Goal: Task Accomplishment & Management: Use online tool/utility

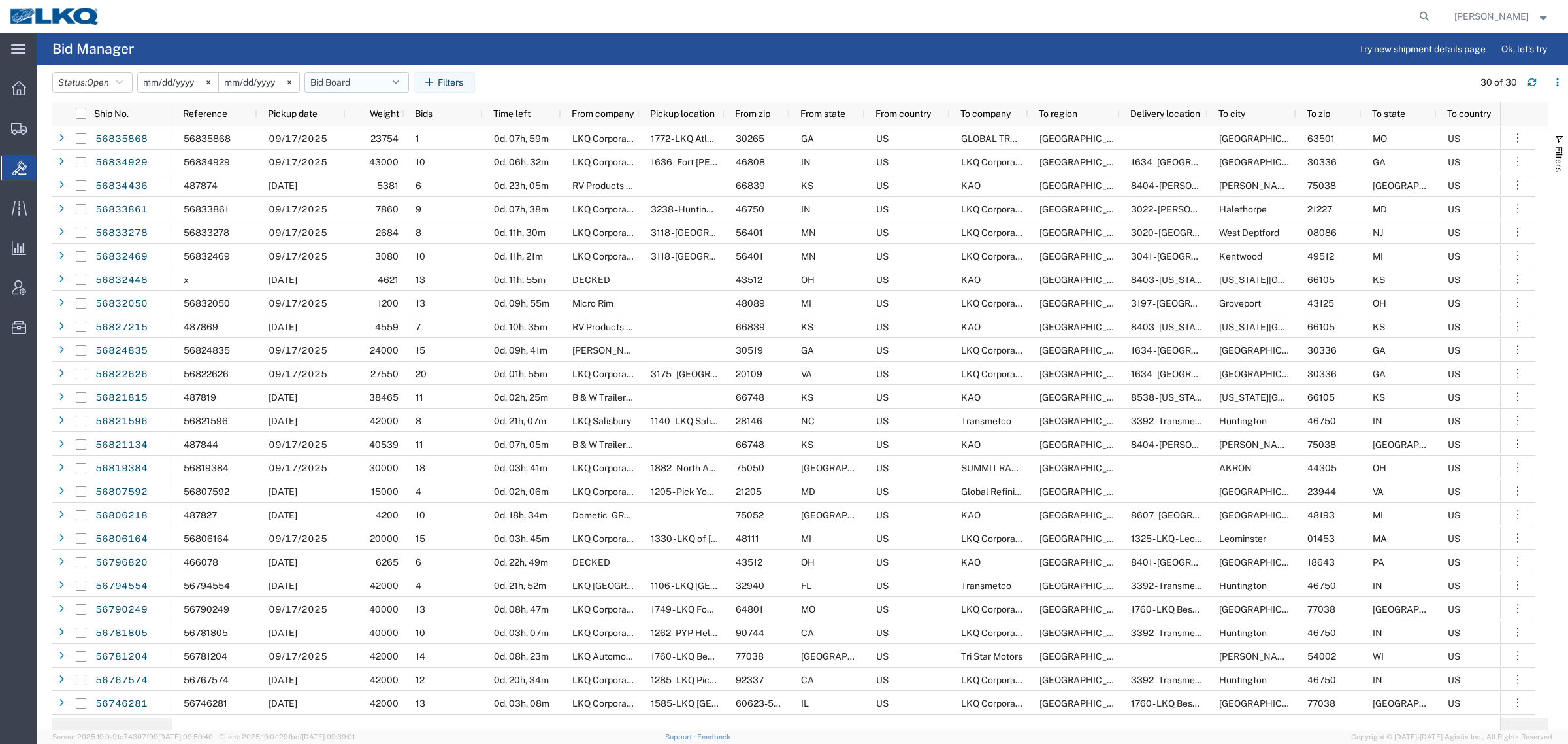
click at [347, 77] on button "Bid Board" at bounding box center [357, 82] width 105 height 21
click at [351, 142] on span "Bid Board" at bounding box center [392, 139] width 171 height 24
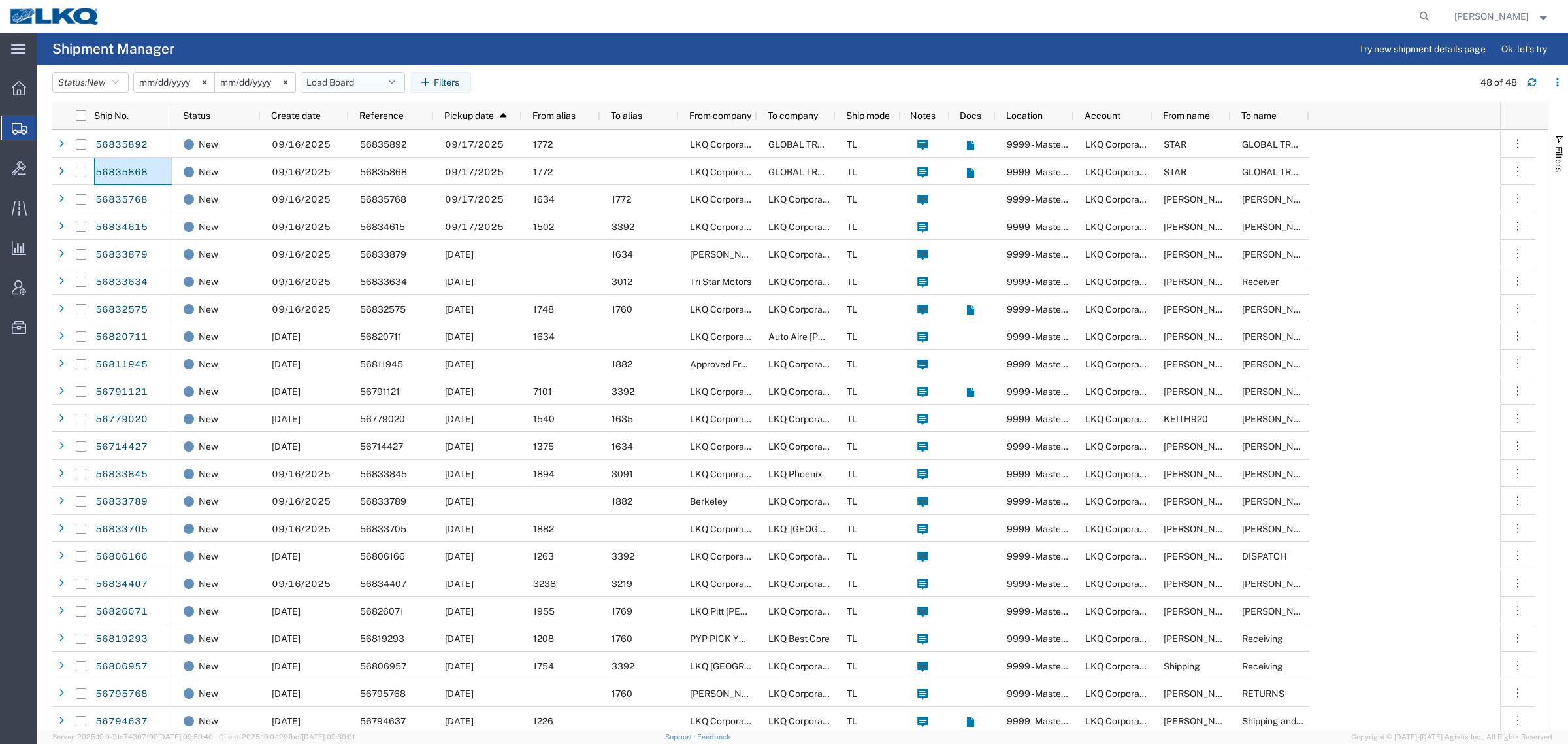
click at [335, 76] on button "Load Board" at bounding box center [353, 82] width 105 height 21
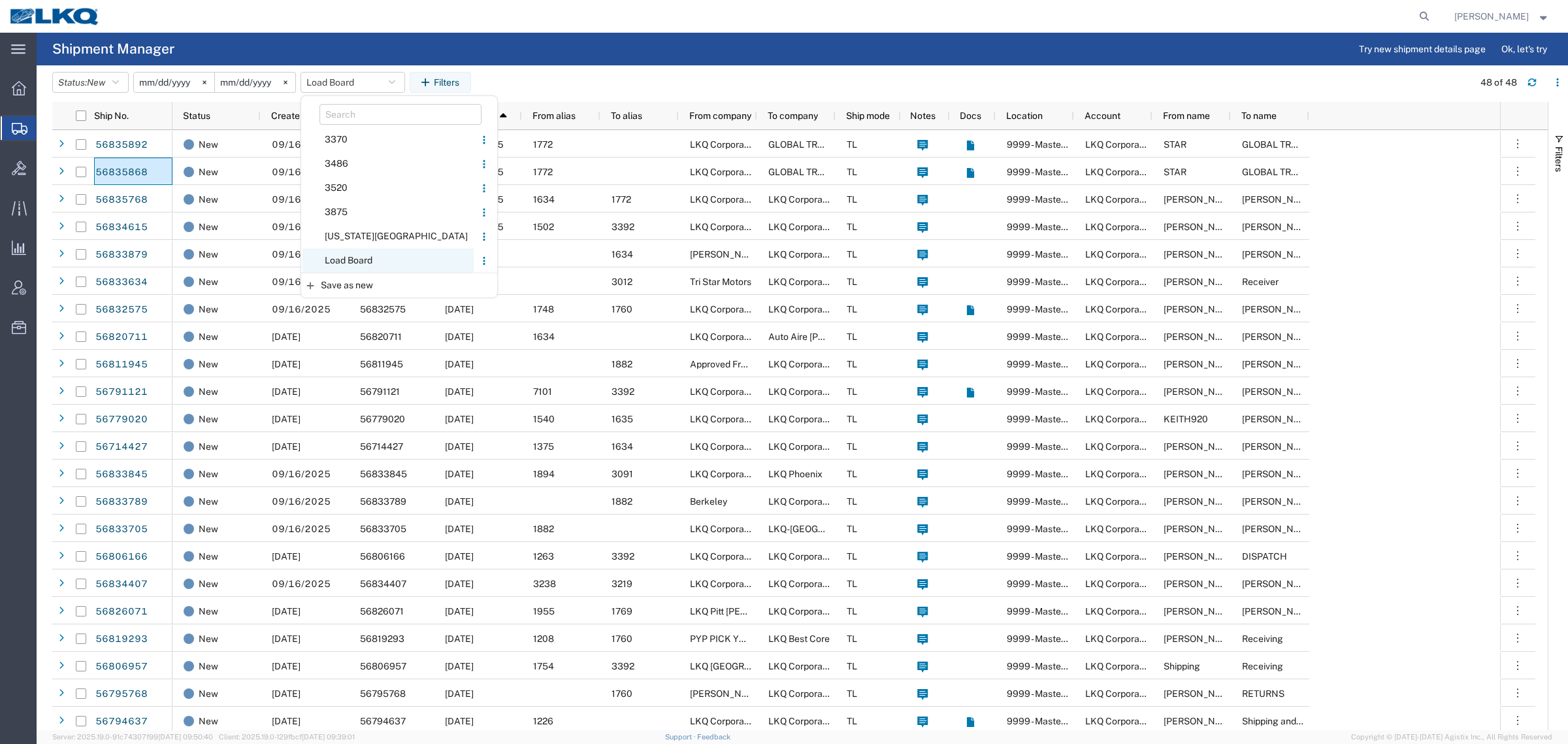
click at [369, 262] on span "Load Board" at bounding box center [388, 261] width 171 height 24
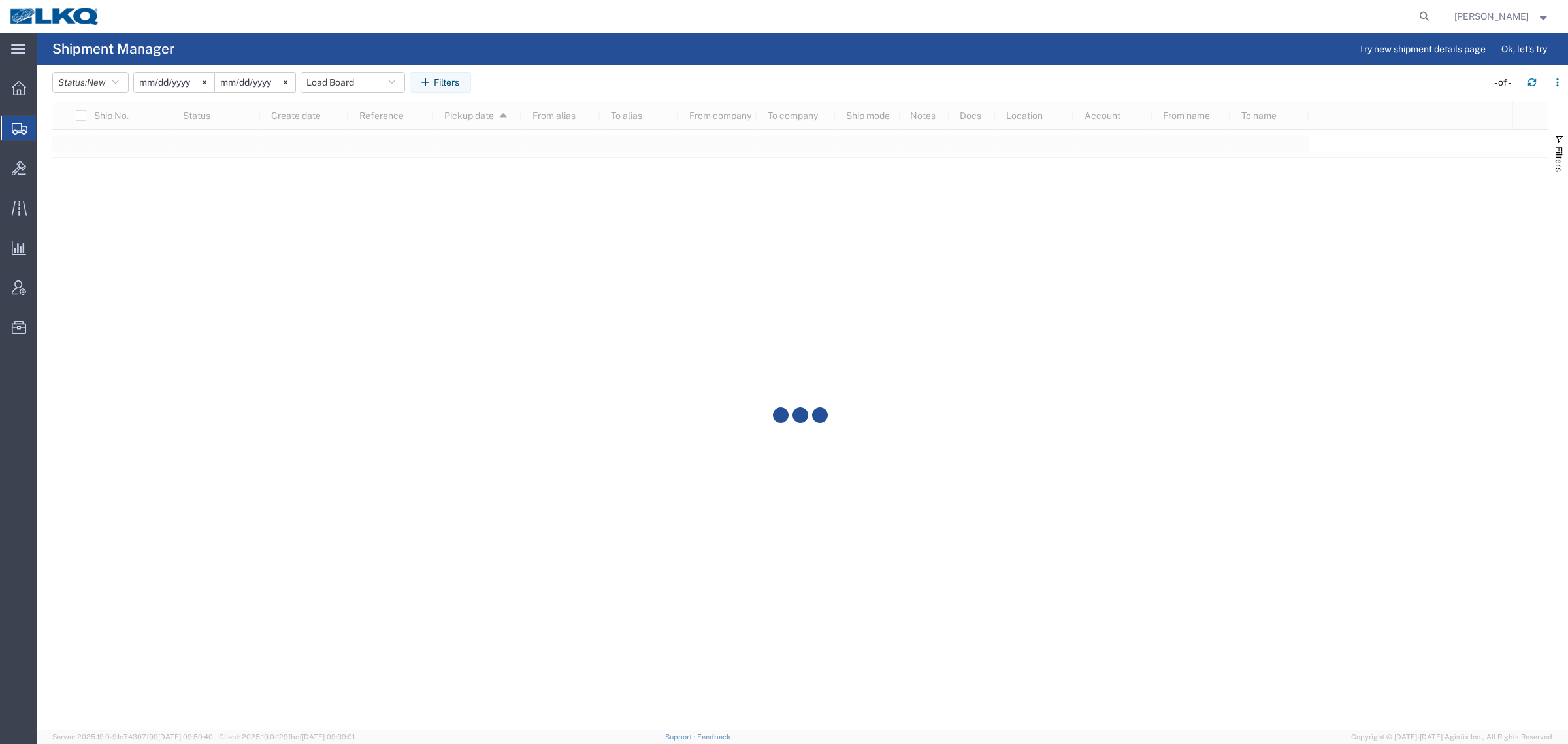
click at [682, 69] on header "Status: New Active All Approved Booked Canceled Delivered Denied New On Hold Pe…" at bounding box center [810, 83] width 1516 height 37
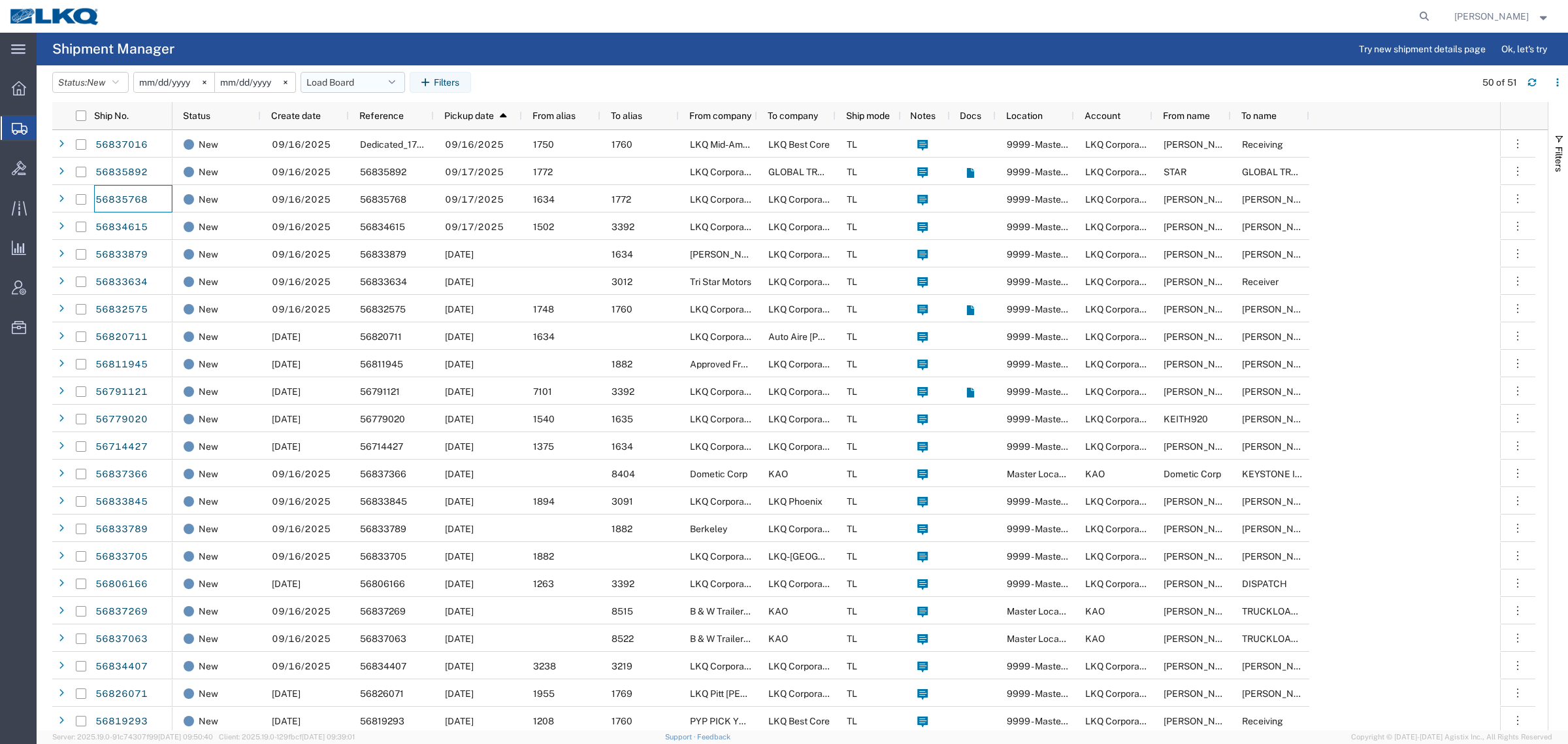
click at [321, 73] on button "Load Board" at bounding box center [353, 82] width 105 height 21
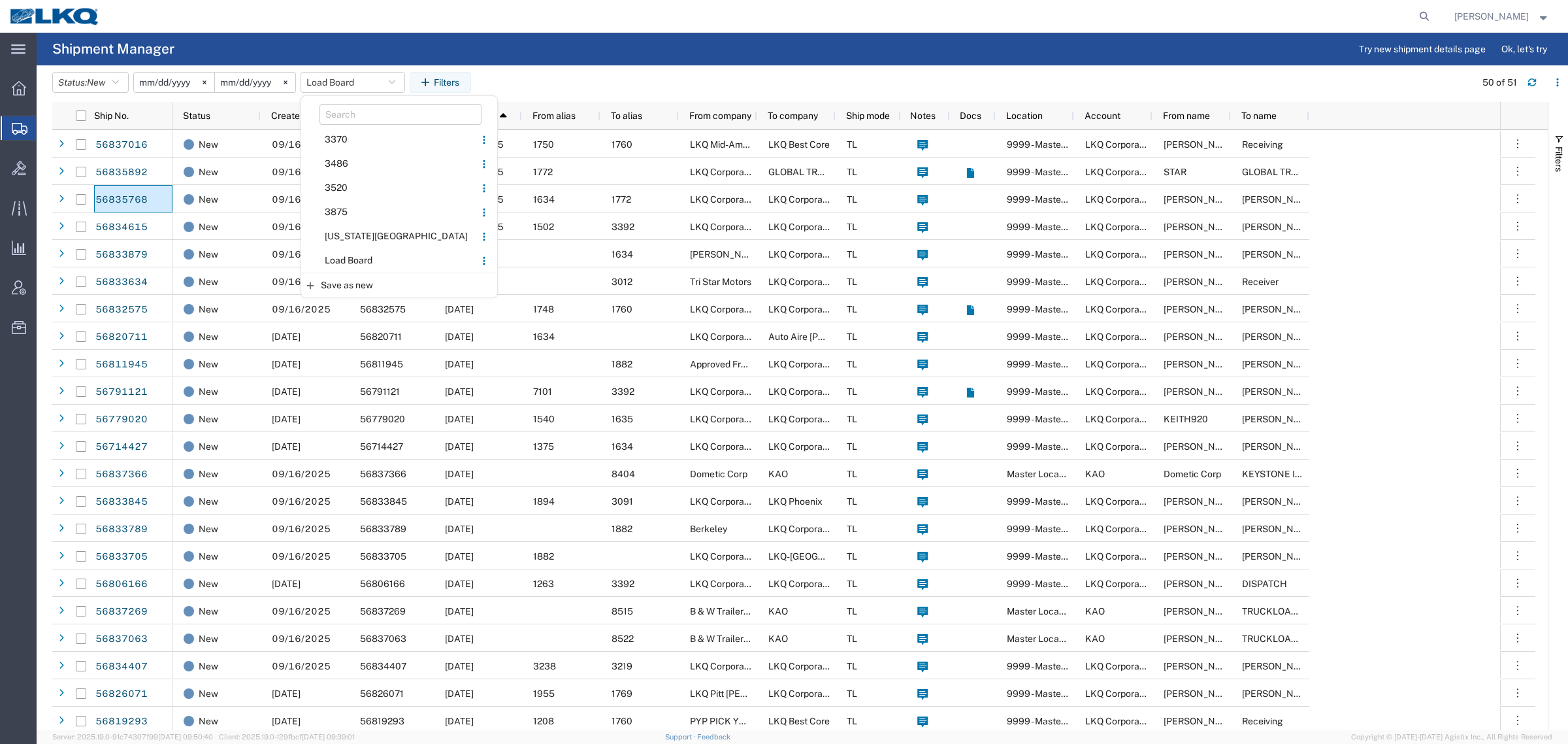
drag, startPoint x: 370, startPoint y: 255, endPoint x: 582, endPoint y: 95, distance: 265.6
click at [374, 250] on span "Load Board" at bounding box center [388, 261] width 171 height 24
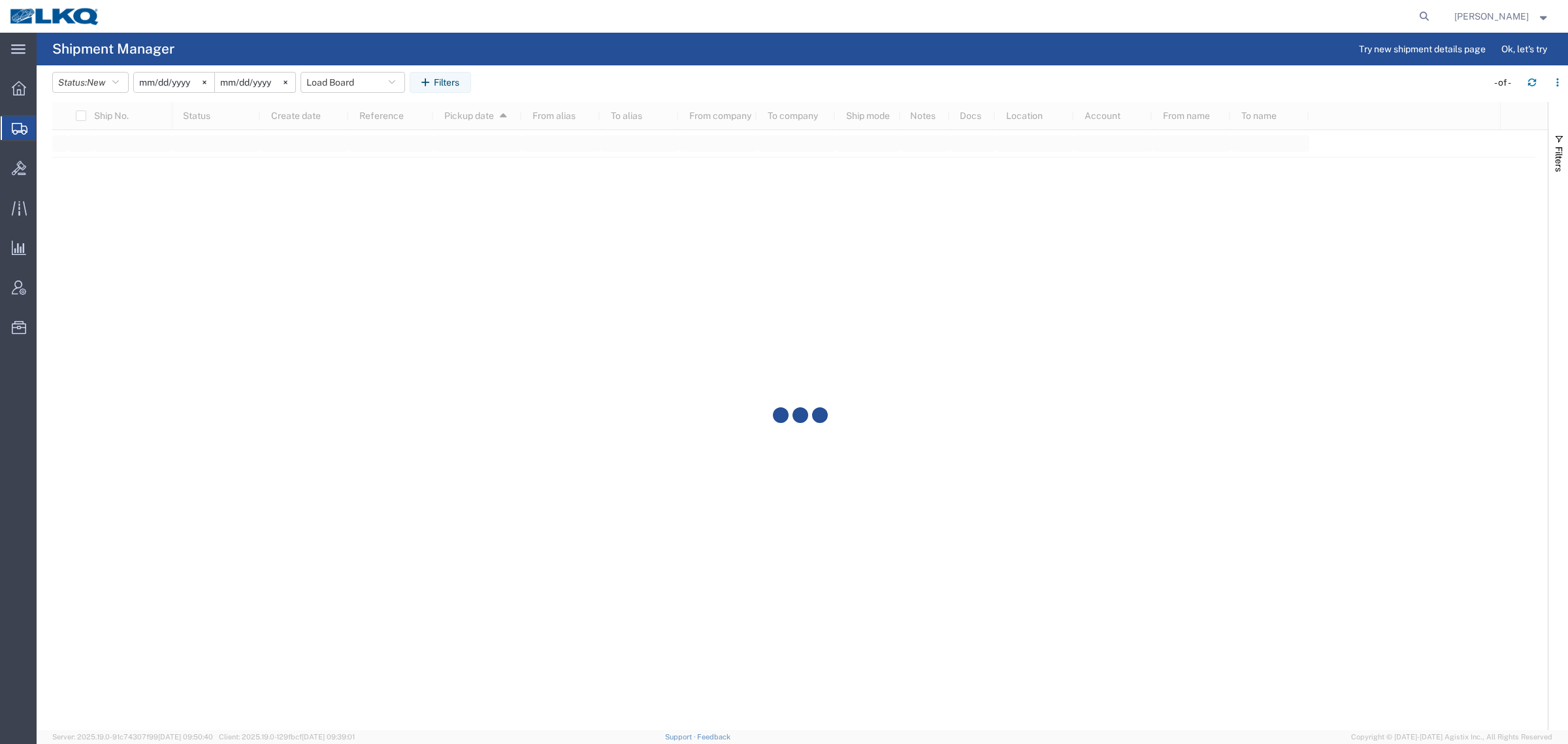
click at [608, 77] on agx-table-filter-chips "Status: New Active All Approved Booked Canceled Delivered Denied New On Hold Pe…" at bounding box center [766, 86] width 1428 height 30
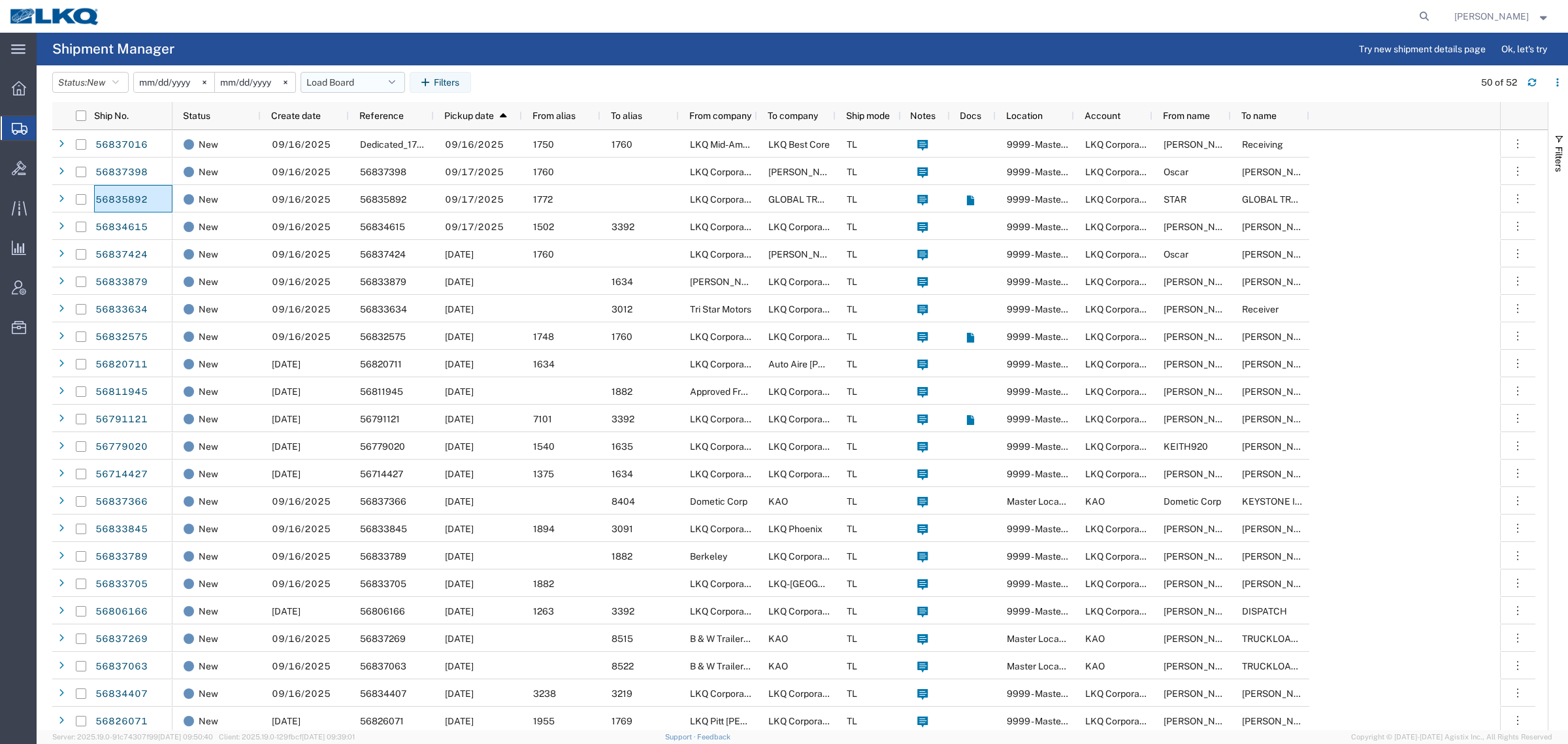
click at [343, 83] on button "Load Board" at bounding box center [353, 82] width 105 height 21
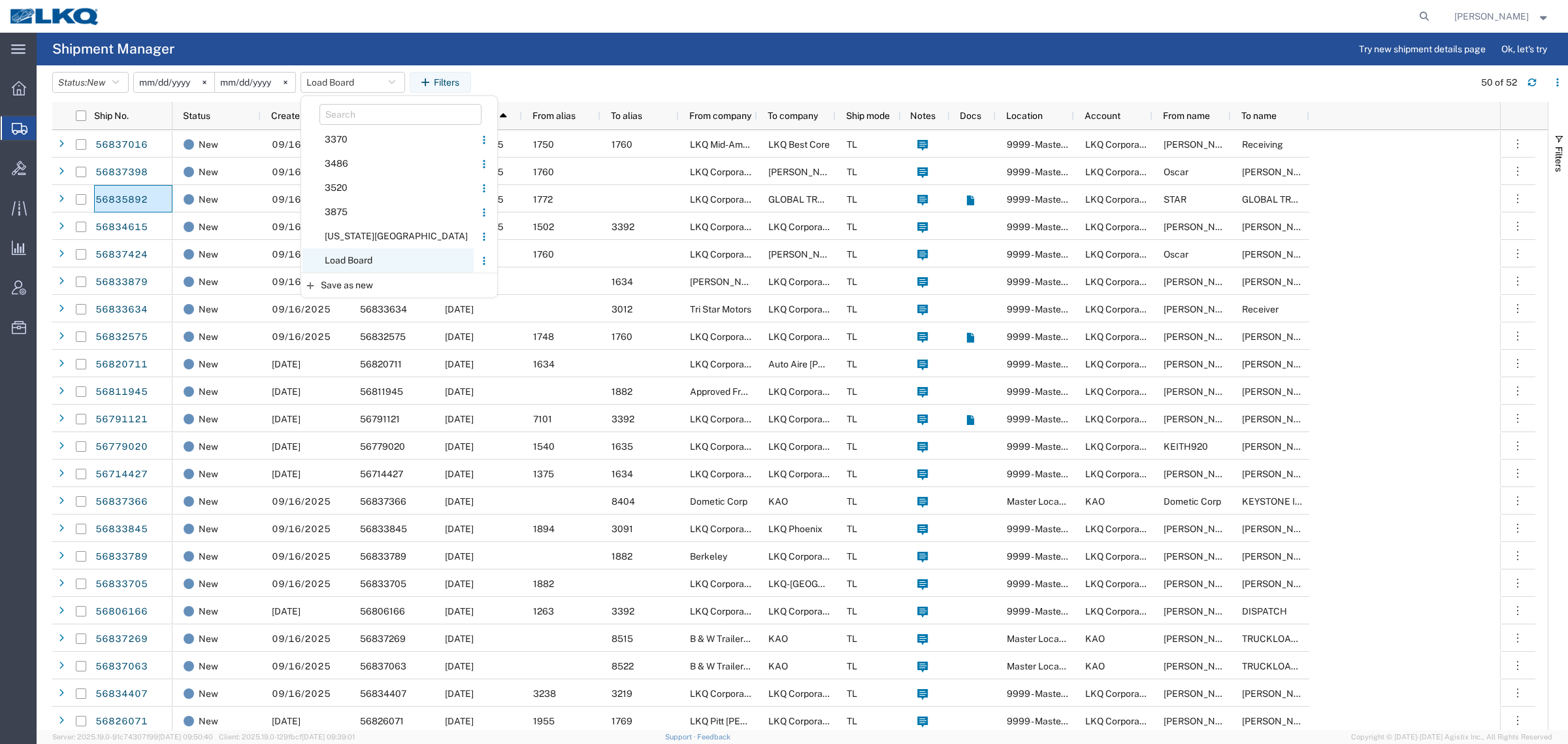
click at [390, 256] on span "Load Board" at bounding box center [388, 261] width 171 height 24
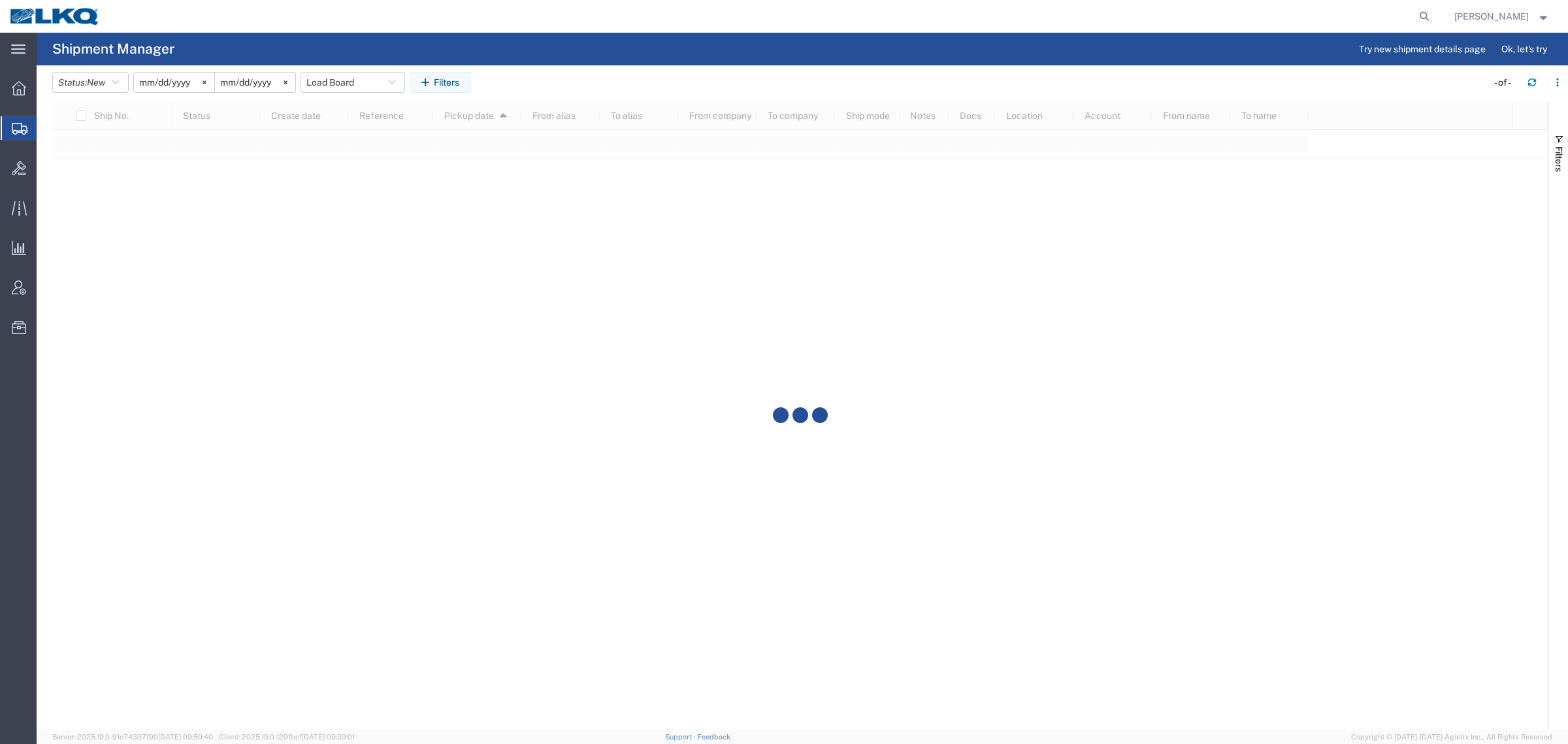
click at [698, 70] on header "Status: New Active All Approved Booked Canceled Delivered Denied New On Hold Pe…" at bounding box center [810, 83] width 1516 height 37
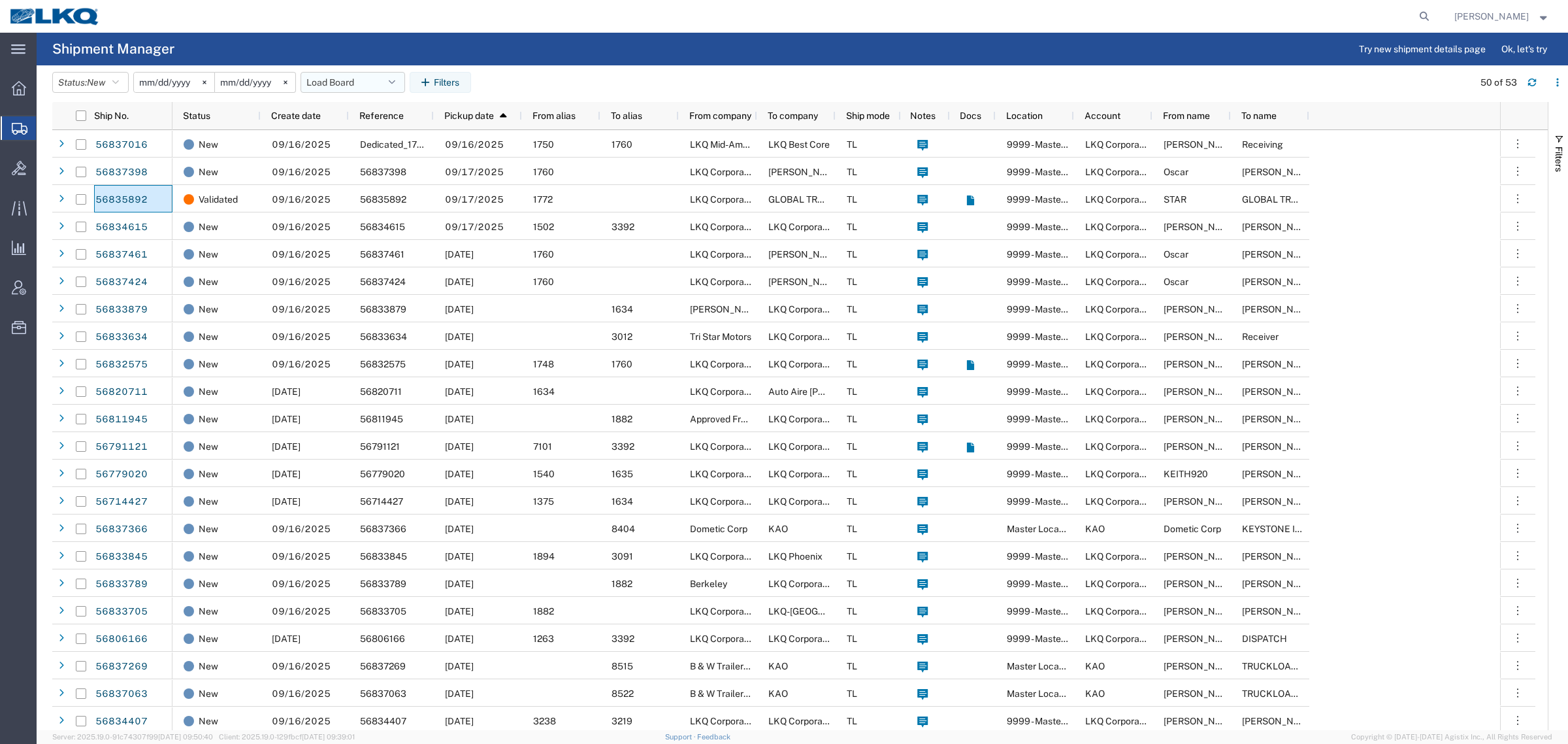
click at [335, 76] on button "Load Board" at bounding box center [353, 82] width 105 height 21
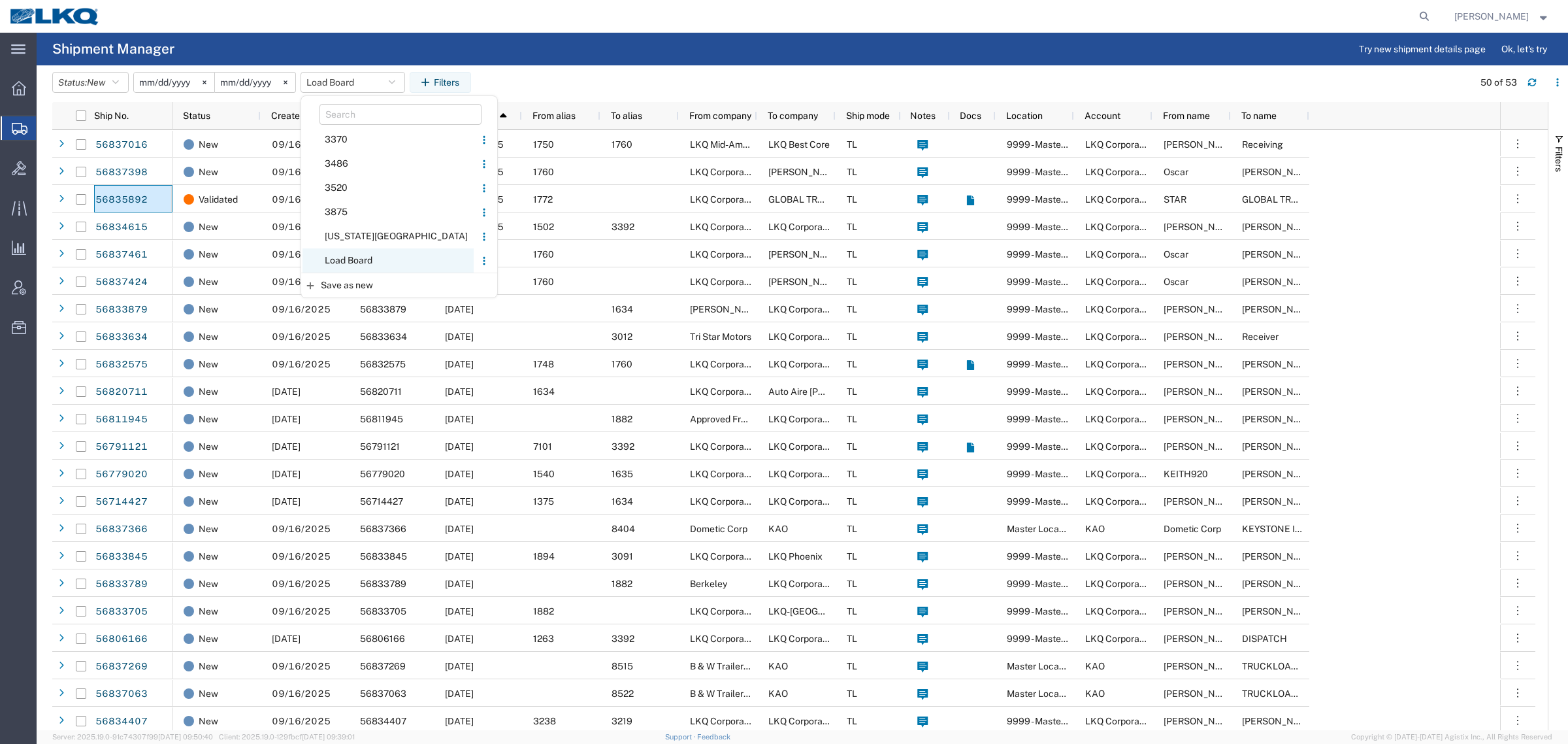
click at [373, 255] on span "Load Board" at bounding box center [388, 261] width 171 height 24
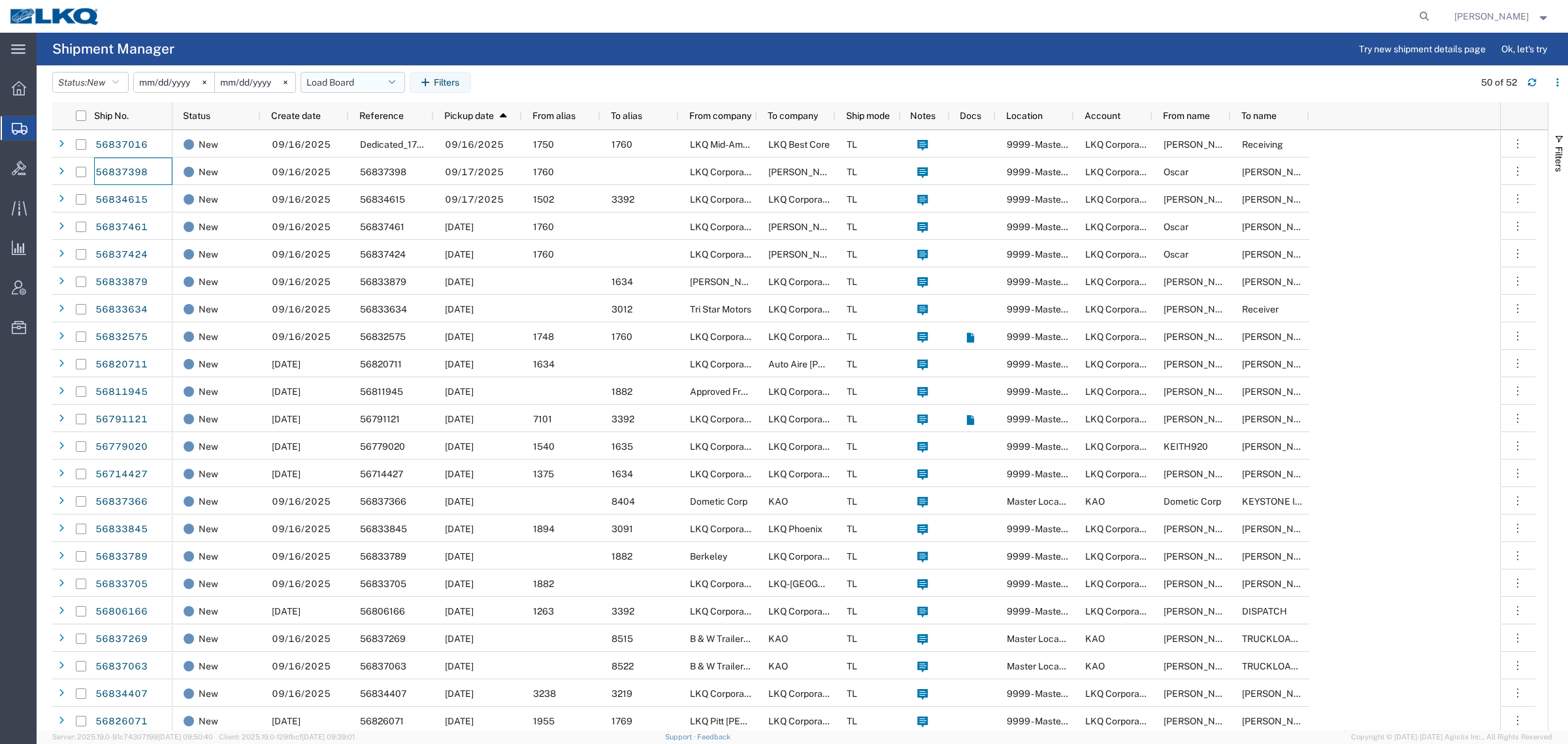
click at [343, 76] on button "Load Board" at bounding box center [353, 82] width 105 height 21
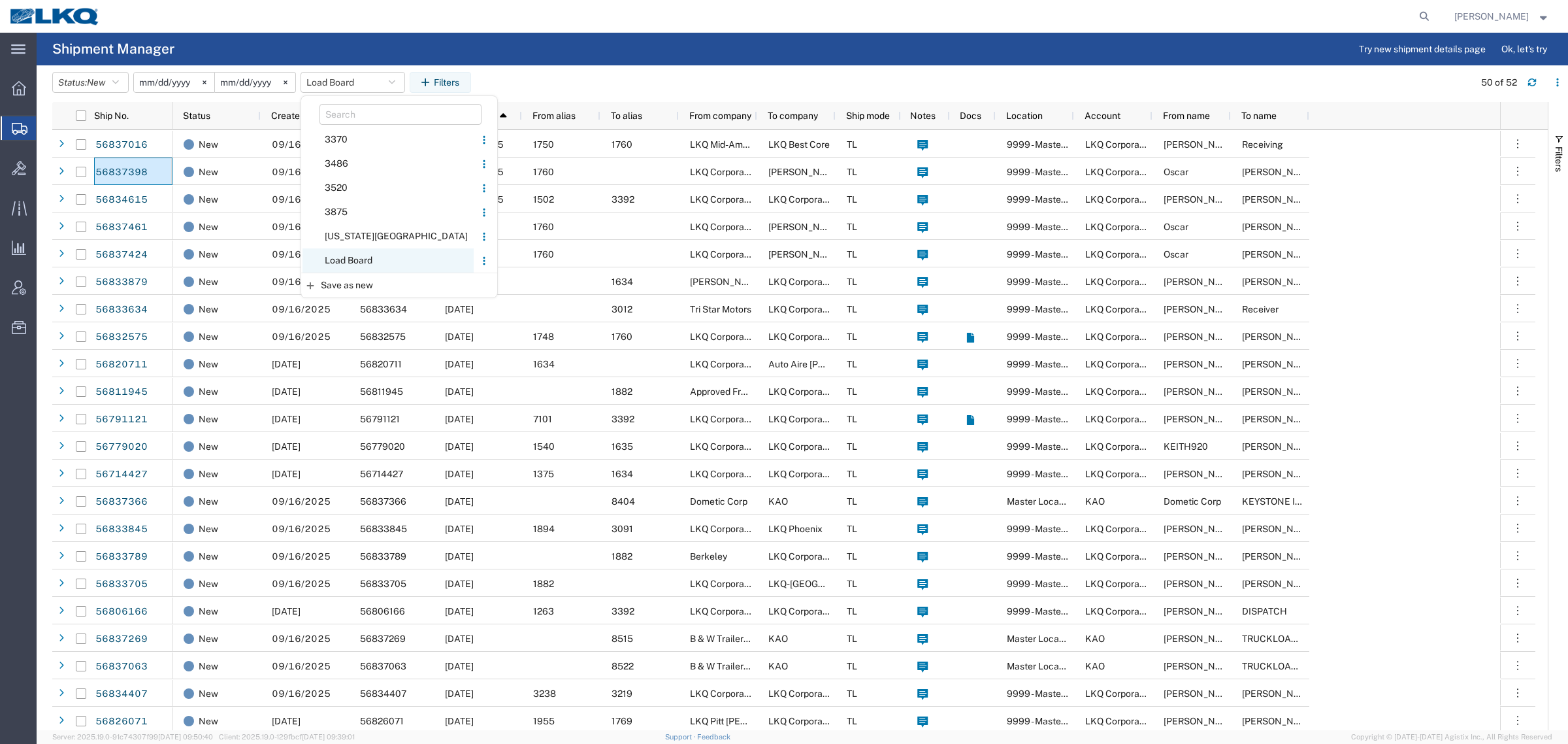
click at [367, 257] on span "Load Board" at bounding box center [388, 261] width 171 height 24
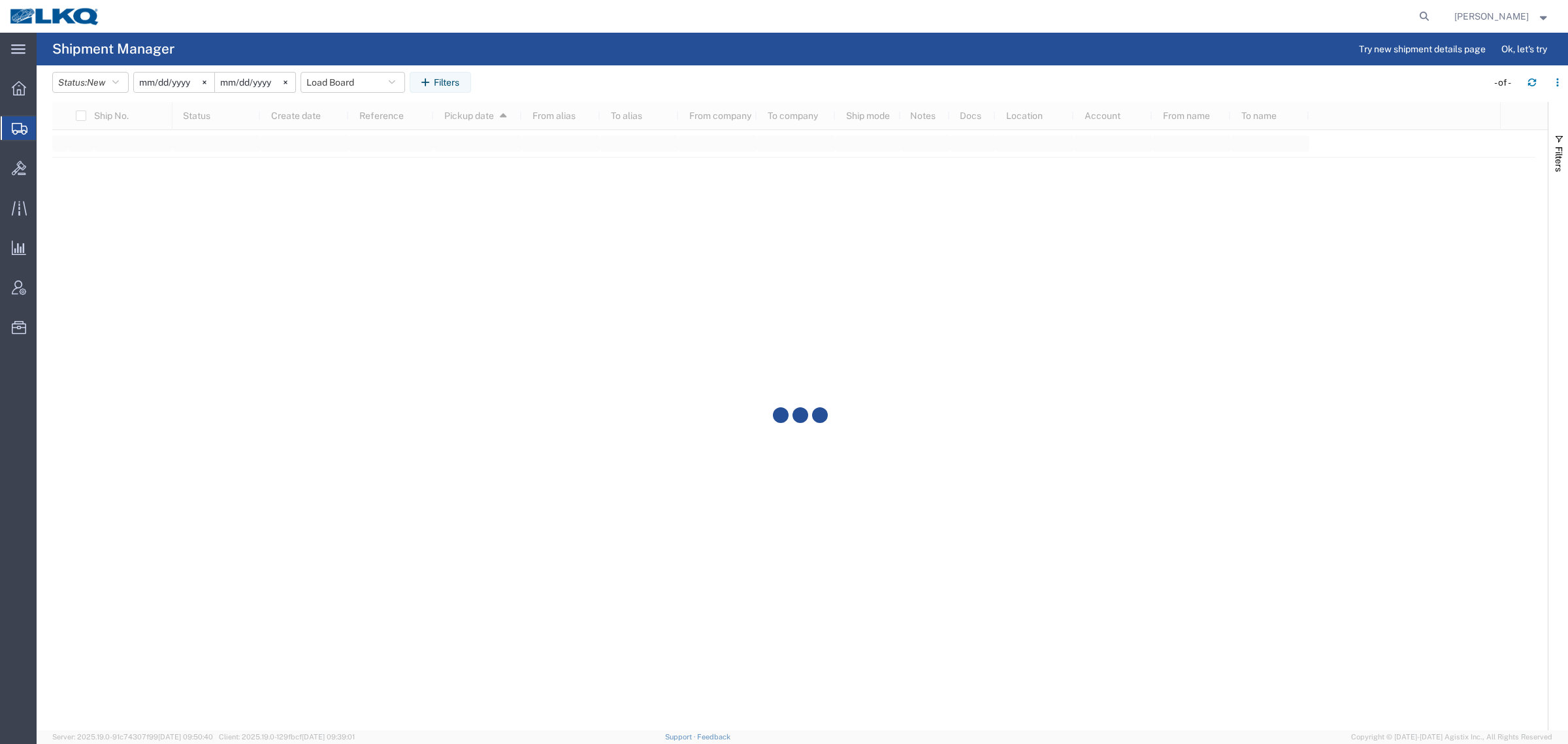
click at [558, 85] on agx-table-filter-chips "Status: New Active All Approved Booked Canceled Delivered Denied New On Hold Pe…" at bounding box center [766, 86] width 1428 height 30
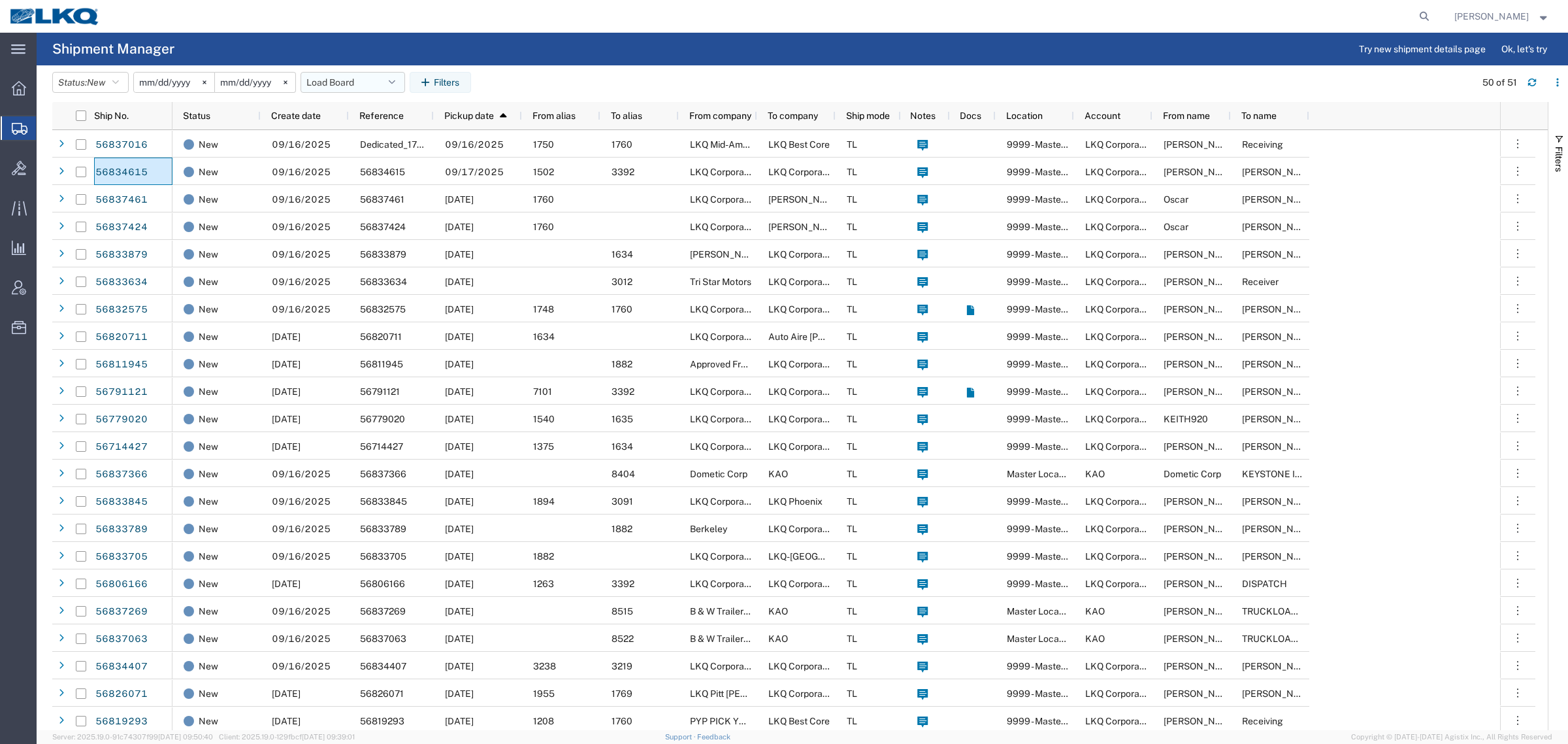
click at [351, 90] on button "Load Board" at bounding box center [353, 82] width 105 height 21
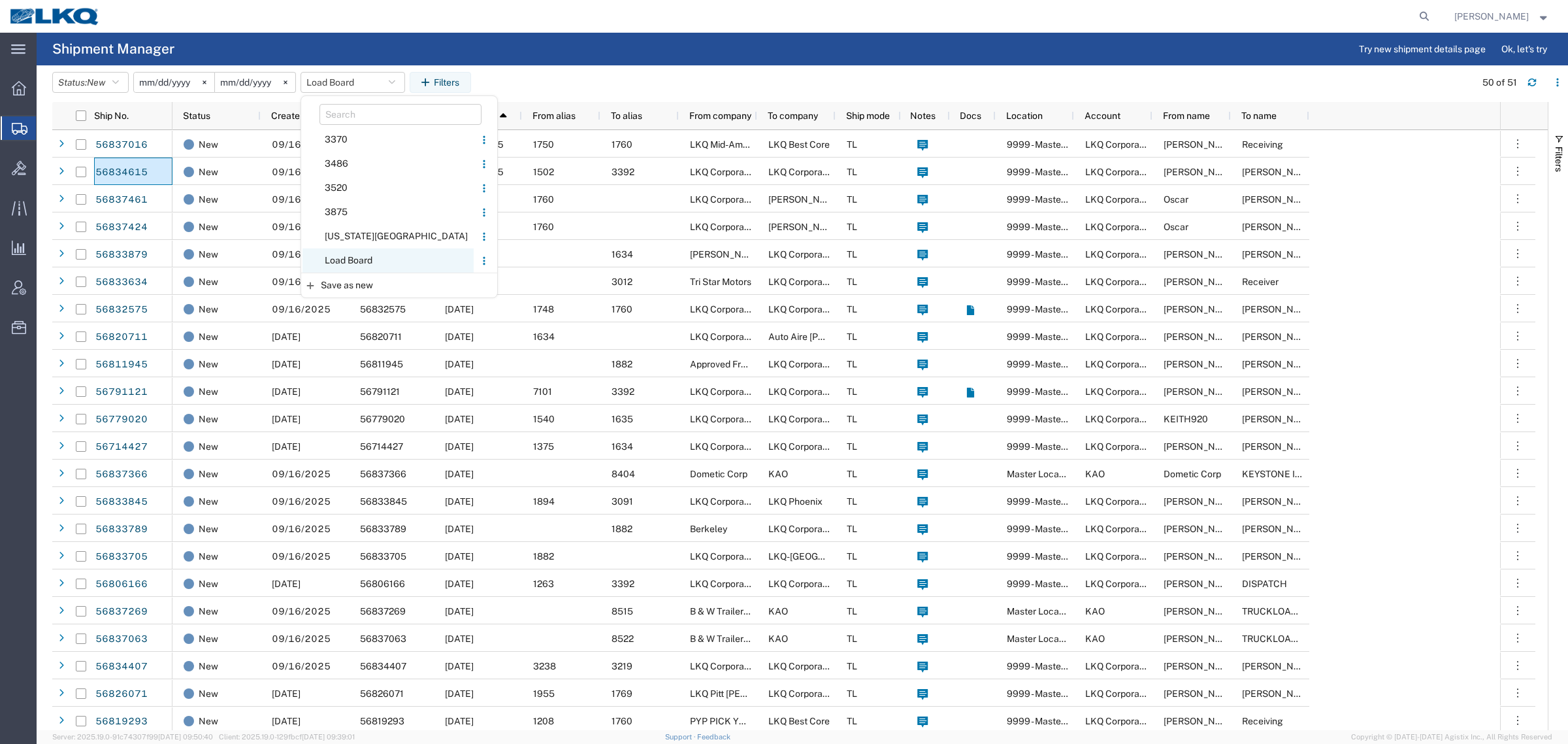
click at [373, 261] on span "Load Board" at bounding box center [388, 261] width 171 height 24
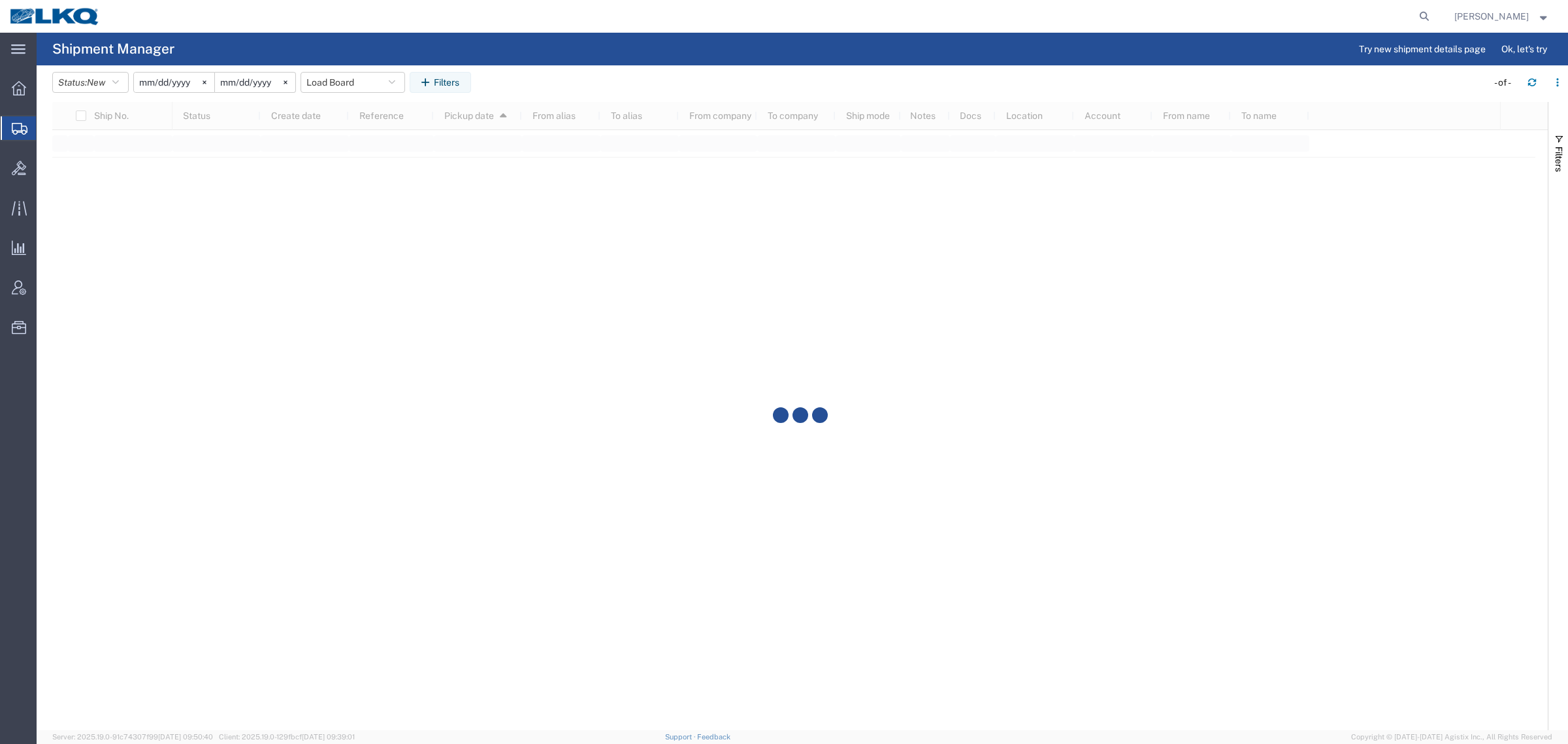
click at [622, 79] on agx-table-filter-chips "Status: New Active All Approved Booked Canceled Delivered Denied New On Hold Pe…" at bounding box center [766, 86] width 1428 height 30
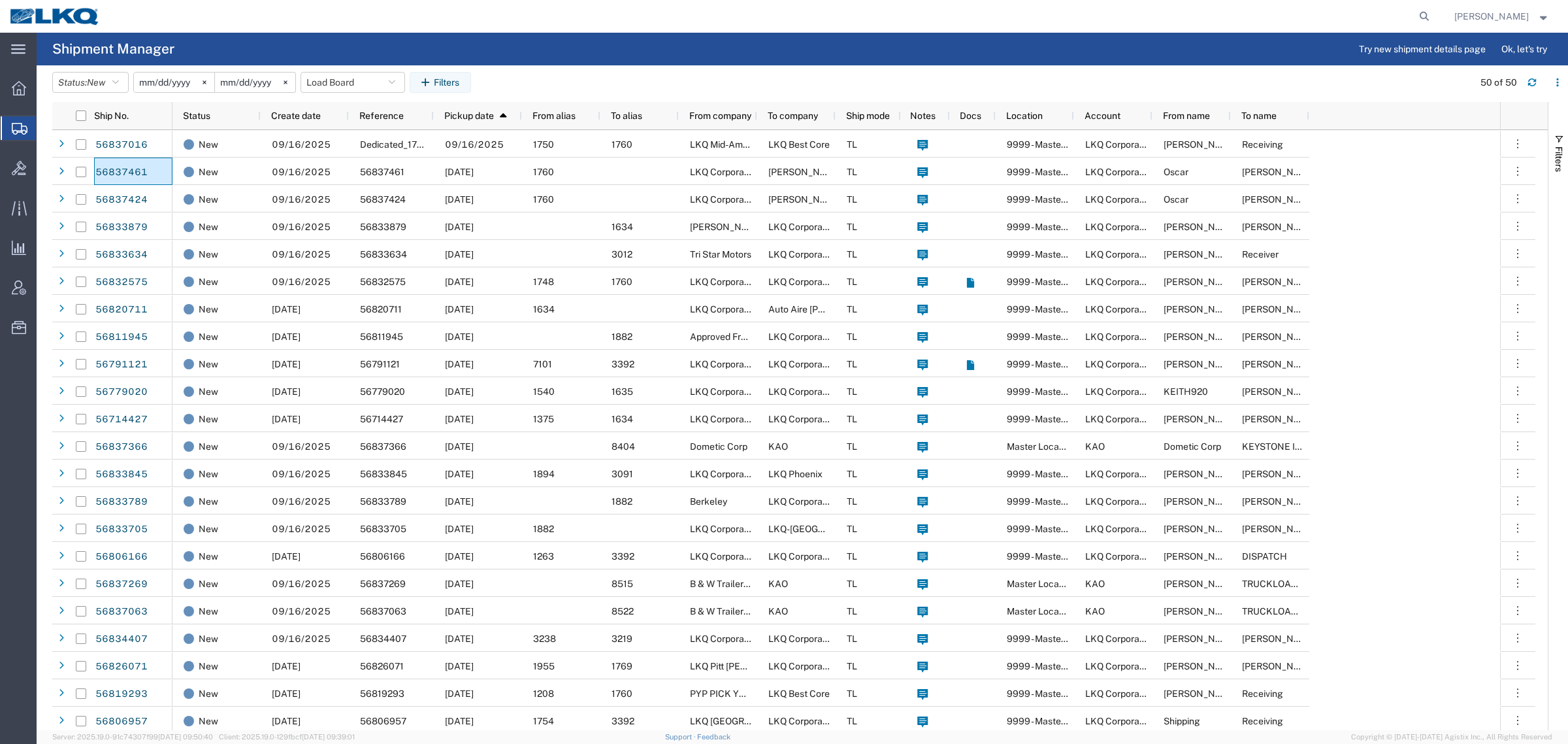
click at [590, 94] on agx-table-filter-chips "Status: New Active All Approved Booked Canceled Delivered Denied New On Hold Pe…" at bounding box center [759, 86] width 1414 height 30
click at [590, 85] on agx-table-filter-chips "Status: New Active All Approved Booked Canceled Delivered Denied New On Hold Pe…" at bounding box center [759, 86] width 1414 height 30
click at [579, 79] on agx-table-filter-chips "Status: New Active All Approved Booked Canceled Delivered Denied New On Hold Pe…" at bounding box center [759, 86] width 1414 height 30
drag, startPoint x: 598, startPoint y: 85, endPoint x: 591, endPoint y: 77, distance: 10.6
click at [598, 83] on agx-table-filter-chips "Status: New Active All Approved Booked Canceled Delivered Denied New On Hold Pe…" at bounding box center [759, 86] width 1414 height 30
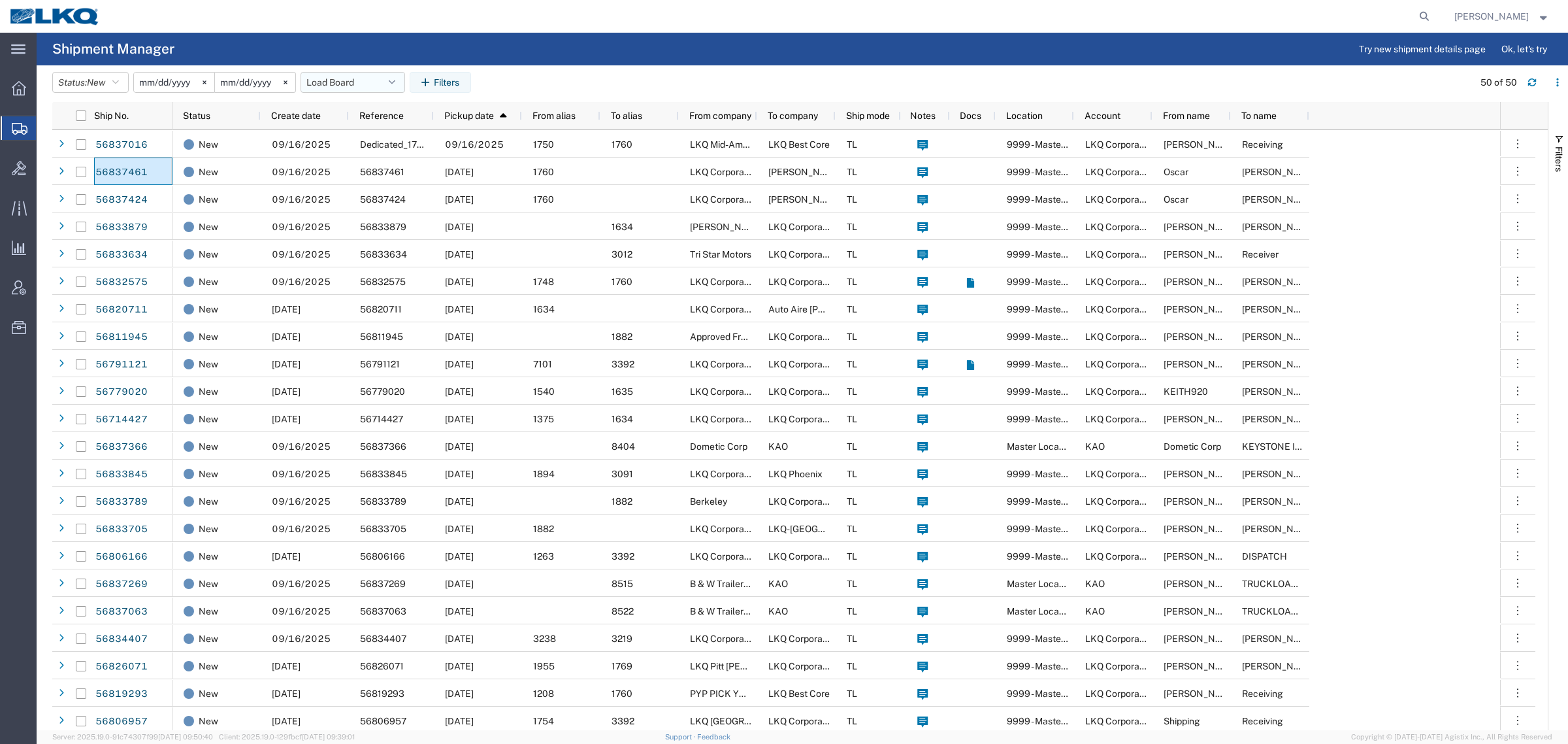
click at [348, 83] on button "Load Board" at bounding box center [353, 82] width 105 height 21
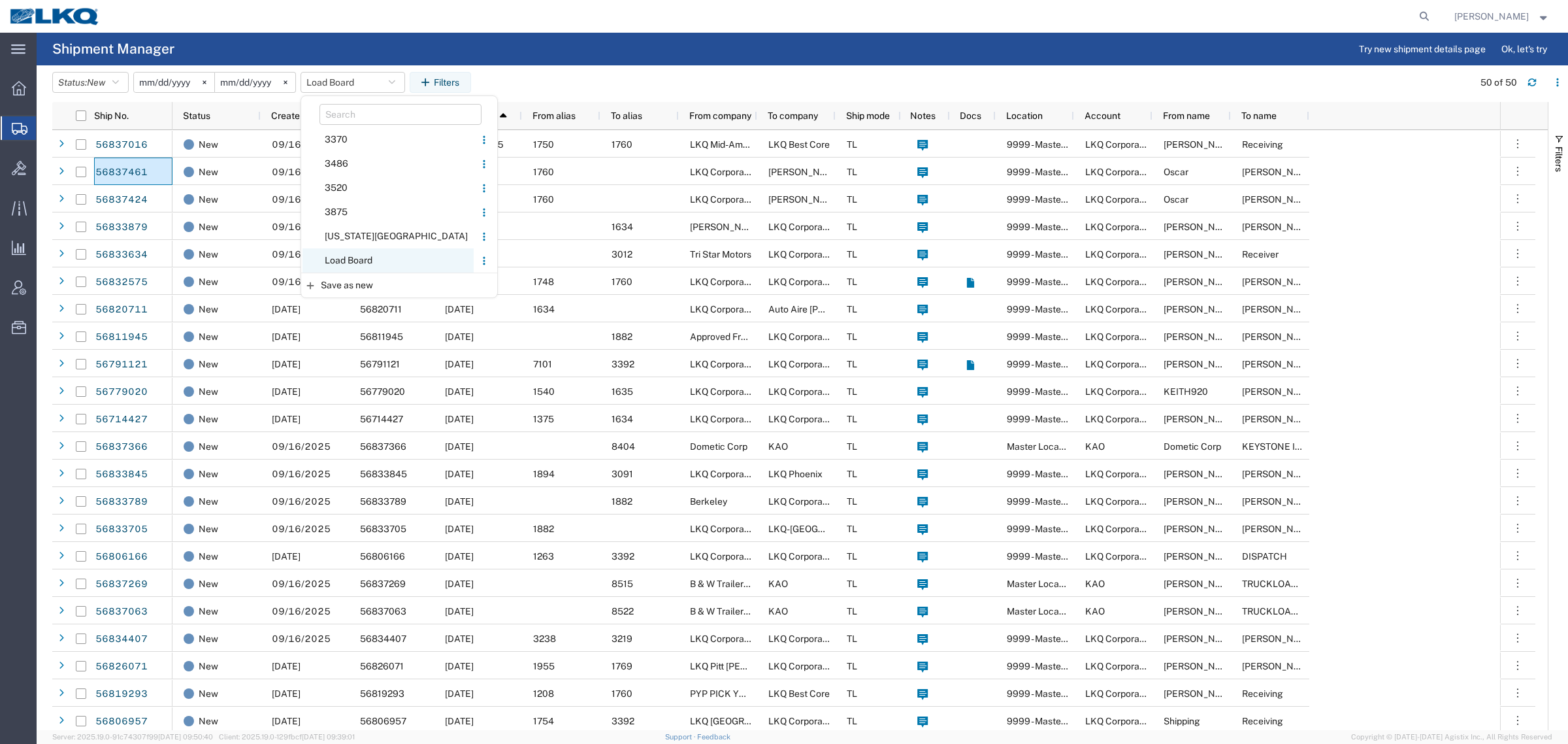
click at [370, 261] on span "Load Board" at bounding box center [388, 261] width 171 height 24
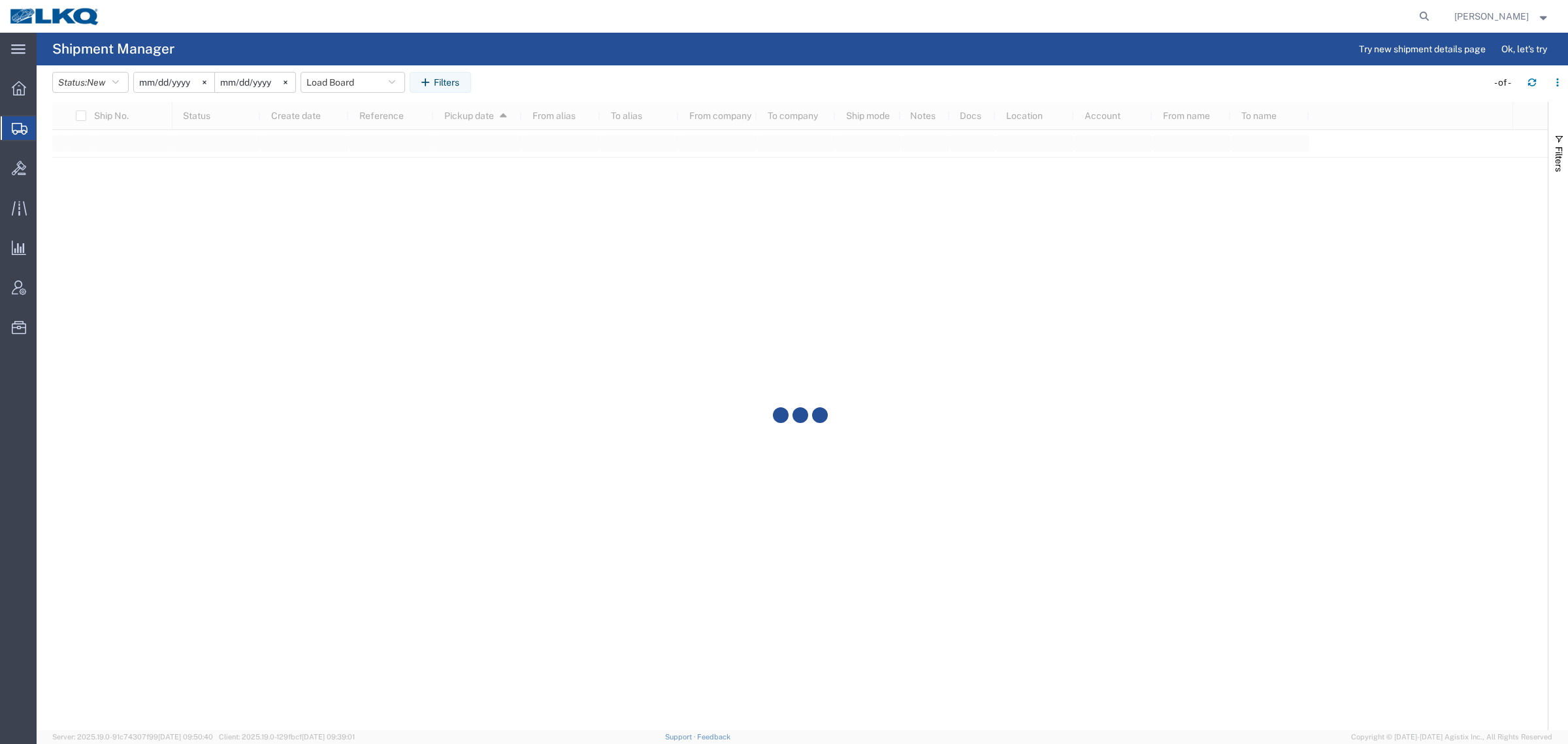
click at [539, 85] on agx-table-filter-chips "Status: New Active All Approved Booked Canceled Delivered Denied New On Hold Pe…" at bounding box center [766, 86] width 1428 height 30
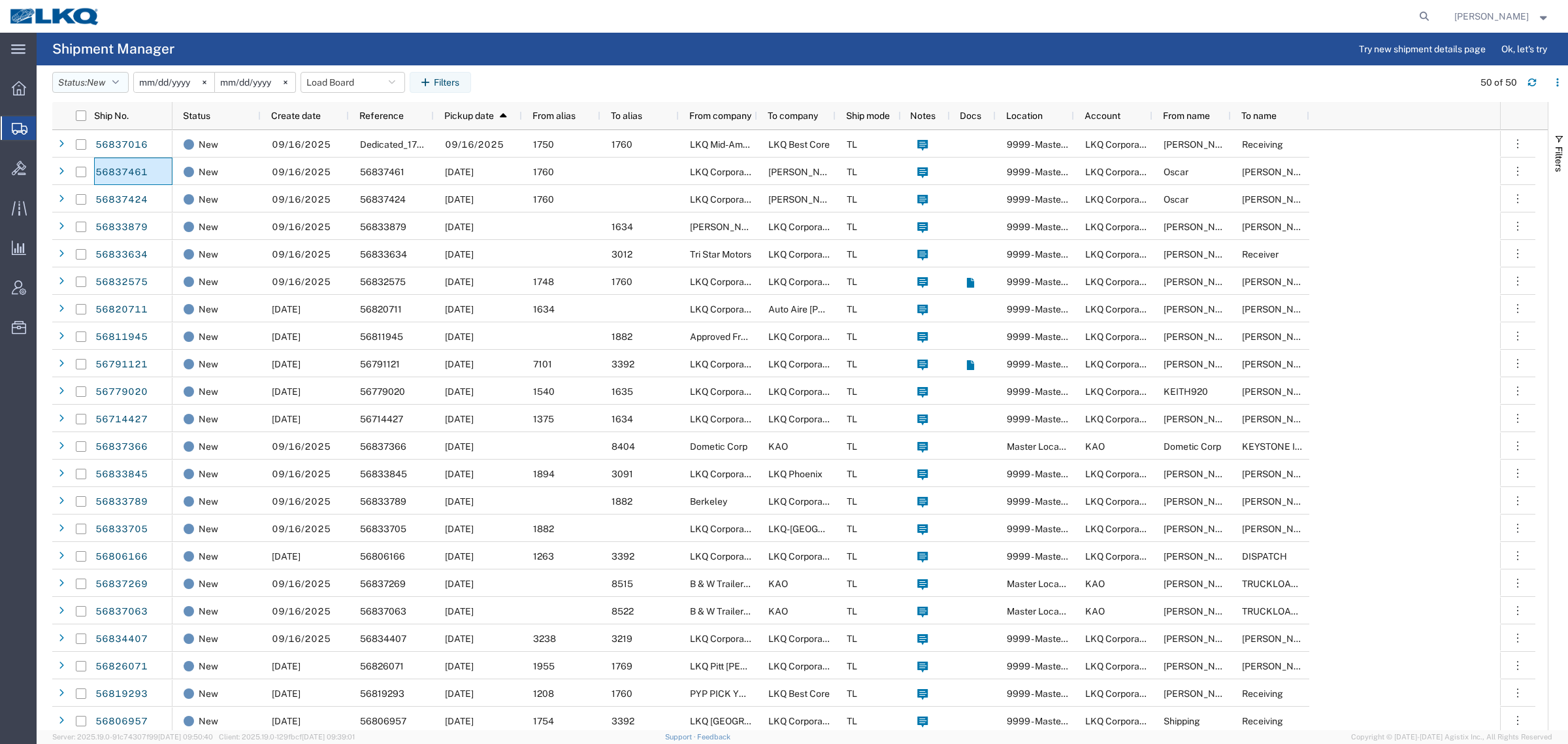
click at [85, 85] on button "Status: New" at bounding box center [90, 82] width 76 height 21
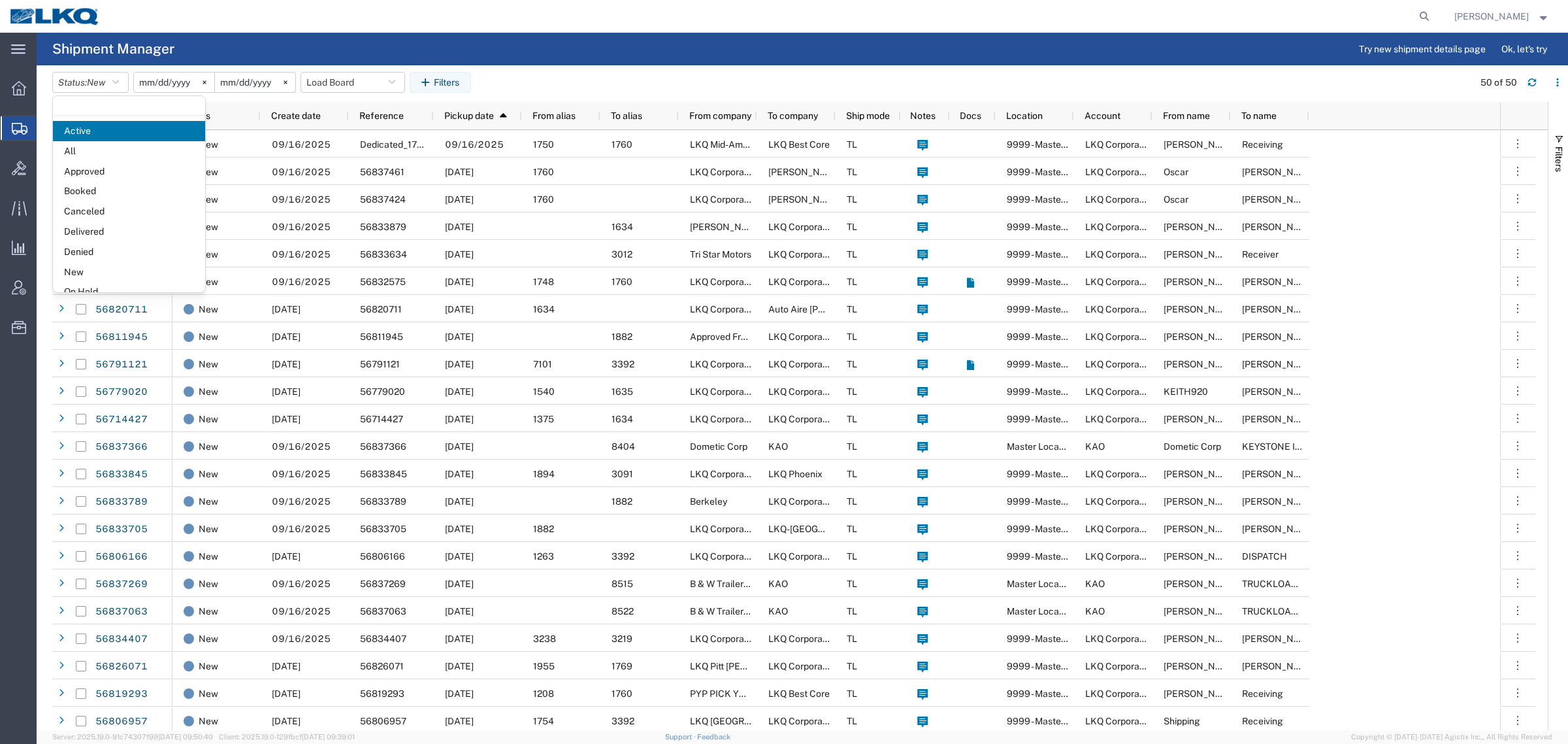
click at [235, 35] on agx-page-header "Shipment Manager Try new shipment details page Ok, let's try" at bounding box center [802, 50] width 1531 height 33
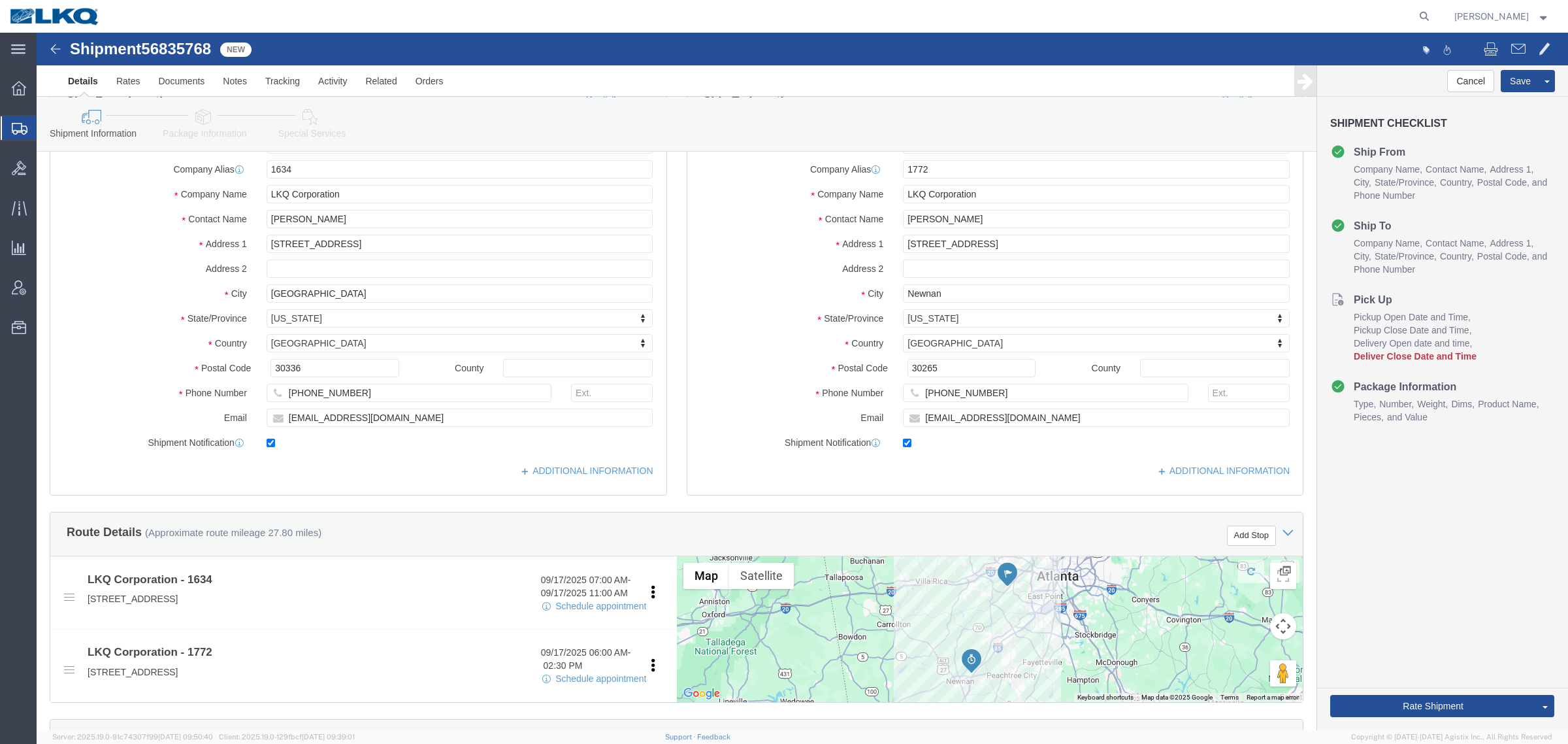
scroll to position [327, 0]
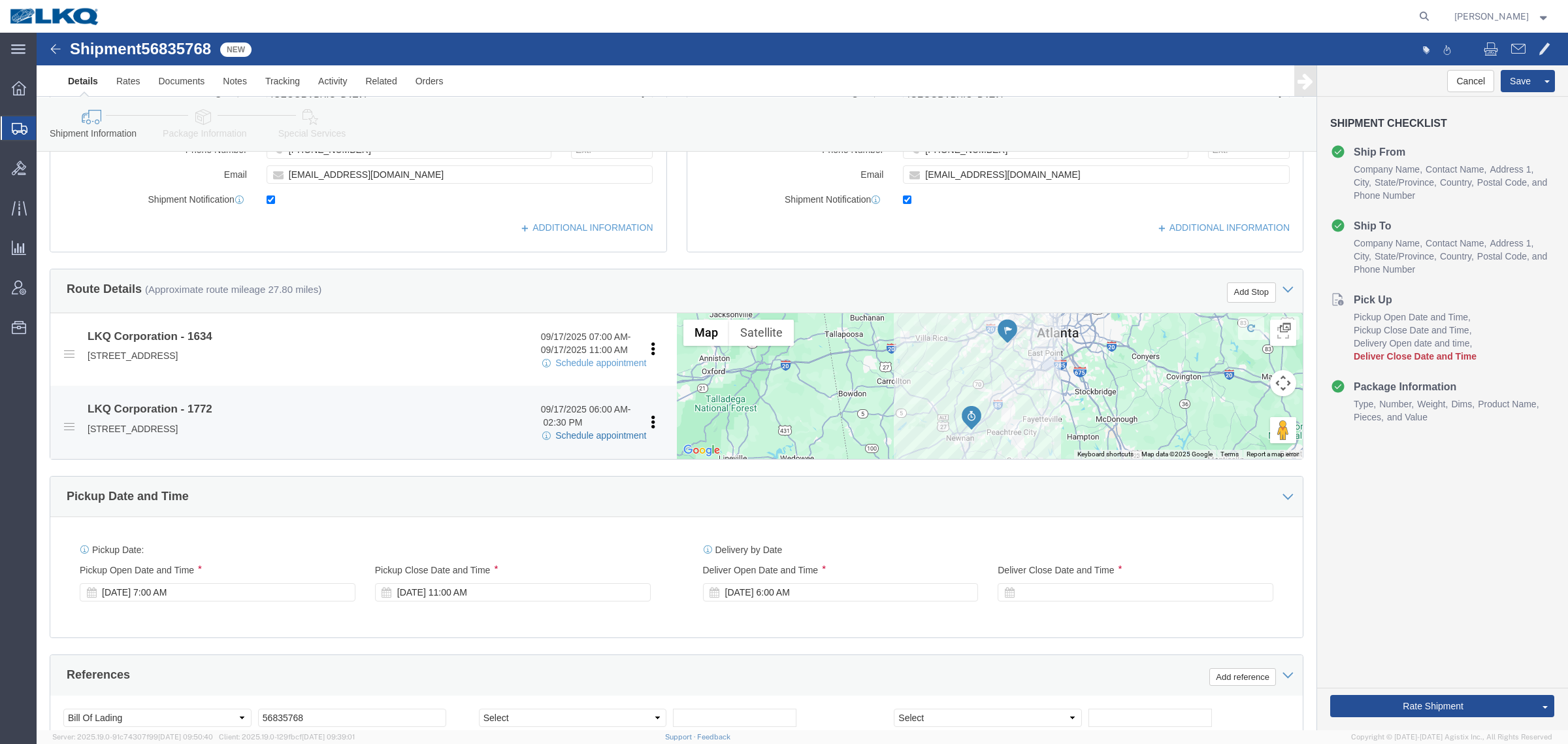
select select "28712"
select select "30704"
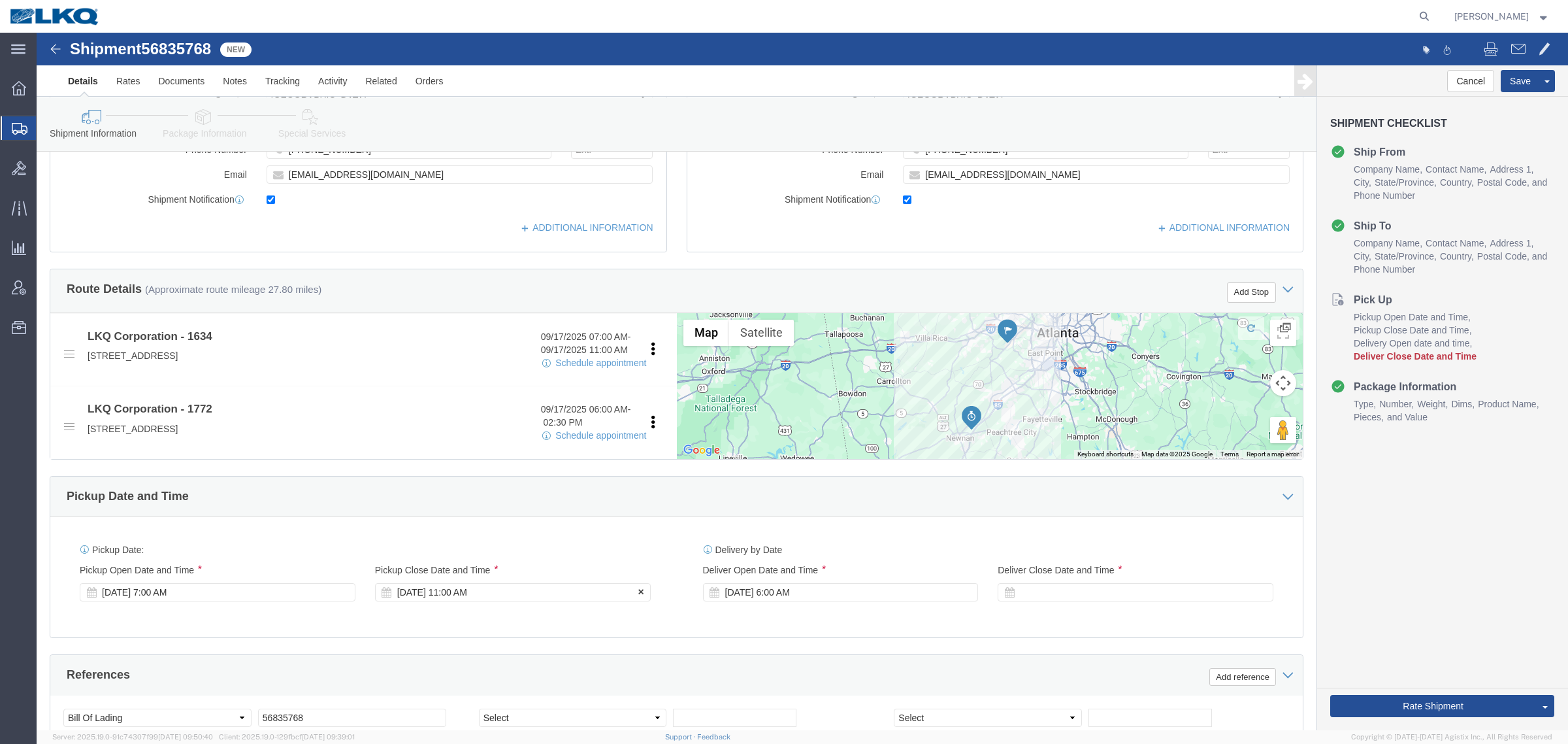
click div "Sep 17 2025 11:00 AM"
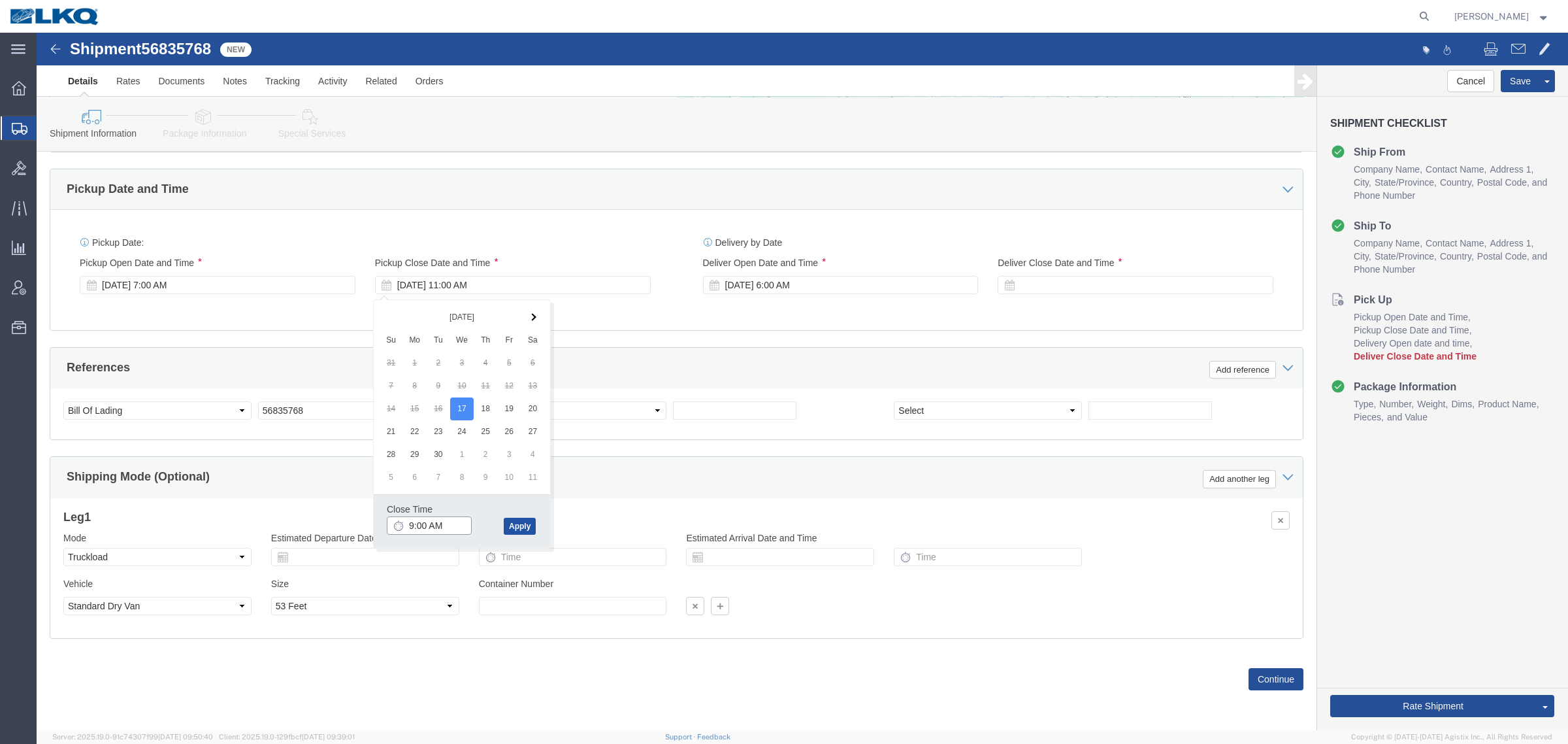
type input "9:00 AM"
click button "Apply"
click div "Shipping Mode (Optional) Add another leg"
click div "Pickup Date: Pickup Start Date Pickup Start Time Pickup Open Date and Time Sep …"
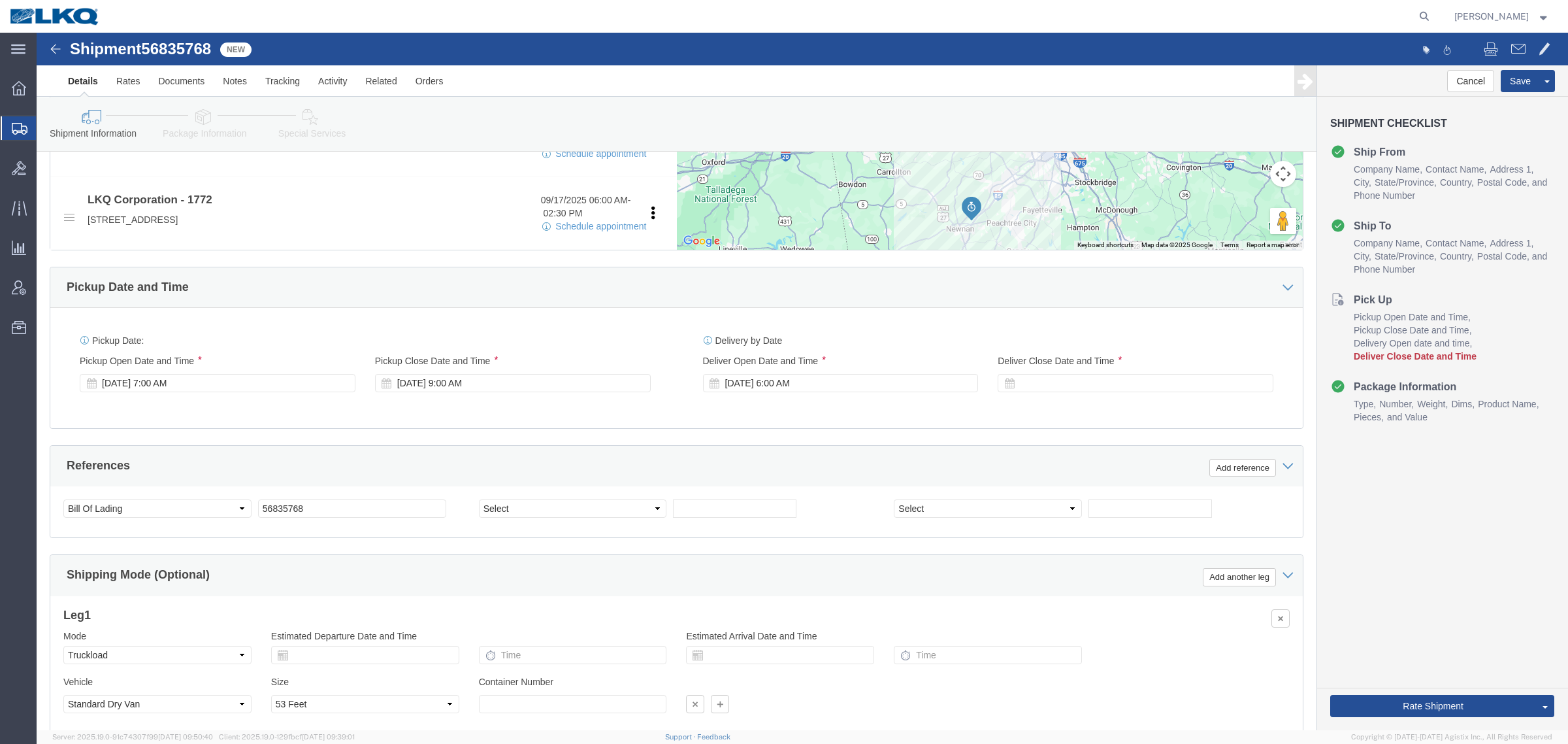
scroll to position [311, 0]
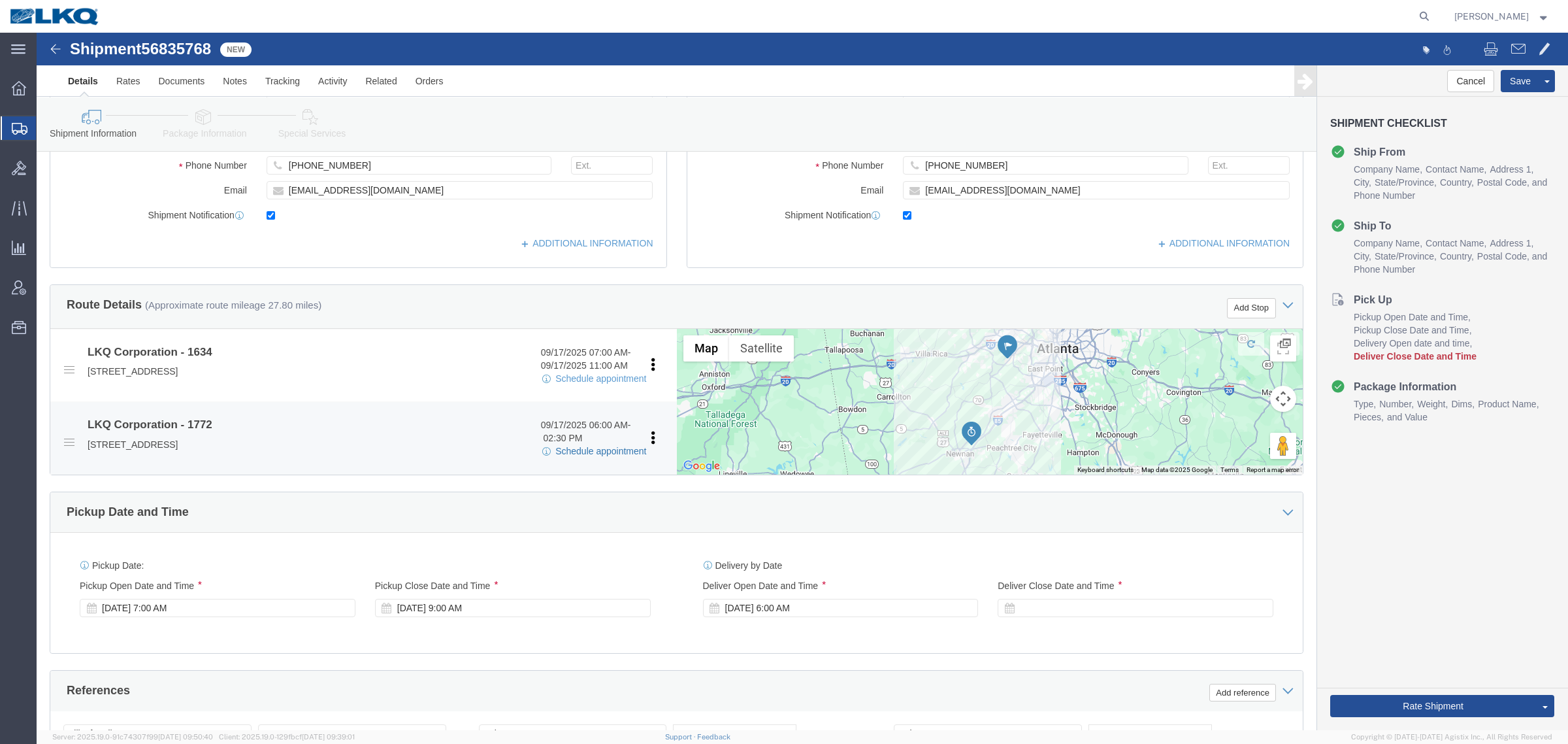
click link "Schedule appointment"
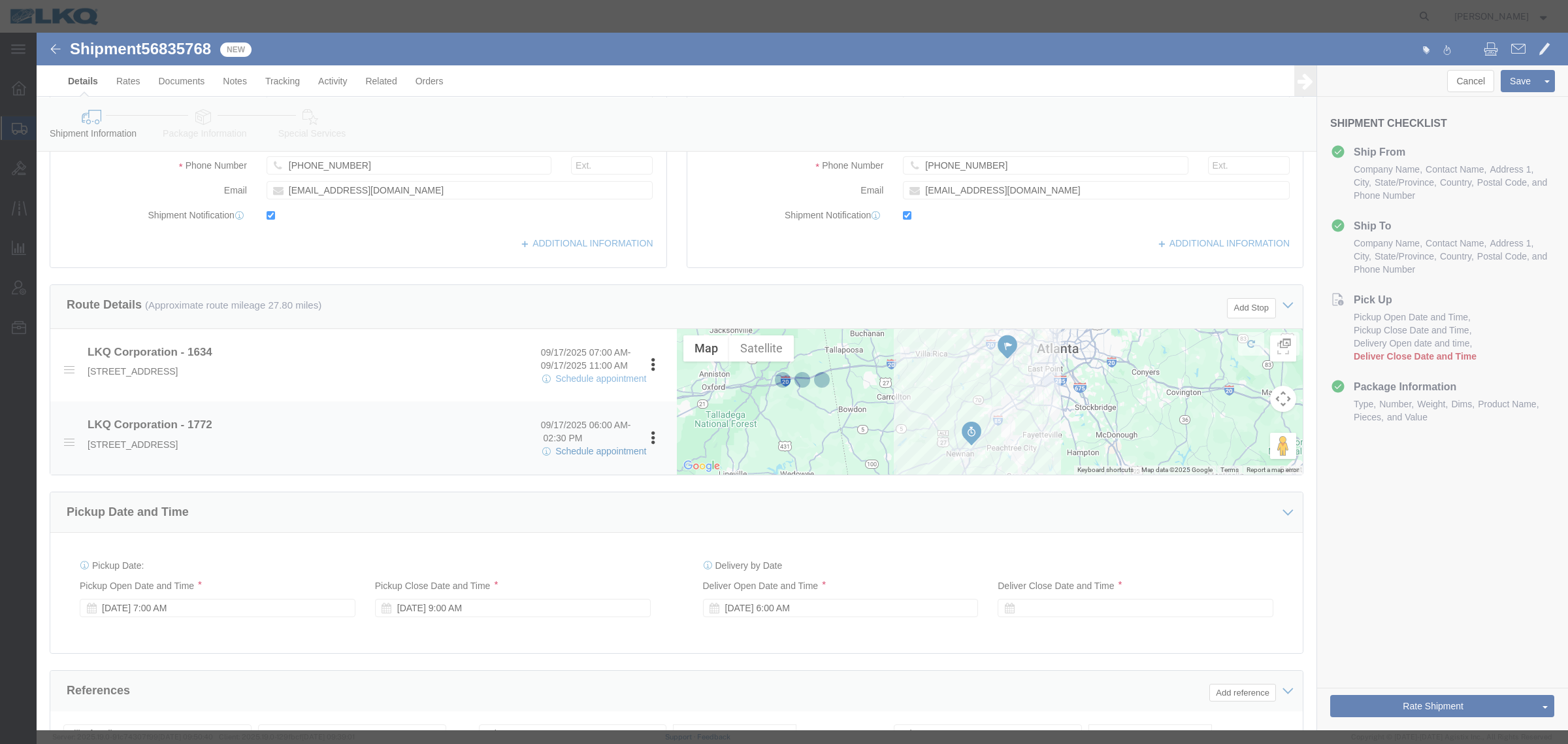
select select
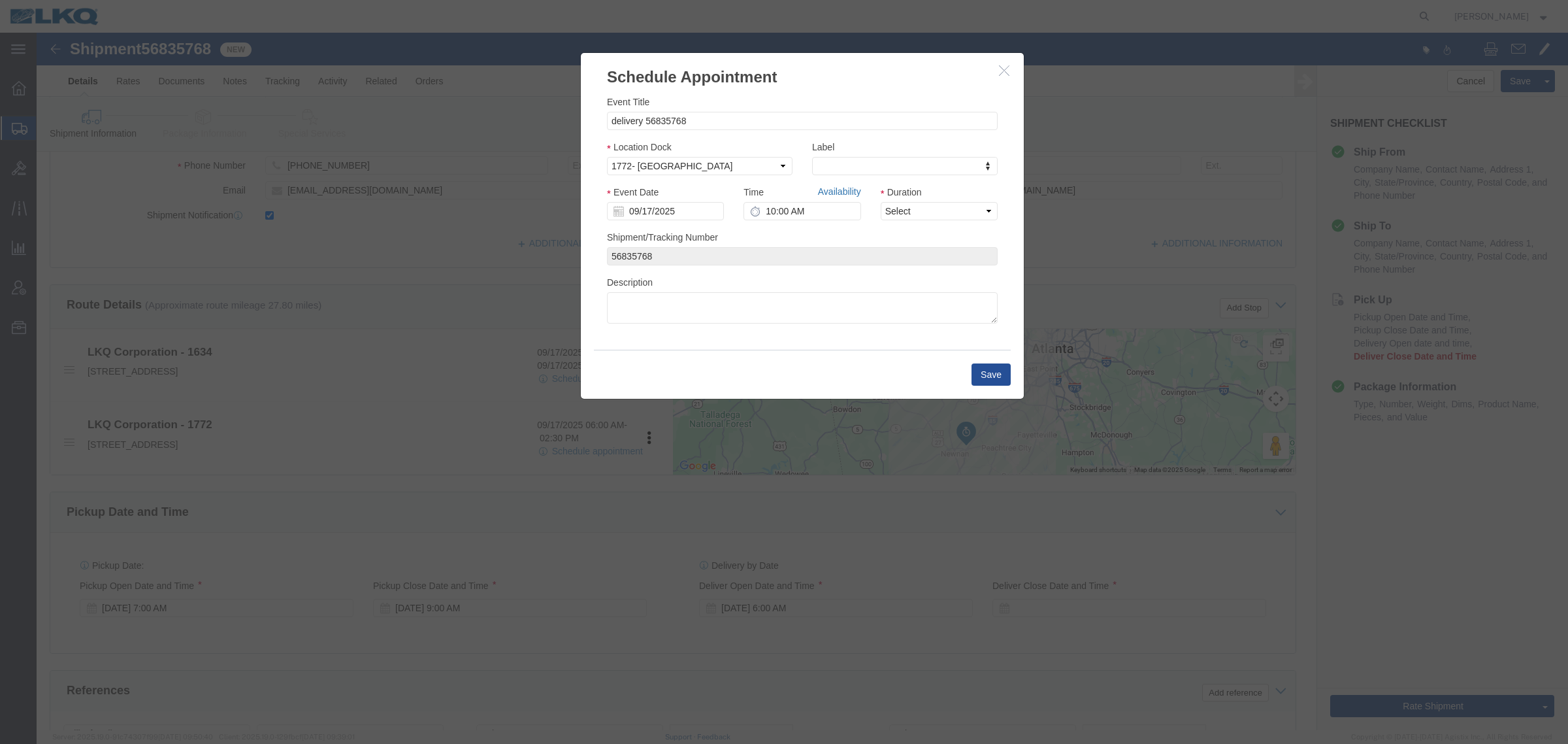
click link "Availability"
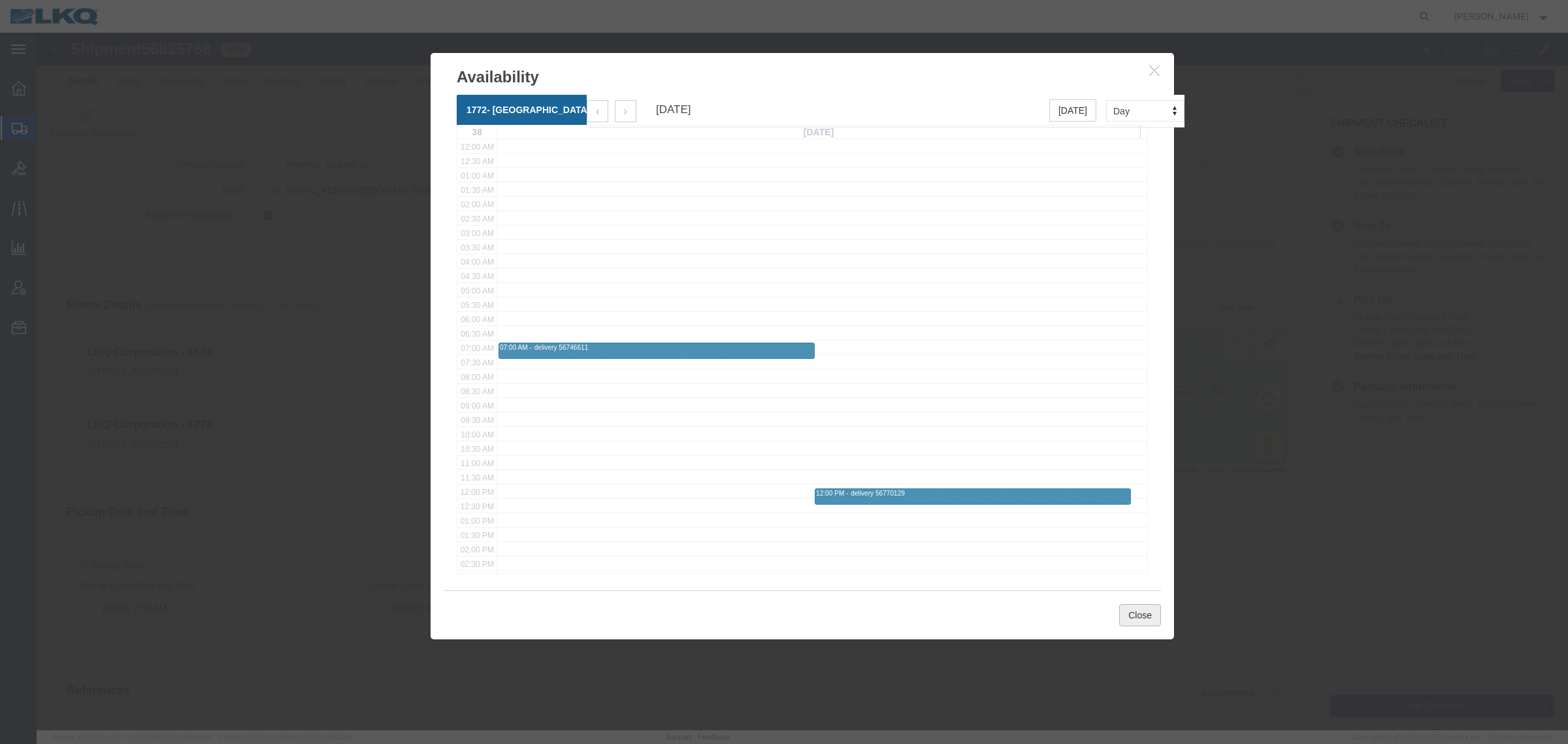
click button "Close"
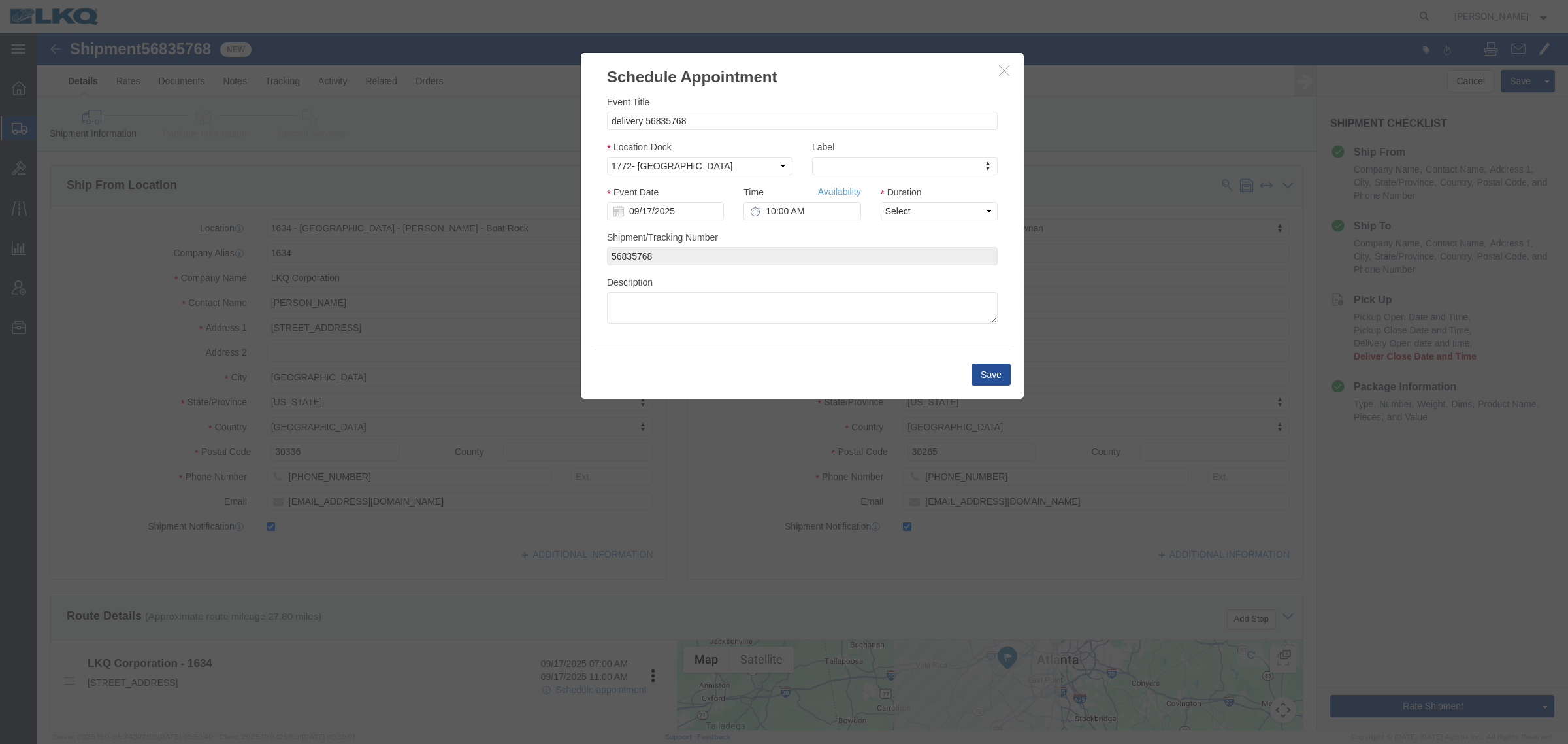
click div "Time Availability 10:00 AM"
click input "10:00 AM"
type input "2:00 PM"
click select "Select 15 min 30 min 45 min 1 hr 2 hr 3 hr 4 hr"
select select "15"
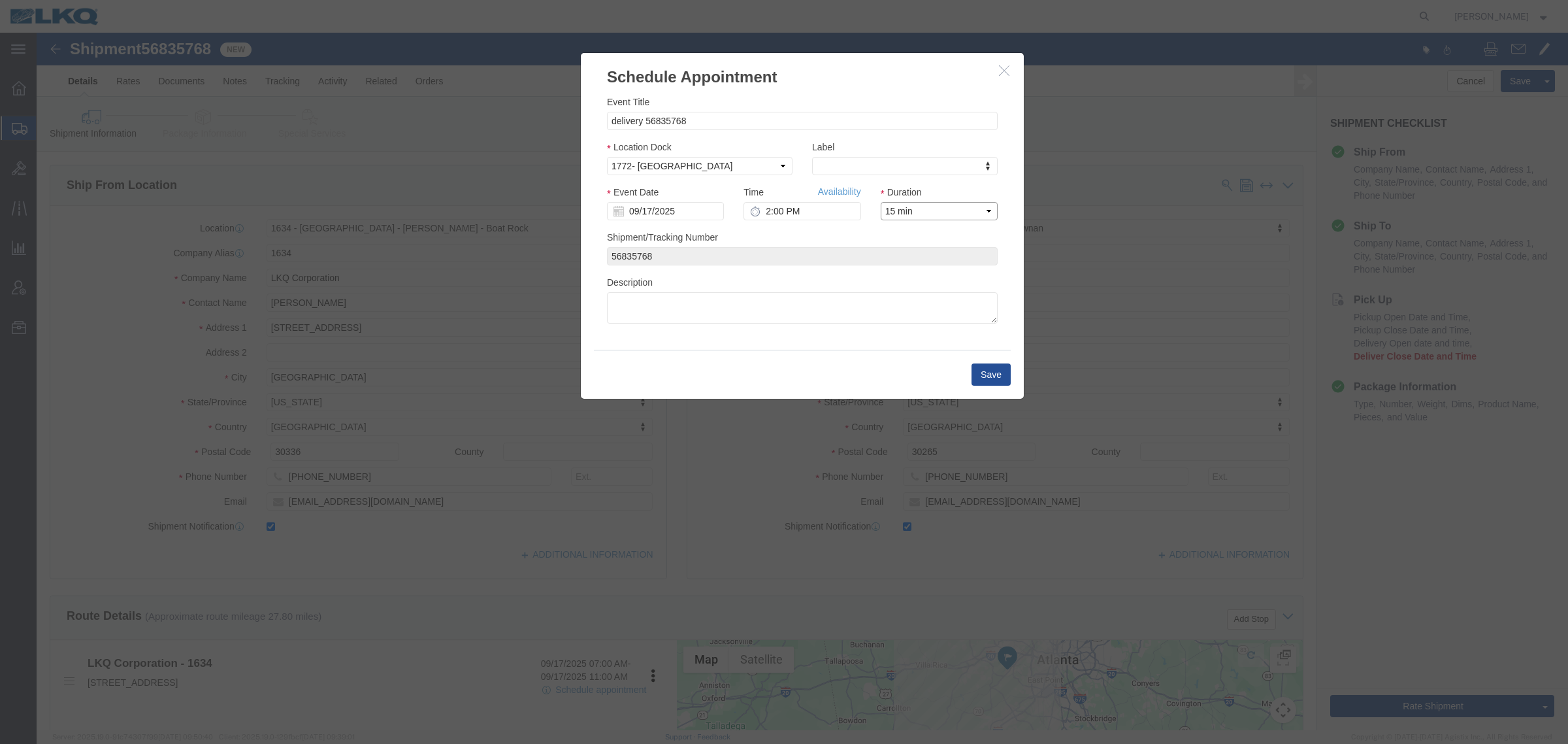
click select "Select 15 min 30 min 45 min 1 hr 2 hr 3 hr 4 hr"
click button "Save"
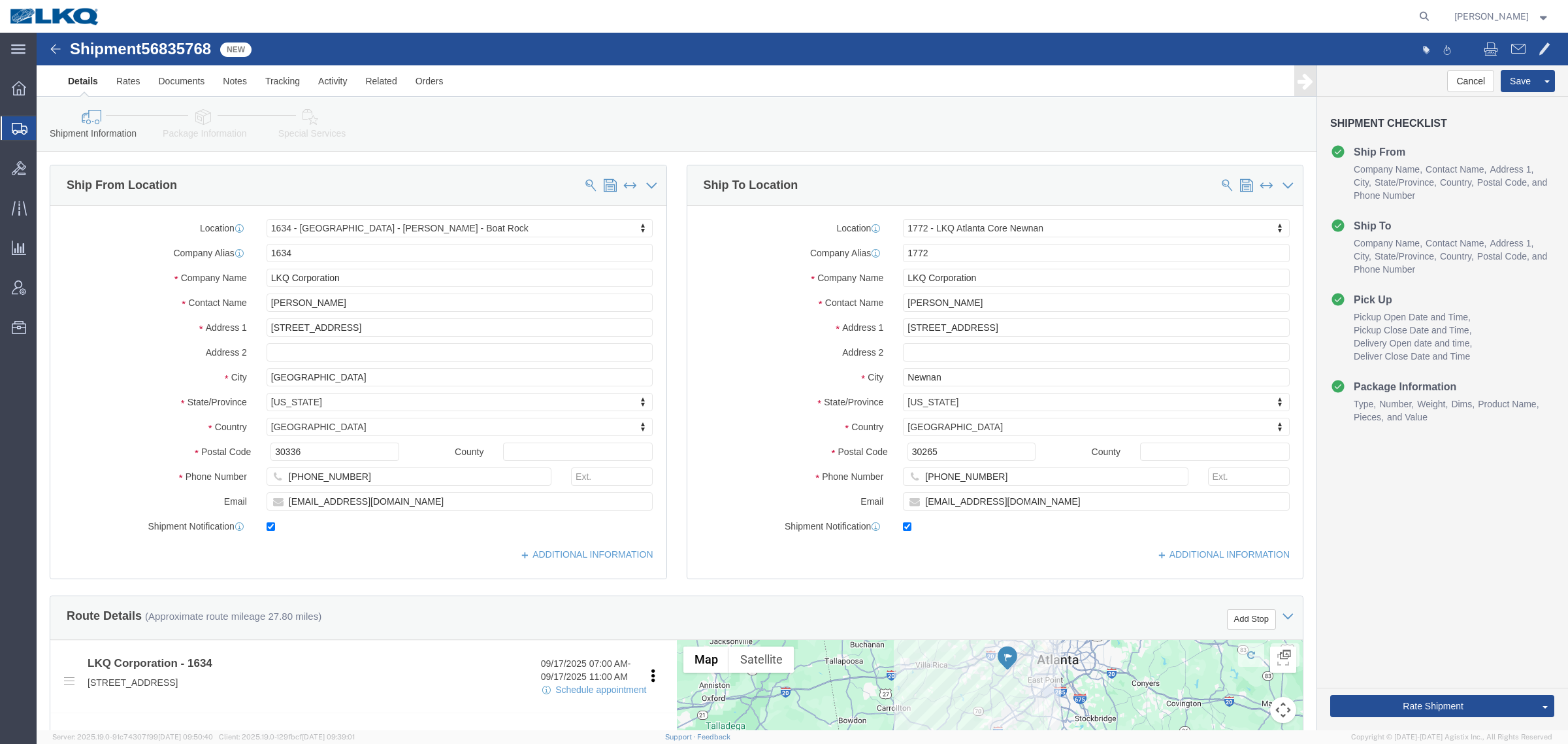
click div "Shipment Information Package Information Special Services Loading Routing"
click span "56835768"
copy span "56835768"
click link "Special Services"
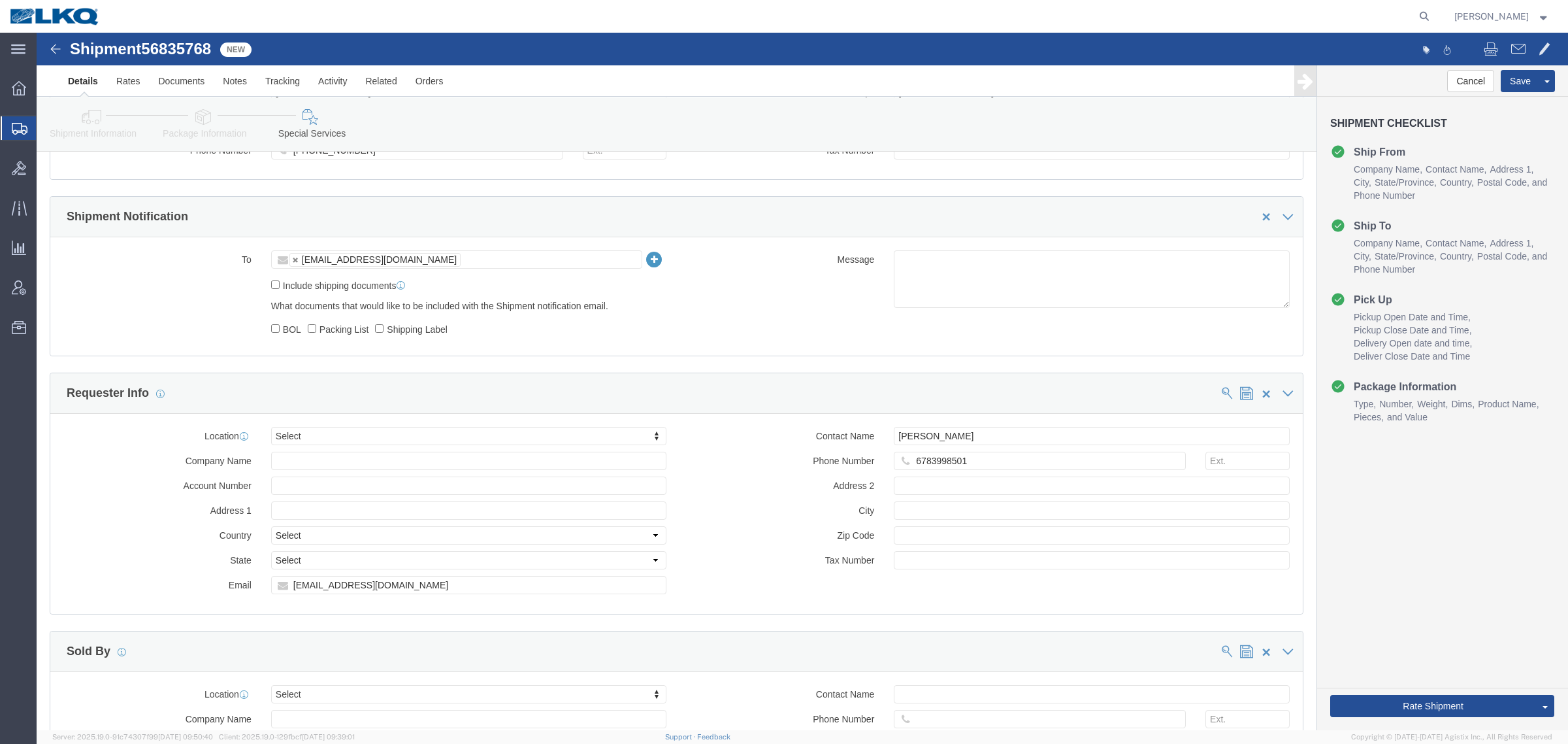
scroll to position [1144, 0]
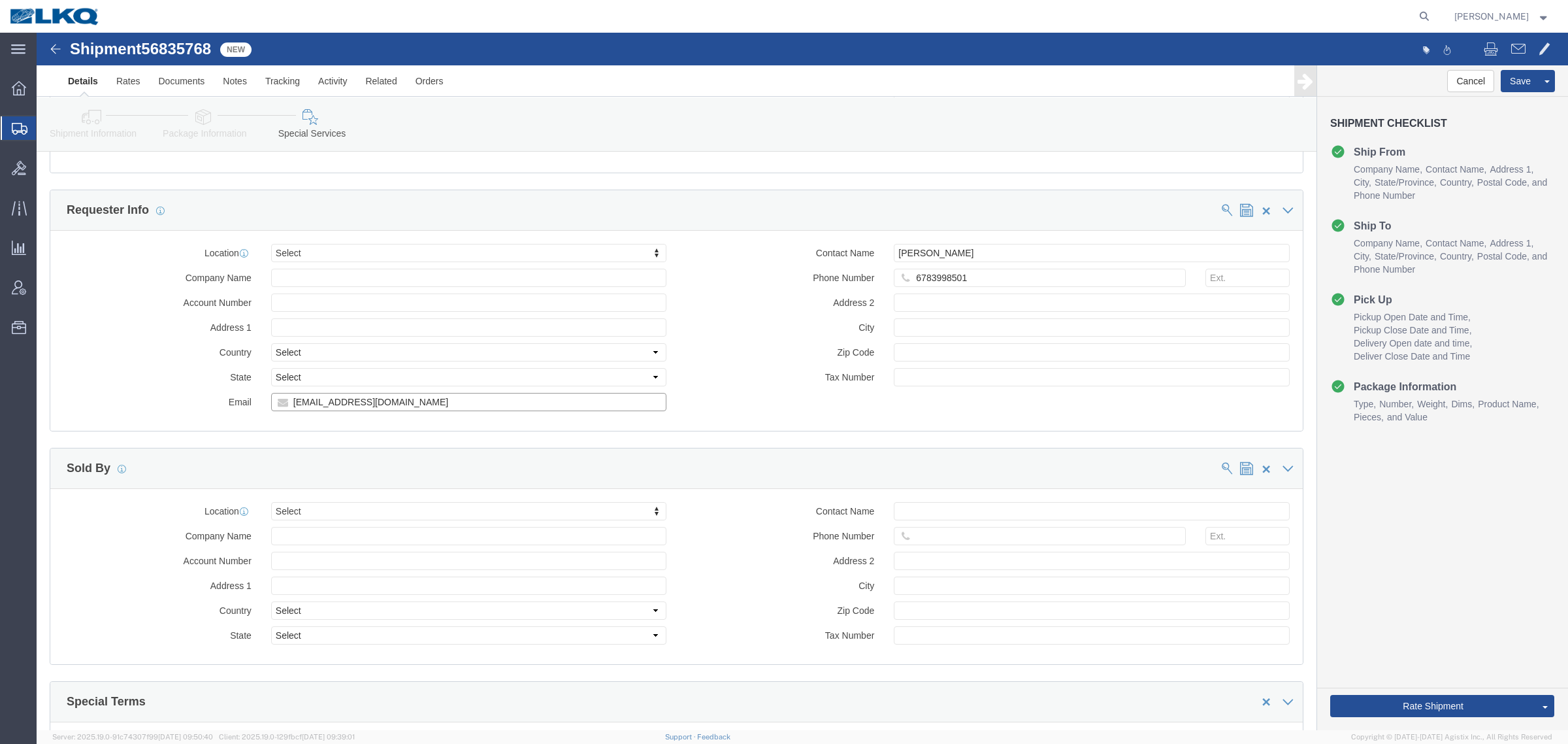
click input "mjvoyles@lkqcorp.com"
click div "Manage special services Handling Options Hold at Location Return Info Service O…"
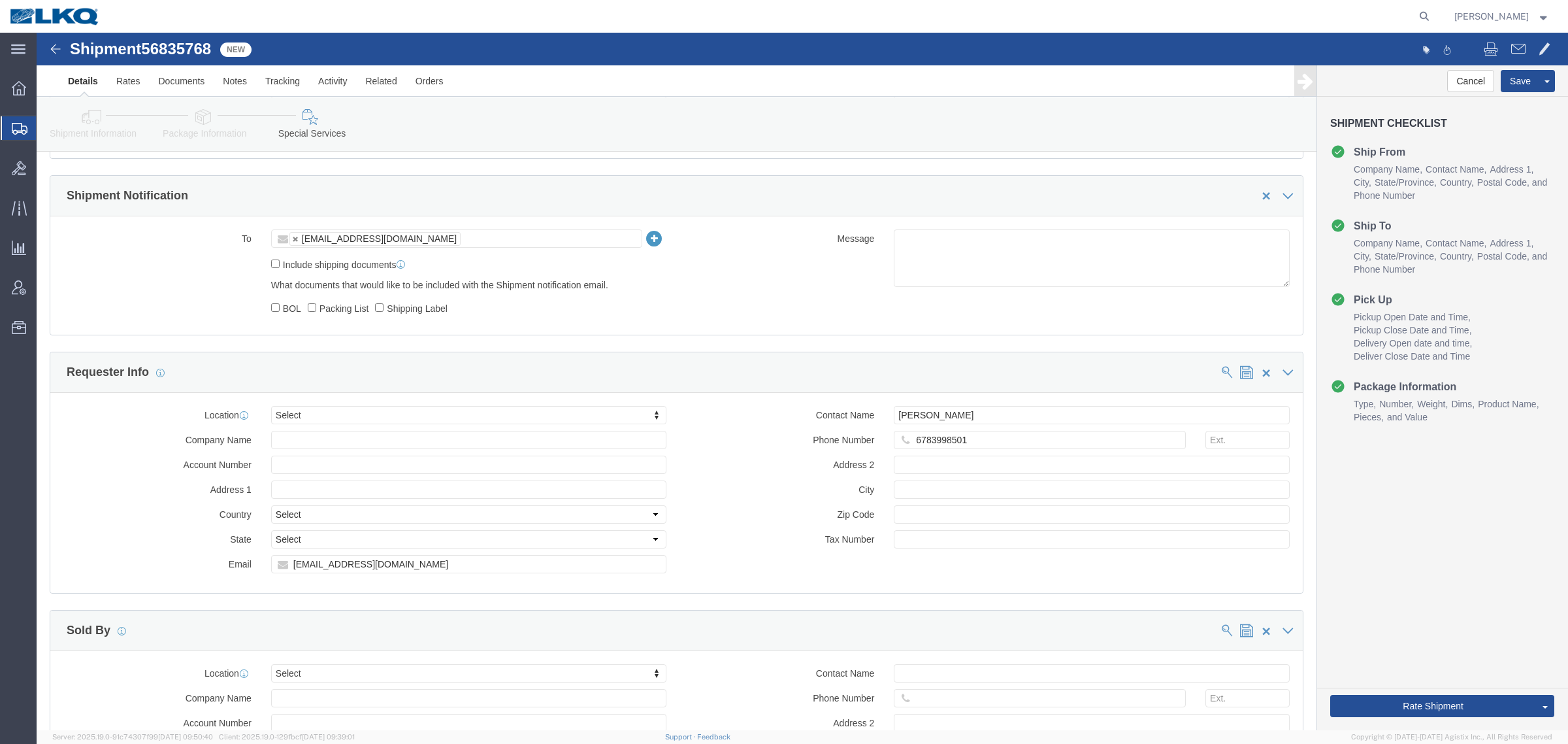
scroll to position [980, 0]
click icon
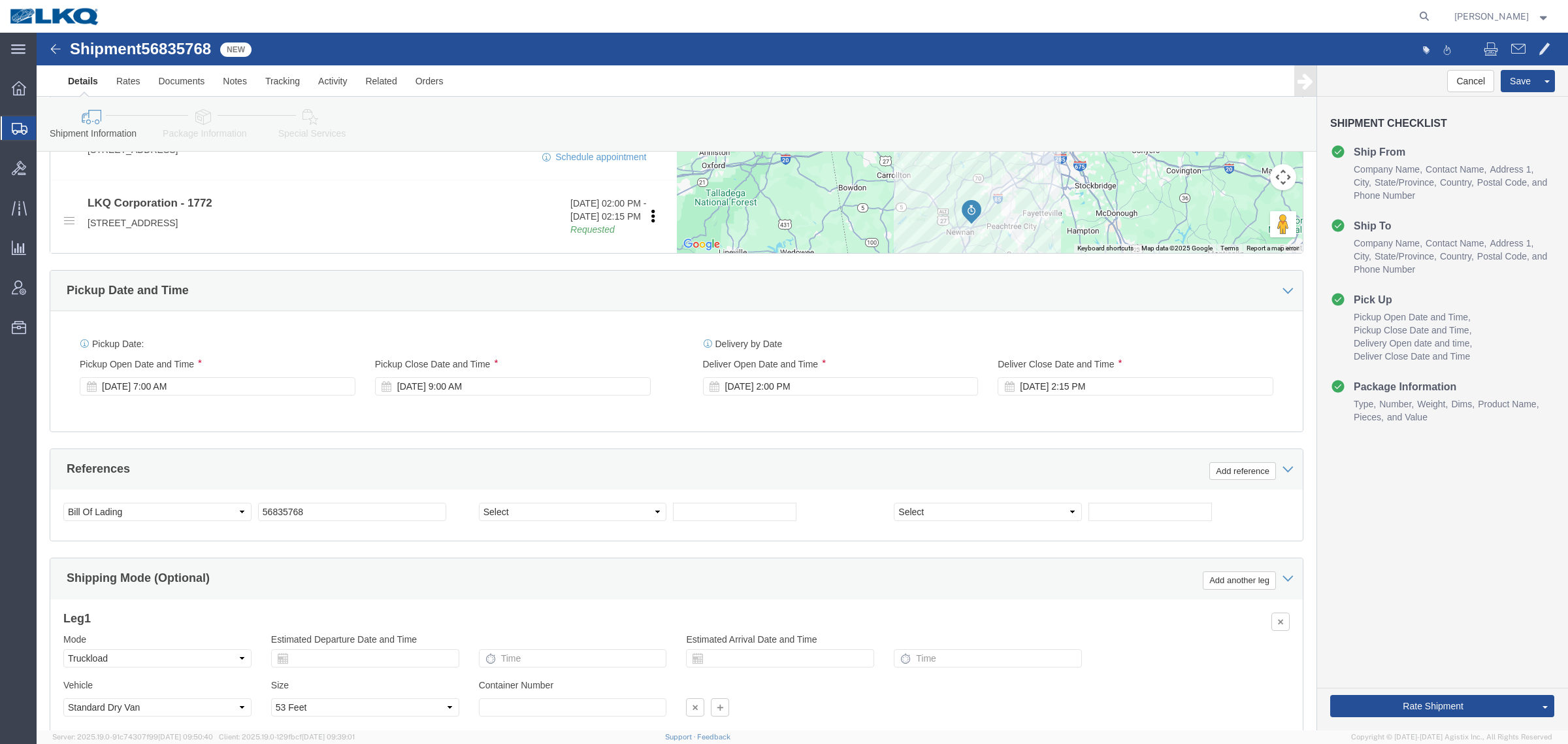
scroll to position [556, 0]
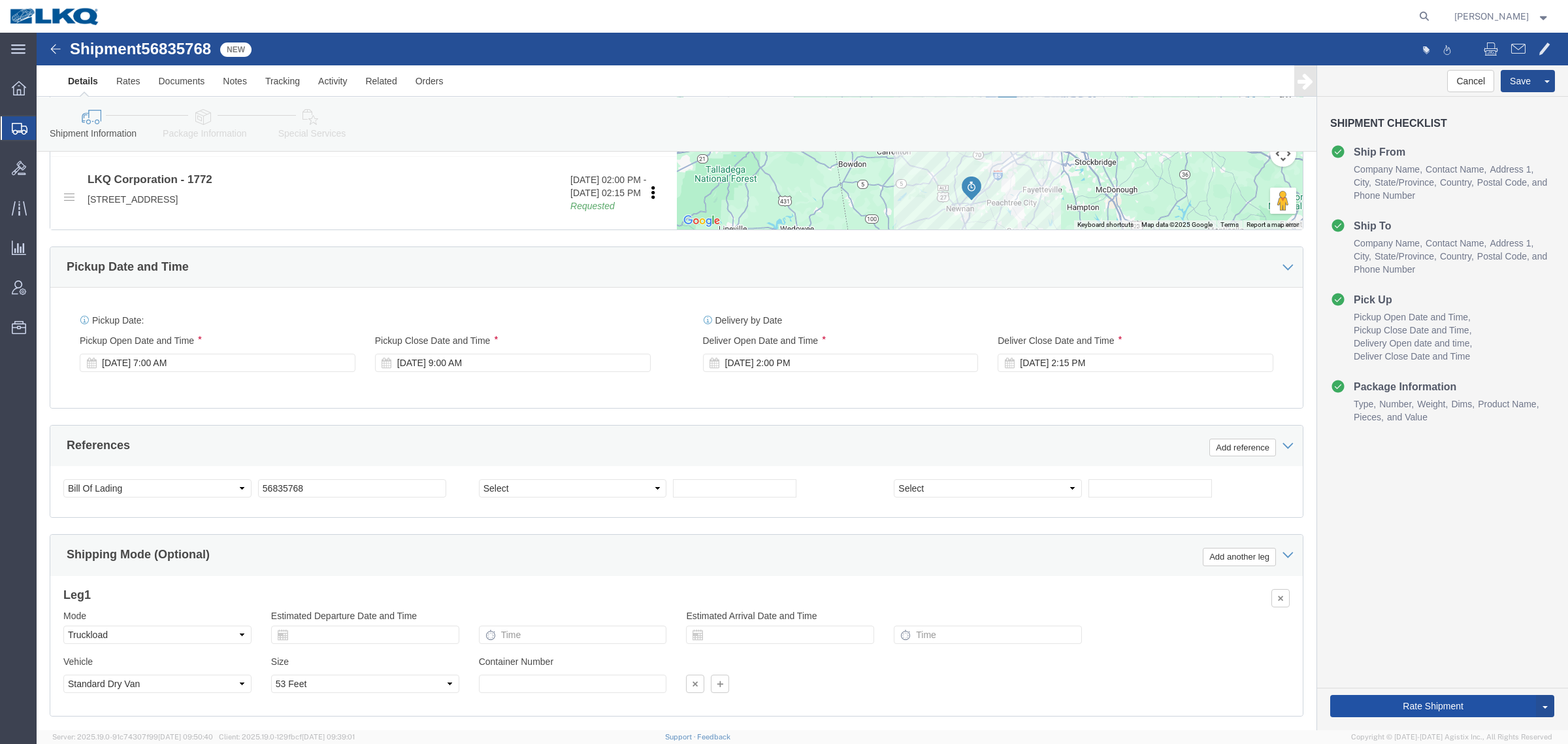
click button "Rate Shipment"
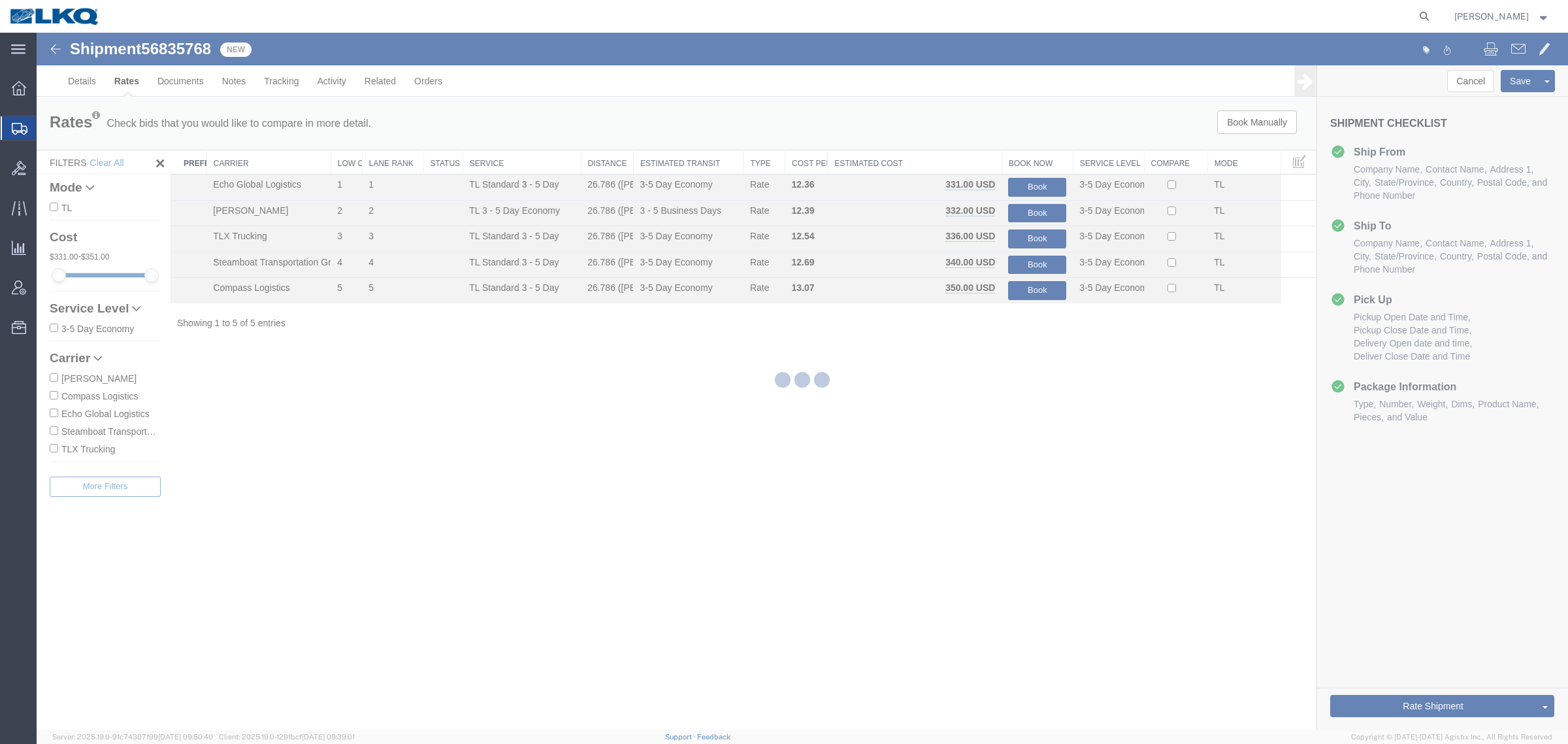
scroll to position [0, 0]
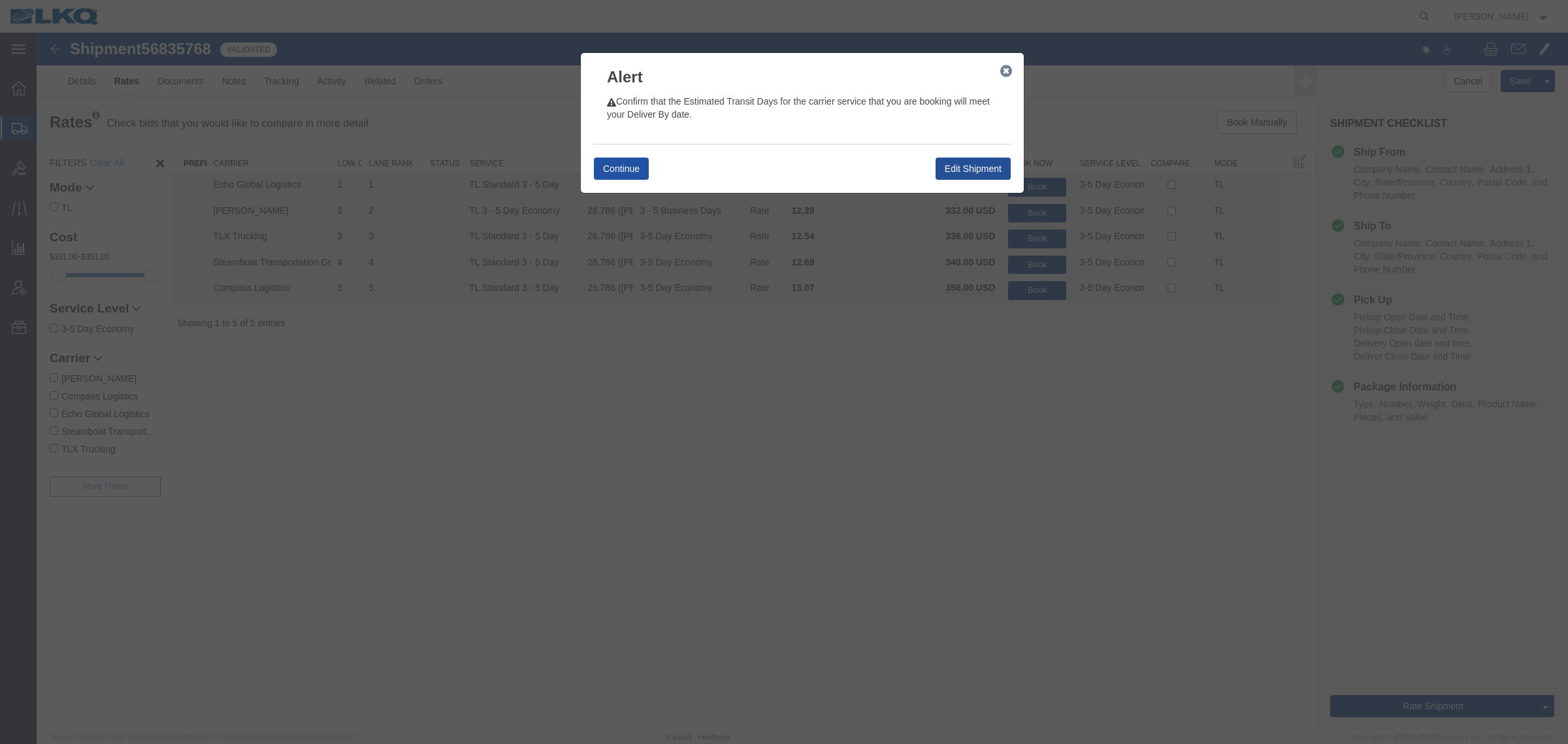
click at [625, 169] on button "Continue" at bounding box center [621, 169] width 55 height 22
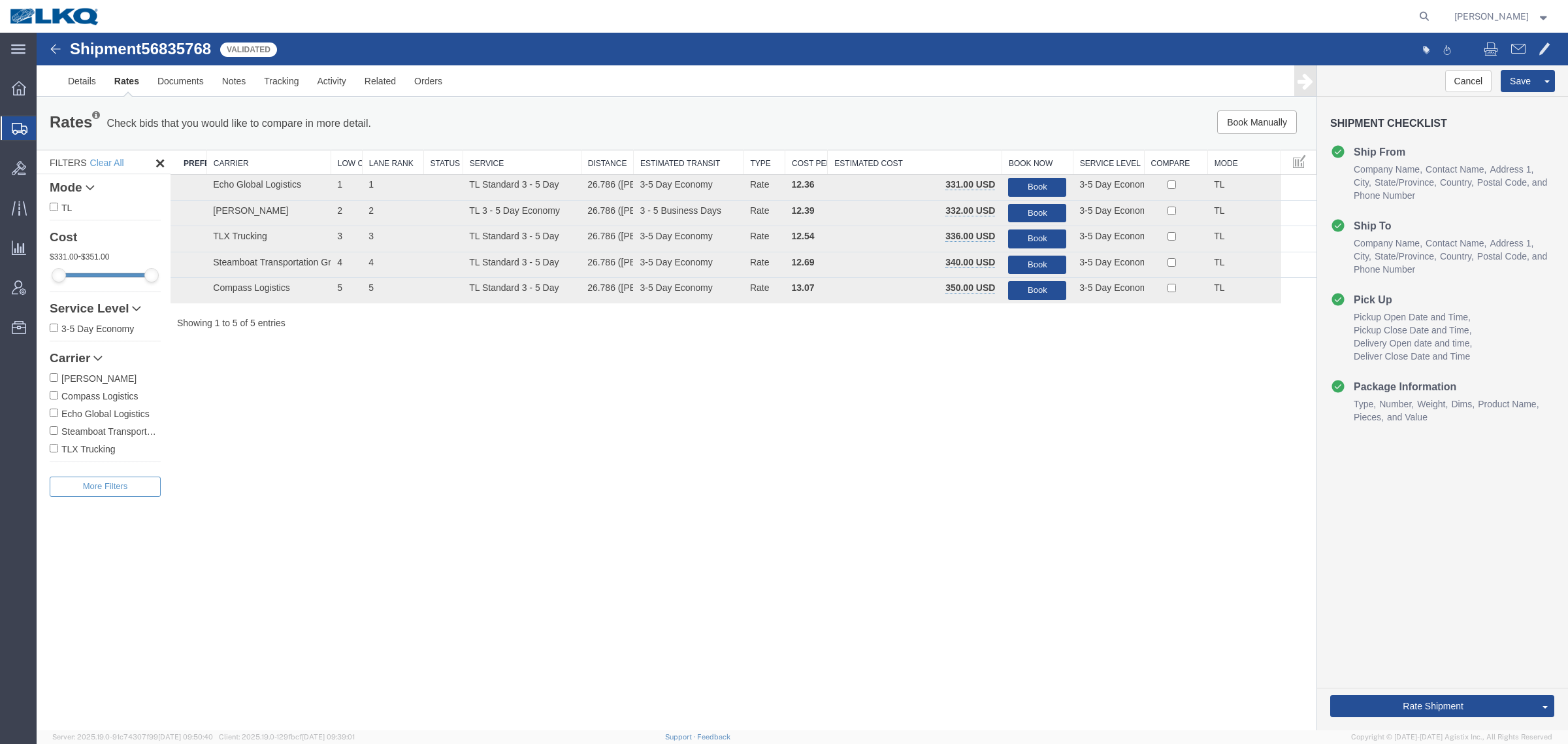
drag, startPoint x: 857, startPoint y: 546, endPoint x: 1263, endPoint y: 601, distance: 409.7
click at [879, 555] on div "Shipment 56835768 5 of 5 Validated Details Rates Documents Notes Tracking Activ…" at bounding box center [802, 382] width 1531 height 697
click at [1459, 688] on link "Rate And Autotender" at bounding box center [1496, 683] width 113 height 19
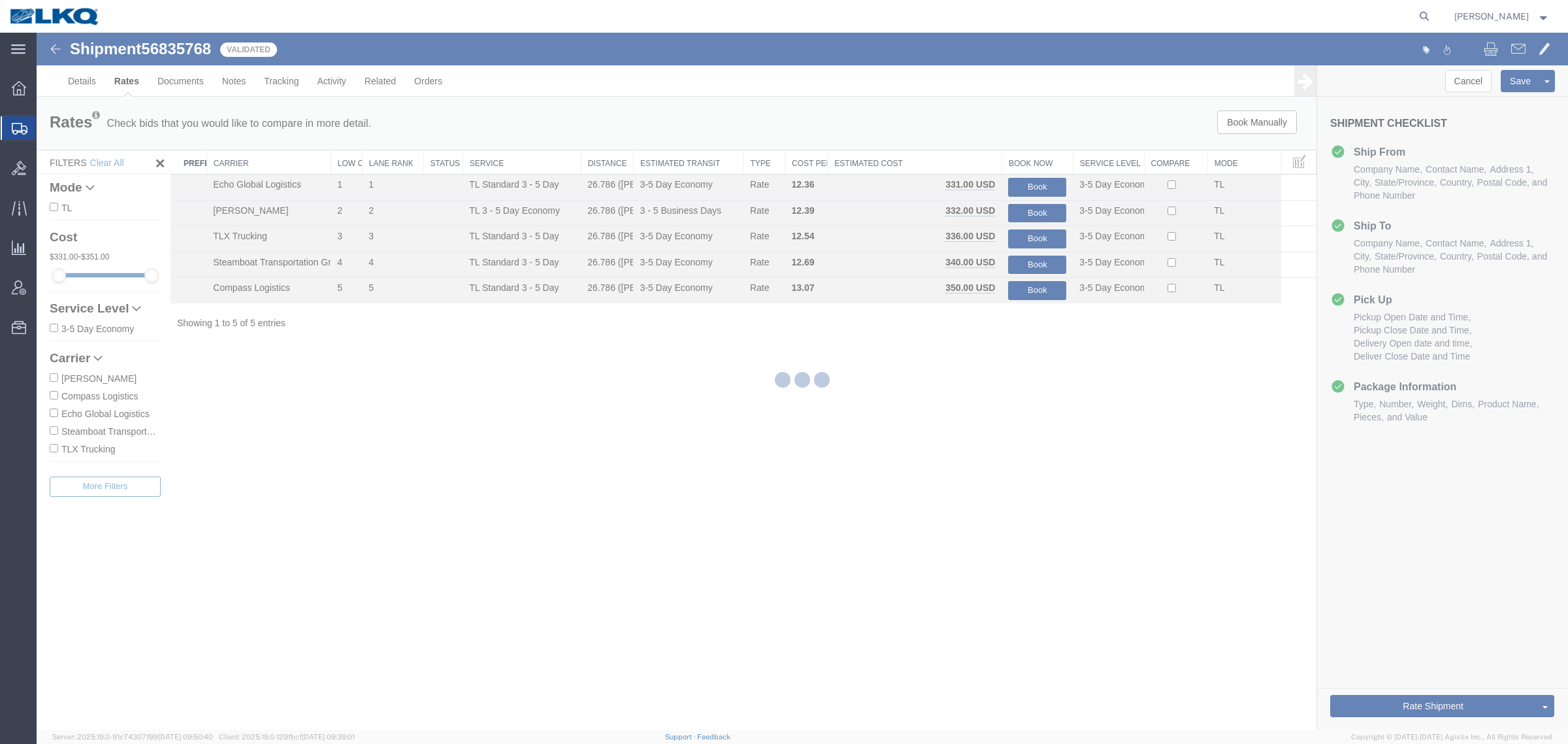
click at [1130, 684] on div at bounding box center [802, 382] width 1531 height 697
select select "28712"
select select "30704"
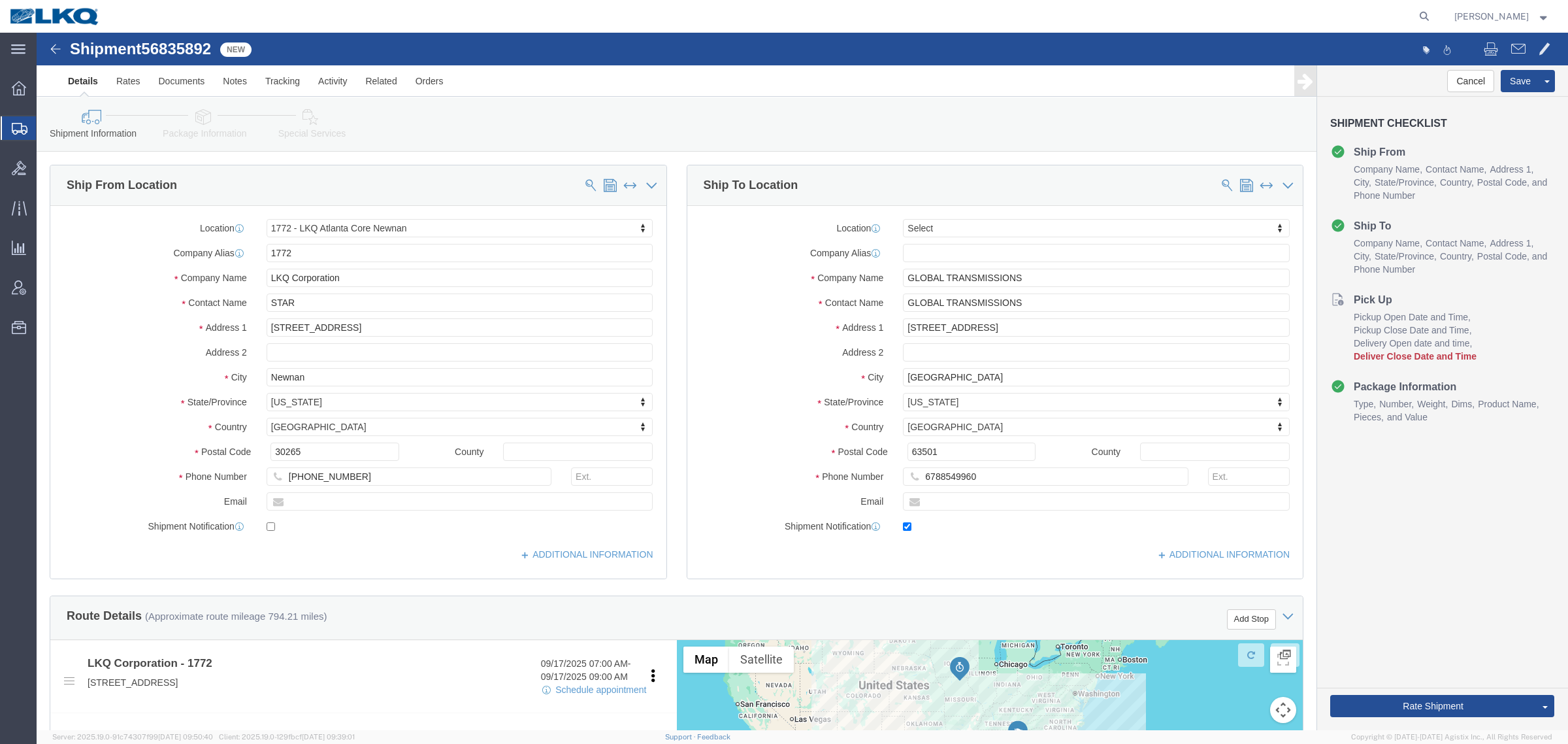
drag, startPoint x: 171, startPoint y: 28, endPoint x: 167, endPoint y: 22, distance: 7.2
click div "Shipment 56835892 New"
click span "56835892"
copy span "56835892"
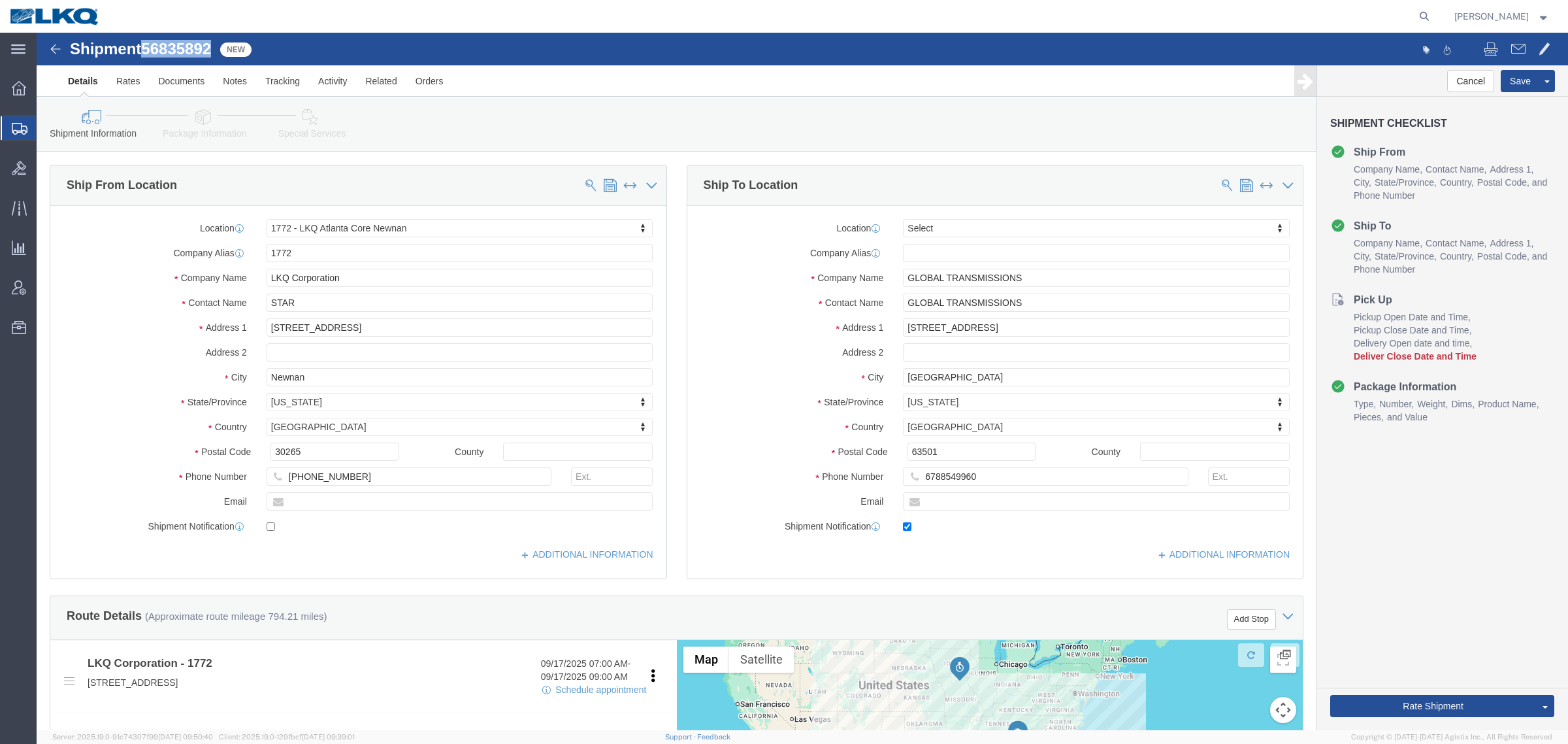
select select "30704"
select select
click icon
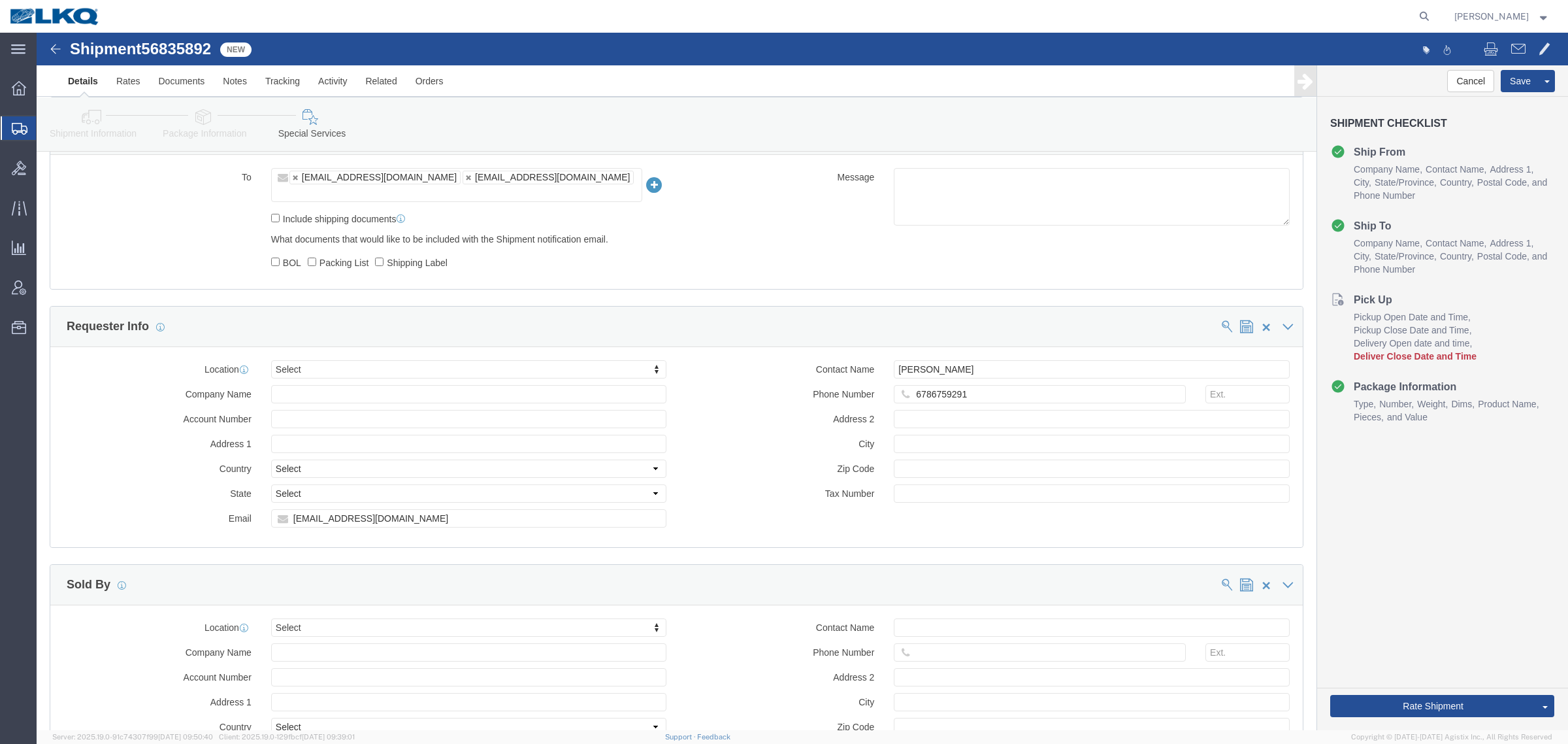
scroll to position [1226, 0]
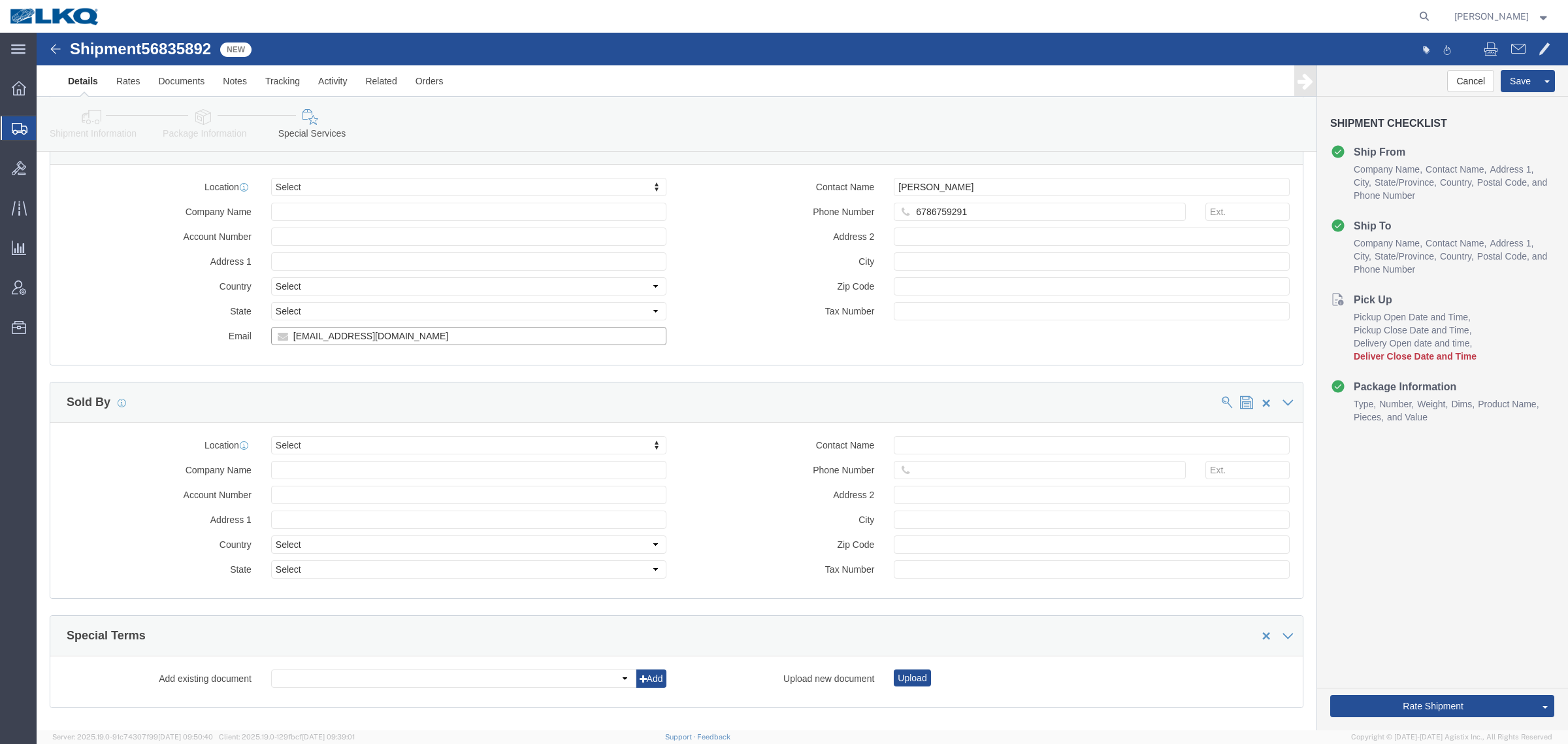
click input "axsinkfield@lkqcorp.com"
click input "[EMAIL_ADDRESS][DOMAIN_NAME]"
click link "Shipment Information"
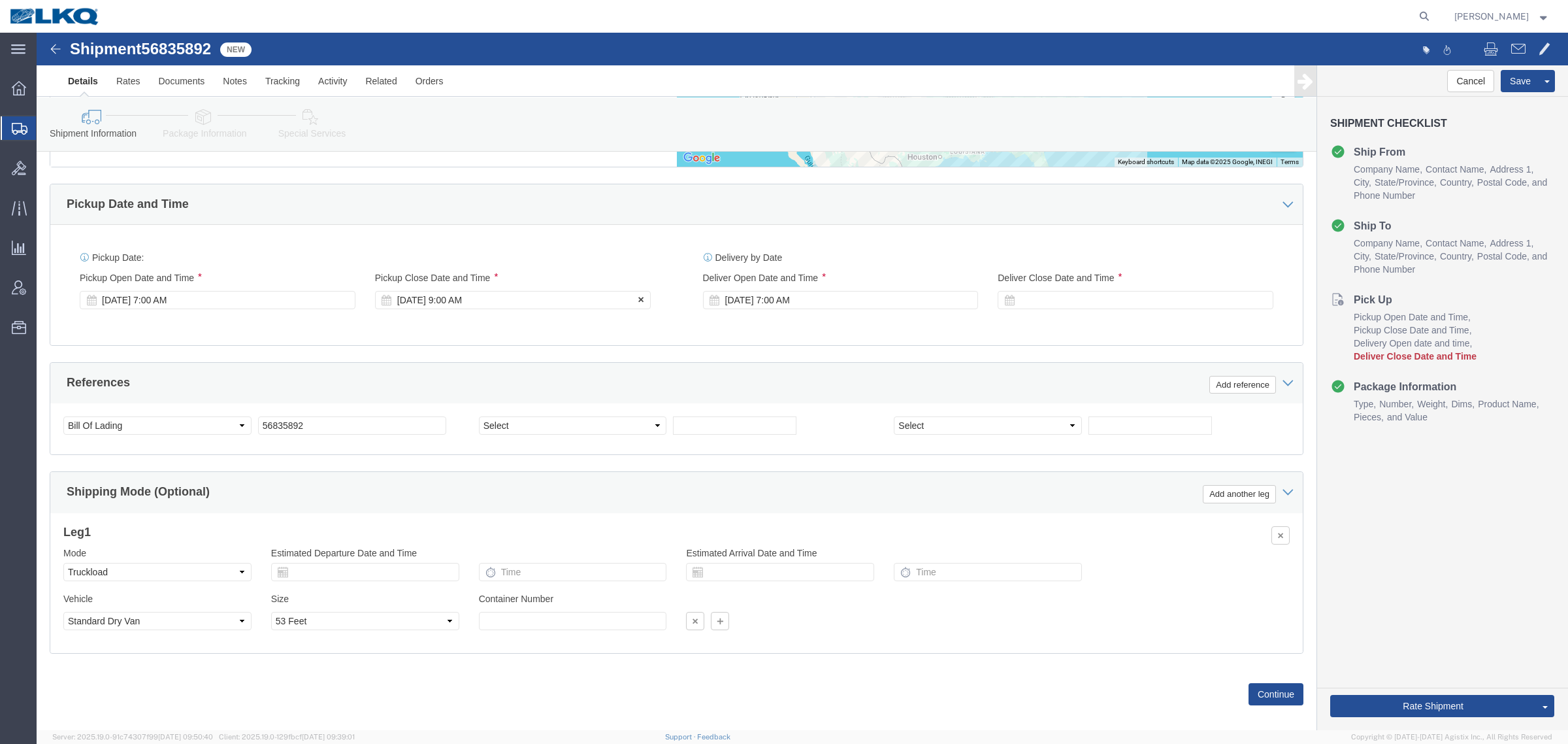
scroll to position [638, 0]
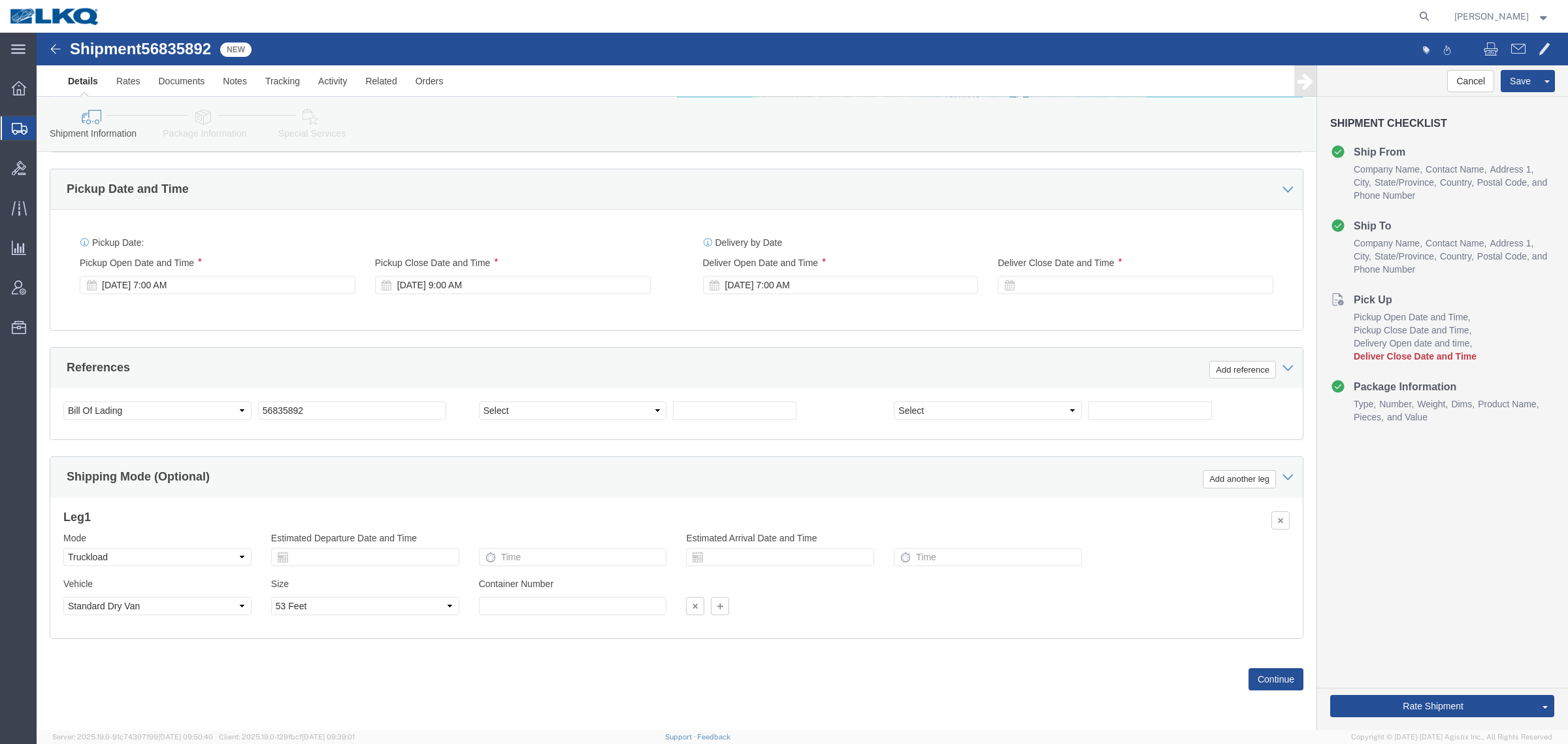
click div "Pickup Date: Pickup Start Date Pickup Start Time Pickup Open Date and Time Sep …"
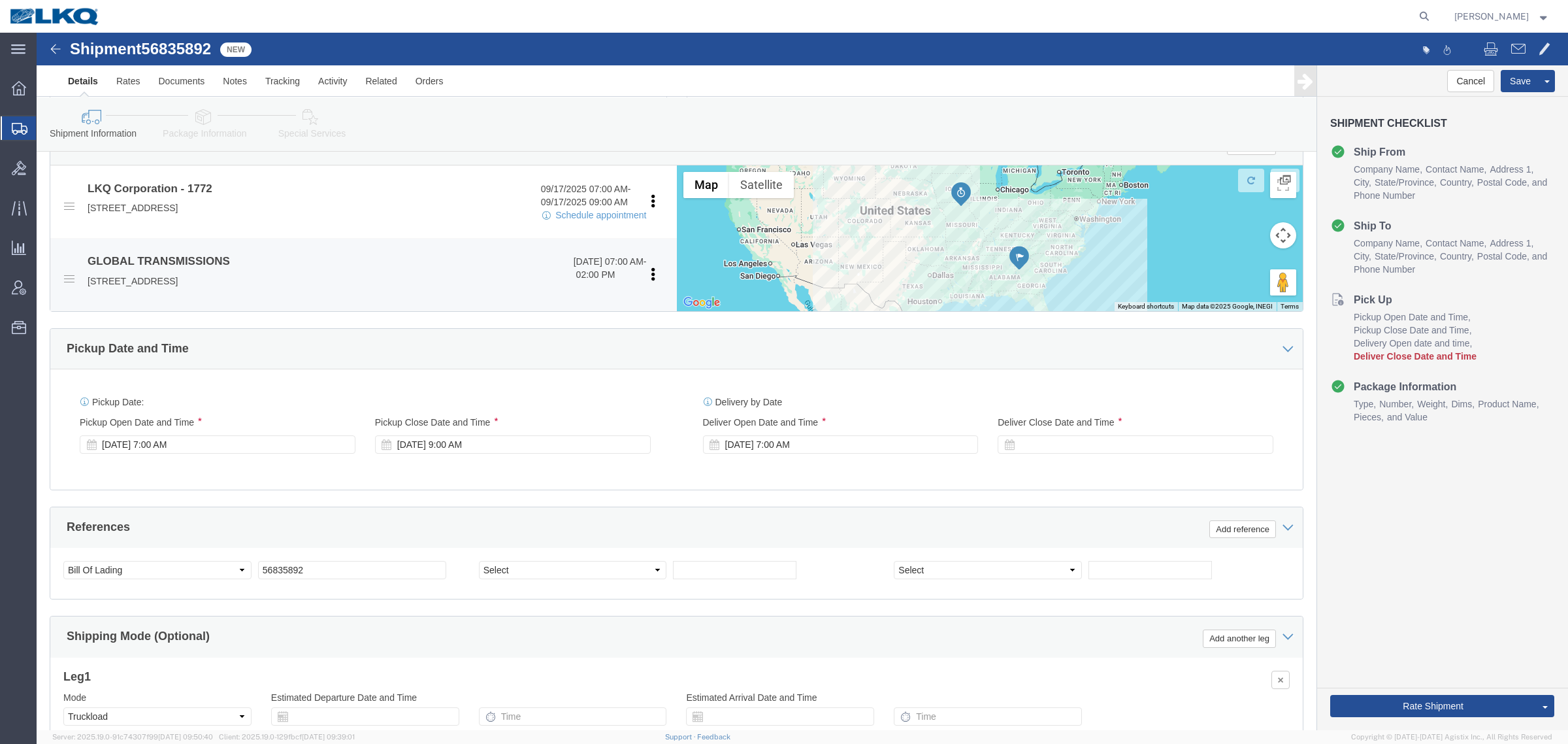
scroll to position [393, 0]
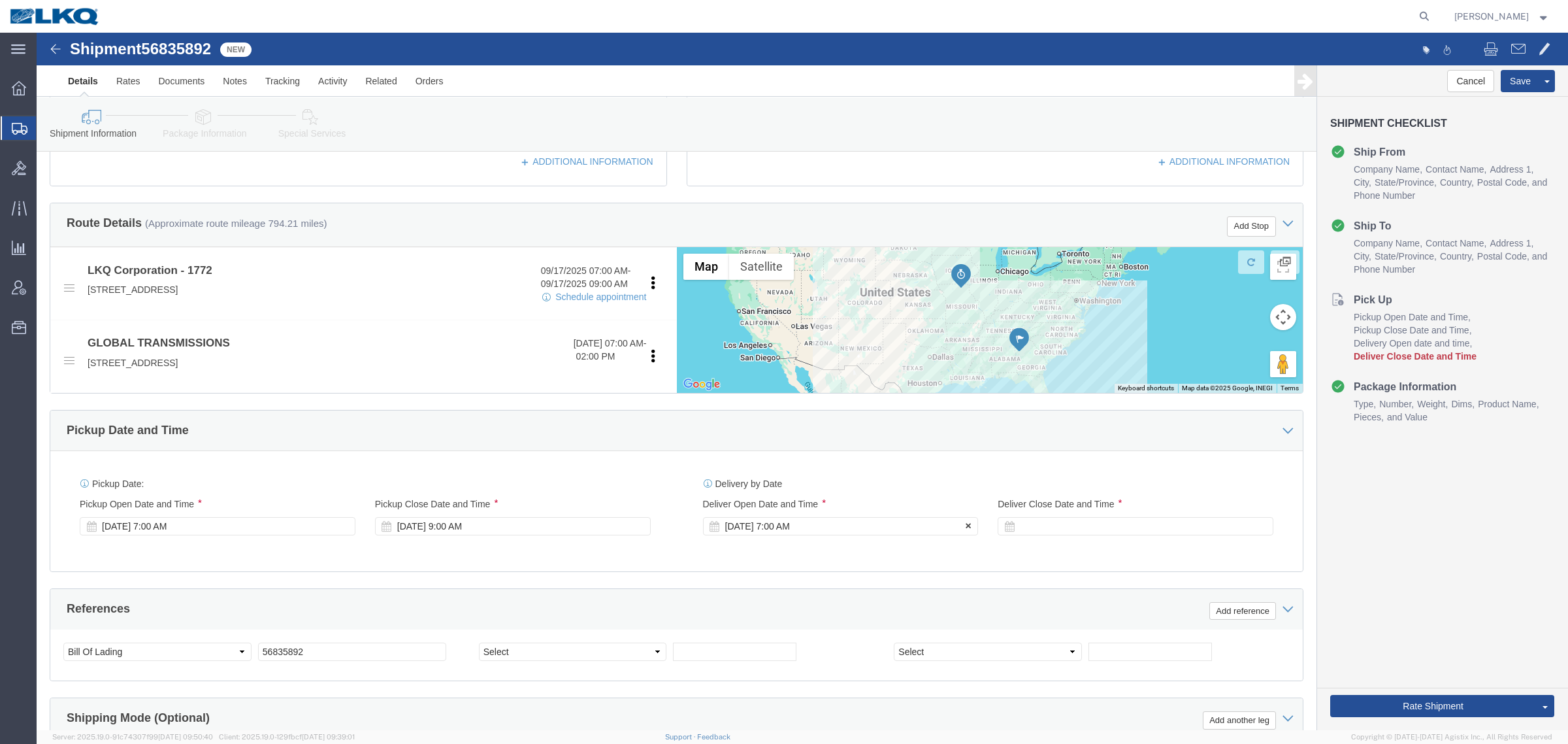
click div "[DATE] 7:00 AM"
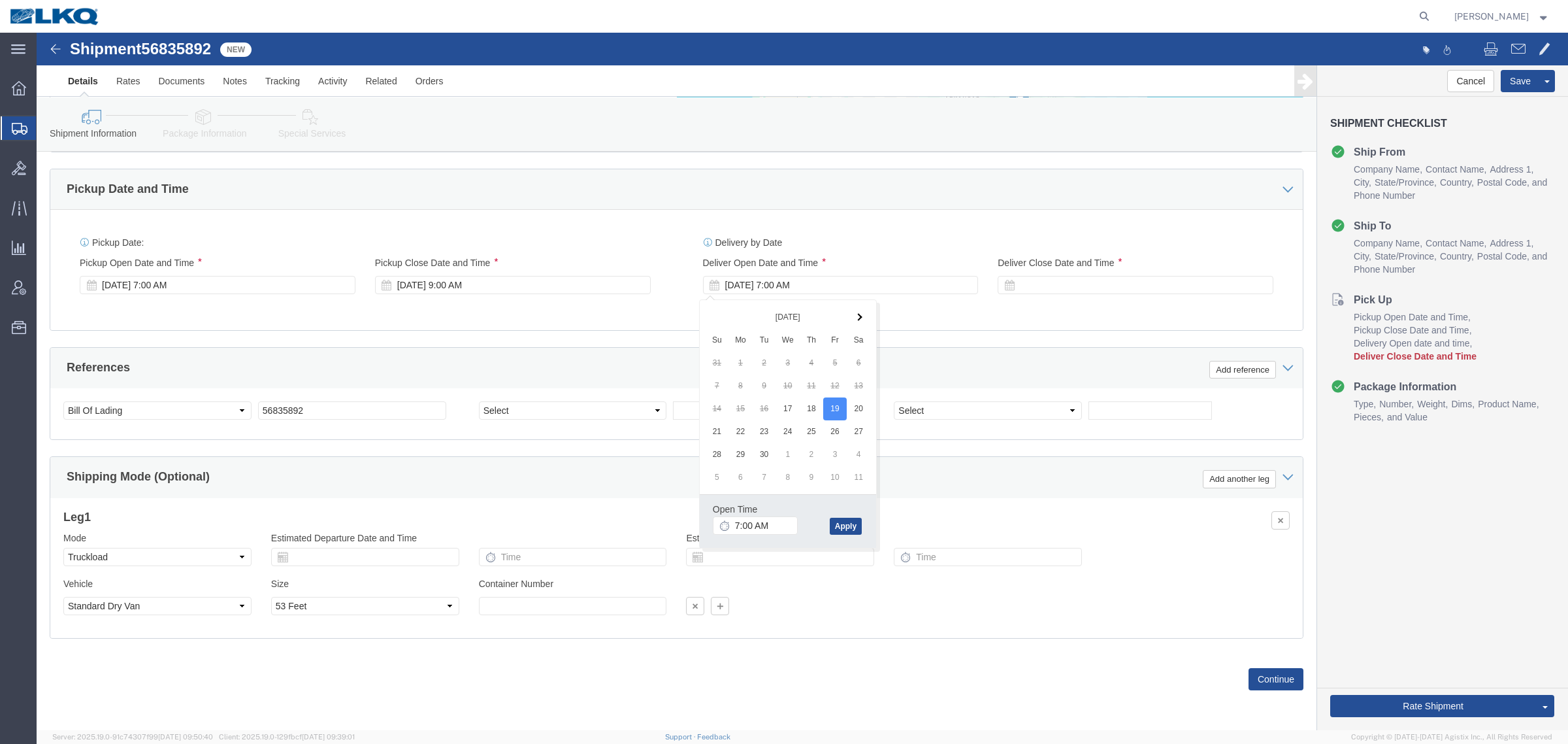
click div "Shipping Mode (Optional) Add another leg"
click div
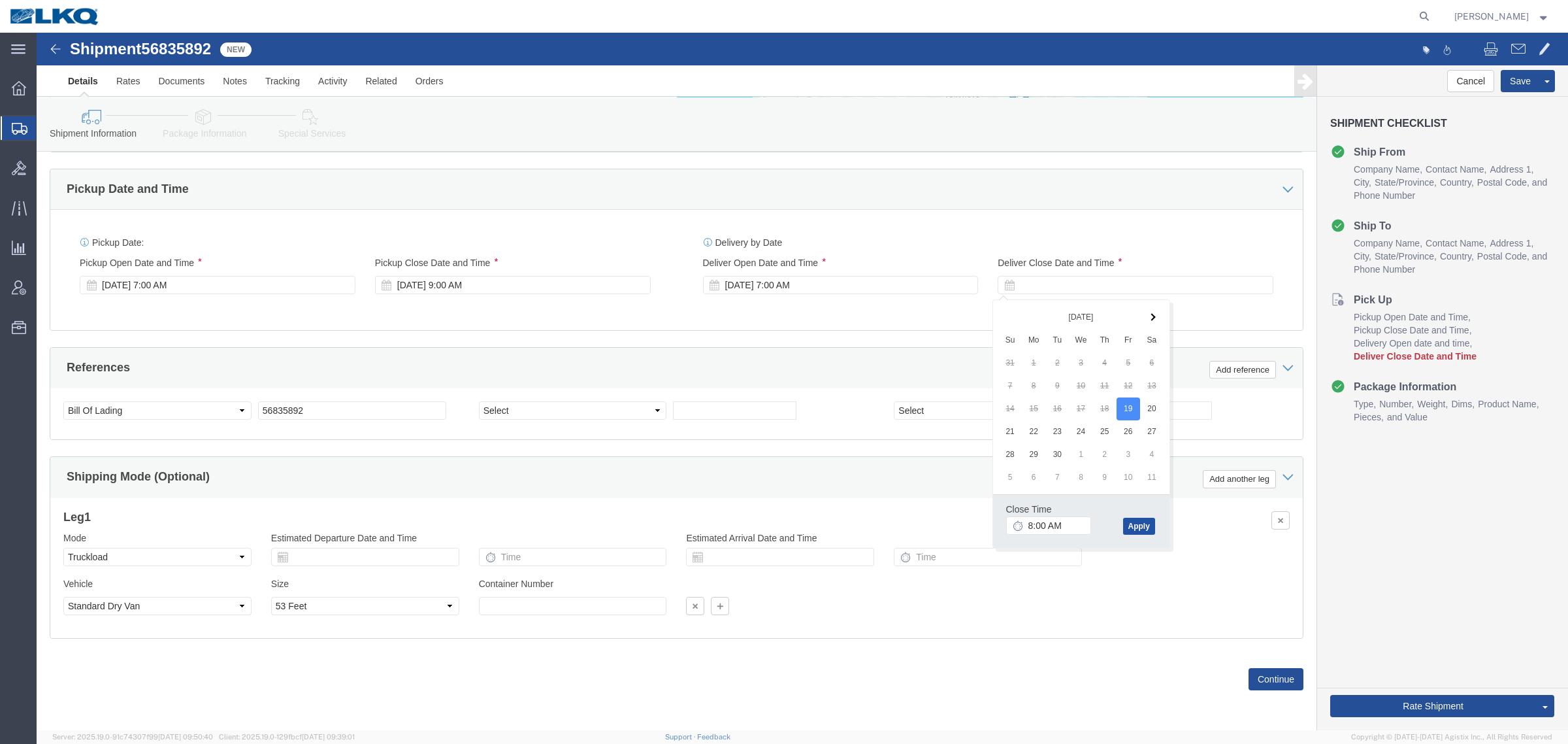
click button "Apply"
click button "Rate Shipment"
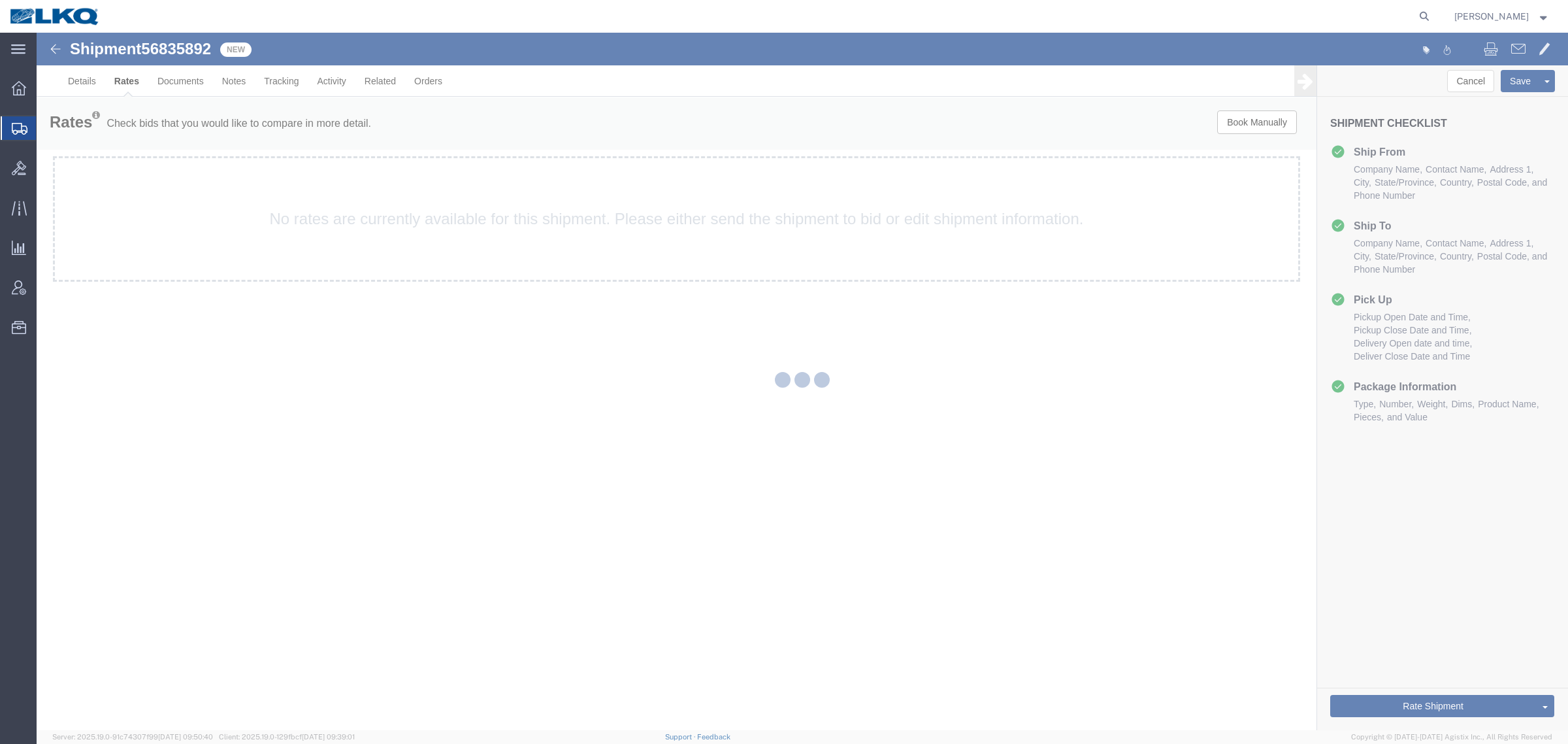
scroll to position [0, 0]
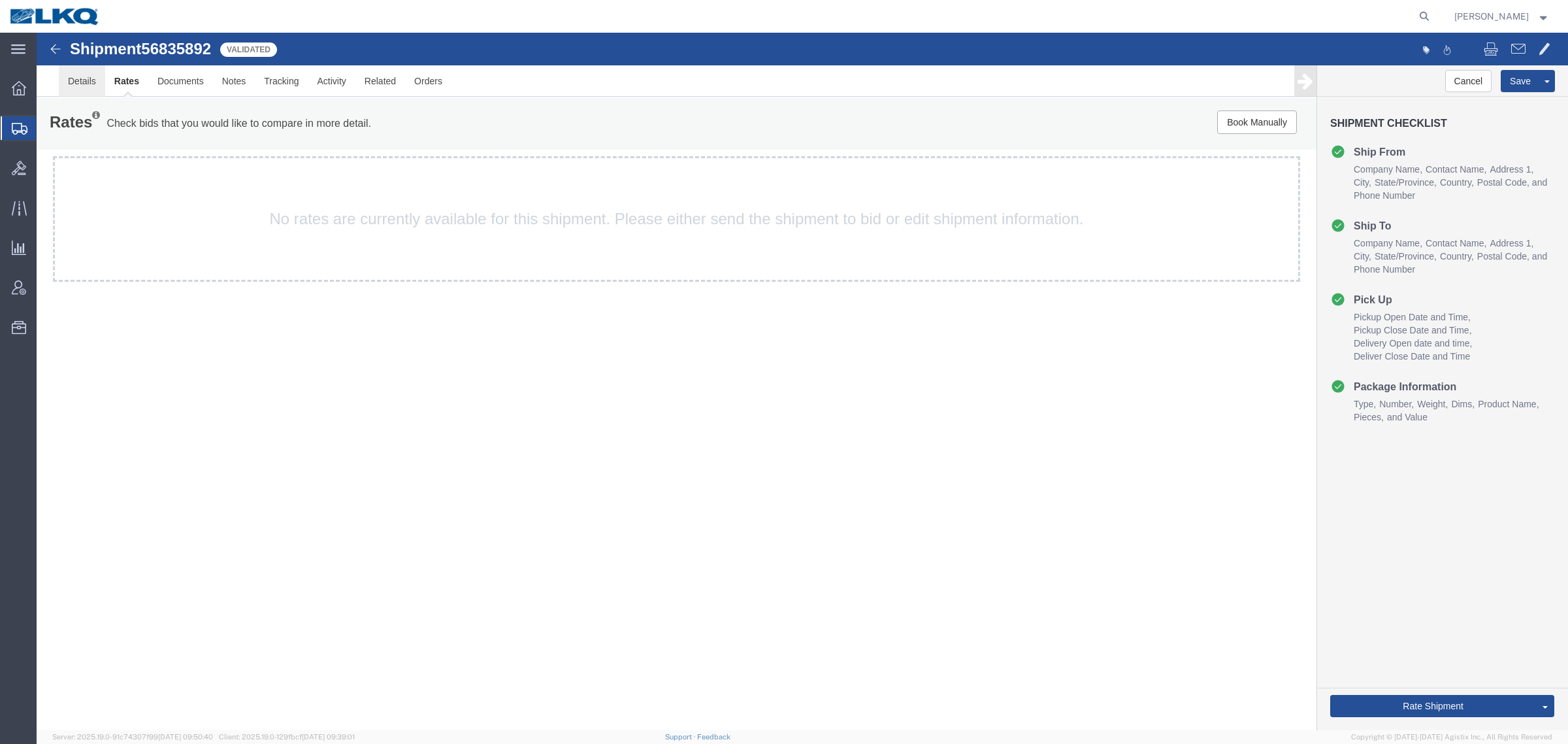
click at [89, 79] on link "Details" at bounding box center [82, 81] width 47 height 31
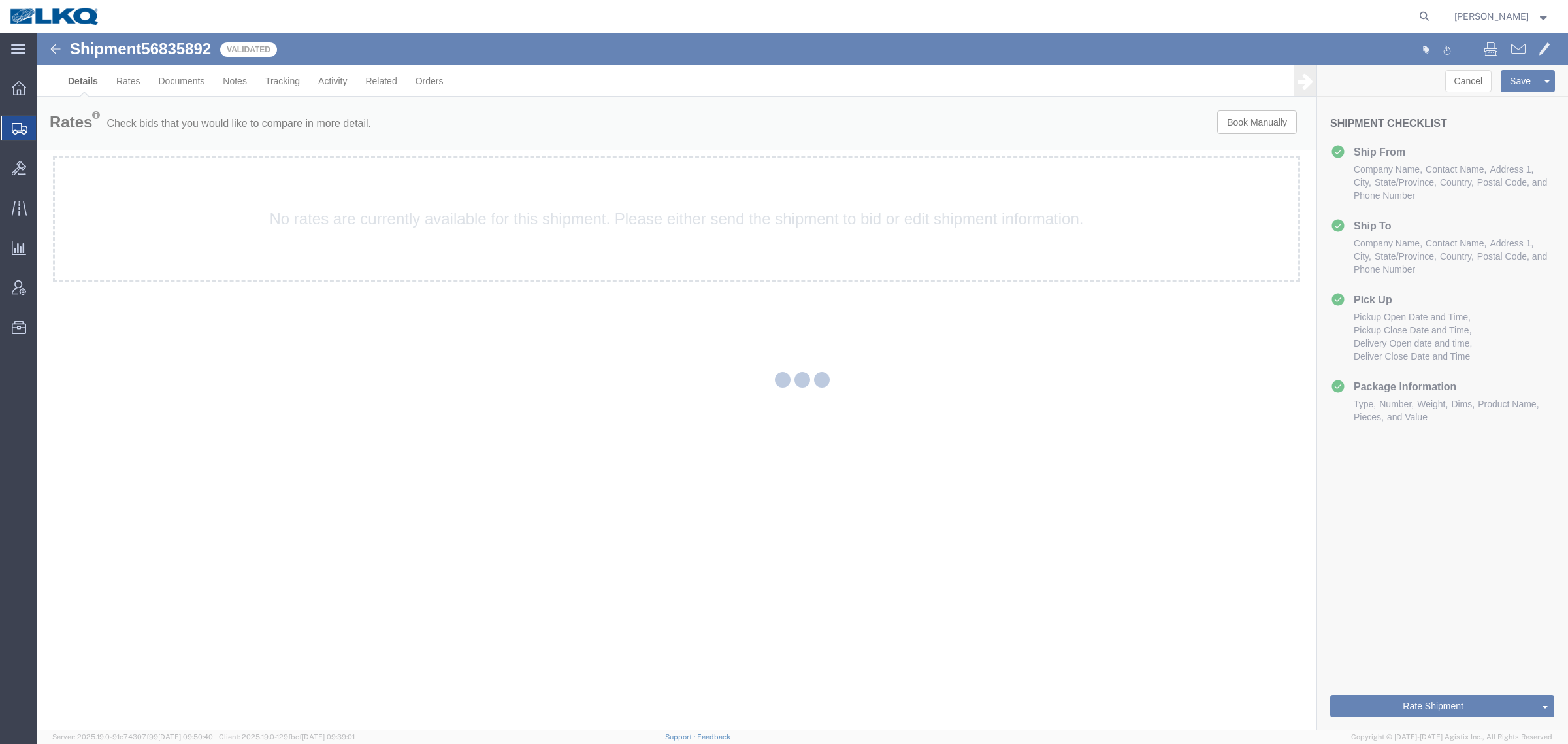
select select "30704"
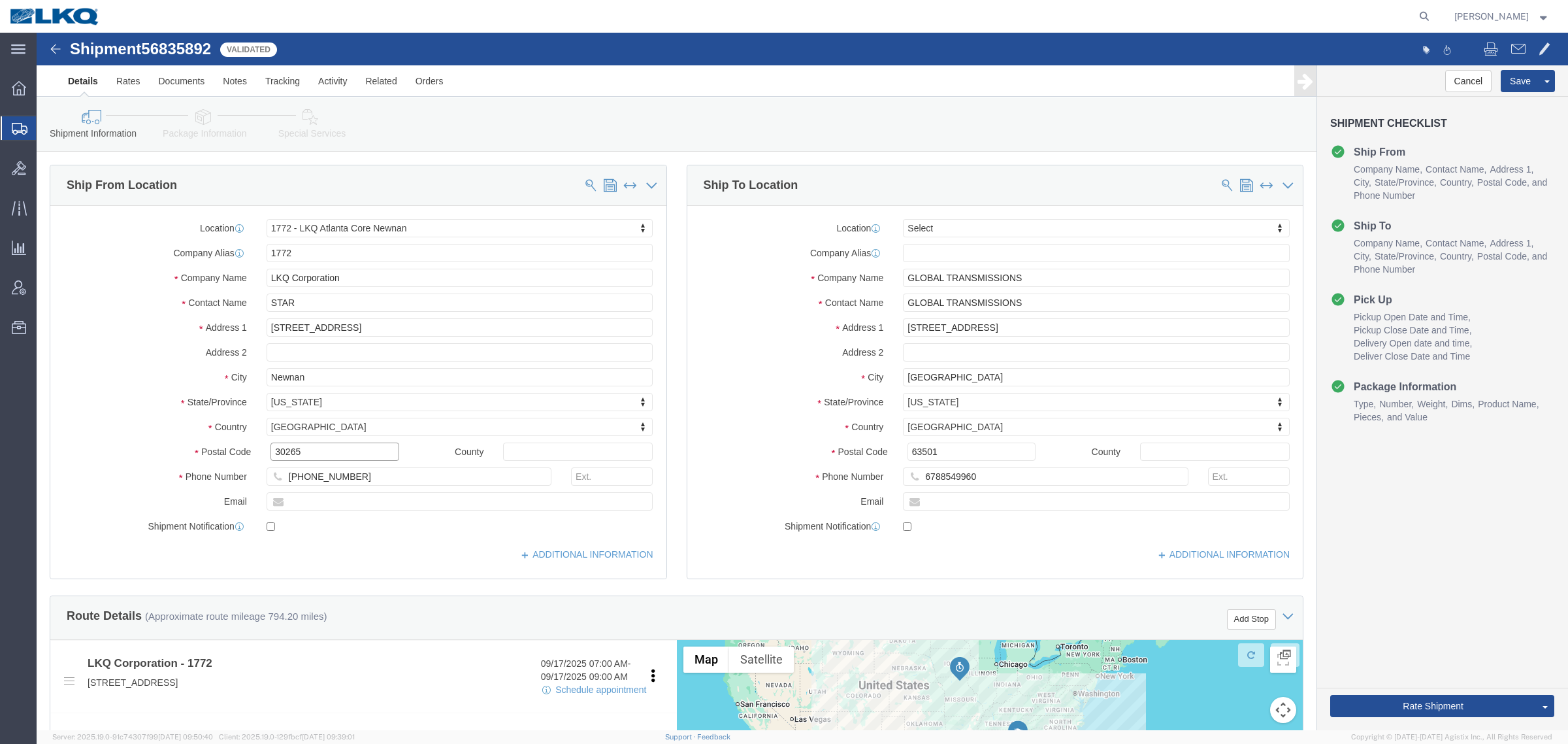
click input "30265"
click input "63501"
click div "Shipment Information Package Information Special Services Loading Routing"
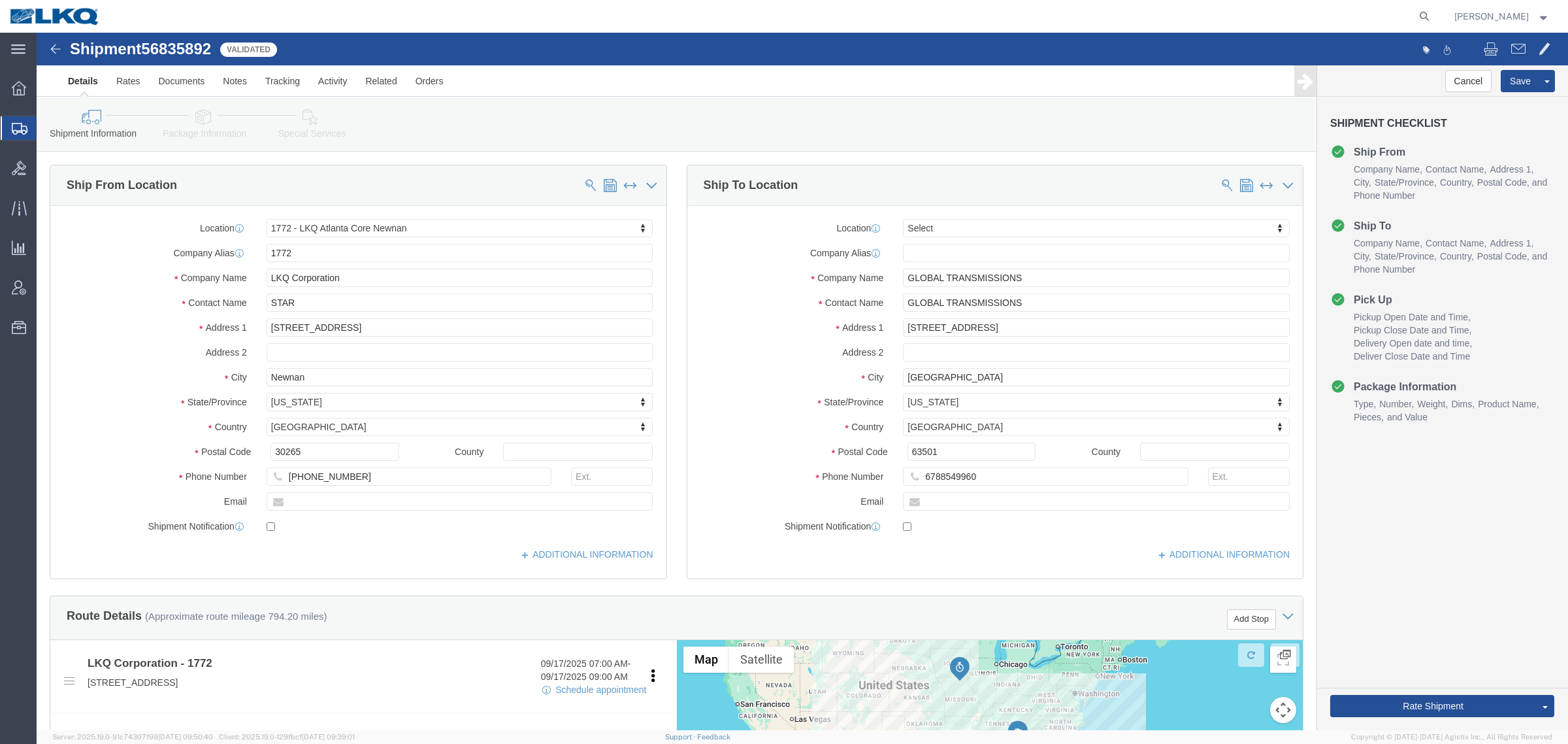
click div "Shipment Information Package Information Special Services Loading Routing"
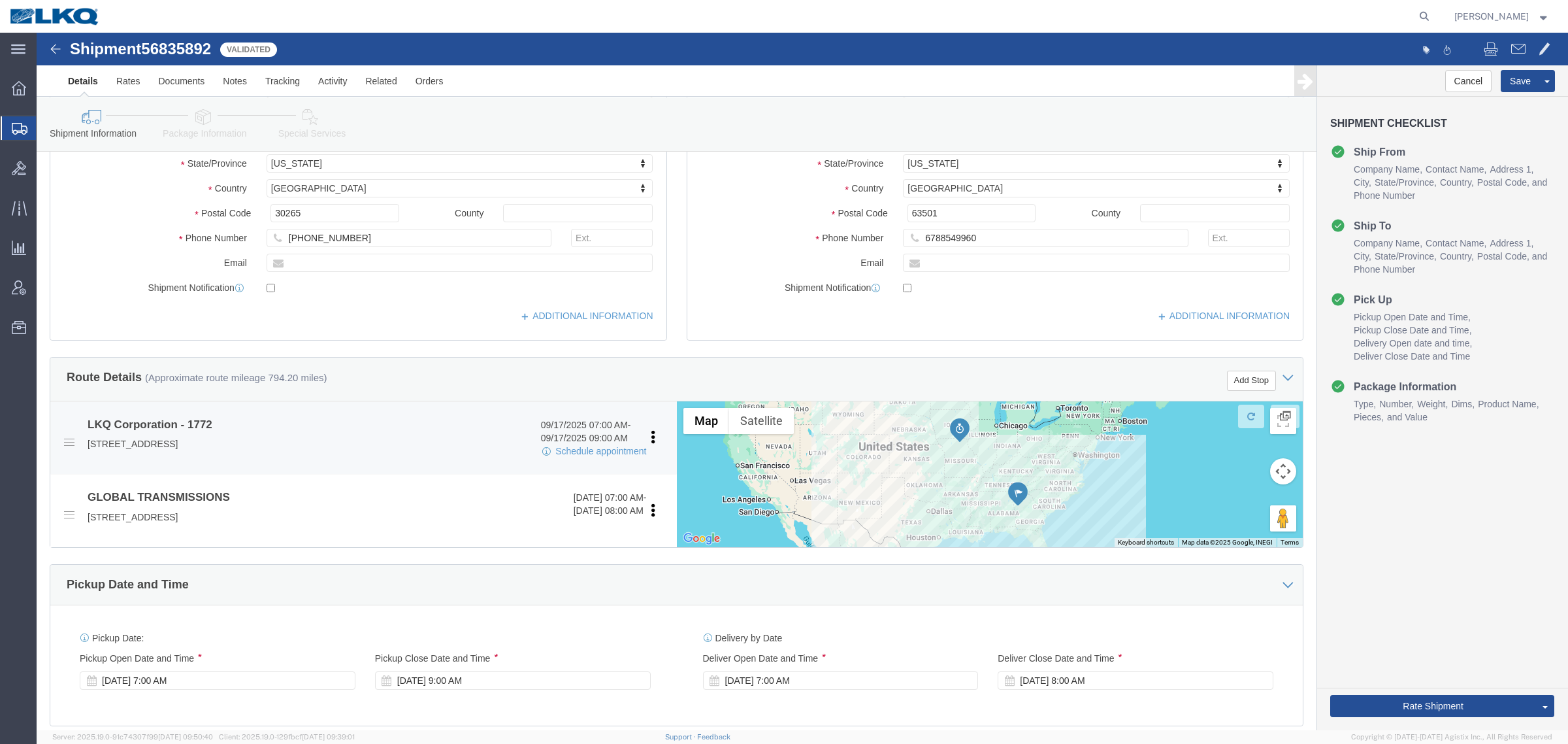
scroll to position [245, 0]
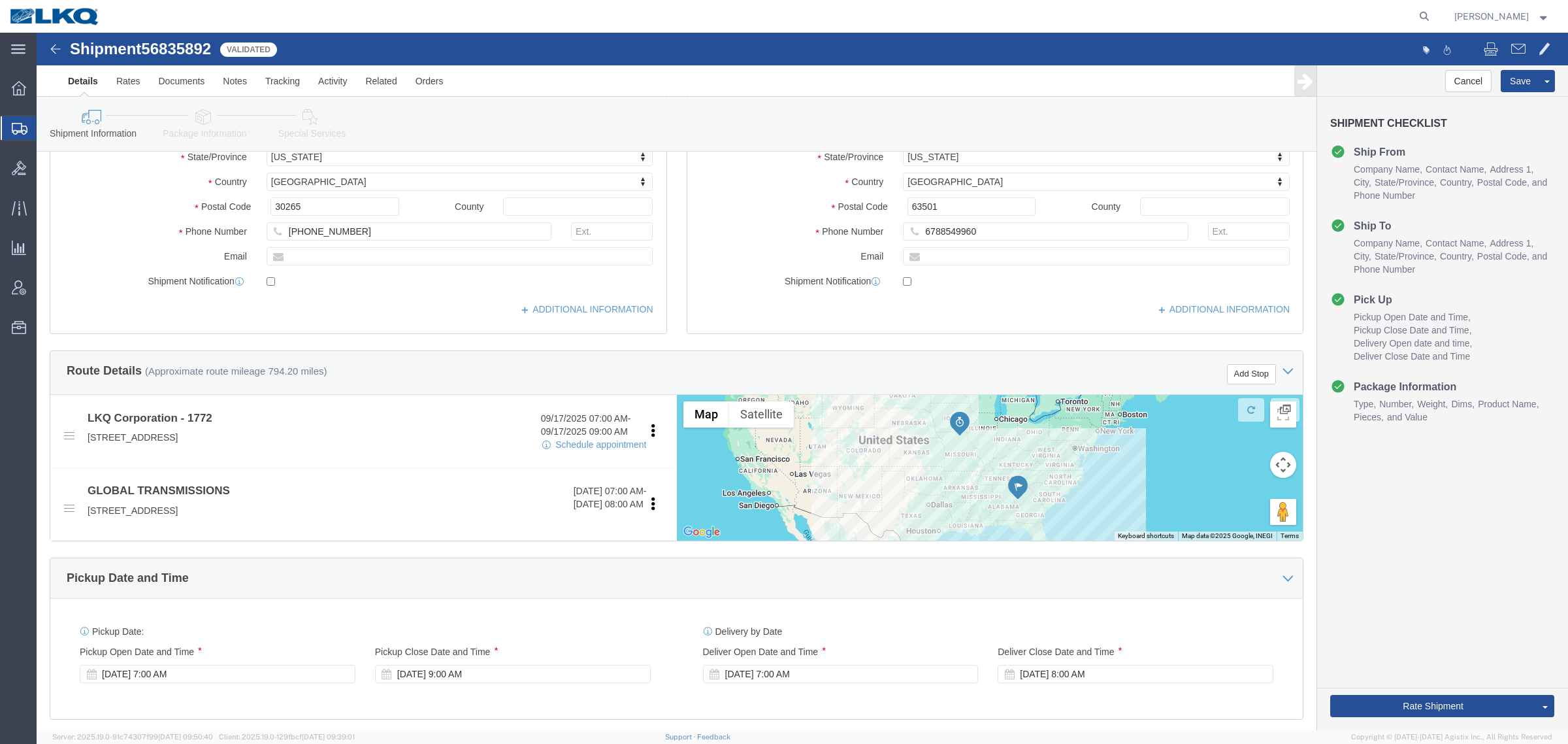
click div "Ship To Location Location Select Select My Profile Location 1100 - LKQ Crystal …"
click link "Send To Bid"
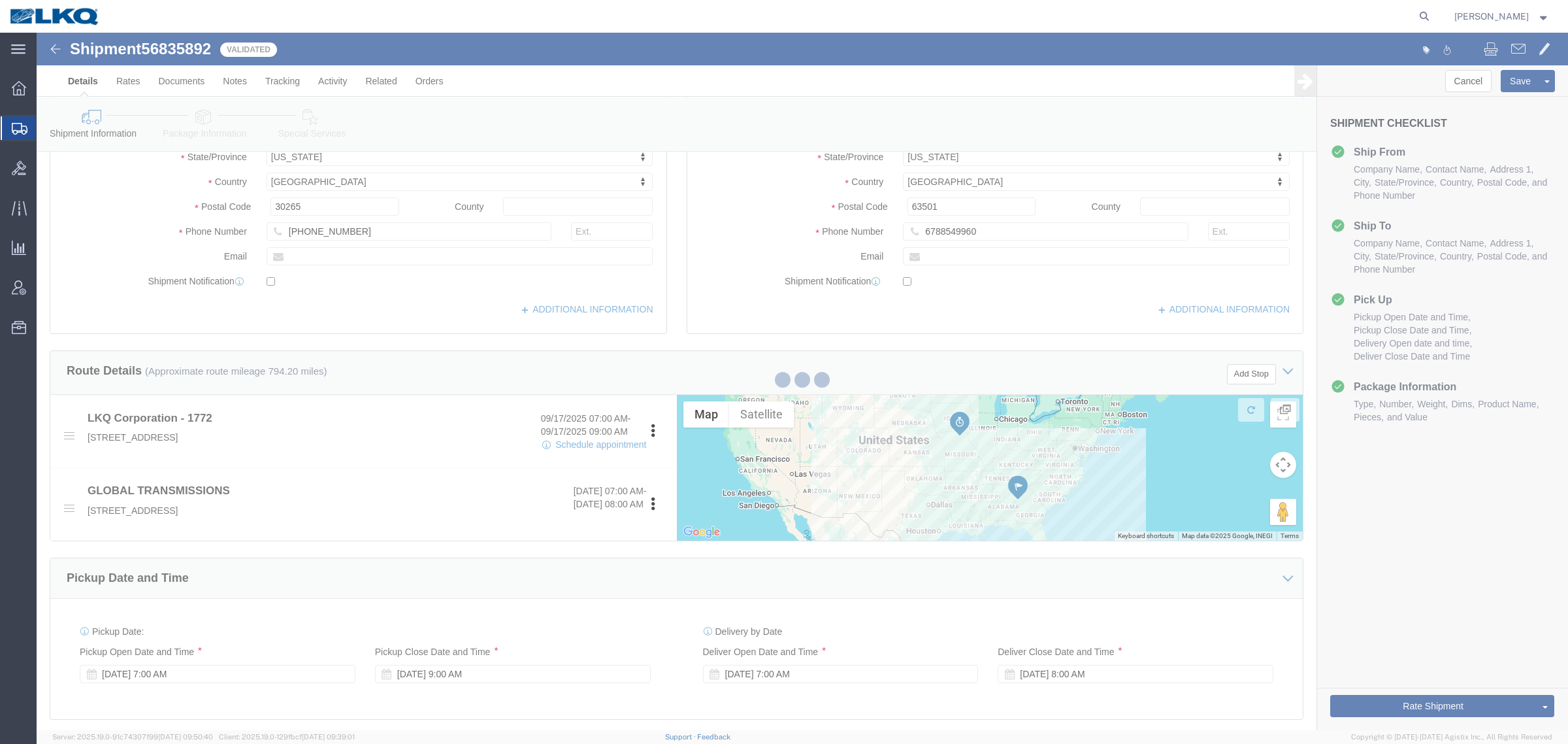
select select "TL"
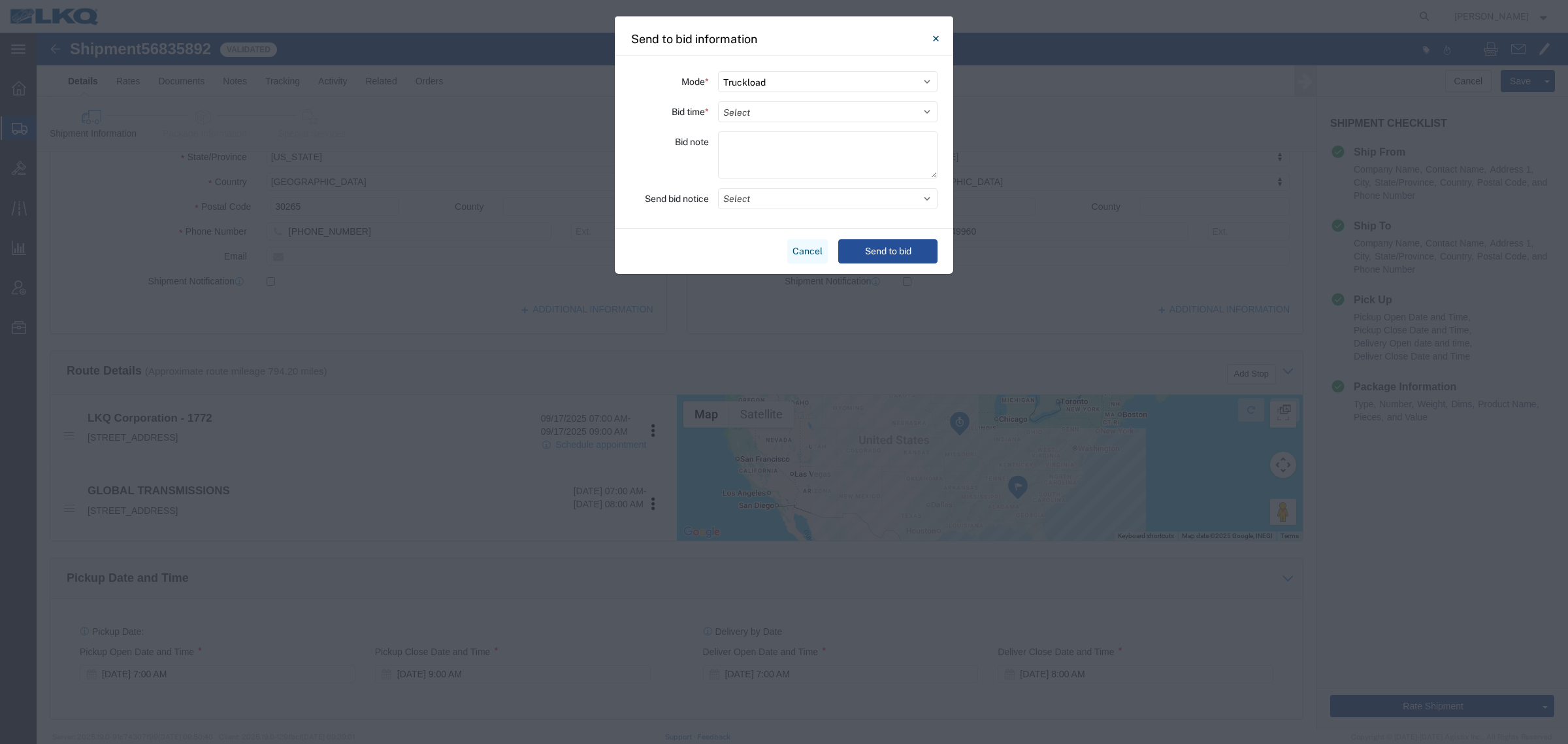
click at [814, 249] on button "Cancel" at bounding box center [807, 251] width 40 height 24
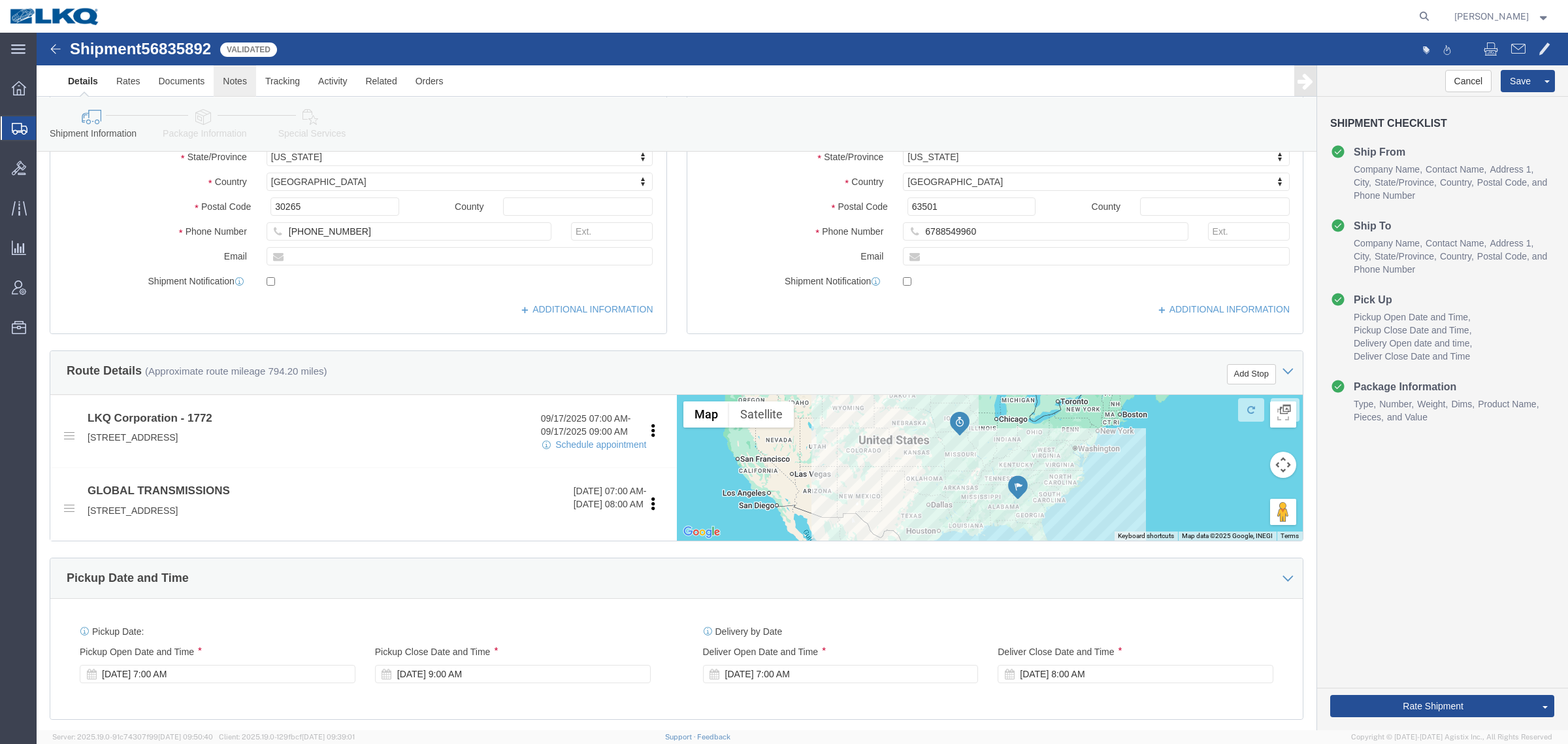
click link "Notes"
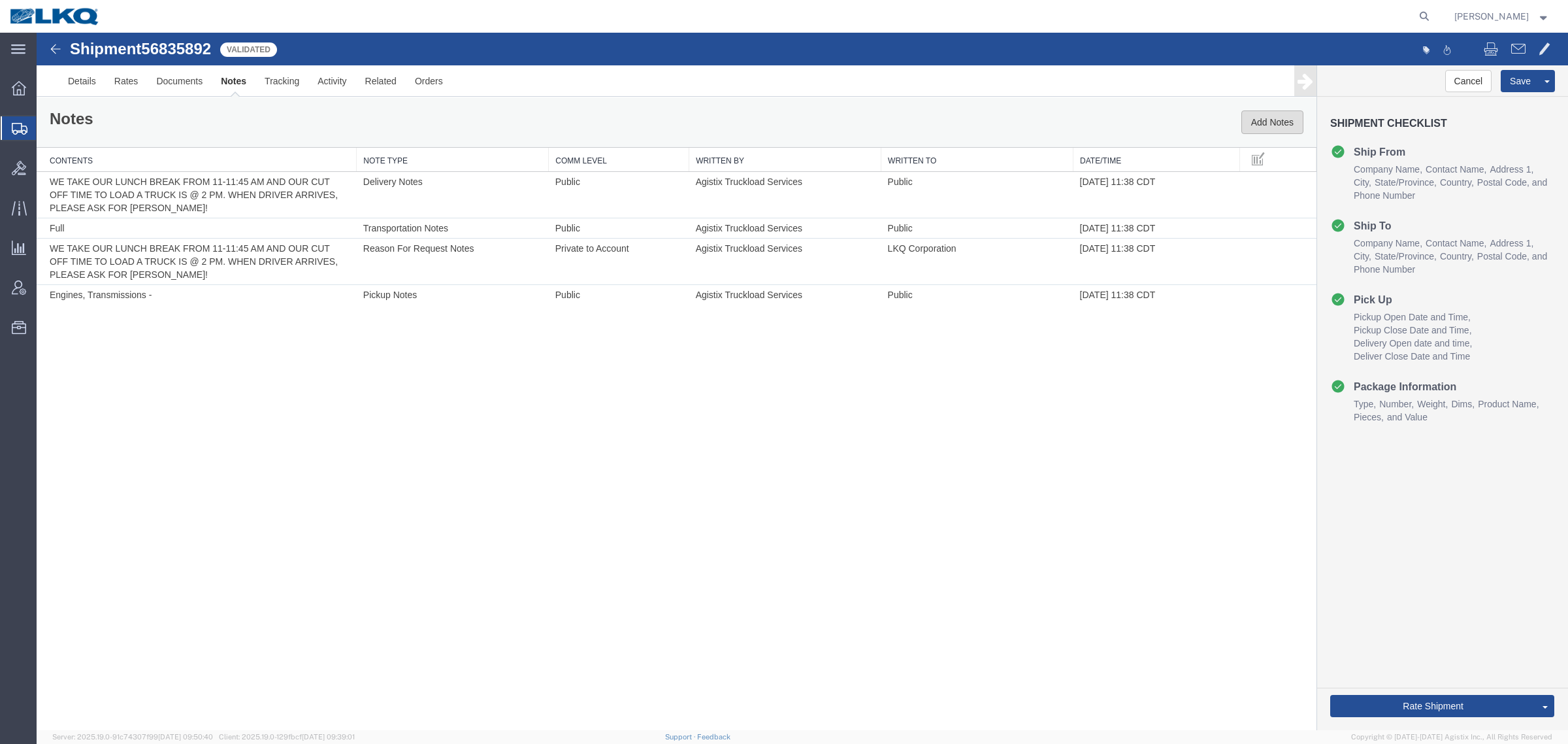
click at [1259, 121] on button "Add Notes" at bounding box center [1272, 122] width 62 height 24
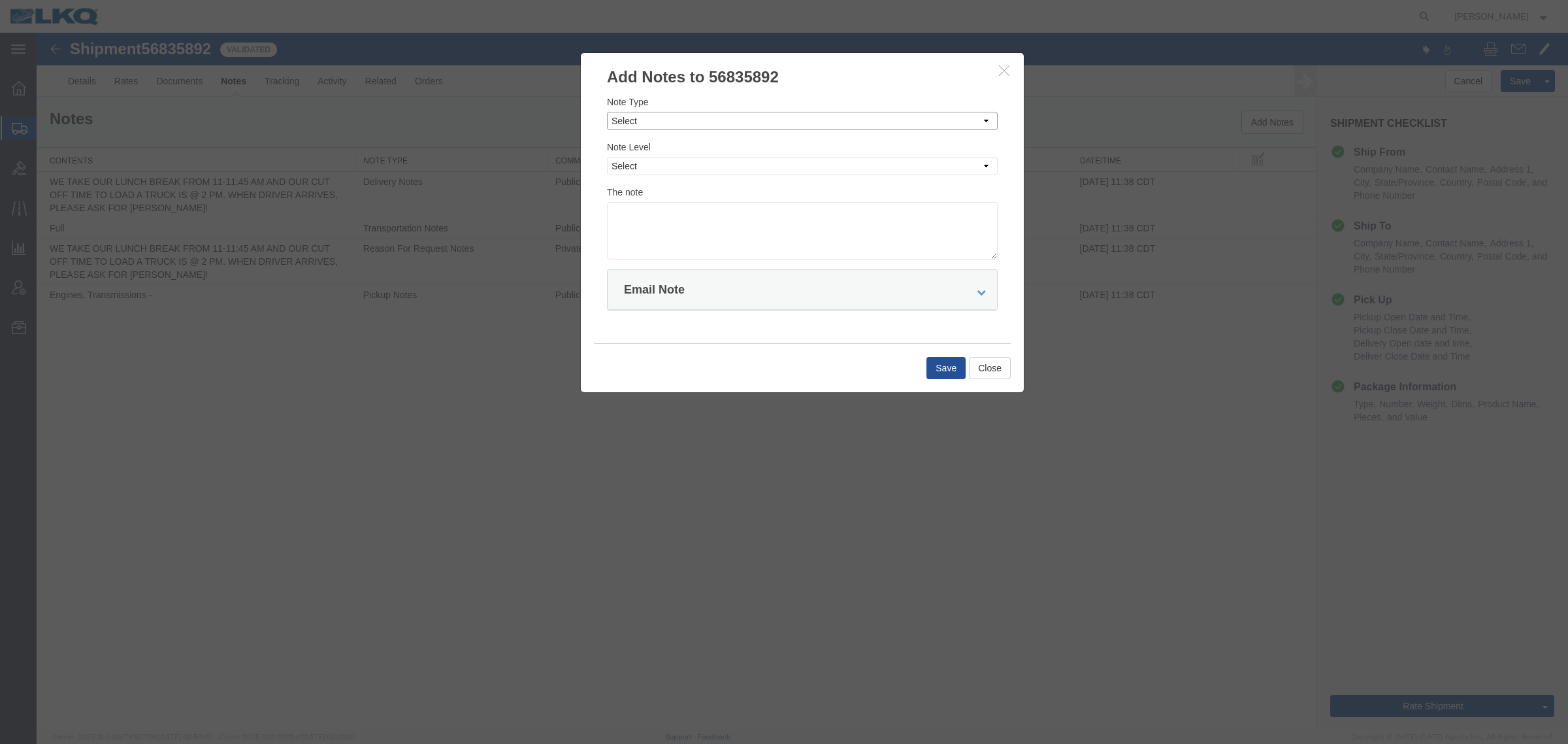
click at [803, 130] on div "Note Type Select Approval Bid Notes Carrier Change Notes Claim Notes Content Ha…" at bounding box center [802, 176] width 391 height 164
select select "BID_NOTES"
click at [607, 112] on select "Select Approval Bid Notes Carrier Change Notes Claim Notes Content Hazmat Notes…" at bounding box center [802, 121] width 391 height 18
click at [784, 163] on select "Select Private to Account Private to Vendor Public" at bounding box center [802, 166] width 391 height 18
select select "PRIVATE_TO_ACCOUNT"
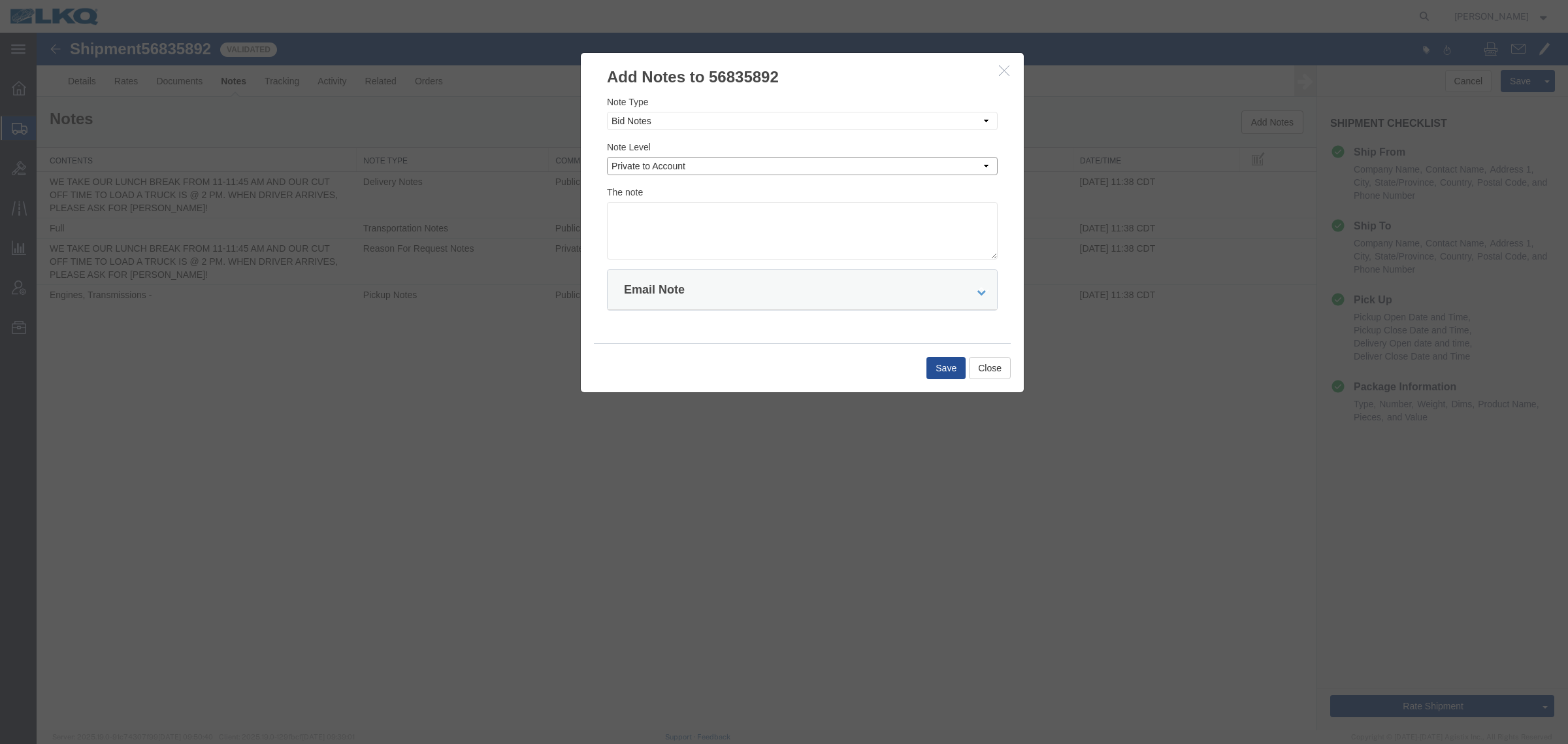
click at [607, 157] on select "Select Private to Account Private to Vendor Public" at bounding box center [802, 166] width 391 height 18
click at [821, 252] on textarea at bounding box center [802, 230] width 391 height 58
type textarea "DAT: $1288"
drag, startPoint x: 927, startPoint y: 353, endPoint x: 932, endPoint y: 361, distance: 9.4
click at [927, 353] on div "Save Close" at bounding box center [801, 367] width 416 height 49
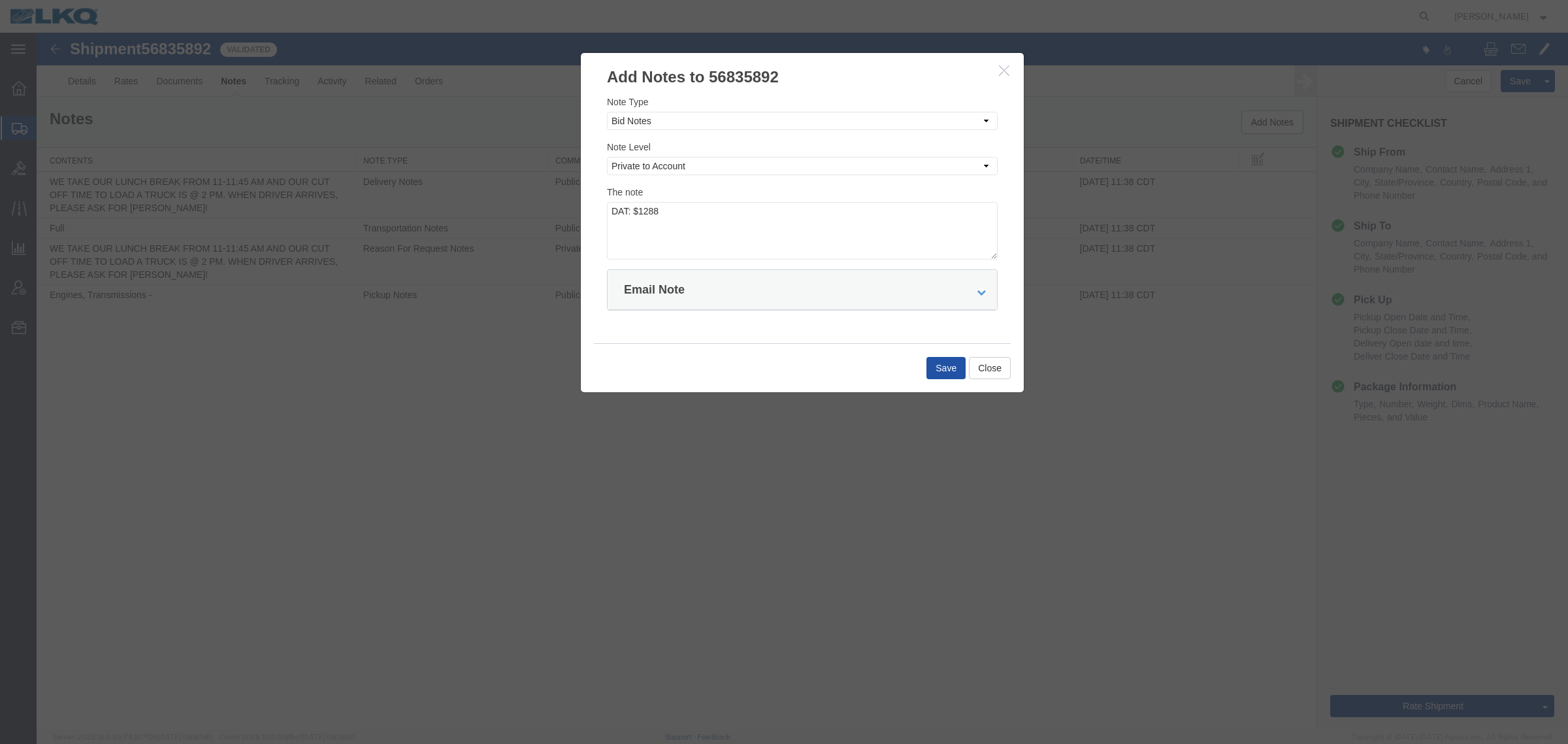
click at [937, 367] on button "Save" at bounding box center [945, 368] width 39 height 22
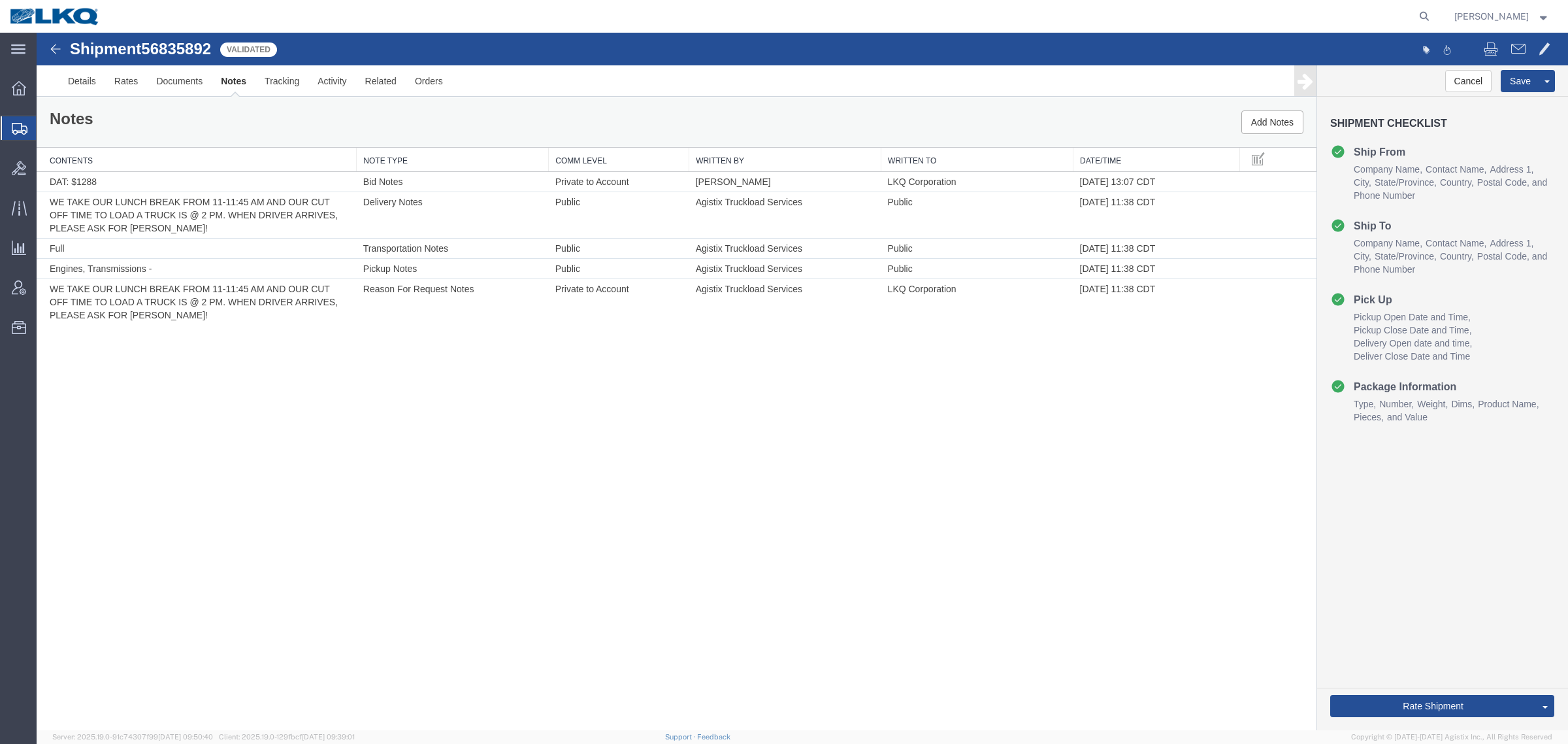
click at [680, 376] on div "Shipment 56835892 5 of 5 Validated Details Rates Documents Notes Tracking Activ…" at bounding box center [802, 382] width 1531 height 697
drag, startPoint x: 416, startPoint y: 128, endPoint x: 421, endPoint y: 122, distance: 7.8
click at [421, 123] on div "Notes Add Notes" at bounding box center [676, 122] width 1279 height 50
click at [657, 374] on div "Shipment 56835892 5 of 5 Validated Details Rates Documents Notes Tracking Activ…" at bounding box center [802, 382] width 1531 height 697
drag, startPoint x: 631, startPoint y: 124, endPoint x: 582, endPoint y: 126, distance: 49.0
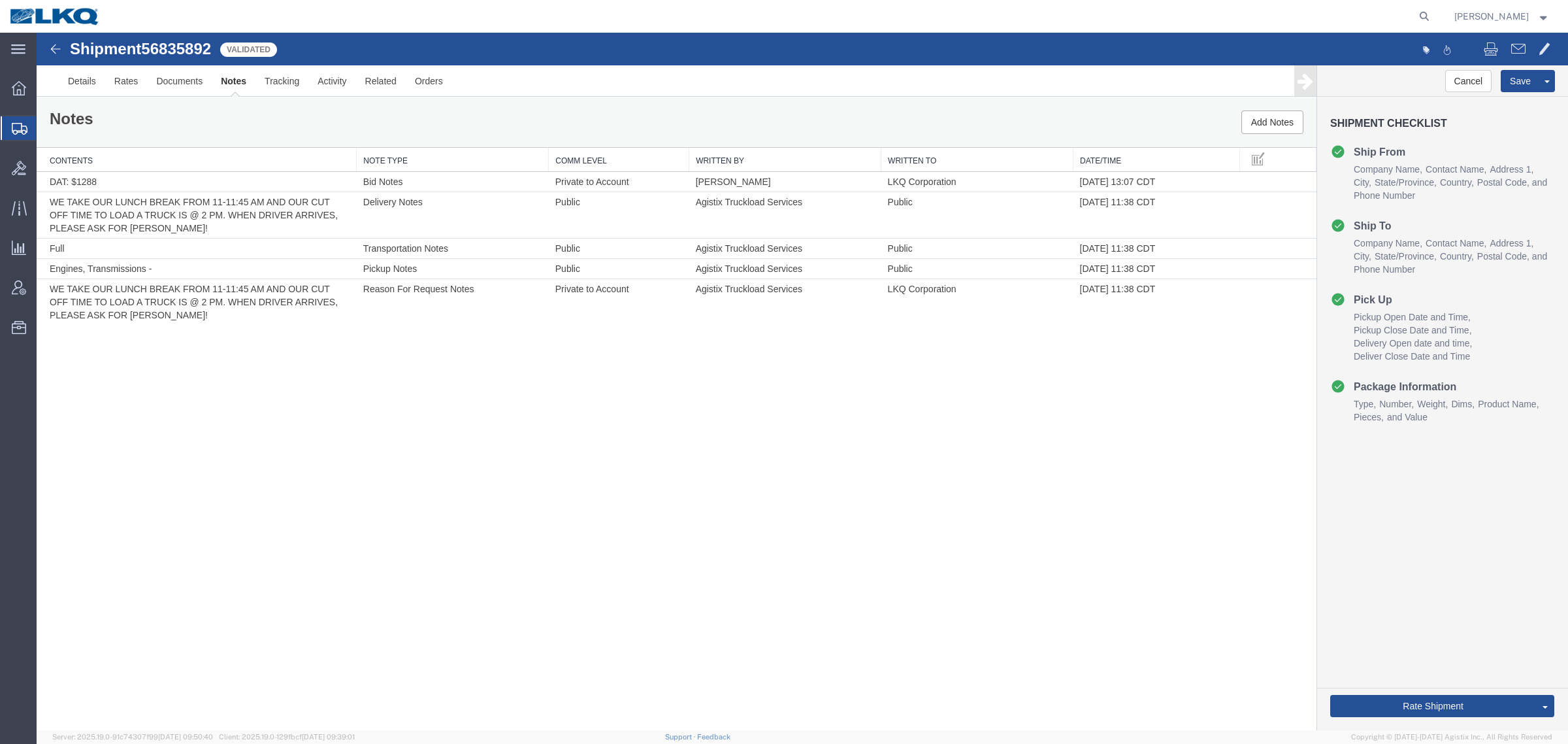
click at [630, 124] on div "Notes Add Notes" at bounding box center [676, 122] width 1279 height 50
click at [559, 126] on div "Notes Add Notes" at bounding box center [676, 122] width 1279 height 50
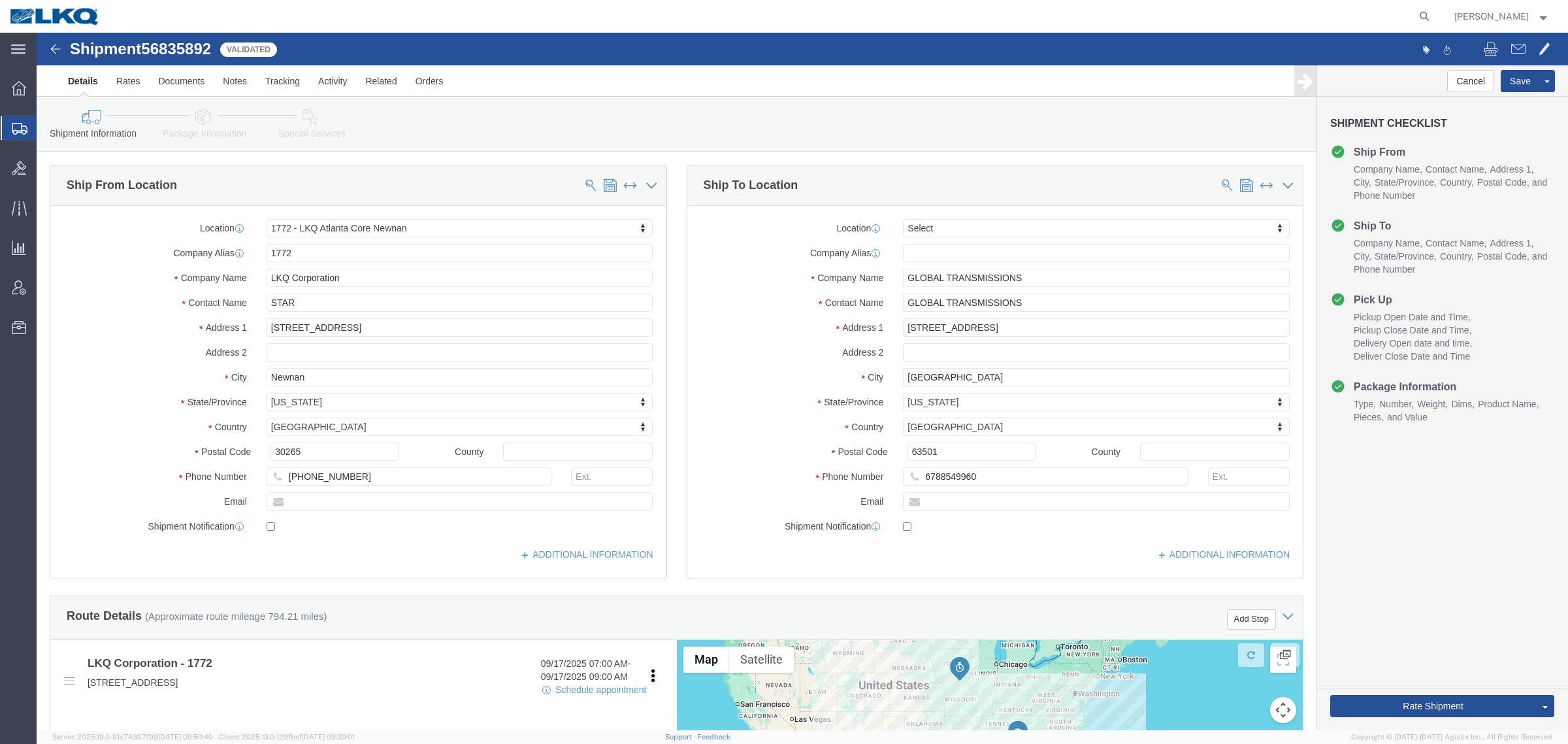
select select "30704"
select select
click div "Ship To Location Location My Profile Location 1100 - LKQ [GEOGRAPHIC_DATA] 1103…"
click link "Notes"
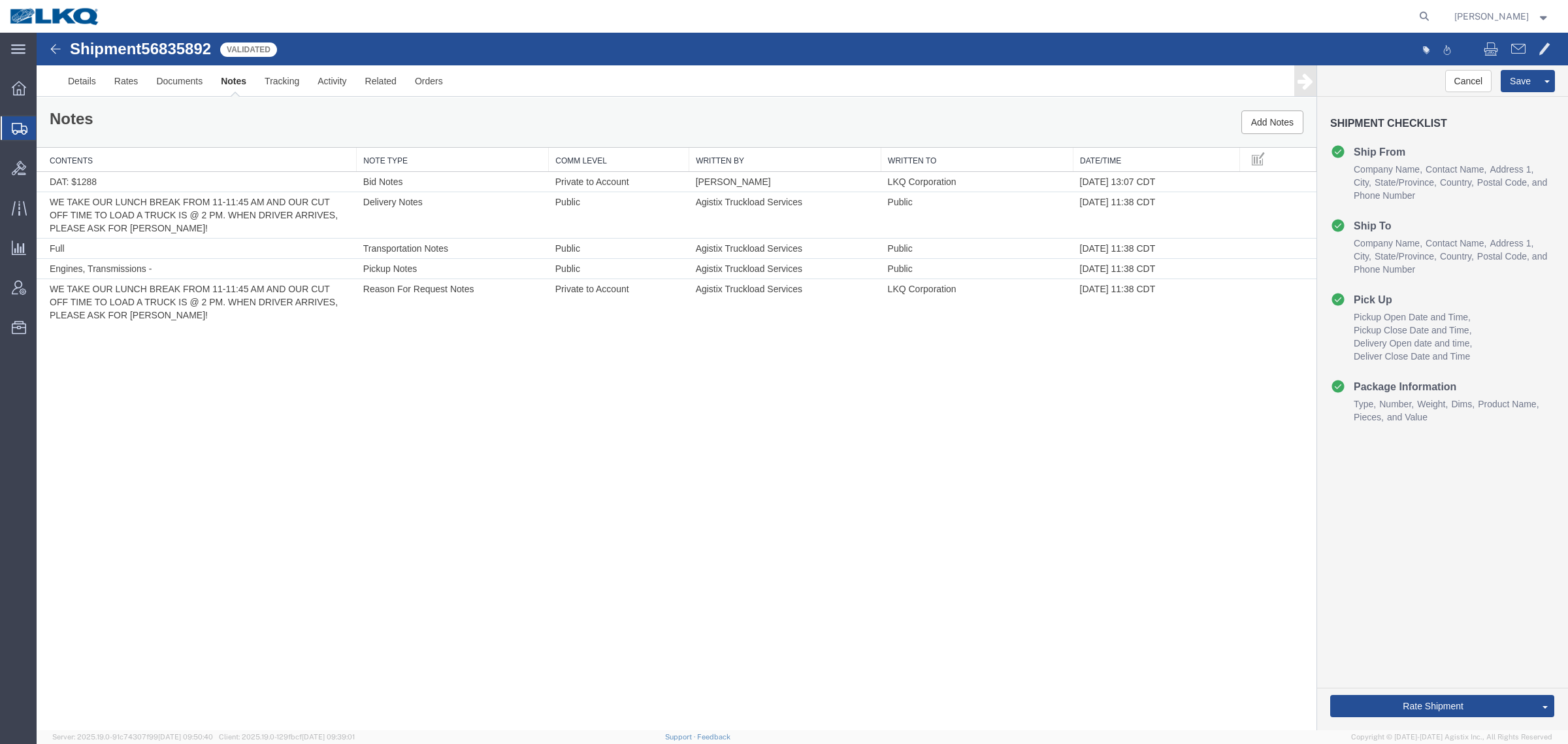
click at [1477, 631] on div "Cancel Save [GEOGRAPHIC_DATA] Assign To Clone Shipment Save As Template Shipmen…" at bounding box center [1442, 397] width 251 height 664
click at [1458, 645] on link "Send To Bid" at bounding box center [1496, 644] width 113 height 19
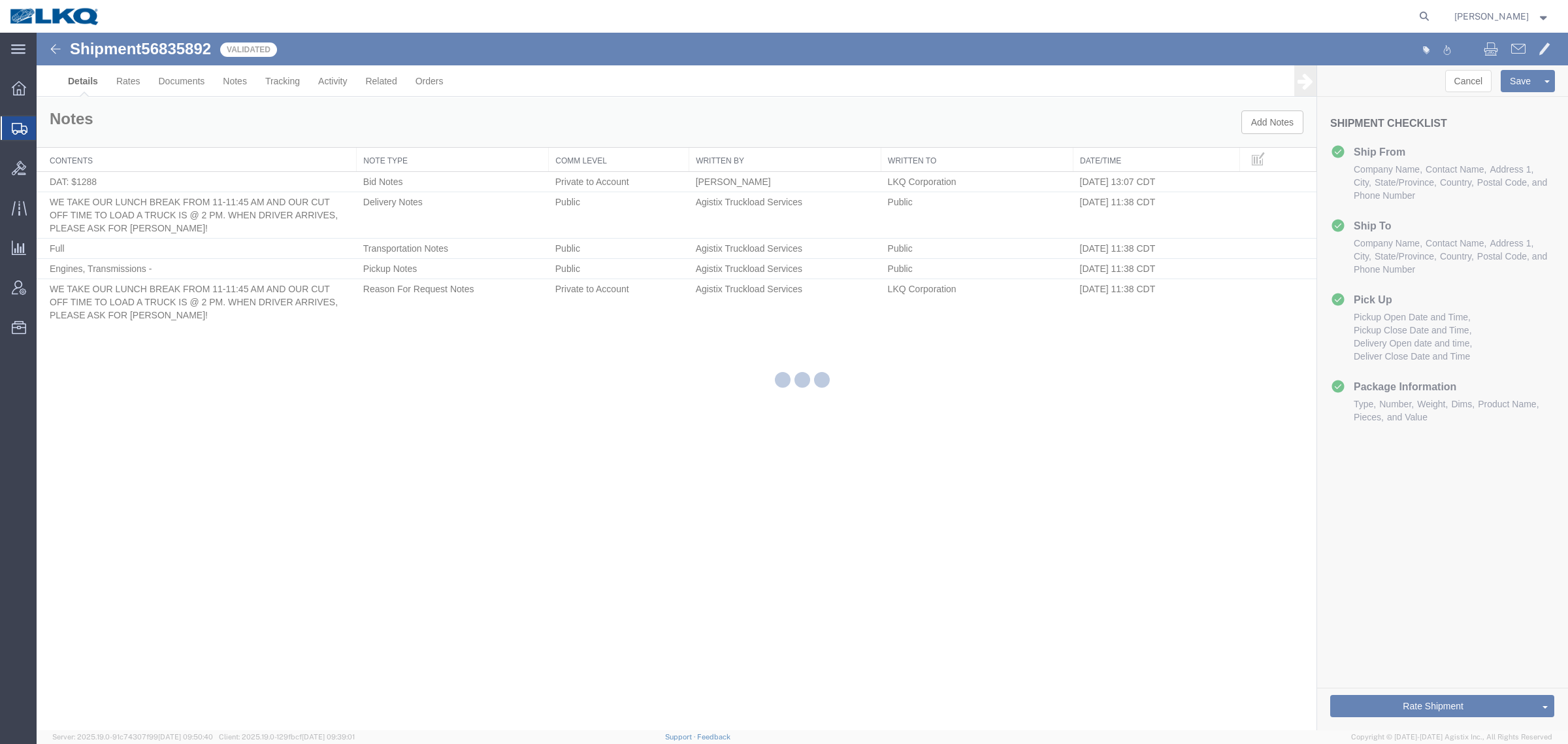
select select "30704"
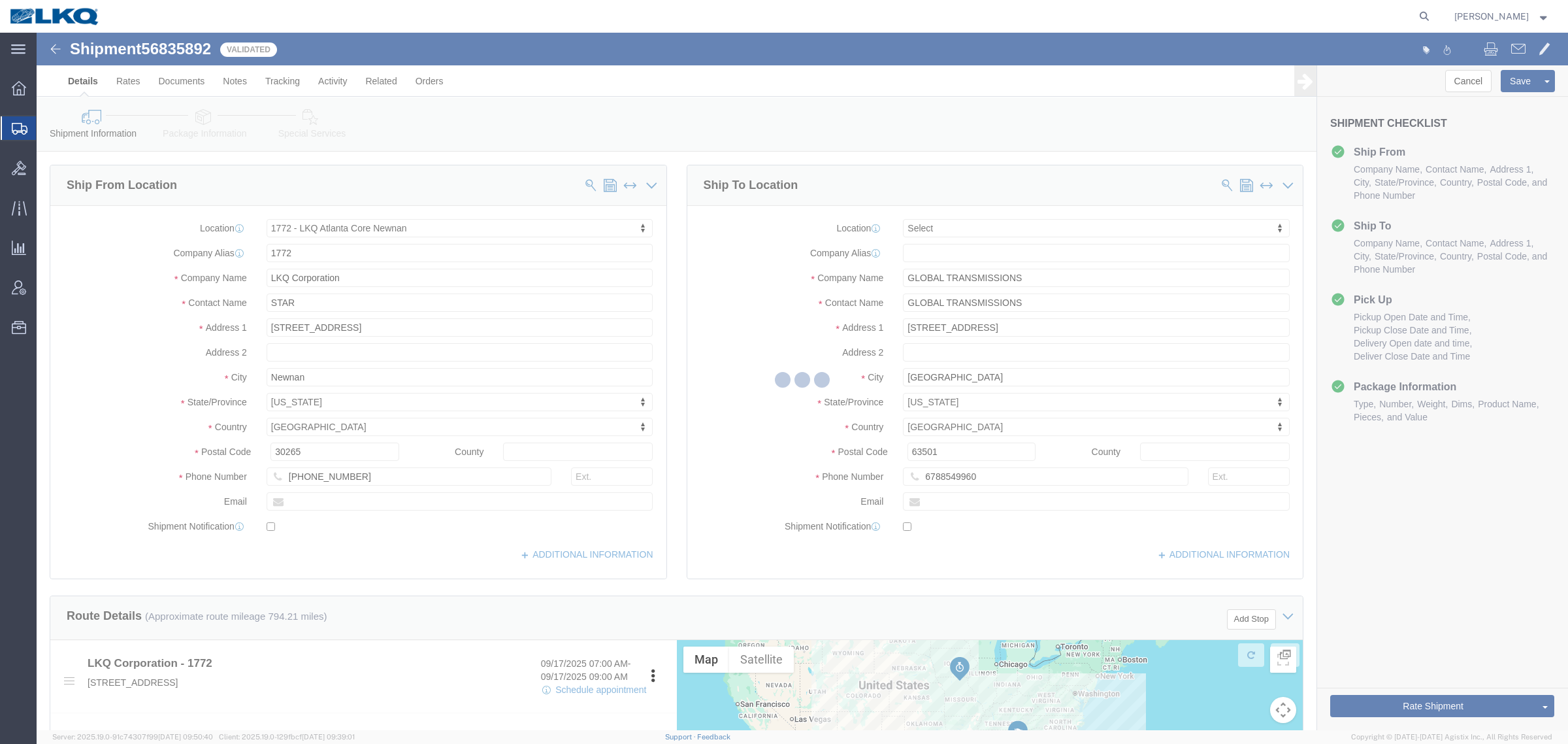
select select "TL"
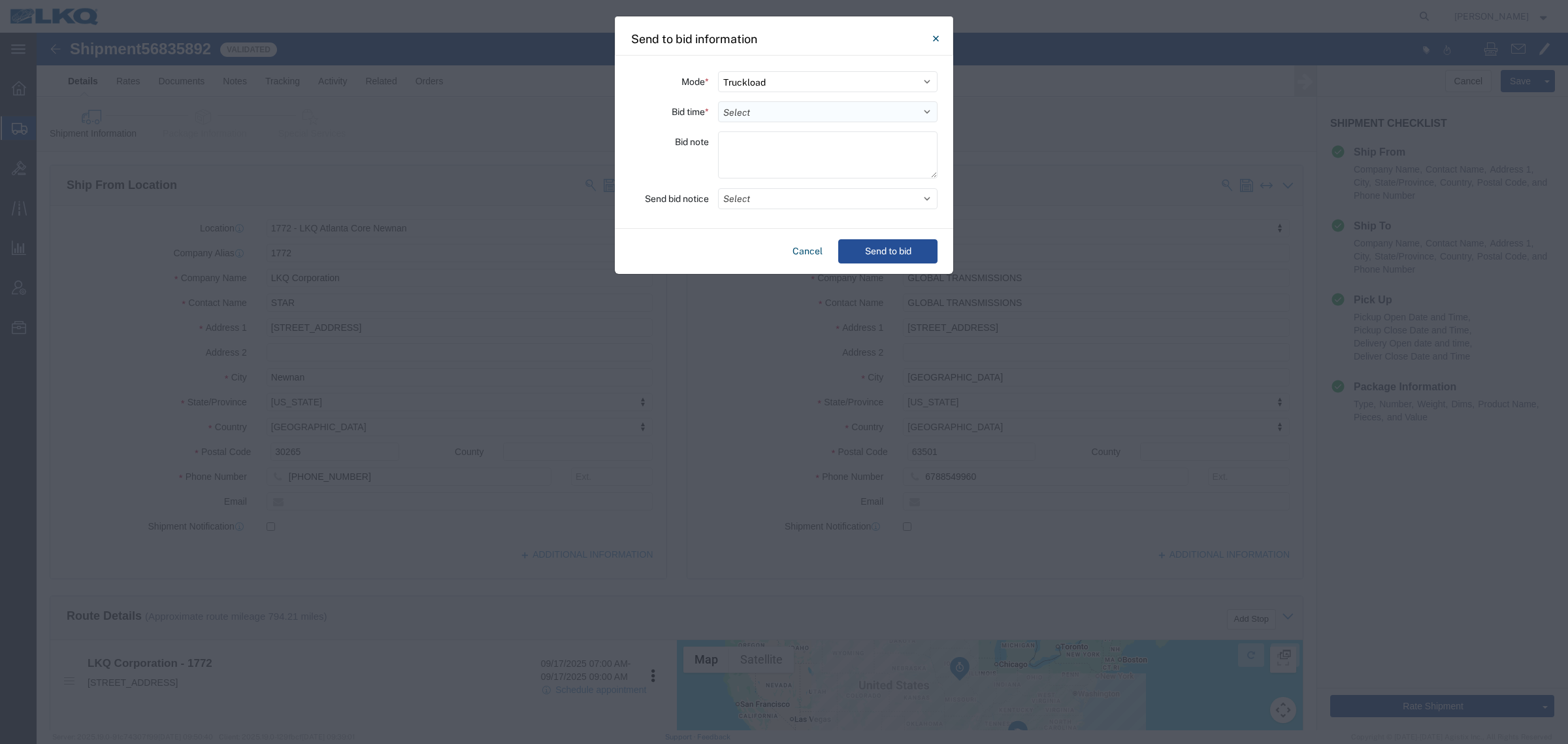
click at [790, 109] on select "Select 30 Min (Rush) 1 Hour (Rush) 2 Hours (Rush) 4 Hours (Rush) 8 Hours (Rush)…" at bounding box center [827, 111] width 219 height 21
select select "4"
click at [718, 101] on select "Select 30 Min (Rush) 1 Hour (Rush) 2 Hours (Rush) 4 Hours (Rush) 8 Hours (Rush)…" at bounding box center [827, 111] width 219 height 21
click at [864, 194] on button "Select" at bounding box center [827, 198] width 219 height 21
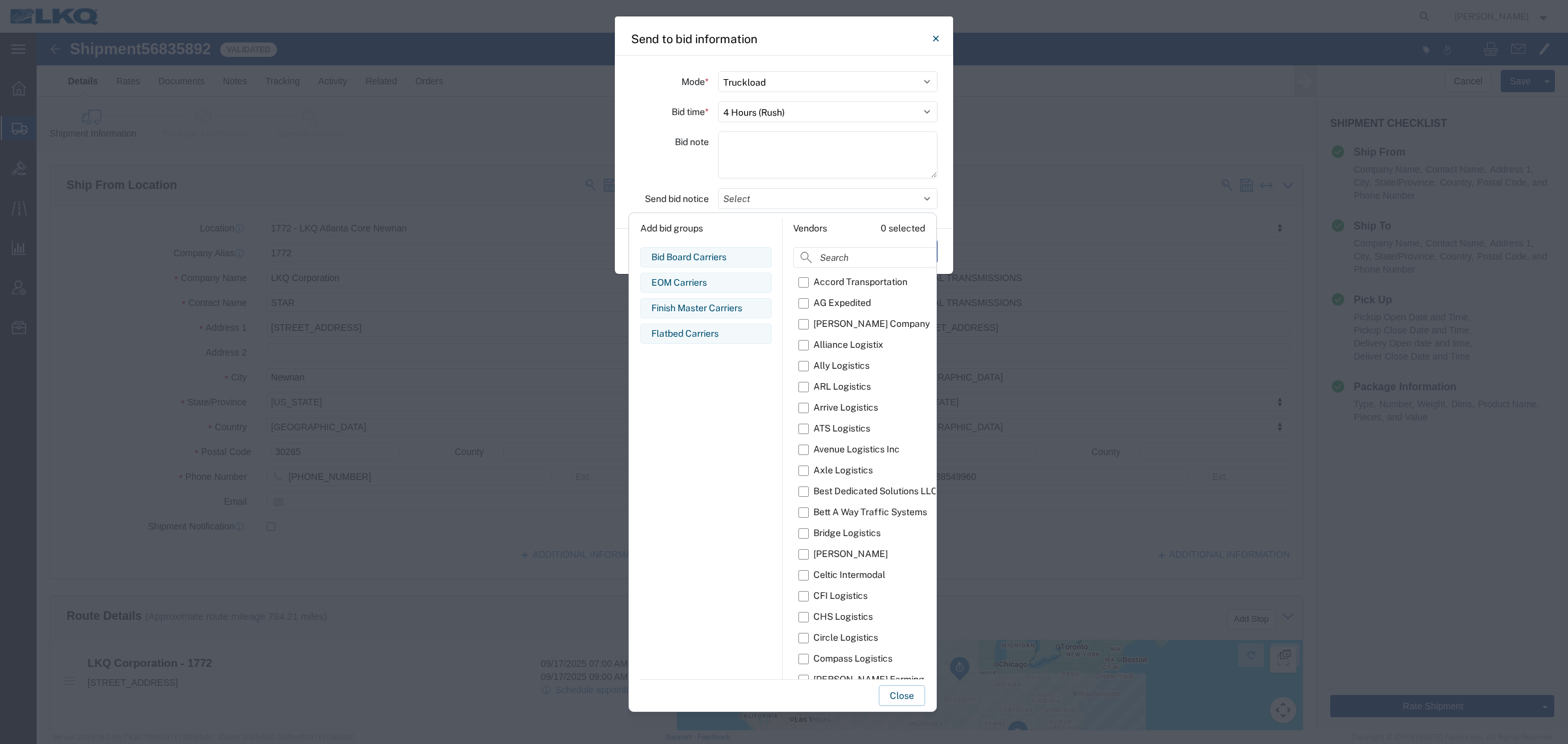
click at [701, 252] on div "Bid Board Carriers" at bounding box center [705, 257] width 109 height 14
click at [893, 689] on button "Close" at bounding box center [901, 694] width 47 height 21
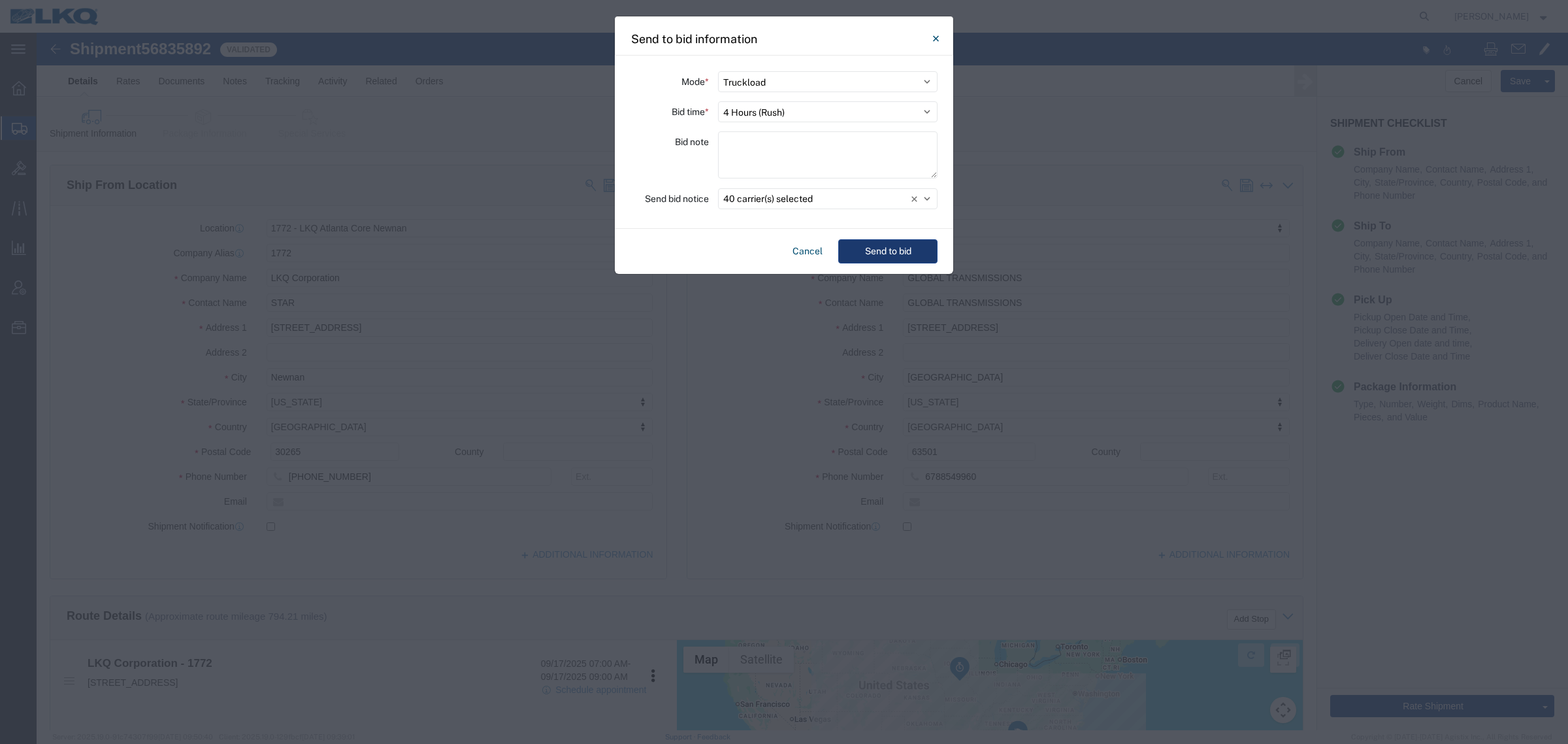
click at [907, 255] on button "Send to bid" at bounding box center [888, 251] width 99 height 24
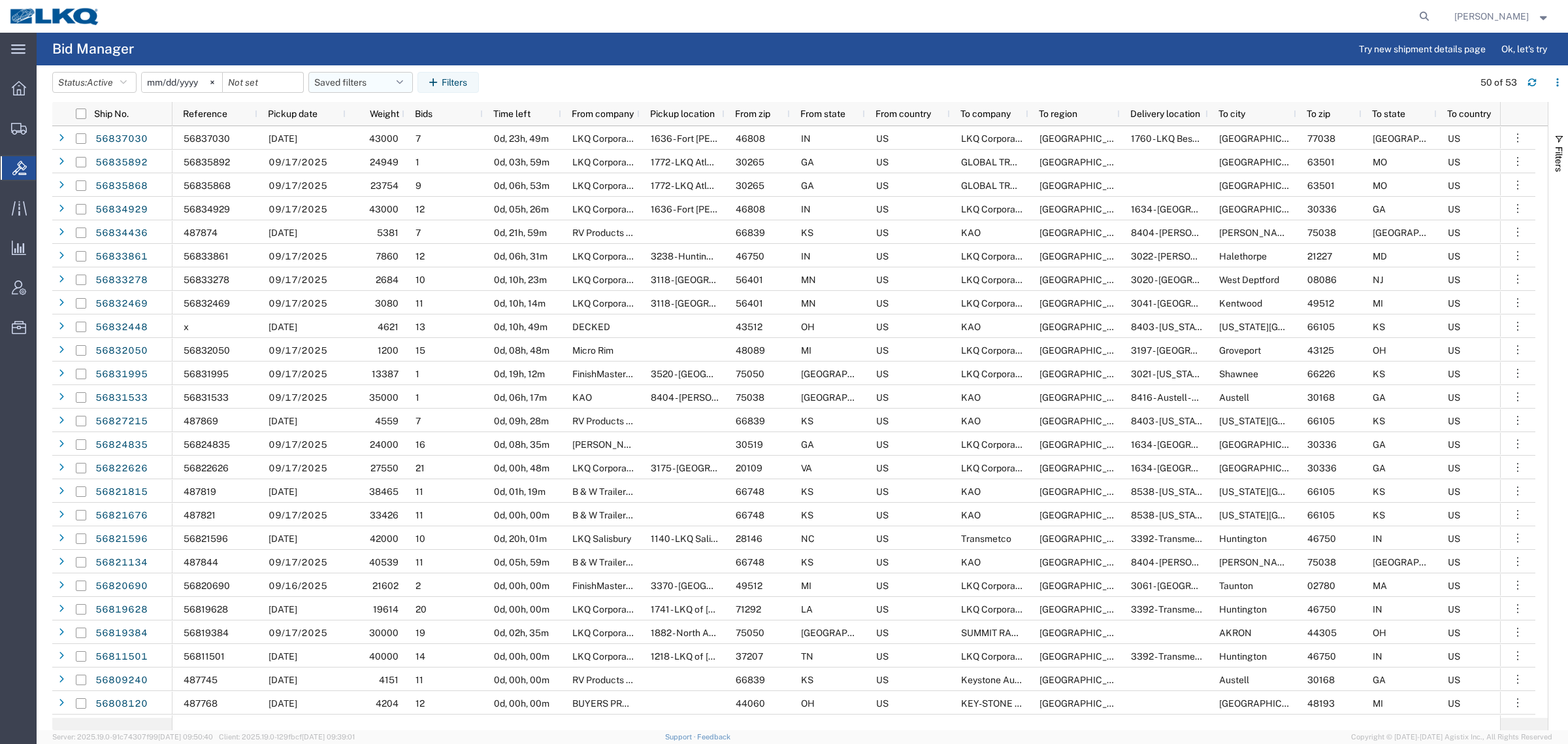
click at [345, 78] on button "Saved filters" at bounding box center [360, 82] width 105 height 21
click at [369, 140] on span "Bid Board" at bounding box center [395, 139] width 171 height 24
type input "[DATE]"
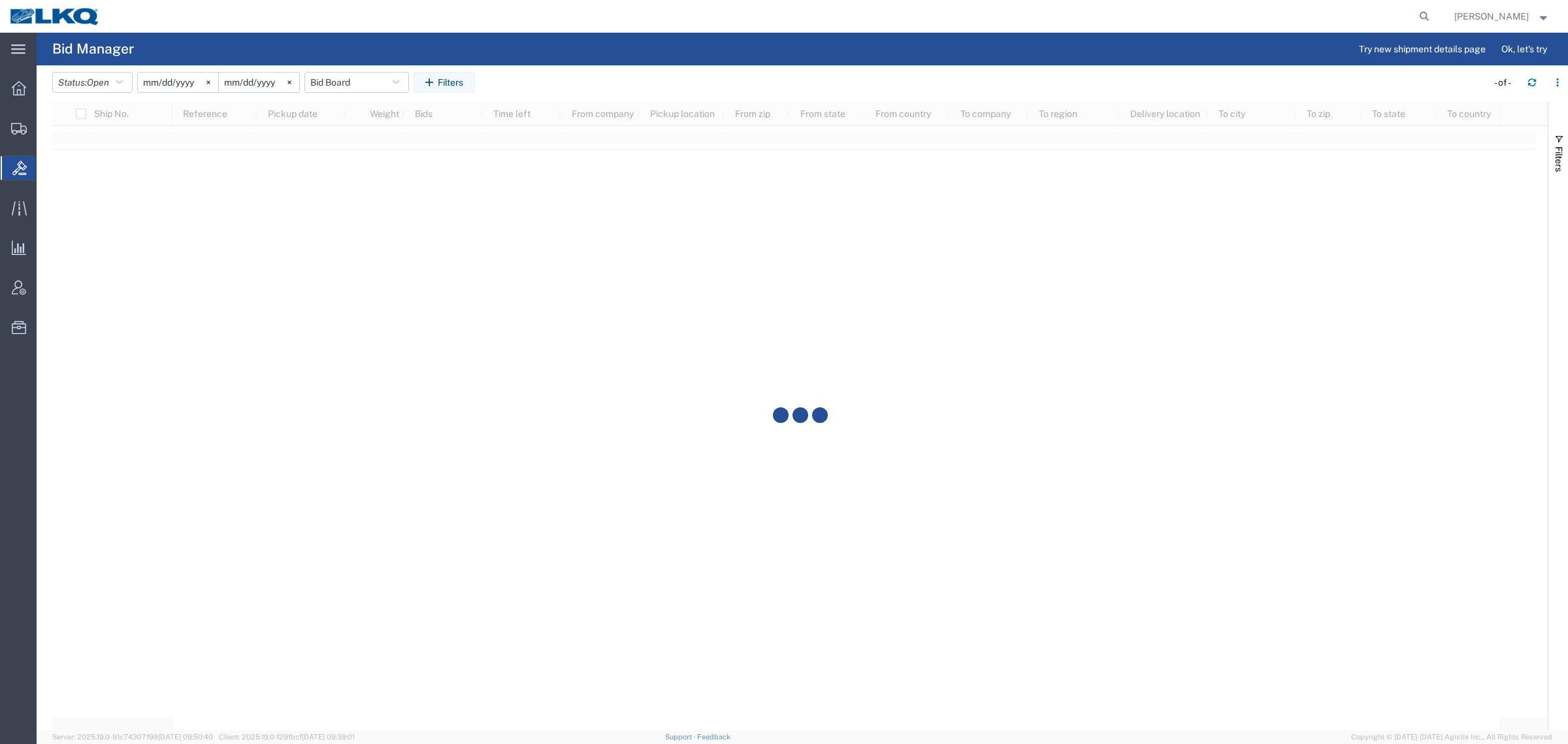
click at [669, 75] on agx-table-filter-chips "Status: Open Active All Awaiting Confirmation Awarded Closed Expired Open Withd…" at bounding box center [766, 86] width 1428 height 30
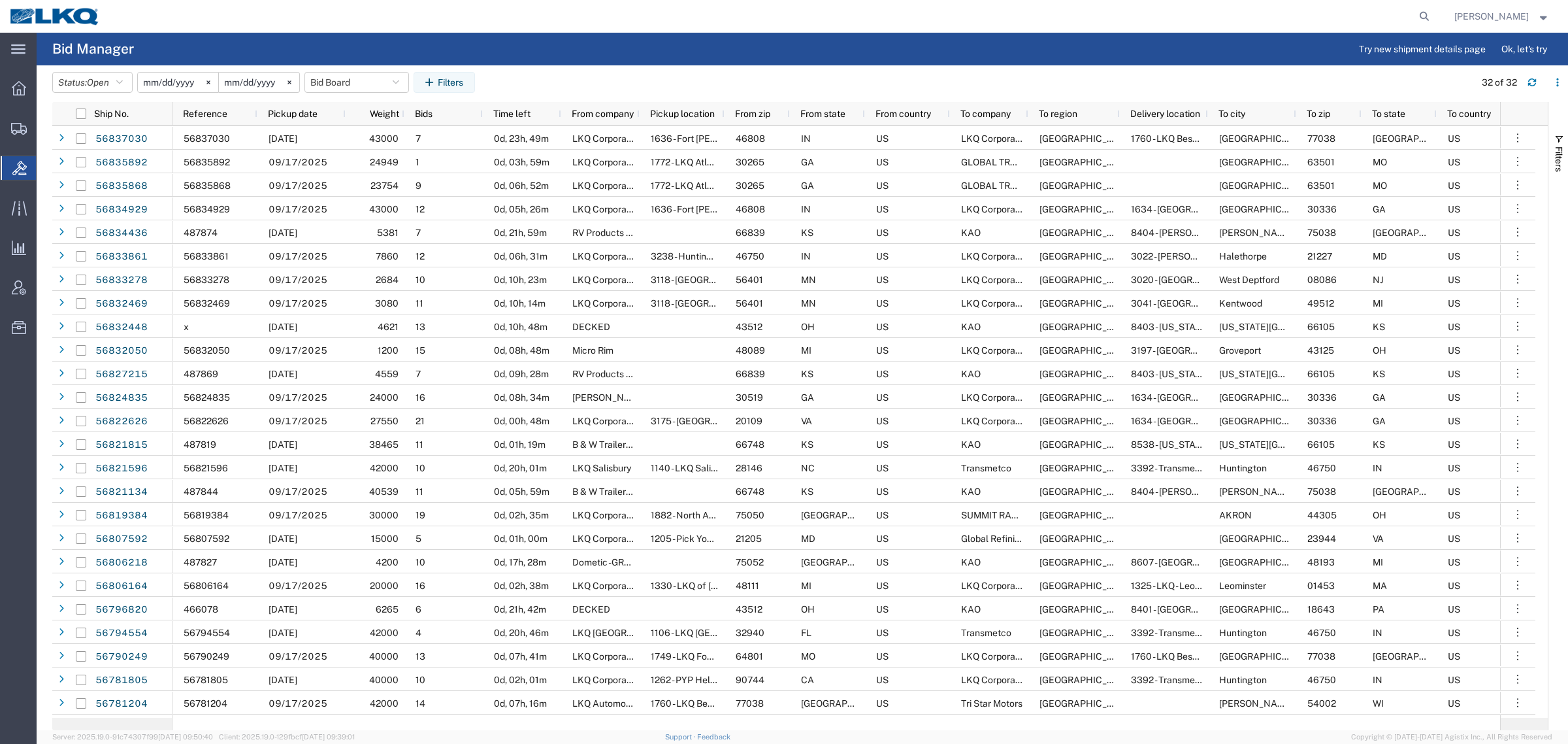
click at [376, 30] on div at bounding box center [772, 17] width 1325 height 33
click at [228, 13] on div at bounding box center [772, 17] width 1325 height 33
click at [230, 12] on div at bounding box center [772, 17] width 1325 height 33
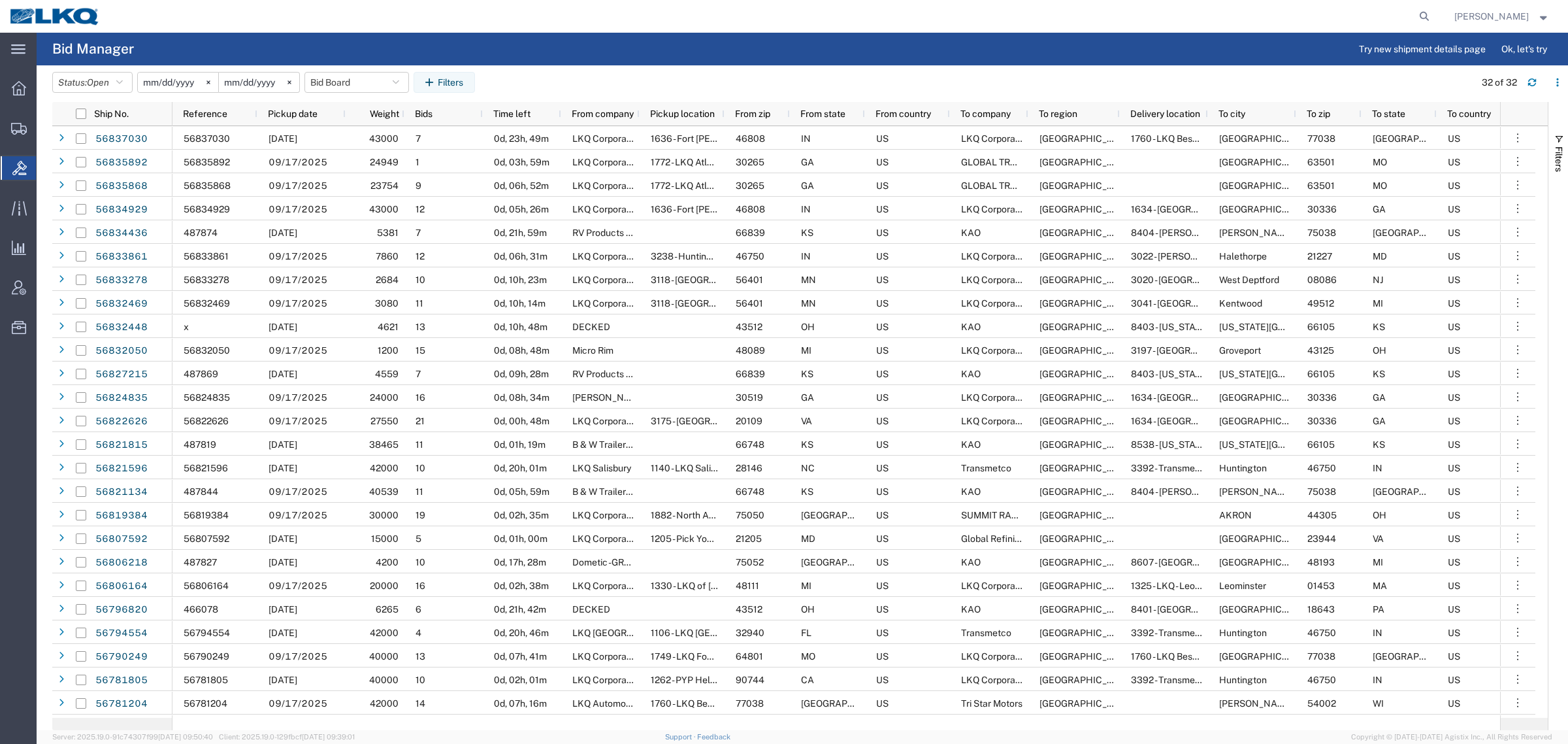
click at [230, 12] on div at bounding box center [772, 17] width 1325 height 33
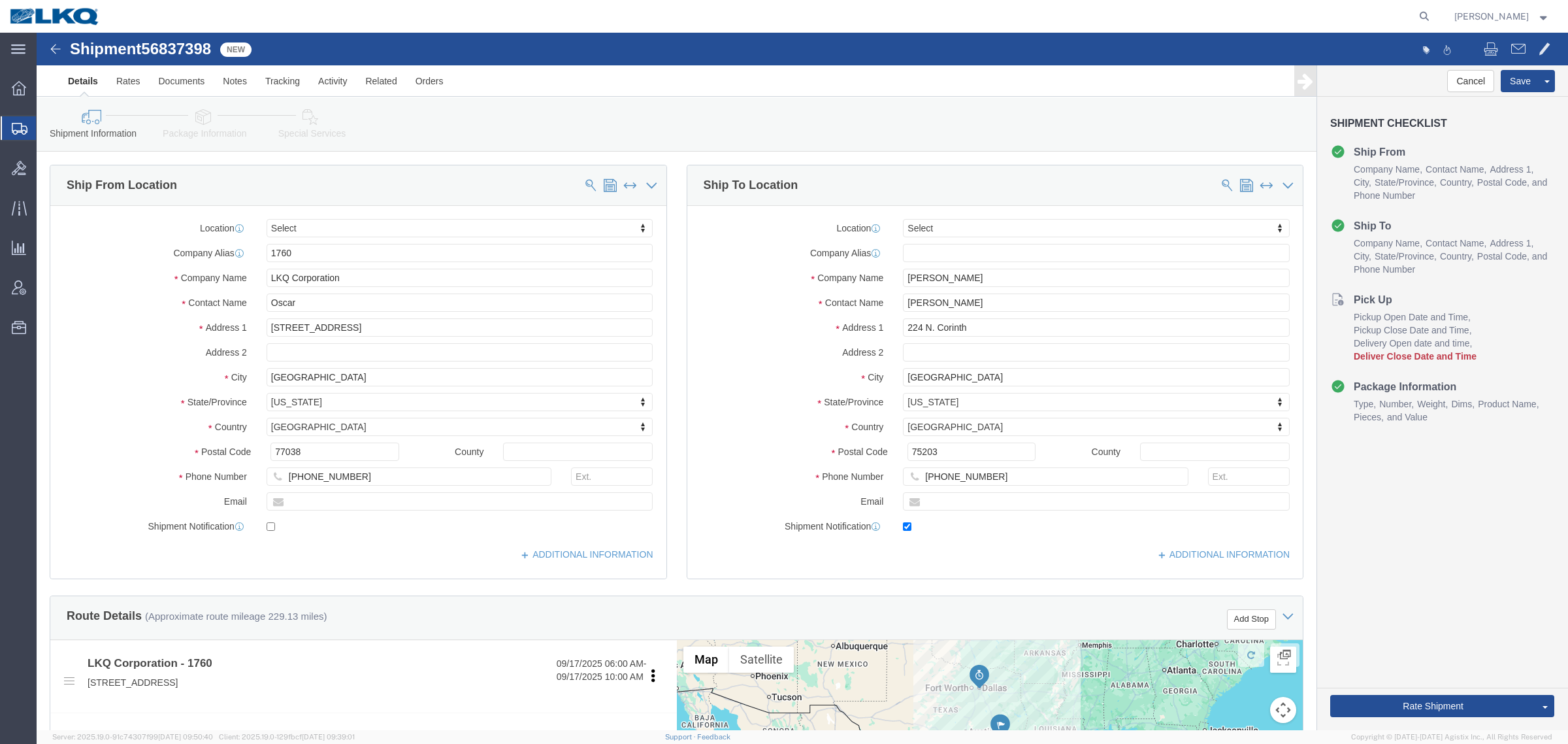
select select
click span "56837398"
copy span "56837398"
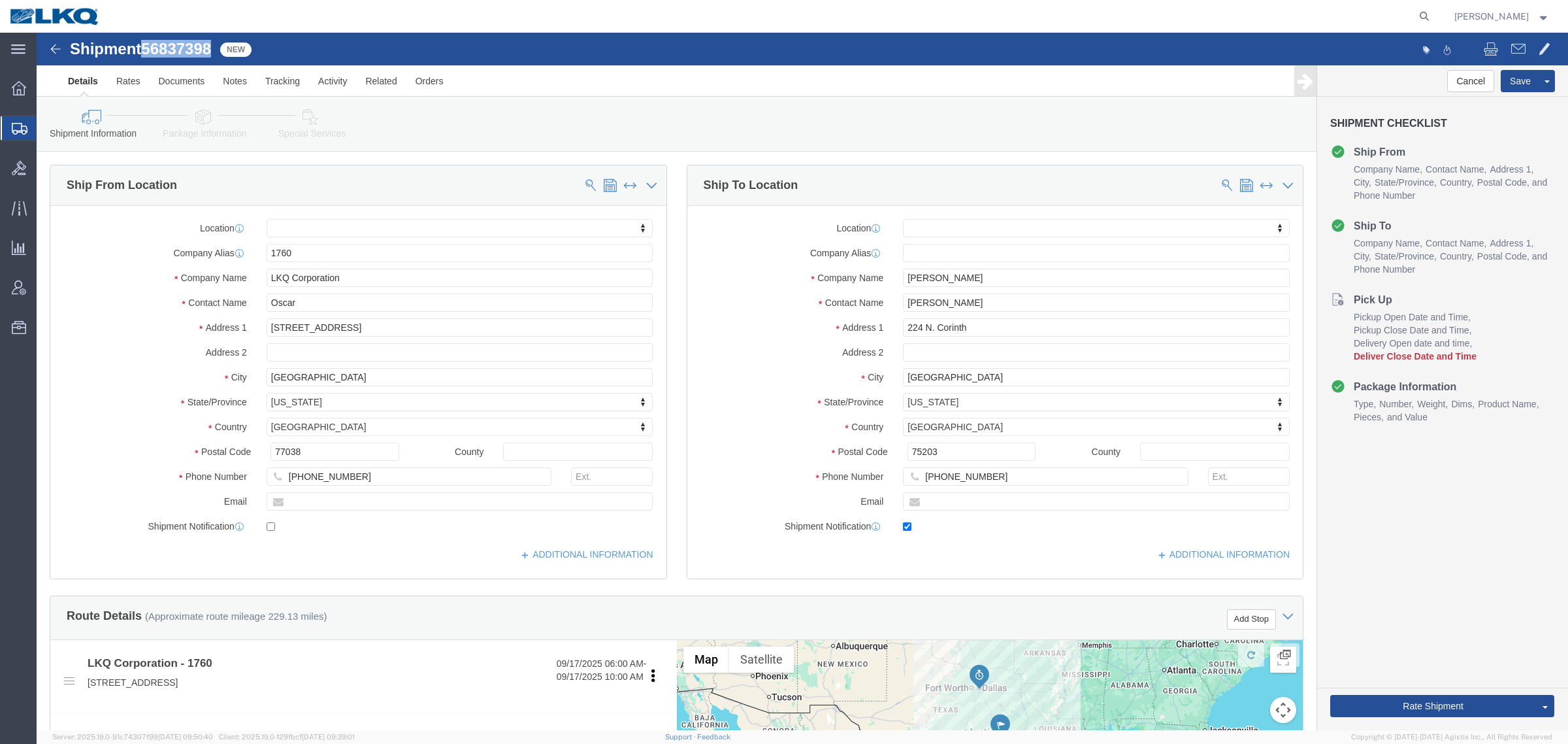
click icon
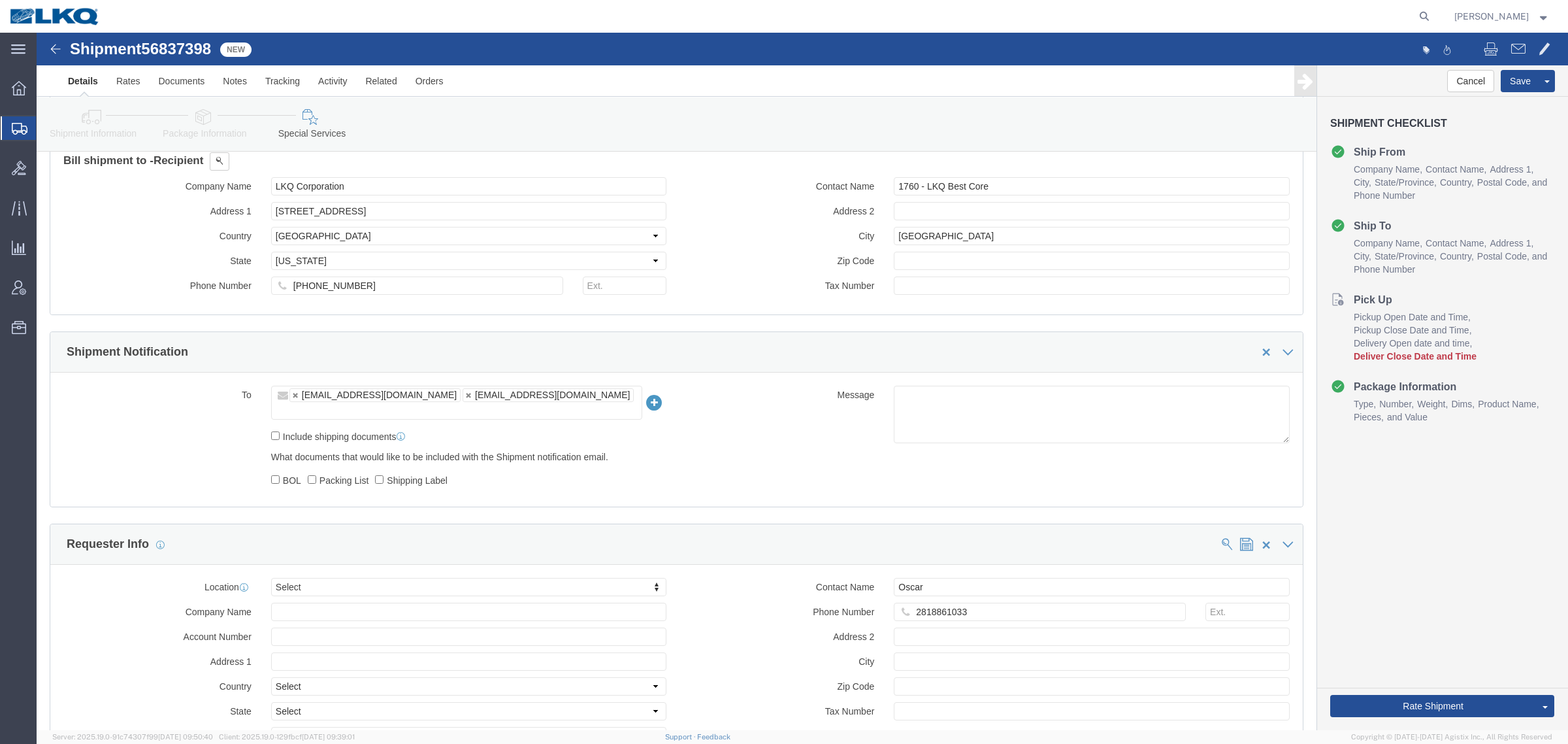
scroll to position [980, 0]
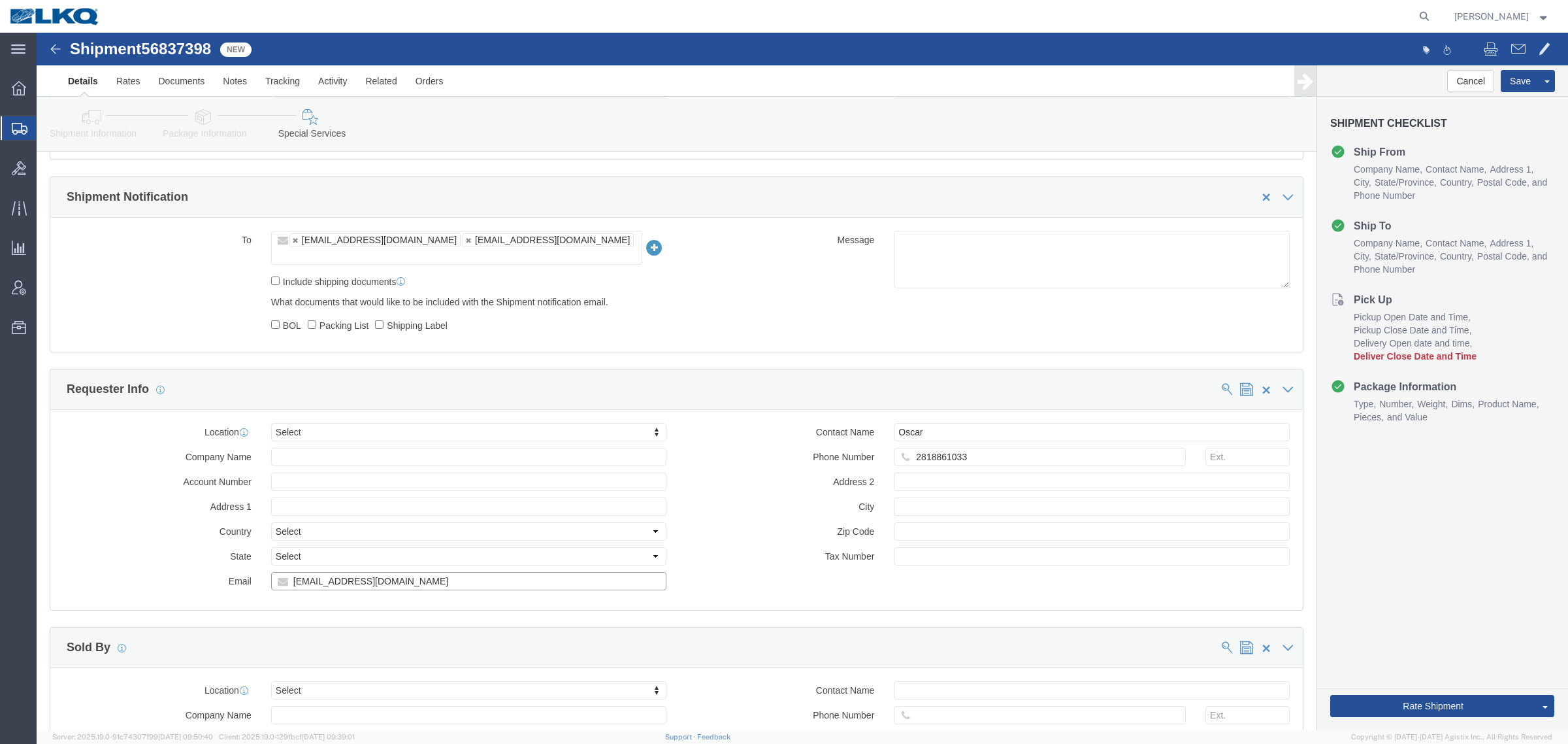
click input "[EMAIL_ADDRESS][DOMAIN_NAME]"
click icon
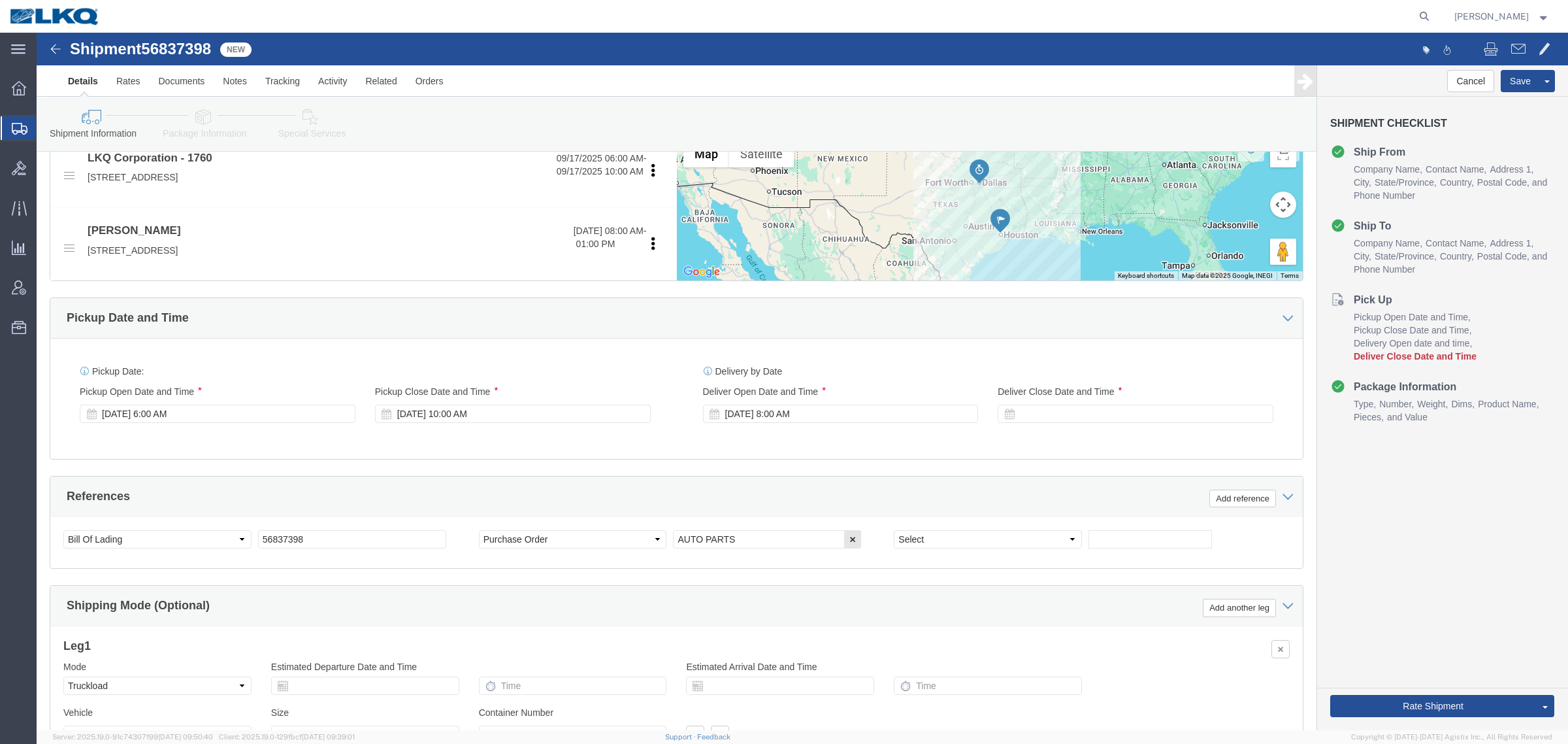
scroll to position [393, 0]
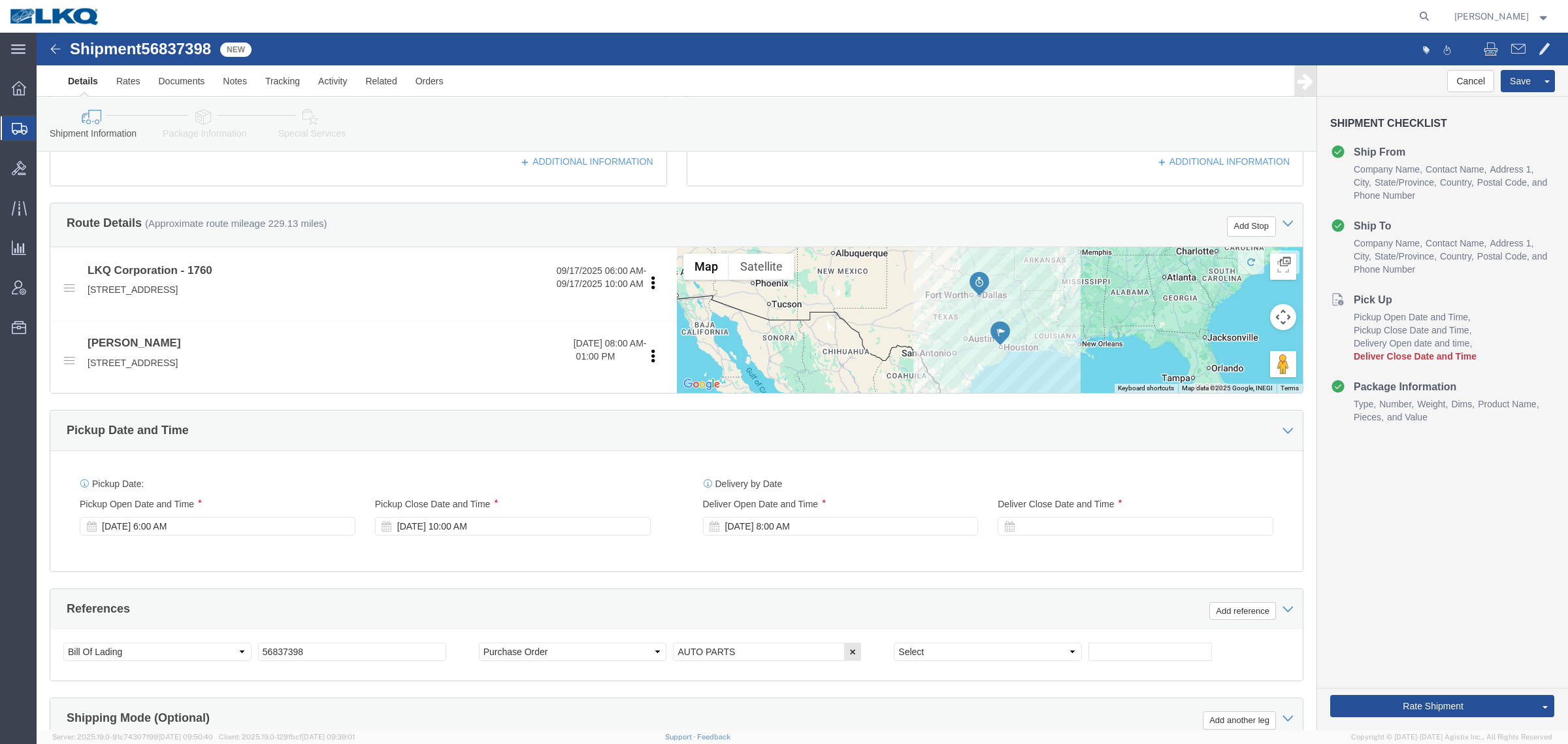
click div
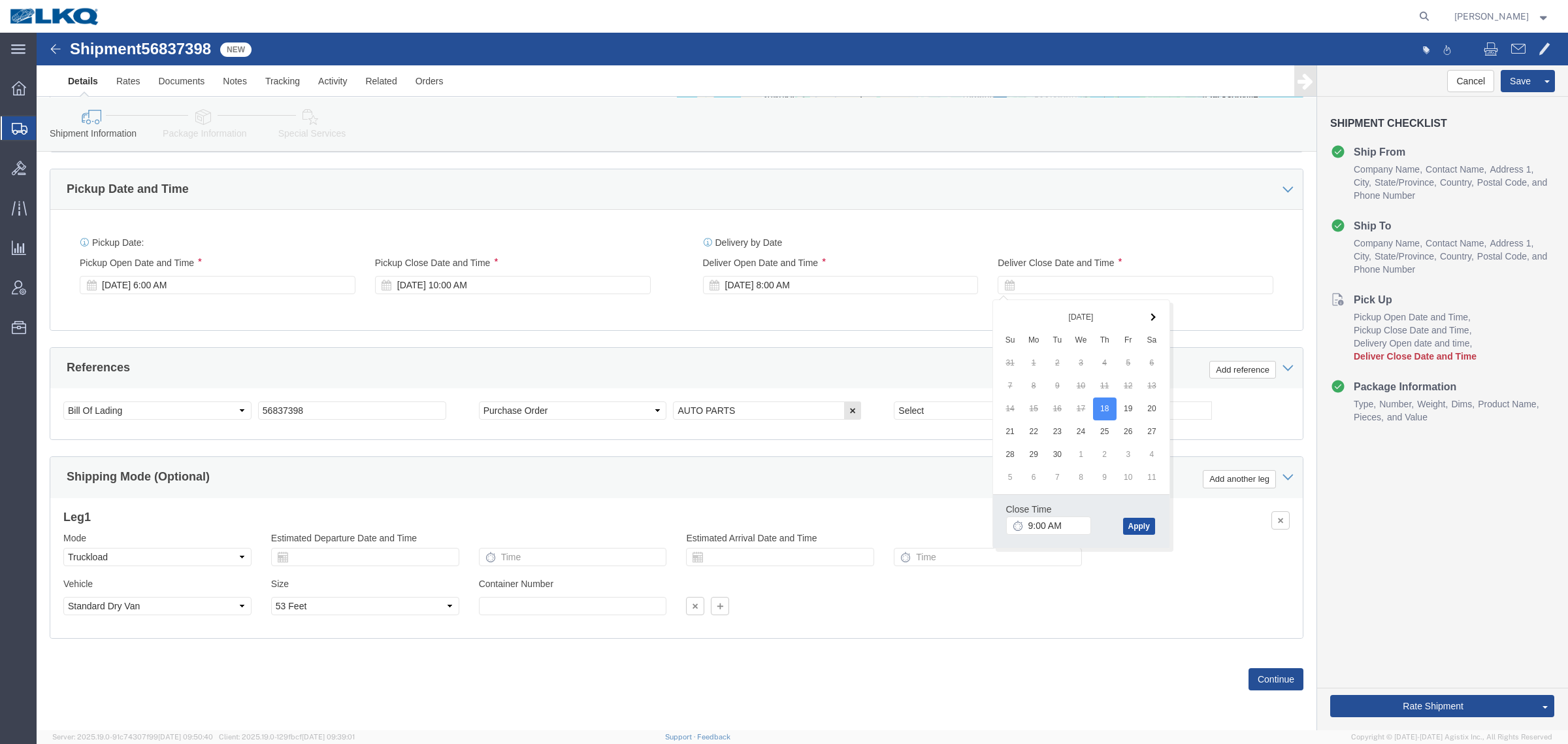
click button "Apply"
click div "Cancel Save Assign To Clone Shipment Save As Template Shipment Checklist Ship F…"
drag, startPoint x: 1420, startPoint y: 542, endPoint x: 1413, endPoint y: 592, distance: 50.5
click div "Cancel Save Assign To Clone Shipment Save As Template Shipment Checklist Ship F…"
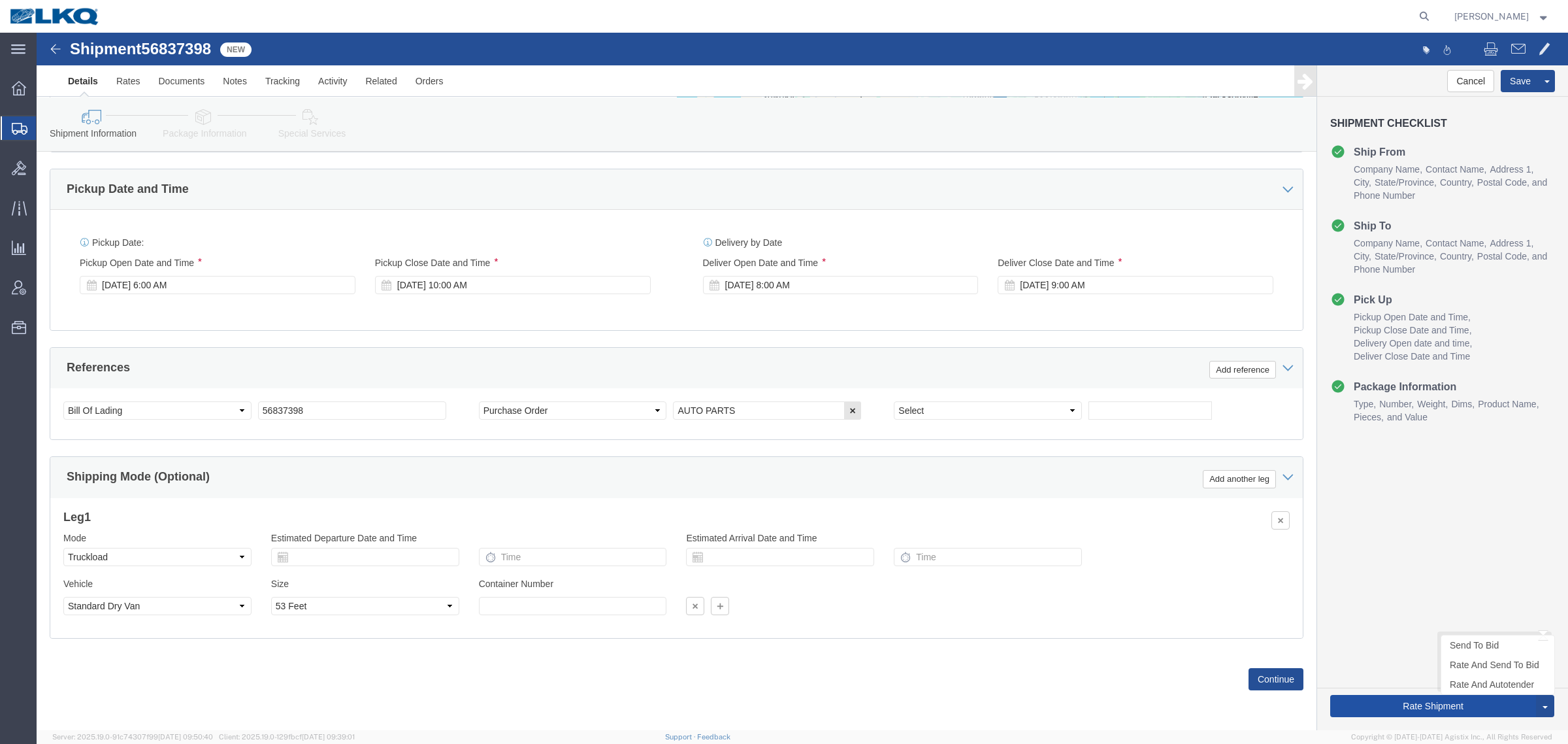
click button "Rate Shipment"
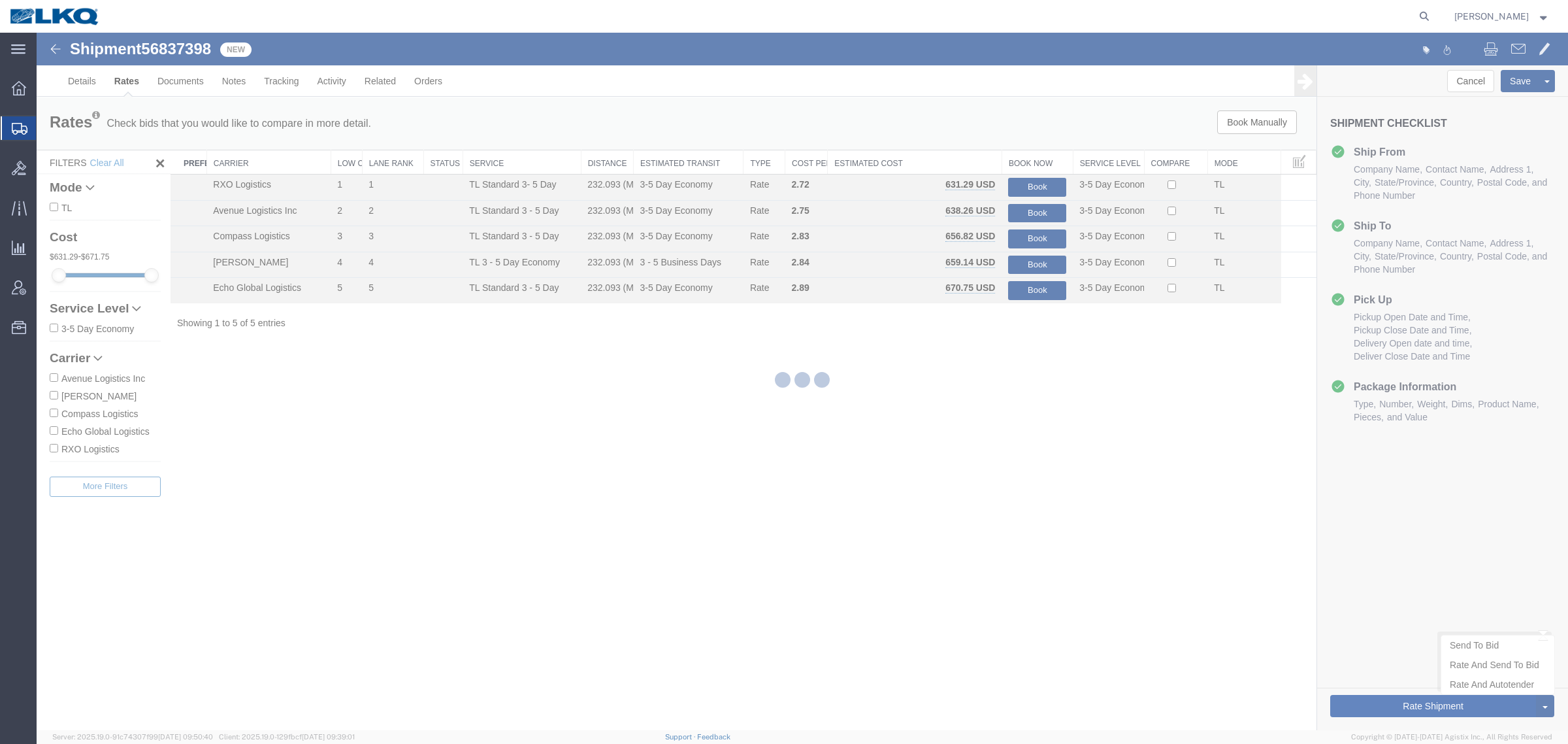
scroll to position [0, 0]
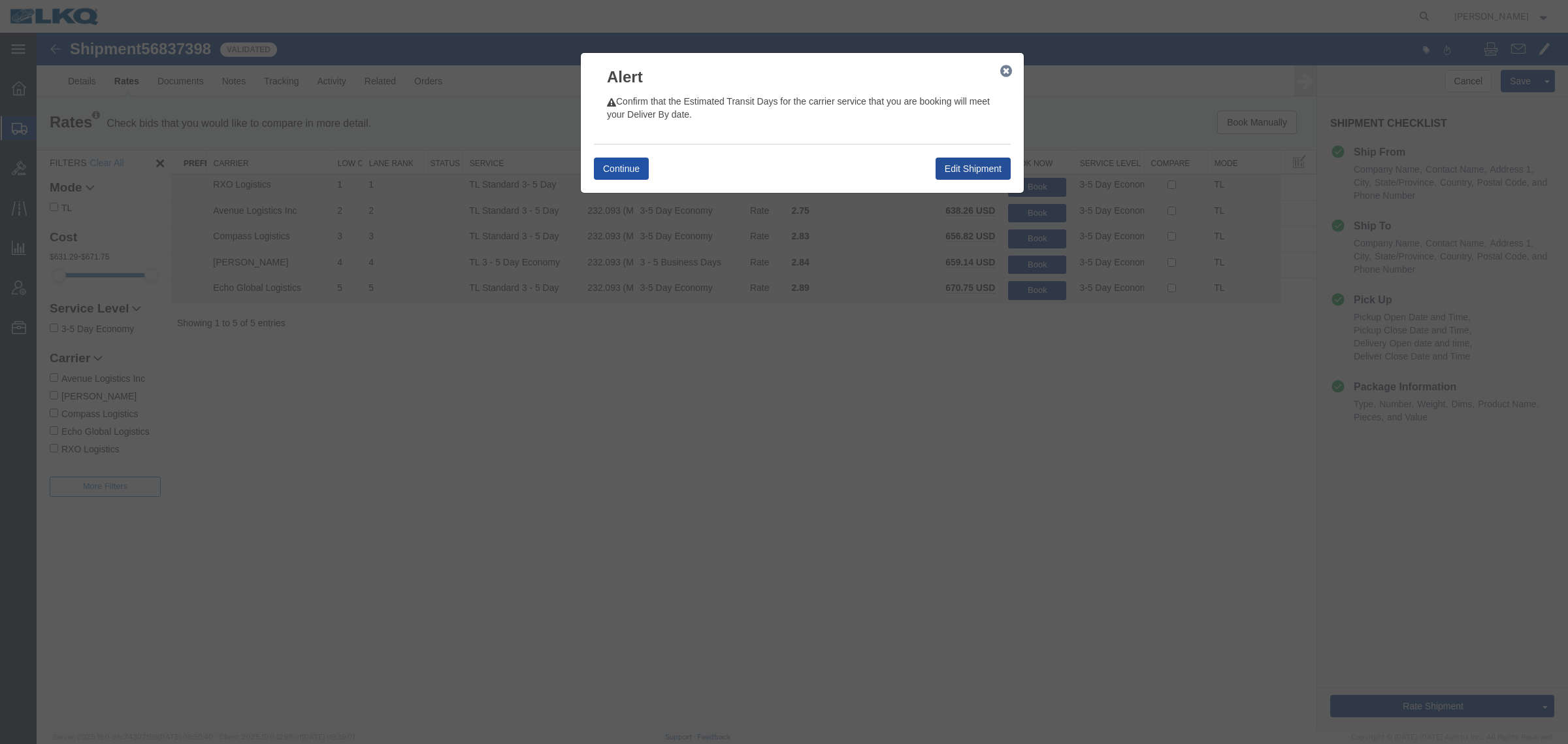
click at [625, 173] on button "Continue" at bounding box center [621, 169] width 55 height 22
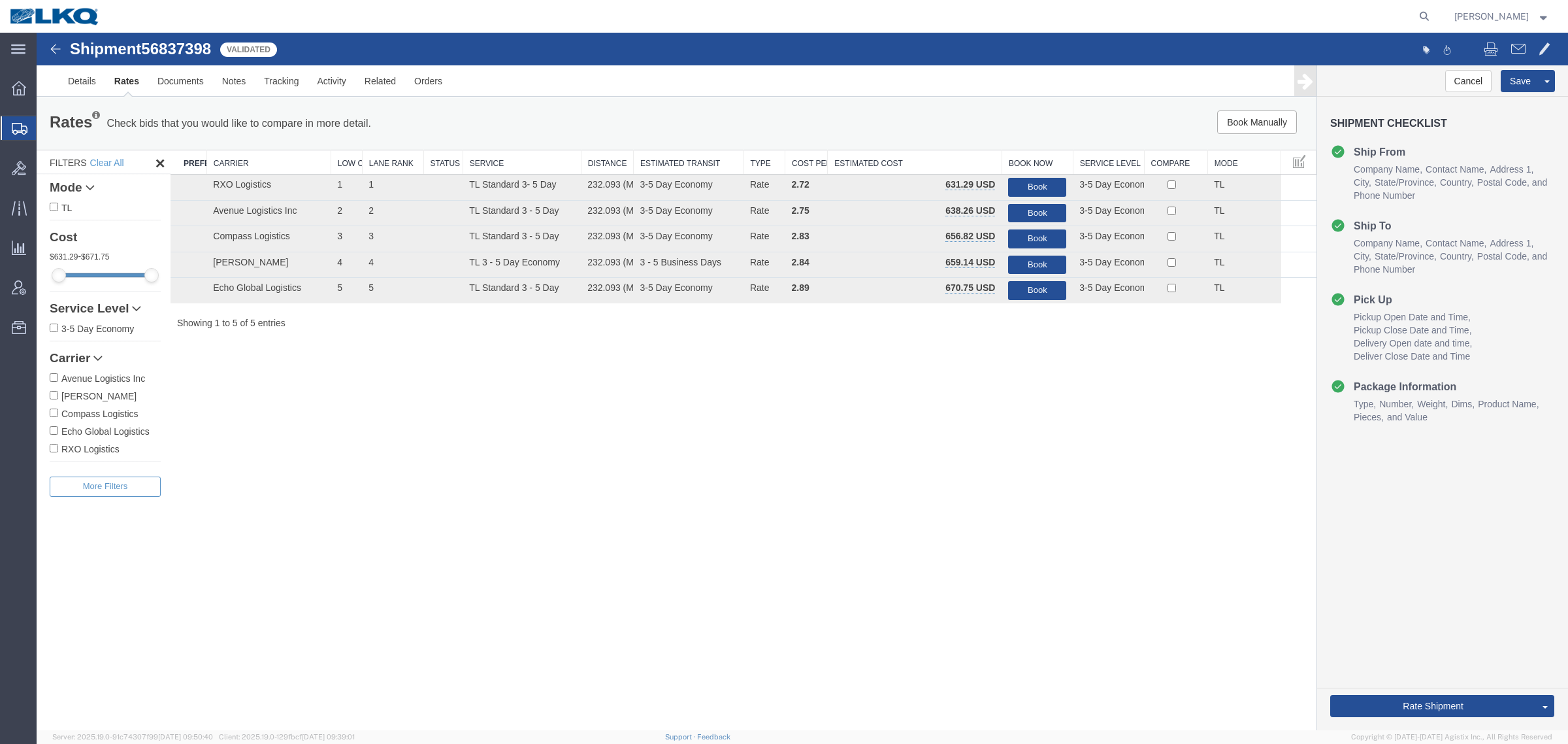
click at [655, 483] on div "Shipment 56837398 5 of 5 Validated Details Rates Documents Notes Tracking Activ…" at bounding box center [802, 382] width 1531 height 697
click at [638, 492] on div "Shipment 56837398 5 of 5 Validated Details Rates Documents Notes Tracking Activ…" at bounding box center [802, 382] width 1531 height 697
click at [127, 90] on link "Rates" at bounding box center [127, 81] width 43 height 31
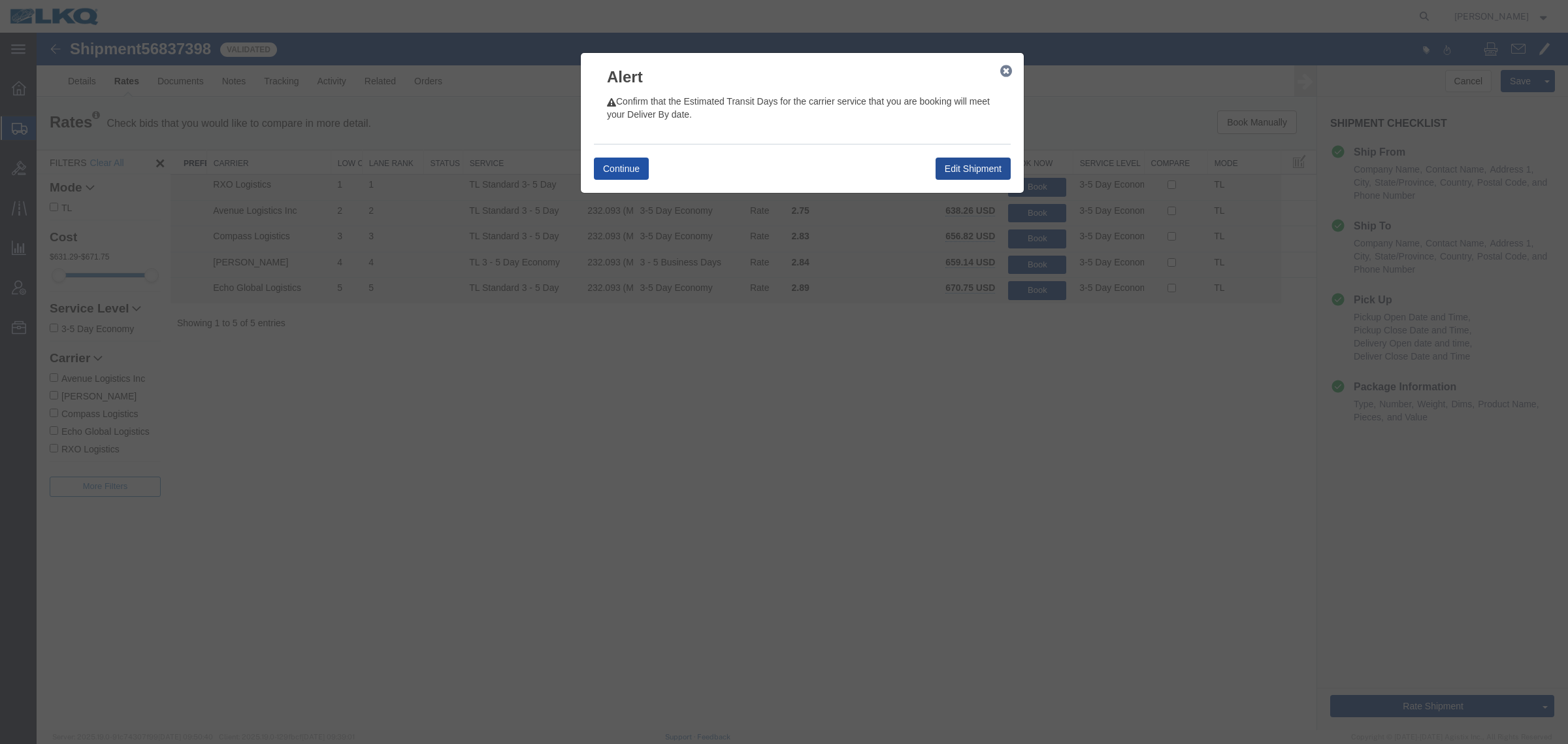
click at [609, 170] on button "Continue" at bounding box center [621, 169] width 55 height 22
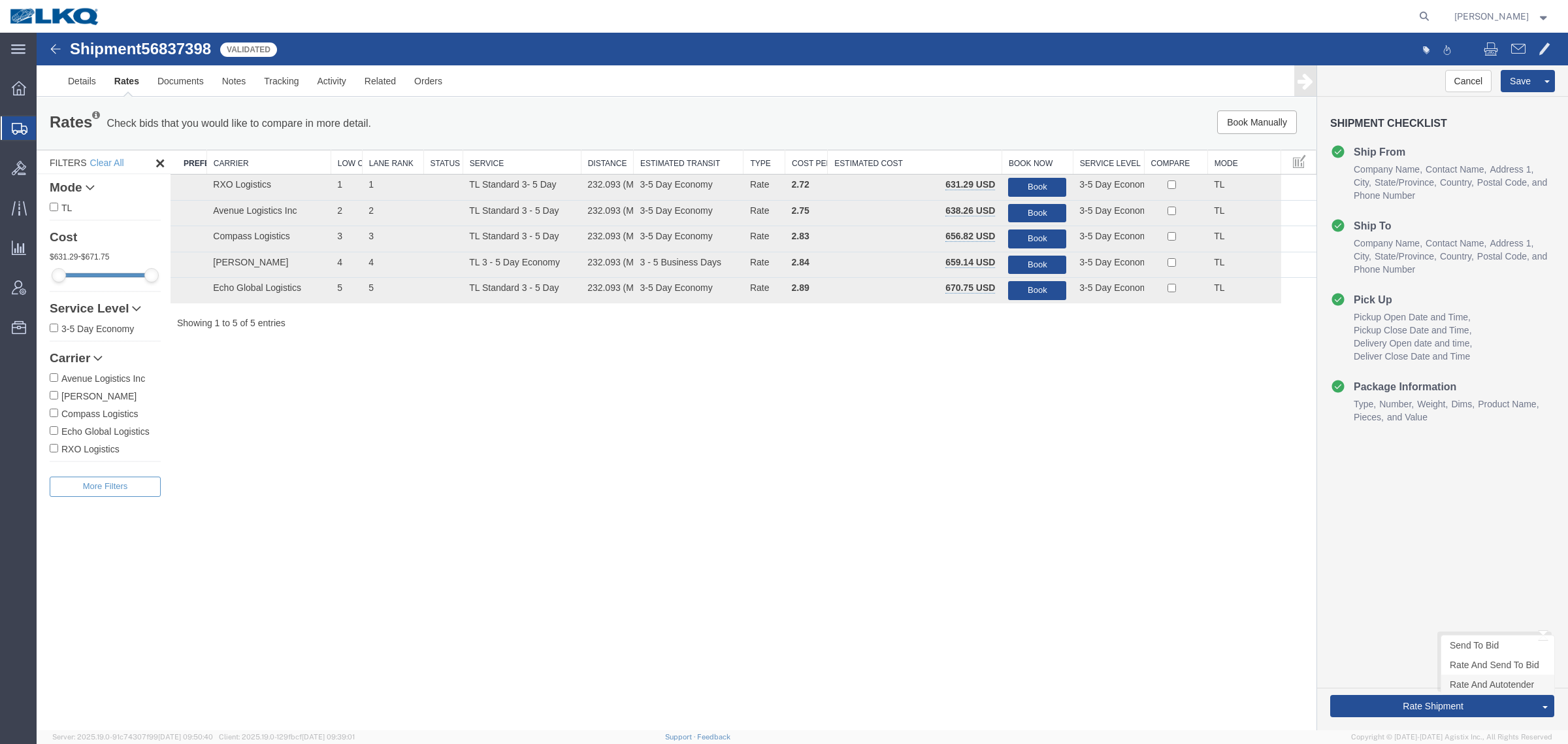
click at [1481, 684] on link "Rate And Autotender" at bounding box center [1496, 683] width 113 height 19
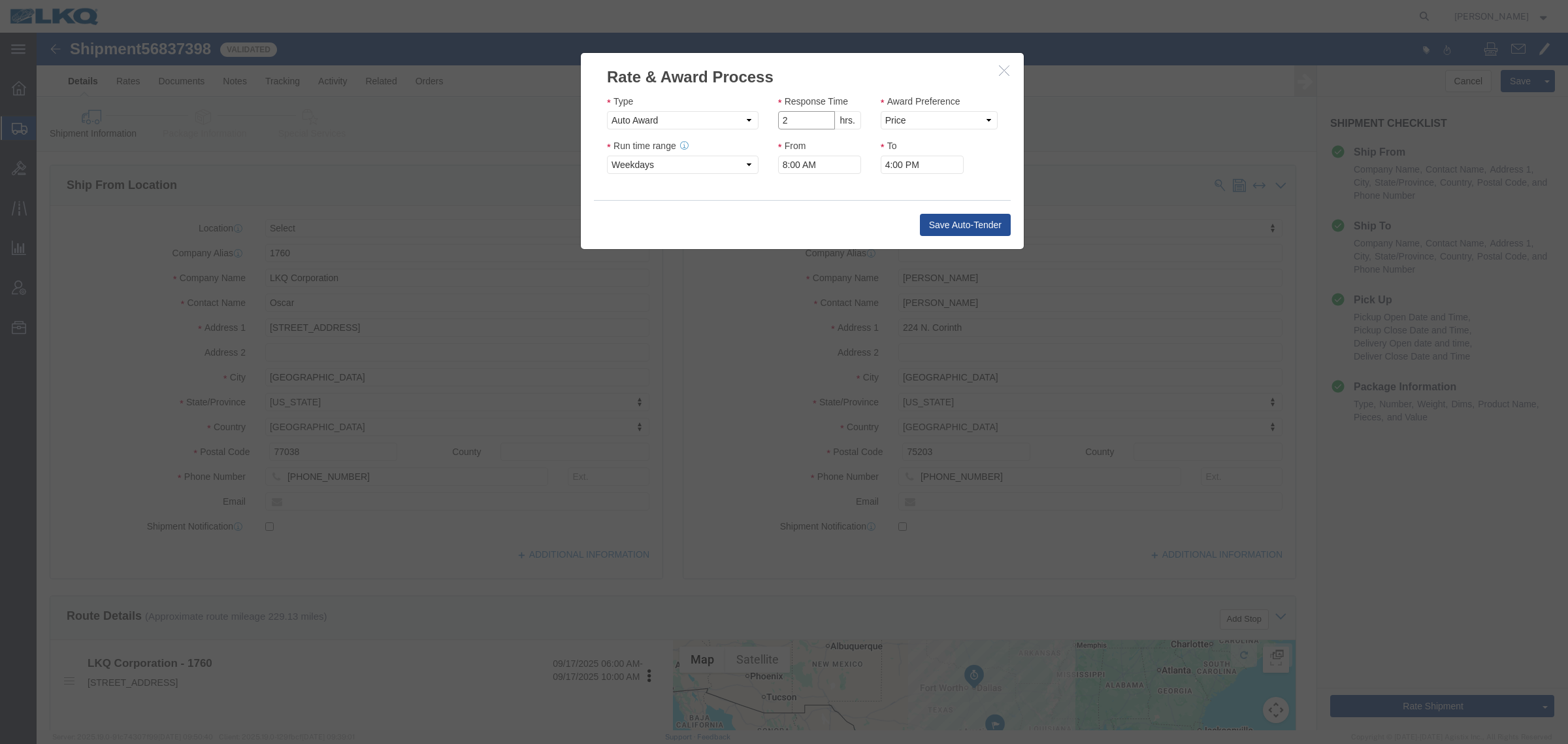
click input "2"
click input "1"
click label "Response Time"
type input "2"
click input "2"
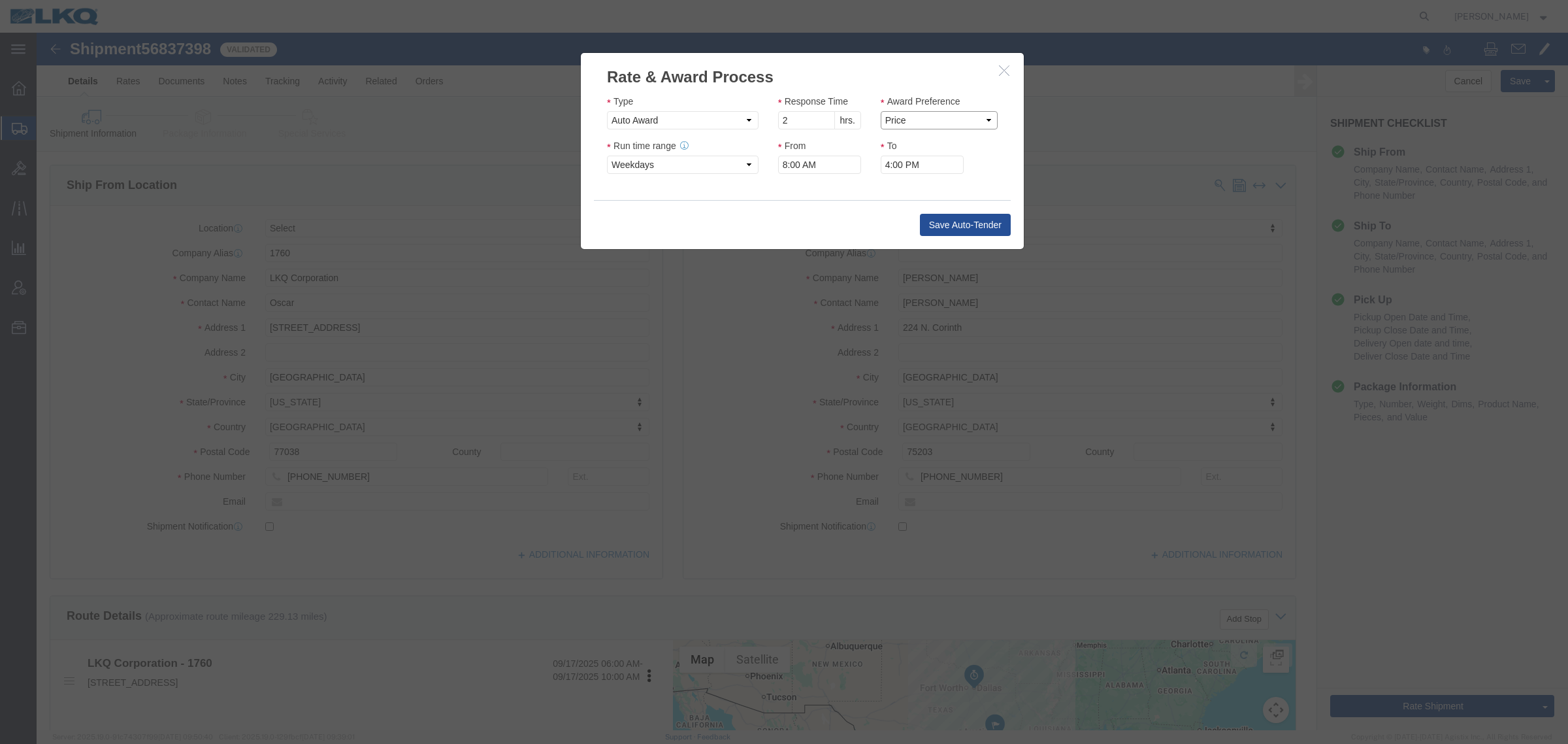
click select "Price Carrier Rank"
select select "LANE_RANK"
click select "Price Carrier Rank"
click input "8:00 AM"
type input "7:00 AM"
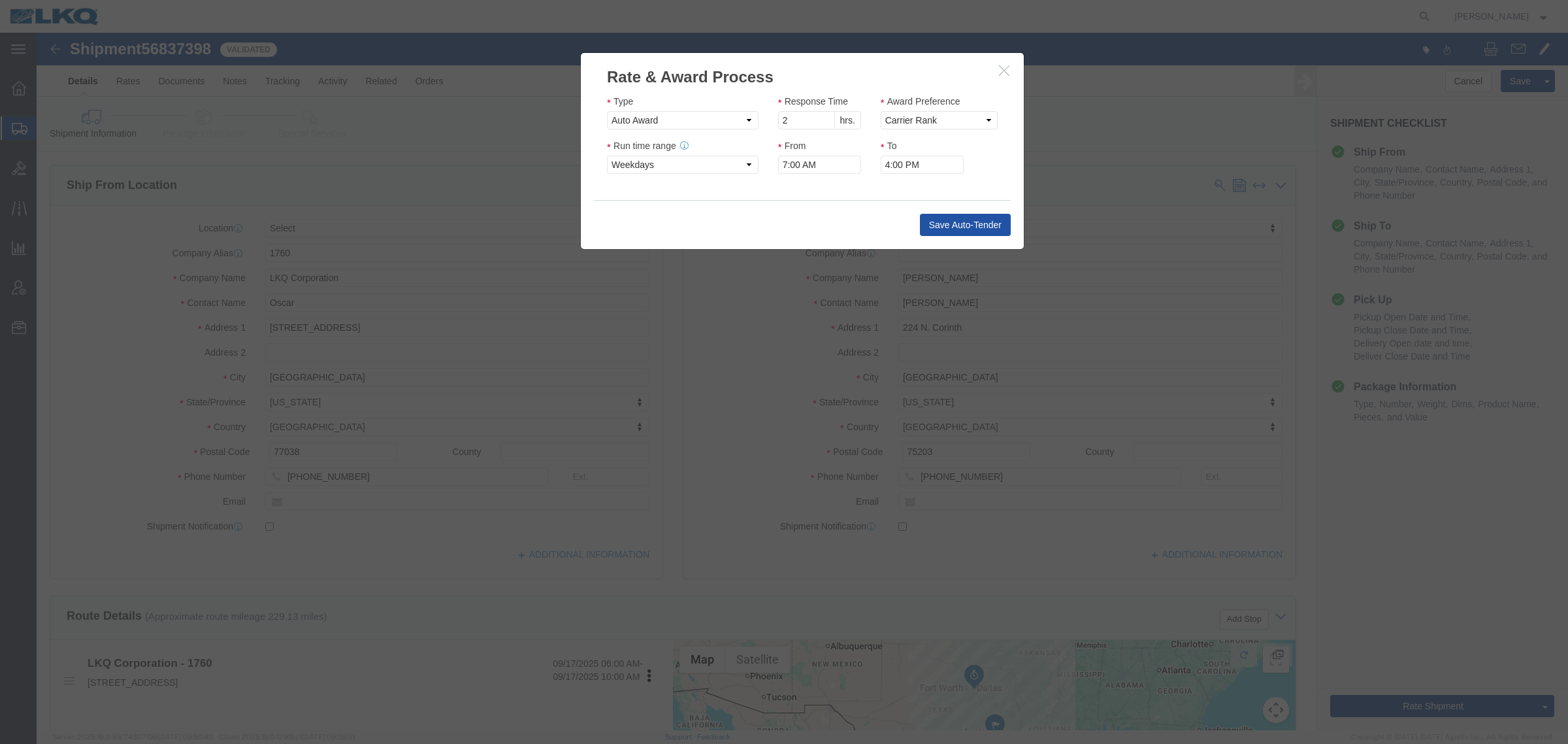
click button "Save Auto-Tender"
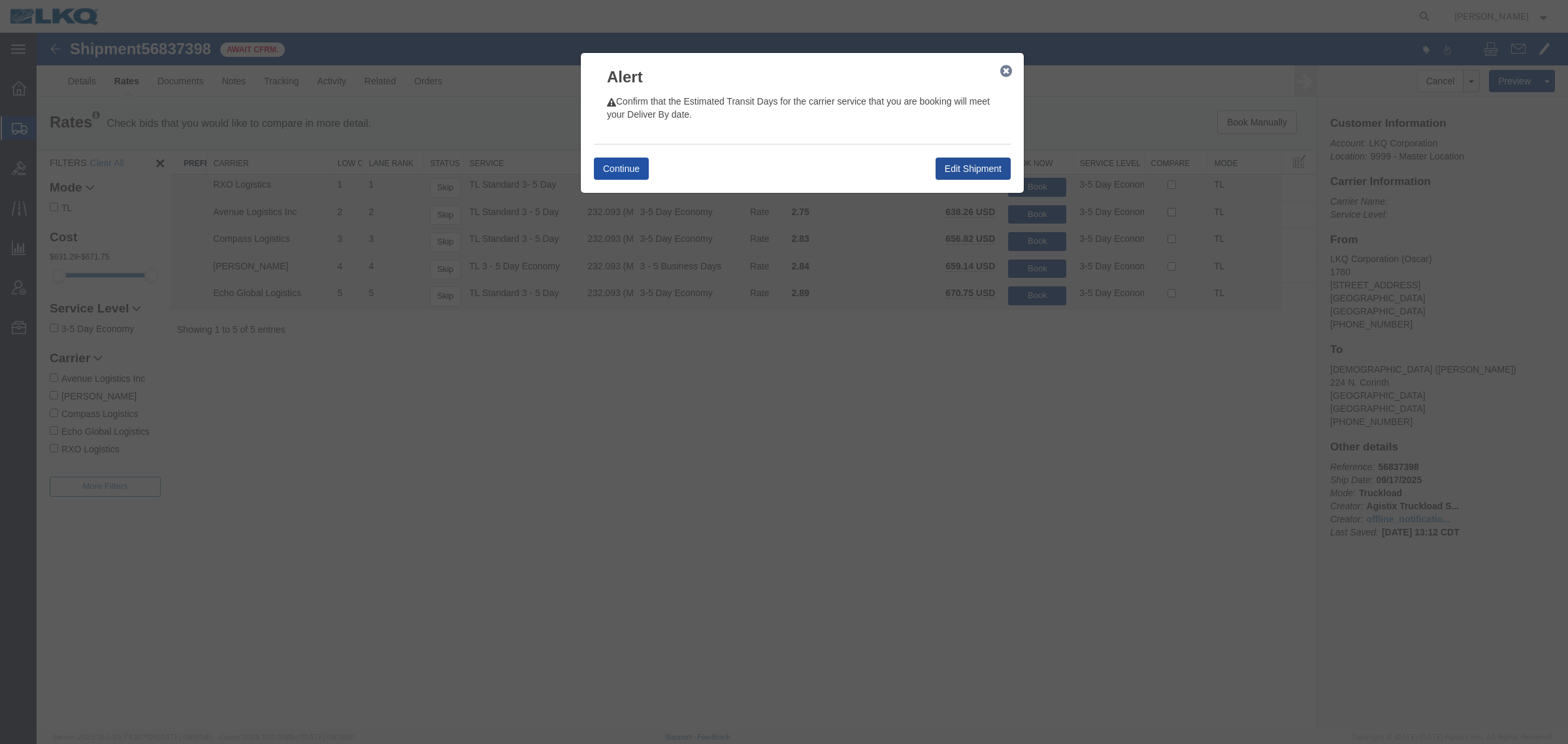
click at [648, 167] on div "Continue Edit Shipment" at bounding box center [801, 168] width 416 height 49
click at [641, 167] on button "Continue" at bounding box center [621, 169] width 55 height 22
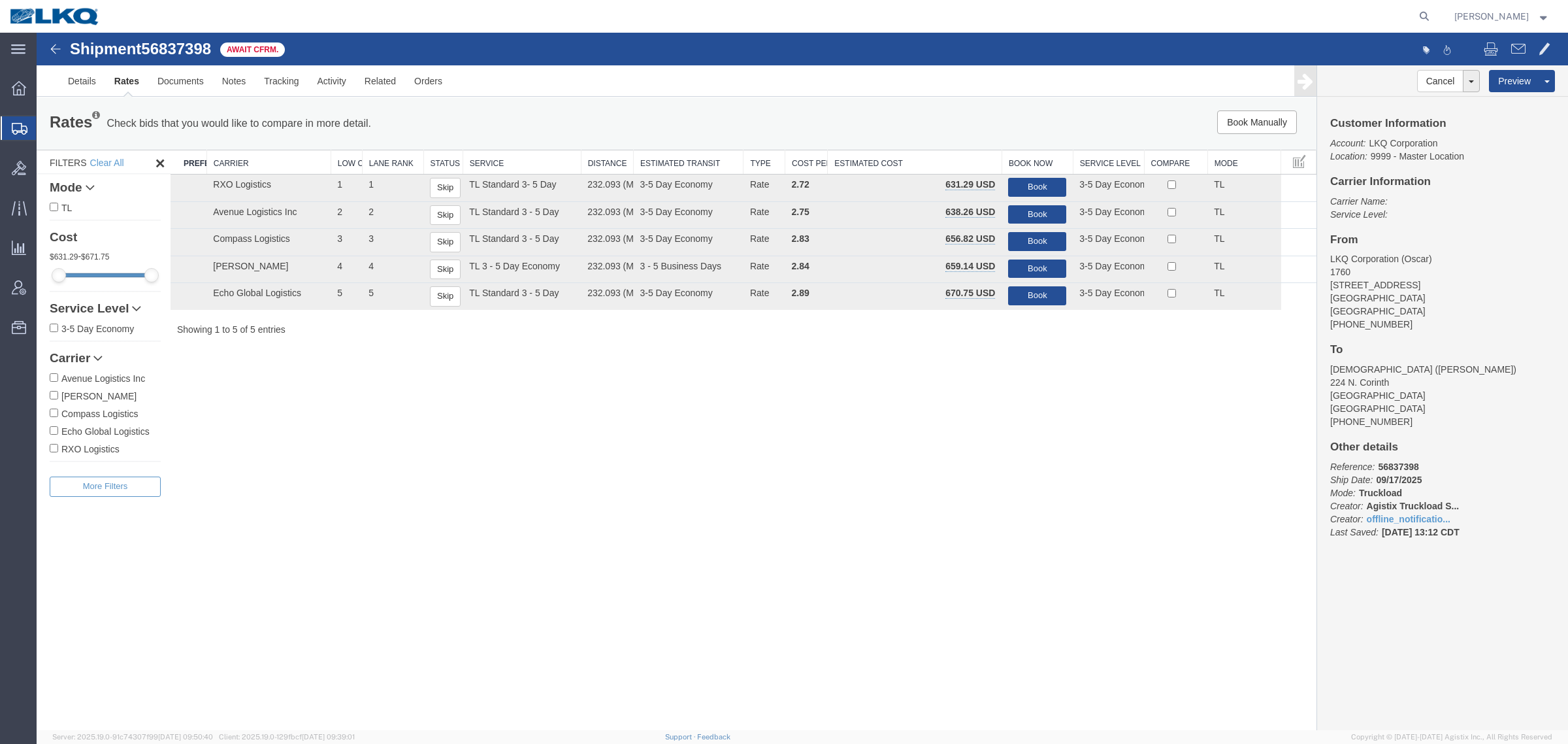
click at [567, 413] on div "Shipment 56837398 5 of 5 Await Cfrm. Details Rates Documents Notes Tracking Act…" at bounding box center [802, 382] width 1531 height 697
click at [713, 405] on div "Shipment 56837398 5 of 5 Await Cfrm. Details Rates Documents Notes Tracking Act…" at bounding box center [802, 382] width 1531 height 697
click at [646, 121] on div "Rates Check bids that you would like to compare in more detail. Compare Filter" at bounding box center [411, 123] width 743 height 26
click at [642, 119] on div "Rates Check bids that you would like to compare in more detail. Compare Filter" at bounding box center [411, 123] width 743 height 26
click at [558, 118] on div "Rates Check bids that you would like to compare in more detail. Compare Filter" at bounding box center [411, 123] width 743 height 26
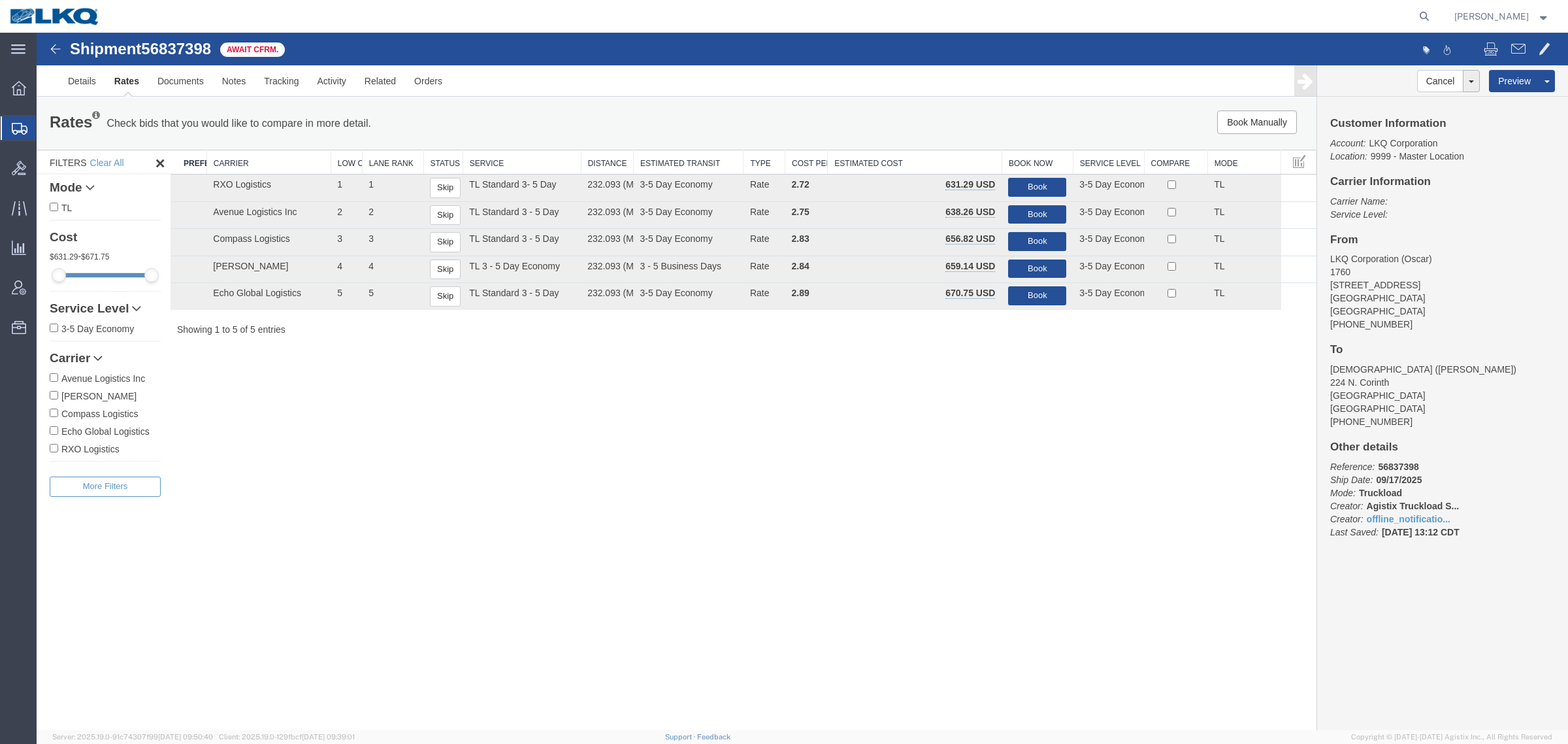
click at [621, 105] on div "Rates Check bids that you would like to compare in more detail. Compare Filter …" at bounding box center [676, 123] width 1279 height 52
click at [555, 110] on div "Rates Check bids that you would like to compare in more detail. Compare Filter" at bounding box center [411, 123] width 743 height 26
click at [628, 108] on div "Rates Check bids that you would like to compare in more detail. Compare Filter …" at bounding box center [676, 123] width 1279 height 52
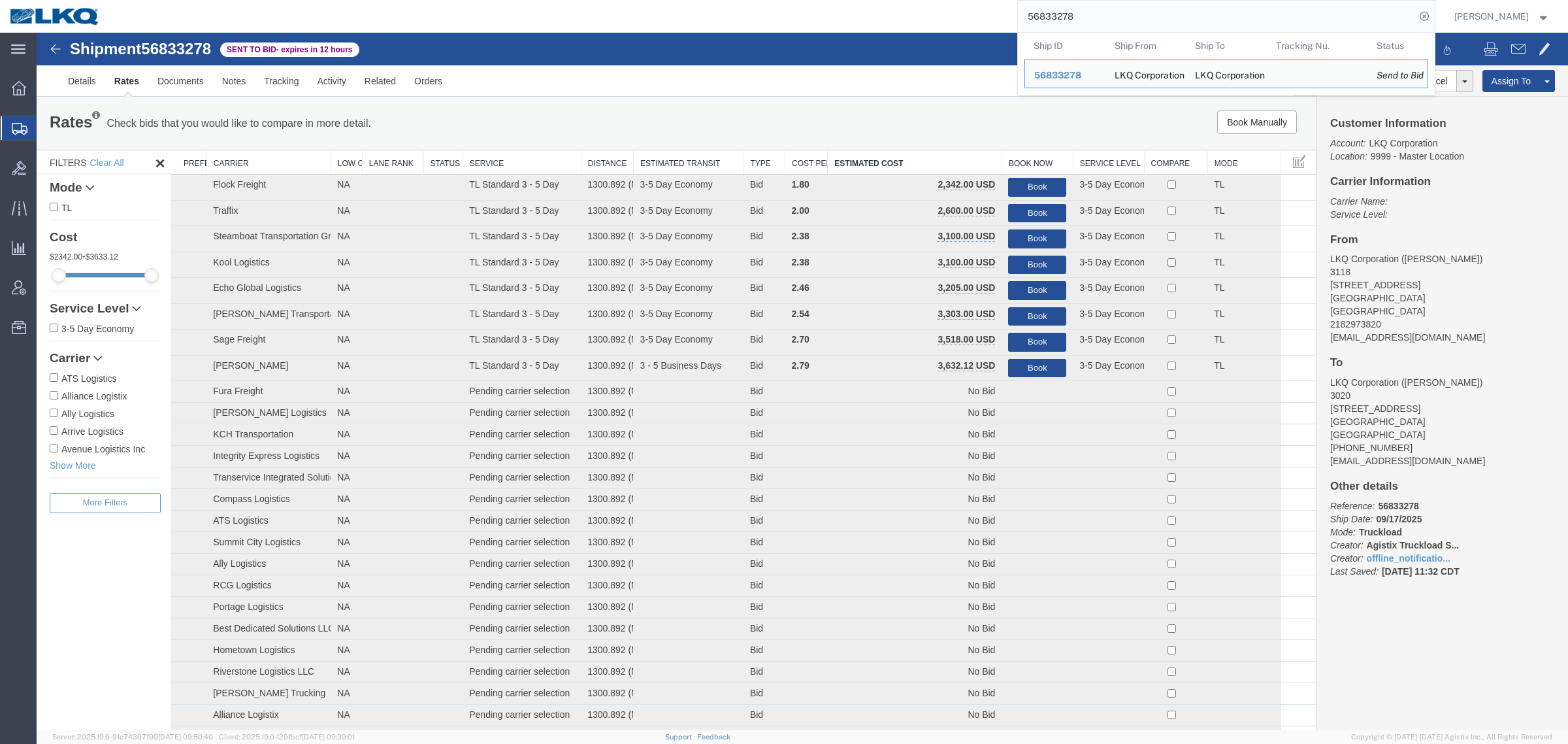
drag, startPoint x: 1096, startPoint y: 8, endPoint x: 934, endPoint y: 10, distance: 162.0
click at [934, 10] on div "56833278 Ship ID Ship From Ship To Tracking Nu. Status Ship ID 56833278 Ship Fr…" at bounding box center [772, 17] width 1325 height 33
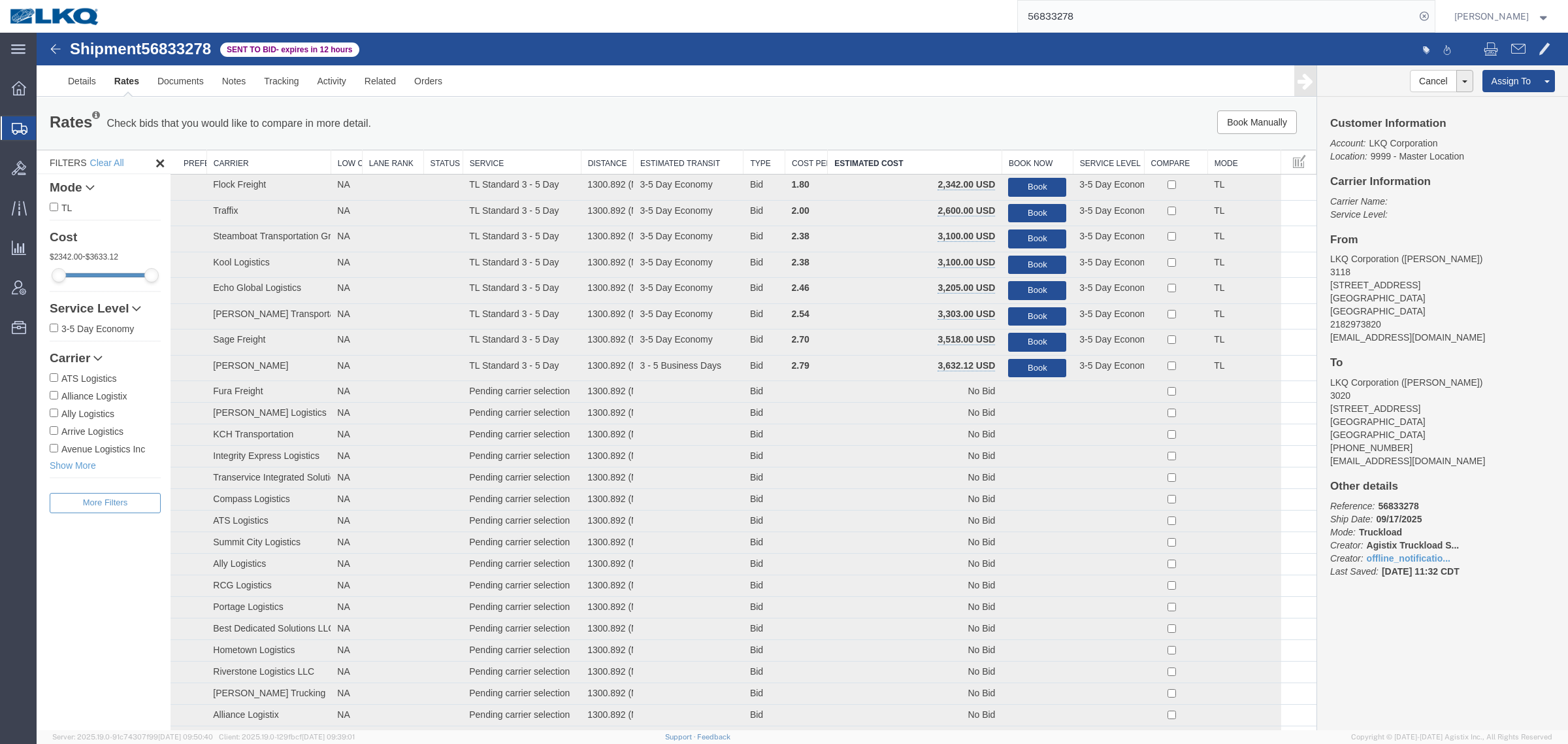
click at [134, 87] on link "Rates" at bounding box center [127, 81] width 43 height 31
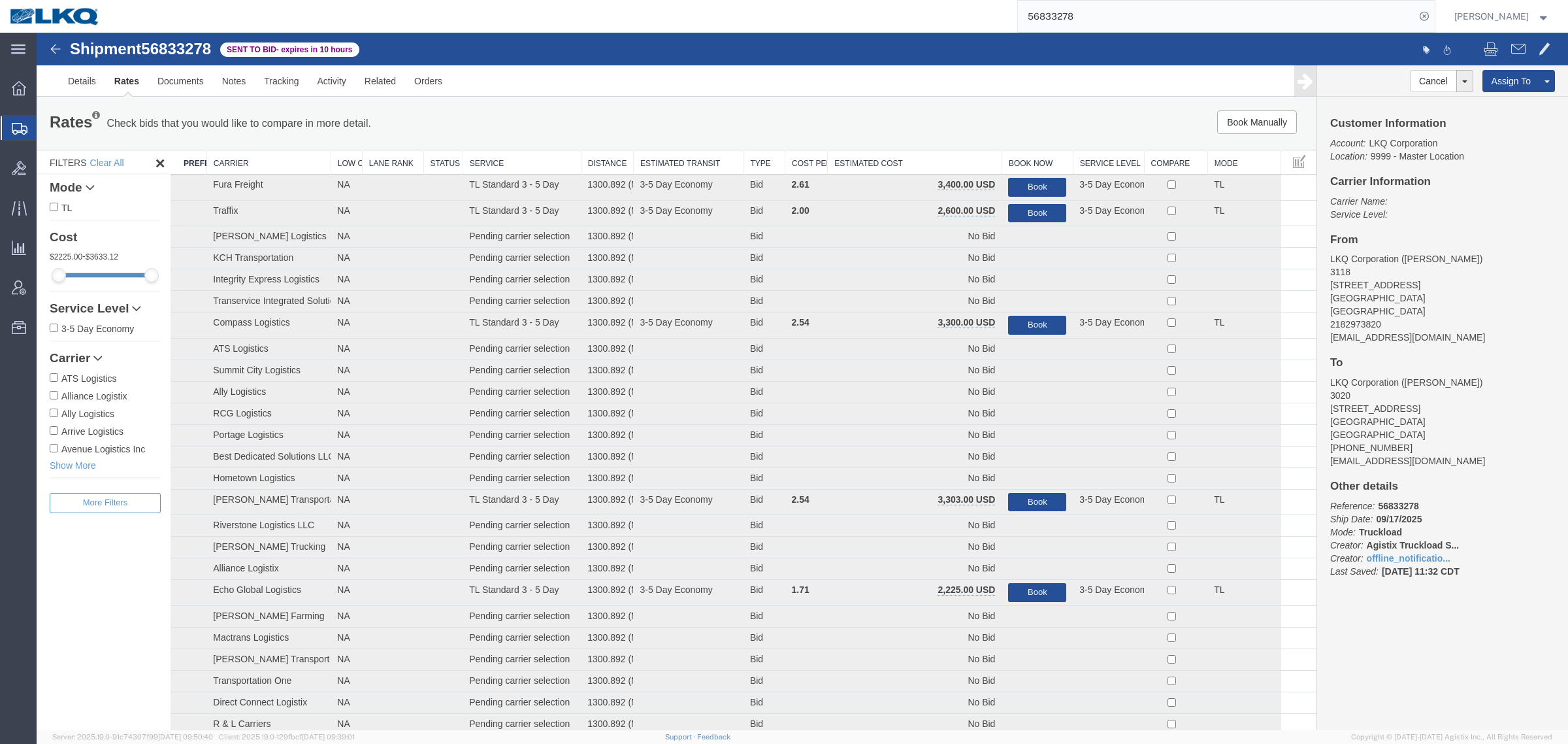
click at [910, 161] on th "Estimated Cost" at bounding box center [914, 162] width 174 height 24
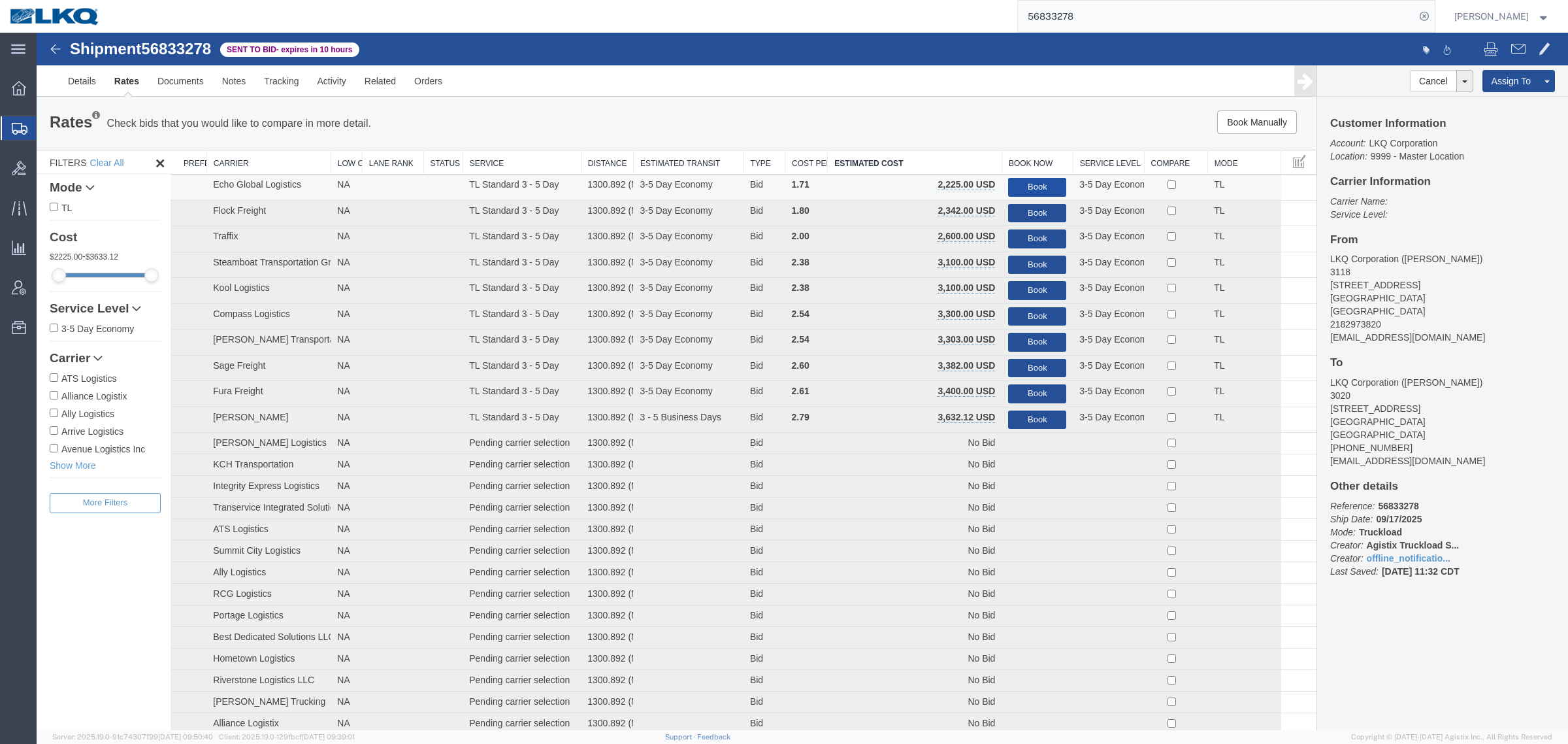
click at [1022, 181] on button "Book" at bounding box center [1036, 187] width 58 height 19
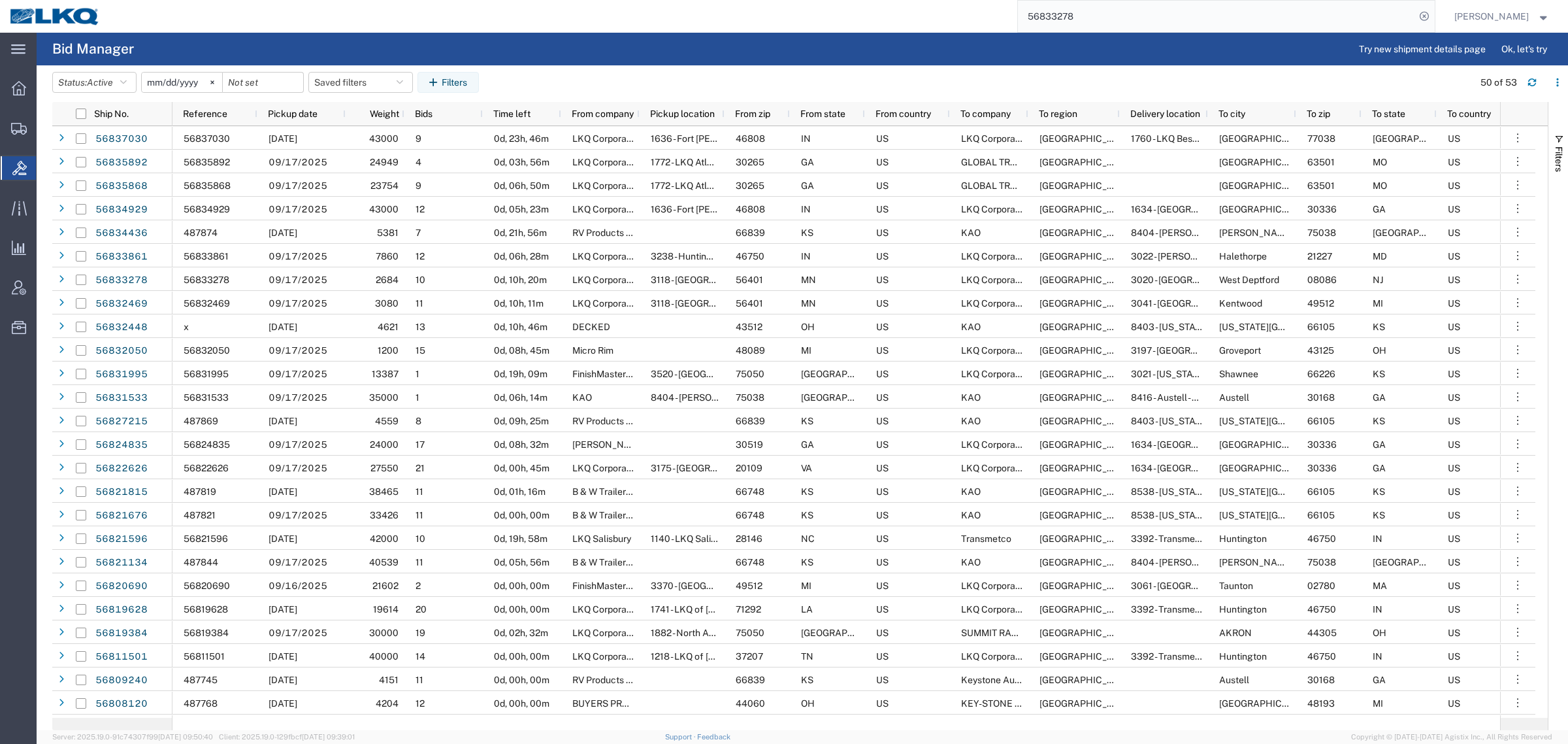
drag, startPoint x: 1096, startPoint y: 13, endPoint x: 957, endPoint y: 20, distance: 139.2
click at [961, 18] on div "56833278" at bounding box center [772, 17] width 1325 height 33
paste input "861"
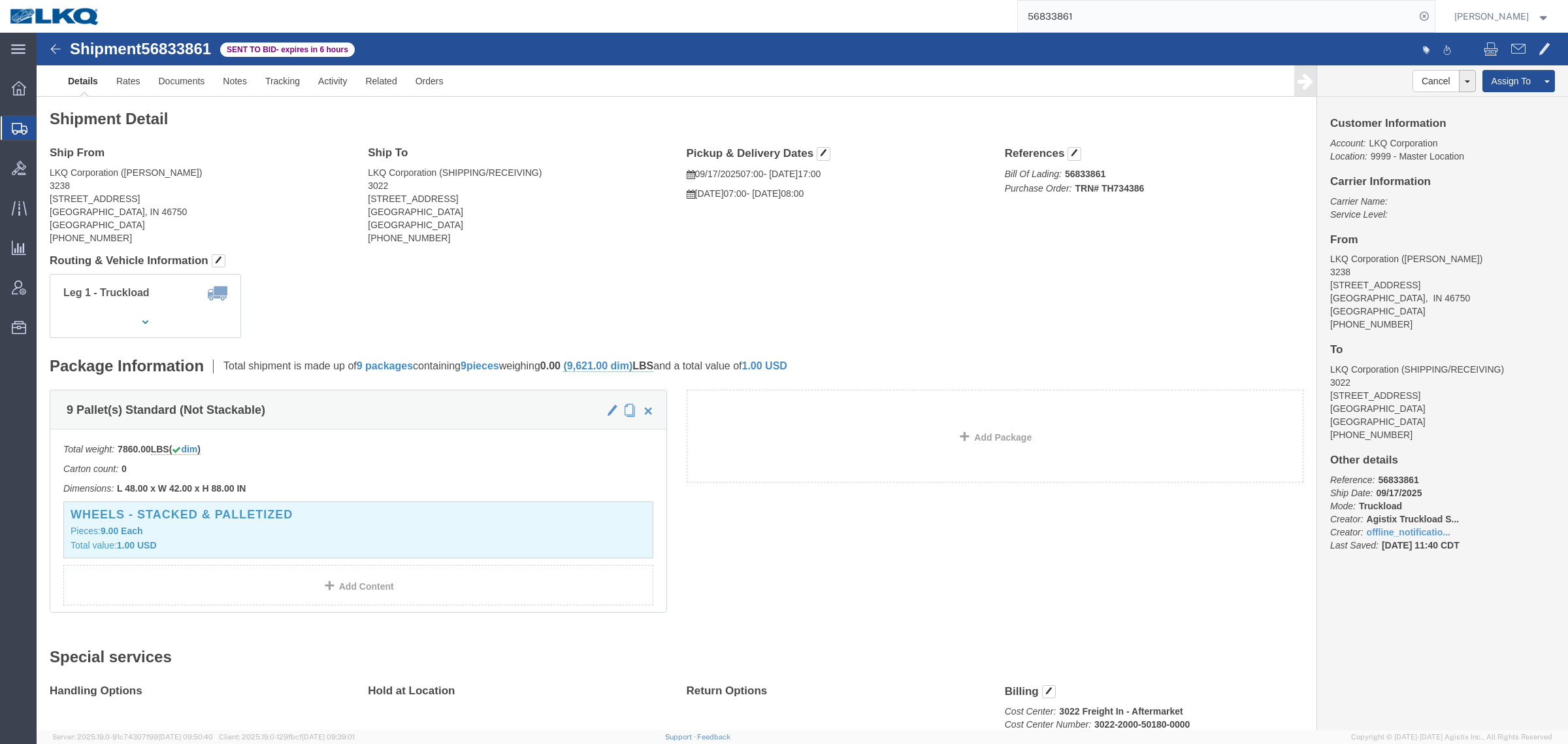
click h4 "Routing & Vehicle Information"
click link "Rates"
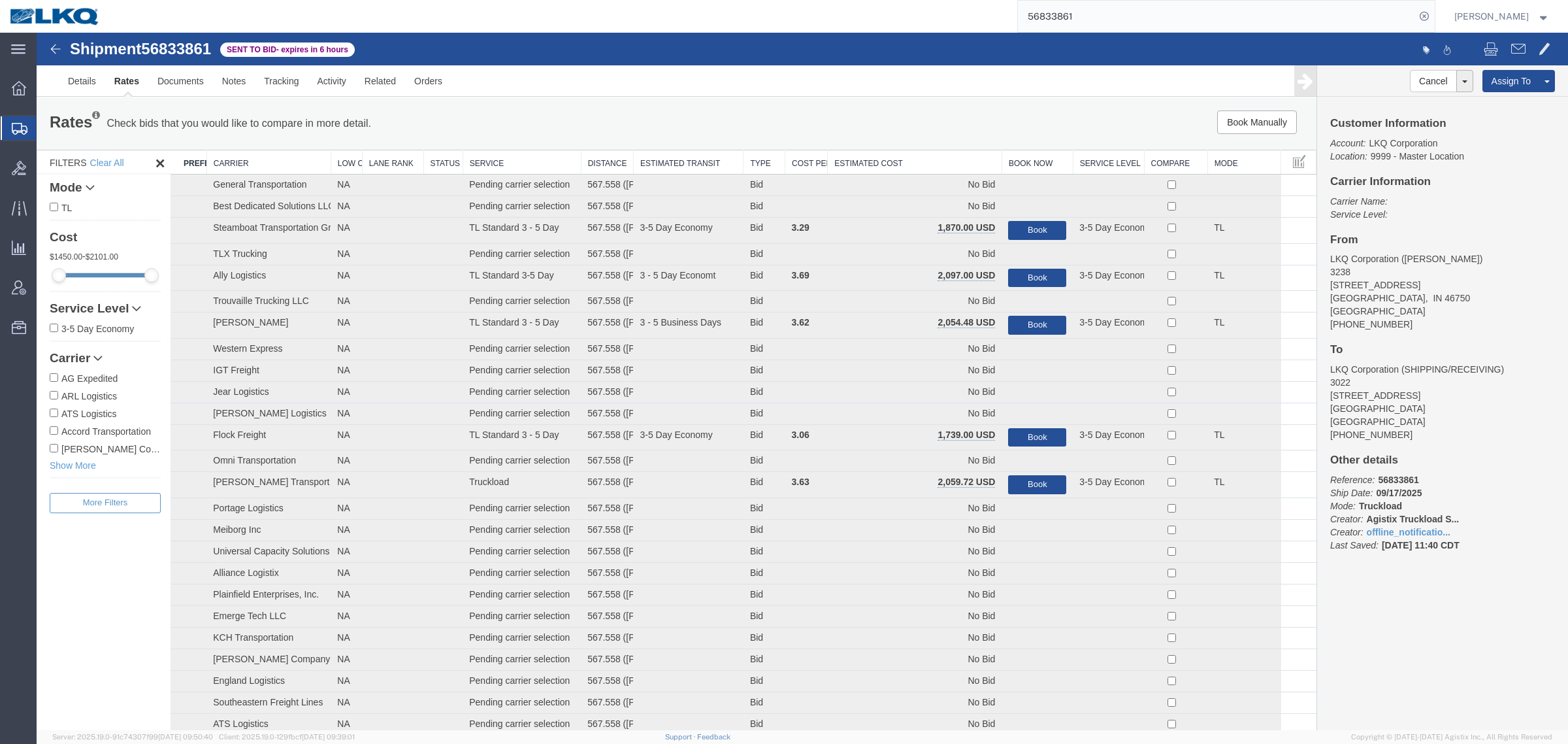
click at [911, 161] on th "Estimated Cost" at bounding box center [914, 162] width 174 height 24
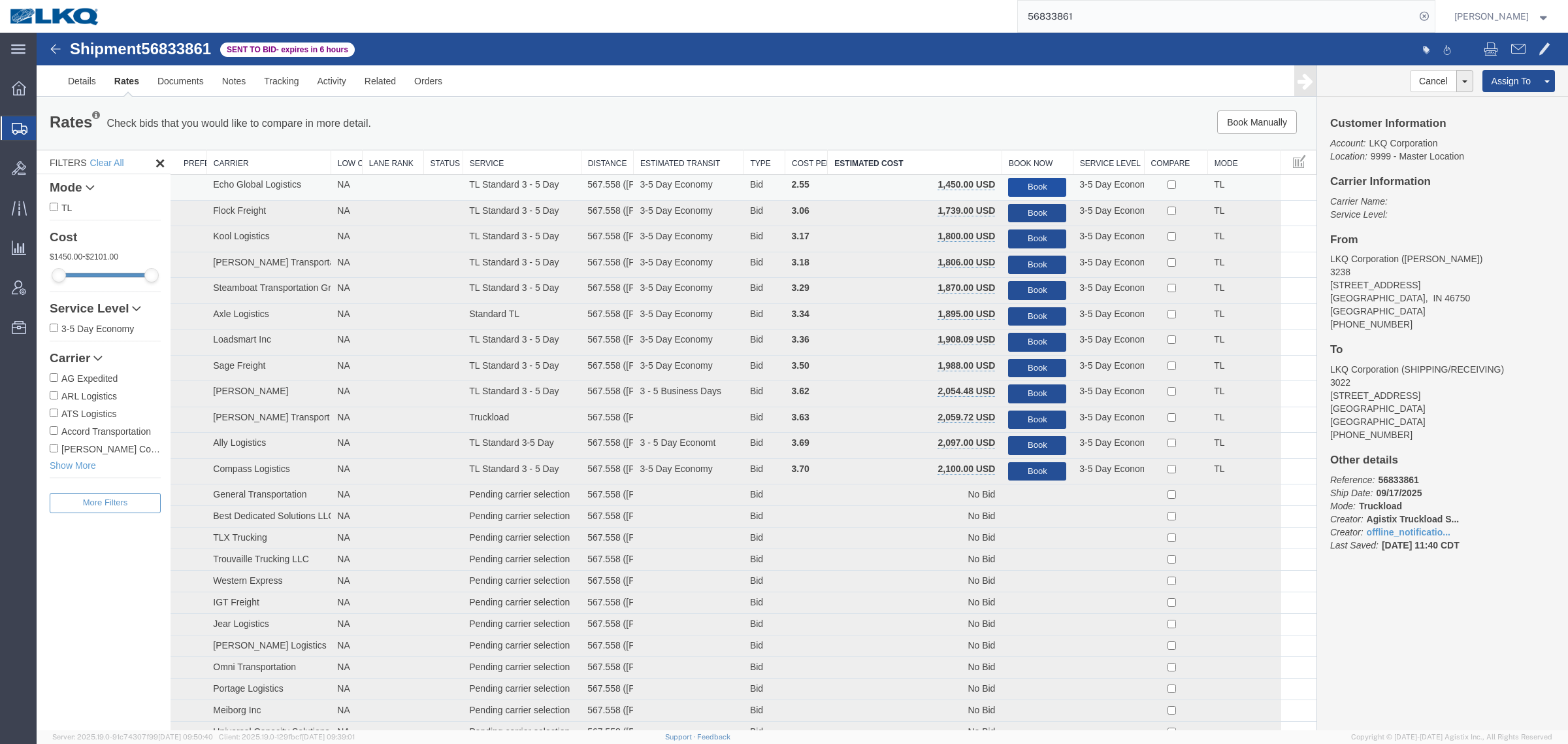
click at [1021, 181] on button "Book" at bounding box center [1036, 187] width 58 height 19
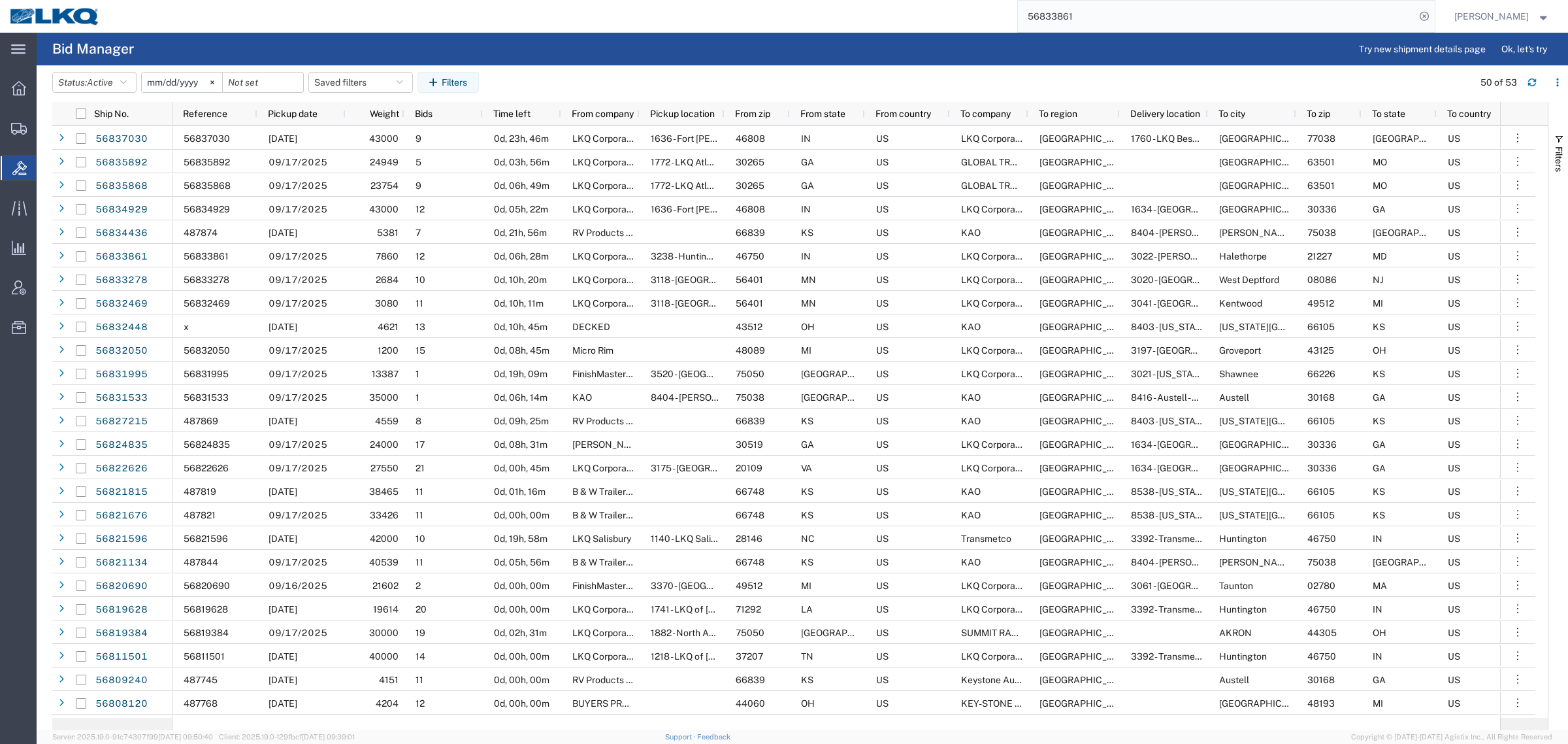
drag, startPoint x: 1112, startPoint y: 23, endPoint x: 854, endPoint y: 25, distance: 258.0
click at [856, 25] on div "56833861" at bounding box center [772, 17] width 1325 height 33
paste input "781753"
type input "56781753"
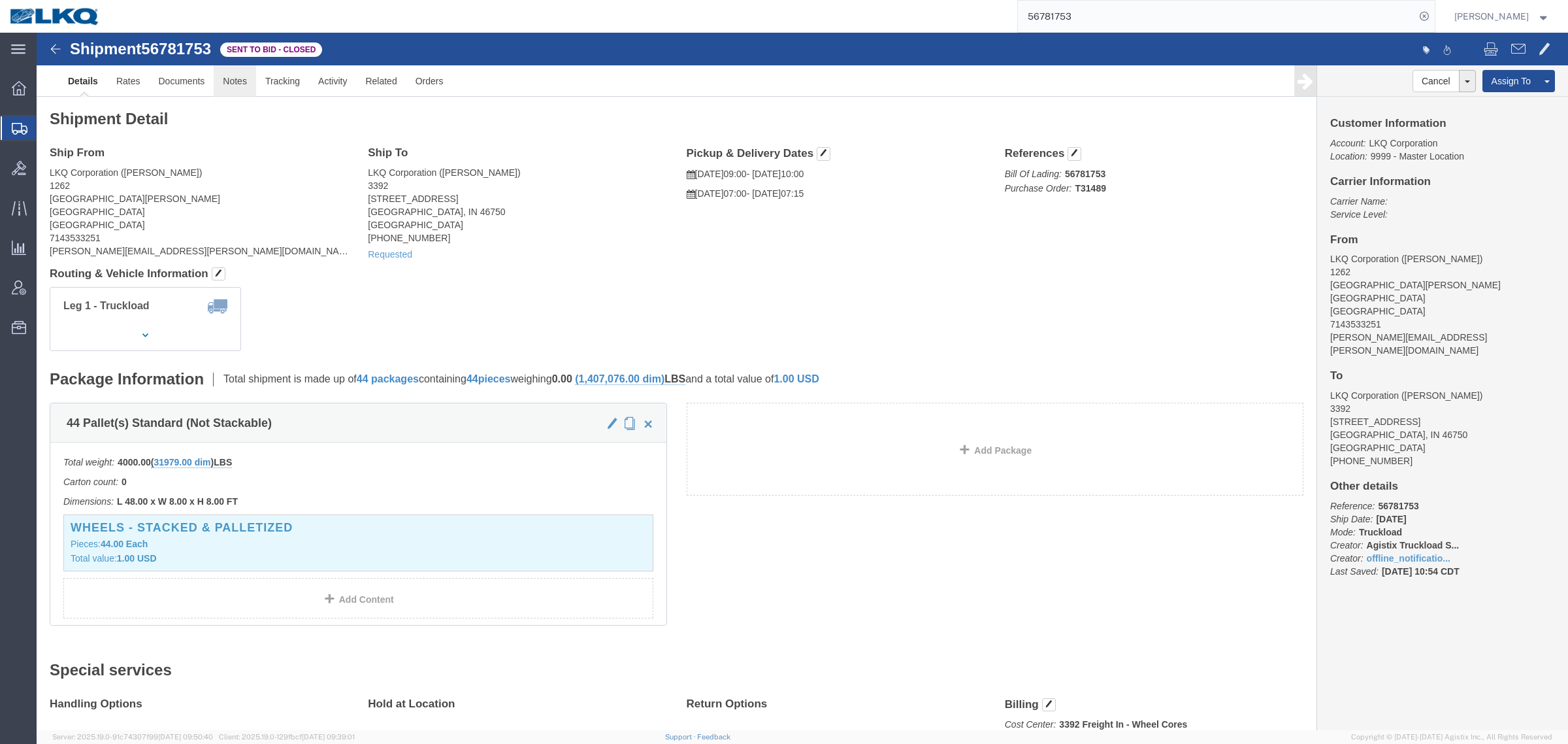
click link "Notes"
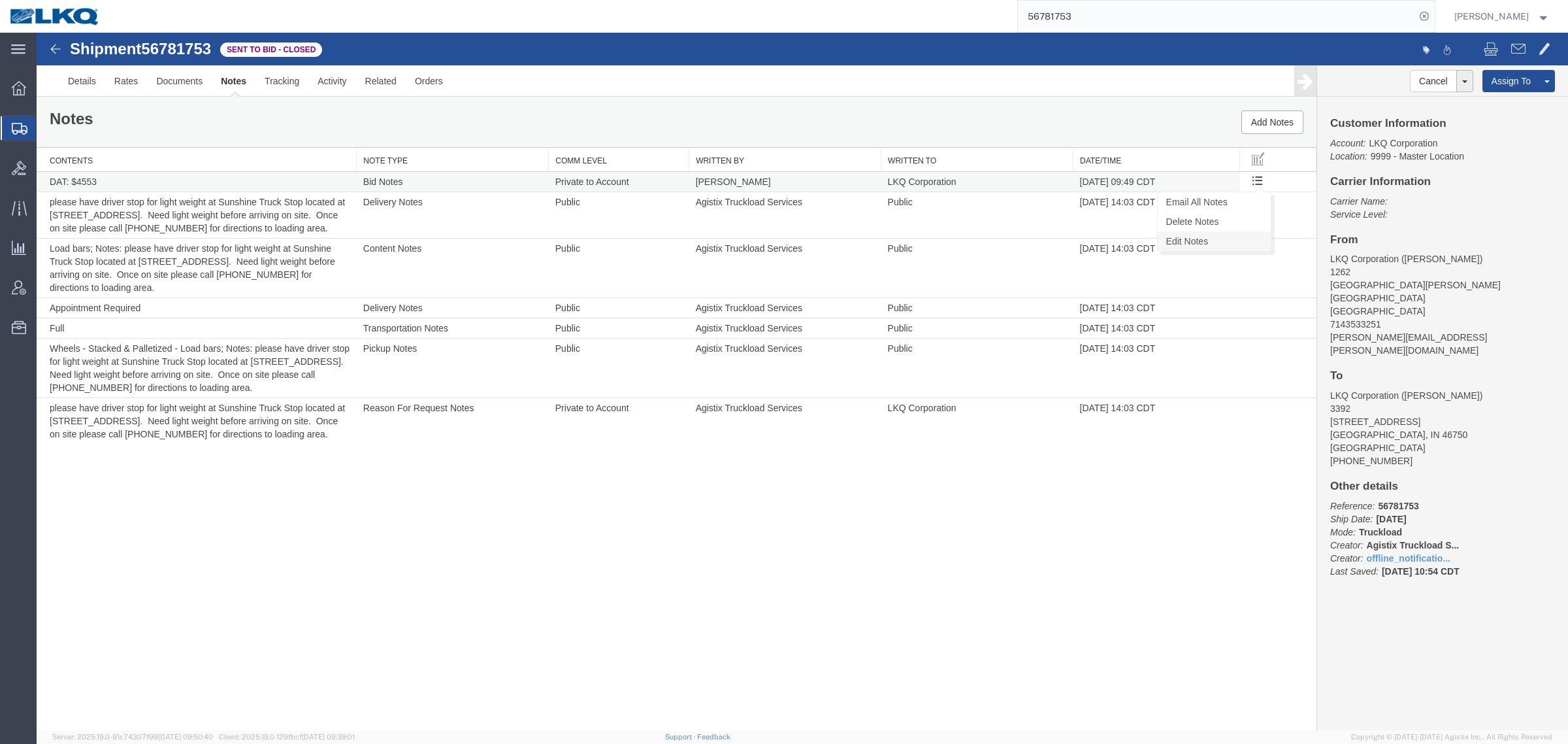
click at [1205, 243] on link "Edit Notes" at bounding box center [1213, 240] width 113 height 19
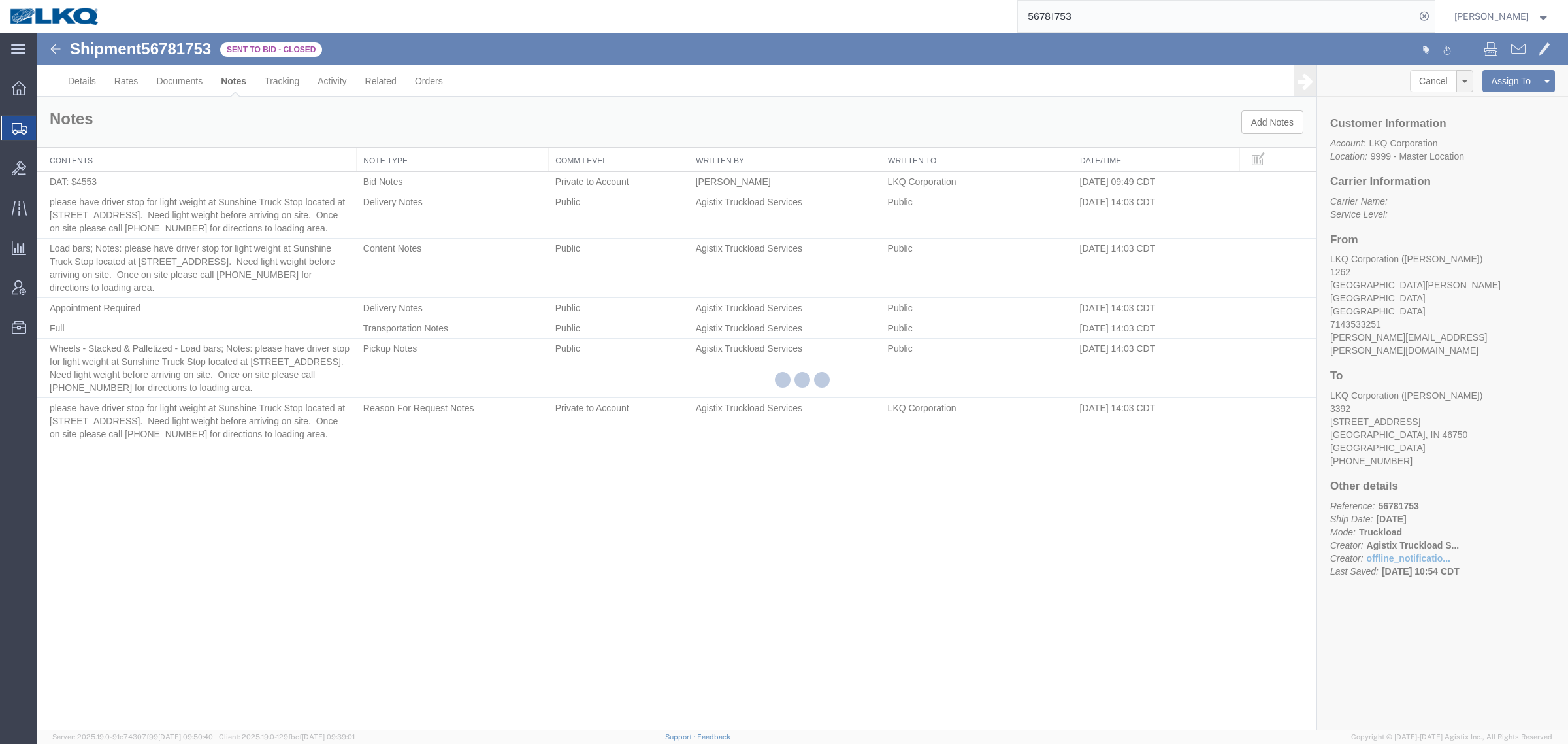
select select "BID_NOTES"
select select "PRIVATE_TO_ACCOUNT"
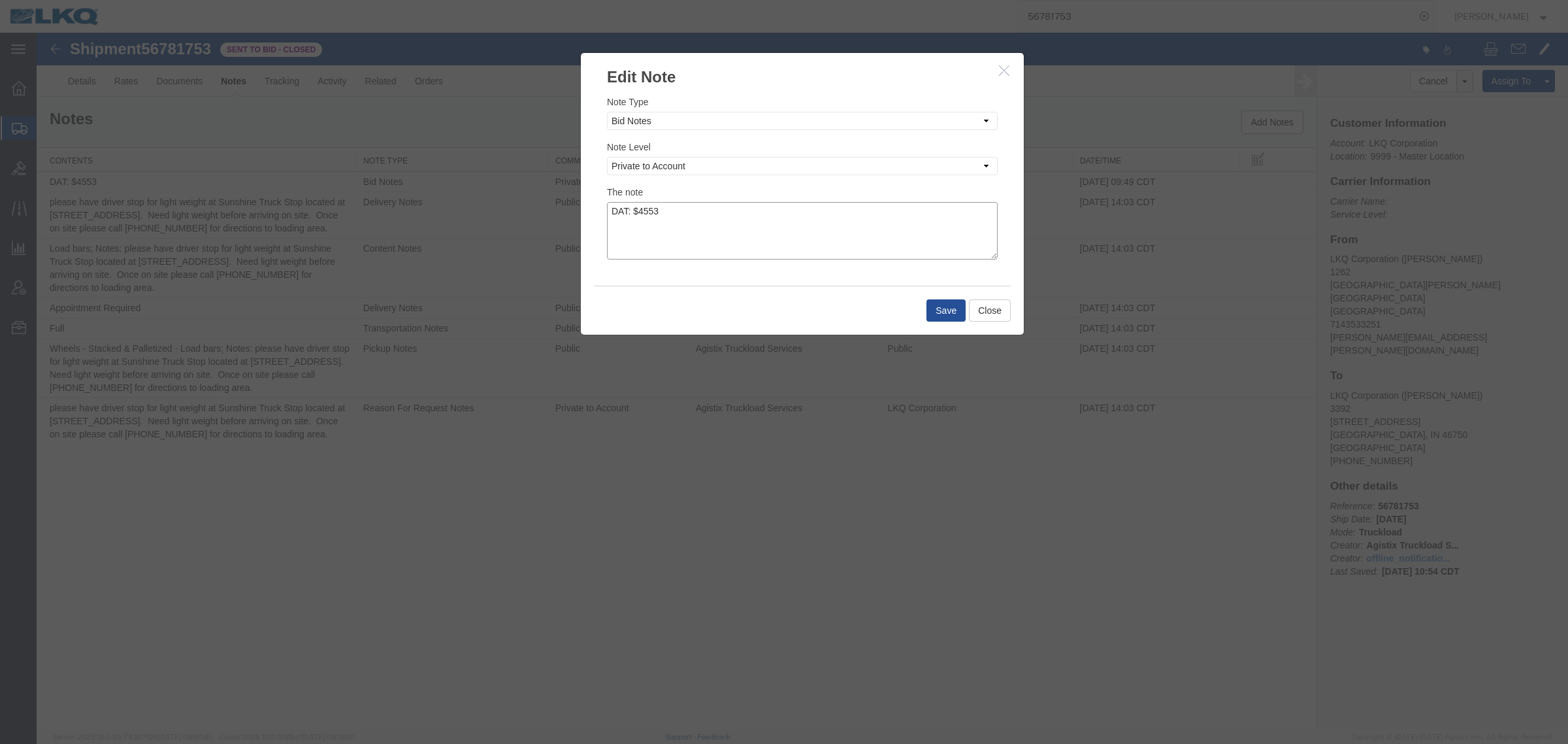
click at [701, 211] on textarea "DAT: $4553" at bounding box center [802, 230] width 391 height 58
type textarea "DAT: $4553, Original: $4600"
click at [947, 302] on button "Save" at bounding box center [945, 310] width 39 height 22
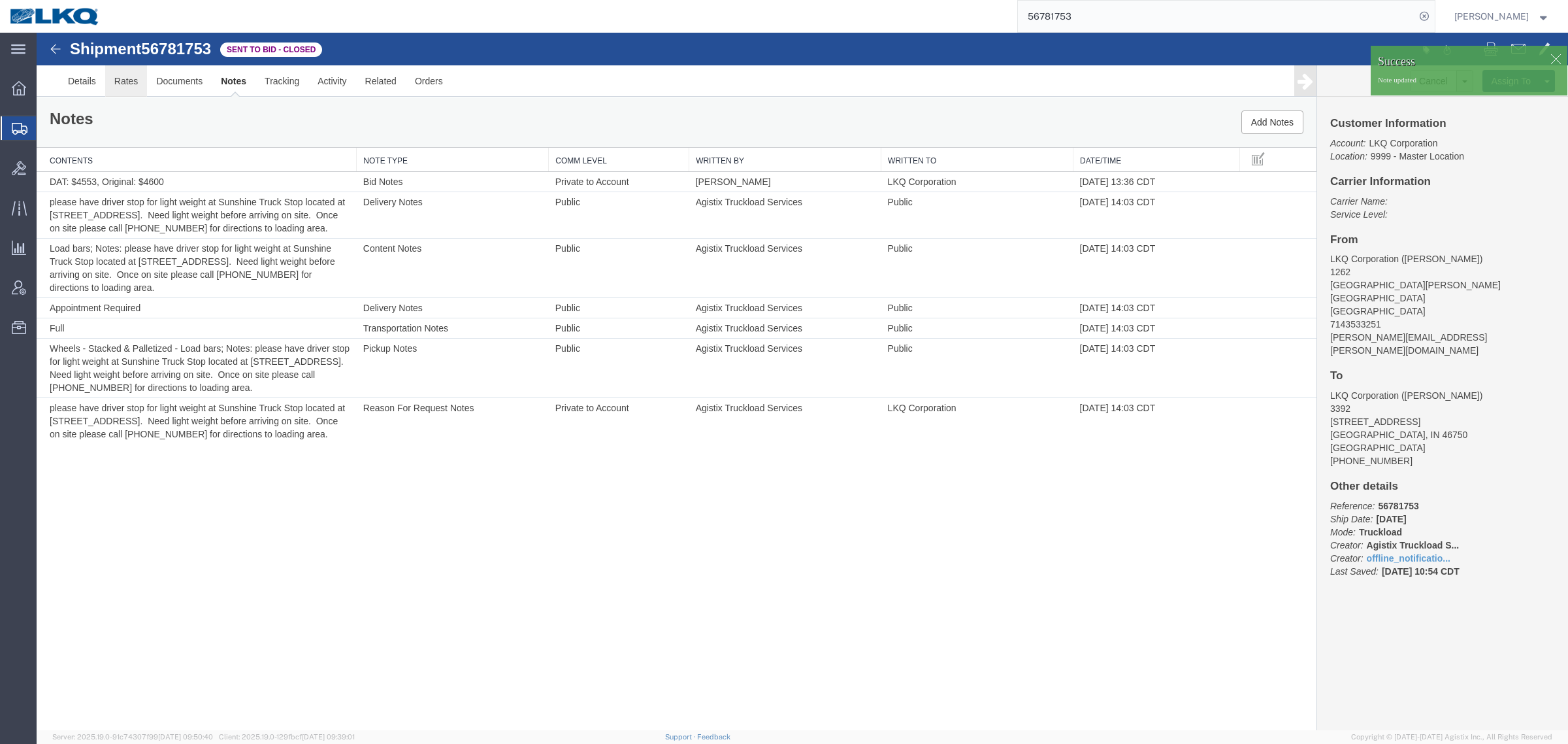
click at [127, 82] on link "Rates" at bounding box center [127, 81] width 42 height 31
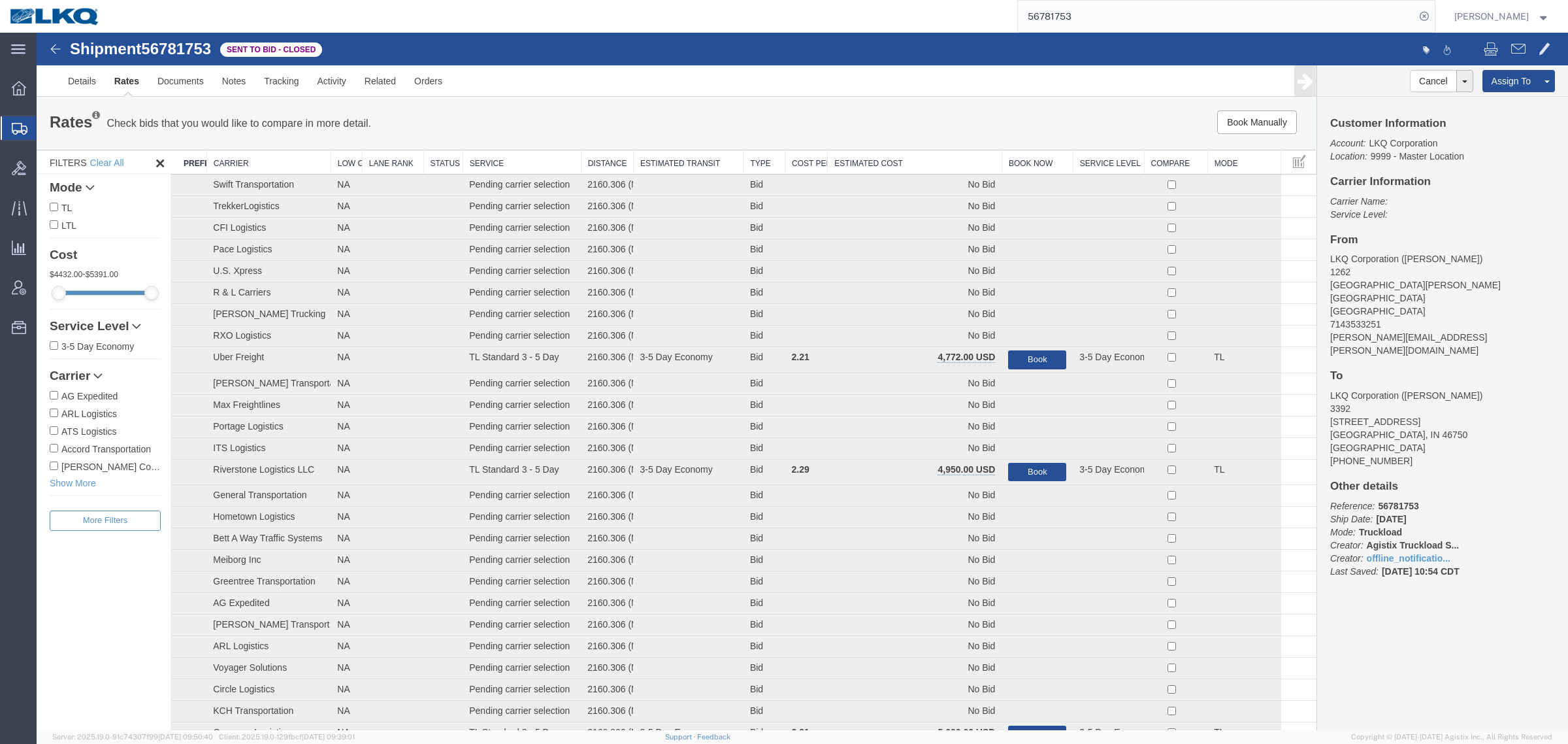
click at [887, 167] on th "Estimated Cost" at bounding box center [914, 162] width 174 height 24
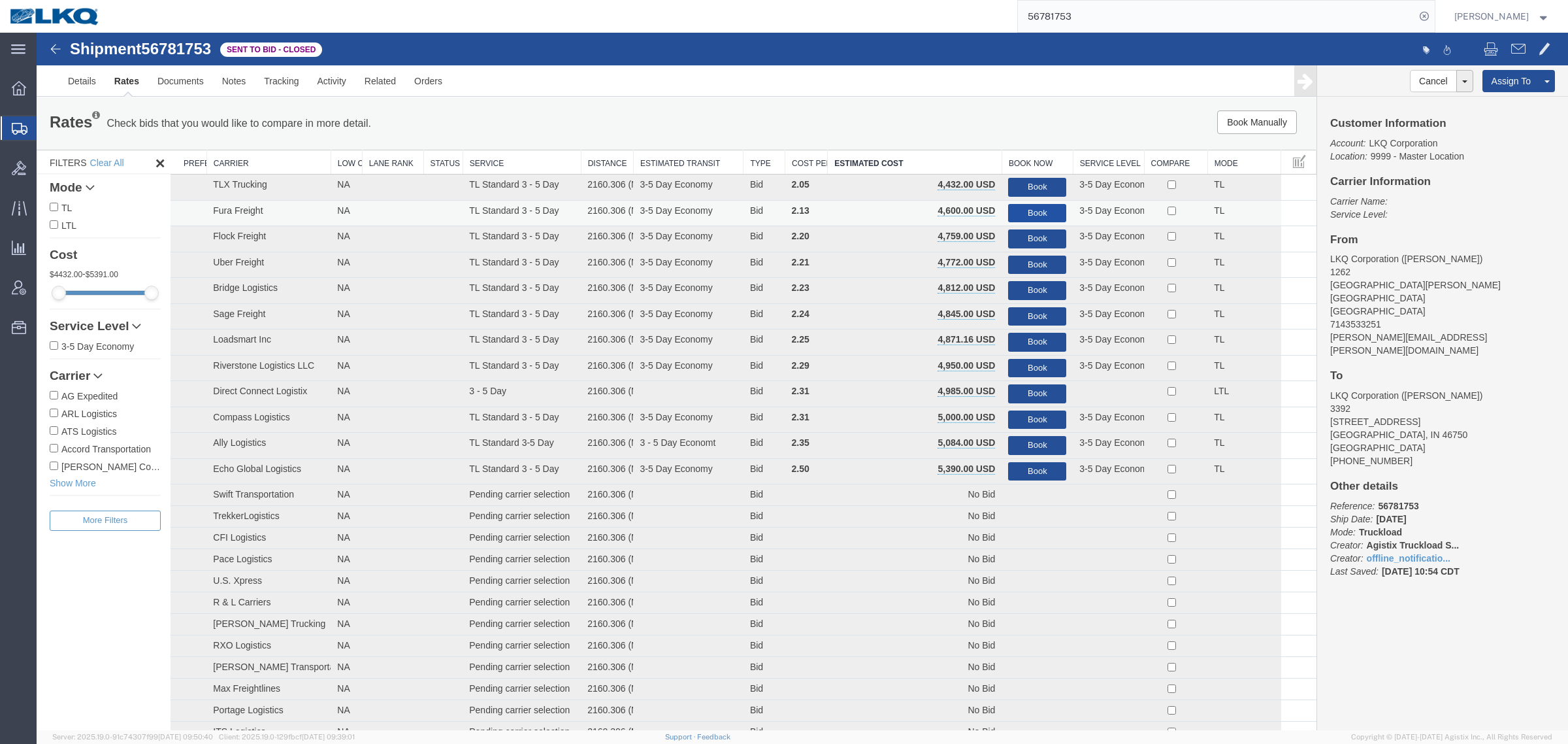
click at [1039, 204] on button "Book" at bounding box center [1036, 213] width 58 height 19
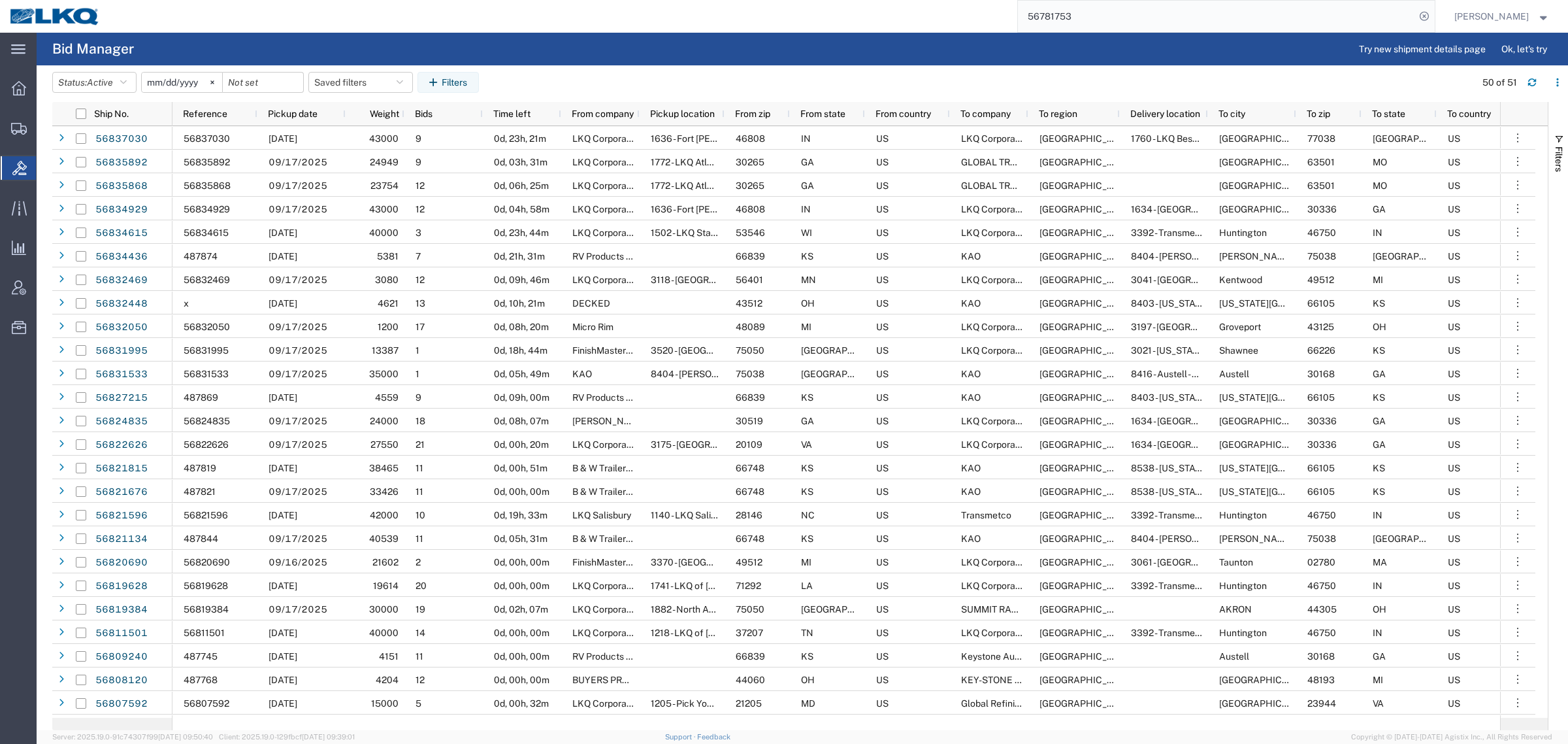
click at [662, 73] on agx-table-filter-chips "Status: Active Active All Awaiting Confirmation Awarded Closed Expired Open Wit…" at bounding box center [760, 86] width 1416 height 30
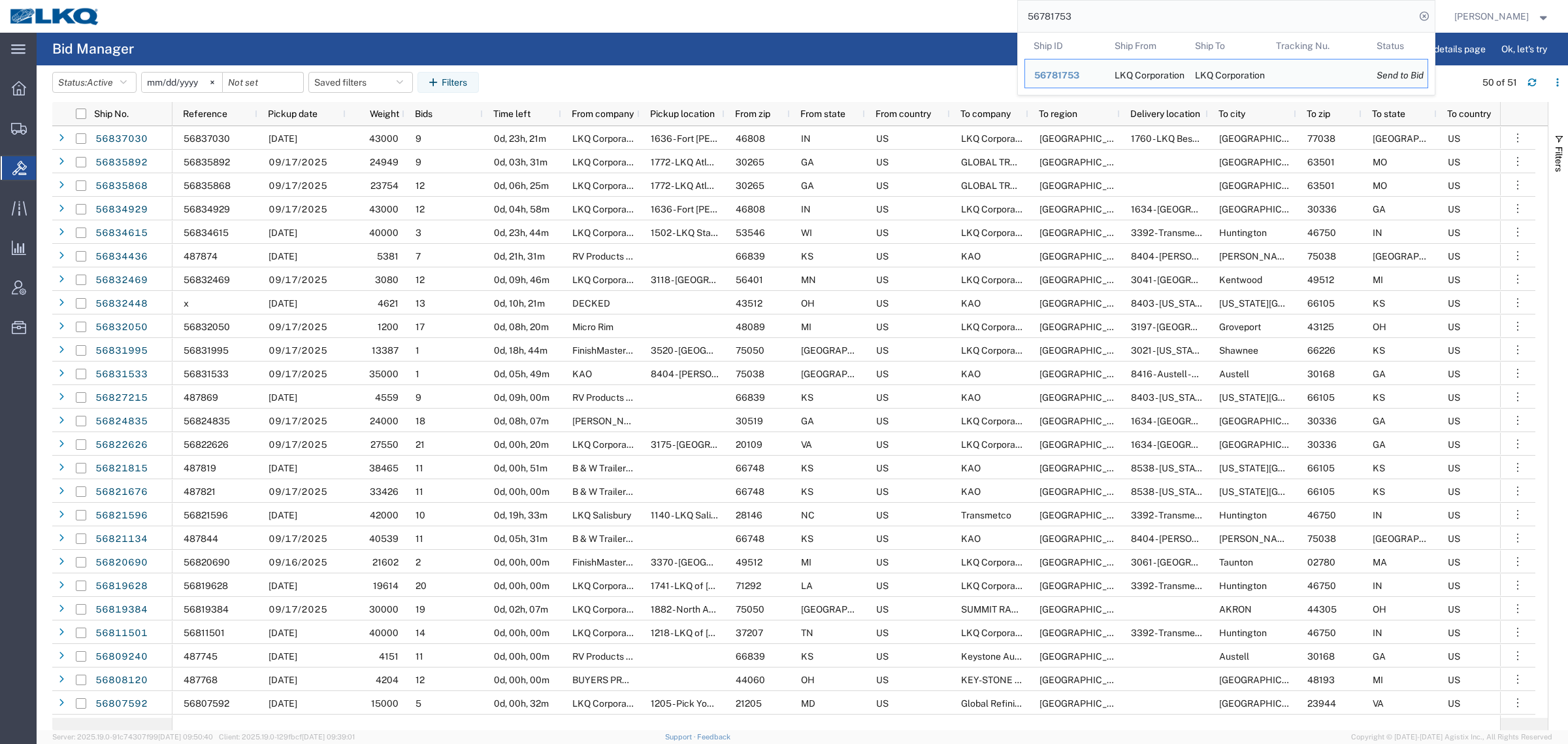
click at [1129, 6] on input "56781753" at bounding box center [1216, 17] width 397 height 31
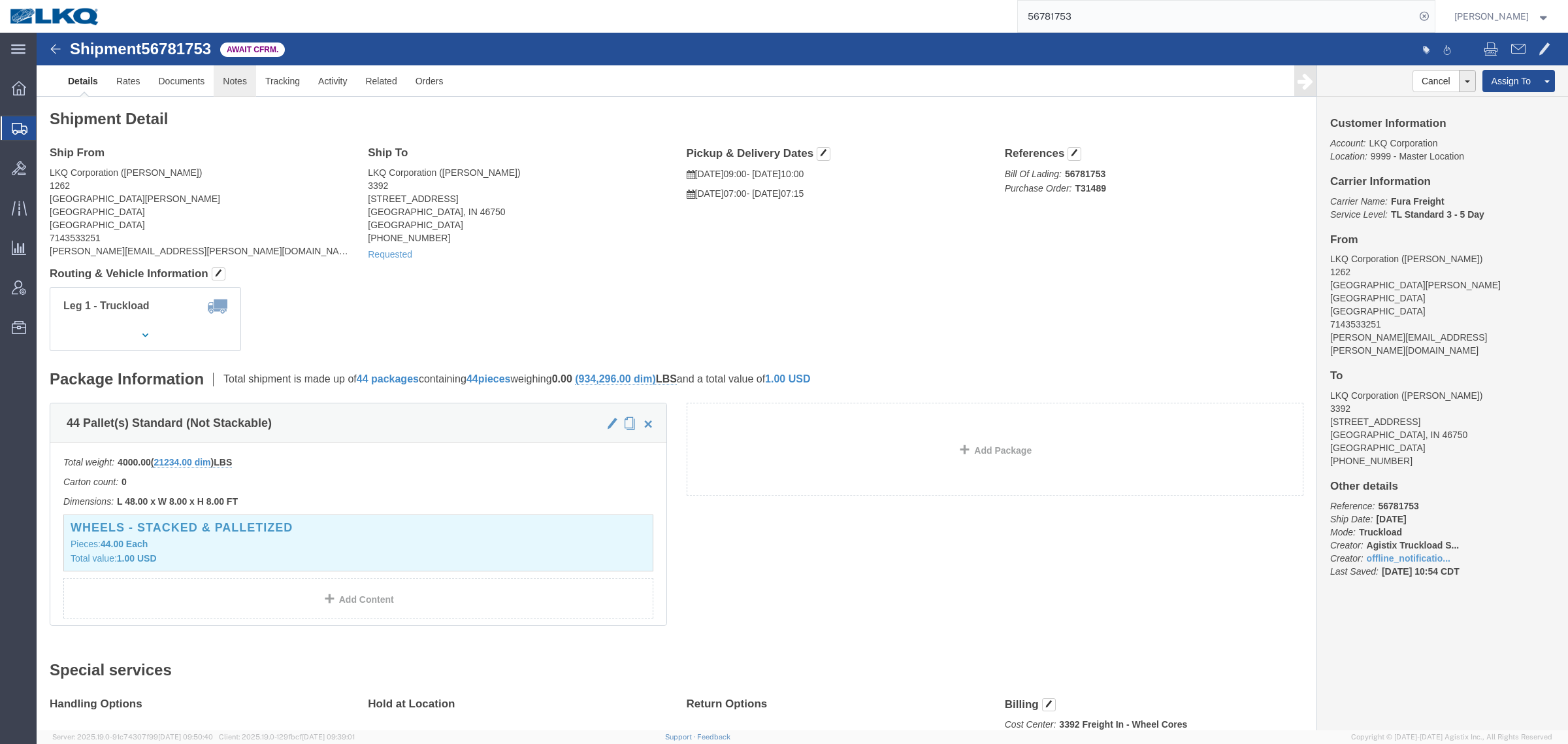
click link "Notes"
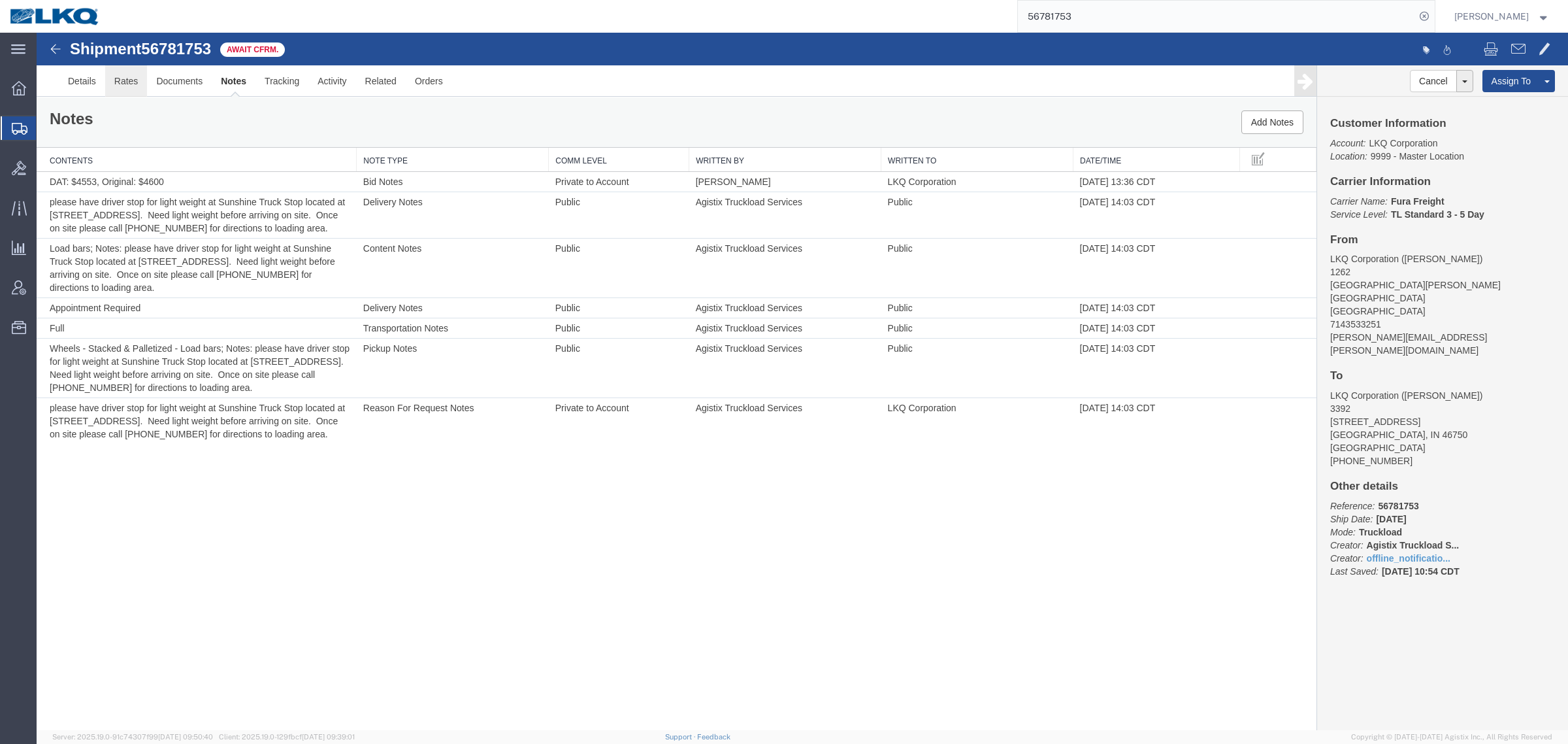
click at [130, 86] on link "Rates" at bounding box center [127, 81] width 42 height 31
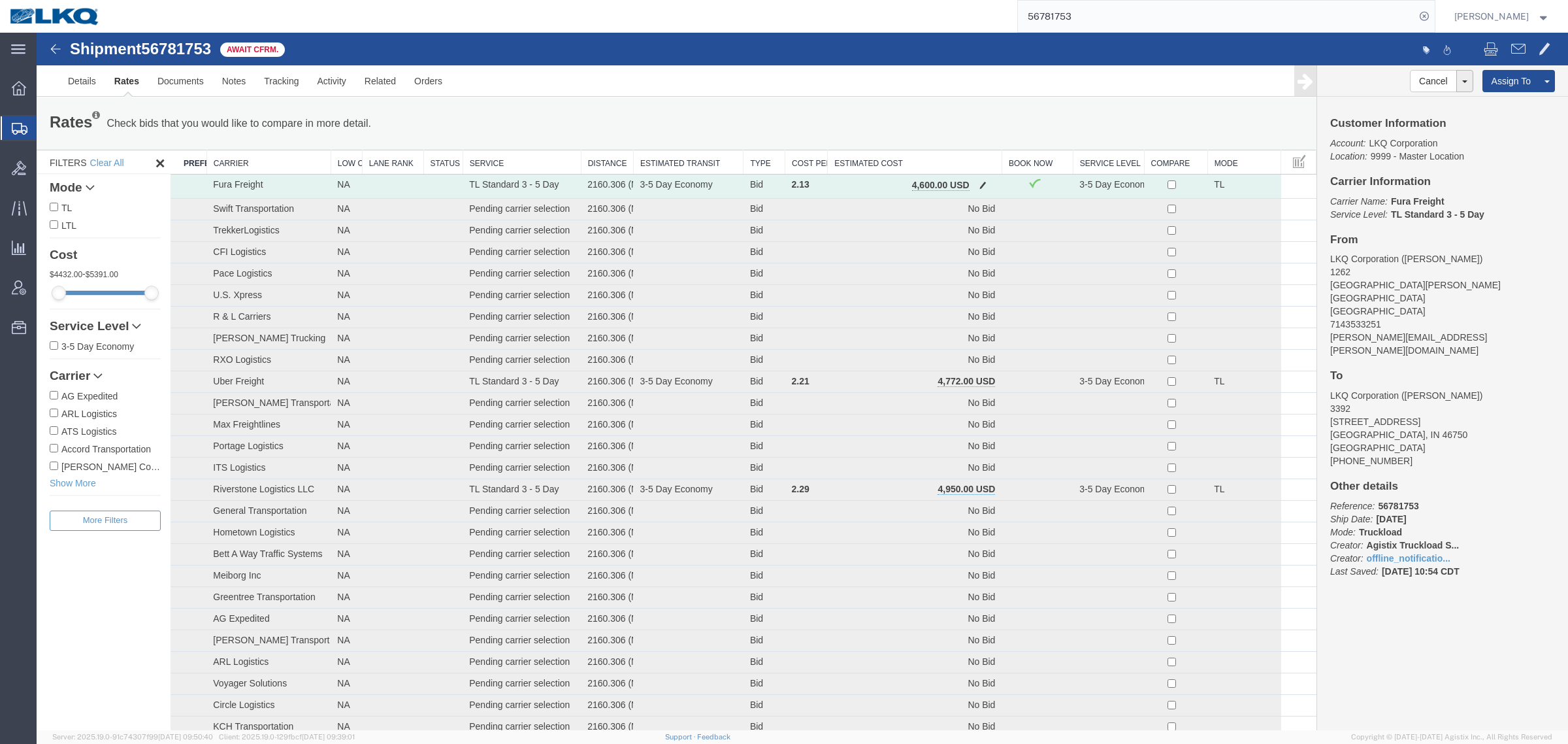
click at [965, 178] on td "4,600.00 USD" at bounding box center [914, 186] width 174 height 24
click at [983, 184] on button "button" at bounding box center [982, 186] width 17 height 17
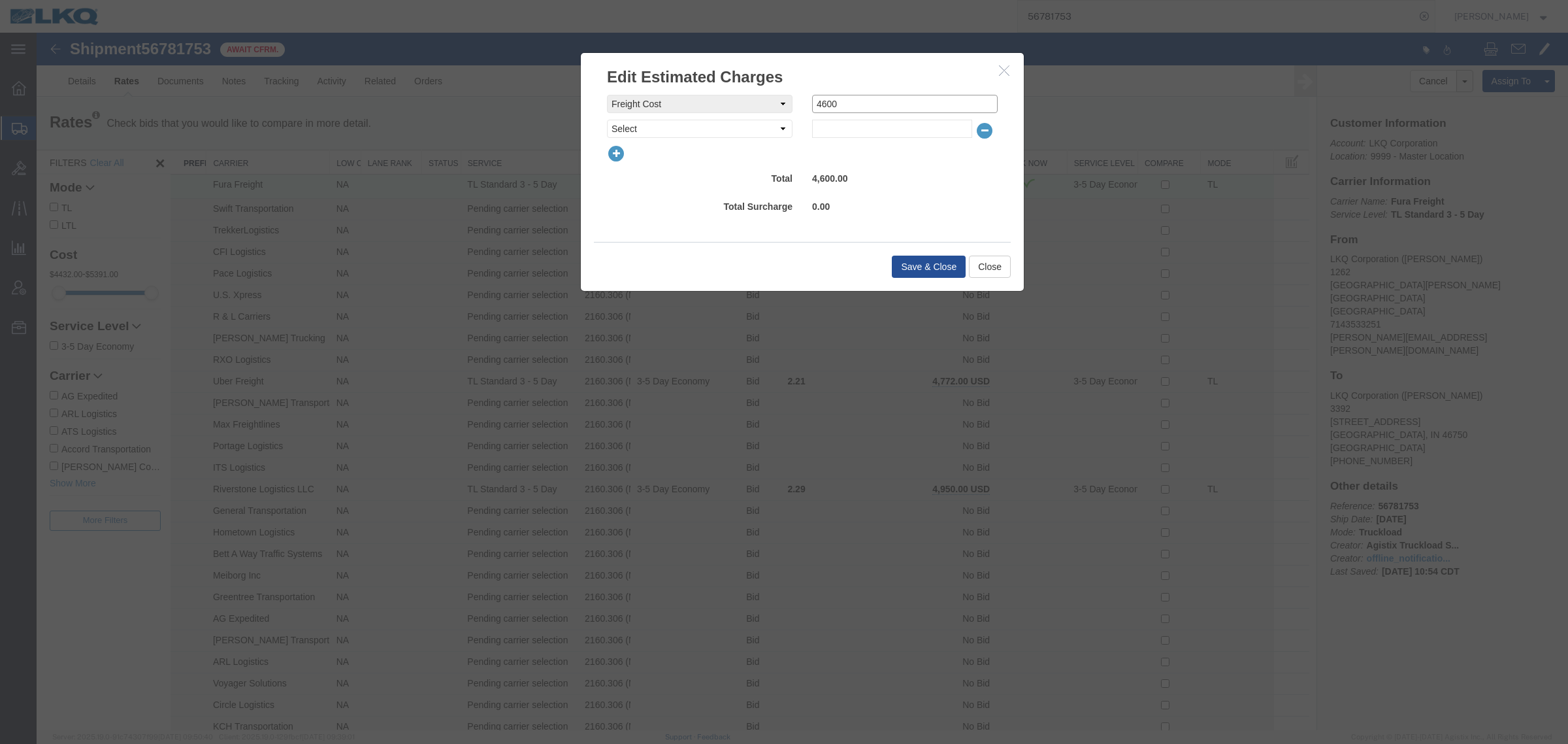
click at [853, 108] on input "4600" at bounding box center [904, 104] width 185 height 18
type input "4550"
click at [905, 269] on button "Save & Close" at bounding box center [928, 267] width 73 height 22
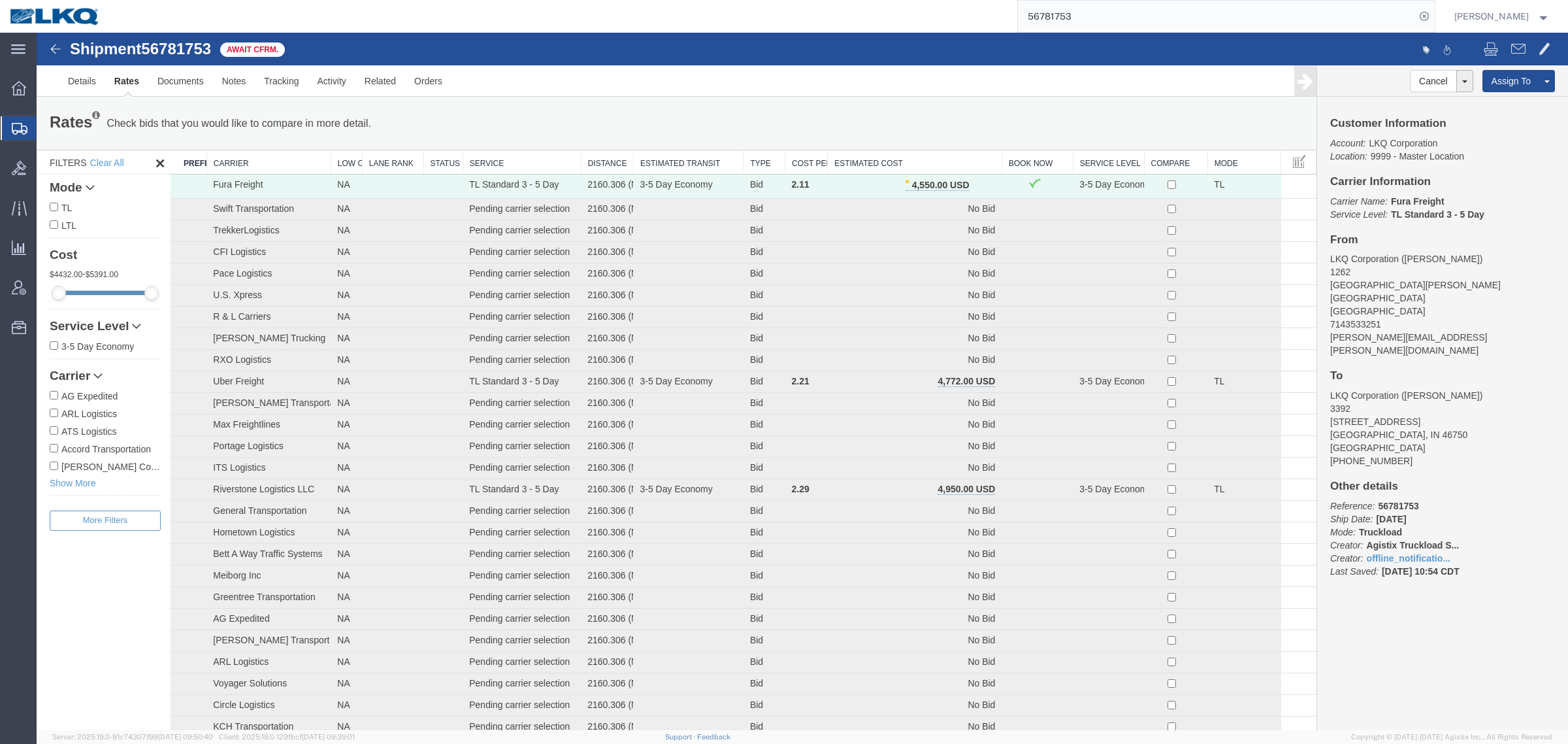
click at [826, 117] on div "Rates Check bids that you would like to compare in more detail. Compare Filter …" at bounding box center [676, 123] width 1273 height 26
click at [585, 103] on div "Rates Check bids that you would like to compare in more detail. Compare Filter …" at bounding box center [676, 123] width 1279 height 52
click at [359, 33] on div "Shipment 56781753 88 of 88 Await Cfrm. Details Rates Documents Notes Tracking A…" at bounding box center [802, 65] width 1531 height 64
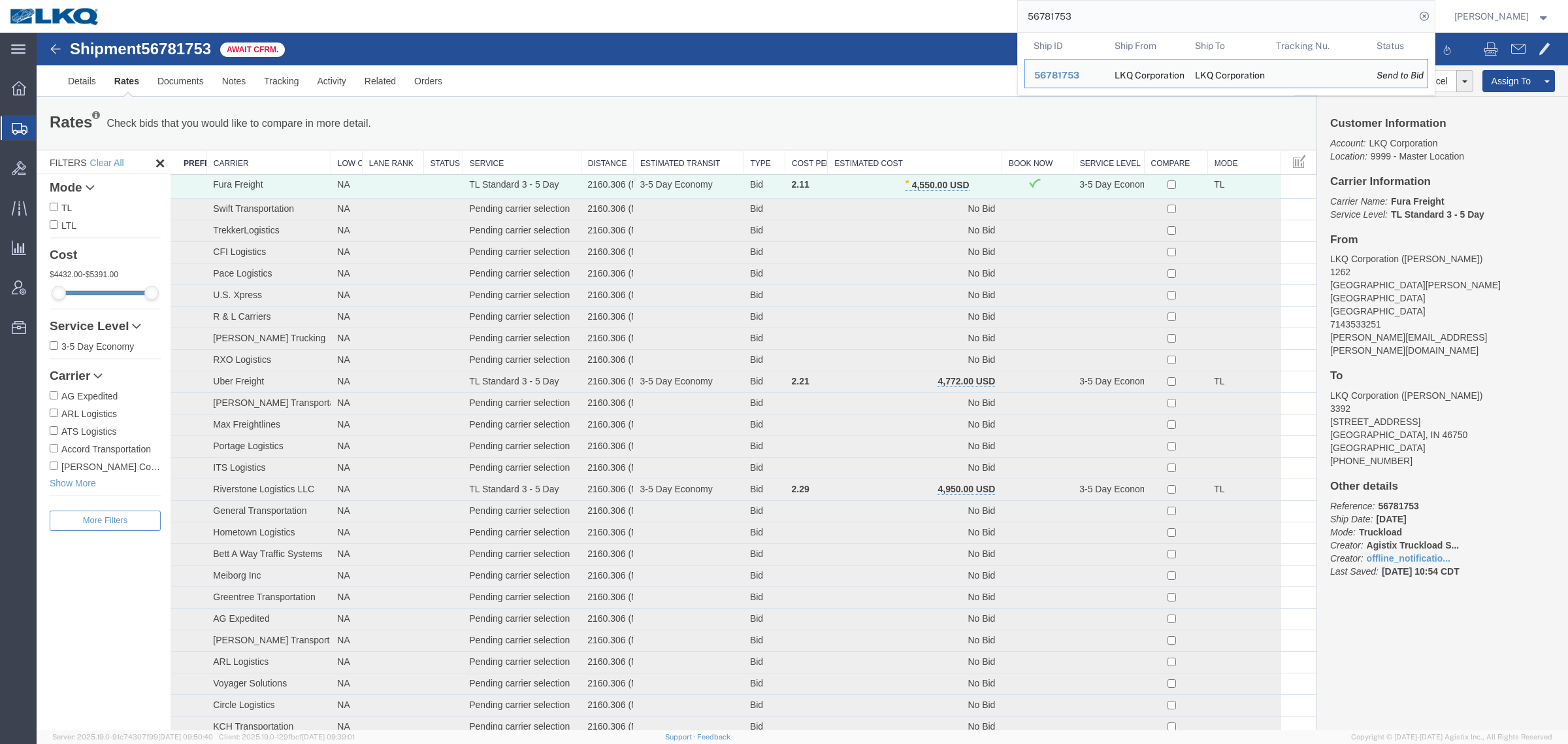
drag, startPoint x: 1101, startPoint y: 15, endPoint x: 828, endPoint y: 4, distance: 273.2
click at [830, 4] on div "56781753 Ship ID Ship From Ship To Tracking Nu. Status Ship ID 56781753 Ship Fr…" at bounding box center [772, 17] width 1325 height 33
paste input "77531"
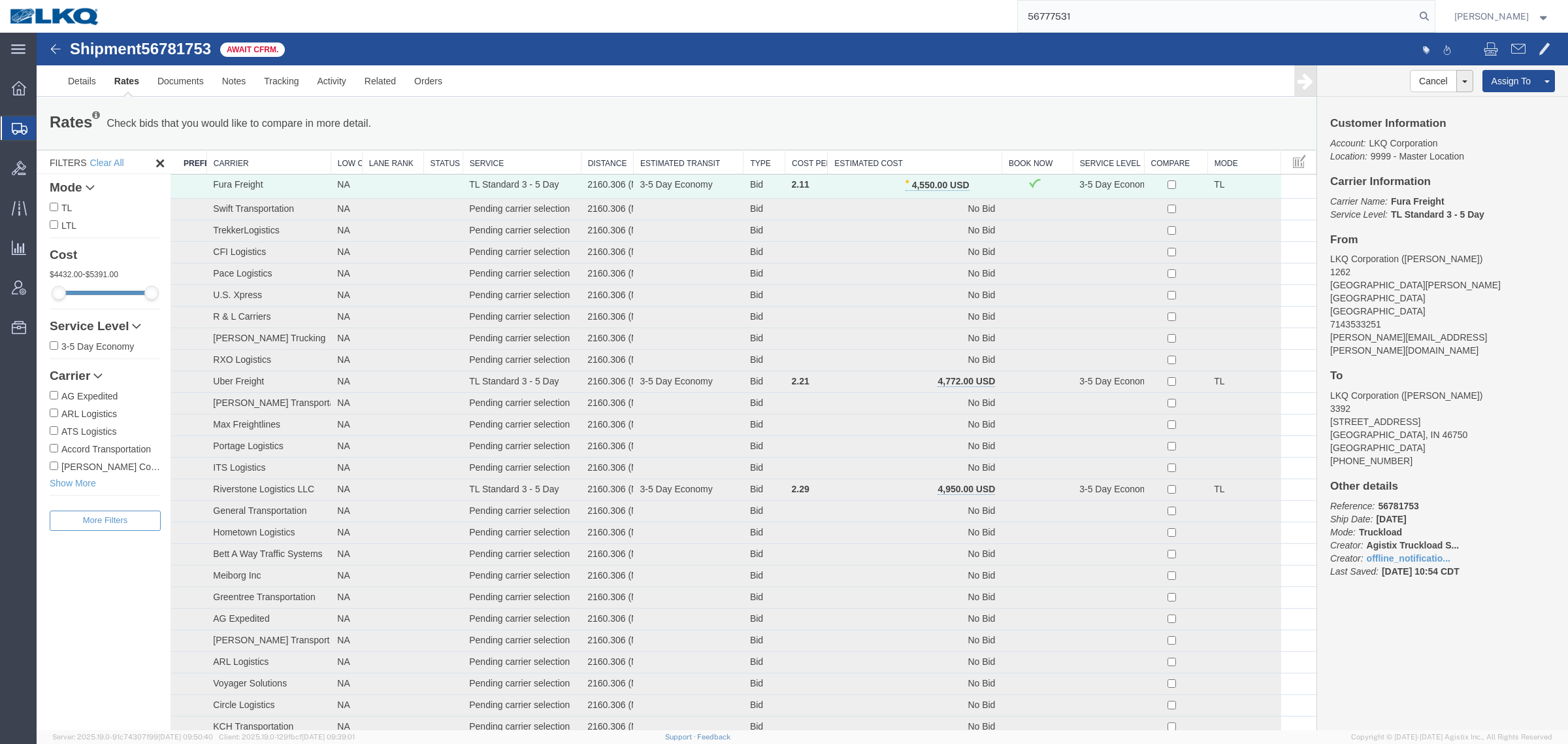
type input "56777531"
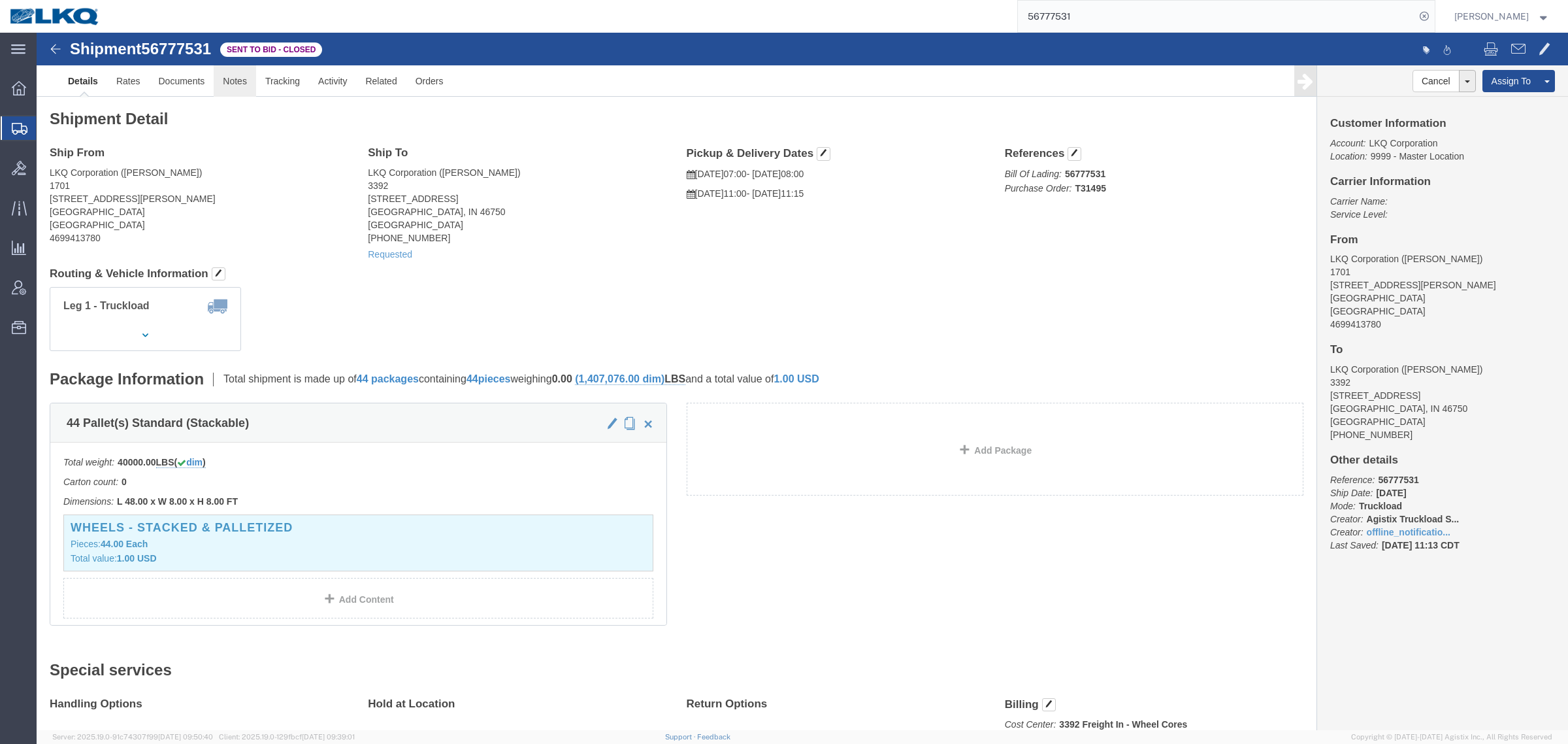
click link "Notes"
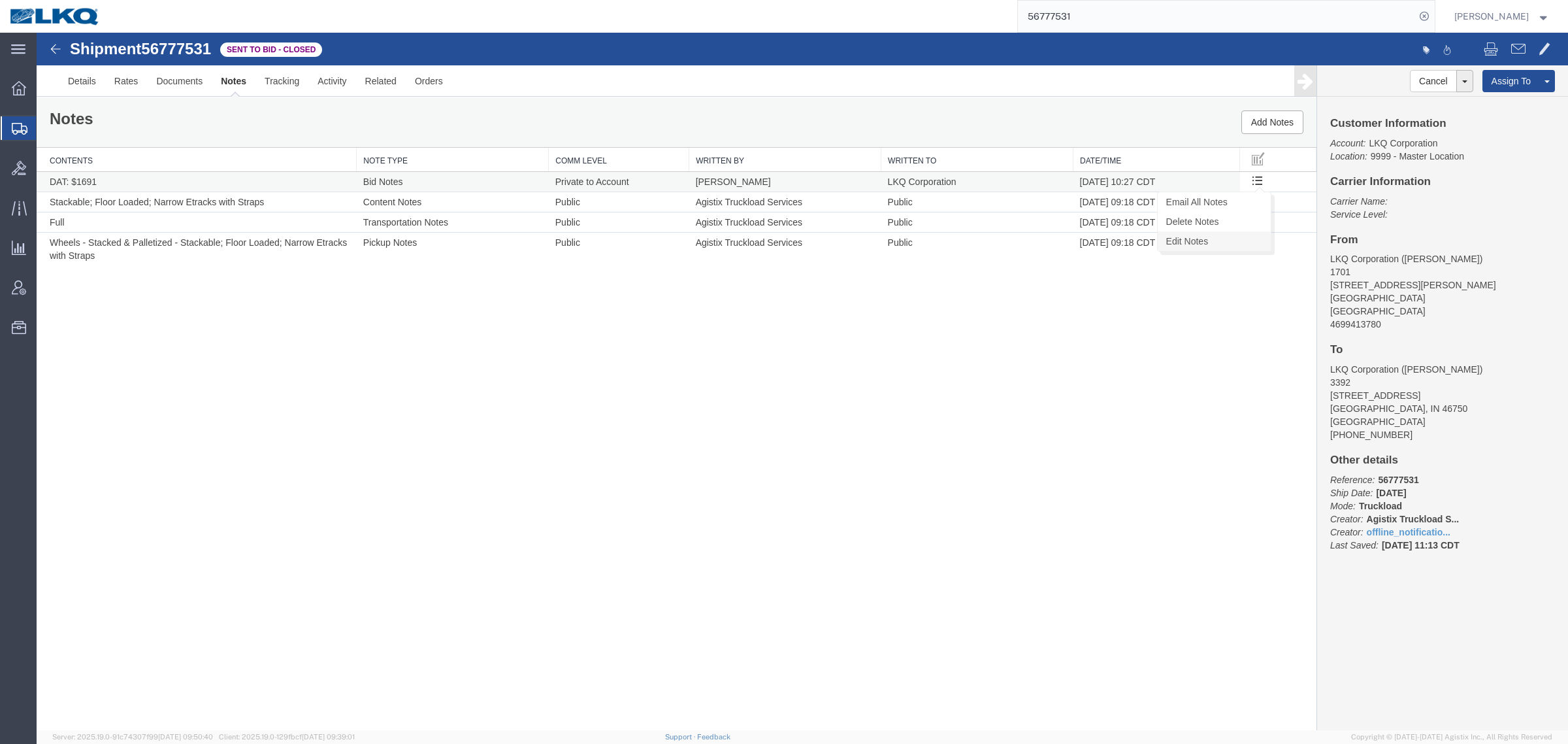
click at [1243, 243] on link "Edit Notes" at bounding box center [1213, 240] width 113 height 19
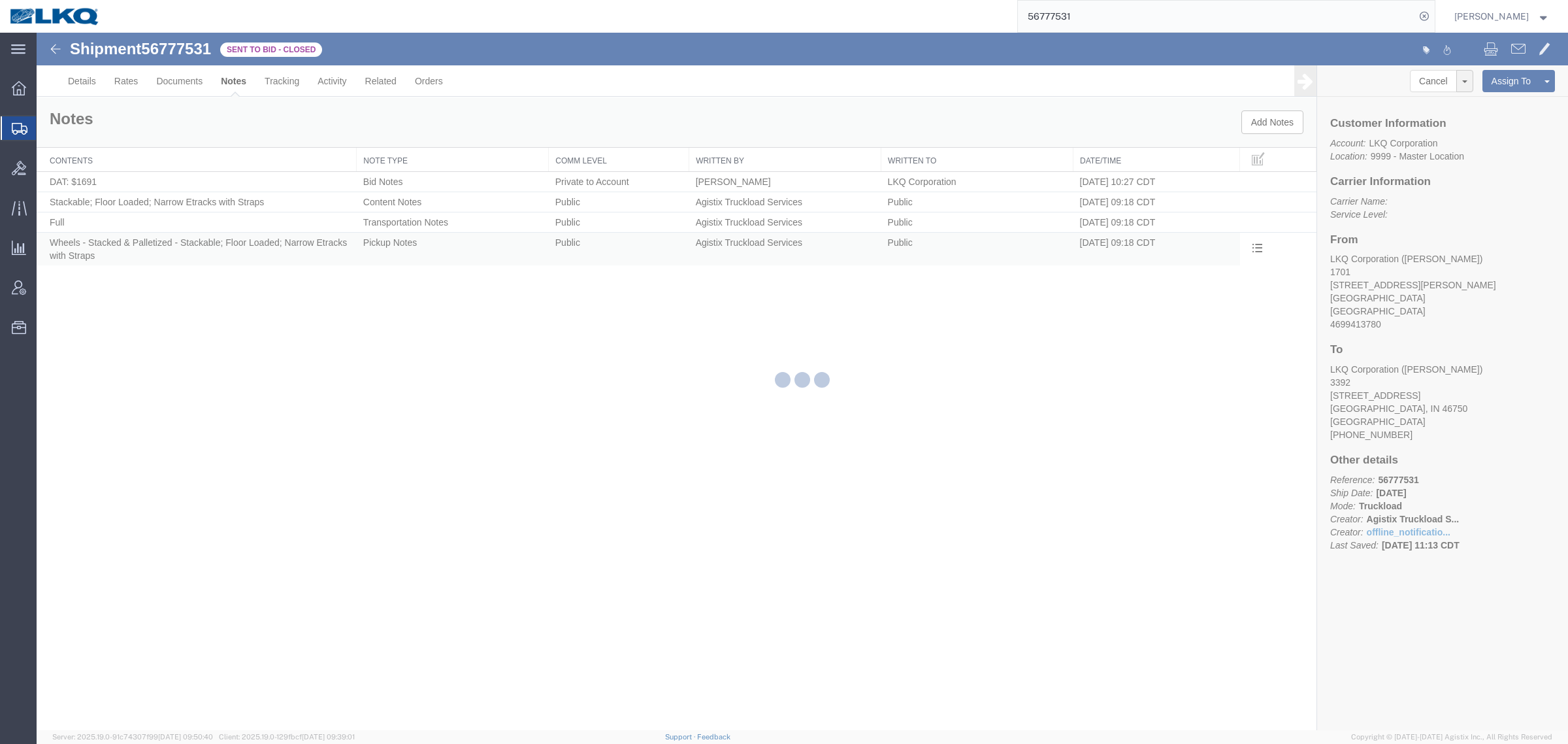
select select "BID_NOTES"
select select "PRIVATE_TO_ACCOUNT"
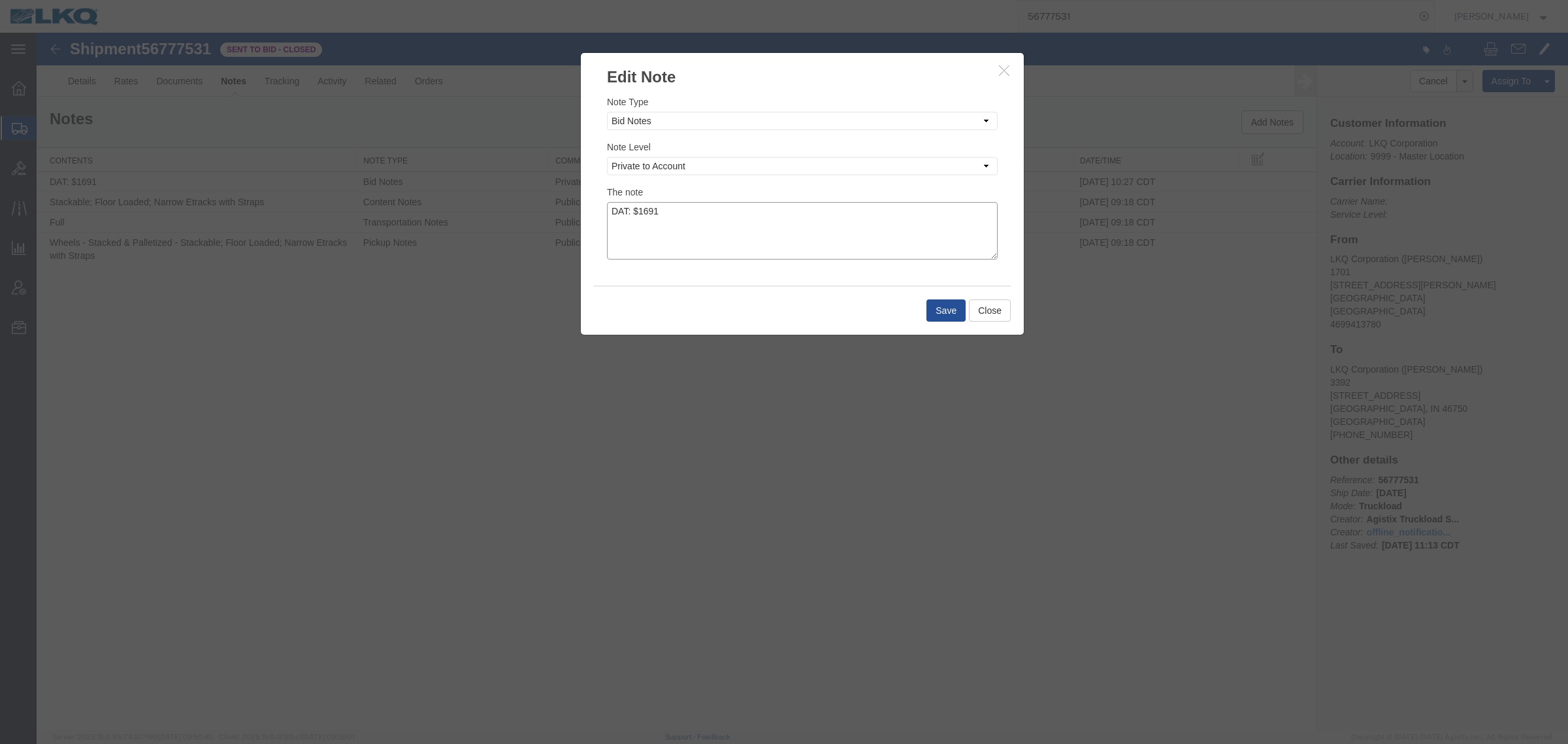
click at [680, 214] on textarea "DAT: $1691" at bounding box center [802, 230] width 391 height 58
click at [755, 215] on textarea "DAT: $1691, Original: $" at bounding box center [802, 230] width 391 height 58
type textarea "DAT: $1691, Original: $1710"
click at [939, 308] on button "Save" at bounding box center [945, 310] width 39 height 22
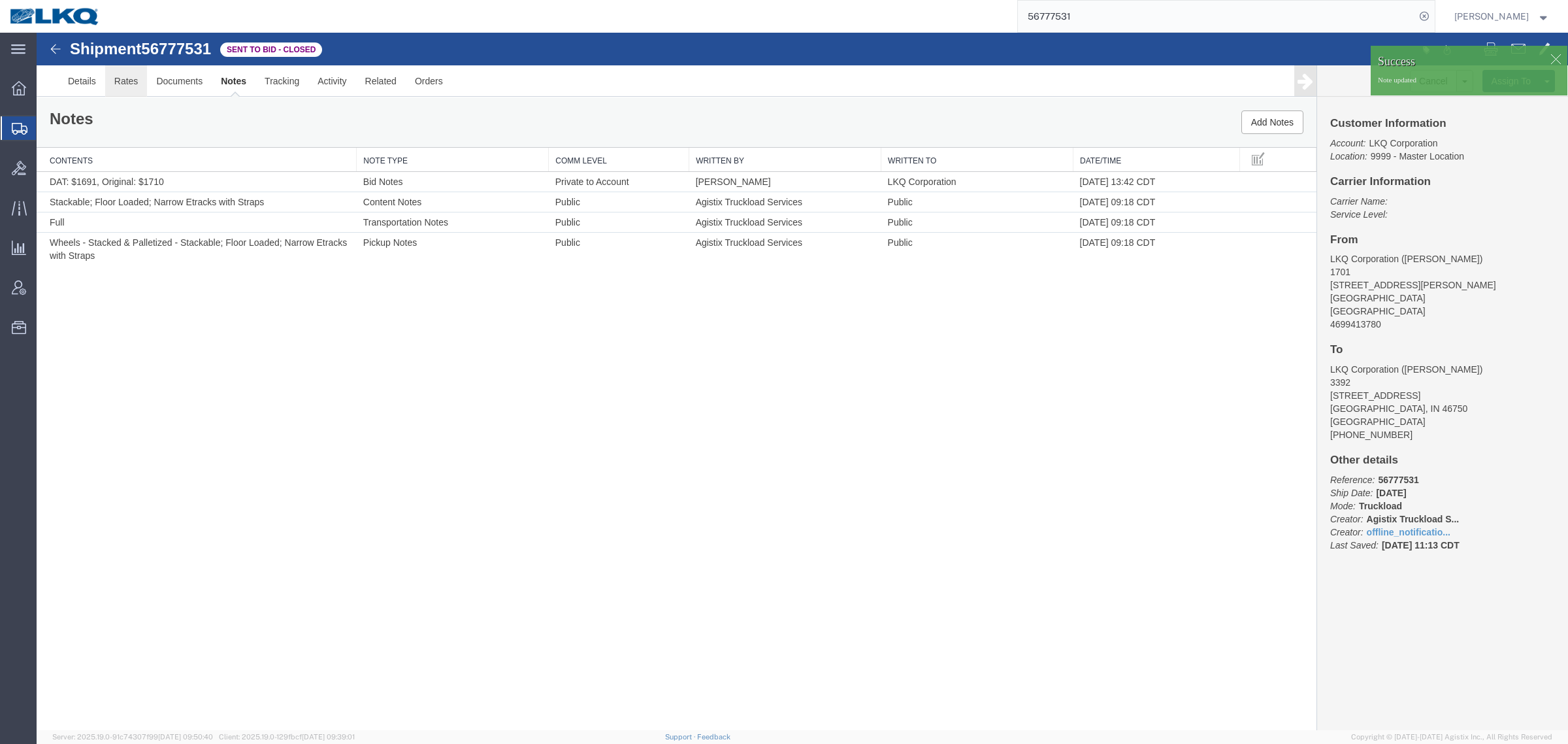
click at [128, 83] on link "Rates" at bounding box center [127, 81] width 42 height 31
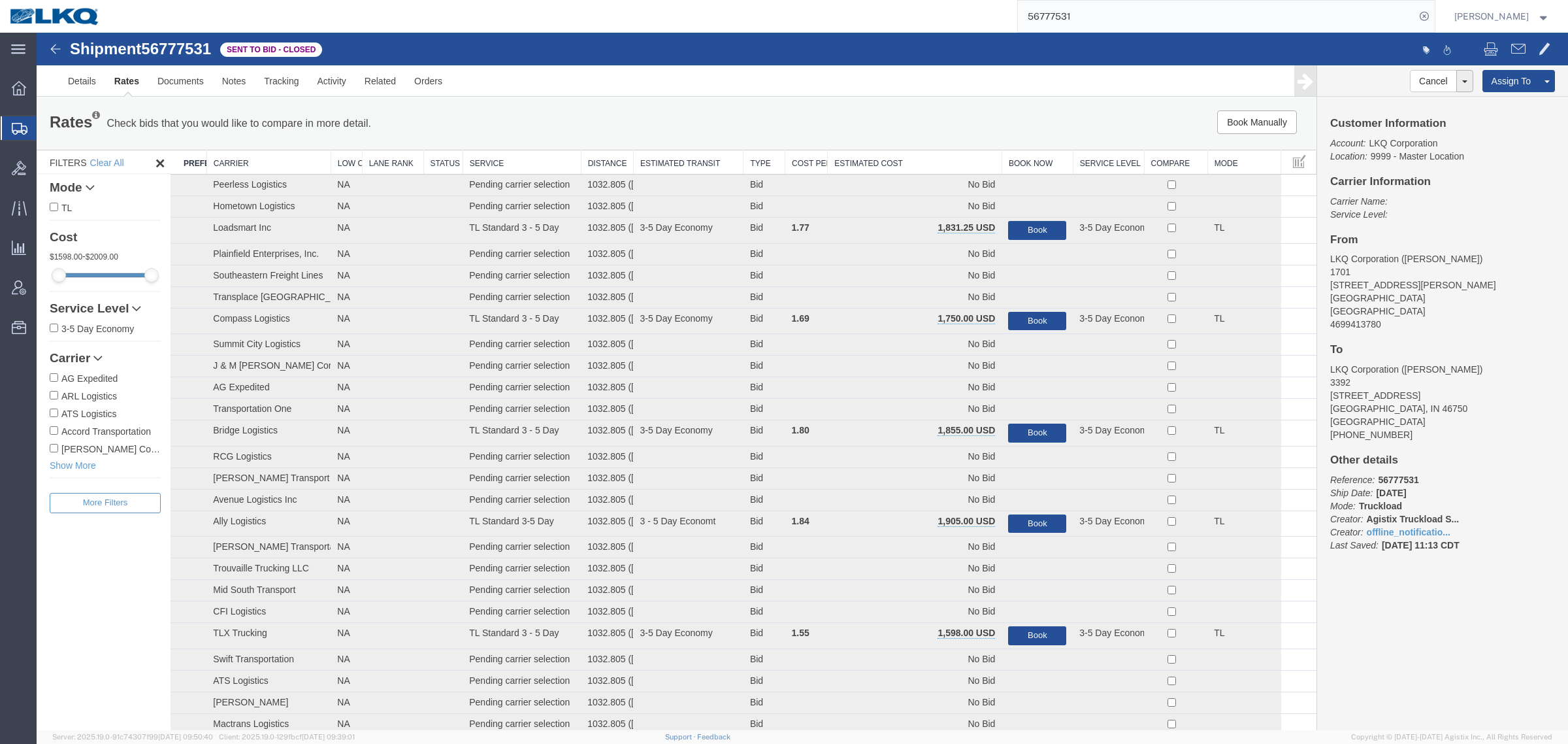
click at [919, 150] on th "Estimated Cost" at bounding box center [914, 162] width 174 height 24
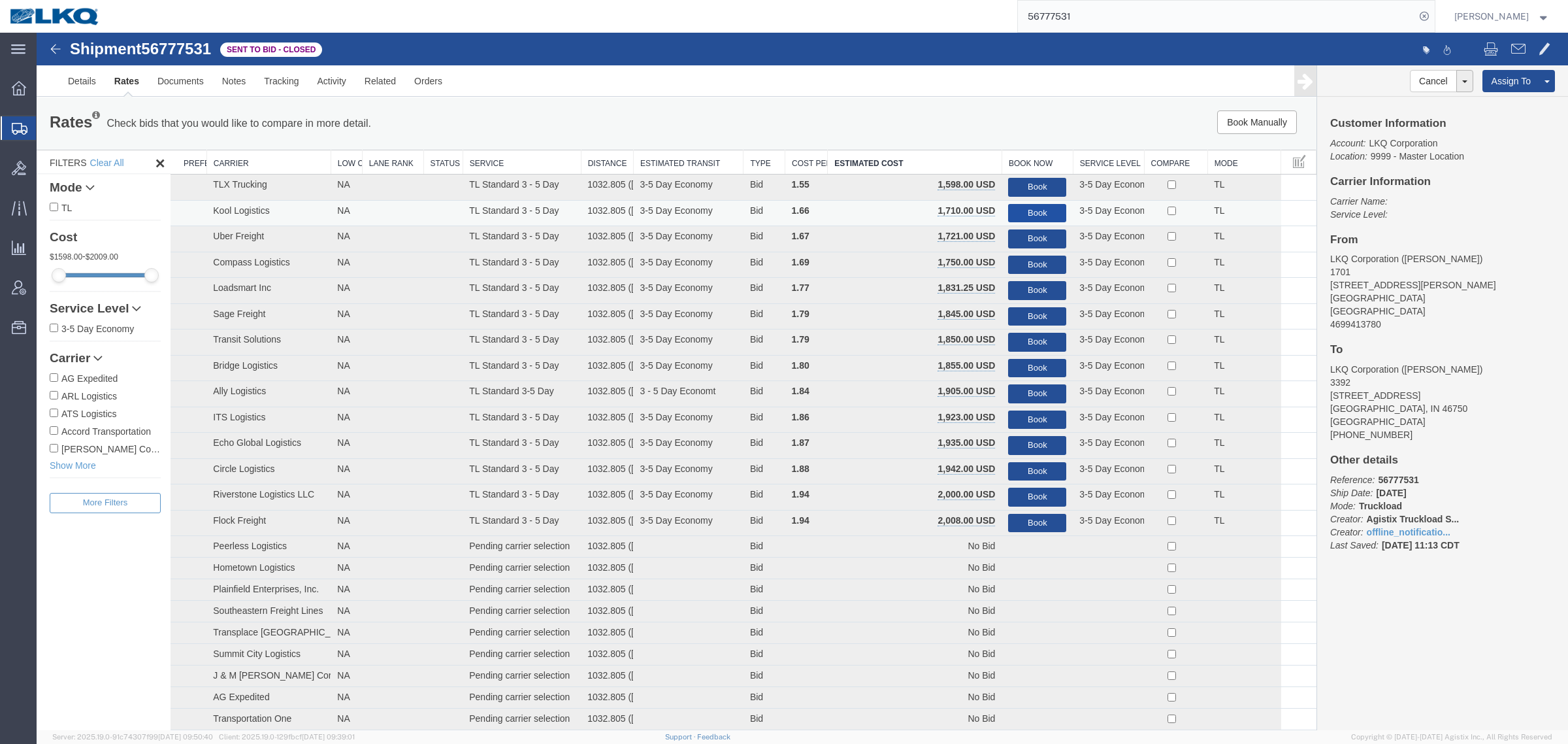
click at [1029, 206] on button "Book" at bounding box center [1036, 213] width 58 height 19
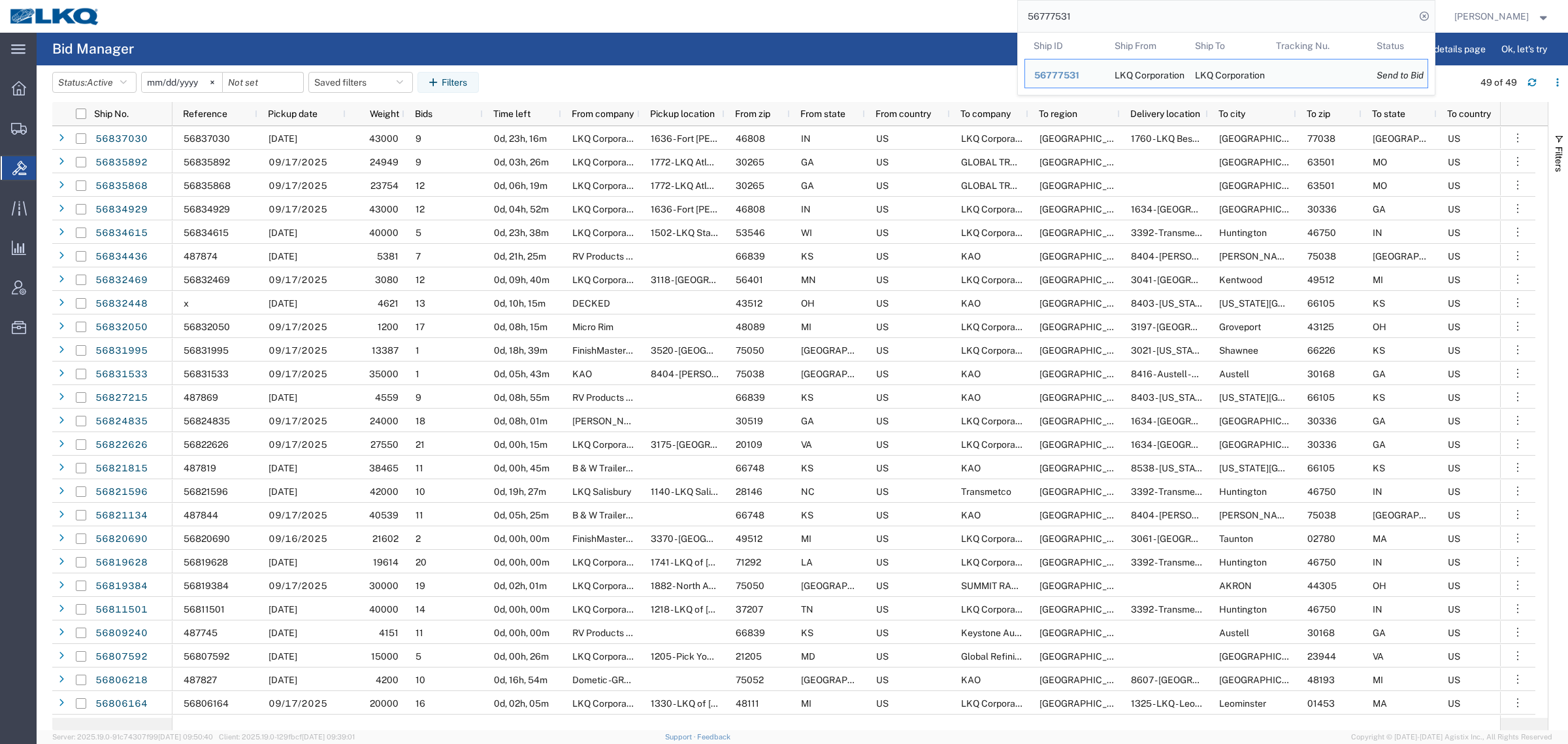
click at [1135, 10] on input "56777531" at bounding box center [1216, 17] width 397 height 31
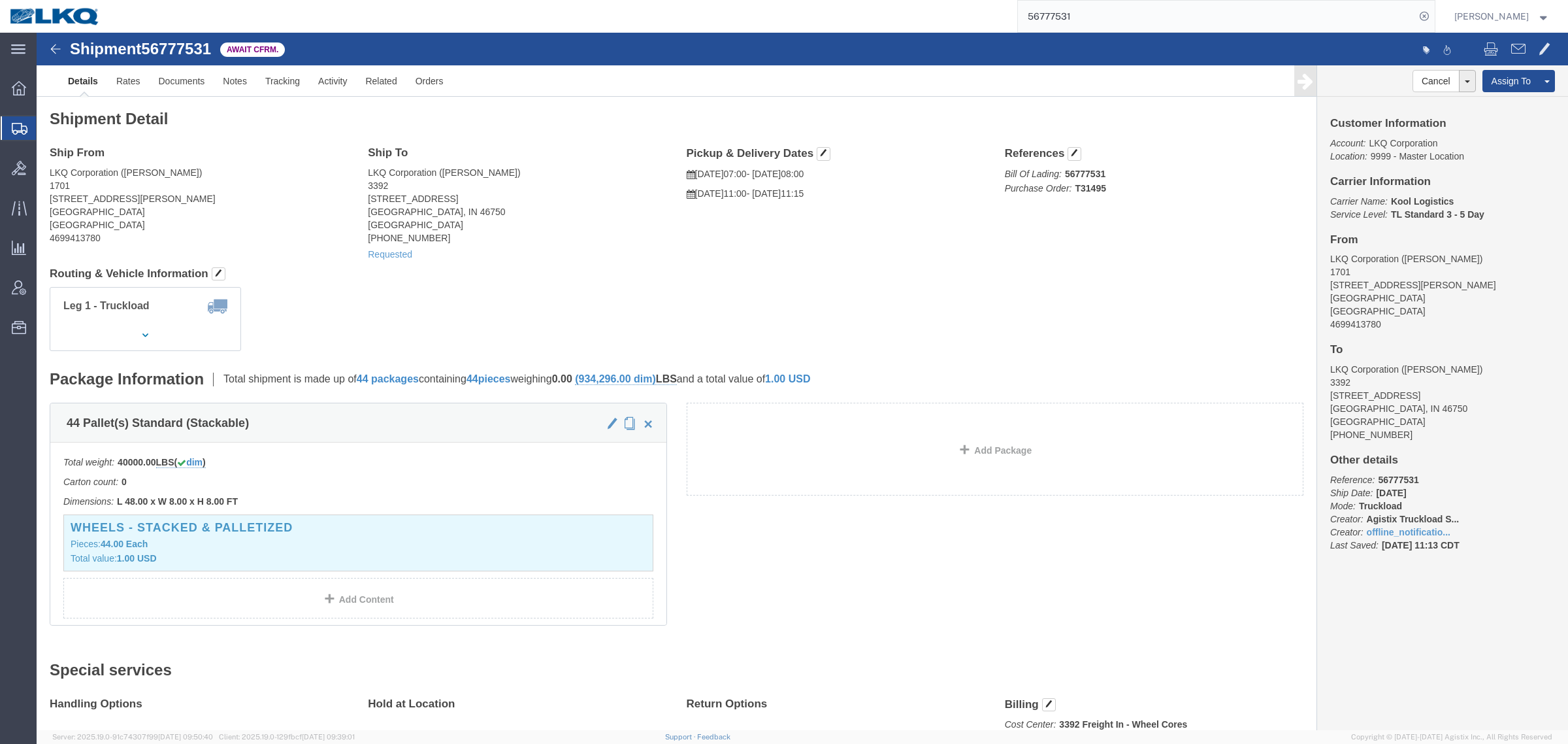
click div "Shipment Detail Ship From LKQ Corporation (Mike Scott) 1701 2955 S Burleson Blv…"
click div "Leg 1 - Truckload Vehicle 1: Standard Dry Van (53 Feet) Number of trucks: 1"
click div "Shipment Detail Ship From LKQ Corporation (Mike Scott) 1701 2955 S Burleson Blv…"
click h4 "Routing & Vehicle Information"
click div "Ship To LKQ Corporation (Ryan Gledhill) 3392 1750 Riverfork Dr Huntington, IN 4…"
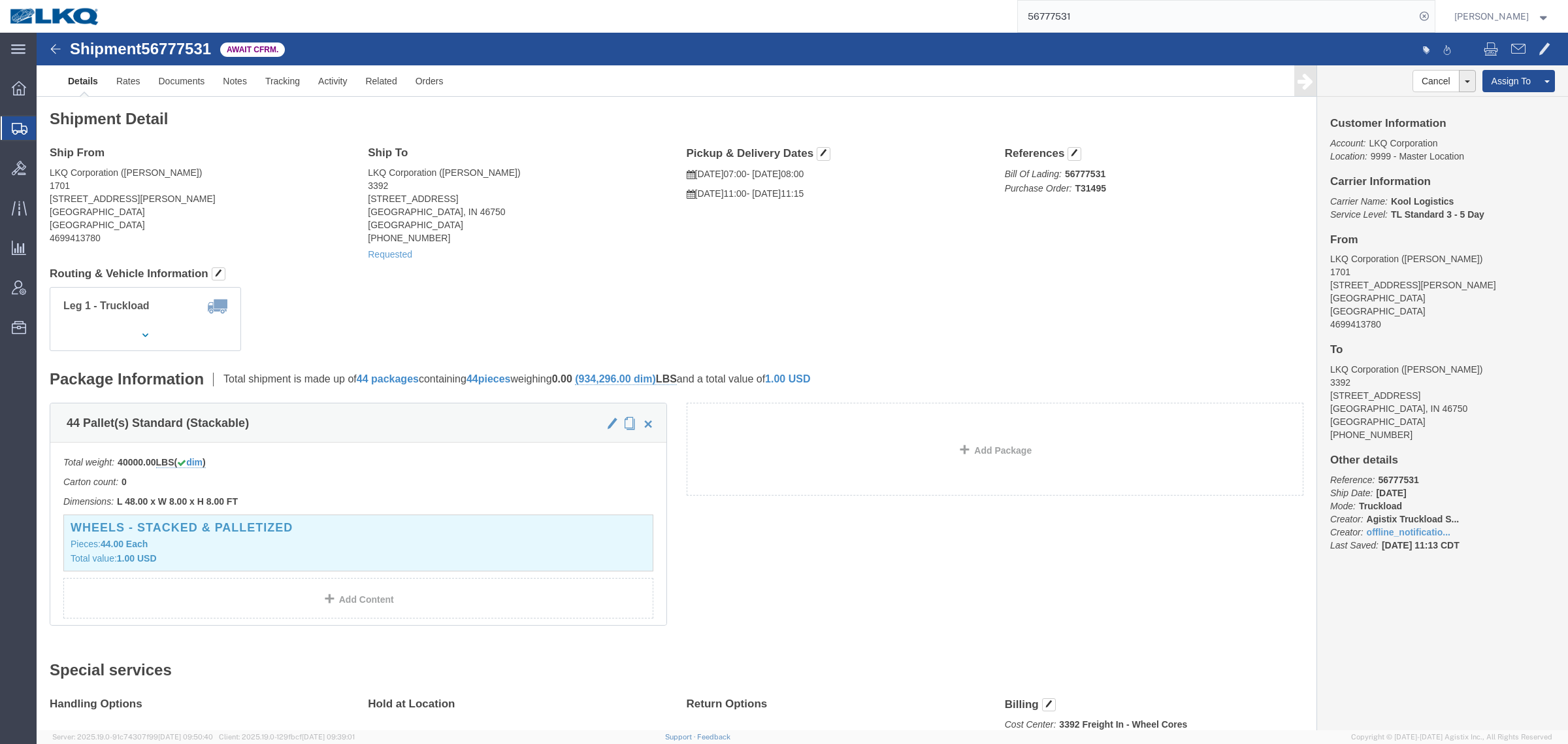
click div "Ship To LKQ Corporation (Ryan Gledhill) 3392 1750 Riverfork Dr Huntington, IN 4…"
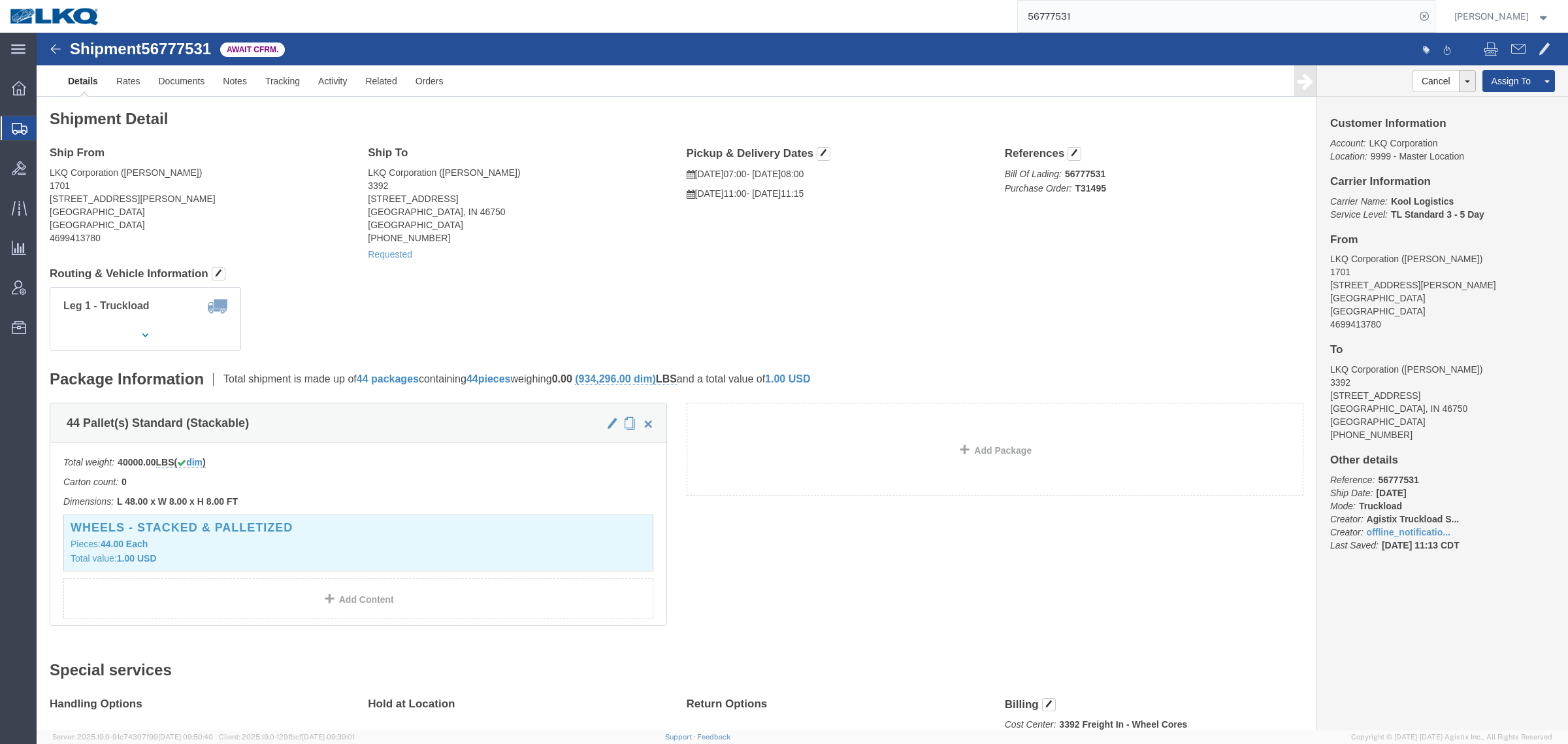
click div "Ship To LKQ Corporation (Ryan Gledhill) 3392 1750 Riverfork Dr Huntington, IN 4…"
click link "Rates"
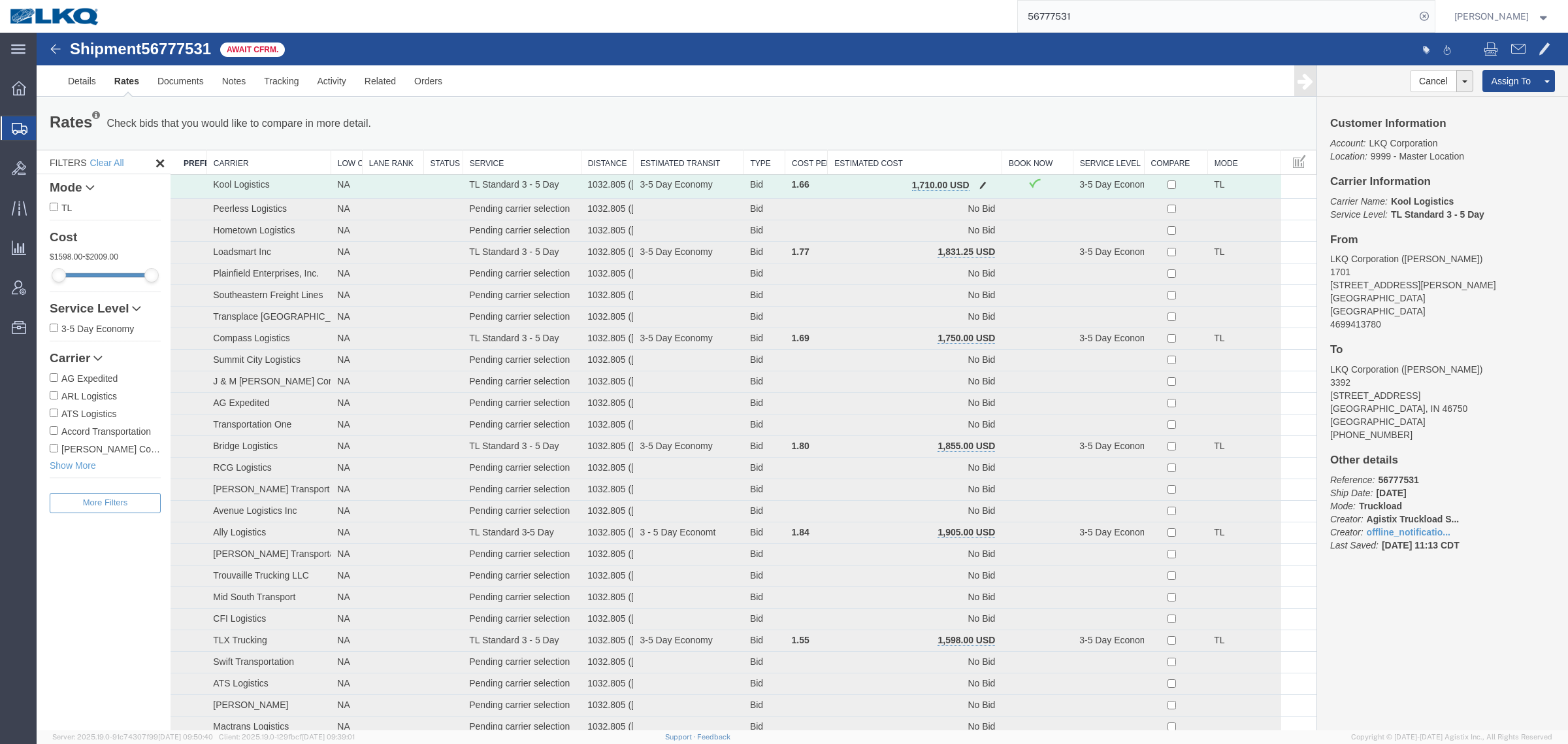
click at [966, 185] on td "1,710.00 USD" at bounding box center [914, 186] width 174 height 24
click at [979, 183] on span "button" at bounding box center [983, 185] width 7 height 9
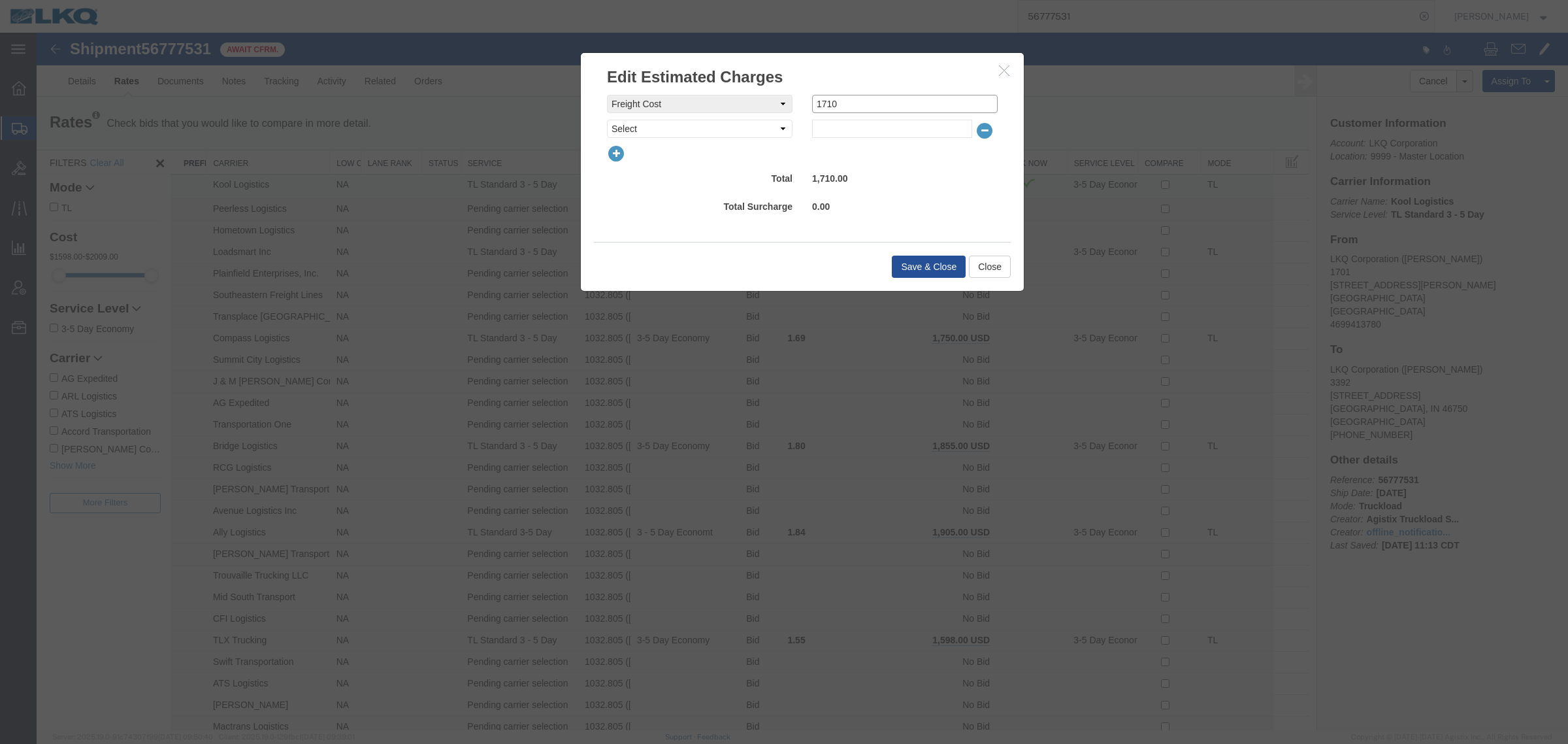
click at [791, 108] on div "freightCost Select AES Filing Accessorial Delivery Charge Additional Invoice De…" at bounding box center [801, 104] width 410 height 18
type input "1685"
click at [902, 264] on button "Save & Close" at bounding box center [928, 267] width 73 height 22
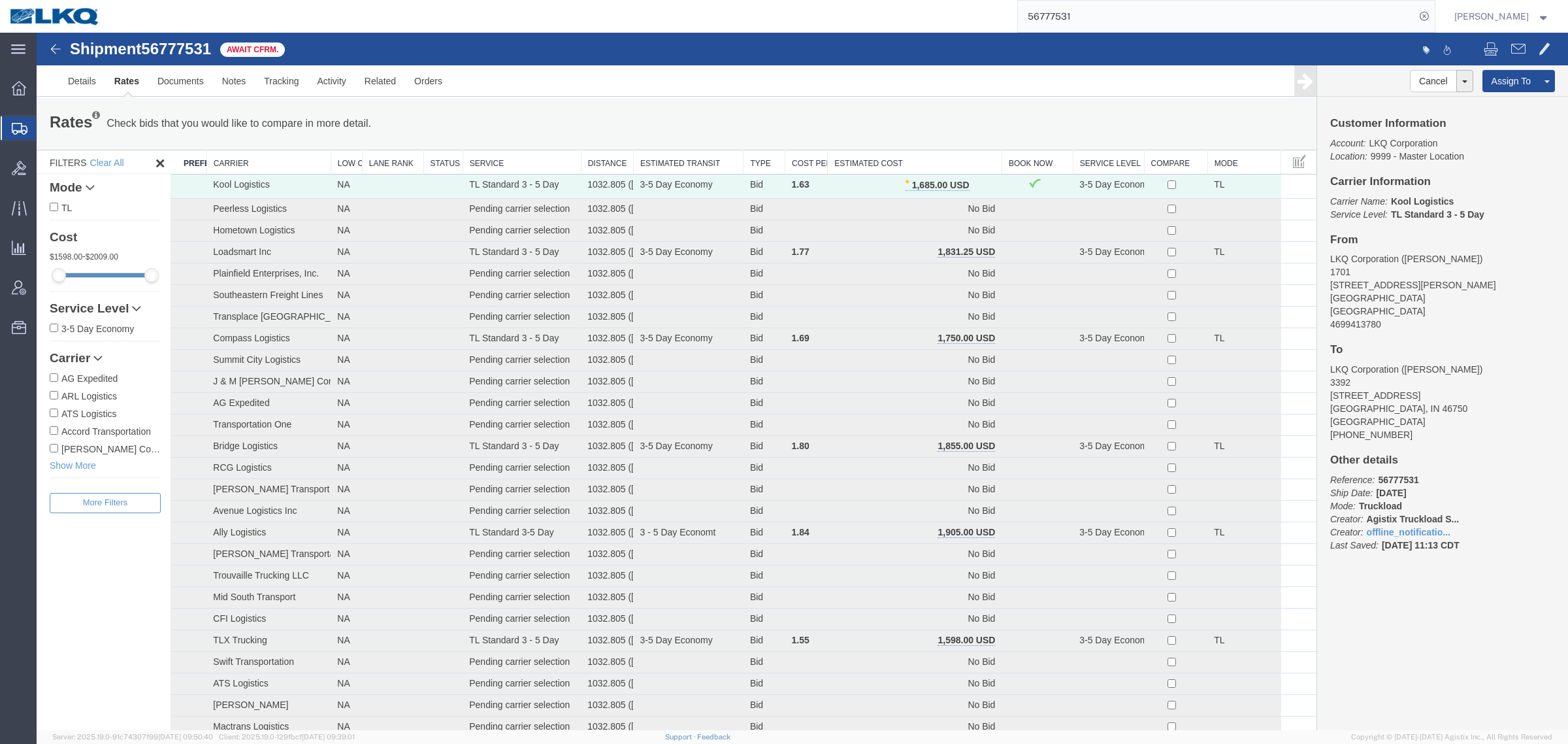
drag, startPoint x: 755, startPoint y: 113, endPoint x: 673, endPoint y: 125, distance: 82.9
click at [753, 115] on div "Rates Check bids that you would like to compare in more detail. Compare Filter" at bounding box center [411, 123] width 743 height 26
click at [743, 131] on div "Rates Check bids that you would like to compare in more detail. Compare Filter" at bounding box center [411, 123] width 743 height 26
click at [948, 124] on div "Rates Check bids that you would like to compare in more detail. Compare Filter …" at bounding box center [676, 123] width 1273 height 26
click at [864, 103] on div "Rates Check bids that you would like to compare in more detail. Compare Filter …" at bounding box center [676, 123] width 1279 height 52
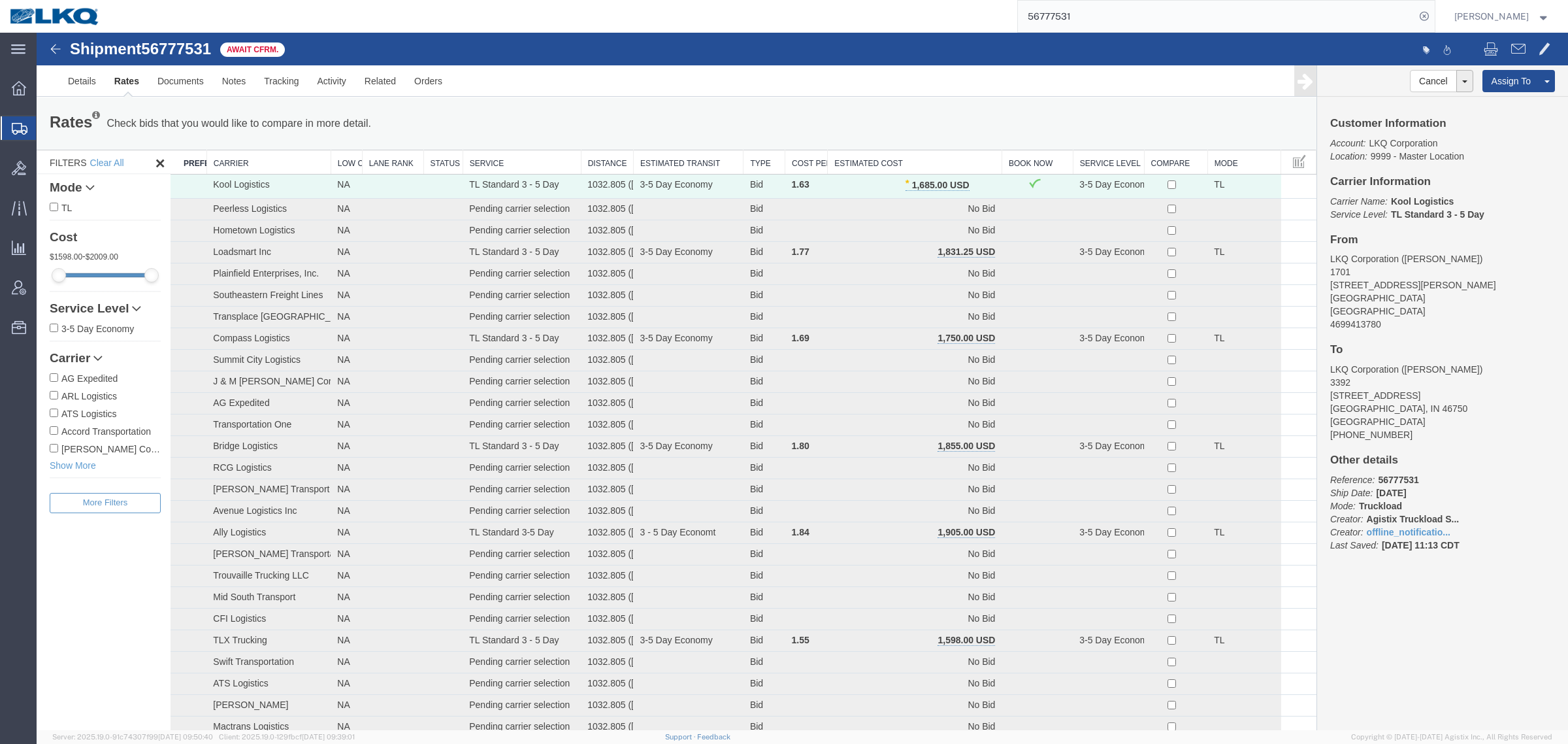
click at [1010, 116] on div "Rates Check bids that you would like to compare in more detail. Compare Filter …" at bounding box center [676, 123] width 1273 height 26
paste input "819628"
click at [991, 17] on div "56777531" at bounding box center [772, 17] width 1325 height 33
type input "56819628"
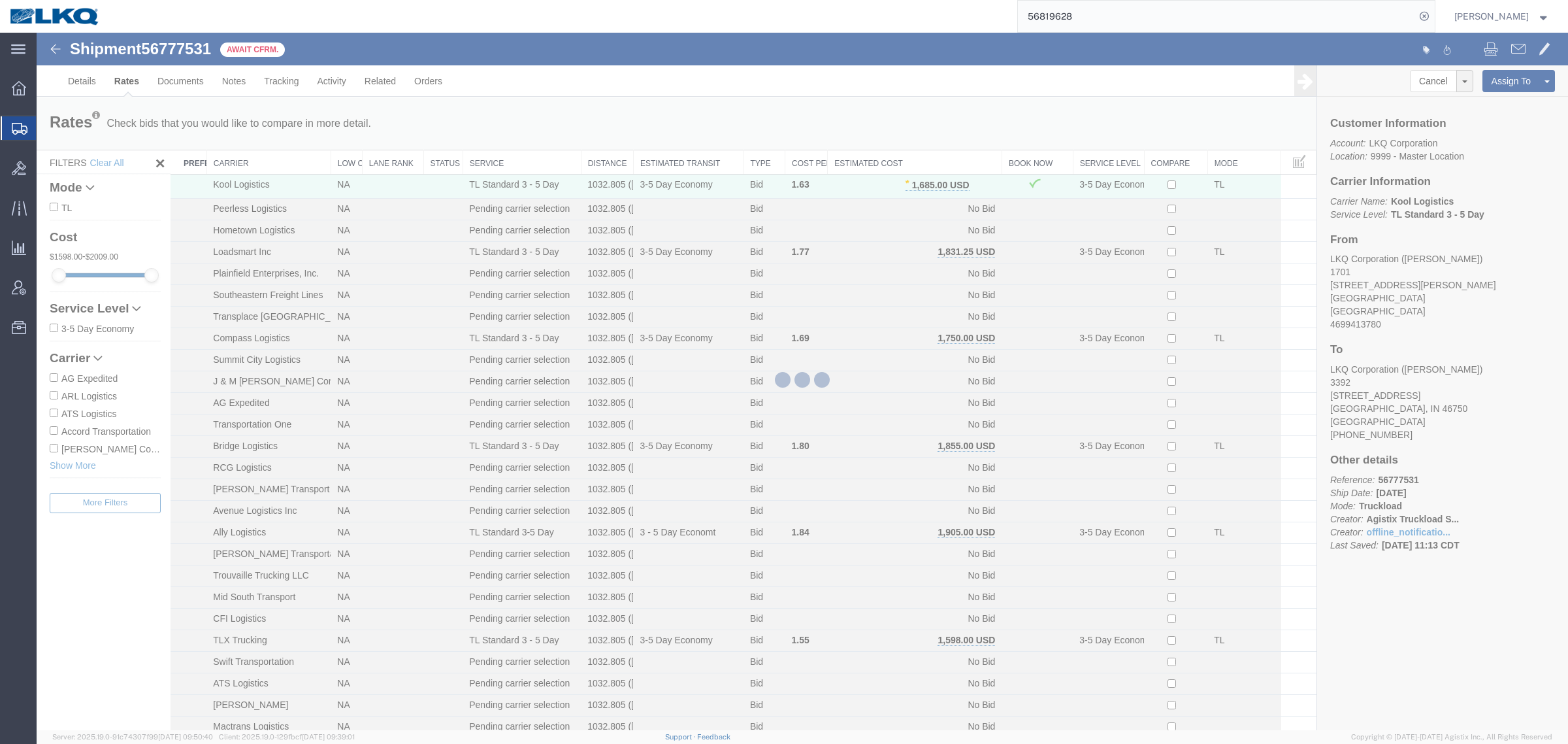
click at [1124, 96] on div at bounding box center [802, 382] width 1531 height 697
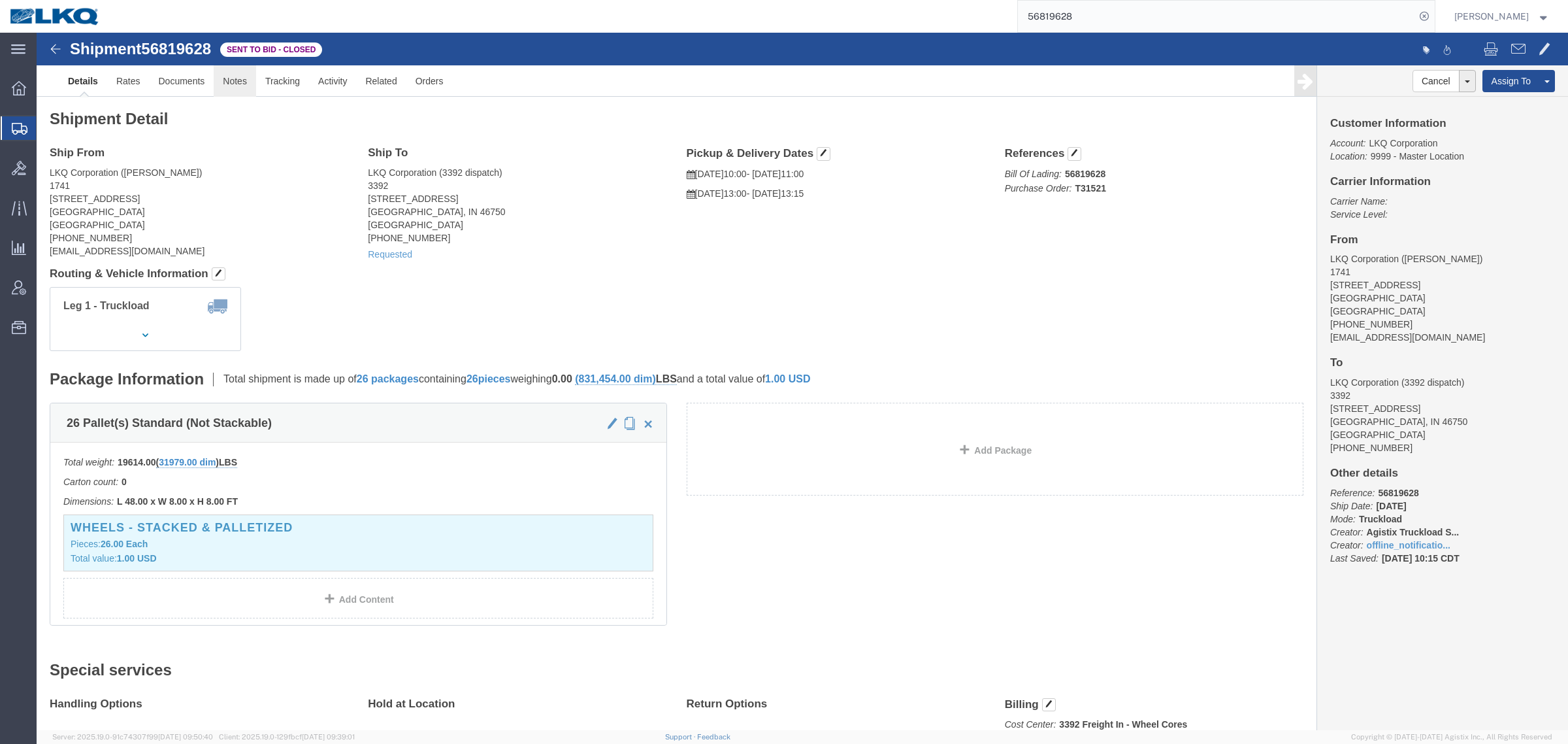
click link "Notes"
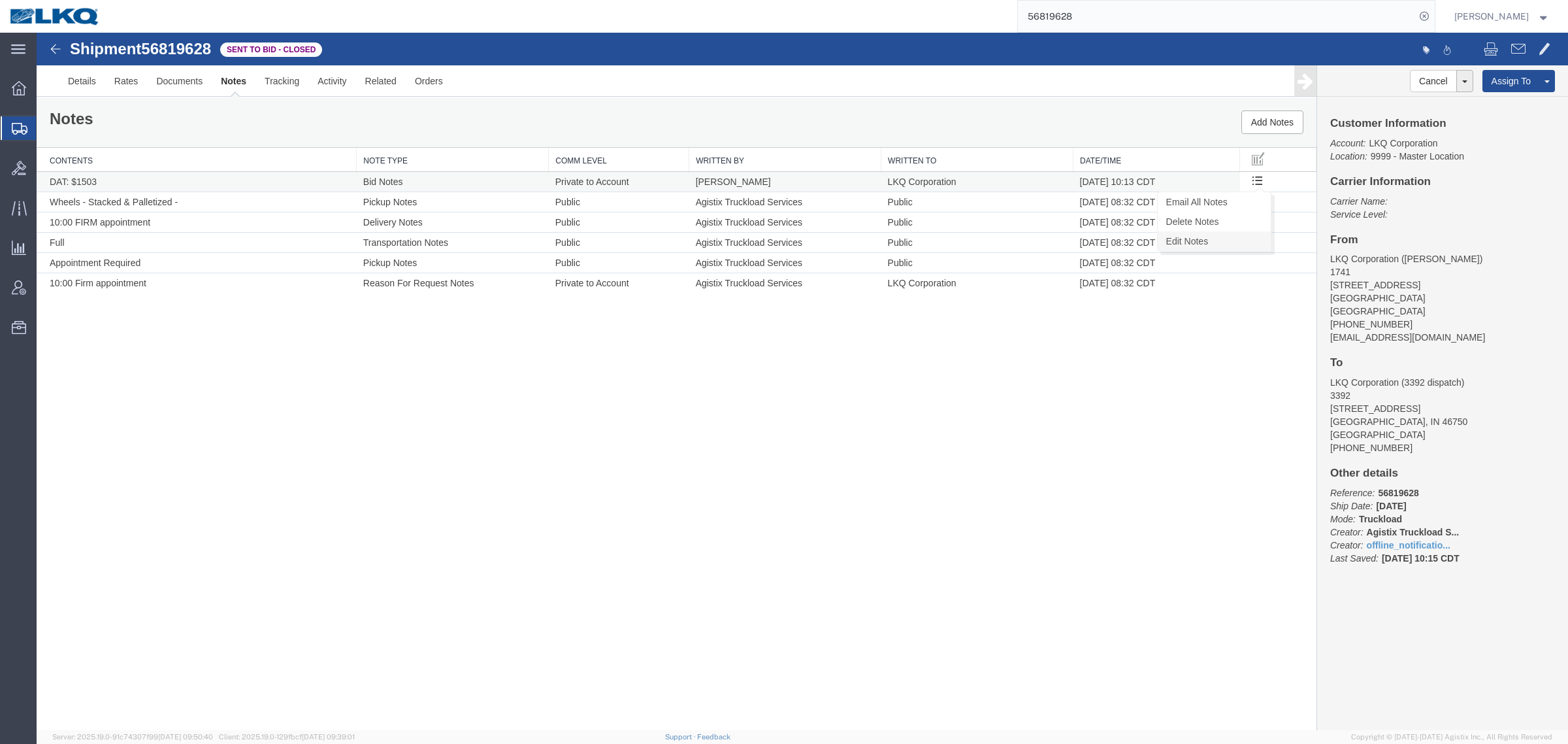
click at [1209, 243] on link "Edit Notes" at bounding box center [1213, 240] width 113 height 19
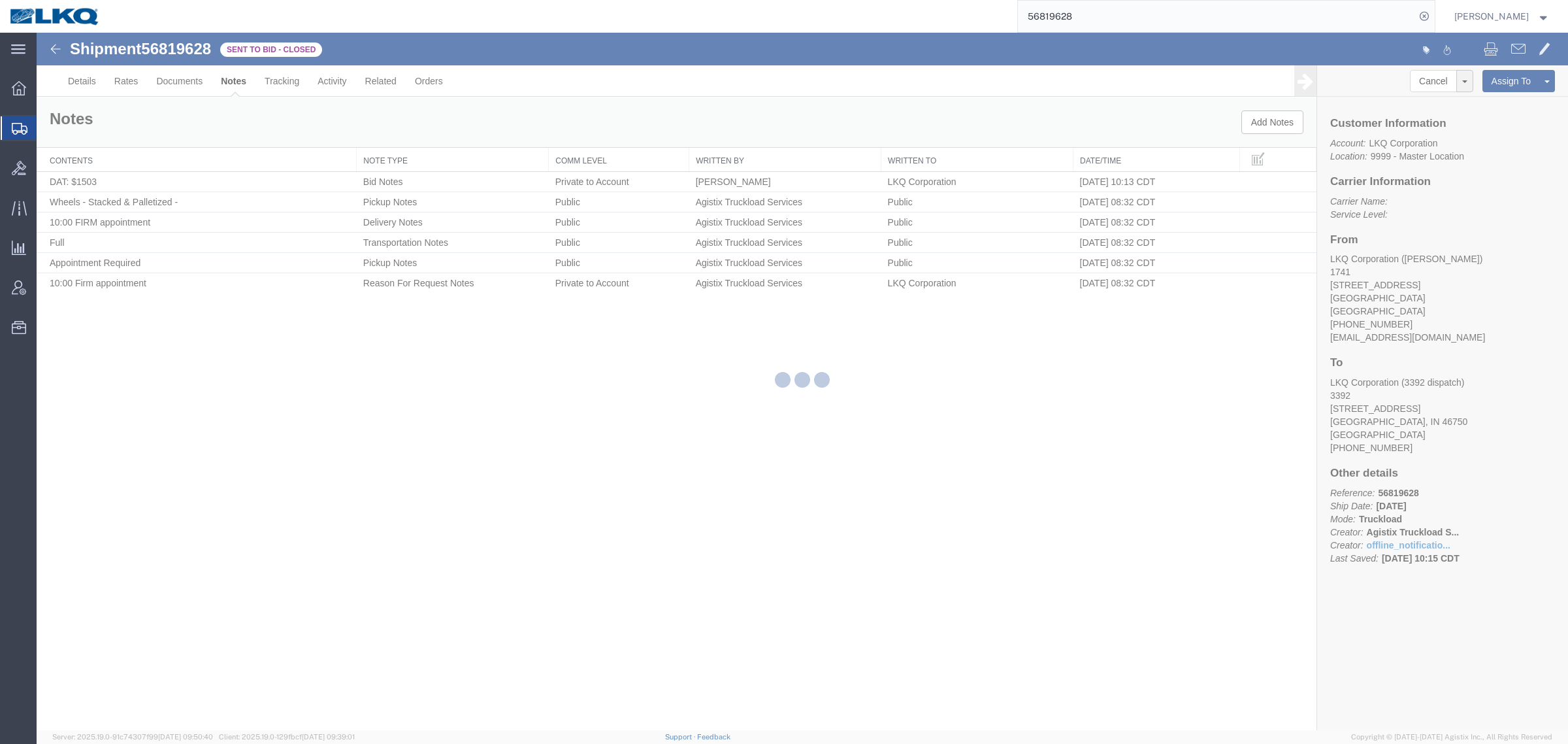
select select "BID_NOTES"
select select "PRIVATE_TO_ACCOUNT"
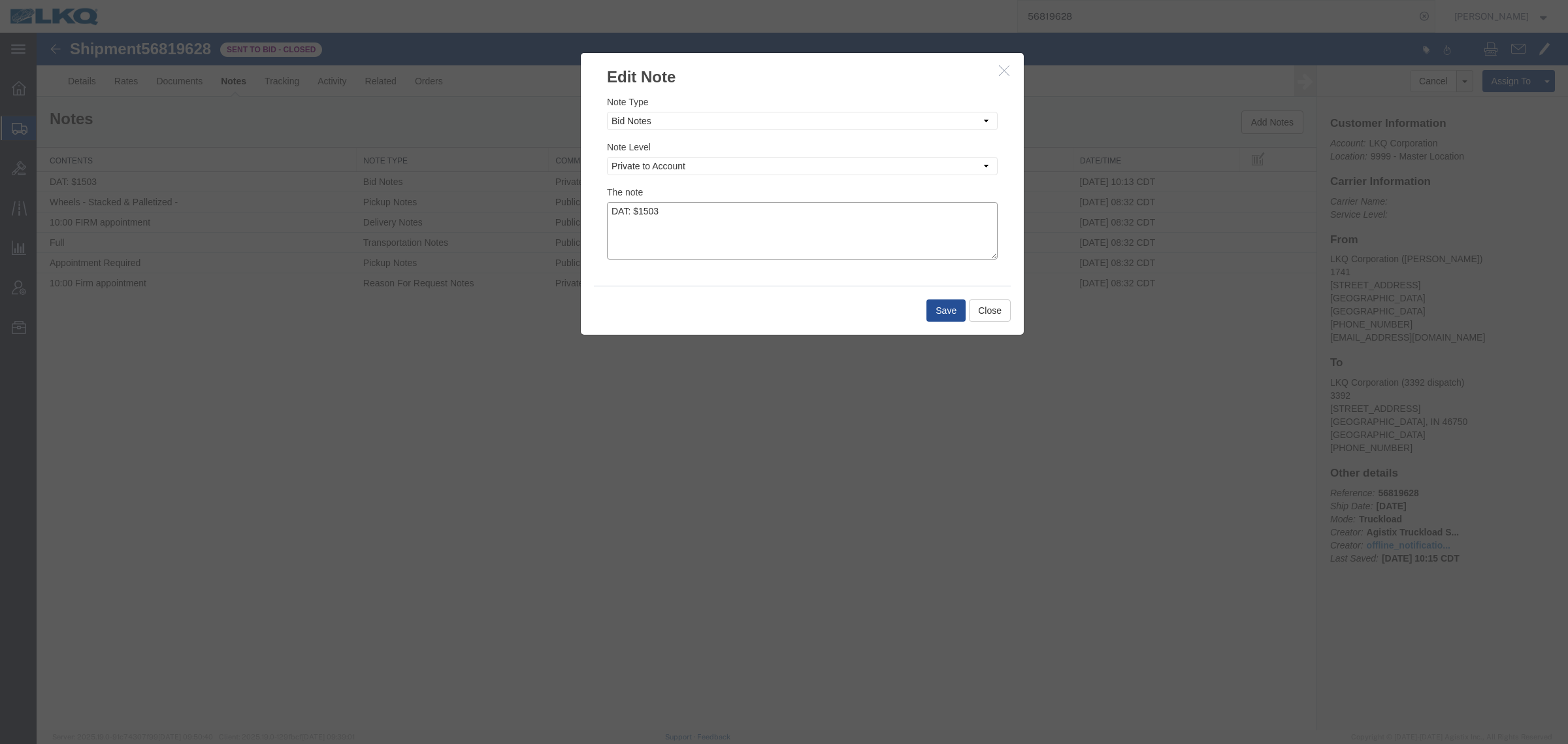
click at [790, 203] on textarea "DAT: $1503" at bounding box center [802, 230] width 391 height 58
type textarea "DAT: $1503, Original: $1560"
click at [943, 312] on button "Save" at bounding box center [945, 310] width 39 height 22
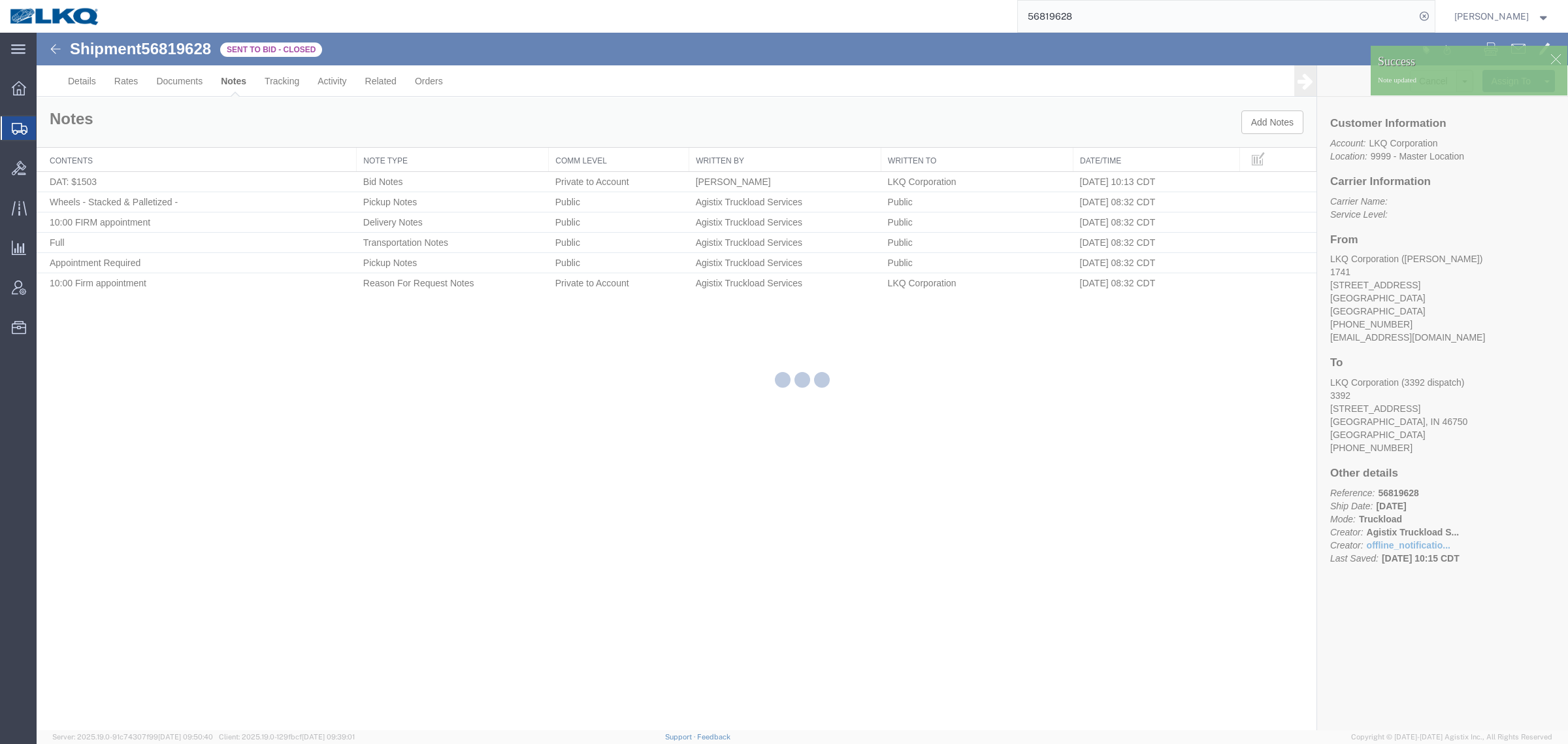
click at [725, 340] on div at bounding box center [802, 382] width 1531 height 697
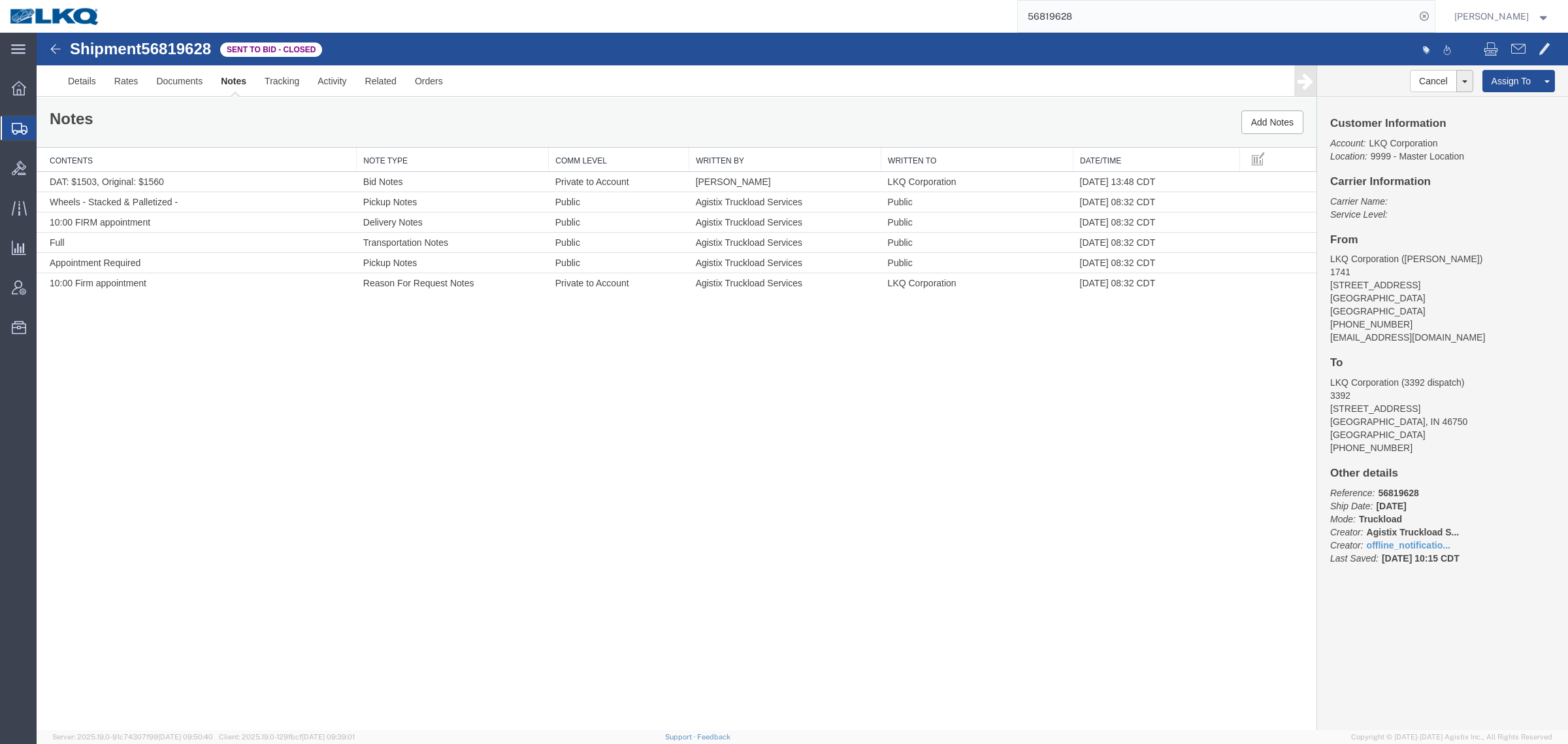
click at [655, 427] on div "Shipment 56819628 6 of 6 Sent to Bid - Closed Details Rates Documents Notes Tra…" at bounding box center [802, 382] width 1531 height 697
click at [116, 85] on link "Rates" at bounding box center [127, 81] width 42 height 31
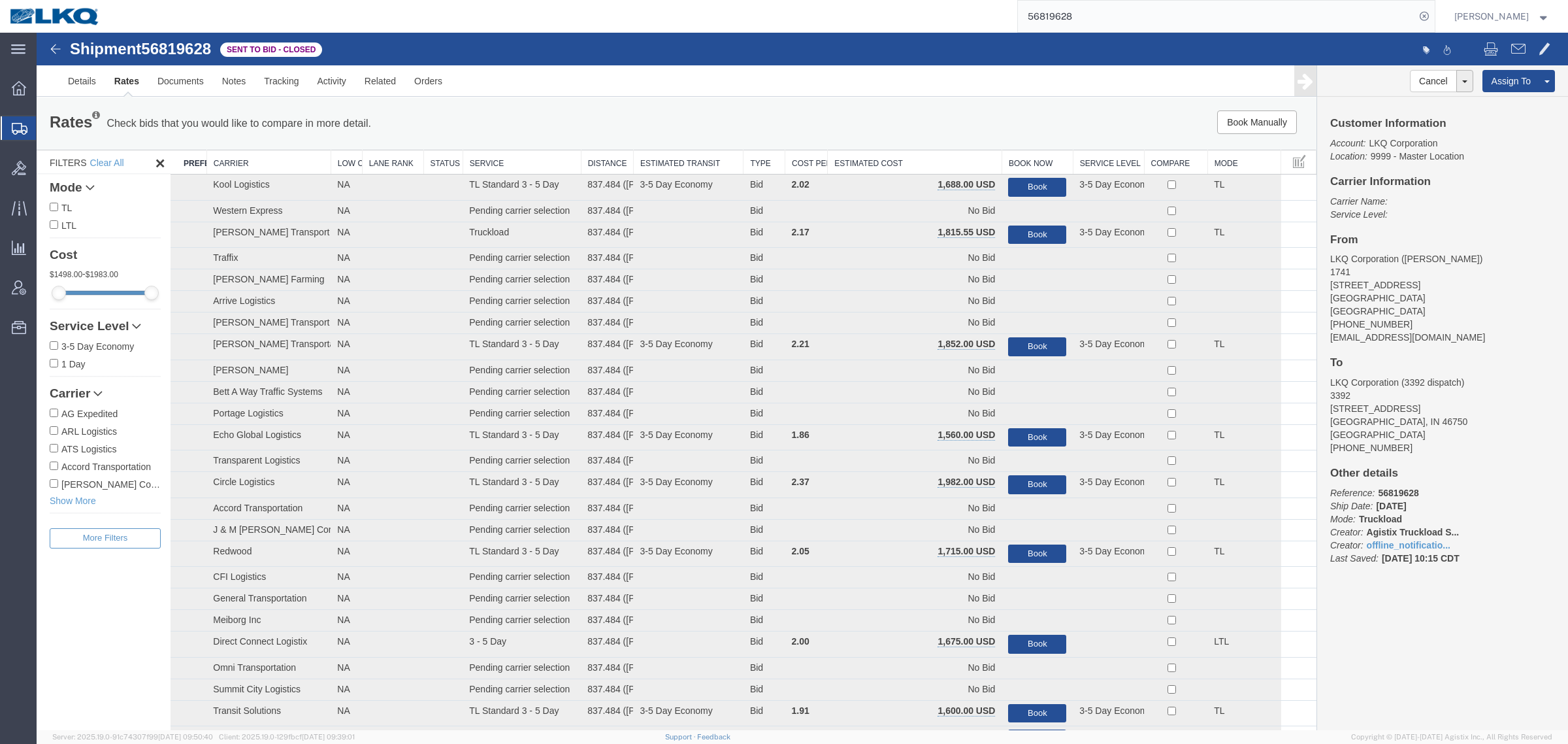
click at [901, 158] on th "Estimated Cost" at bounding box center [914, 162] width 174 height 24
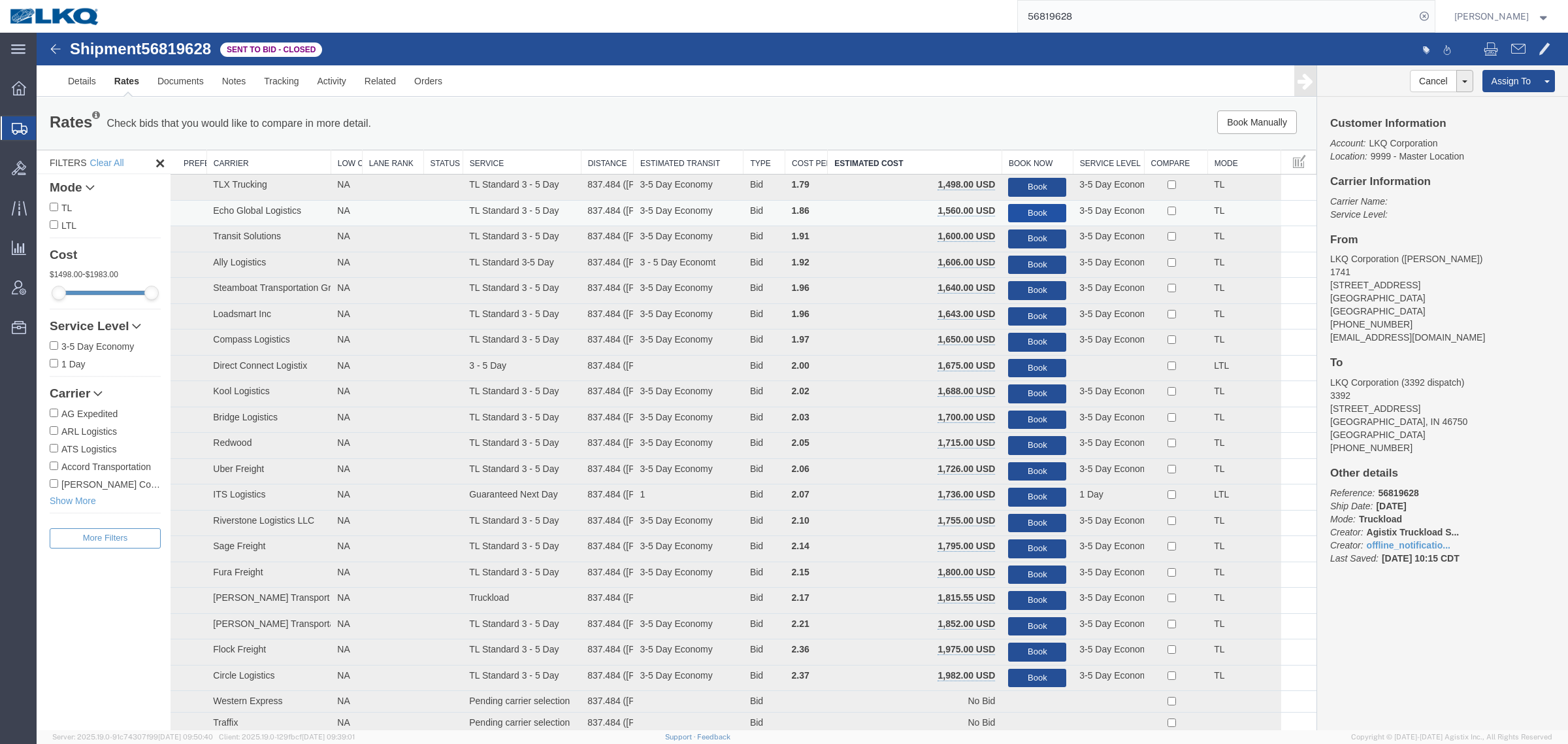
click at [1022, 206] on button "Book" at bounding box center [1036, 213] width 58 height 19
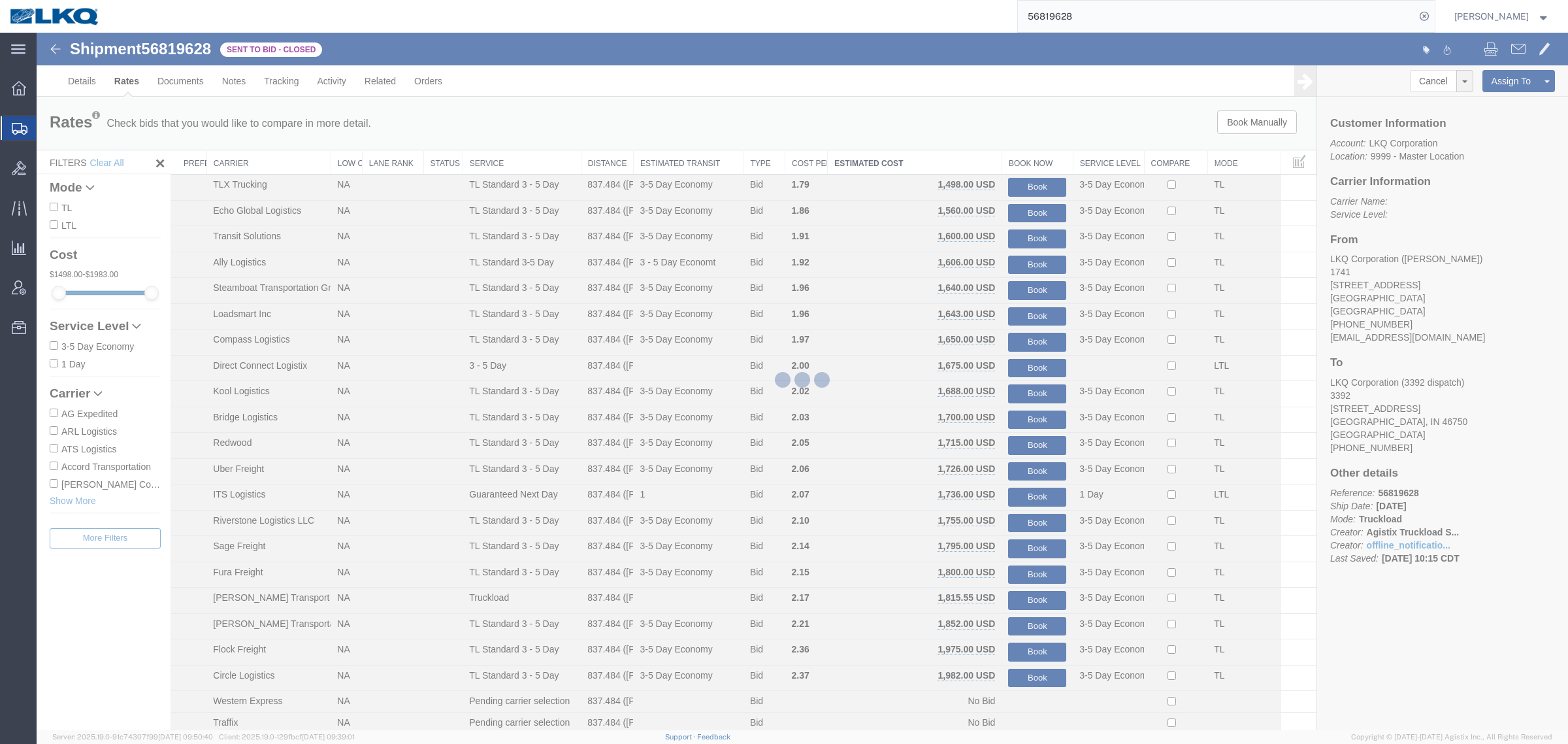
click at [1010, 135] on div at bounding box center [802, 382] width 1531 height 697
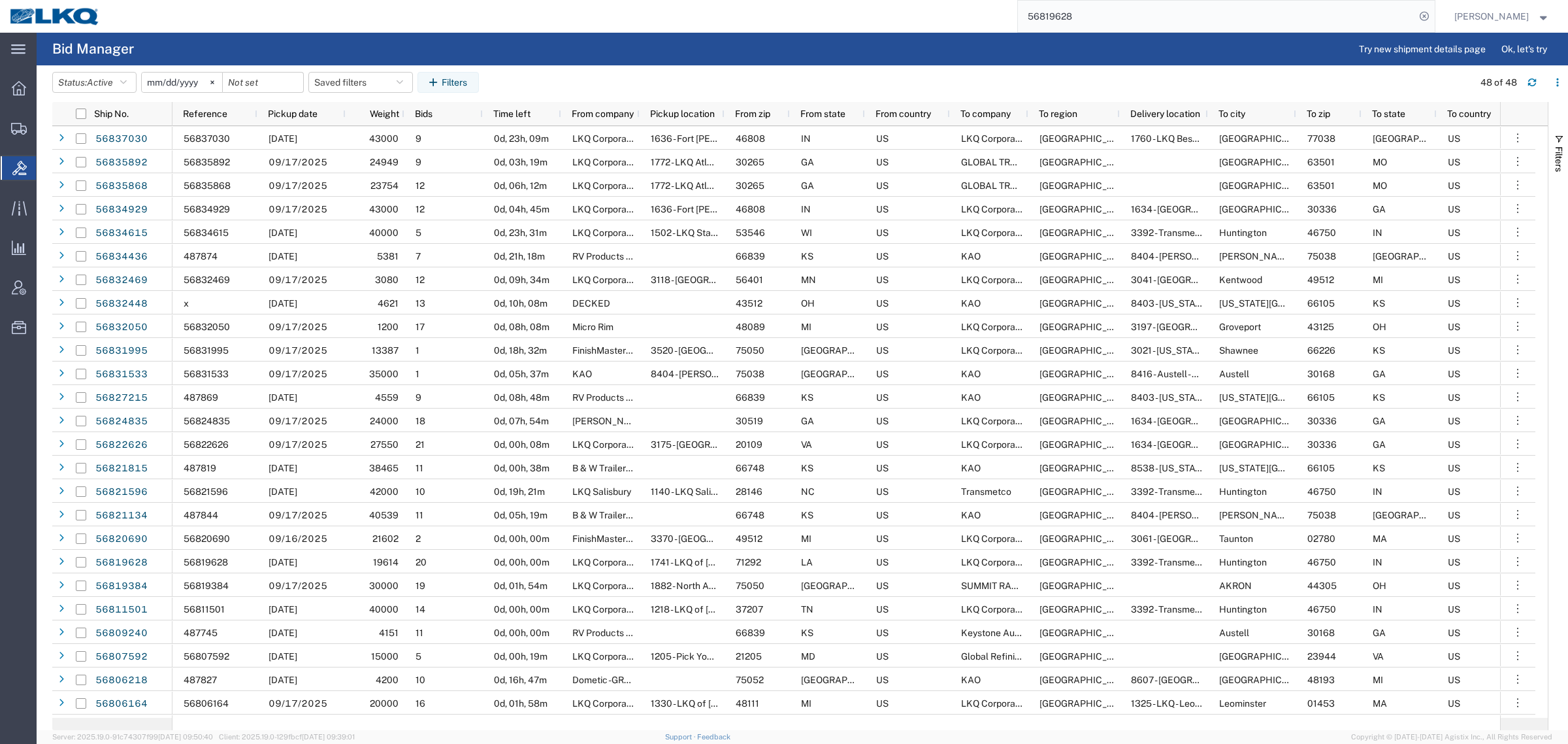
click at [766, 42] on agx-page-header "Bid Manager Try new shipment details page Ok, let's try" at bounding box center [802, 50] width 1531 height 33
click at [668, 70] on header "Status: Active Active All Awaiting Confirmation Awarded Closed Expired Open Wit…" at bounding box center [810, 83] width 1516 height 37
click at [614, 17] on div "56819628" at bounding box center [772, 17] width 1325 height 33
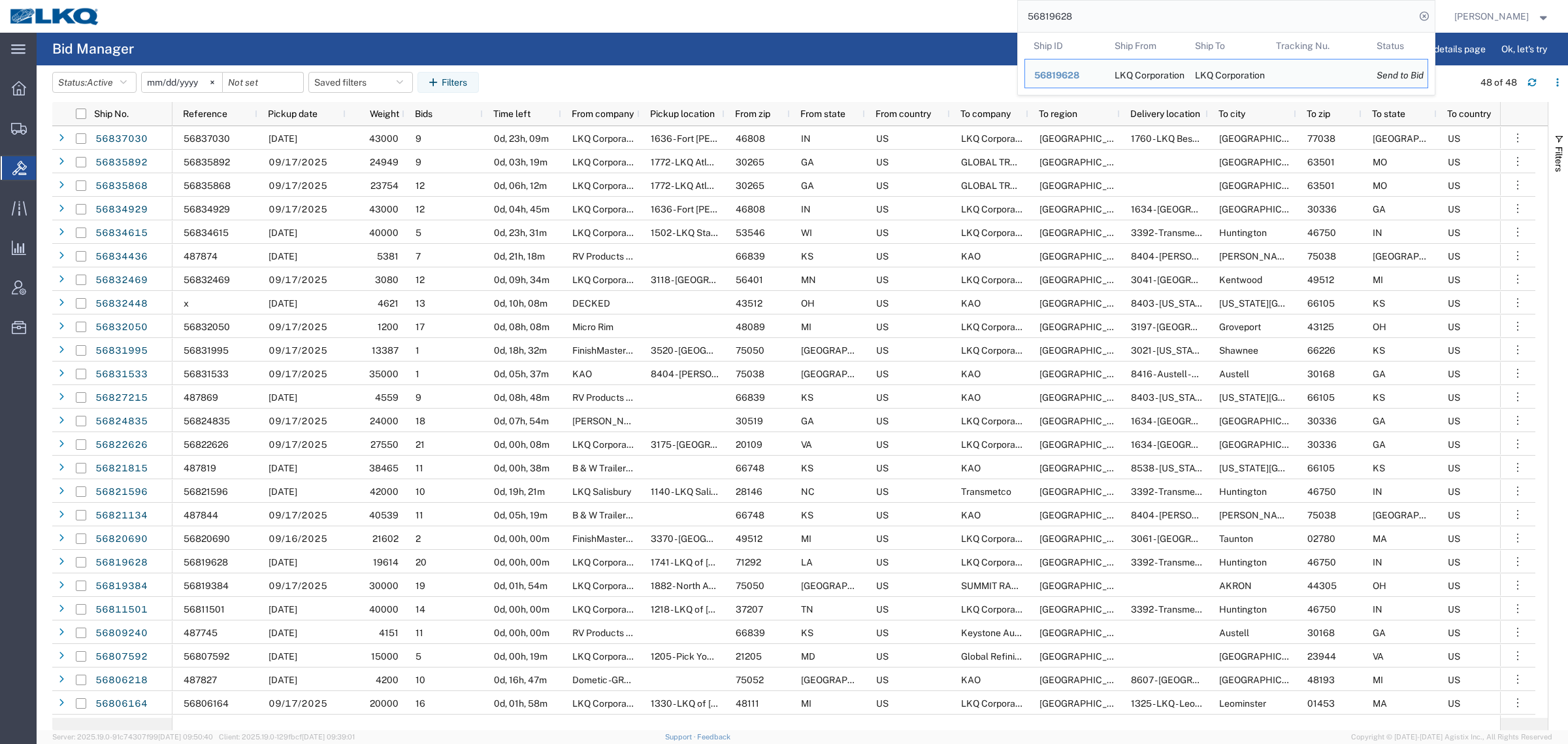
paste input "3327"
drag, startPoint x: 1089, startPoint y: 17, endPoint x: 984, endPoint y: 23, distance: 105.2
click at [984, 23] on div "56833278 Ship ID Ship From Ship To Tracking Nu. Status Ship ID 56819628 Ship Fr…" at bounding box center [772, 17] width 1325 height 33
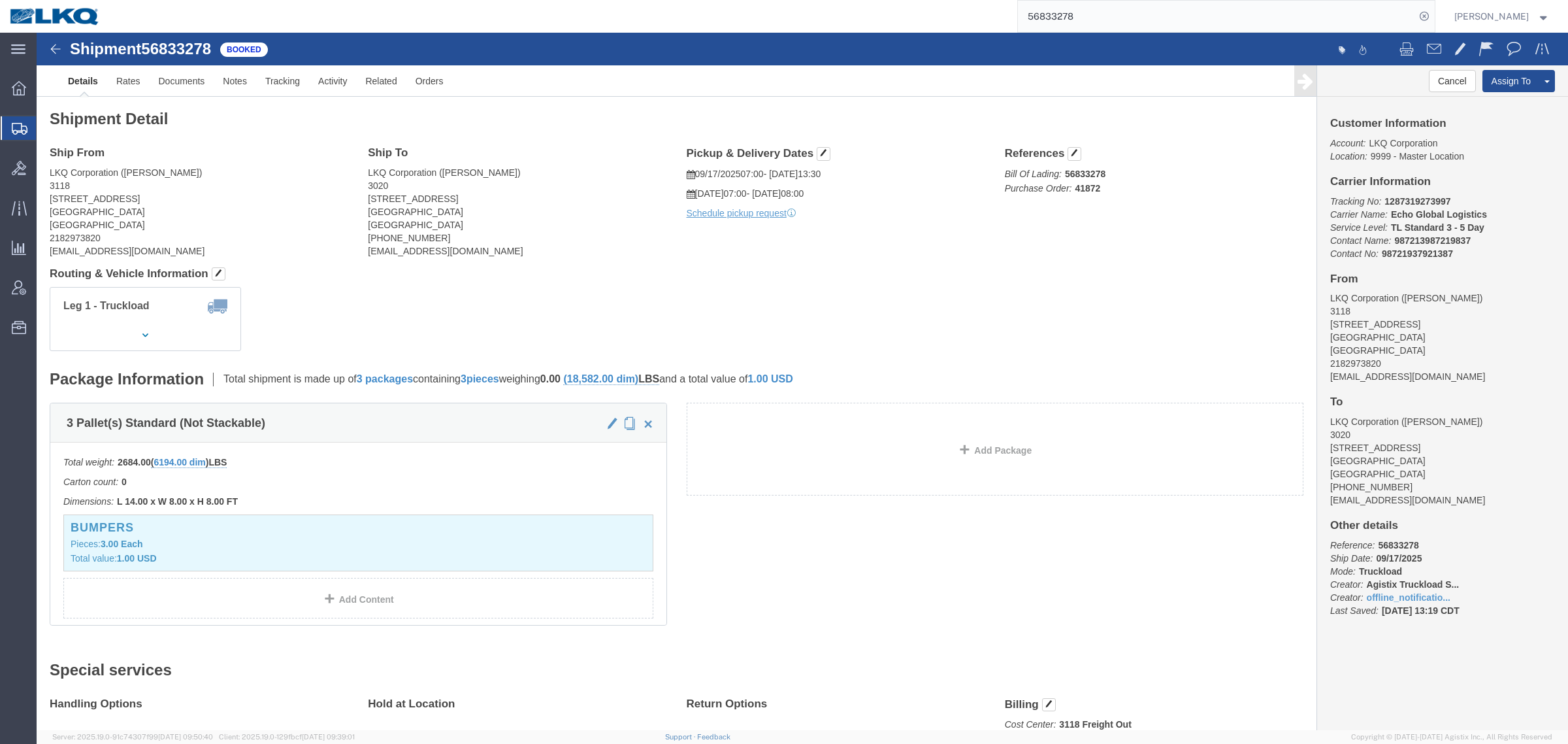
click div "Leg 1 - Truckload Vehicle 1: Standard Dry Van (53 Feet) Number of trucks: 1"
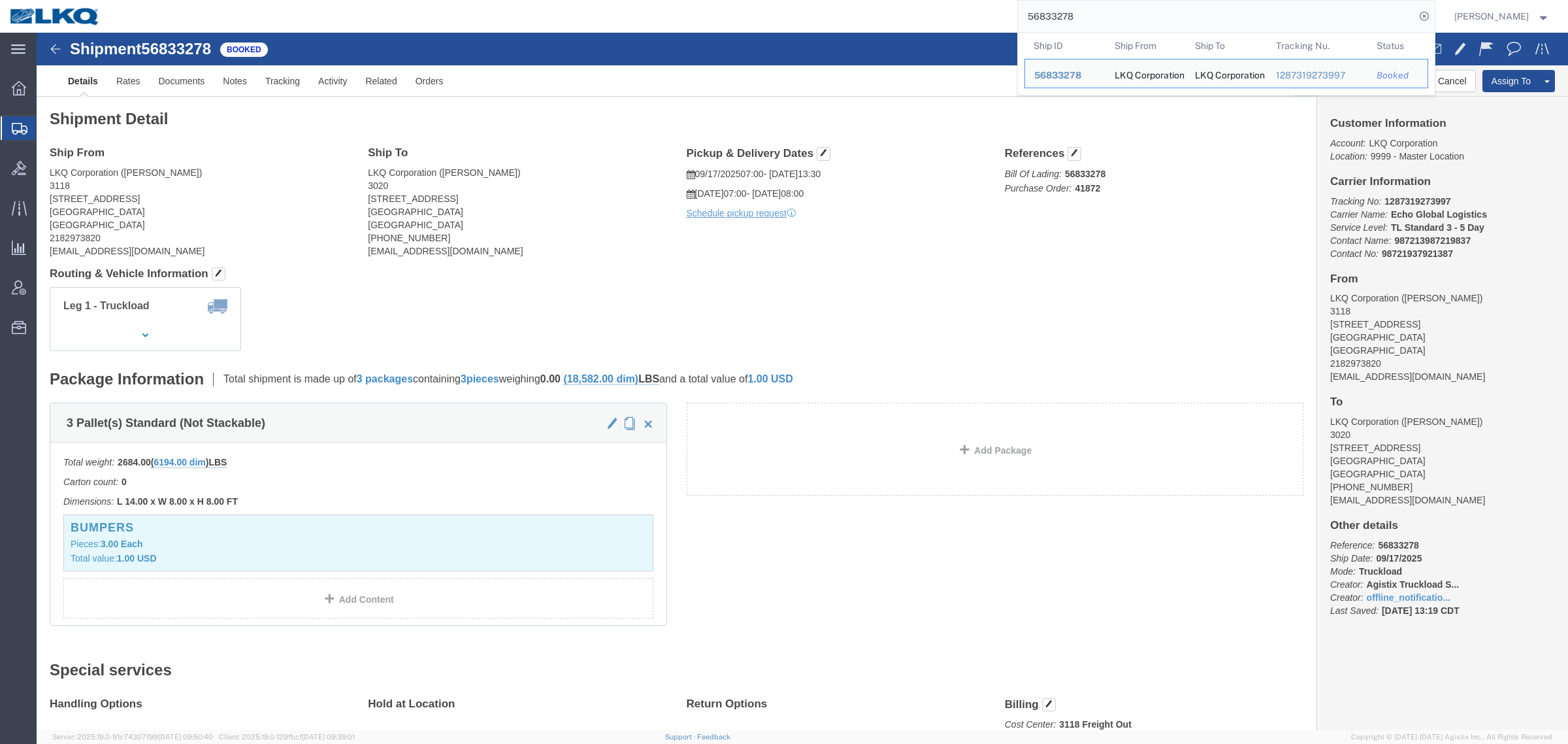
paste input "767574"
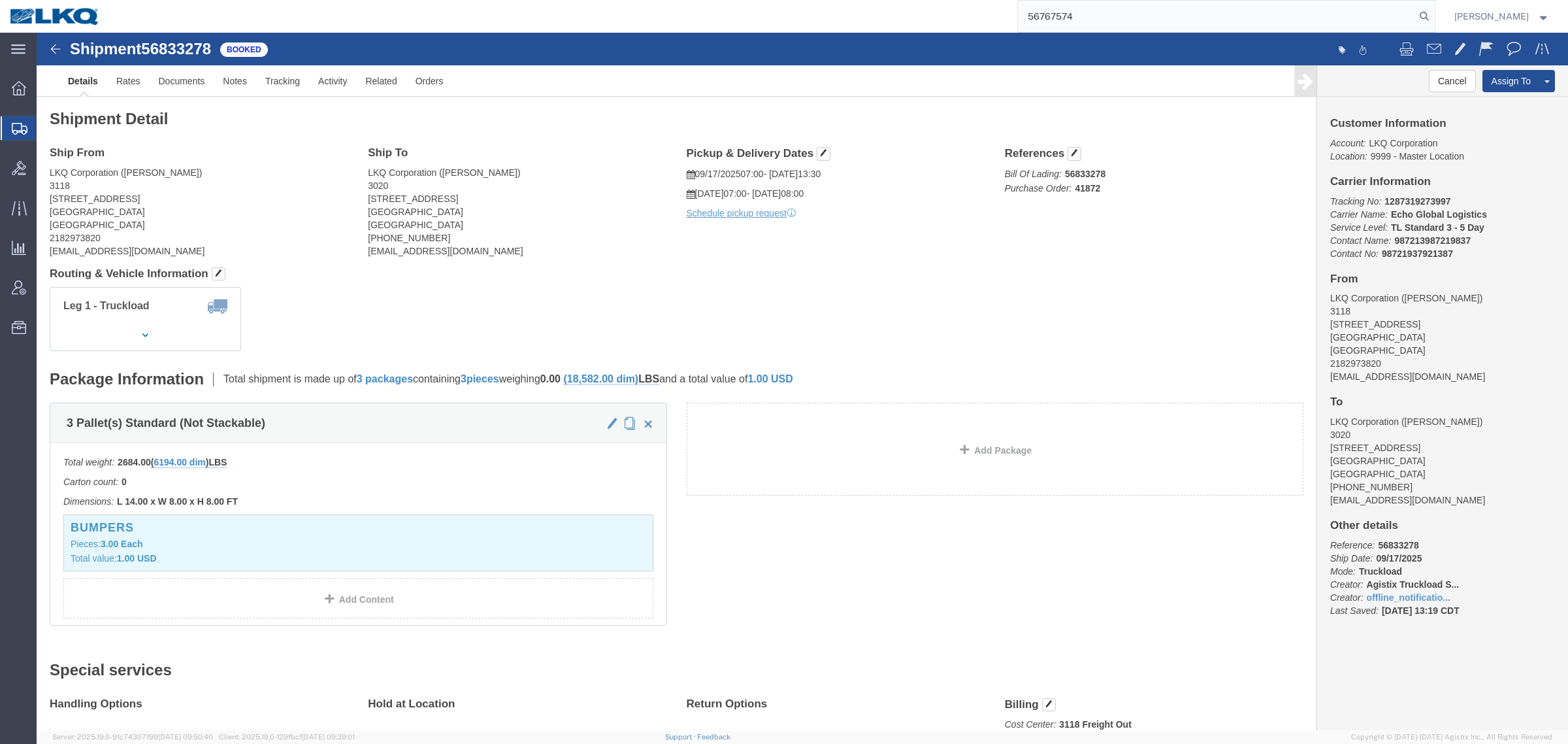
type input "56767574"
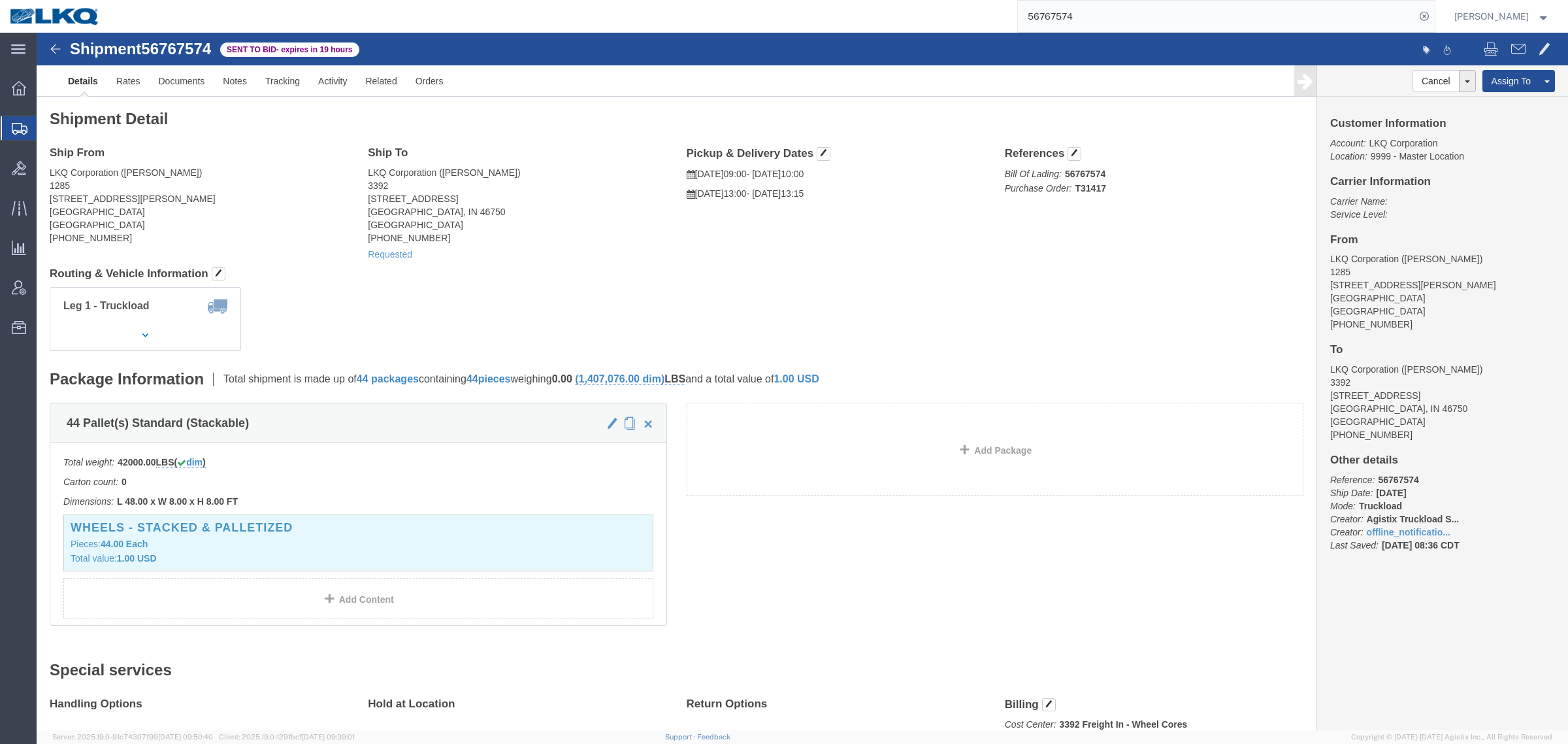
click h4 "Routing & Vehicle Information"
click div "Leg 1 - Truckload Vehicle 1: Standard Dry Van (53 Feet) Number of trucks: 1"
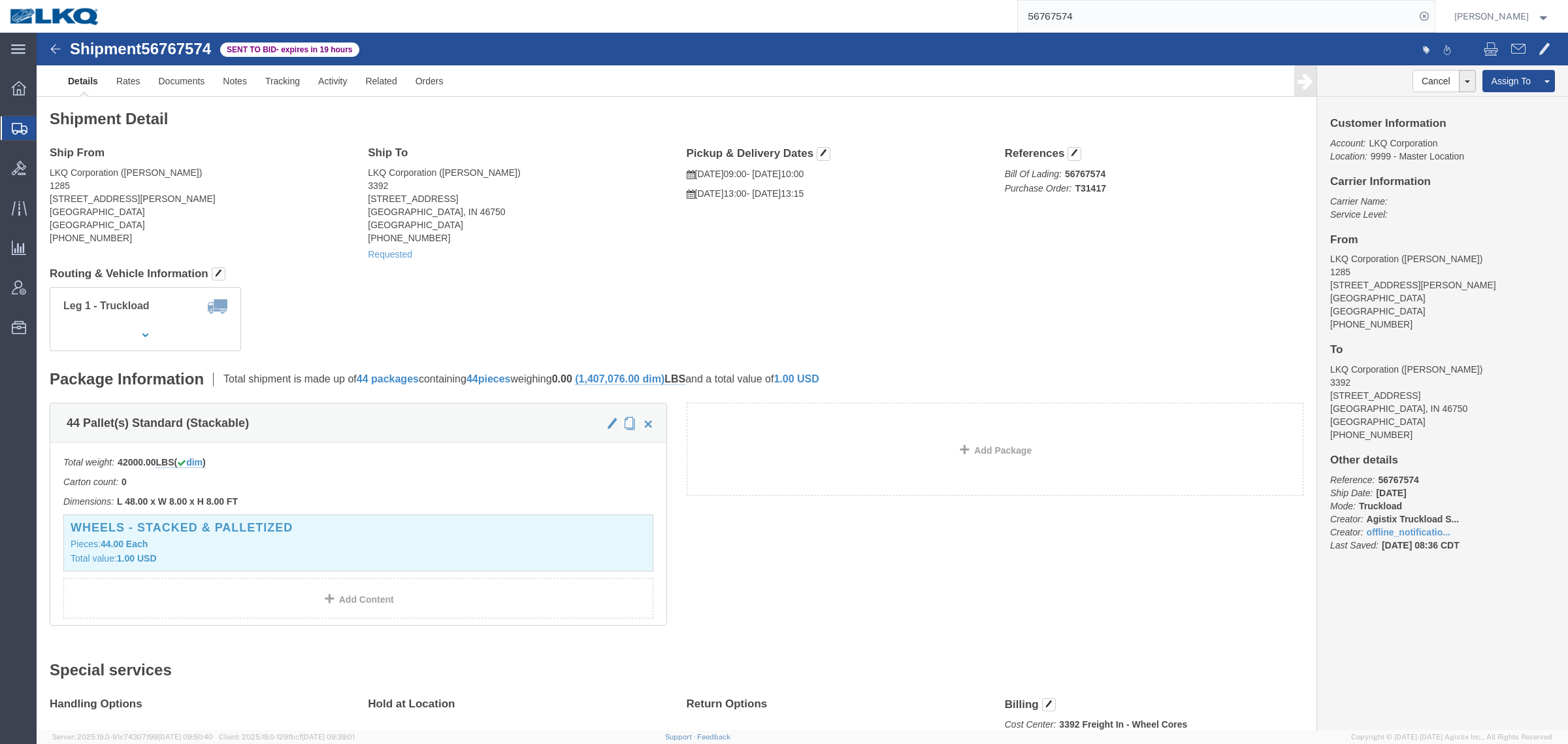
click span "56767574"
copy span "56767574"
click div "Leg 1 - Truckload Vehicle 1: Standard Dry Van (53 Feet) Number of trucks: 1"
click address "LKQ Corporation (Crystal Vargas) 1285 15228 Boyle Avenue Fontana, CA 92337 Unit…"
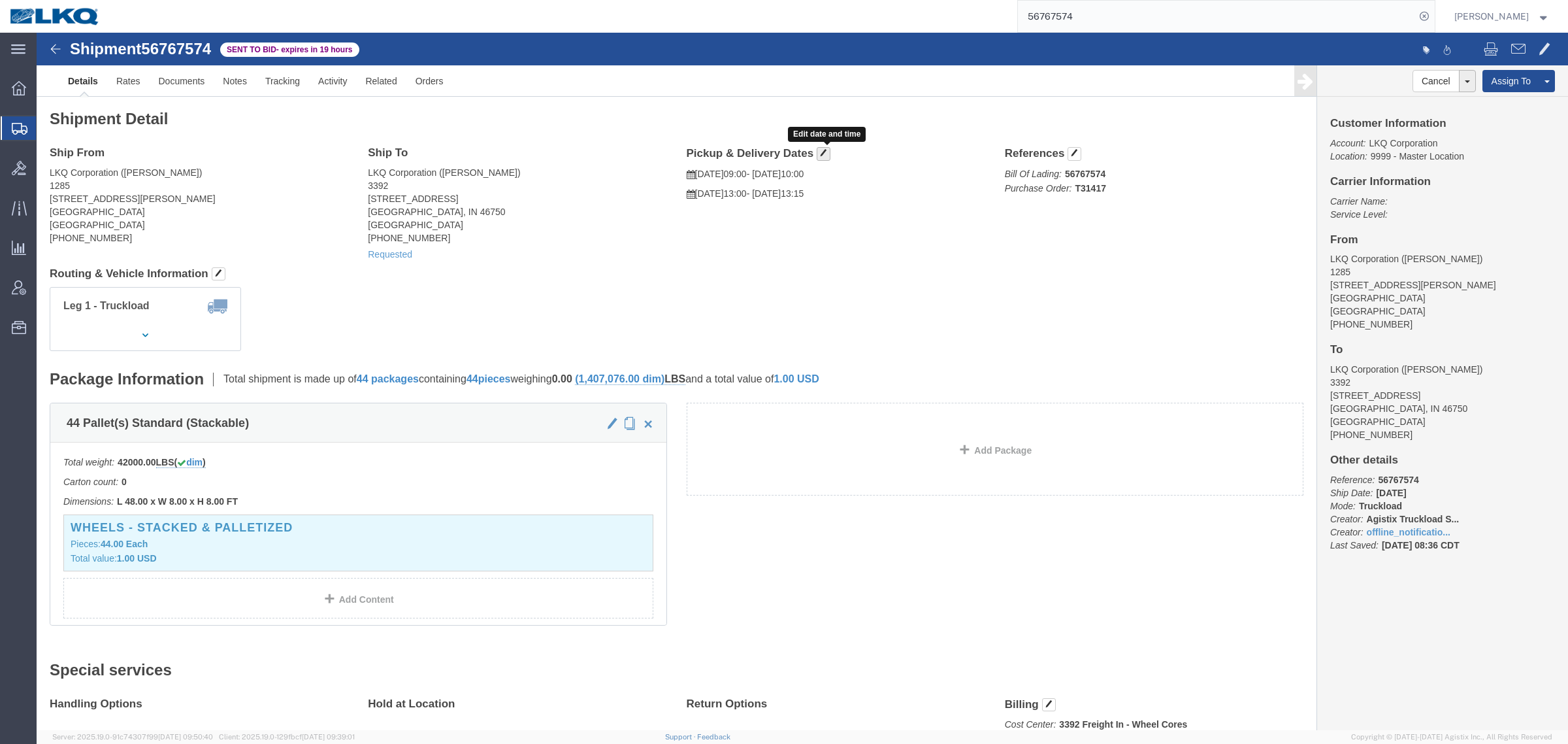
click span "button"
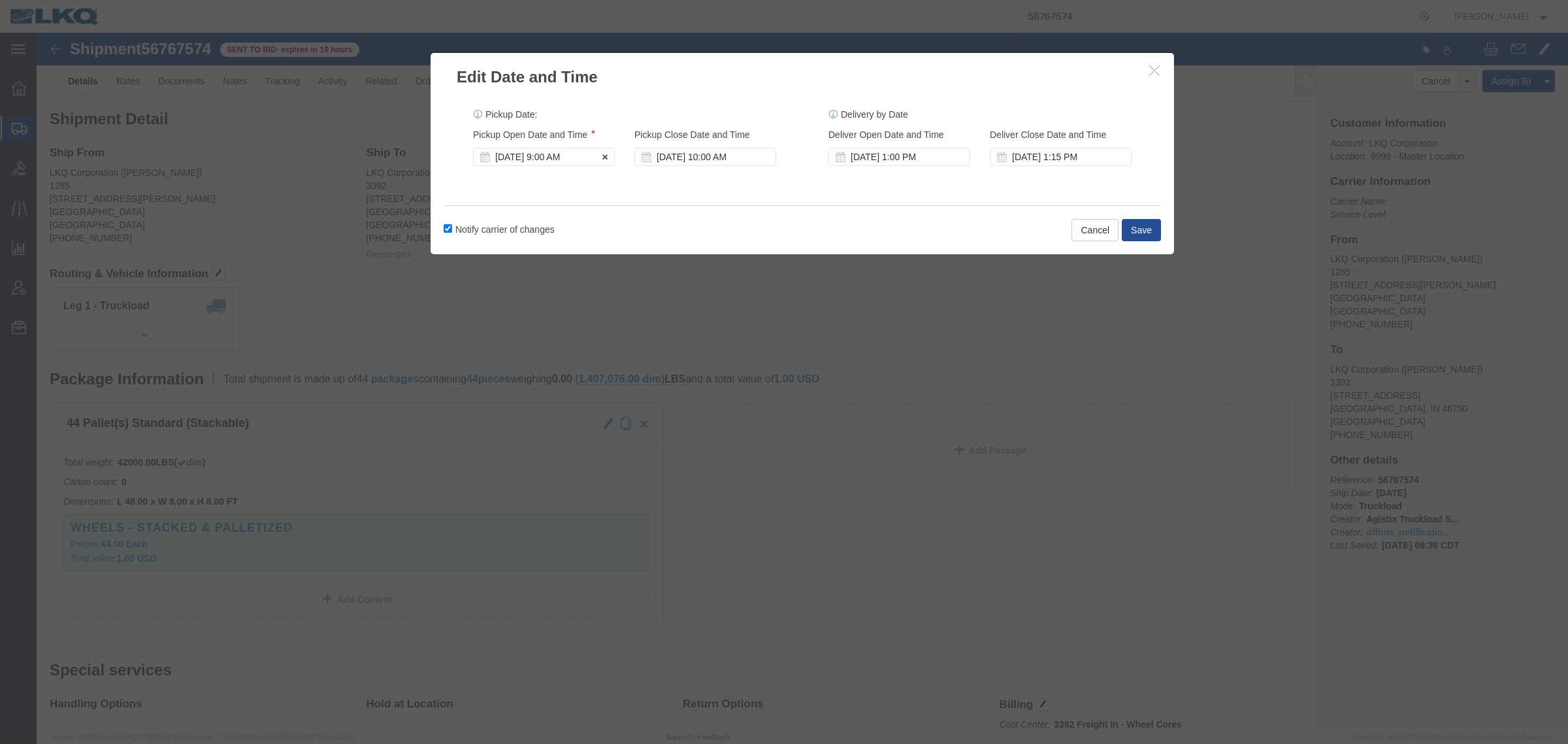
click div "Sep 22 2025 9:00 AM"
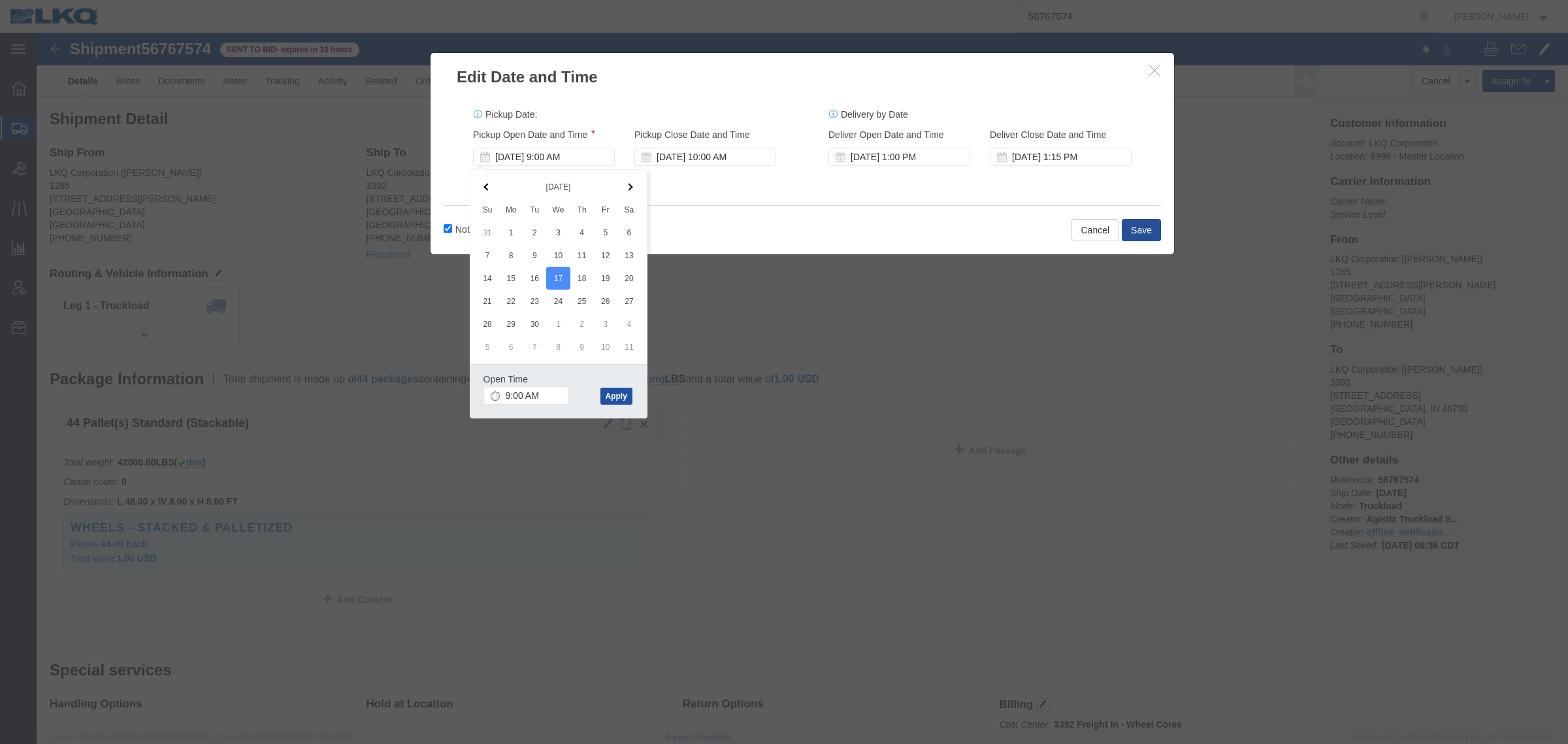
click button "Apply"
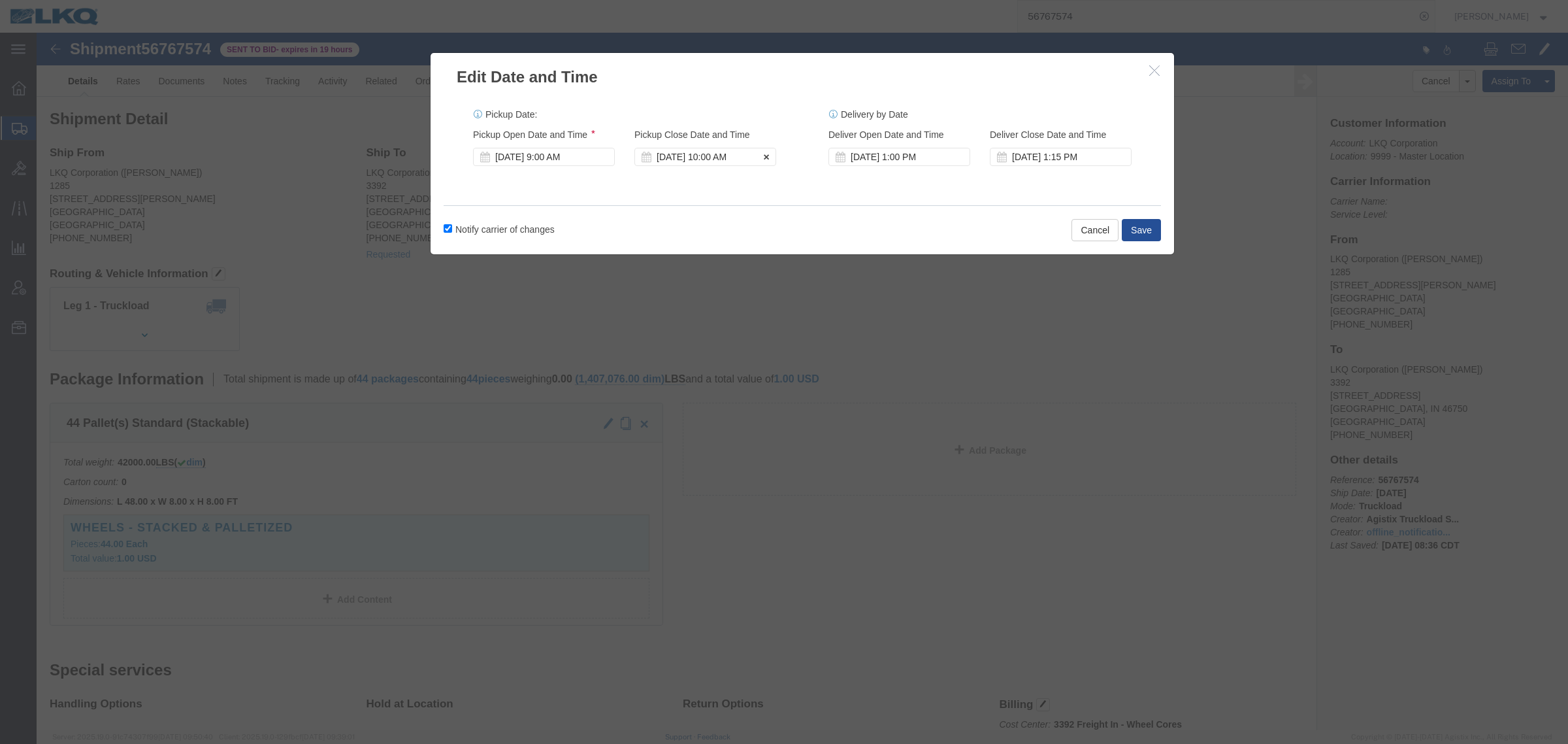
click div "Sep 22 2025 10:00 AM"
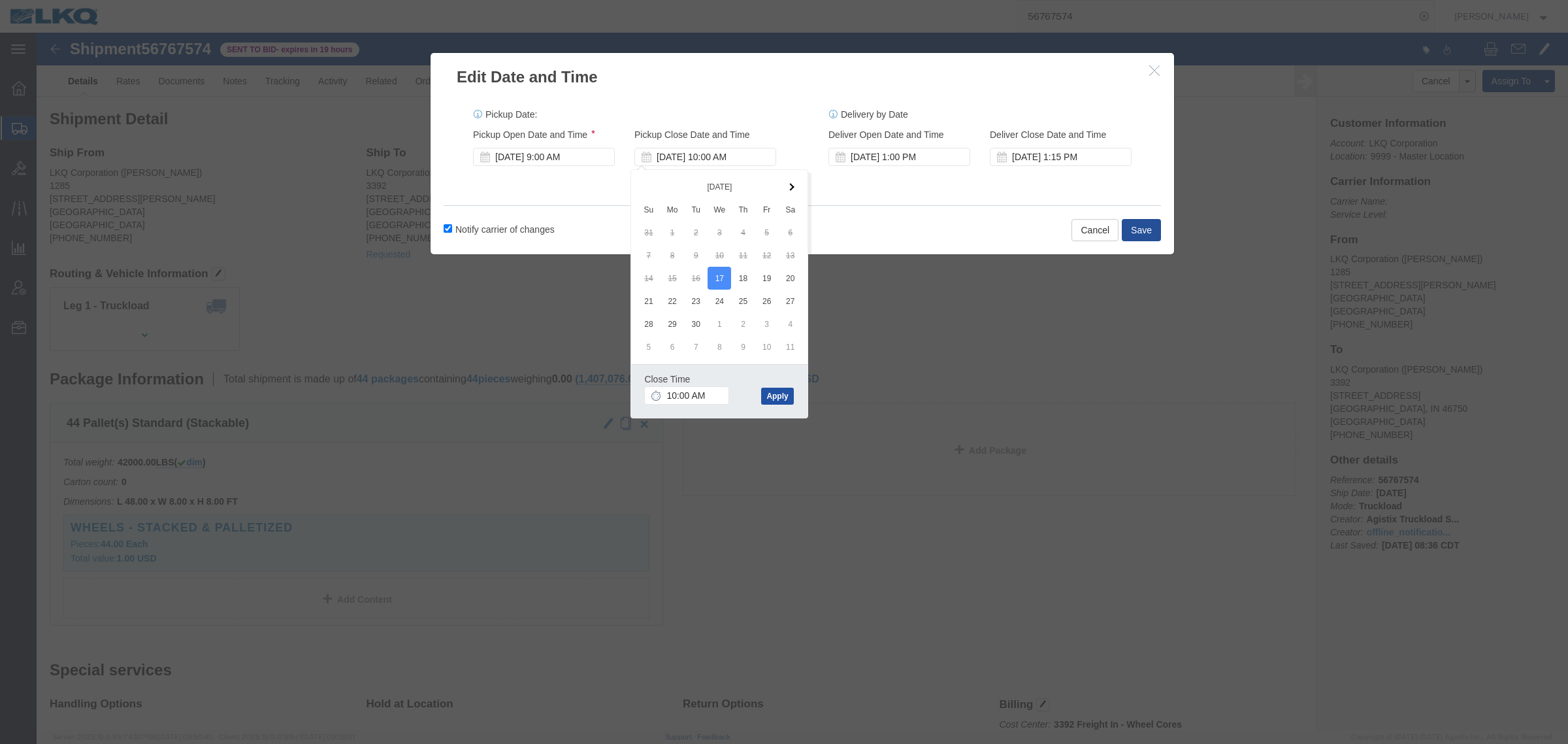
click button "Apply"
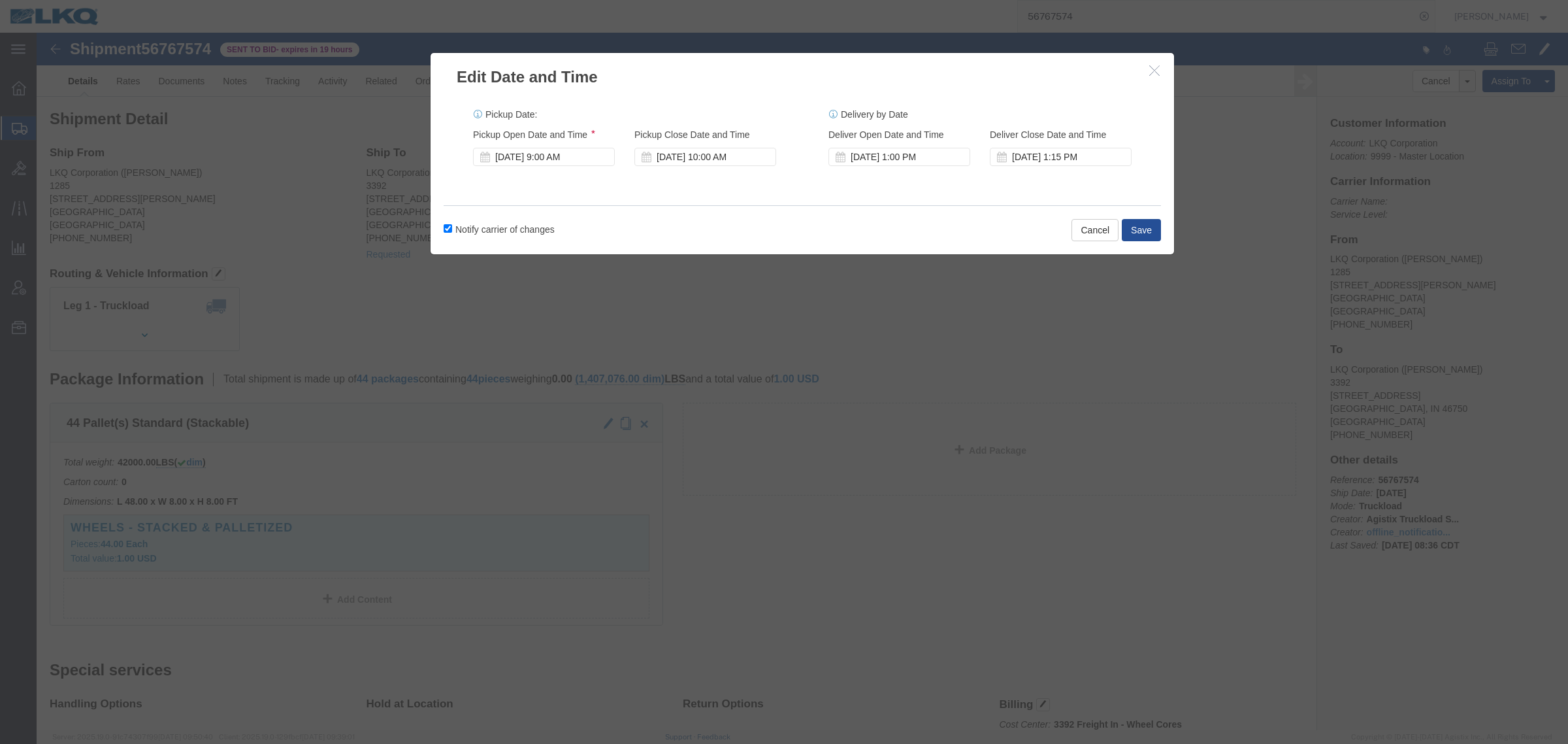
click label "Notify carrier of changes"
click input "Notify carrier of changes"
checkbox input "false"
click button "Save"
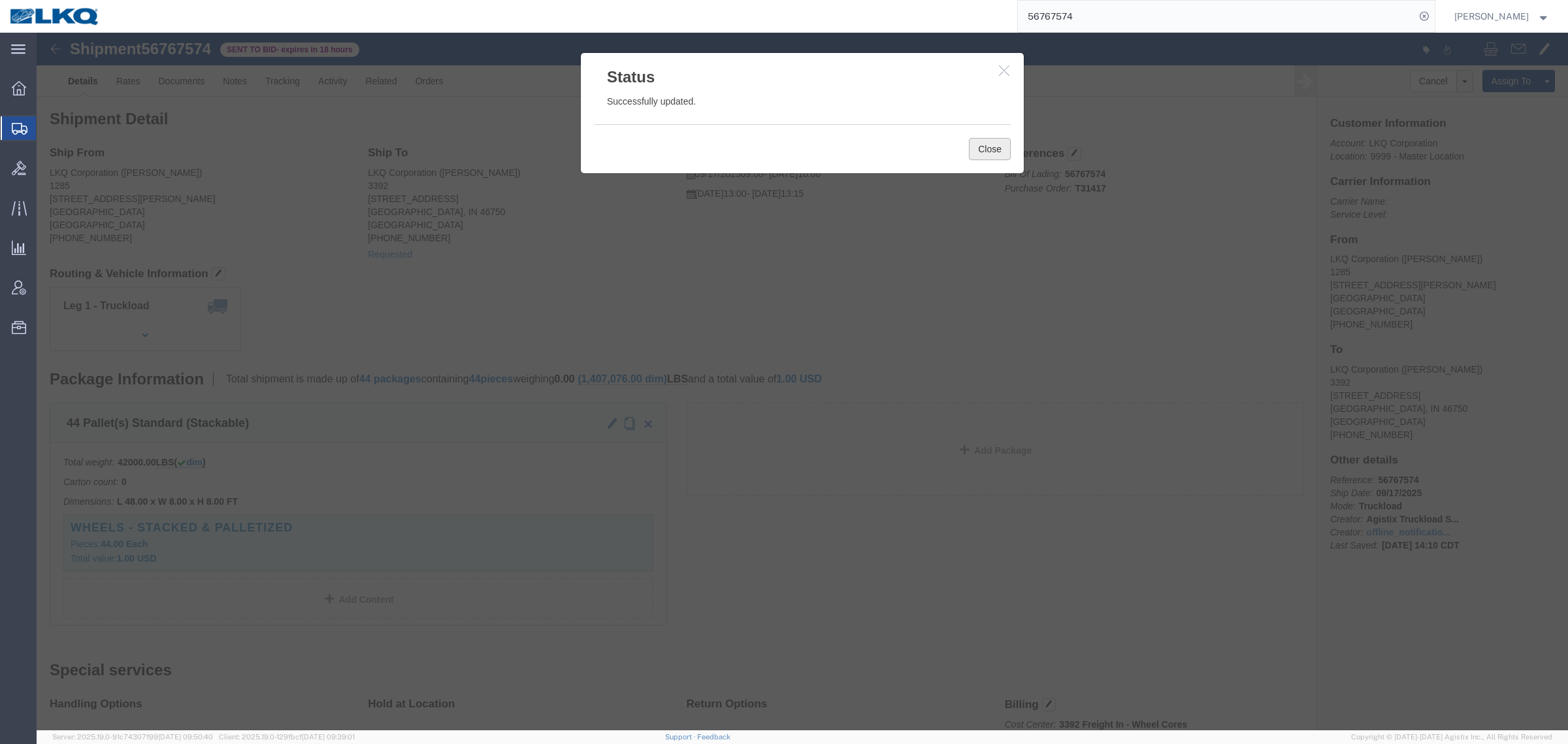
click button "Close"
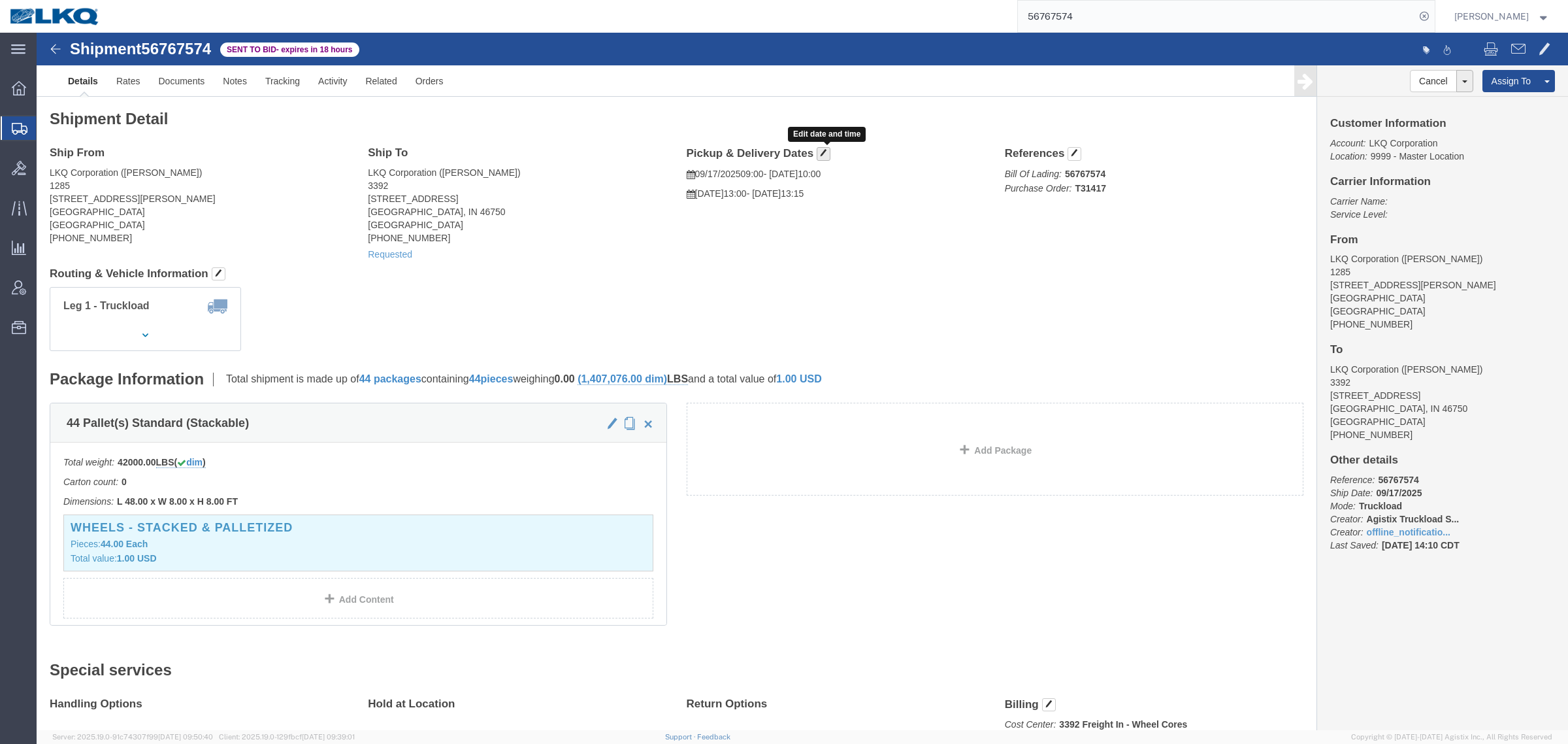
click span "button"
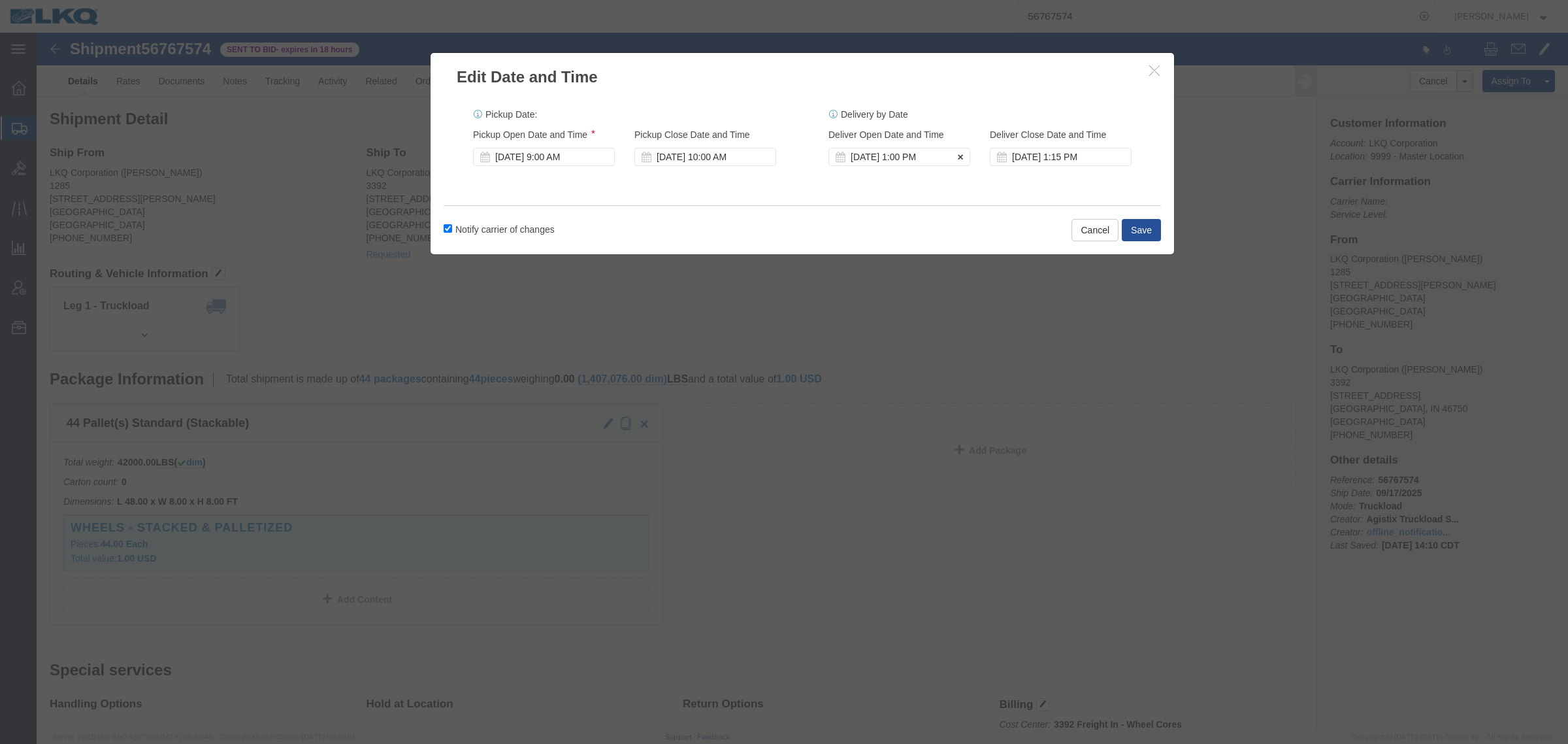
click div "Sep 26 2025 1:00 PM"
click div "Notify carrier of changes Cancel Save"
click div "Sep 17 2025 9:00 AM"
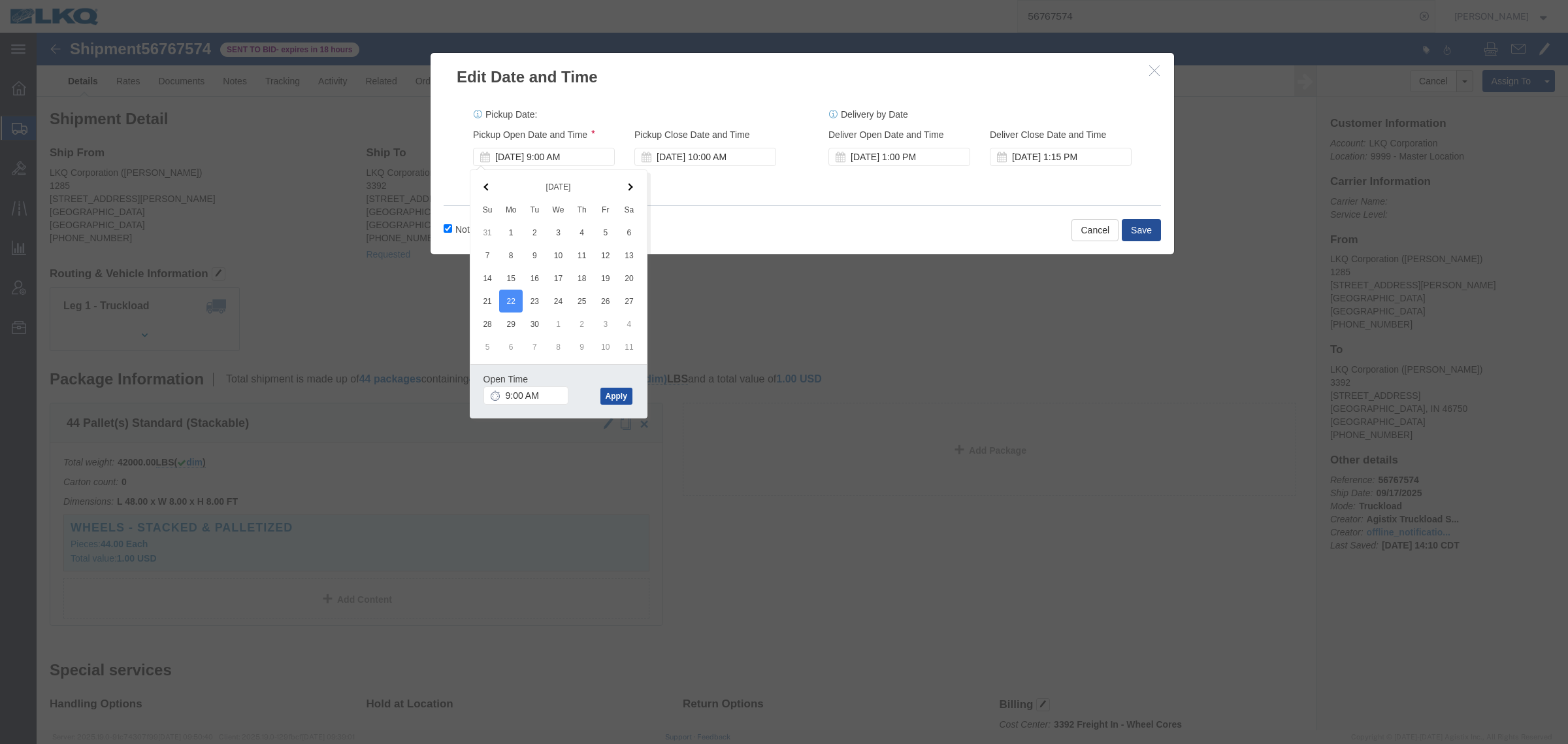
click button "Apply"
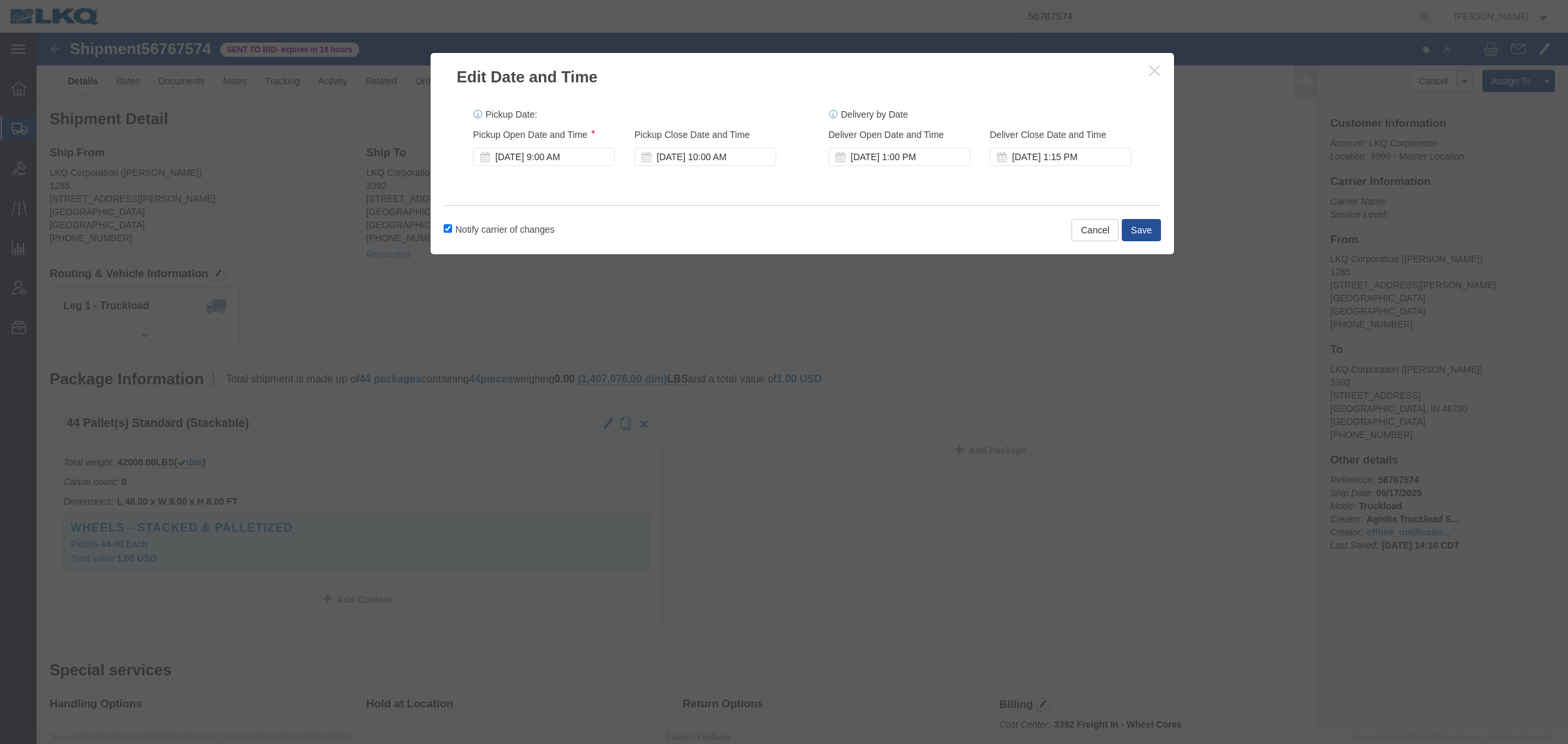
click div "Notify carrier of changes Cancel Save"
click label "Notify carrier of changes"
click input "Notify carrier of changes"
click label "Notify carrier of changes"
click input "Notify carrier of changes"
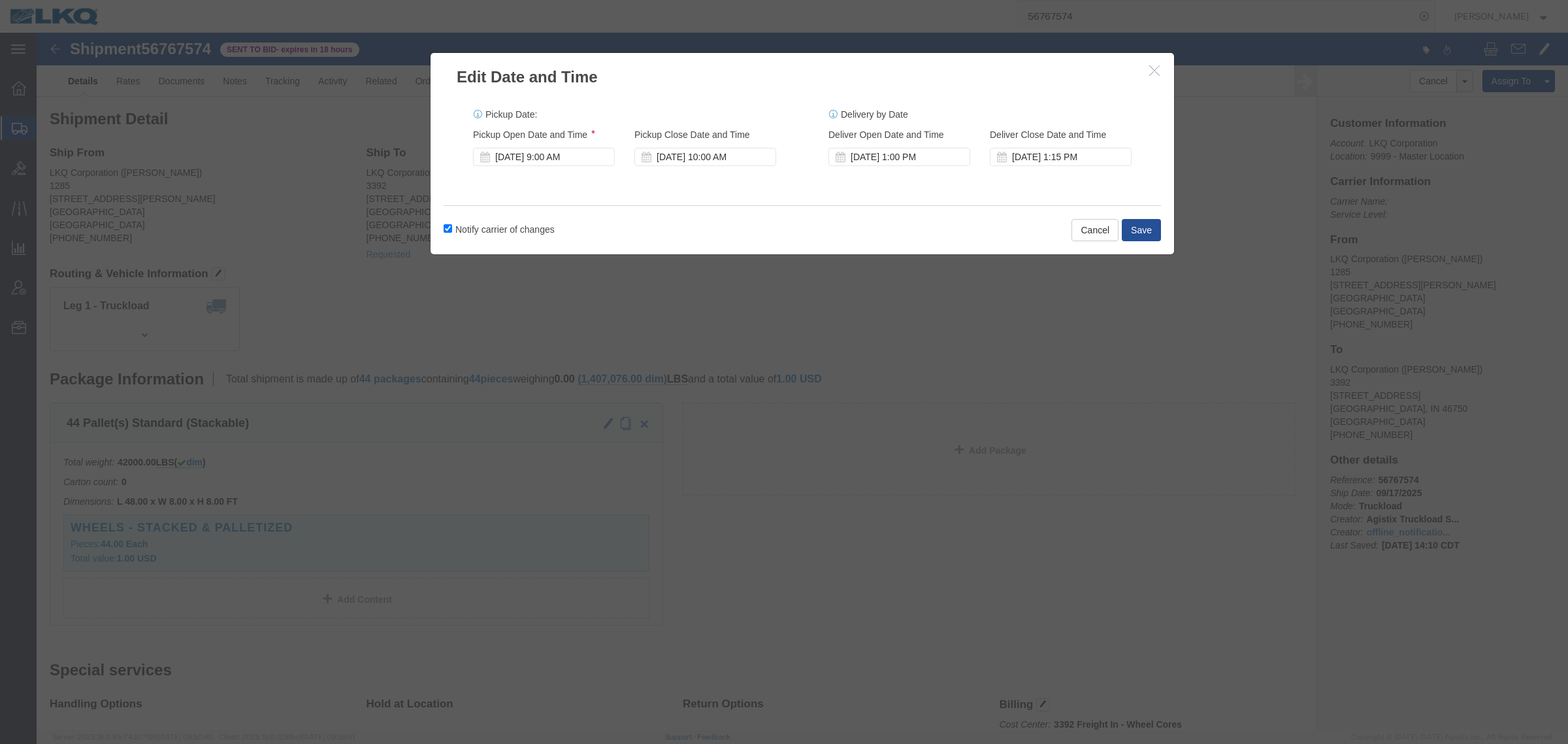
drag, startPoint x: 448, startPoint y: 194, endPoint x: 728, endPoint y: 214, distance: 280.7
click label "Notify carrier of changes"
click input "Notify carrier of changes"
checkbox input "false"
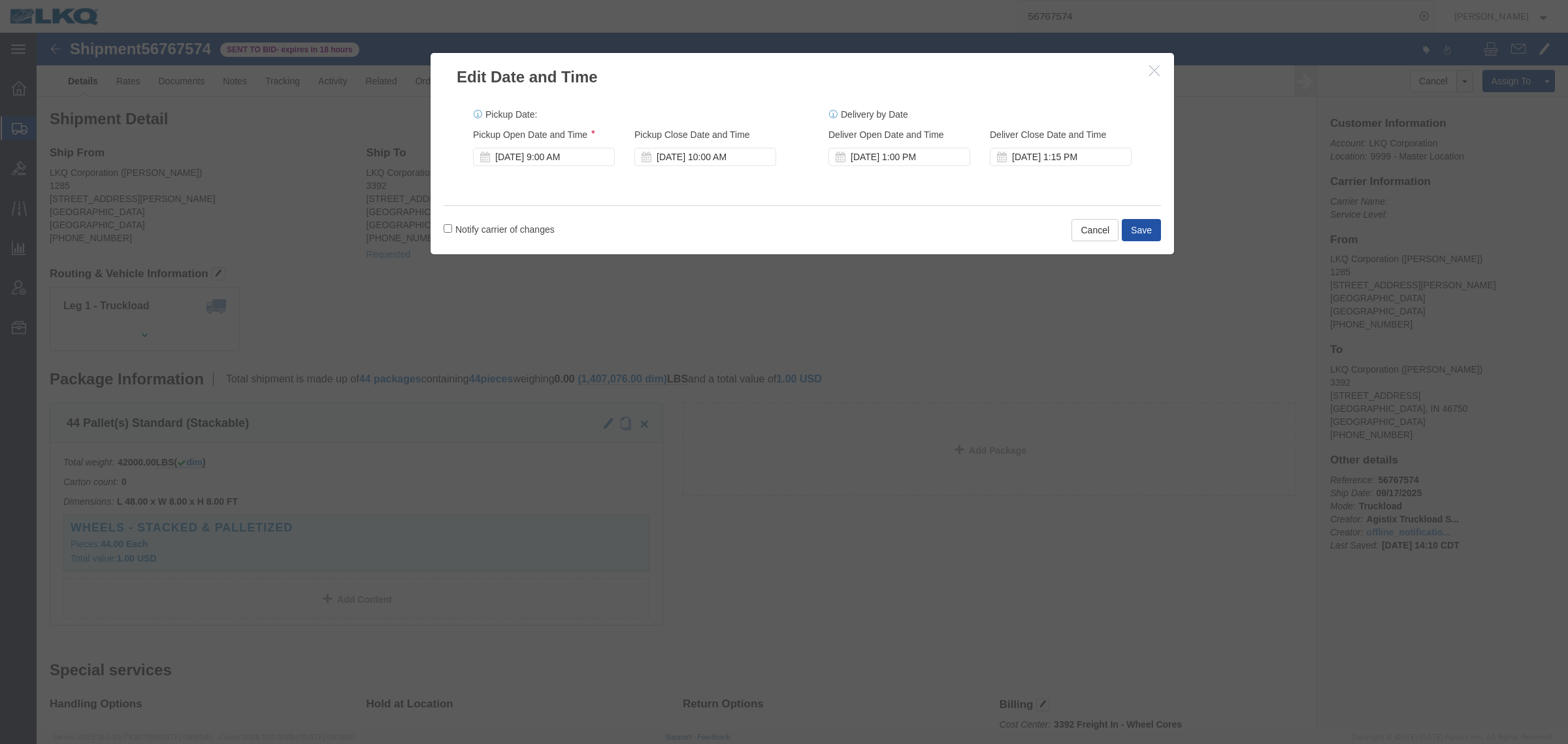
click button "Save"
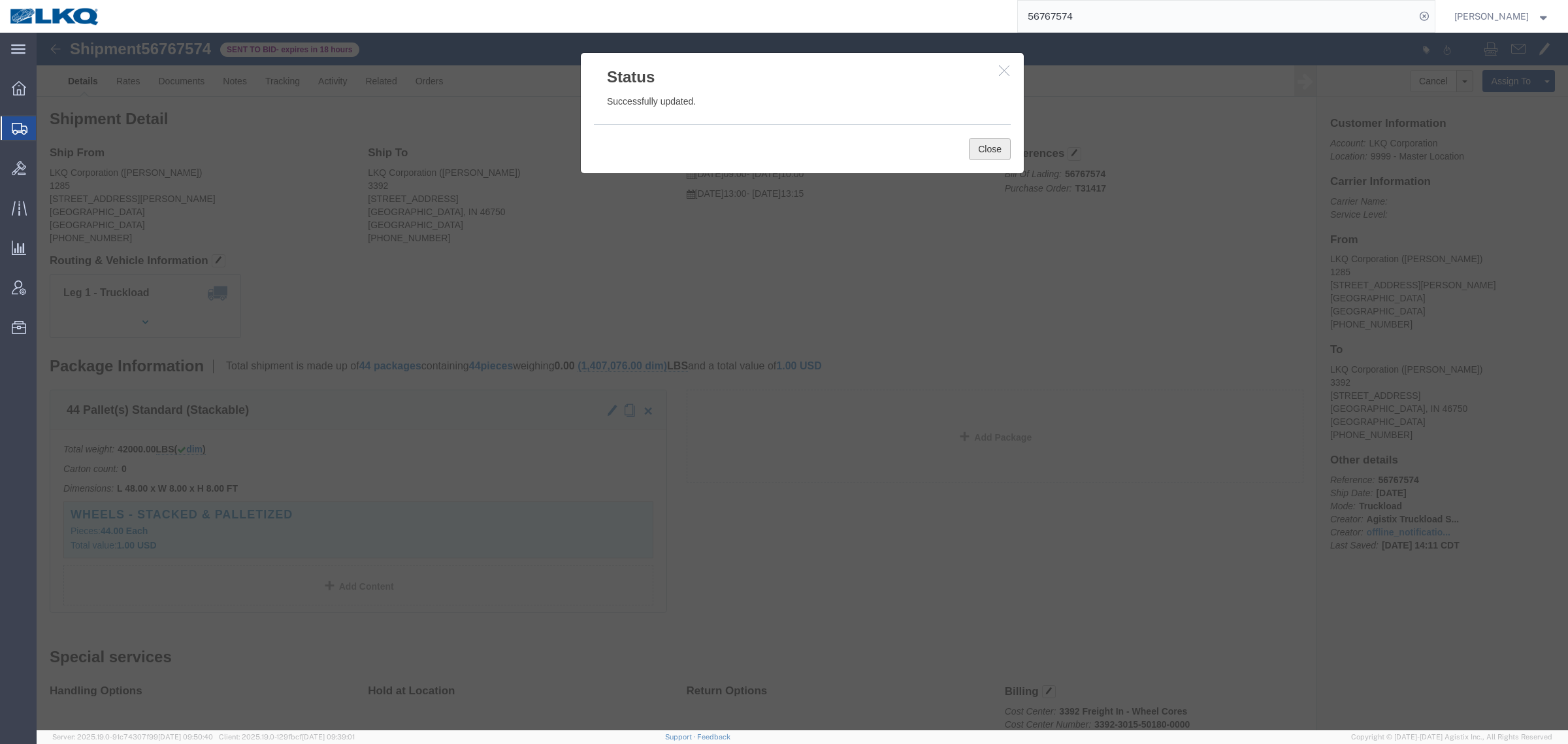
click button "Close"
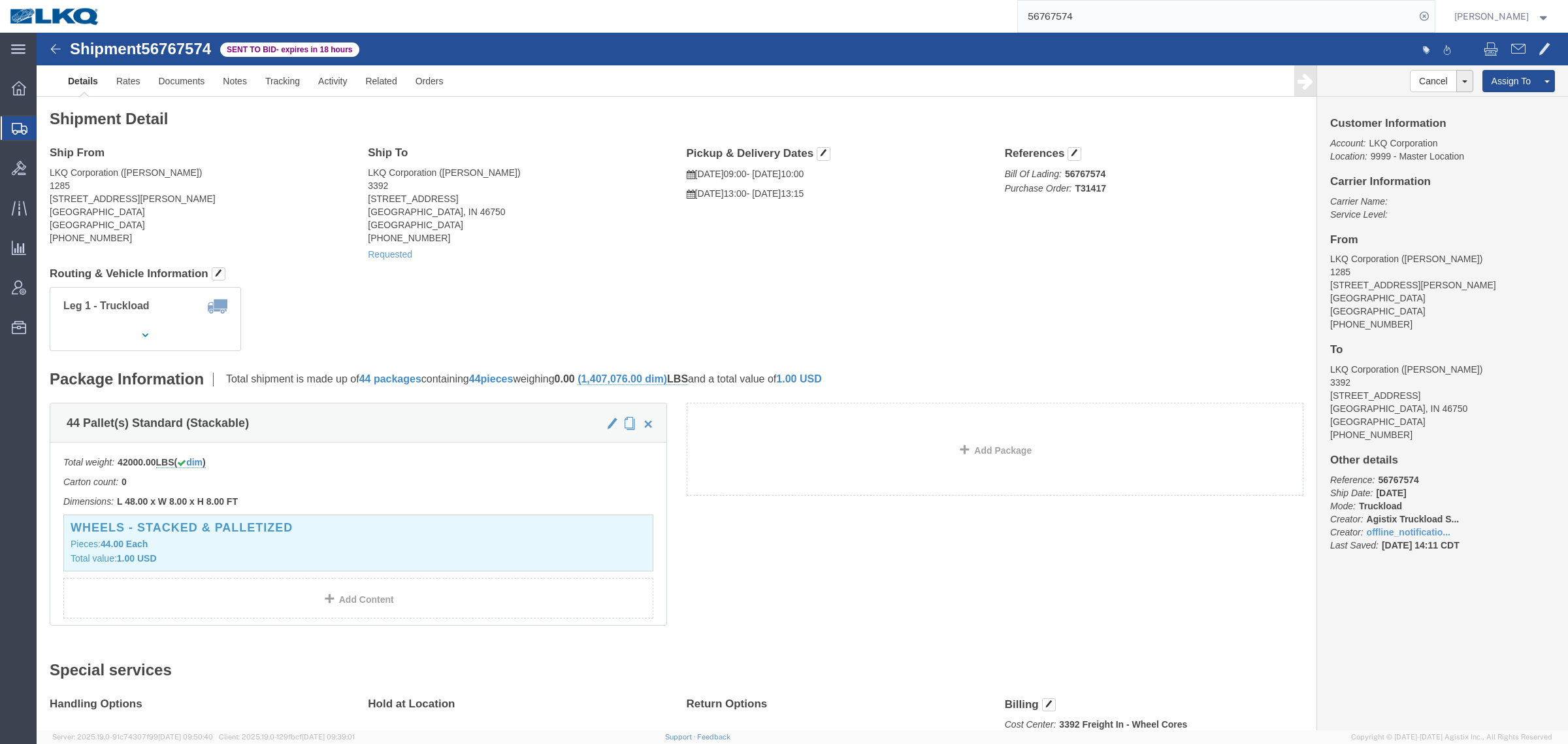
drag, startPoint x: 948, startPoint y: 259, endPoint x: 1019, endPoint y: 39, distance: 231.2
click div "Shipment Detail Ship From LKQ Corporation (Crystal Vargas) 1285 15228 Boyle Ave…"
drag, startPoint x: 1102, startPoint y: 17, endPoint x: 1075, endPoint y: 19, distance: 27.1
click at [1082, 17] on input "56767574" at bounding box center [1216, 17] width 397 height 31
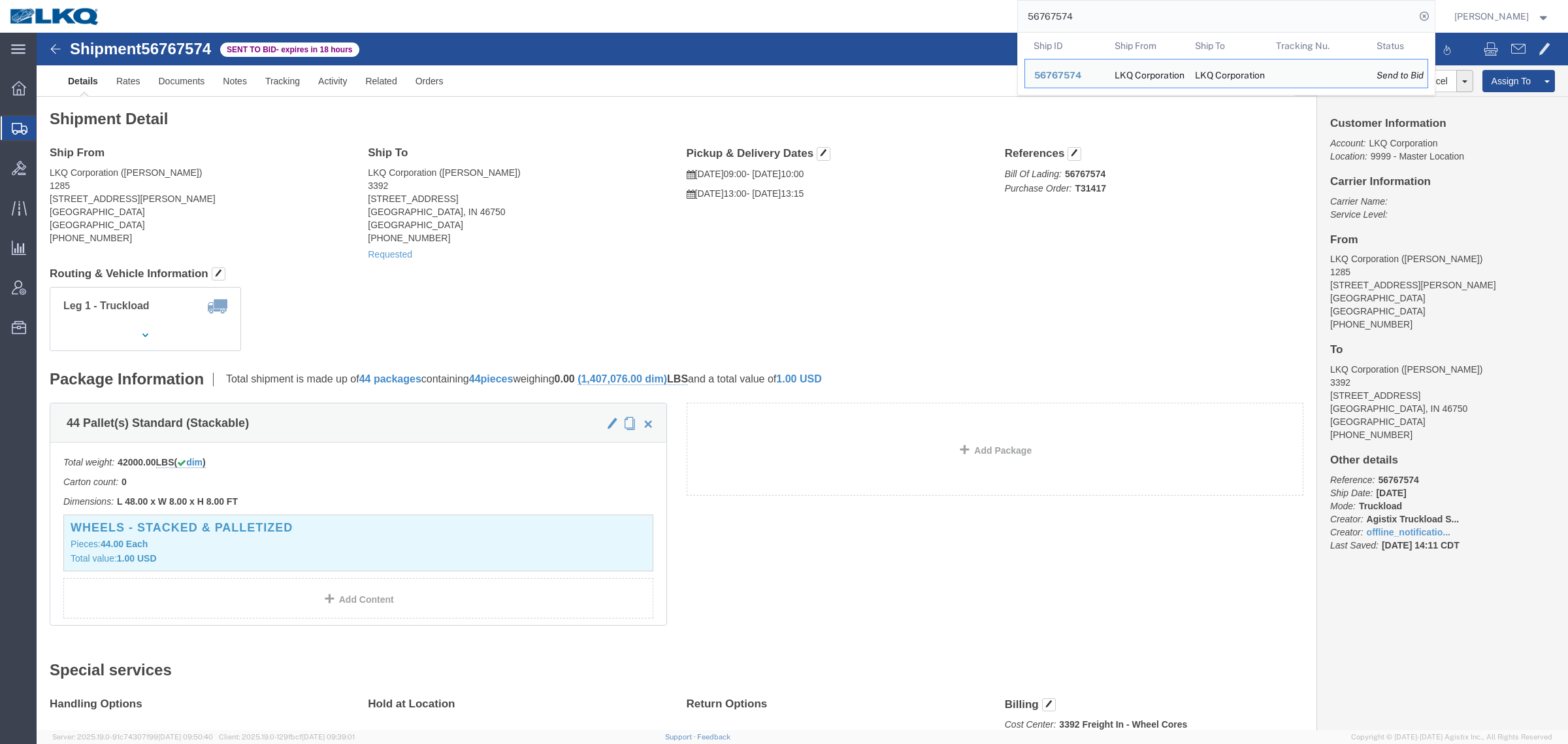
paste input "56838201"
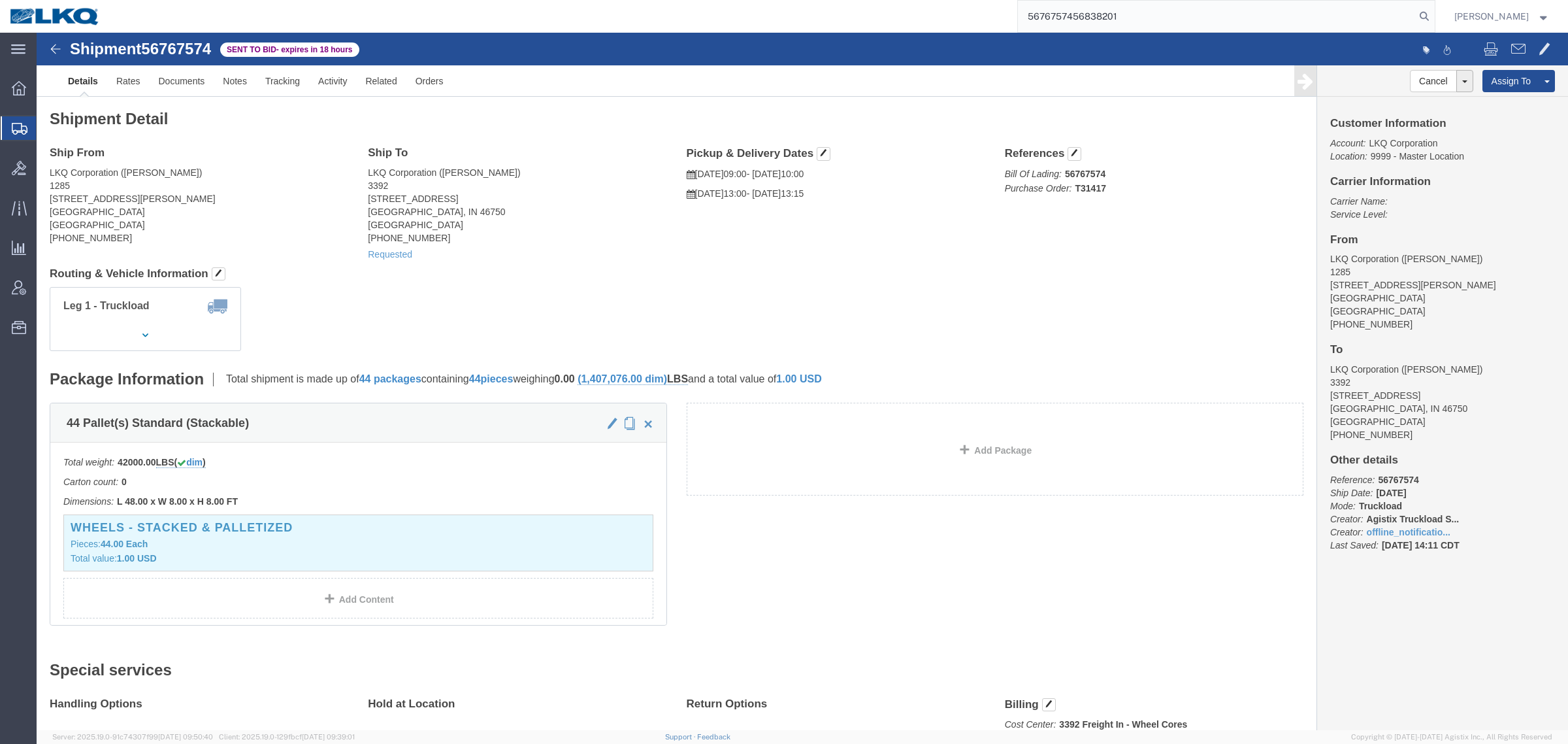
click at [1075, 19] on input "5676757456838201" at bounding box center [1216, 17] width 397 height 31
paste input "search"
type input "56838201"
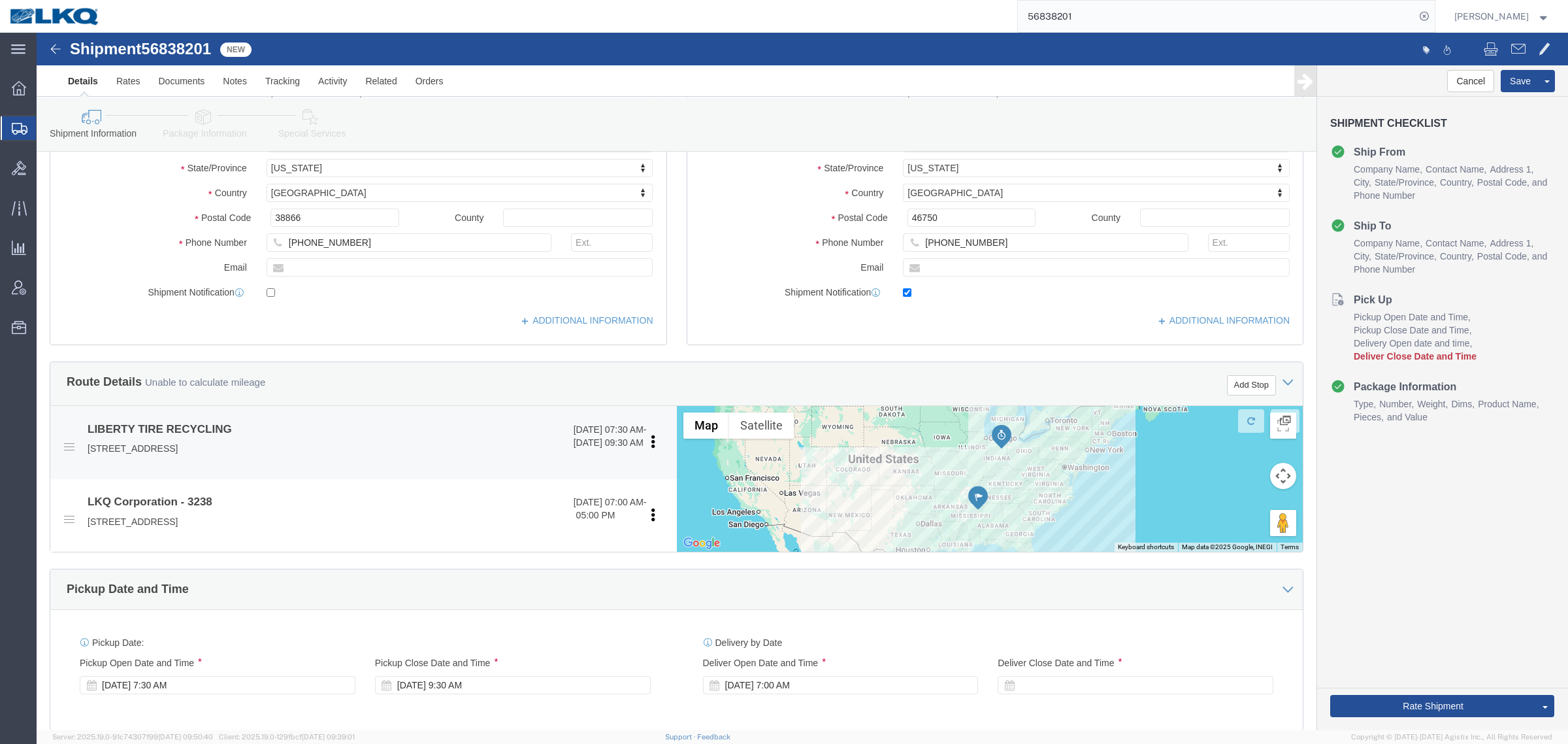
scroll to position [245, 0]
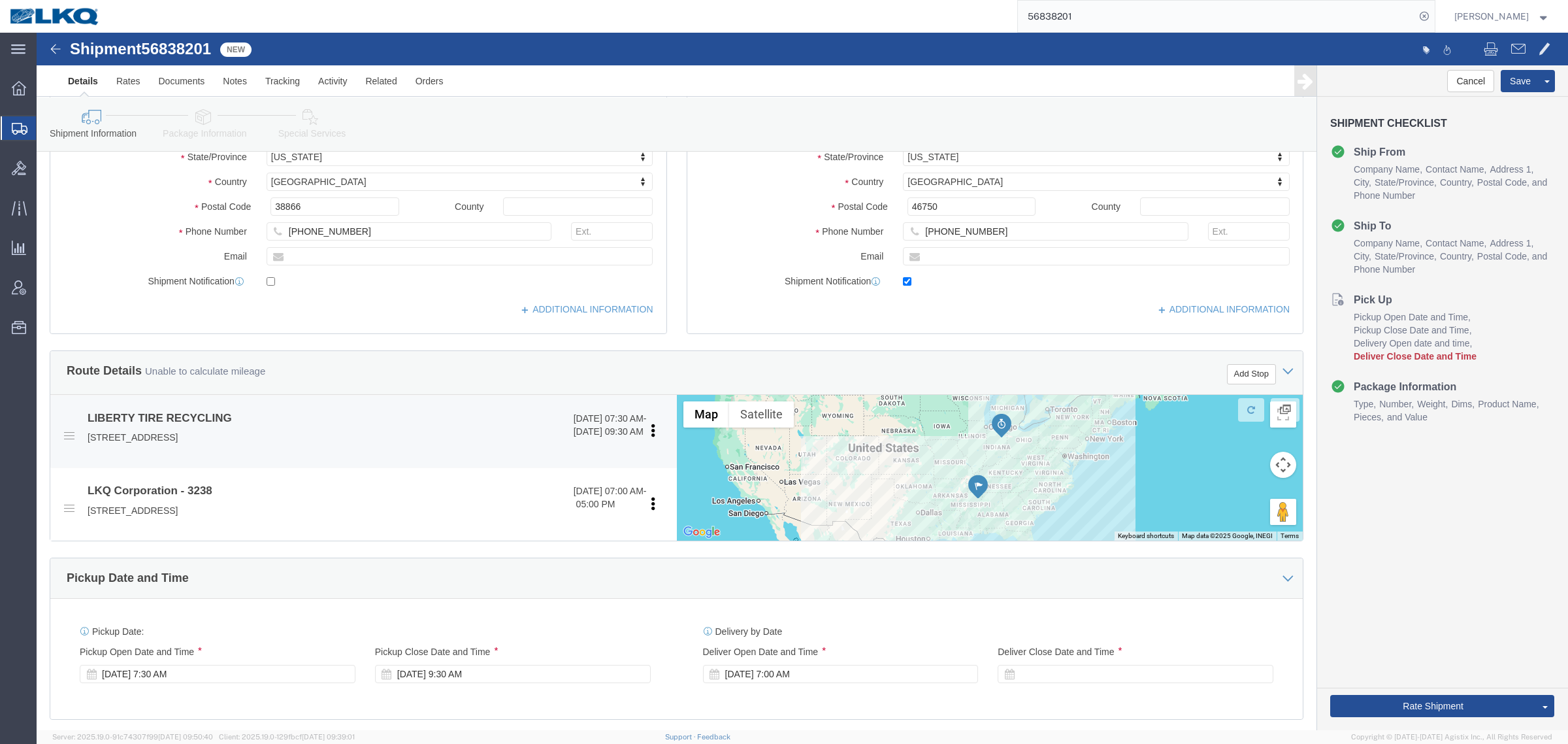
select select
select select "27940"
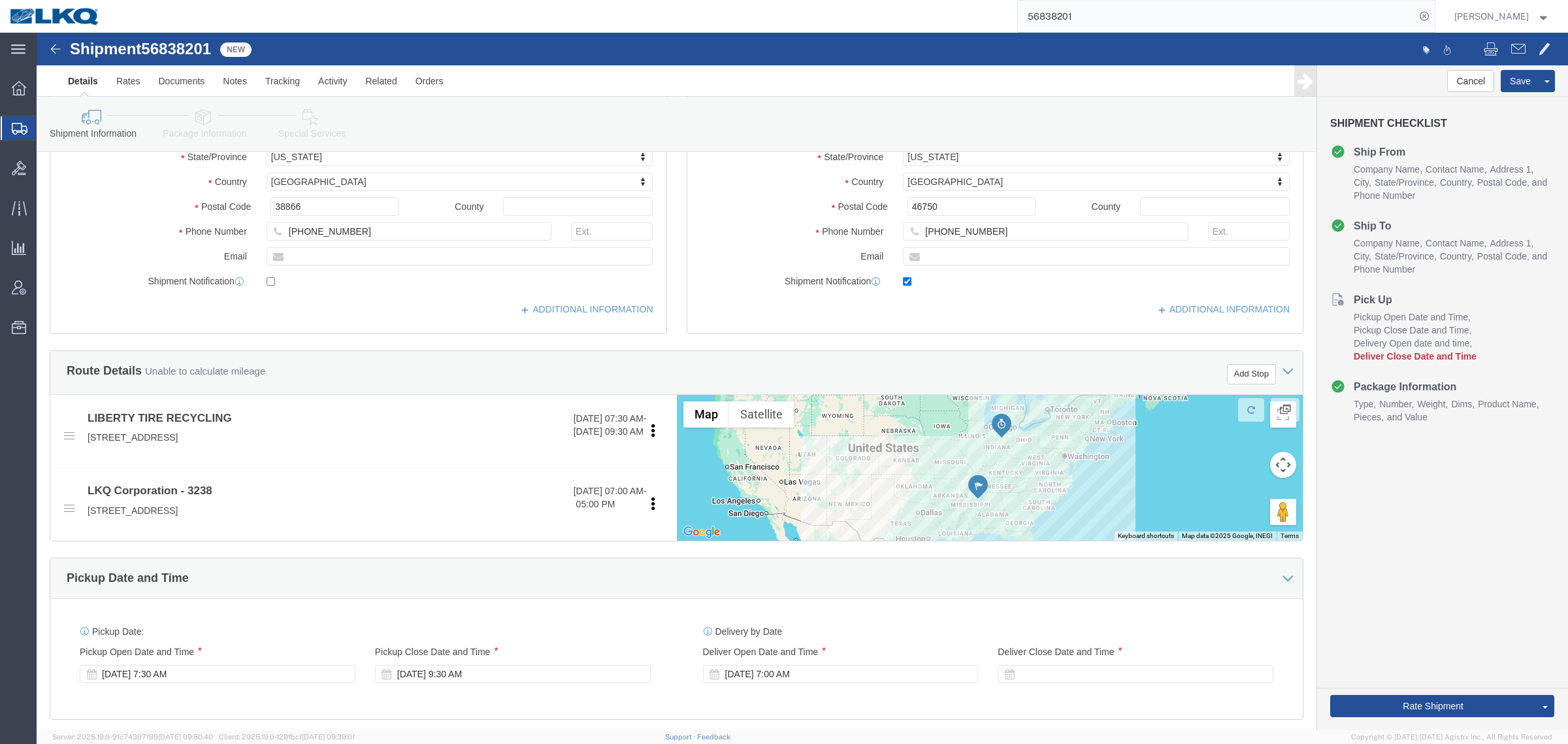
scroll to position [0, 0]
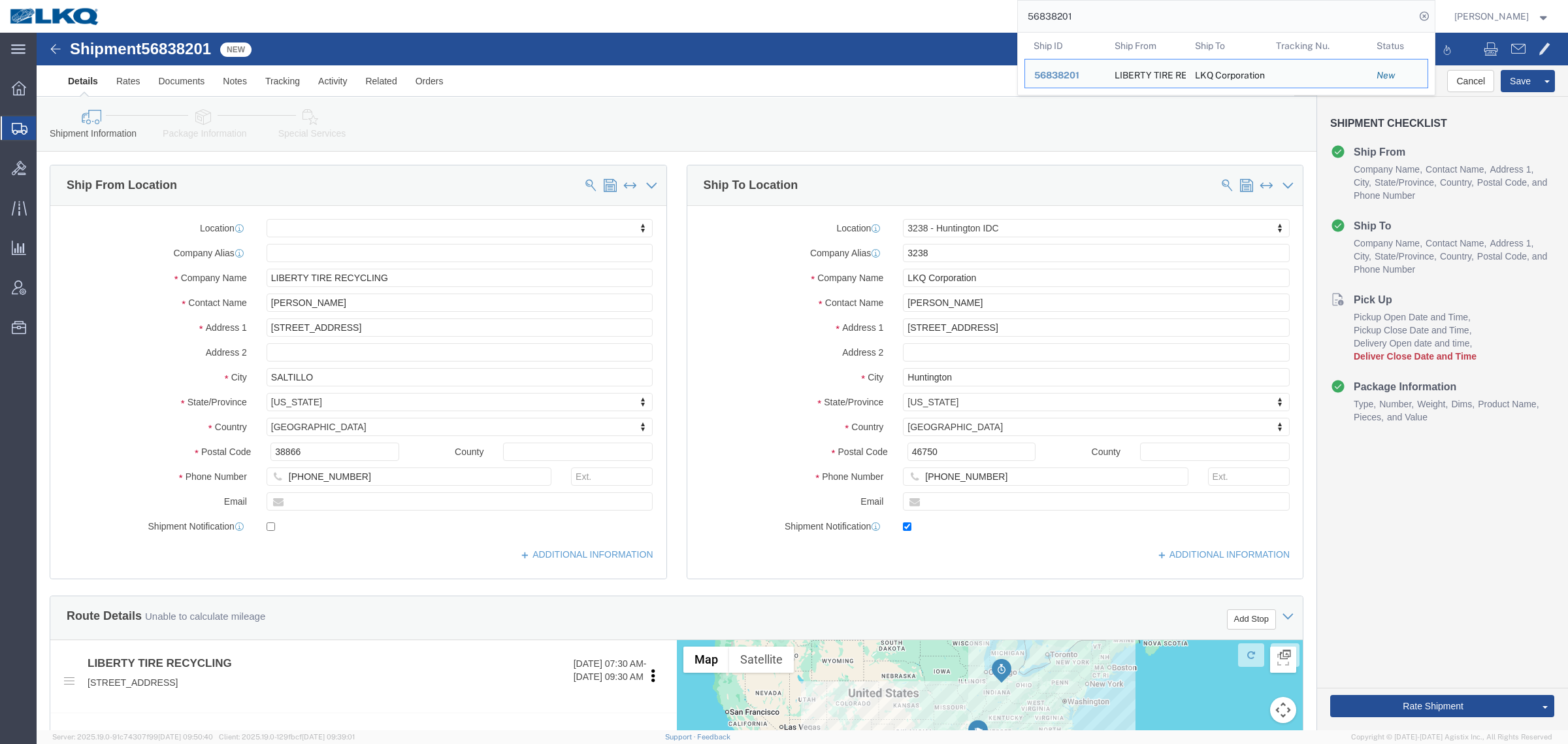
drag, startPoint x: 902, startPoint y: 17, endPoint x: 864, endPoint y: 23, distance: 38.5
click at [864, 22] on div "56838201 Ship ID Ship From Ship To Tracking Nu. Status Ship ID 56838201 Ship Fr…" at bounding box center [772, 17] width 1325 height 33
paste input "781204"
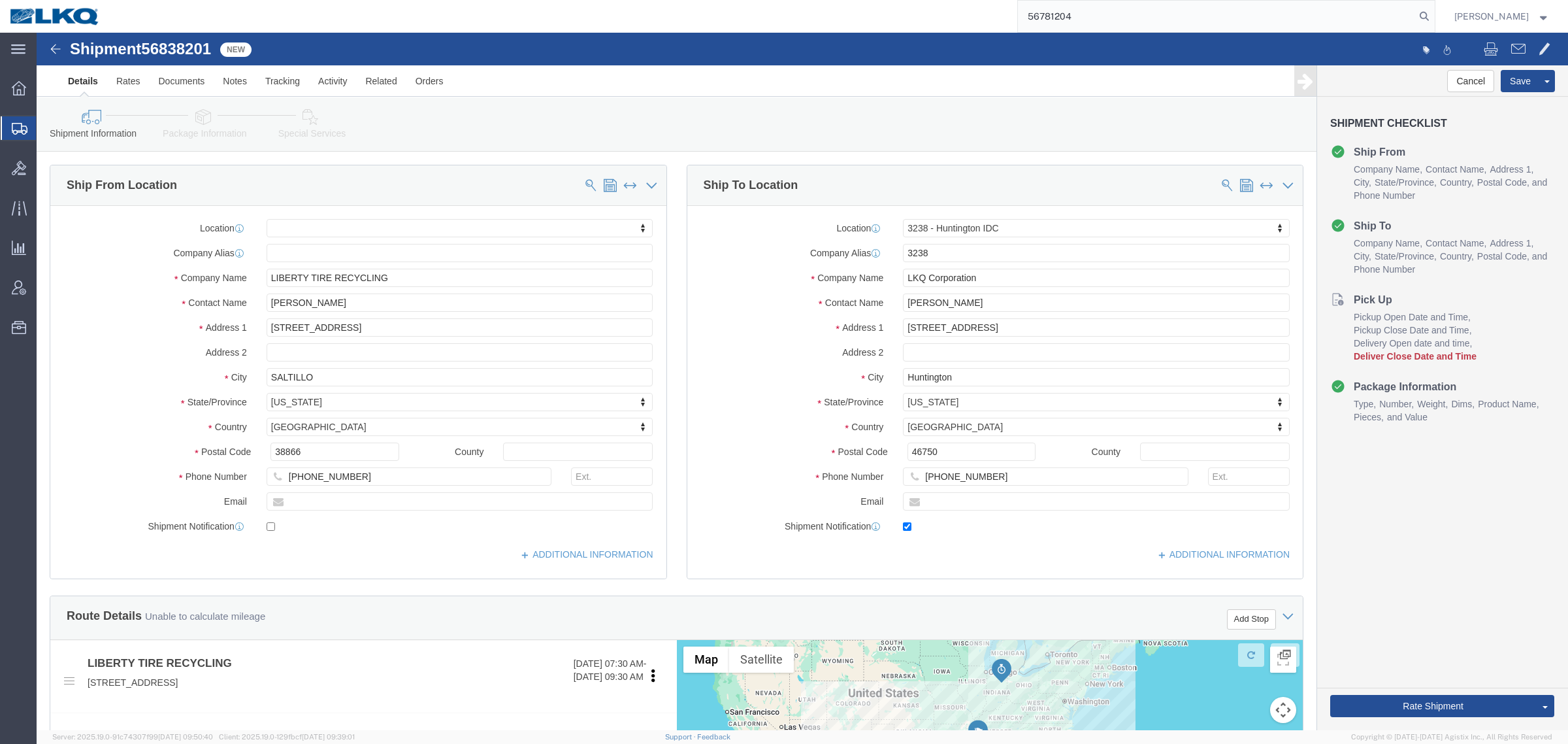
type input "56781204"
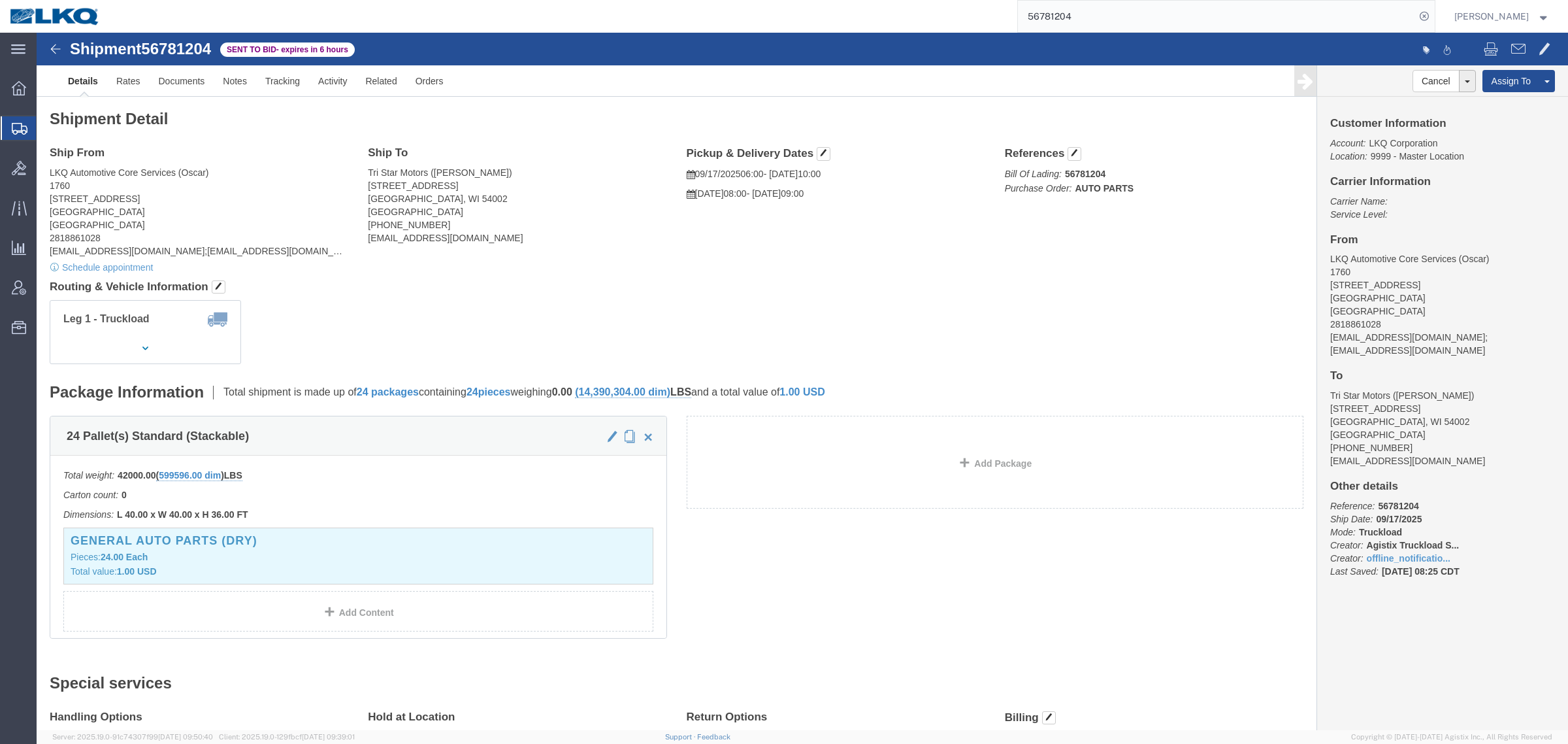
click h4 "Routing & Vehicle Information"
click link "Notes"
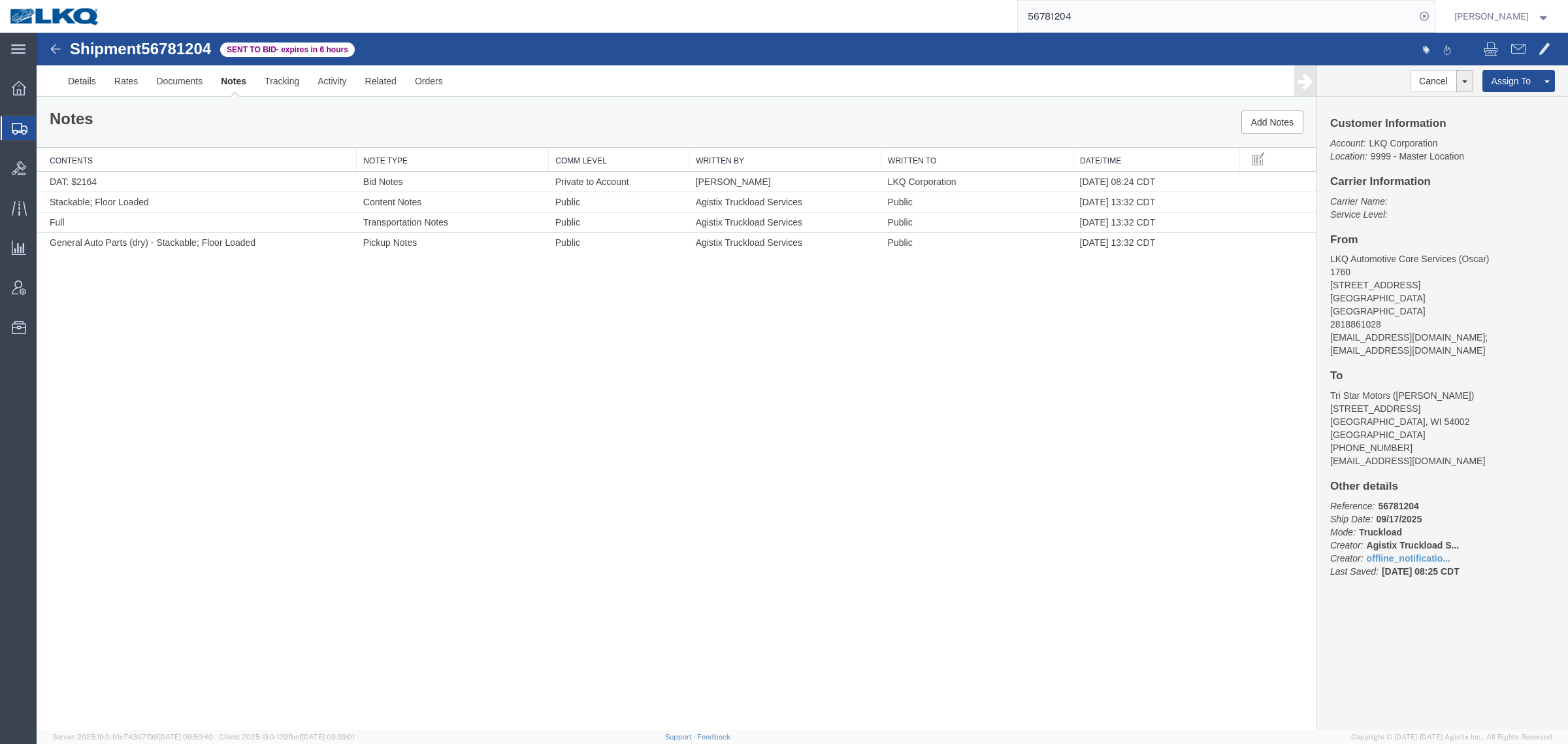
drag, startPoint x: 315, startPoint y: 364, endPoint x: 521, endPoint y: 299, distance: 216.0
click at [315, 364] on div "Shipment 56781204 4 of 4 Sent to Bid - expires in 6 hours Details Rates Documen…" at bounding box center [802, 382] width 1531 height 697
click at [1229, 239] on link "Edit Notes" at bounding box center [1213, 240] width 113 height 19
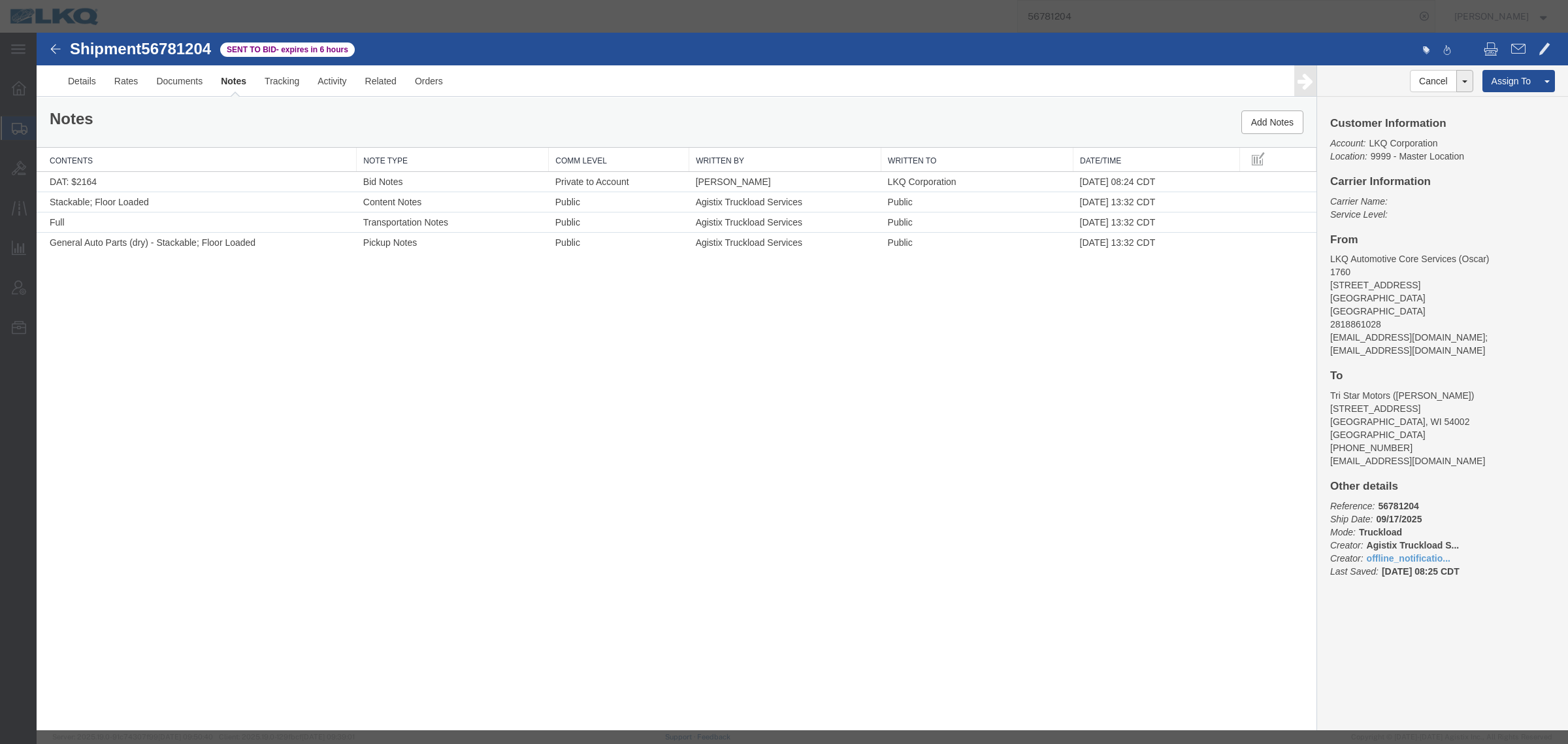
select select "BID_NOTES"
select select "PRIVATE_TO_ACCOUNT"
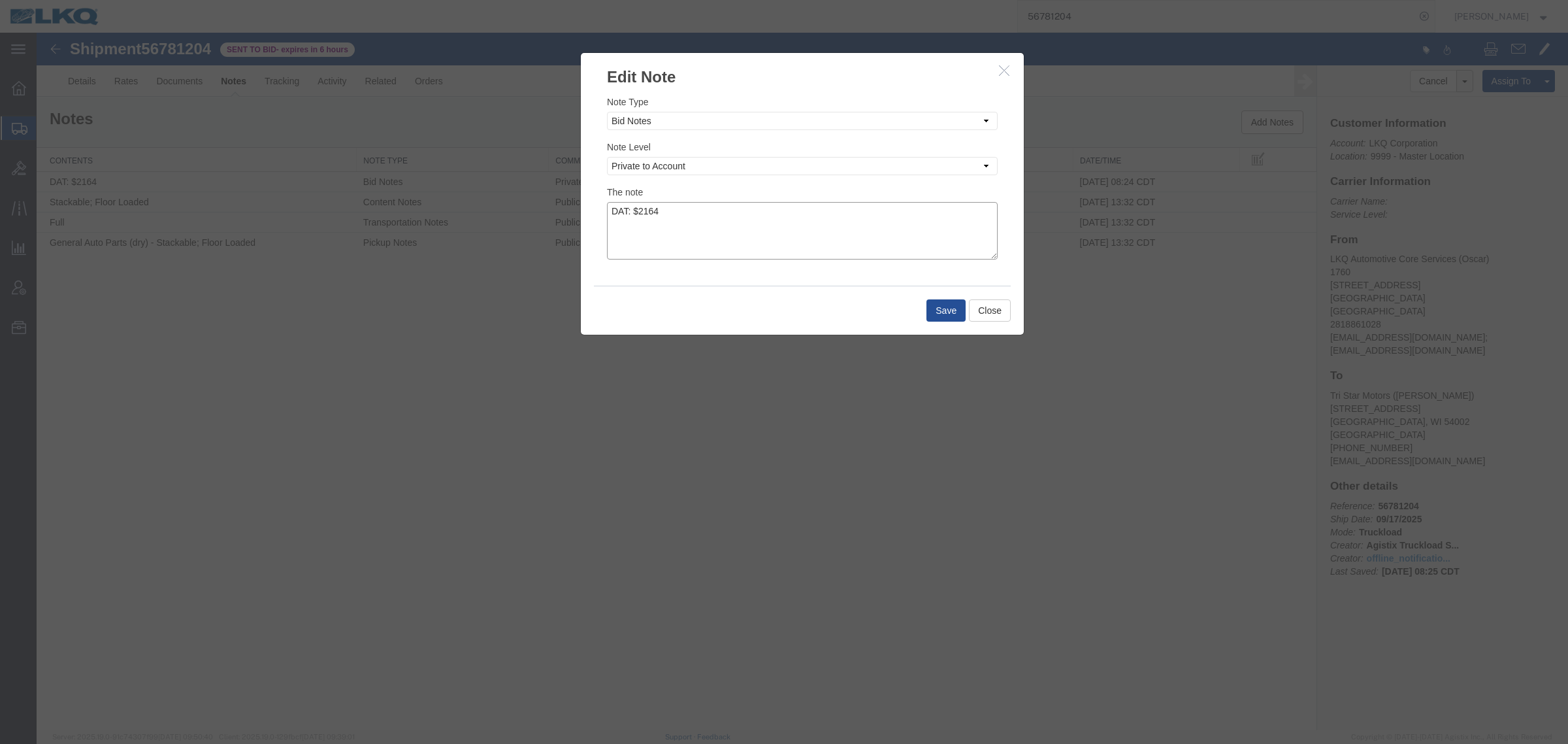
click at [756, 204] on textarea "DAT: $2164" at bounding box center [802, 230] width 391 height 58
type textarea "DAT: $2164, Original: $2315"
click at [953, 310] on button "Save" at bounding box center [945, 310] width 39 height 22
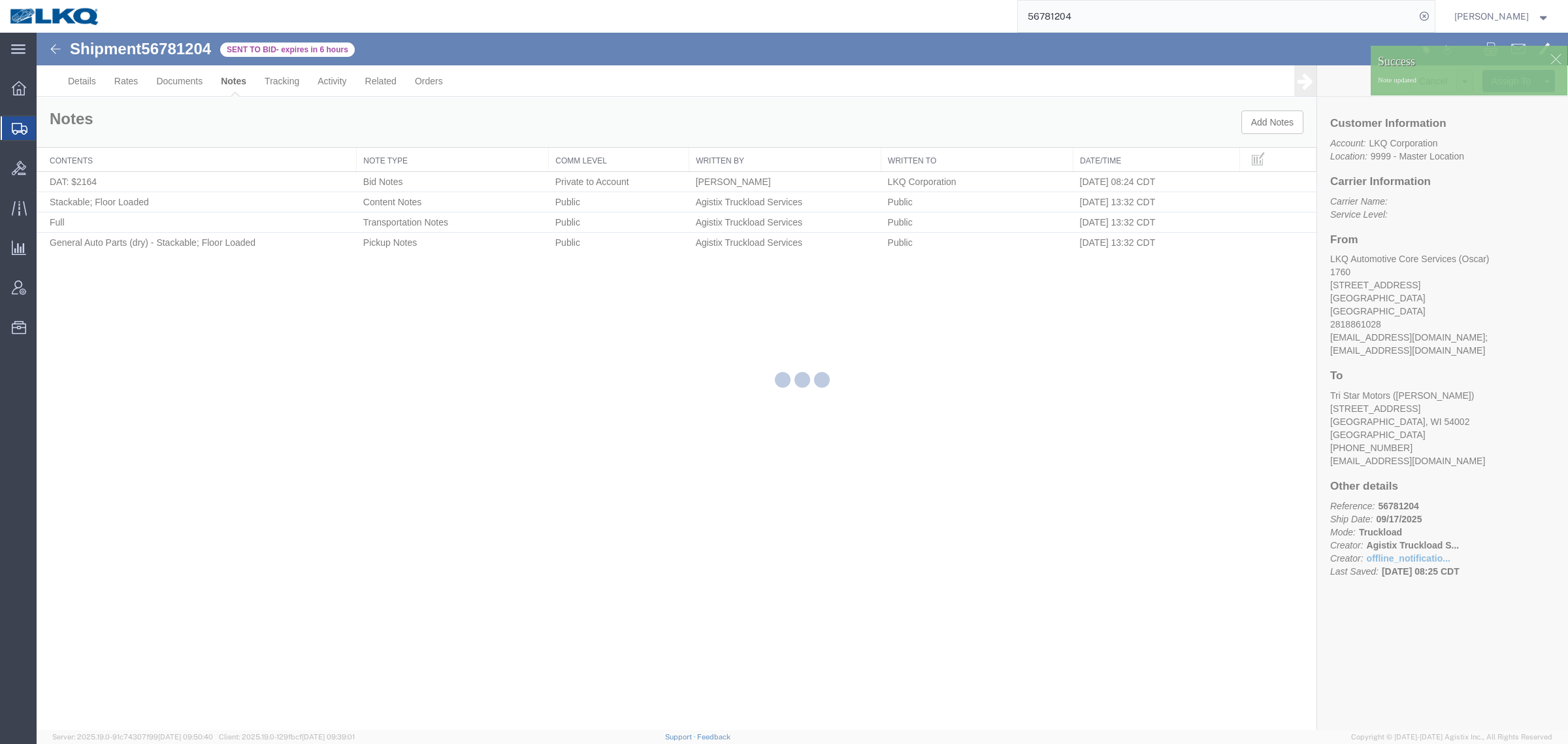
click at [134, 86] on div at bounding box center [802, 382] width 1531 height 697
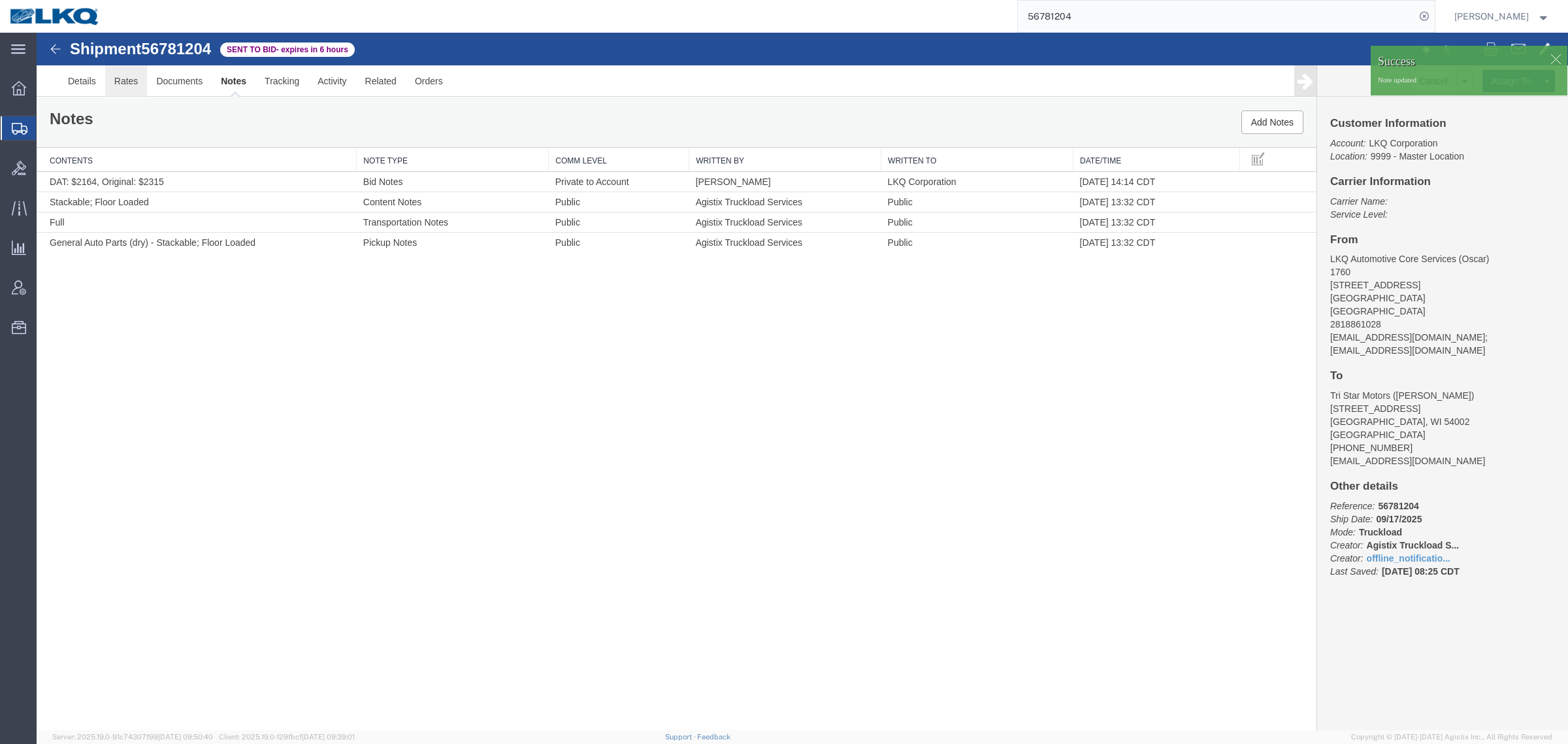
drag, startPoint x: 171, startPoint y: 119, endPoint x: 134, endPoint y: 86, distance: 49.6
click at [134, 86] on link "Rates" at bounding box center [127, 81] width 42 height 31
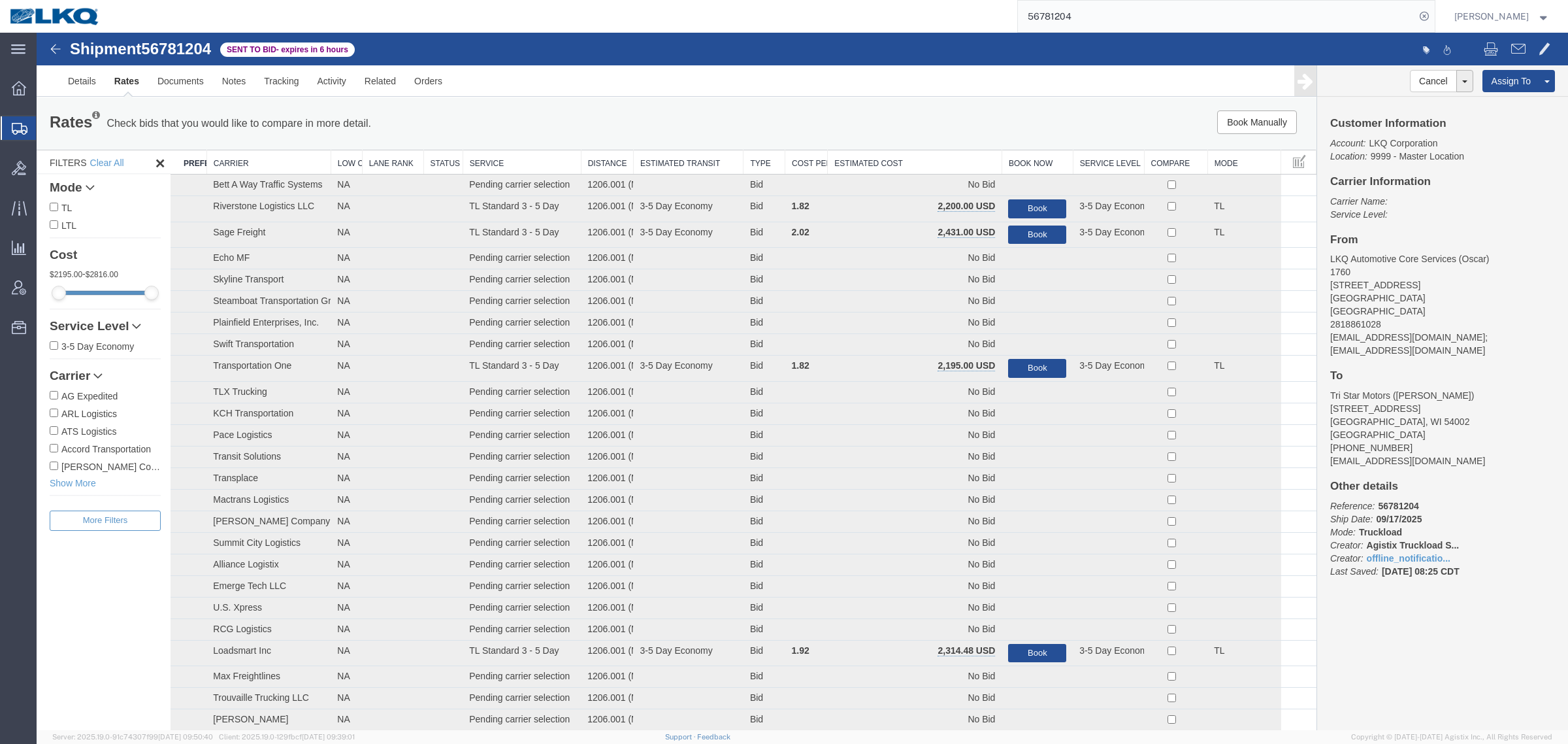
click at [891, 150] on th "Estimated Cost" at bounding box center [914, 162] width 174 height 24
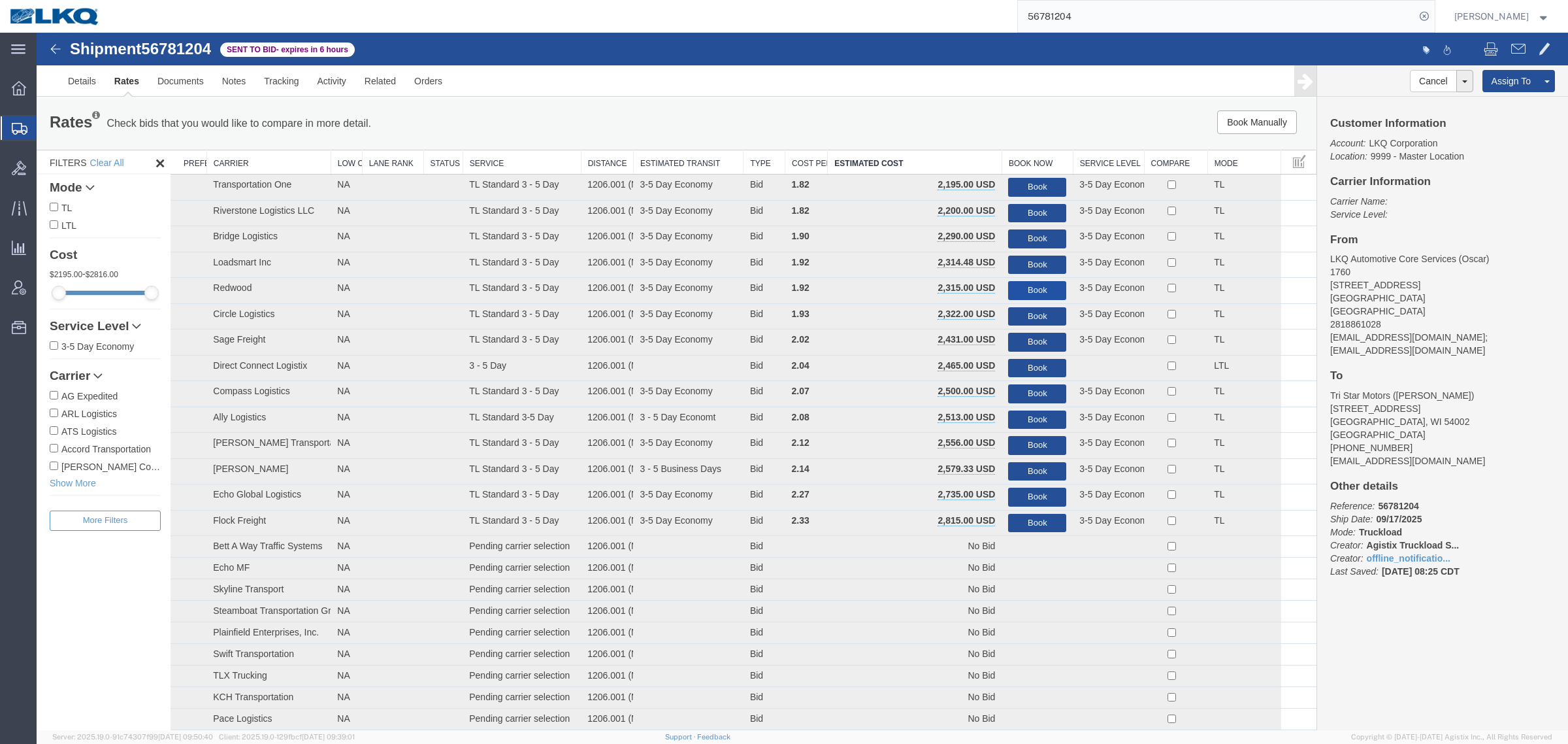
click at [1039, 289] on button "Book" at bounding box center [1036, 290] width 58 height 19
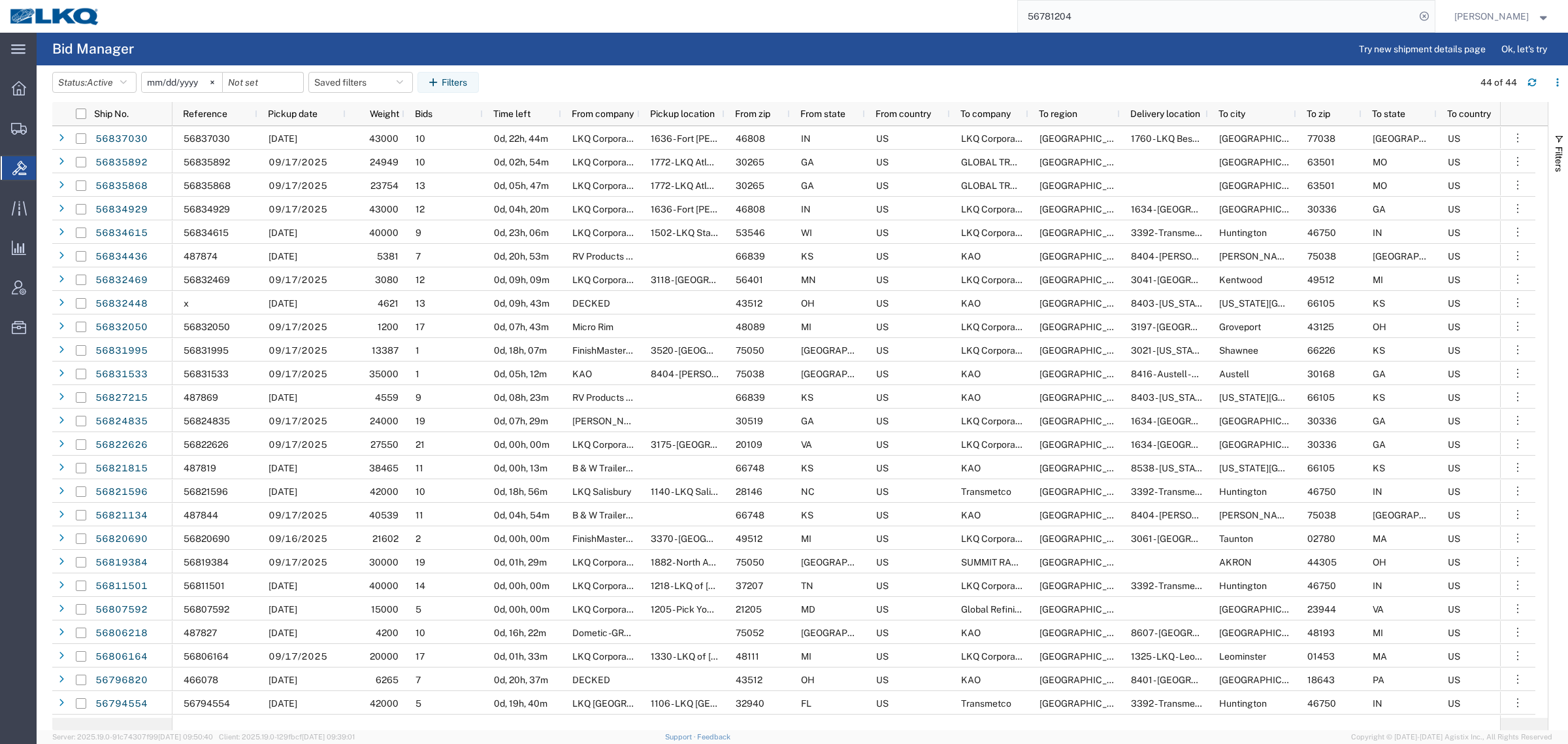
click at [1131, 20] on input "56781204" at bounding box center [1216, 17] width 397 height 31
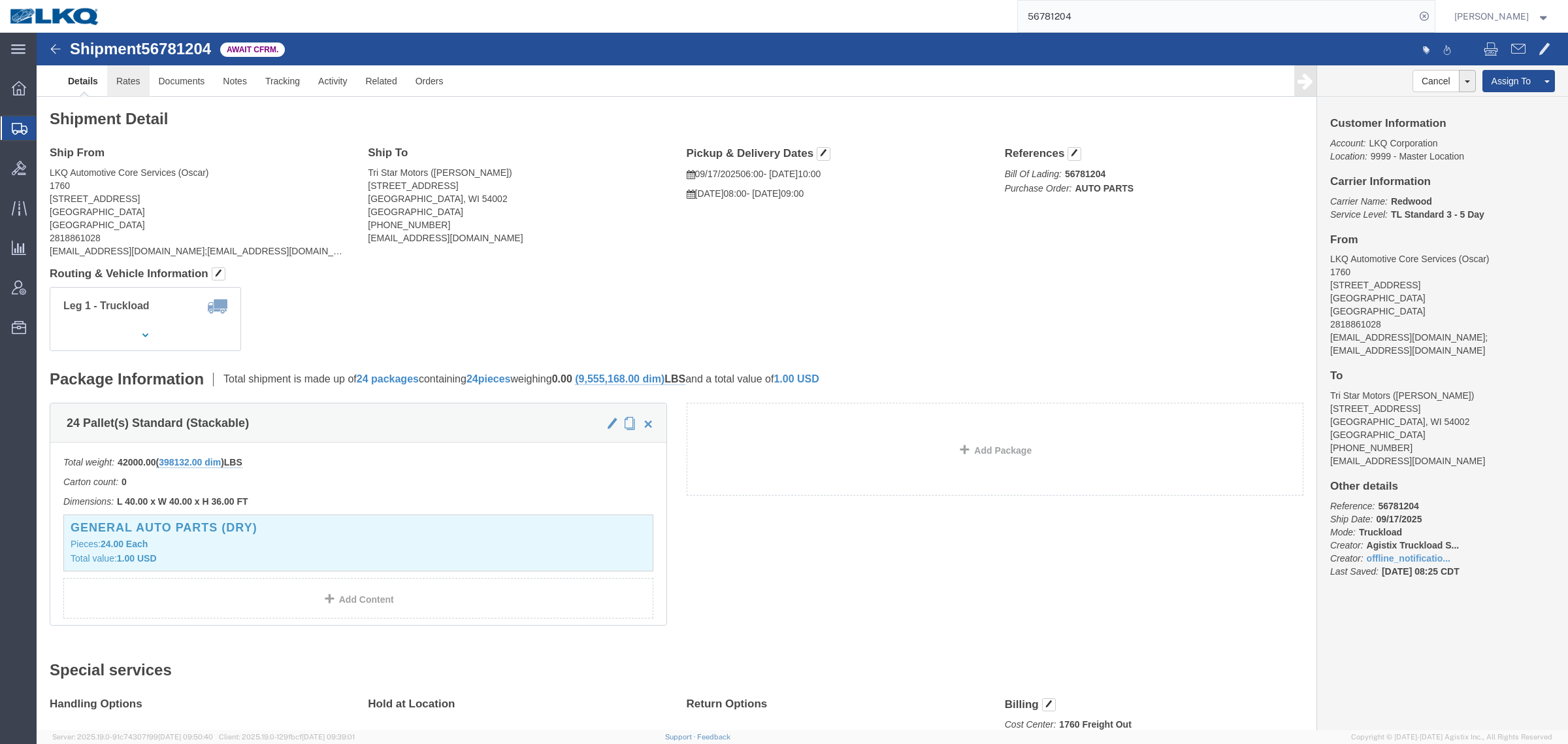
click link "Rates"
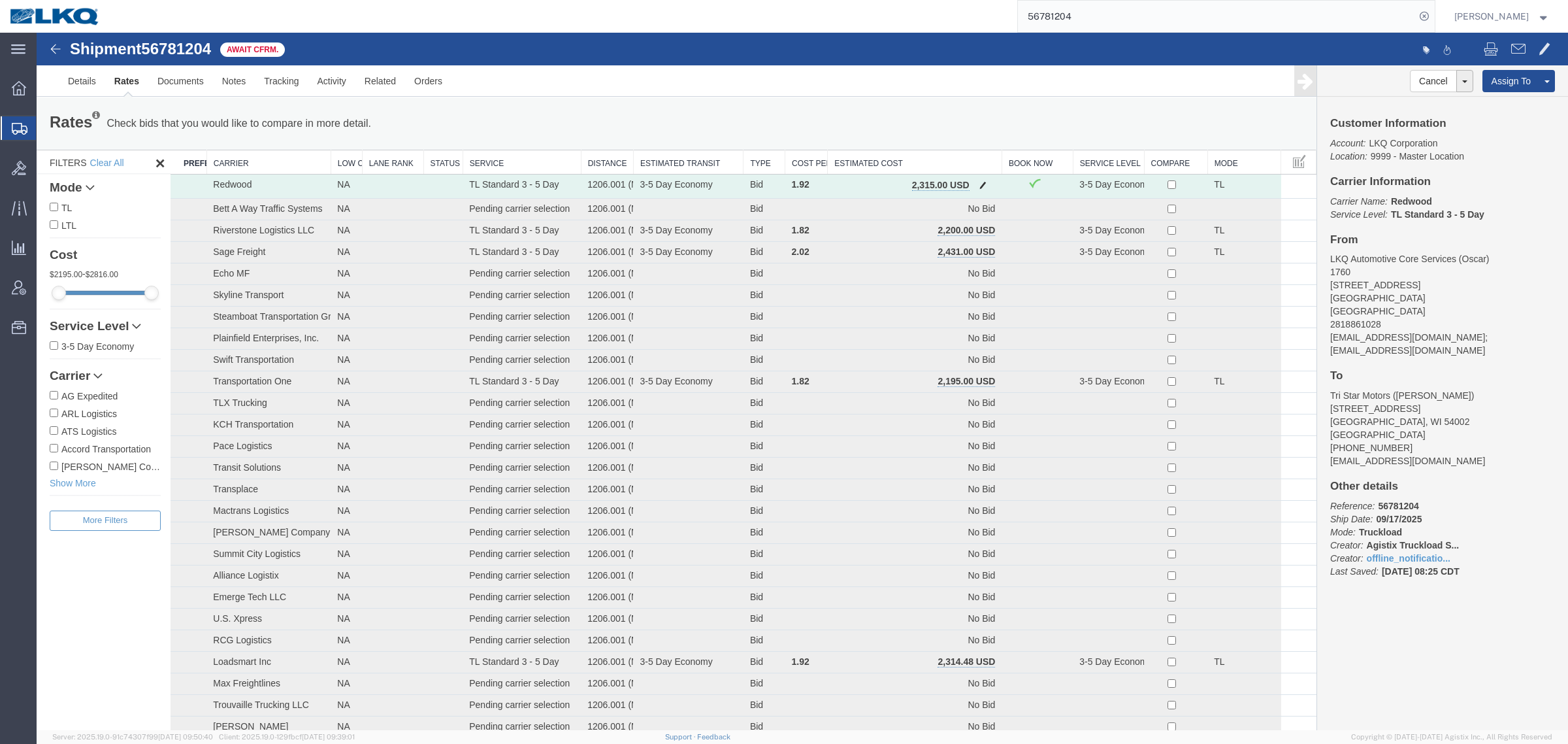
click at [974, 181] on button "button" at bounding box center [982, 186] width 17 height 17
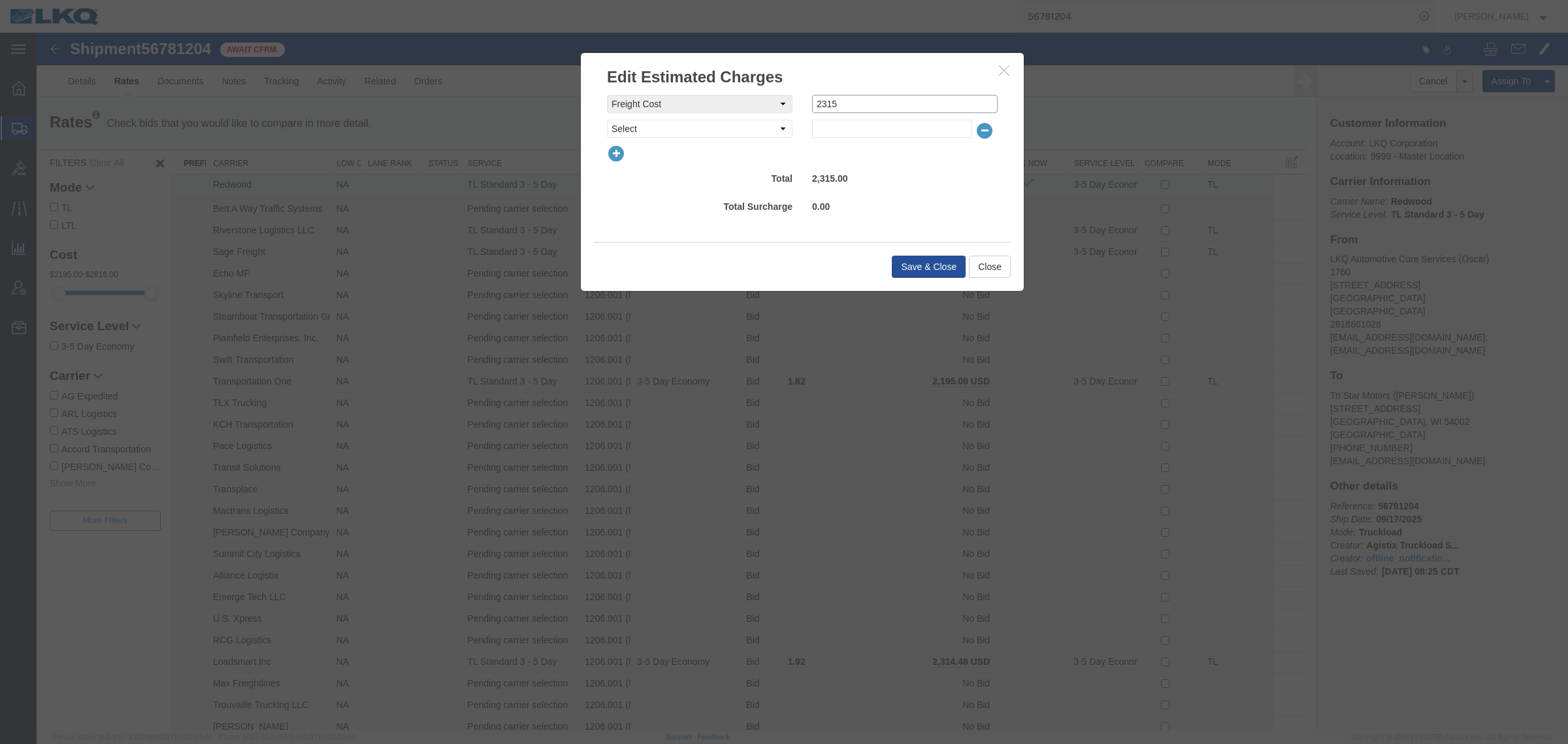
drag, startPoint x: 836, startPoint y: 99, endPoint x: 741, endPoint y: 92, distance: 95.3
click at [745, 92] on div "freightCost Select AES Filing Accessorial Delivery Charge Additional Invoice De…" at bounding box center [801, 164] width 443 height 153
type input "2295"
click at [929, 269] on button "Save & Close" at bounding box center [928, 267] width 73 height 22
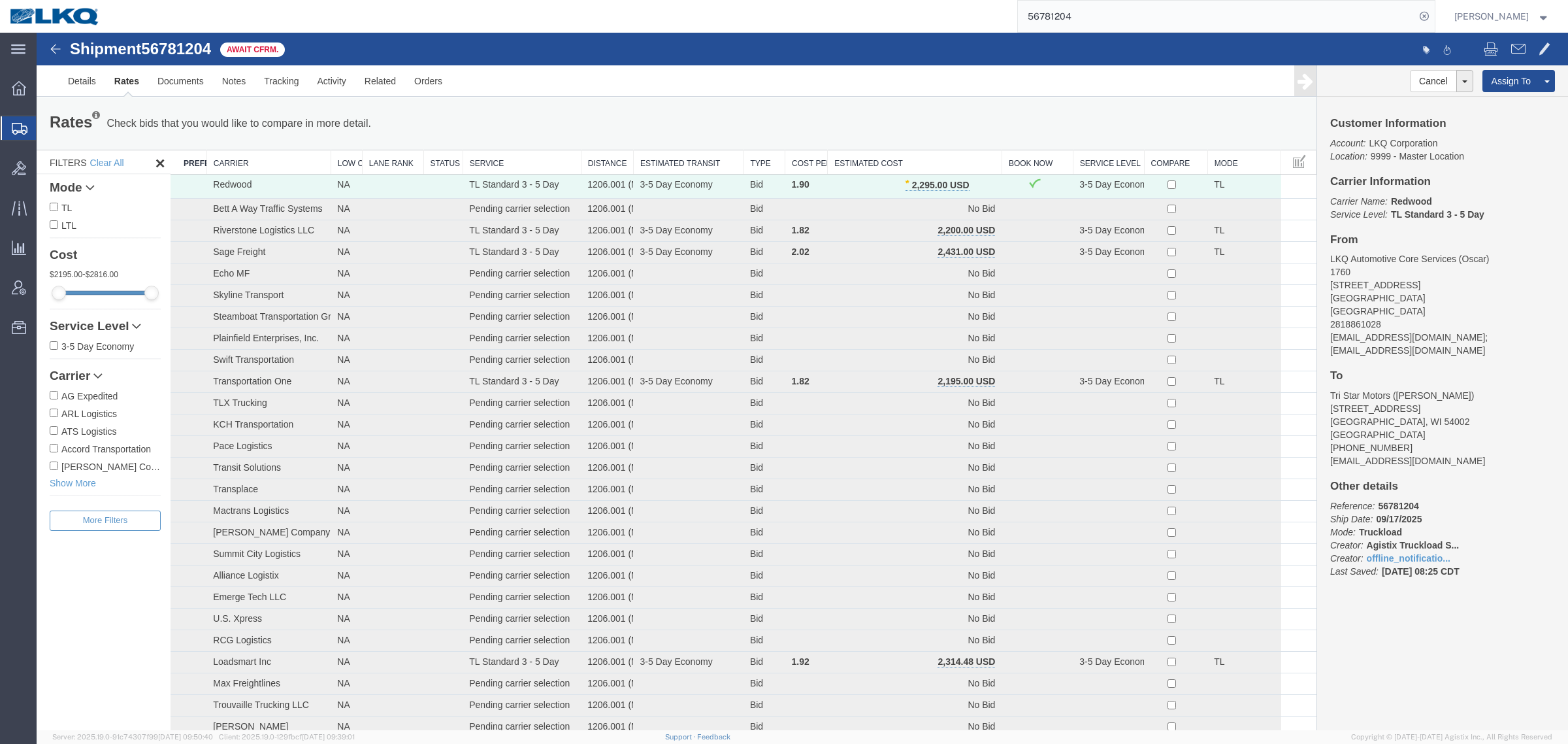
click at [1016, 83] on ul "Details Rates Documents Notes Tracking Activity Related Orders" at bounding box center [801, 80] width 1486 height 30
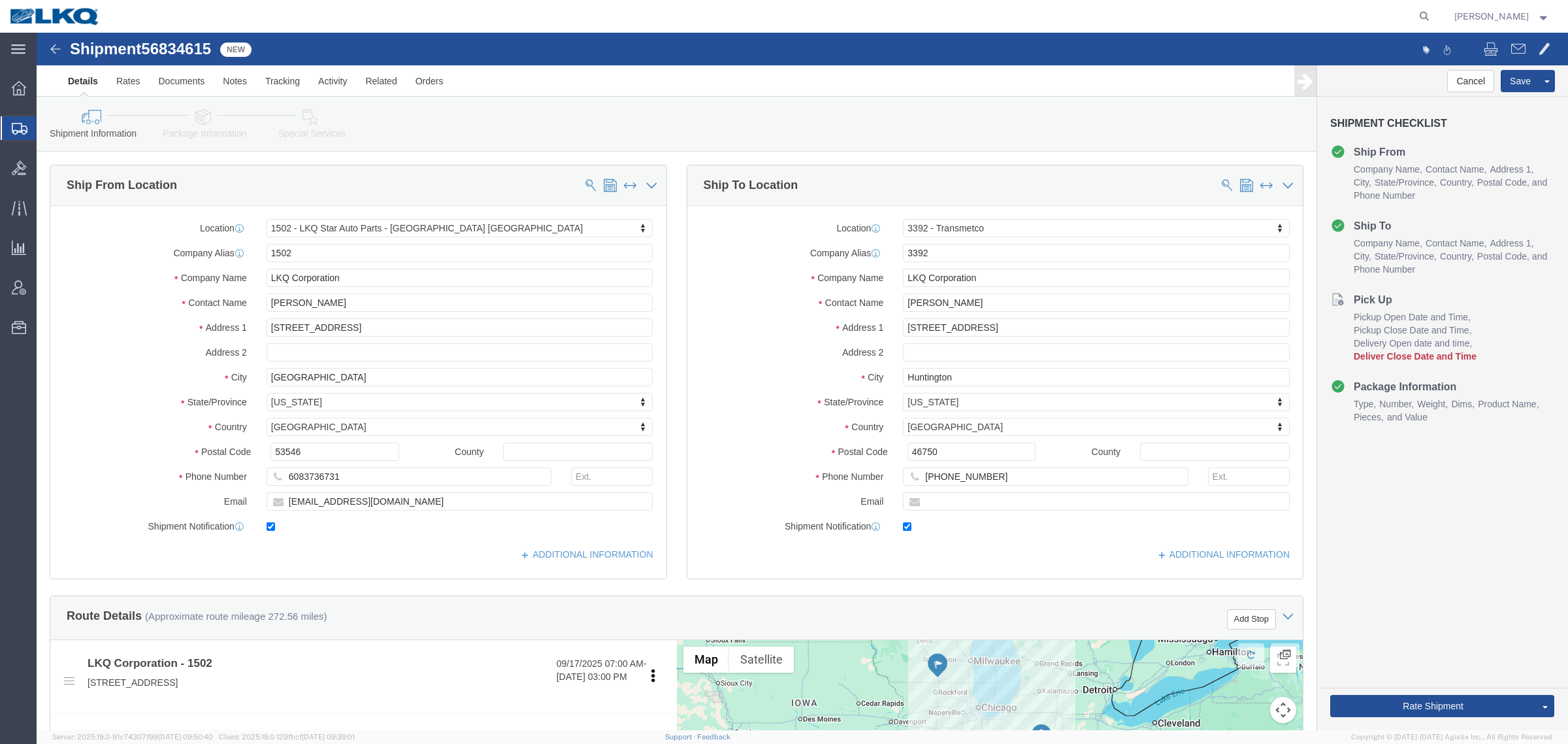
click span "56834615"
copy span "56834615"
select select "28708"
select select "28018"
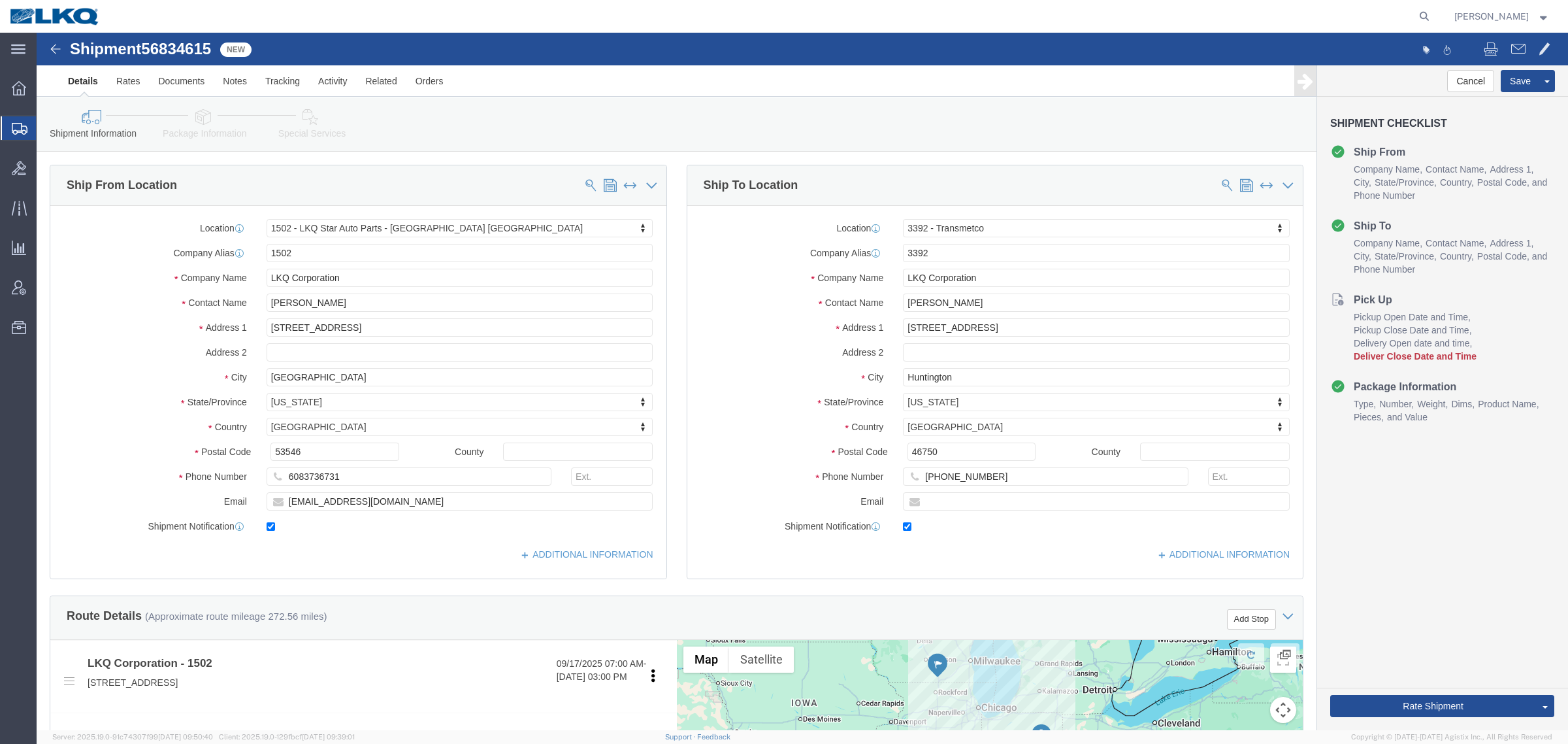
click div "Shipment Information Package Information Special Services Loading Routing"
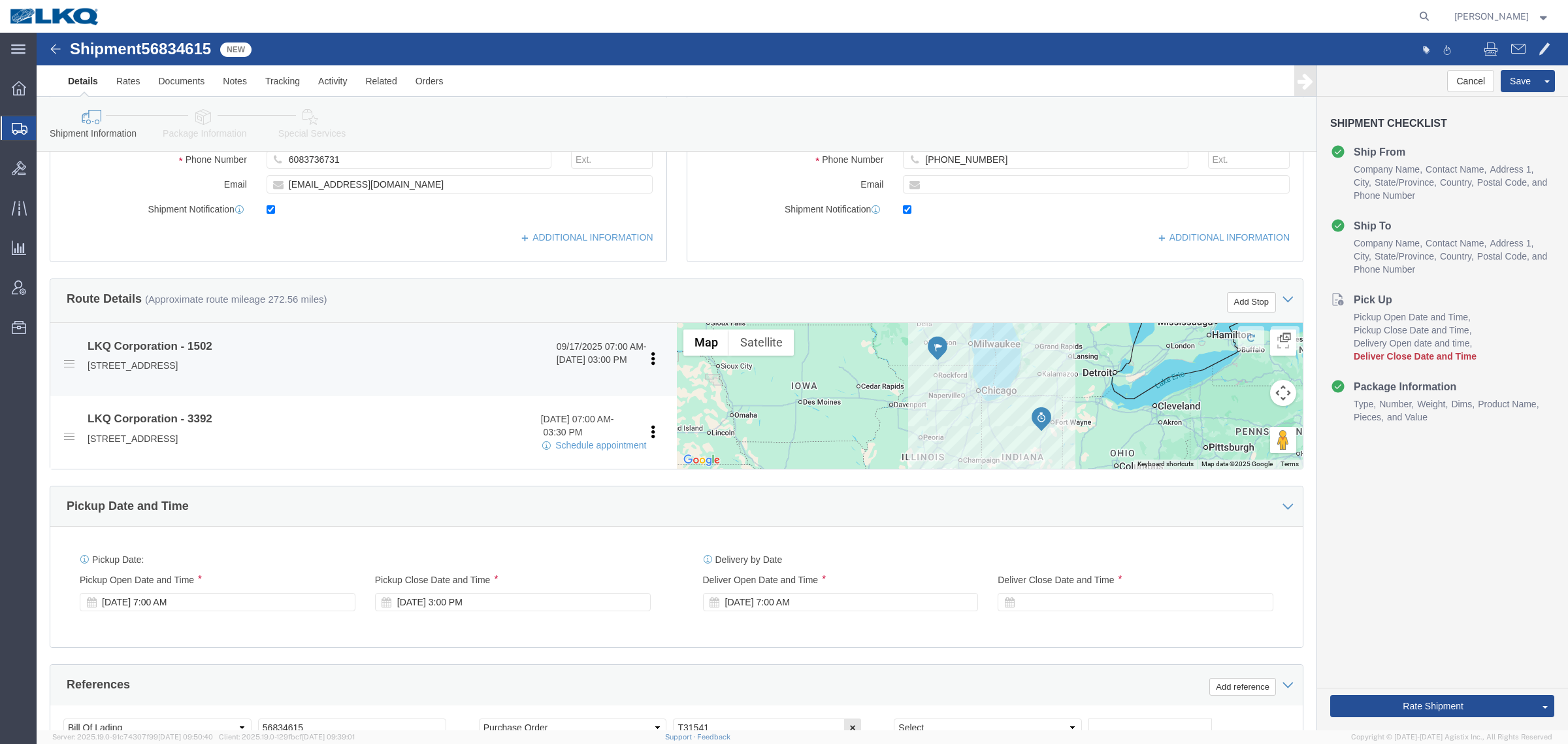
scroll to position [327, 0]
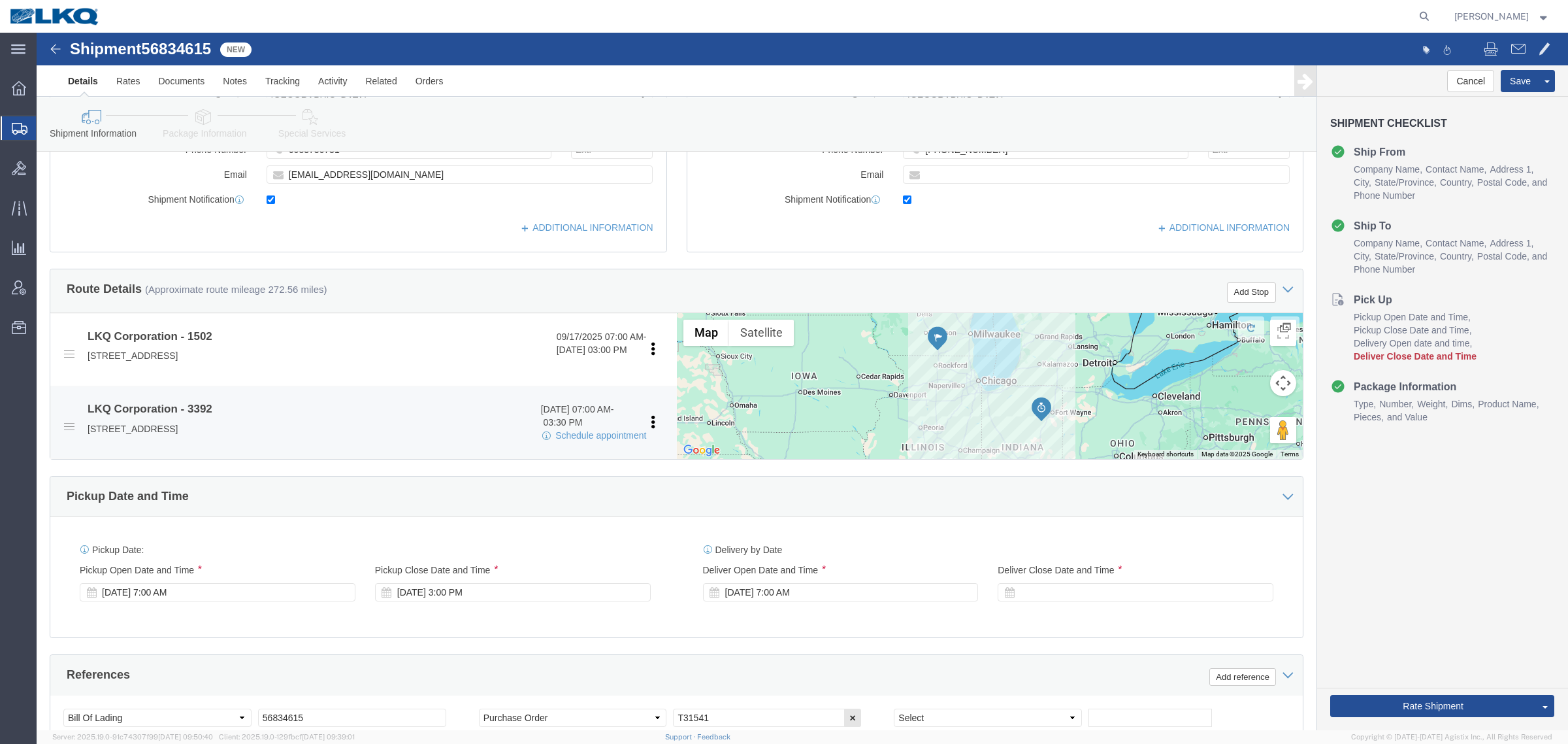
click li "LKQ Corporation - 3392 [DATE] 07:00 AM - 03:30 PM Schedule appointment [STREET_…"
click link "Schedule appointment"
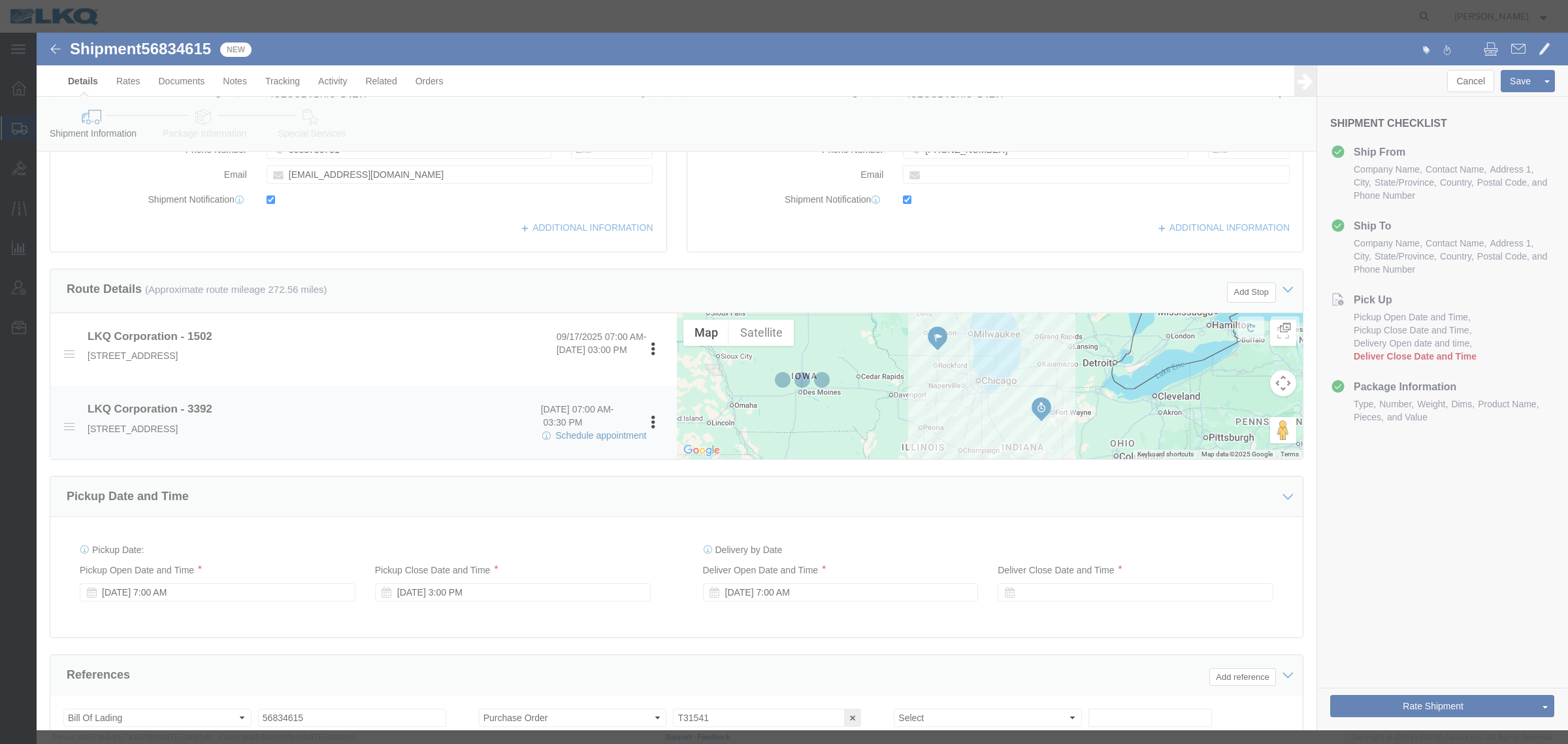
select select
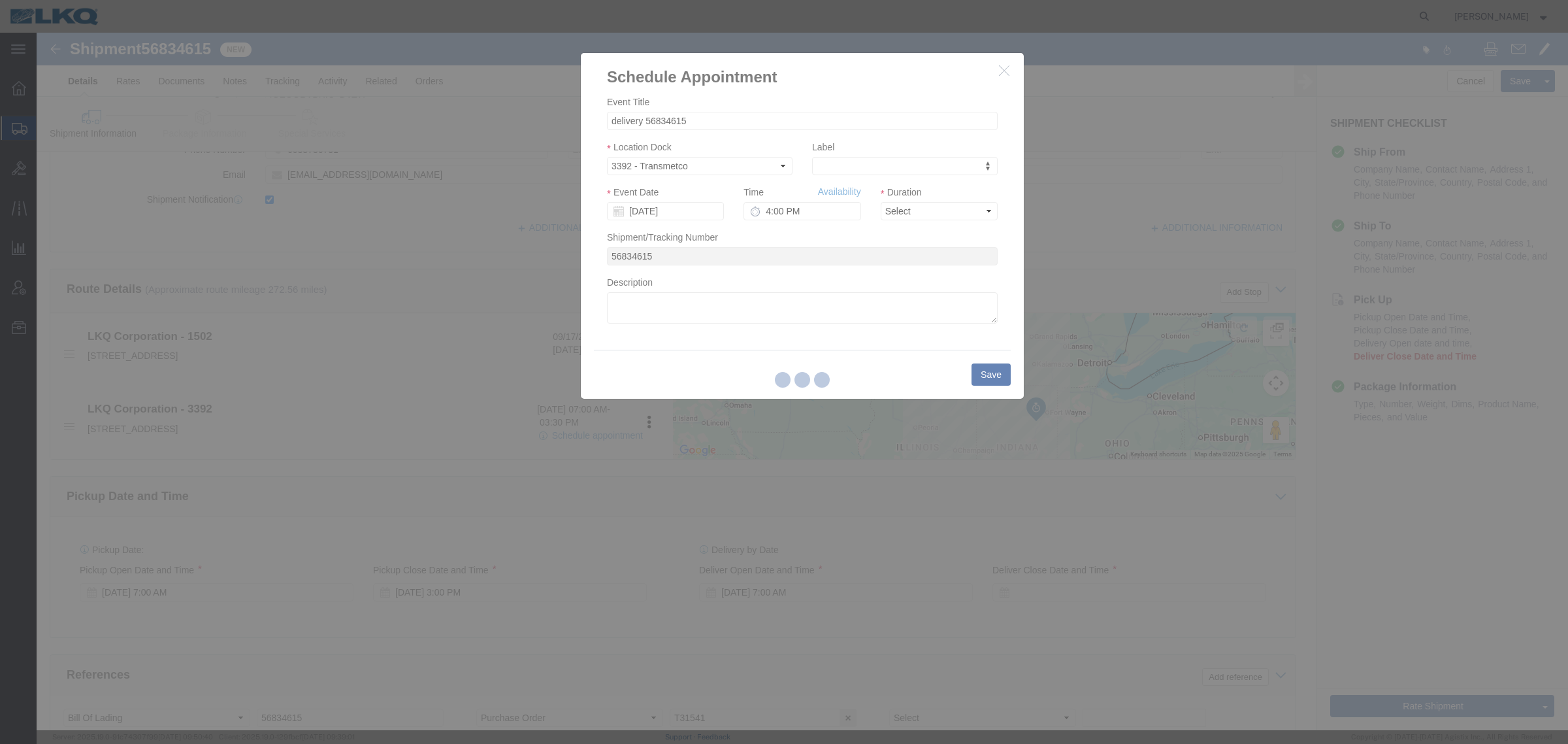
click at [663, 214] on div at bounding box center [802, 382] width 1531 height 697
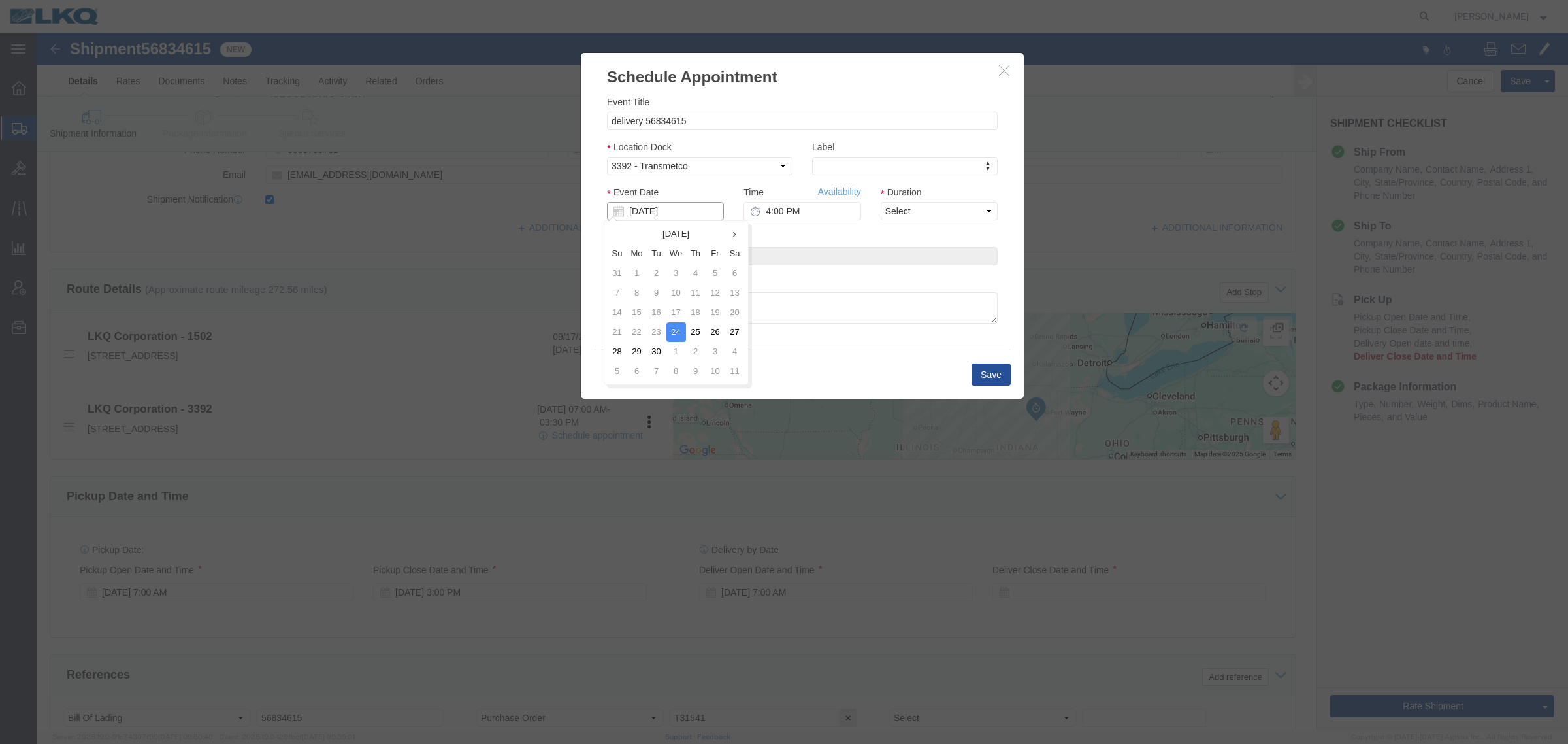
click input "[DATE]"
click td "26"
click input "[DATE]"
click td "1"
type input "[DATE]"
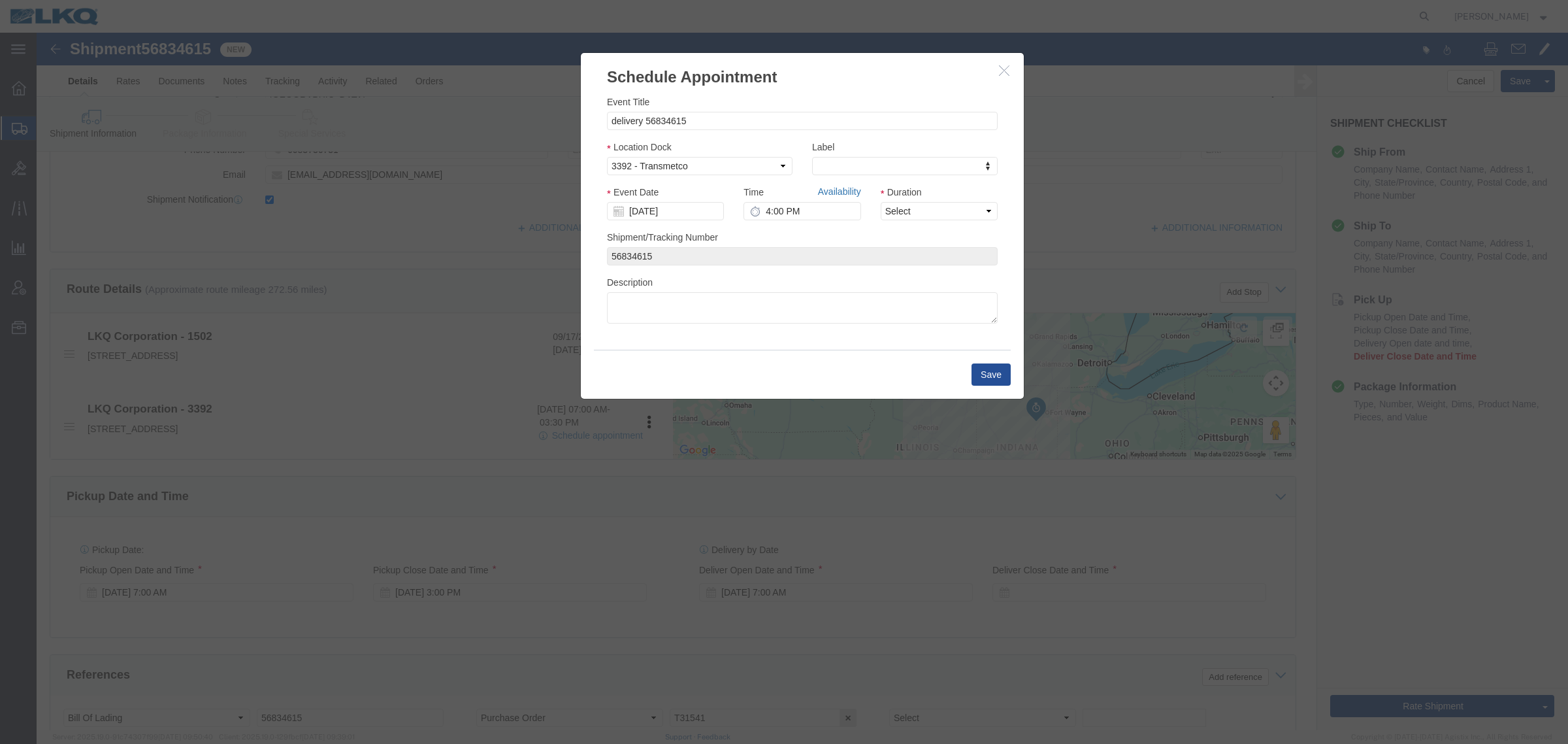
click link "Availability"
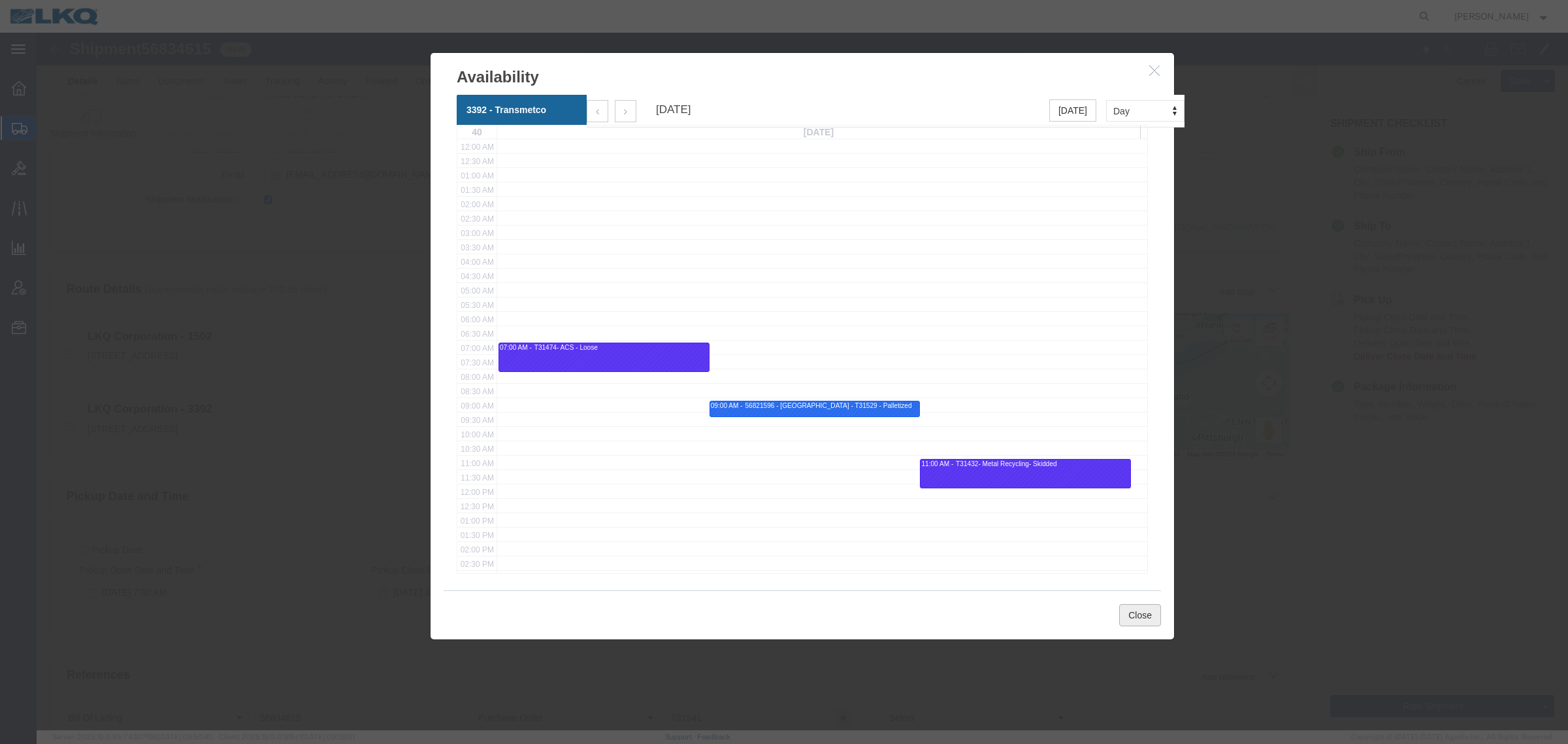
click button "Close"
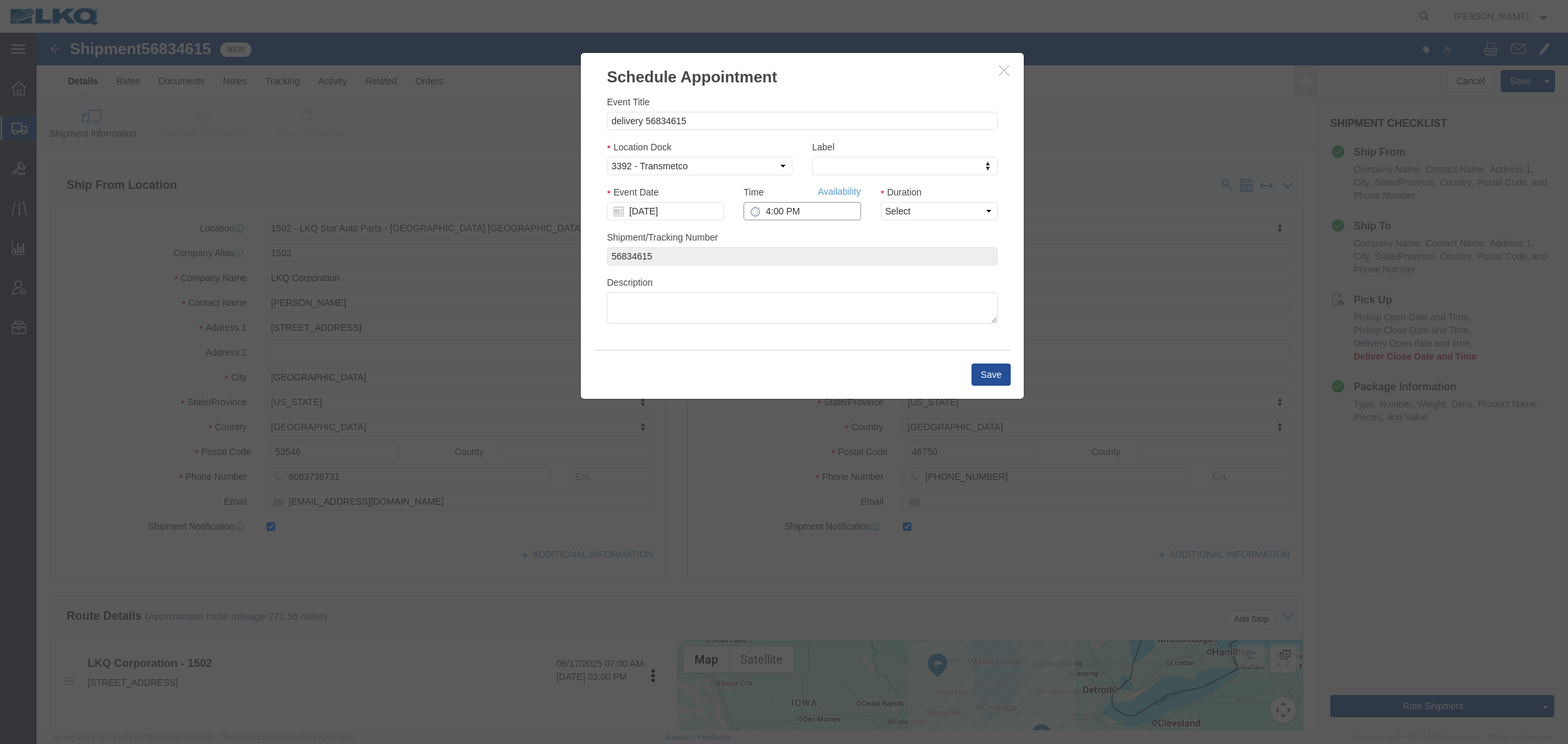
click input "4:00 PM"
click input "7:00 AM"
click link "Availability"
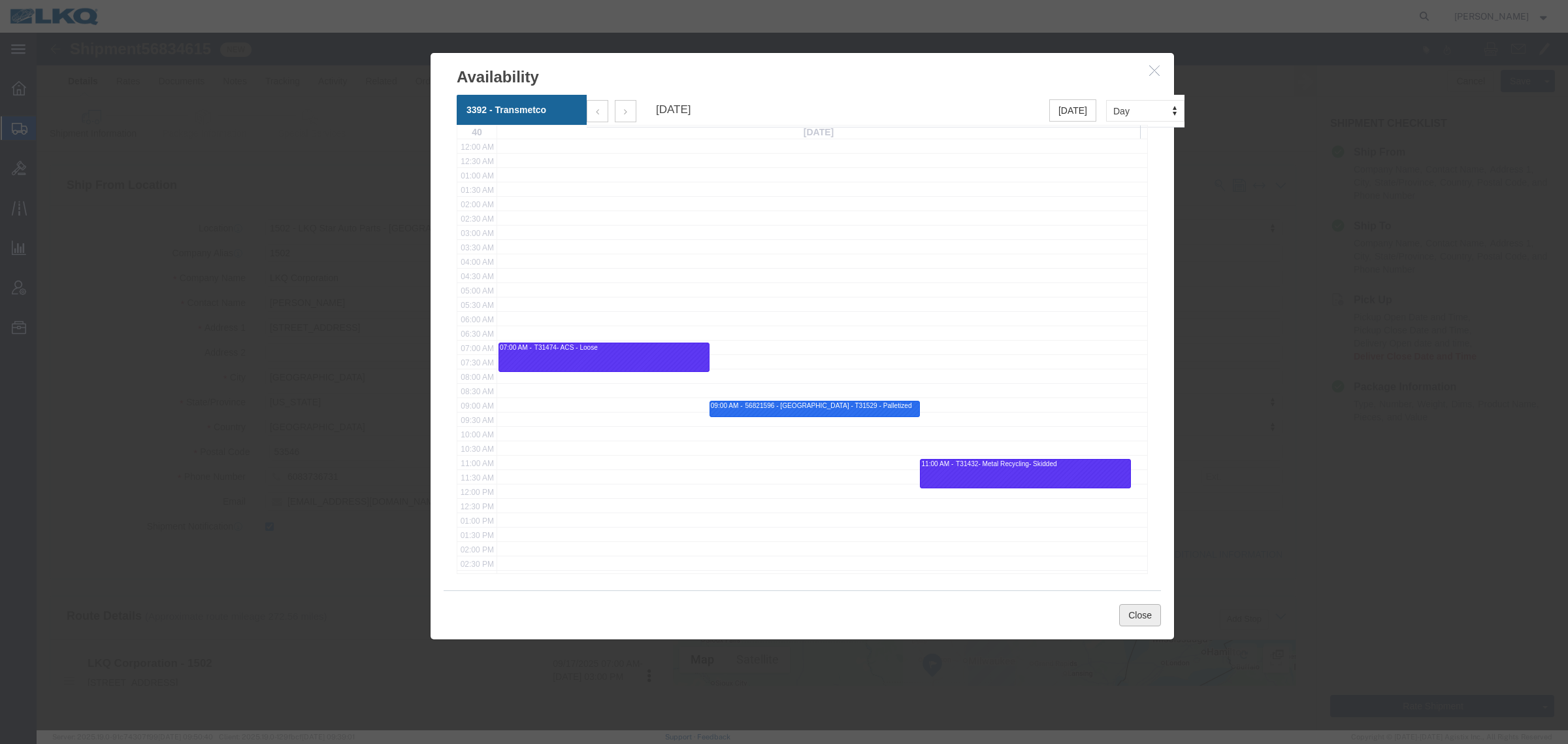
click button "Close"
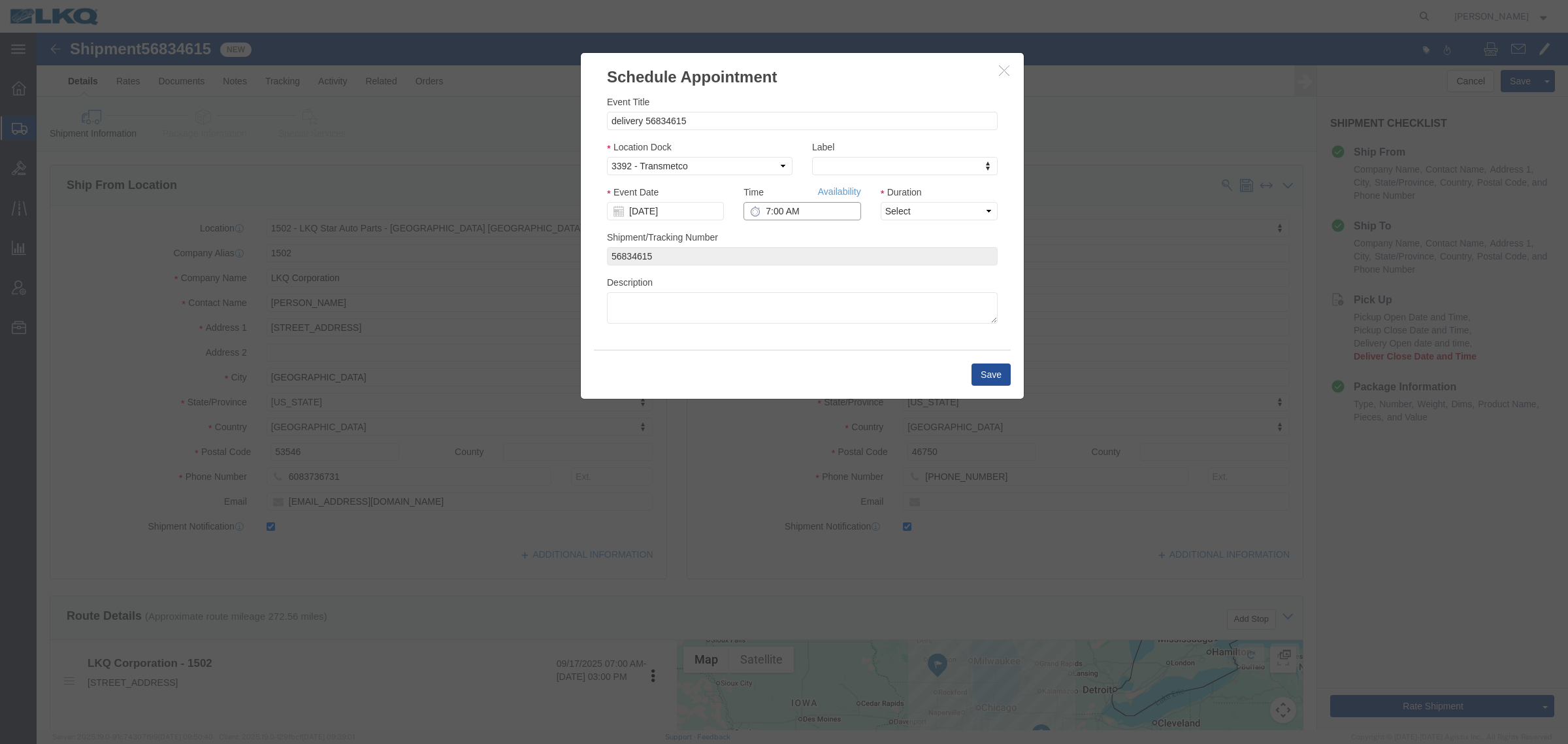
click input "7:00 AM"
type input "11:00 AM"
click select "Select 15 min 30 min 45 min 1 hr 2 hr 3 hr 4 hr"
select select "15"
click select "Select 15 min 30 min 45 min 1 hr 2 hr 3 hr 4 hr"
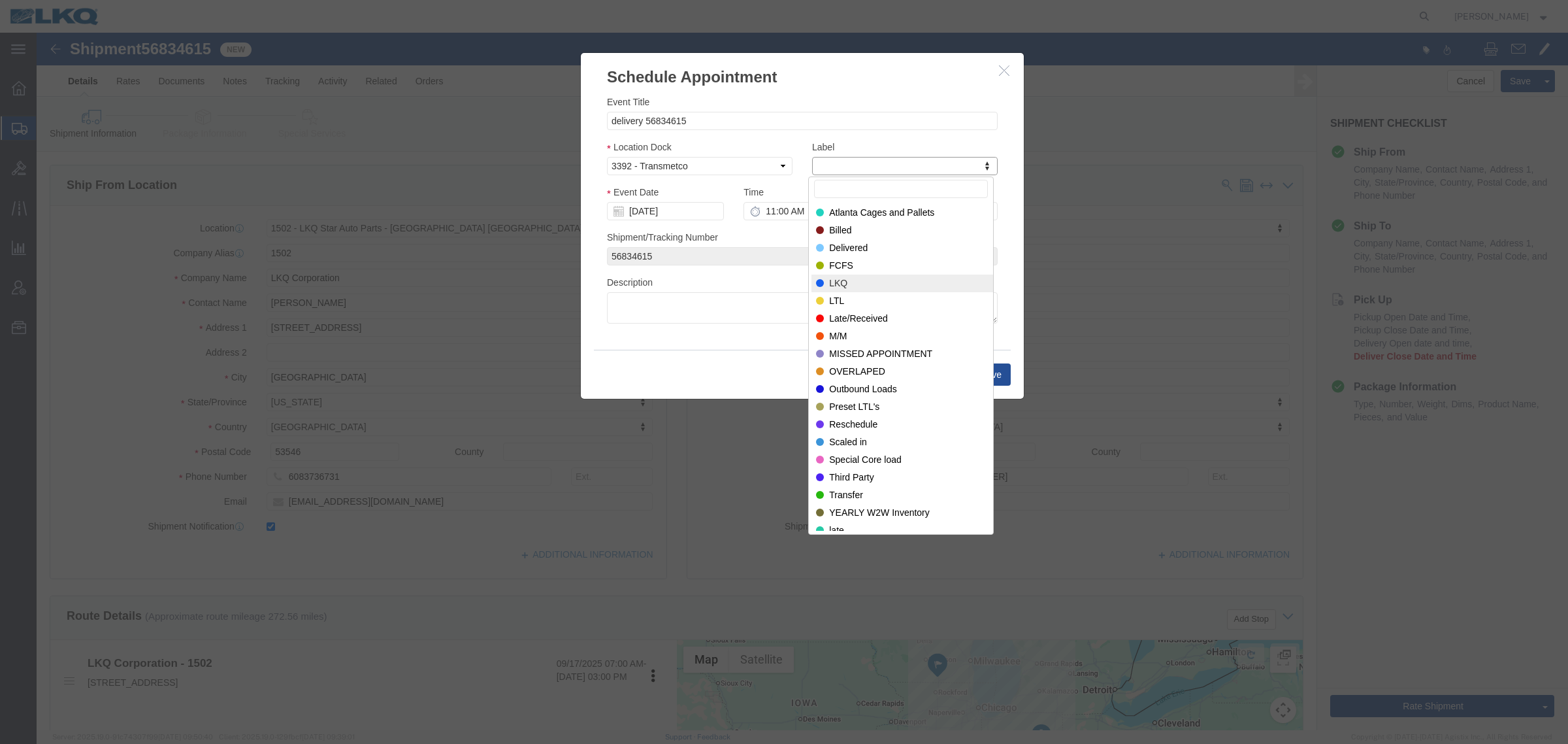
select select "22"
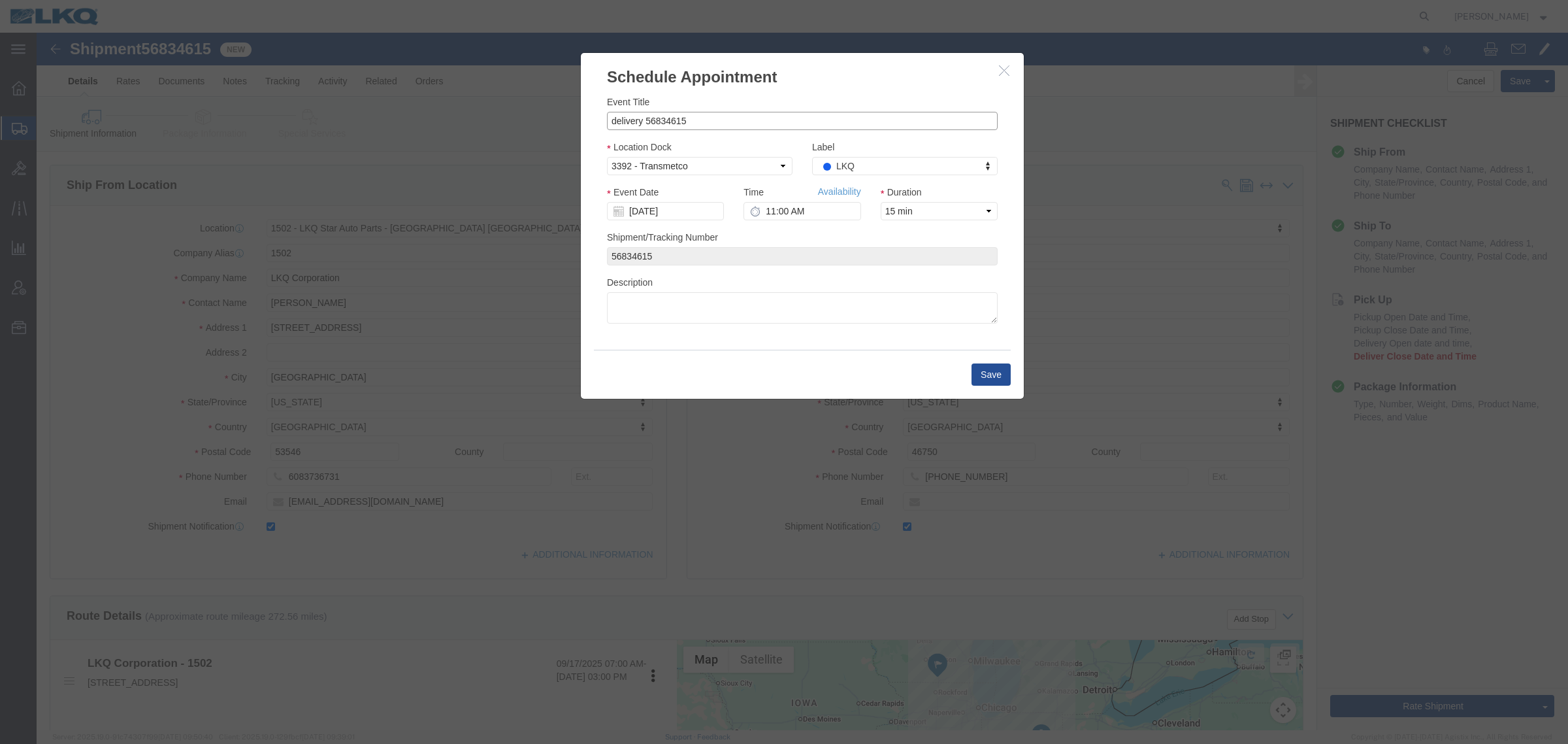
click input "delivery 56834615"
drag, startPoint x: 624, startPoint y: 76, endPoint x: 624, endPoint y: 86, distance: 10.0
click div "Event Title 56834615"
click input "56834615"
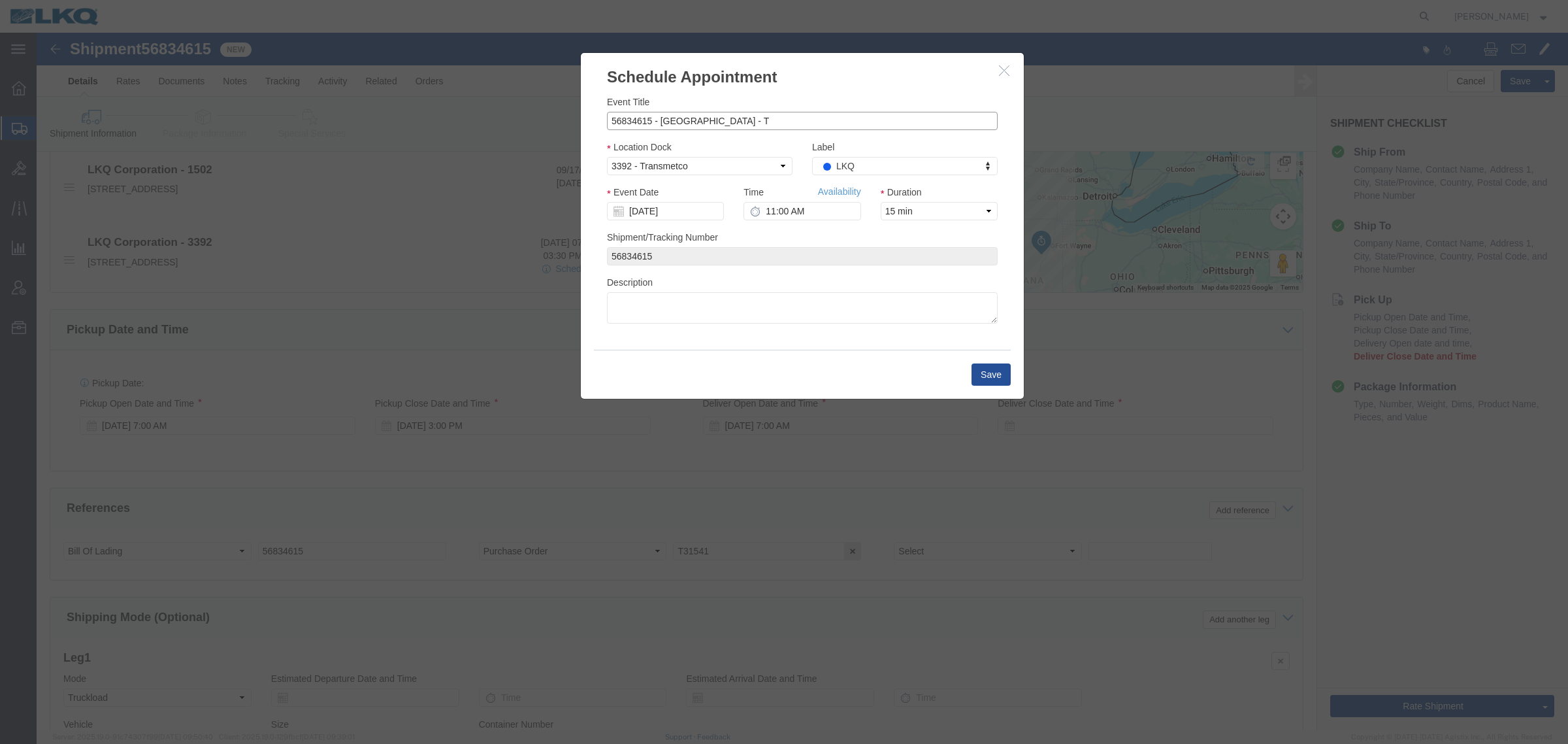
scroll to position [638, 0]
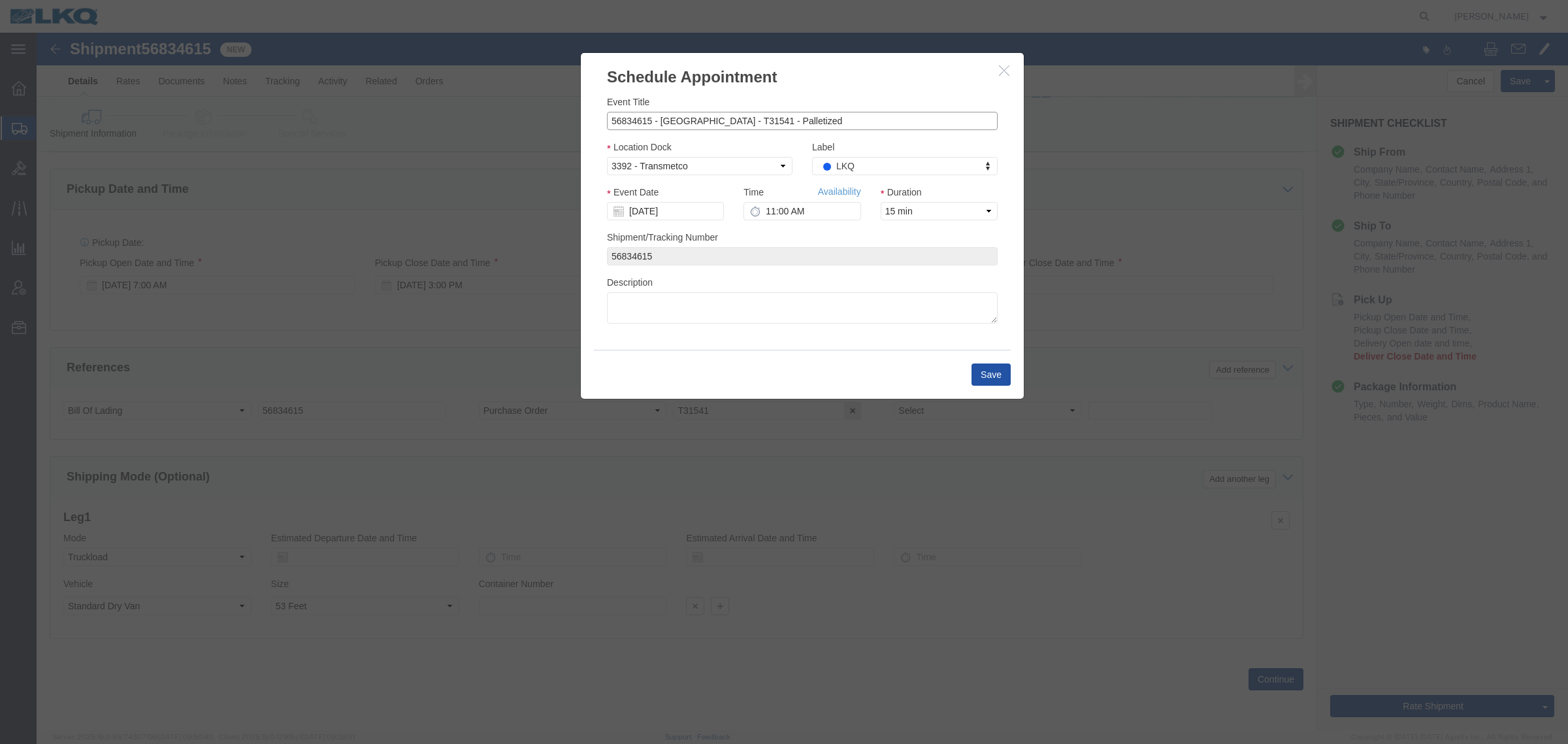
type input "56834615 - [GEOGRAPHIC_DATA] - T31541 - Palletized"
click button "Save"
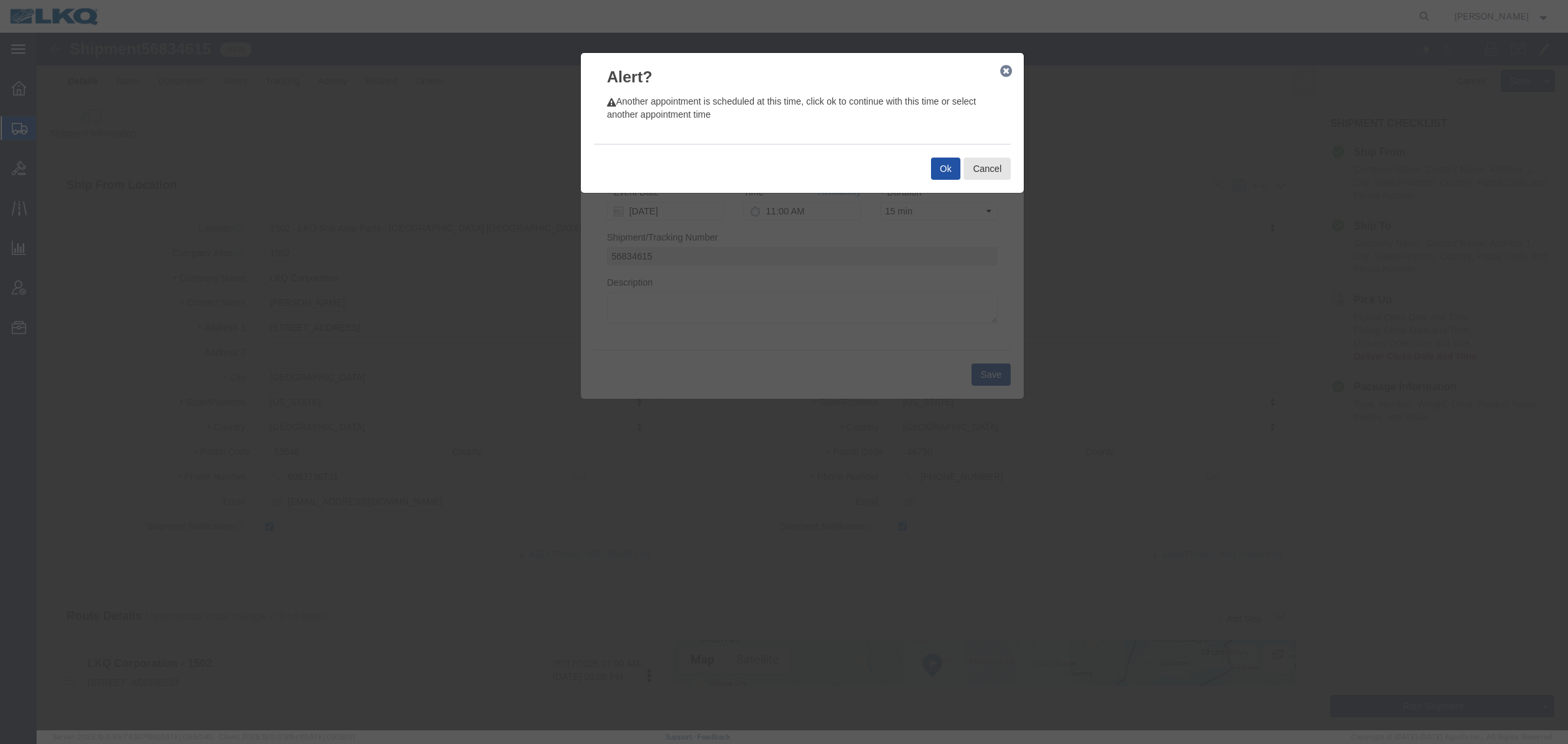
click button "Ok"
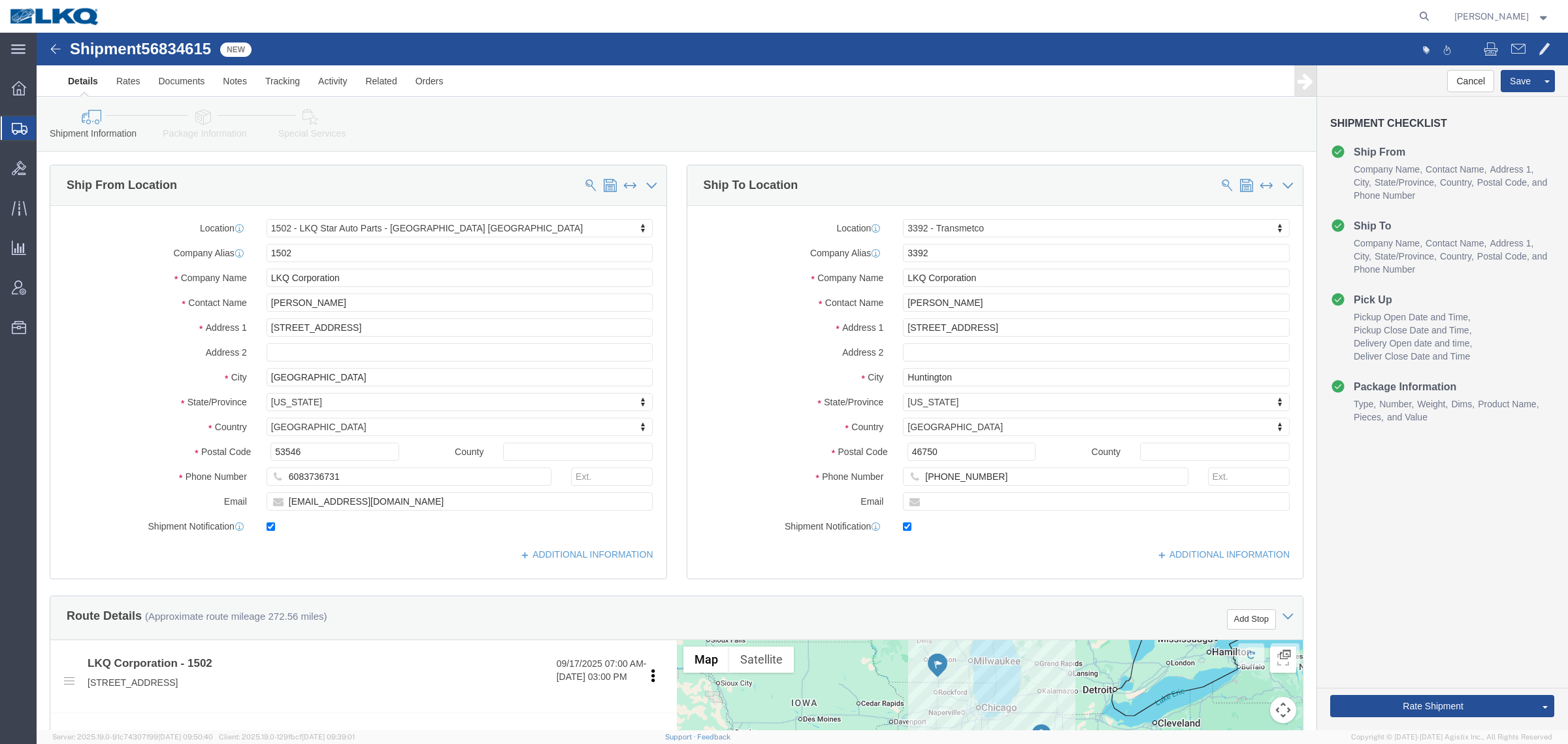
click div "Shipment Information Package Information Special Services Loading Routing"
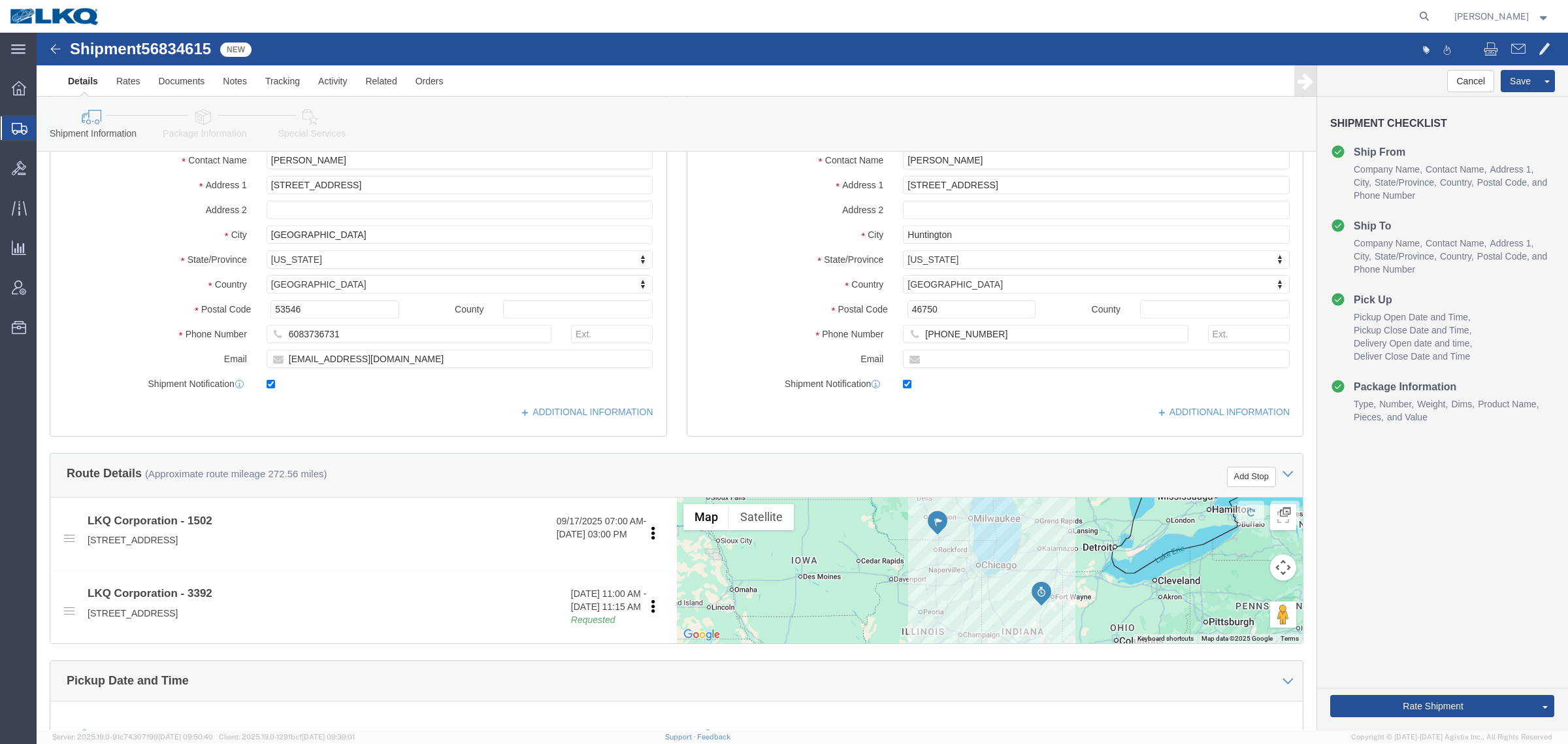
scroll to position [163, 0]
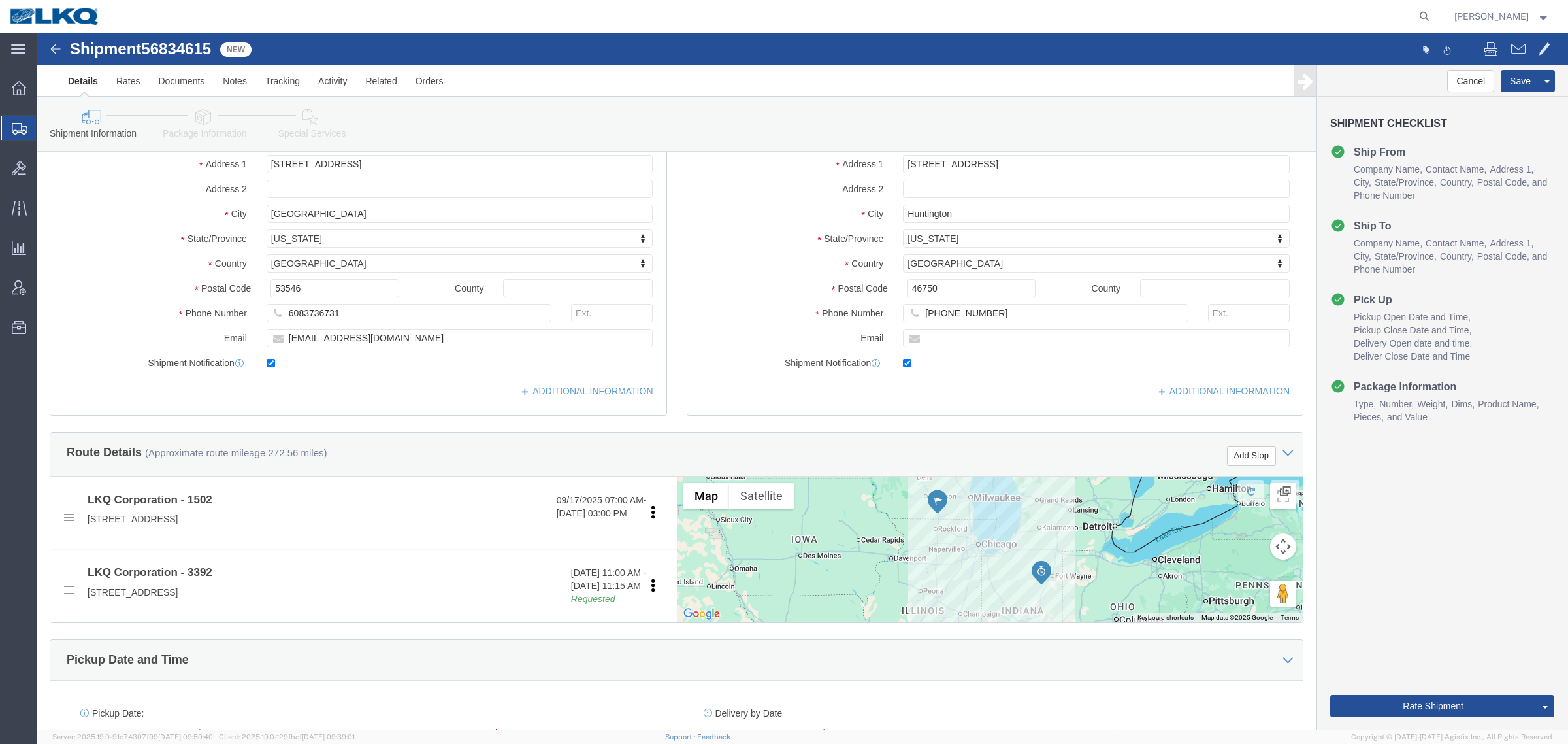
click span "56834615"
copy span "56834615"
click link "Special Services"
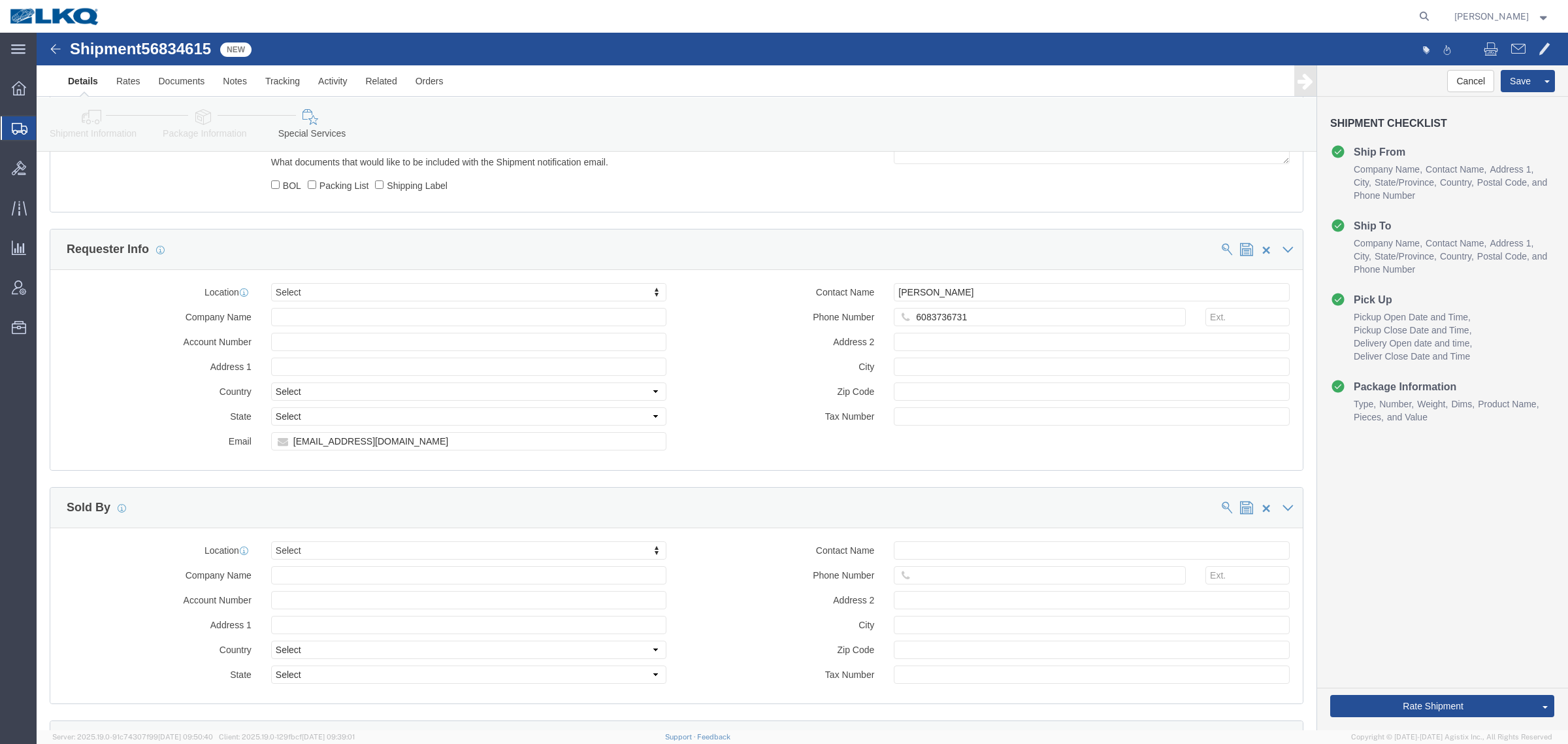
scroll to position [1226, 0]
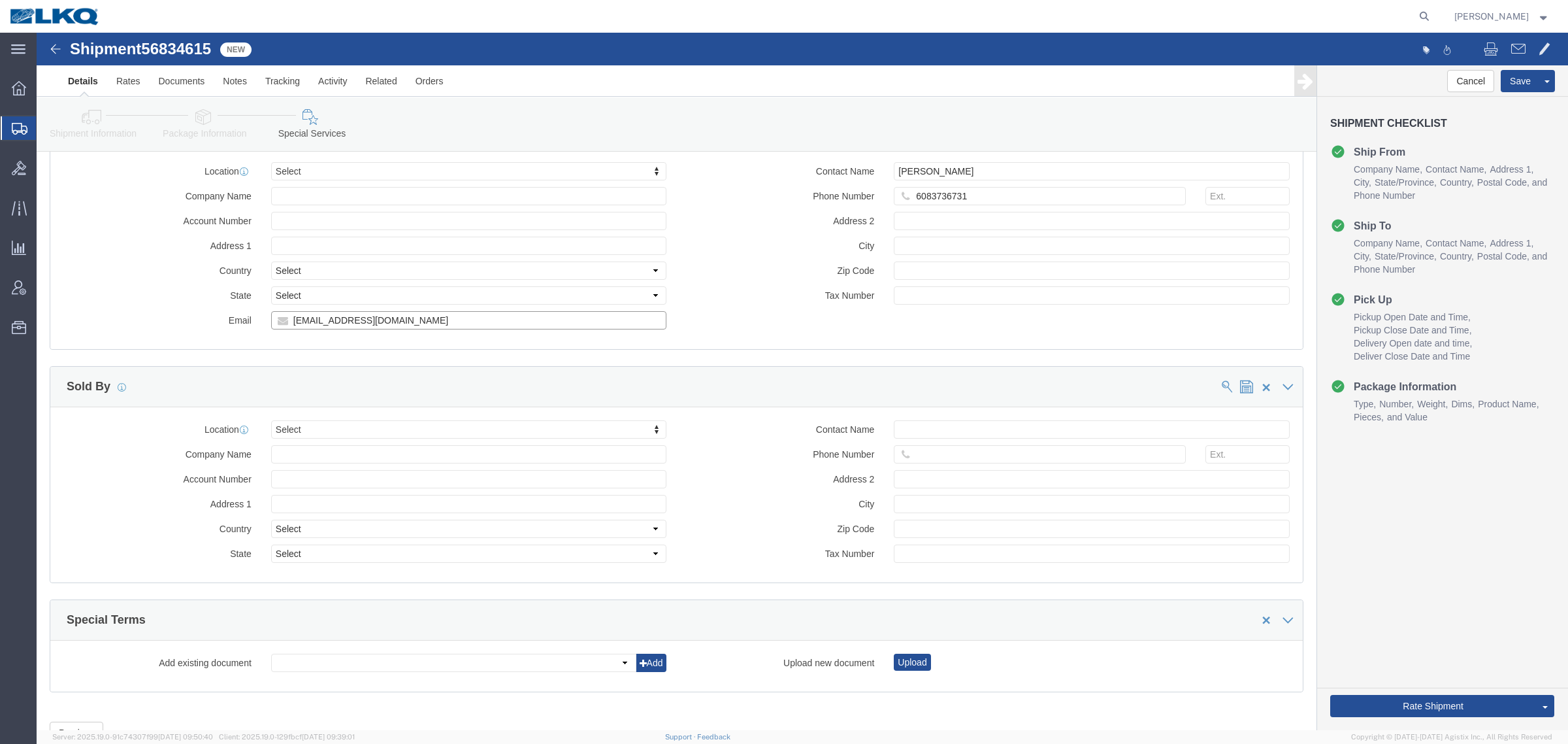
click input "brwenzel@lkqcorp.com"
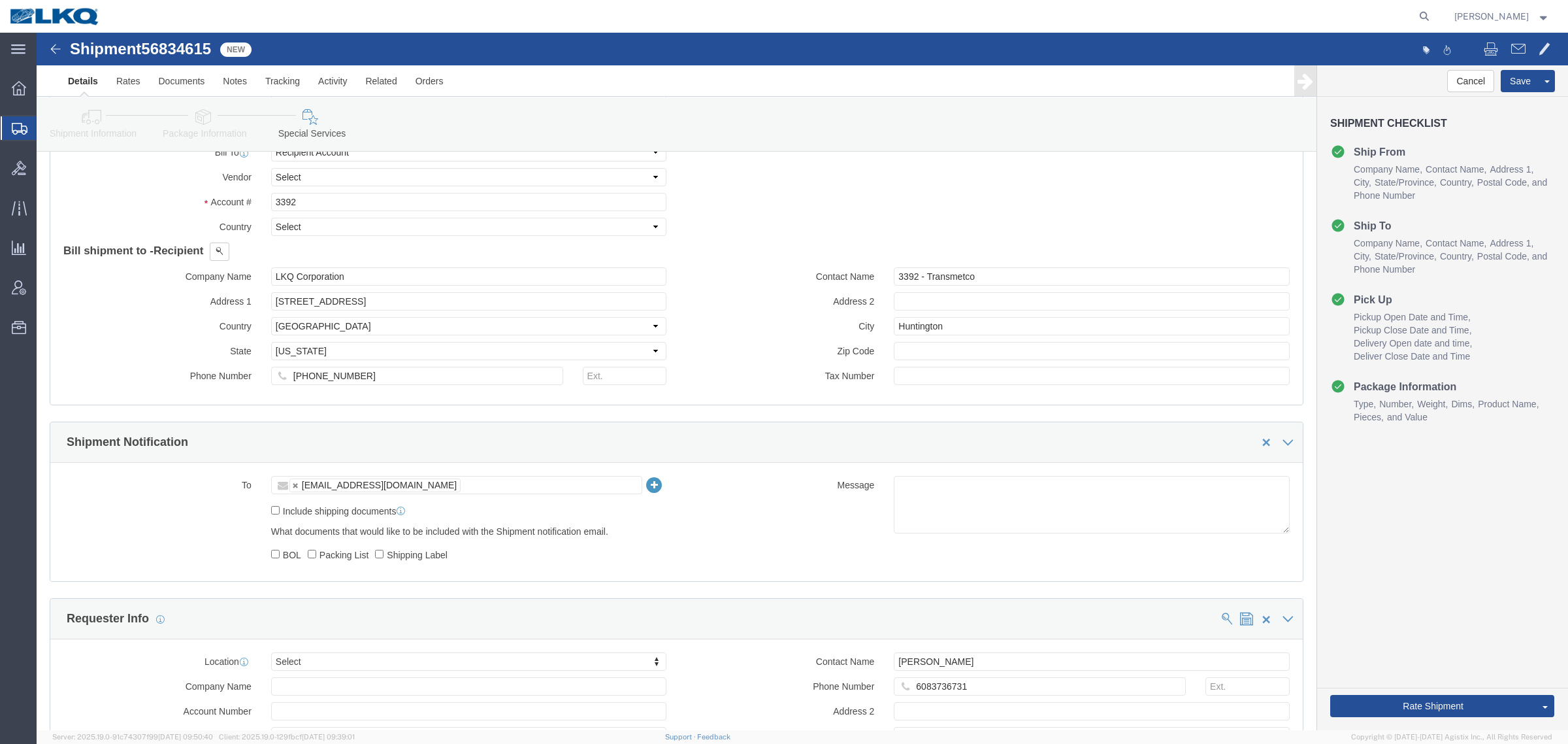
click link "Shipment Information"
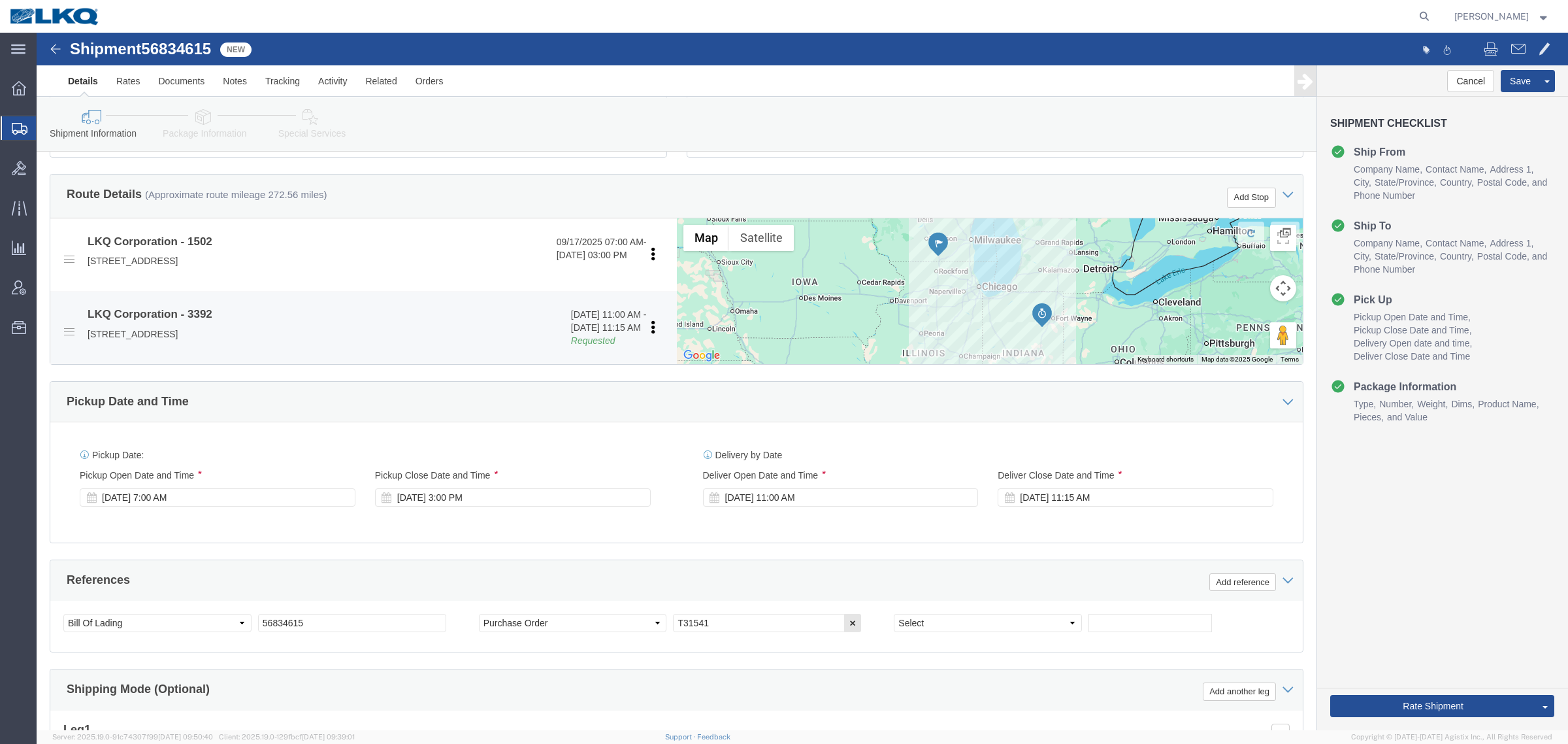
scroll to position [393, 0]
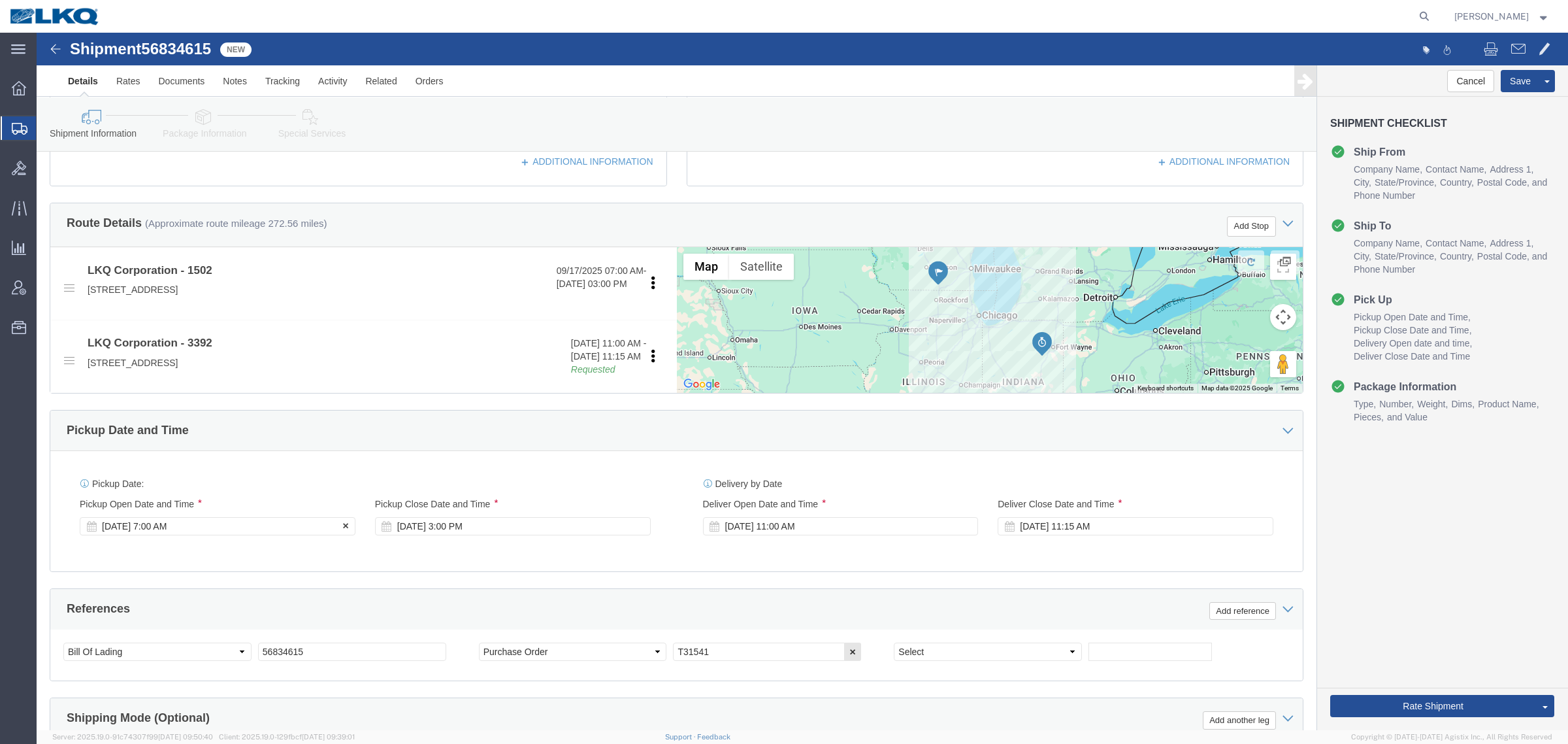
click div "Sep 17 2025 7:00 AM"
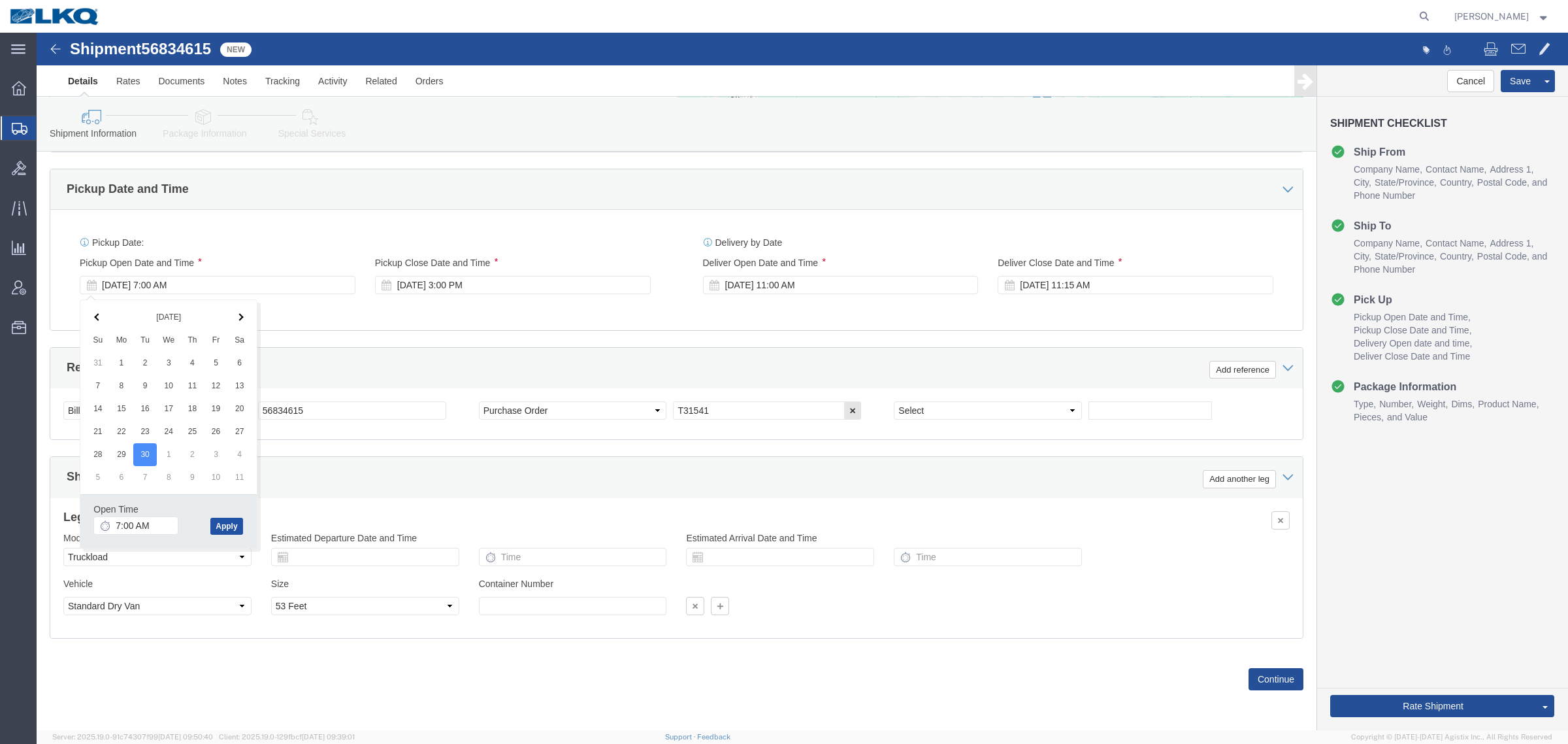
click button "Apply"
click div "Ship From Location Location 1502 - LKQ Star Auto Parts - Janesville WI My Profi…"
click div "Rate Shipment Send To Bid Rate And Send To Bid Rate And Autotender"
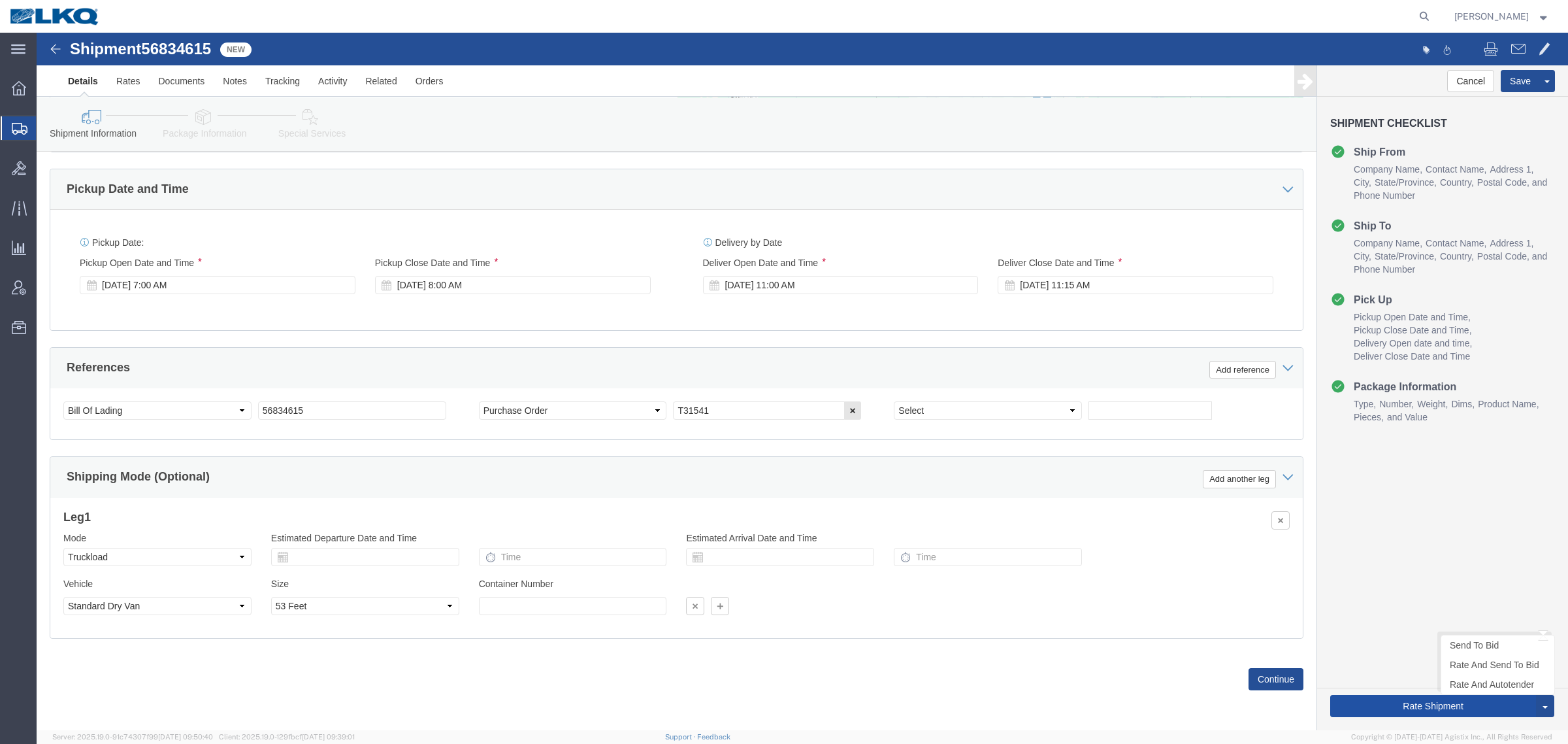
click button "Rate Shipment"
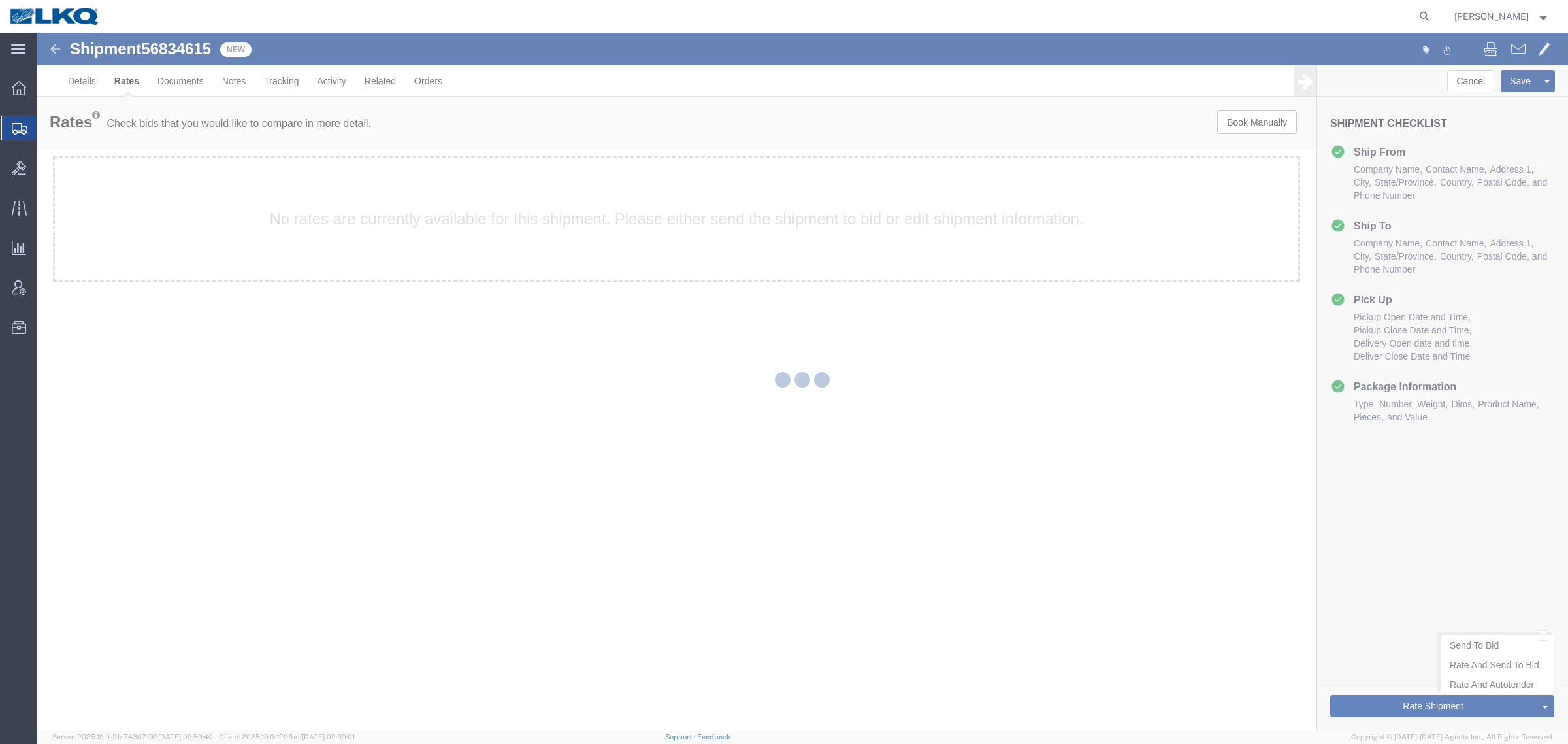
scroll to position [0, 0]
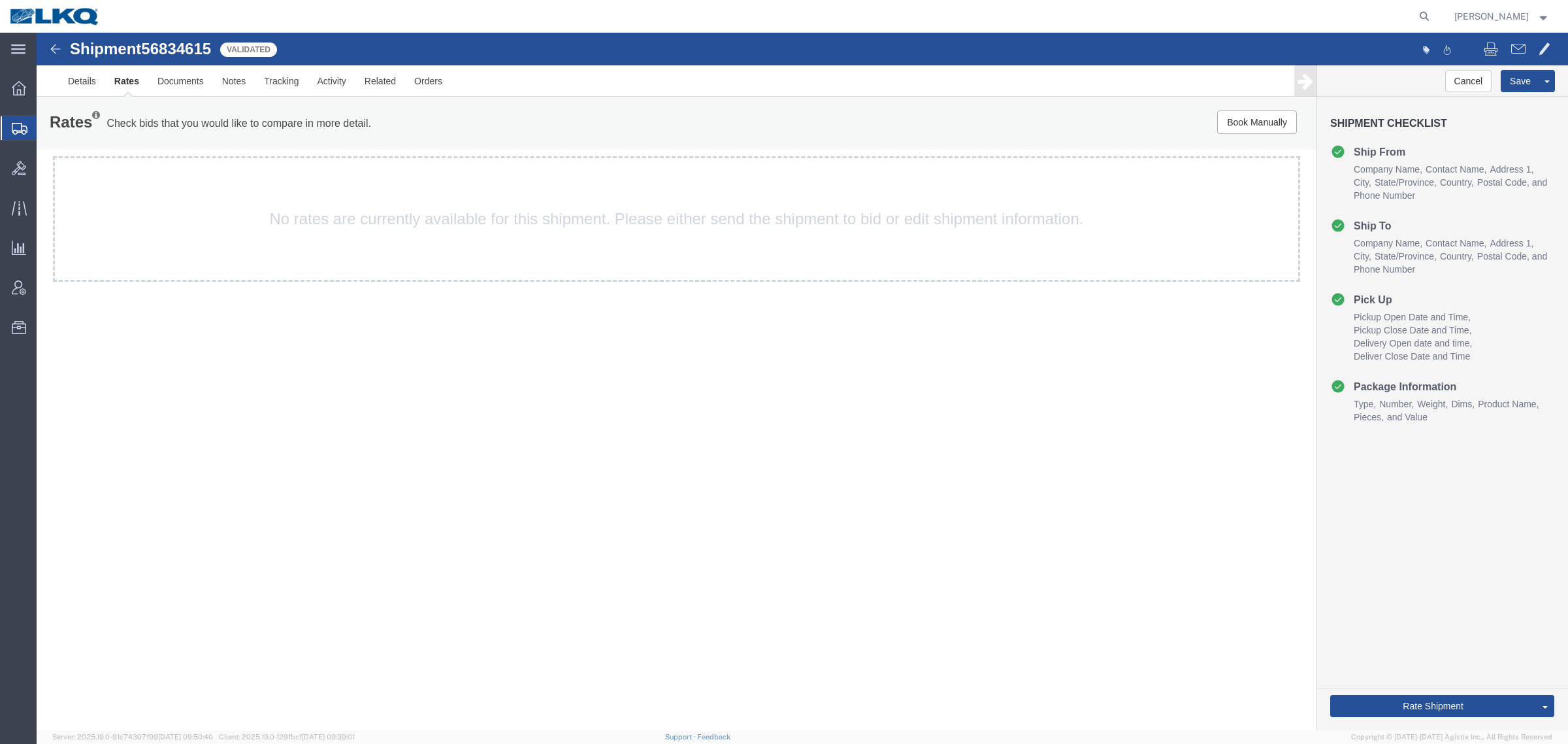
click at [602, 550] on div "Shipment 56834615 Validated Details Rates Documents Notes Tracking Activity Rel…" at bounding box center [802, 382] width 1531 height 697
click at [741, 414] on div "Shipment 56834615 Validated Details Rates Documents Notes Tracking Activity Rel…" at bounding box center [802, 382] width 1531 height 697
click at [844, 535] on div "Shipment 56834615 Validated Details Rates Documents Notes Tracking Activity Rel…" at bounding box center [802, 382] width 1531 height 697
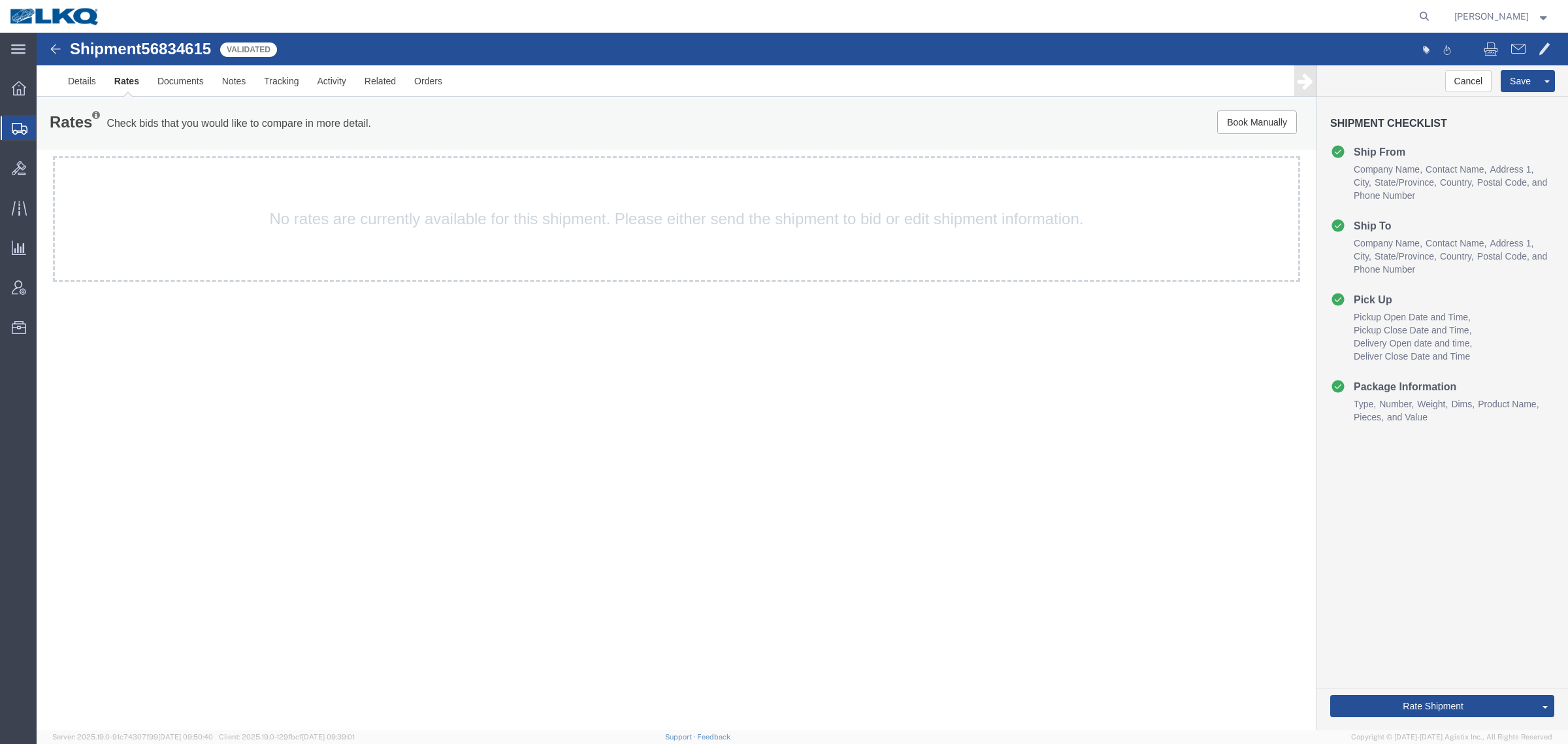
click at [578, 410] on div "Shipment 56834615 Validated Details Rates Documents Notes Tracking Activity Rel…" at bounding box center [802, 382] width 1531 height 697
click at [82, 86] on link "Details" at bounding box center [82, 81] width 47 height 31
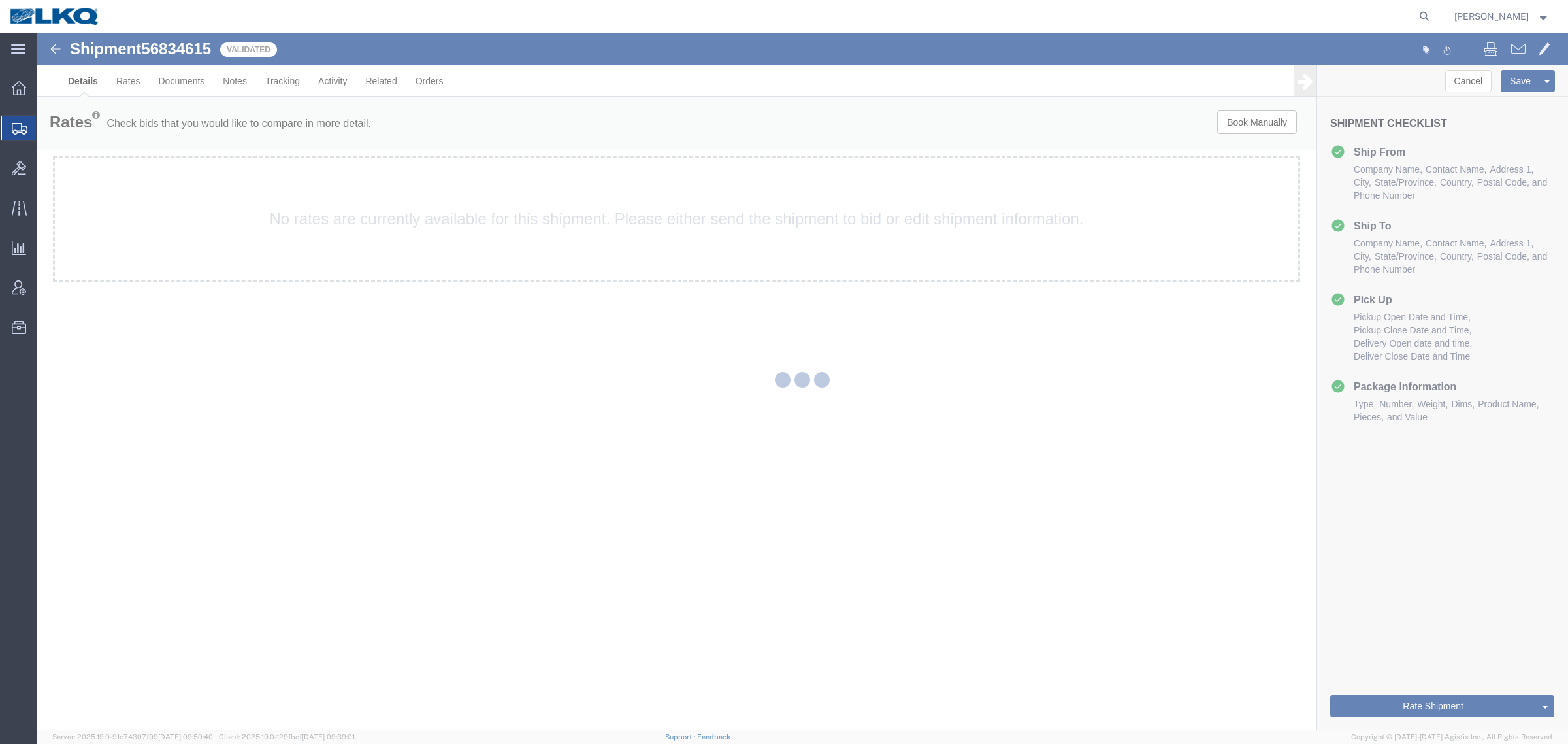
select select "28708"
select select "28018"
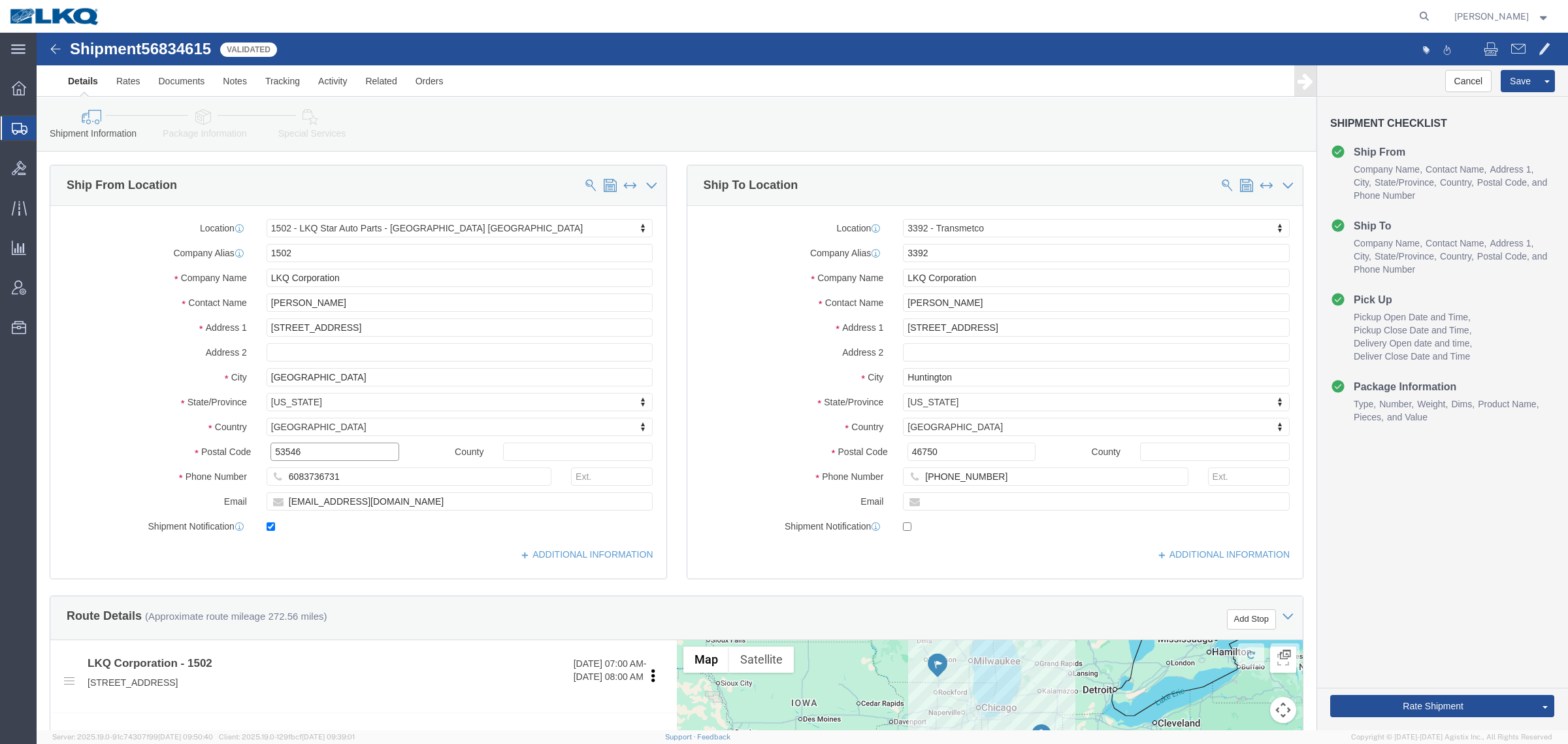
click input "53546"
click div "Postal Code 46750"
click input "46750"
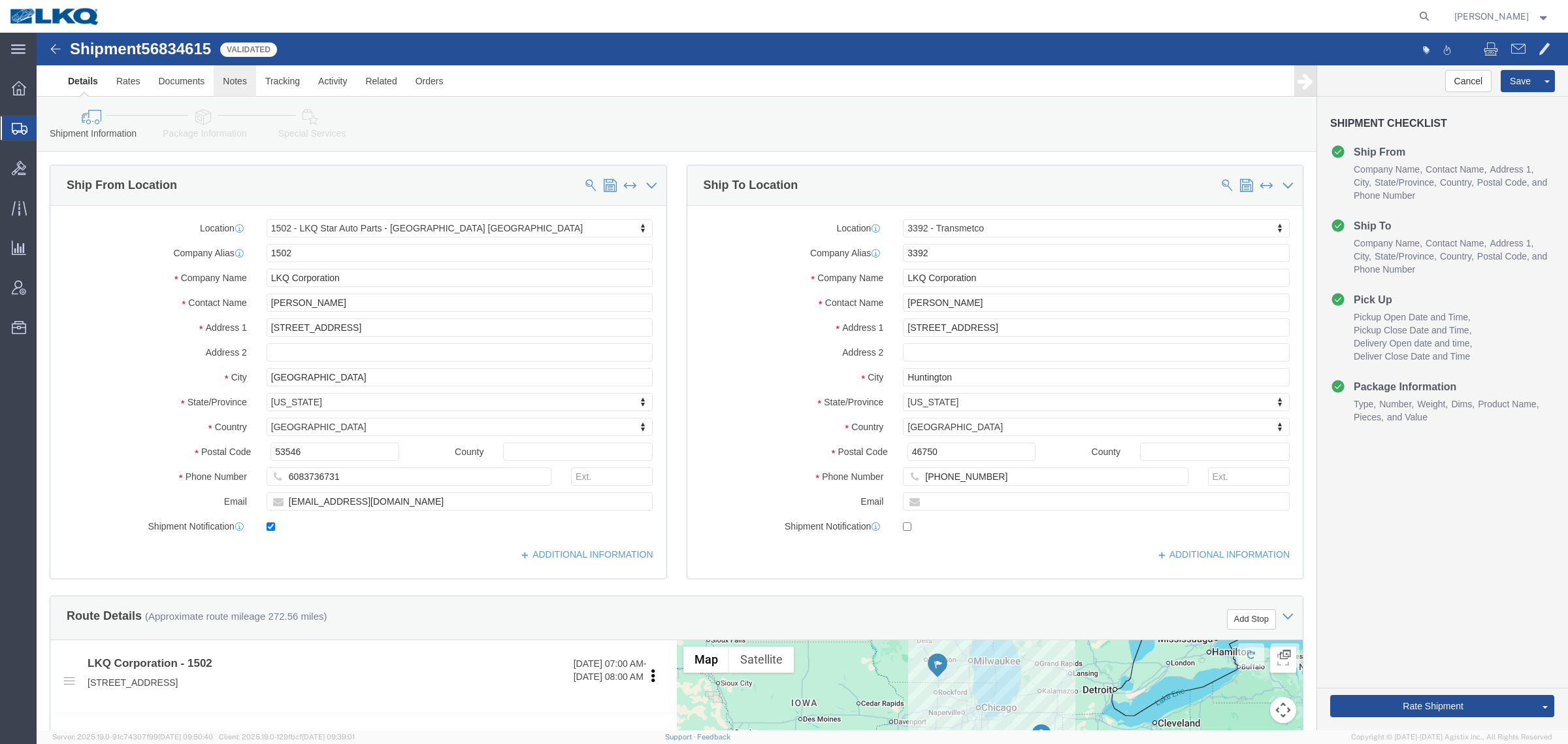
click link "Notes"
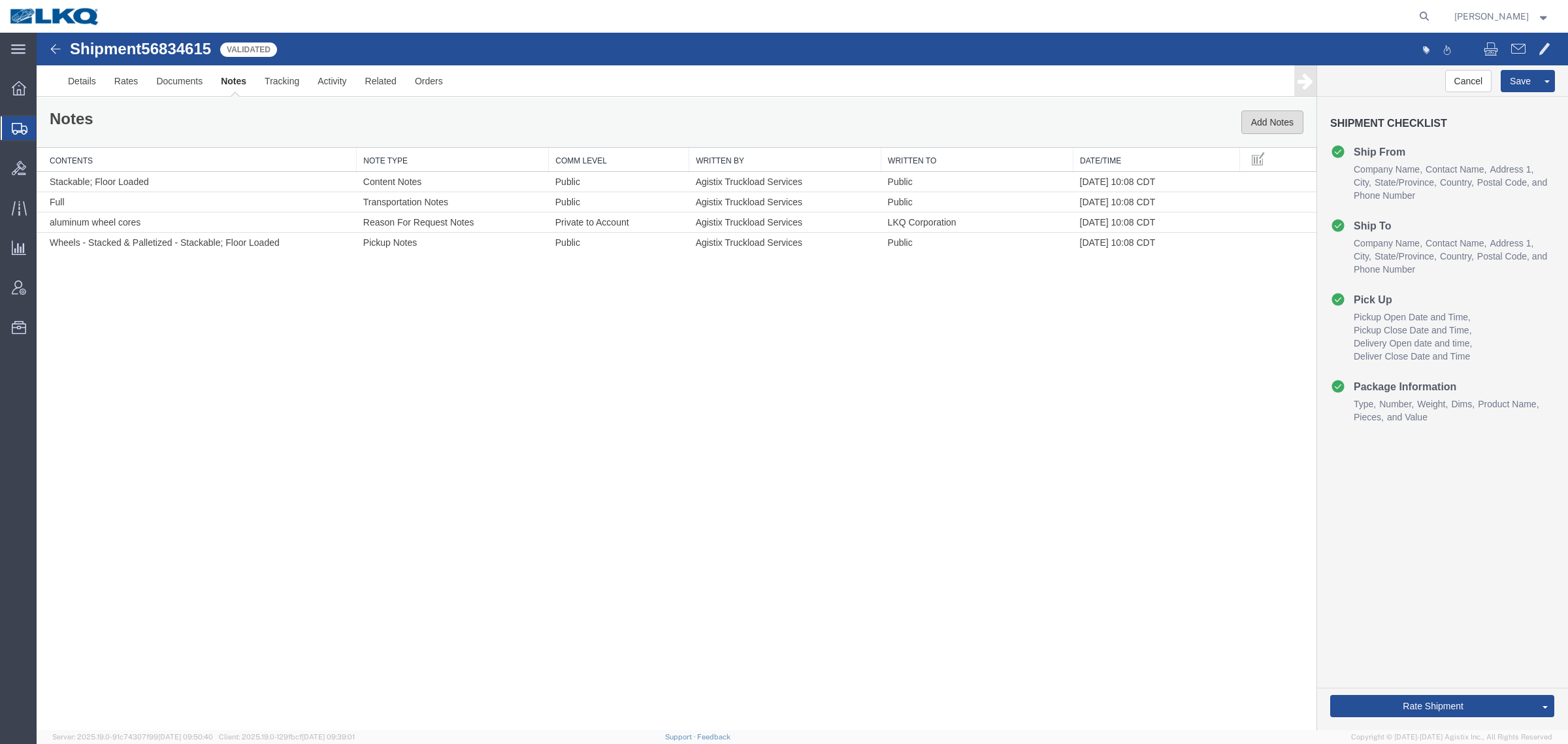
click at [1270, 121] on button "Add Notes" at bounding box center [1272, 122] width 62 height 24
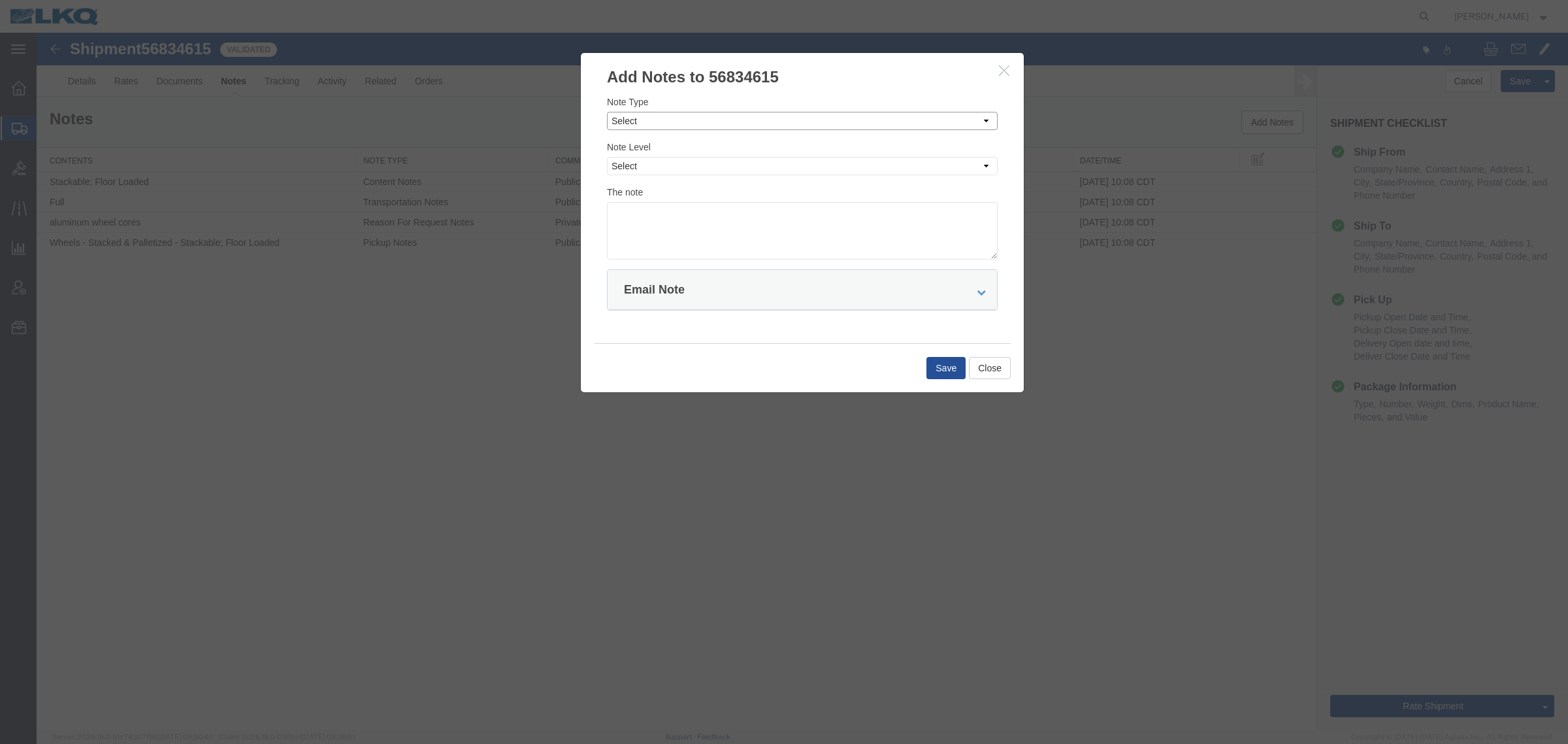
click at [755, 124] on select "Select Approval Bid Notes Carrier Change Notes Claim Notes Content Hazmat Notes…" at bounding box center [802, 121] width 391 height 18
select select "BID_NOTES"
click at [607, 112] on select "Select Approval Bid Notes Carrier Change Notes Claim Notes Content Hazmat Notes…" at bounding box center [802, 121] width 391 height 18
click at [732, 154] on div "Note Level Select Private to Account Private to Vendor Public" at bounding box center [802, 157] width 391 height 35
click at [725, 167] on select "Select Private to Account Private to Vendor Public" at bounding box center [802, 166] width 391 height 18
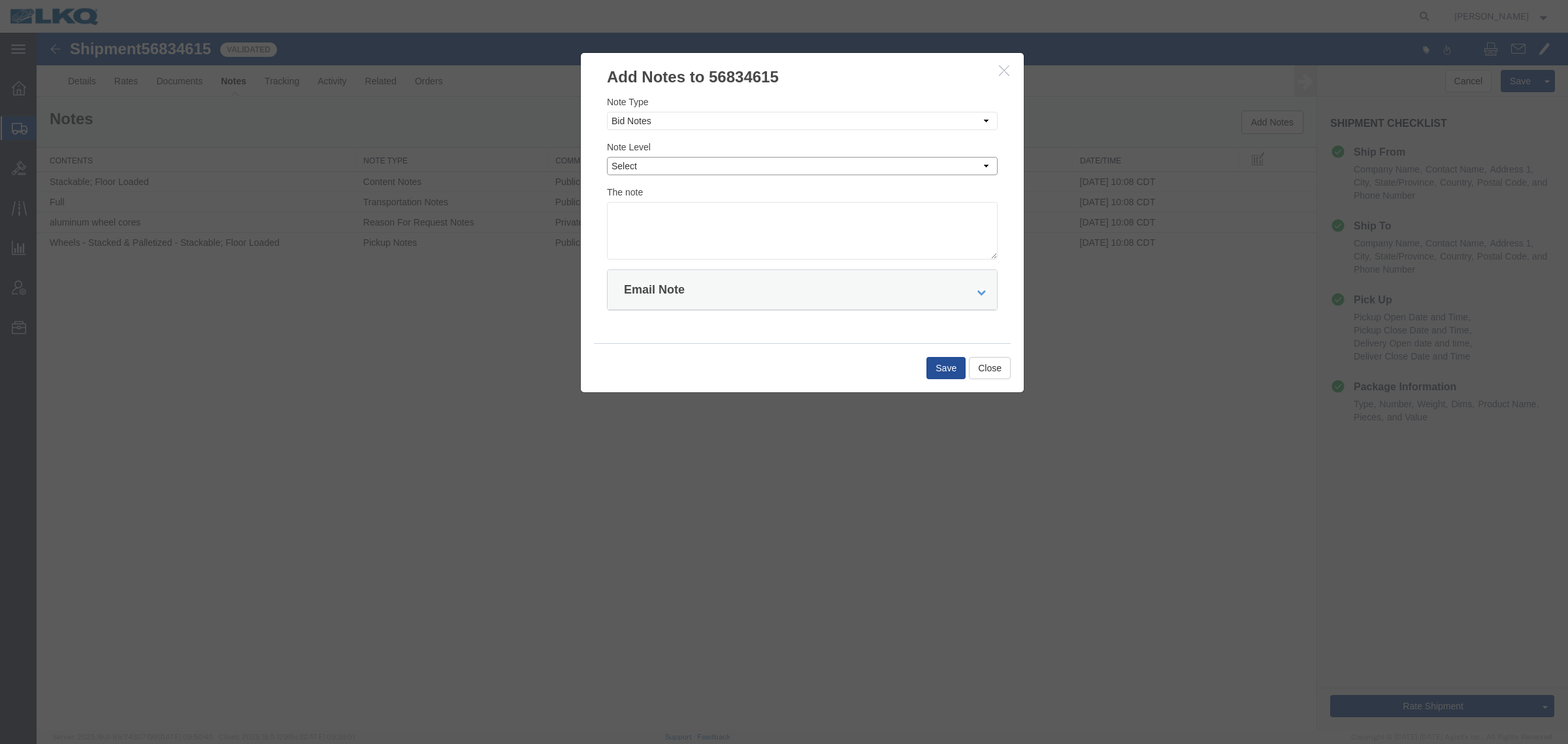
select select "PRIVATE_TO_ACCOUNT"
click at [607, 157] on select "Select Private to Account Private to Vendor Public" at bounding box center [802, 166] width 391 height 18
click at [710, 226] on textarea at bounding box center [802, 230] width 391 height 58
type textarea "DAT: $858"
click at [937, 370] on button "Save" at bounding box center [945, 368] width 39 height 22
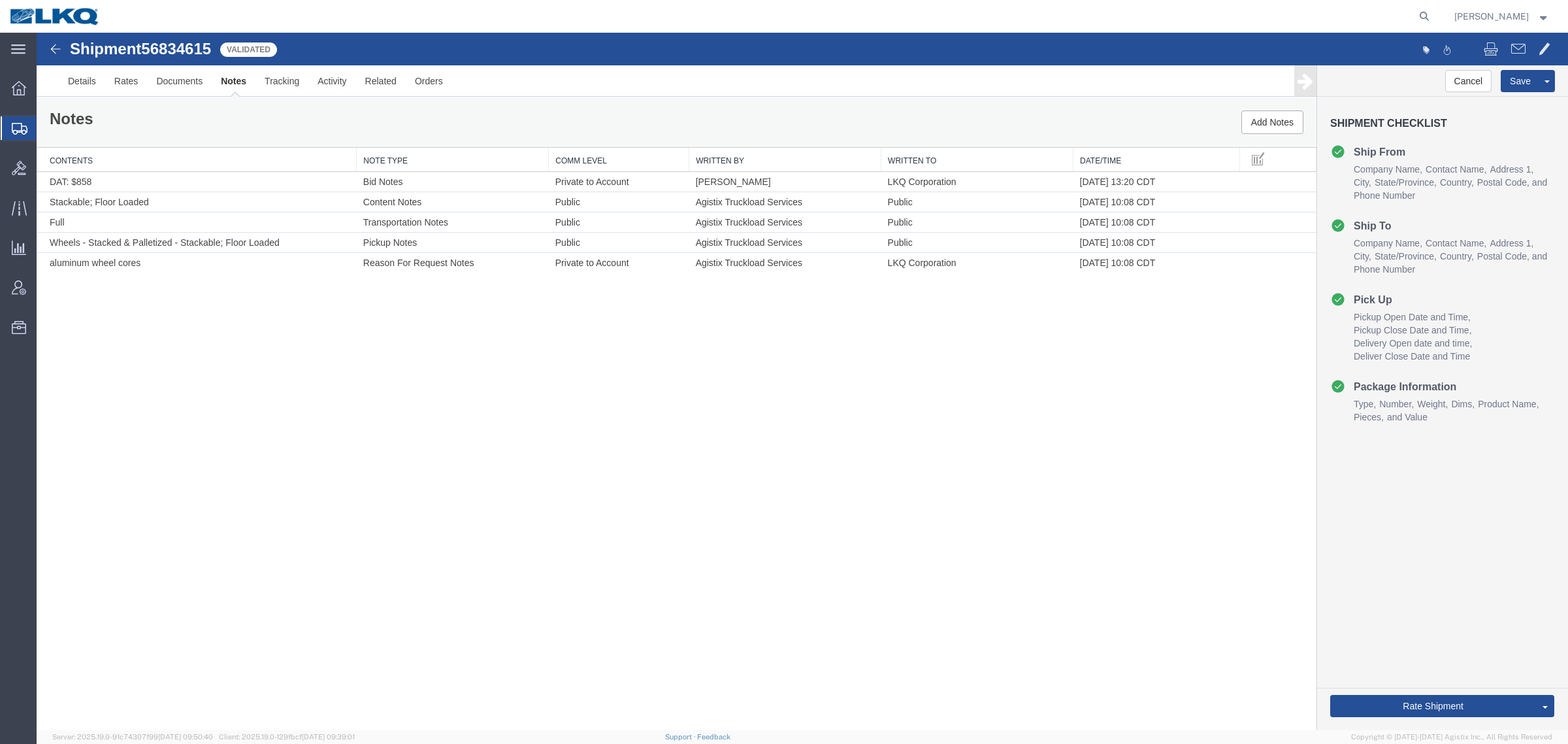
click at [321, 316] on div "Shipment 56834615 5 of 5 Validated Details Rates Documents Notes Tracking Activ…" at bounding box center [802, 382] width 1531 height 697
click at [709, 446] on div "Shipment 56834615 5 of 5 Validated Details Rates Documents Notes Tracking Activ…" at bounding box center [802, 382] width 1531 height 697
click at [239, 126] on div "Notes Add Notes" at bounding box center [676, 122] width 1279 height 50
click at [512, 95] on ul "Details Rates Documents Notes Tracking Activity Related Orders" at bounding box center [801, 80] width 1486 height 30
click at [1470, 645] on link "Send To Bid" at bounding box center [1496, 644] width 113 height 19
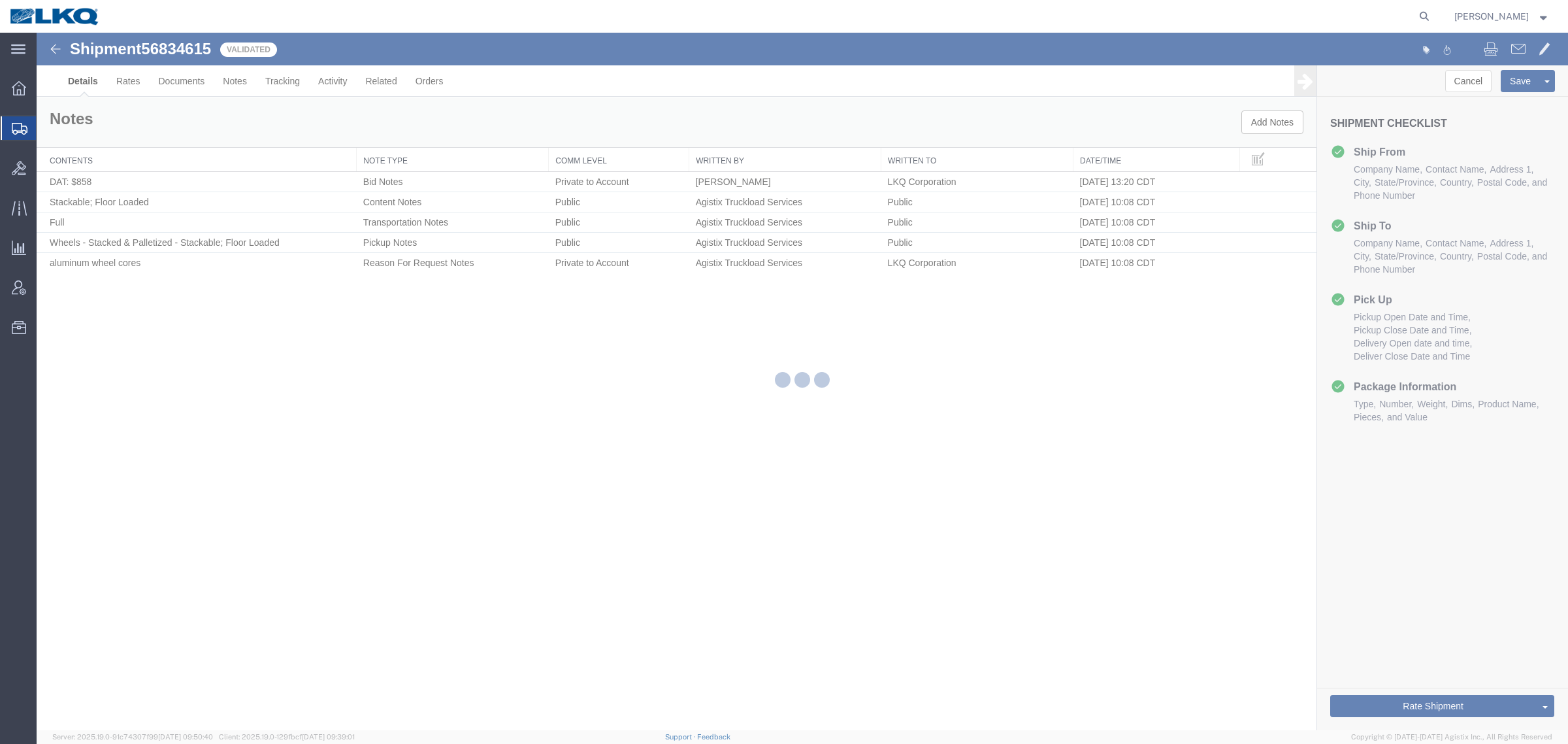
select select "28708"
select select "28018"
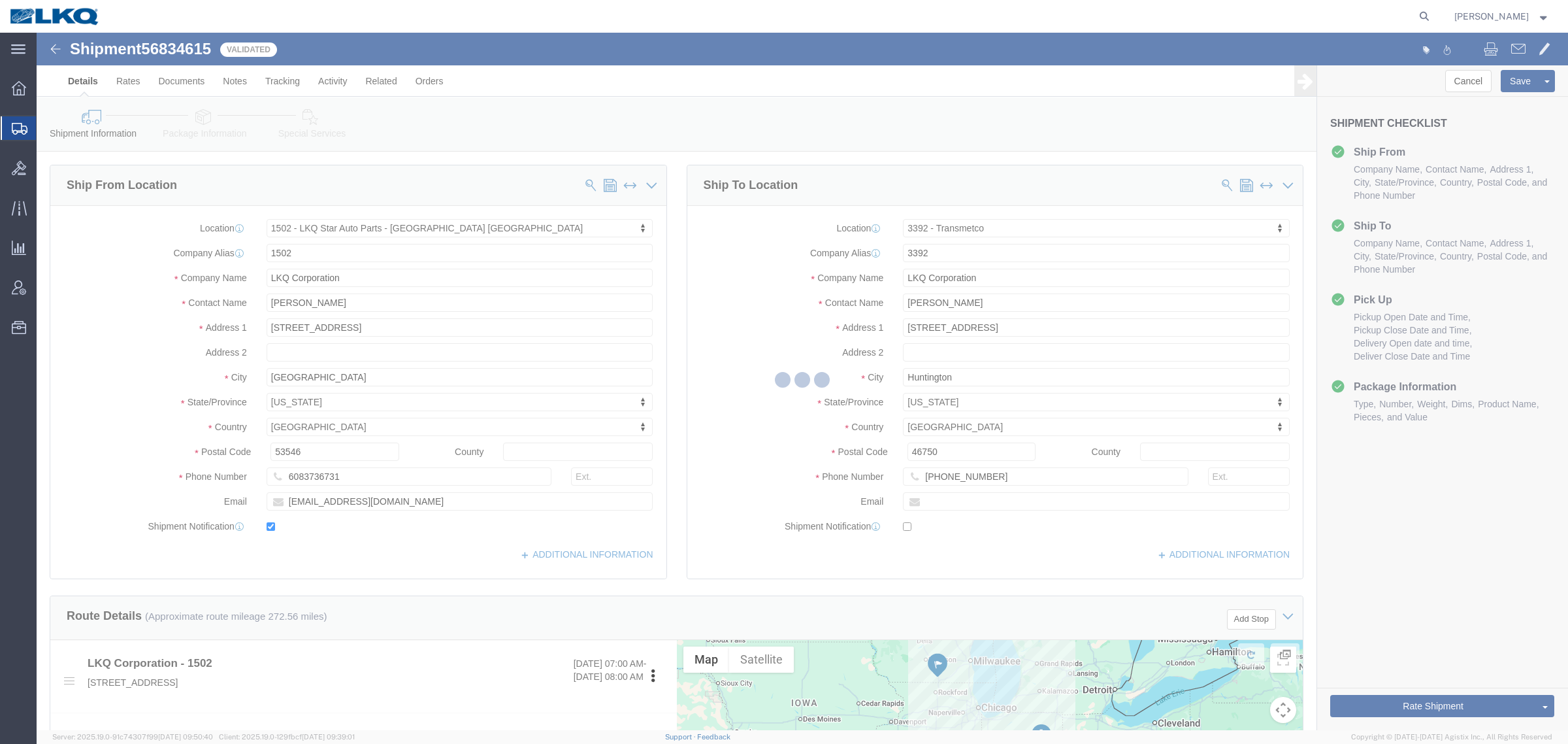
select select "TL"
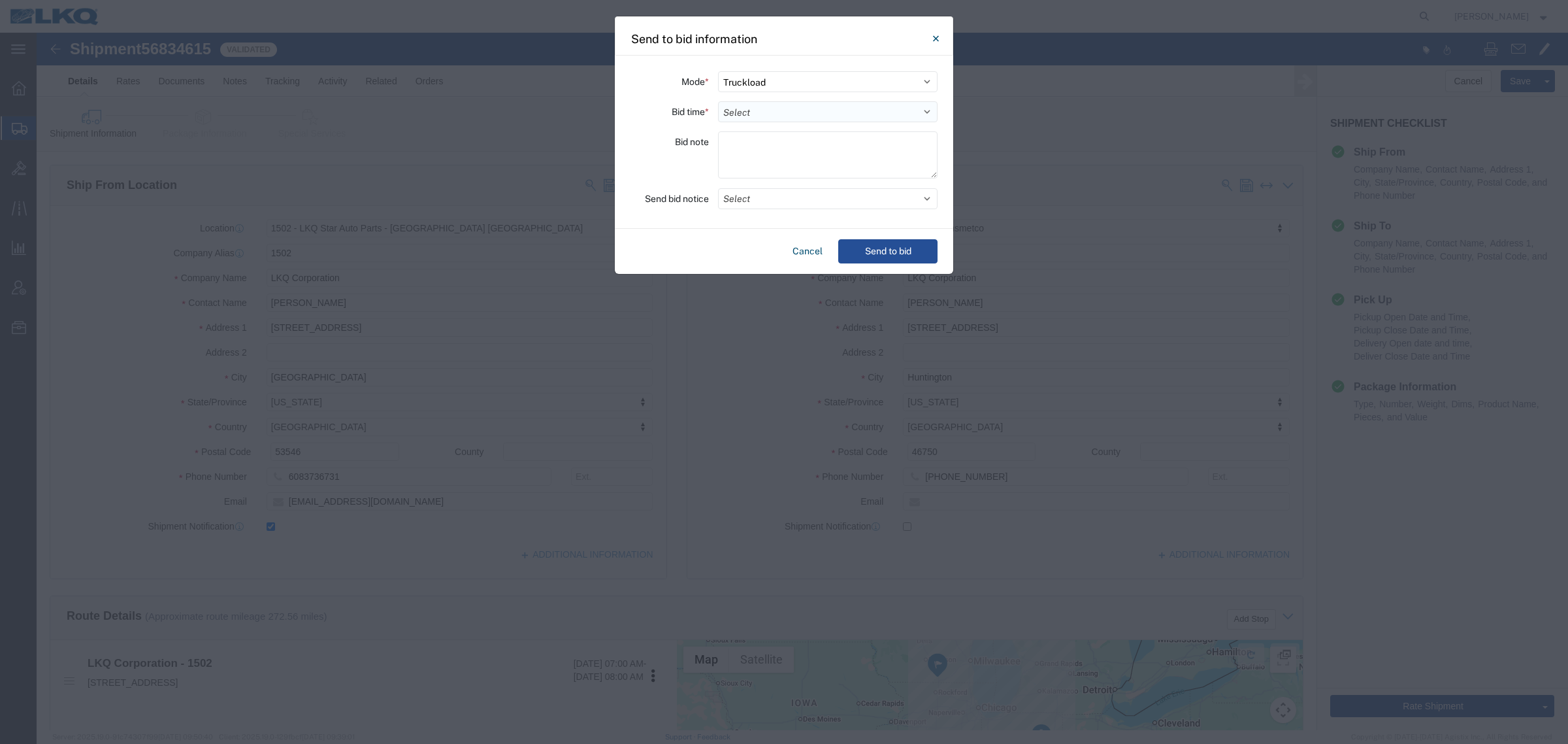
click at [742, 112] on select "Select 30 Min (Rush) 1 Hour (Rush) 2 Hours (Rush) 4 Hours (Rush) 8 Hours (Rush)…" at bounding box center [827, 111] width 219 height 21
select select "24"
click at [718, 101] on select "Select 30 Min (Rush) 1 Hour (Rush) 2 Hours (Rush) 4 Hours (Rush) 8 Hours (Rush)…" at bounding box center [827, 111] width 219 height 21
click at [734, 140] on textarea at bounding box center [827, 154] width 219 height 47
click at [740, 192] on button "Select" at bounding box center [827, 198] width 219 height 21
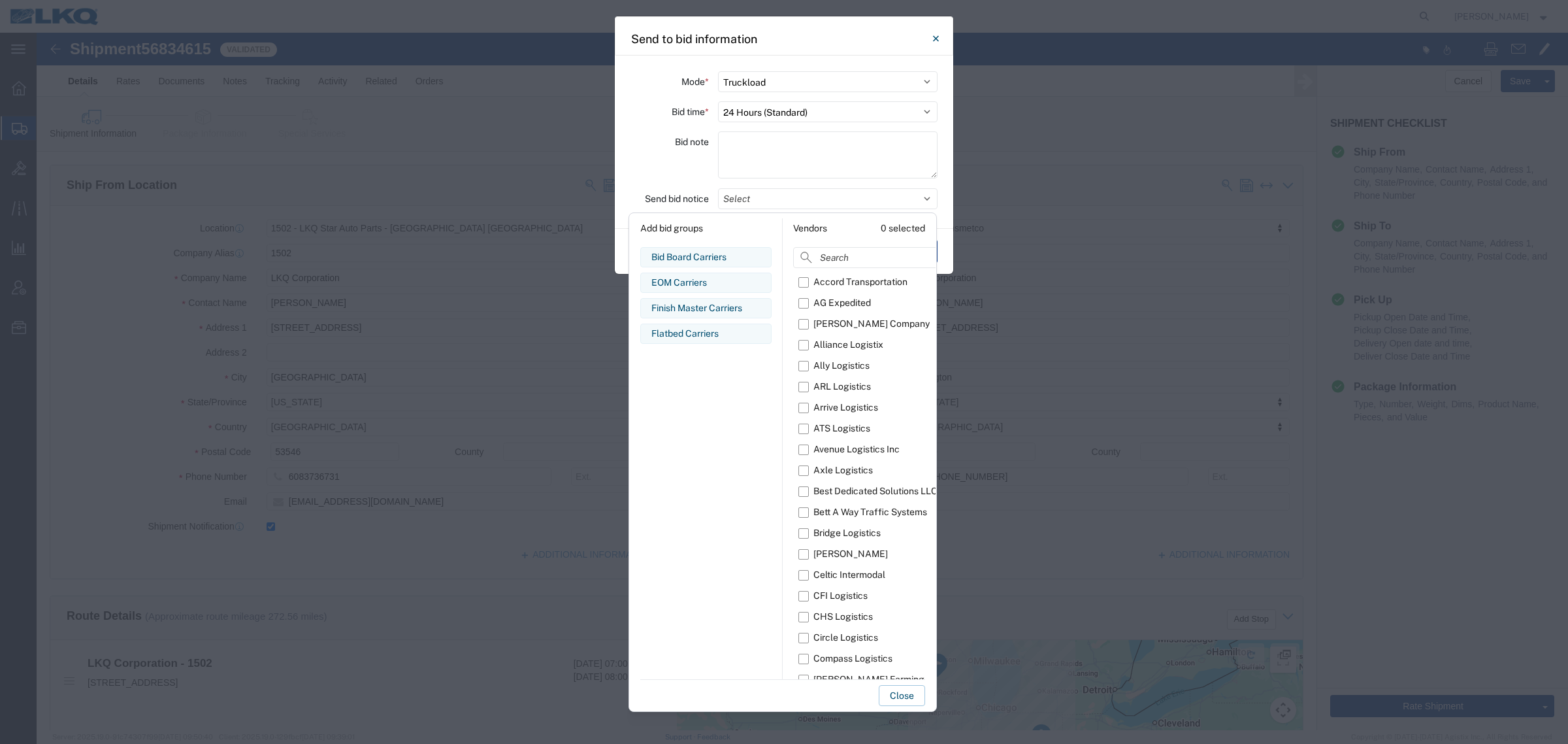
click at [709, 253] on div "Bid Board Carriers" at bounding box center [705, 257] width 109 height 14
click at [701, 279] on div "EOM Carriers" at bounding box center [705, 283] width 109 height 14
click at [895, 694] on button "Close" at bounding box center [901, 694] width 47 height 21
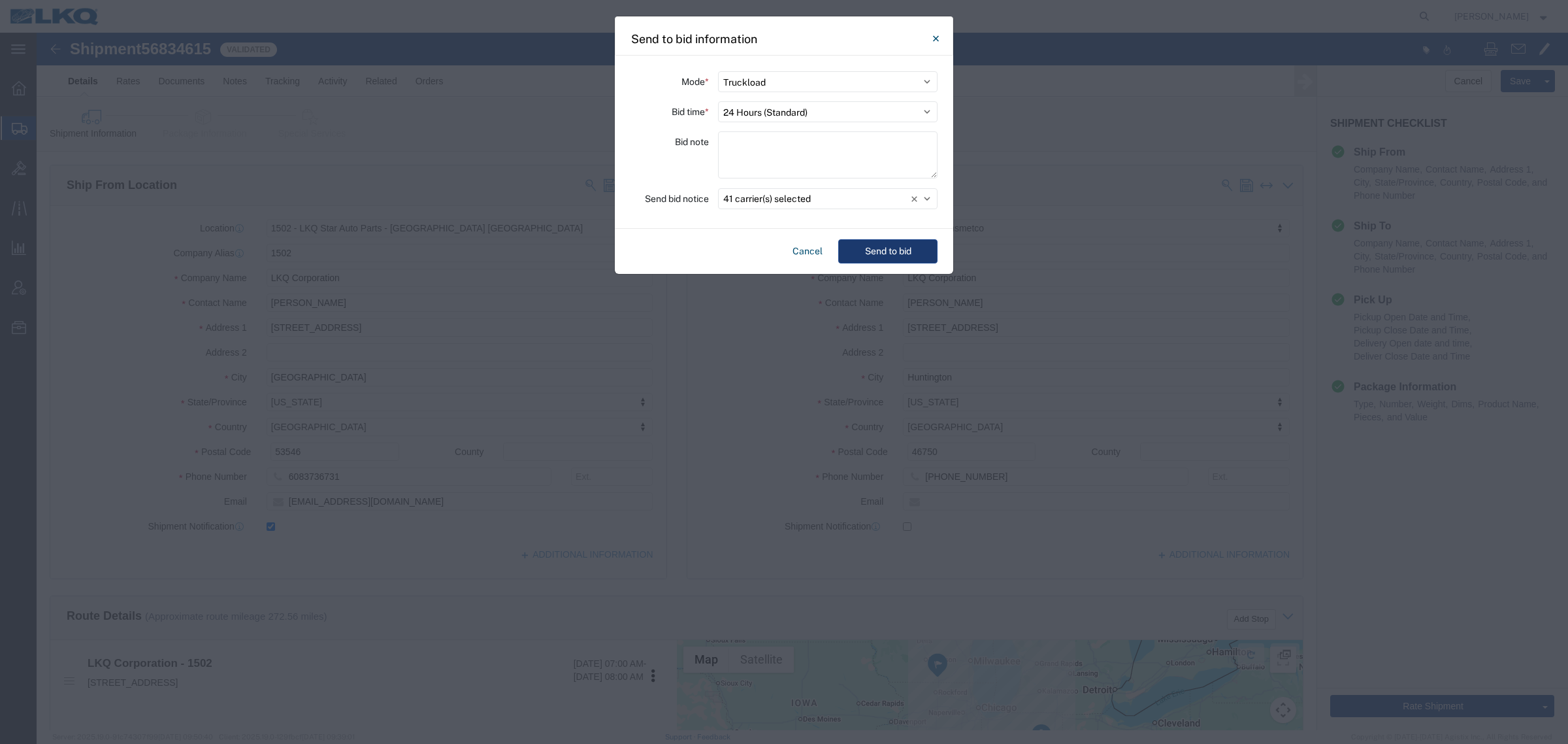
click at [873, 253] on button "Send to bid" at bounding box center [888, 251] width 99 height 24
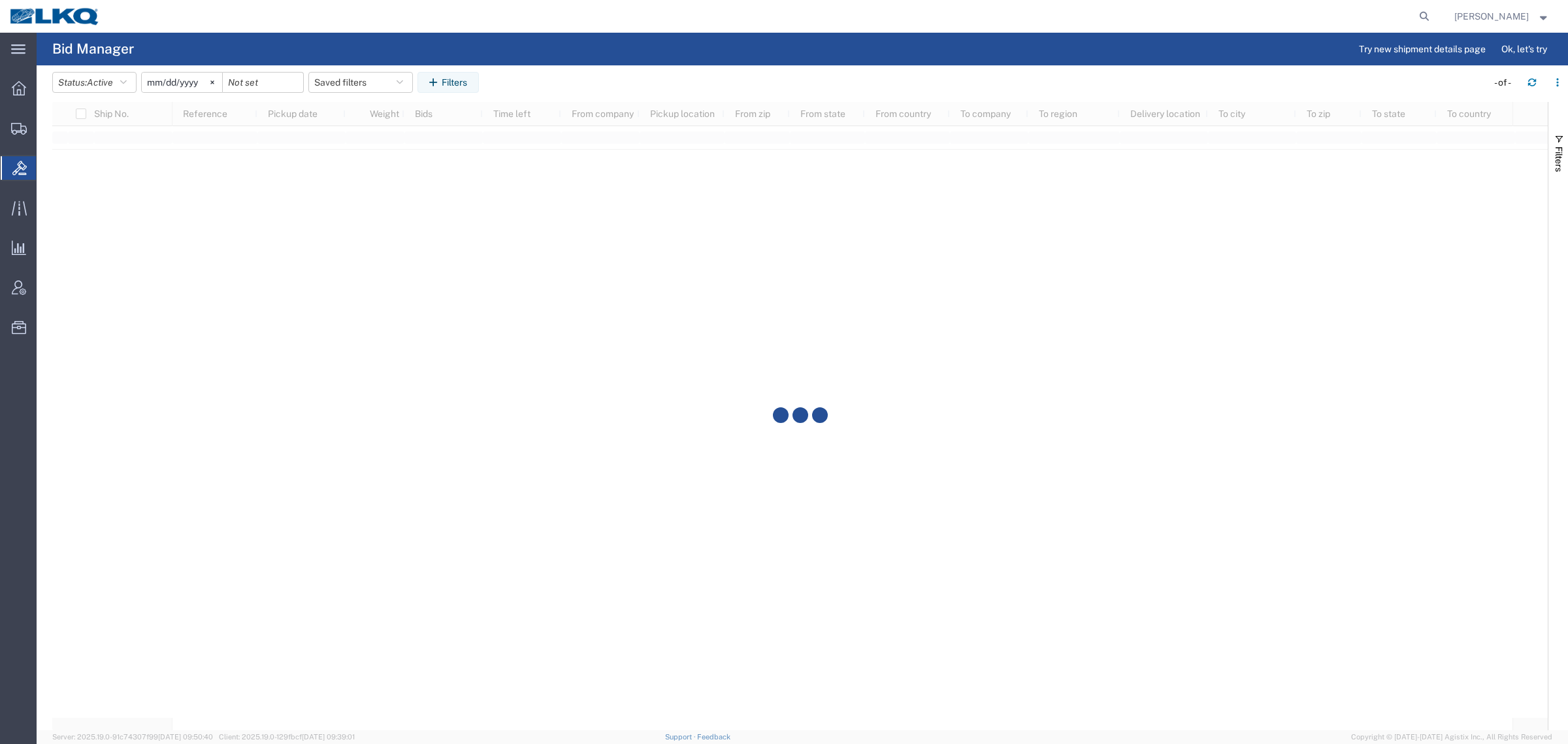
click at [713, 73] on agx-table-filter-chips "Status: Active Active All Awaiting Confirmation Awarded Closed Expired Open Wit…" at bounding box center [766, 86] width 1428 height 30
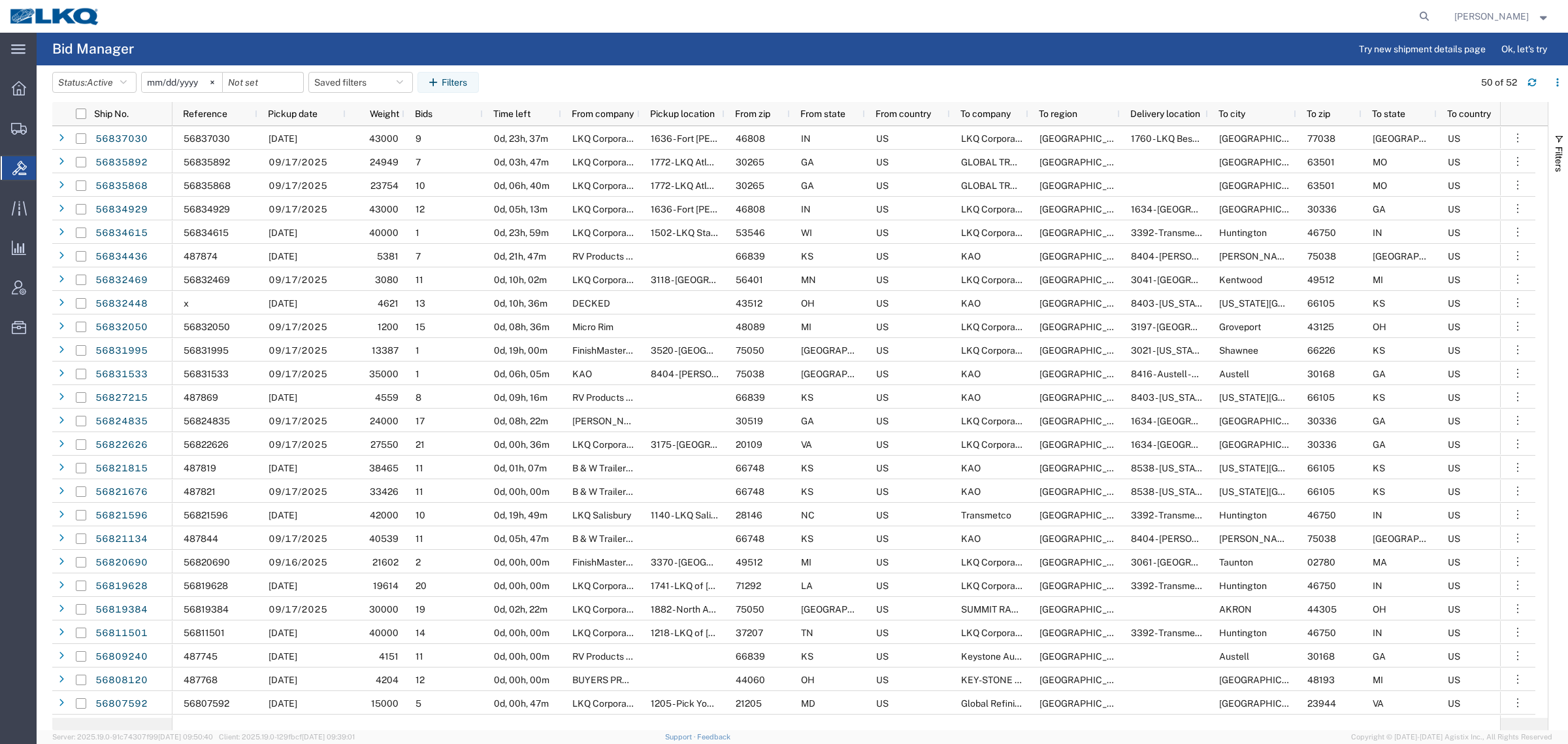
click at [762, 77] on agx-table-filter-chips "Status: Active Active All Awaiting Confirmation Awarded Closed Expired Open Wit…" at bounding box center [759, 86] width 1415 height 30
click at [709, 73] on agx-table-filter-chips "Status: Active Active All Awaiting Confirmation Awarded Closed Expired Open Wit…" at bounding box center [759, 86] width 1415 height 30
click at [687, 79] on agx-table-filter-chips "Status: Active Active All Awaiting Confirmation Awarded Closed Expired Open Wit…" at bounding box center [759, 86] width 1415 height 30
click at [655, 72] on agx-table-filter-chips "Status: Active Active All Awaiting Confirmation Awarded Closed Expired Open Wit…" at bounding box center [759, 86] width 1415 height 30
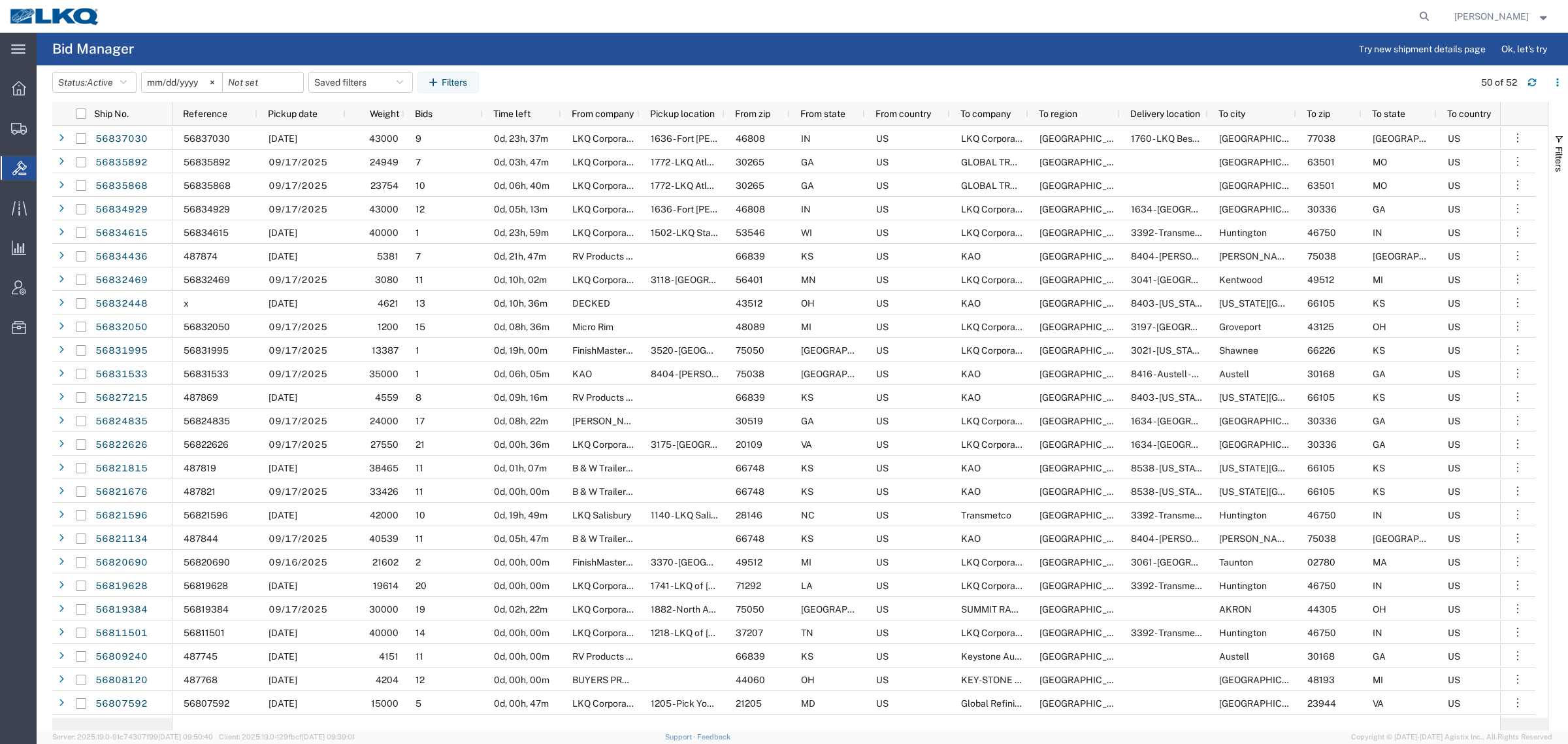
click at [655, 72] on agx-table-filter-chips "Status: Active Active All Awaiting Confirmation Awarded Closed Expired Open Wit…" at bounding box center [759, 86] width 1415 height 30
click at [692, 65] on header "Status: Active Active All Awaiting Confirmation Awarded Closed Expired Open Wit…" at bounding box center [810, 83] width 1516 height 37
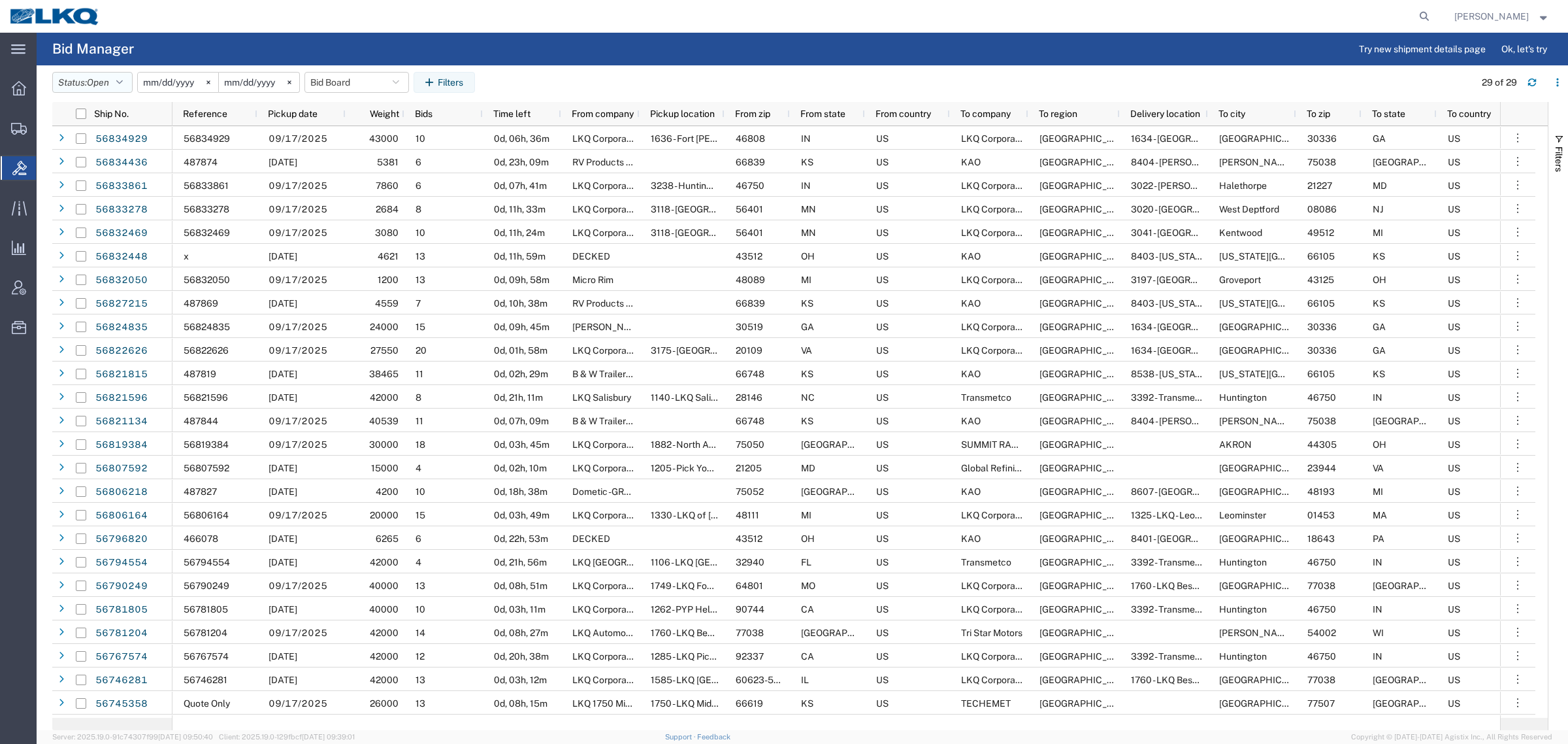
click at [89, 83] on button "Status: Open" at bounding box center [93, 82] width 81 height 21
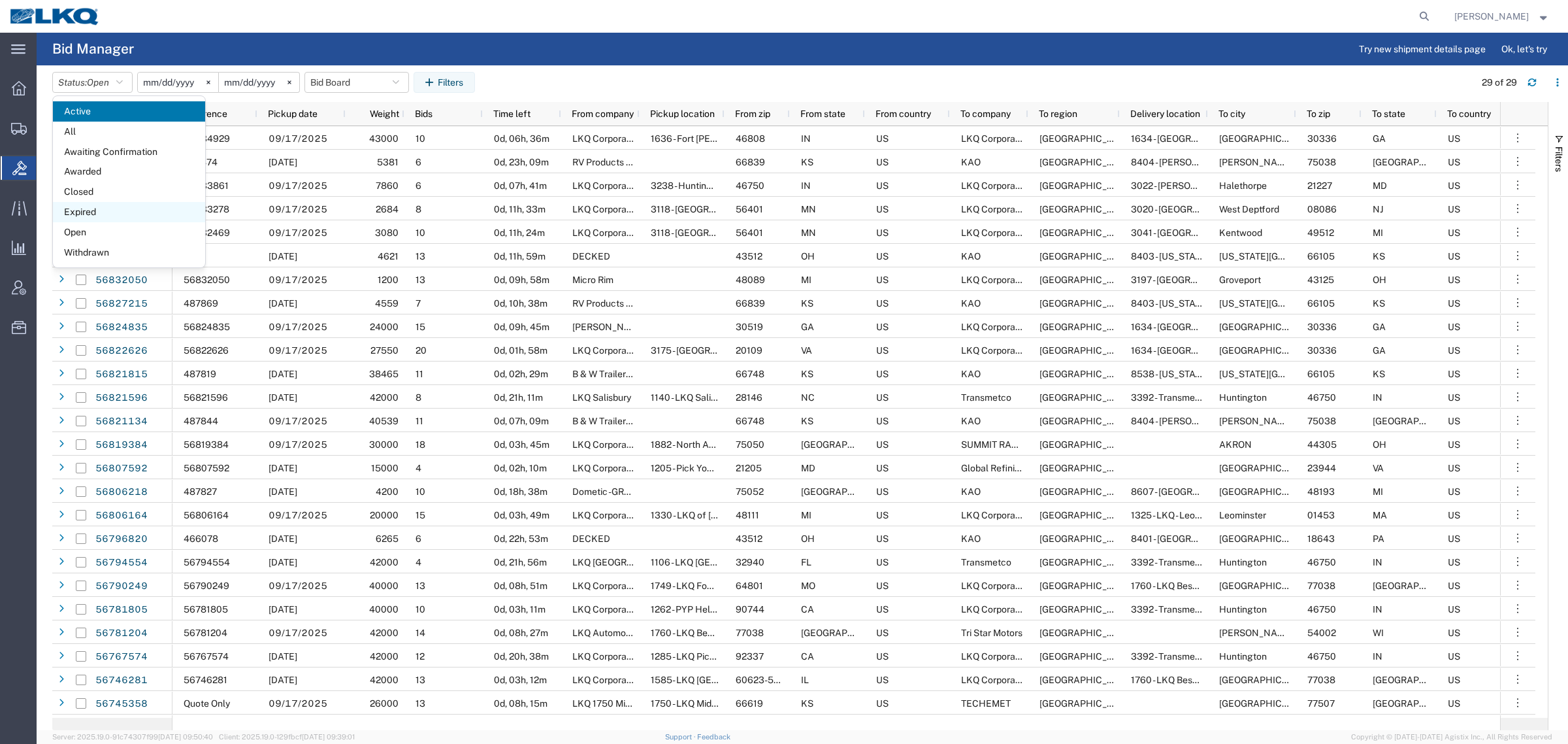
click at [108, 210] on span "Expired" at bounding box center [129, 212] width 152 height 20
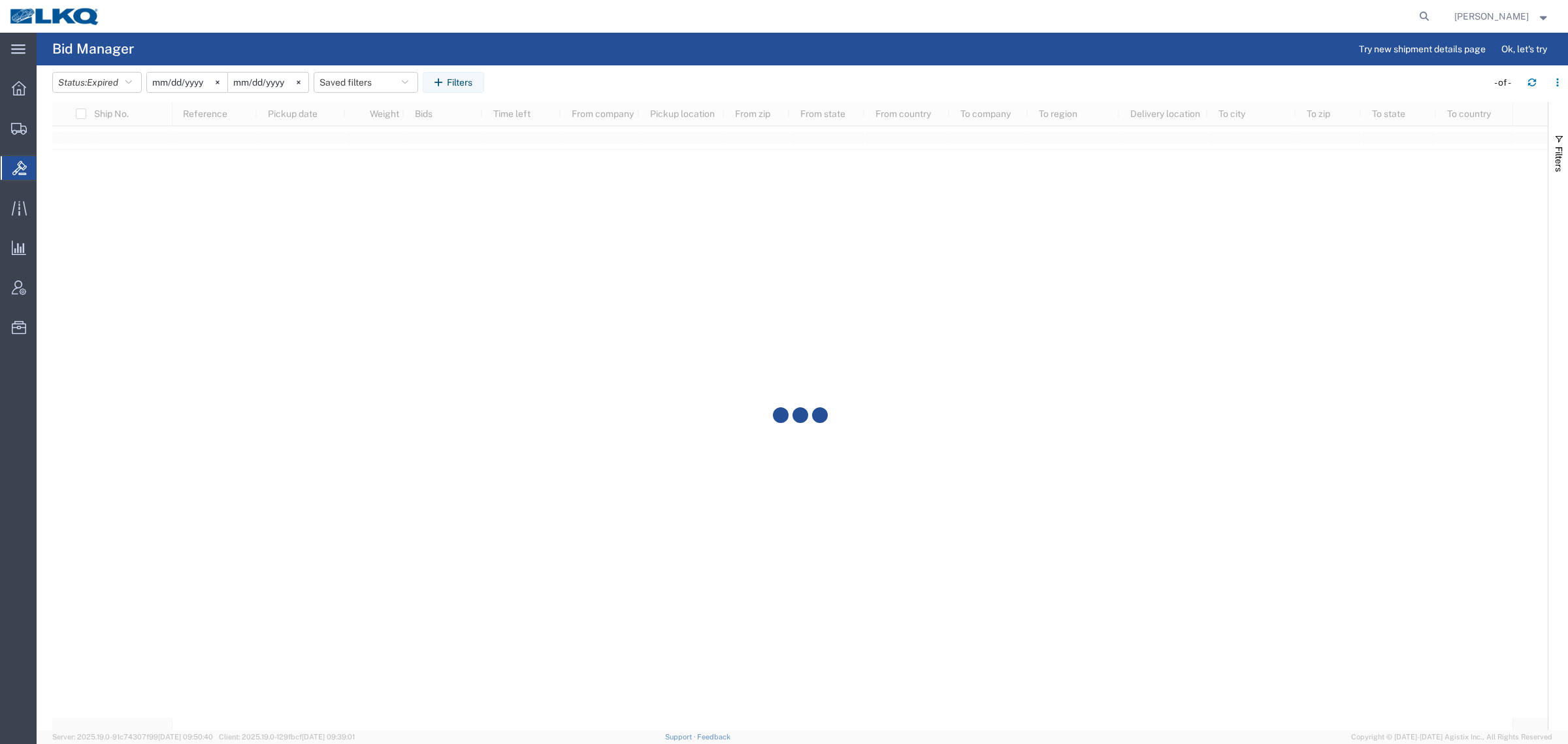
click at [635, 72] on agx-table-filter-chips "Status: Expired Active All Awaiting Confirmation Awarded Closed Expired Open Wi…" at bounding box center [766, 86] width 1428 height 30
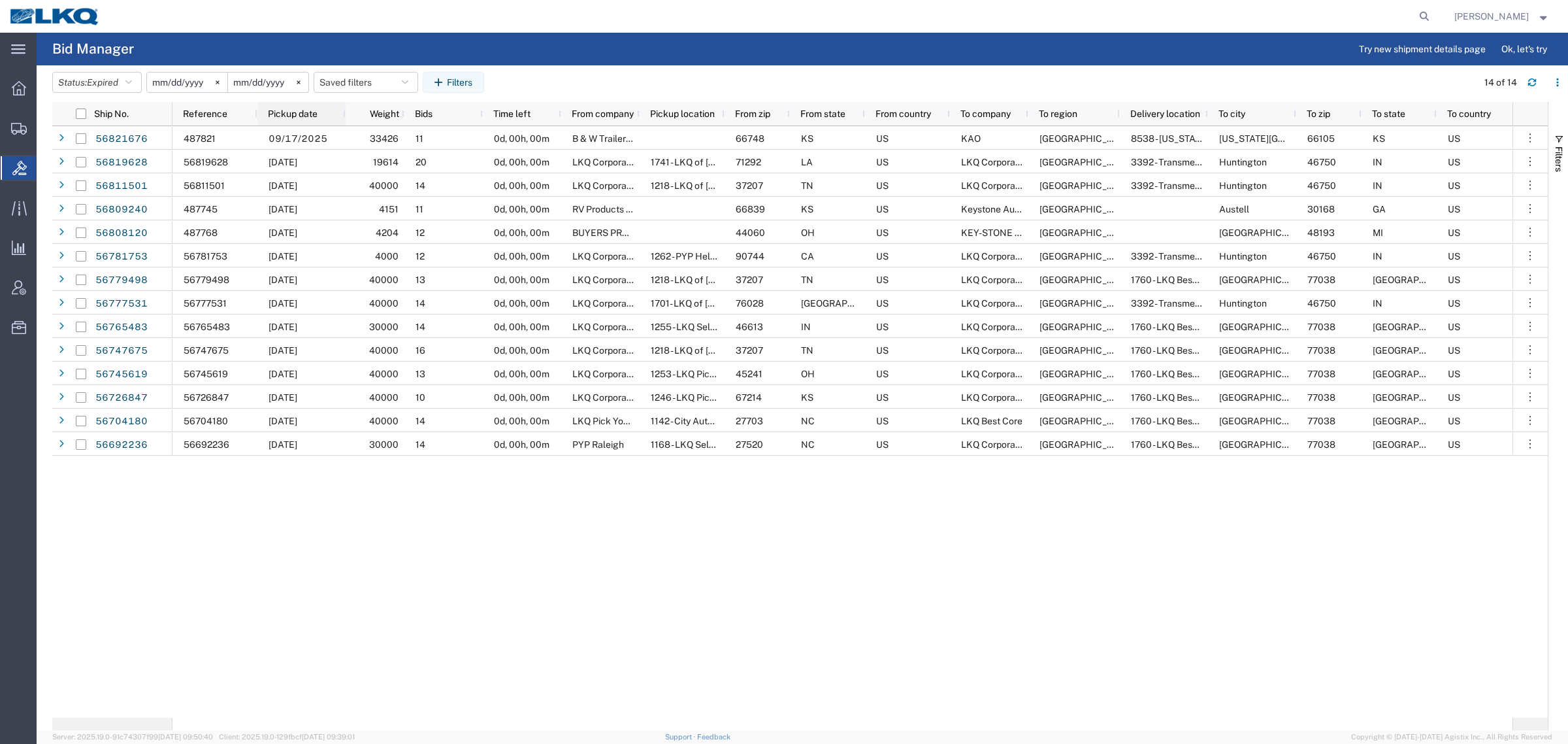
click at [271, 108] on span "Pickup date" at bounding box center [293, 113] width 50 height 10
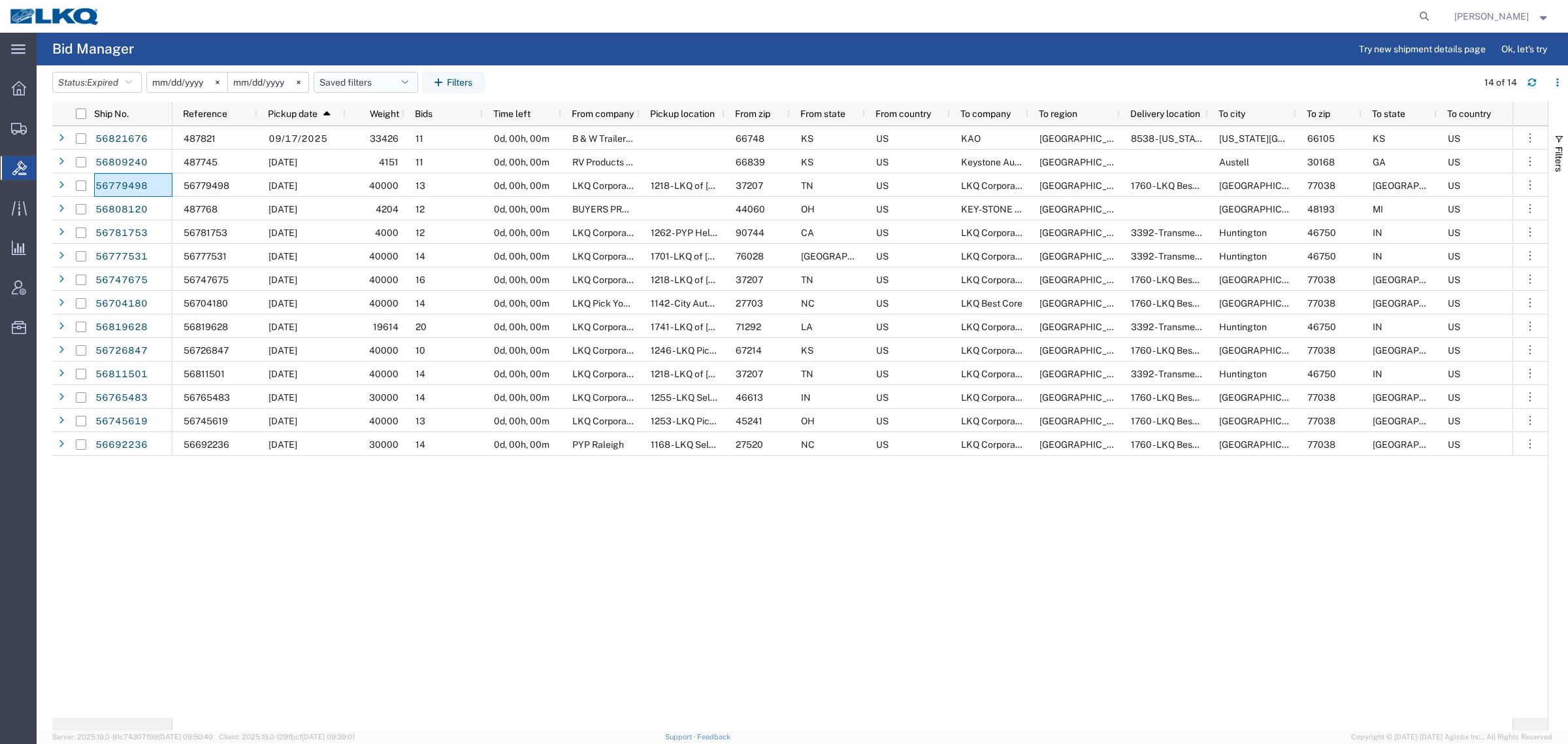
click at [351, 85] on button "Saved filters" at bounding box center [366, 82] width 105 height 21
drag, startPoint x: 376, startPoint y: 138, endPoint x: 303, endPoint y: 64, distance: 103.9
click at [374, 132] on span "Bid Board" at bounding box center [401, 139] width 171 height 24
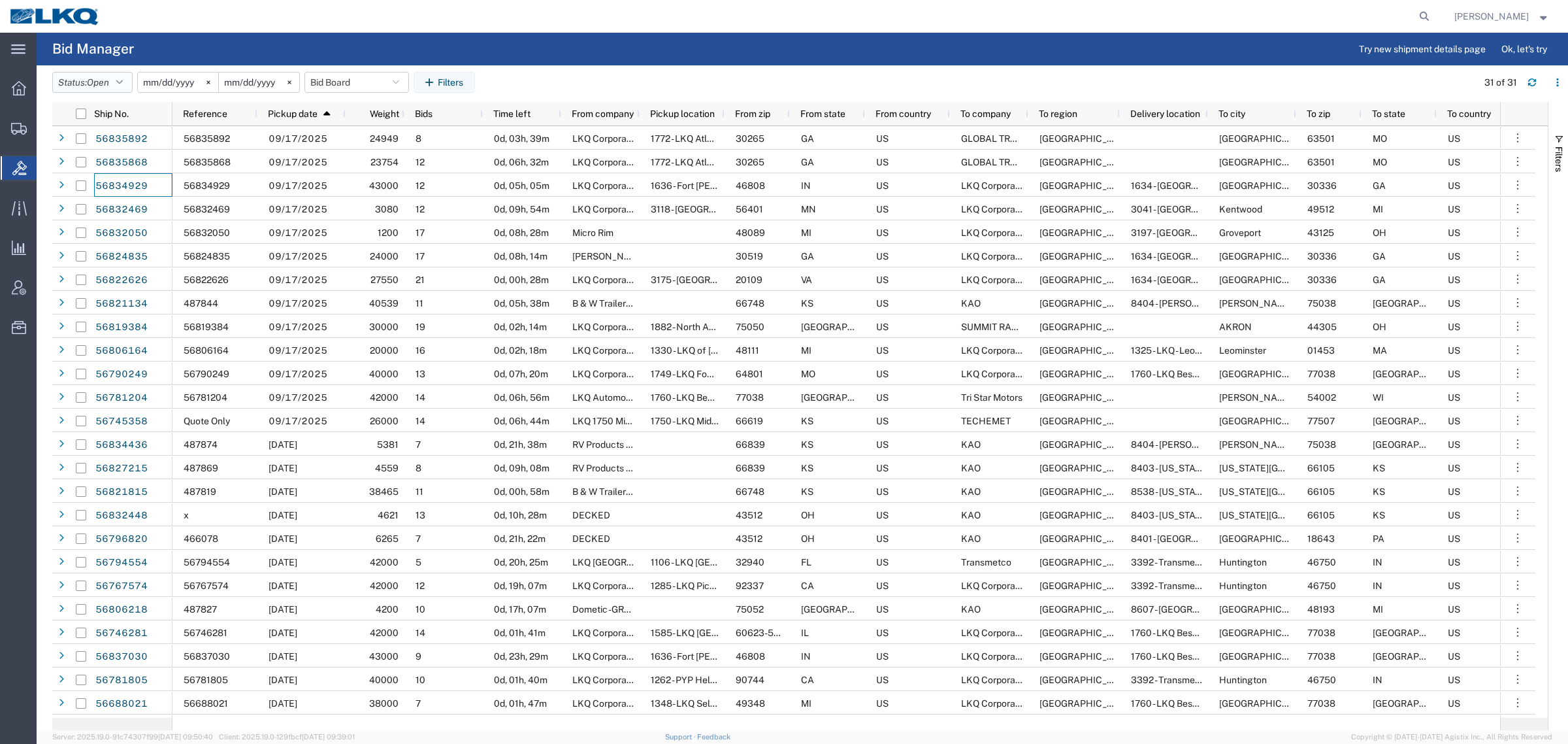
click at [96, 77] on span "Open" at bounding box center [98, 82] width 22 height 10
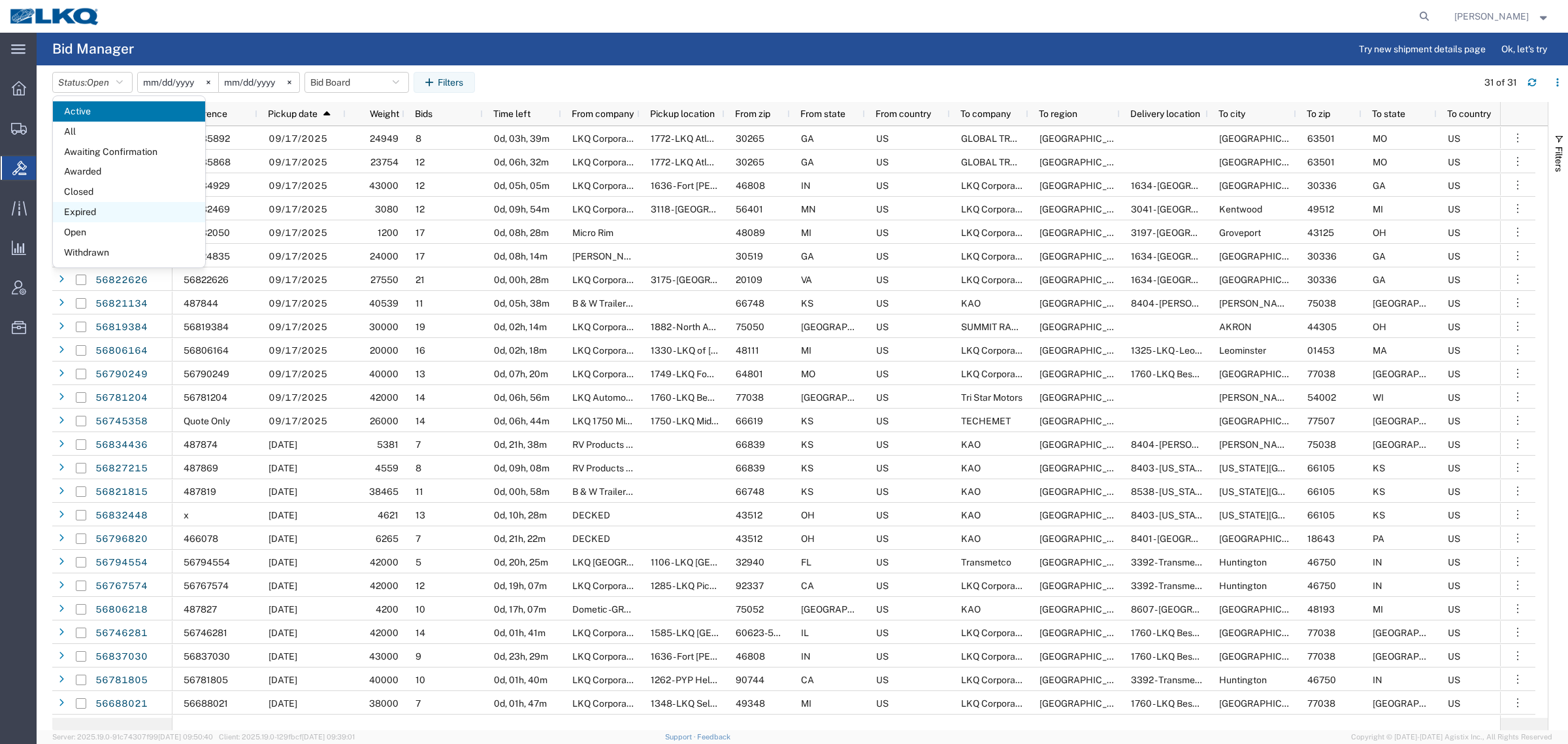
click at [90, 215] on span "Expired" at bounding box center [129, 212] width 152 height 20
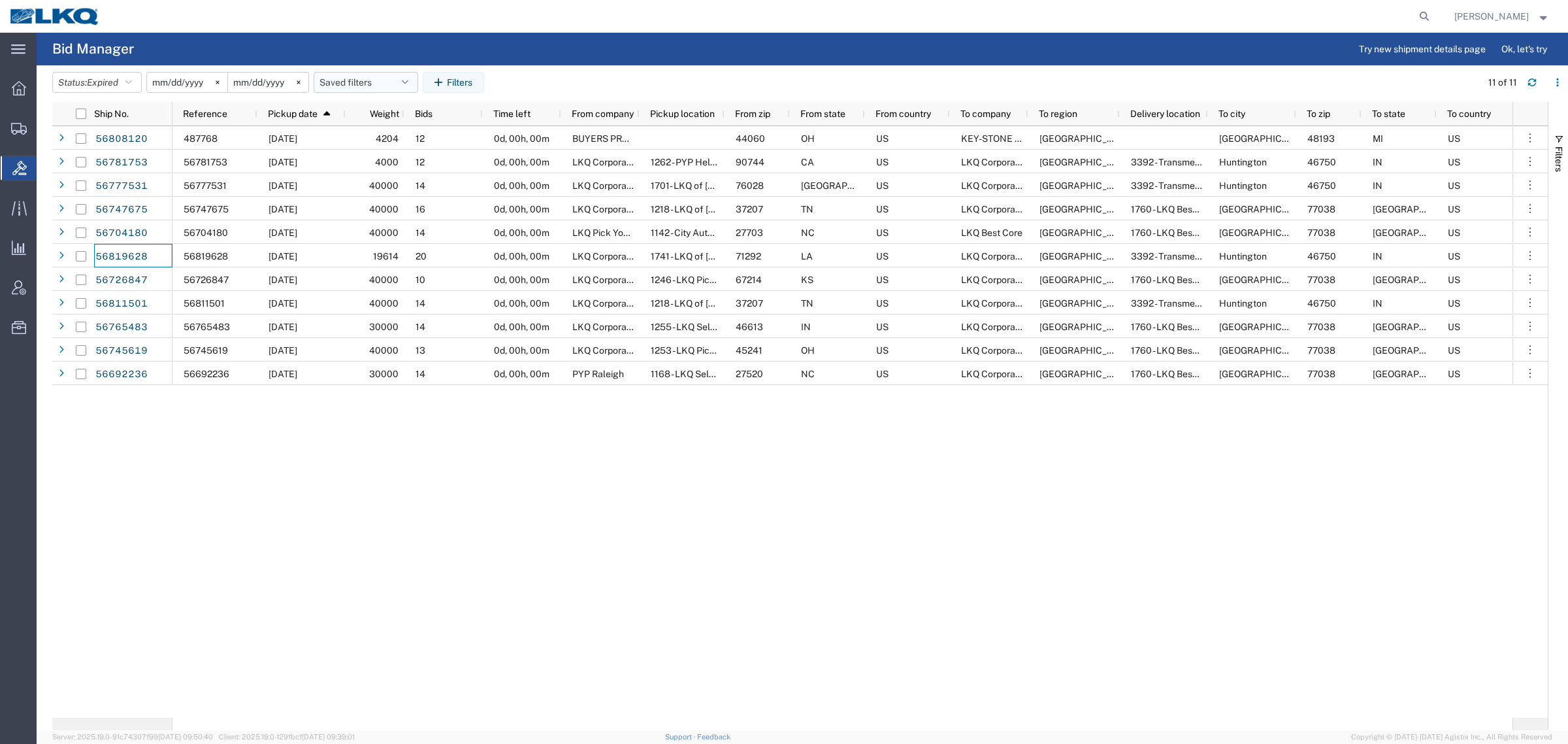
click at [357, 82] on button "Saved filters" at bounding box center [366, 82] width 105 height 21
click at [373, 138] on span "Bid Board" at bounding box center [401, 139] width 171 height 24
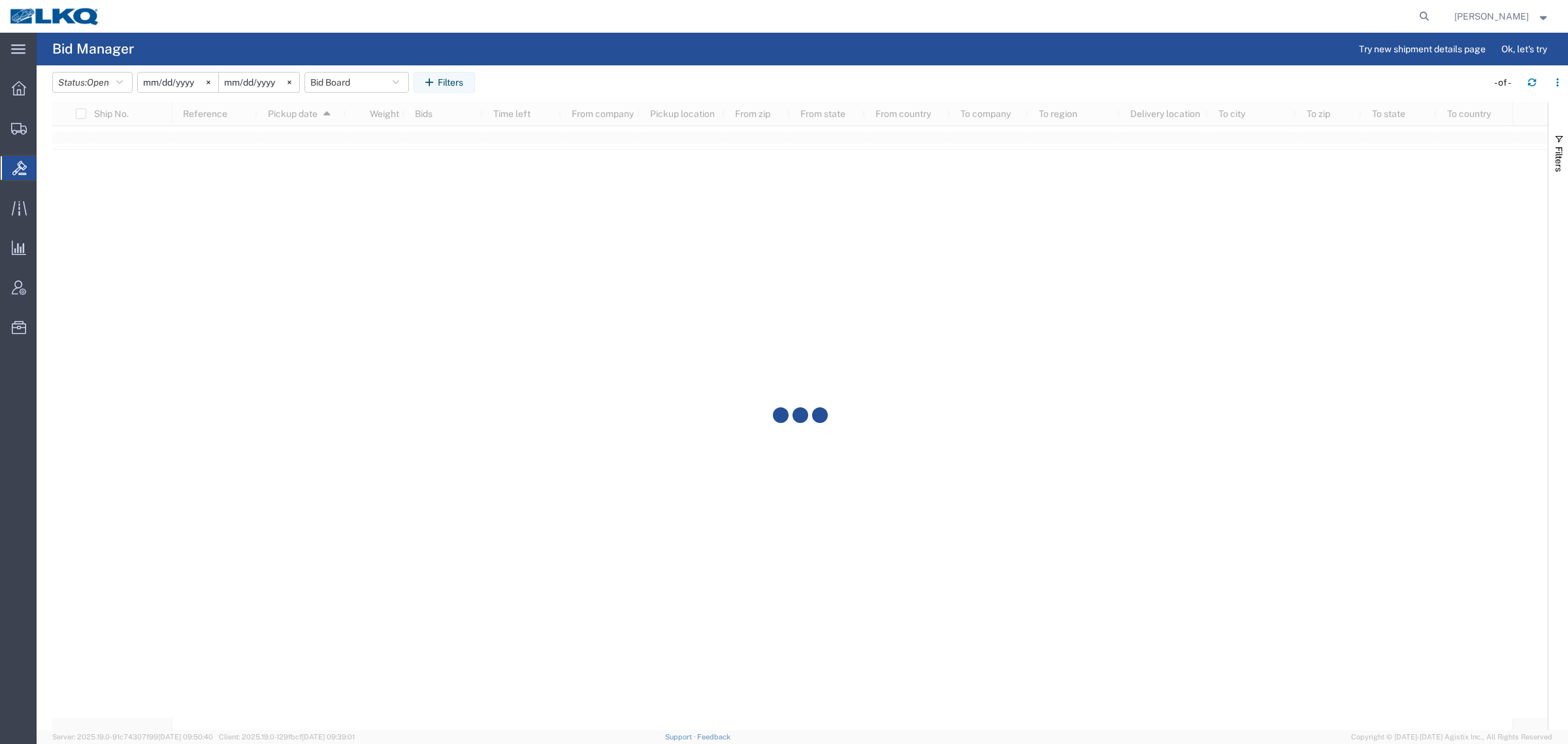
click at [591, 79] on agx-table-filter-chips "Status: Open Active All Awaiting Confirmation Awarded Closed Expired Open Withd…" at bounding box center [766, 86] width 1428 height 30
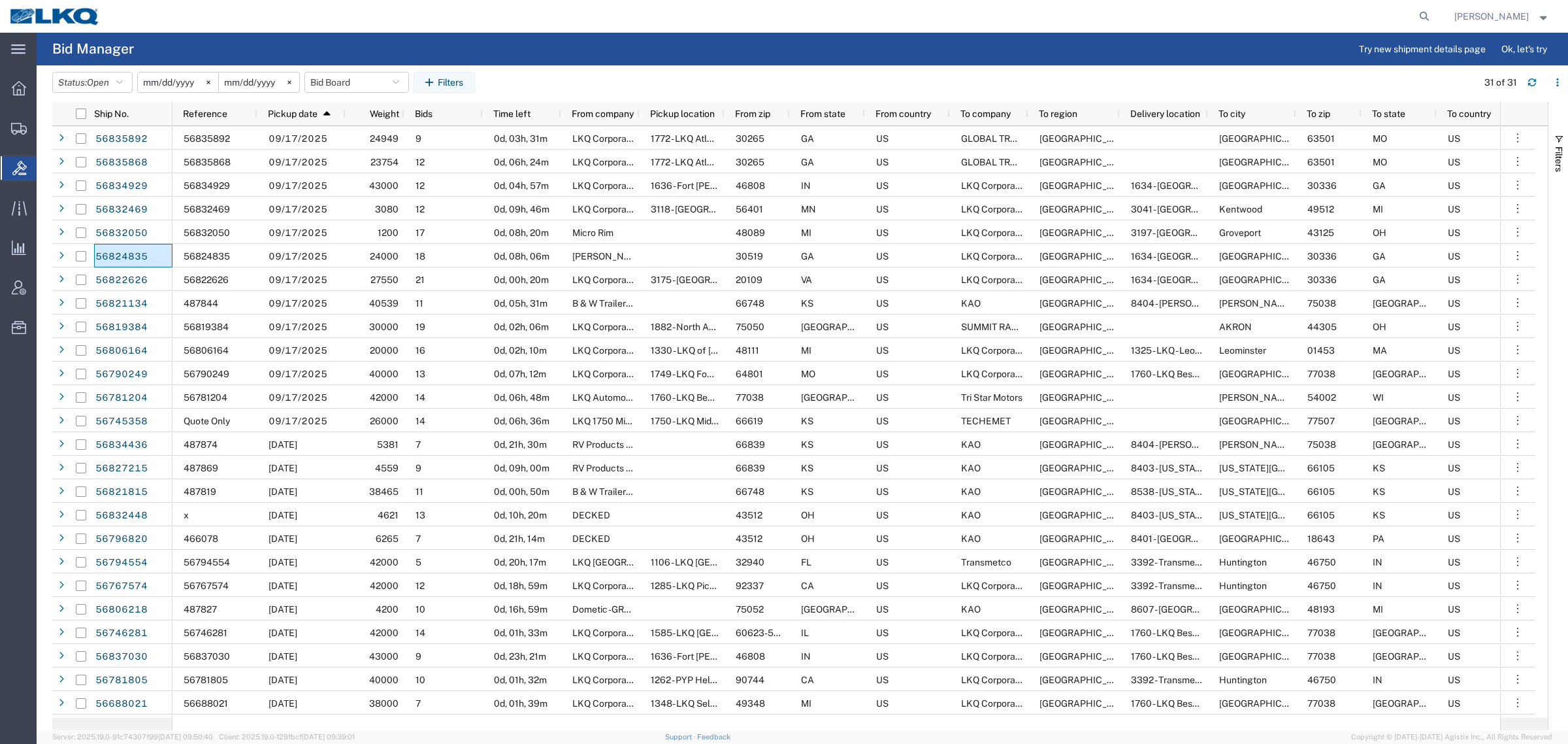
drag, startPoint x: 351, startPoint y: 38, endPoint x: 403, endPoint y: 34, distance: 52.2
click at [372, 37] on agx-page-header "Bid Manager Try new shipment details page Ok, let's try" at bounding box center [802, 50] width 1531 height 33
click at [477, 33] on agx-page-header "Bid Manager Try new shipment details page Ok, let's try" at bounding box center [802, 50] width 1531 height 33
click at [449, 24] on div at bounding box center [772, 17] width 1325 height 33
click at [447, 26] on div at bounding box center [772, 17] width 1325 height 33
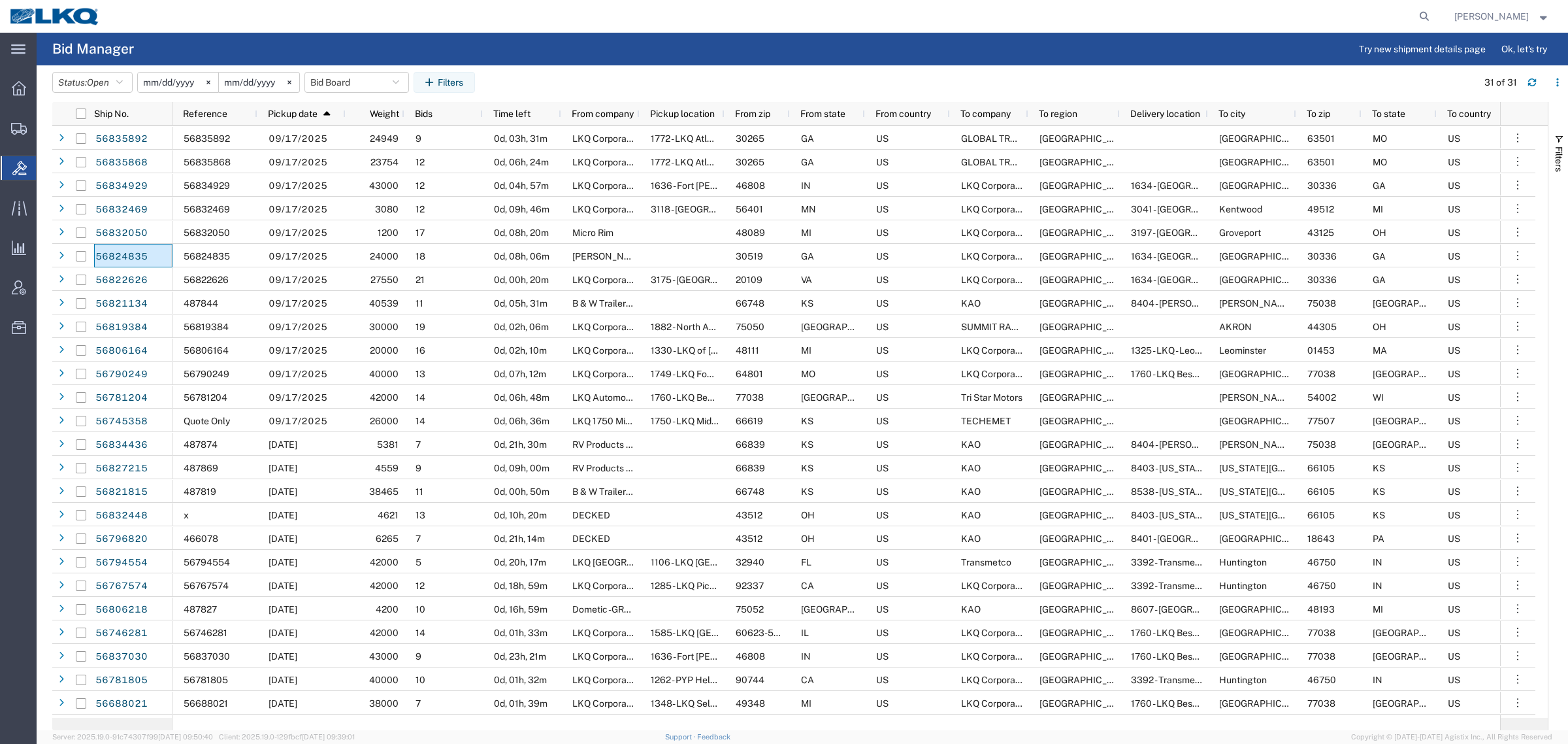
click at [447, 25] on div at bounding box center [772, 17] width 1325 height 33
click at [443, 21] on div at bounding box center [772, 17] width 1325 height 33
click at [403, 17] on div at bounding box center [772, 17] width 1325 height 33
click at [337, 81] on button "Bid Board" at bounding box center [357, 82] width 105 height 21
drag, startPoint x: 358, startPoint y: 133, endPoint x: 381, endPoint y: 121, distance: 25.9
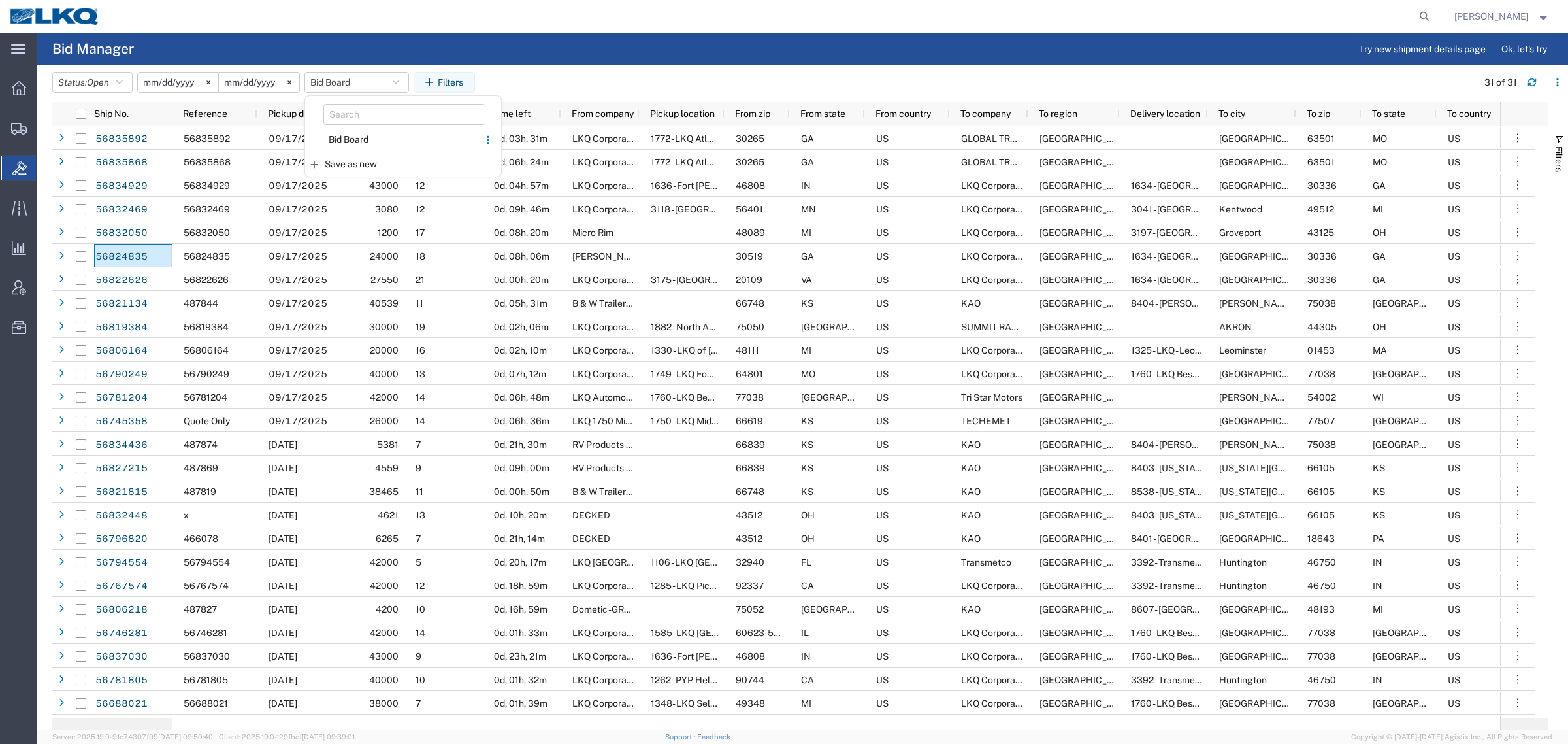
click at [361, 133] on span "Bid Board" at bounding box center [392, 139] width 171 height 24
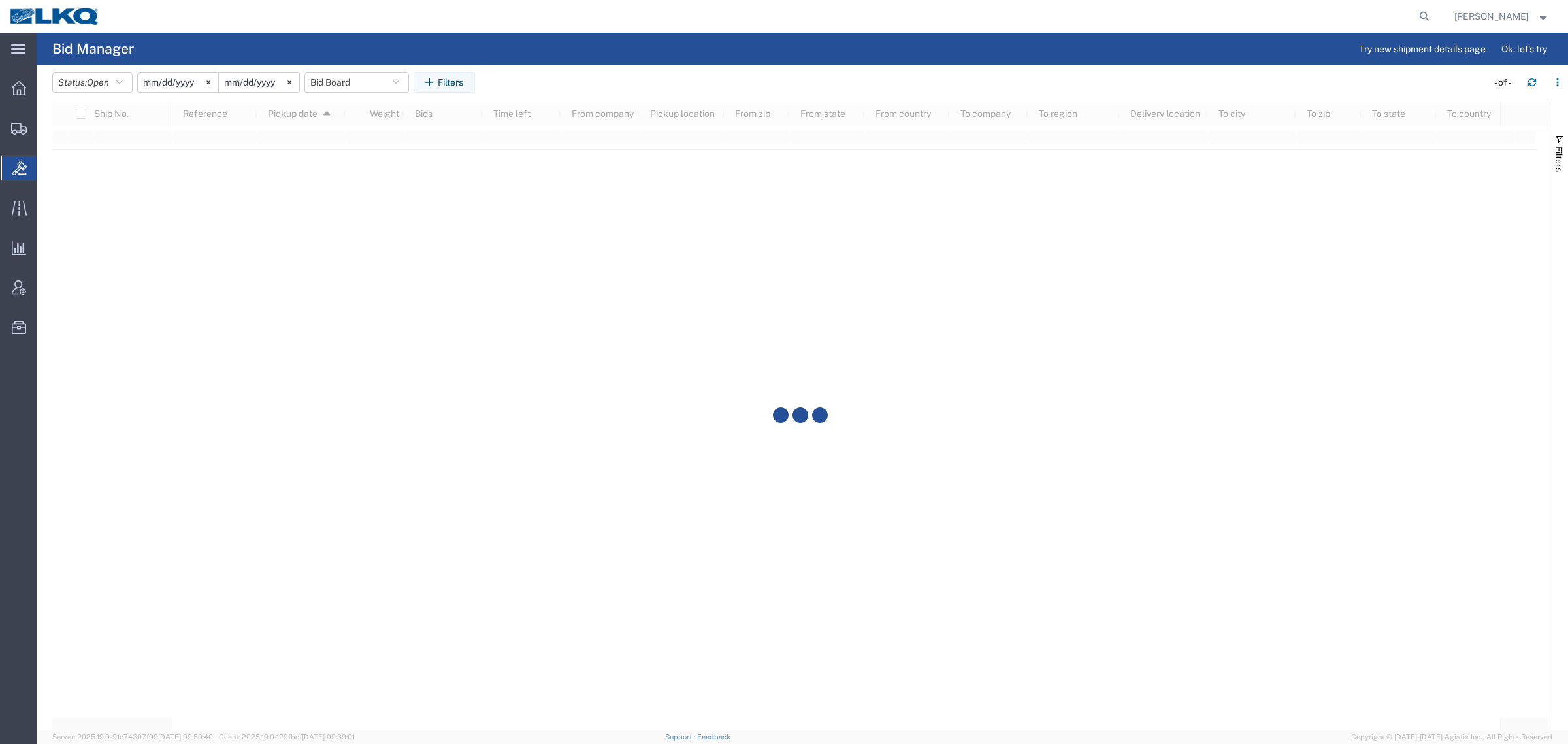
click at [530, 83] on agx-table-filter-chips "Status: Open Active All Awaiting Confirmation Awarded Closed Expired Open Withd…" at bounding box center [766, 86] width 1428 height 30
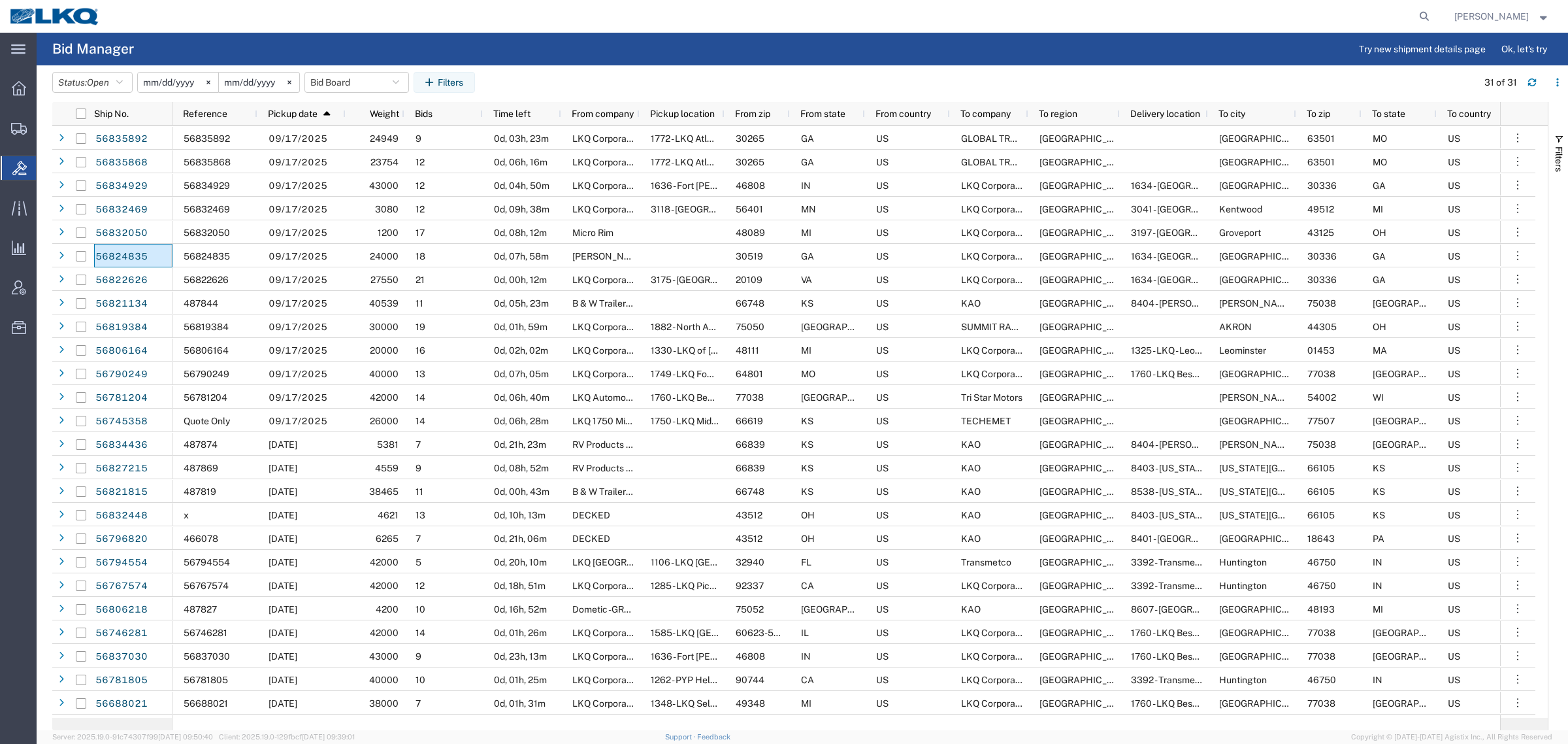
click at [303, 25] on div at bounding box center [772, 17] width 1325 height 33
click at [575, 79] on agx-table-filter-chips "Status: Open Active All Awaiting Confirmation Awarded Closed Expired Open Withd…" at bounding box center [761, 86] width 1418 height 30
click at [577, 72] on agx-table-filter-chips "Status: Open Active All Awaiting Confirmation Awarded Closed Expired Open Withd…" at bounding box center [761, 86] width 1418 height 30
click at [593, 69] on header "Status: Open Active All Awaiting Confirmation Awarded Closed Expired Open Withd…" at bounding box center [810, 83] width 1516 height 37
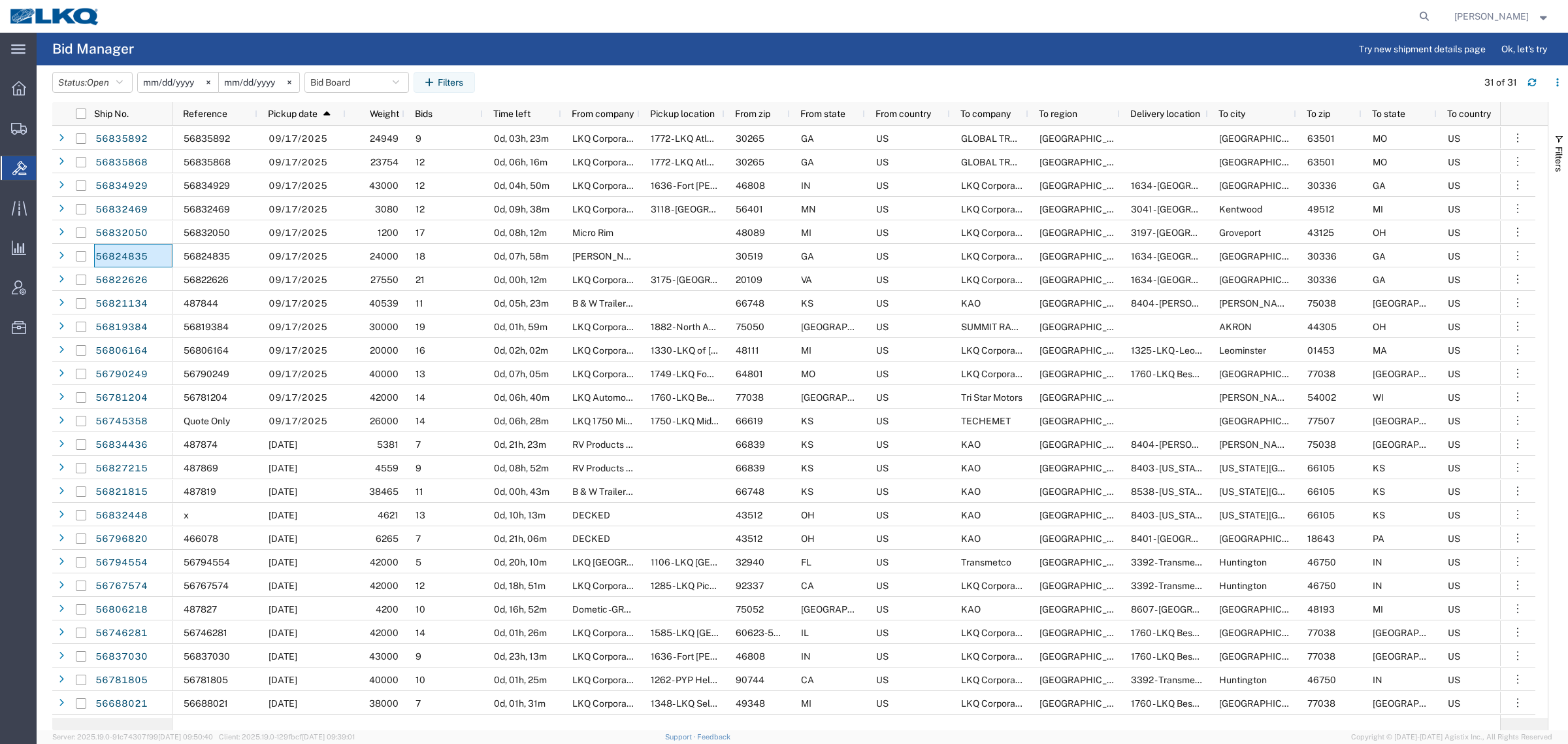
click at [593, 69] on header "Status: Open Active All Awaiting Confirmation Awarded Closed Expired Open Withd…" at bounding box center [810, 83] width 1516 height 37
click at [582, 70] on header "Status: Open Active All Awaiting Confirmation Awarded Closed Expired Open Withd…" at bounding box center [810, 83] width 1516 height 37
click at [609, 83] on agx-table-filter-chips "Status: Open Active All Awaiting Confirmation Awarded Closed Expired Open Withd…" at bounding box center [761, 86] width 1418 height 30
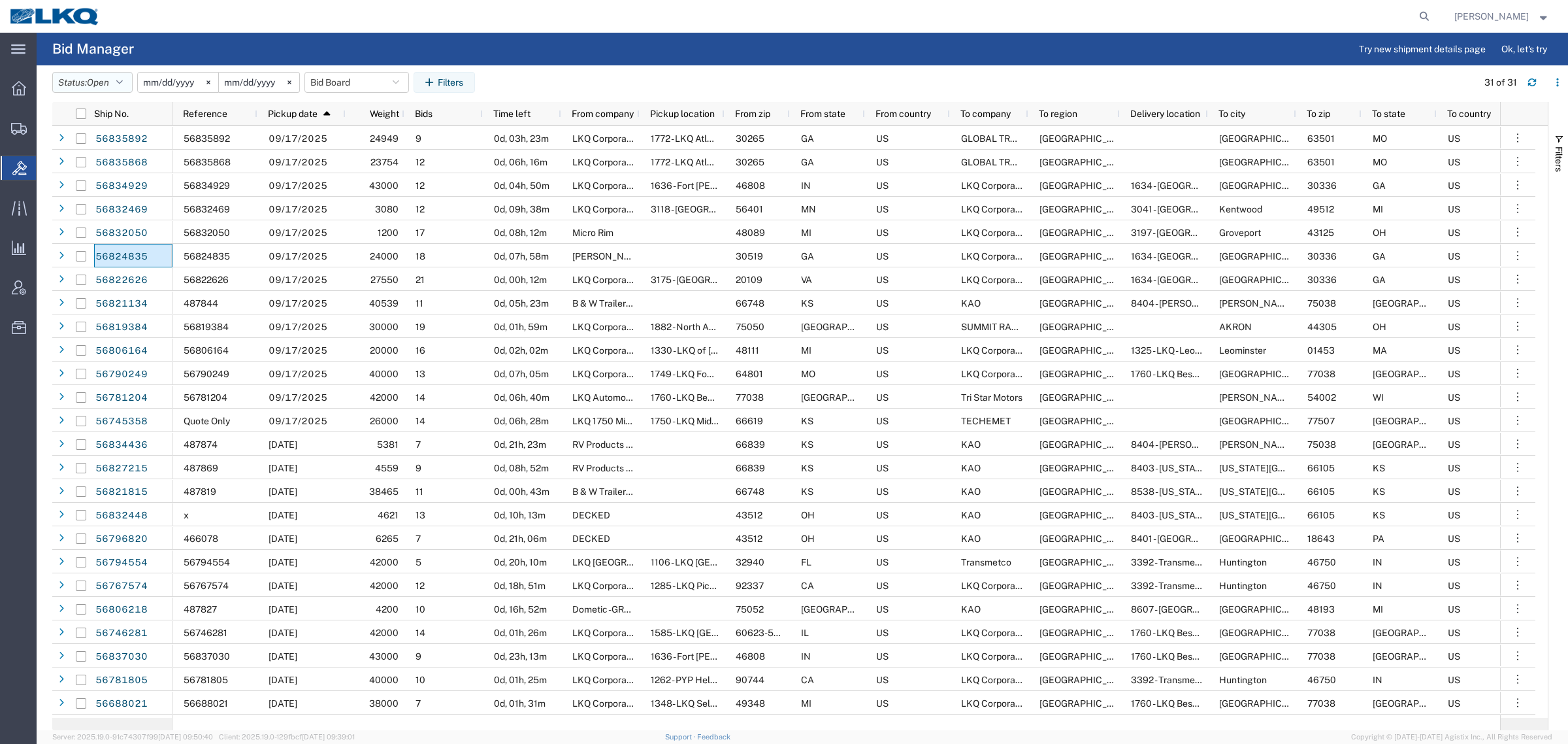
click at [92, 85] on span "Open" at bounding box center [98, 82] width 22 height 10
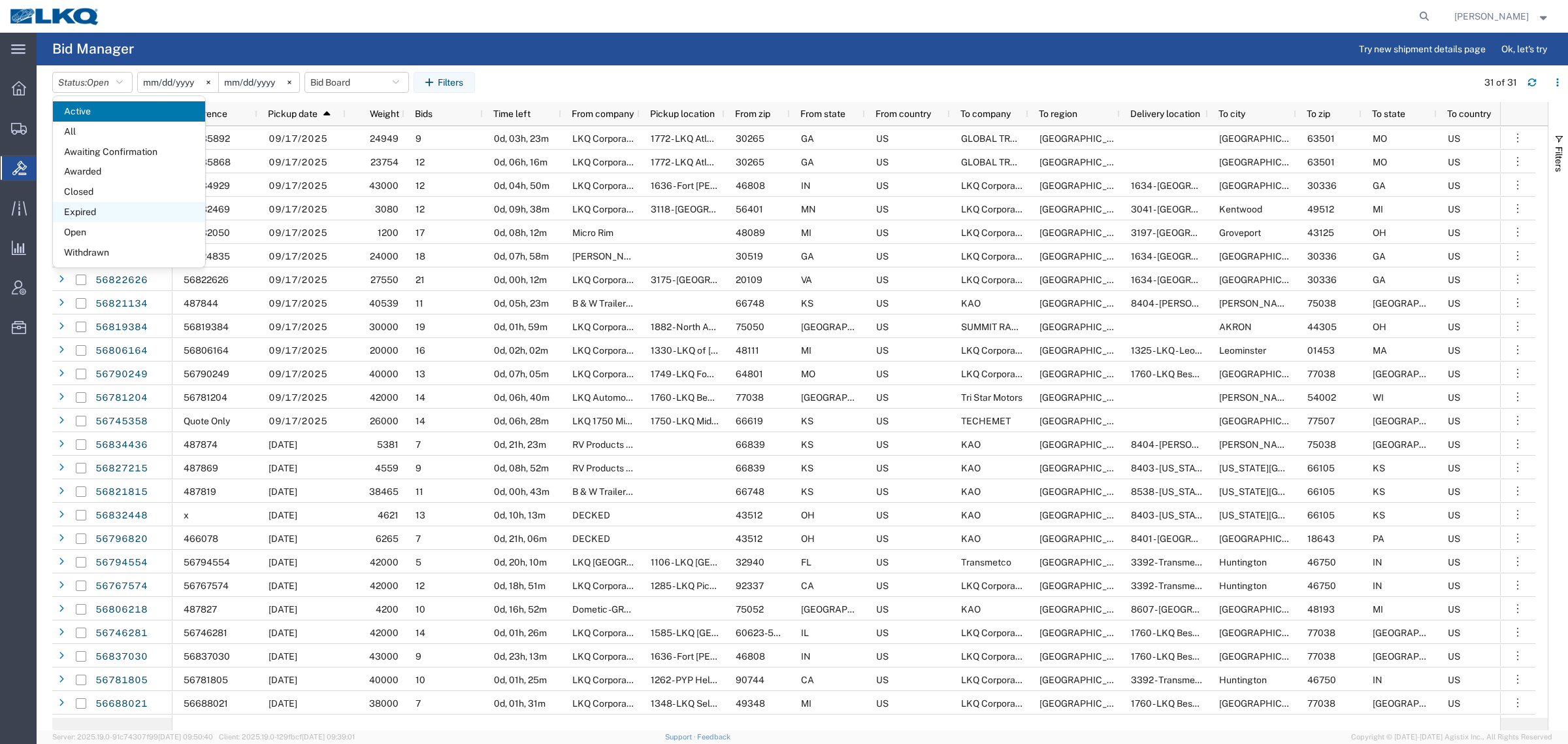
drag, startPoint x: 99, startPoint y: 214, endPoint x: 173, endPoint y: 209, distance: 74.2
click at [99, 214] on span "Expired" at bounding box center [129, 212] width 152 height 20
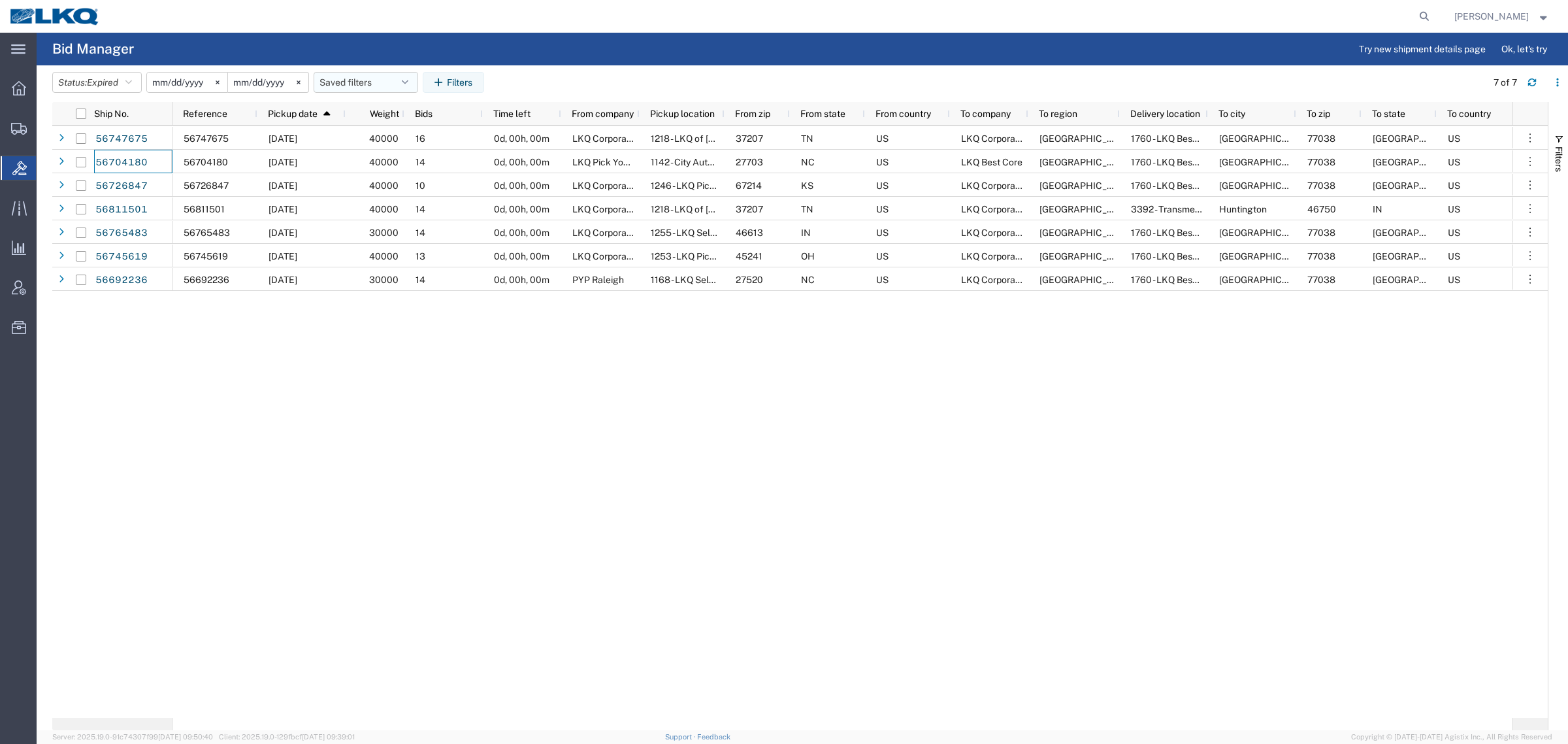
click at [341, 83] on button "Saved filters" at bounding box center [366, 82] width 105 height 21
click at [358, 146] on span "Bid Board" at bounding box center [401, 139] width 171 height 24
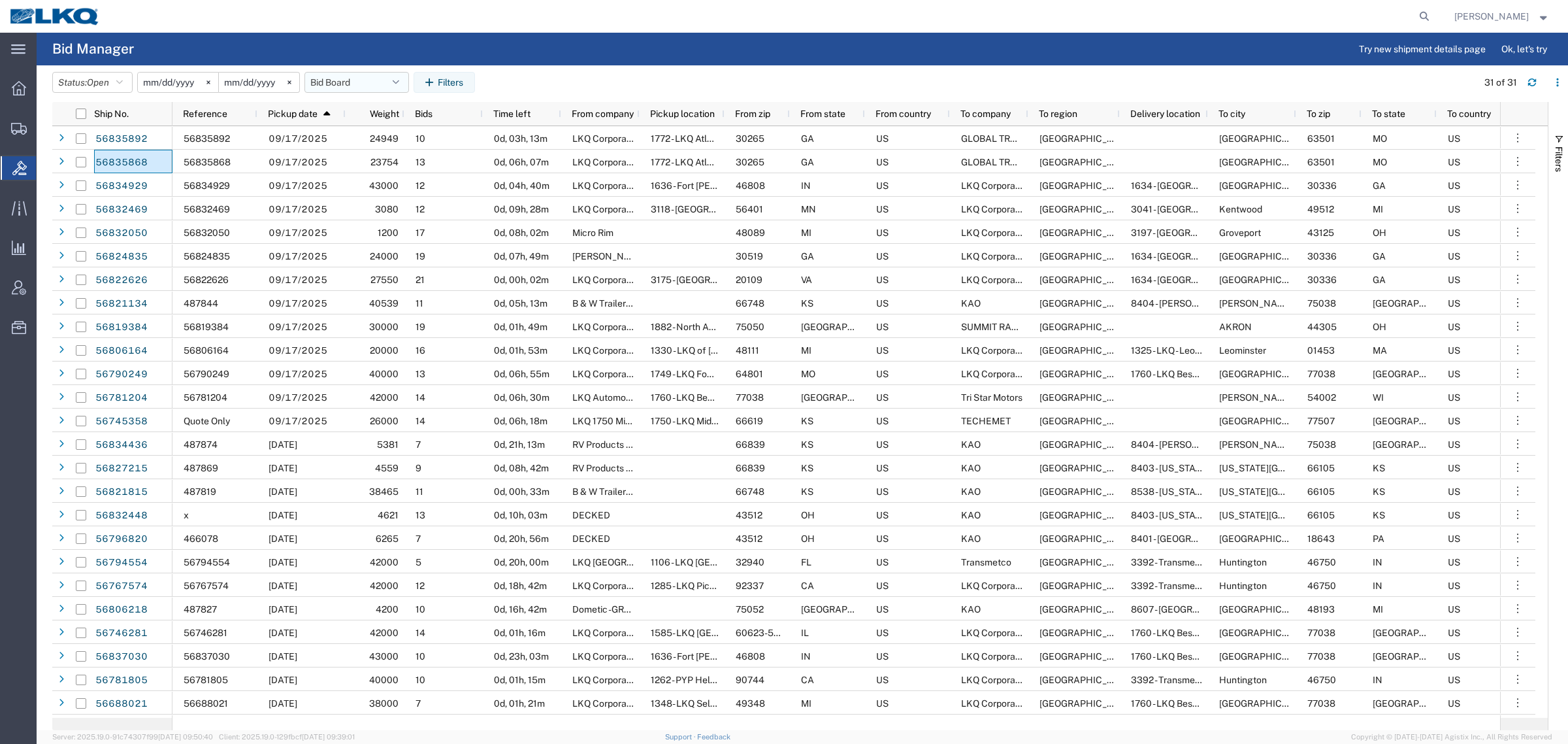
click at [349, 88] on button "Bid Board" at bounding box center [357, 82] width 105 height 21
click at [687, 81] on agx-table-filter-chips "Status: Open Active All Awaiting Confirmation Awarded Closed Expired Open Withd…" at bounding box center [761, 86] width 1418 height 30
click at [349, 77] on button "Bid Board" at bounding box center [357, 82] width 105 height 21
drag, startPoint x: 367, startPoint y: 140, endPoint x: 625, endPoint y: 109, distance: 259.9
click at [368, 140] on span "Bid Board" at bounding box center [392, 139] width 171 height 24
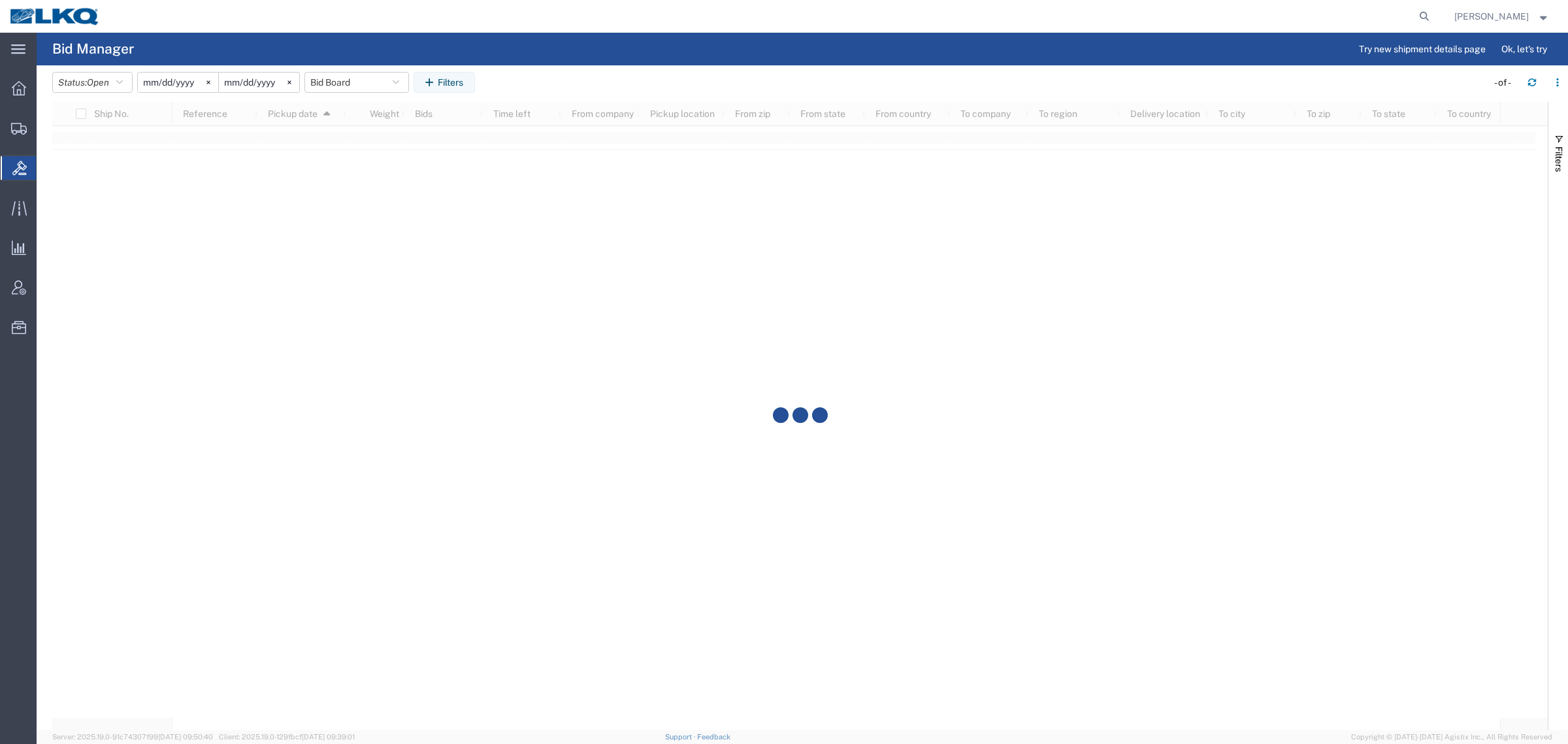
click at [742, 77] on agx-table-filter-chips "Status: Open Active All Awaiting Confirmation Awarded Closed Expired Open Withd…" at bounding box center [766, 86] width 1428 height 30
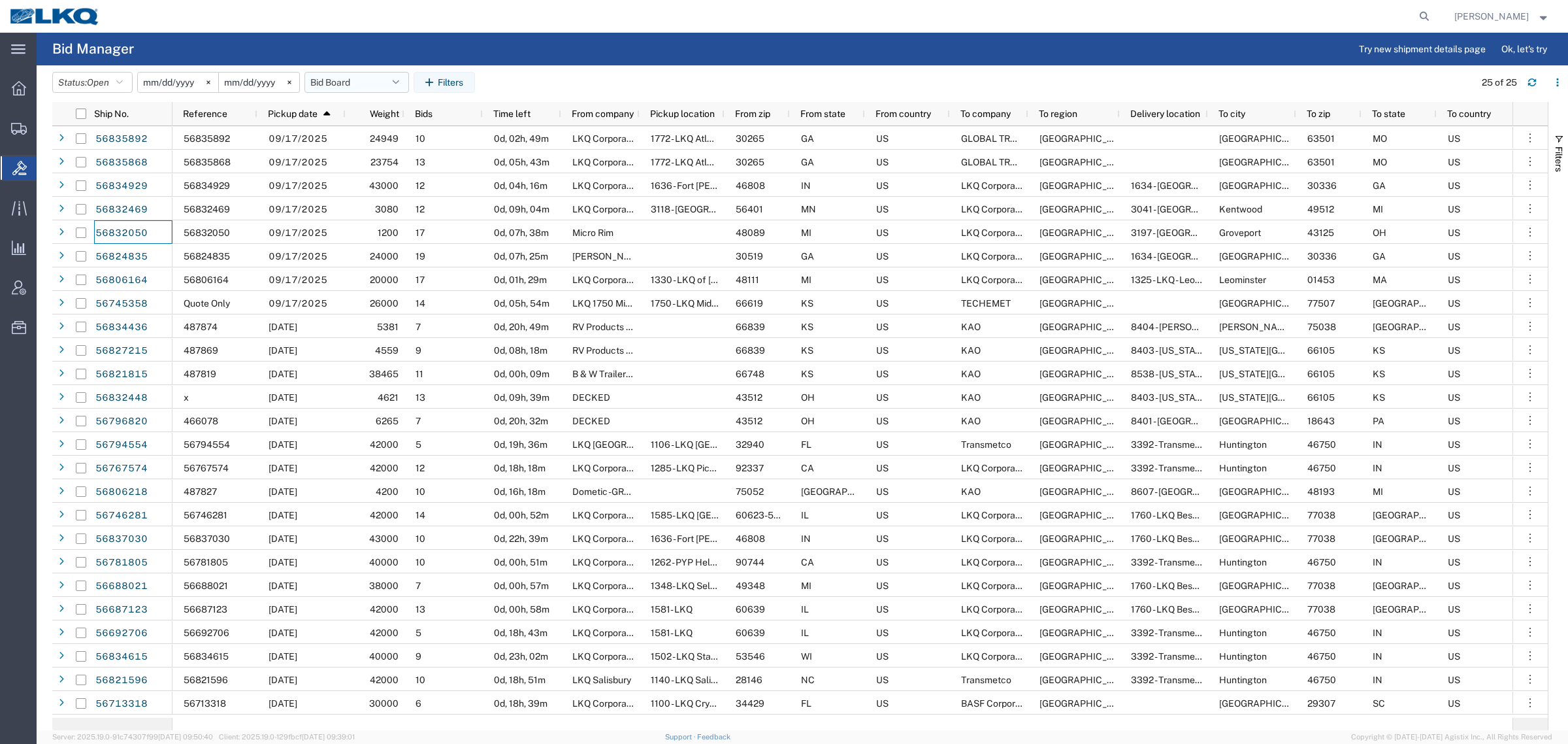
click at [320, 82] on button "Bid Board" at bounding box center [357, 82] width 105 height 21
click at [358, 145] on span "Bid Board" at bounding box center [392, 139] width 171 height 24
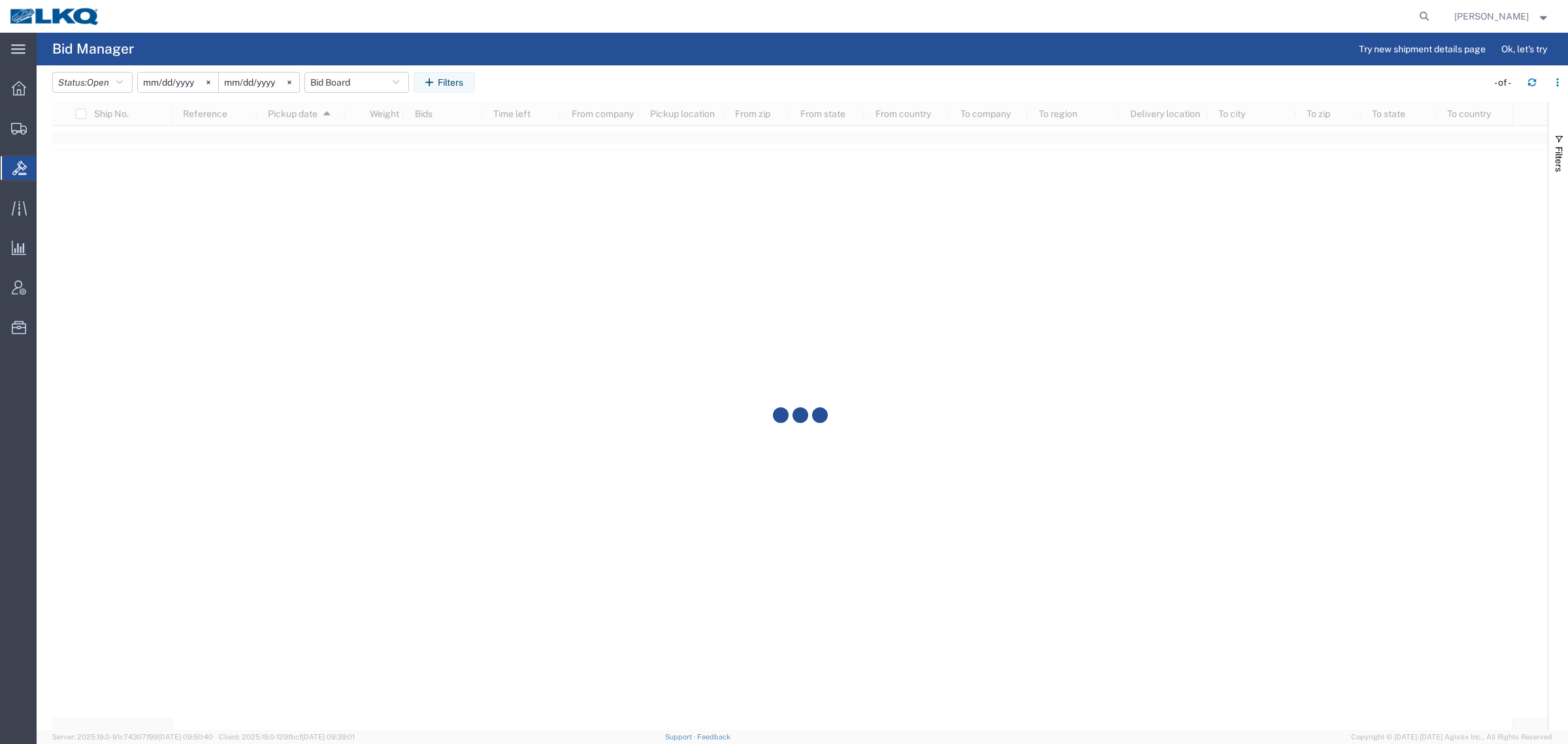
click at [644, 90] on agx-table-filter-chips "Status: Open Active All Awaiting Confirmation Awarded Closed Expired Open Withd…" at bounding box center [766, 86] width 1428 height 30
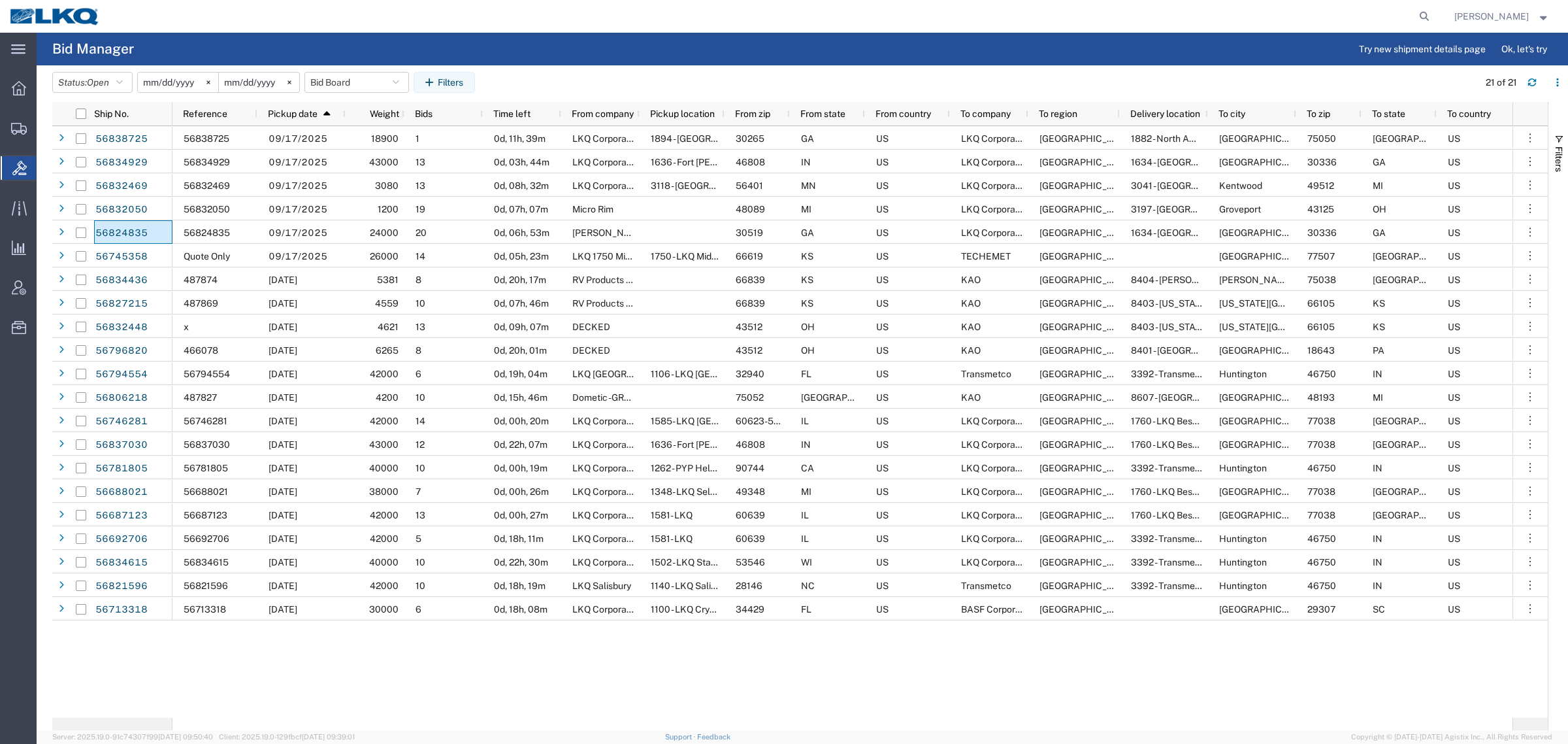
click at [587, 67] on header "Status: Open Active All Awaiting Confirmation Awarded Closed Expired Open Withd…" at bounding box center [810, 83] width 1516 height 37
click at [355, 47] on agx-page-header "Bid Manager Try new shipment details page Ok, let's try" at bounding box center [802, 50] width 1531 height 33
click at [385, 50] on agx-page-header "Bid Manager Try new shipment details page Ok, let's try" at bounding box center [802, 50] width 1531 height 33
click at [576, 46] on agx-page-header "Bid Manager Try new shipment details page Ok, let's try" at bounding box center [802, 50] width 1531 height 33
click at [543, 62] on agx-page-header "Bid Manager Try new shipment details page Ok, let's try" at bounding box center [802, 50] width 1531 height 33
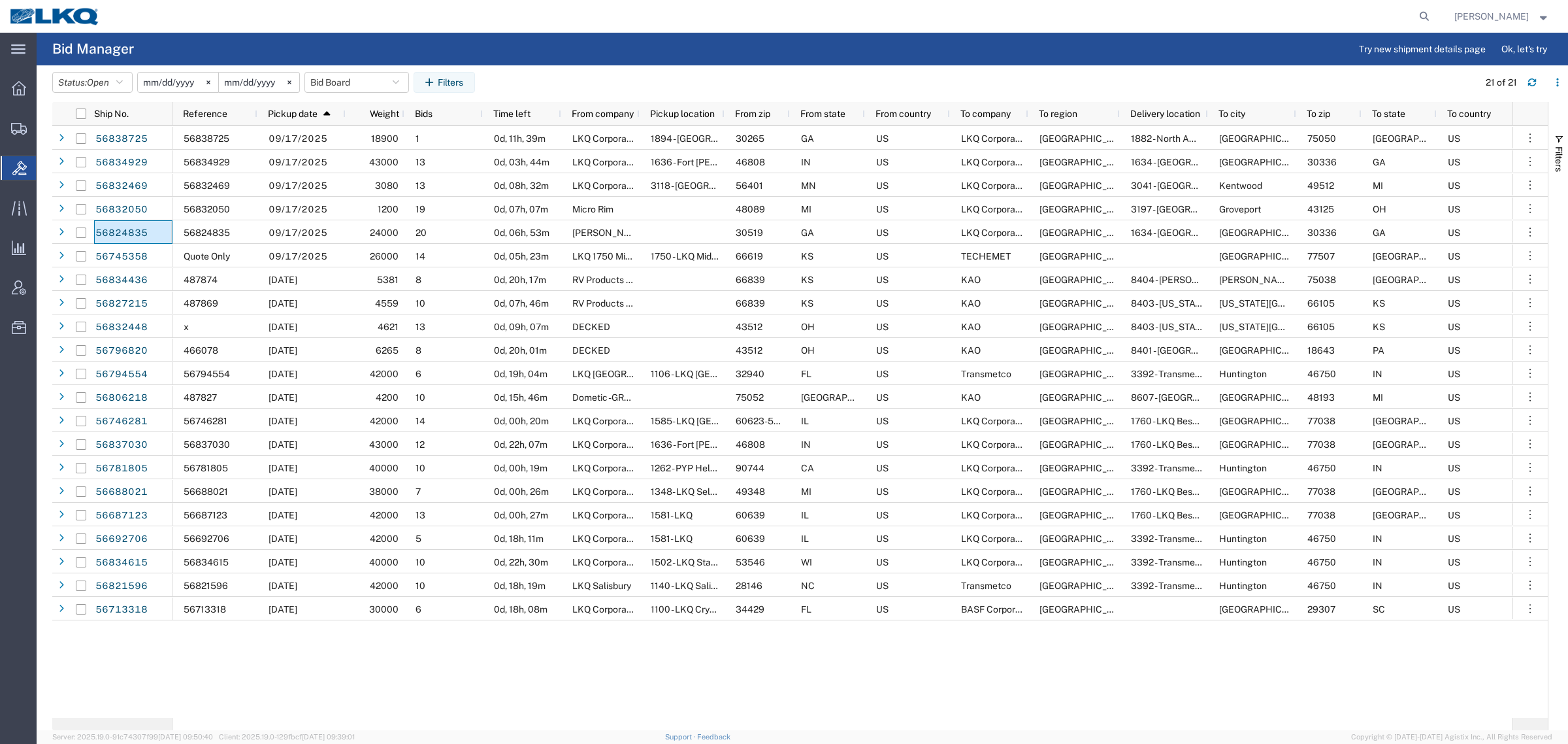
click at [389, 47] on agx-page-header "Bid Manager Try new shipment details page Ok, let's try" at bounding box center [802, 50] width 1531 height 33
click at [560, 76] on agx-table-filter-chips "Status: Open Active All Awaiting Confirmation Awarded Closed Expired Open Withd…" at bounding box center [762, 86] width 1419 height 30
click at [344, 43] on agx-page-header "Bid Manager Try new shipment details page Ok, let's try" at bounding box center [802, 50] width 1531 height 33
click at [477, 57] on agx-page-header "Bid Manager Try new shipment details page Ok, let's try" at bounding box center [802, 50] width 1531 height 33
click at [483, 56] on agx-page-header "Bid Manager Try new shipment details page Ok, let's try" at bounding box center [802, 50] width 1531 height 33
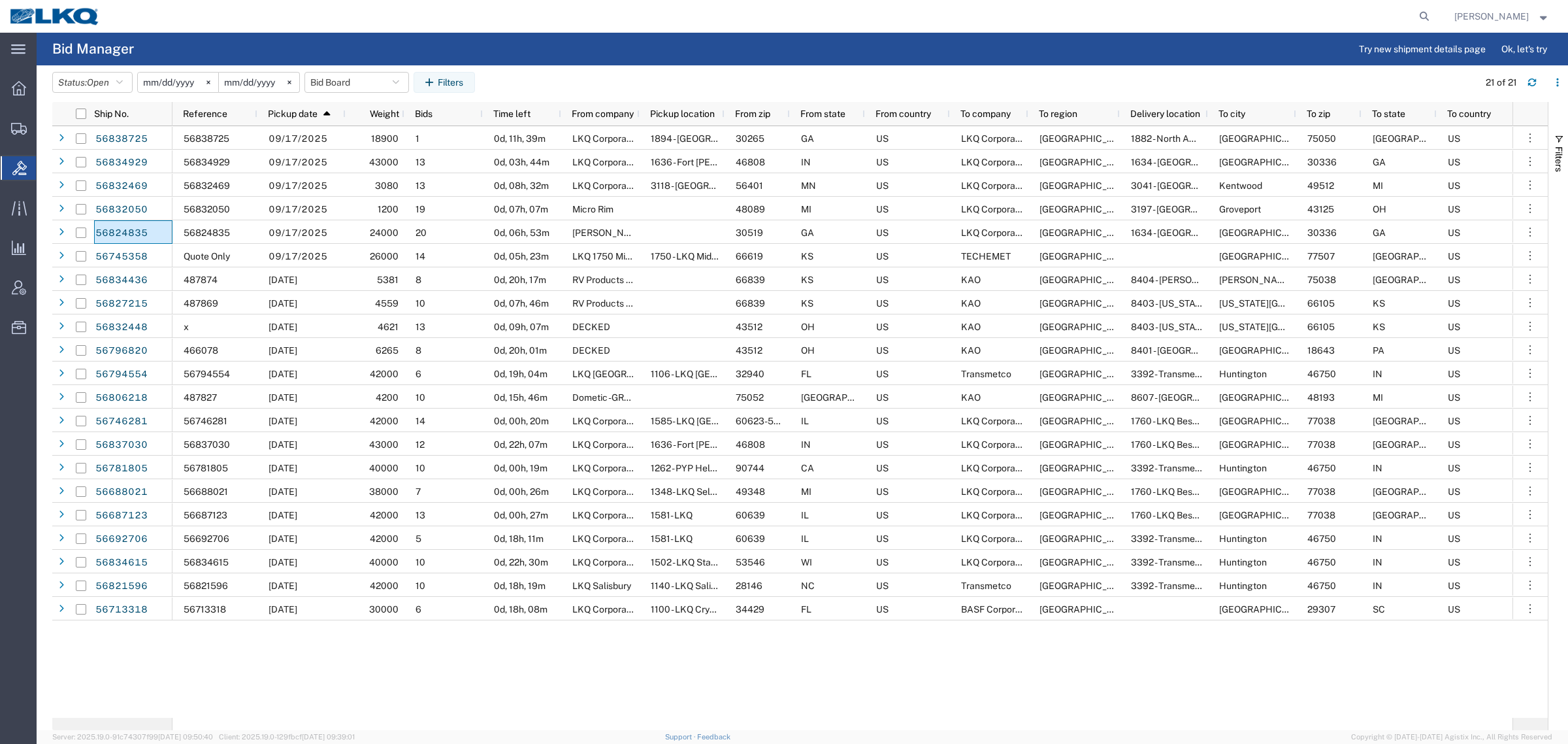
click at [475, 35] on agx-page-header "Bid Manager Try new shipment details page Ok, let's try" at bounding box center [802, 50] width 1531 height 33
click at [380, 31] on div at bounding box center [772, 17] width 1325 height 33
click at [374, 36] on agx-page-header "Bid Manager Try new shipment details page Ok, let's try" at bounding box center [802, 50] width 1531 height 33
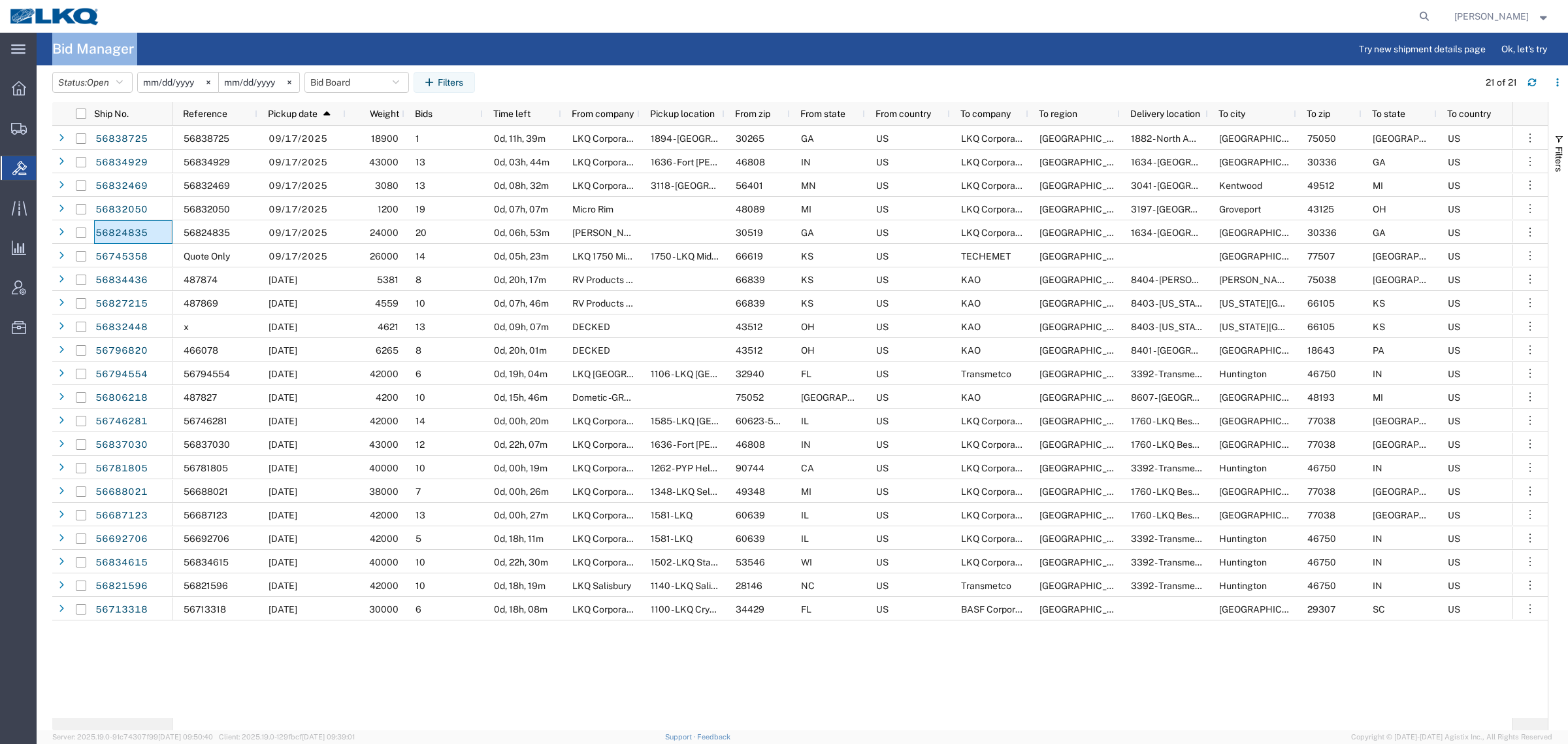
click at [374, 36] on agx-page-header "Bid Manager Try new shipment details page Ok, let's try" at bounding box center [802, 50] width 1531 height 33
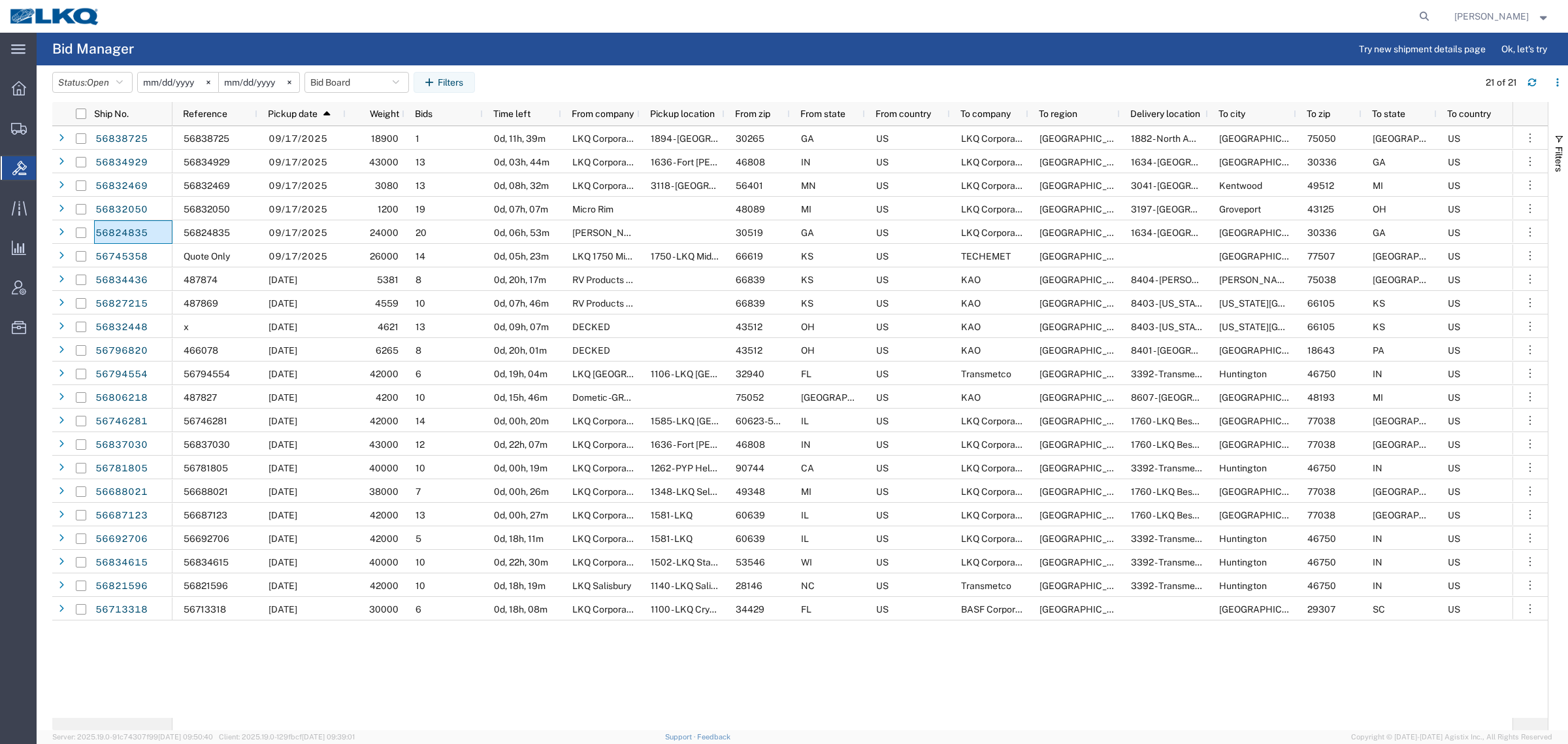
click at [374, 36] on agx-page-header "Bid Manager Try new shipment details page Ok, let's try" at bounding box center [802, 50] width 1531 height 33
click at [366, 83] on button "Bid Board" at bounding box center [357, 82] width 105 height 21
drag, startPoint x: 369, startPoint y: 134, endPoint x: 501, endPoint y: 96, distance: 137.4
click at [387, 129] on span "Bid Board" at bounding box center [392, 139] width 171 height 24
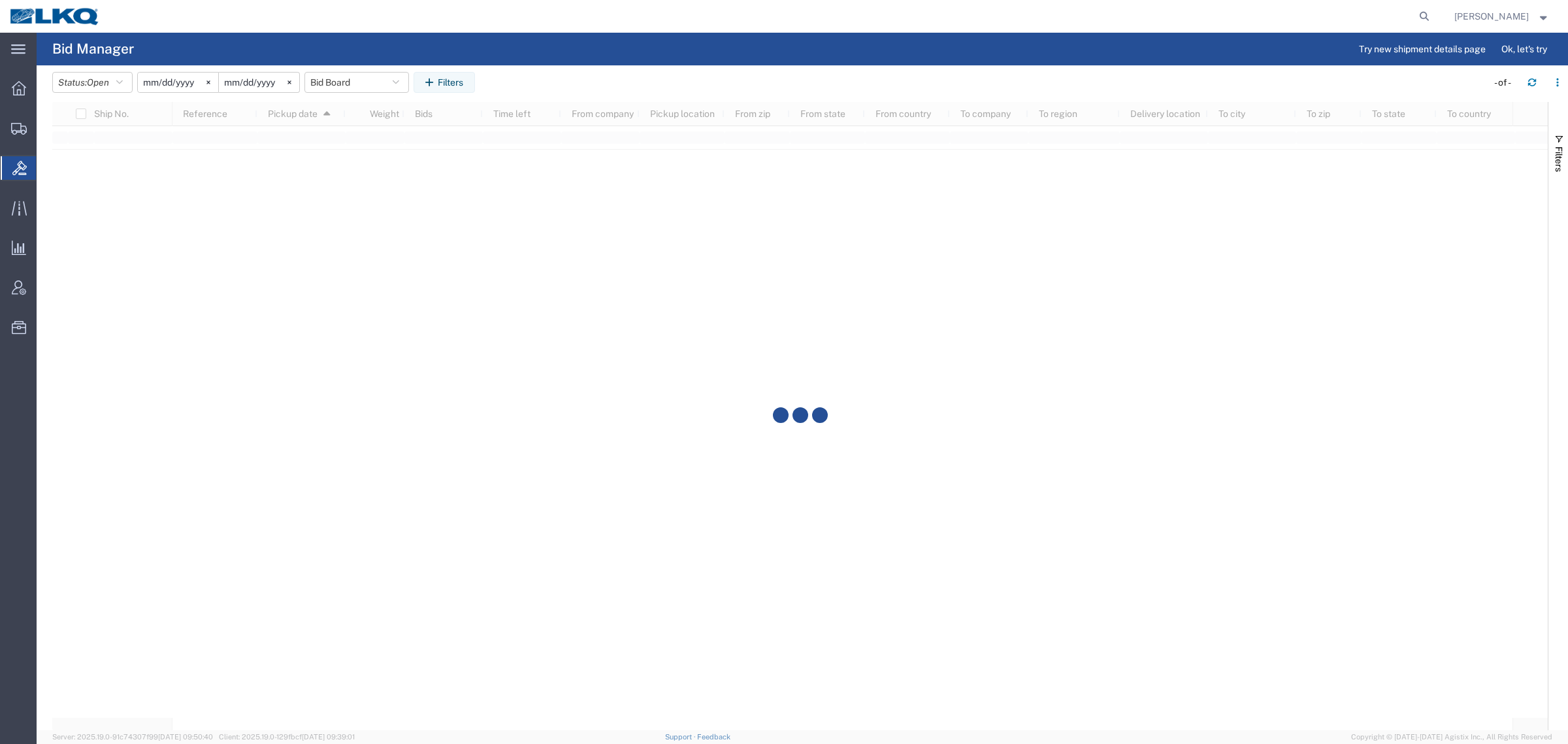
click at [615, 73] on agx-table-filter-chips "Status: Open Active All Awaiting Confirmation Awarded Closed Expired Open Withd…" at bounding box center [766, 86] width 1428 height 30
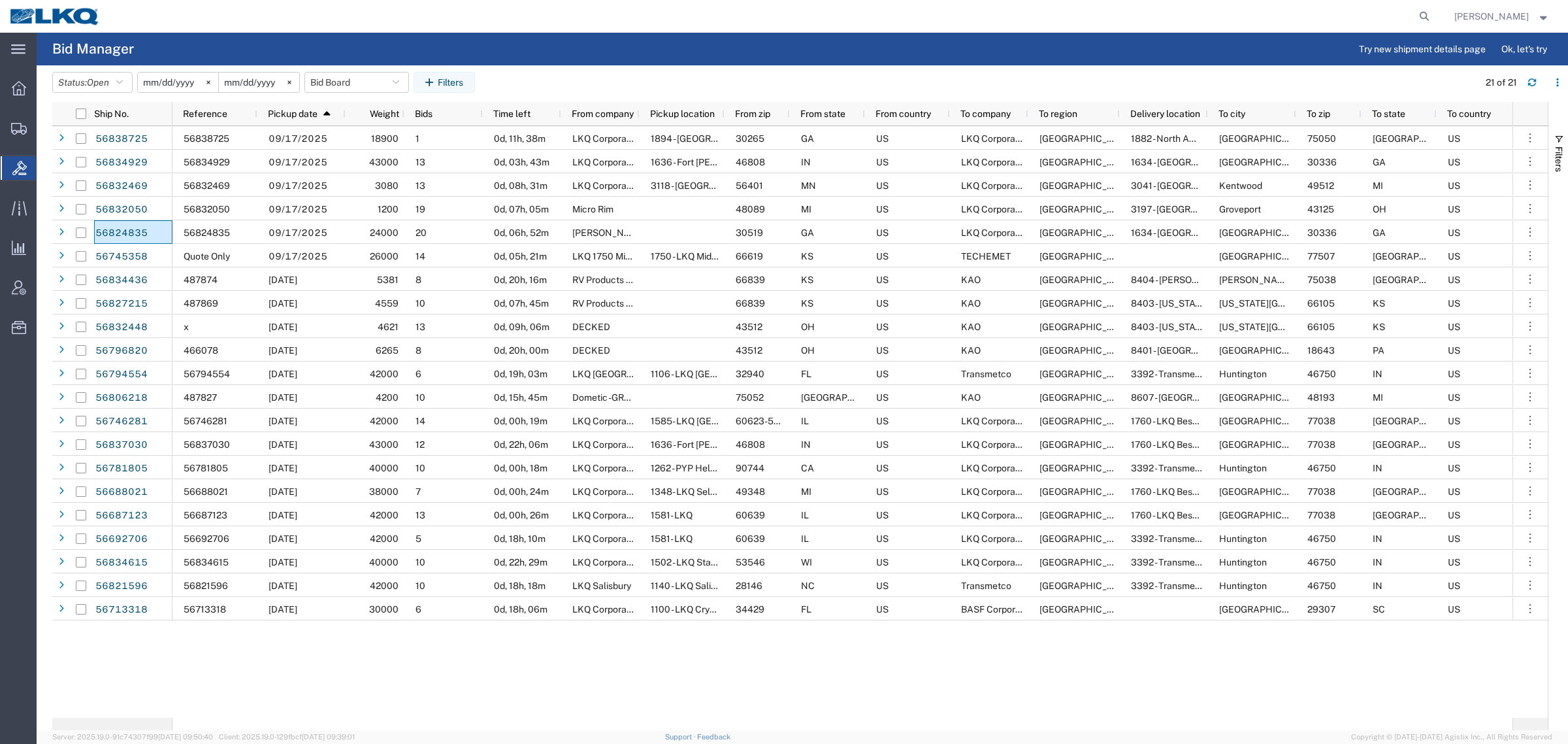
click at [353, 93] on agx-table-filter-chips "Status: Open Active All Awaiting Confirmation Awarded Closed Expired Open Withd…" at bounding box center [762, 86] width 1419 height 30
click at [353, 83] on button "Bid Board" at bounding box center [357, 82] width 105 height 21
drag, startPoint x: 364, startPoint y: 138, endPoint x: 598, endPoint y: 86, distance: 239.7
click at [370, 135] on span "Bid Board" at bounding box center [392, 139] width 171 height 24
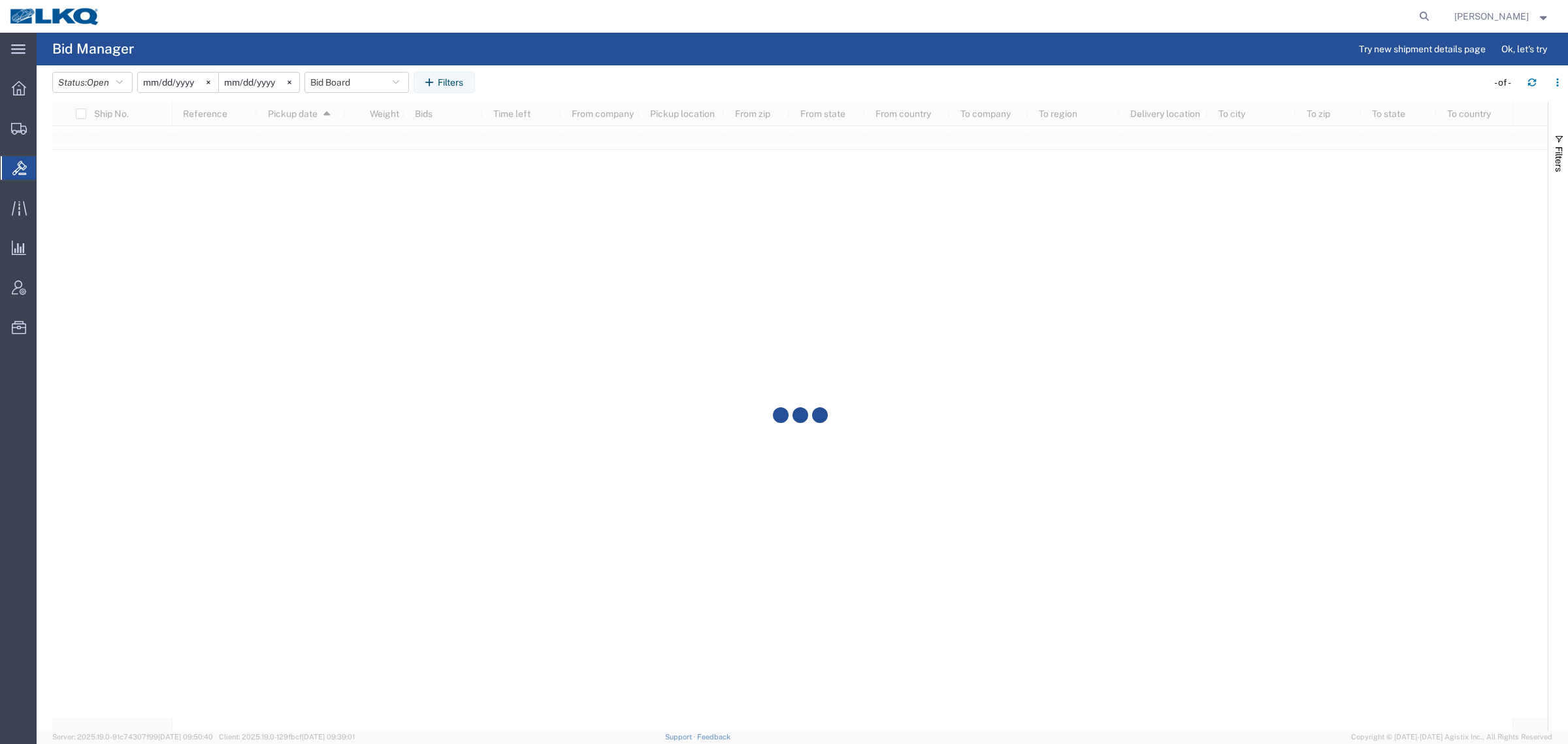
click at [605, 83] on agx-table-filter-chips "Status: Open Active All Awaiting Confirmation Awarded Closed Expired Open Withd…" at bounding box center [766, 86] width 1428 height 30
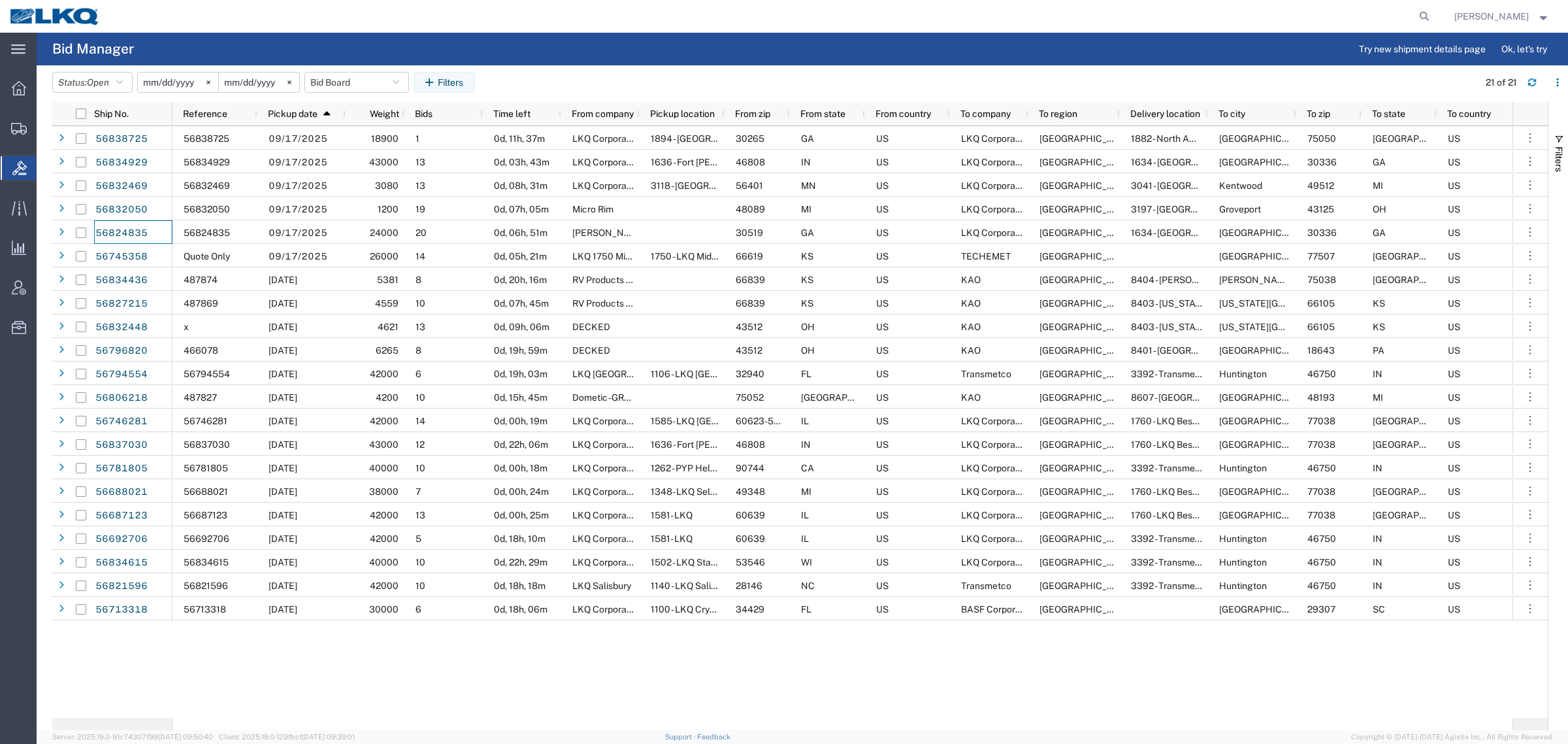
click at [609, 83] on agx-table-filter-chips "Status: Open Active All Awaiting Confirmation Awarded Closed Expired Open Withd…" at bounding box center [762, 86] width 1419 height 30
click at [423, 39] on agx-page-header "Bid Manager Try new shipment details page Ok, let's try" at bounding box center [802, 50] width 1531 height 33
click at [328, 75] on button "Bid Board" at bounding box center [357, 82] width 105 height 21
click at [362, 139] on span "Bid Board" at bounding box center [392, 139] width 171 height 24
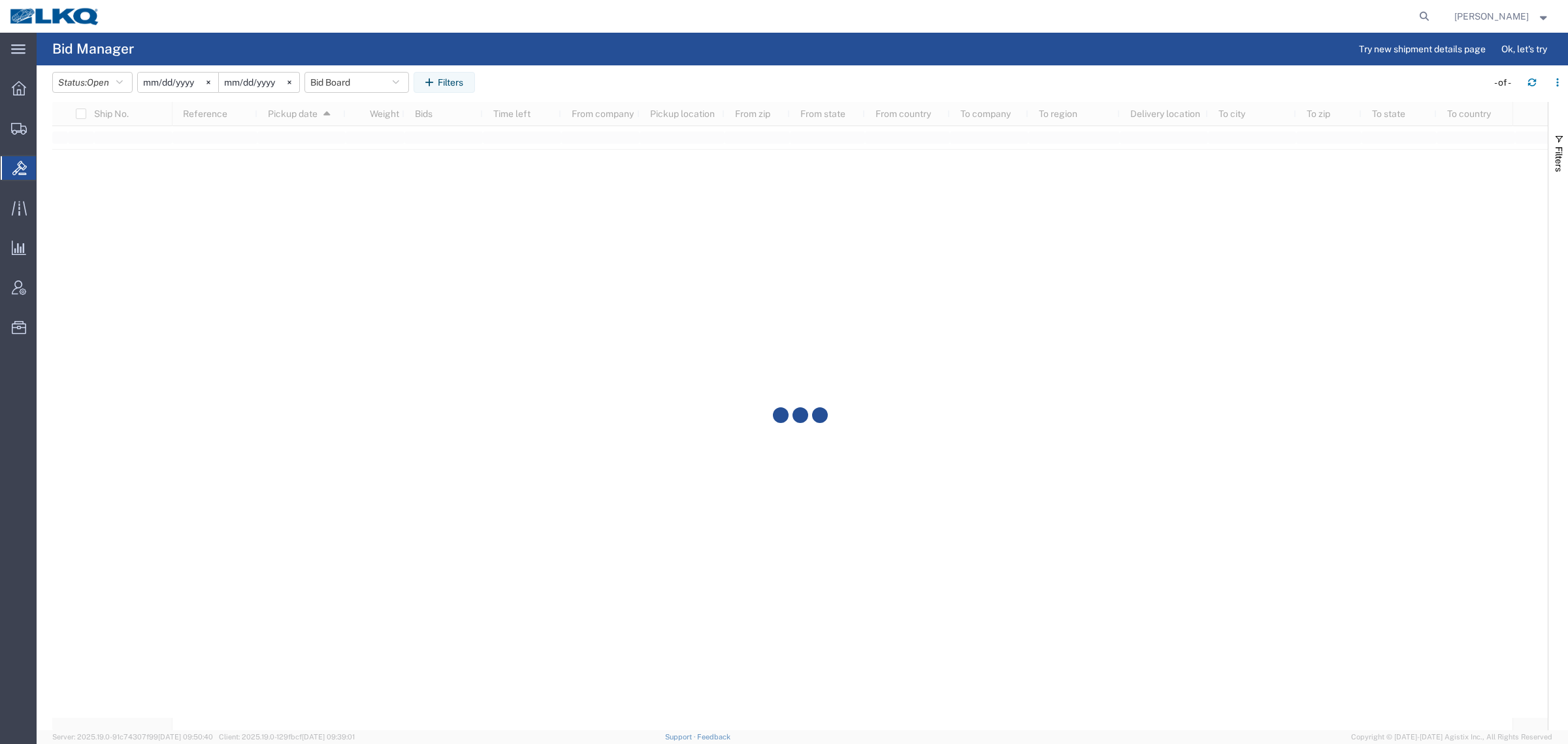
click at [517, 75] on agx-table-filter-chips "Status: Open Active All Awaiting Confirmation Awarded Closed Expired Open Withd…" at bounding box center [766, 86] width 1428 height 30
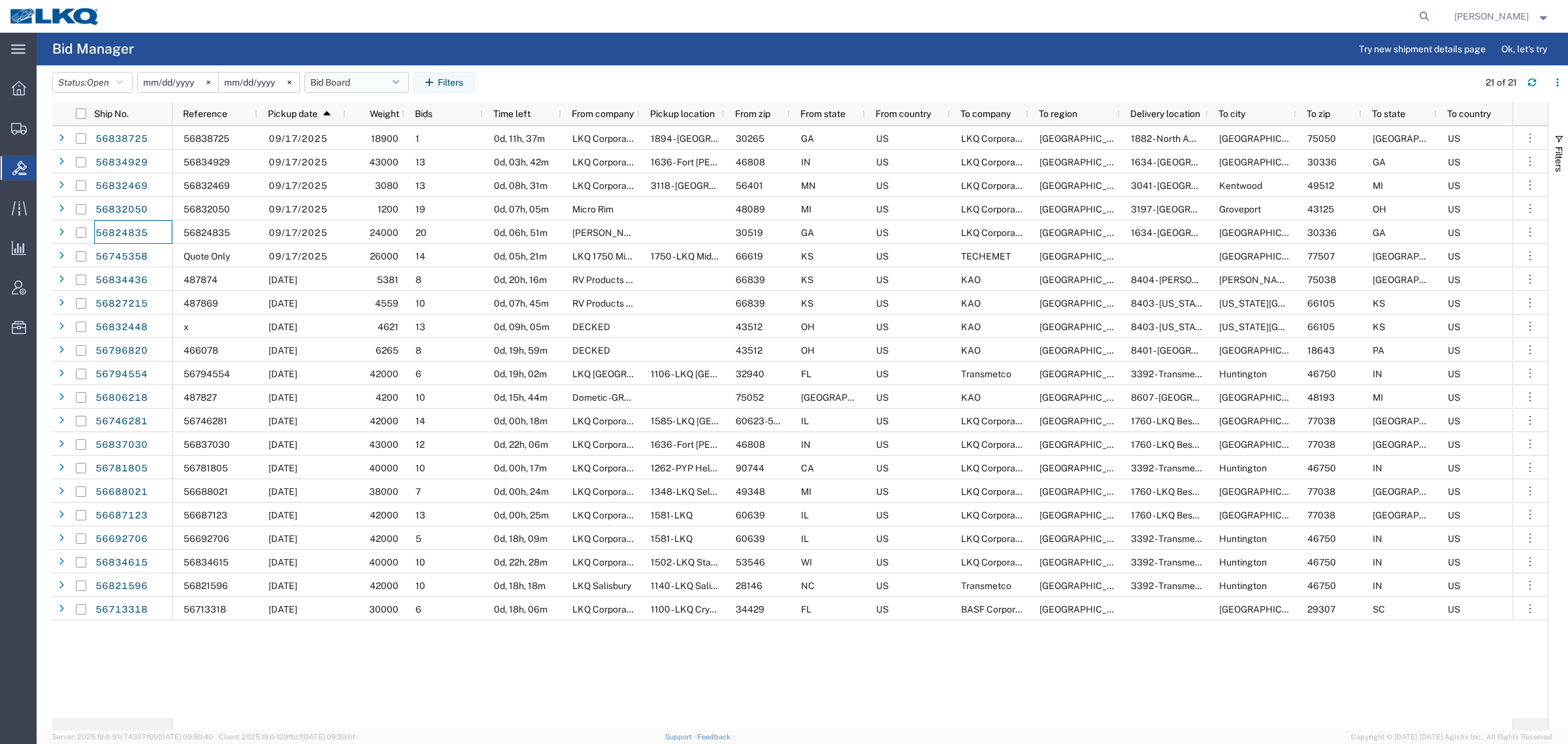
click at [359, 83] on button "Bid Board" at bounding box center [357, 82] width 105 height 21
drag, startPoint x: 362, startPoint y: 142, endPoint x: 392, endPoint y: 87, distance: 62.6
click at [364, 140] on span "Bid Board" at bounding box center [392, 139] width 171 height 24
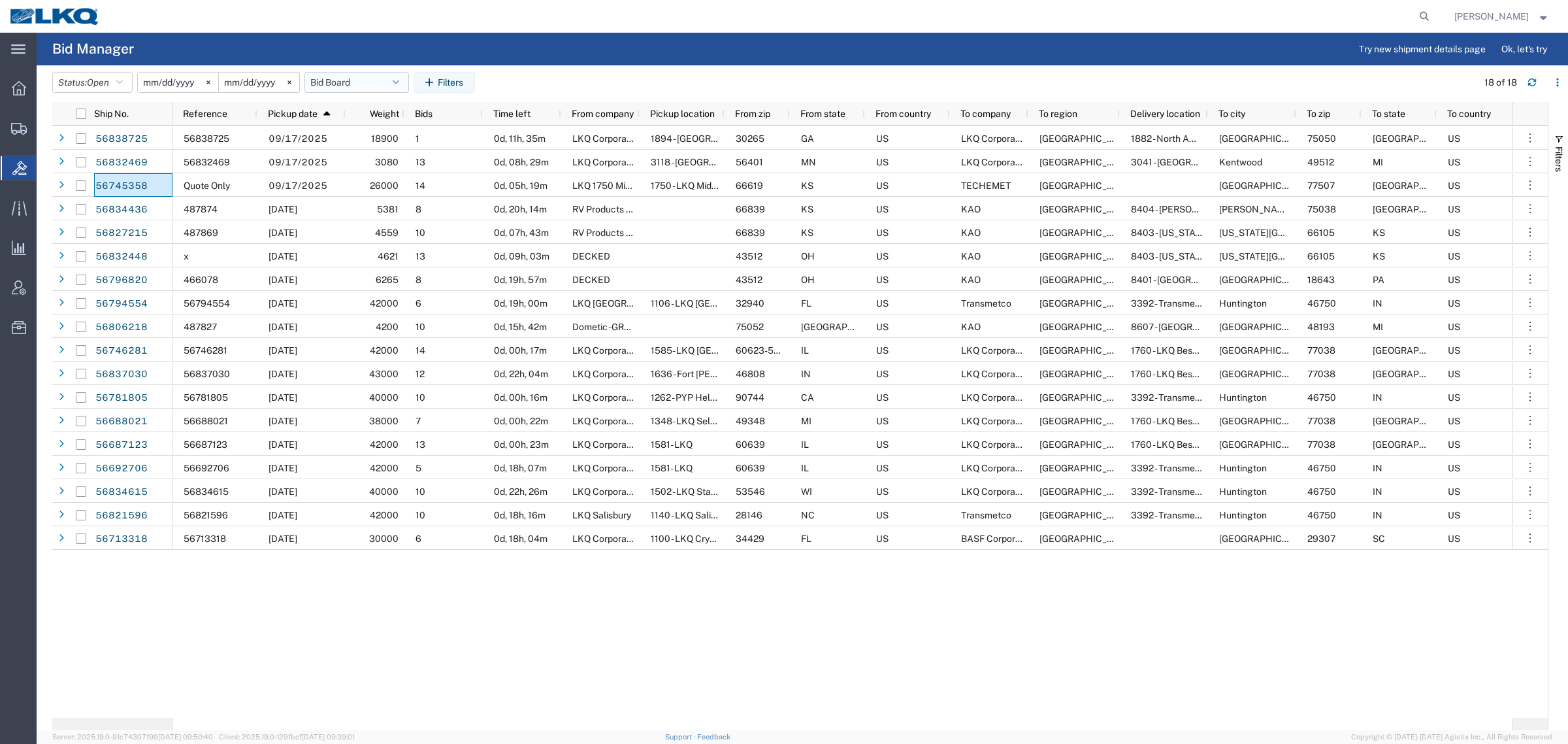
click at [348, 88] on button "Bid Board" at bounding box center [357, 82] width 105 height 21
click at [376, 140] on span "Bid Board" at bounding box center [392, 139] width 171 height 24
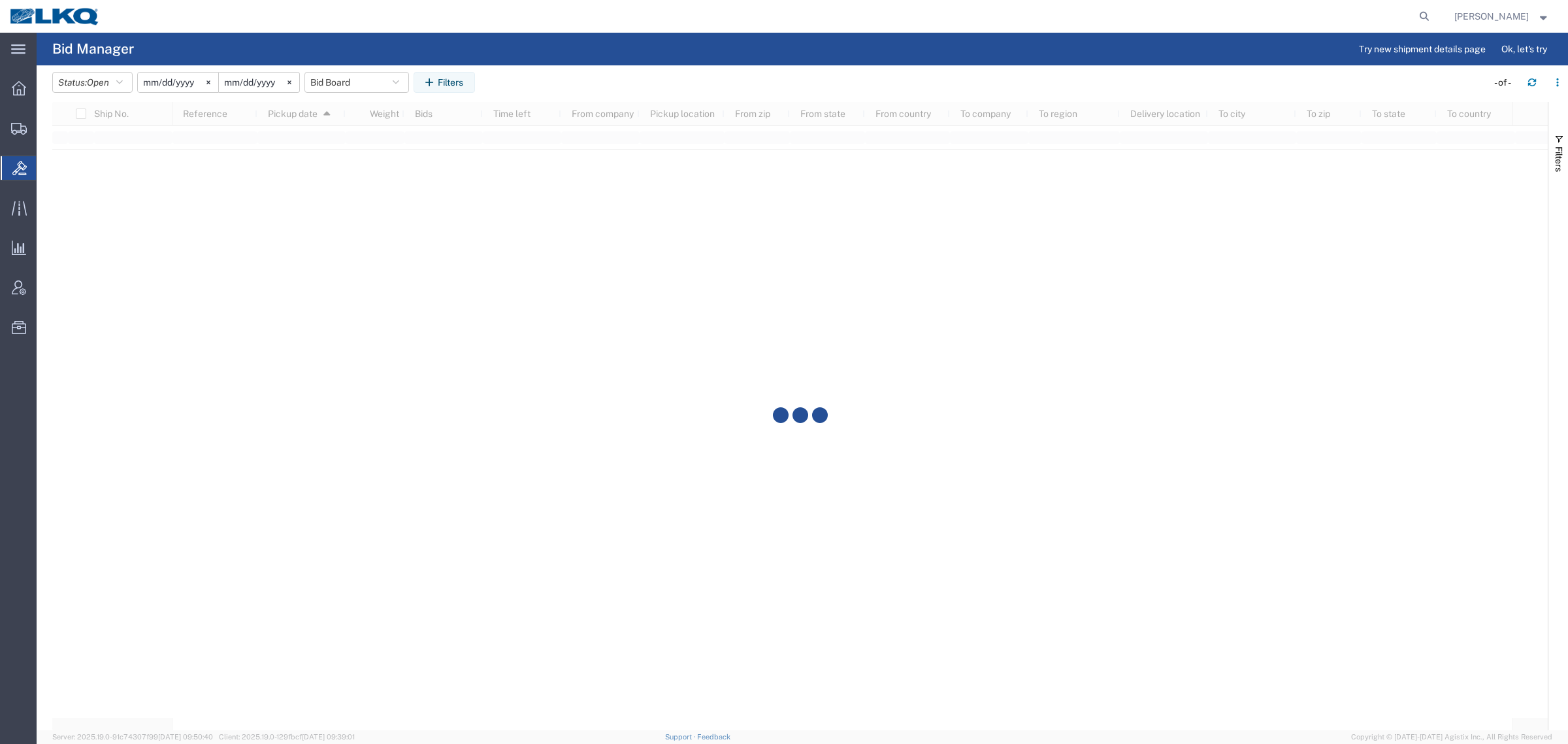
click at [544, 77] on agx-table-filter-chips "Status: Open Active All Awaiting Confirmation Awarded Closed Expired Open Withd…" at bounding box center [766, 86] width 1428 height 30
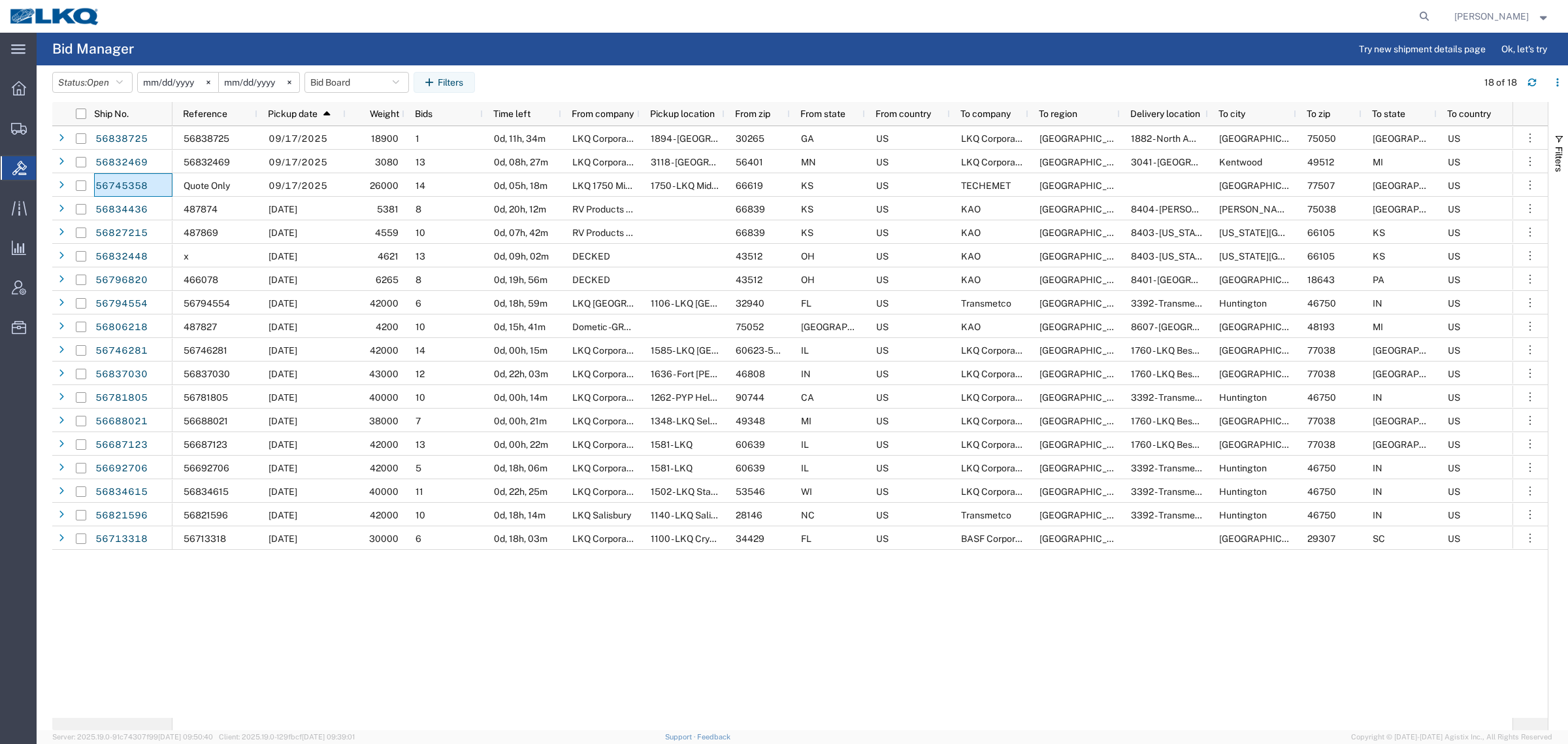
click at [478, 27] on div at bounding box center [772, 17] width 1325 height 33
click at [347, 70] on header "Status: Open Active All Awaiting Confirmation Awarded Closed Expired Open Withd…" at bounding box center [810, 83] width 1516 height 37
click at [339, 87] on button "Bid Board" at bounding box center [357, 82] width 105 height 21
drag, startPoint x: 351, startPoint y: 141, endPoint x: 328, endPoint y: 142, distance: 23.0
click at [351, 140] on span "Bid Board" at bounding box center [392, 139] width 171 height 24
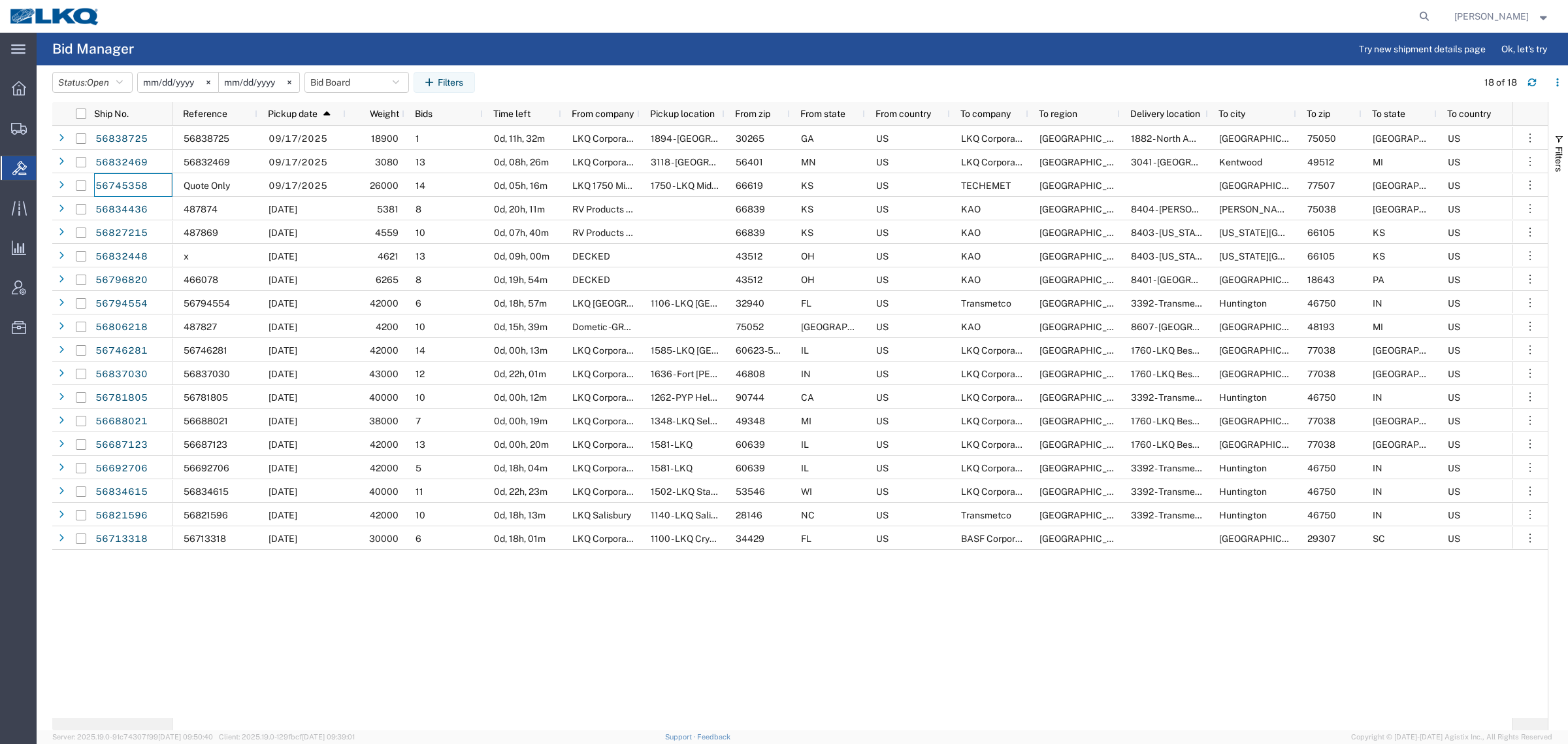
drag, startPoint x: 628, startPoint y: 61, endPoint x: 618, endPoint y: 61, distance: 10.0
click at [628, 60] on agx-page-header "Bid Manager Try new shipment details page Ok, let's try" at bounding box center [802, 50] width 1531 height 33
click at [361, 85] on button "Bid Board" at bounding box center [357, 82] width 105 height 21
click at [373, 139] on span "Bid Board" at bounding box center [392, 139] width 171 height 24
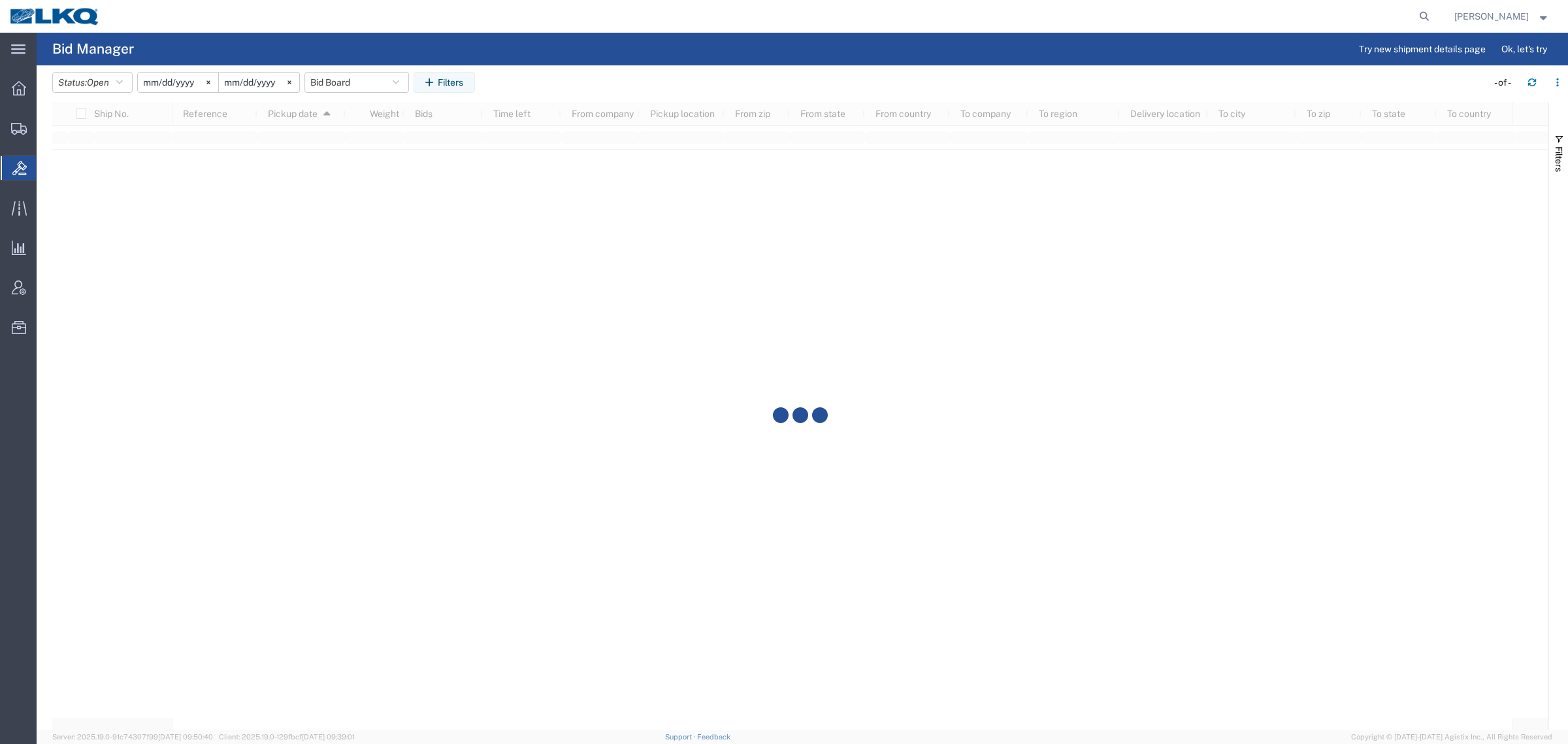
click at [581, 67] on header "Status: Open Active All Awaiting Confirmation Awarded Closed Expired Open Withd…" at bounding box center [810, 83] width 1516 height 37
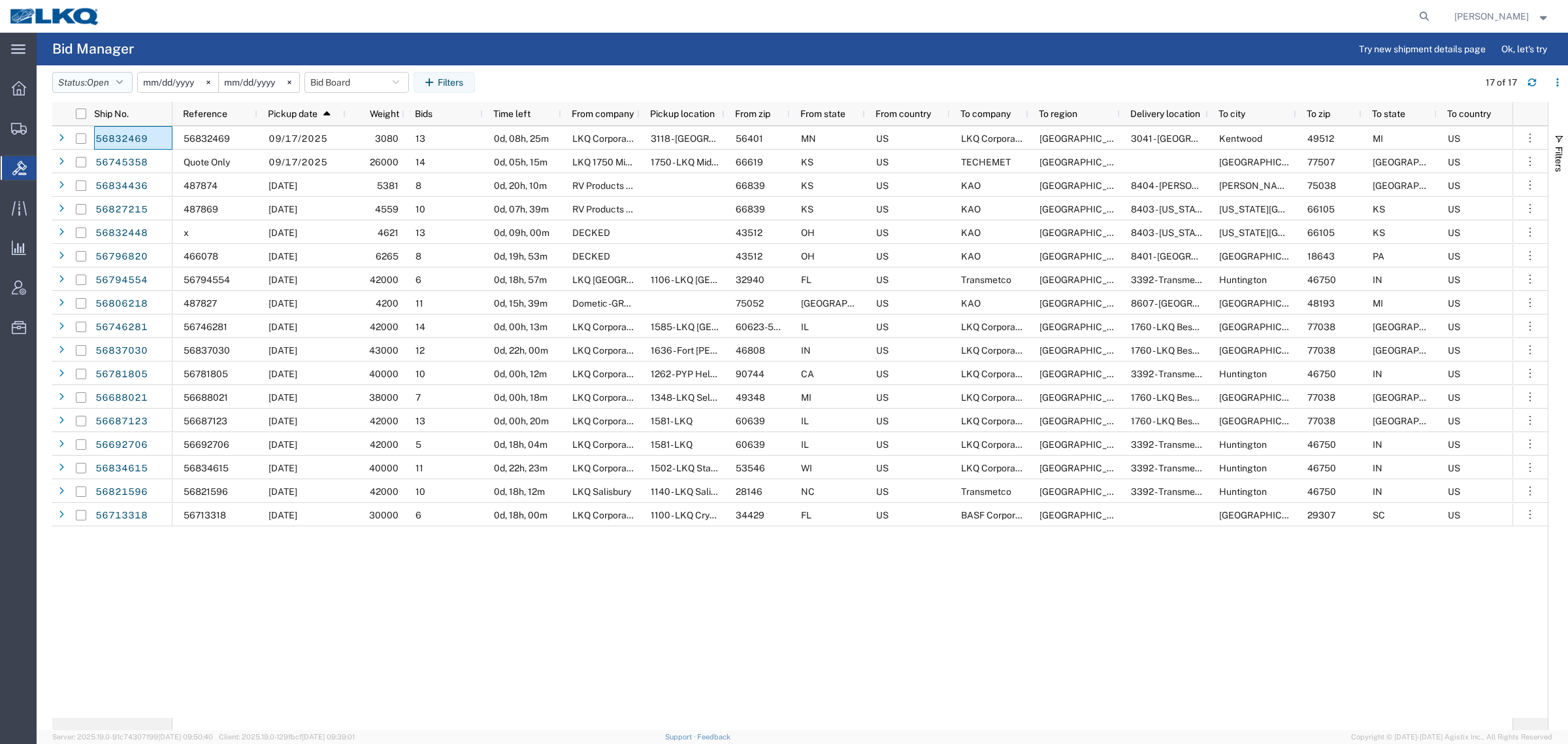
click at [101, 83] on span "Open" at bounding box center [98, 82] width 22 height 10
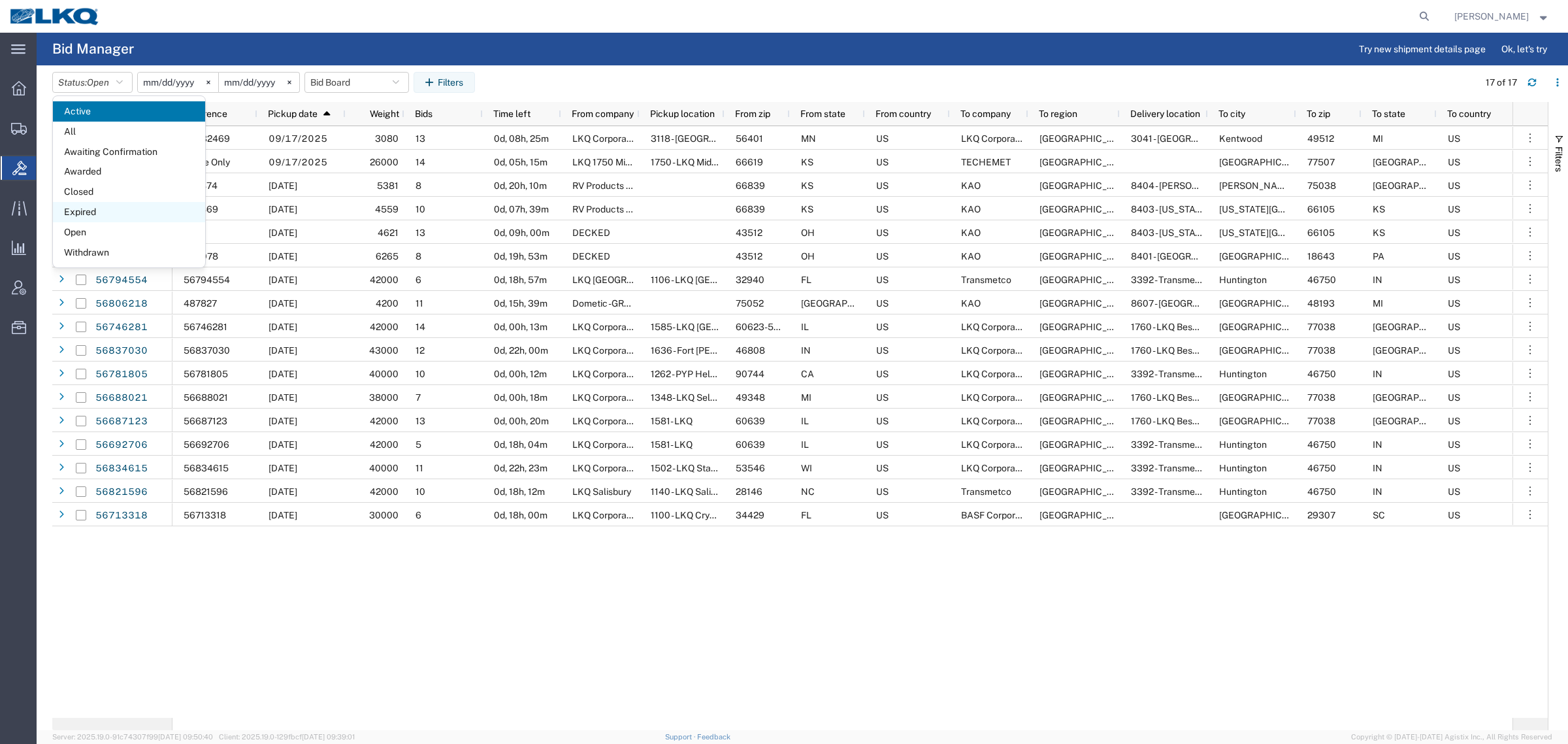
click at [100, 209] on span "Expired" at bounding box center [129, 212] width 152 height 20
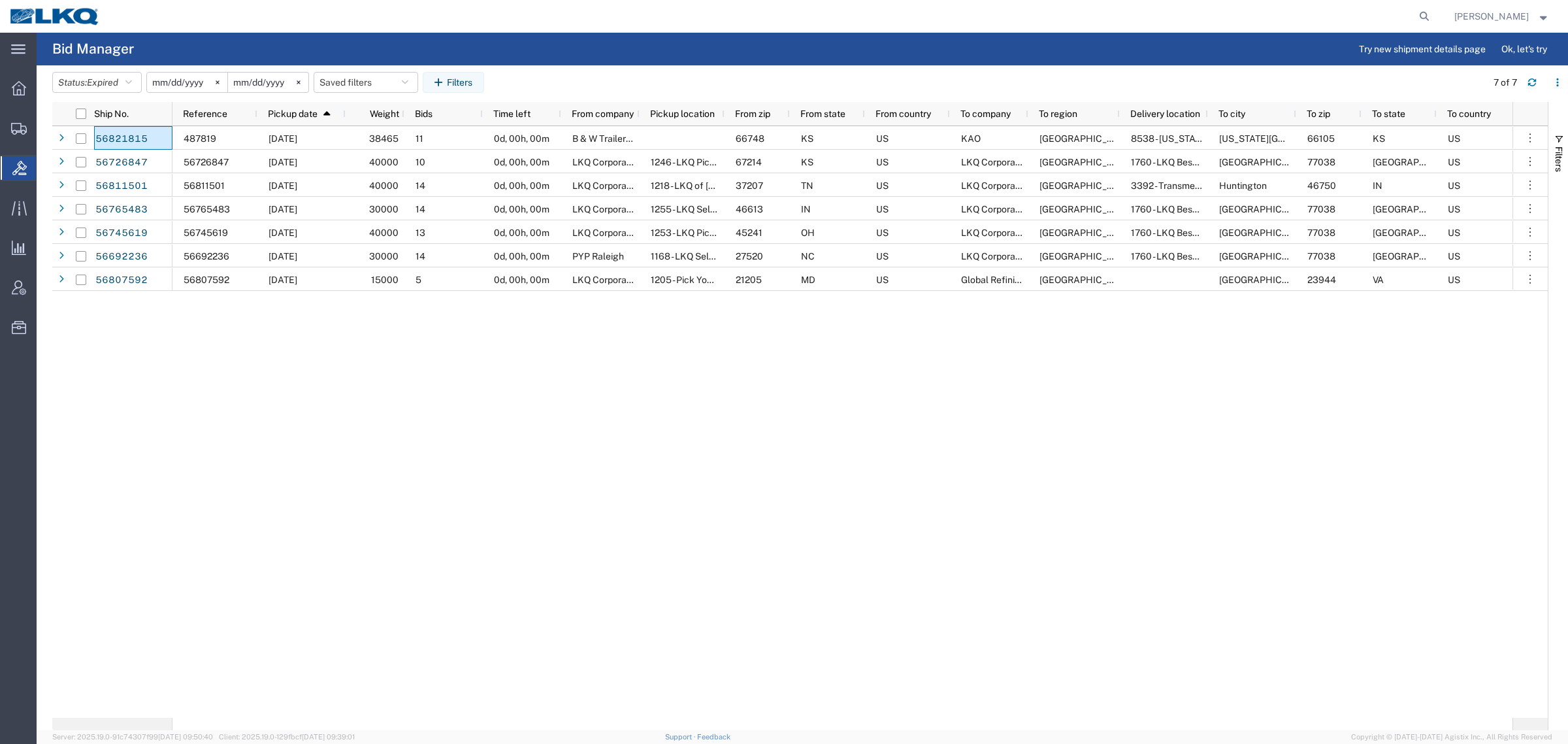
click at [353, 67] on header "Status: Expired Active All Awaiting Confirmation Awarded Closed Expired Open Wi…" at bounding box center [810, 83] width 1516 height 37
click at [350, 79] on button "Saved filters" at bounding box center [366, 82] width 105 height 21
click at [563, 67] on header "Status: Expired Active All Awaiting Confirmation Awarded Closed Expired Open Wi…" at bounding box center [810, 83] width 1516 height 37
click at [373, 76] on button "Saved filters" at bounding box center [366, 82] width 105 height 21
drag, startPoint x: 401, startPoint y: 134, endPoint x: 552, endPoint y: 99, distance: 155.0
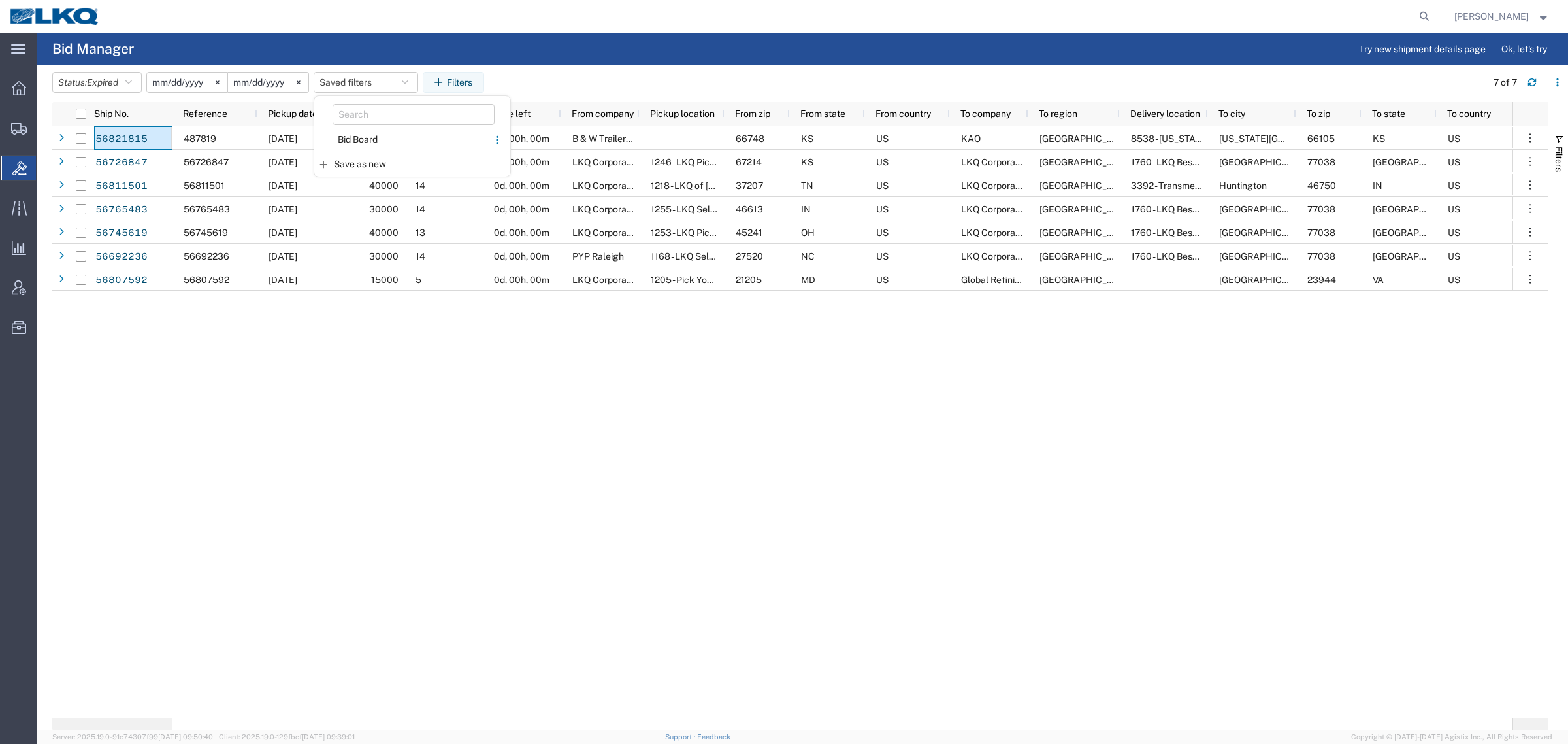
click at [406, 134] on span "Bid Board" at bounding box center [401, 139] width 171 height 24
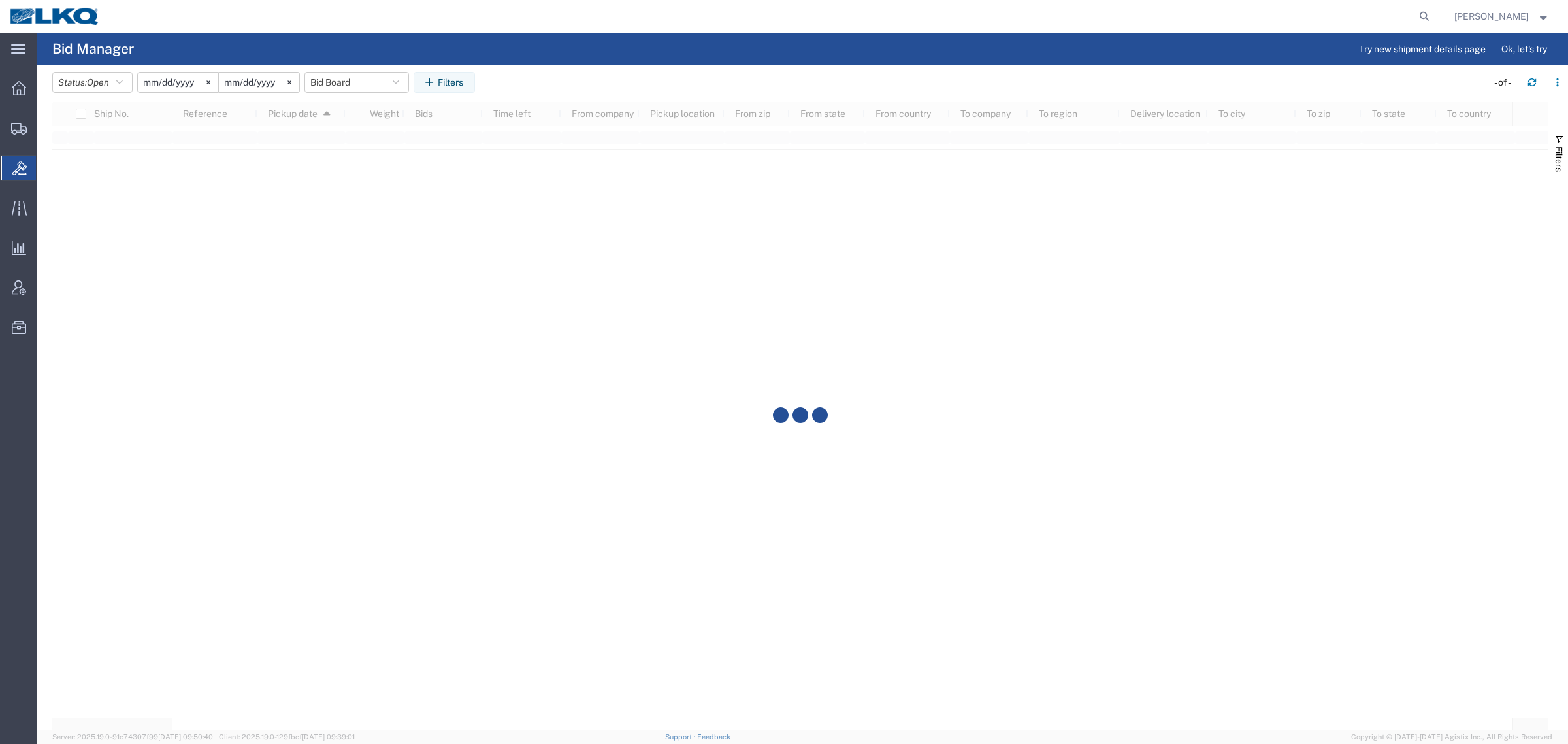
click at [614, 83] on agx-table-filter-chips "Status: Open Active All Awaiting Confirmation Awarded Closed Expired Open Withd…" at bounding box center [766, 86] width 1428 height 30
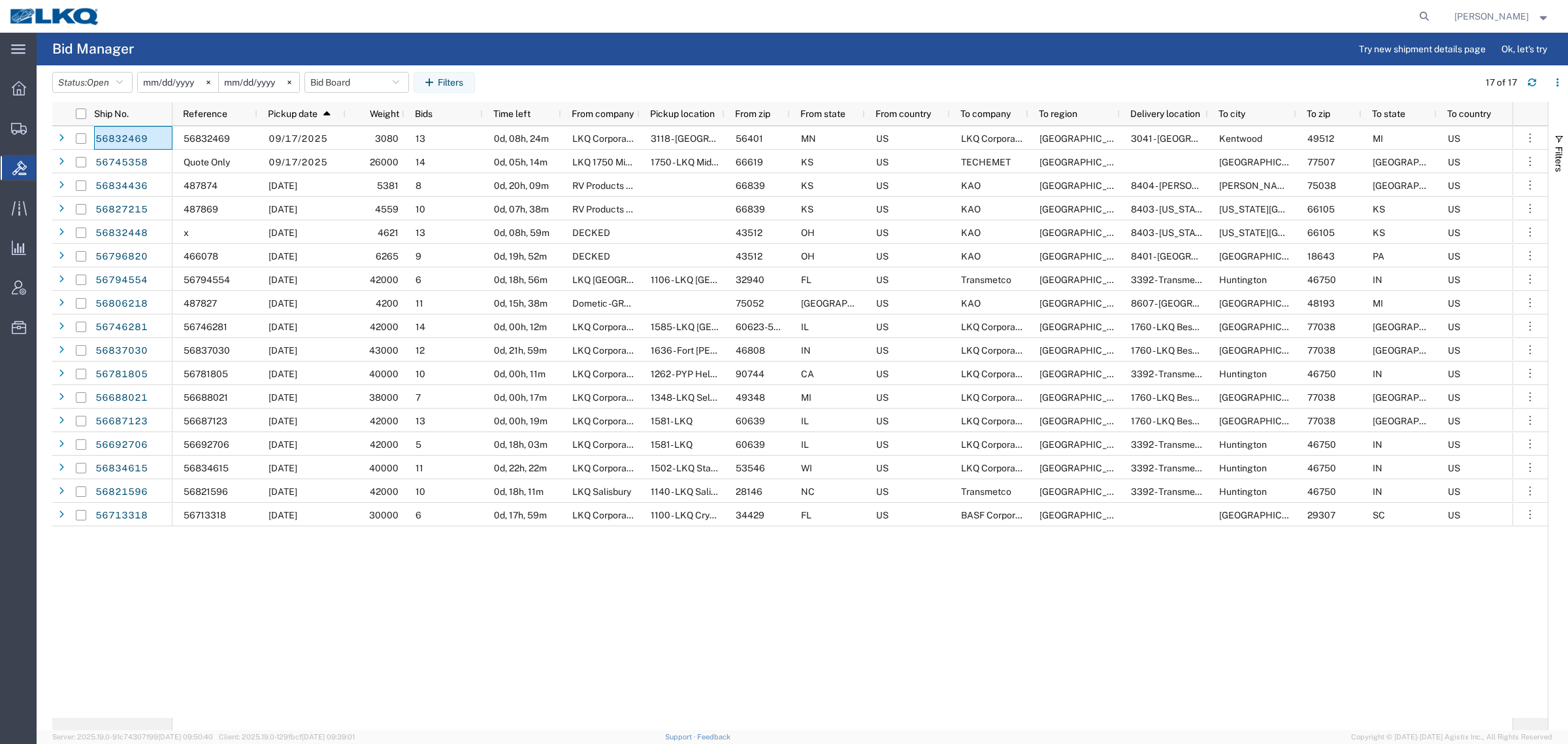
click at [571, 70] on header "Status: Open Active All Awaiting Confirmation Awarded Closed Expired Open Withd…" at bounding box center [810, 83] width 1516 height 37
click at [546, 66] on header "Status: Open Active All Awaiting Confirmation Awarded Closed Expired Open Withd…" at bounding box center [810, 83] width 1516 height 37
drag, startPoint x: 725, startPoint y: 80, endPoint x: 696, endPoint y: 83, distance: 29.2
click at [723, 80] on agx-table-filter-chips "Status: Open Active All Awaiting Confirmation Awarded Closed Expired Open Withd…" at bounding box center [762, 86] width 1419 height 30
click at [355, 83] on button "Bid Board" at bounding box center [357, 82] width 105 height 21
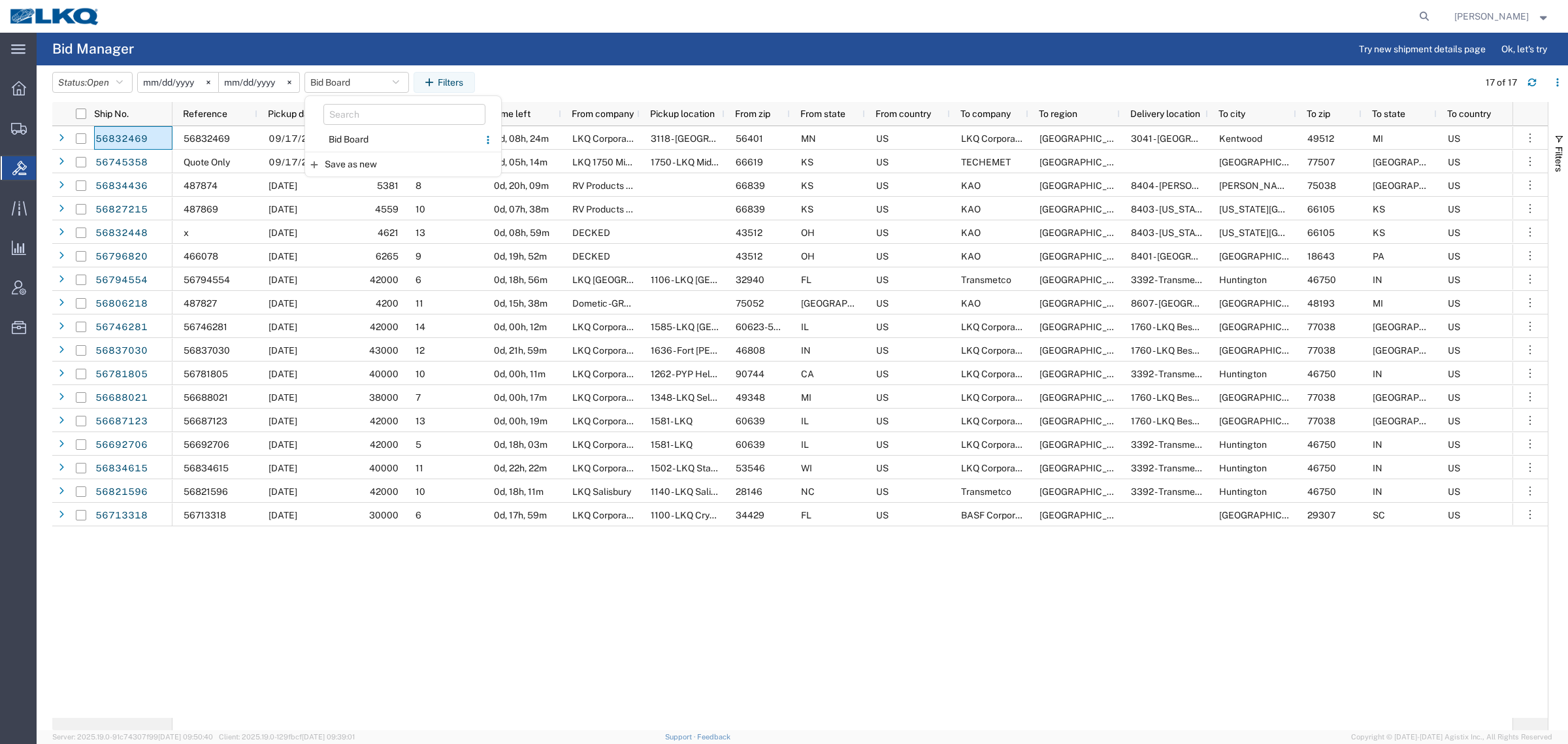
drag, startPoint x: 371, startPoint y: 139, endPoint x: 525, endPoint y: 99, distance: 159.1
click at [390, 132] on span "Bid Board" at bounding box center [392, 139] width 171 height 24
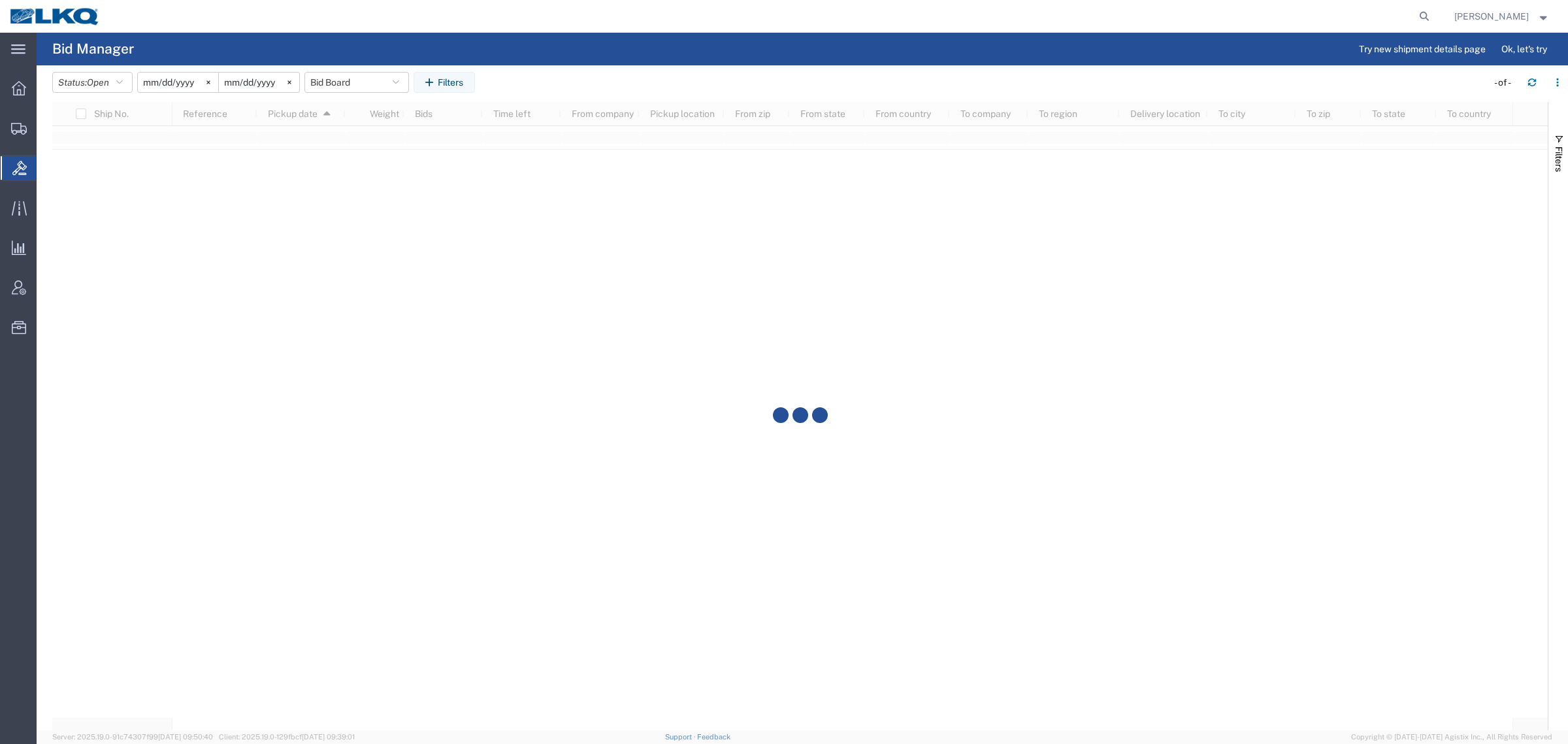
click at [609, 73] on agx-table-filter-chips "Status: Open Active All Awaiting Confirmation Awarded Closed Expired Open Withd…" at bounding box center [766, 86] width 1428 height 30
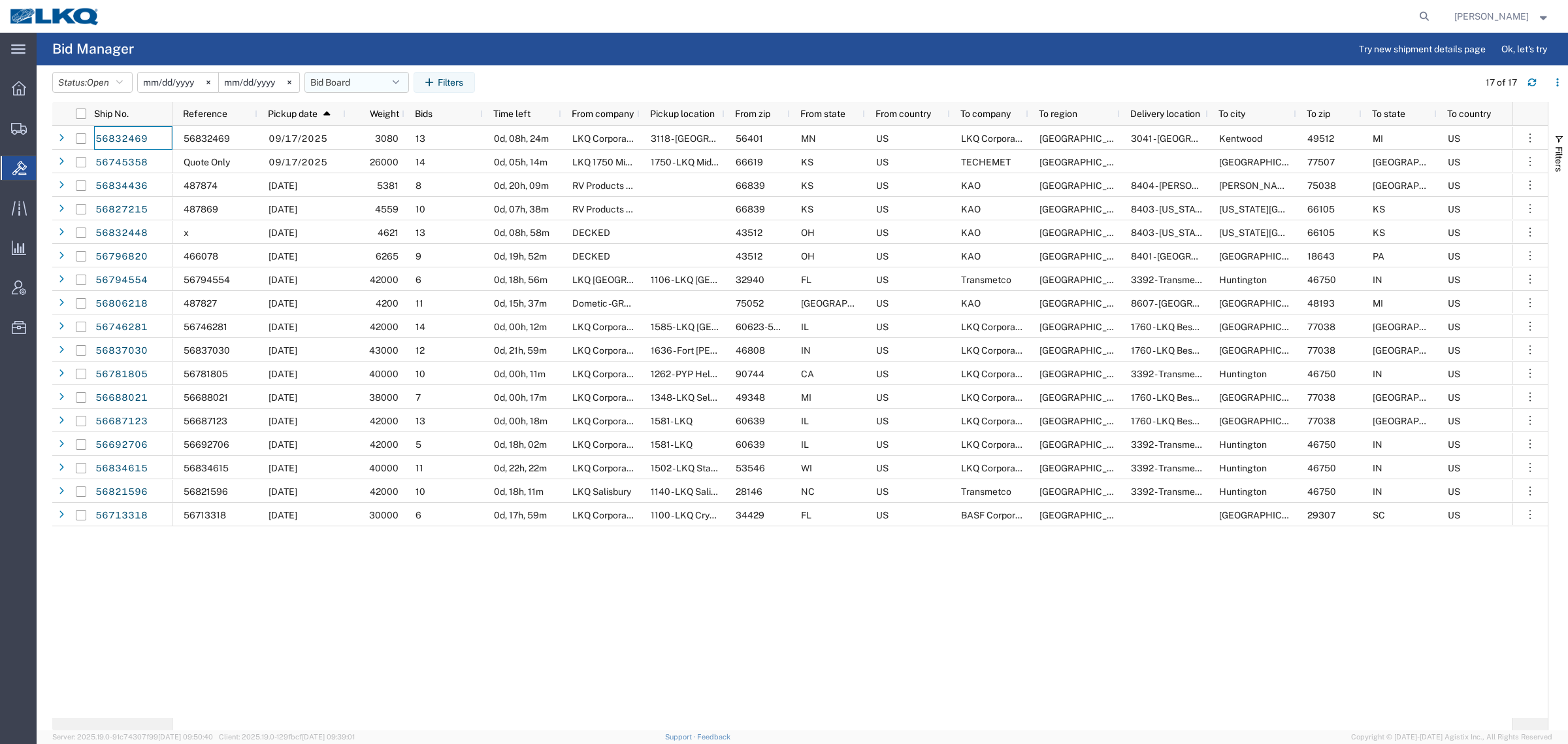
click at [353, 79] on button "Bid Board" at bounding box center [357, 82] width 105 height 21
click at [381, 142] on span "Bid Board" at bounding box center [392, 139] width 171 height 24
click at [339, 83] on button "Bid Board" at bounding box center [357, 82] width 105 height 21
click at [380, 142] on span "Bid Board" at bounding box center [392, 139] width 171 height 24
click at [596, 82] on agx-table-filter-chips "Status: Open Active All Awaiting Confirmation Awarded Closed Expired Open Withd…" at bounding box center [762, 86] width 1419 height 30
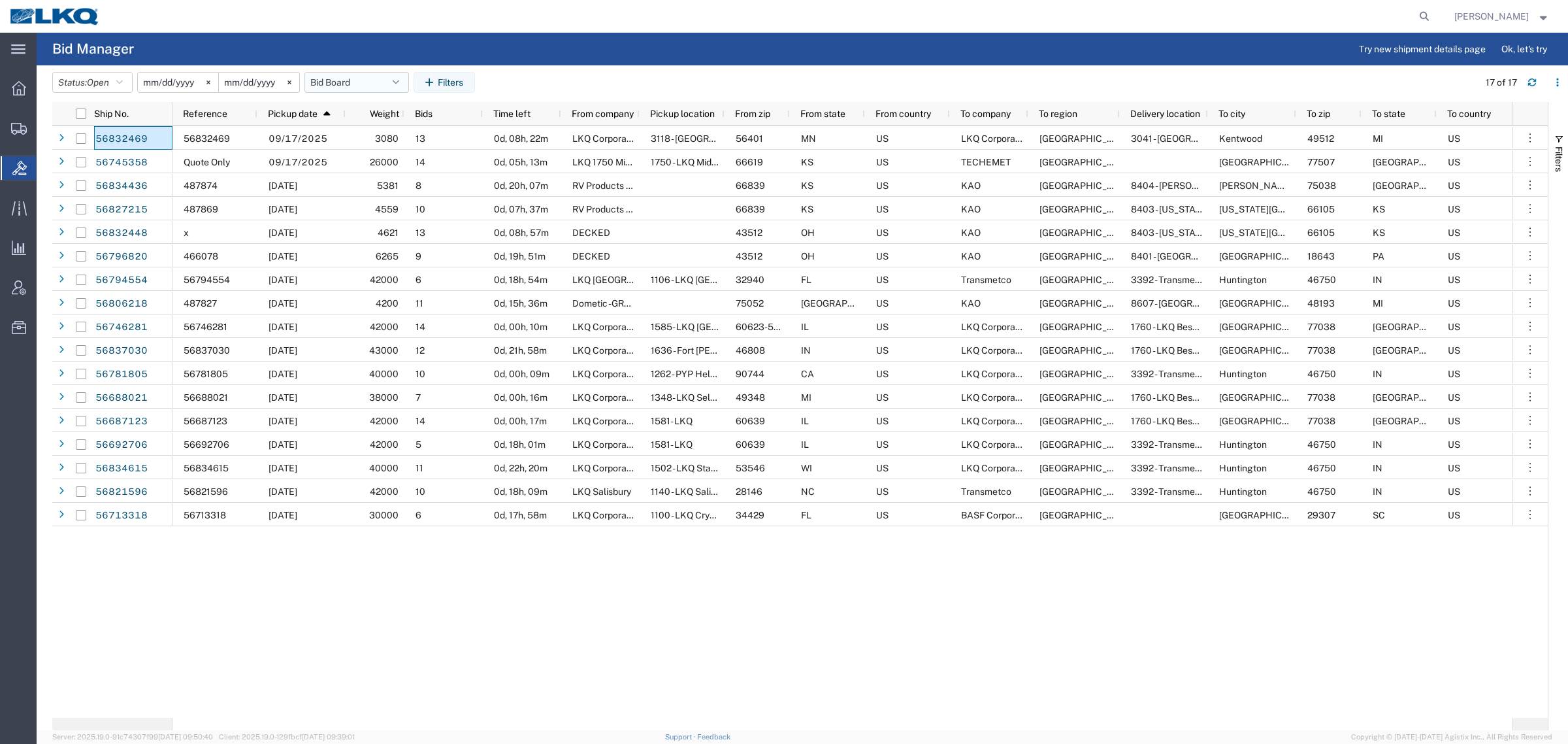
click at [335, 79] on button "Bid Board" at bounding box center [357, 82] width 105 height 21
click at [355, 135] on span "Bid Board" at bounding box center [392, 139] width 171 height 24
click at [602, 66] on header "Status: Open Active All Awaiting Confirmation Awarded Closed Expired Open Withd…" at bounding box center [810, 83] width 1516 height 37
click at [609, 66] on header "Status: Open Active All Awaiting Confirmation Awarded Closed Expired Open Withd…" at bounding box center [810, 83] width 1516 height 37
click at [623, 96] on agx-table-filter-chips "Status: Open Active All Awaiting Confirmation Awarded Closed Expired Open Withd…" at bounding box center [762, 86] width 1419 height 30
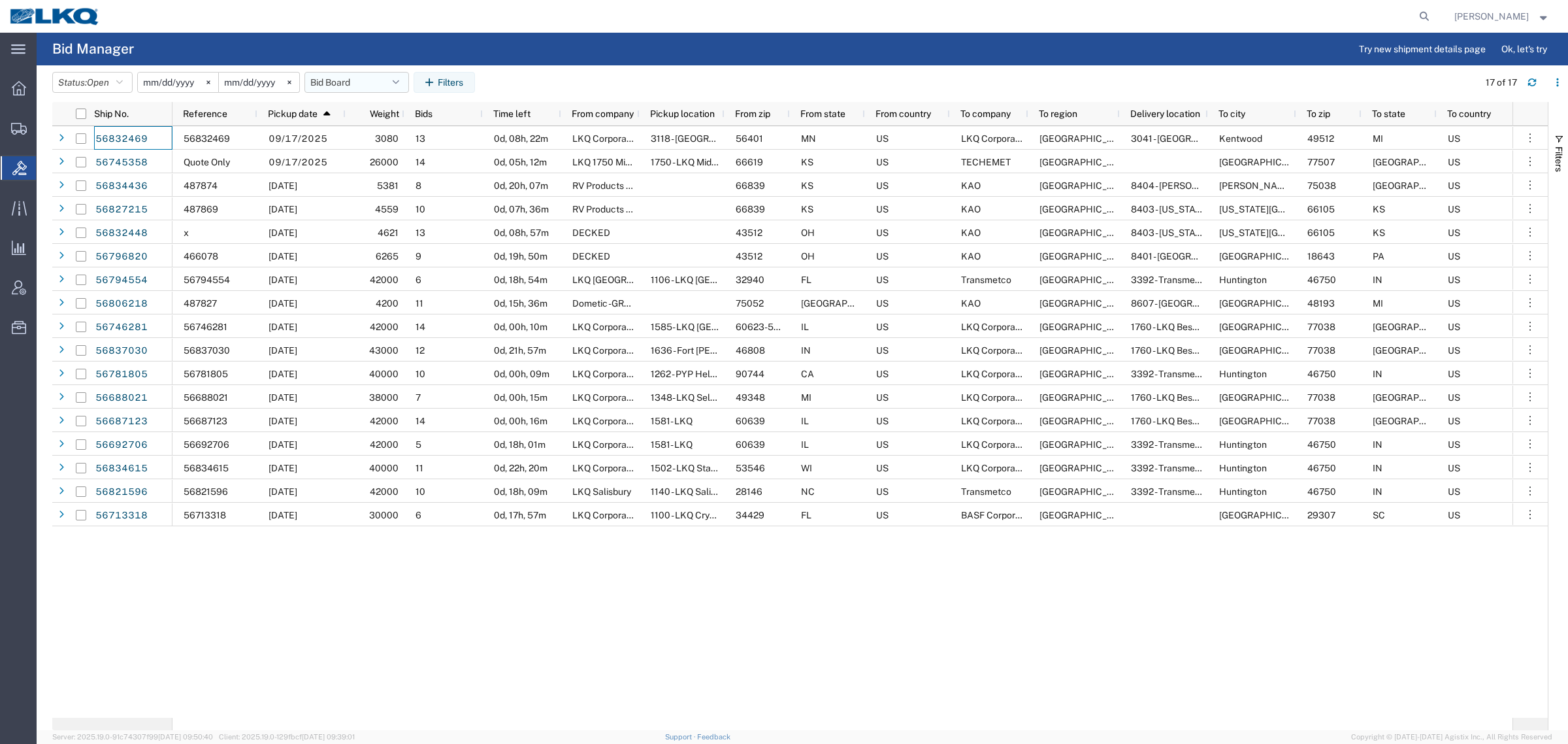
click at [347, 80] on button "Bid Board" at bounding box center [357, 82] width 105 height 21
drag, startPoint x: 371, startPoint y: 138, endPoint x: 497, endPoint y: 90, distance: 134.8
click at [373, 138] on span "Bid Board" at bounding box center [392, 139] width 171 height 24
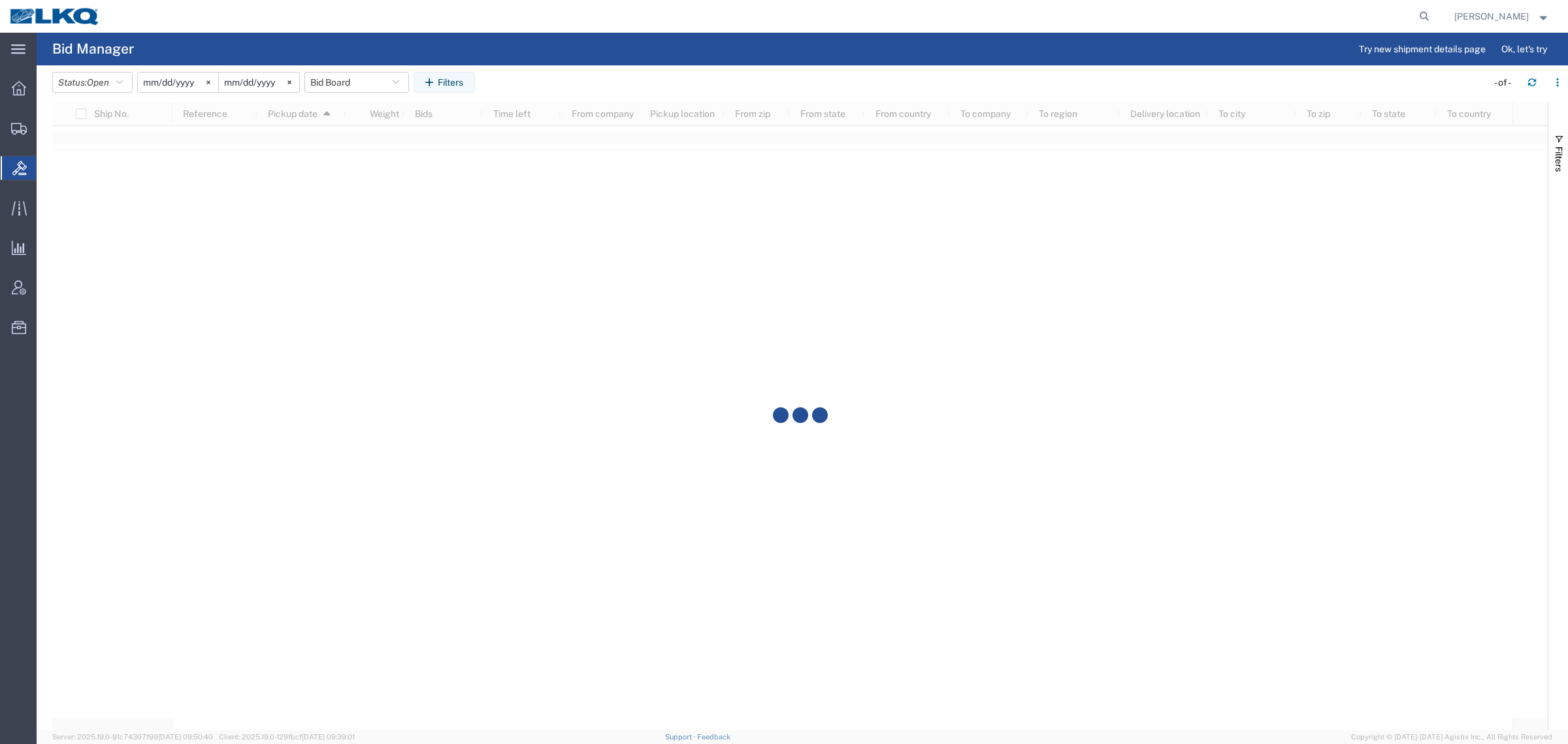
click at [567, 83] on agx-table-filter-chips "Status: Open Active All Awaiting Confirmation Awarded Closed Expired Open Withd…" at bounding box center [766, 86] width 1428 height 30
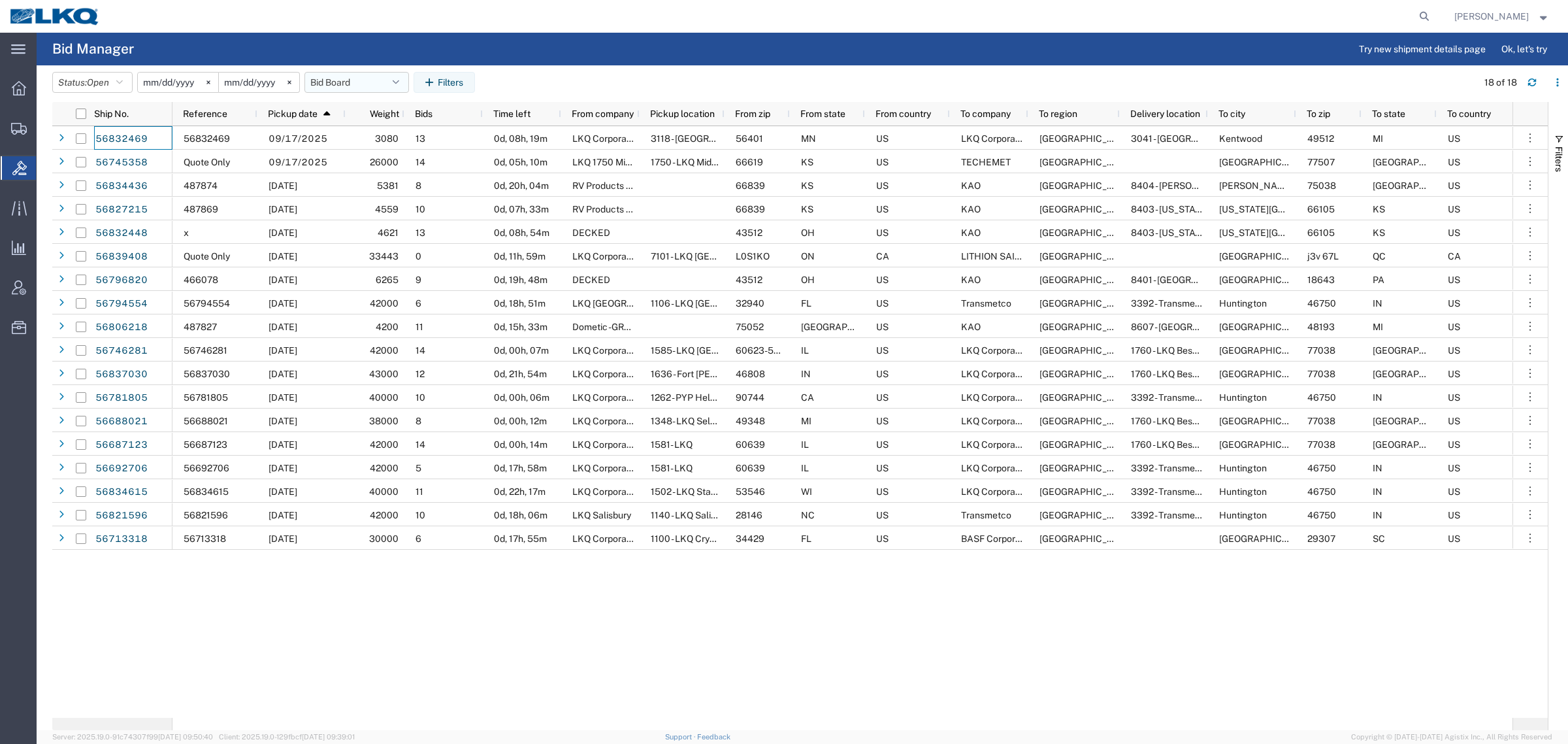
click at [367, 80] on button "Bid Board" at bounding box center [357, 82] width 105 height 21
click at [366, 142] on span "Bid Board" at bounding box center [392, 139] width 171 height 24
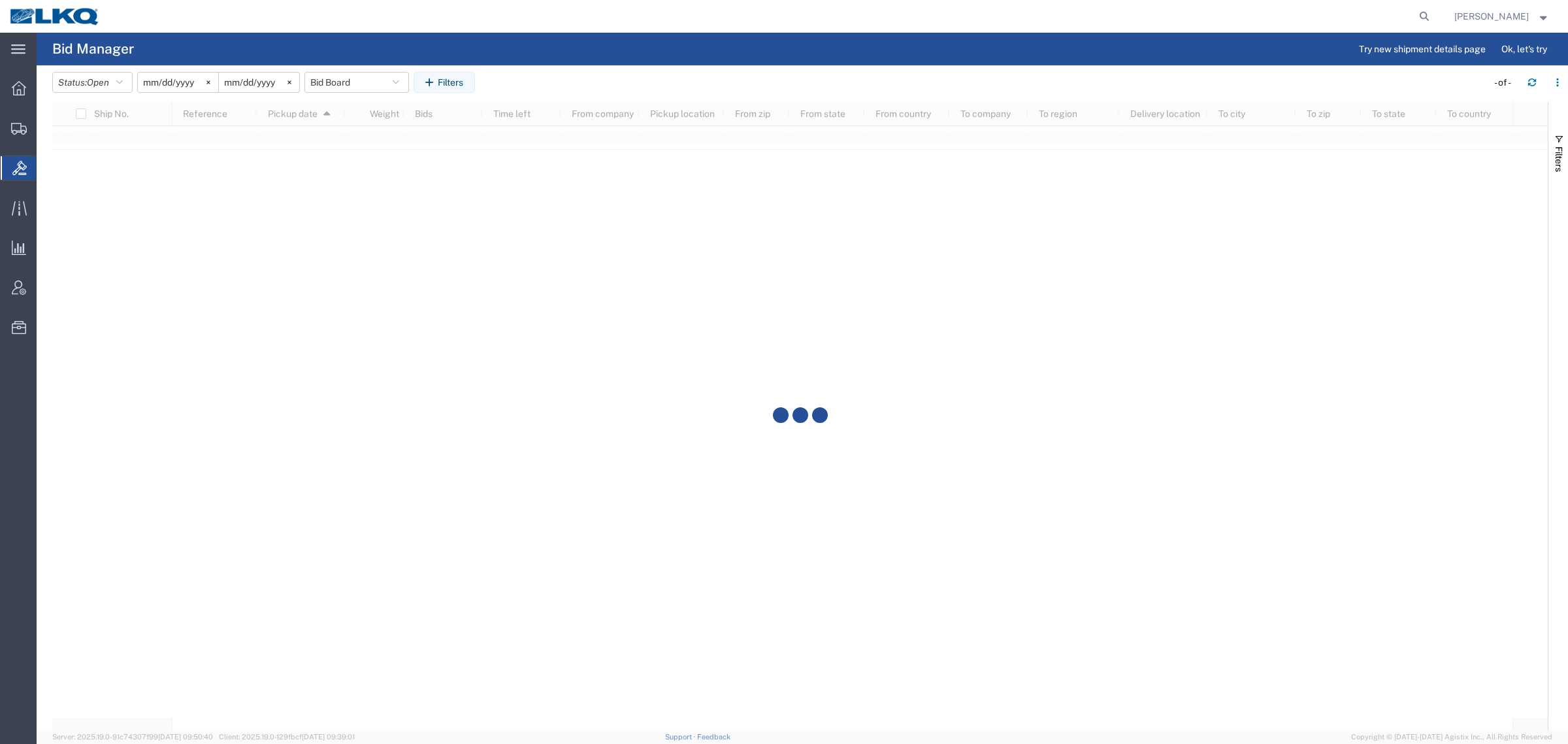
click at [596, 73] on agx-table-filter-chips "Status: Open Active All Awaiting Confirmation Awarded Closed Expired Open Withd…" at bounding box center [766, 86] width 1428 height 30
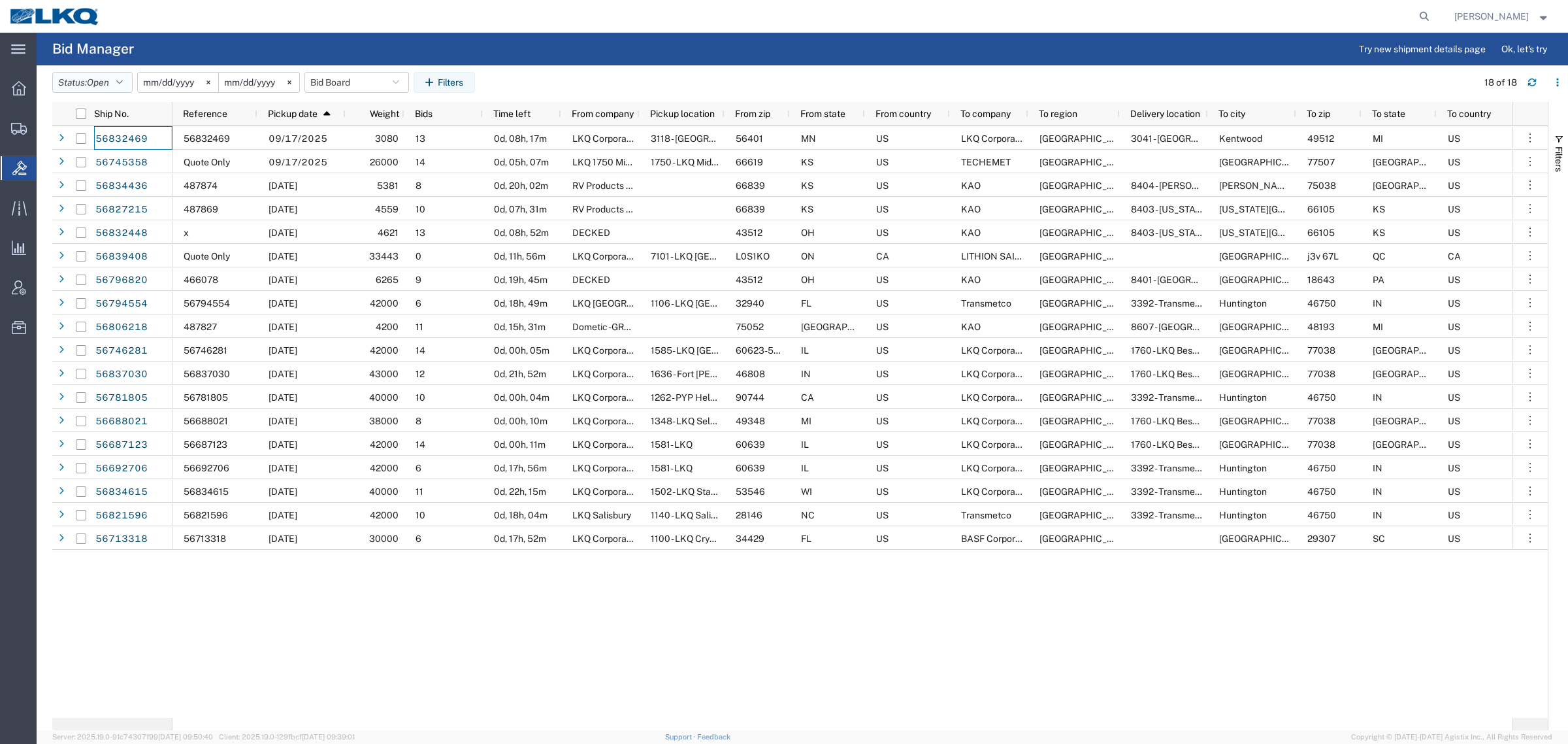
click at [60, 82] on button "Status: Open" at bounding box center [93, 82] width 81 height 21
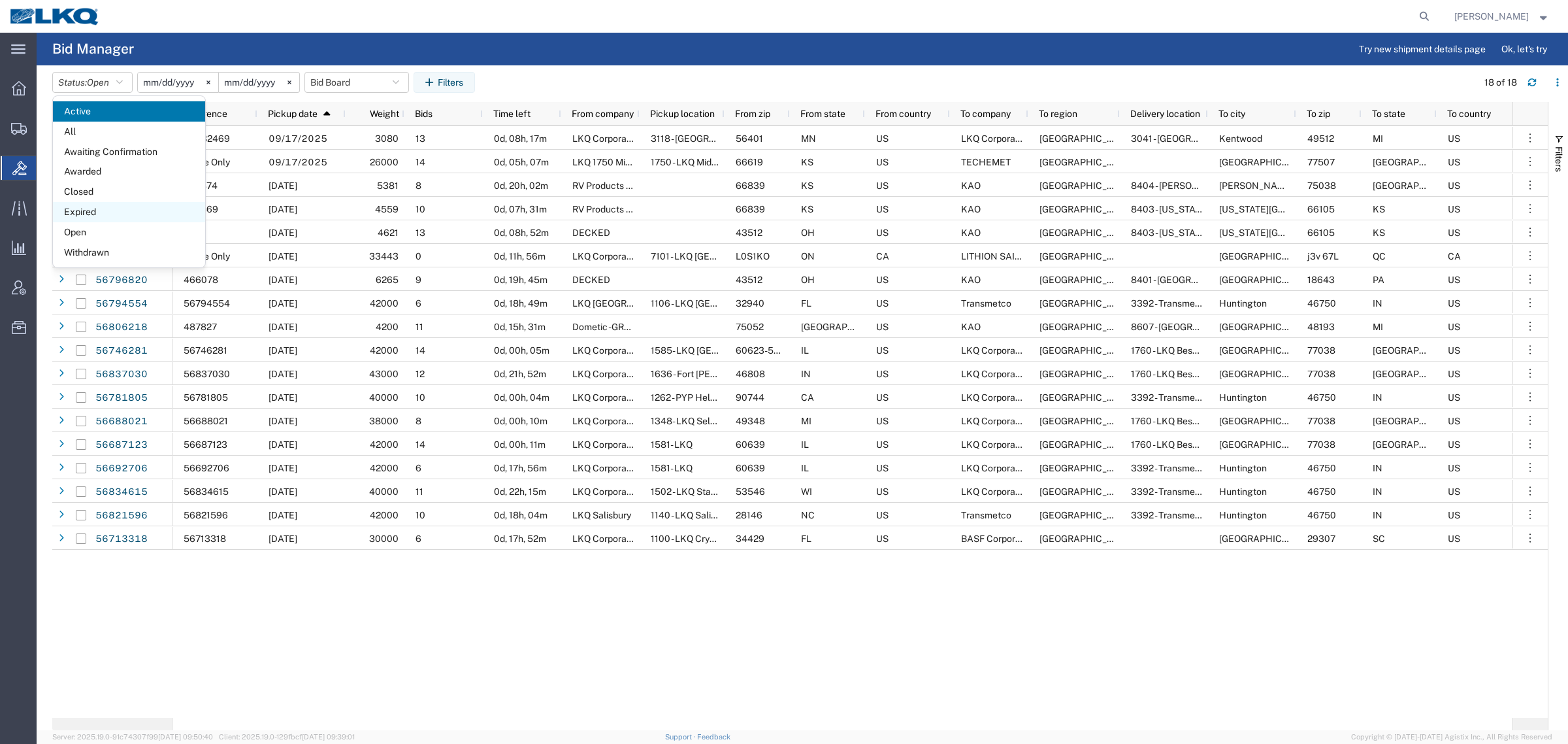
click at [105, 204] on span "Expired" at bounding box center [129, 212] width 152 height 20
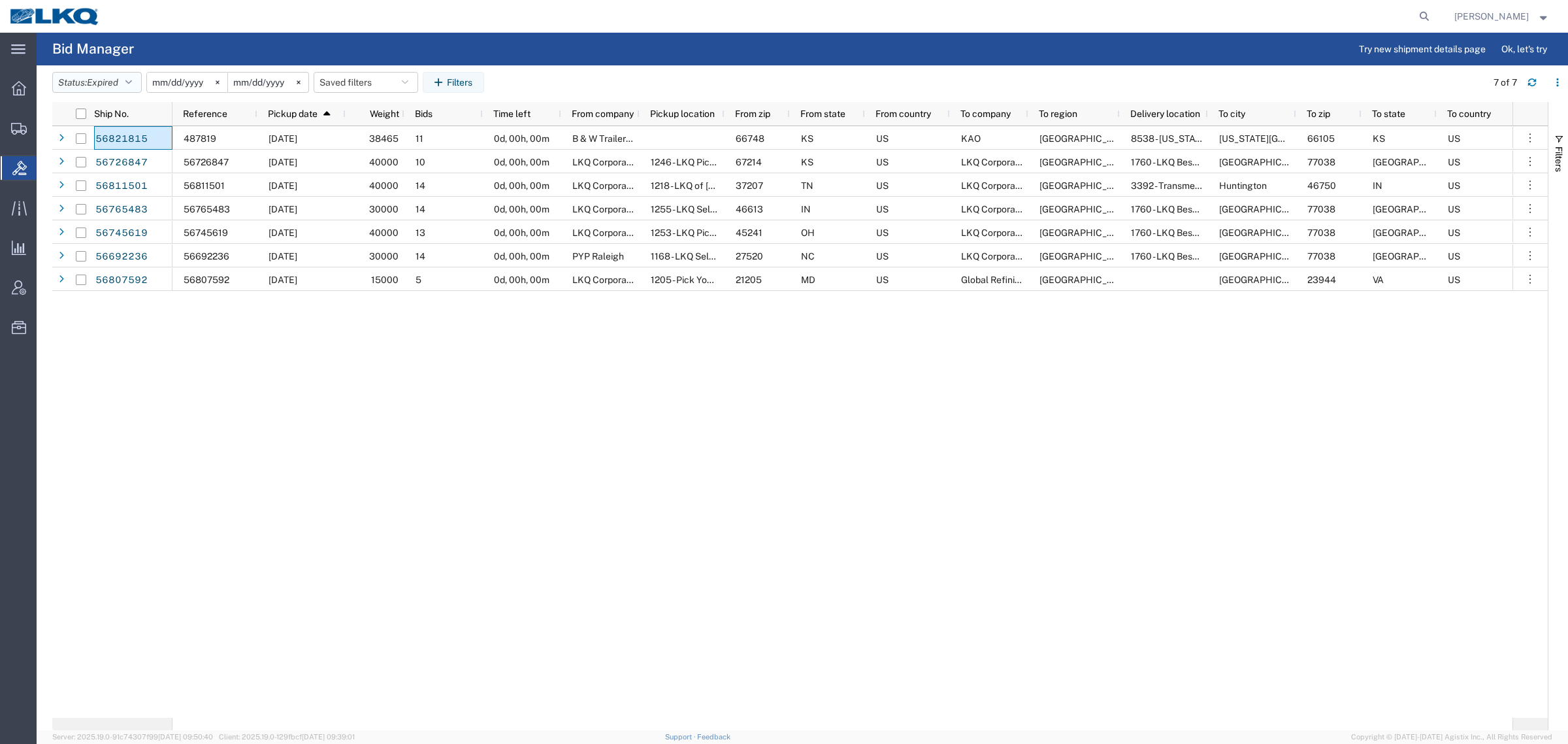
click at [94, 83] on span "Expired" at bounding box center [103, 82] width 31 height 10
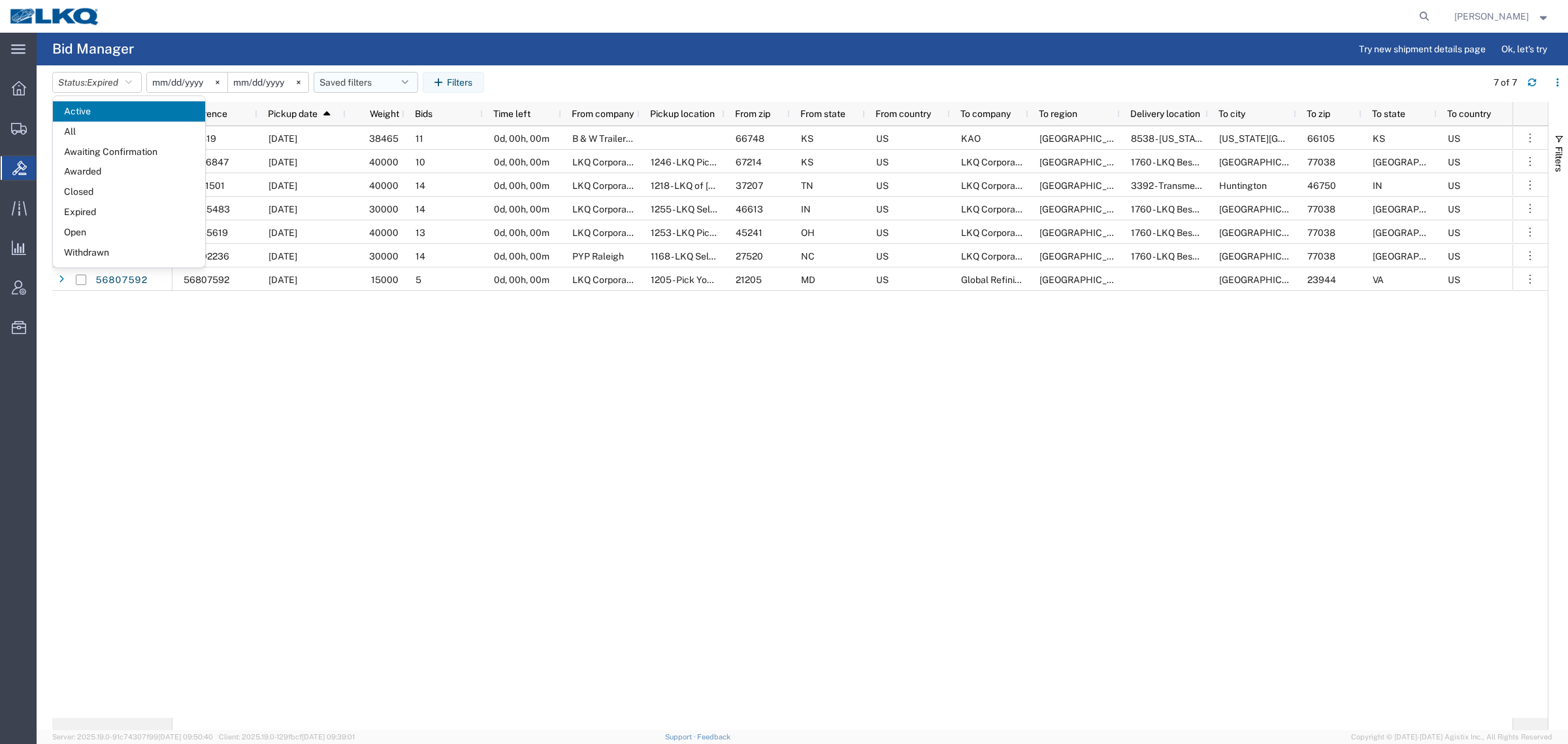
click at [370, 81] on button "Saved filters" at bounding box center [366, 82] width 105 height 21
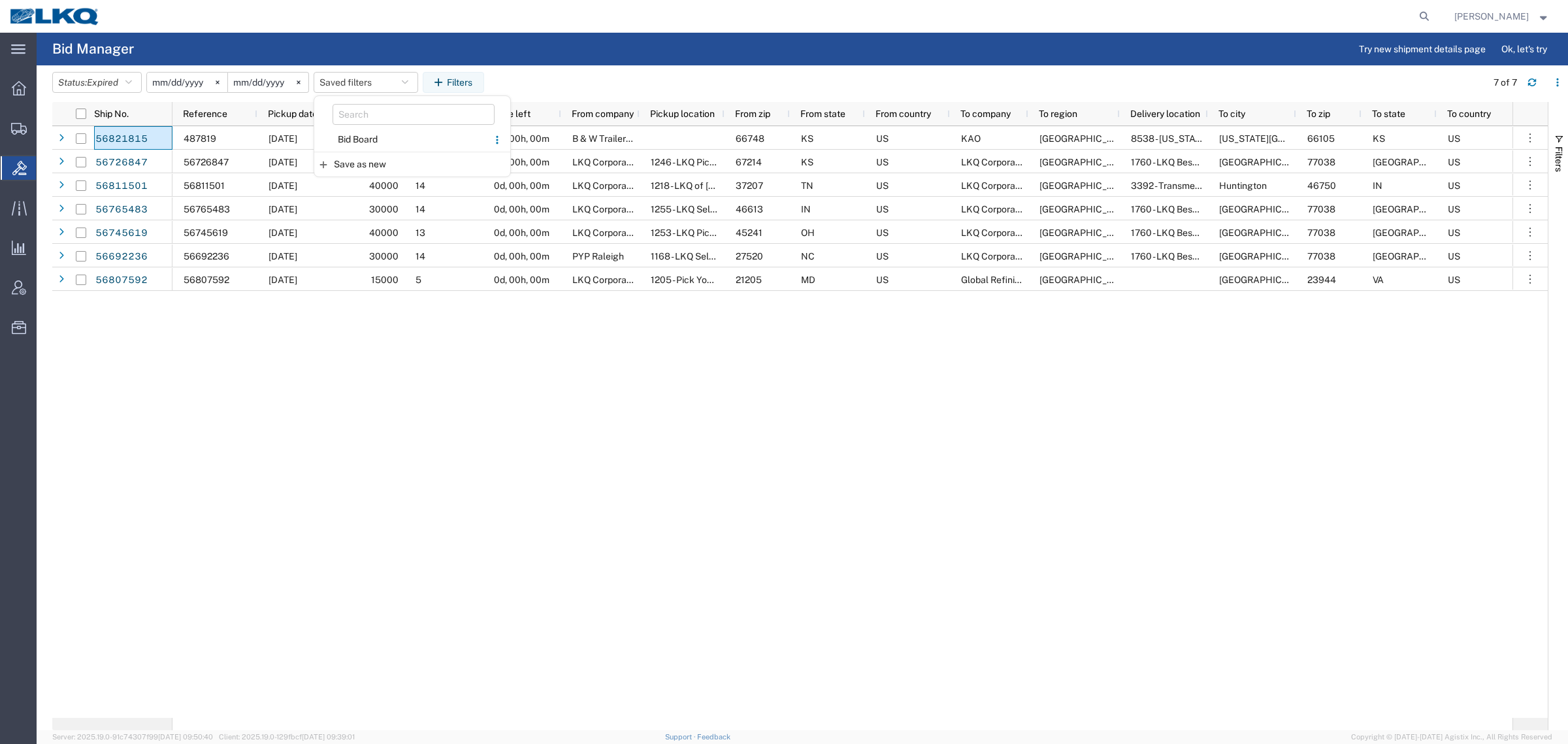
drag, startPoint x: 364, startPoint y: 138, endPoint x: 445, endPoint y: 113, distance: 84.8
click at [371, 135] on span "Bid Board" at bounding box center [401, 139] width 171 height 24
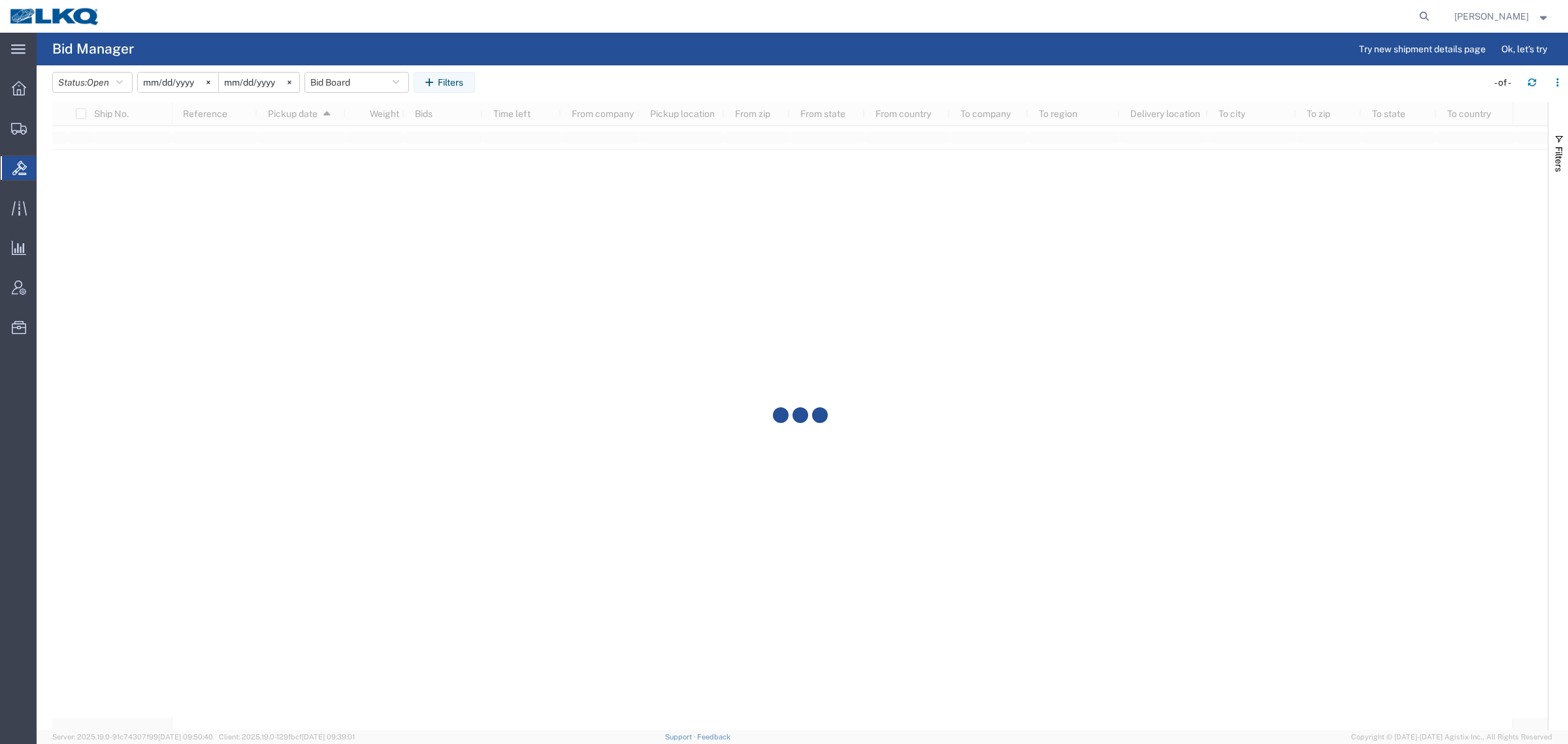
click at [641, 72] on agx-table-filter-chips "Status: Open Active All Awaiting Confirmation Awarded Closed Expired Open Withd…" at bounding box center [766, 86] width 1428 height 30
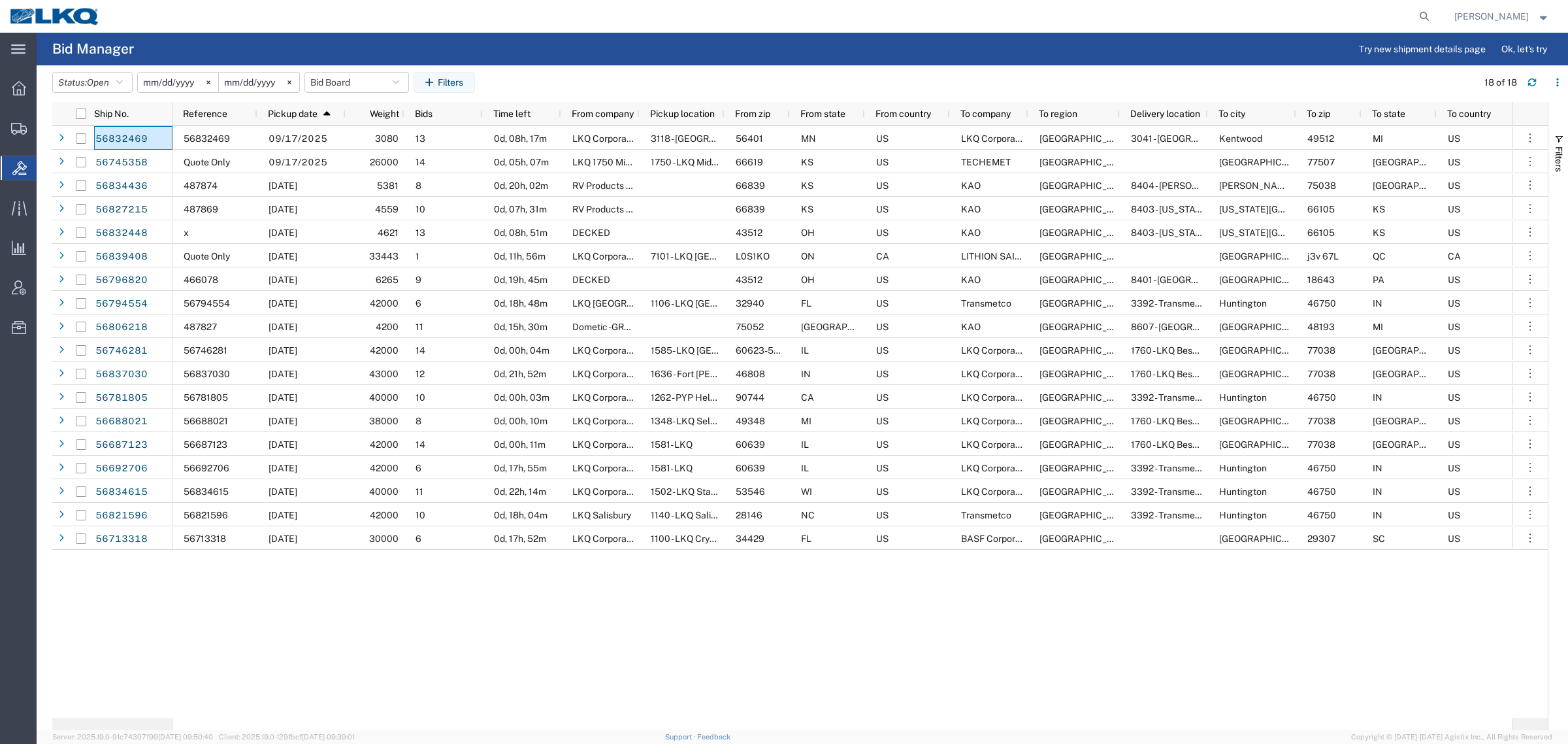
click at [673, 81] on agx-table-filter-chips "Status: Open Active All Awaiting Confirmation Awarded Closed Expired Open Withd…" at bounding box center [761, 86] width 1418 height 30
click at [337, 90] on button "Bid Board" at bounding box center [357, 82] width 105 height 21
click at [360, 139] on span "Bid Board" at bounding box center [392, 139] width 171 height 24
click at [591, 76] on agx-table-filter-chips "Status: Open Active All Awaiting Confirmation Awarded Closed Expired Open Withd…" at bounding box center [761, 86] width 1418 height 30
click at [557, 56] on agx-page-header "Bid Manager Try new shipment details page Ok, let's try" at bounding box center [802, 50] width 1531 height 33
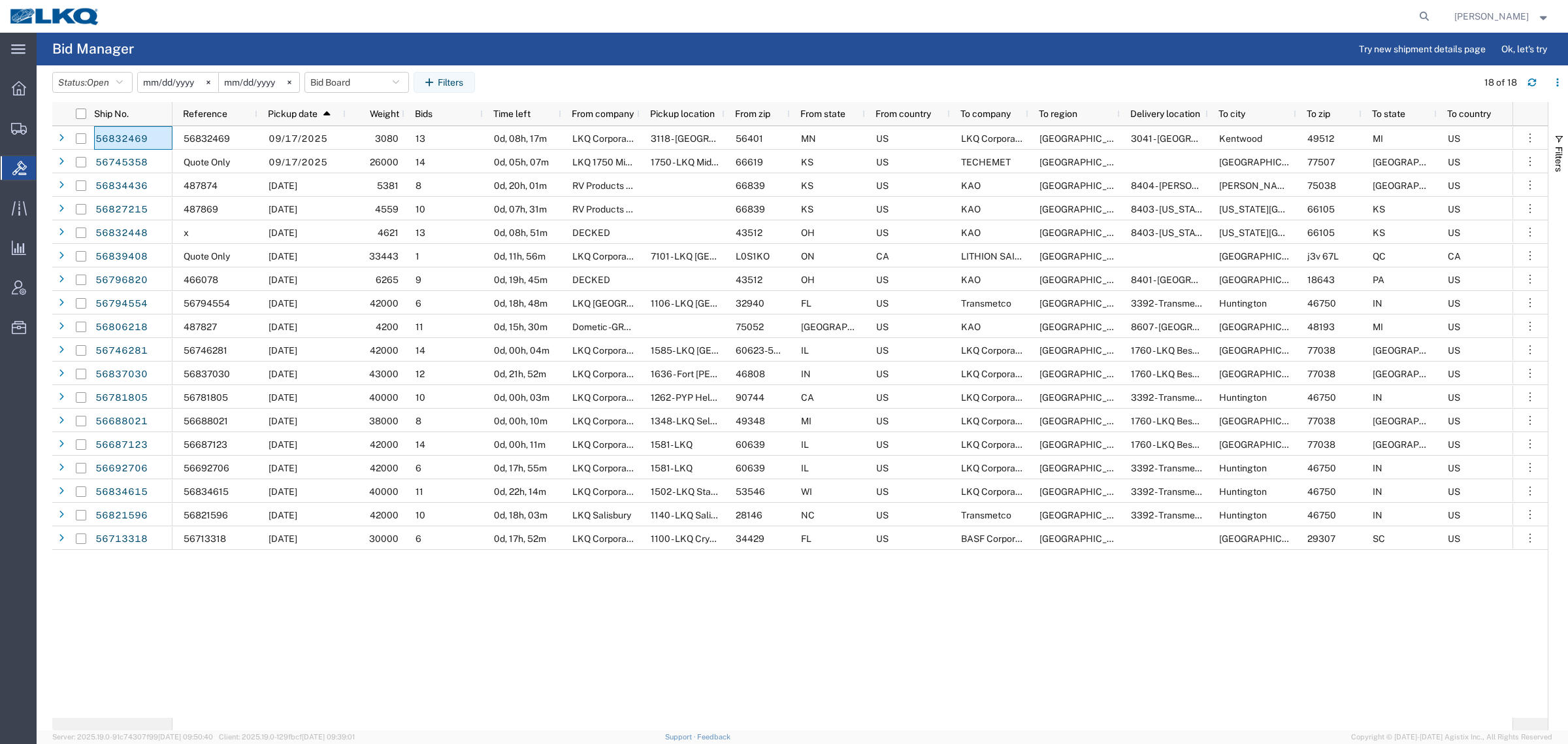
click at [558, 83] on agx-table-filter-chips "Status: Open Active All Awaiting Confirmation Awarded Closed Expired Open Withd…" at bounding box center [761, 86] width 1418 height 30
click at [647, 57] on agx-page-header "Bid Manager Try new shipment details page Ok, let's try" at bounding box center [802, 50] width 1531 height 33
click at [367, 72] on button "Bid Board" at bounding box center [357, 82] width 105 height 21
click at [376, 142] on span "Bid Board" at bounding box center [392, 139] width 171 height 24
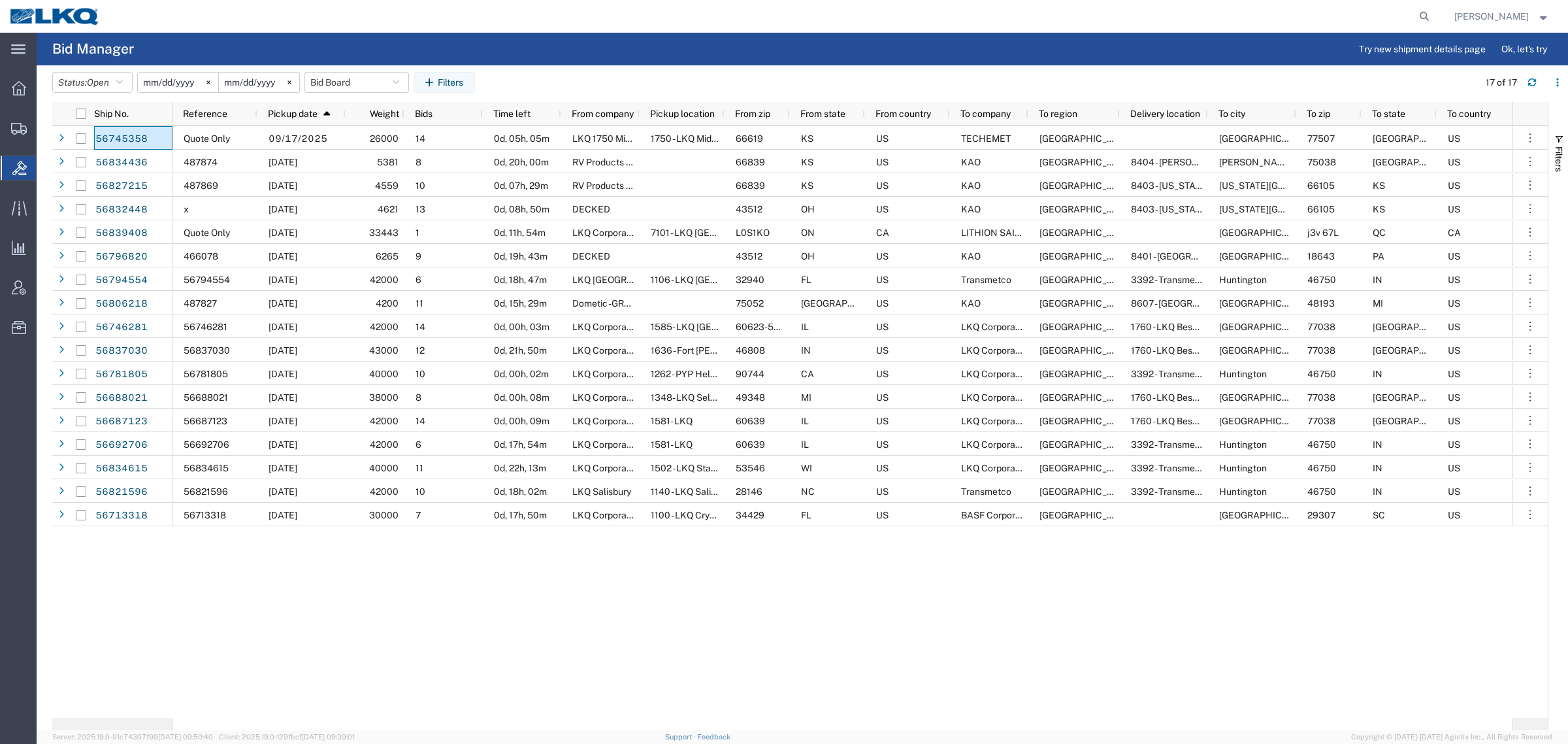
click at [563, 72] on agx-table-filter-chips "Status: Open Active All Awaiting Confirmation Awarded Closed Expired Open Withd…" at bounding box center [762, 86] width 1419 height 30
click at [298, 24] on div at bounding box center [772, 17] width 1325 height 33
click at [350, 81] on button "Bid Board" at bounding box center [357, 82] width 105 height 21
click at [376, 142] on span "Bid Board" at bounding box center [392, 139] width 171 height 24
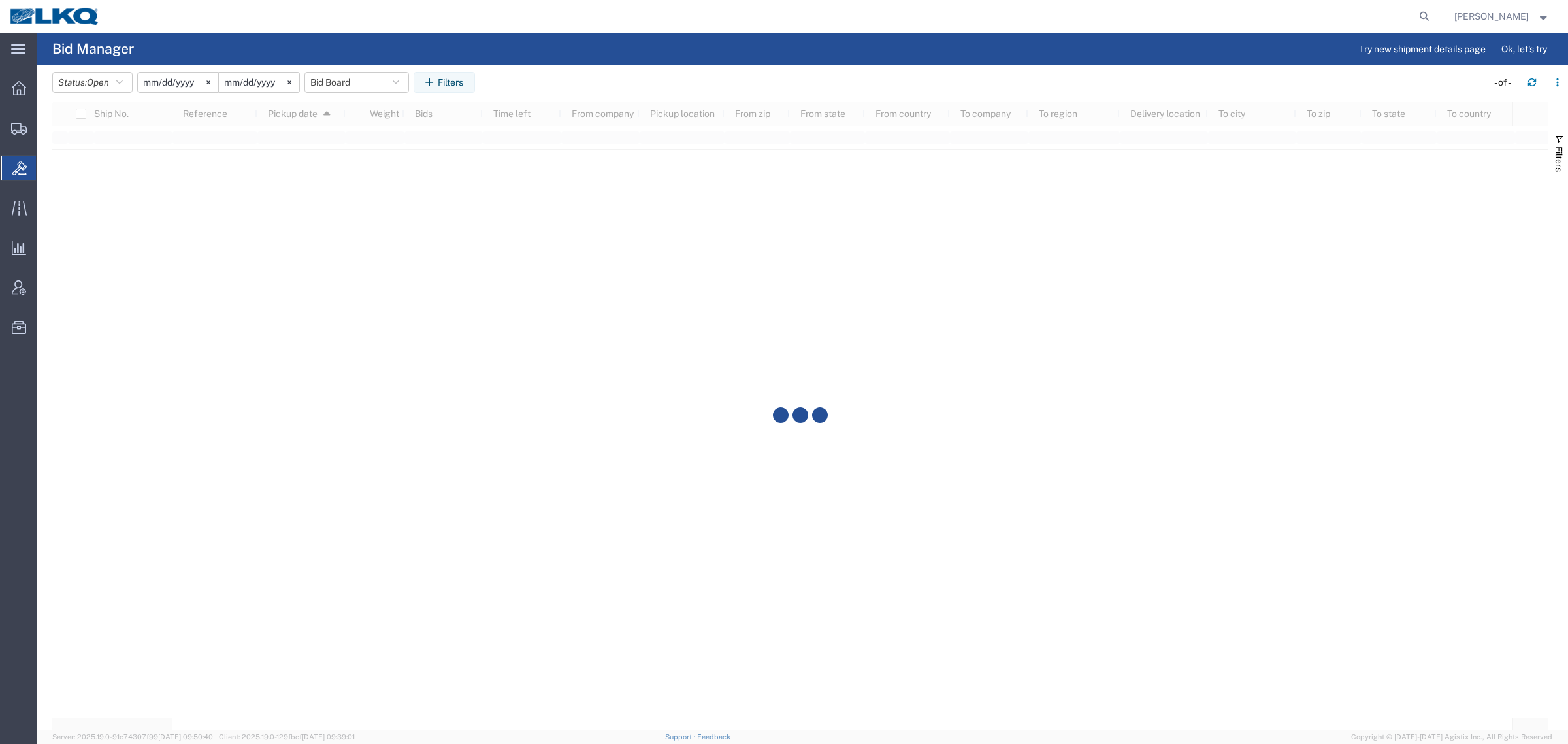
click at [587, 82] on agx-table-filter-chips "Status: Open Active All Awaiting Confirmation Awarded Closed Expired Open Withd…" at bounding box center [766, 86] width 1428 height 30
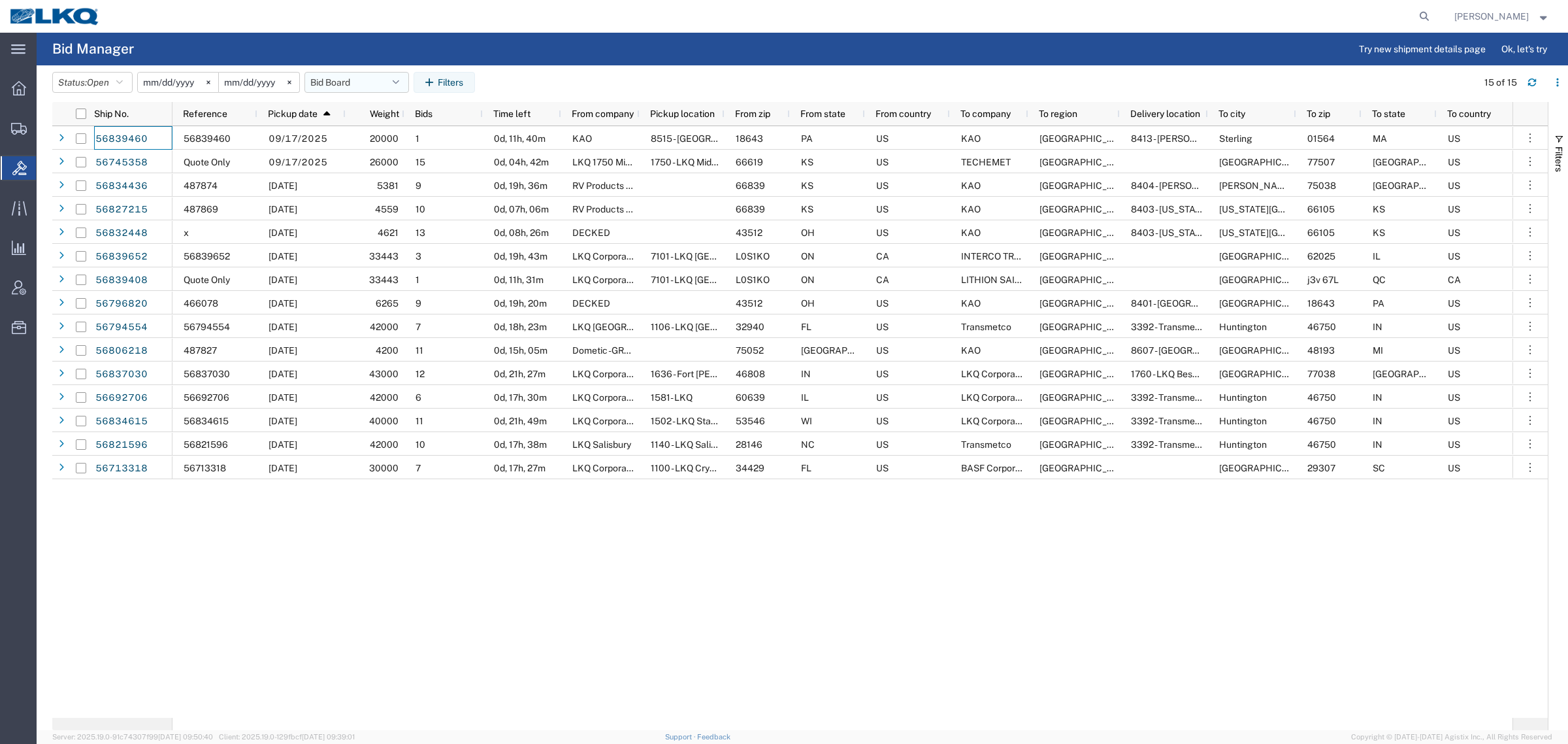
click at [339, 80] on button "Bid Board" at bounding box center [357, 82] width 105 height 21
click at [379, 135] on span "Bid Board" at bounding box center [392, 139] width 171 height 24
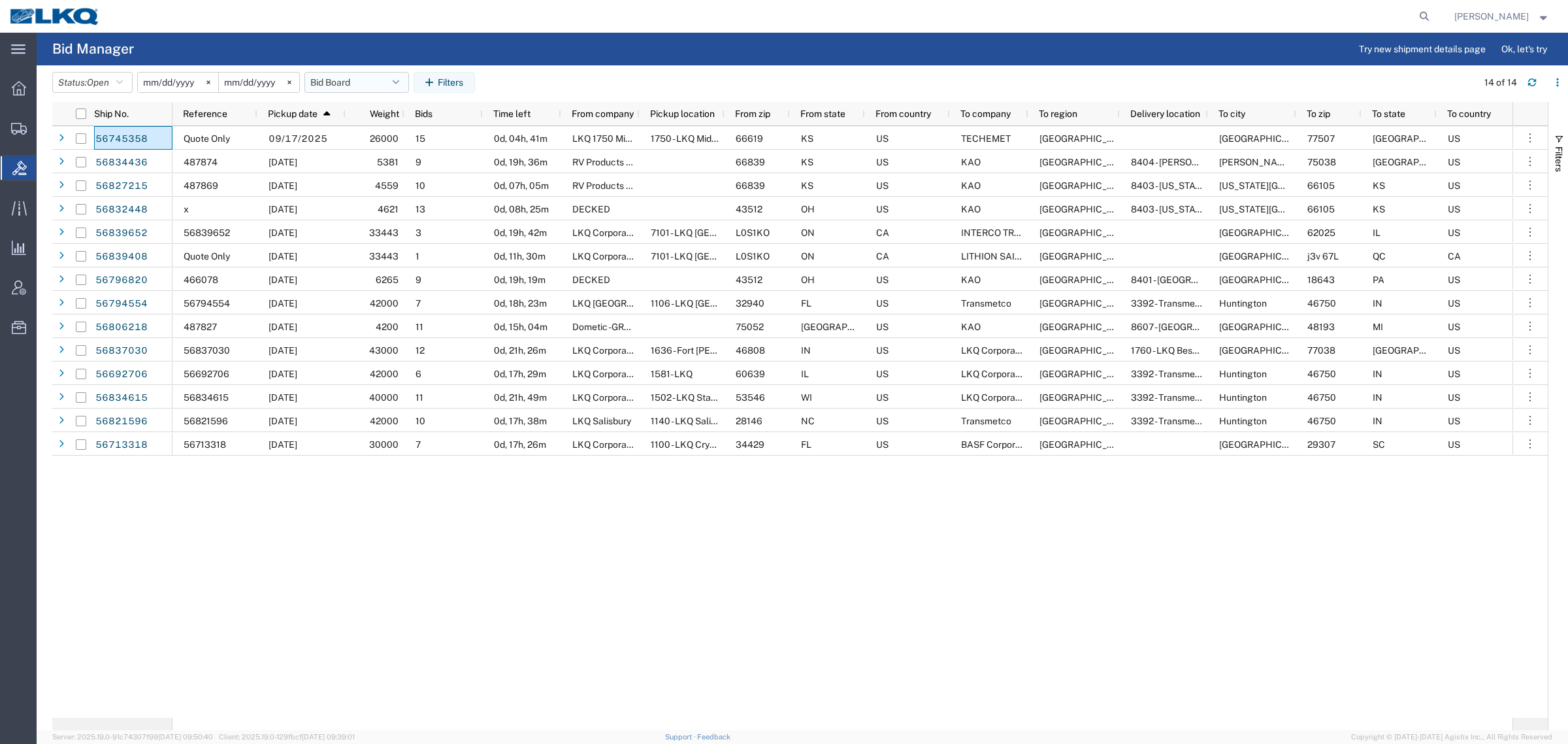
click at [343, 83] on button "Bid Board" at bounding box center [357, 82] width 105 height 21
click at [368, 145] on span "Bid Board" at bounding box center [392, 139] width 171 height 24
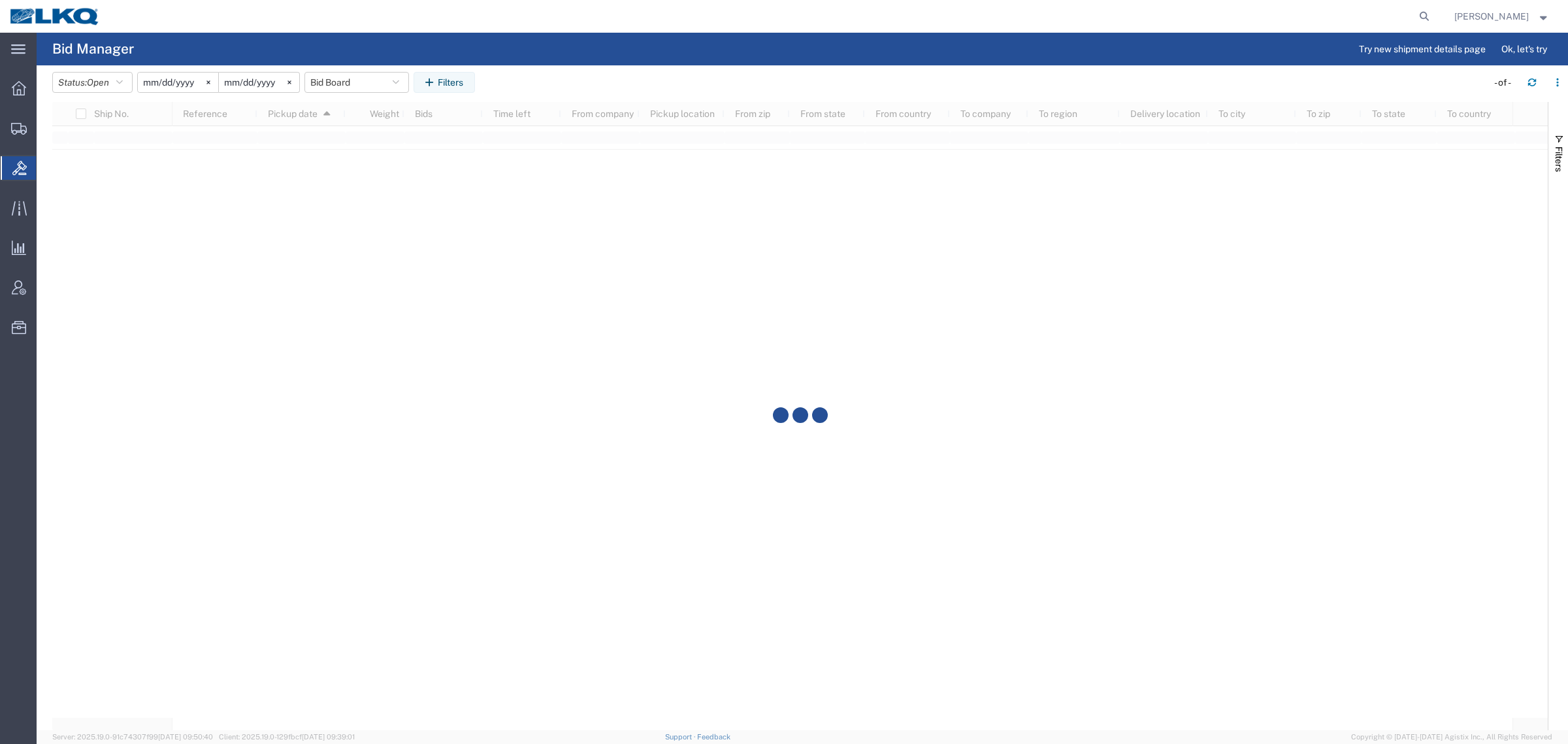
click at [645, 90] on agx-table-filter-chips "Status: Open Active All Awaiting Confirmation Awarded Closed Expired Open Withd…" at bounding box center [766, 86] width 1428 height 30
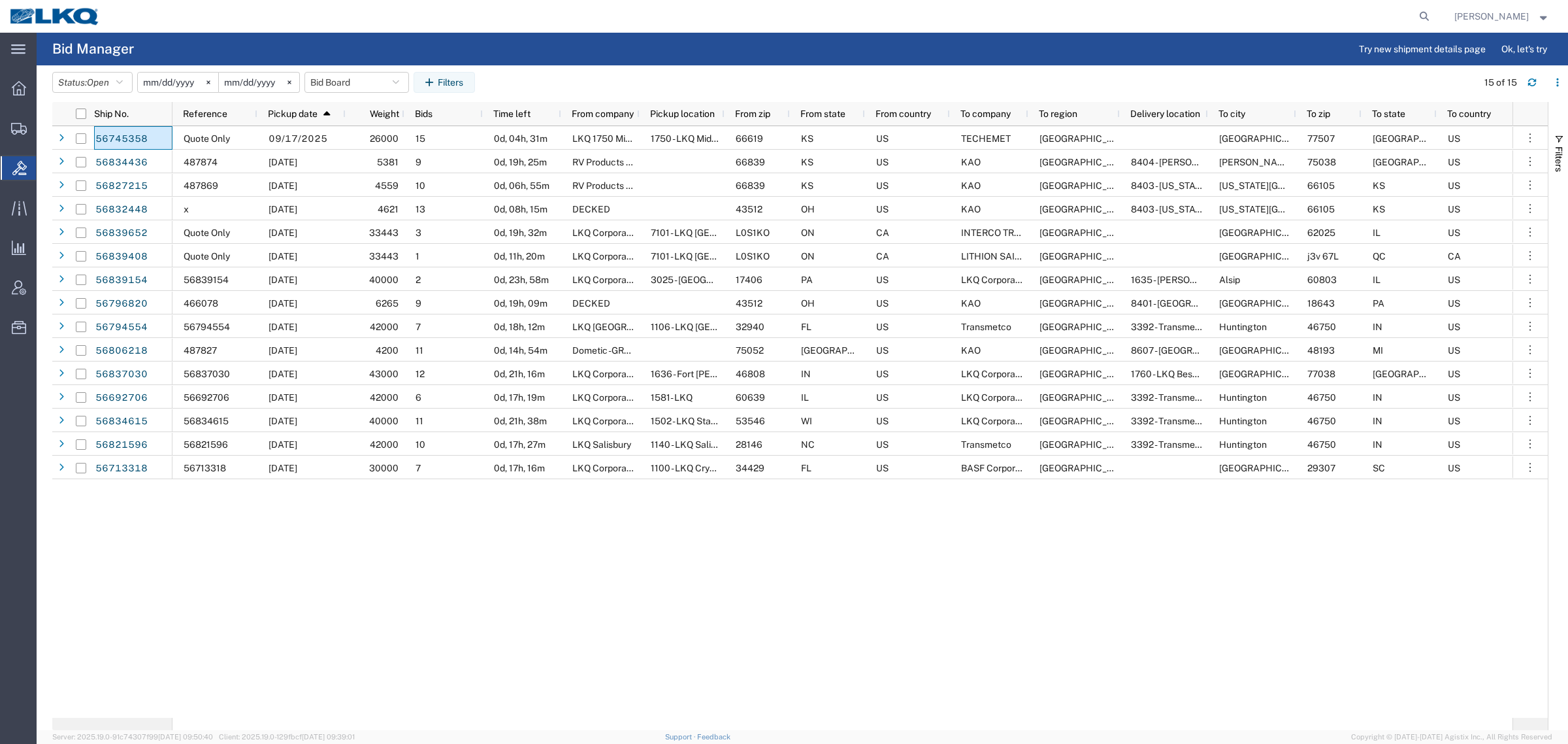
click at [579, 67] on header "Status: Open Active All Awaiting Confirmation Awarded Closed Expired Open Withd…" at bounding box center [810, 83] width 1516 height 37
click at [359, 62] on agx-page-header "Bid Manager Try new shipment details page Ok, let's try" at bounding box center [802, 50] width 1531 height 33
click at [333, 36] on agx-page-header "Bid Manager Try new shipment details page Ok, let's try" at bounding box center [802, 50] width 1531 height 33
drag, startPoint x: 353, startPoint y: 76, endPoint x: 355, endPoint y: 83, distance: 7.3
click at [355, 76] on button "Bid Board" at bounding box center [357, 82] width 105 height 21
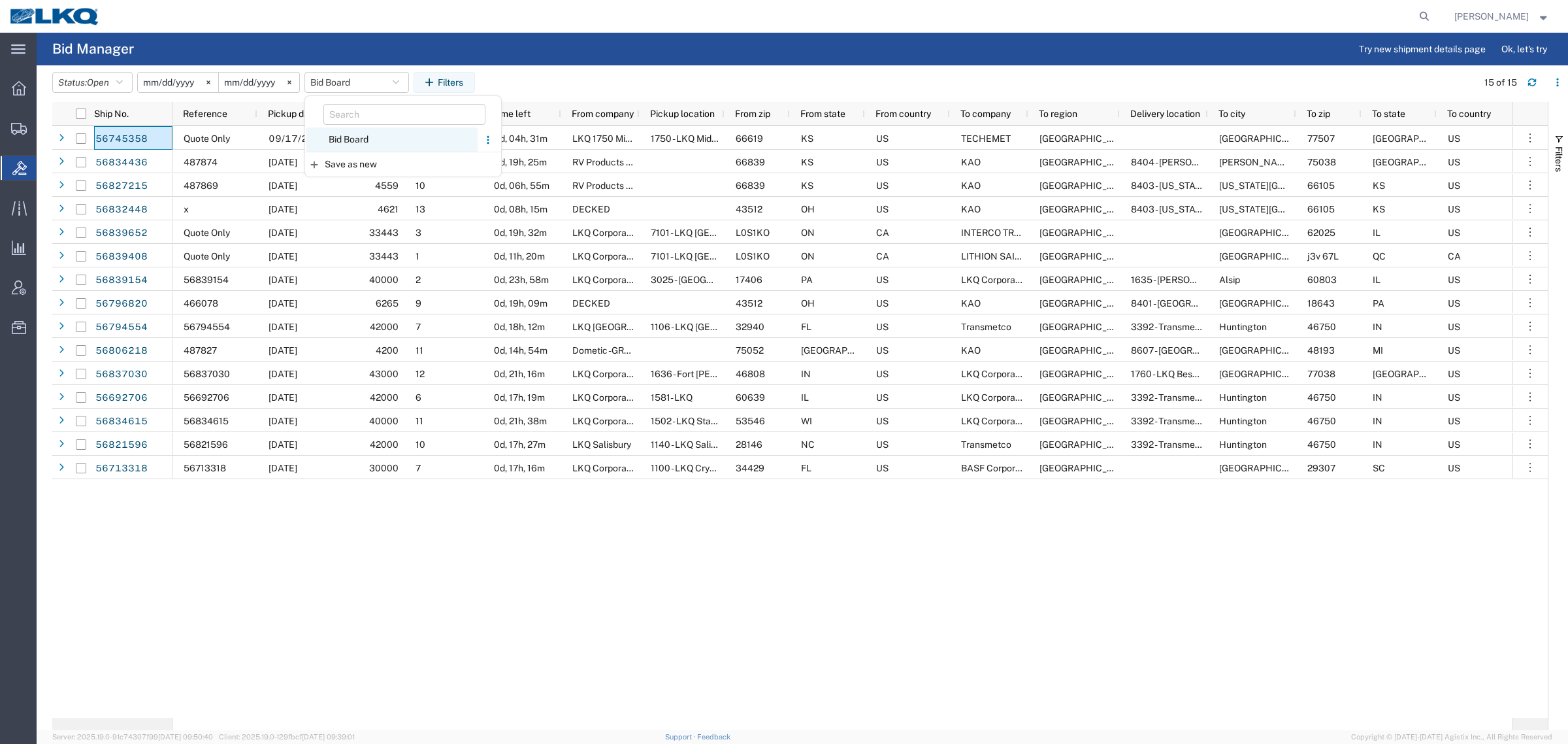
click at [353, 132] on span "Bid Board" at bounding box center [392, 139] width 171 height 24
click at [348, 80] on button "Bid Board" at bounding box center [357, 82] width 105 height 21
click at [374, 136] on span "Bid Board" at bounding box center [392, 139] width 171 height 24
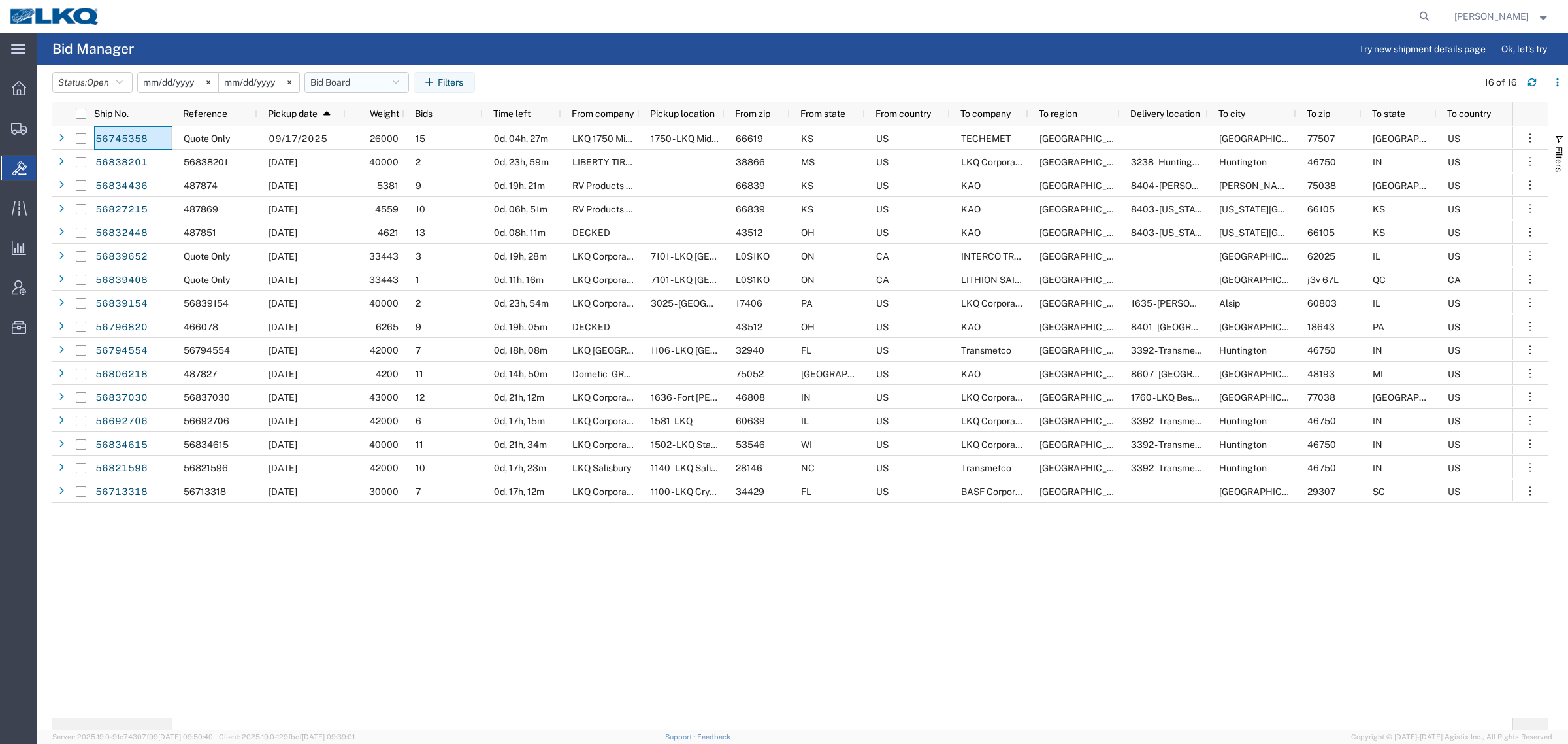
drag, startPoint x: 345, startPoint y: 77, endPoint x: 358, endPoint y: 115, distance: 40.2
click at [347, 78] on button "Bid Board" at bounding box center [357, 82] width 105 height 21
click at [363, 140] on span "Bid Board" at bounding box center [392, 139] width 171 height 24
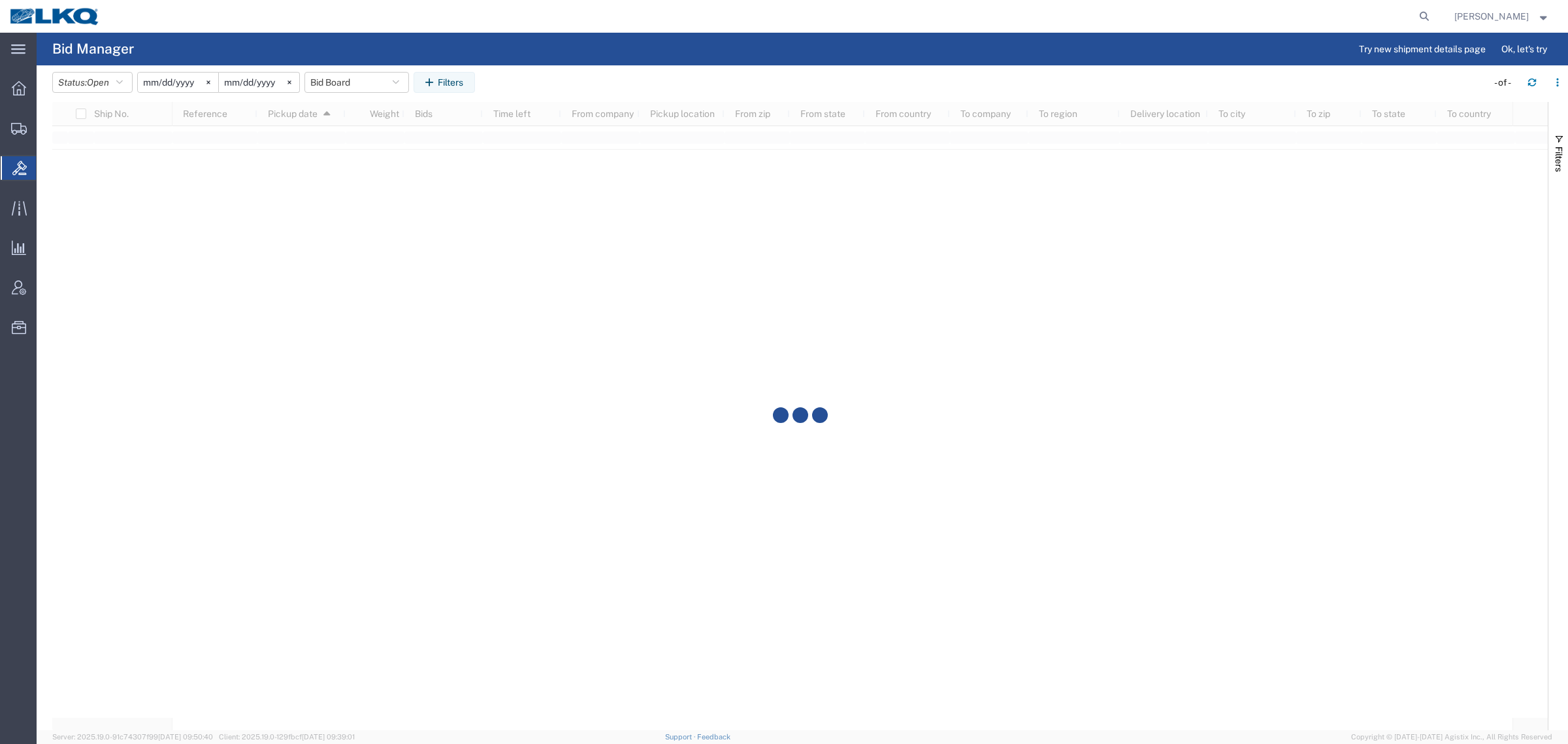
click at [547, 69] on header "Status: Open Active All Awaiting Confirmation Awarded Closed Expired Open Withd…" at bounding box center [810, 83] width 1516 height 37
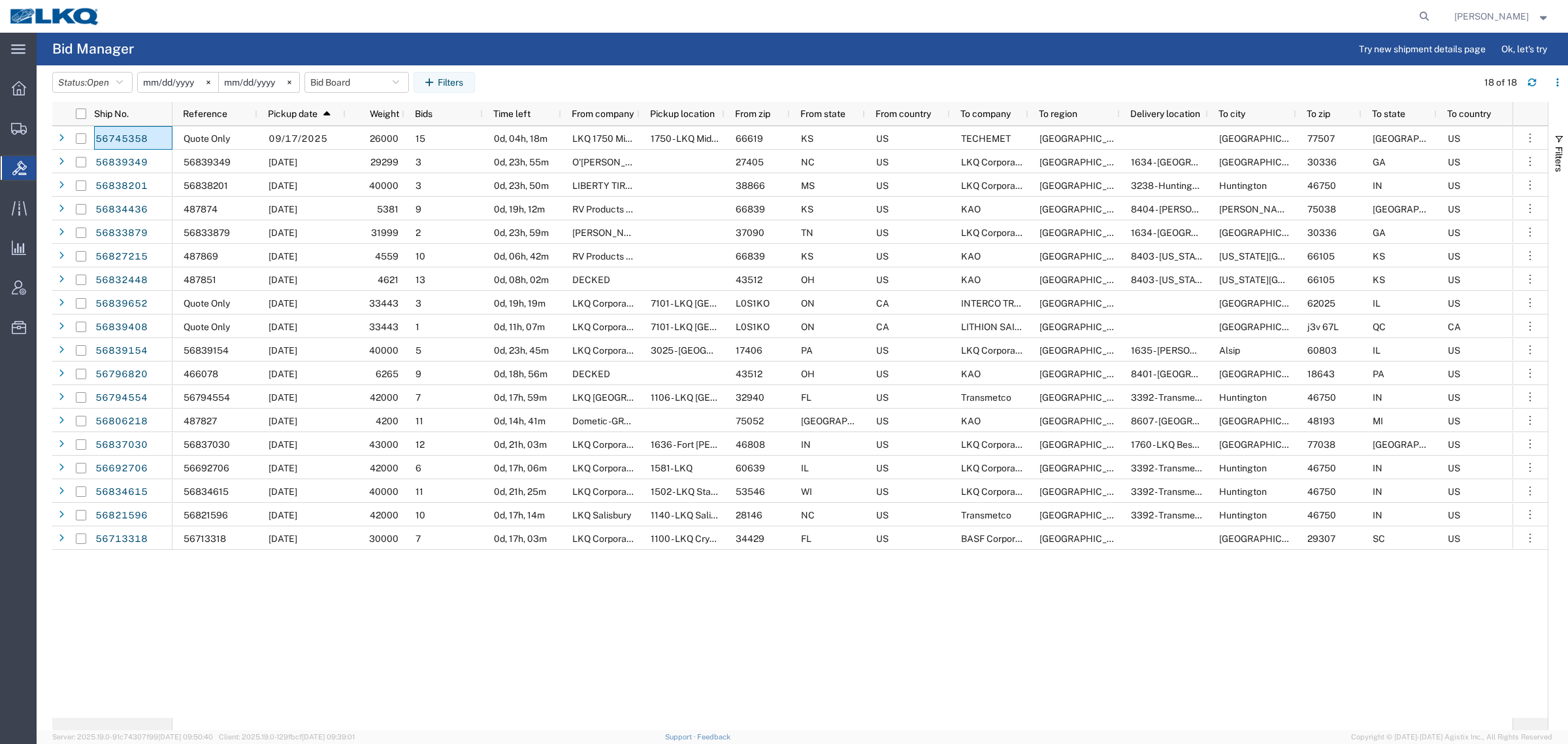
click at [623, 61] on agx-page-header "Bid Manager Try new shipment details page Ok, let's try" at bounding box center [802, 50] width 1531 height 33
click at [349, 78] on button "Bid Board" at bounding box center [357, 82] width 105 height 21
click at [359, 138] on span "Bid Board" at bounding box center [392, 139] width 171 height 24
click at [629, 70] on header "Status: Open Active All Awaiting Confirmation Awarded Closed Expired Open Withd…" at bounding box center [810, 83] width 1516 height 37
drag, startPoint x: 635, startPoint y: 81, endPoint x: 682, endPoint y: 80, distance: 47.0
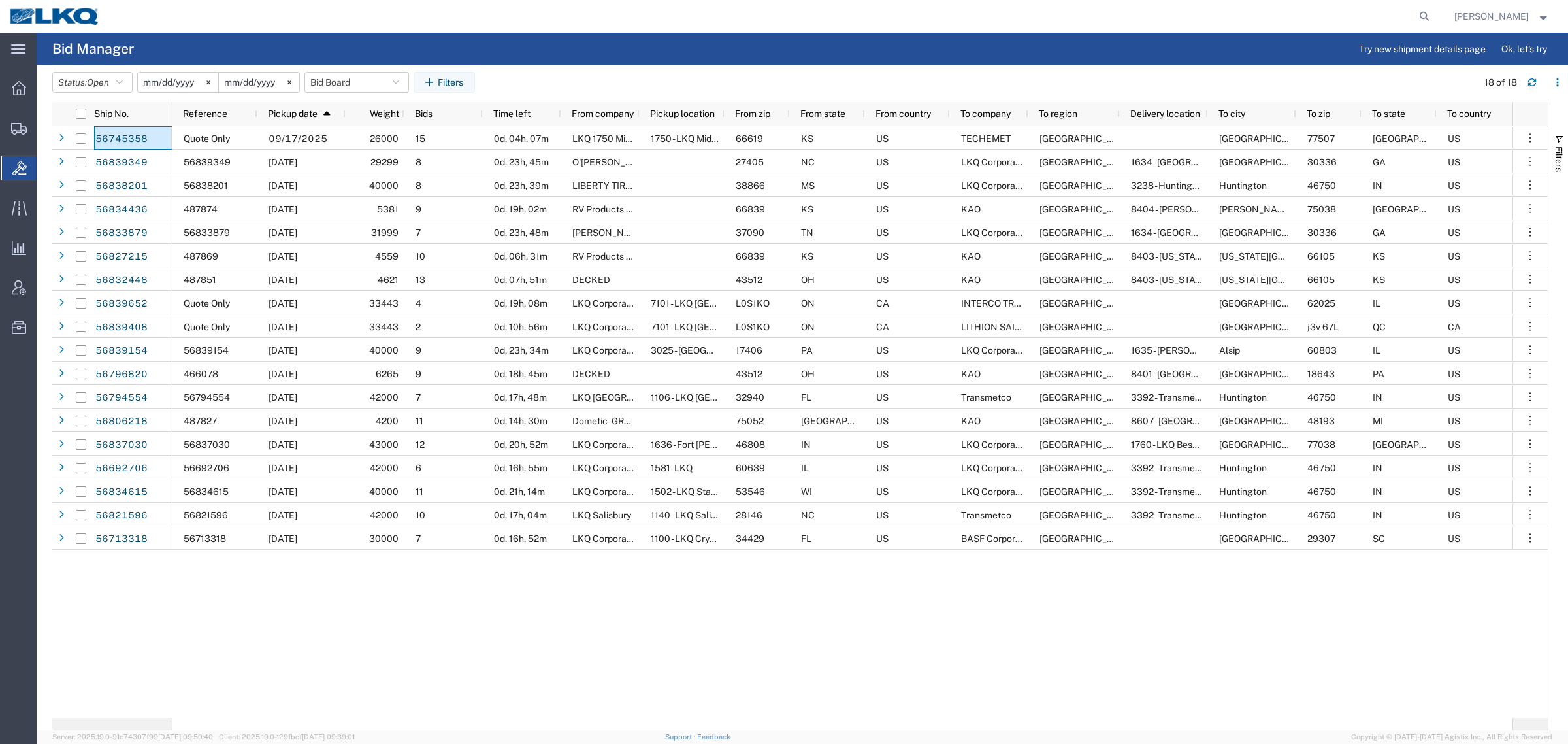
click at [636, 81] on agx-table-filter-chips "Status: Open Active All Awaiting Confirmation Awarded Closed Expired Open Withd…" at bounding box center [761, 86] width 1418 height 30
click at [782, 70] on header "Status: Open Active All Awaiting Confirmation Awarded Closed Expired Open Withd…" at bounding box center [810, 83] width 1516 height 37
click at [337, 76] on button "Bid Board" at bounding box center [357, 82] width 105 height 21
click at [379, 142] on span "Bid Board" at bounding box center [392, 139] width 171 height 24
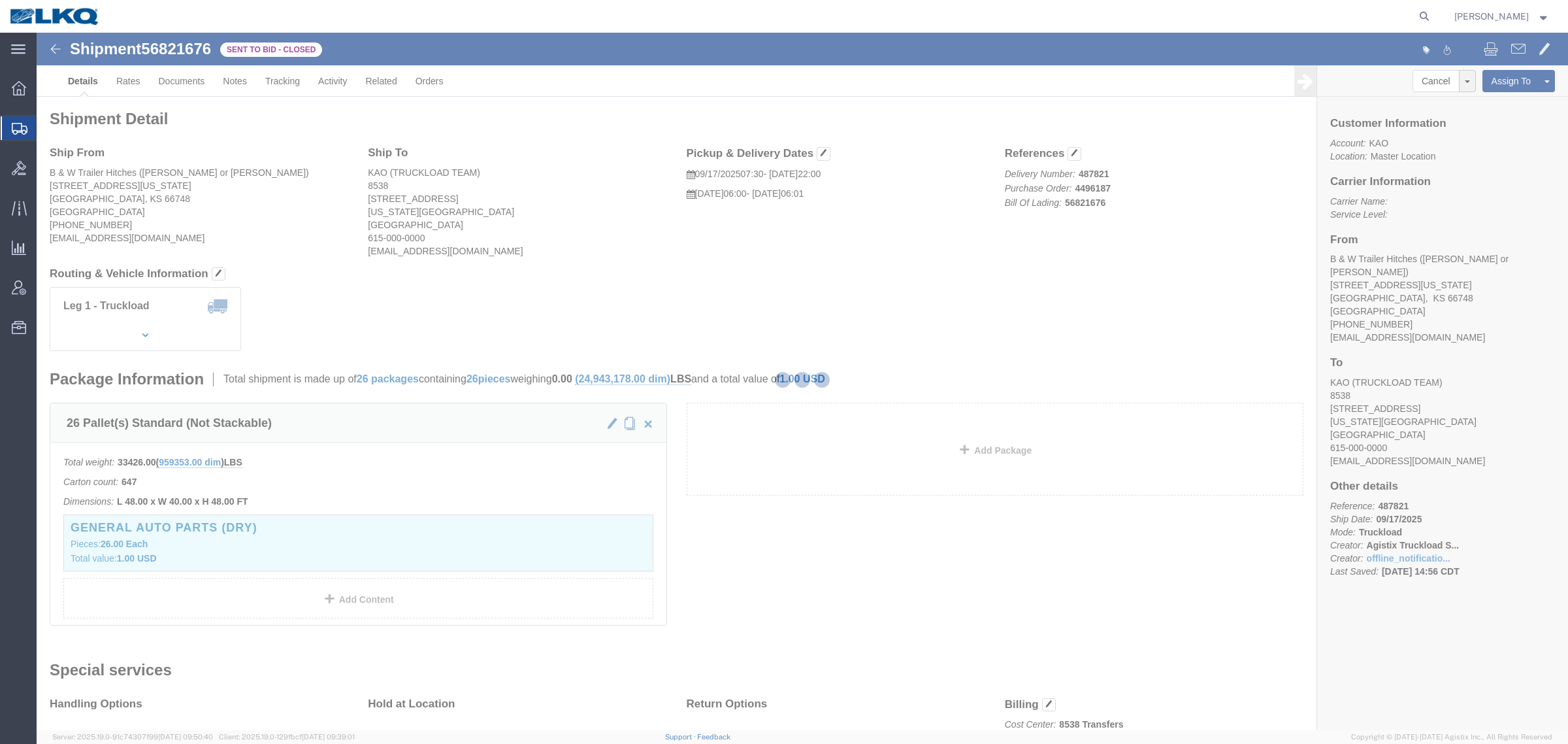
click at [689, 295] on div at bounding box center [802, 382] width 1531 height 697
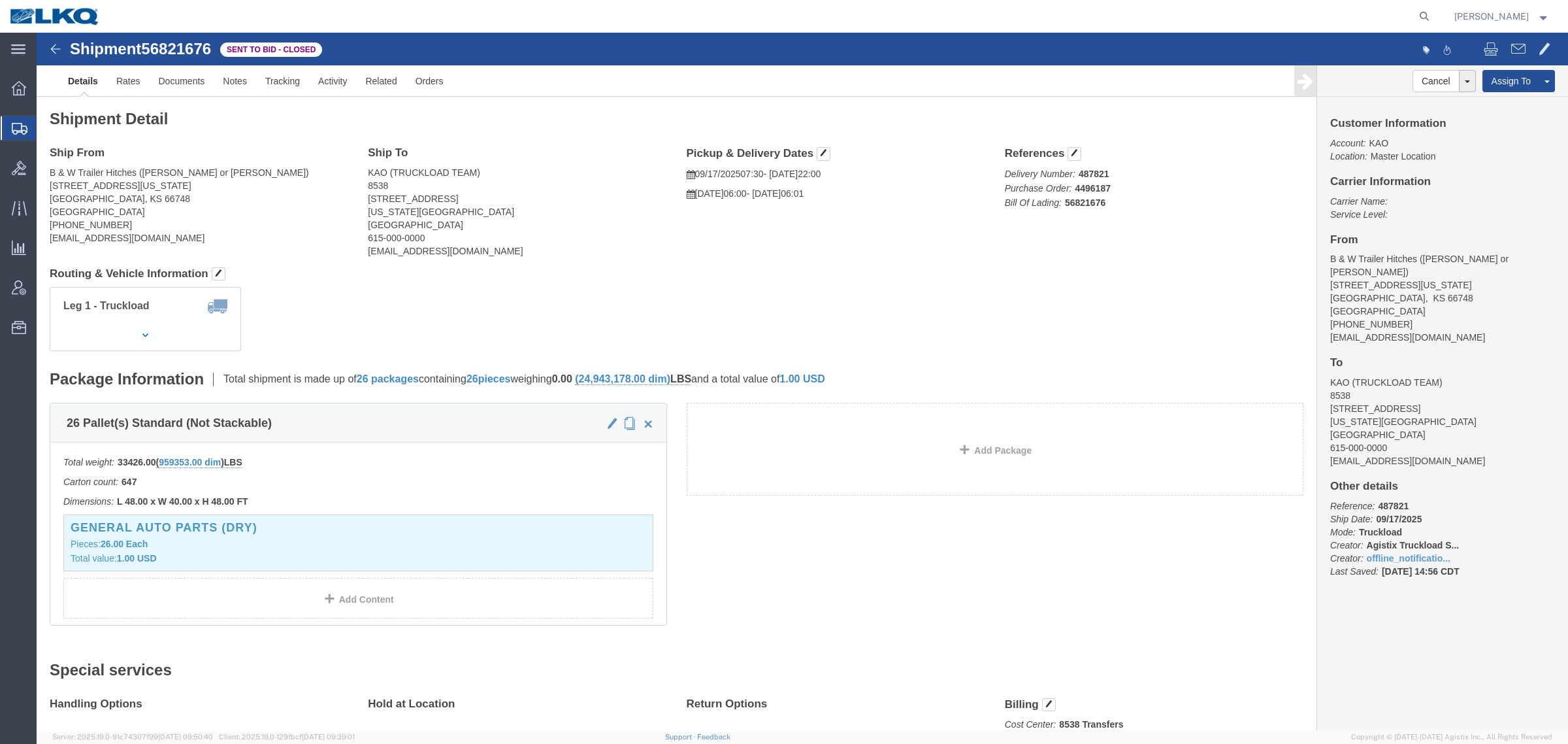
click address "B & W Trailer Hitches ([PERSON_NAME] or [PERSON_NAME]) [STREET_ADDRESS][US_STAT…"
click link "Rates"
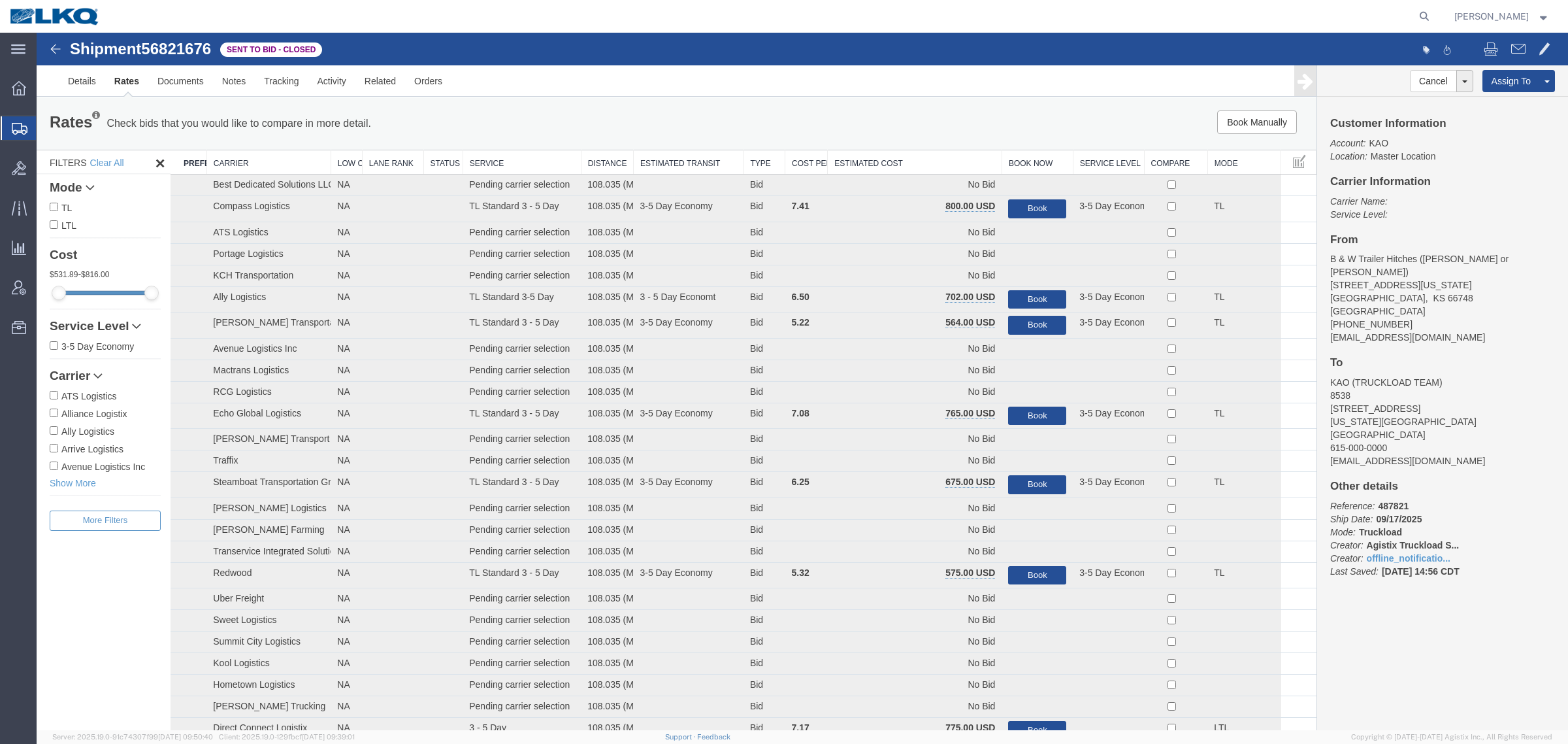
click at [928, 157] on th "Estimated Cost" at bounding box center [914, 162] width 174 height 24
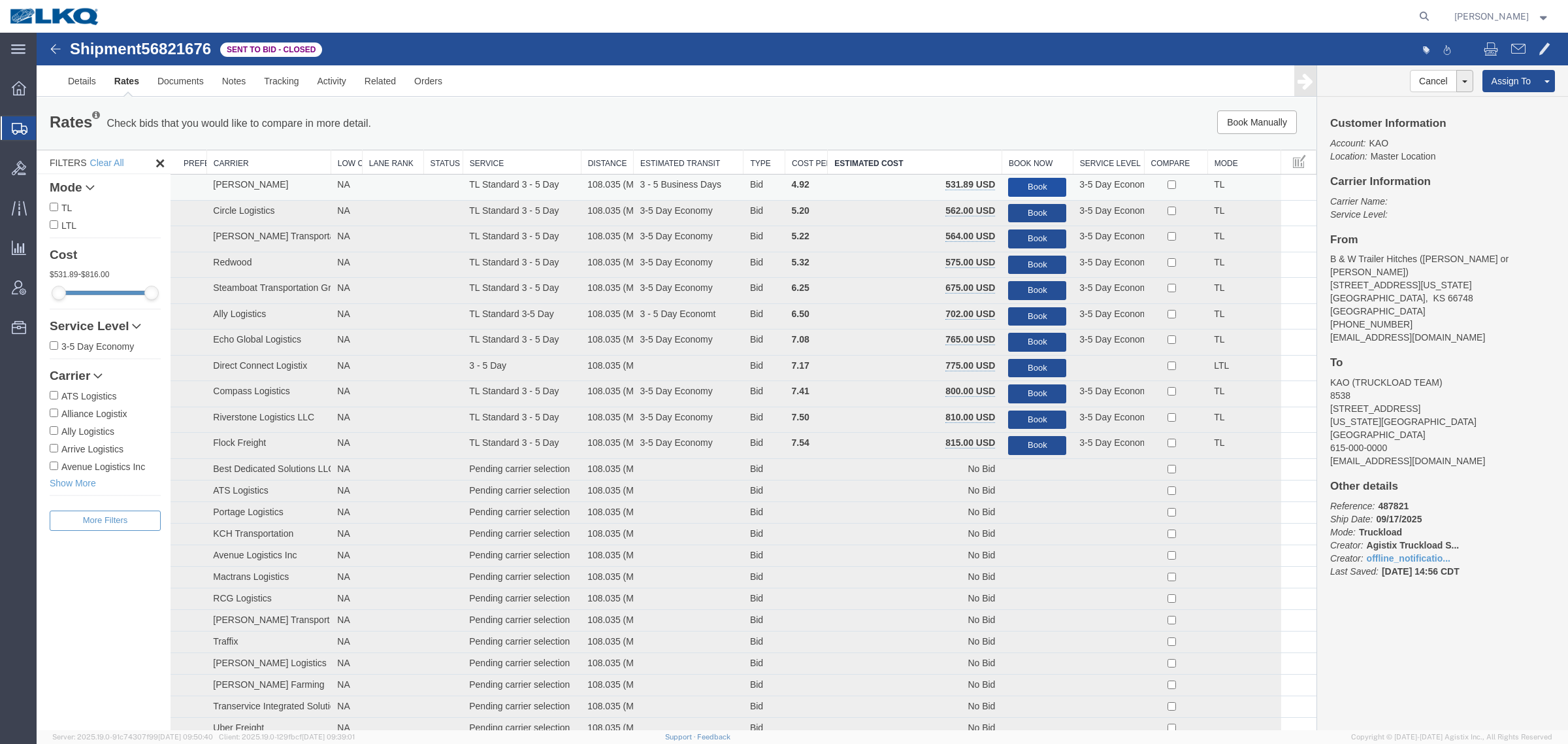
click at [1033, 186] on button "Book" at bounding box center [1036, 187] width 58 height 19
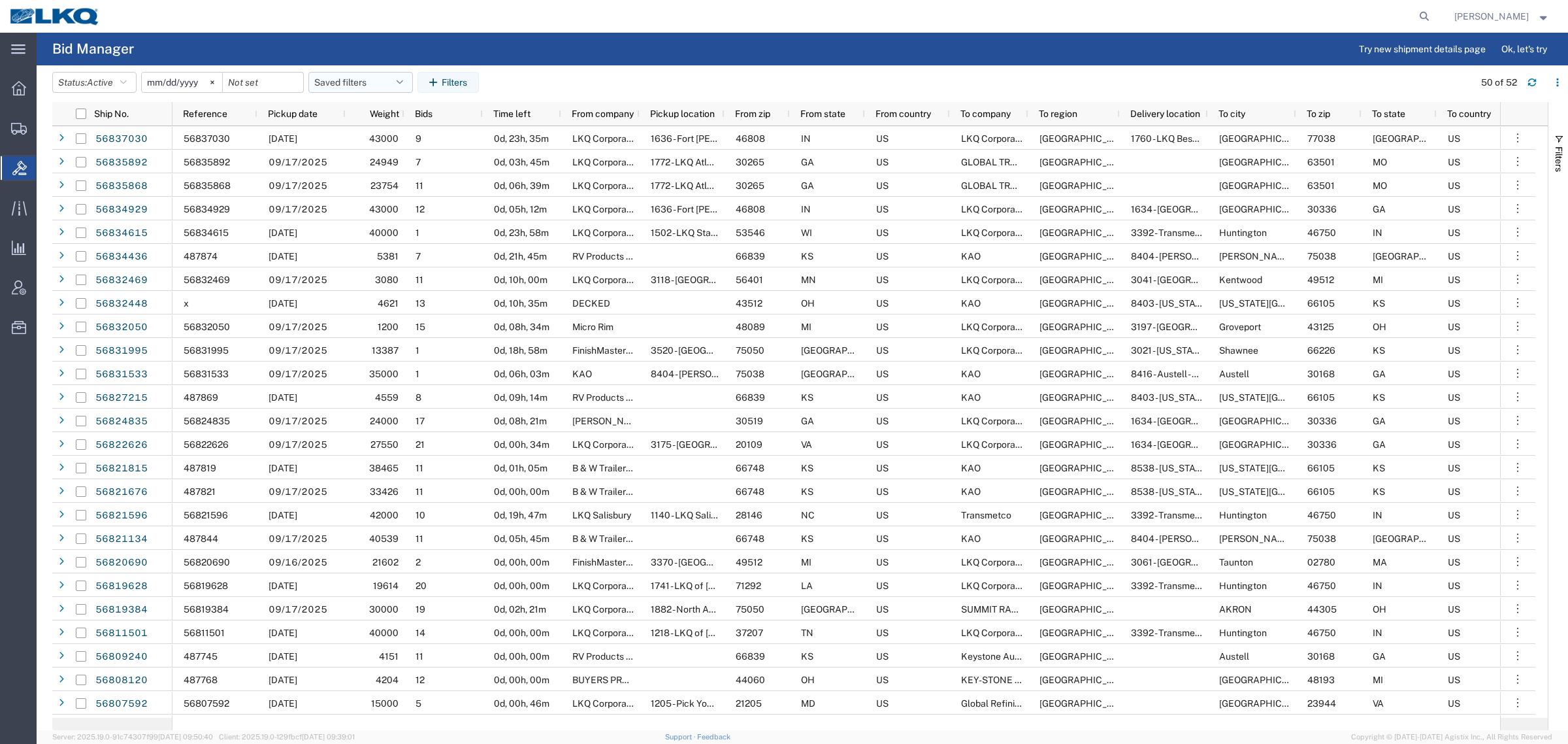
click at [347, 85] on button "Saved filters" at bounding box center [360, 82] width 105 height 21
click at [376, 139] on span "Bid Board" at bounding box center [395, 139] width 171 height 24
type input "[DATE]"
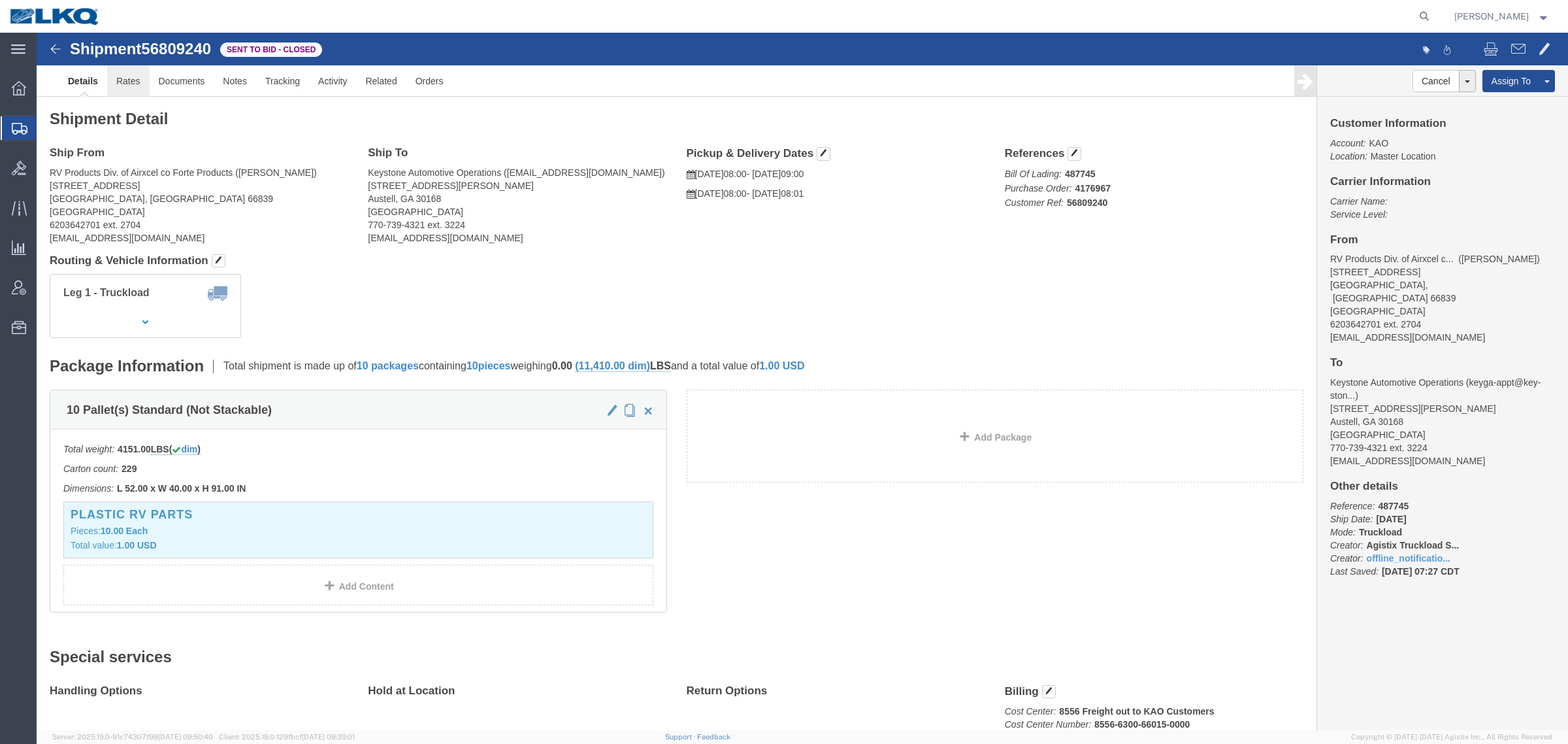
click link "Rates"
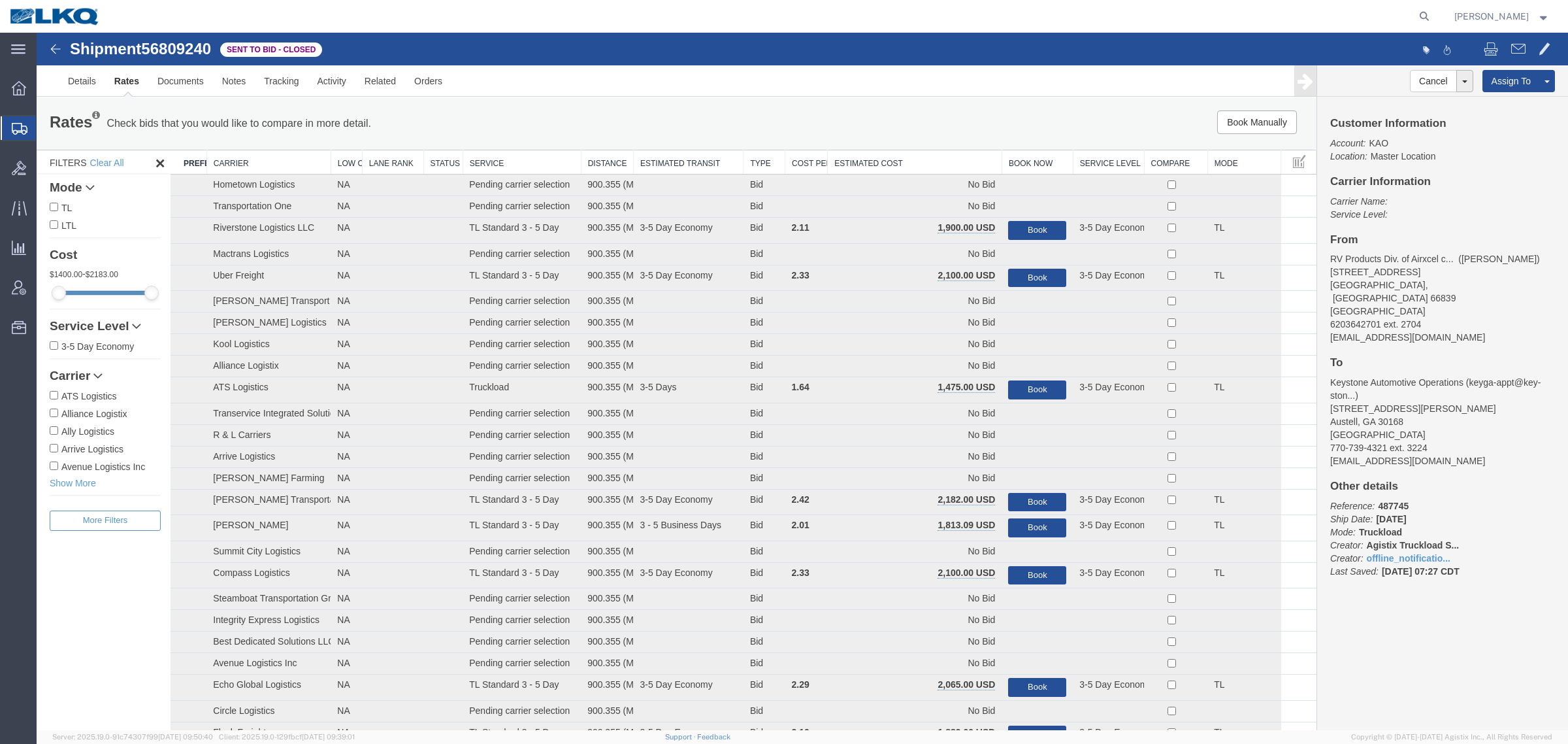
click at [919, 157] on th "Estimated Cost" at bounding box center [914, 162] width 174 height 24
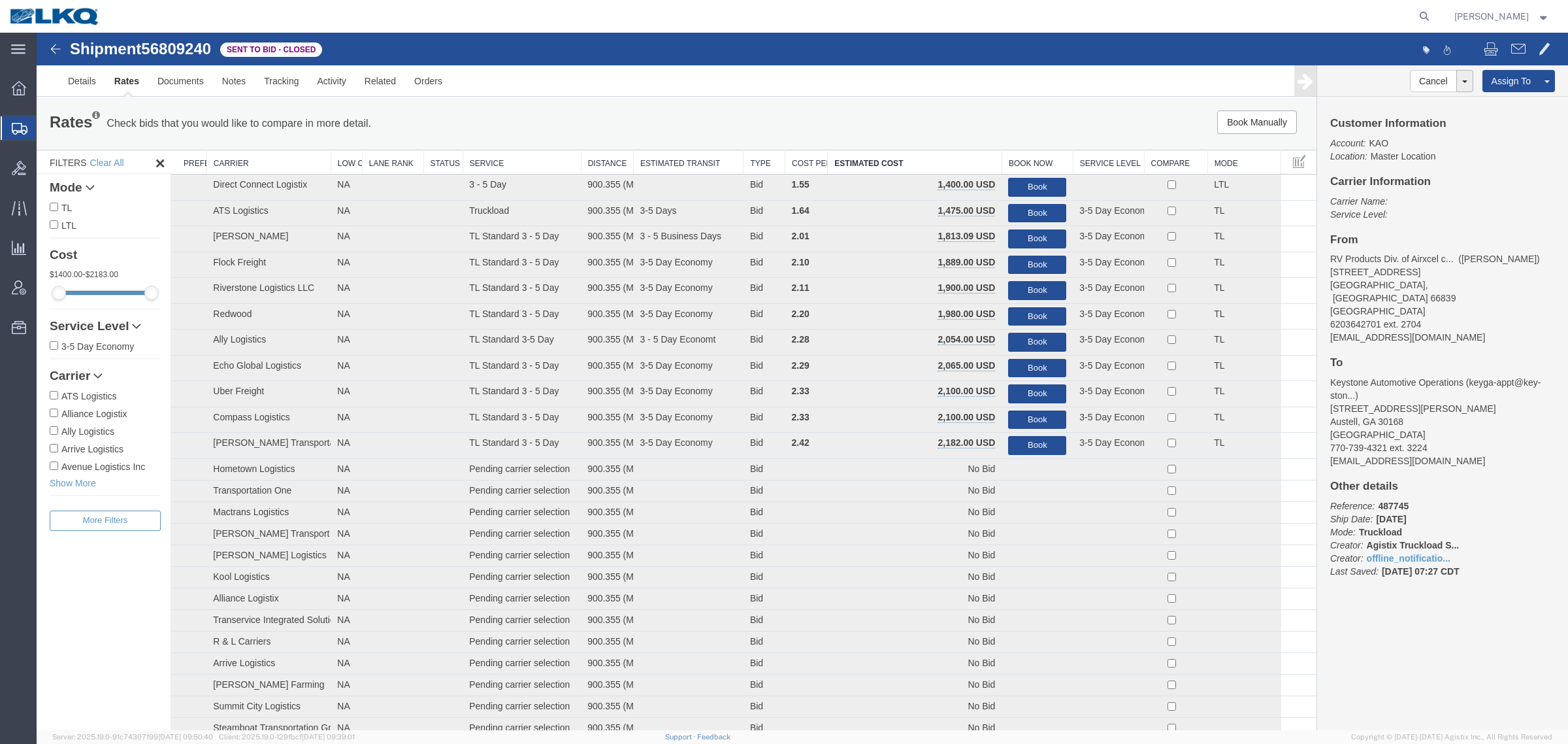
click at [902, 125] on div "Book Manually Pause Continue" at bounding box center [1047, 122] width 530 height 24
click at [171, 47] on span "56809240" at bounding box center [176, 48] width 70 height 17
copy span "56809240"
click at [535, 116] on div "Rates Check bids that you would like to compare in more detail. Compare Filter" at bounding box center [411, 123] width 743 height 26
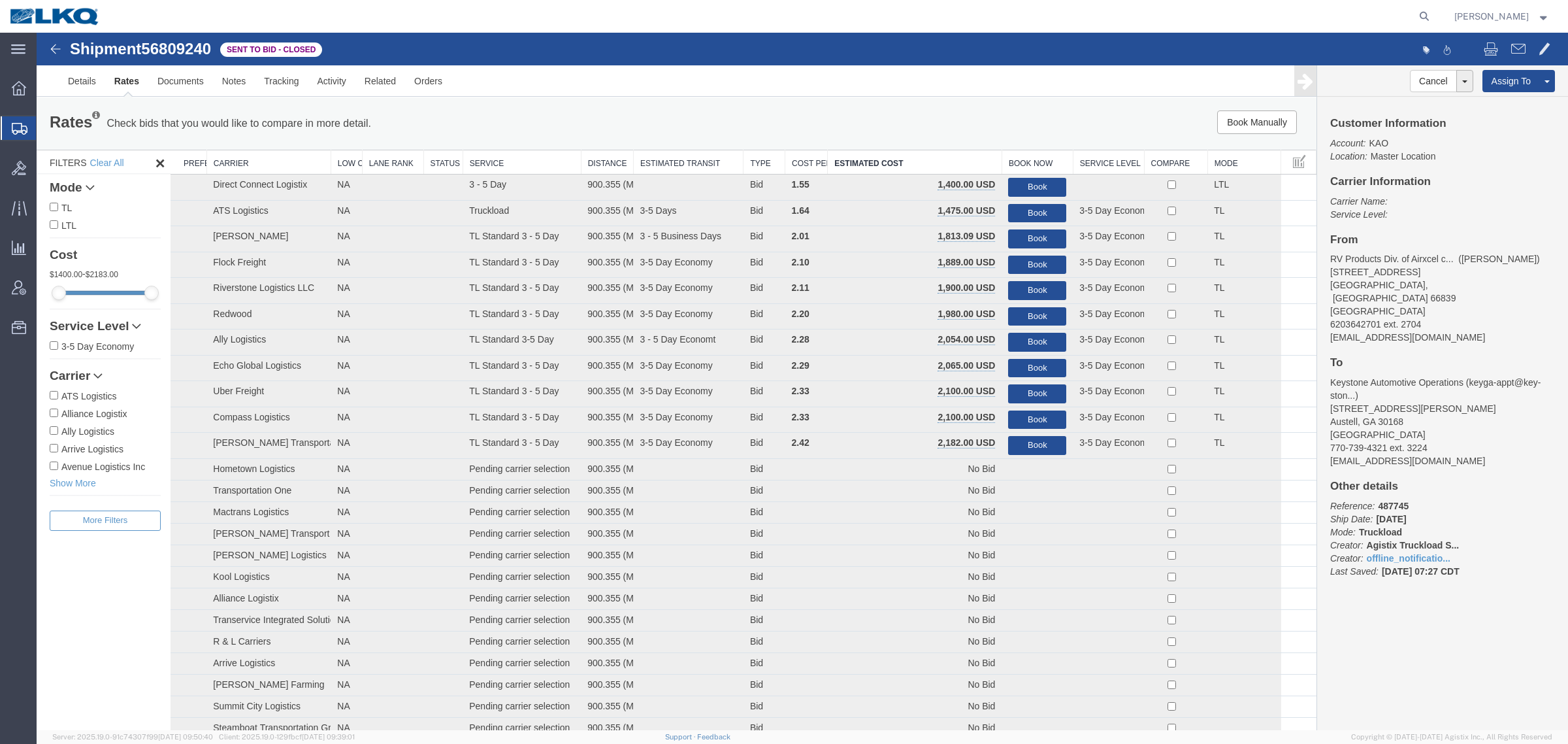
click at [477, 102] on div "Rates Check bids that you would like to compare in more detail. Compare Filter …" at bounding box center [676, 123] width 1279 height 52
click at [662, 119] on div "Rates Check bids that you would like to compare in more detail. Compare Filter" at bounding box center [411, 123] width 743 height 26
click at [460, 99] on div "Rates Check bids that you would like to compare in more detail. Compare Filter …" at bounding box center [676, 123] width 1279 height 52
click at [236, 90] on link "Notes" at bounding box center [234, 81] width 42 height 31
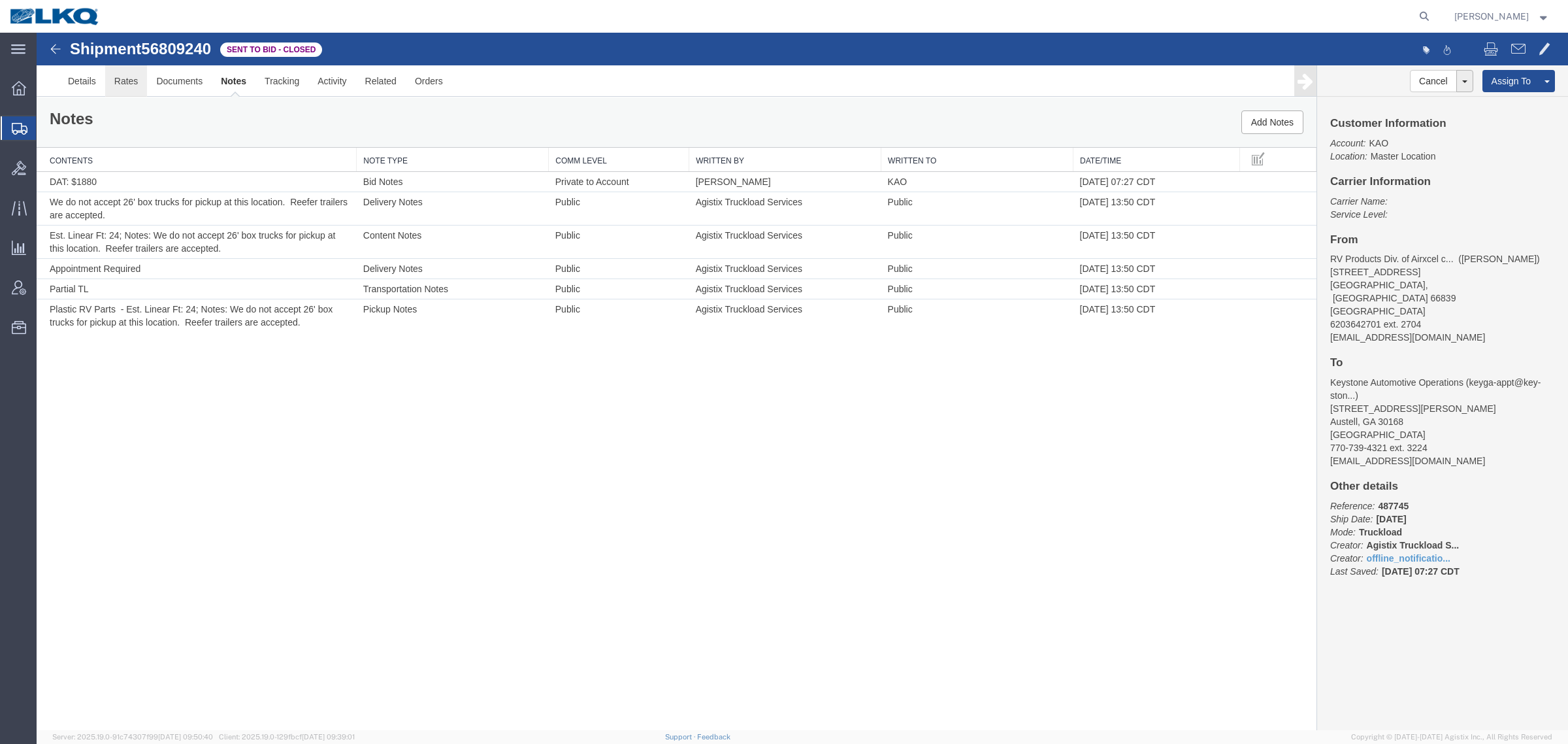
click at [115, 77] on link "Rates" at bounding box center [127, 81] width 42 height 31
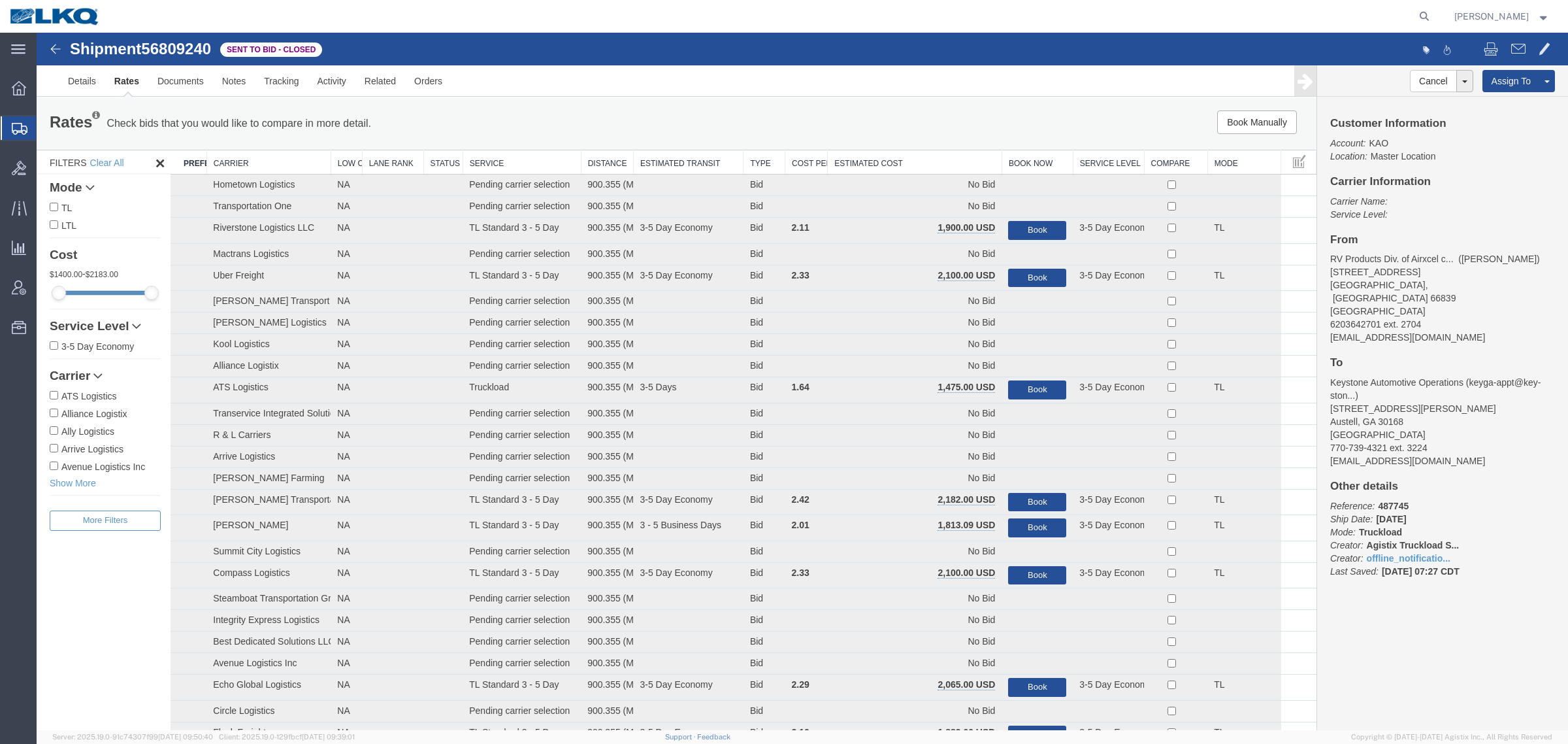
click at [912, 159] on th "Estimated Cost" at bounding box center [914, 162] width 174 height 24
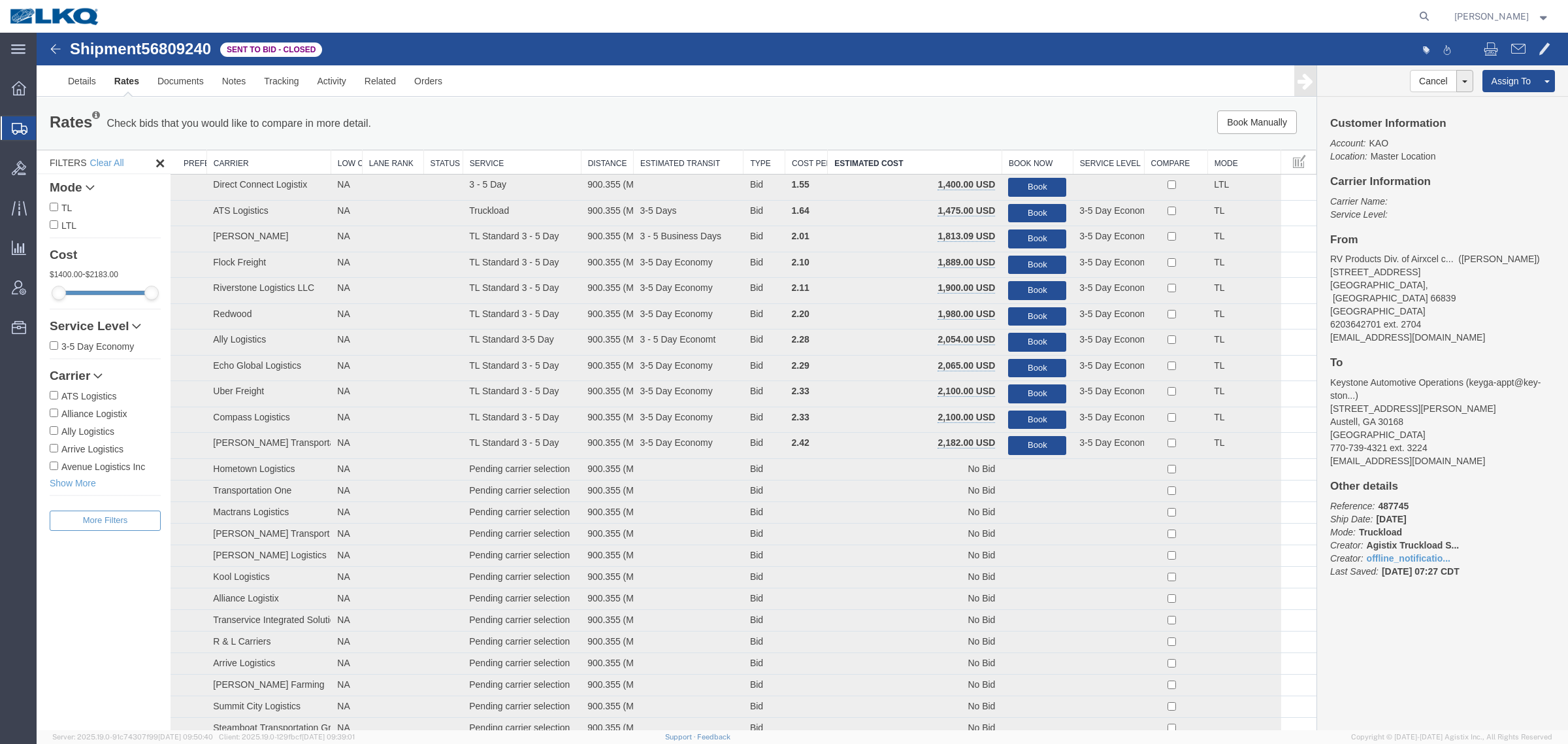
click at [682, 121] on div "Rates Check bids that you would like to compare in more detail. Compare Filter" at bounding box center [411, 123] width 743 height 26
click at [518, 124] on div "Rates Check bids that you would like to compare in more detail. Compare Filter" at bounding box center [411, 123] width 743 height 26
click at [657, 101] on div "Rates Check bids that you would like to compare in more detail. Compare Filter …" at bounding box center [676, 123] width 1279 height 52
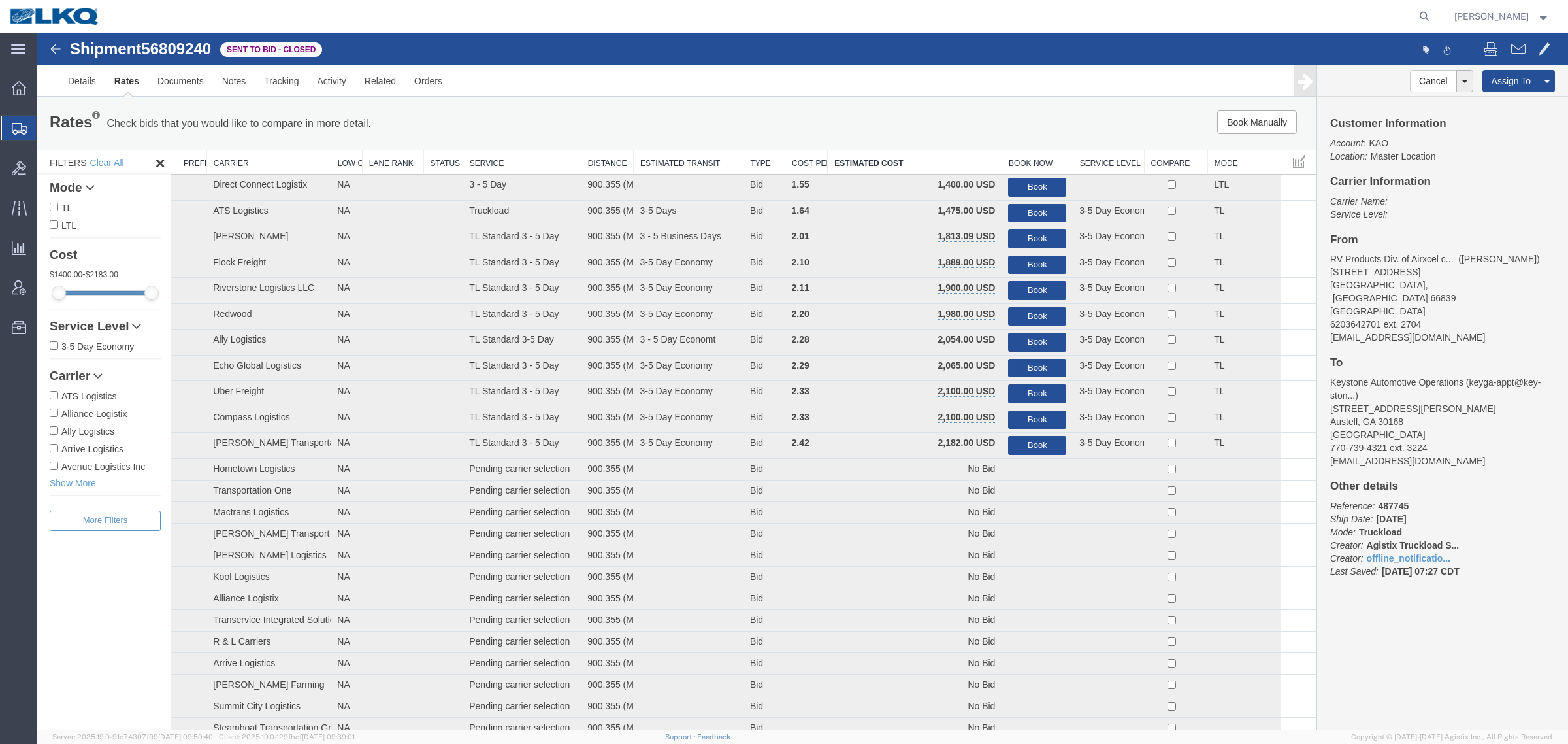
click at [542, 125] on div "Rates Check bids that you would like to compare in more detail. Compare Filter" at bounding box center [411, 123] width 743 height 26
click at [541, 125] on div "Rates Check bids that you would like to compare in more detail. Compare Filter" at bounding box center [411, 123] width 743 height 26
click at [539, 124] on div "Rates Check bids that you would like to compare in more detail. Compare Filter" at bounding box center [411, 123] width 743 height 26
click at [539, 123] on div "Rates Check bids that you would like to compare in more detail. Compare Filter" at bounding box center [411, 123] width 743 height 26
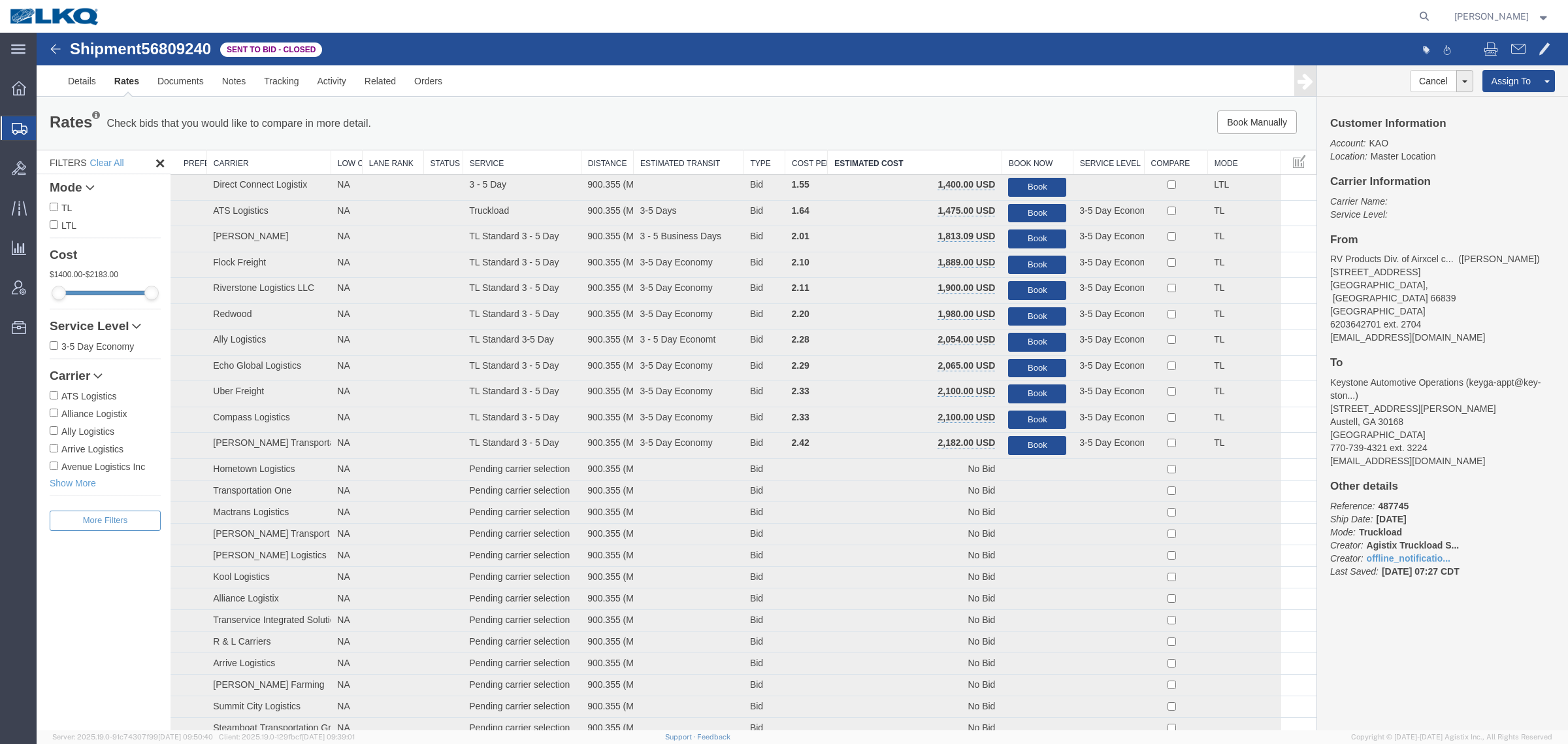
click at [539, 123] on div "Rates Check bids that you would like to compare in more detail. Compare Filter" at bounding box center [411, 123] width 743 height 26
click at [524, 117] on div "Rates Check bids that you would like to compare in more detail. Compare Filter" at bounding box center [411, 123] width 743 height 26
click at [550, 105] on div "Rates Check bids that you would like to compare in more detail. Compare Filter …" at bounding box center [676, 123] width 1279 height 52
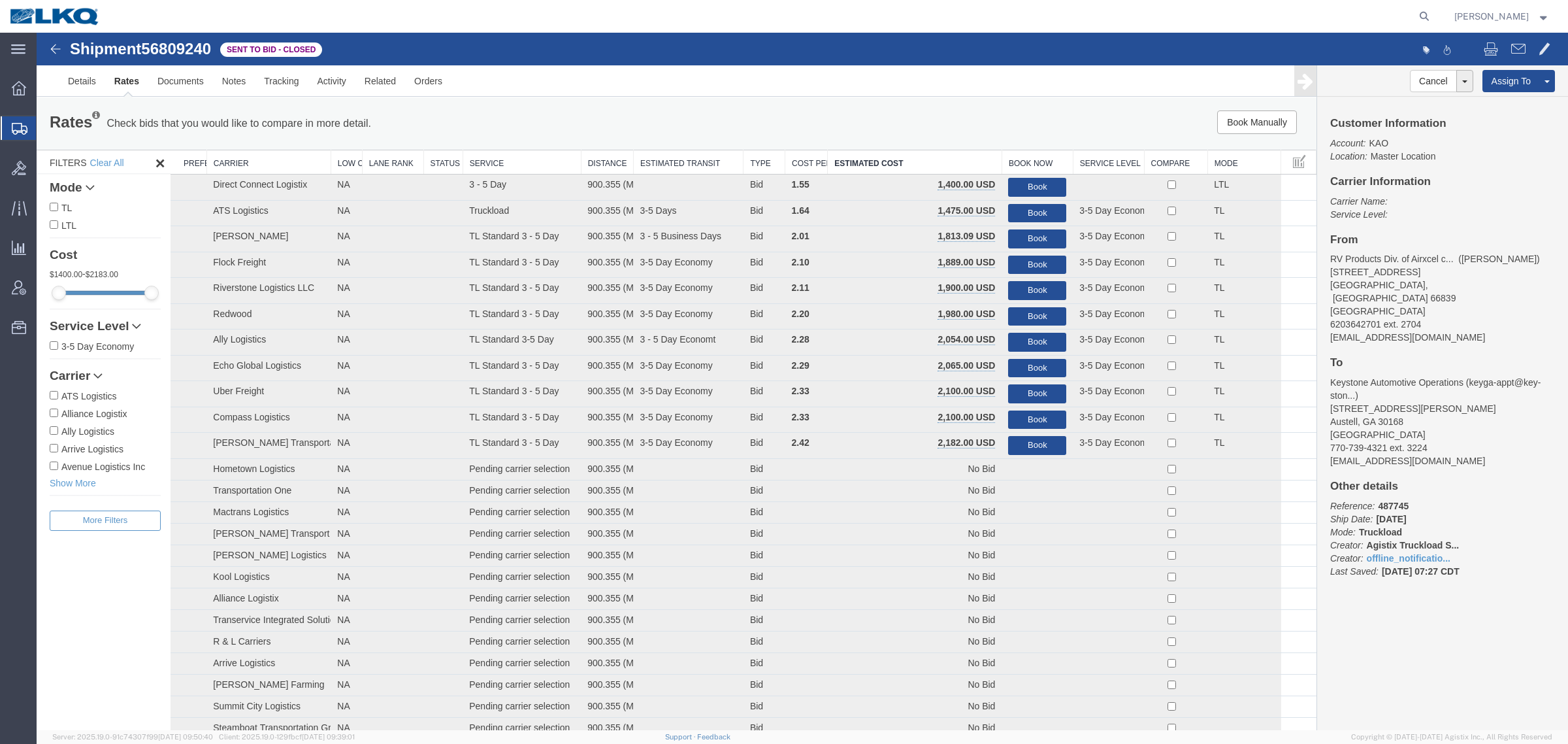
click at [550, 105] on div "Rates Check bids that you would like to compare in more detail. Compare Filter …" at bounding box center [676, 123] width 1279 height 52
click at [554, 105] on div "Rates Check bids that you would like to compare in more detail. Compare Filter …" at bounding box center [676, 123] width 1279 height 52
click at [556, 105] on div "Rates Check bids that you would like to compare in more detail. Compare Filter …" at bounding box center [676, 123] width 1279 height 52
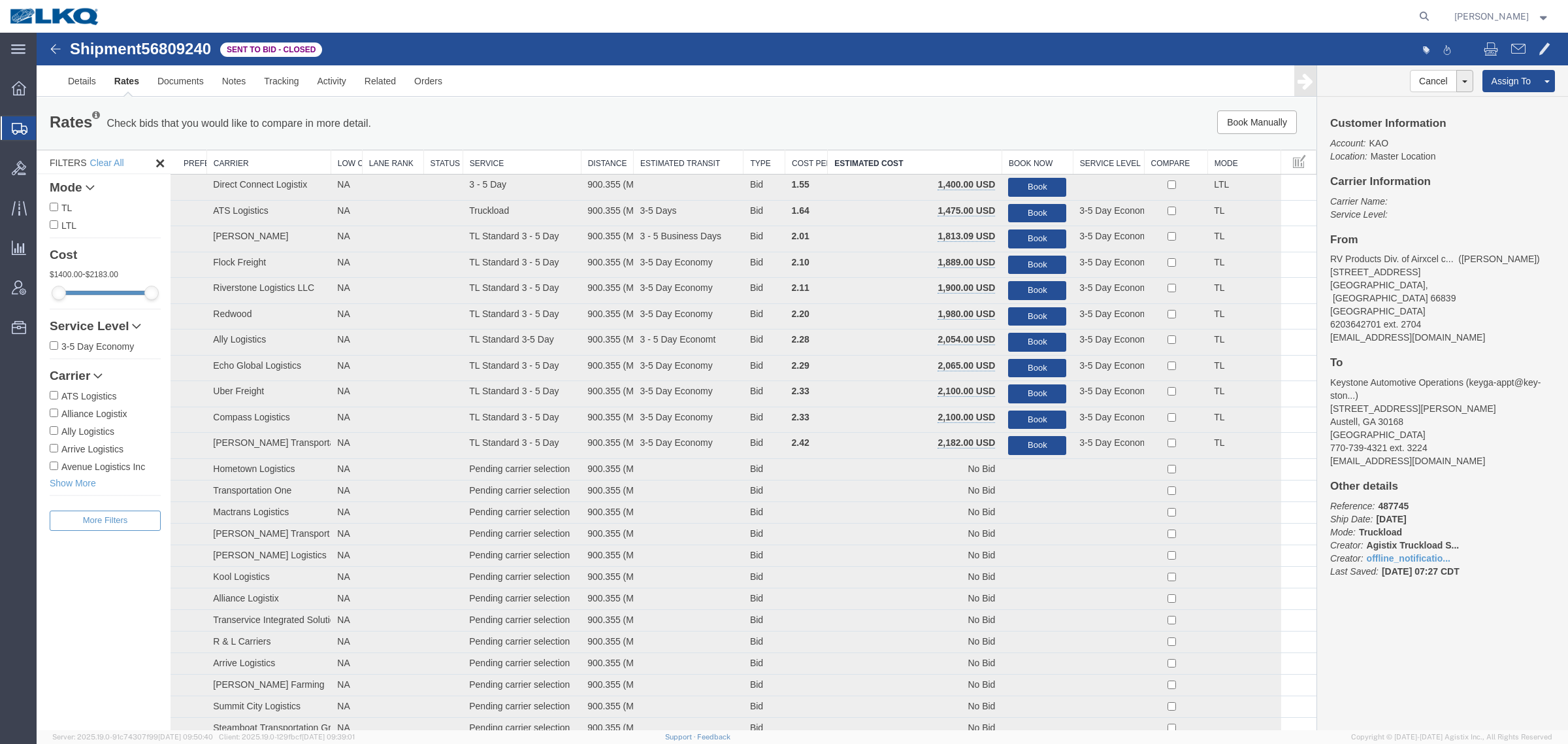
click at [556, 105] on div "Rates Check bids that you would like to compare in more detail. Compare Filter …" at bounding box center [676, 123] width 1279 height 52
click at [543, 95] on ul "Details Rates Documents Notes Tracking Activity Related Orders" at bounding box center [801, 80] width 1486 height 30
click at [1029, 178] on button "Book" at bounding box center [1036, 187] width 58 height 19
click at [611, 136] on div "Rates Check bids that you would like to compare in more detail. Compare Filter …" at bounding box center [676, 123] width 1279 height 52
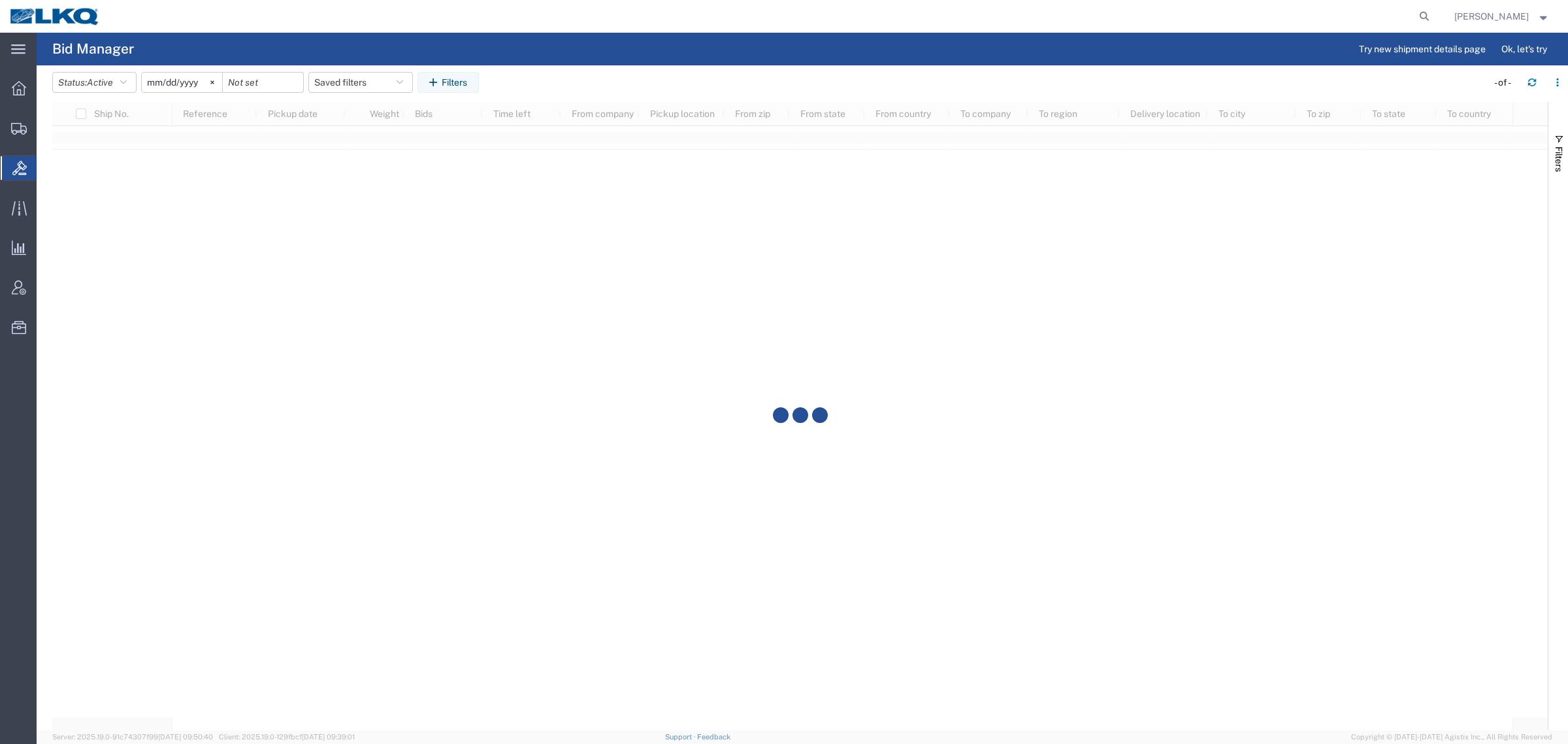
click at [578, 73] on agx-table-filter-chips "Status: Active Active All Awaiting Confirmation Awarded Closed Expired Open Wit…" at bounding box center [766, 86] width 1428 height 30
click at [361, 82] on button "Saved filters" at bounding box center [360, 82] width 105 height 21
click at [363, 130] on span "Bid Board" at bounding box center [395, 139] width 171 height 24
type input "2024-12-01"
type input "2025-12-31"
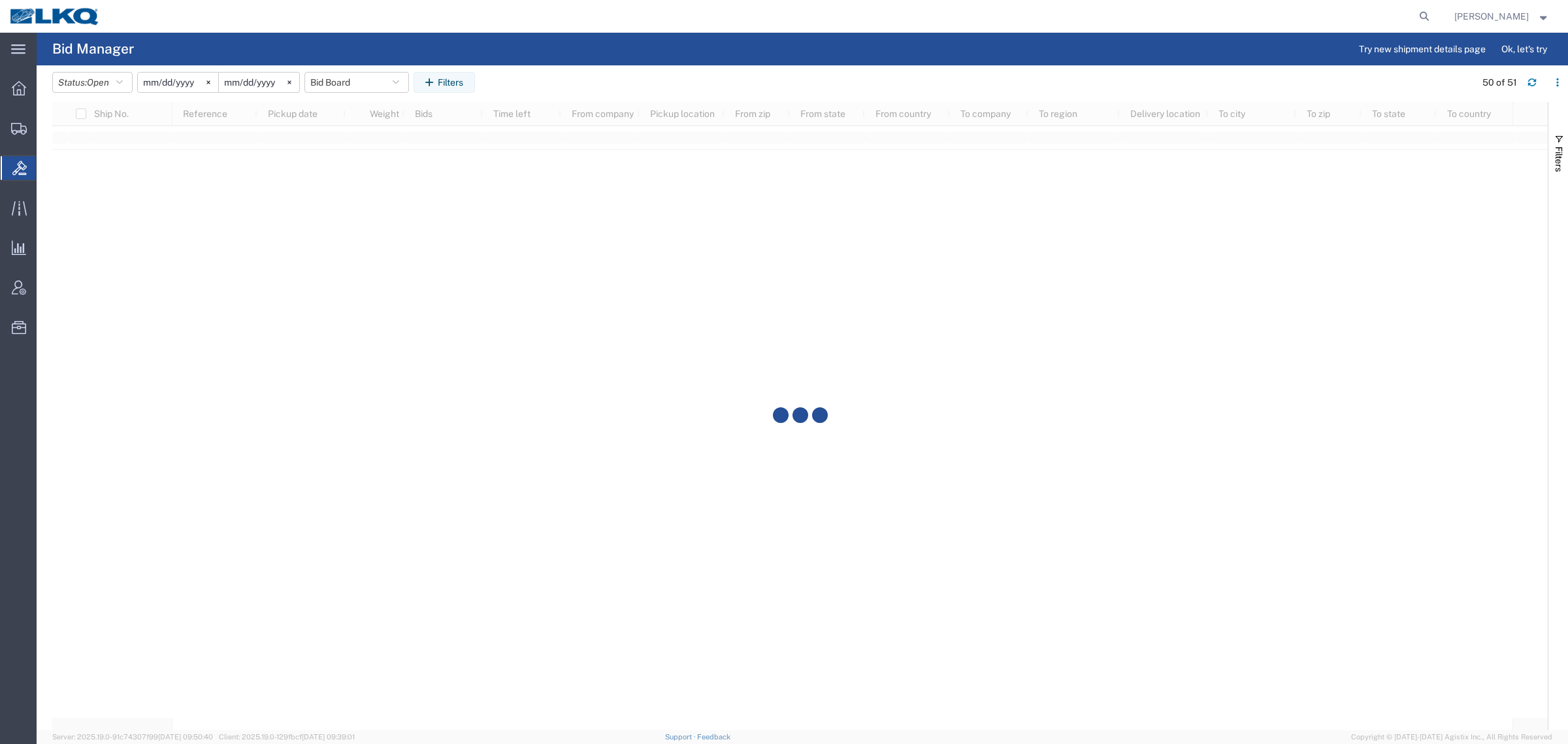
click at [558, 67] on header "Status: Open Active All Awaiting Confirmation Awarded Closed Expired Open Withd…" at bounding box center [810, 83] width 1516 height 37
click at [896, 319] on div at bounding box center [800, 416] width 1495 height 628
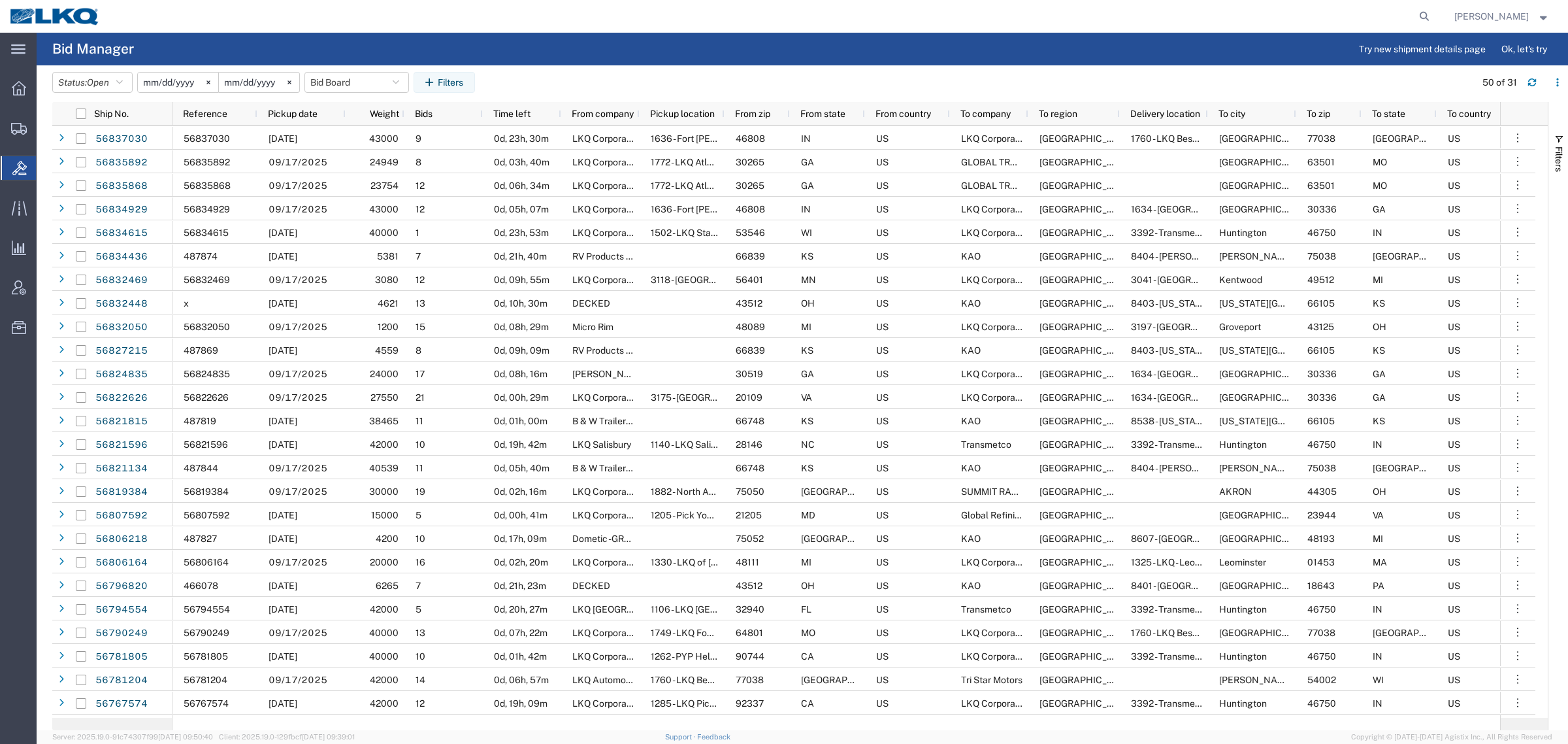
drag, startPoint x: 544, startPoint y: 58, endPoint x: 507, endPoint y: 29, distance: 47.0
click at [544, 58] on agx-page-header "Bid Manager Try new shipment details page Ok, let's try" at bounding box center [802, 50] width 1531 height 33
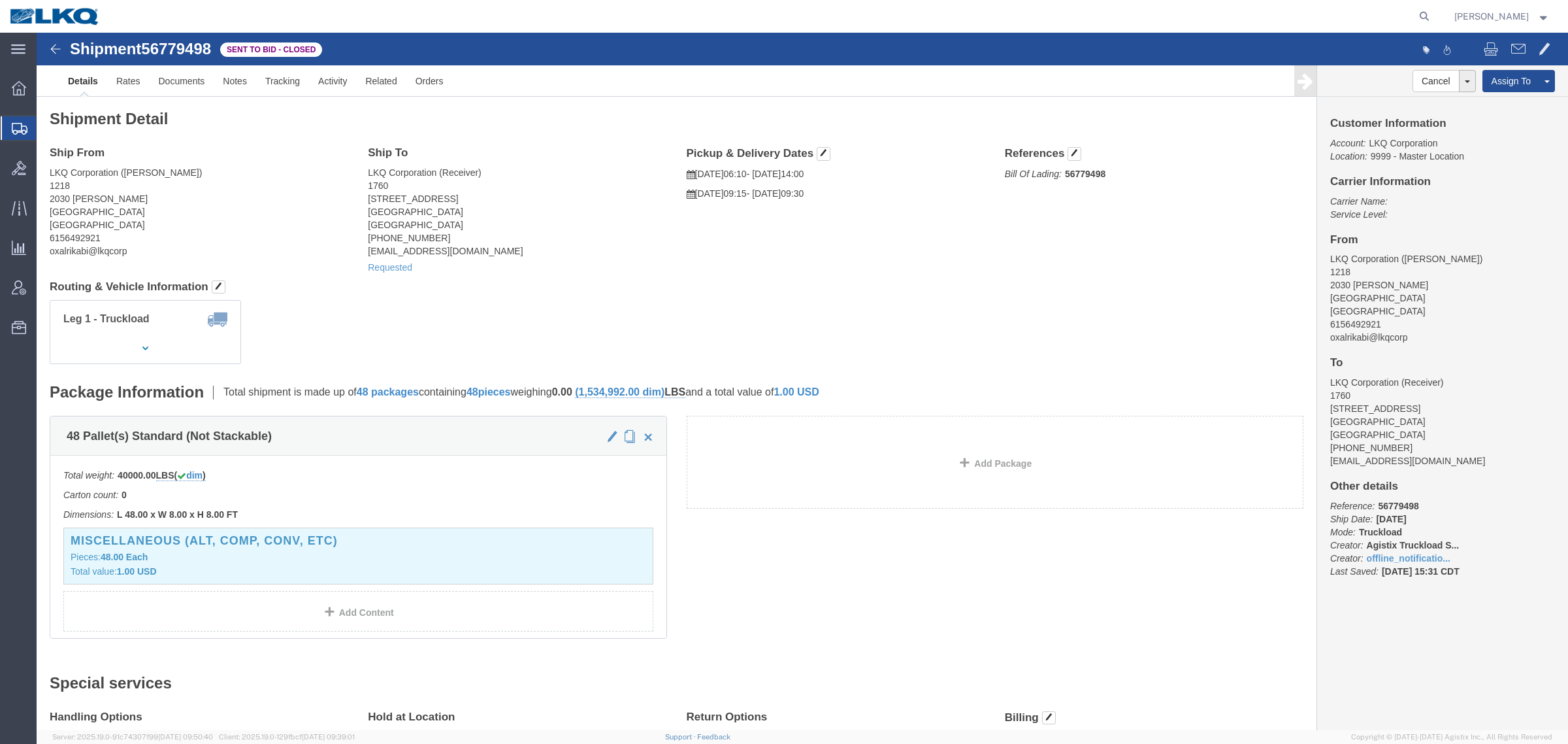
click div "Ship From LKQ Corporation ([PERSON_NAME]) 1218 [STREET_ADDRESS][PERSON_NAME] 61…"
click link "Details"
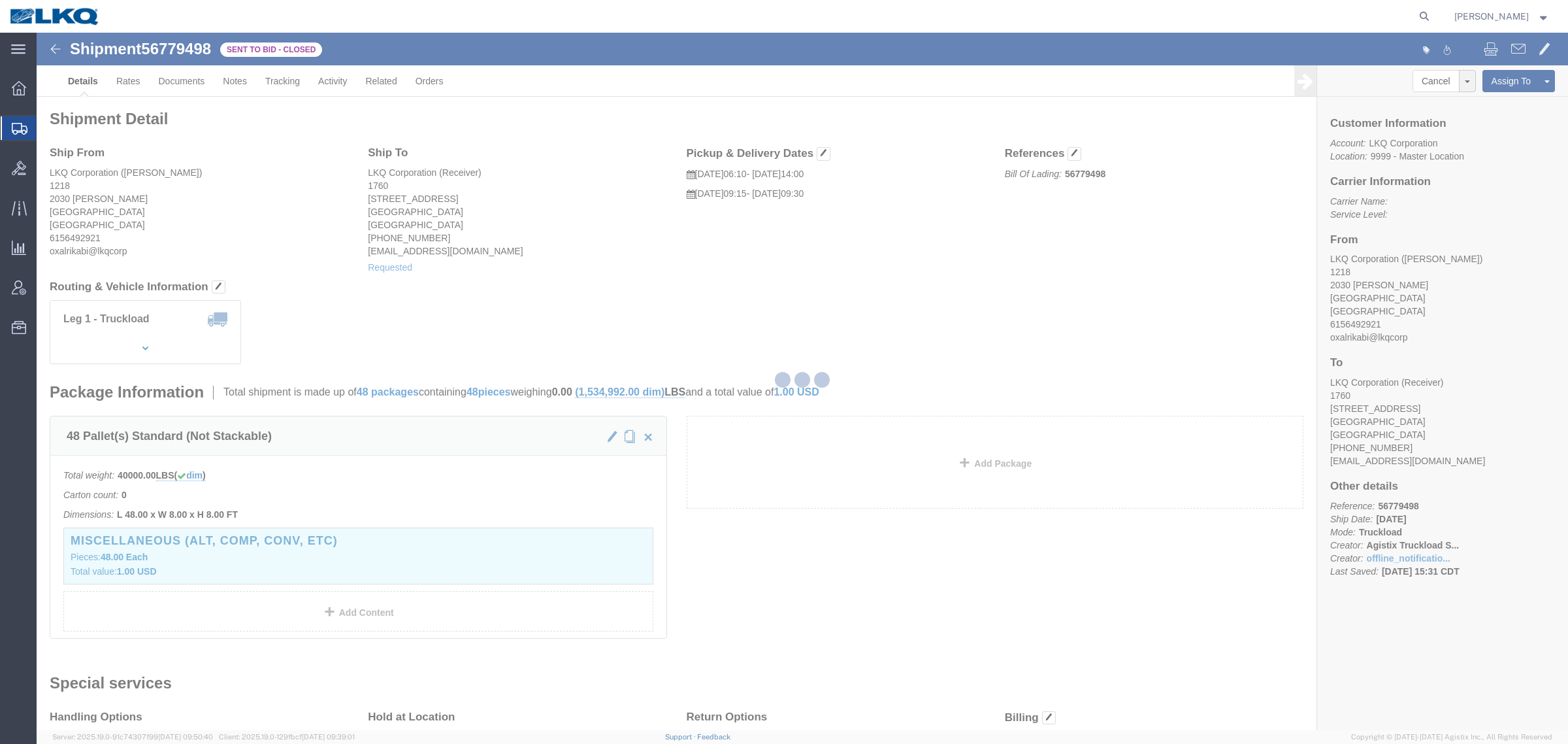
click at [82, 79] on div at bounding box center [802, 382] width 1531 height 697
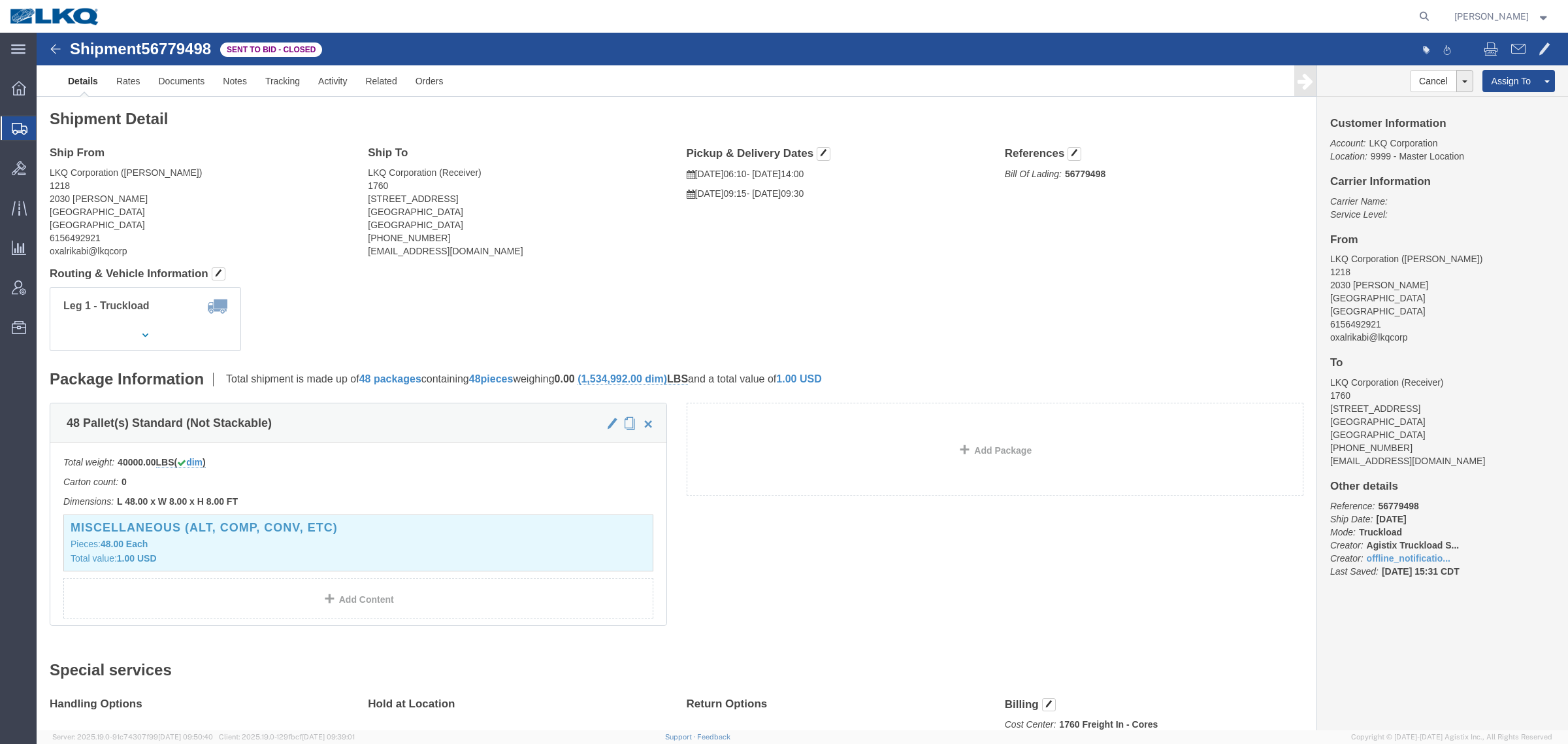
click address "LKQ Corporation ([PERSON_NAME]) [STREET_ADDRESS][PERSON_NAME] 6156492921 oxalri…"
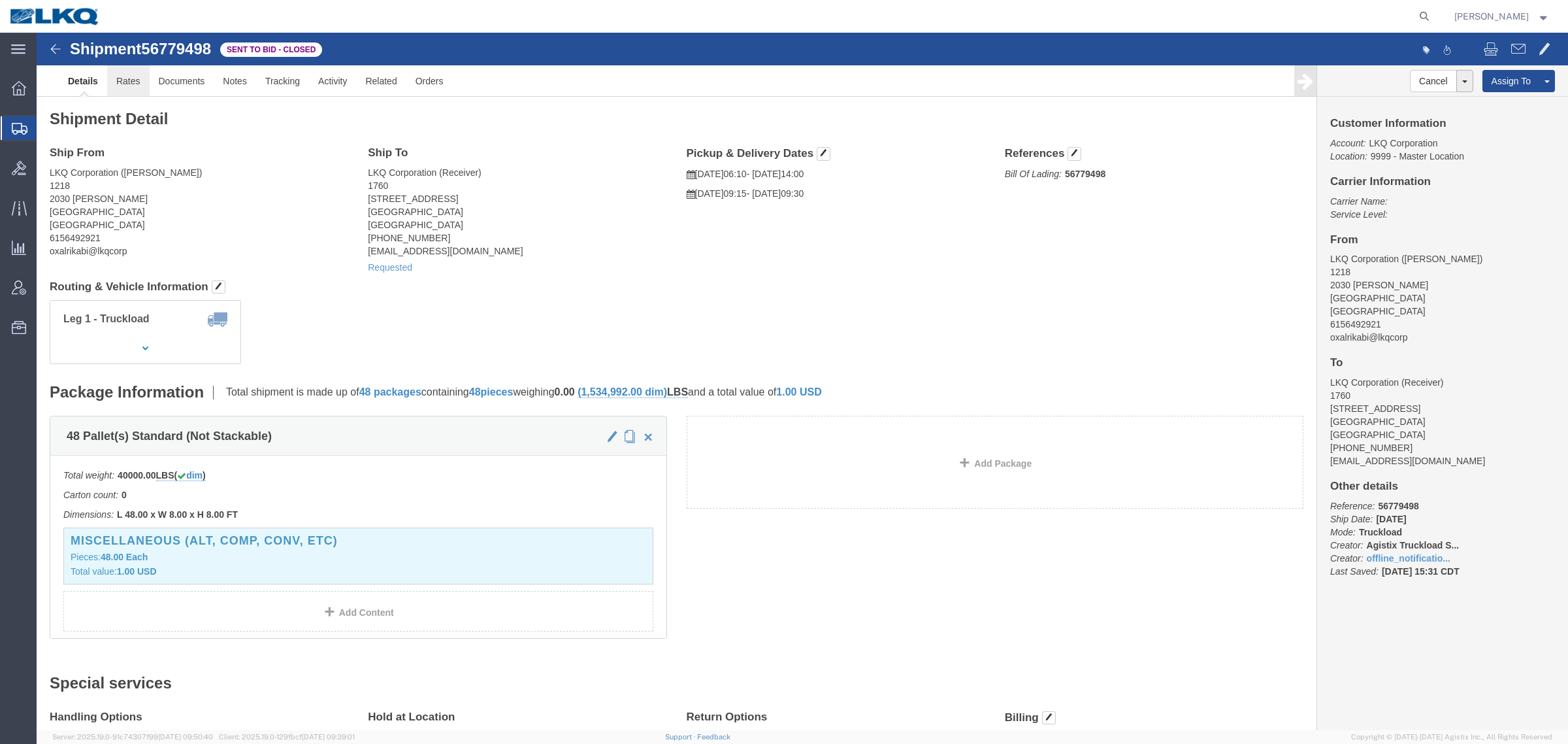
click link "Rates"
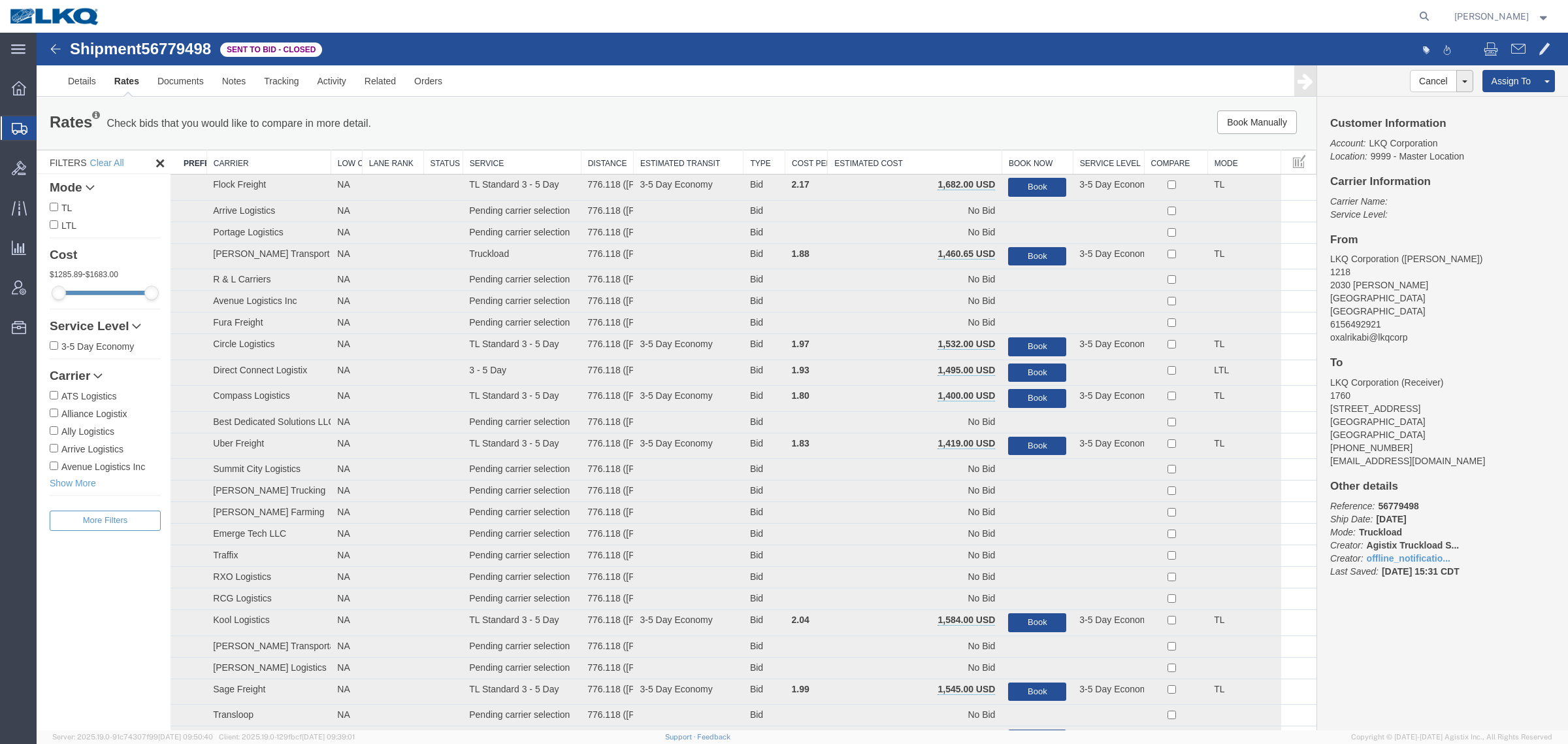
click at [905, 161] on th "Estimated Cost" at bounding box center [914, 162] width 174 height 24
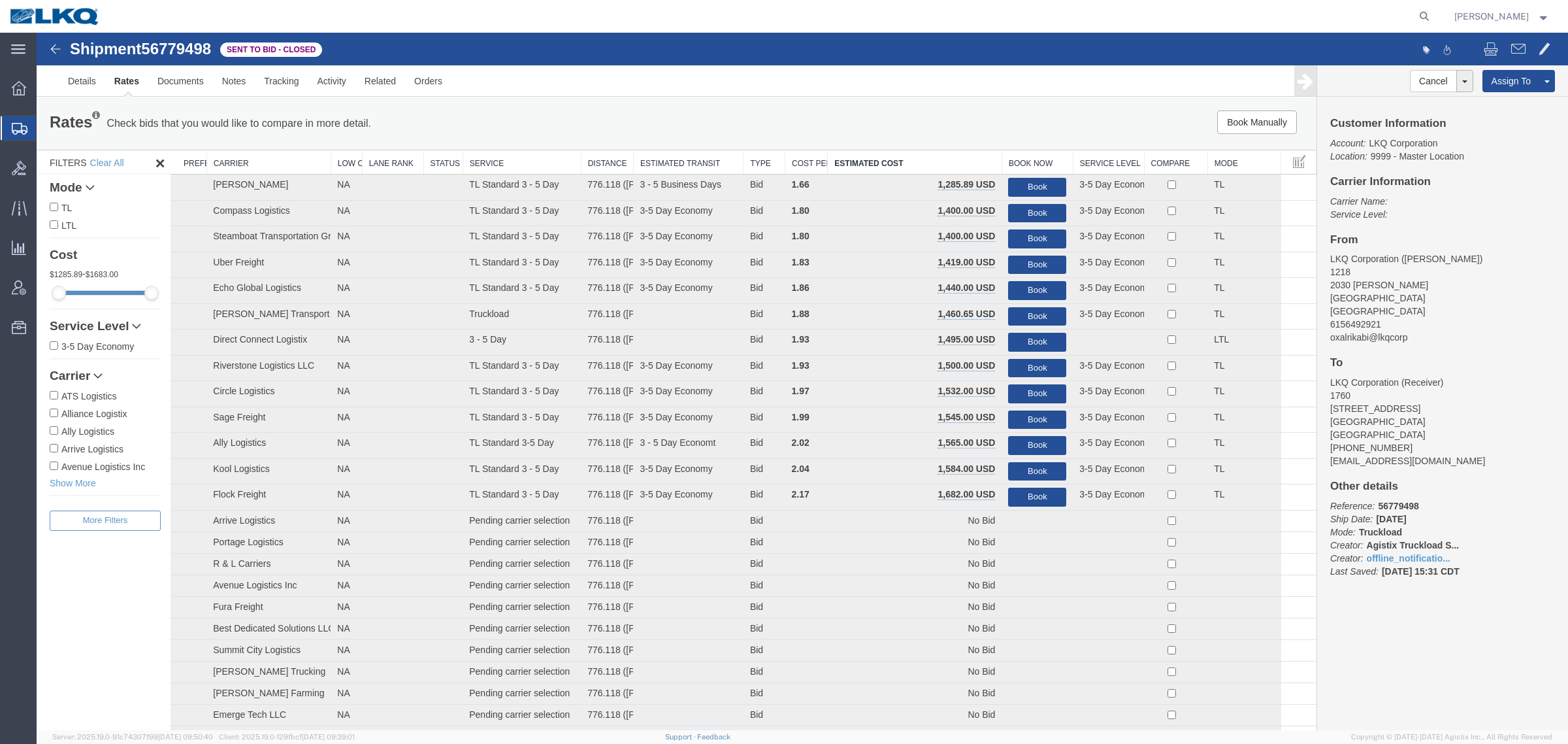
click at [824, 118] on div "Book Manually Pause Continue" at bounding box center [1047, 122] width 530 height 24
click at [230, 83] on link "Notes" at bounding box center [234, 81] width 42 height 31
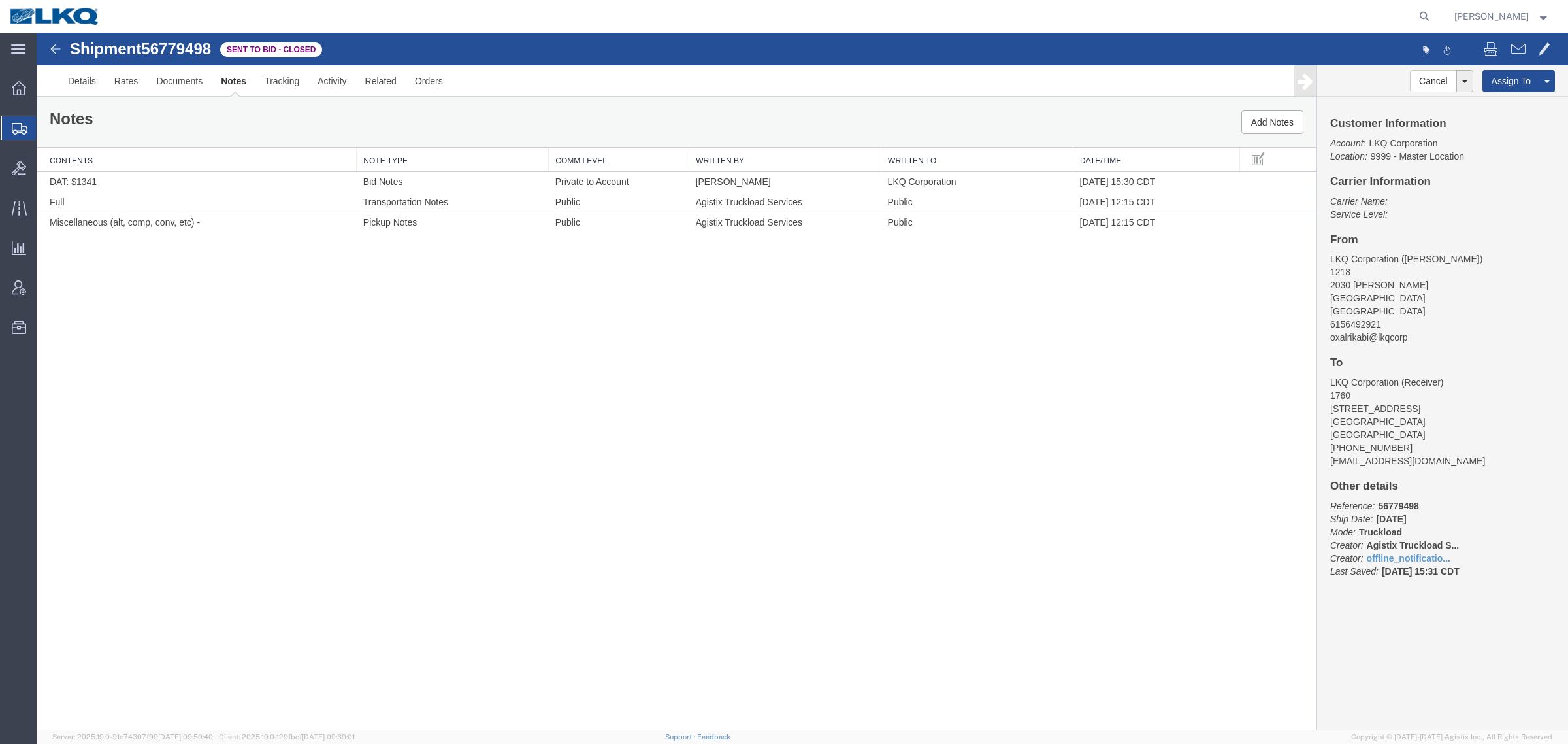
click at [119, 62] on div "Shipment 56779498 3 of 3 Sent to Bid - Closed" at bounding box center [419, 52] width 764 height 25
click at [105, 83] on link "Rates" at bounding box center [127, 81] width 42 height 31
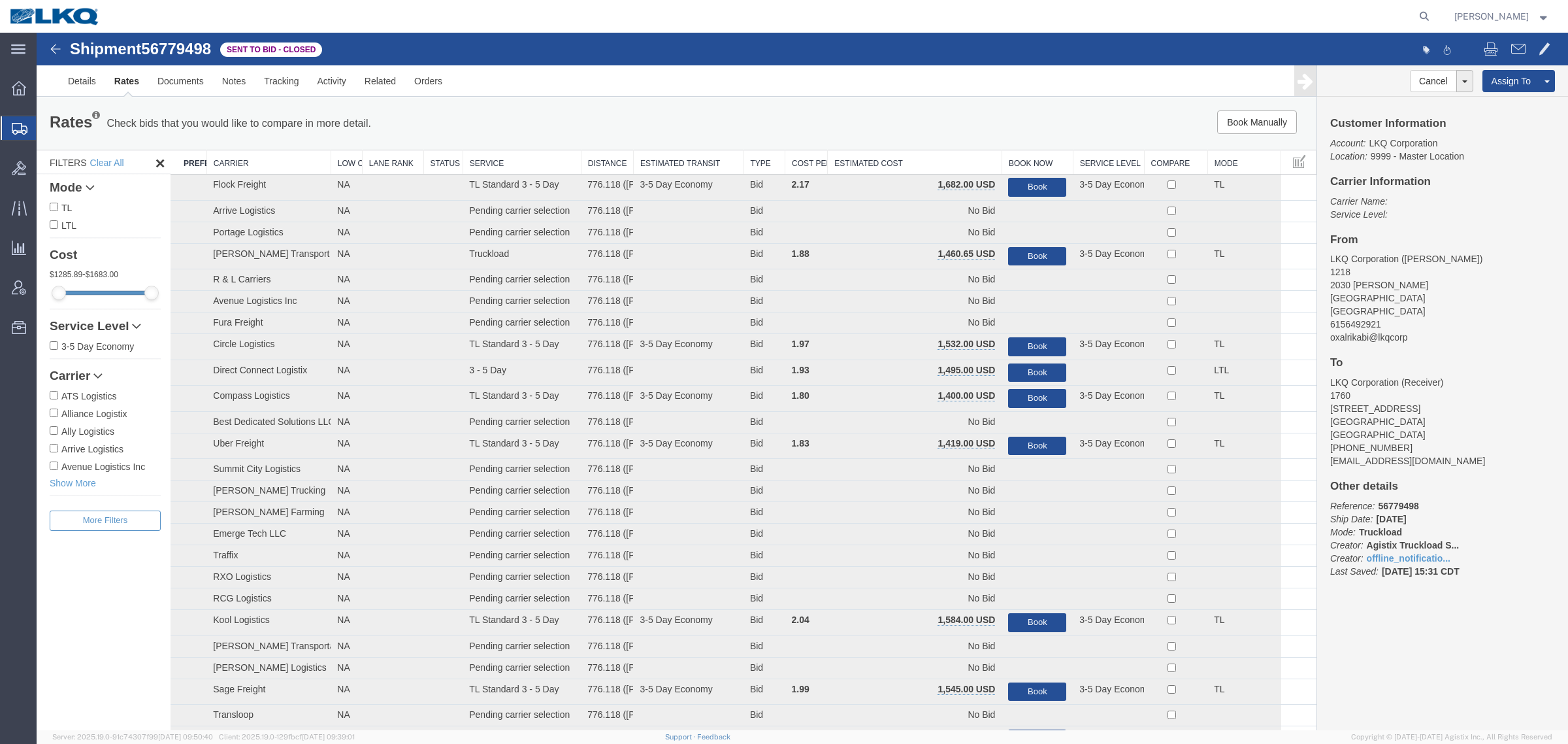
click at [911, 152] on th "Estimated Cost" at bounding box center [914, 162] width 174 height 24
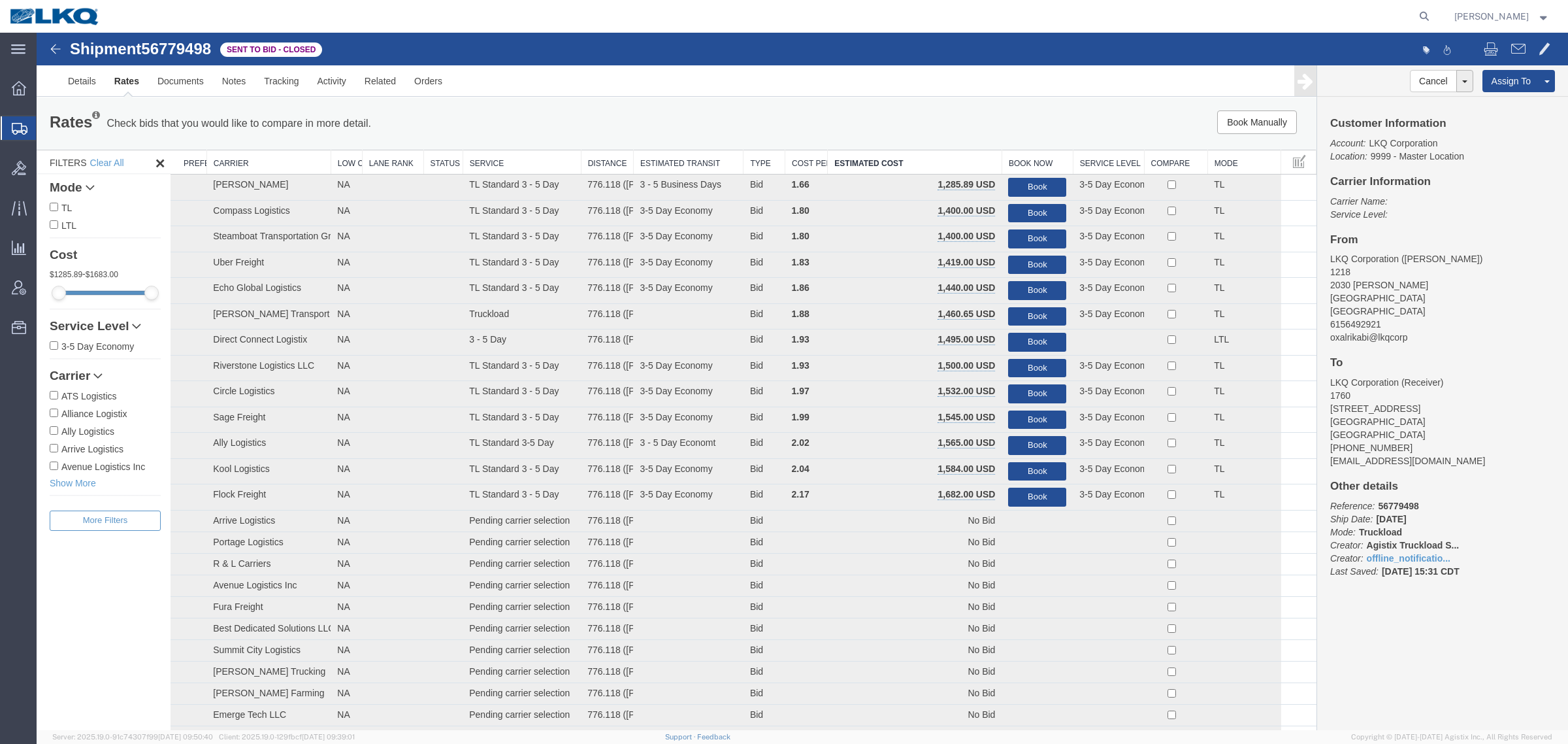
drag, startPoint x: 812, startPoint y: 99, endPoint x: 931, endPoint y: 116, distance: 120.2
click at [812, 99] on div "Rates Check bids that you would like to compare in more detail. Compare Filter …" at bounding box center [676, 123] width 1279 height 52
click at [1017, 181] on button "Book" at bounding box center [1036, 187] width 58 height 19
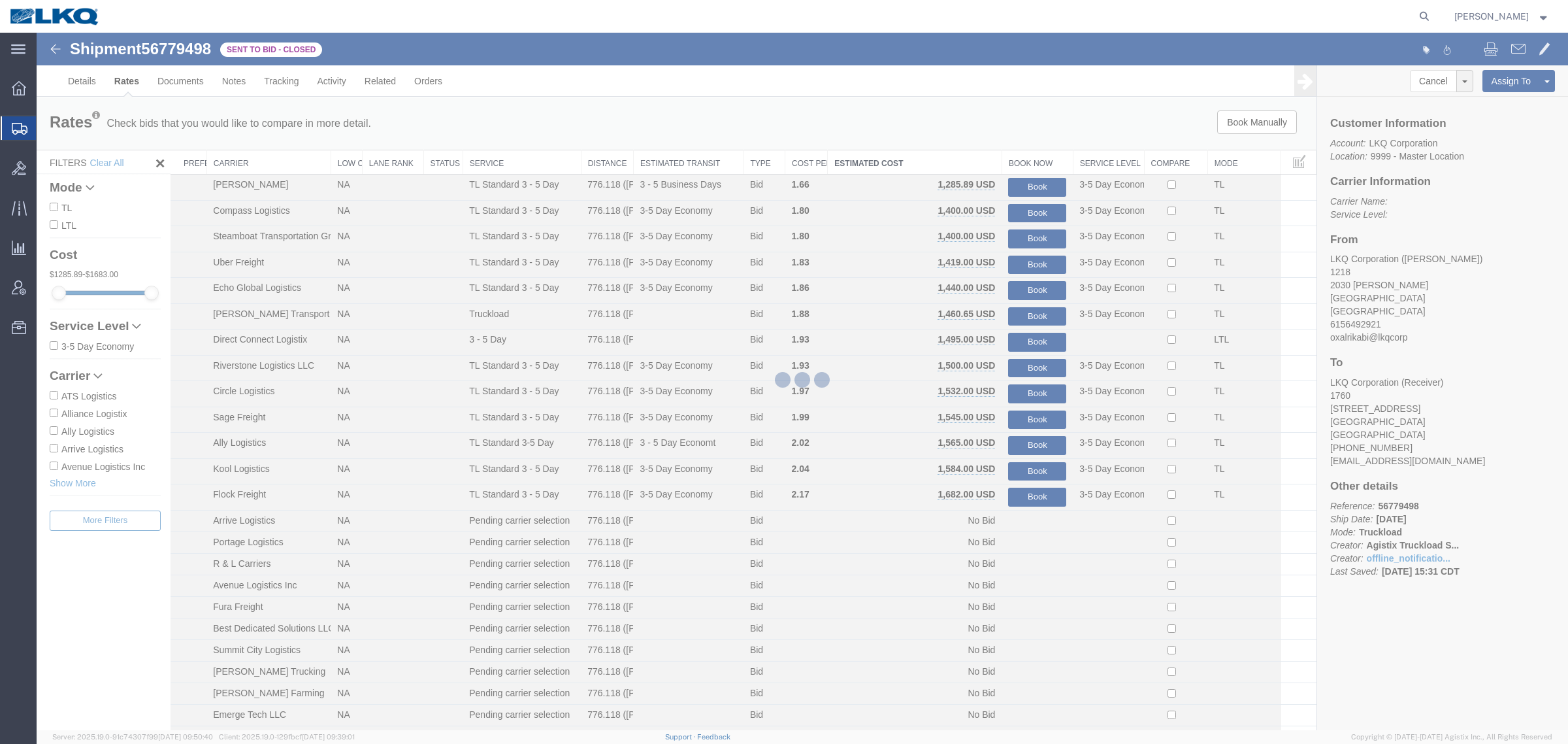
click at [974, 125] on div at bounding box center [802, 382] width 1531 height 697
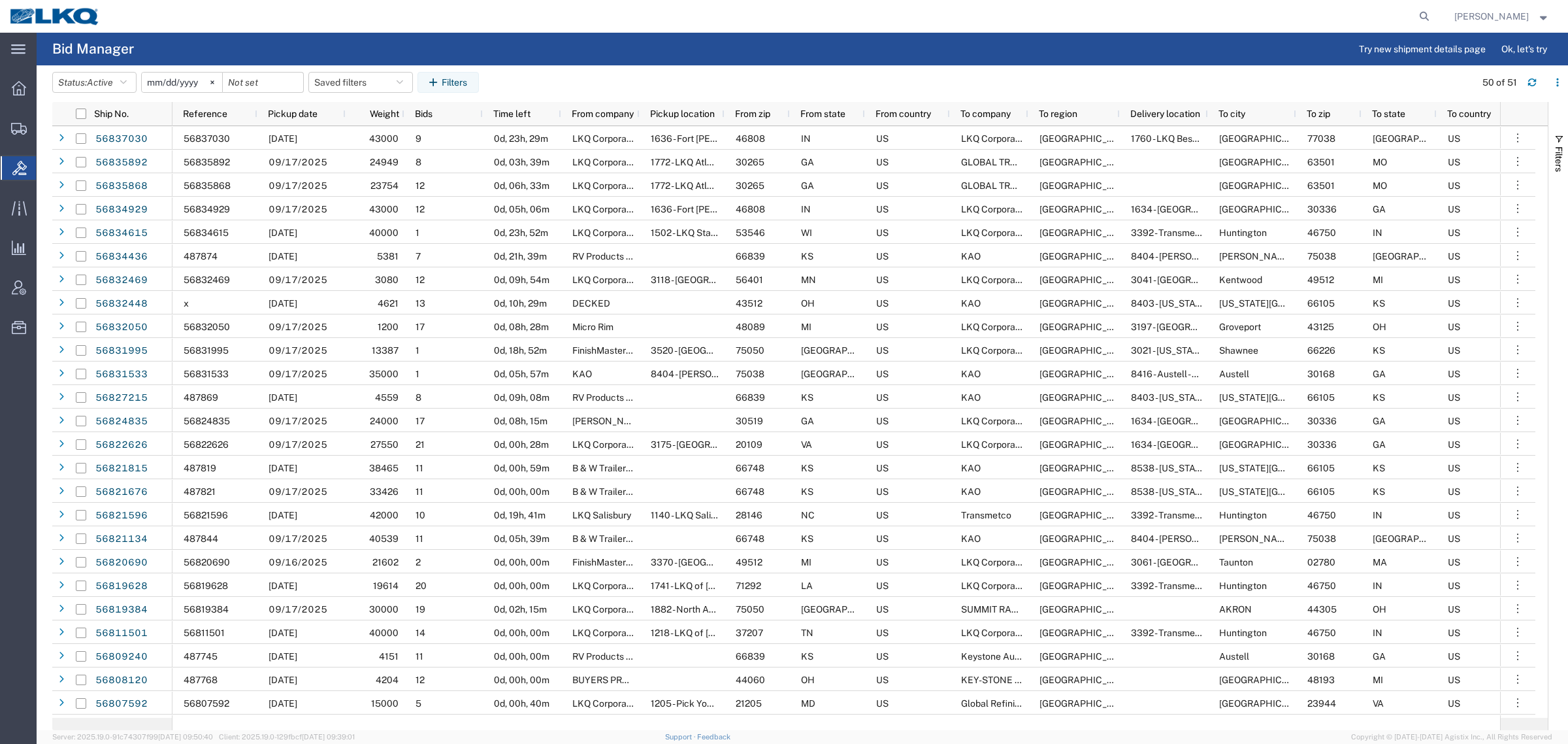
click at [582, 75] on agx-table-filter-chips "Status: Active Active All Awaiting Confirmation Awarded Closed Expired Open Wit…" at bounding box center [760, 86] width 1416 height 30
click at [504, 61] on agx-page-header "Bid Manager Try new shipment details page Ok, let's try" at bounding box center [802, 50] width 1531 height 33
click at [534, 66] on header "Status: Active Active All Awaiting Confirmation Awarded Closed Expired Open Wit…" at bounding box center [810, 83] width 1516 height 37
click at [594, 50] on agx-page-header "Bid Manager Try new shipment details page Ok, let's try" at bounding box center [802, 50] width 1531 height 33
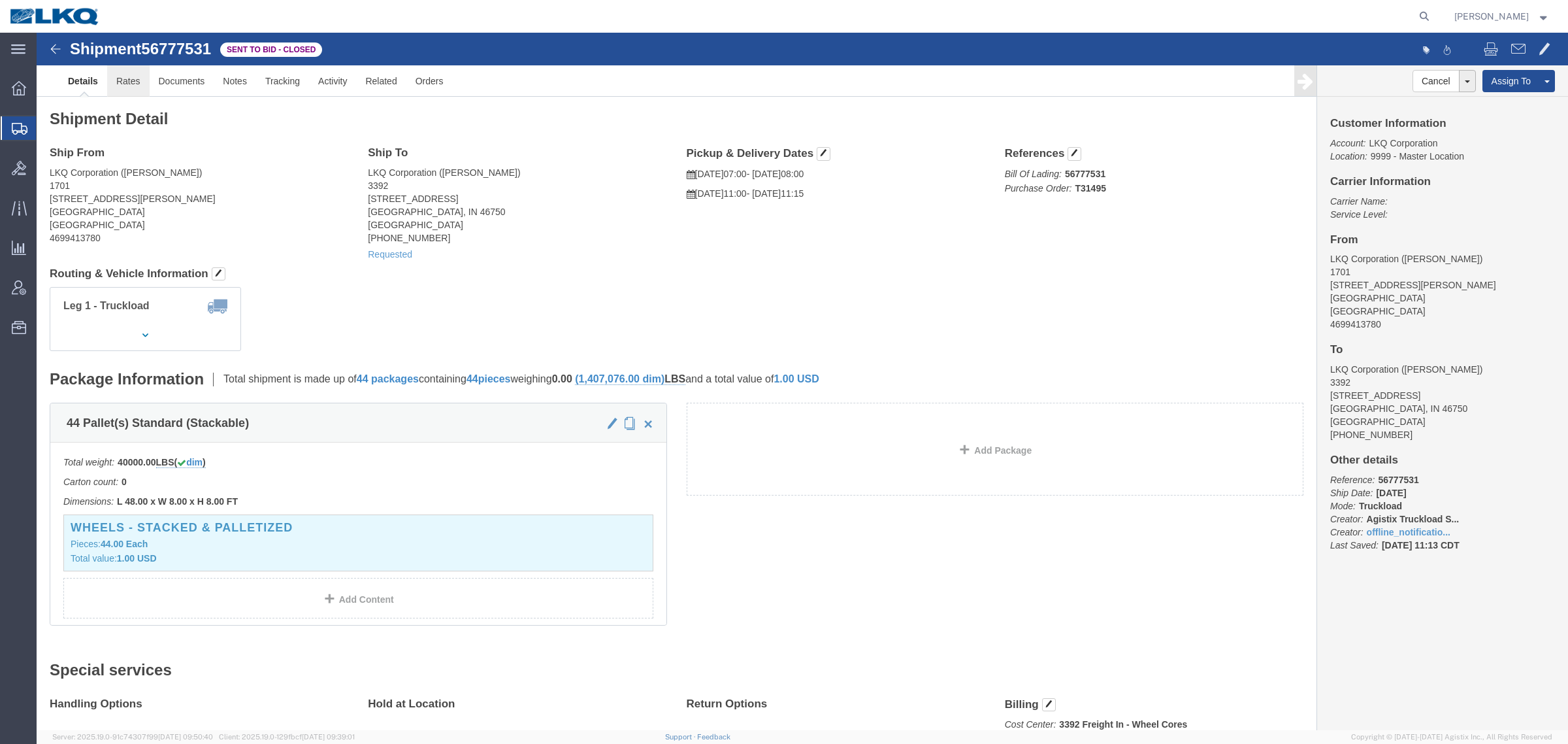
click link "Rates"
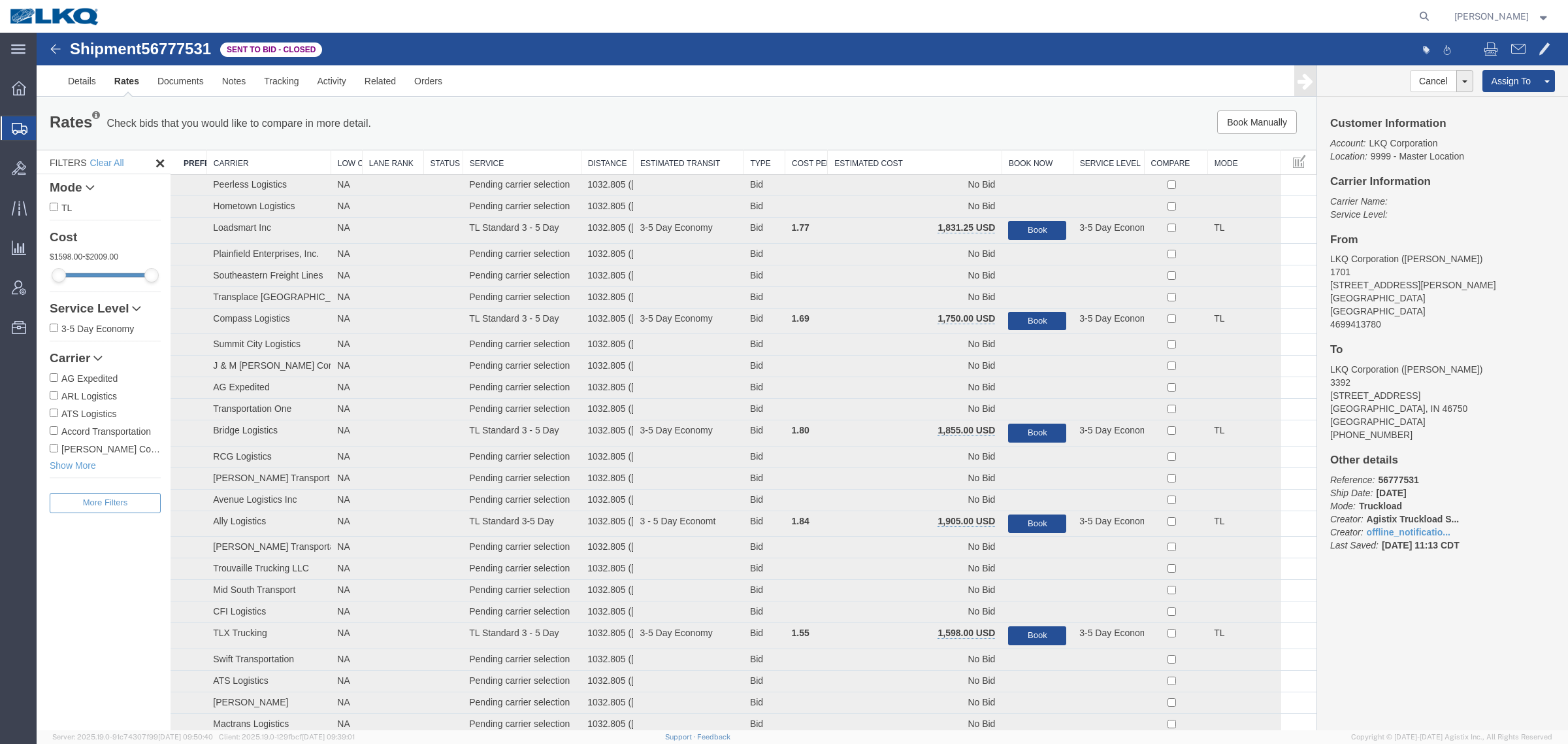
click at [900, 156] on th "Estimated Cost" at bounding box center [914, 162] width 174 height 24
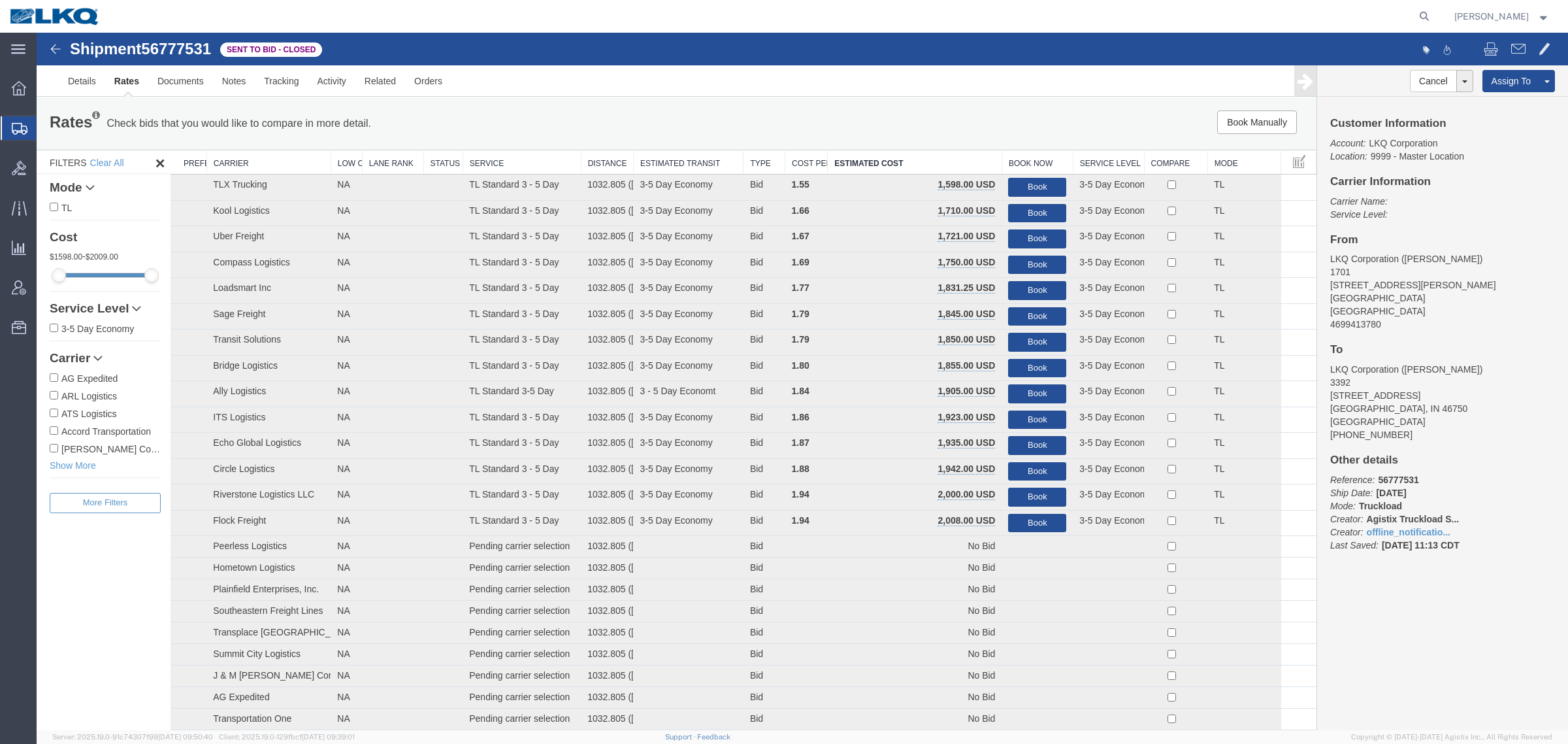
click at [873, 121] on div "Book Manually Pause Continue" at bounding box center [1047, 122] width 530 height 24
click at [224, 83] on link "Notes" at bounding box center [234, 81] width 42 height 31
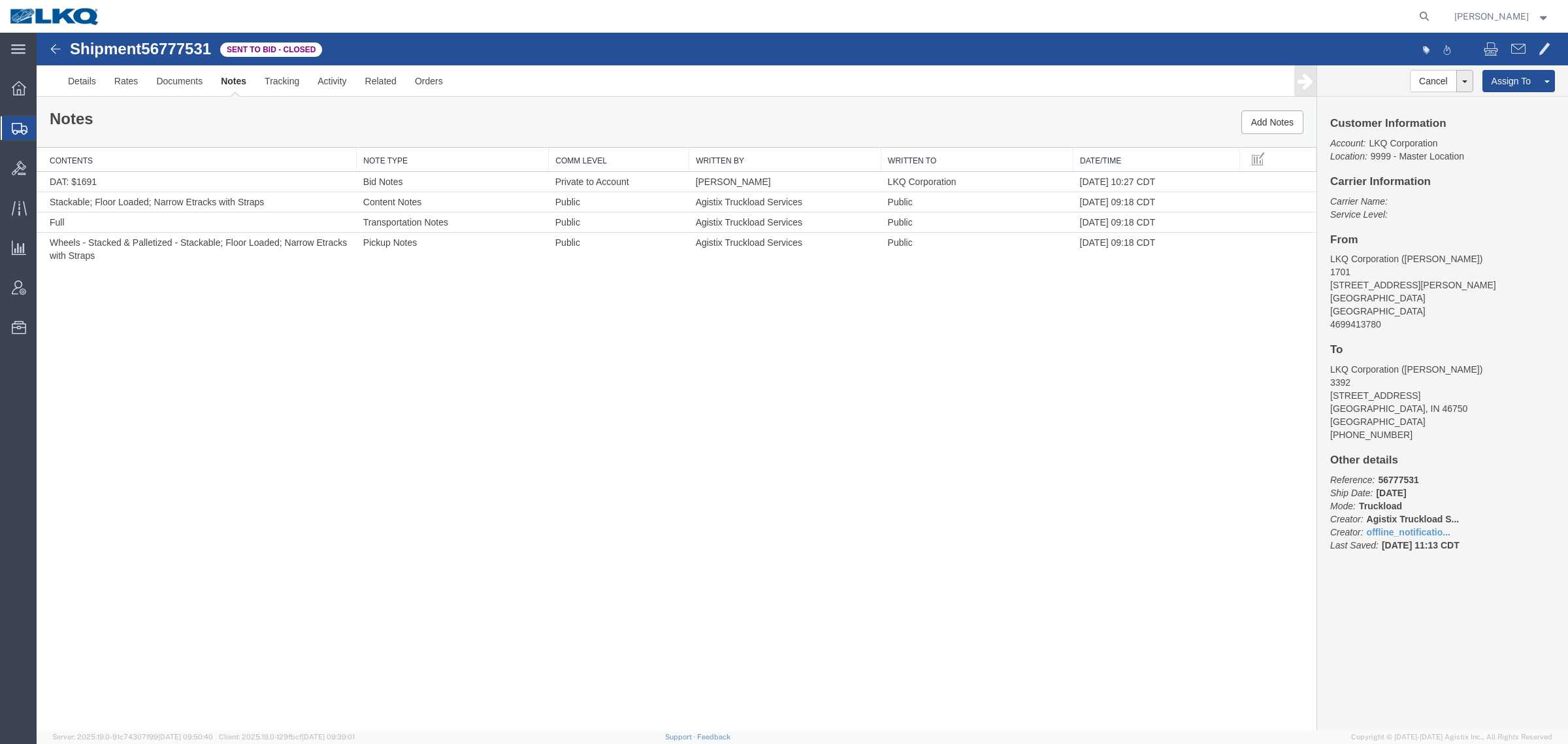
click at [181, 44] on span "56777531" at bounding box center [176, 48] width 70 height 17
copy span "56777531"
click at [321, 332] on div "Shipment 56777531 4 of 4 Sent to Bid - Closed Details Rates Documents Notes Tra…" at bounding box center [802, 382] width 1531 height 697
click at [126, 83] on link "Rates" at bounding box center [127, 81] width 42 height 31
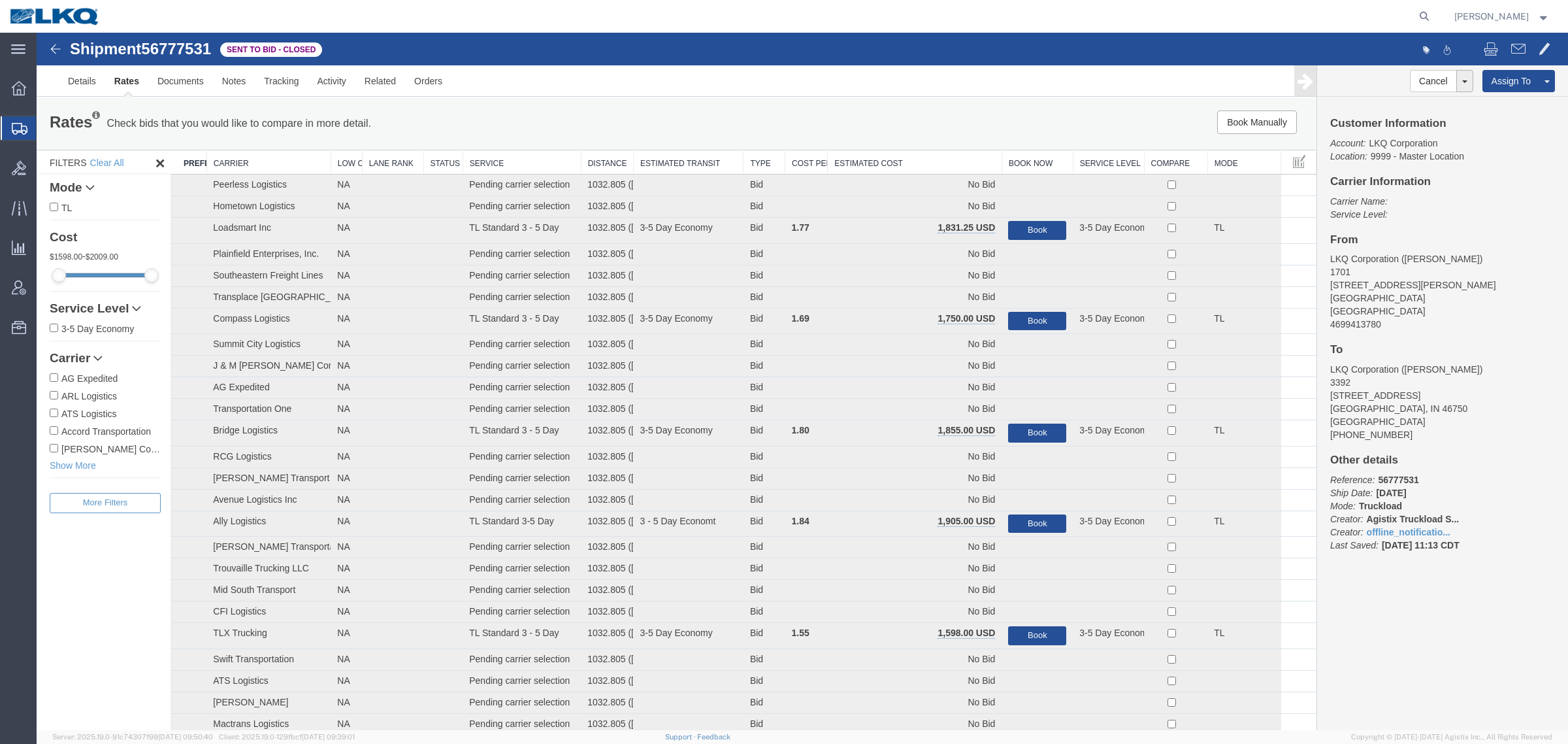
click at [926, 159] on th "Estimated Cost" at bounding box center [914, 162] width 174 height 24
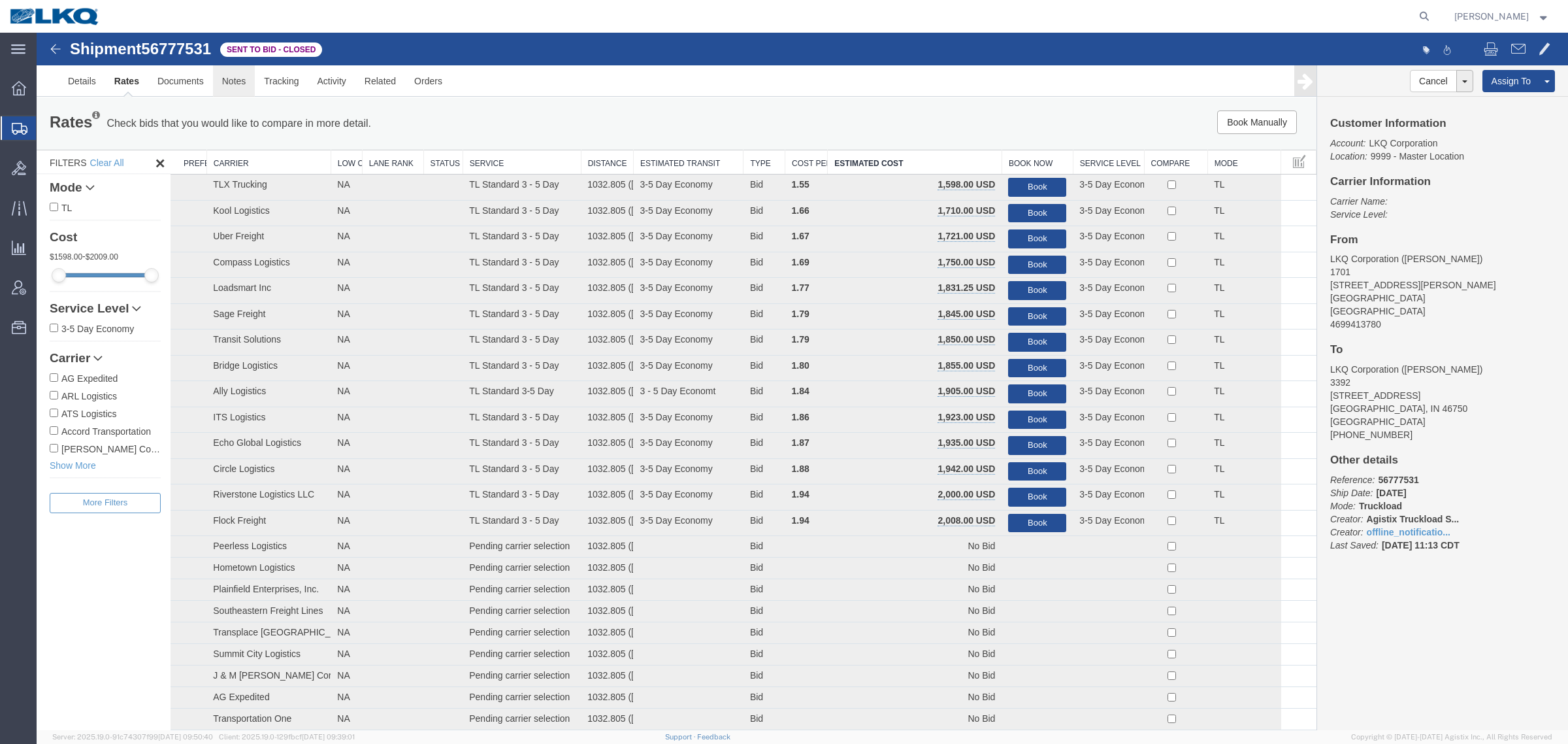
click at [237, 82] on link "Notes" at bounding box center [234, 81] width 42 height 31
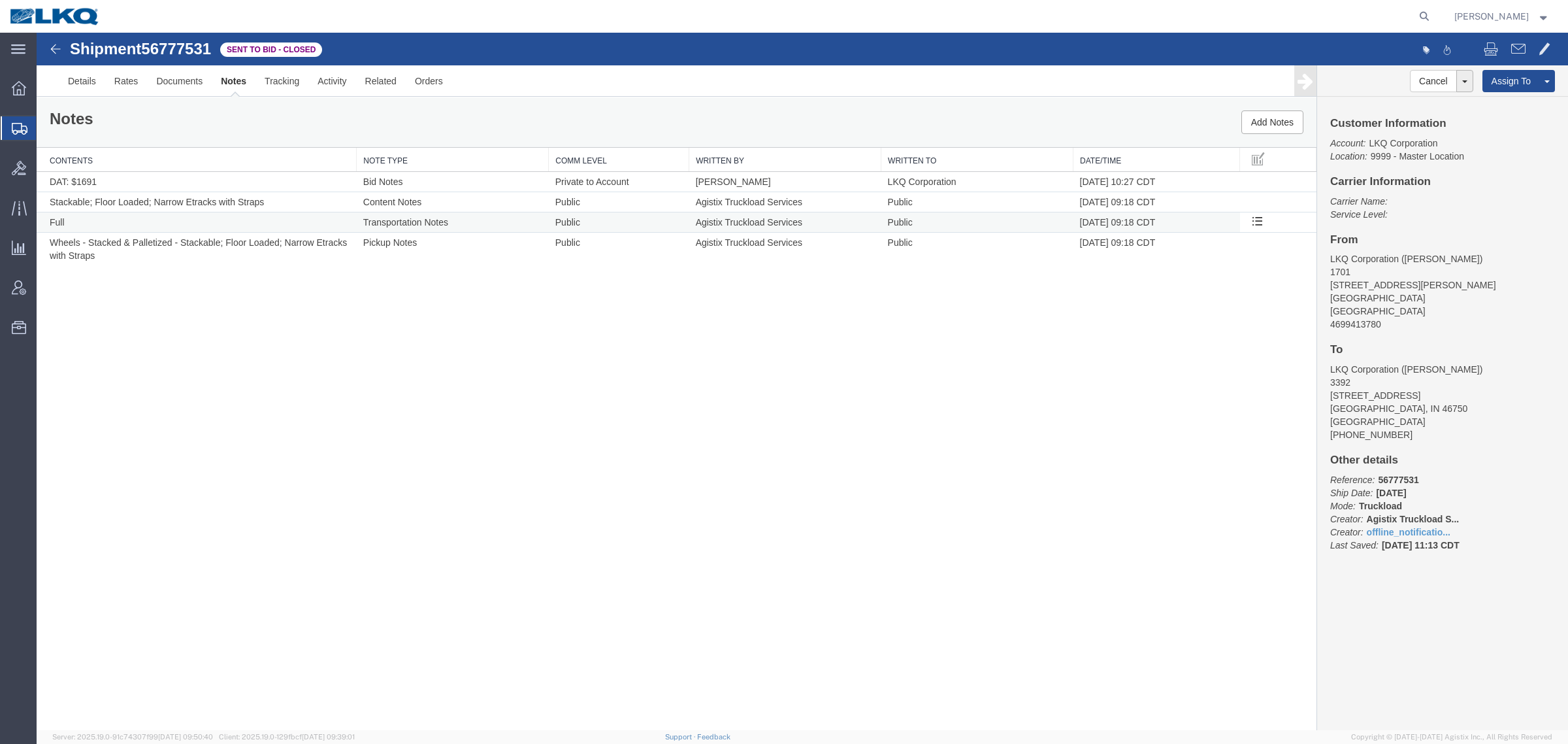
drag, startPoint x: 485, startPoint y: 449, endPoint x: 351, endPoint y: 223, distance: 262.7
click at [485, 449] on div "Shipment 56777531 4 of 4 Sent to Bid - Closed Details Rates Documents Notes Tra…" at bounding box center [802, 382] width 1531 height 697
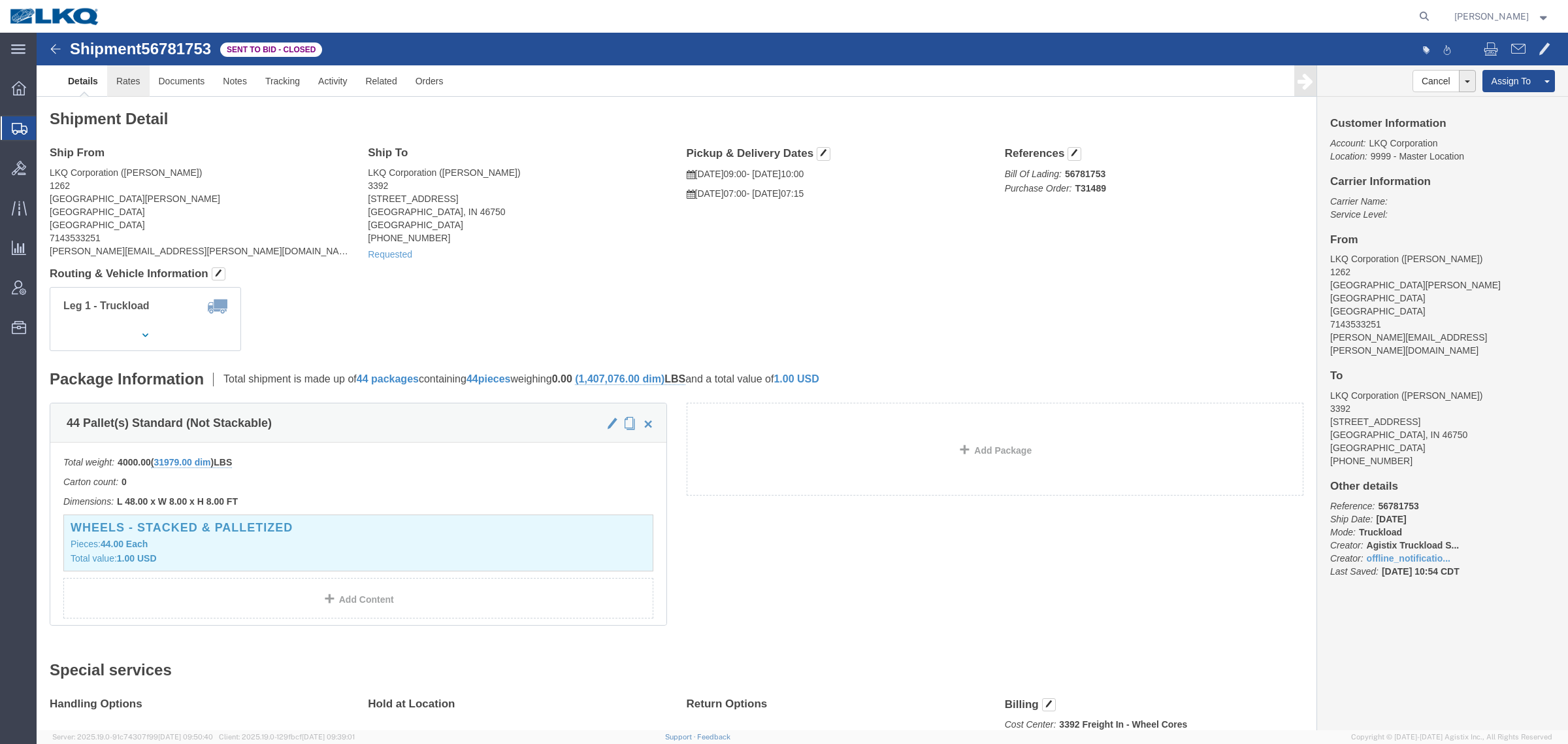
click link "Rates"
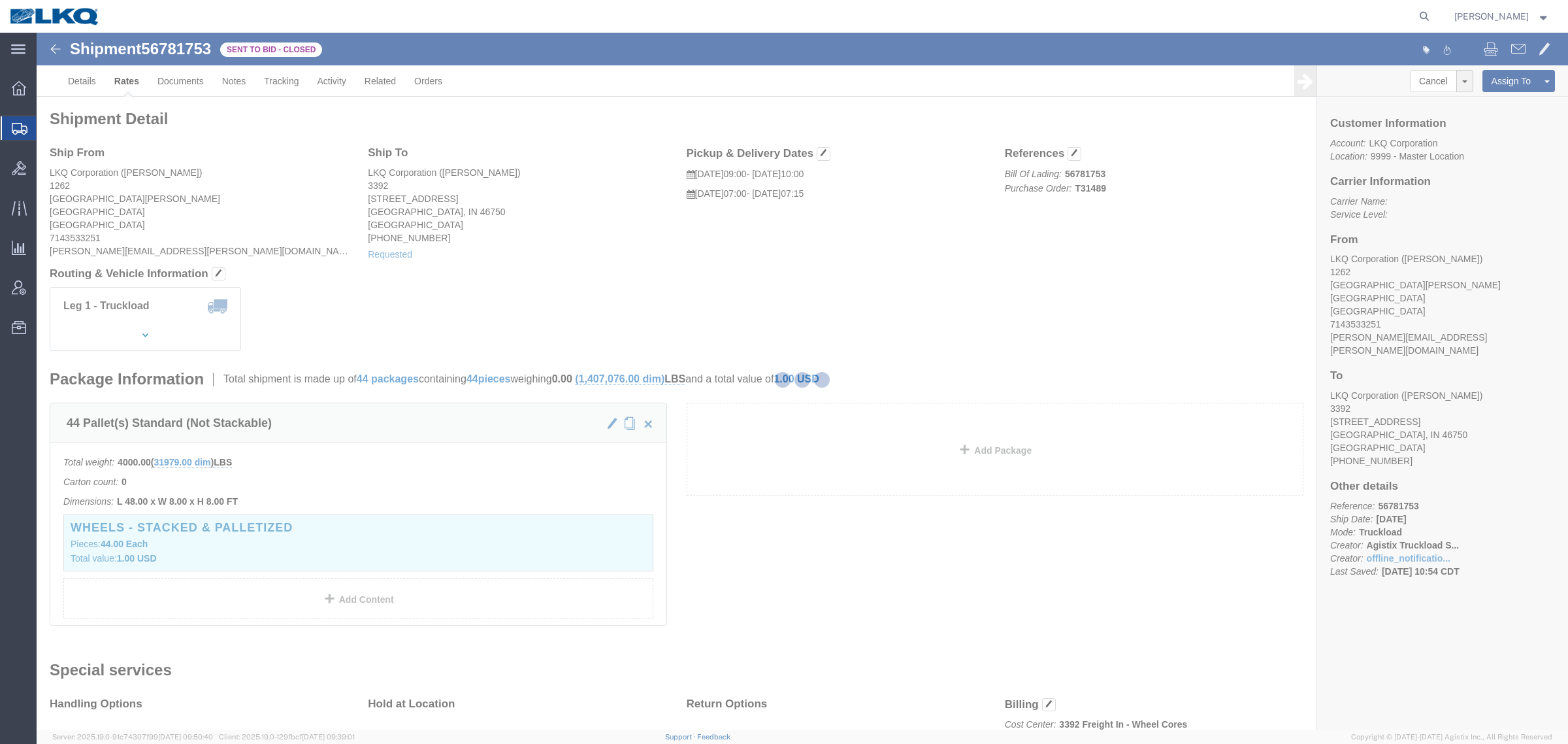
click at [651, 319] on div at bounding box center [802, 382] width 1531 height 697
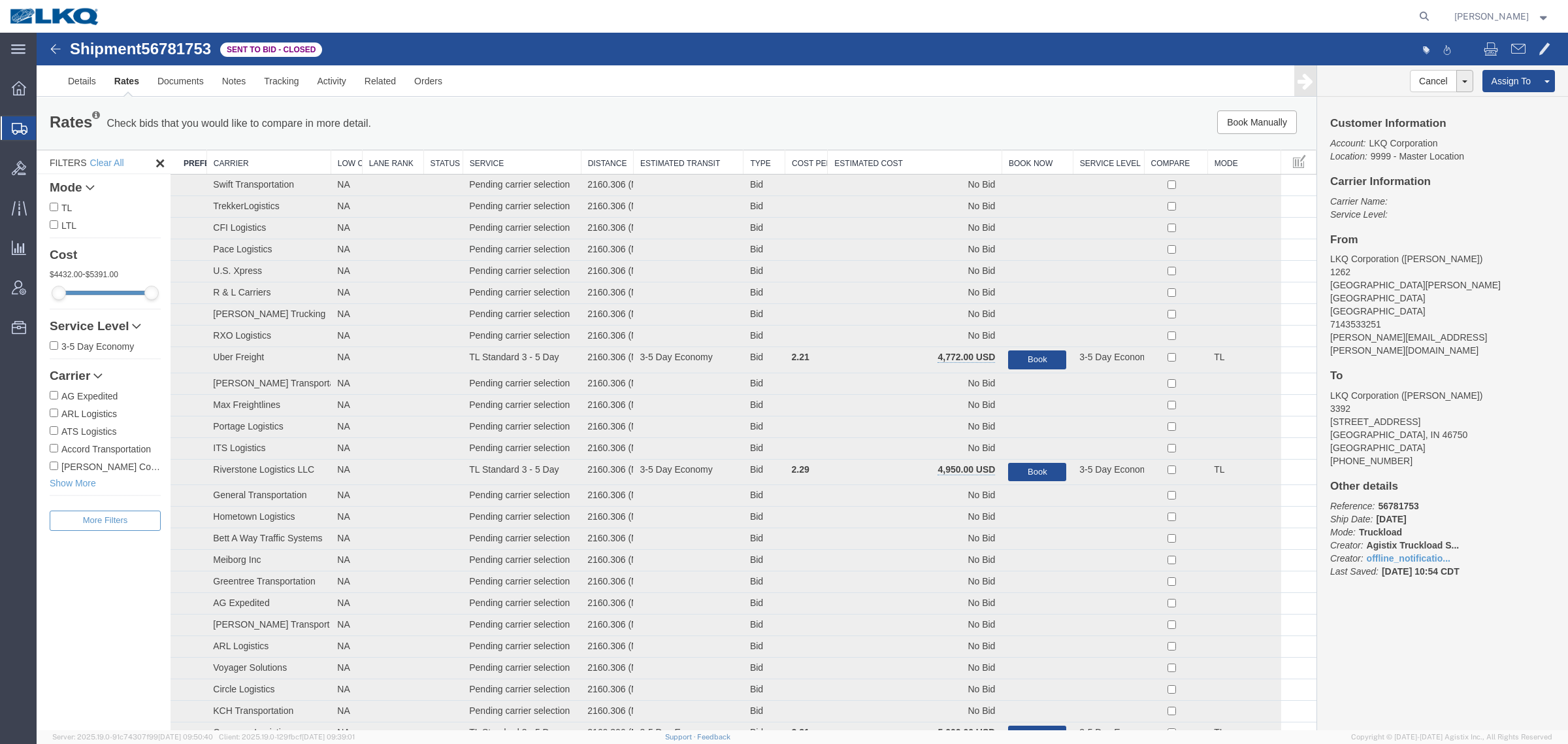
click at [928, 169] on th "Estimated Cost" at bounding box center [914, 162] width 174 height 24
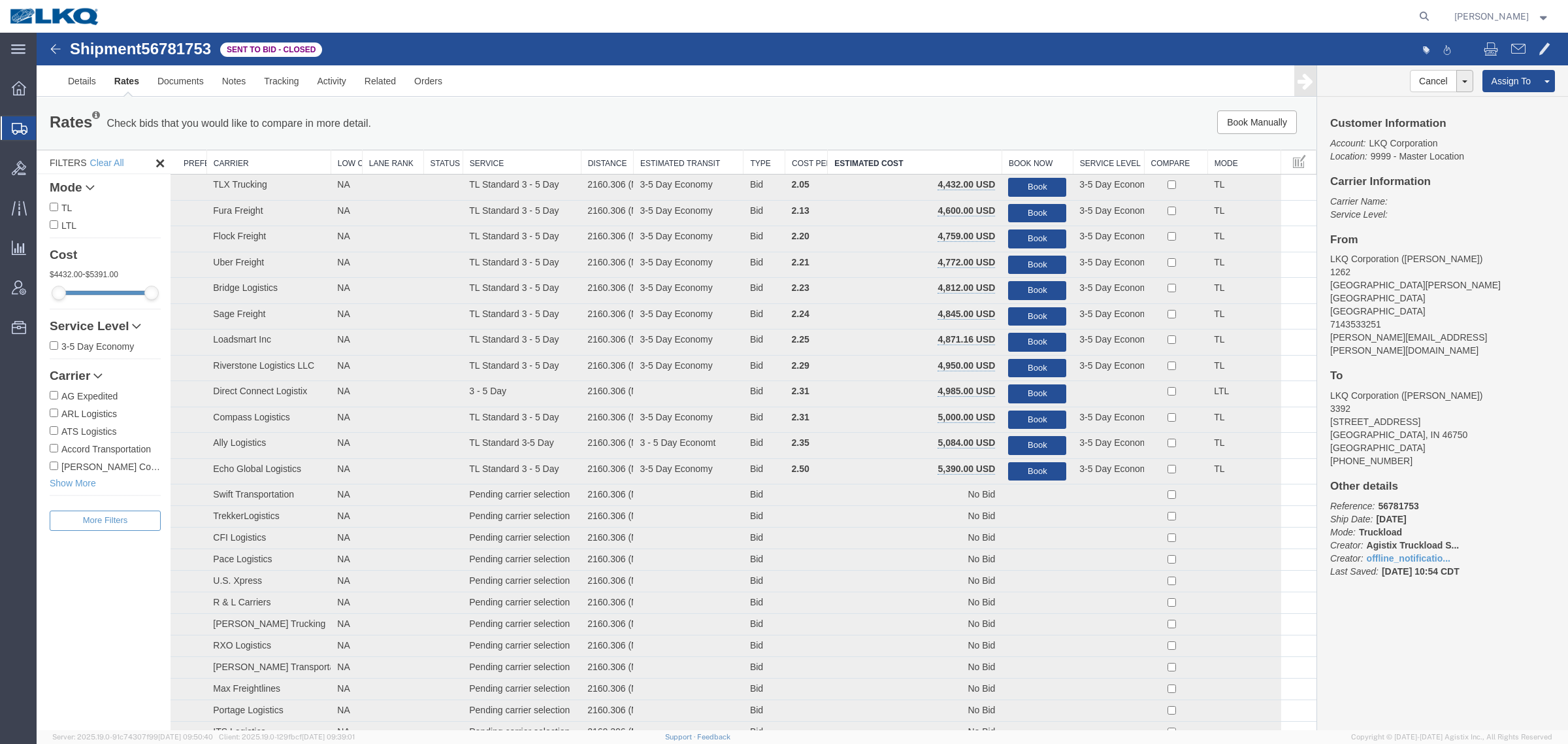
click at [879, 132] on div "Book Manually Pause Continue" at bounding box center [1047, 122] width 530 height 24
click at [193, 53] on span "56781753" at bounding box center [176, 48] width 70 height 17
click at [193, 52] on span "56781753" at bounding box center [176, 48] width 70 height 17
copy span "56781753"
drag, startPoint x: 745, startPoint y: 111, endPoint x: 712, endPoint y: 78, distance: 46.7
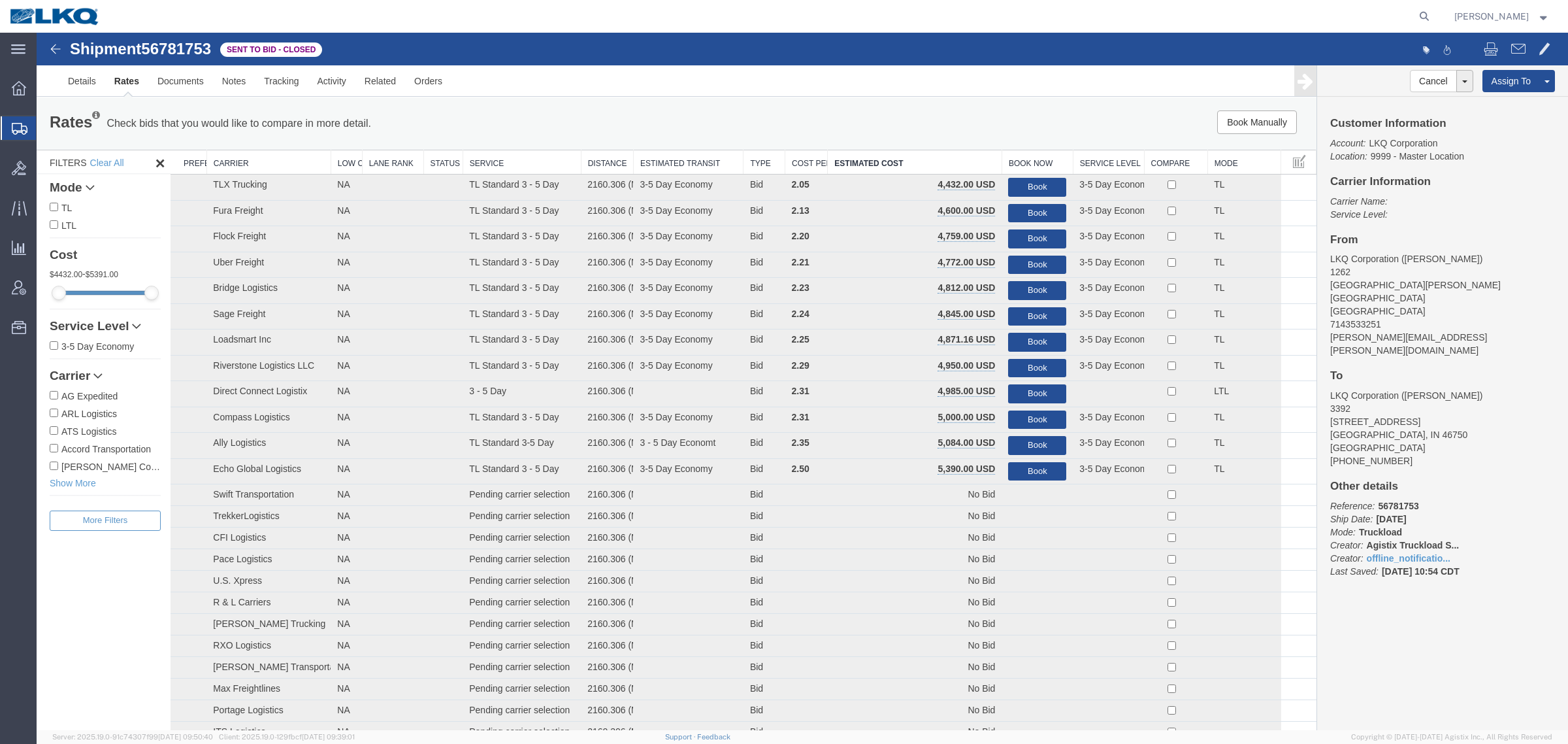
click at [745, 111] on div "Rates Check bids that you would like to compare in more detail. Compare Filter" at bounding box center [411, 123] width 743 height 26
drag, startPoint x: 605, startPoint y: 101, endPoint x: 614, endPoint y: 98, distance: 9.5
click at [606, 100] on div "Rates Check bids that you would like to compare in more detail. Compare Filter …" at bounding box center [676, 123] width 1279 height 52
click at [570, 78] on ul "Details Rates Documents Notes Tracking Activity Related Orders" at bounding box center [801, 80] width 1486 height 30
click at [577, 77] on ul "Details Rates Documents Notes Tracking Activity Related Orders" at bounding box center [801, 80] width 1486 height 30
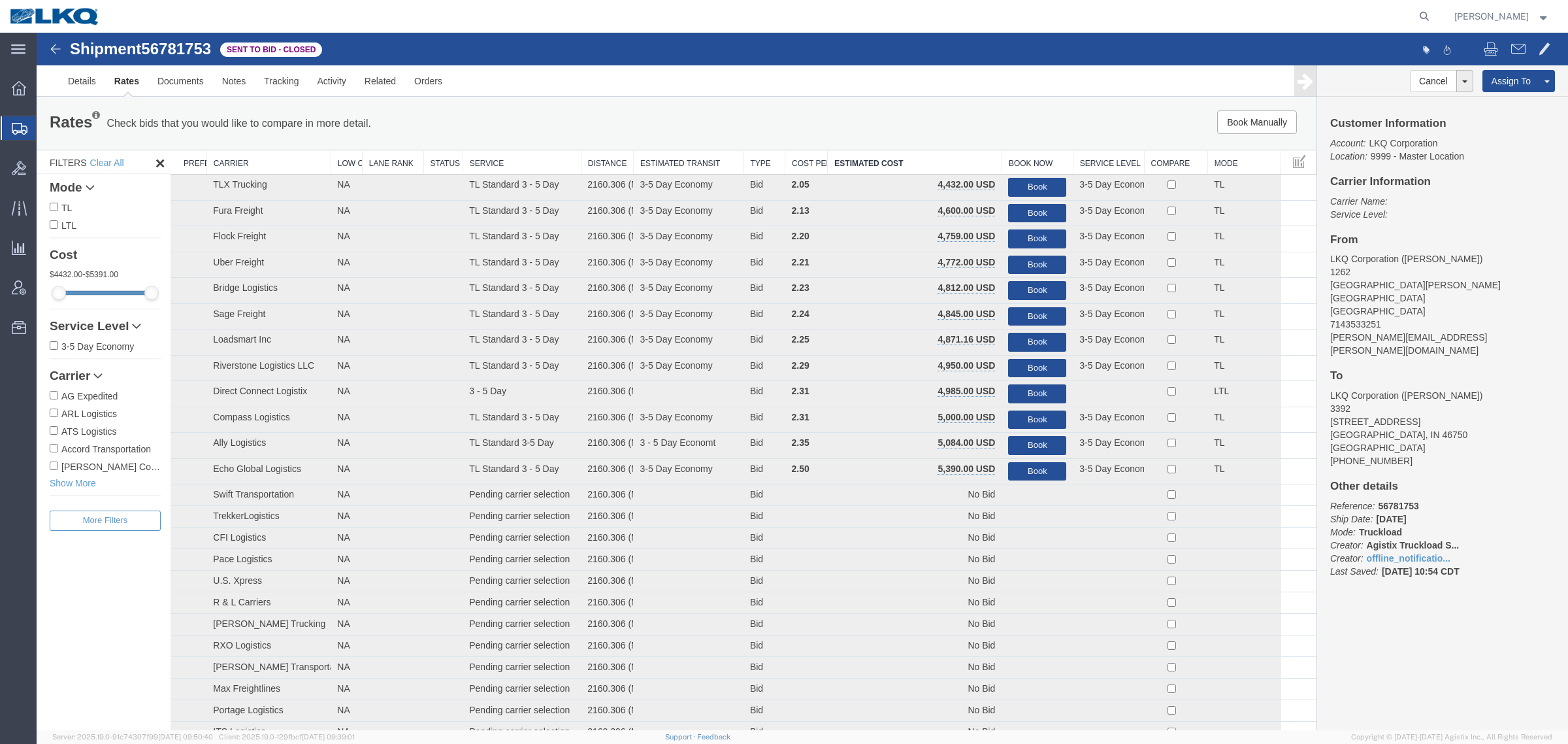
click at [582, 75] on ul "Details Rates Documents Notes Tracking Activity Related Orders" at bounding box center [801, 80] width 1486 height 30
click at [234, 76] on link "Notes" at bounding box center [234, 81] width 42 height 31
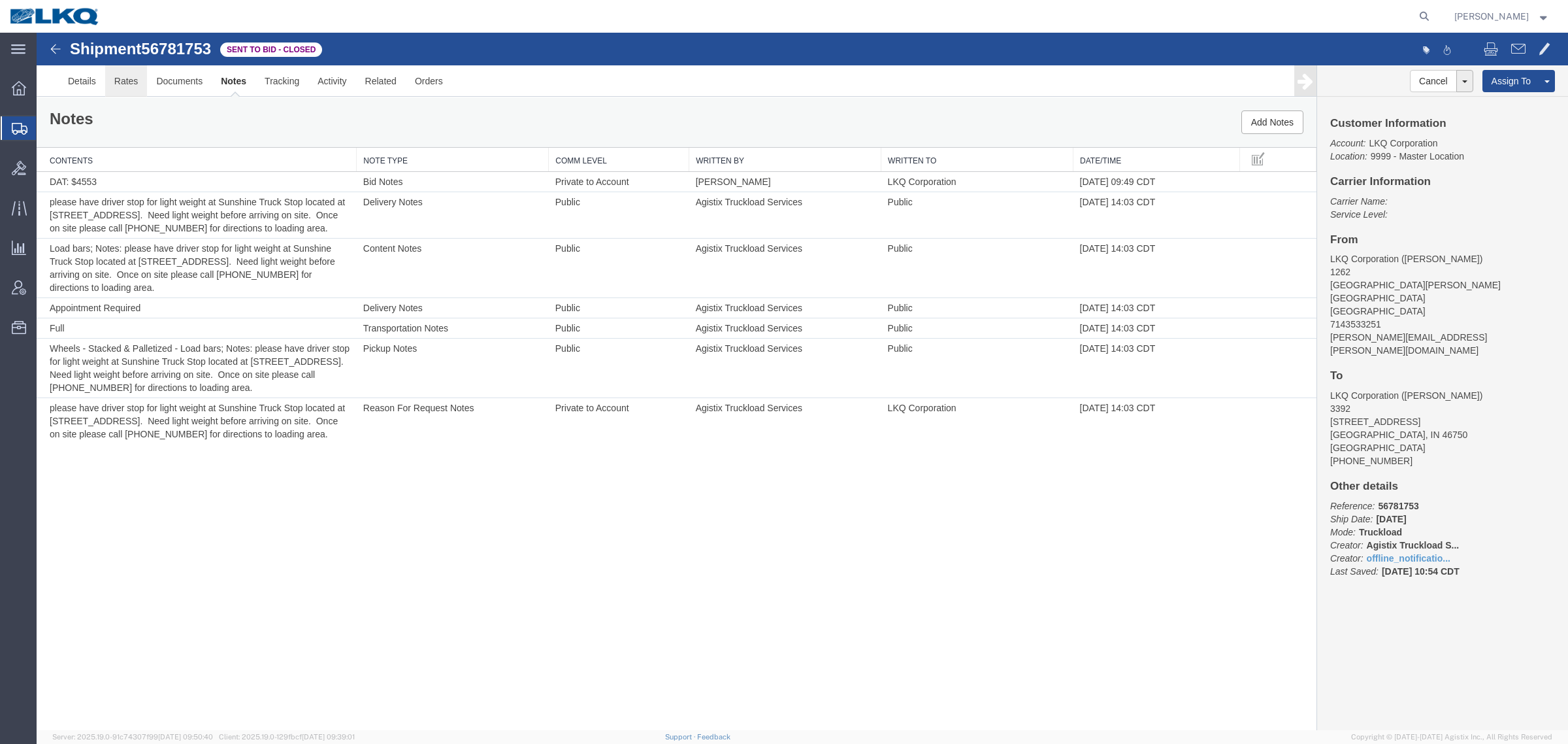
click at [128, 80] on link "Rates" at bounding box center [127, 81] width 42 height 31
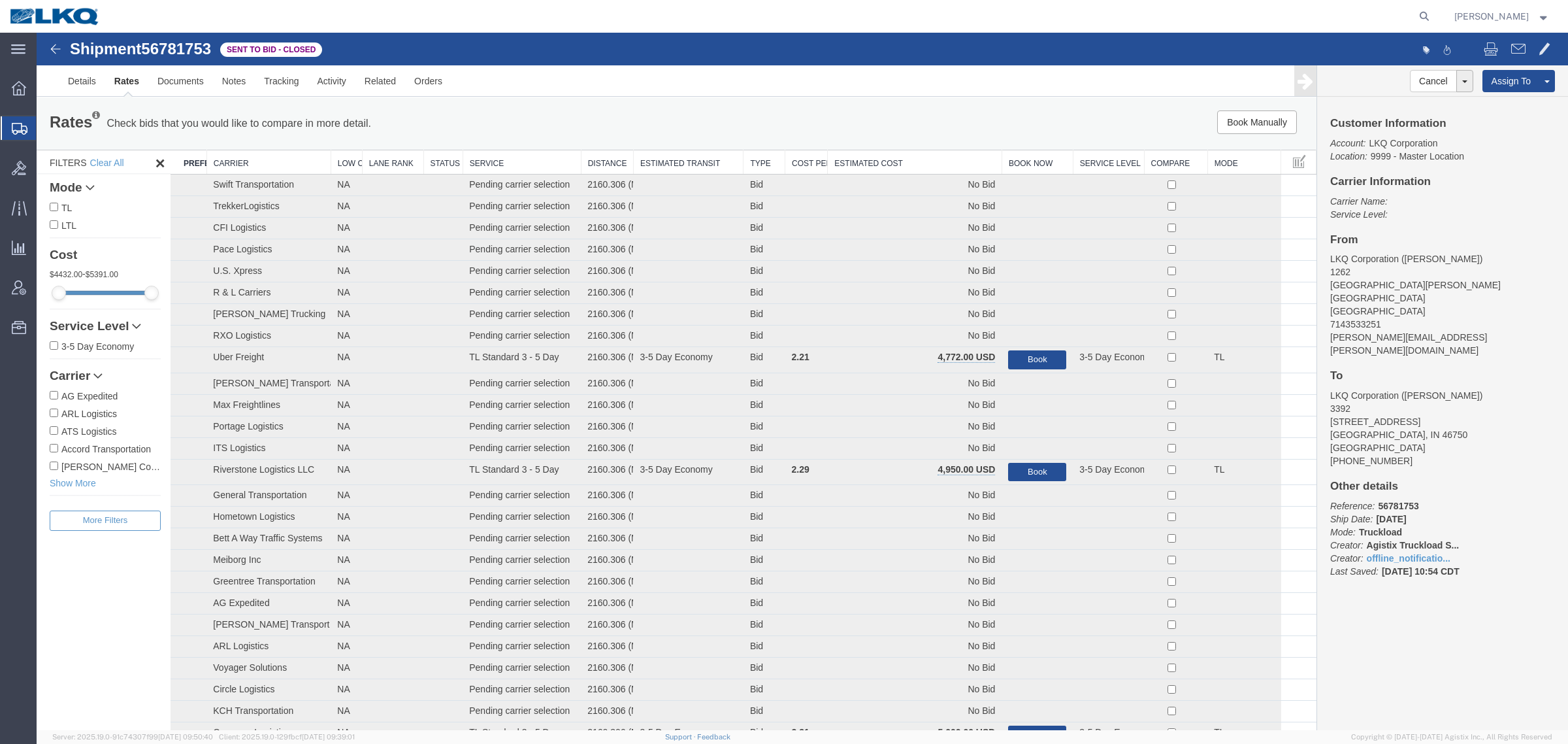
click at [887, 153] on th "Estimated Cost" at bounding box center [914, 162] width 174 height 24
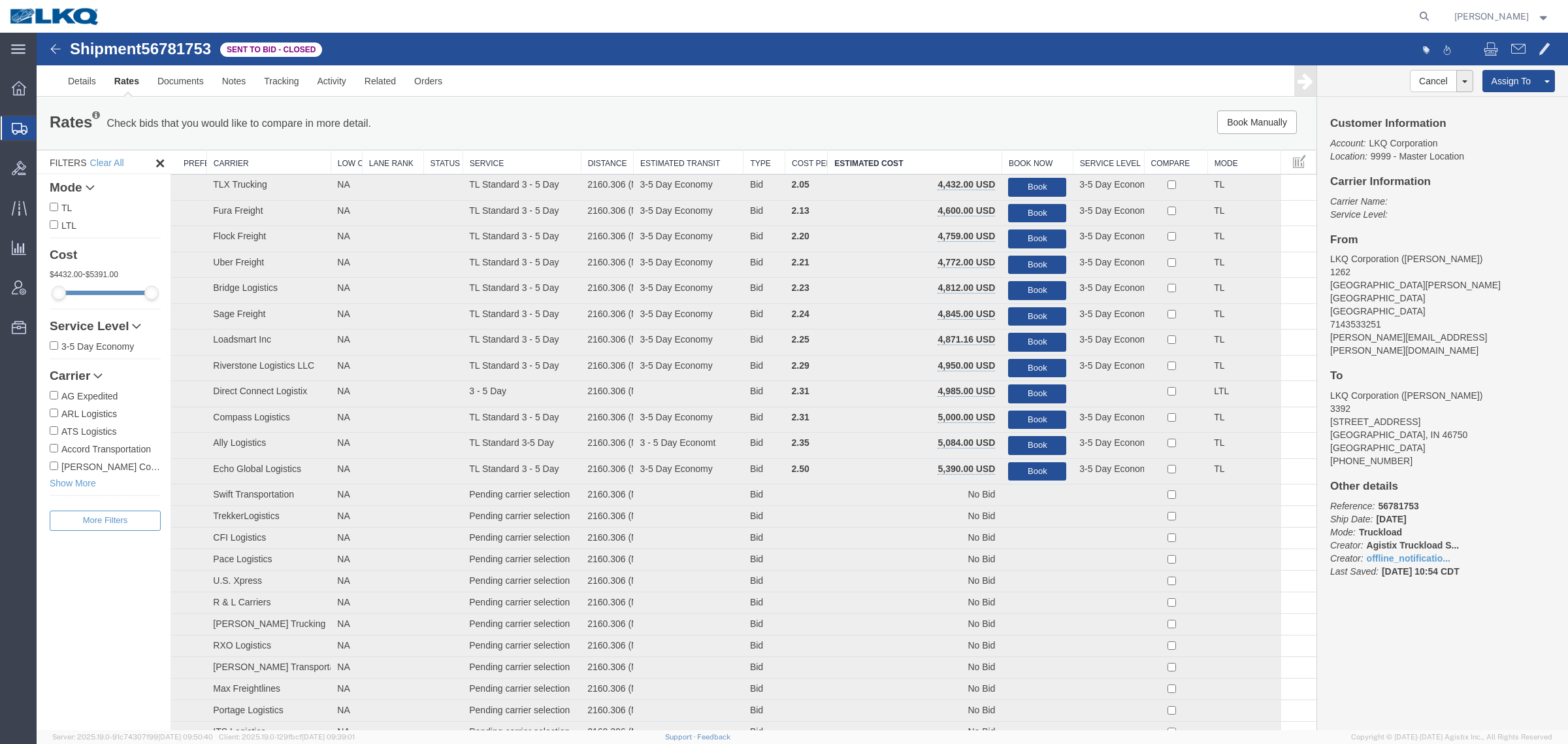
click at [180, 53] on span "56781753" at bounding box center [176, 48] width 70 height 17
copy span "56781753"
click at [622, 123] on div "Rates Check bids that you would like to compare in more detail. Compare Filter" at bounding box center [411, 123] width 743 height 26
click at [623, 123] on div "Rates Check bids that you would like to compare in more detail. Compare Filter" at bounding box center [411, 123] width 743 height 26
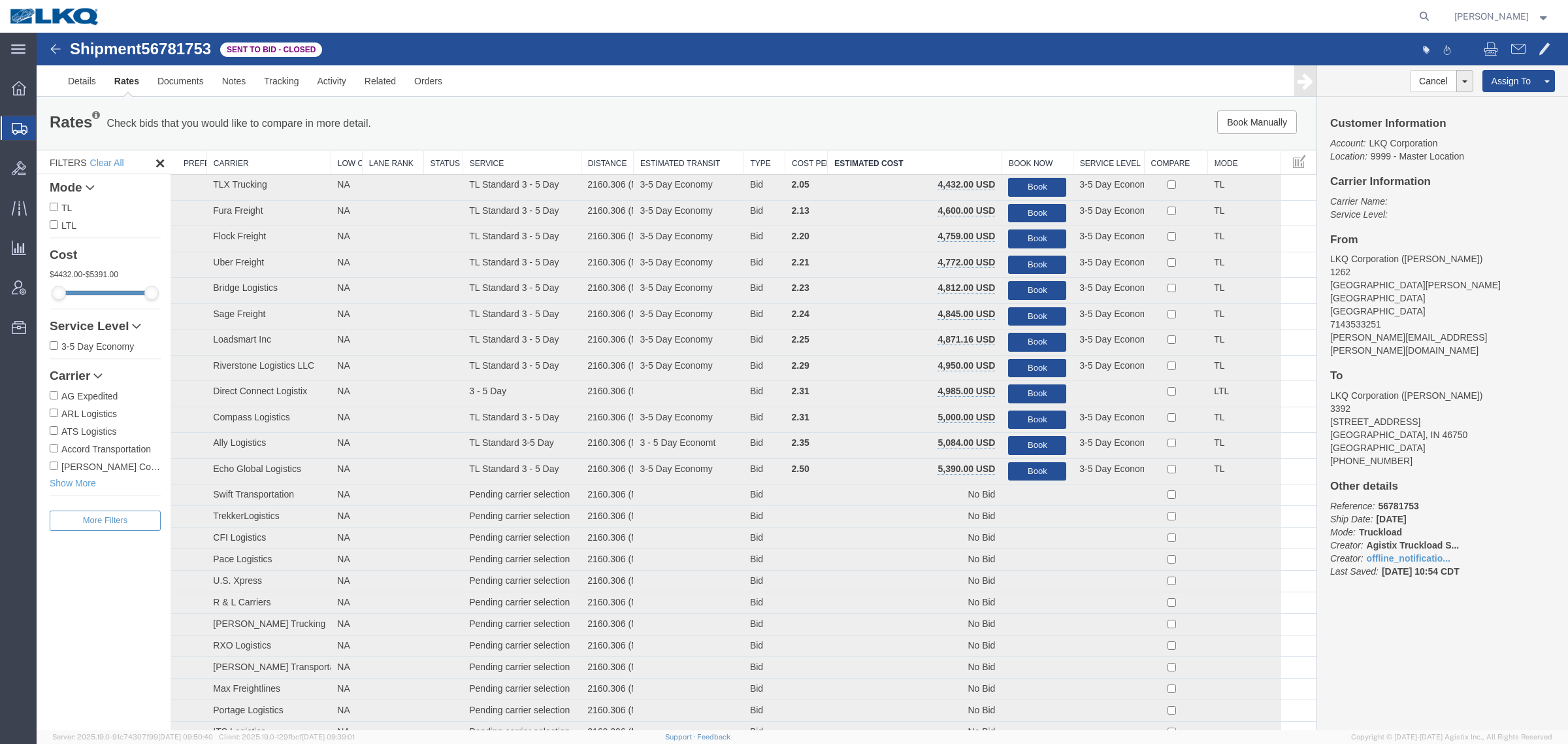
click at [791, 100] on div "Rates Check bids that you would like to compare in more detail. Compare Filter …" at bounding box center [676, 123] width 1279 height 52
click at [238, 80] on link "Notes" at bounding box center [234, 81] width 42 height 31
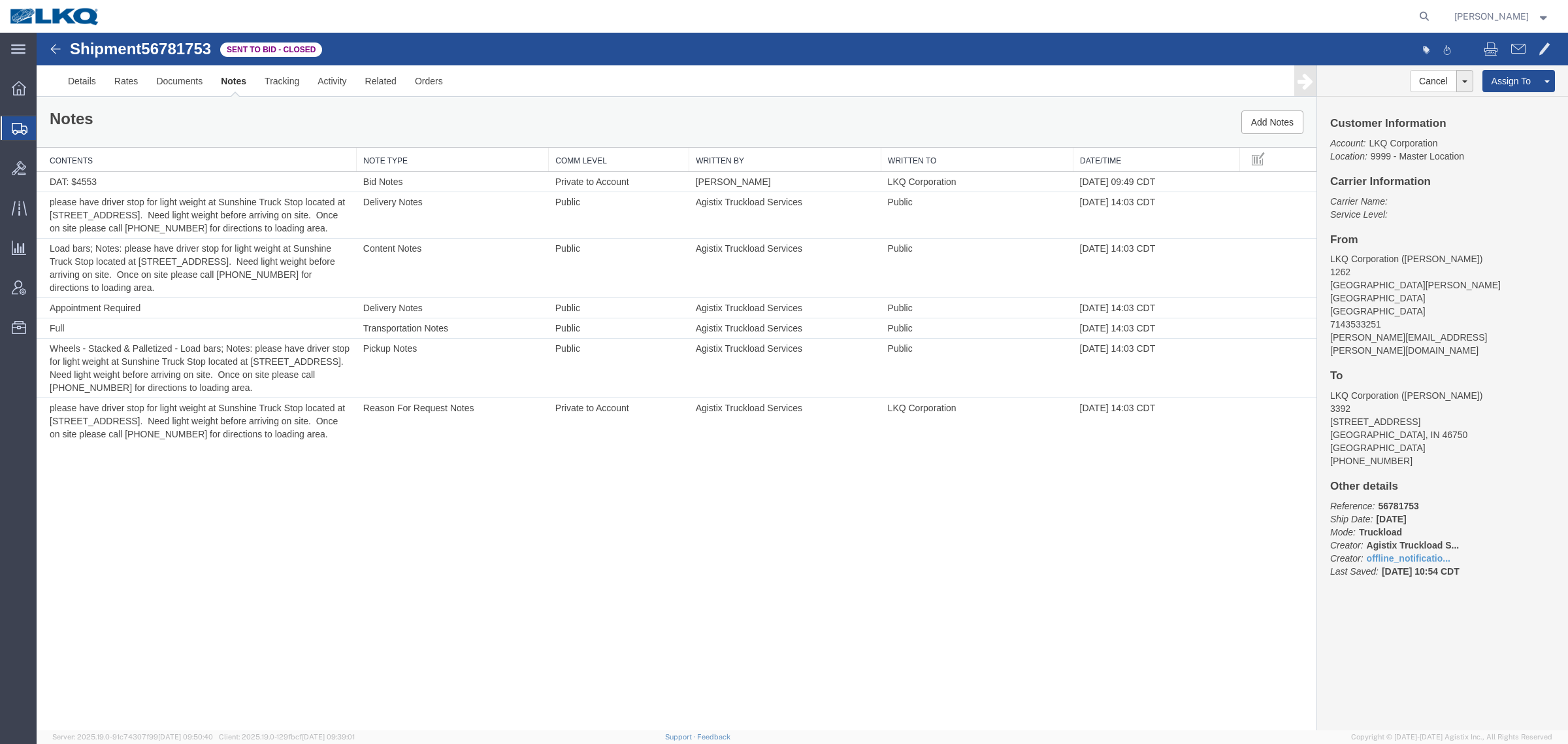
click at [425, 115] on div "Notes Add Notes" at bounding box center [676, 122] width 1279 height 50
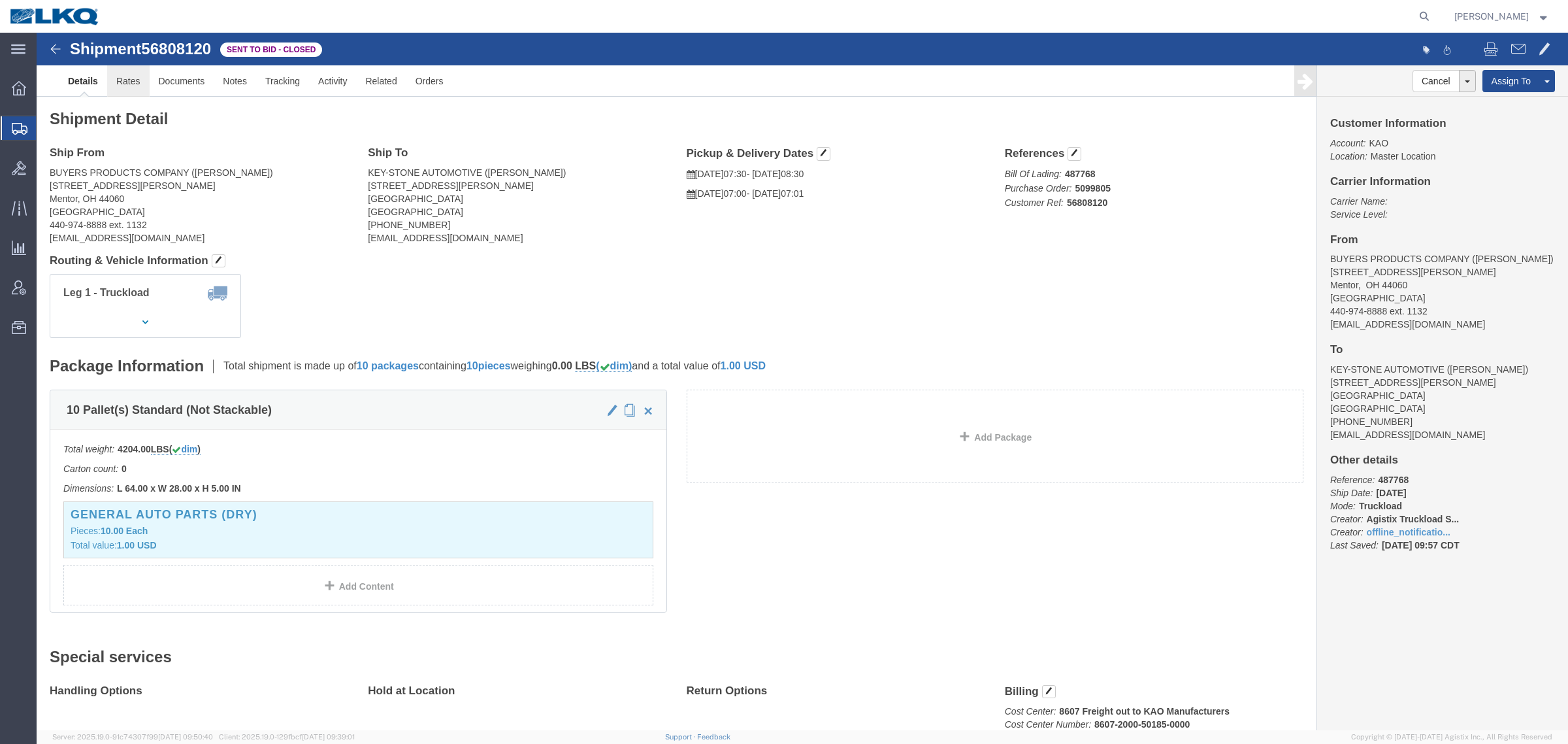
click link "Rates"
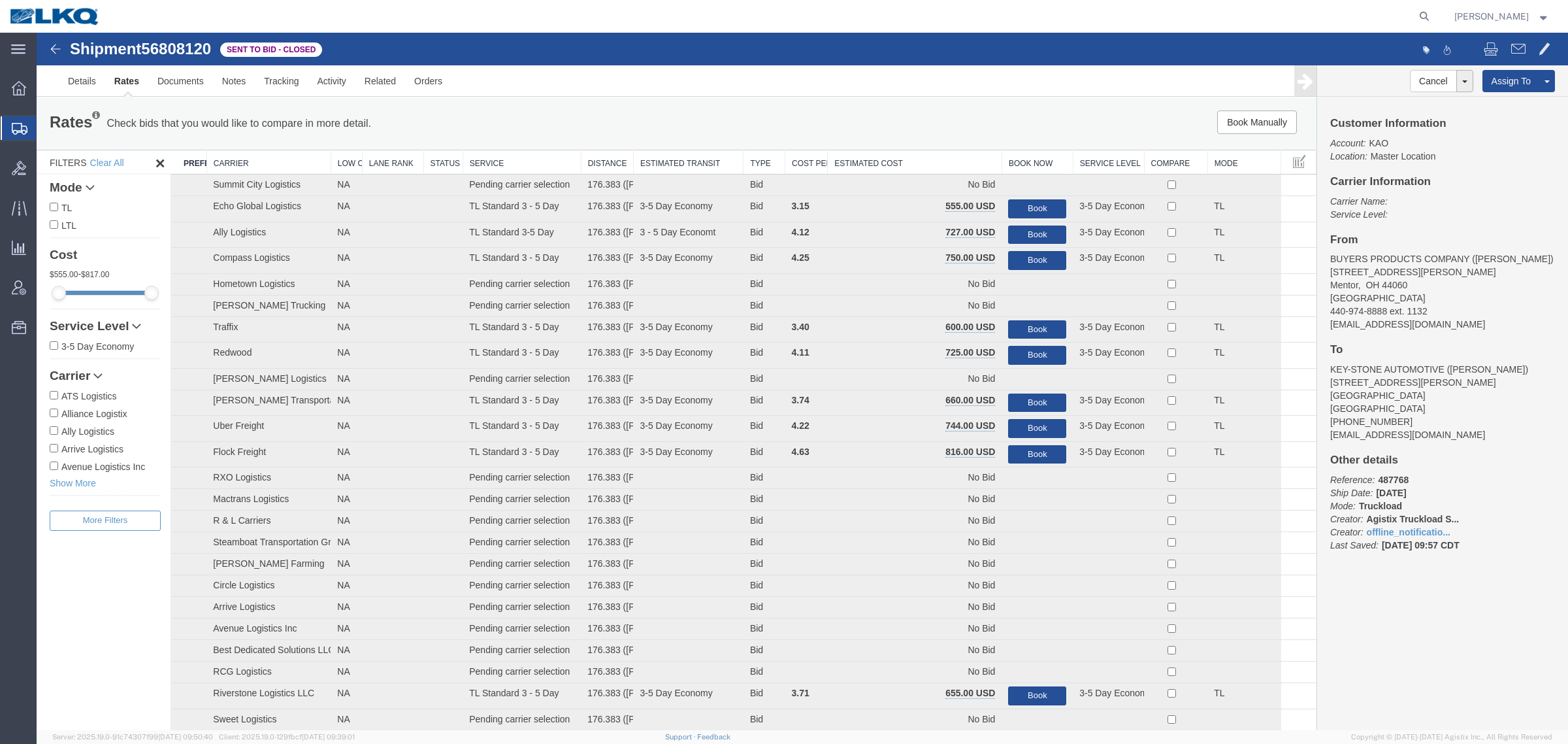
click at [900, 158] on th "Estimated Cost" at bounding box center [914, 162] width 174 height 24
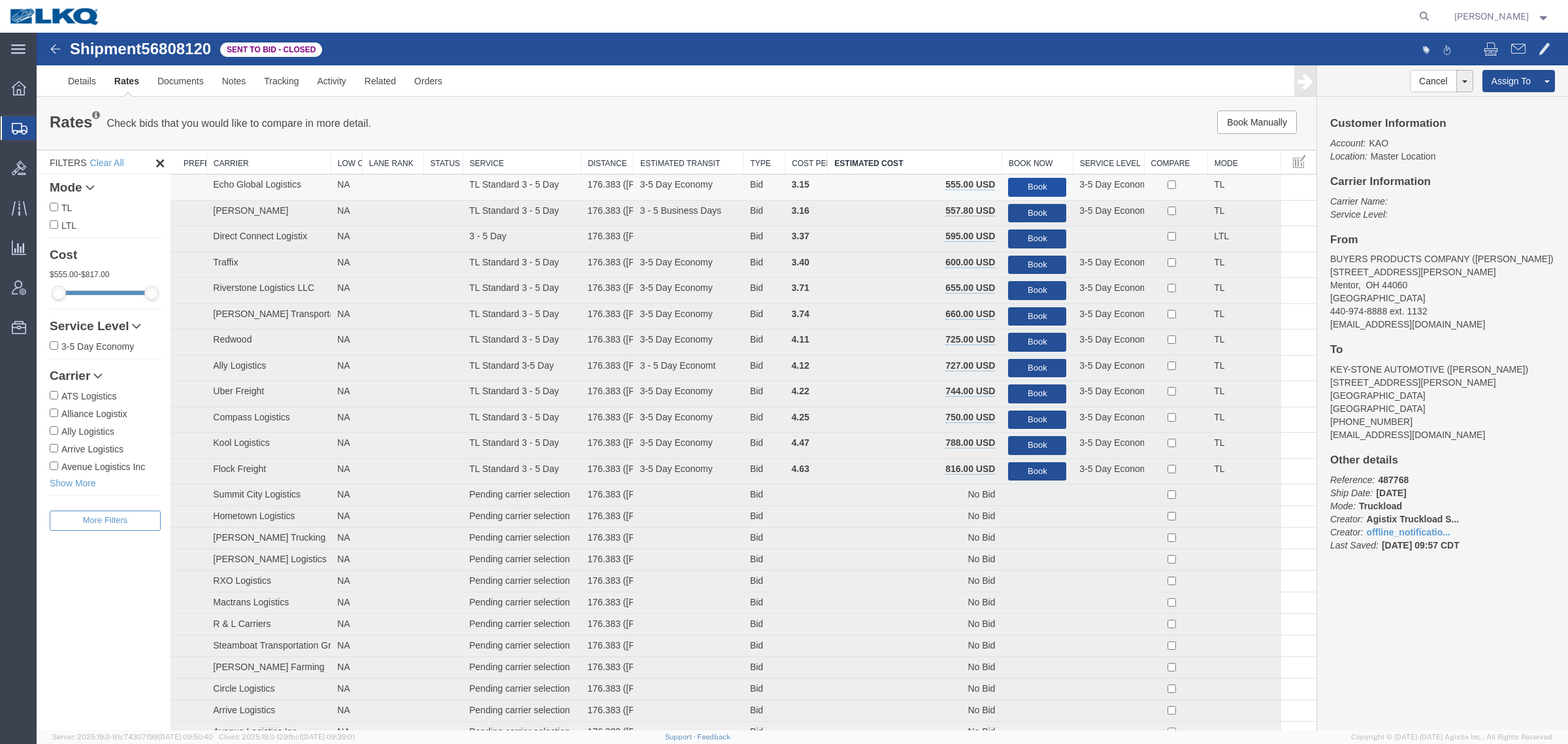
click at [1020, 181] on button "Book" at bounding box center [1036, 187] width 58 height 19
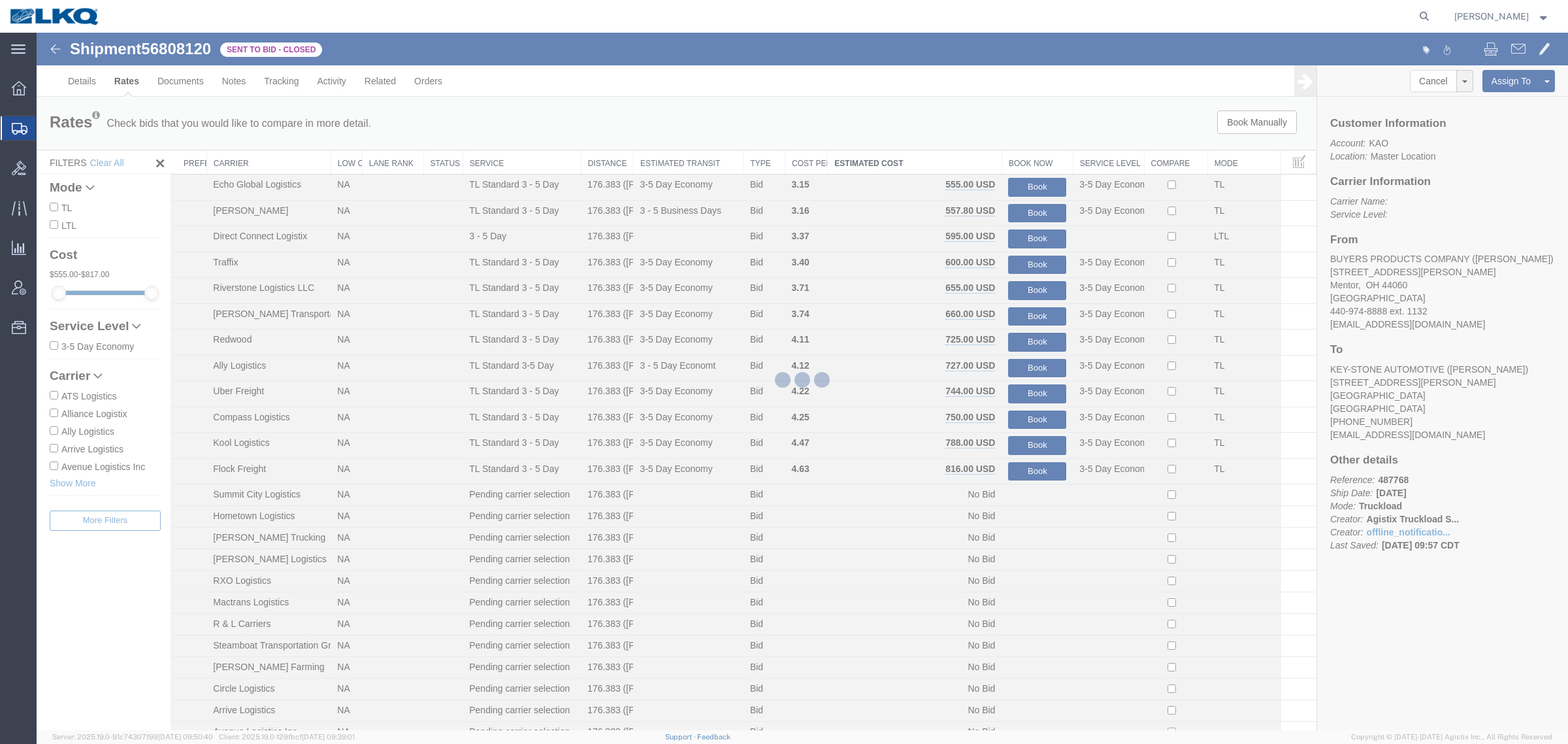
click at [624, 96] on div at bounding box center [802, 382] width 1531 height 697
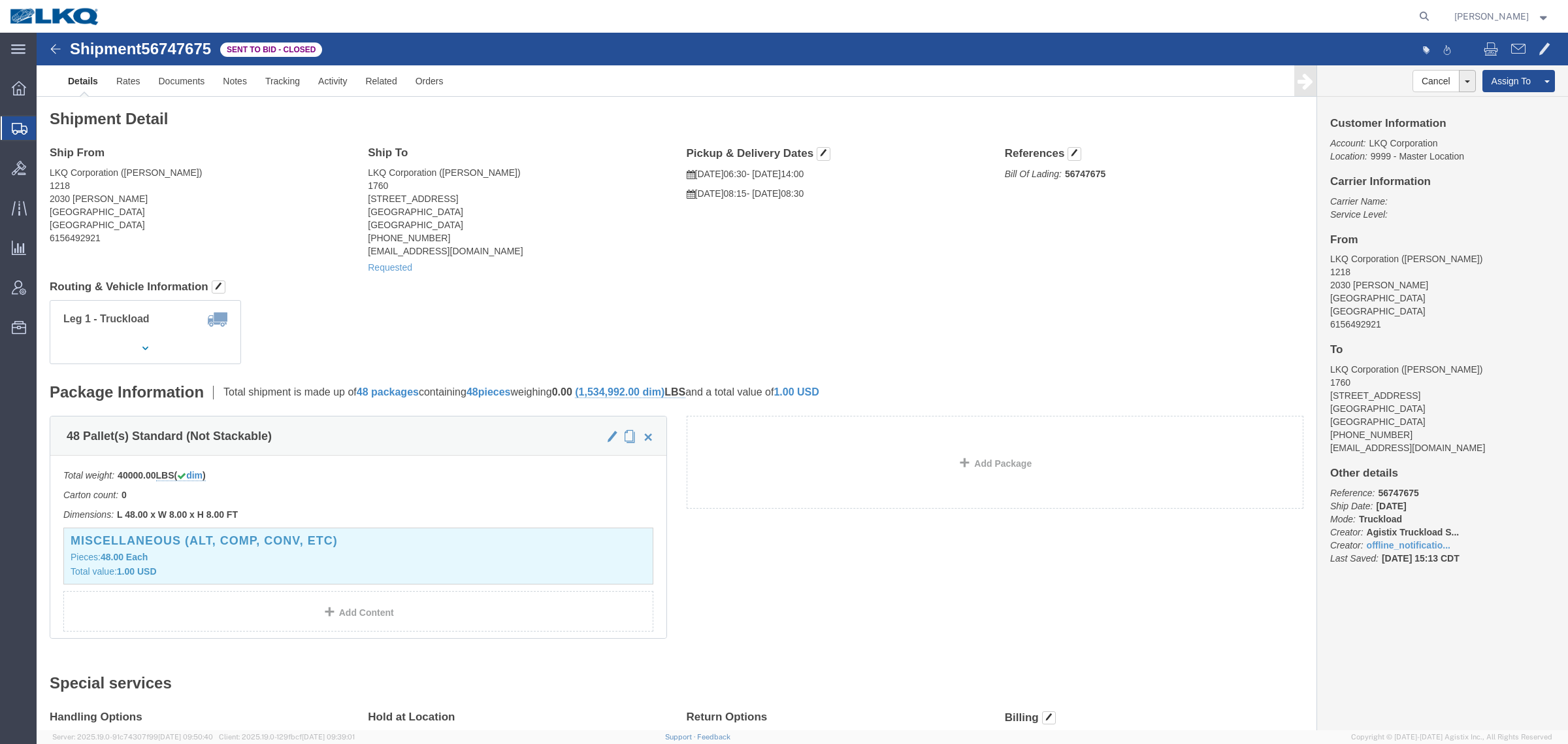
click h4 "Ship From"
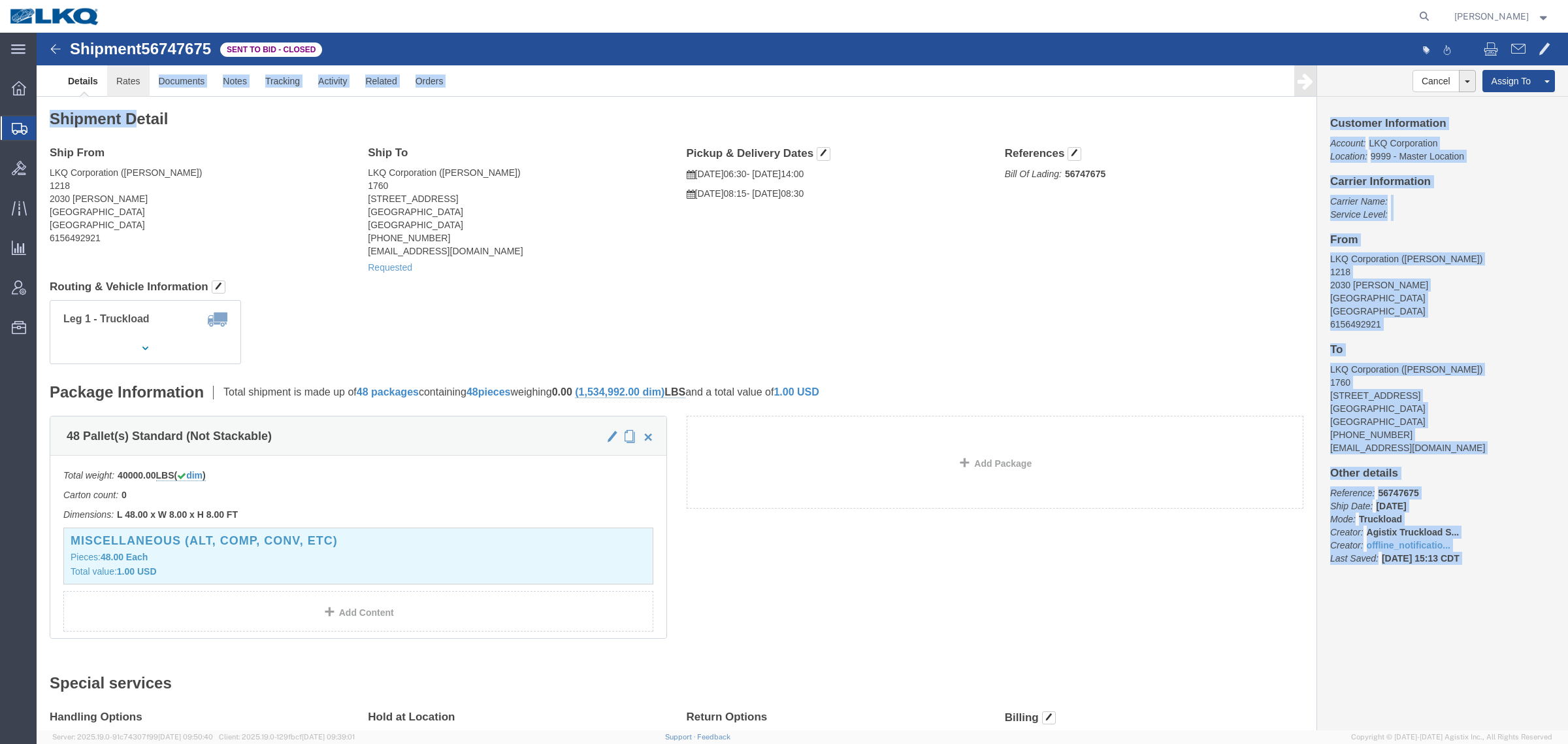
click form "Shipment 56747675 Sent to Bid - Closed Details Rates Documents Notes Tracking A…"
click link "Rates"
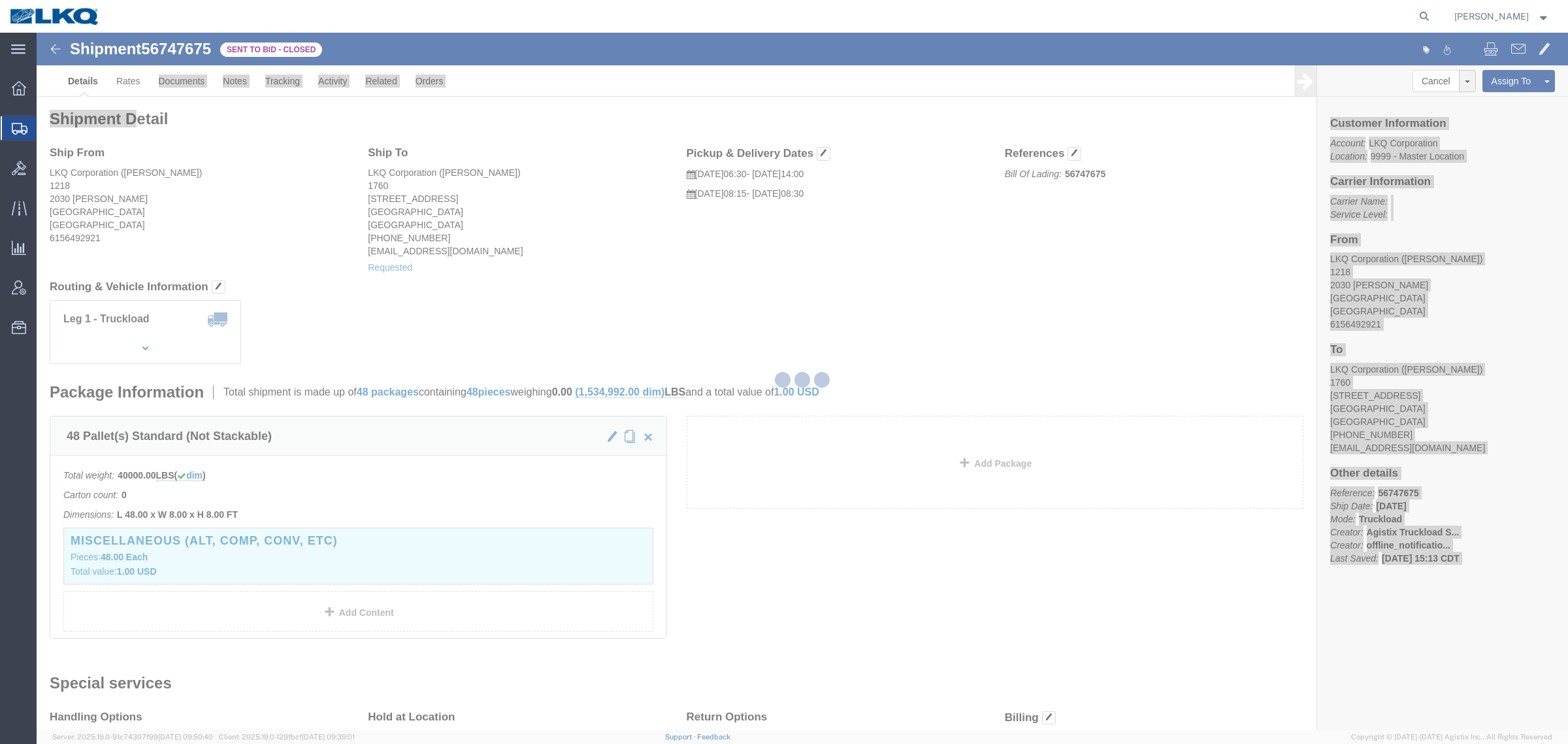
click at [765, 269] on div at bounding box center [802, 382] width 1531 height 697
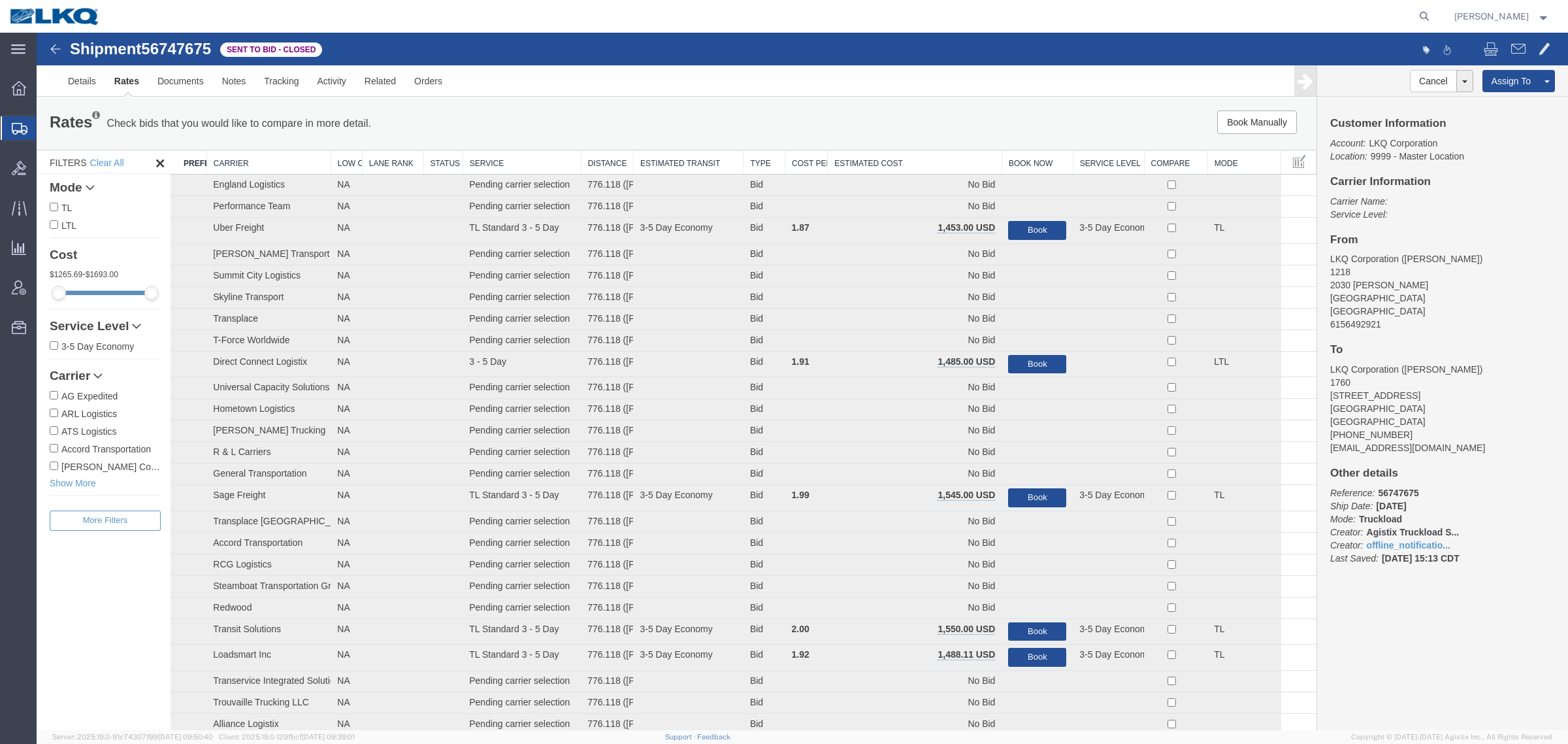
click at [905, 136] on div "Rates Check bids that you would like to compare in more detail. Compare Filter …" at bounding box center [676, 123] width 1273 height 26
click at [918, 163] on th "Estimated Cost" at bounding box center [914, 162] width 174 height 24
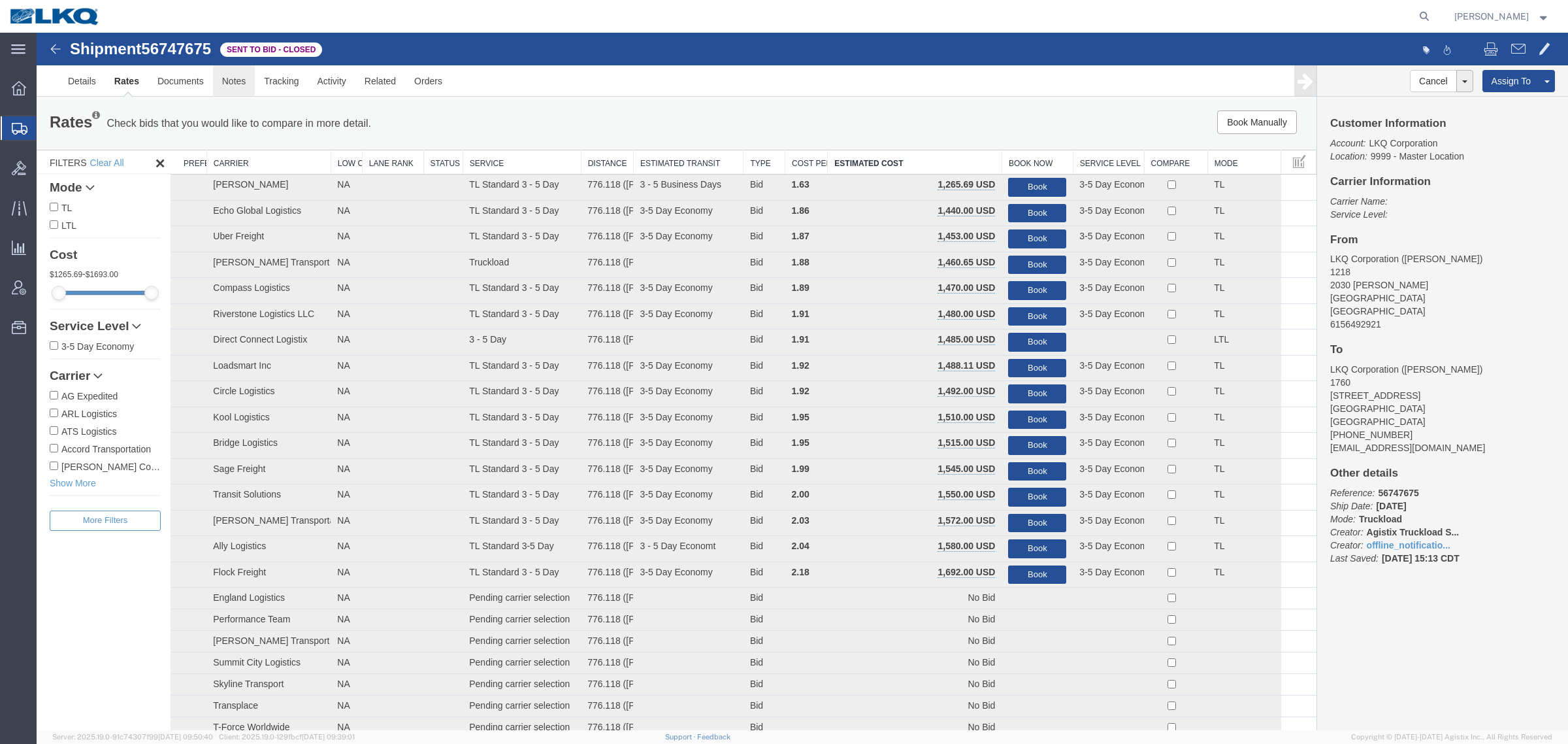
click at [226, 77] on link "Notes" at bounding box center [234, 81] width 42 height 31
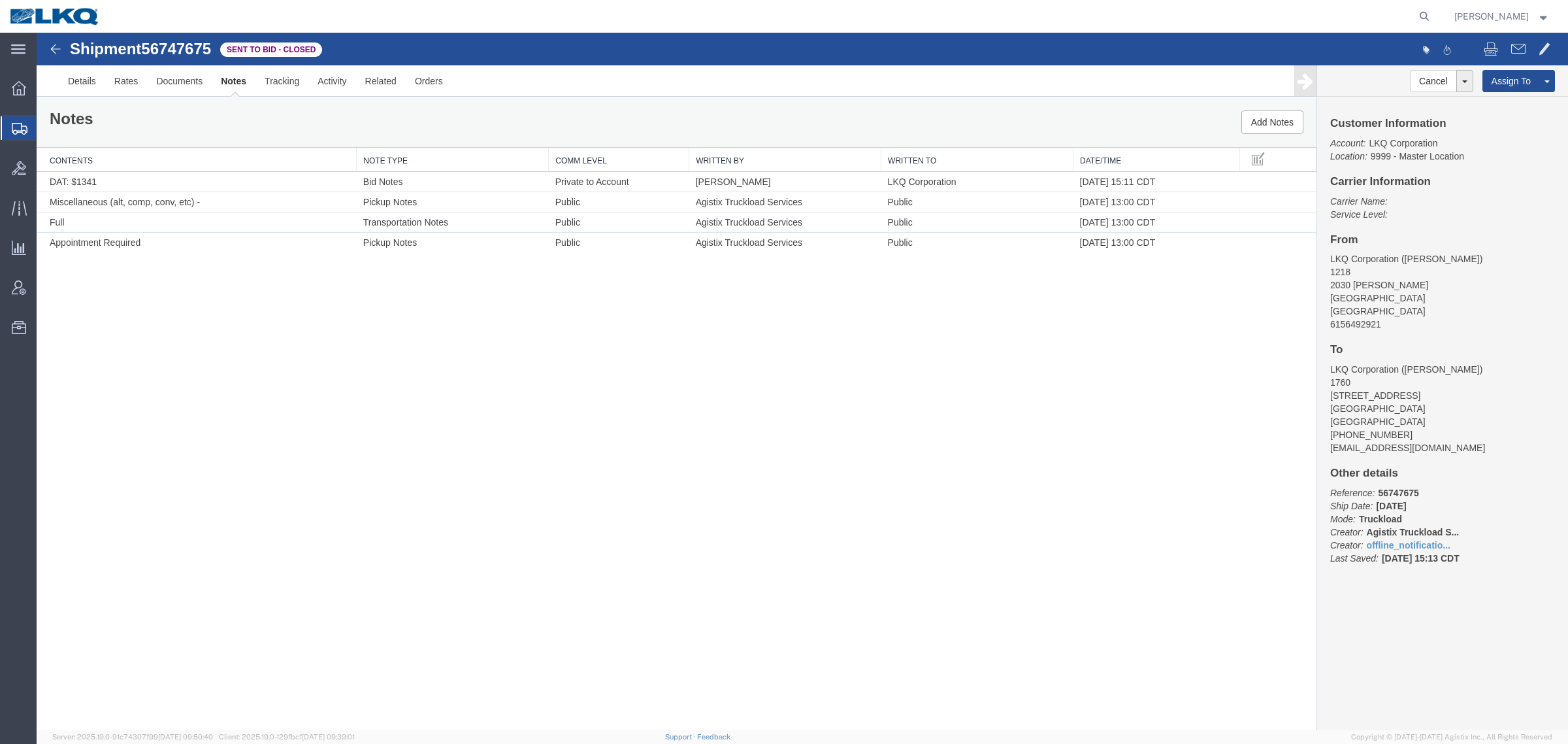
drag, startPoint x: 570, startPoint y: 436, endPoint x: 580, endPoint y: 436, distance: 10.0
click at [570, 437] on div "Shipment 56747675 4 of 4 Sent to Bid - Closed Details Rates Documents Notes Tra…" at bounding box center [802, 382] width 1531 height 697
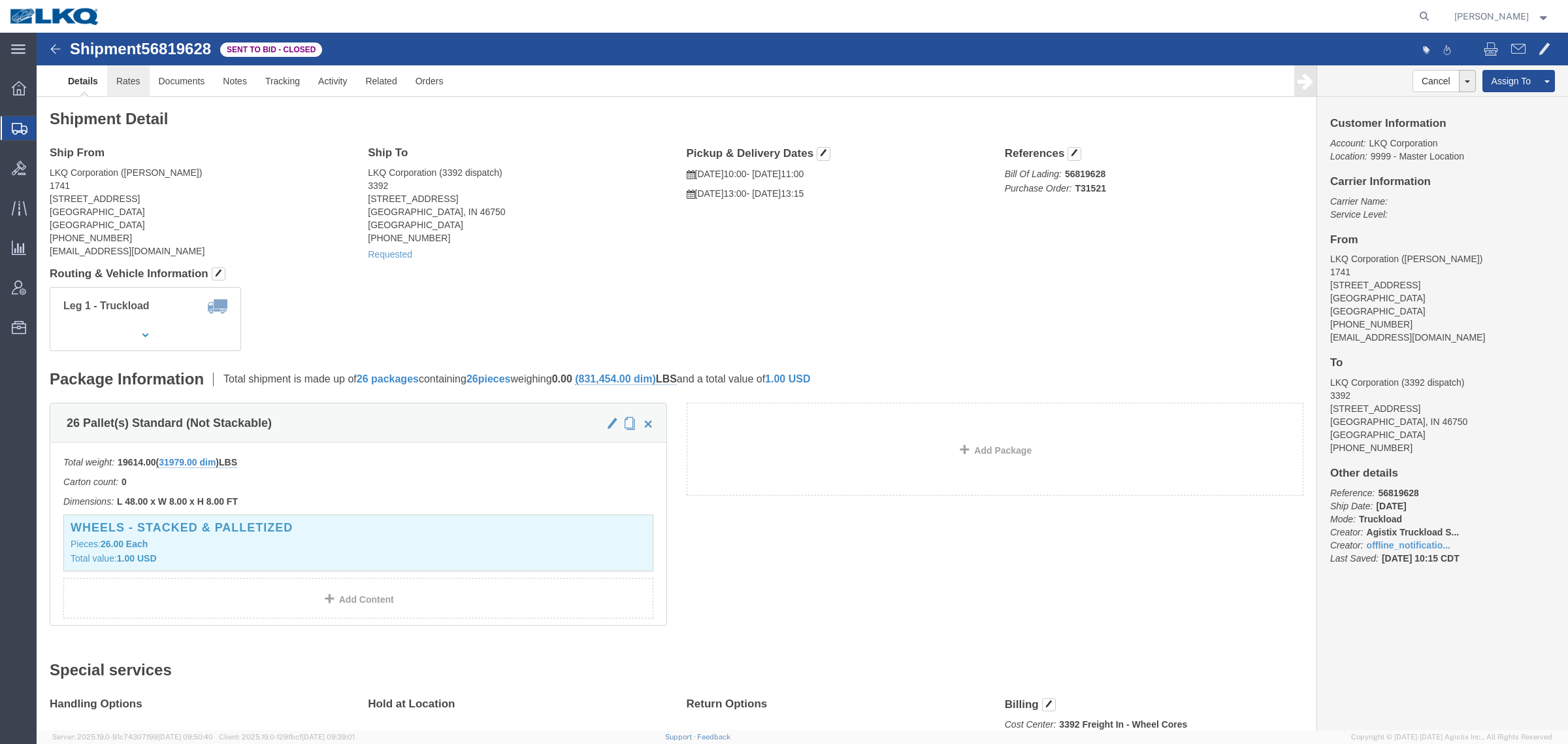
click link "Rates"
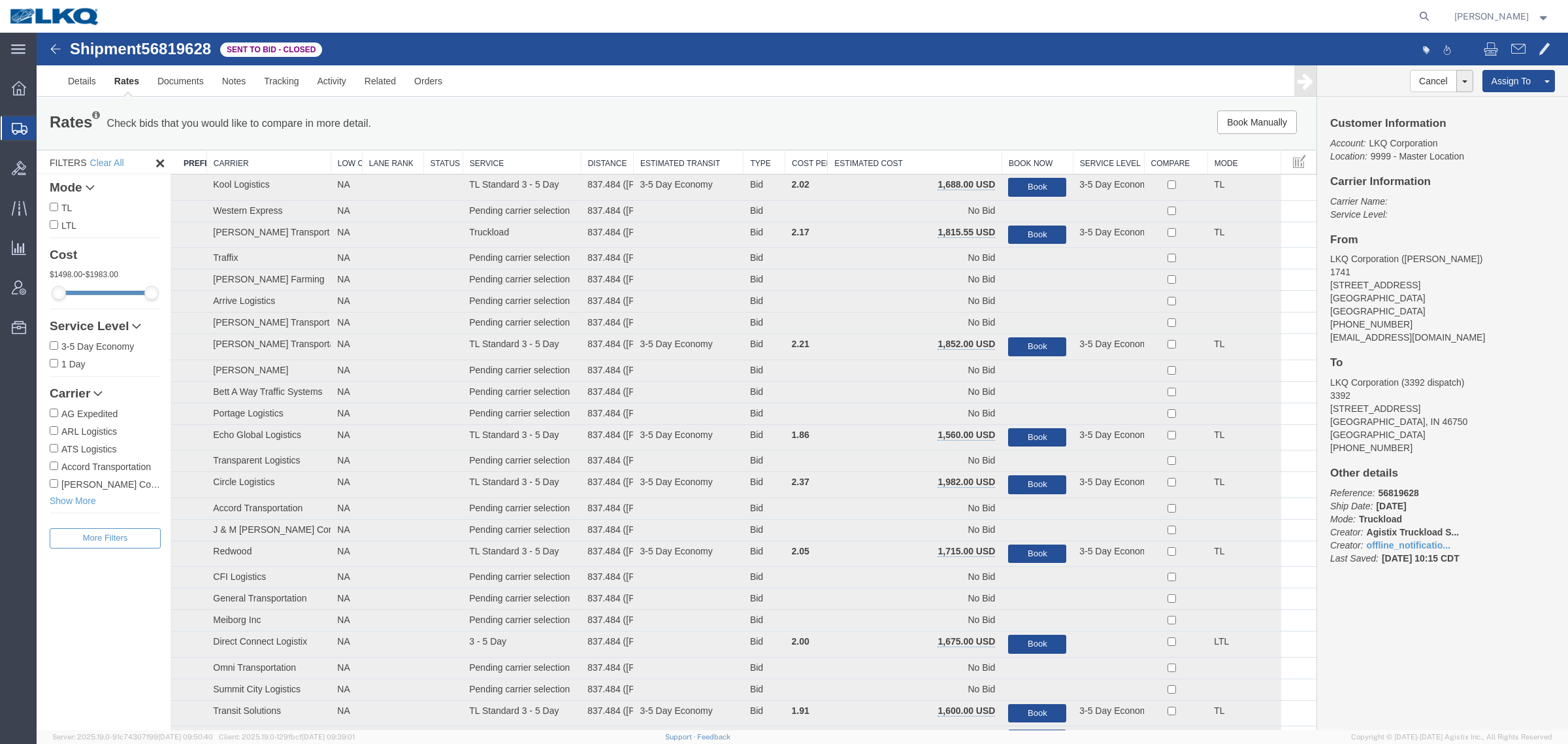
click at [955, 153] on th "Estimated Cost" at bounding box center [914, 162] width 174 height 24
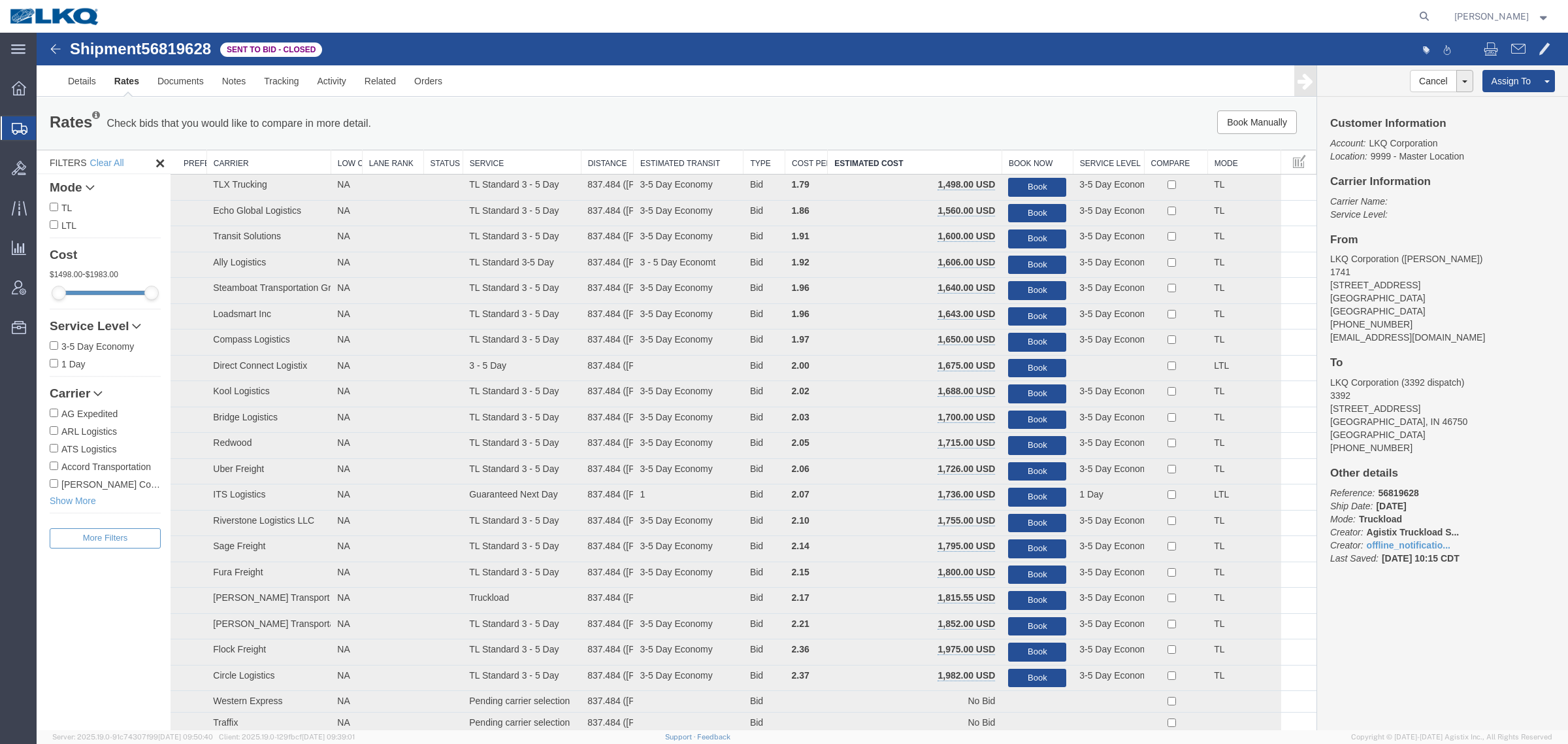
click at [846, 116] on div "Book Manually Pause Continue" at bounding box center [1047, 122] width 530 height 24
click at [233, 75] on link "Notes" at bounding box center [234, 81] width 42 height 31
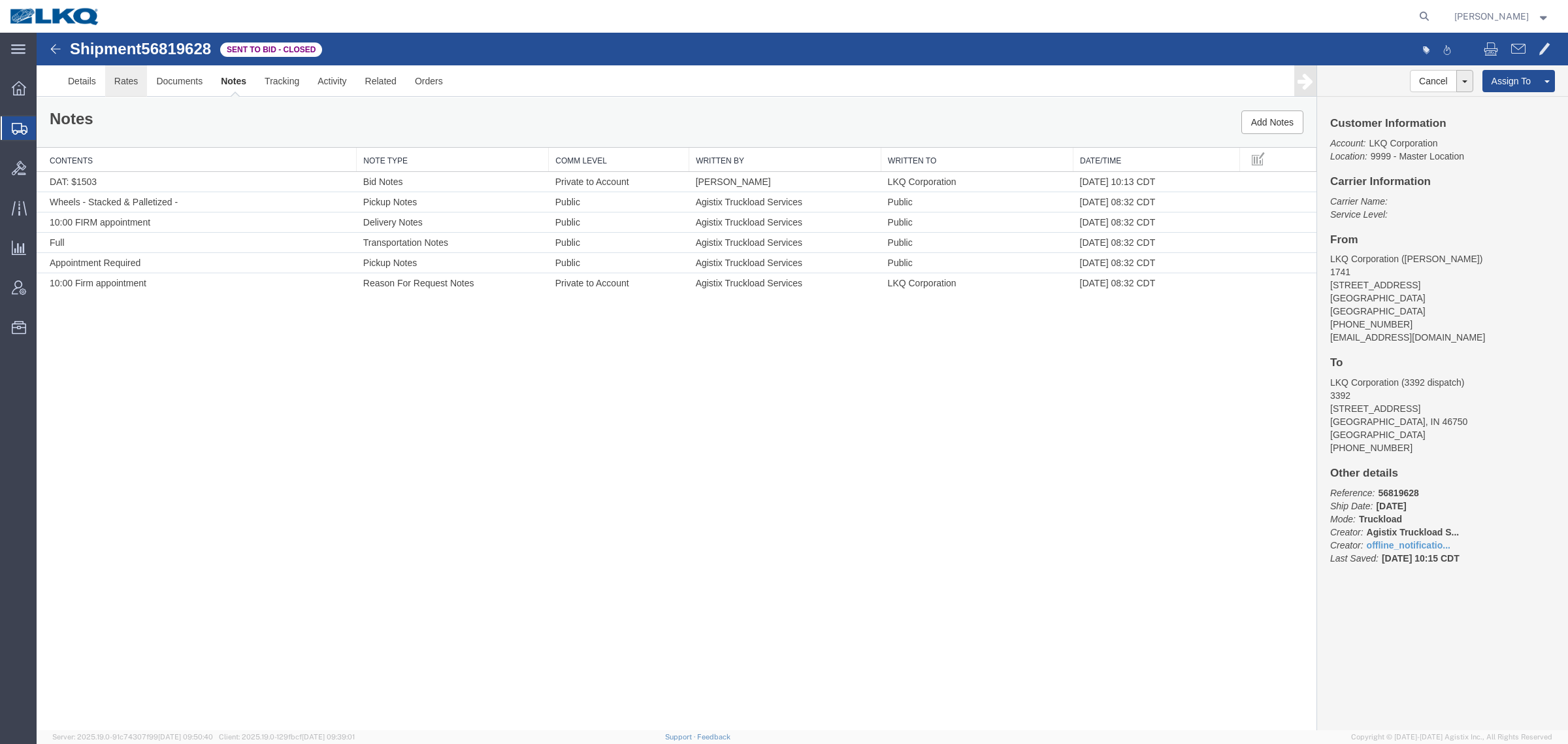
click at [132, 72] on link "Rates" at bounding box center [127, 81] width 42 height 31
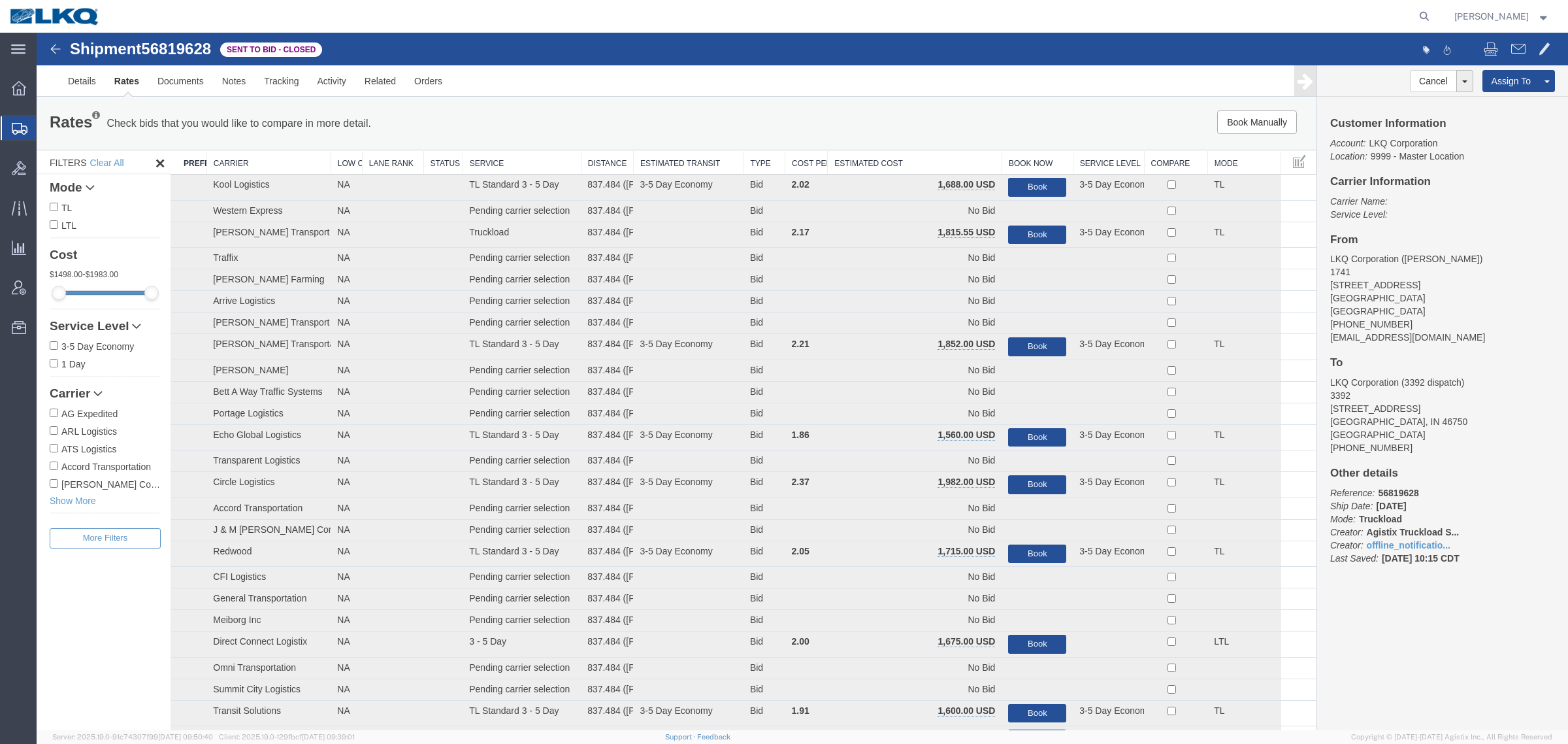
click at [933, 153] on th "Estimated Cost" at bounding box center [914, 162] width 174 height 24
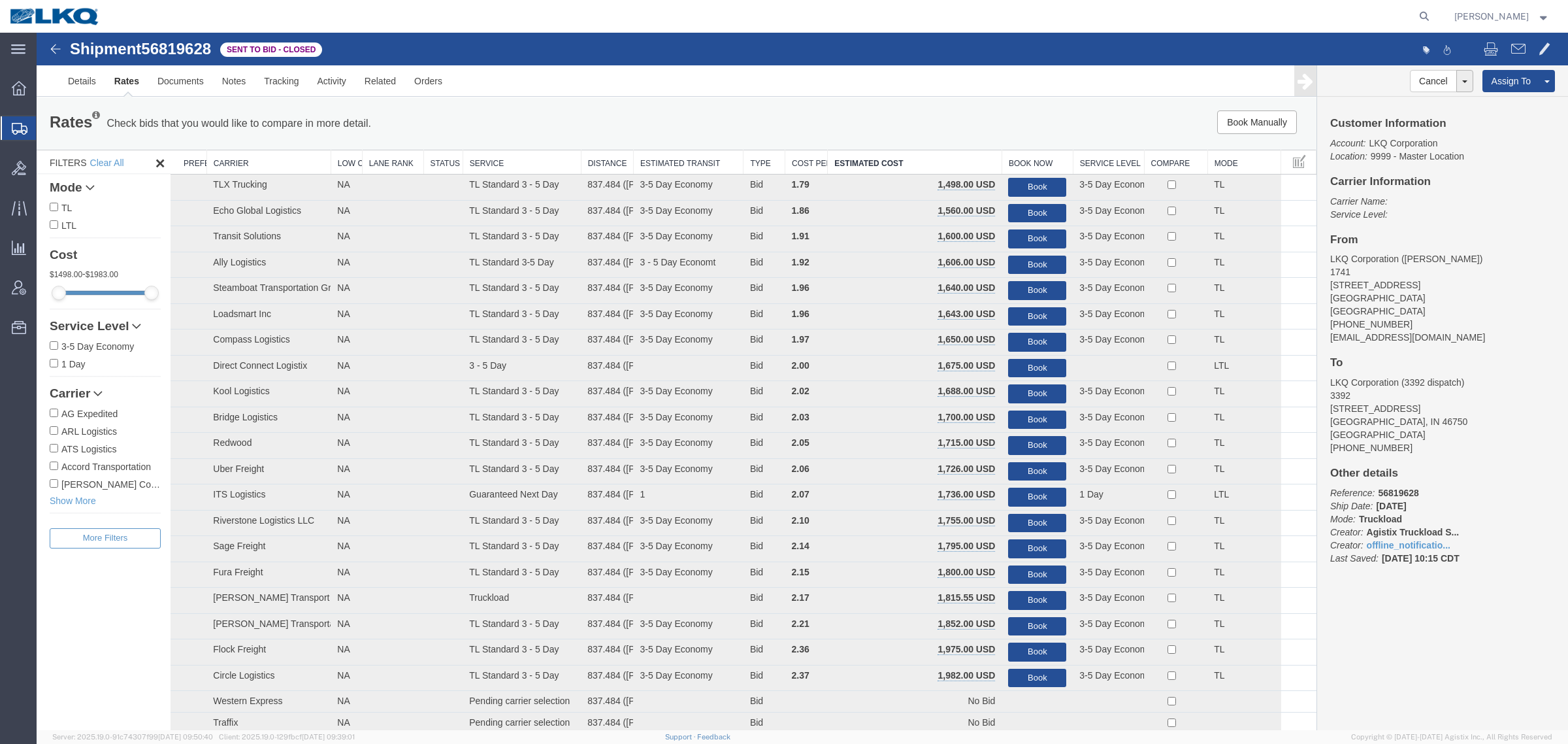
click at [192, 56] on span "56819628" at bounding box center [176, 48] width 70 height 17
copy span "56819628"
click at [999, 124] on div "Book Manually Pause Continue" at bounding box center [1047, 122] width 530 height 24
click at [1382, 284] on address "LKQ Corporation ([PERSON_NAME]) 1741 [STREET_ADDRESS][PERSON_NAME] [PHONE_NUMBE…" at bounding box center [1441, 298] width 225 height 92
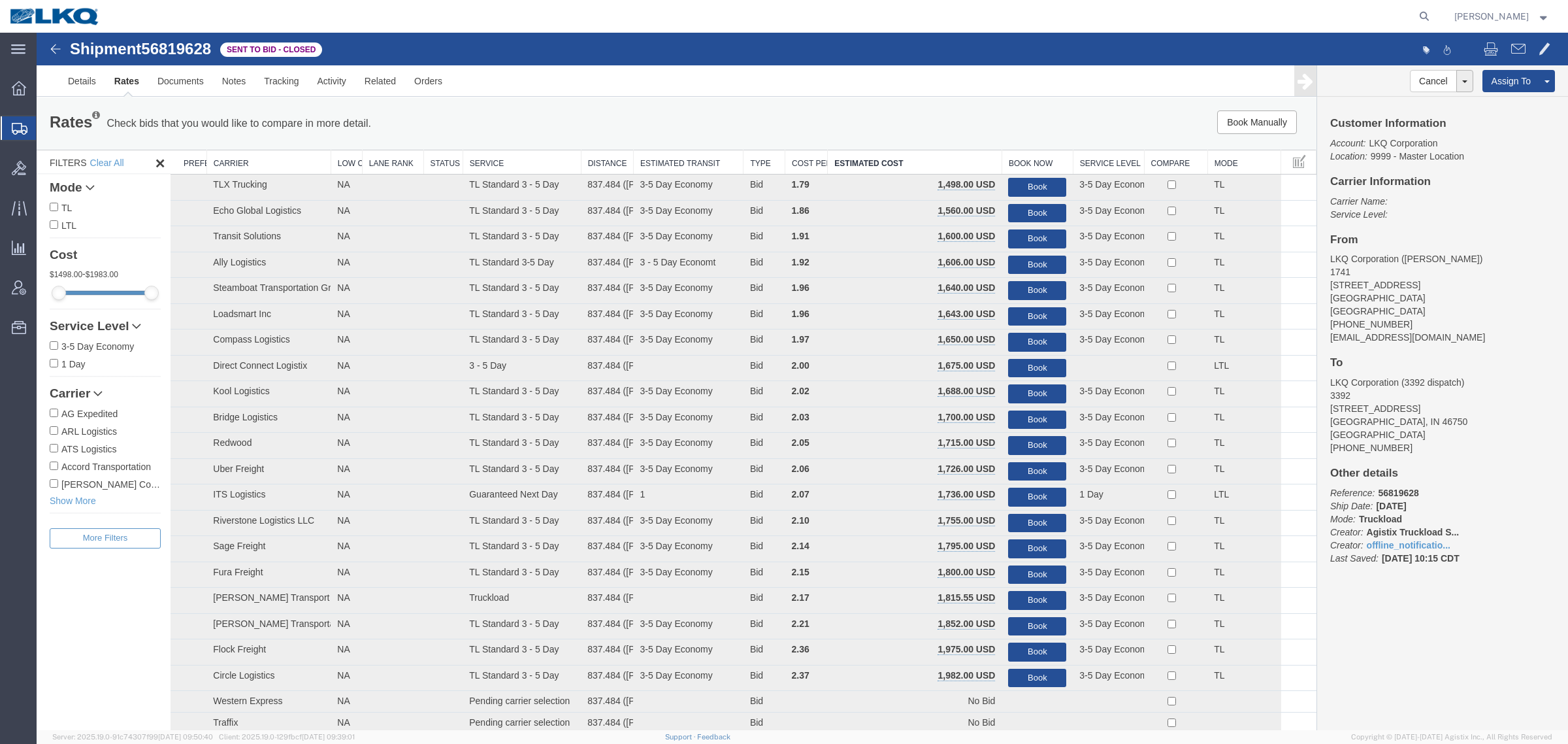
click at [1073, 130] on div "Book Manually Pause Continue" at bounding box center [1047, 122] width 530 height 24
click at [957, 128] on div "Book Manually Pause Continue" at bounding box center [1047, 122] width 530 height 24
click at [838, 108] on div "Rates Check bids that you would like to compare in more detail. Compare Filter …" at bounding box center [676, 123] width 1279 height 52
click at [776, 105] on div "Rates Check bids that you would like to compare in more detail. Compare Filter …" at bounding box center [676, 123] width 1279 height 52
click at [700, 105] on div "Rates Check bids that you would like to compare in more detail. Compare Filter …" at bounding box center [676, 123] width 1279 height 52
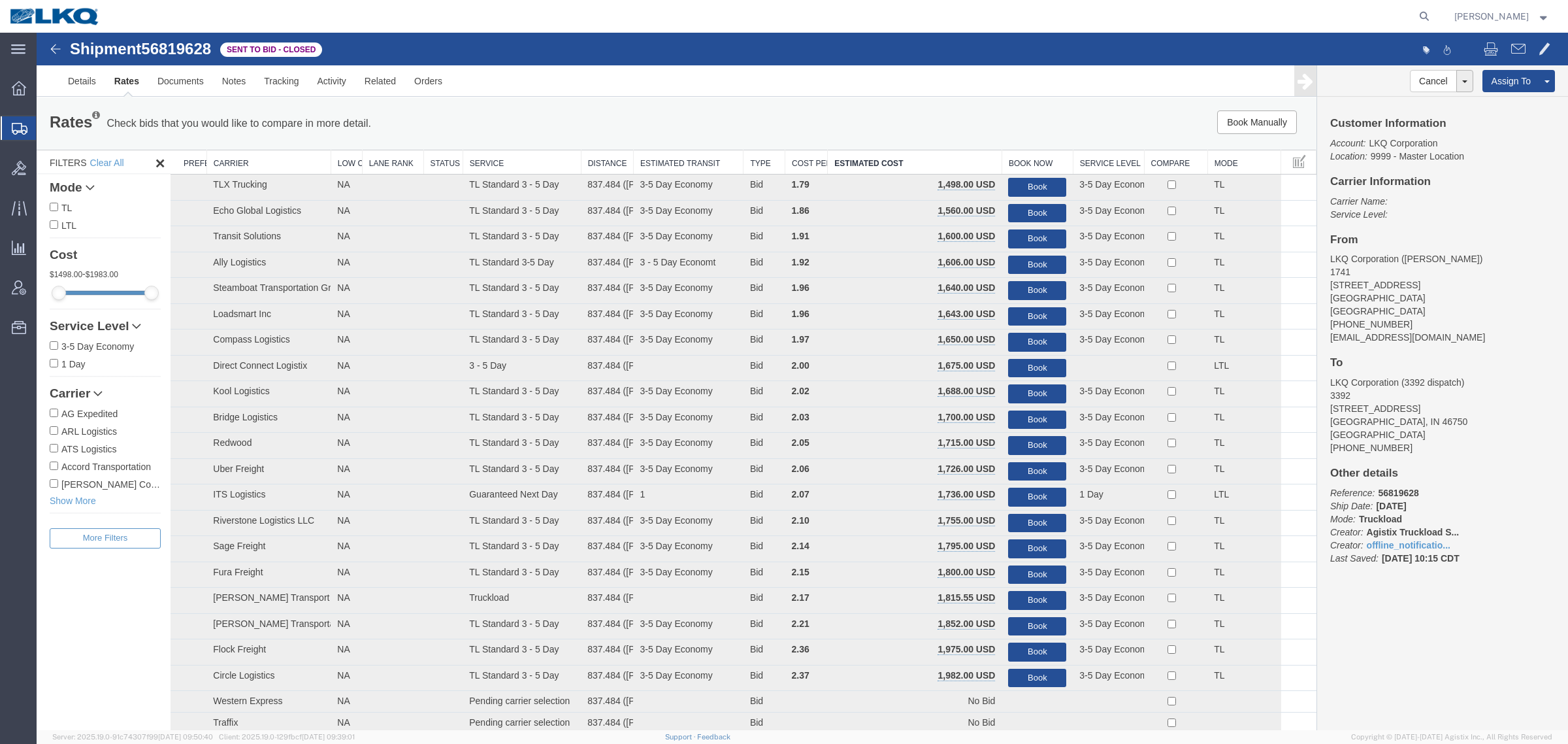
click at [646, 108] on div "Rates Check bids that you would like to compare in more detail. Compare Filter …" at bounding box center [676, 123] width 1279 height 52
click at [569, 113] on div "Rates Check bids that you would like to compare in more detail. Compare Filter" at bounding box center [411, 123] width 743 height 26
click at [531, 116] on div "Rates Check bids that you would like to compare in more detail. Compare Filter" at bounding box center [411, 123] width 743 height 26
click at [439, 118] on div "Rates Check bids that you would like to compare in more detail. Compare Filter" at bounding box center [411, 123] width 743 height 26
click at [412, 121] on div "Rates Check bids that you would like to compare in more detail. Compare Filter" at bounding box center [411, 123] width 743 height 26
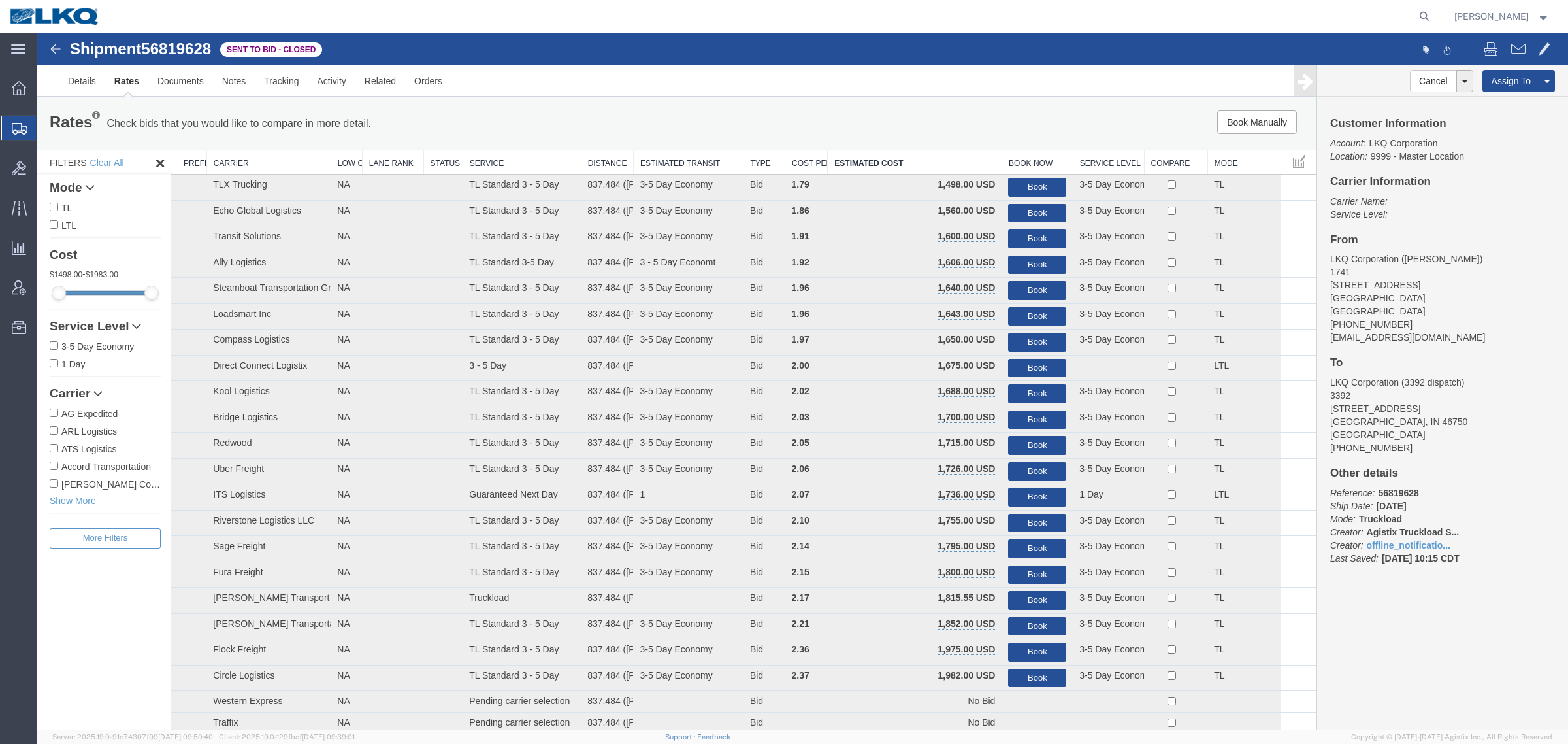
click at [478, 115] on div "Rates Check bids that you would like to compare in more detail. Compare Filter" at bounding box center [411, 123] width 743 height 26
click at [543, 111] on div "Rates Check bids that you would like to compare in more detail. Compare Filter" at bounding box center [411, 123] width 743 height 26
click at [580, 110] on div "Rates Check bids that you would like to compare in more detail. Compare Filter" at bounding box center [411, 123] width 743 height 26
click at [615, 119] on div "Rates Check bids that you would like to compare in more detail. Compare Filter" at bounding box center [411, 123] width 743 height 26
click at [619, 119] on div "Rates Check bids that you would like to compare in more detail. Compare Filter" at bounding box center [411, 123] width 743 height 26
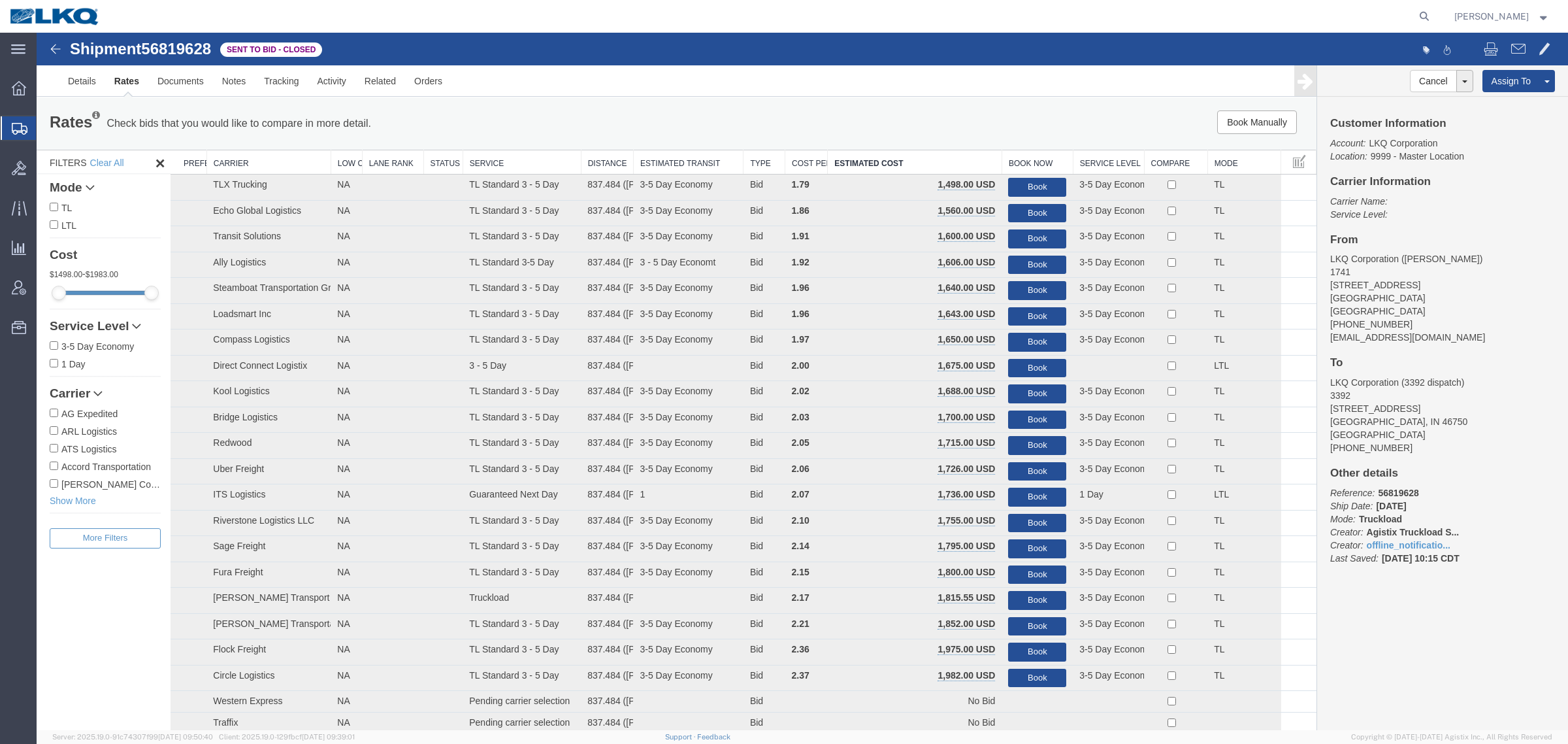
click at [787, 121] on div "Book Manually Pause Continue" at bounding box center [1047, 122] width 530 height 24
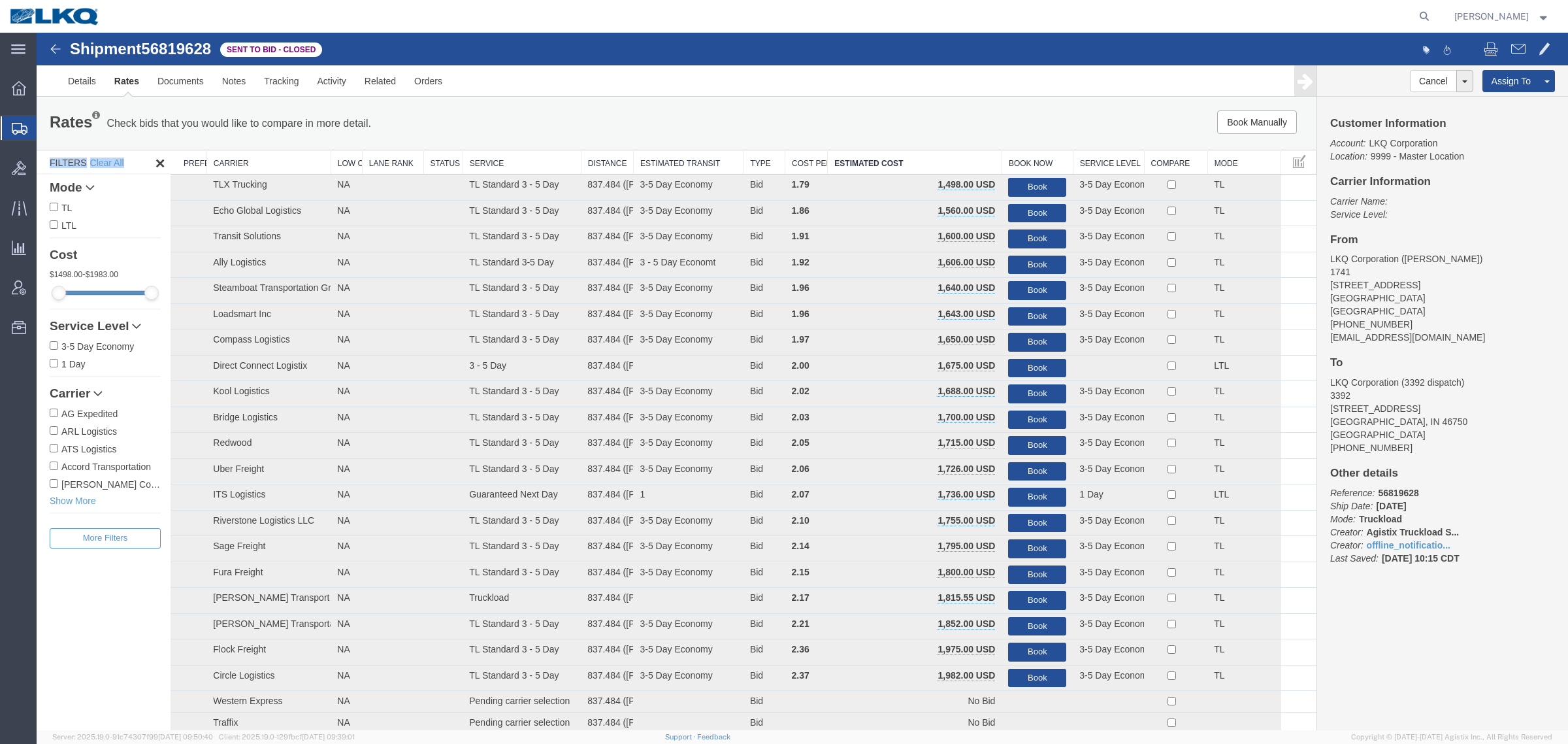
click at [787, 121] on div "Book Manually Pause Continue" at bounding box center [1047, 122] width 530 height 24
click at [119, 87] on link "Rates" at bounding box center [127, 81] width 43 height 31
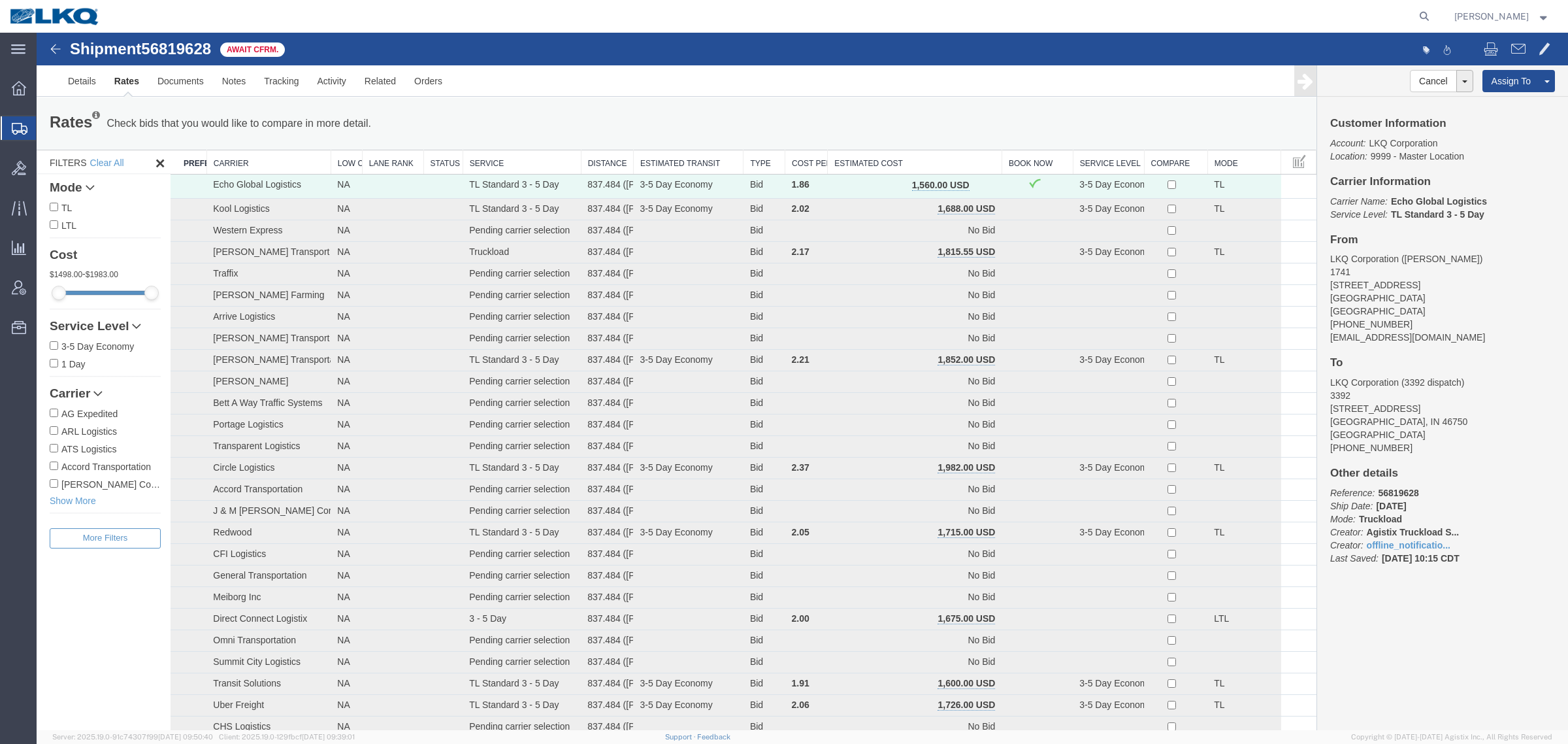
click at [135, 79] on link "Rates" at bounding box center [127, 81] width 43 height 31
click at [979, 185] on span "button" at bounding box center [983, 185] width 7 height 9
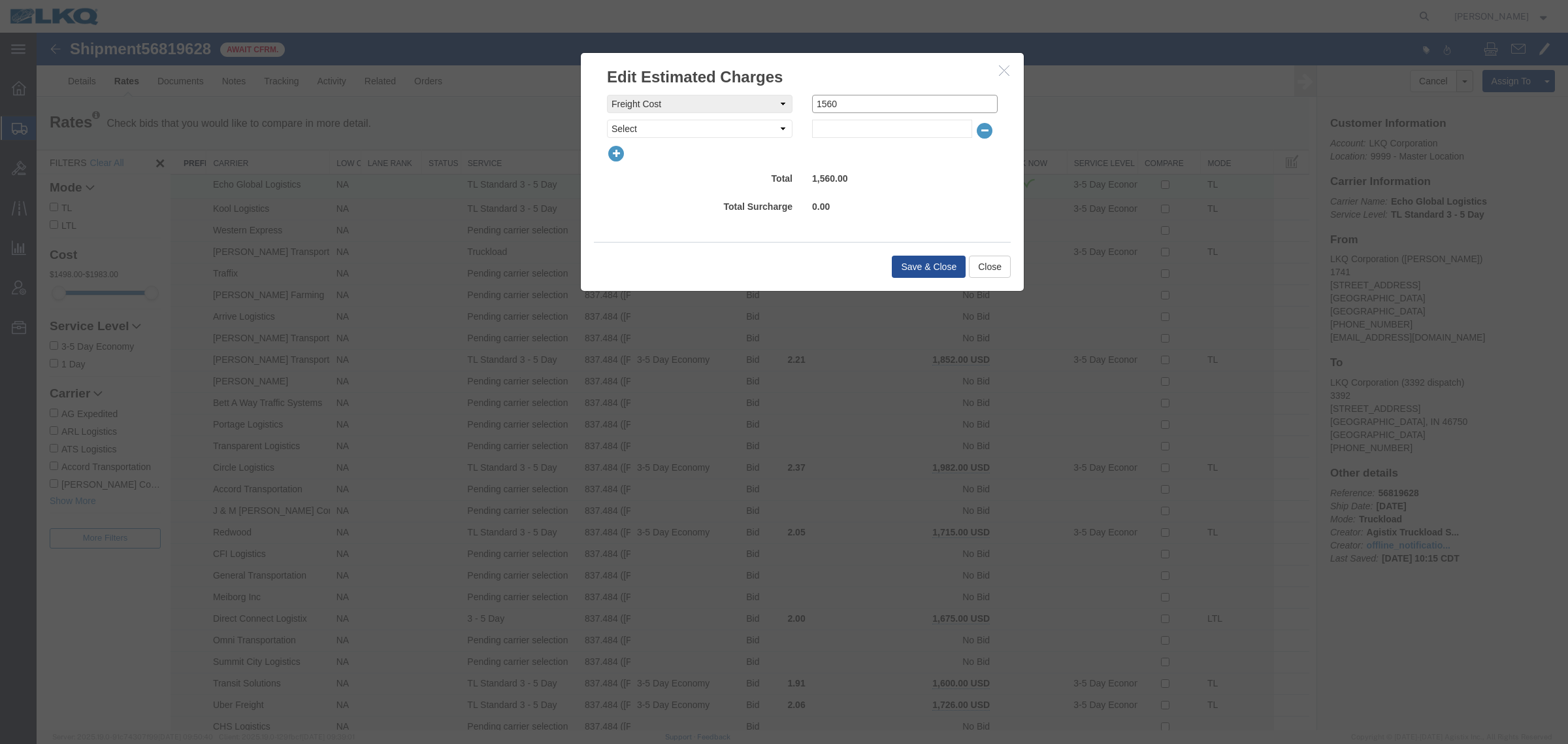
click at [856, 102] on input "1560" at bounding box center [904, 104] width 185 height 18
type input "1500"
click at [911, 264] on button "Save & Close" at bounding box center [928, 267] width 73 height 22
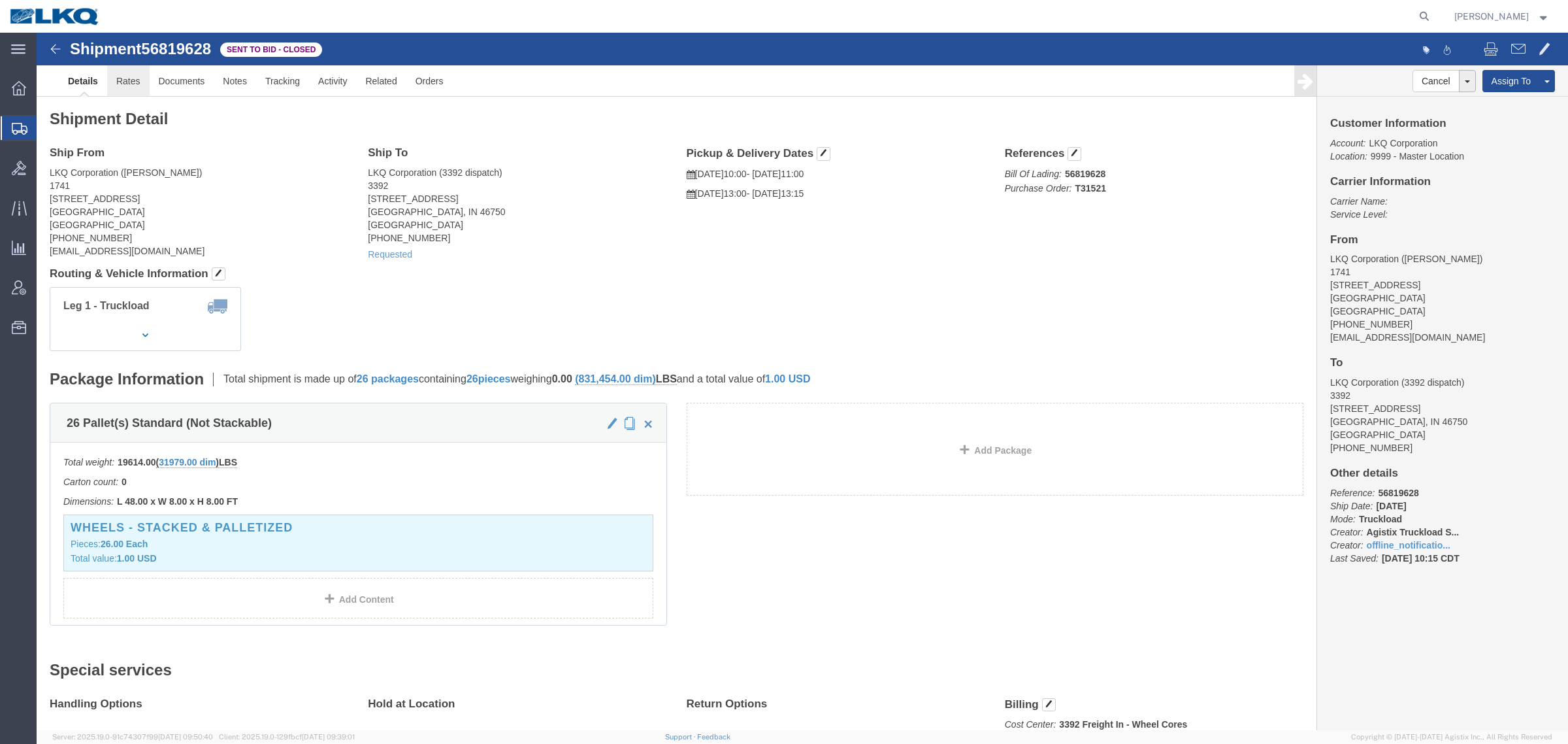
click link "Rates"
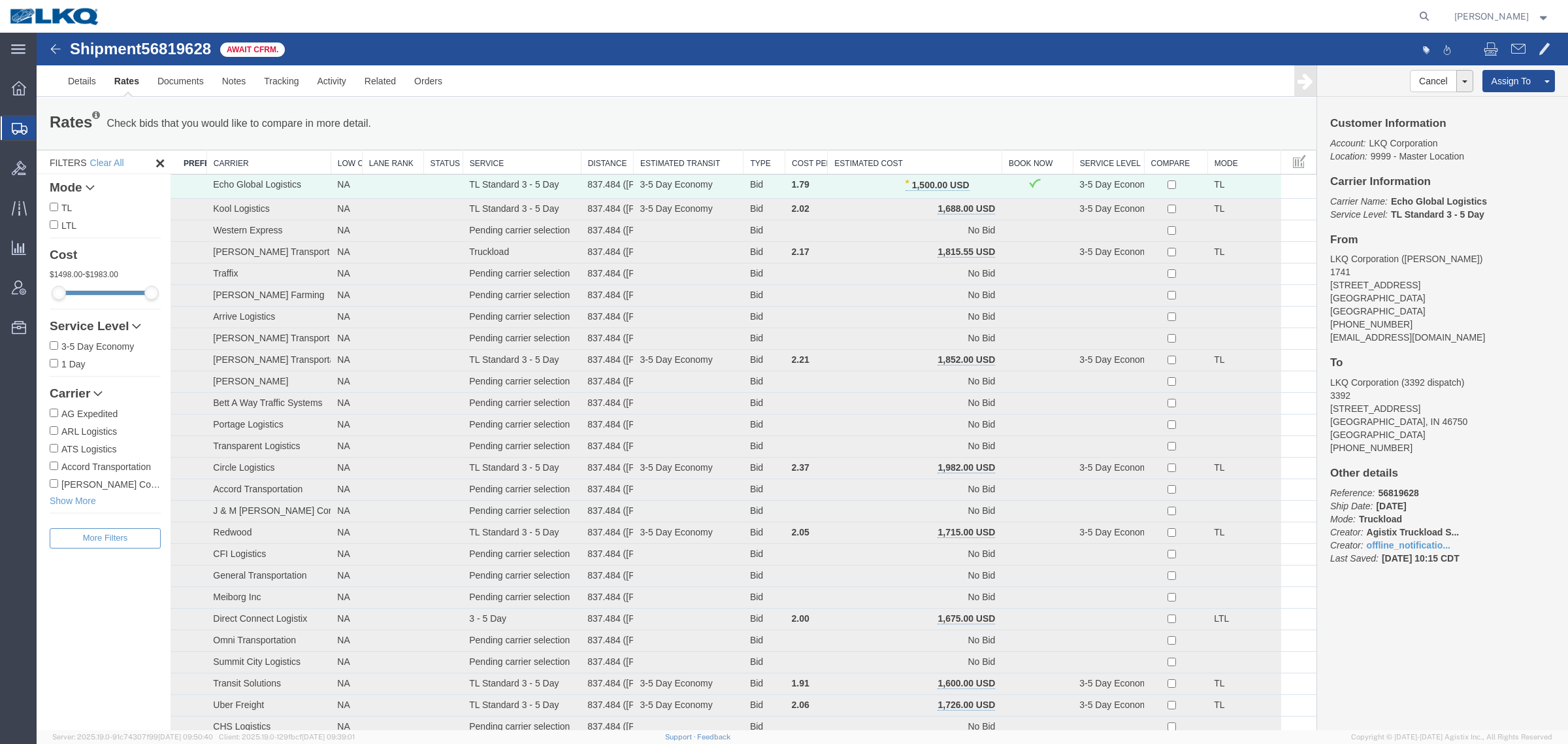
drag, startPoint x: 927, startPoint y: 112, endPoint x: 927, endPoint y: 121, distance: 9.0
click at [927, 112] on div "Rates Check bids that you would like to compare in more detail. Compare Filter …" at bounding box center [676, 123] width 1273 height 26
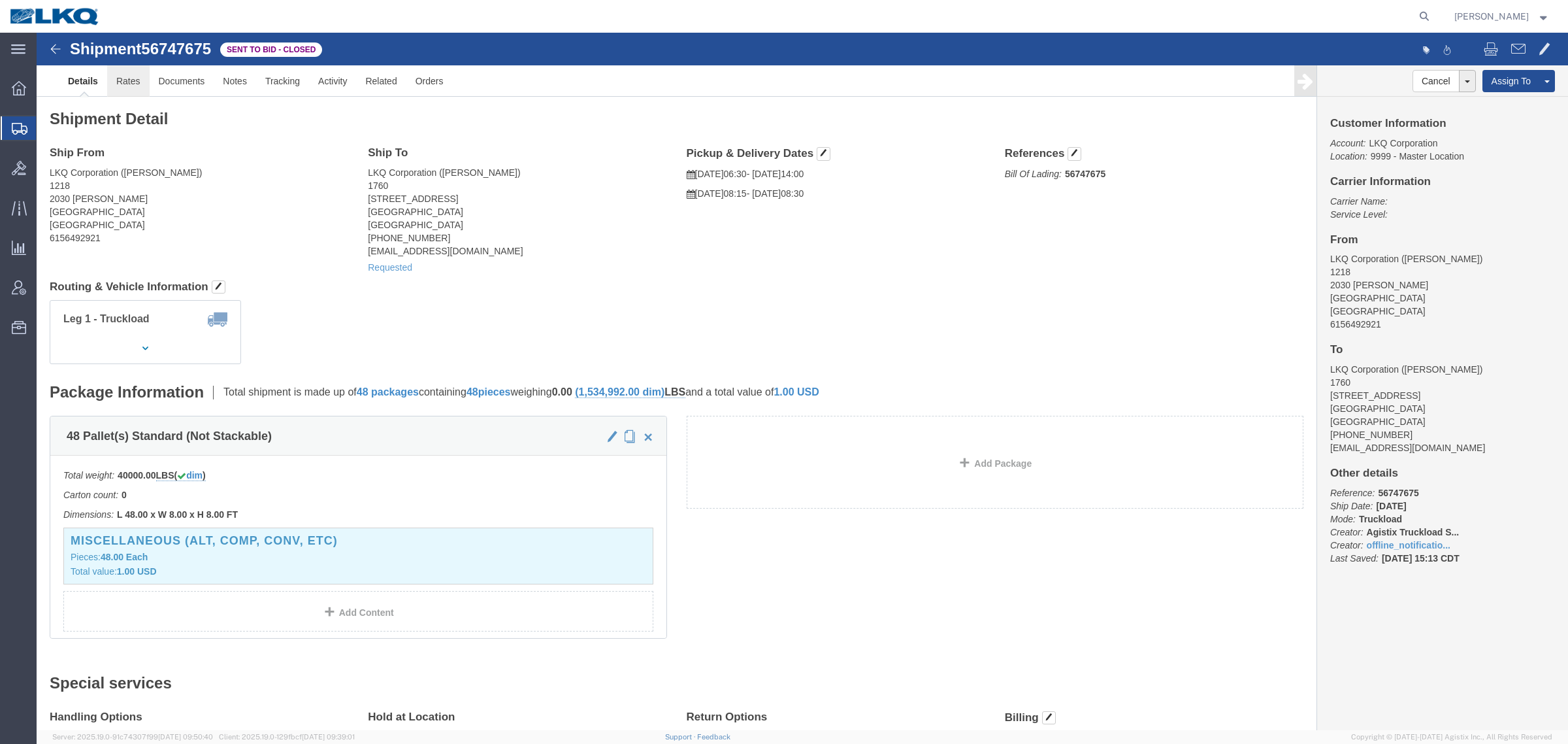
click link "Rates"
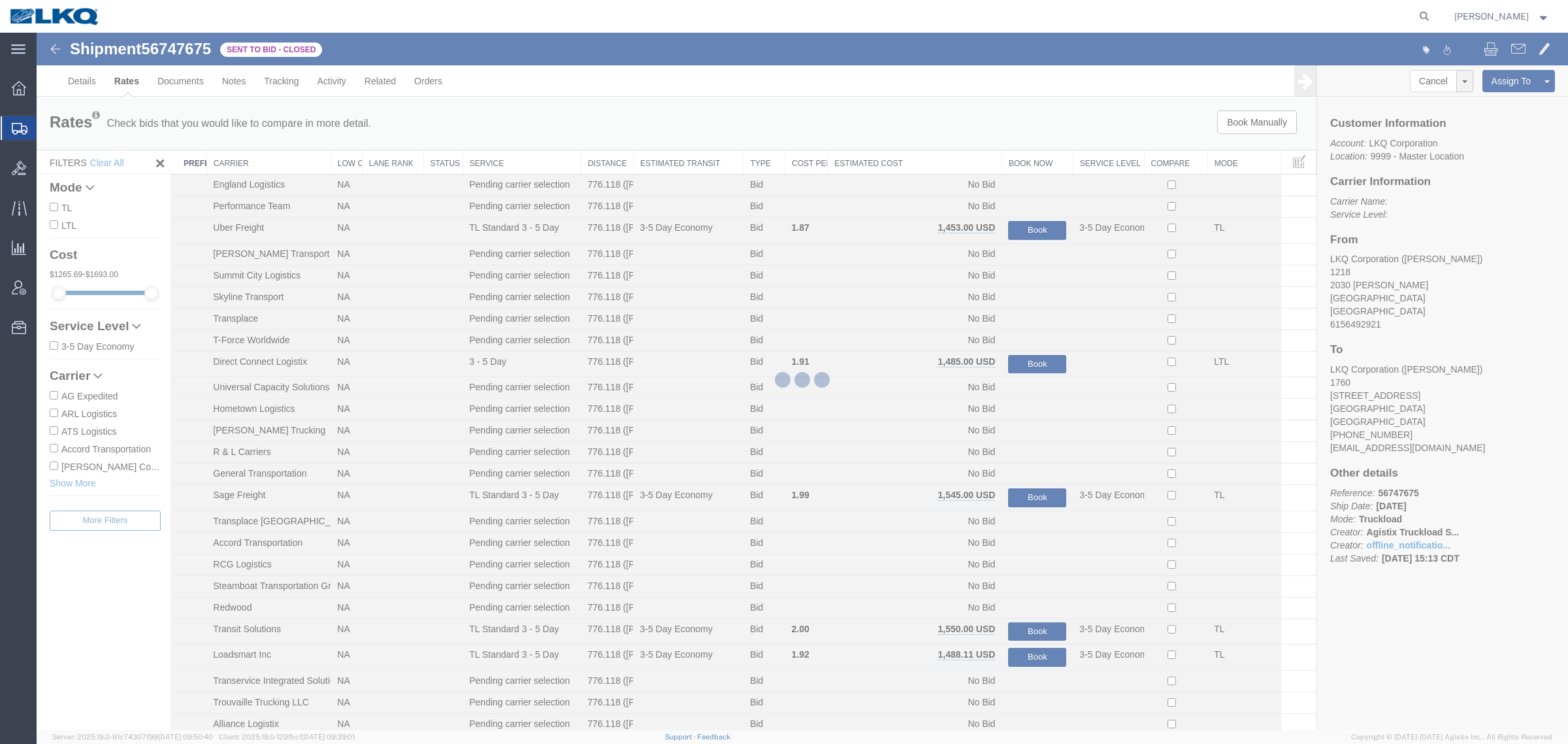
click at [615, 260] on div at bounding box center [802, 382] width 1531 height 697
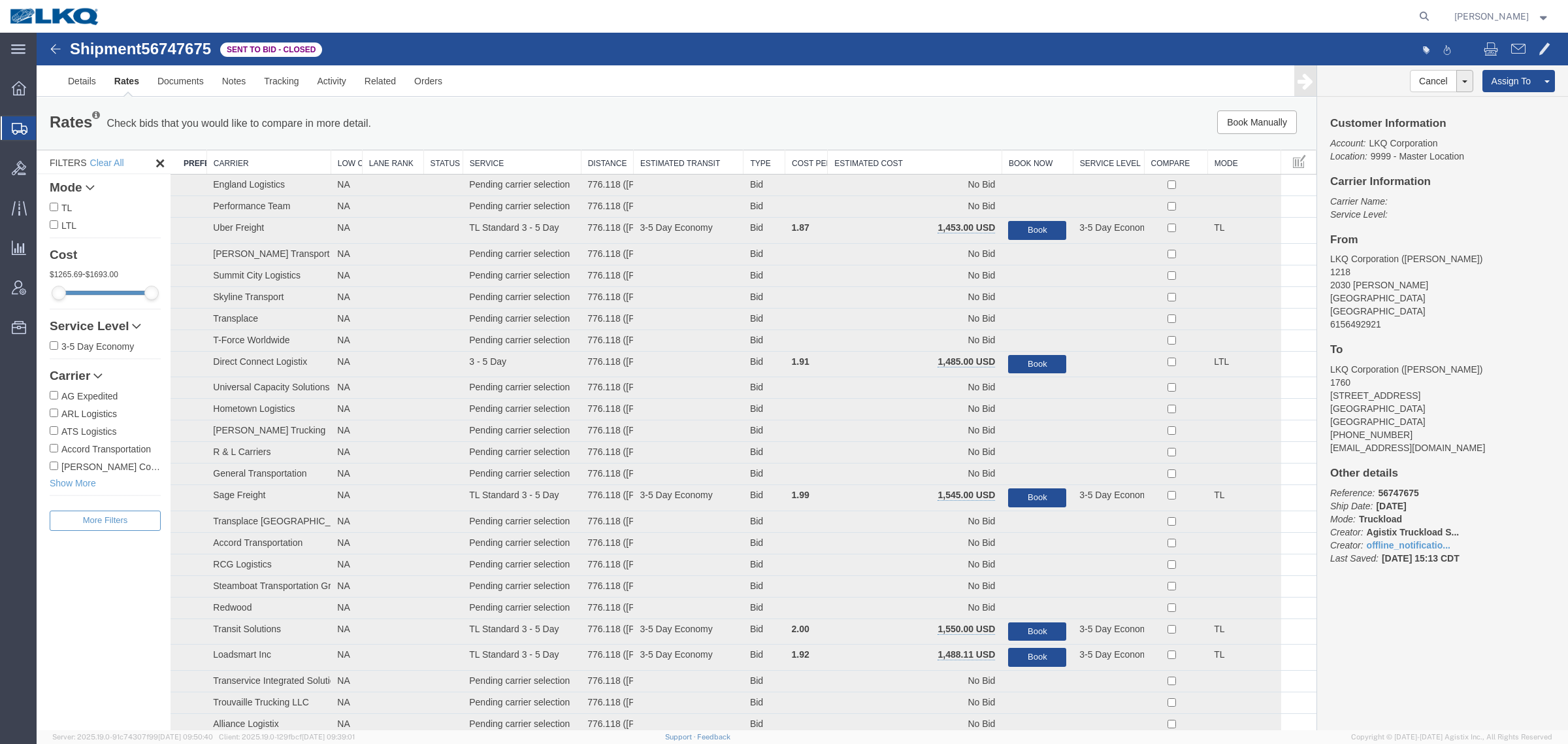
click at [896, 125] on div "Book Manually Pause Continue" at bounding box center [1047, 122] width 530 height 24
click at [878, 158] on th "Estimated Cost" at bounding box center [914, 162] width 174 height 24
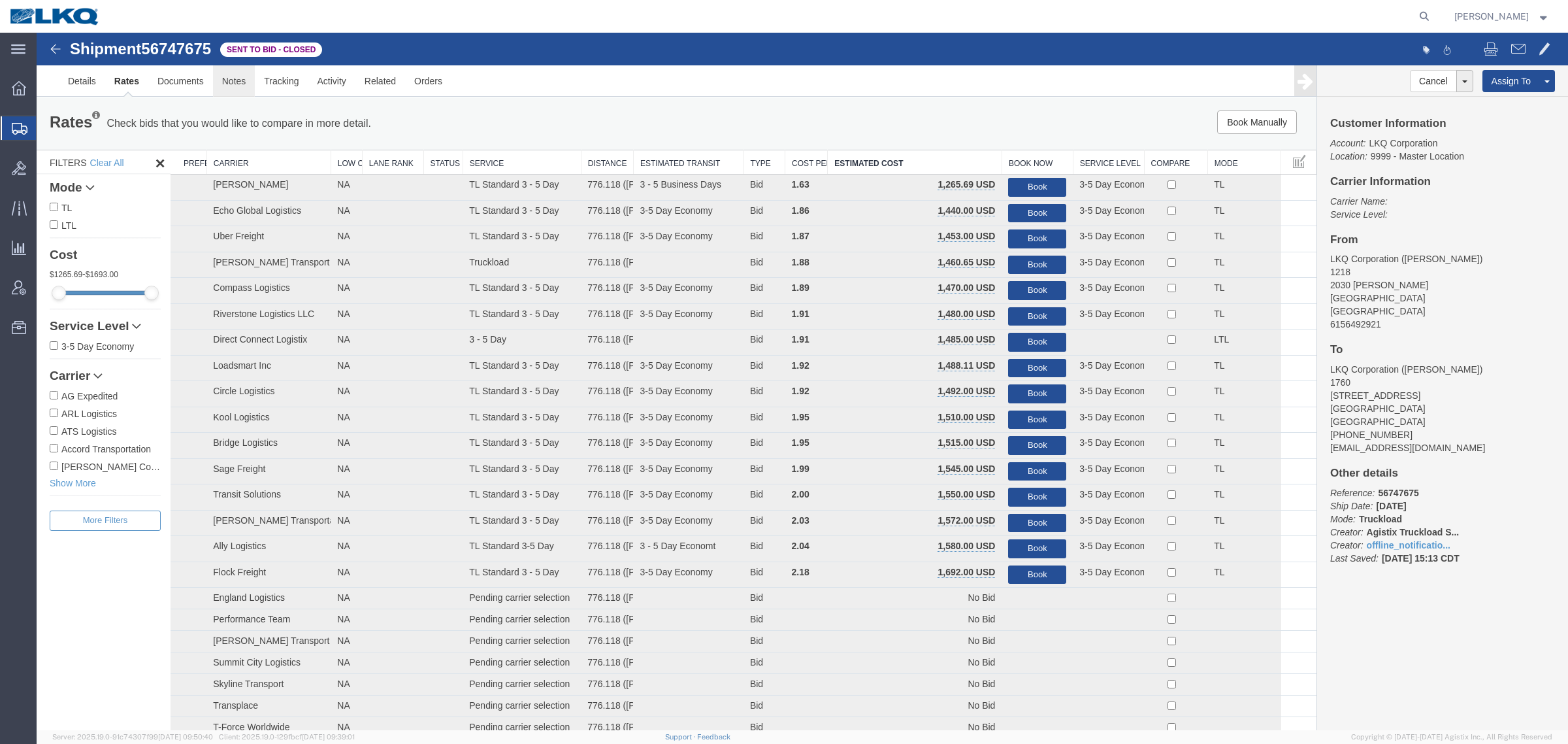
click at [239, 85] on link "Notes" at bounding box center [234, 81] width 42 height 31
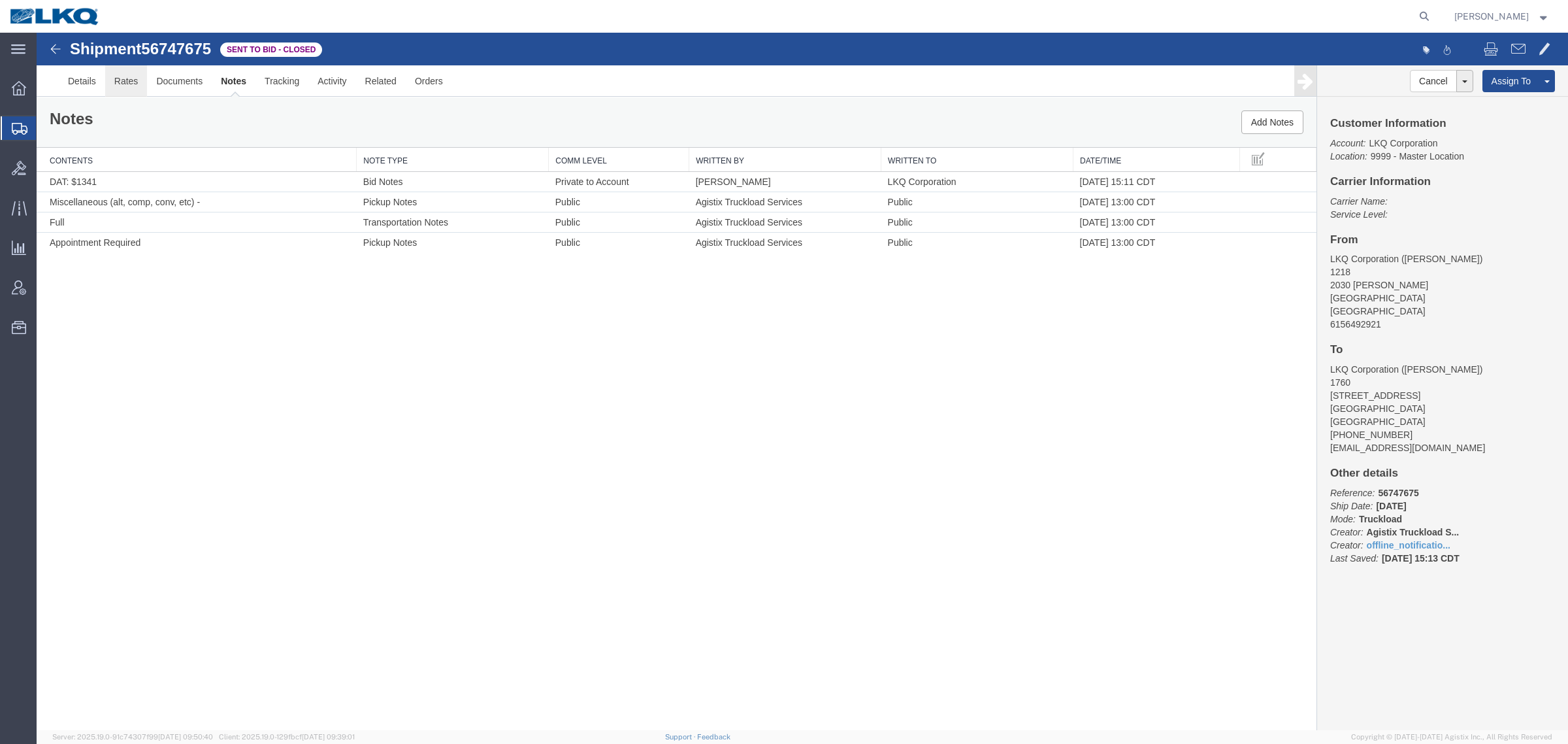
click at [116, 82] on link "Rates" at bounding box center [127, 81] width 42 height 31
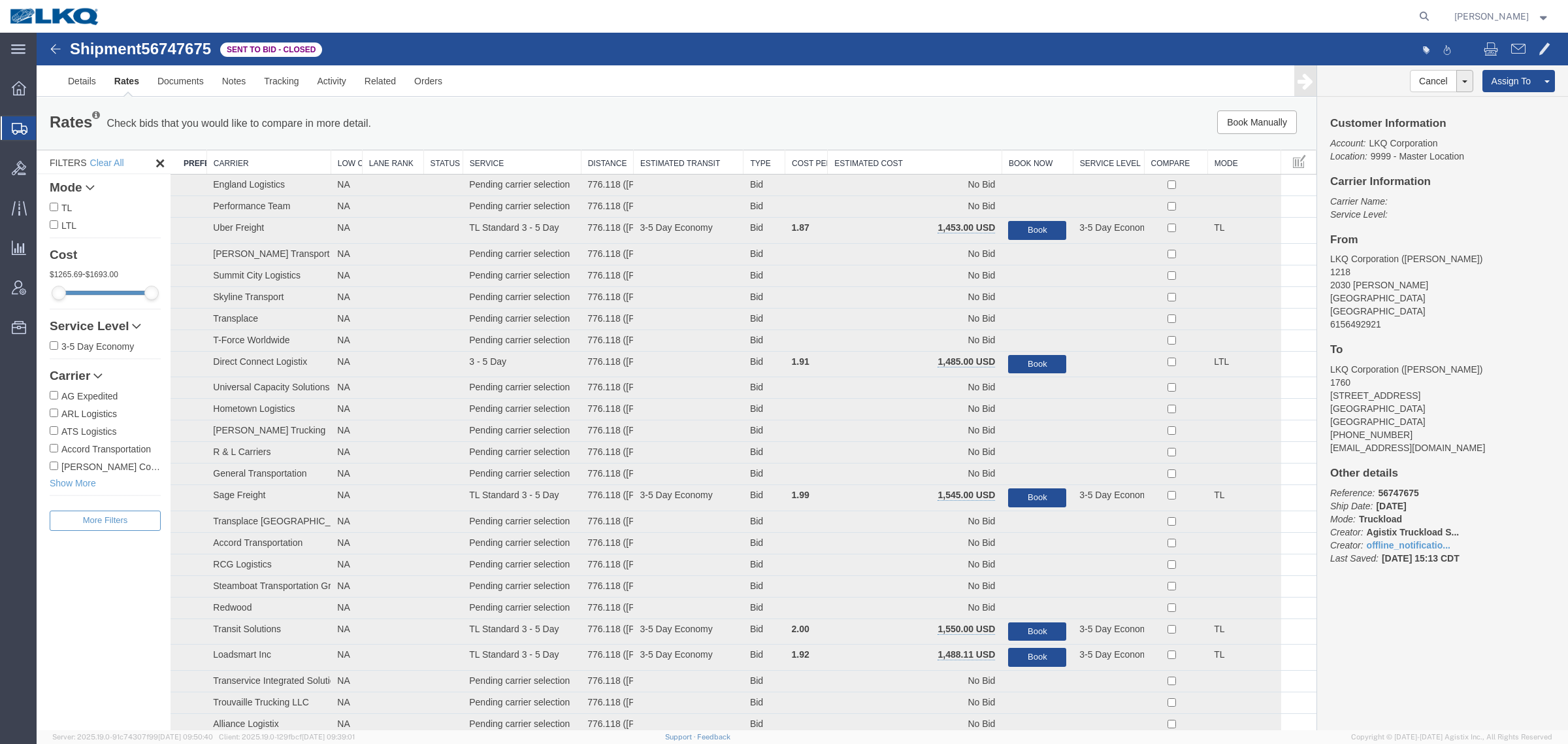
click at [887, 158] on th "Estimated Cost" at bounding box center [914, 162] width 174 height 24
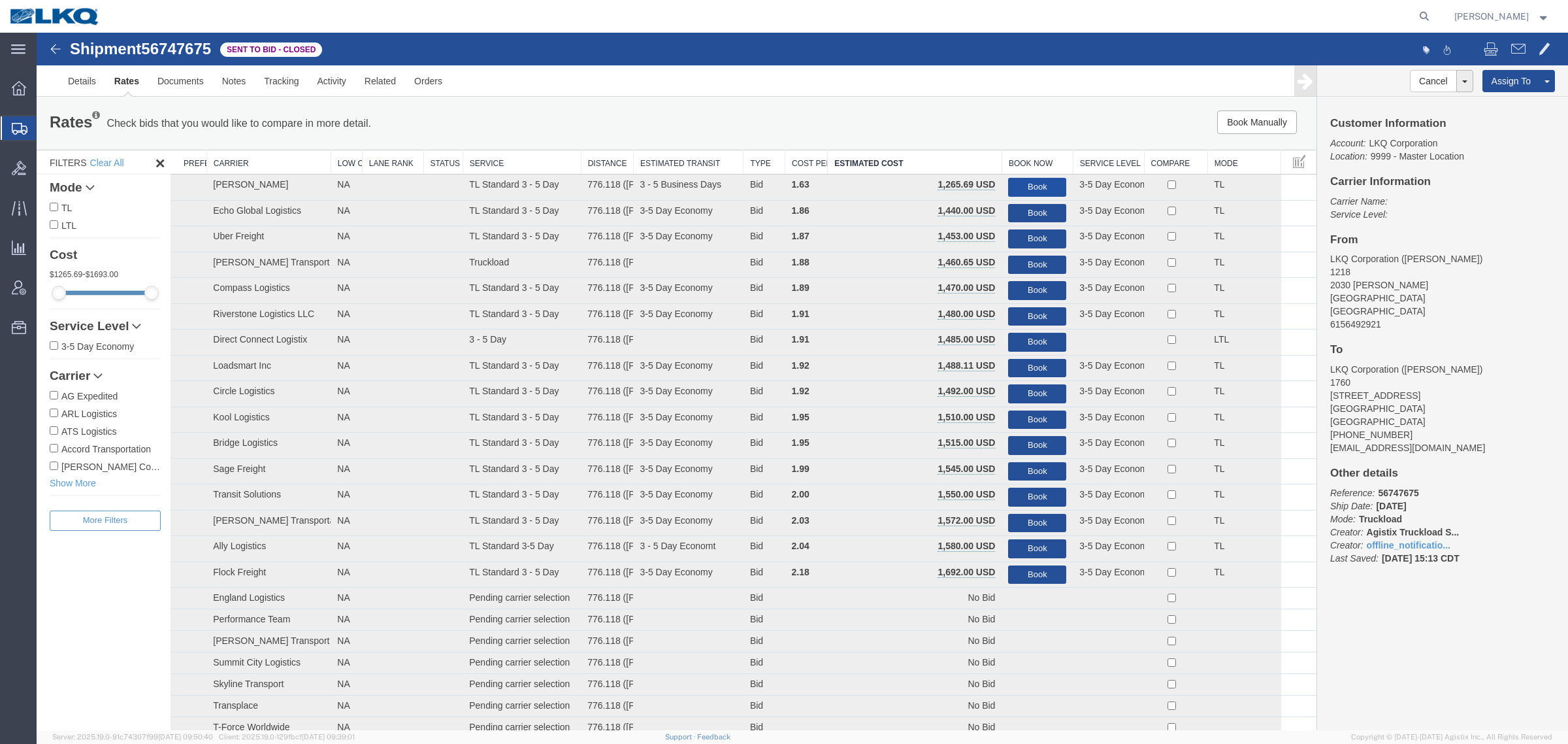
click at [1014, 181] on button "Book" at bounding box center [1036, 187] width 58 height 19
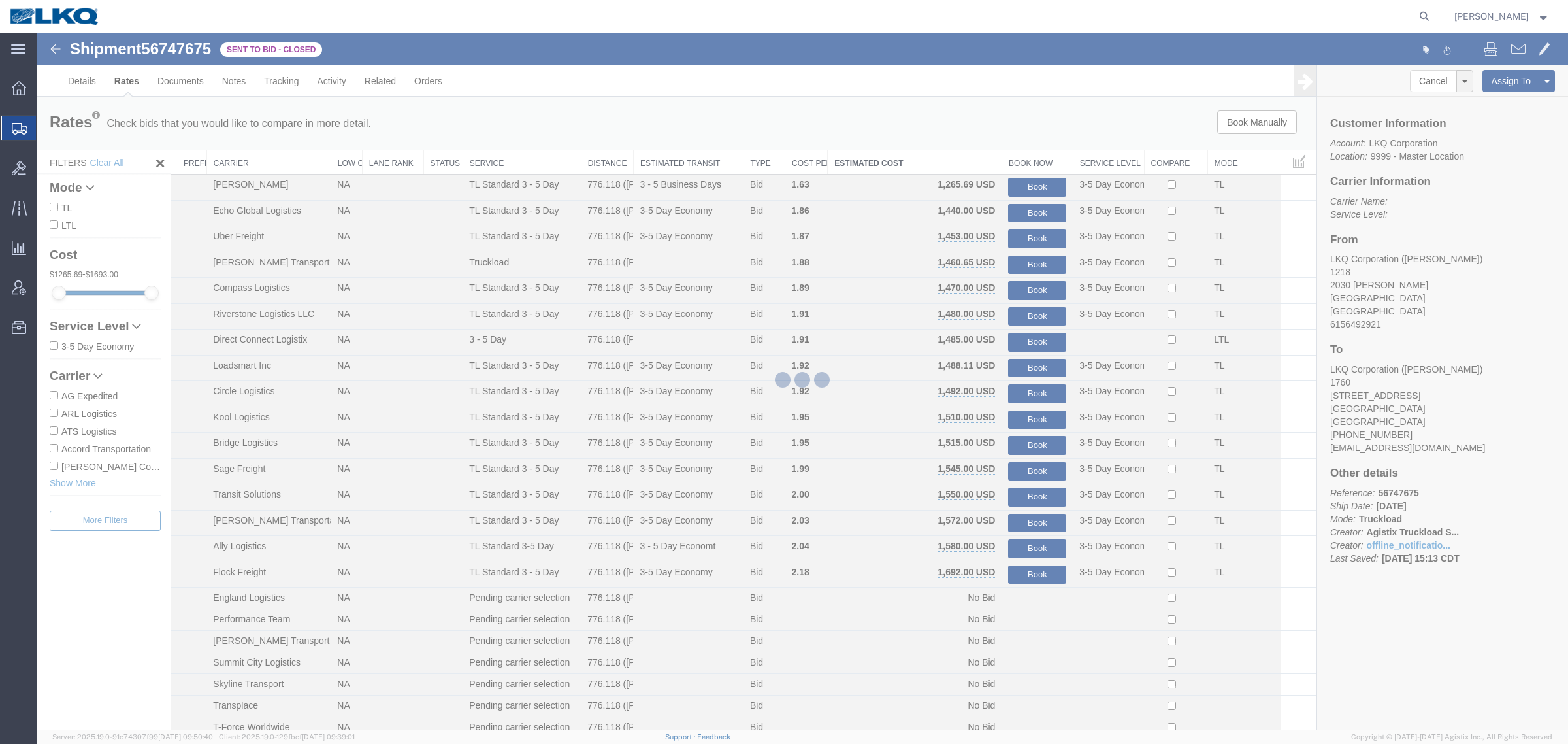
click at [977, 128] on div at bounding box center [802, 382] width 1531 height 697
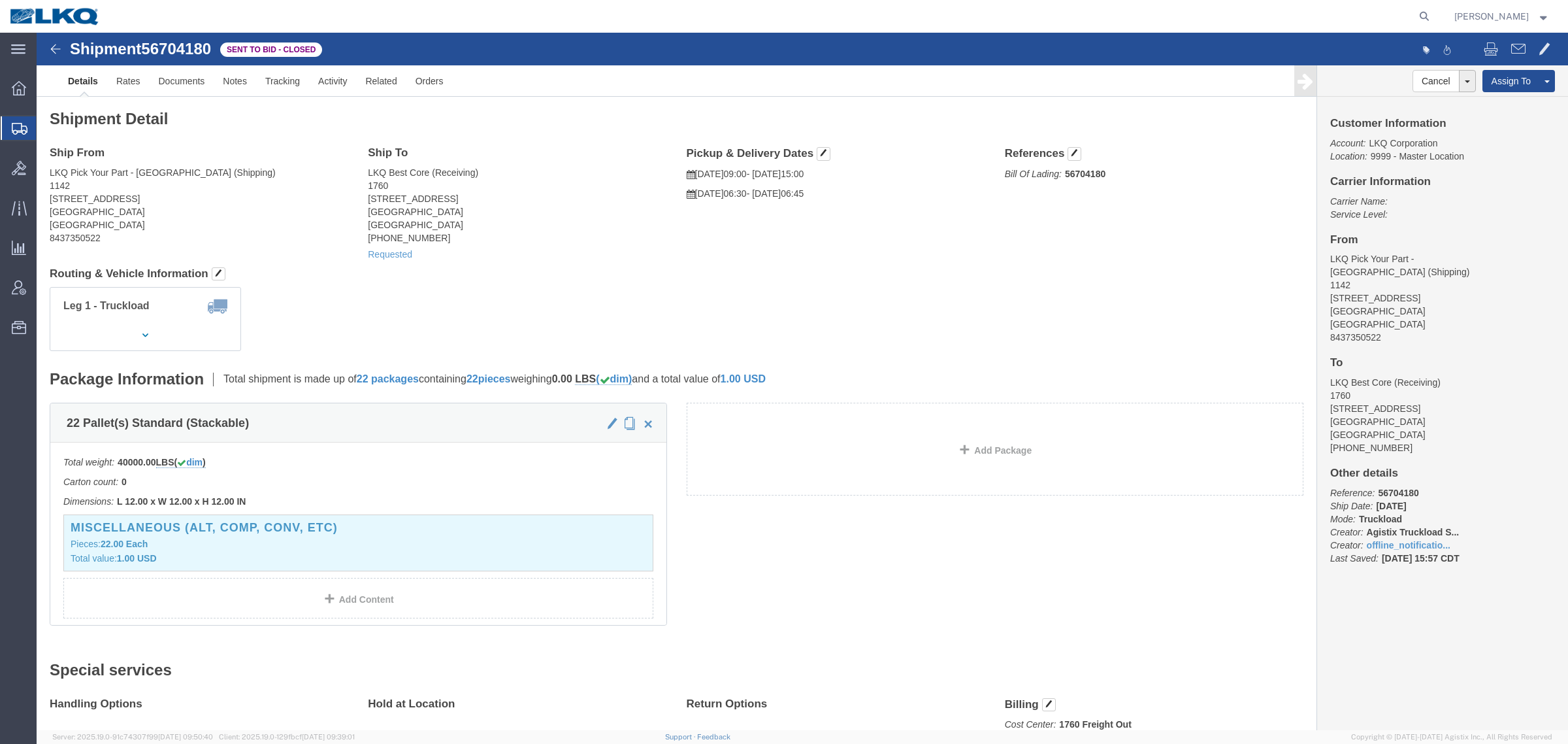
click div "Requested"
click link "Rates"
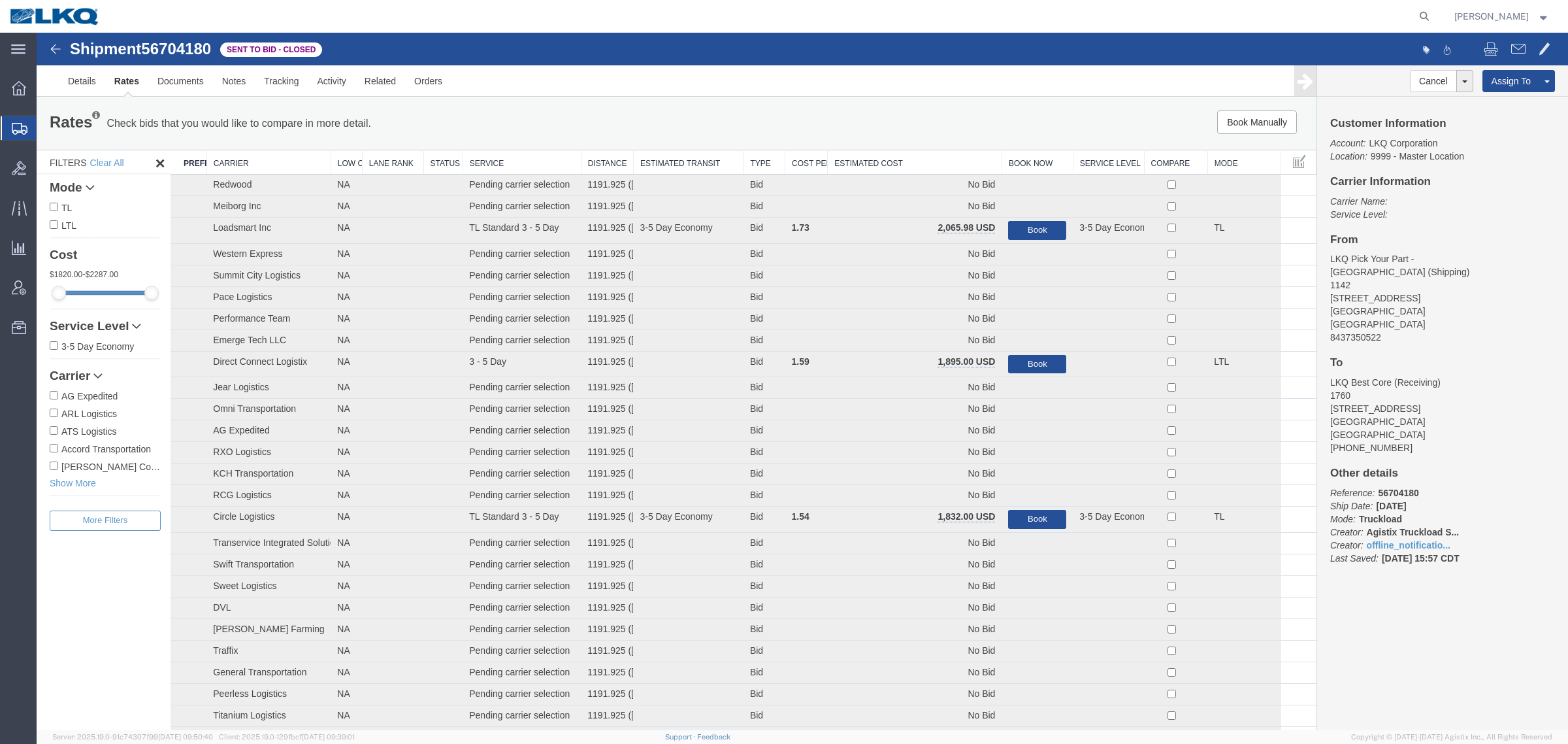
click at [853, 138] on div "Rates Check bids that you would like to compare in more detail. Compare Filter …" at bounding box center [676, 123] width 1279 height 52
click at [857, 152] on th "Estimated Cost" at bounding box center [914, 162] width 174 height 24
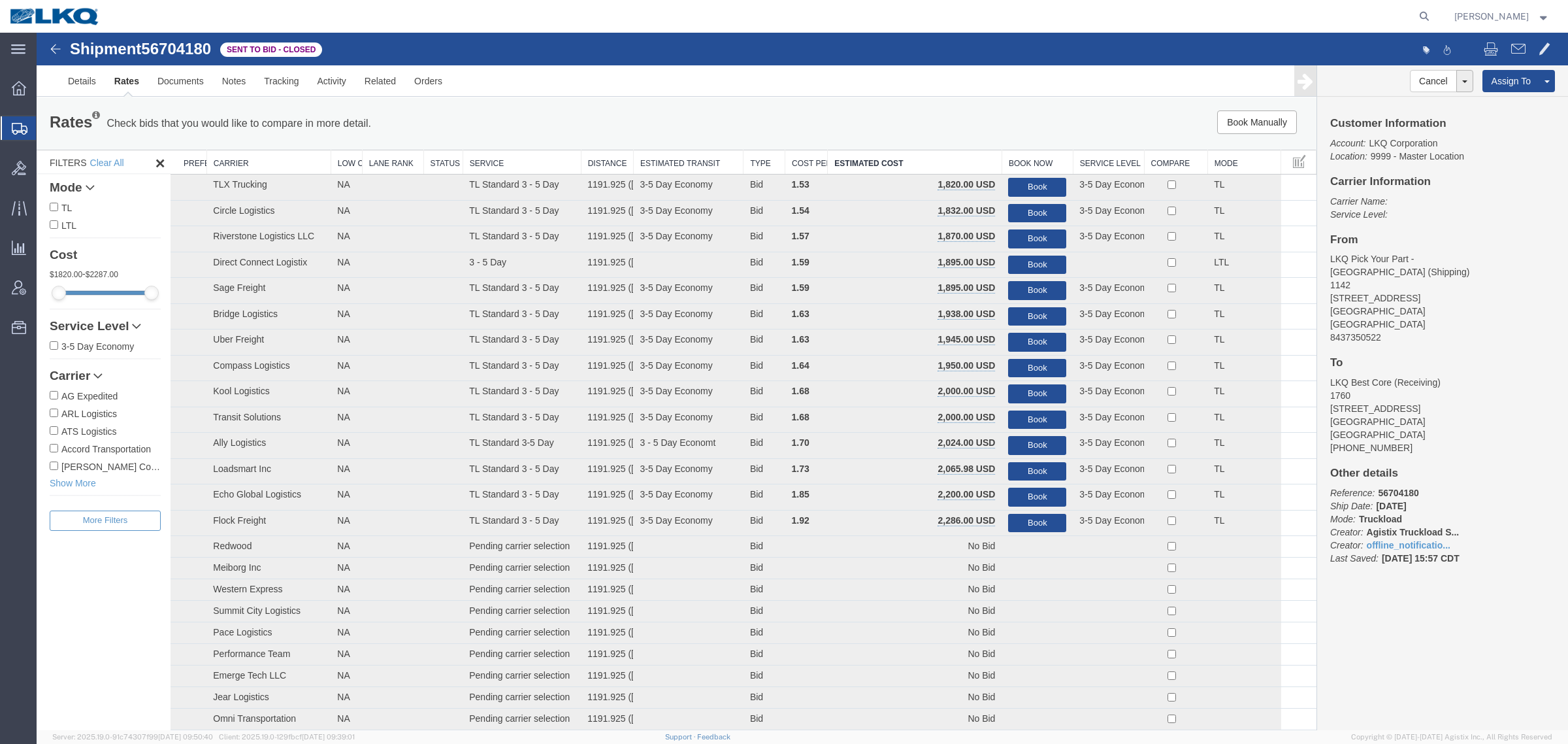
click at [191, 57] on span "56704180" at bounding box center [176, 48] width 70 height 17
drag, startPoint x: 536, startPoint y: 134, endPoint x: 379, endPoint y: 115, distance: 158.1
click at [536, 134] on div "Rates Check bids that you would like to compare in more detail. Compare Filter" at bounding box center [411, 123] width 743 height 26
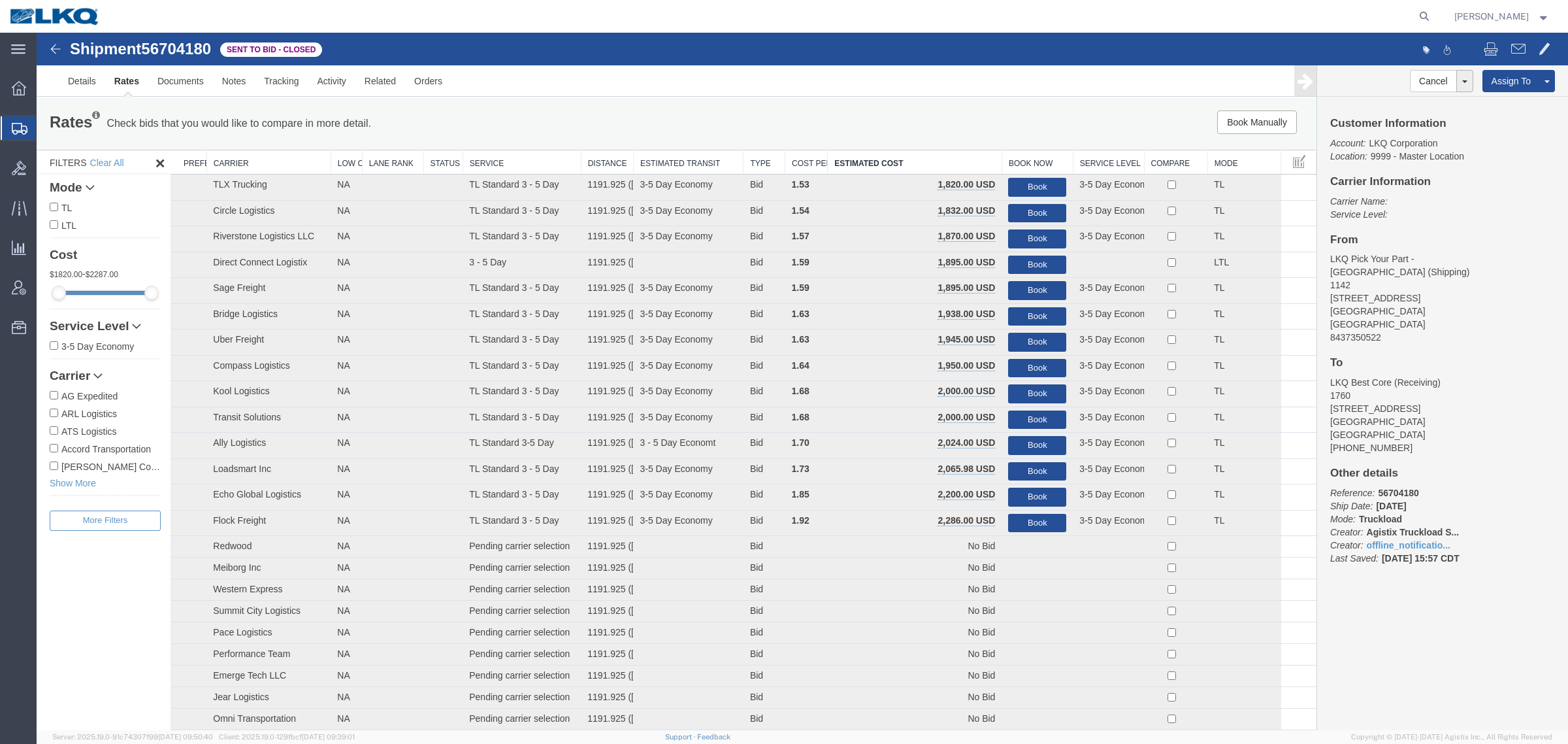
click at [203, 56] on span "56704180" at bounding box center [176, 48] width 70 height 17
copy span "56704180"
click at [223, 90] on link "Notes" at bounding box center [234, 81] width 42 height 31
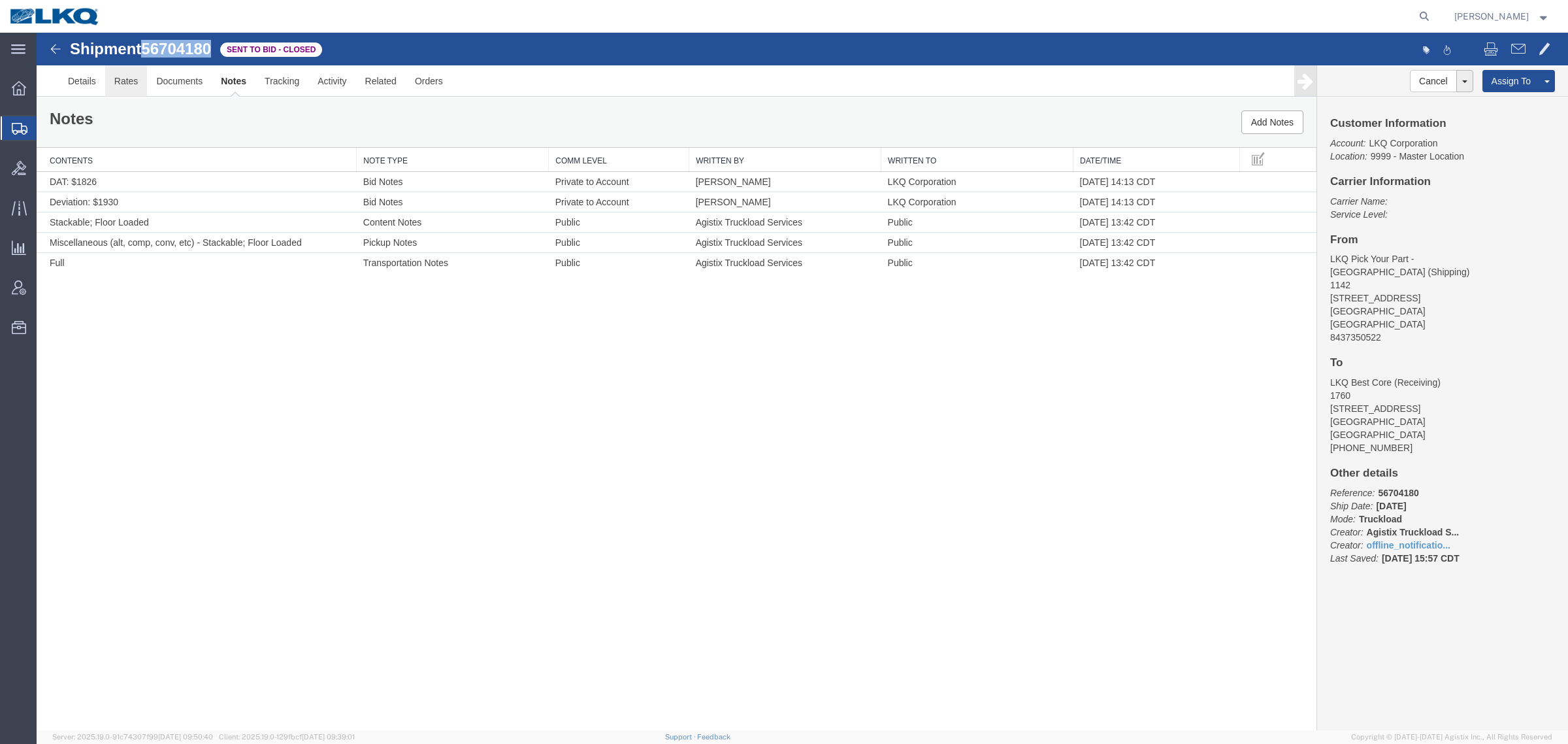
click at [126, 88] on link "Rates" at bounding box center [127, 81] width 42 height 31
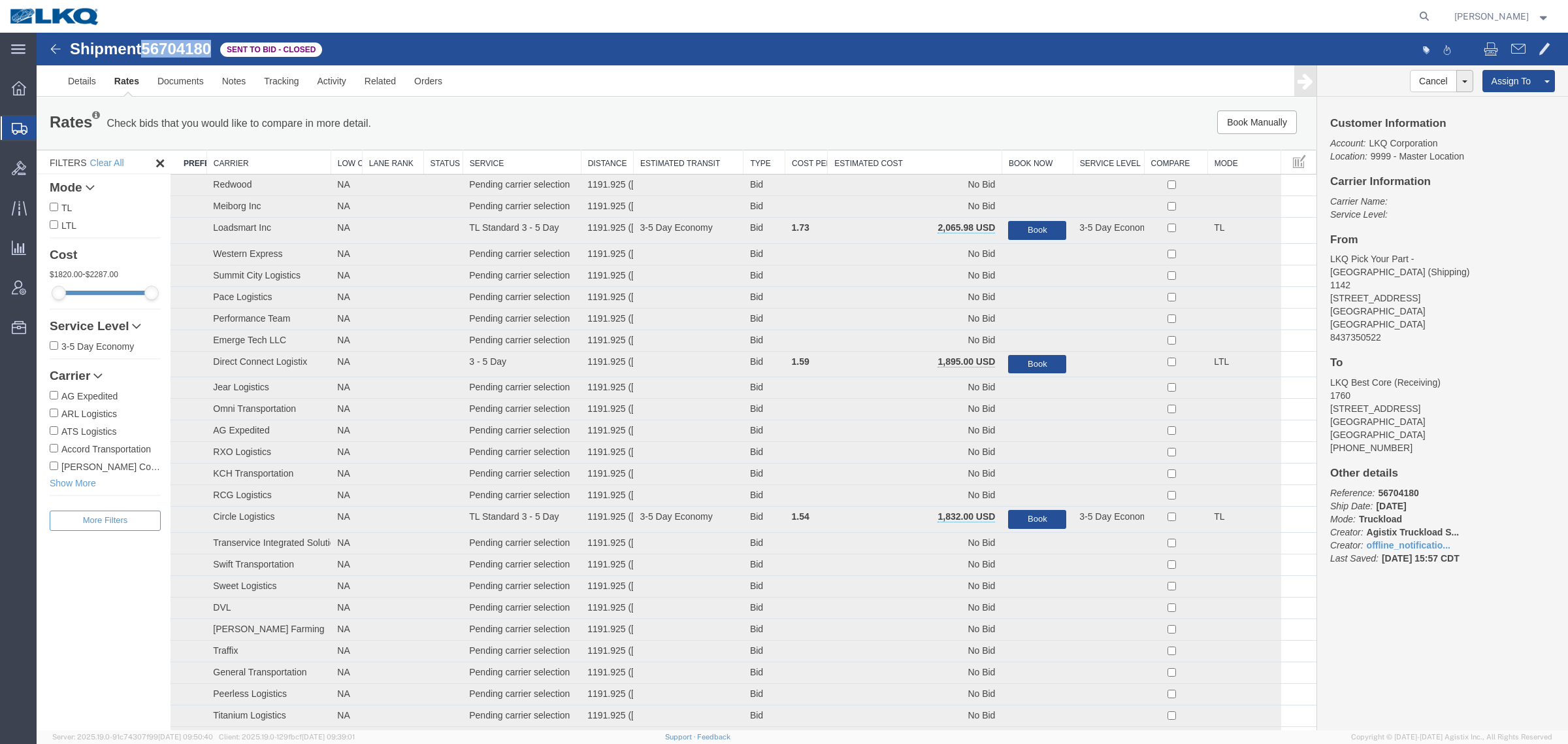
click at [918, 159] on th "Estimated Cost" at bounding box center [914, 162] width 174 height 24
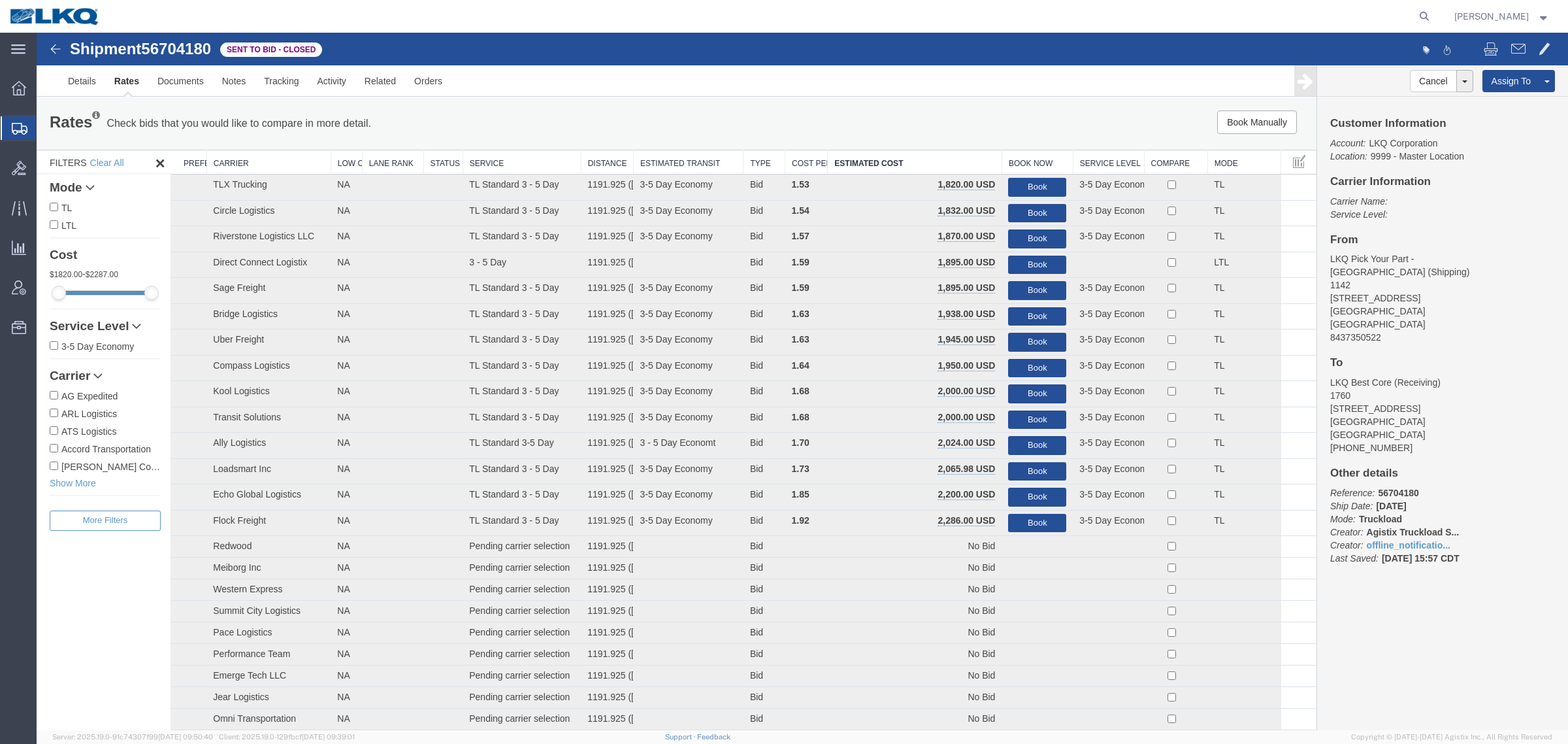
click at [878, 116] on div "Book Manually Pause Continue" at bounding box center [1047, 122] width 530 height 24
click at [234, 81] on link "Notes" at bounding box center [234, 81] width 42 height 31
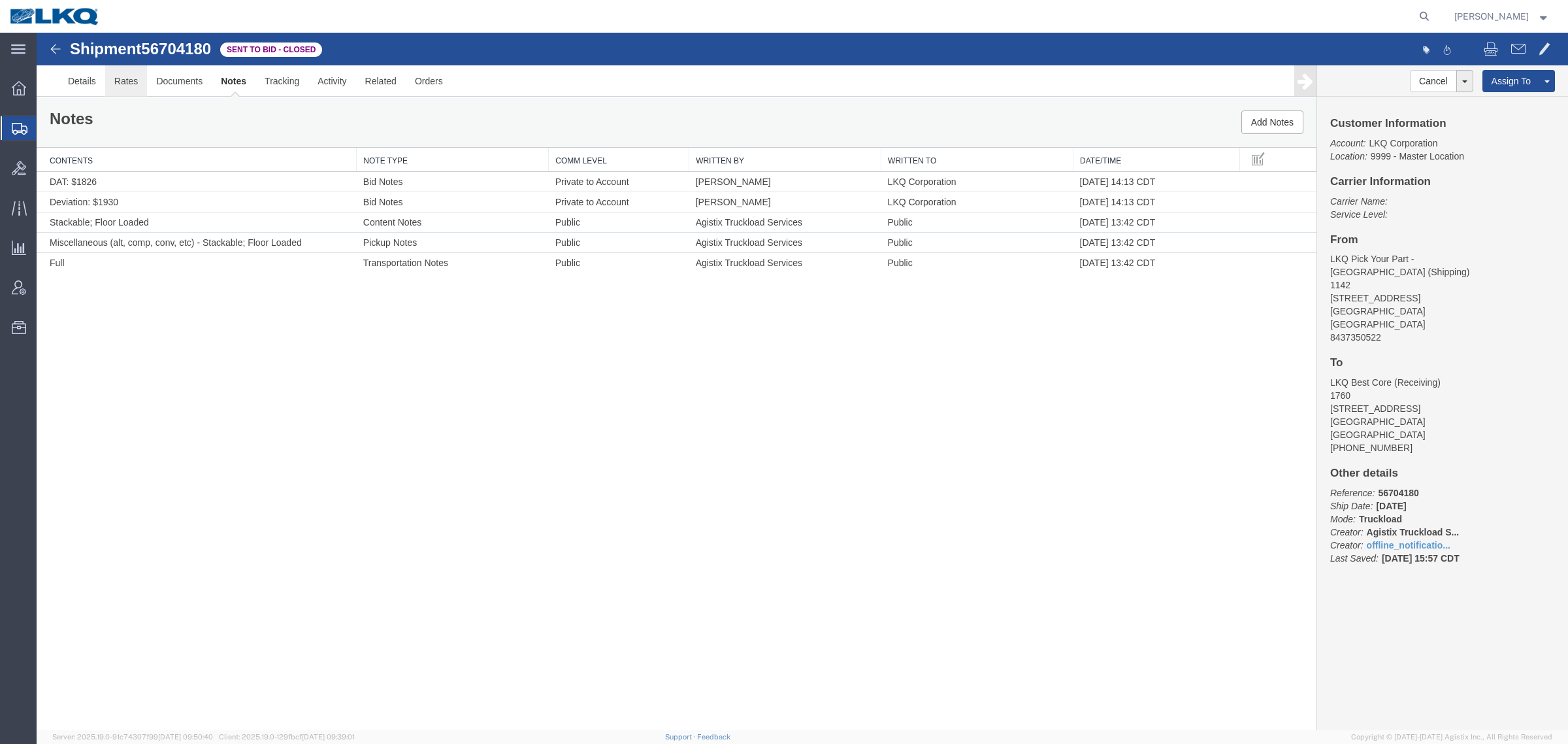
click at [128, 88] on link "Rates" at bounding box center [127, 81] width 42 height 31
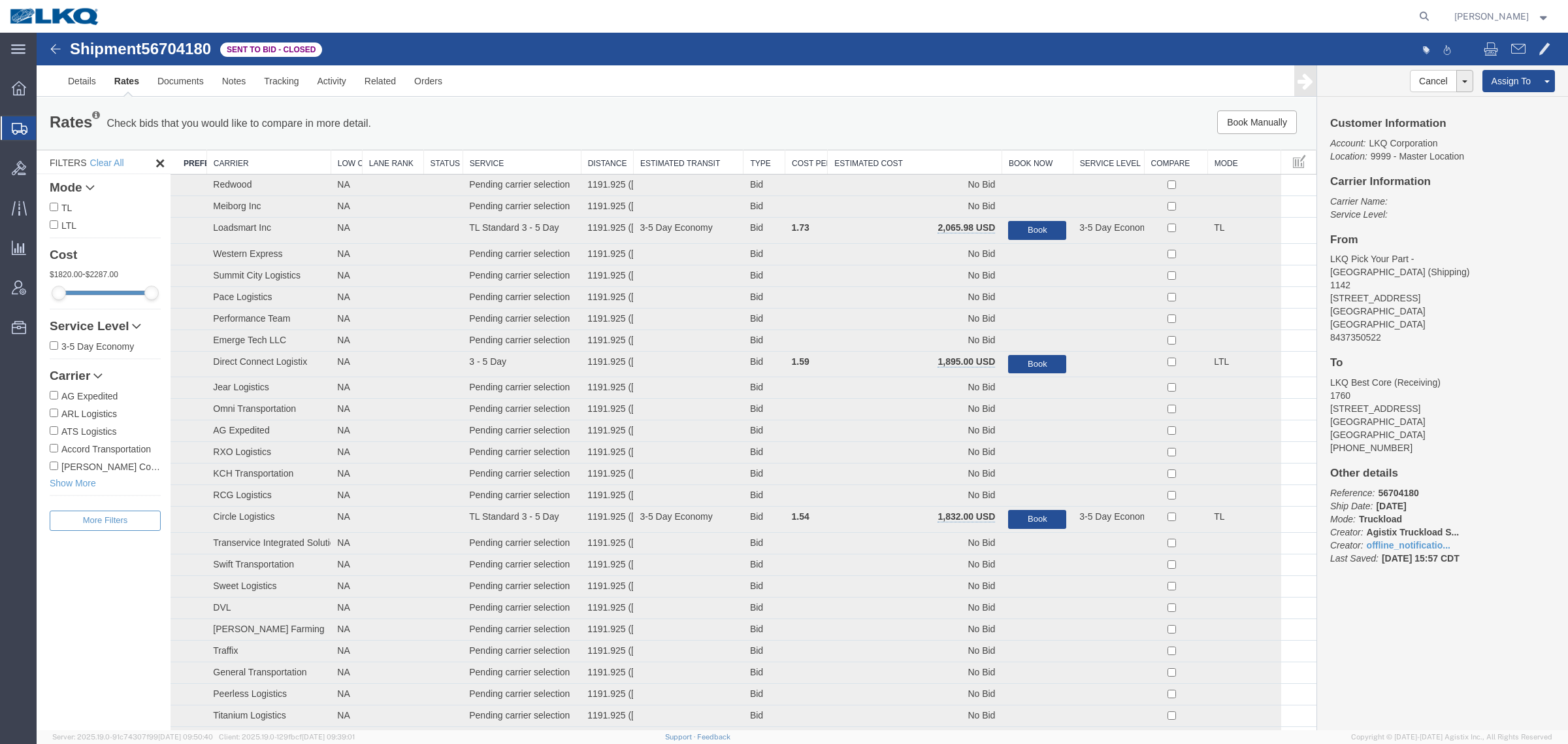
click at [869, 167] on th "Estimated Cost" at bounding box center [914, 162] width 174 height 24
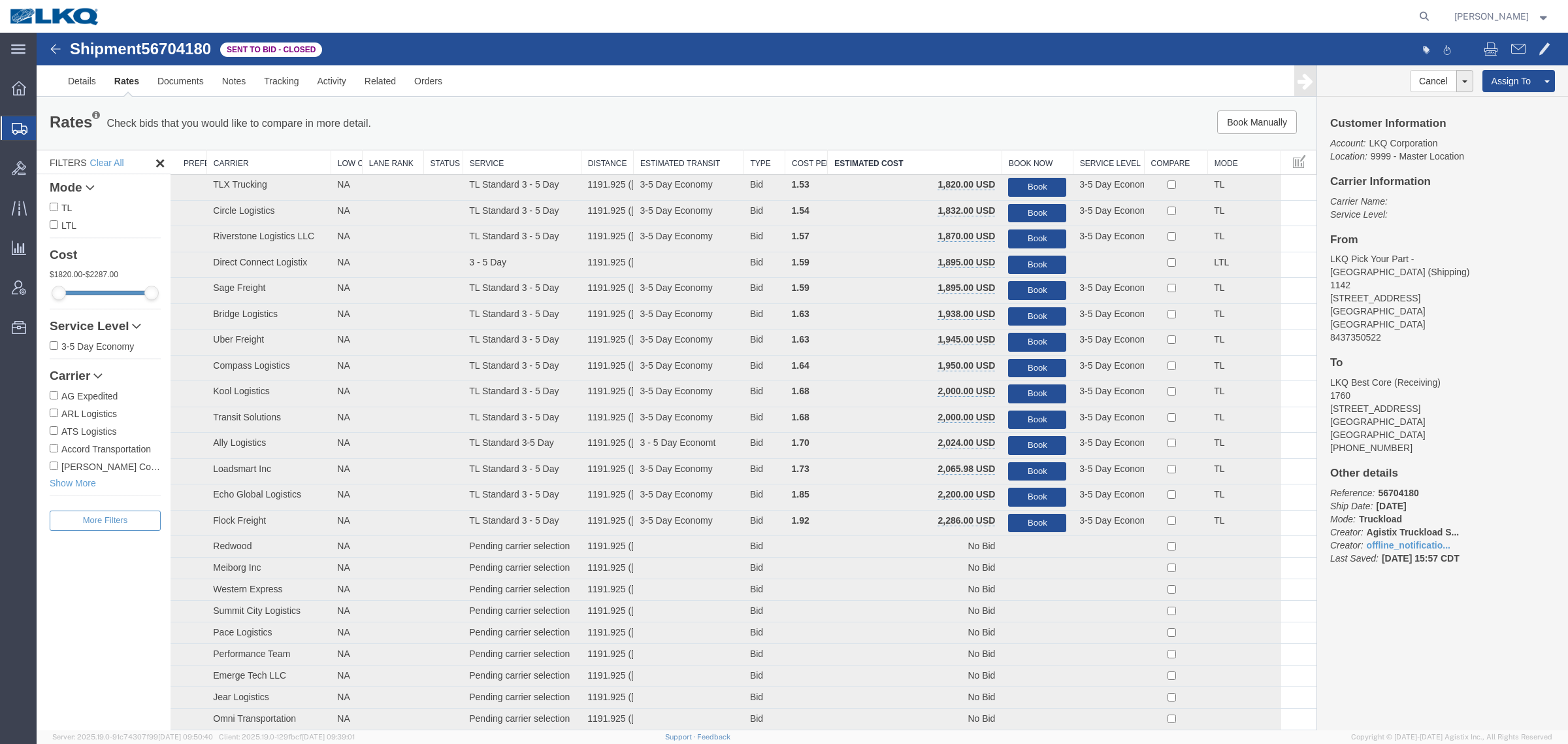
click at [873, 121] on div "Book Manually Pause Continue" at bounding box center [1047, 122] width 530 height 24
click at [196, 56] on span "56704180" at bounding box center [176, 48] width 70 height 17
copy span "56704180"
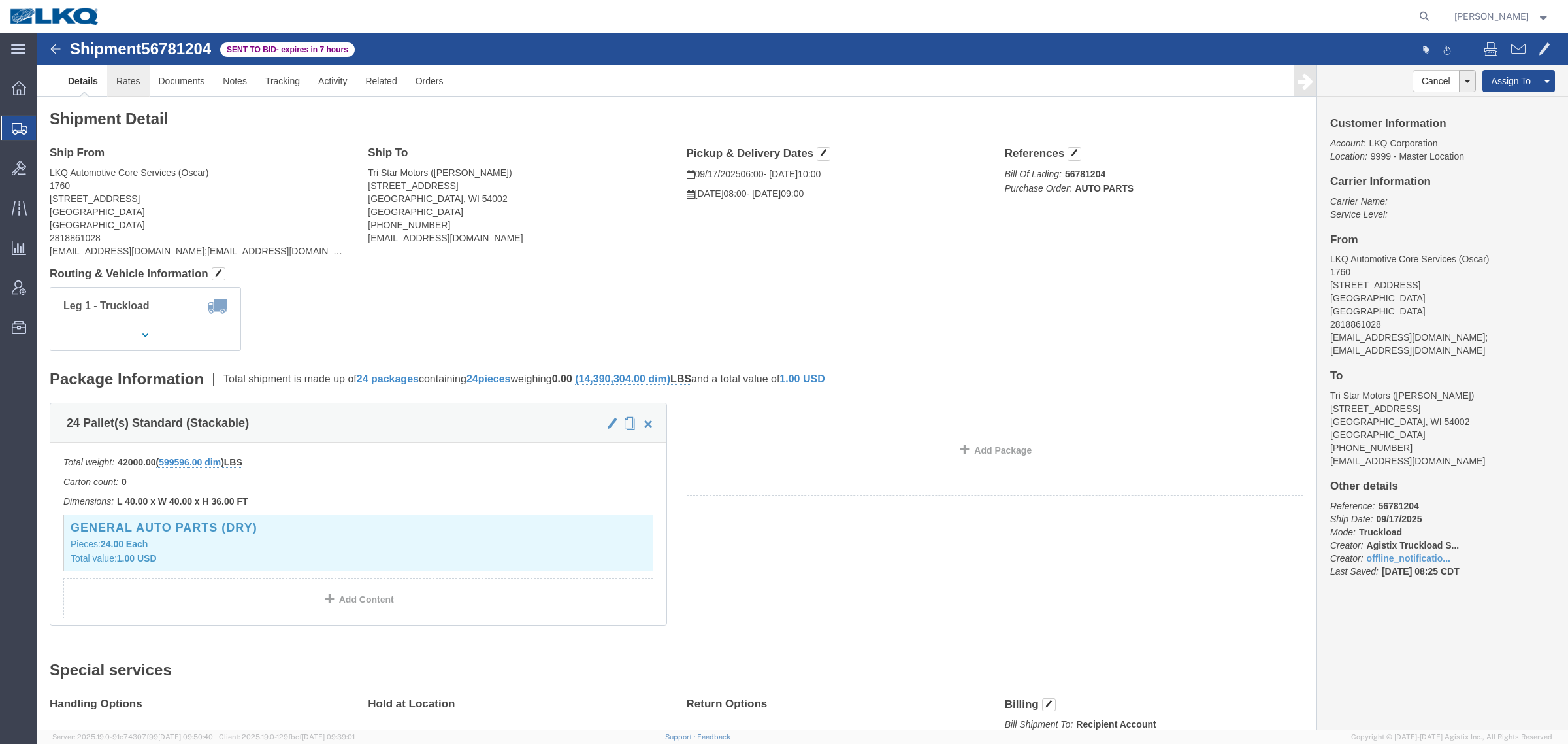
click link "Rates"
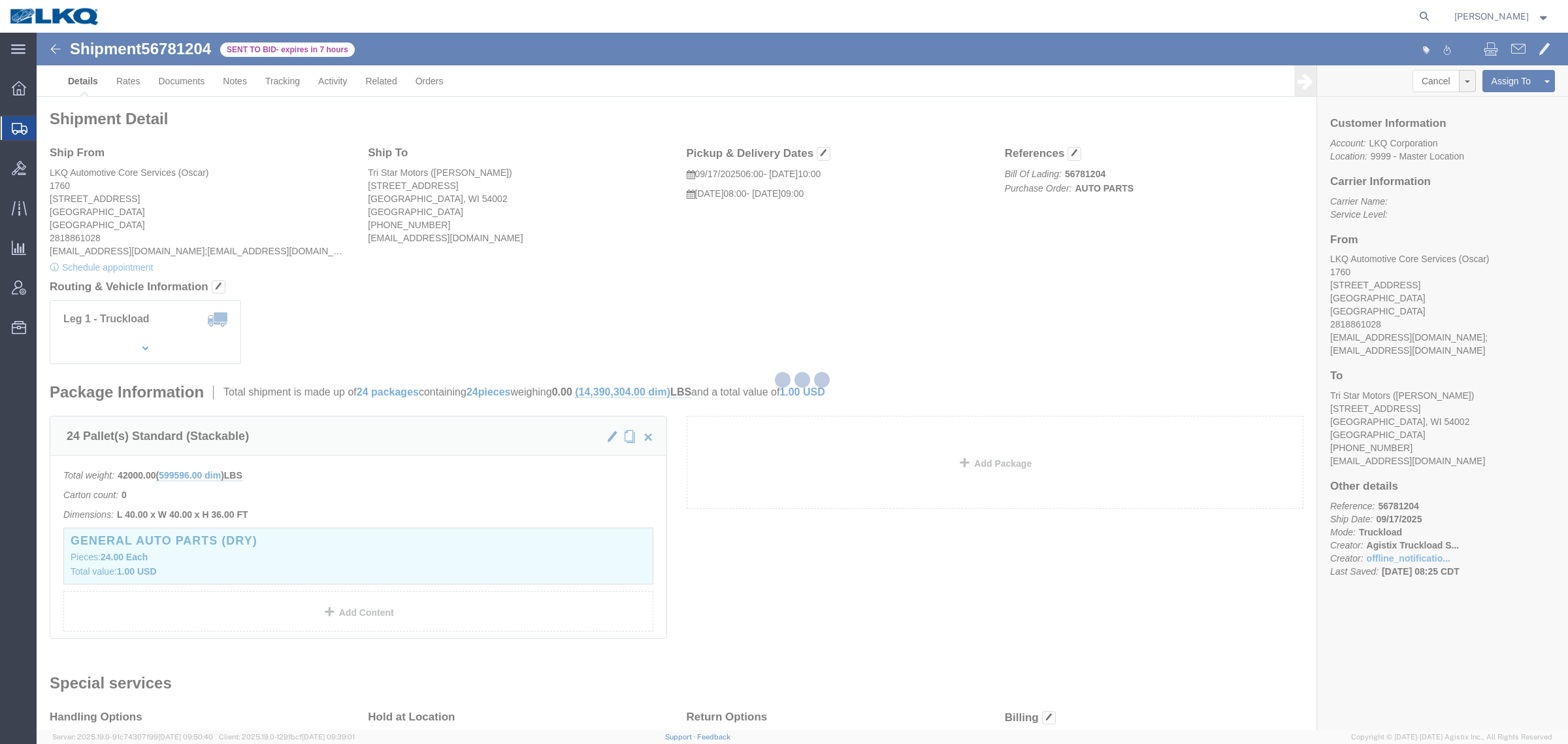
drag, startPoint x: 91, startPoint y: 50, endPoint x: 127, endPoint y: 83, distance: 48.8
click at [127, 83] on div at bounding box center [802, 382] width 1531 height 697
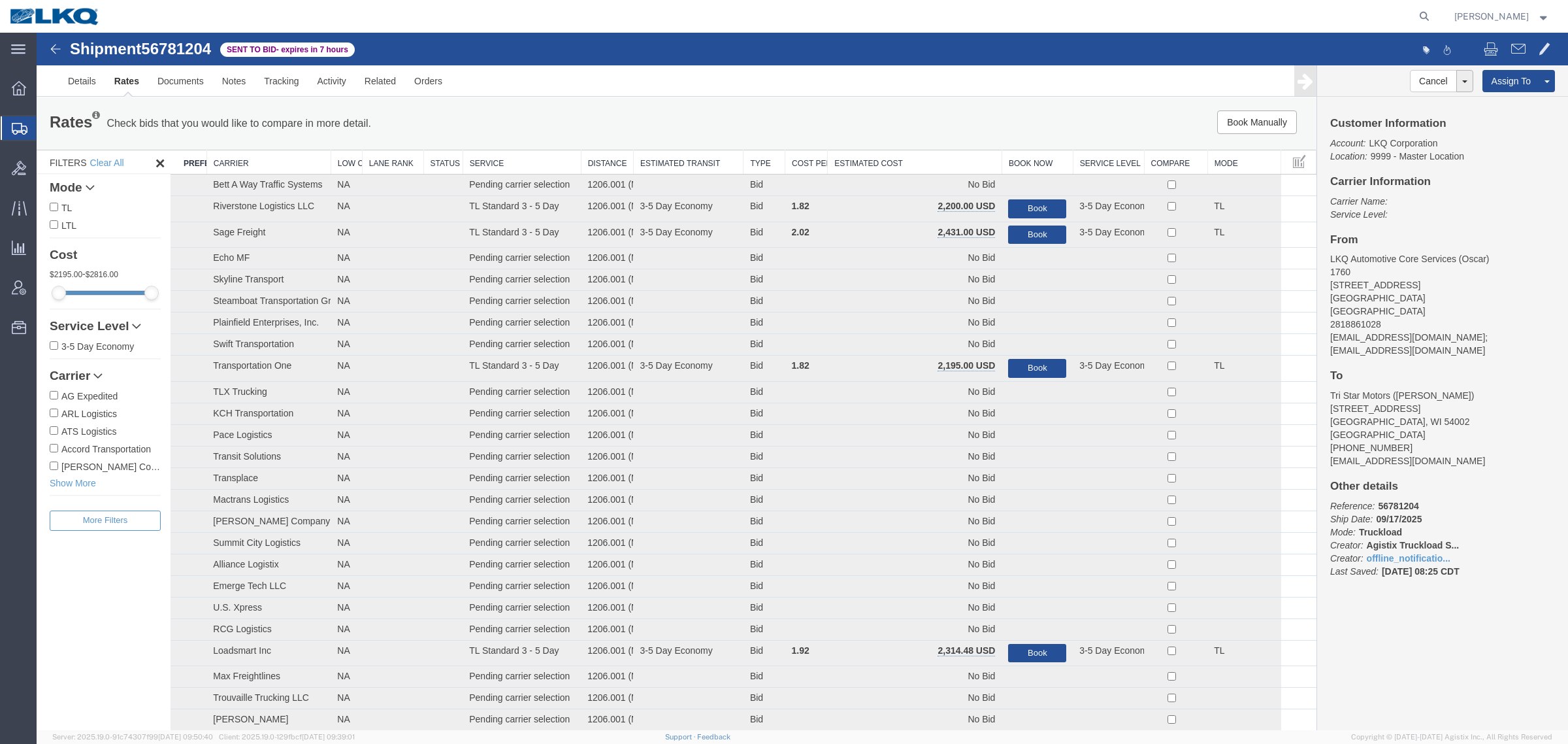
click at [905, 98] on div "Rates Check bids that you would like to compare in more detail. Compare Filter …" at bounding box center [676, 123] width 1279 height 52
click at [905, 164] on th "Estimated Cost" at bounding box center [914, 162] width 174 height 24
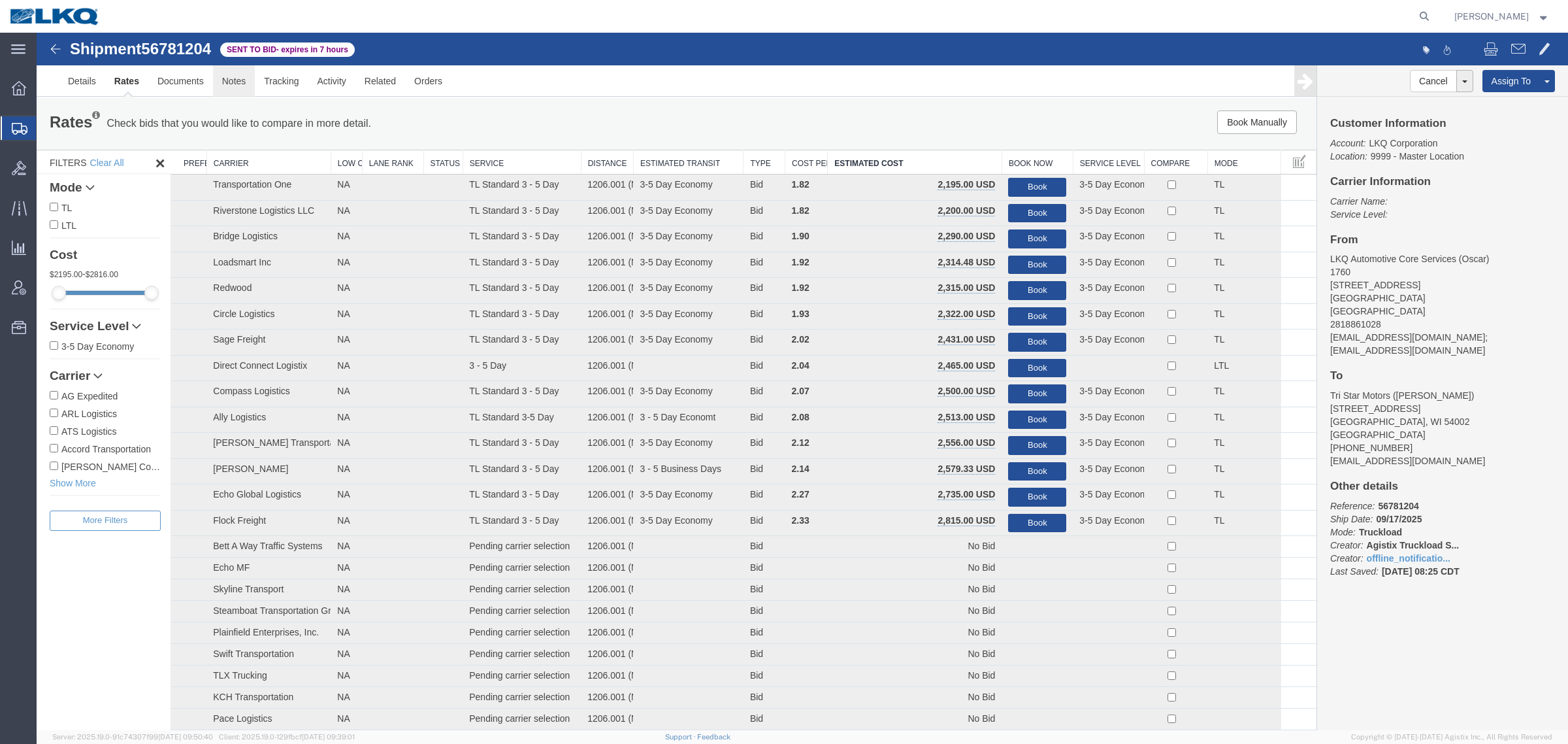
click at [242, 78] on link "Notes" at bounding box center [234, 81] width 42 height 31
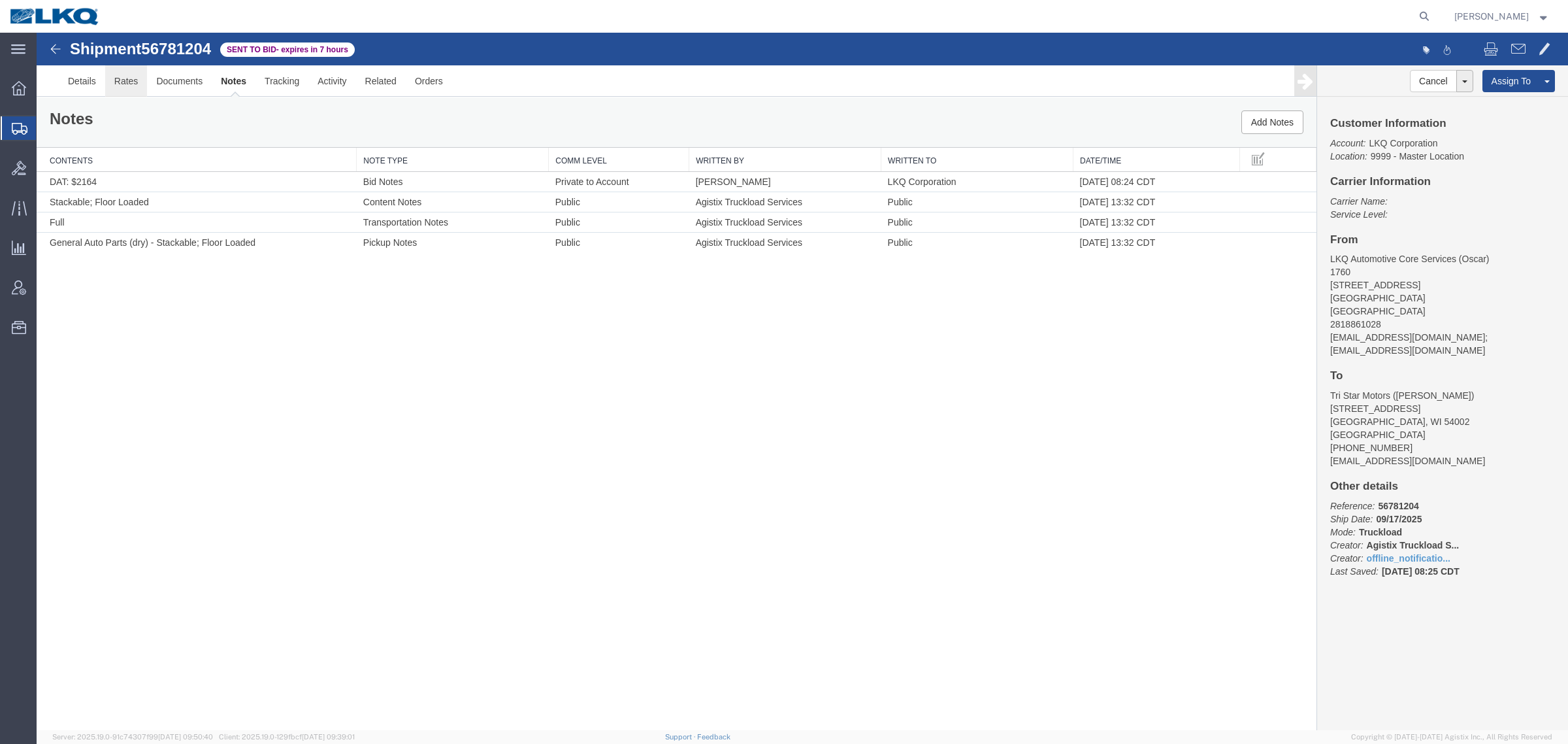
click at [135, 81] on link "Rates" at bounding box center [127, 81] width 42 height 31
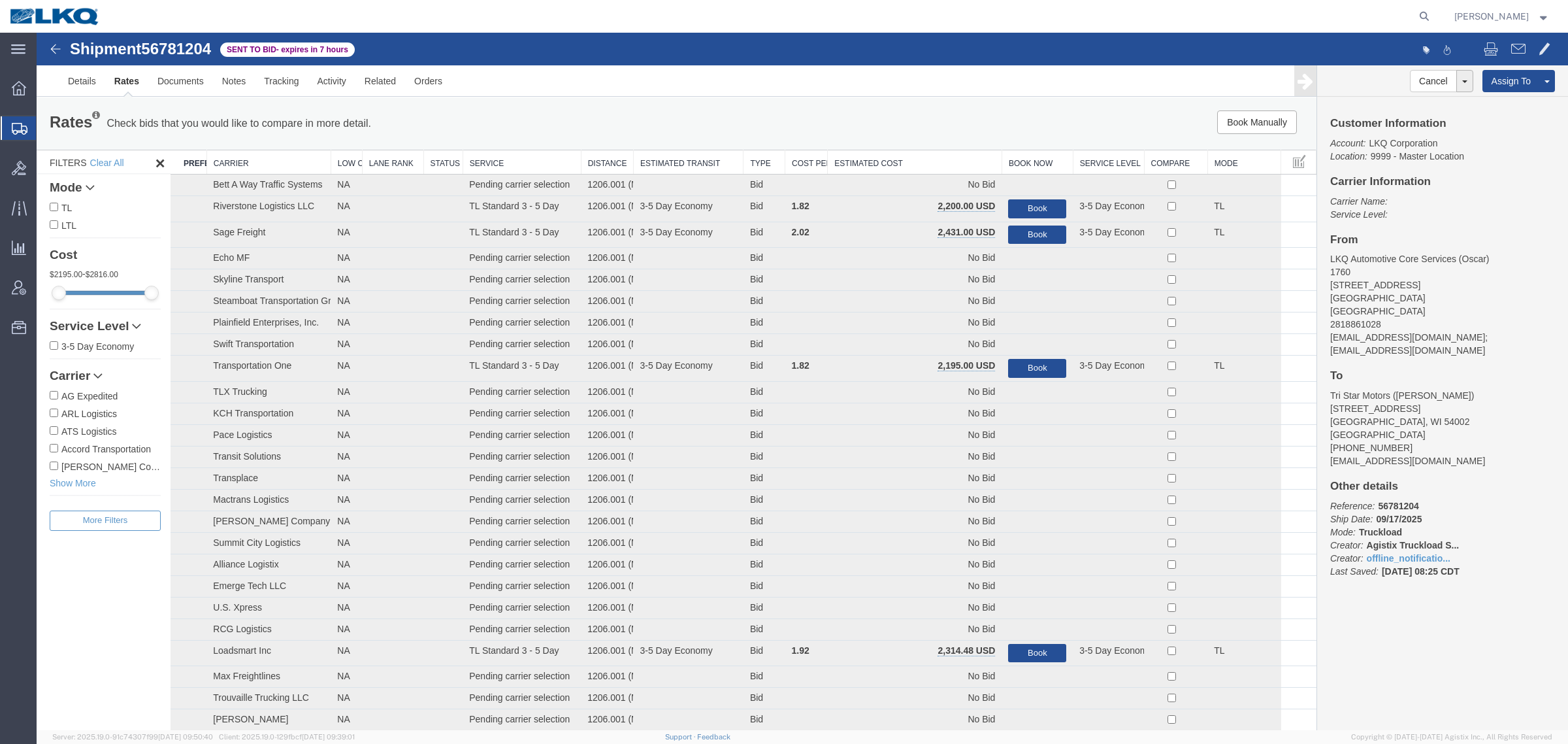
click at [931, 151] on th "Estimated Cost" at bounding box center [914, 162] width 174 height 24
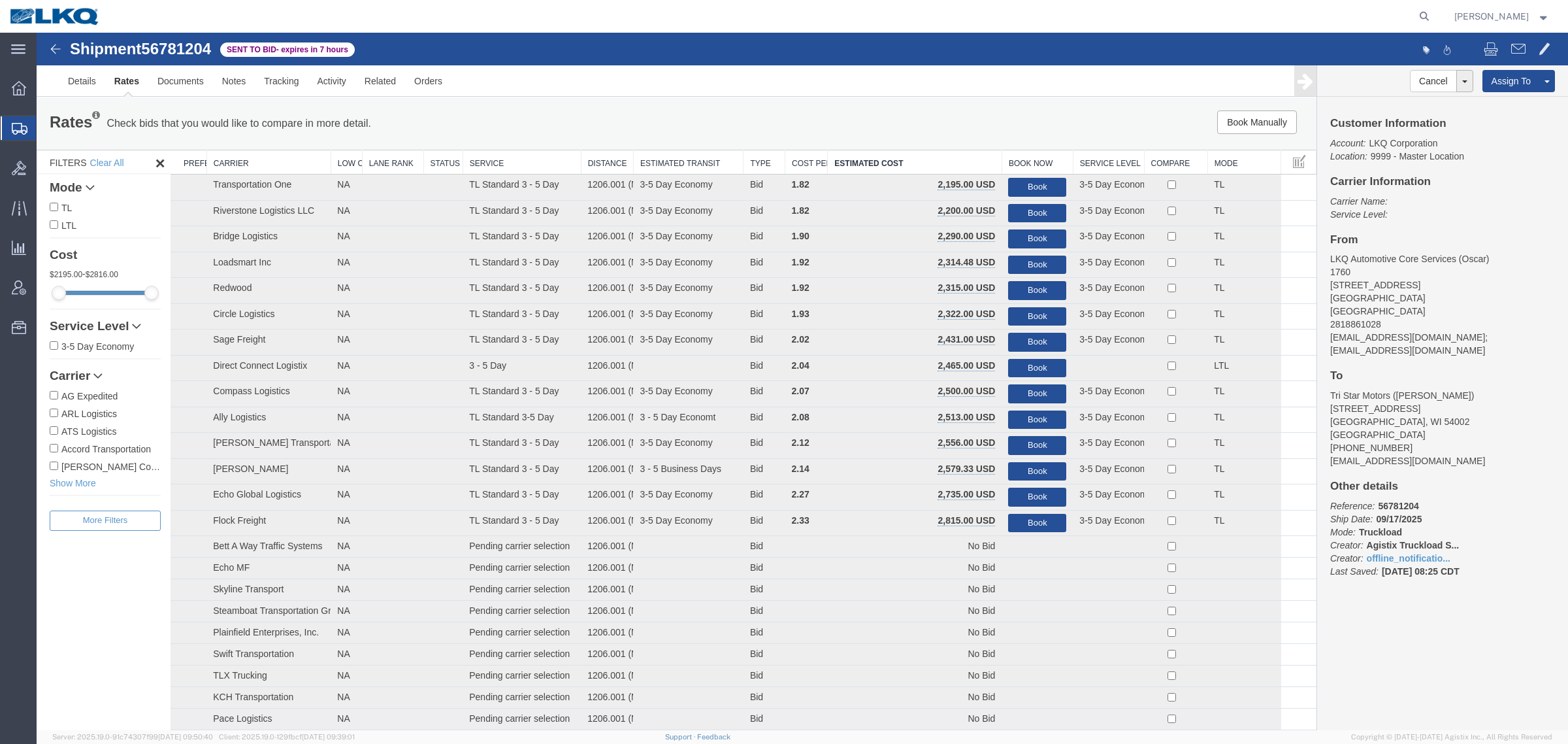
click at [875, 113] on div "Book Manually Pause Continue" at bounding box center [1047, 122] width 530 height 24
click at [826, 126] on div "Book Manually Pause Continue" at bounding box center [1047, 122] width 530 height 24
click at [233, 87] on link "Notes" at bounding box center [234, 81] width 42 height 31
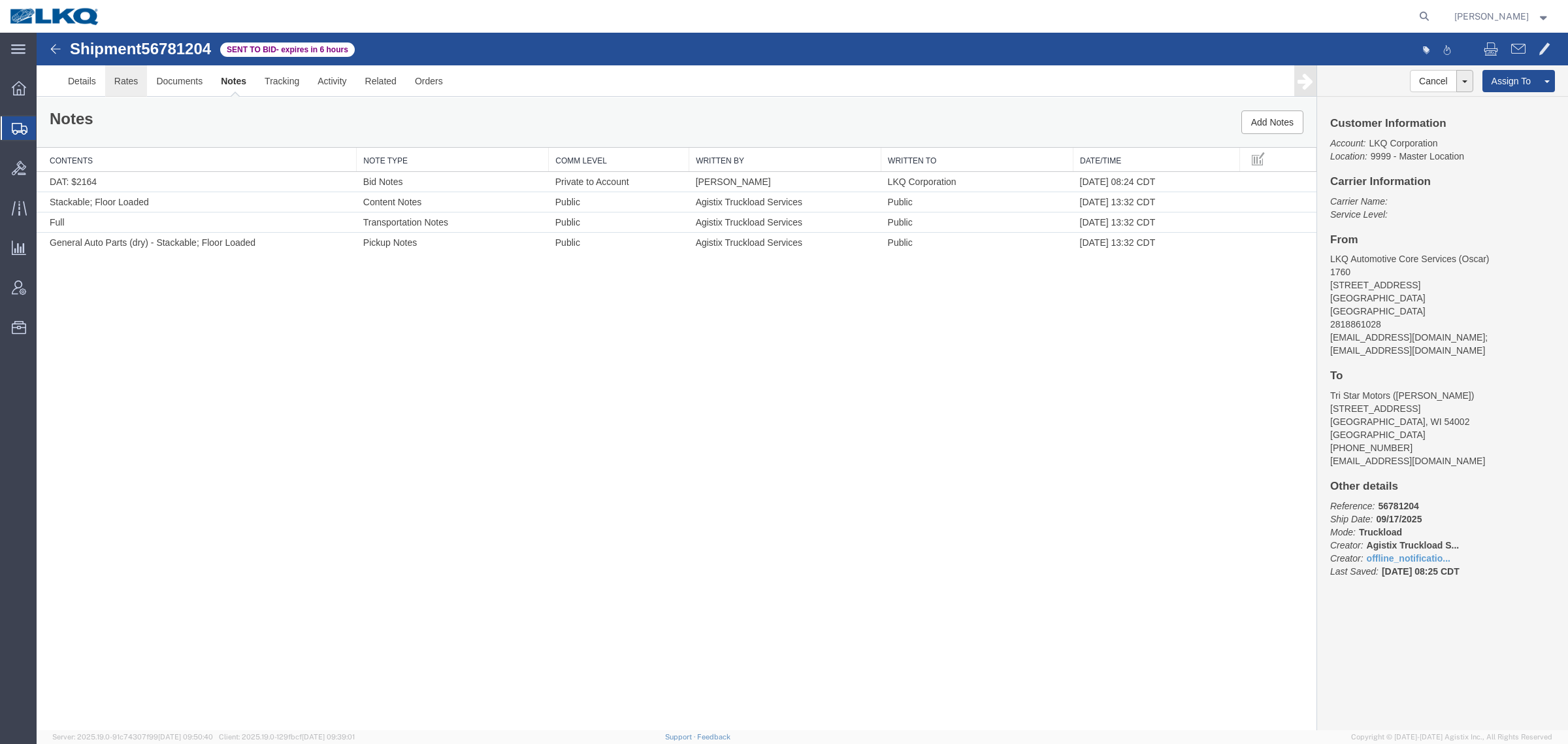
click at [121, 87] on link "Rates" at bounding box center [127, 81] width 42 height 31
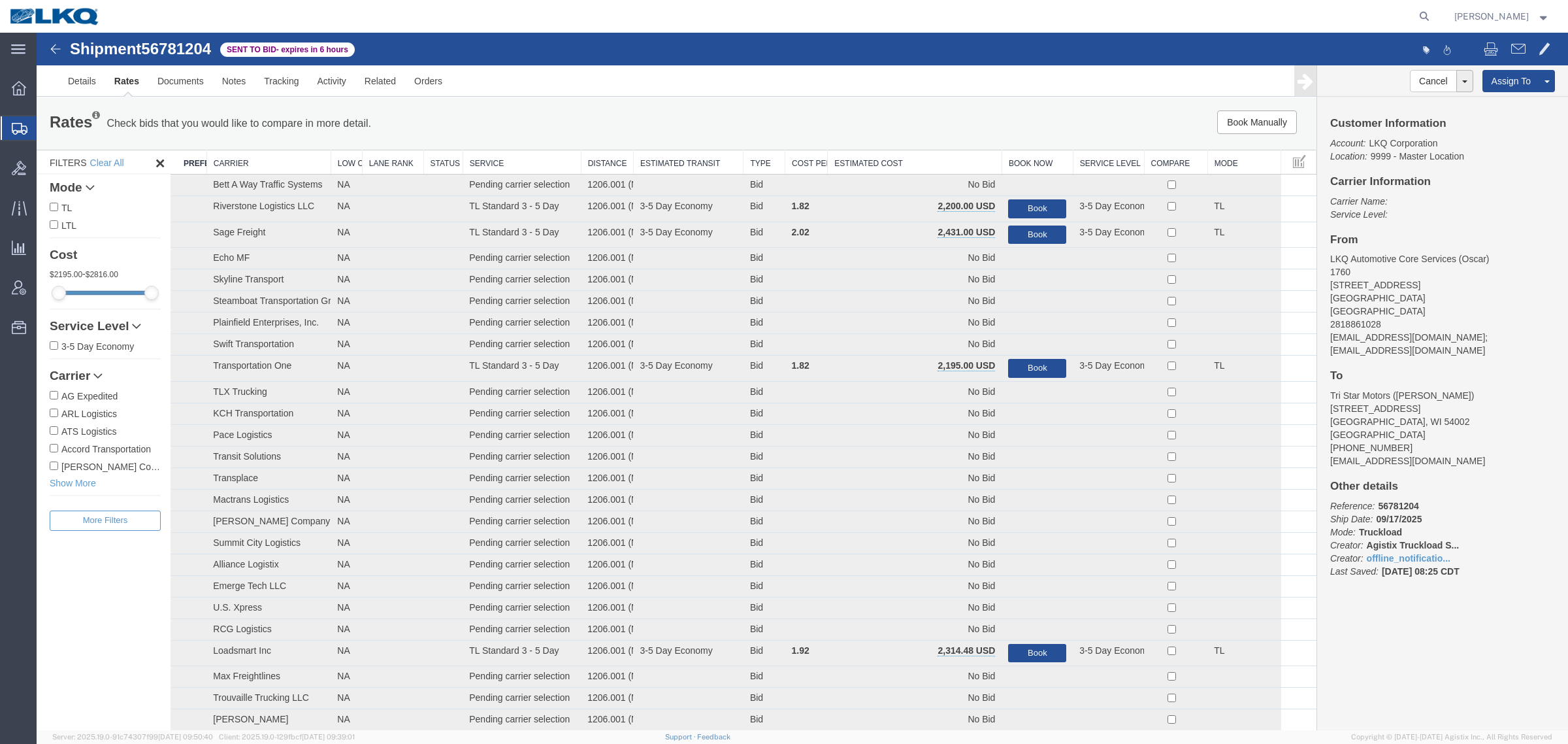
drag, startPoint x: 838, startPoint y: 151, endPoint x: 821, endPoint y: 123, distance: 32.8
click at [839, 151] on th "Estimated Cost" at bounding box center [914, 162] width 174 height 24
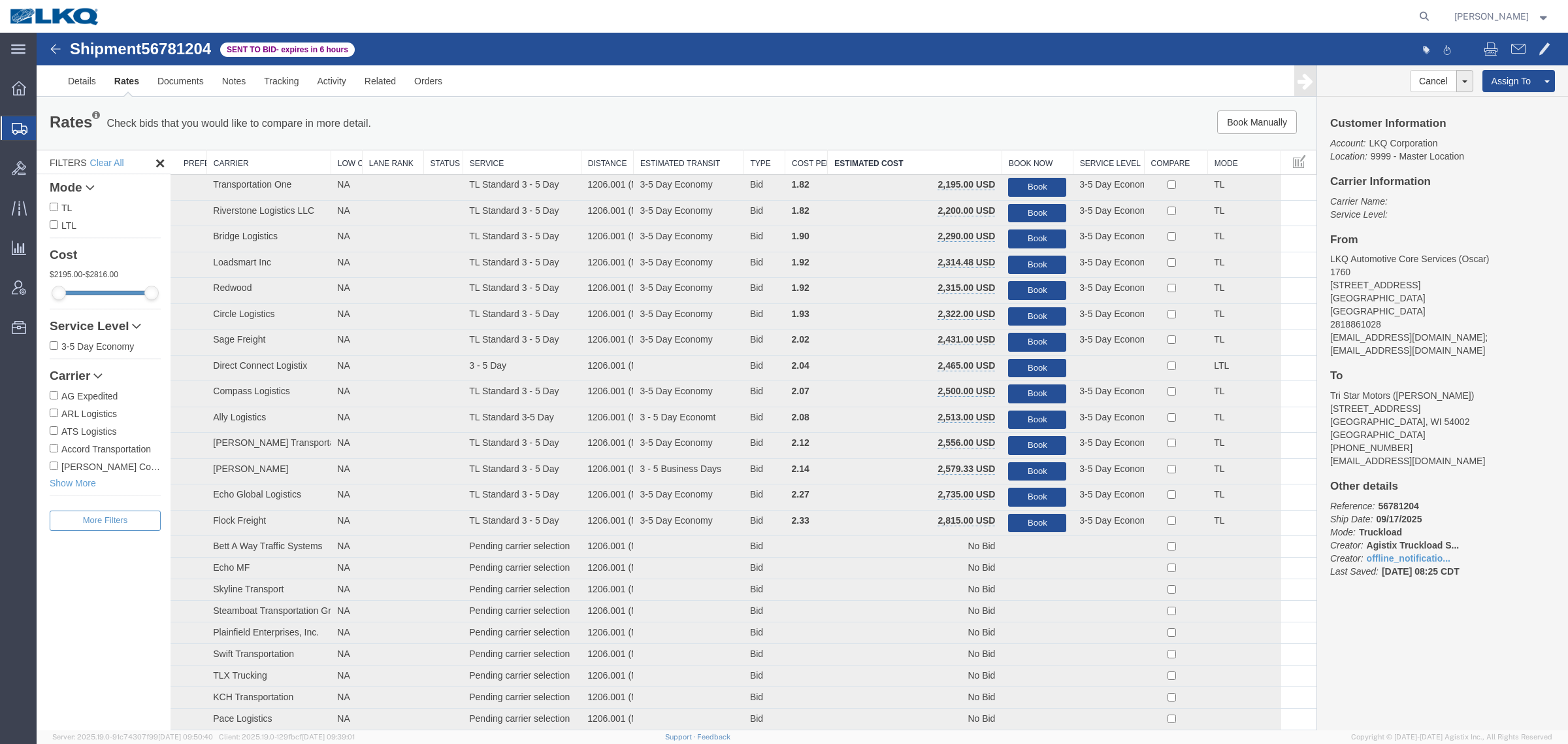
click at [802, 70] on ul "Details Rates Documents Notes Tracking Activity Related Orders" at bounding box center [801, 80] width 1486 height 30
click at [784, 100] on div "Rates Check bids that you would like to compare in more detail. Compare Filter …" at bounding box center [676, 123] width 1279 height 52
click at [183, 47] on span "56781204" at bounding box center [176, 48] width 70 height 17
copy span "56781204"
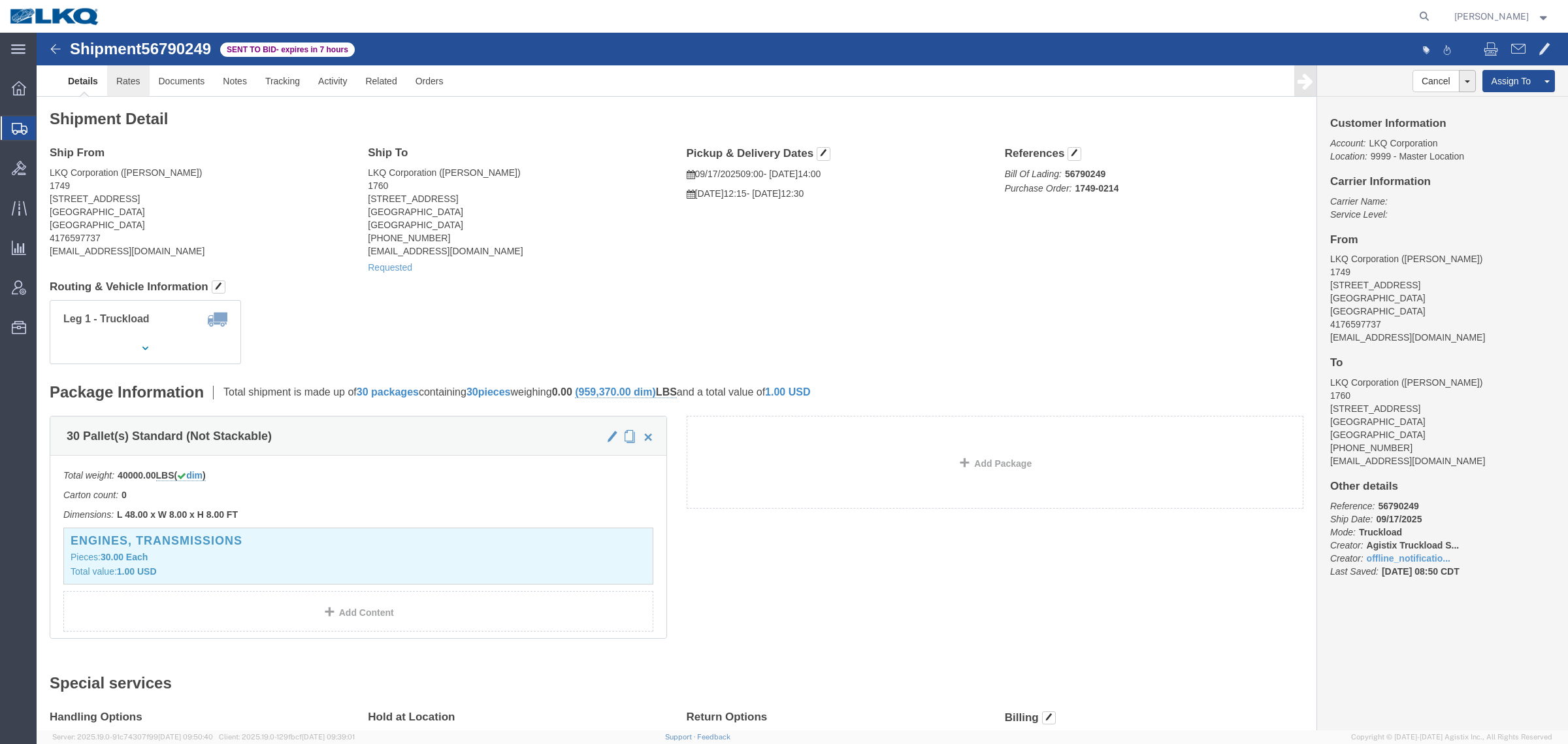
click link "Rates"
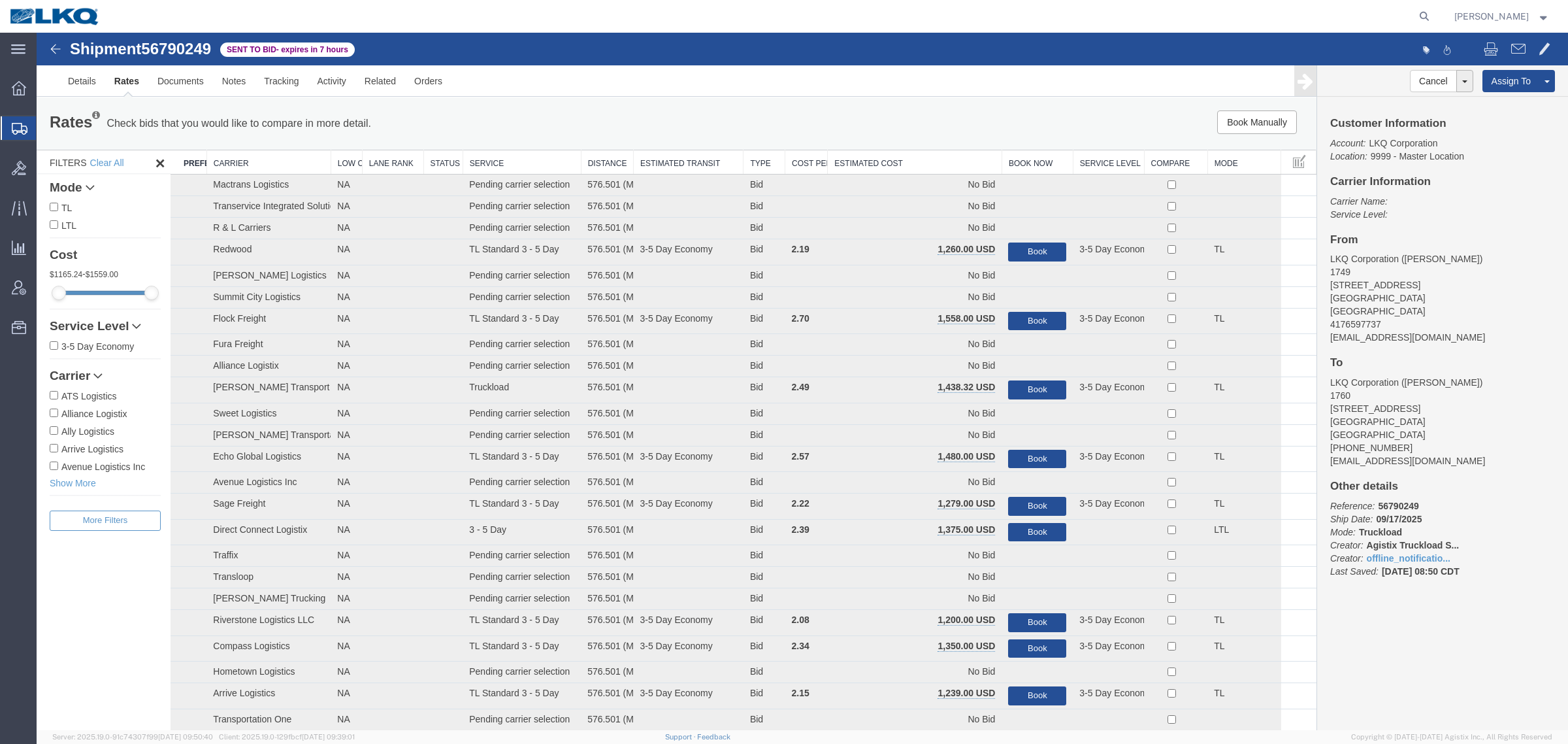
click at [911, 165] on th "Estimated Cost" at bounding box center [914, 162] width 174 height 24
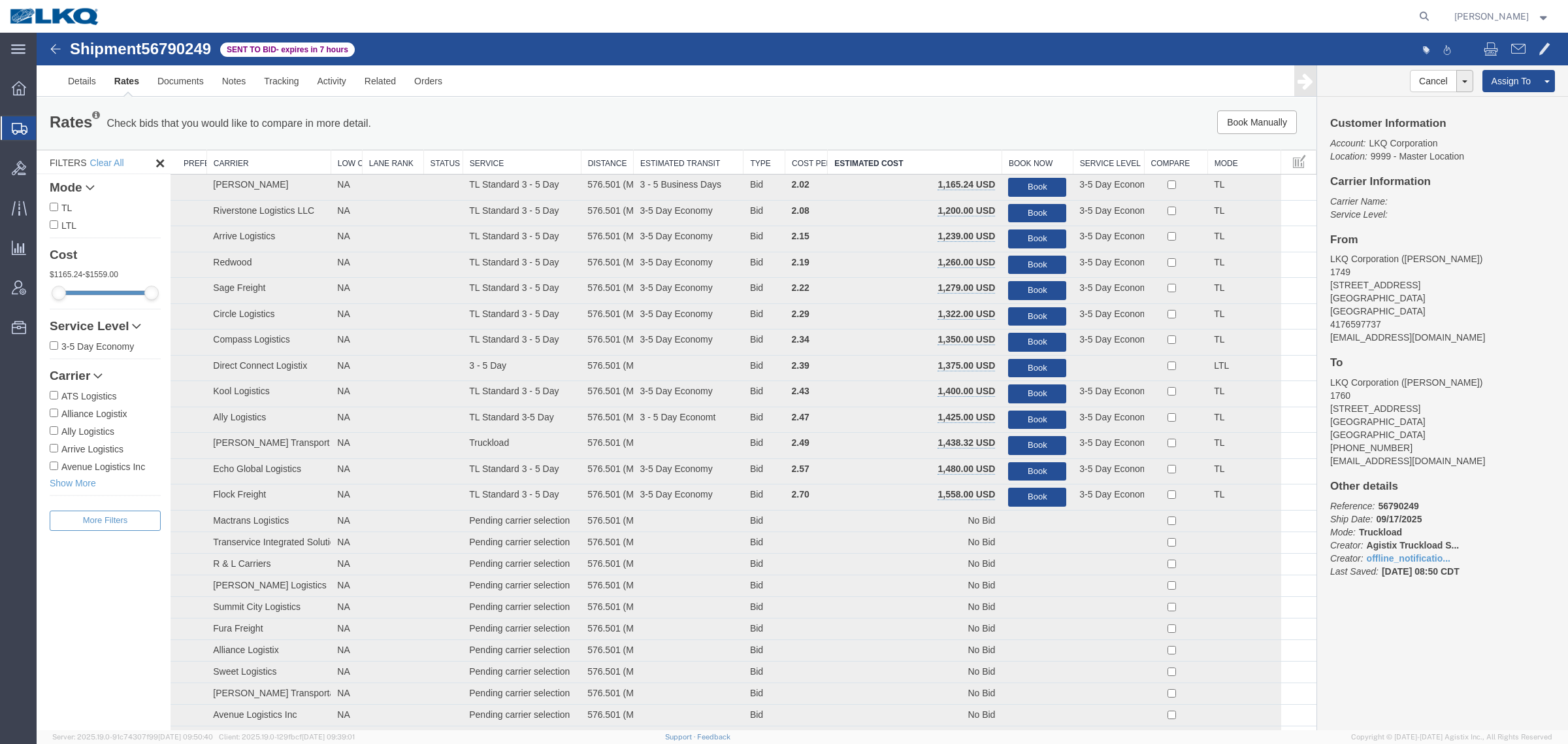
click at [199, 40] on span "56790249" at bounding box center [176, 48] width 70 height 17
click at [187, 51] on span "56790249" at bounding box center [176, 48] width 70 height 17
copy span "56790249"
click at [228, 86] on link "Notes" at bounding box center [234, 81] width 42 height 31
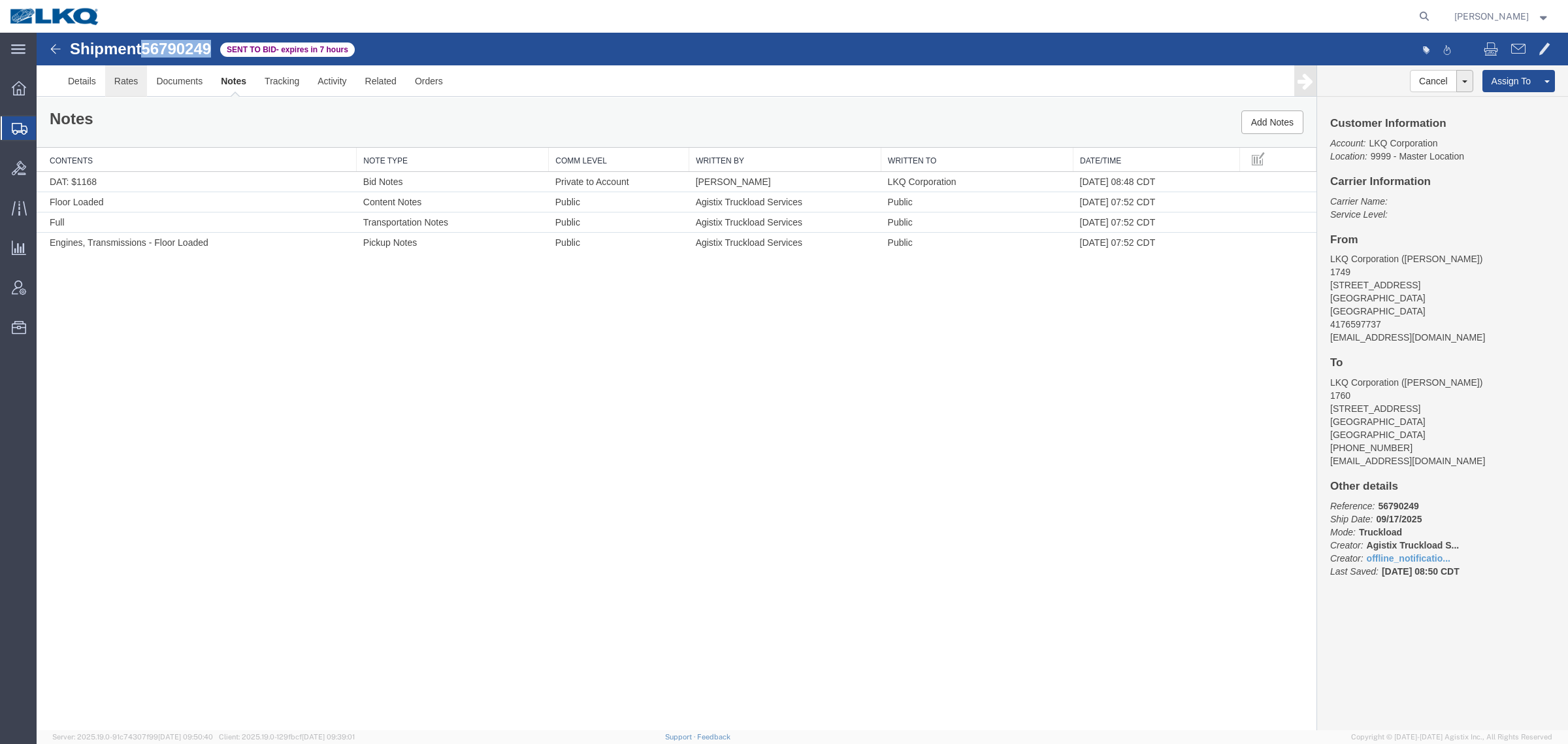
click at [124, 79] on link "Rates" at bounding box center [127, 81] width 42 height 31
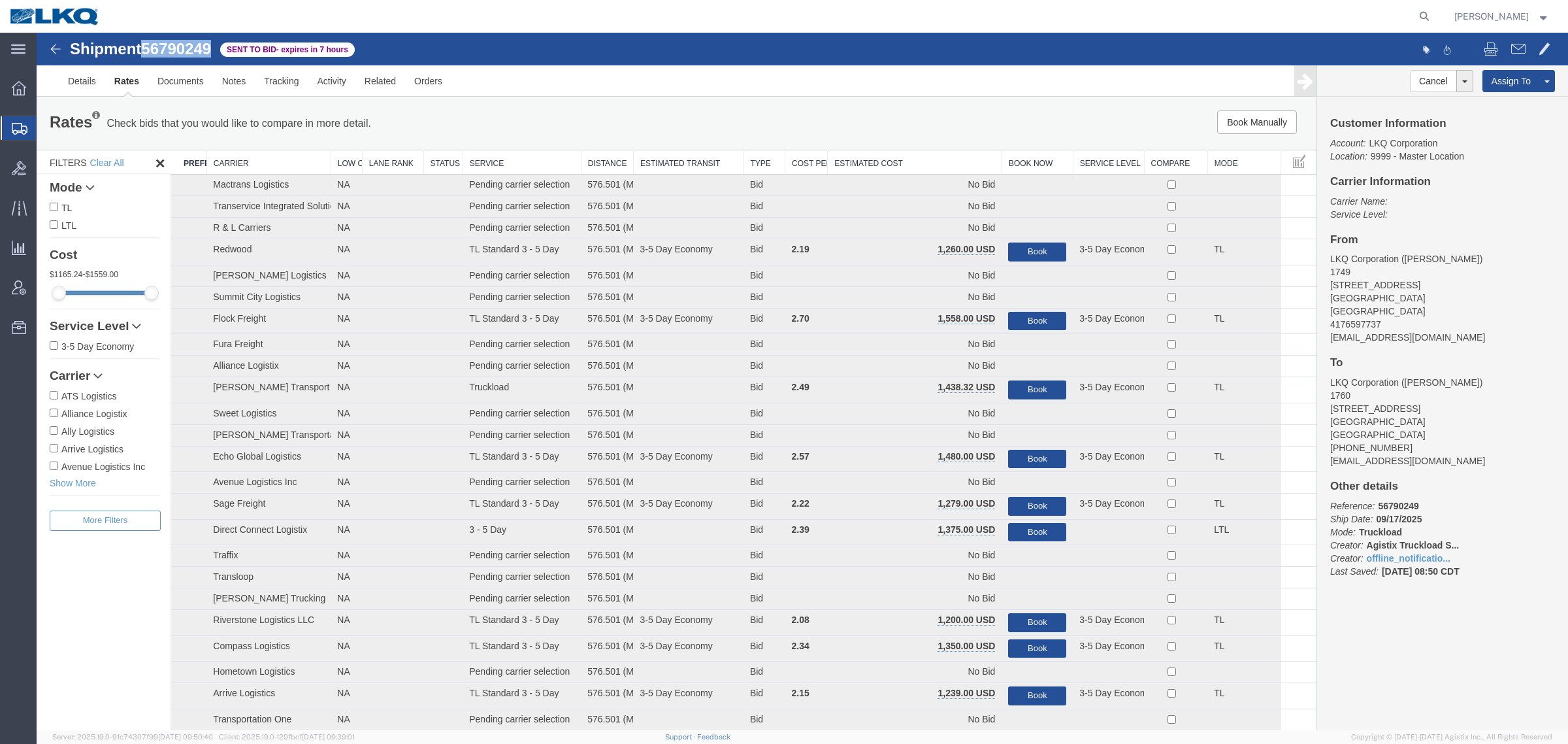
click at [944, 156] on th "Estimated Cost" at bounding box center [914, 162] width 174 height 24
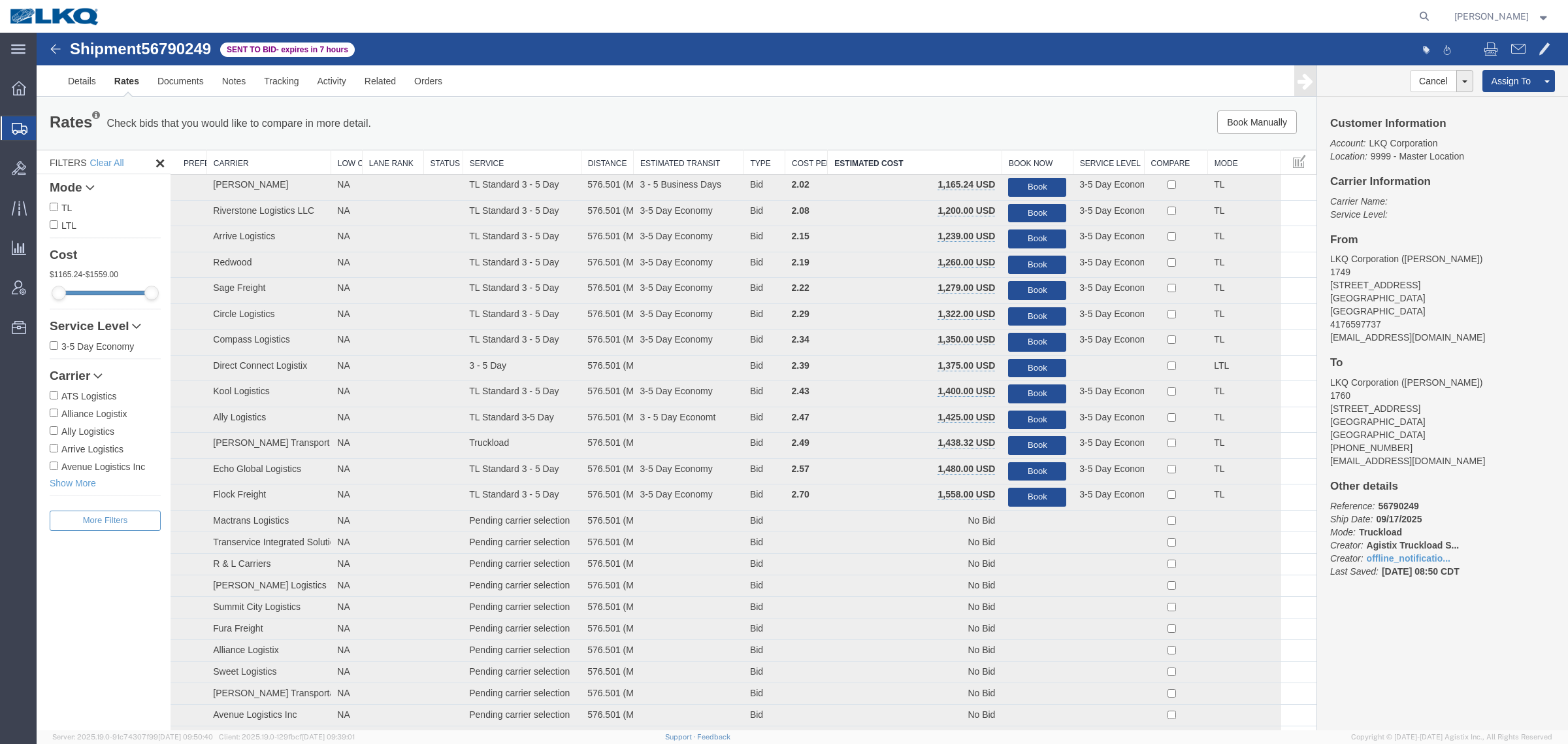
click at [859, 115] on div "Book Manually Pause Continue" at bounding box center [1047, 122] width 530 height 24
click at [827, 115] on div "Book Manually Pause Continue" at bounding box center [1047, 122] width 530 height 24
click at [1017, 184] on button "Book" at bounding box center [1036, 187] width 58 height 19
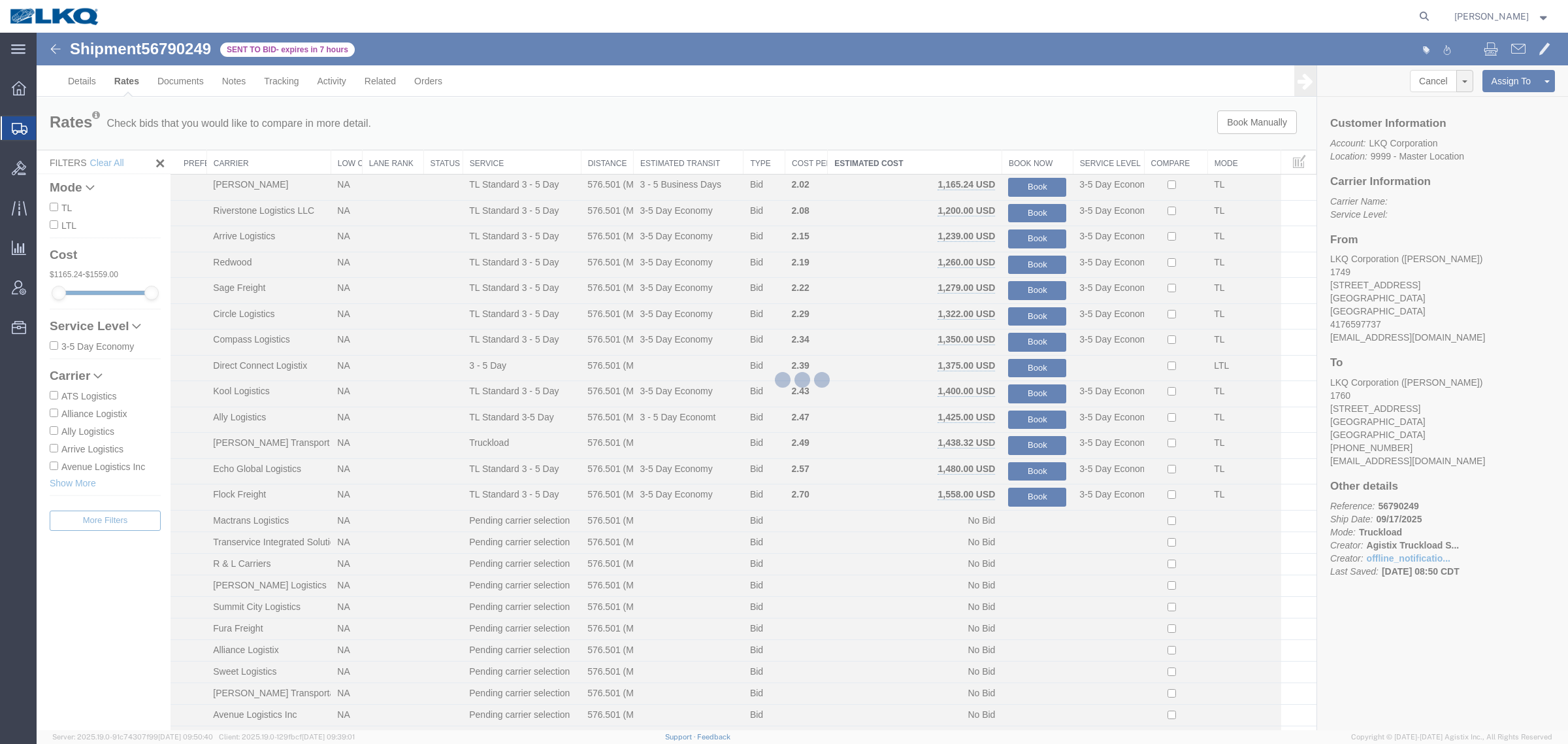
click at [905, 136] on div at bounding box center [802, 382] width 1531 height 697
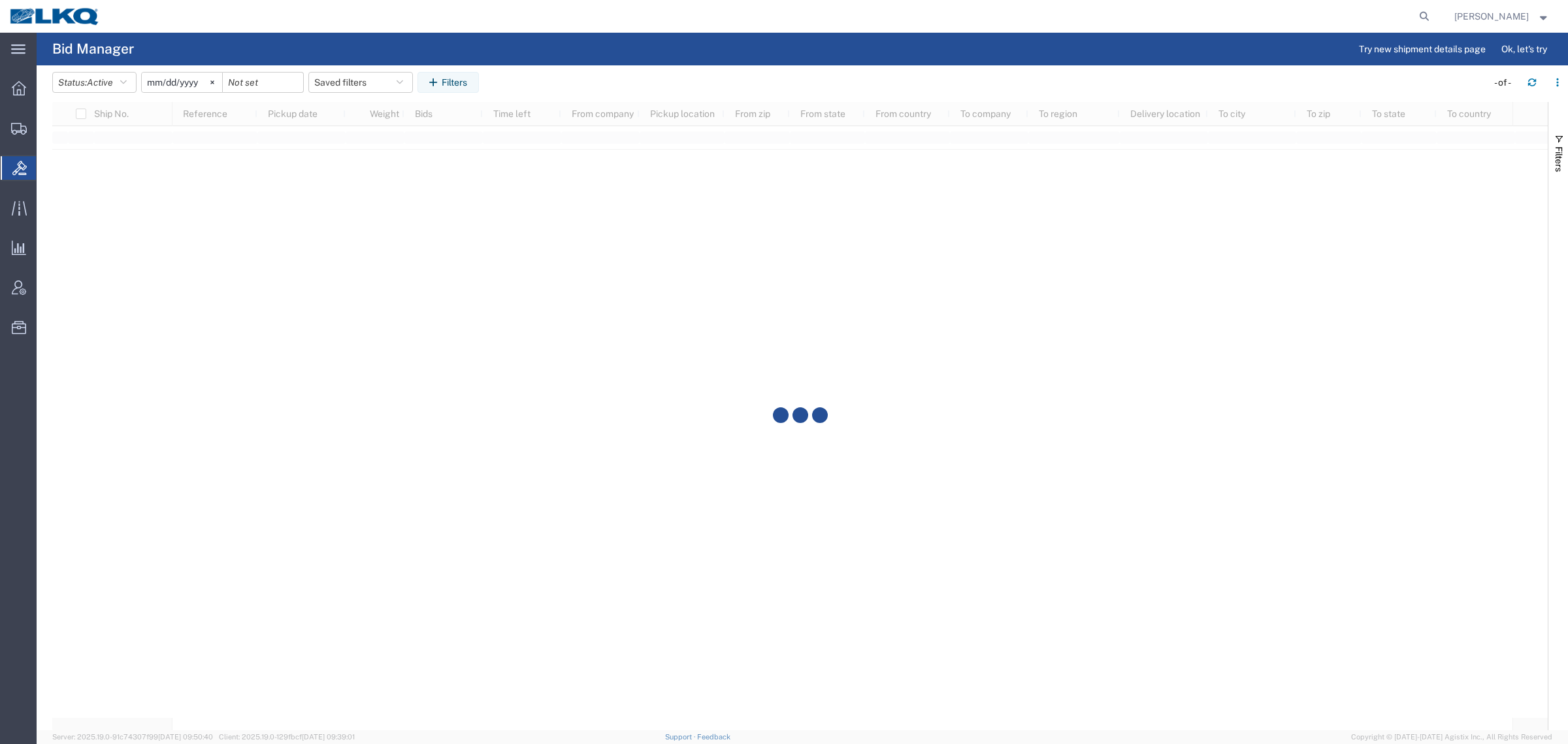
click at [755, 76] on agx-table-filter-chips "Status: Active Active All Awaiting Confirmation Awarded Closed Expired Open Wit…" at bounding box center [766, 86] width 1428 height 30
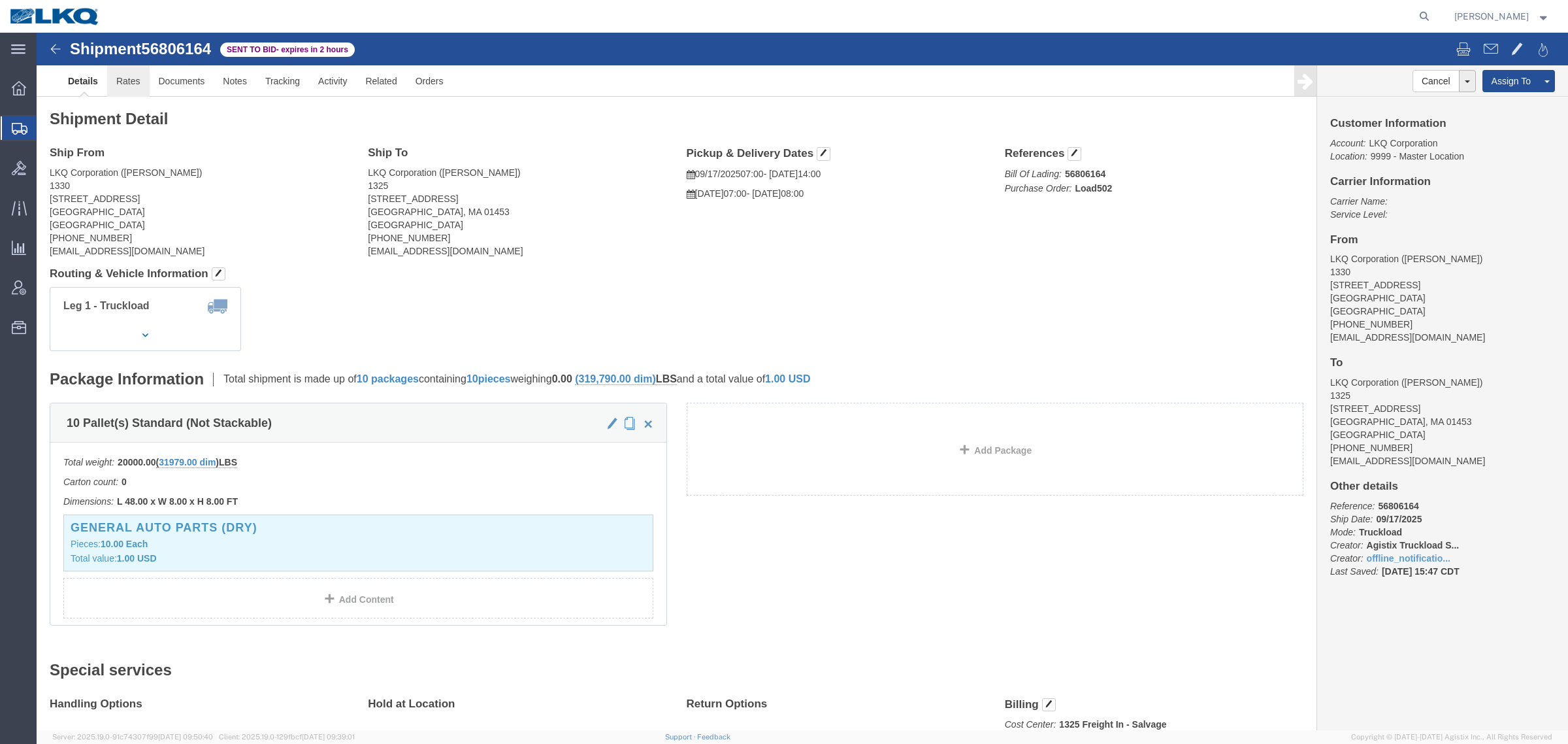
click link "Rates"
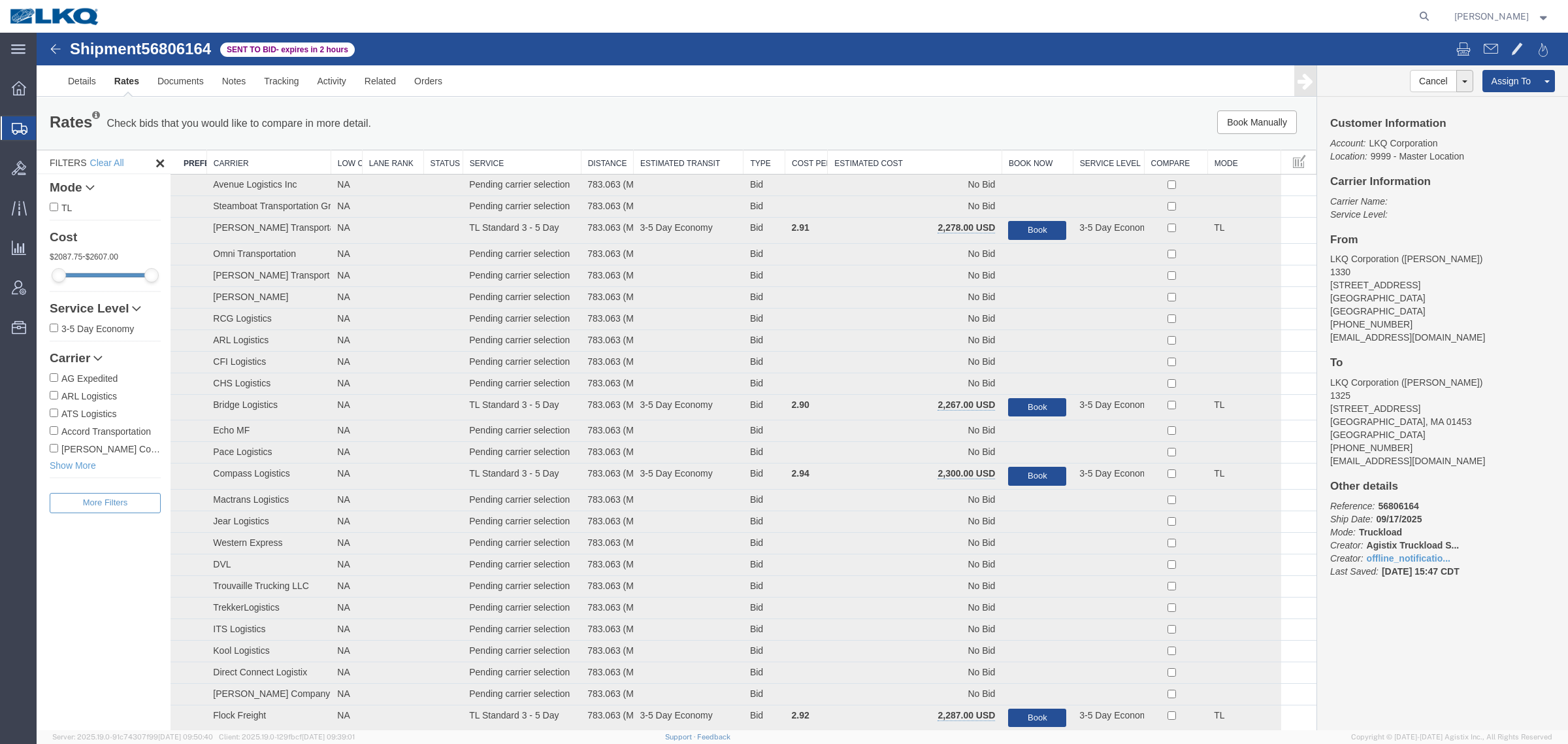
click at [896, 164] on th "Estimated Cost" at bounding box center [914, 162] width 174 height 24
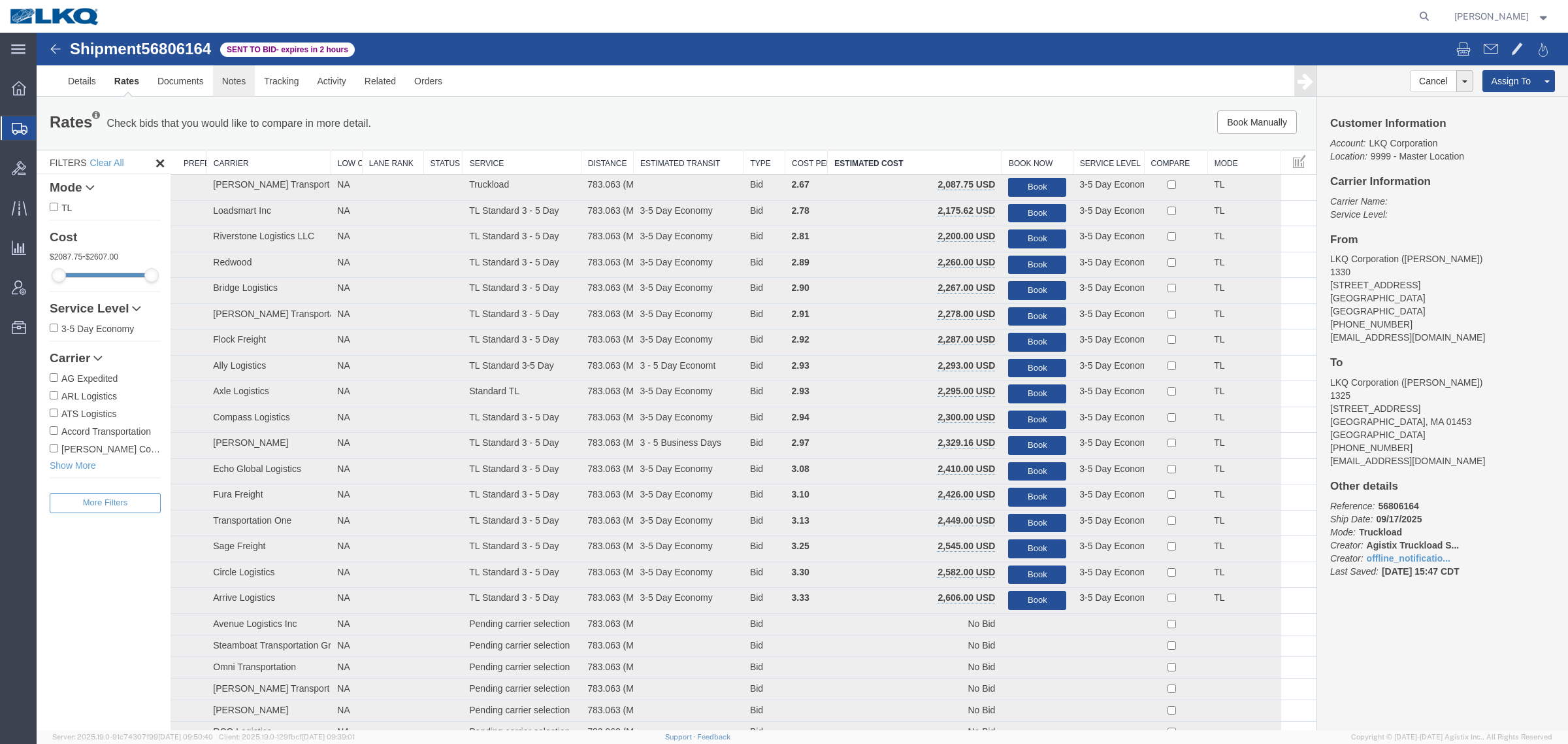
click at [230, 79] on link "Notes" at bounding box center [234, 81] width 42 height 31
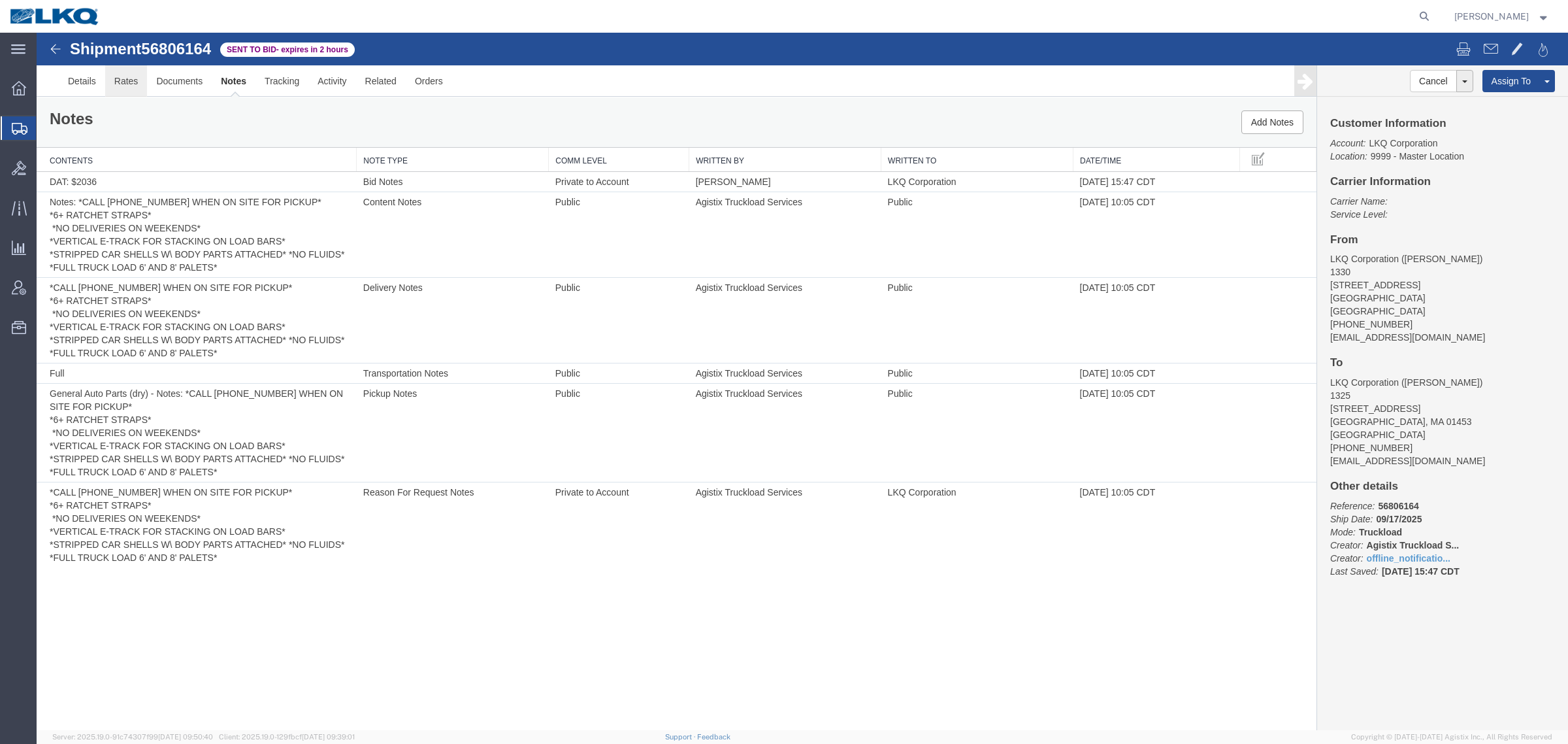
click at [116, 96] on link "Rates" at bounding box center [127, 81] width 42 height 31
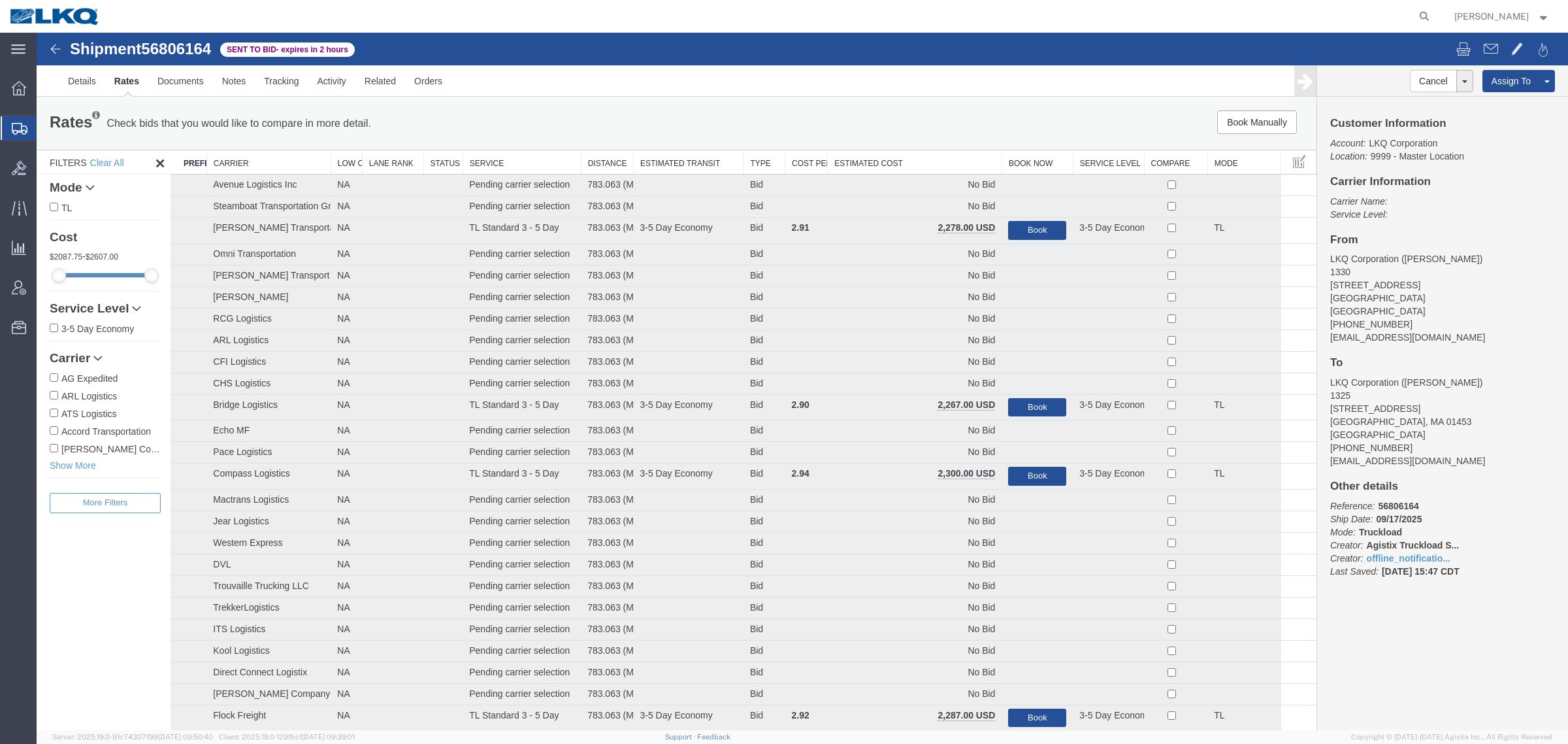
click at [905, 151] on th "Estimated Cost" at bounding box center [914, 162] width 174 height 24
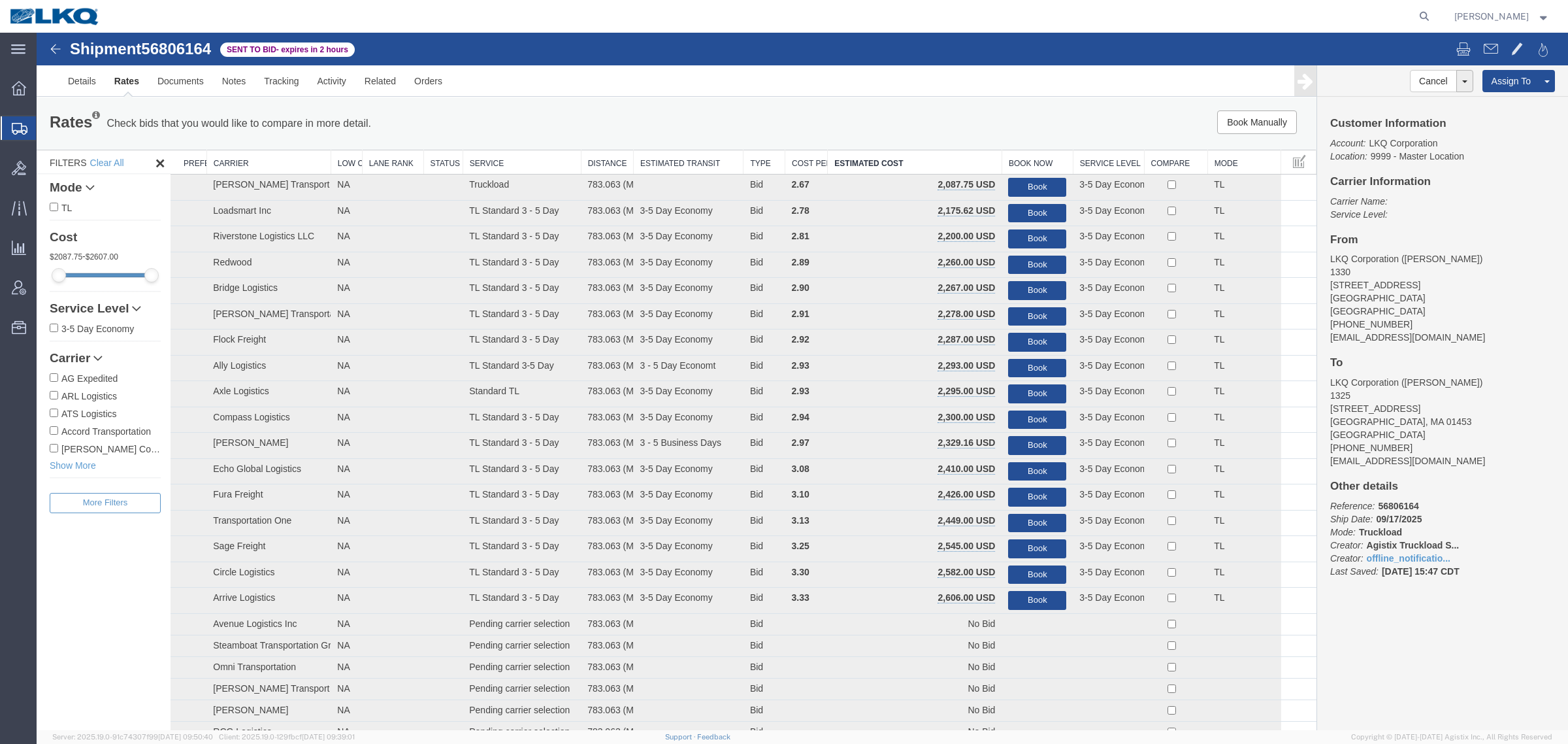
click at [190, 49] on span "56806164" at bounding box center [176, 48] width 70 height 17
copy span "56806164"
click at [219, 83] on link "Notes" at bounding box center [234, 81] width 42 height 31
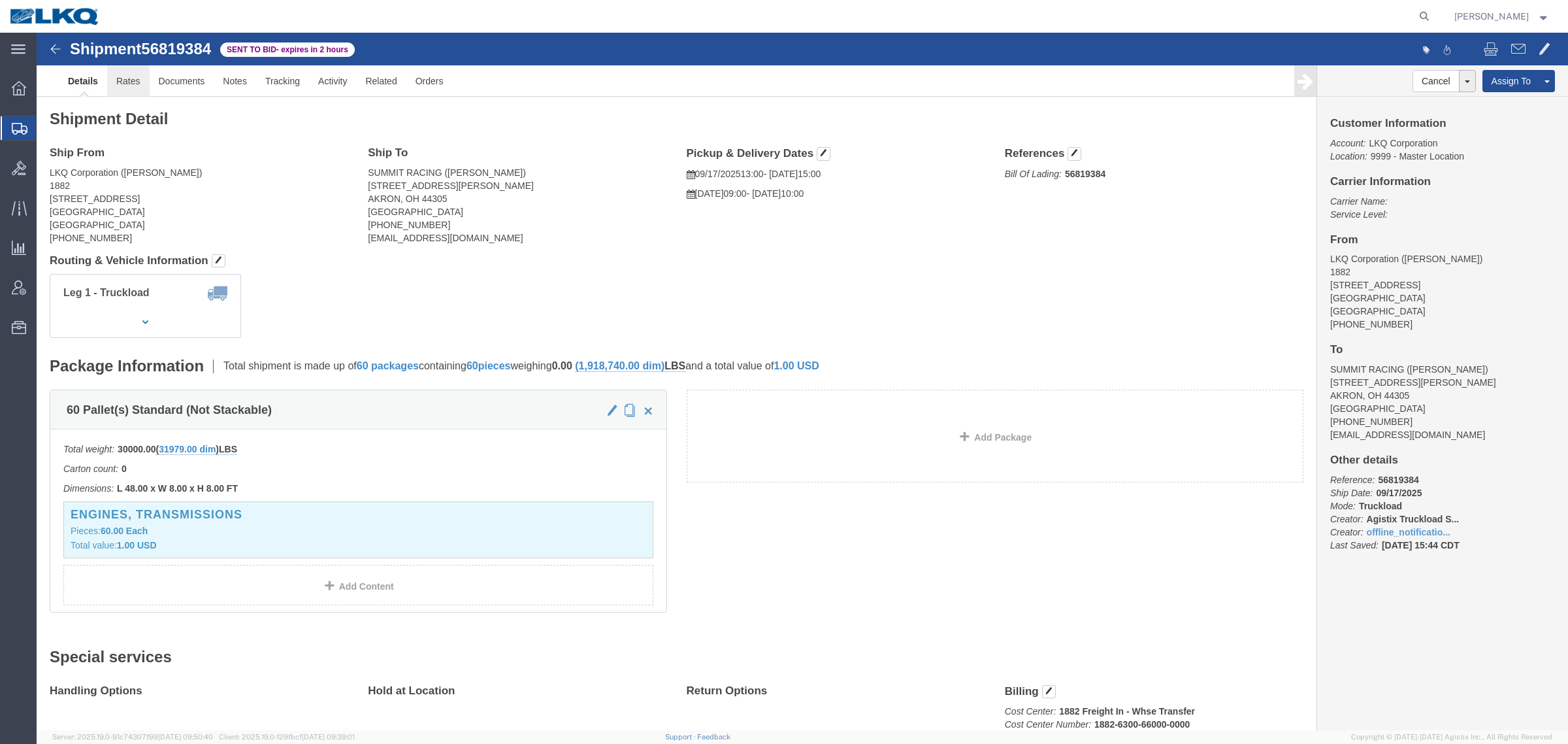
click link "Rates"
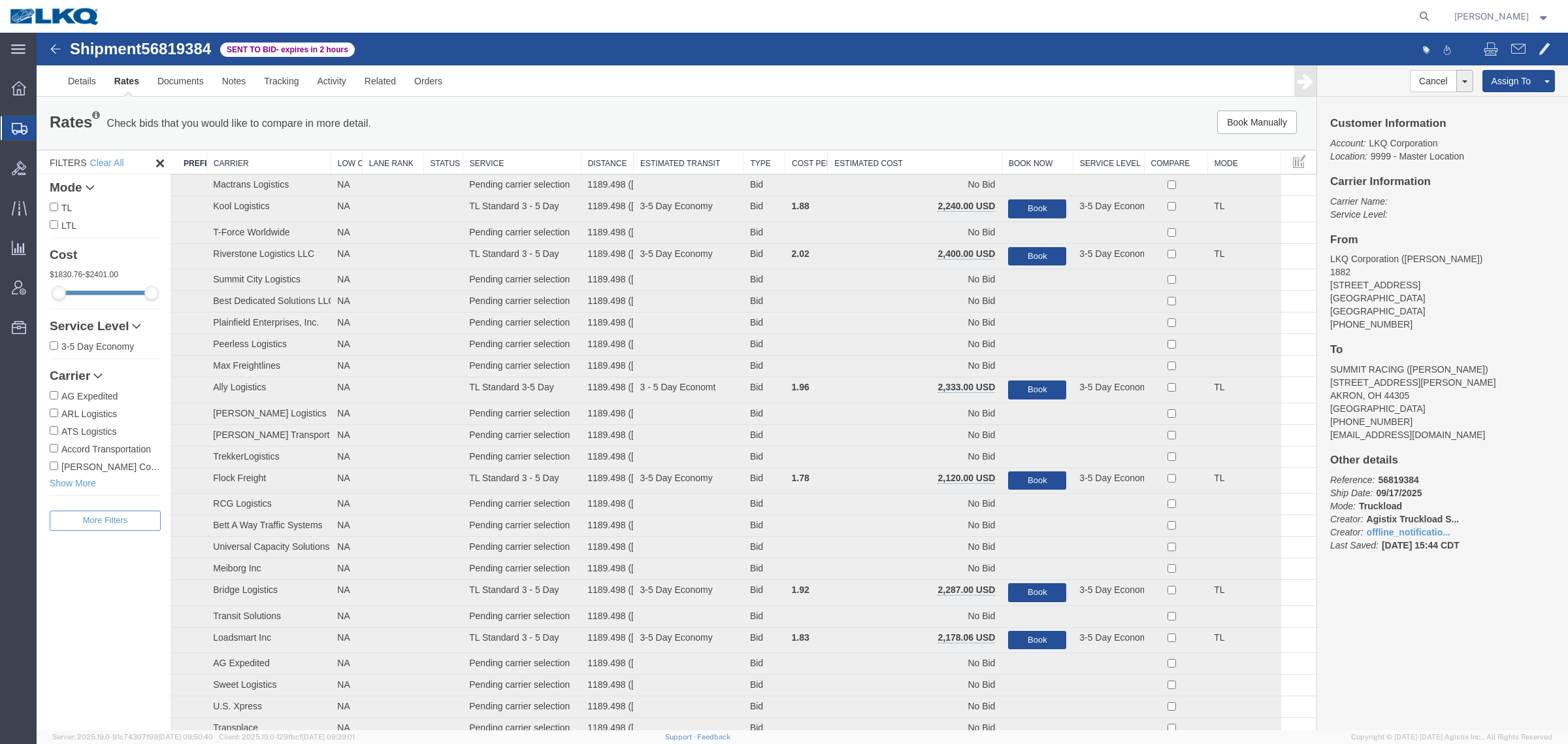
click at [873, 153] on th "Estimated Cost" at bounding box center [914, 162] width 174 height 24
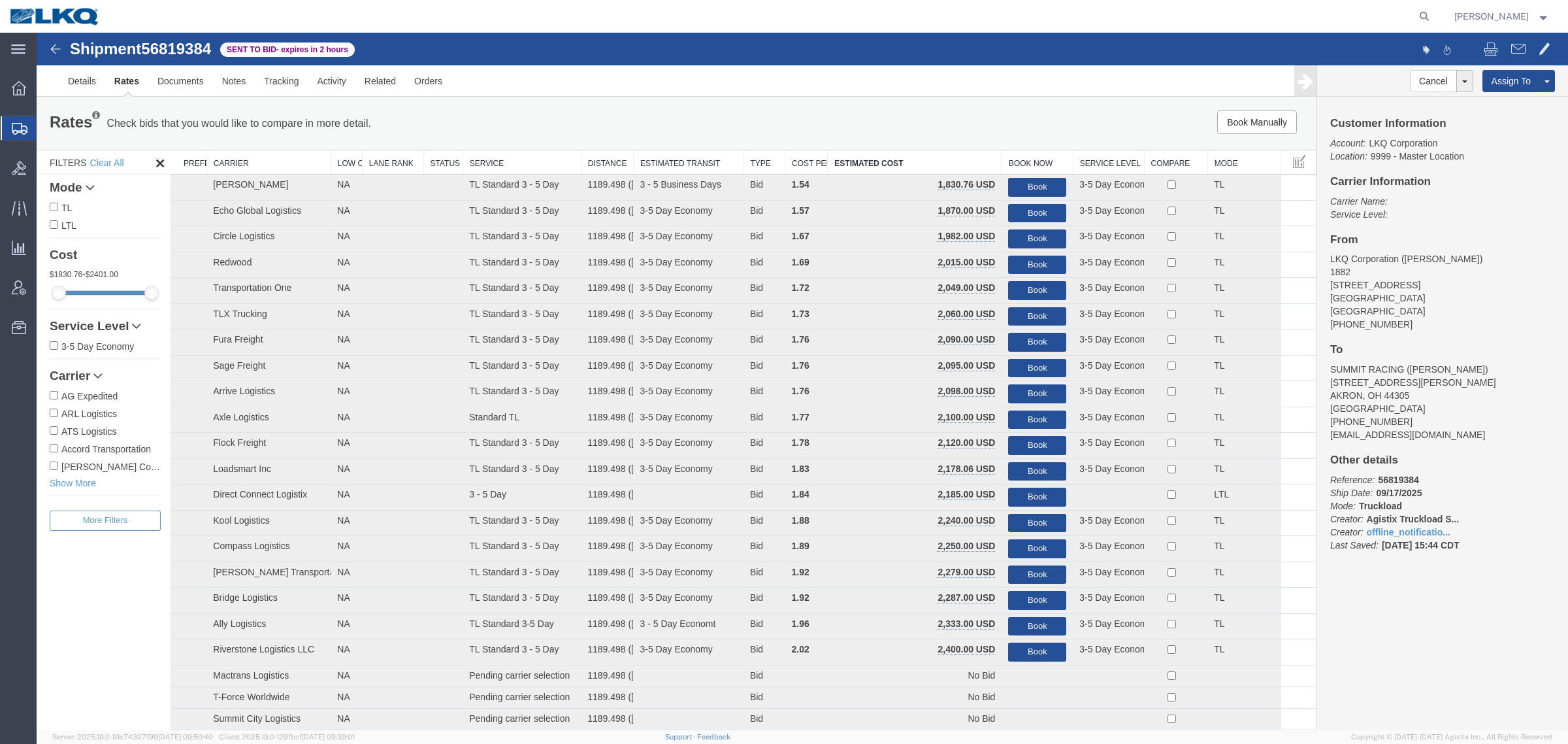
click at [875, 122] on div "Book Manually Pause Continue" at bounding box center [1047, 122] width 530 height 24
click at [233, 83] on link "Notes" at bounding box center [234, 81] width 42 height 31
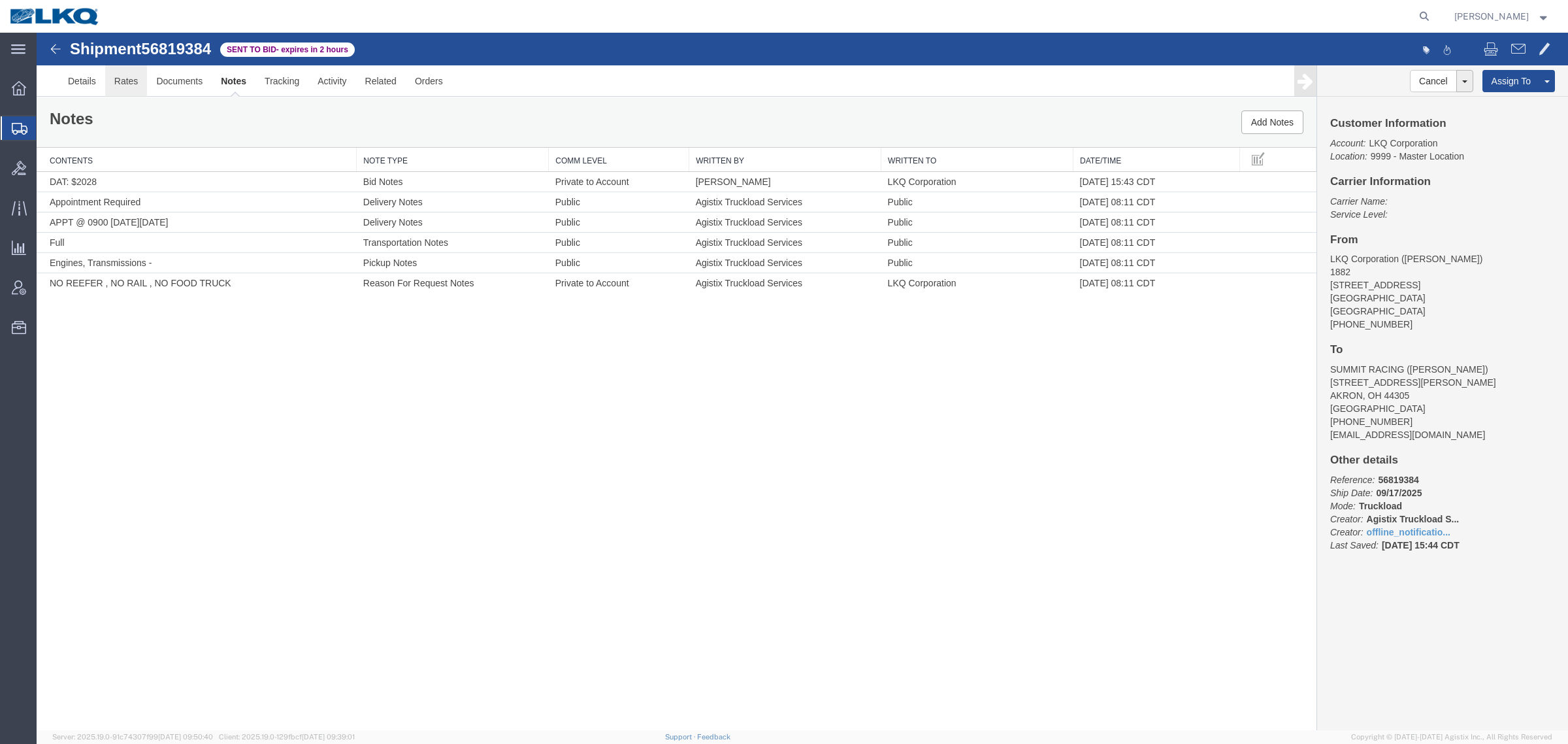
click at [121, 86] on link "Rates" at bounding box center [127, 81] width 42 height 31
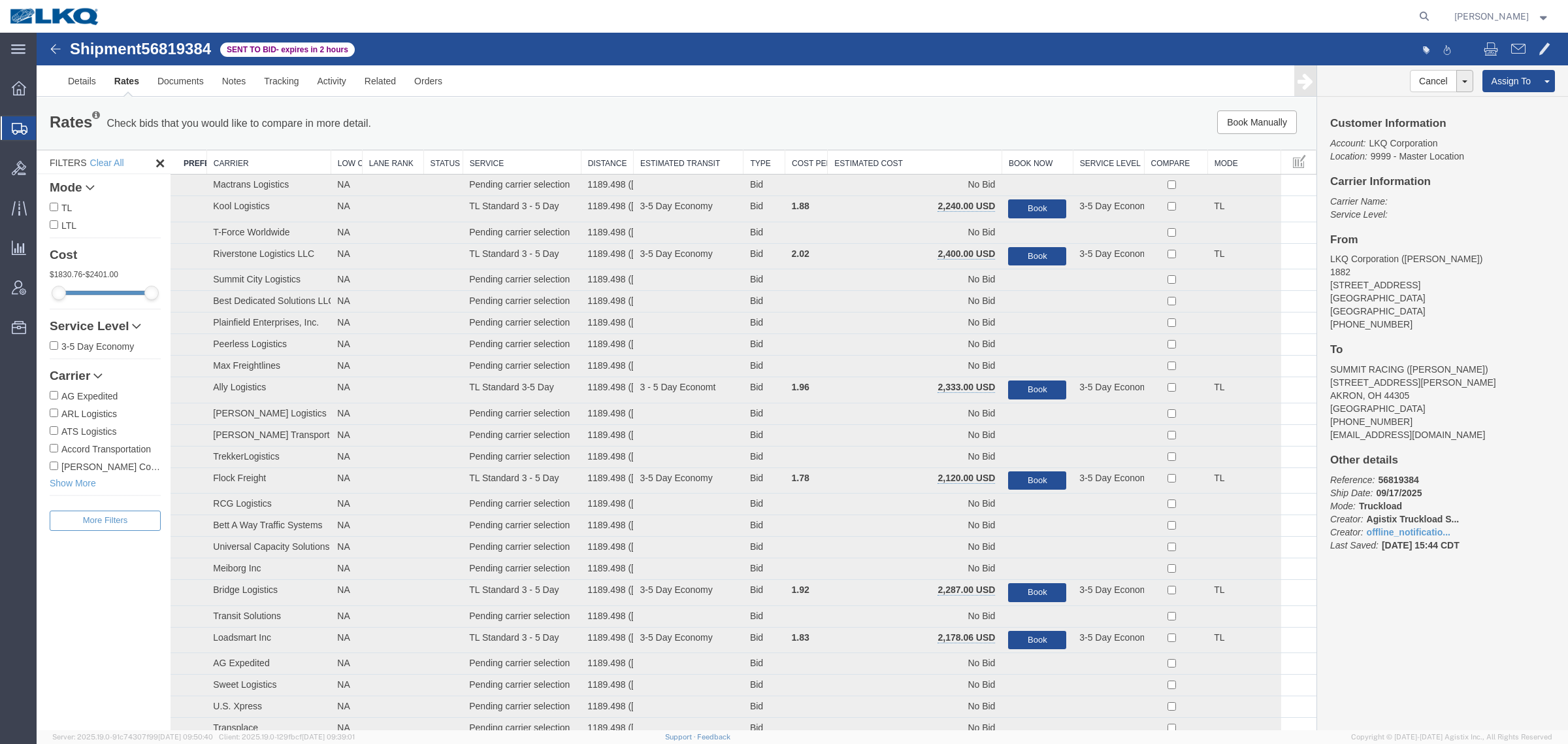
click at [908, 151] on th "Estimated Cost" at bounding box center [914, 162] width 174 height 24
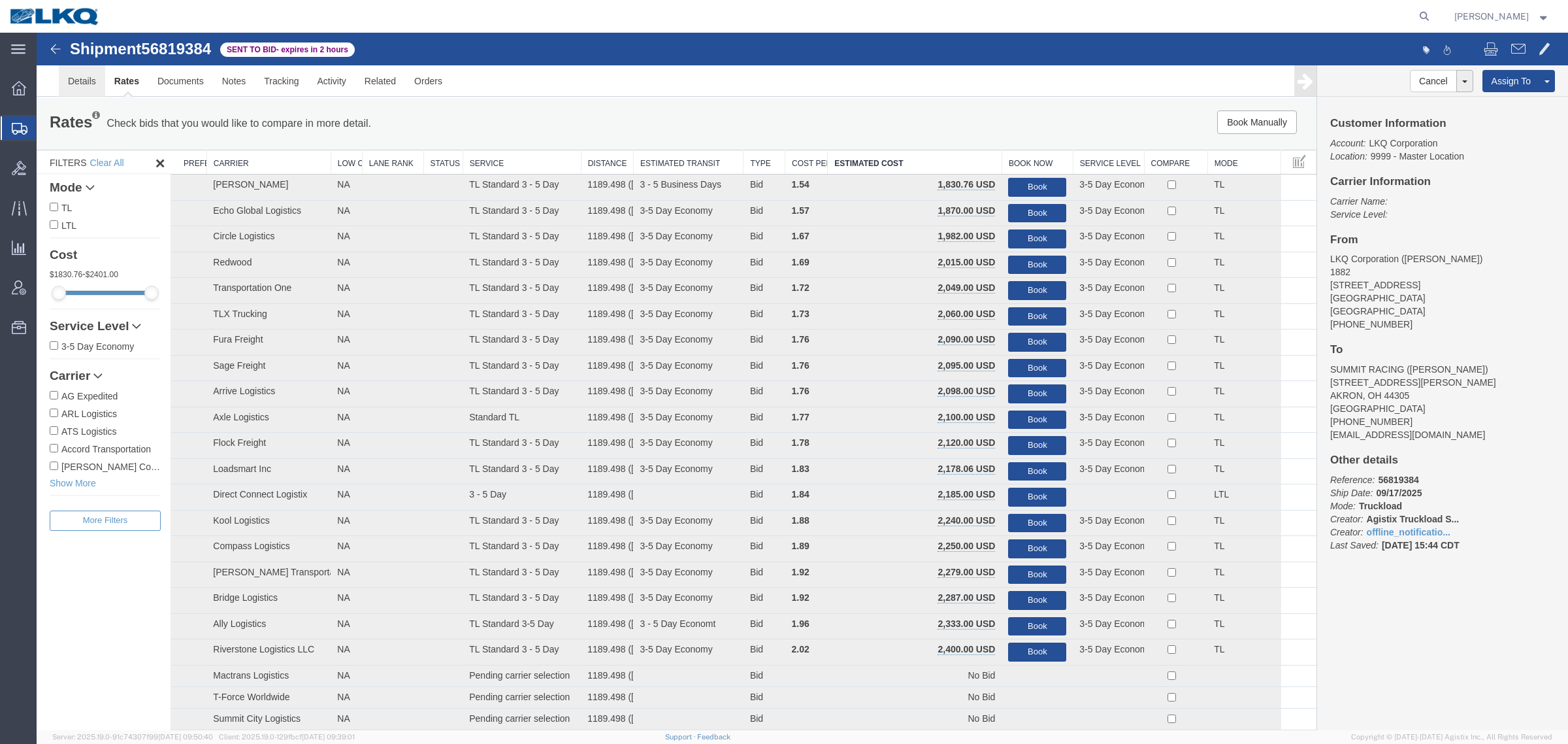
click at [77, 85] on link "Details" at bounding box center [82, 81] width 47 height 31
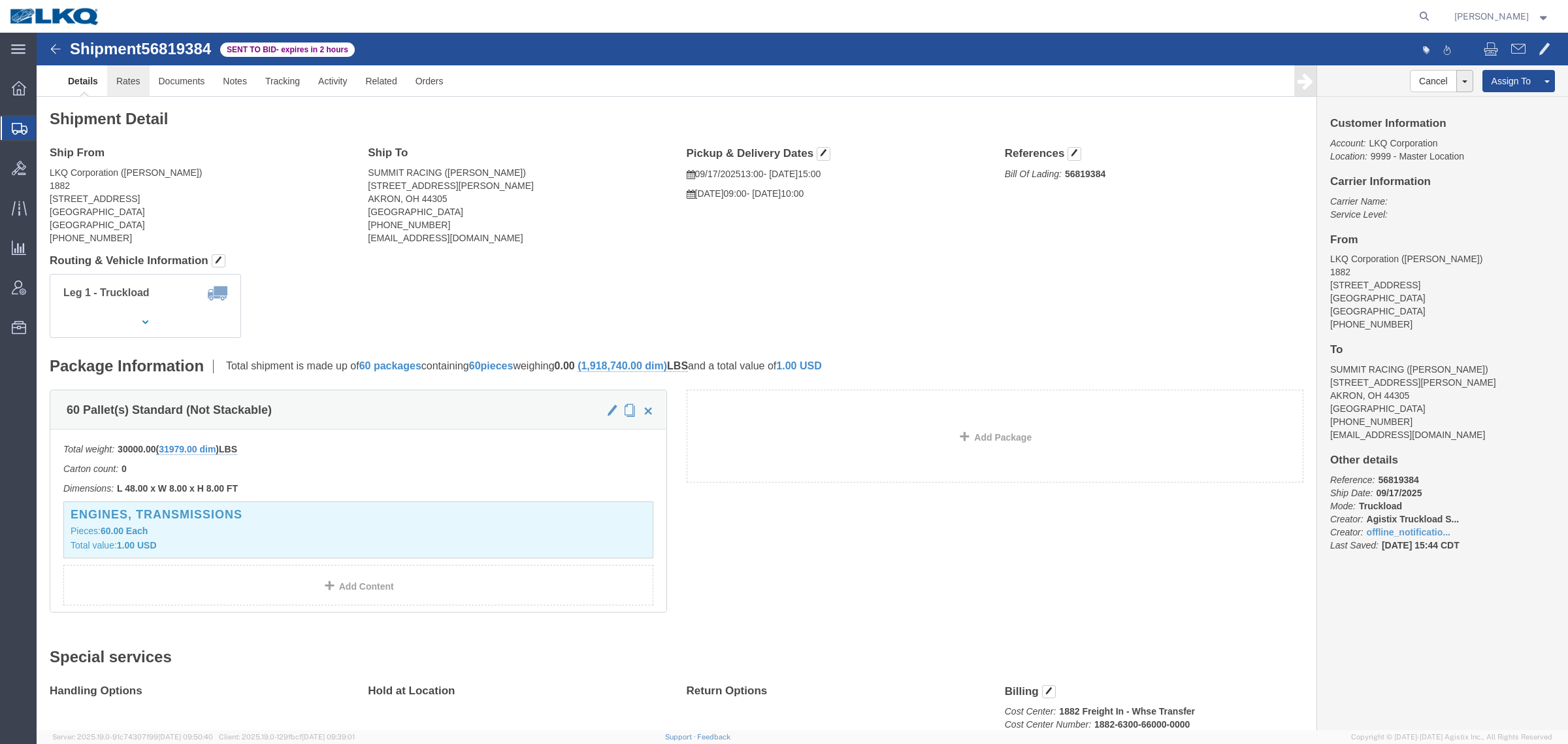
click link "Rates"
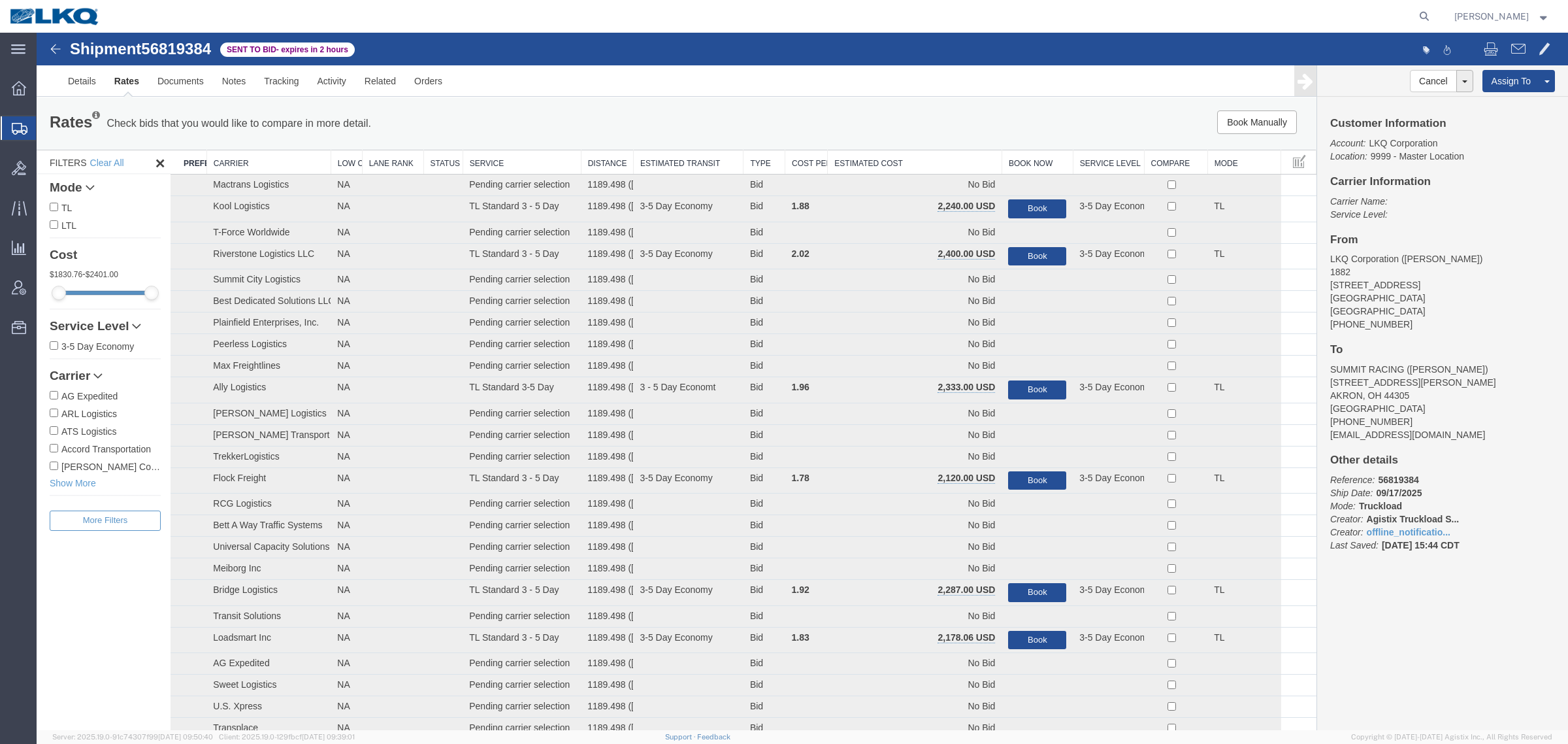
click at [909, 150] on th "Estimated Cost" at bounding box center [914, 162] width 174 height 24
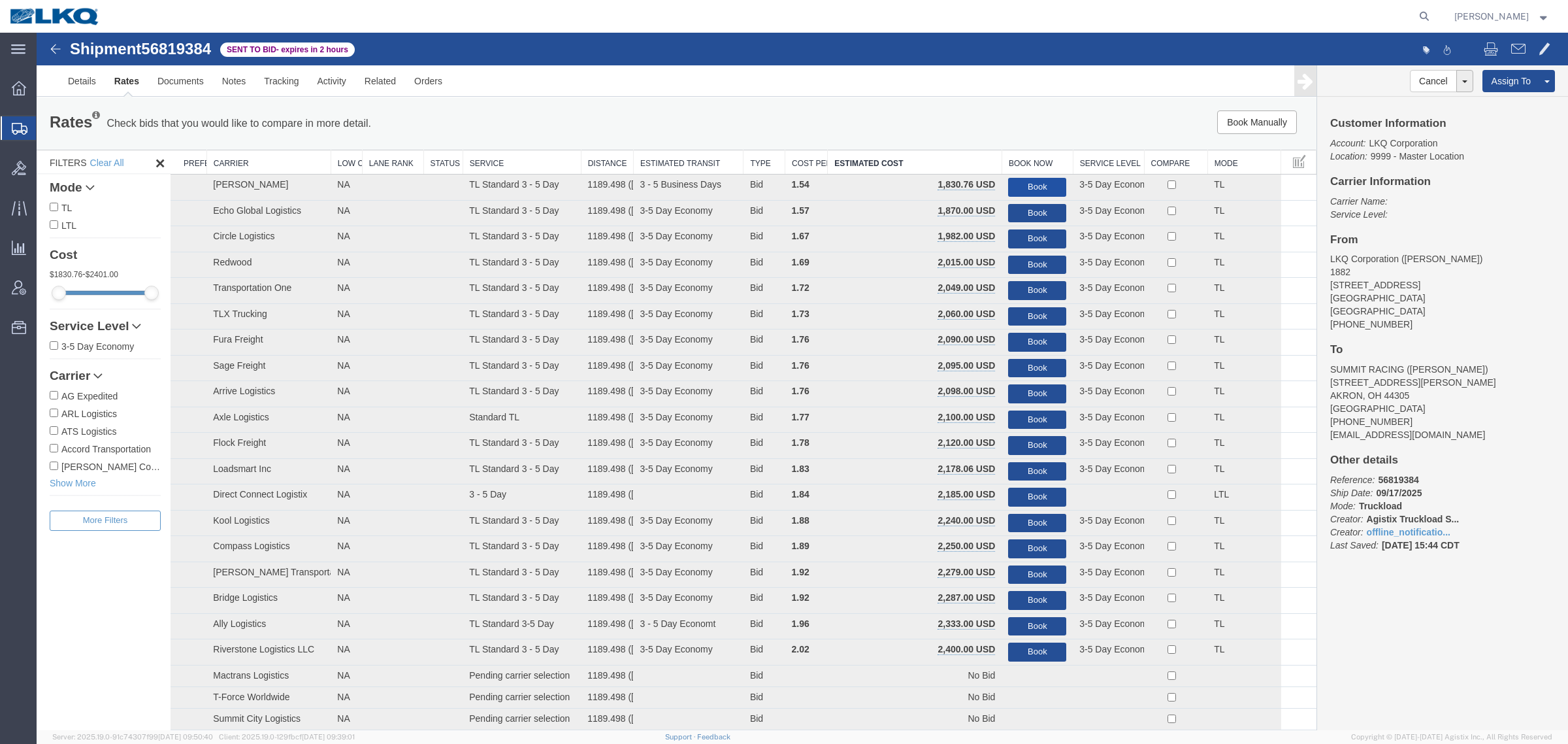
click at [1035, 183] on button "Book" at bounding box center [1036, 187] width 58 height 19
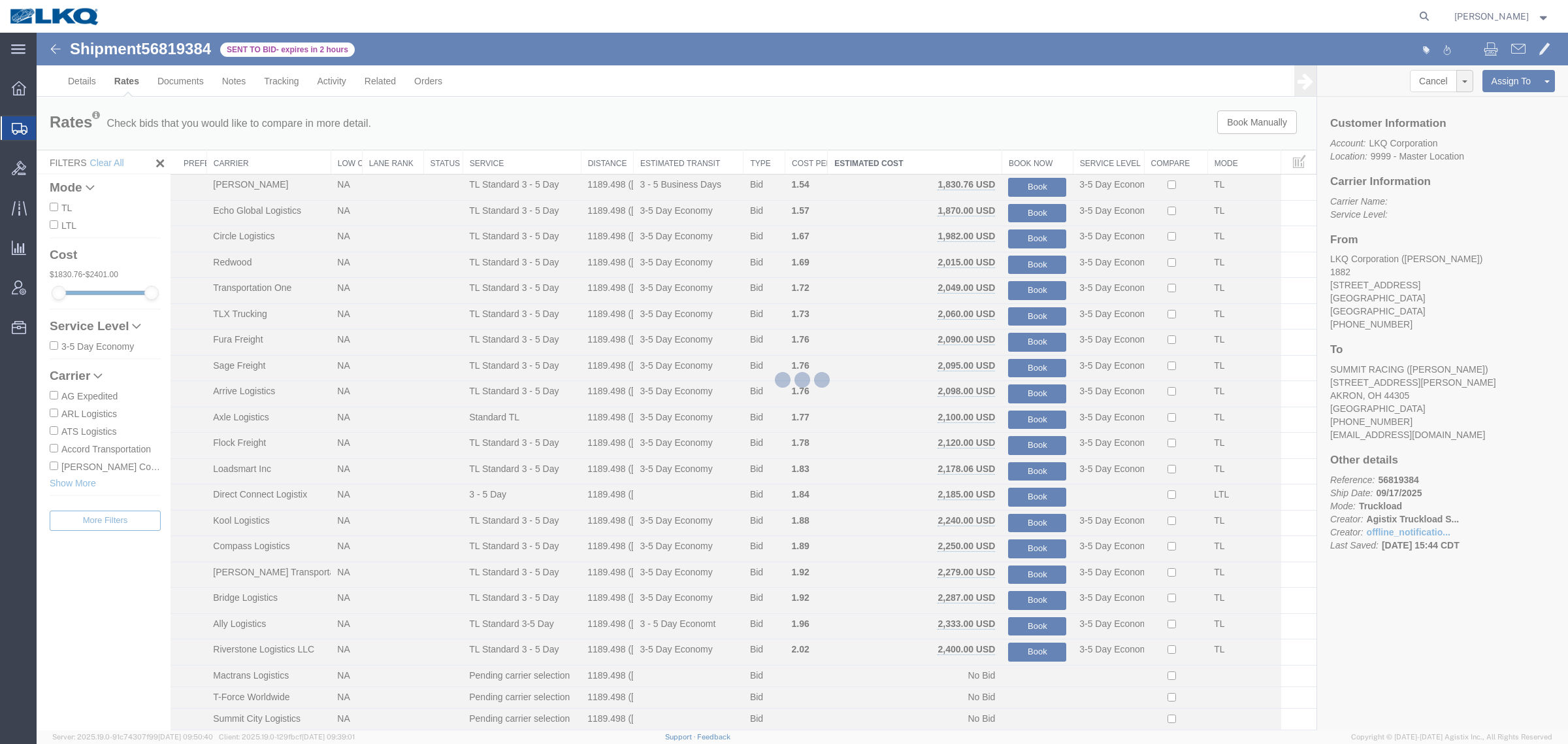
click at [980, 135] on div at bounding box center [802, 382] width 1531 height 697
drag, startPoint x: 734, startPoint y: 165, endPoint x: 738, endPoint y: 159, distance: 7.2
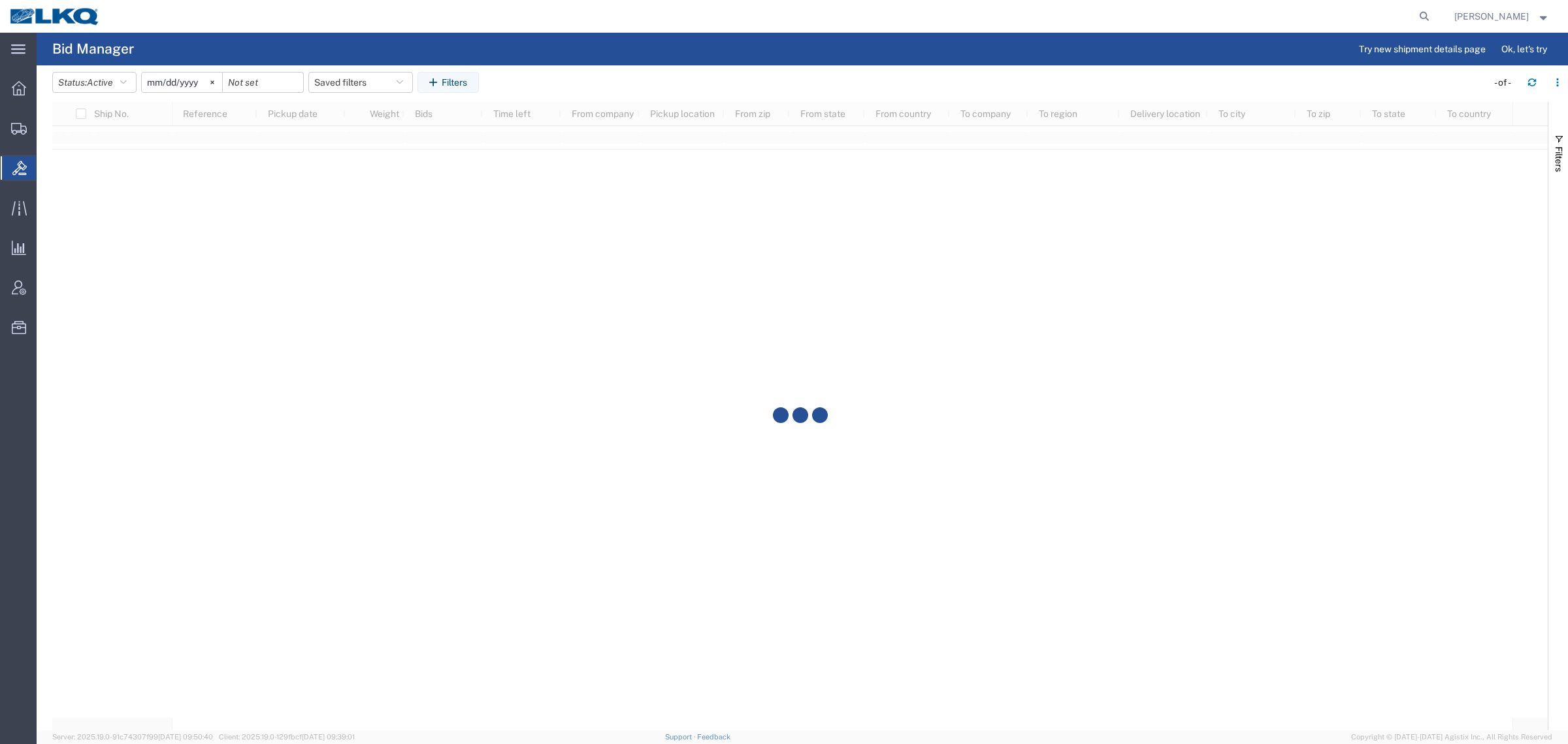
drag, startPoint x: 738, startPoint y: 159, endPoint x: 544, endPoint y: 57, distance: 219.2
click at [544, 57] on agx-page-header "Bid Manager Try new shipment details page Ok, let's try" at bounding box center [802, 50] width 1531 height 33
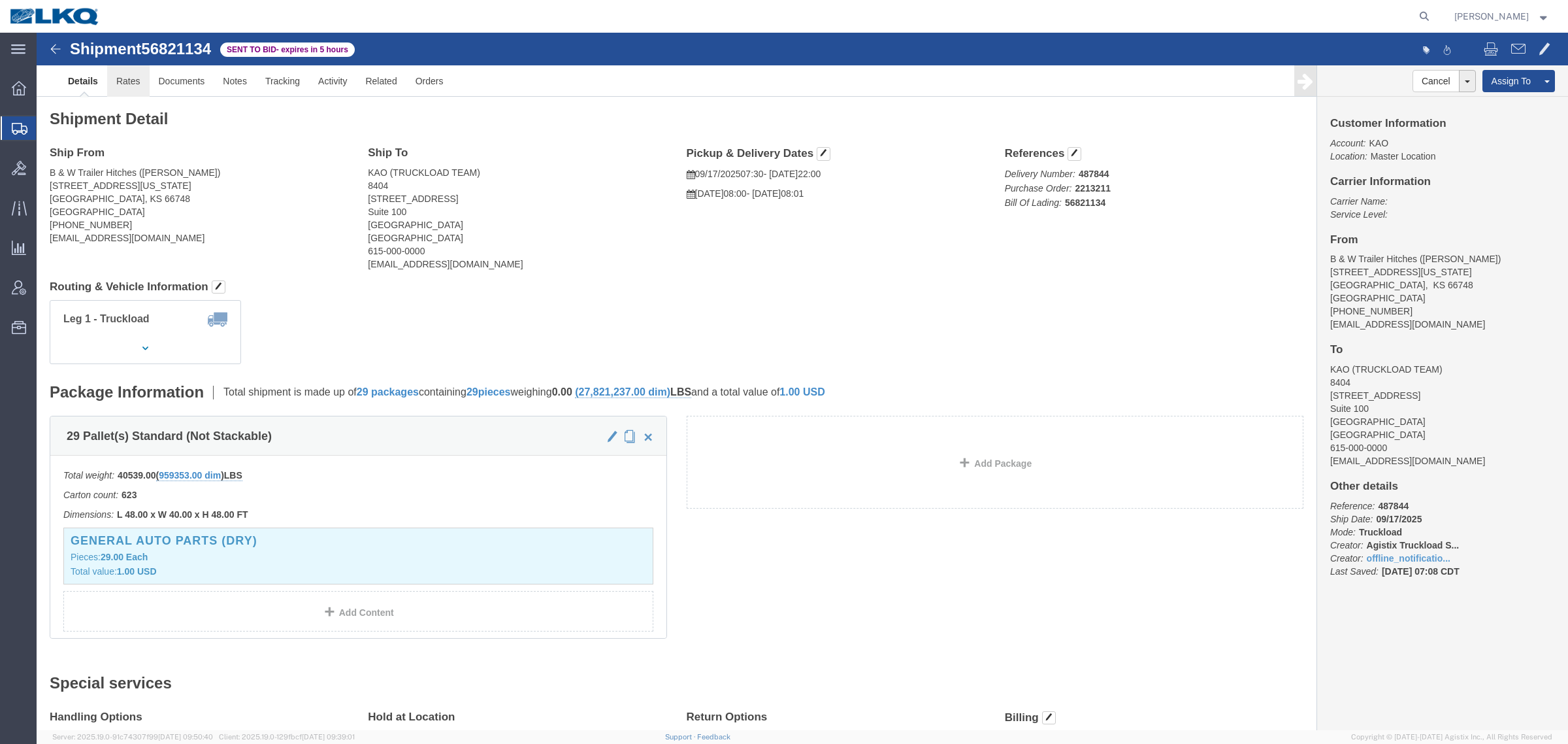
drag, startPoint x: 91, startPoint y: 48, endPoint x: 126, endPoint y: 61, distance: 37.3
click link "Rates"
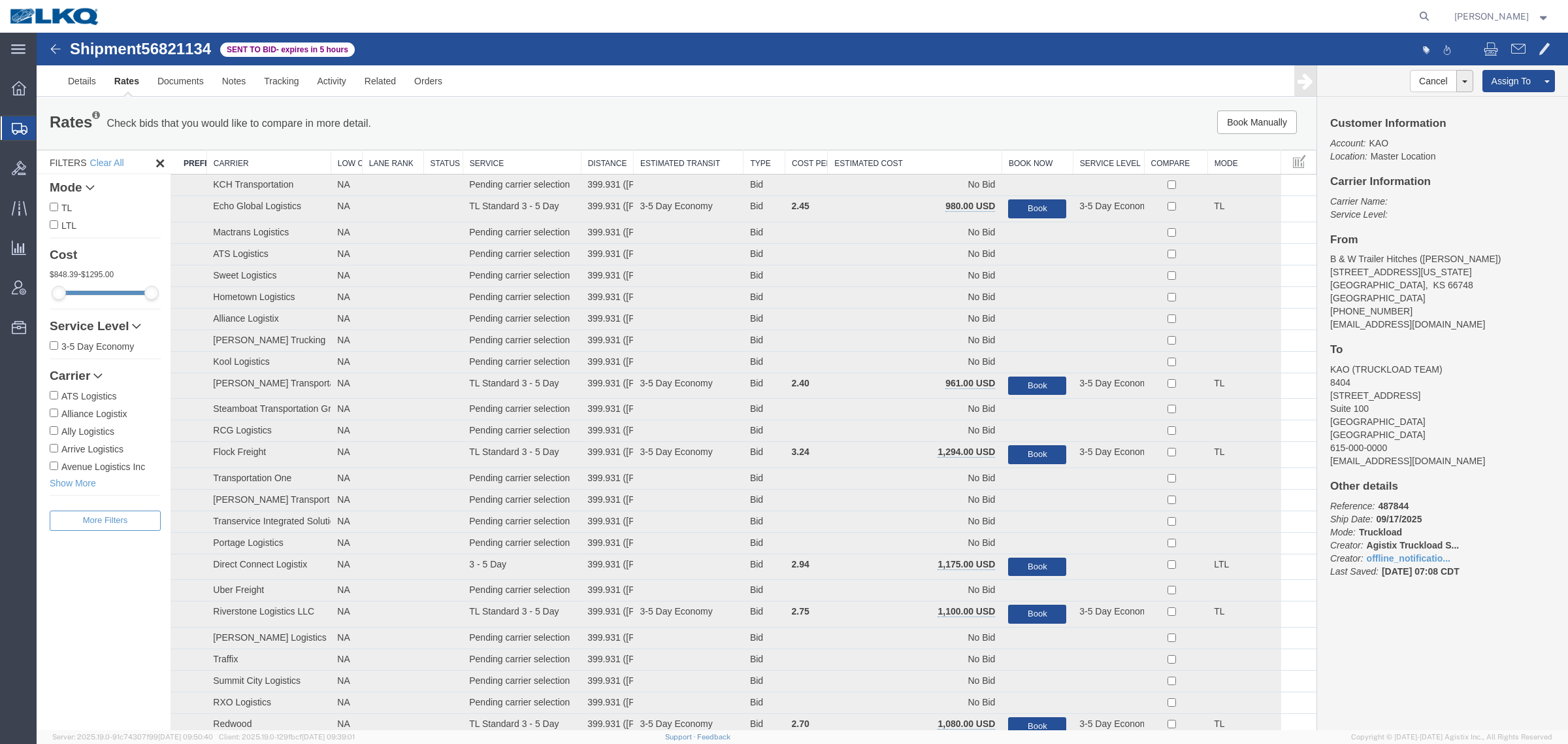
click at [115, 70] on link "Rates" at bounding box center [127, 81] width 43 height 31
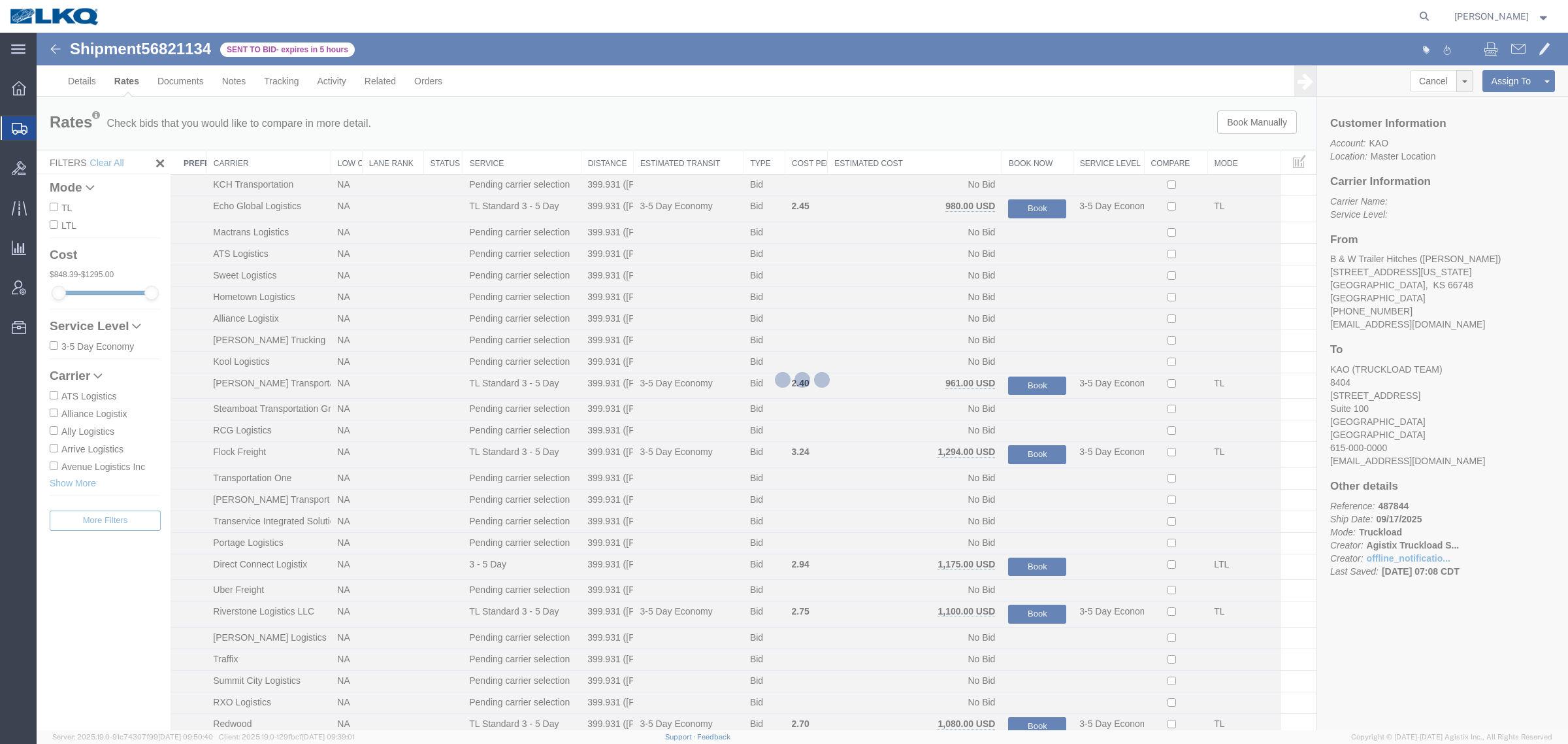
click at [781, 116] on div at bounding box center [802, 382] width 1531 height 697
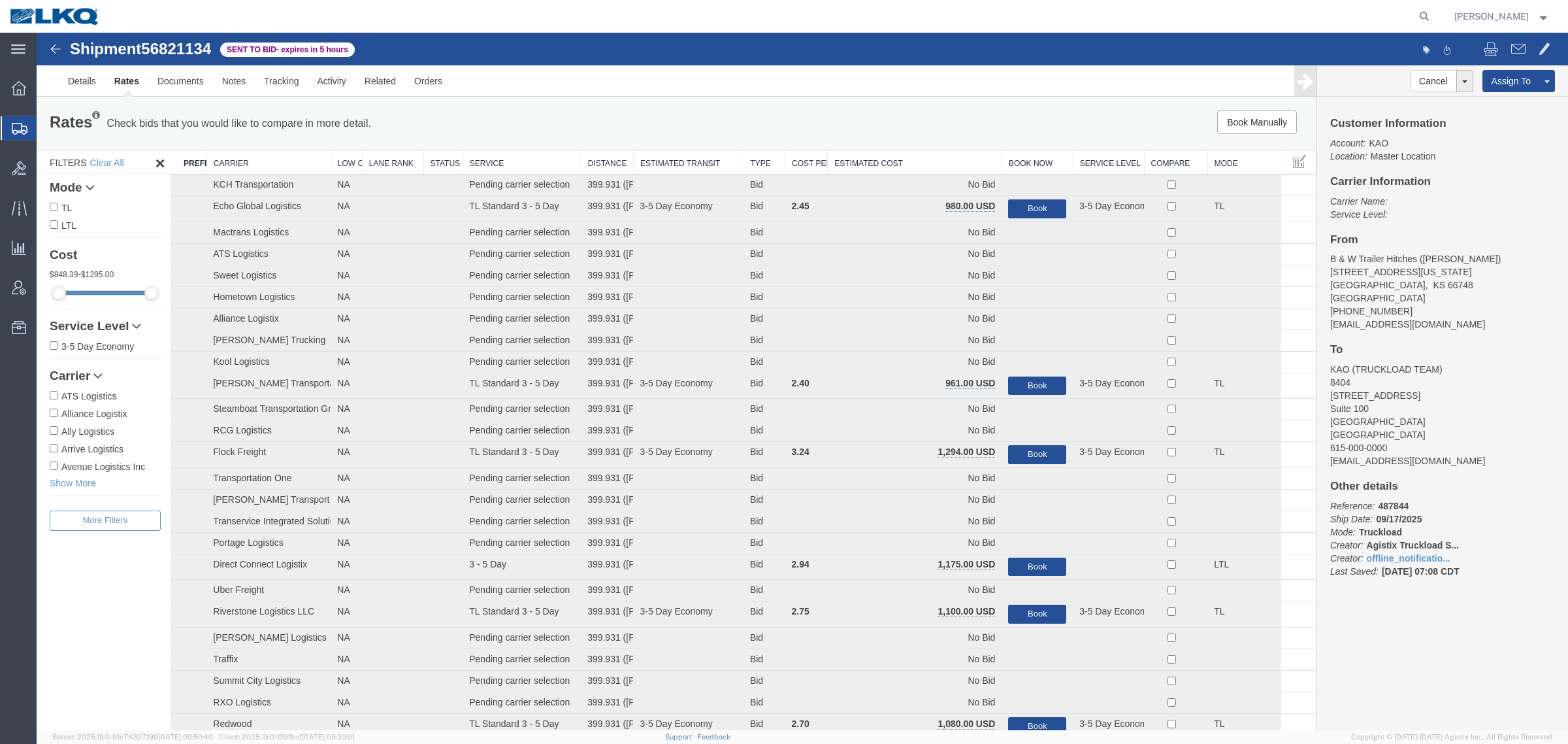
drag, startPoint x: 857, startPoint y: 103, endPoint x: 896, endPoint y: 128, distance: 46.3
click at [860, 103] on div "Rates Check bids that you would like to compare in more detail. Compare Filter …" at bounding box center [676, 123] width 1279 height 52
click at [905, 158] on th "Estimated Cost" at bounding box center [914, 162] width 174 height 24
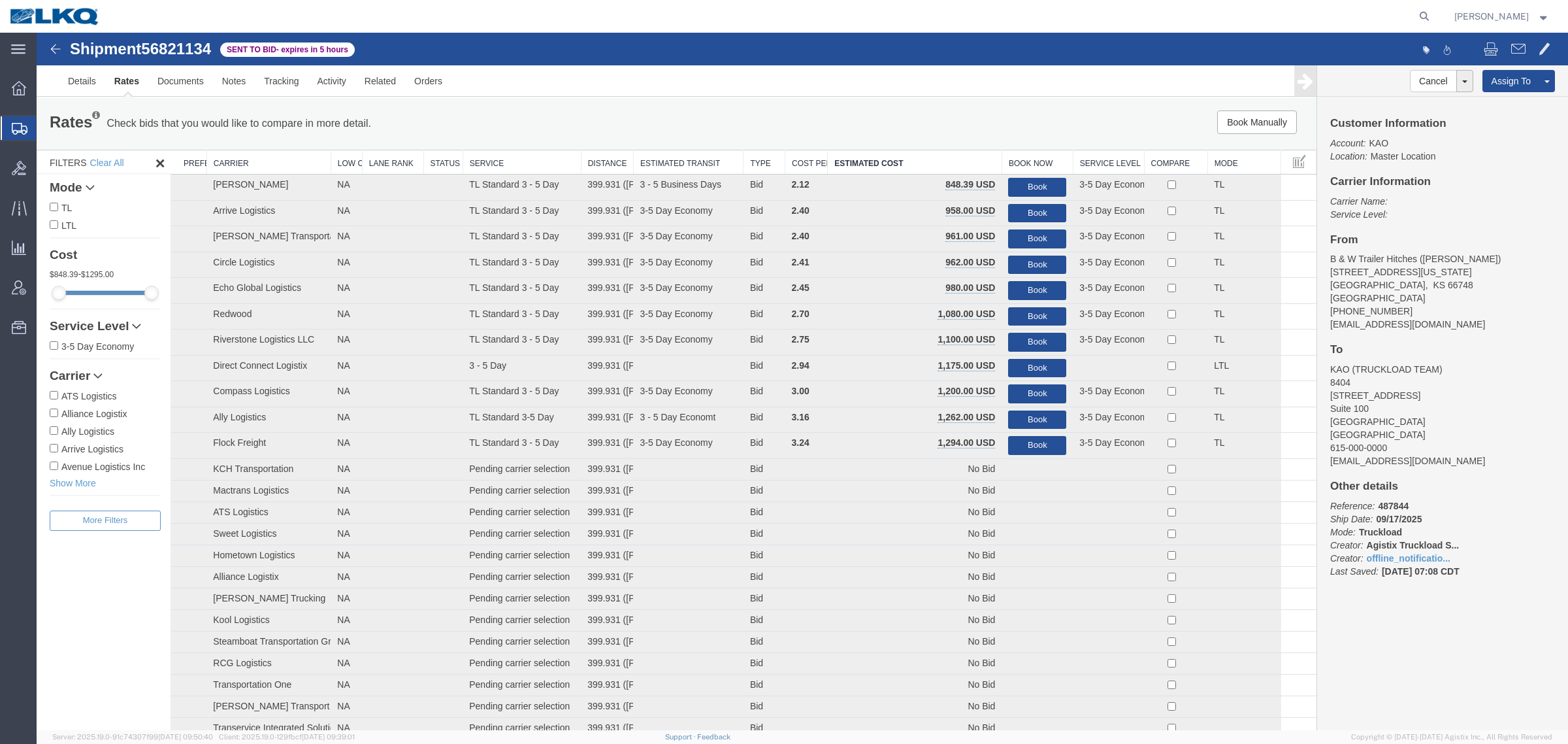
click at [850, 116] on div "Book Manually Pause Continue" at bounding box center [1047, 122] width 530 height 24
click at [987, 118] on div "Book Manually Pause Continue" at bounding box center [1047, 122] width 530 height 24
click at [801, 116] on div "Book Manually Pause Continue" at bounding box center [1047, 122] width 530 height 24
click at [834, 104] on div "Rates Check bids that you would like to compare in more detail. Compare Filter …" at bounding box center [676, 123] width 1279 height 52
click at [635, 116] on div "Rates Check bids that you would like to compare in more detail. Compare Filter" at bounding box center [411, 123] width 743 height 26
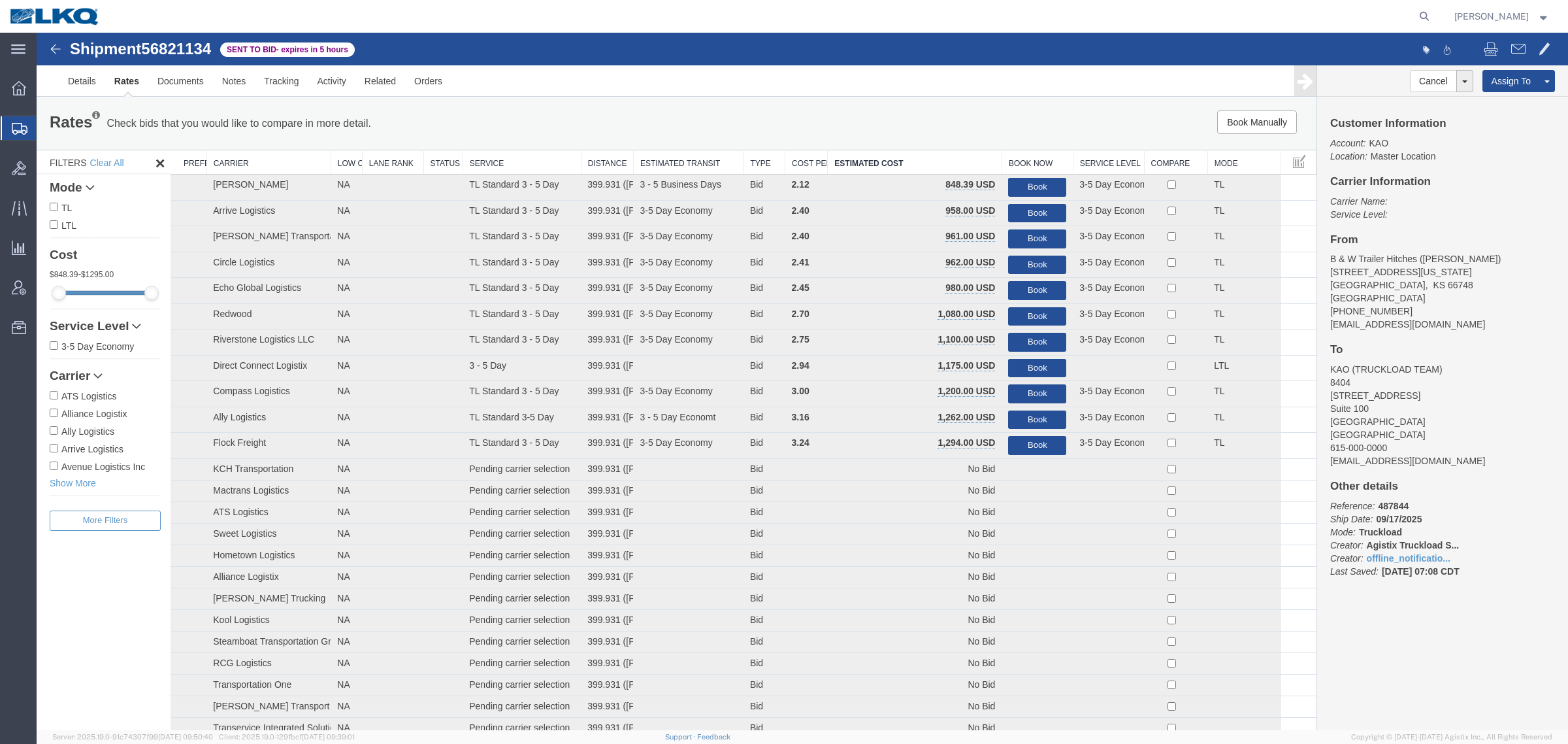
click at [999, 132] on div "Book Manually Pause Continue" at bounding box center [1047, 122] width 530 height 24
click at [118, 76] on link "Rates" at bounding box center [127, 81] width 43 height 31
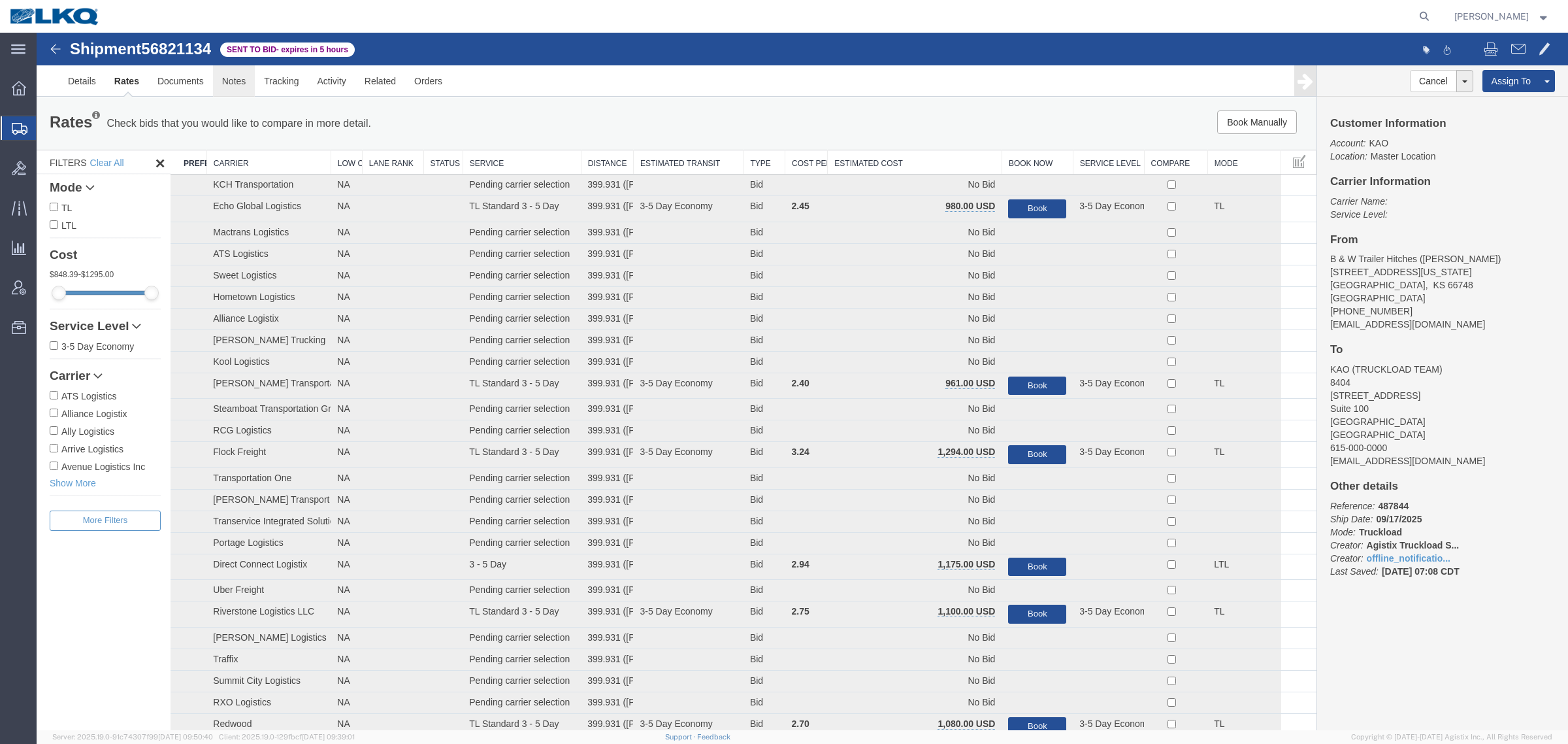
click at [233, 77] on link "Notes" at bounding box center [234, 81] width 42 height 31
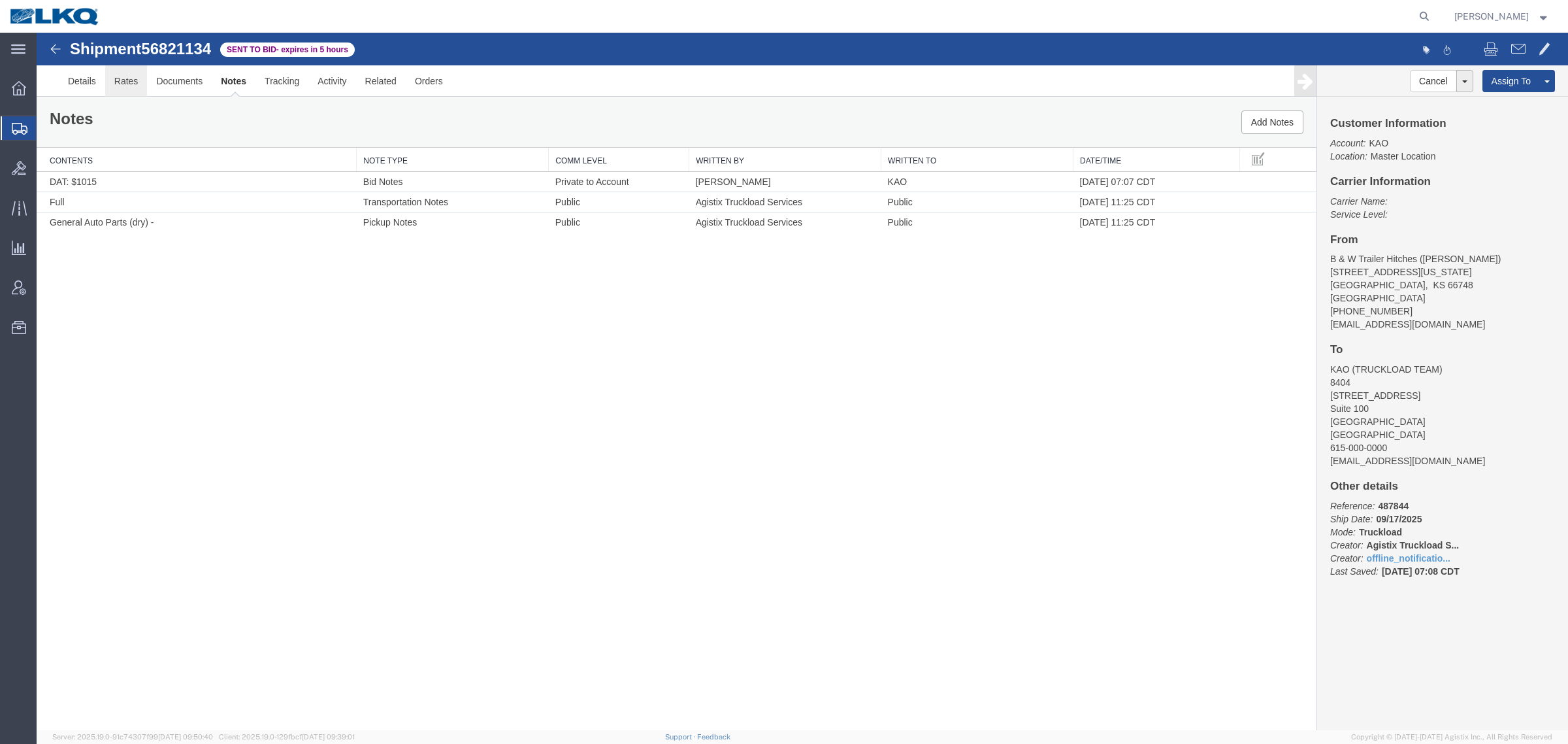
click at [121, 85] on link "Rates" at bounding box center [127, 81] width 42 height 31
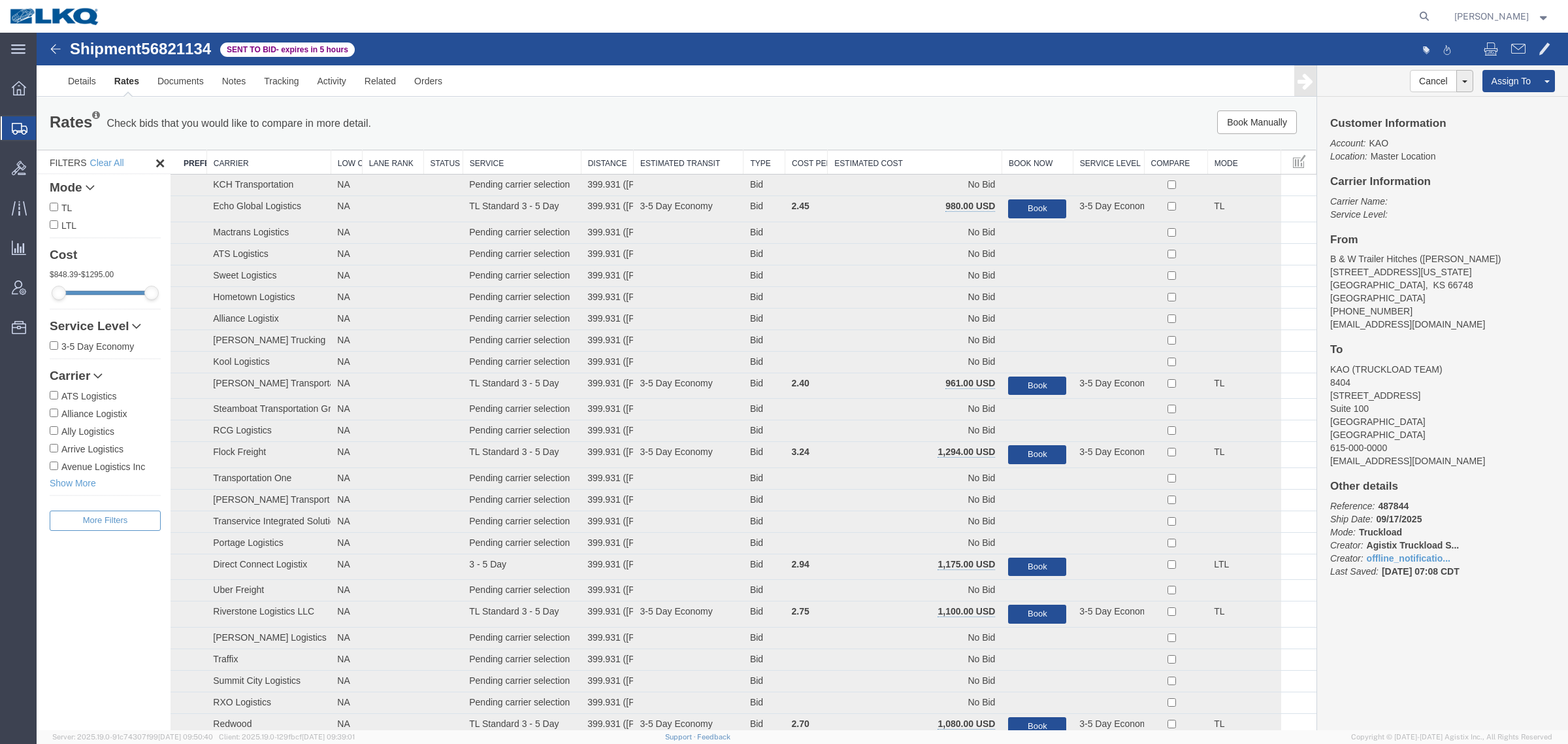
click at [895, 162] on th "Estimated Cost" at bounding box center [914, 162] width 174 height 24
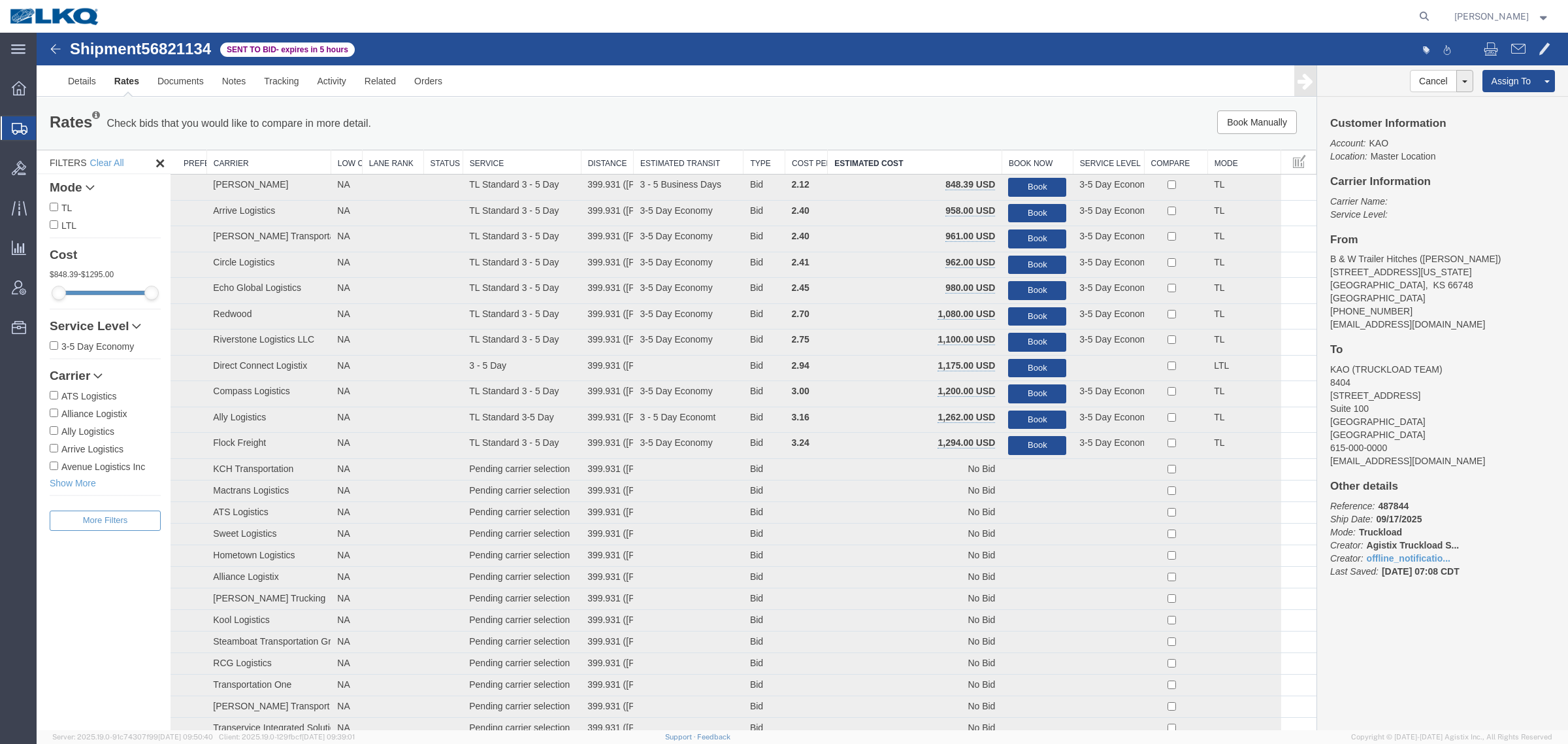
click at [893, 136] on div "Rates Check bids that you would like to compare in more detail. Compare Filter …" at bounding box center [676, 123] width 1273 height 26
click at [1019, 181] on button "Book" at bounding box center [1036, 187] width 58 height 19
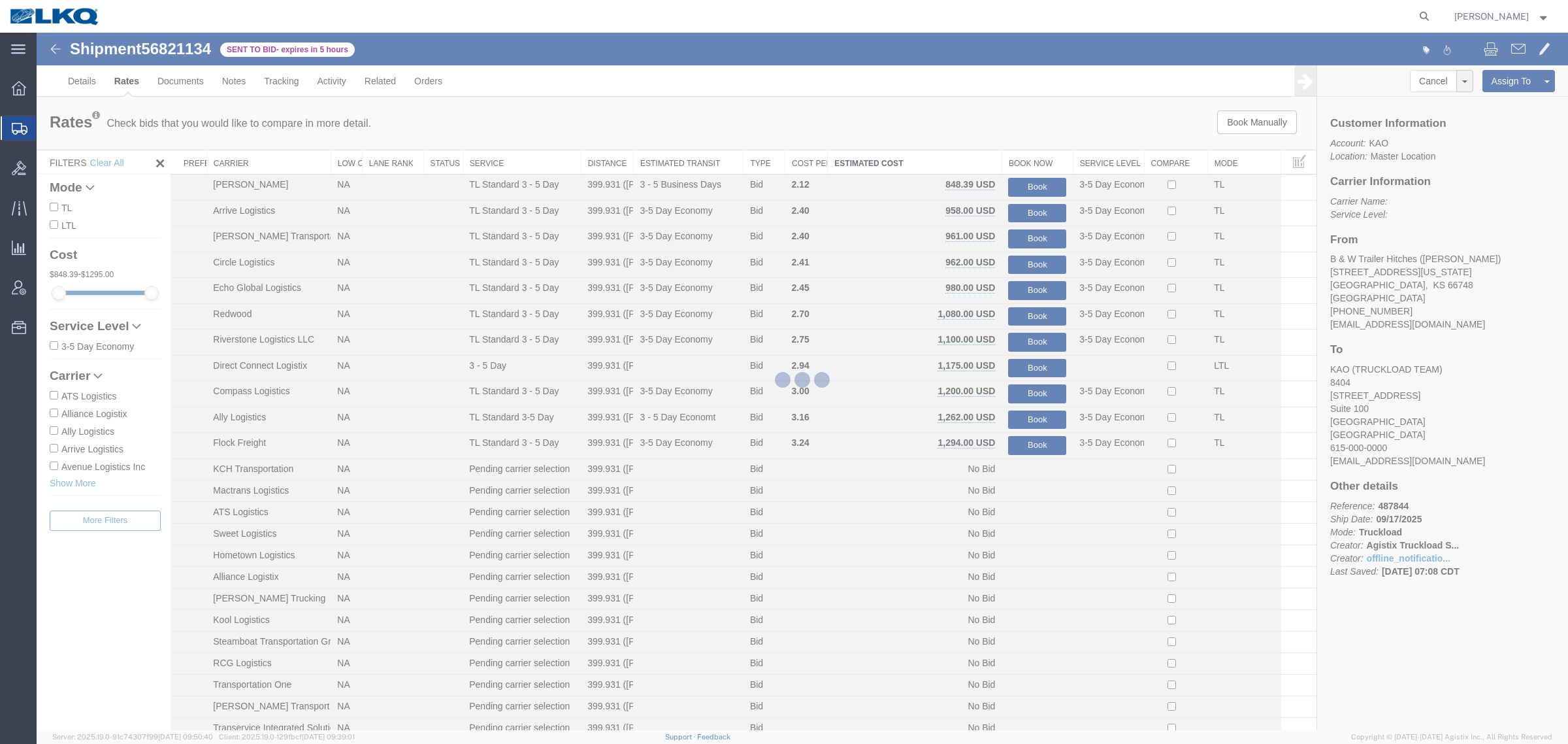
click at [1003, 149] on div at bounding box center [802, 382] width 1531 height 697
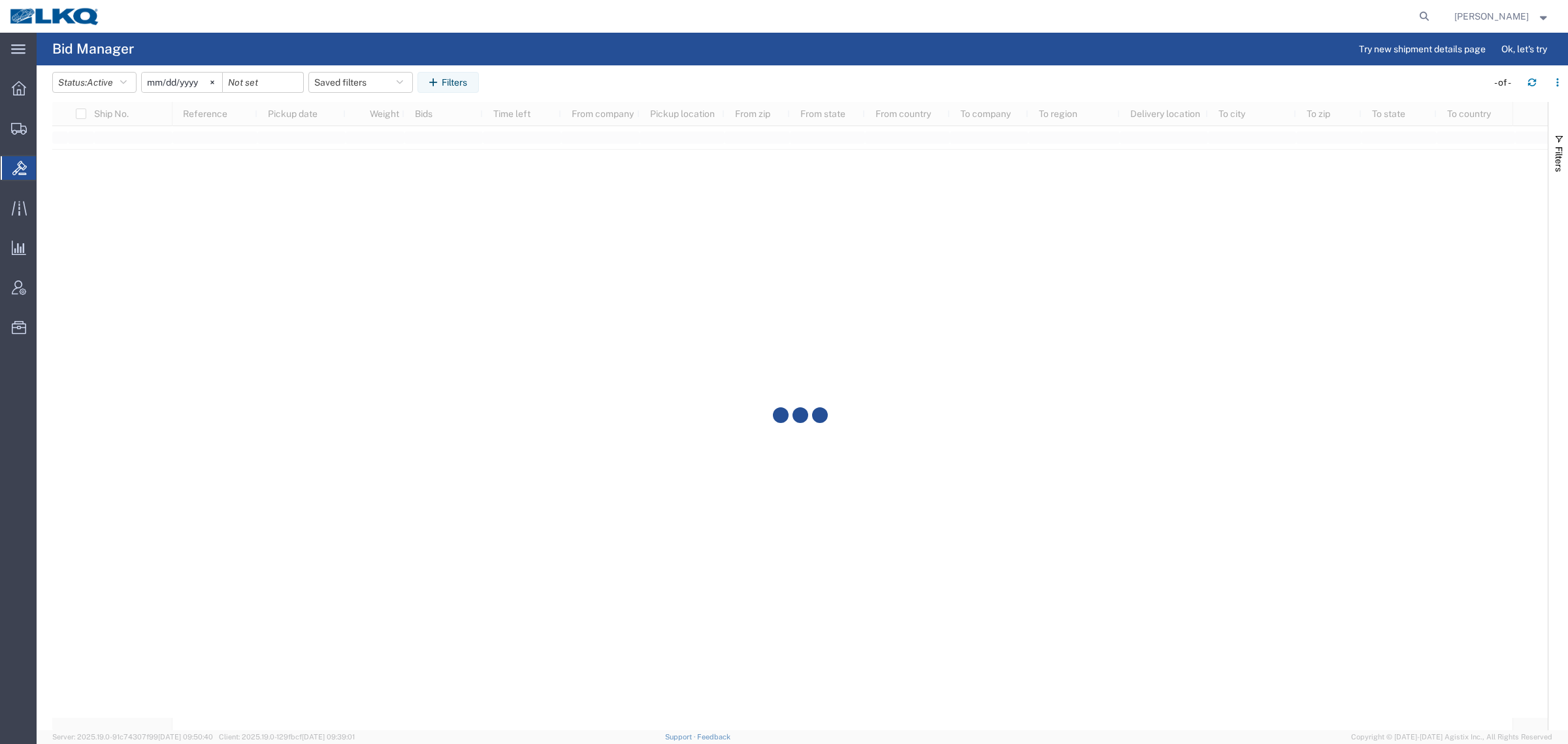
click at [589, 72] on agx-table-filter-chips "Status: Active Active All Awaiting Confirmation Awarded Closed Expired Open Wit…" at bounding box center [766, 86] width 1428 height 30
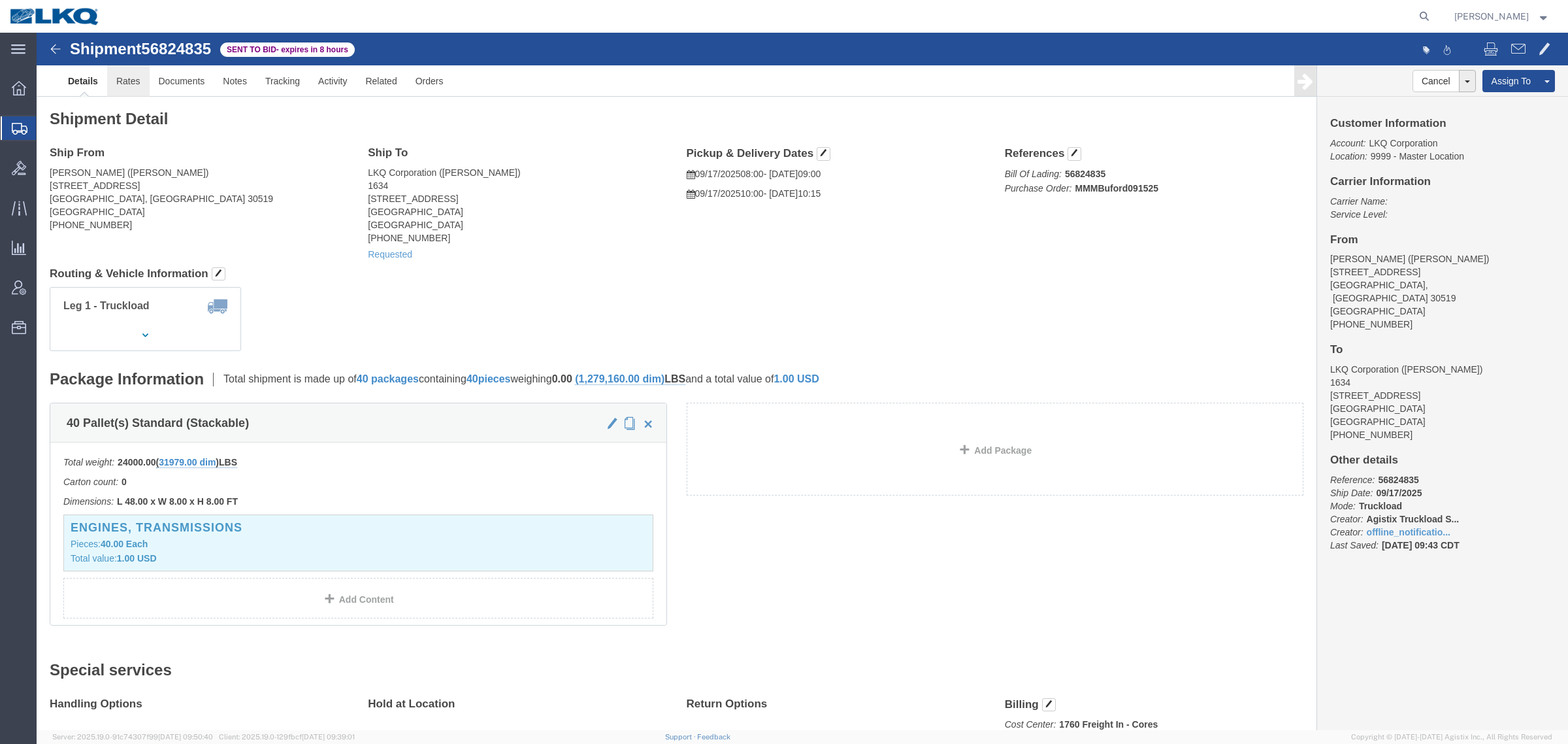
click link "Rates"
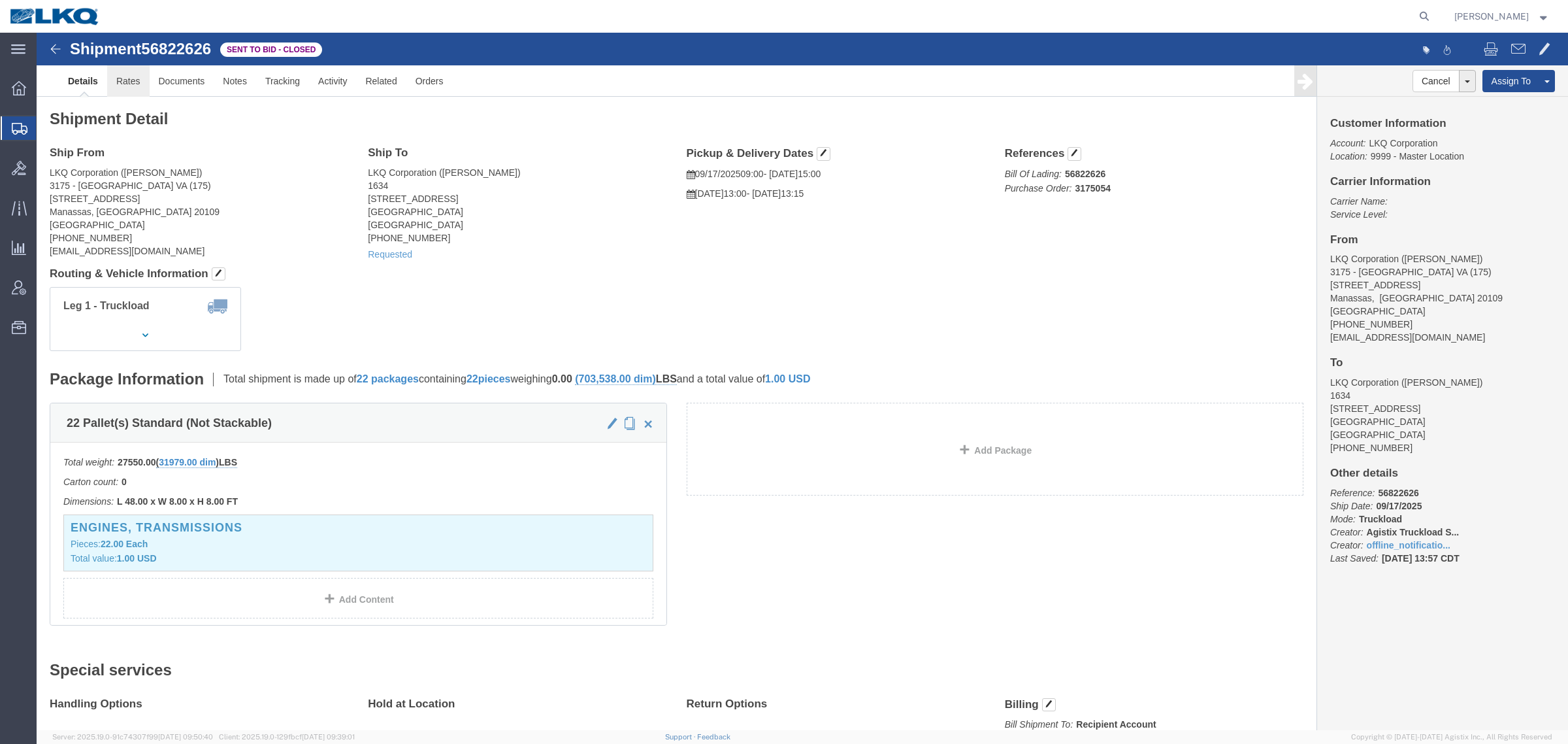
click link "Rates"
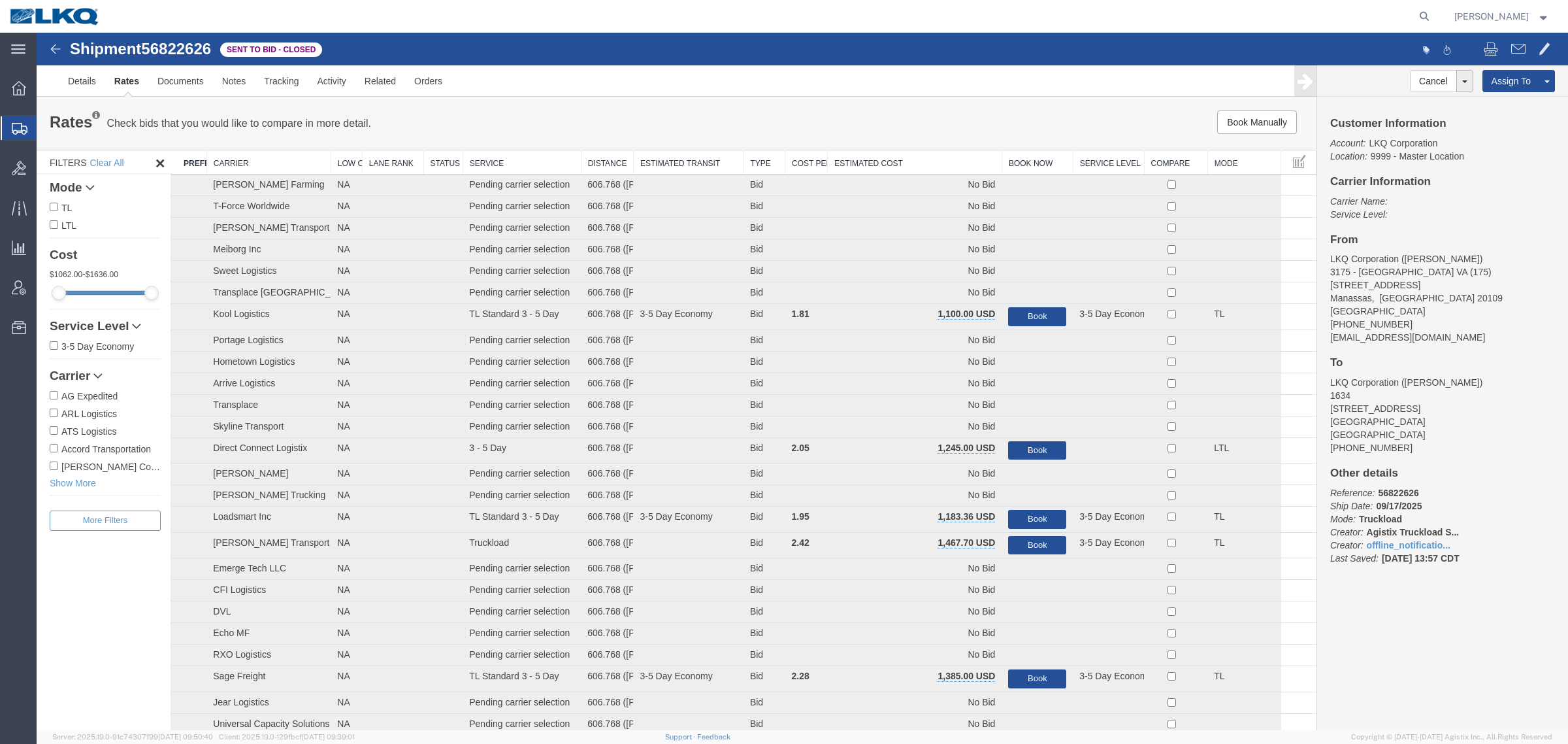
click at [892, 152] on th "Estimated Cost" at bounding box center [914, 162] width 174 height 24
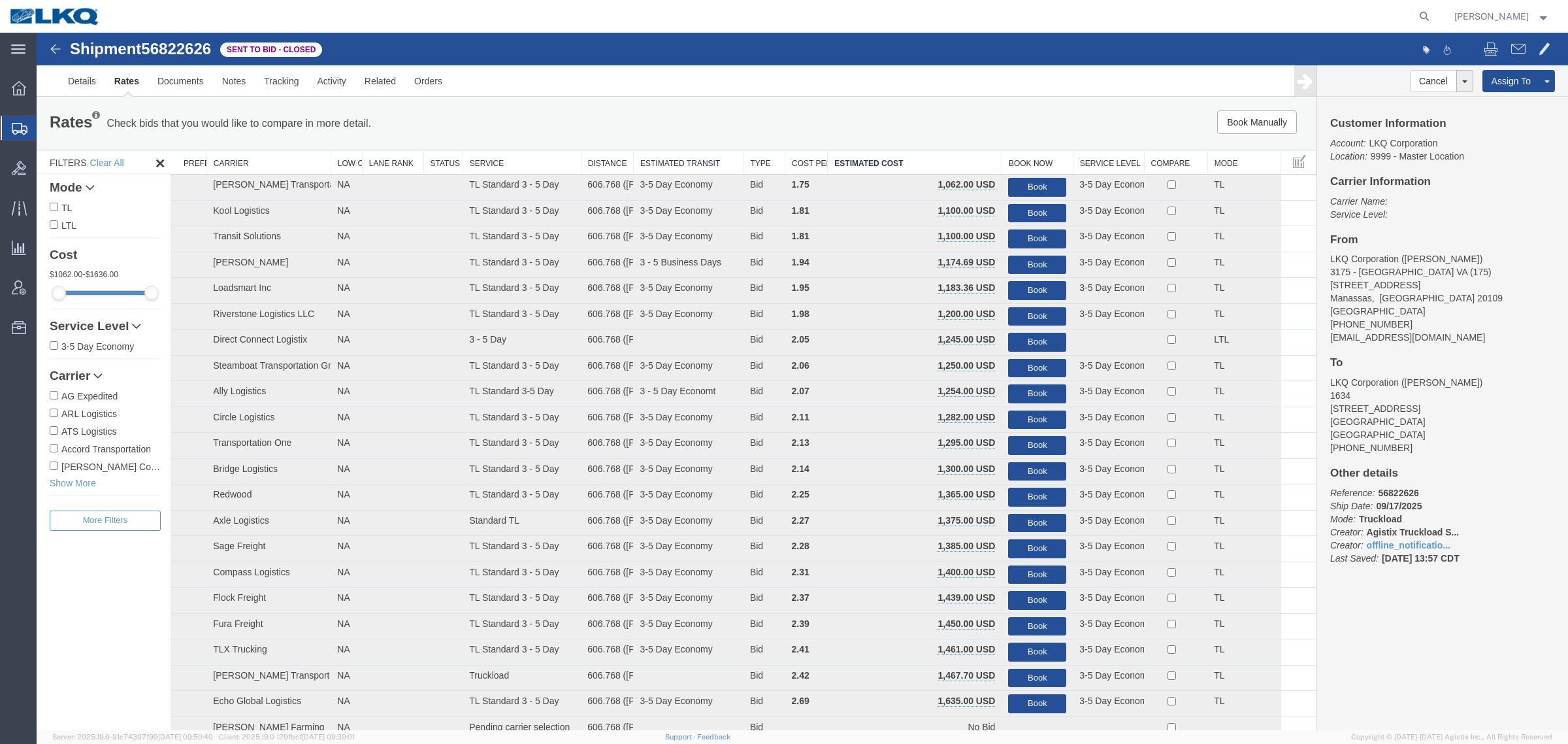
click at [170, 47] on span "56822626" at bounding box center [176, 48] width 70 height 17
copy span "56822626"
drag, startPoint x: 233, startPoint y: 72, endPoint x: 263, endPoint y: 82, distance: 31.6
click at [233, 72] on link "Notes" at bounding box center [234, 81] width 42 height 31
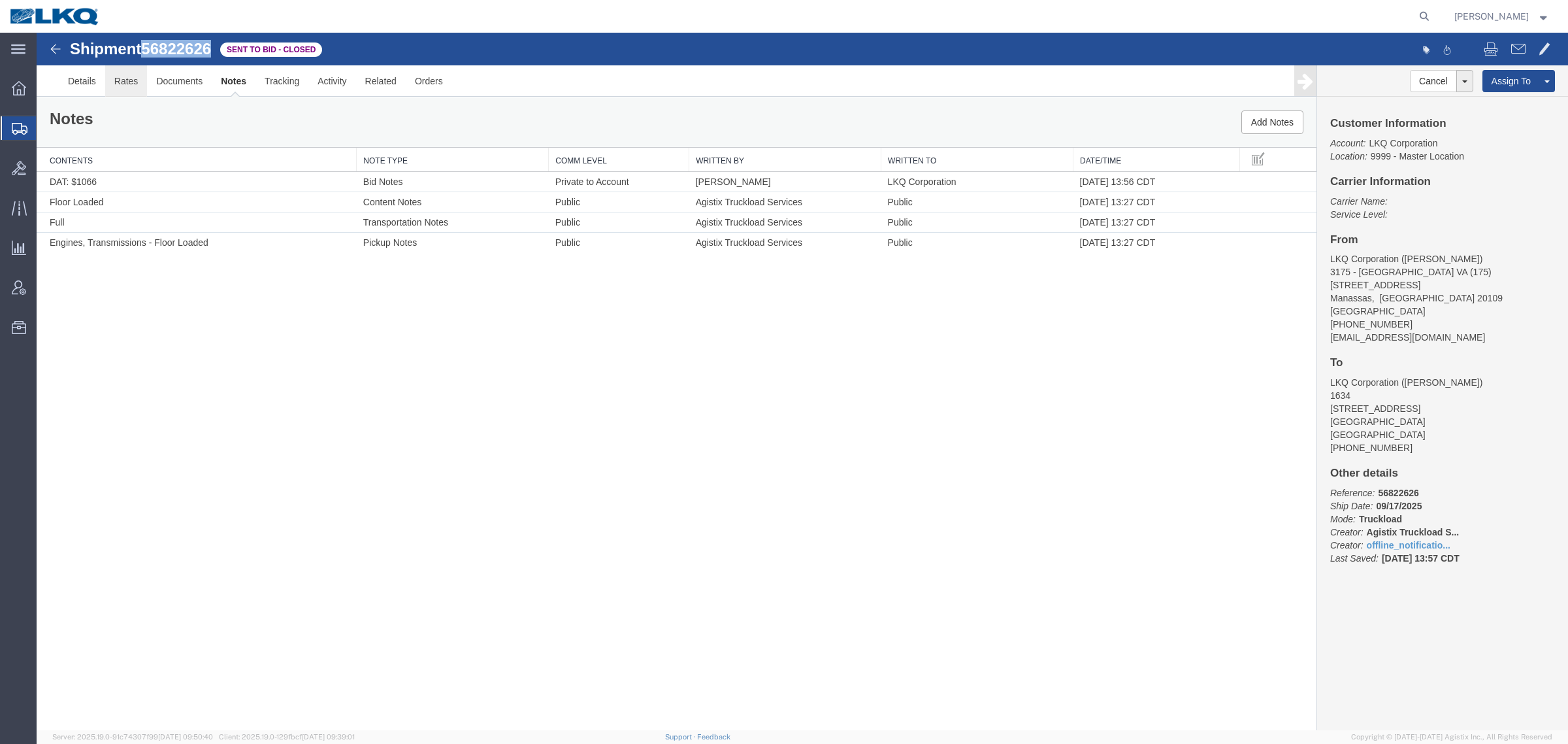
click at [116, 82] on link "Rates" at bounding box center [127, 81] width 42 height 31
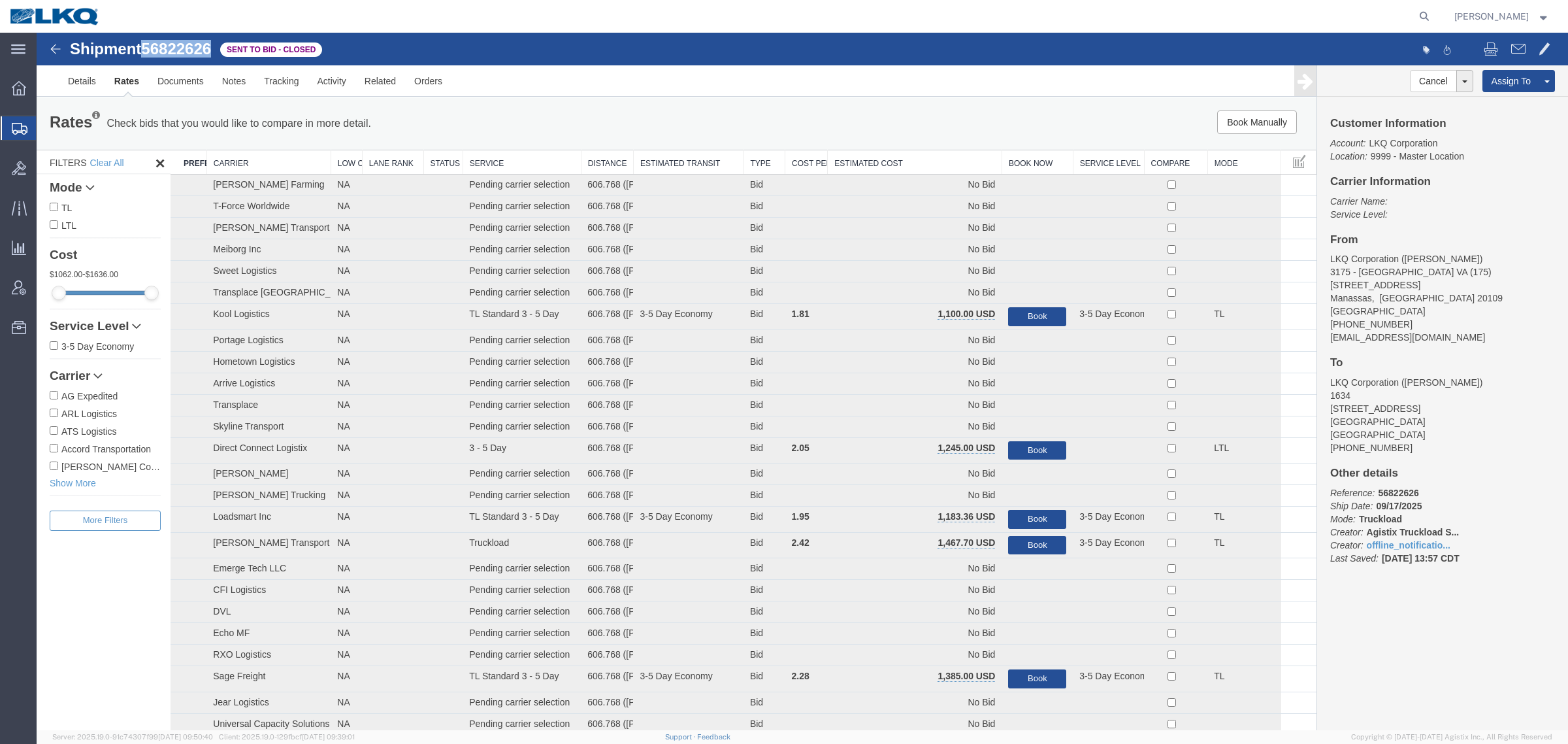
click at [905, 161] on th "Estimated Cost" at bounding box center [914, 162] width 174 height 24
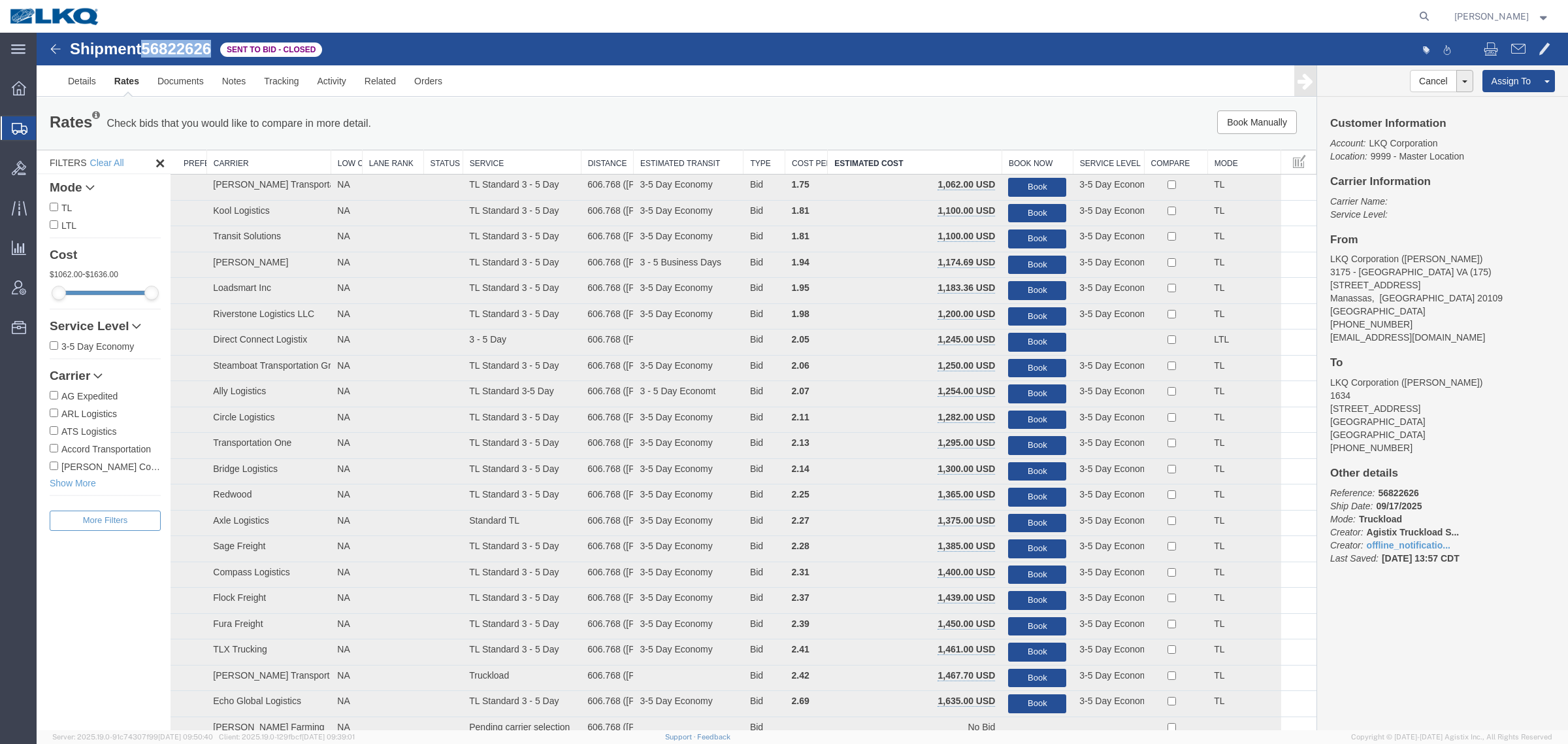
click at [129, 86] on link "Rates" at bounding box center [127, 81] width 43 height 31
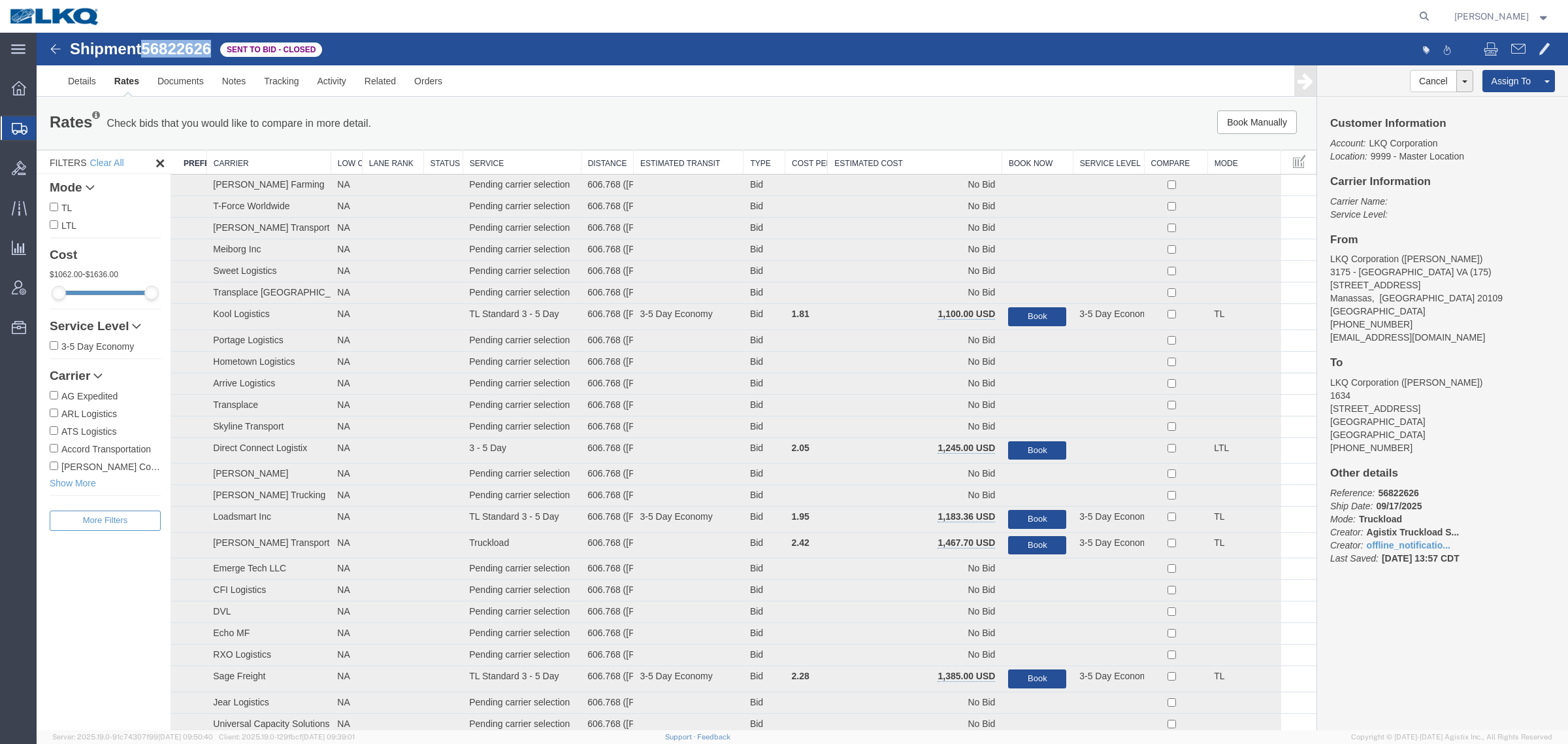
click at [859, 158] on th "Estimated Cost" at bounding box center [914, 162] width 174 height 24
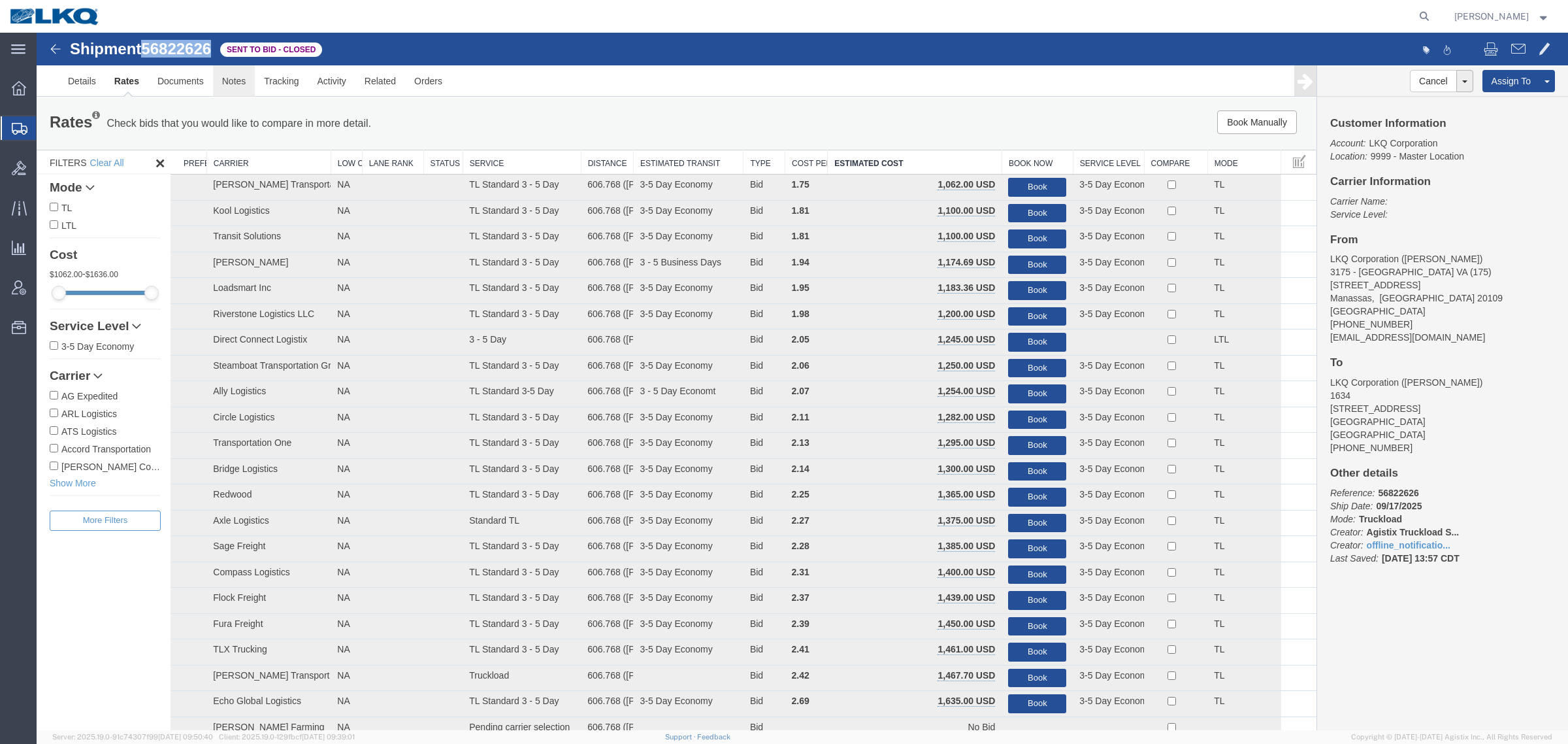
click at [234, 83] on link "Notes" at bounding box center [234, 81] width 42 height 31
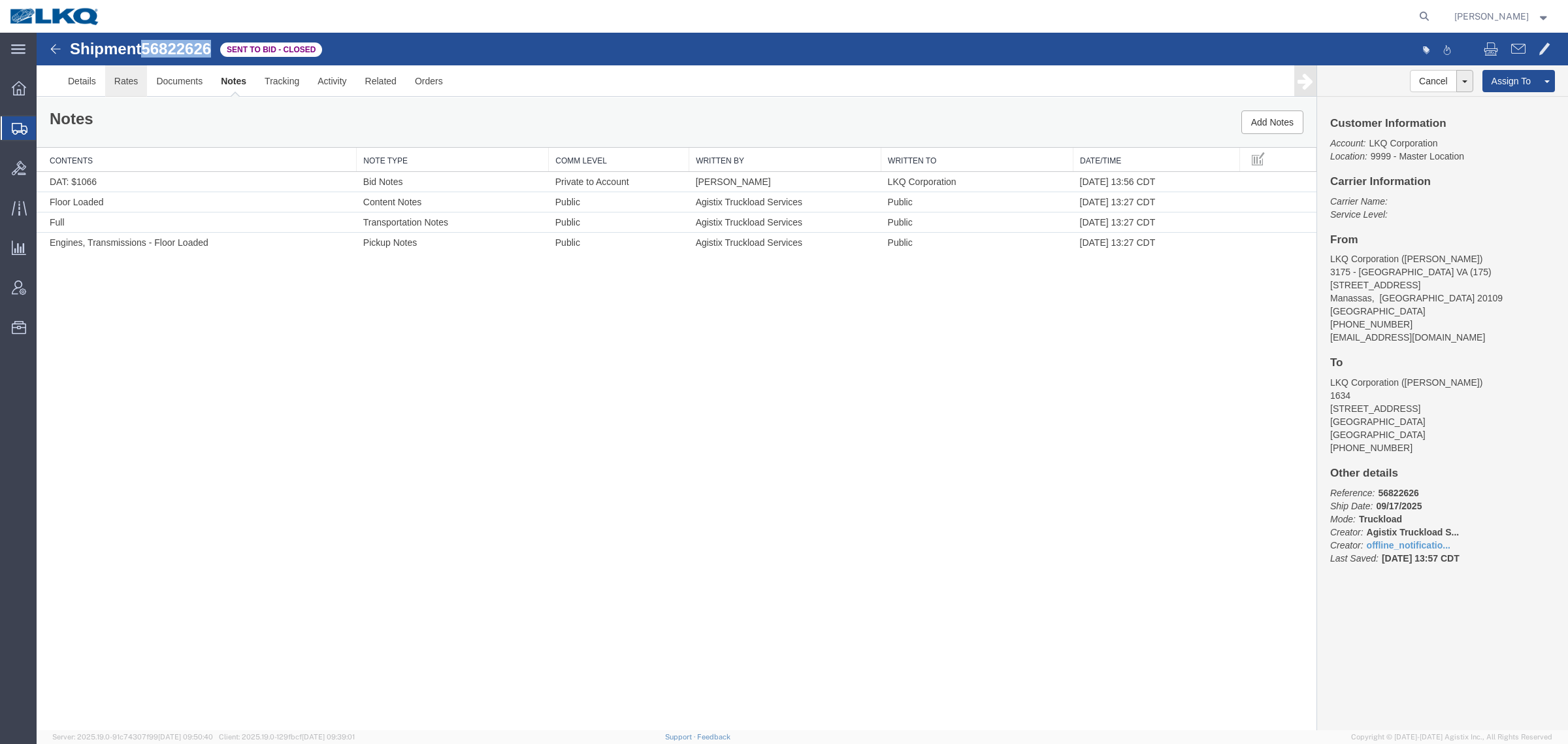
click at [119, 75] on link "Rates" at bounding box center [127, 81] width 42 height 31
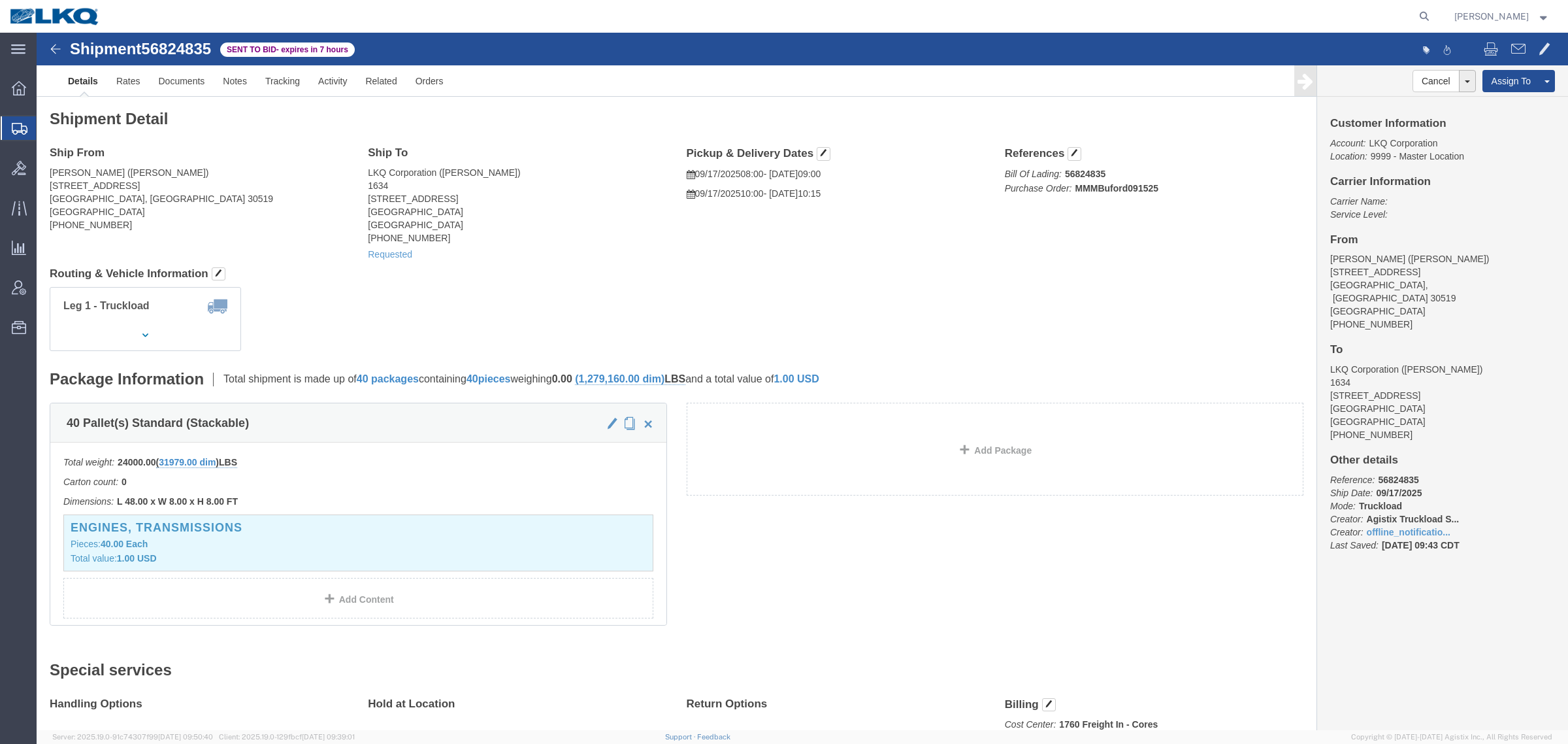
click div "Ship From [PERSON_NAME][GEOGRAPHIC_DATA] ([PERSON_NAME]) [STREET_ADDRESS] [PHON…"
click link "Rates"
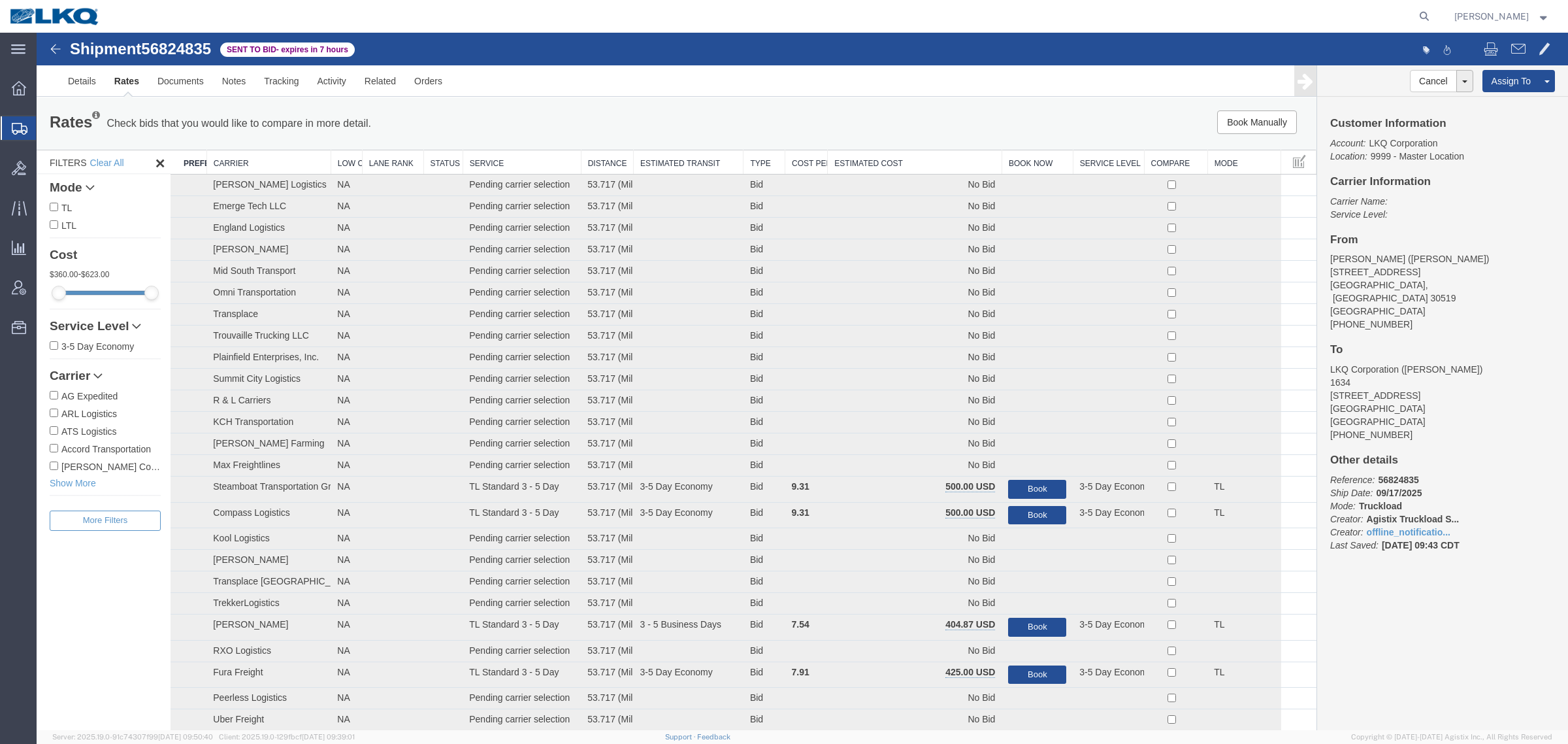
click at [678, 110] on div "Rates Check bids that you would like to compare in more detail. Compare Filter" at bounding box center [411, 123] width 743 height 26
click at [684, 109] on div "Rates Check bids that you would like to compare in more detail. Compare Filter …" at bounding box center [676, 123] width 1279 height 52
click at [637, 105] on div "Rates Check bids that you would like to compare in more detail. Compare Filter …" at bounding box center [676, 123] width 1279 height 52
click at [552, 96] on div "Details Rates Documents Notes Tracking Activity Related Orders Cancel Withdraw …" at bounding box center [802, 81] width 1531 height 31
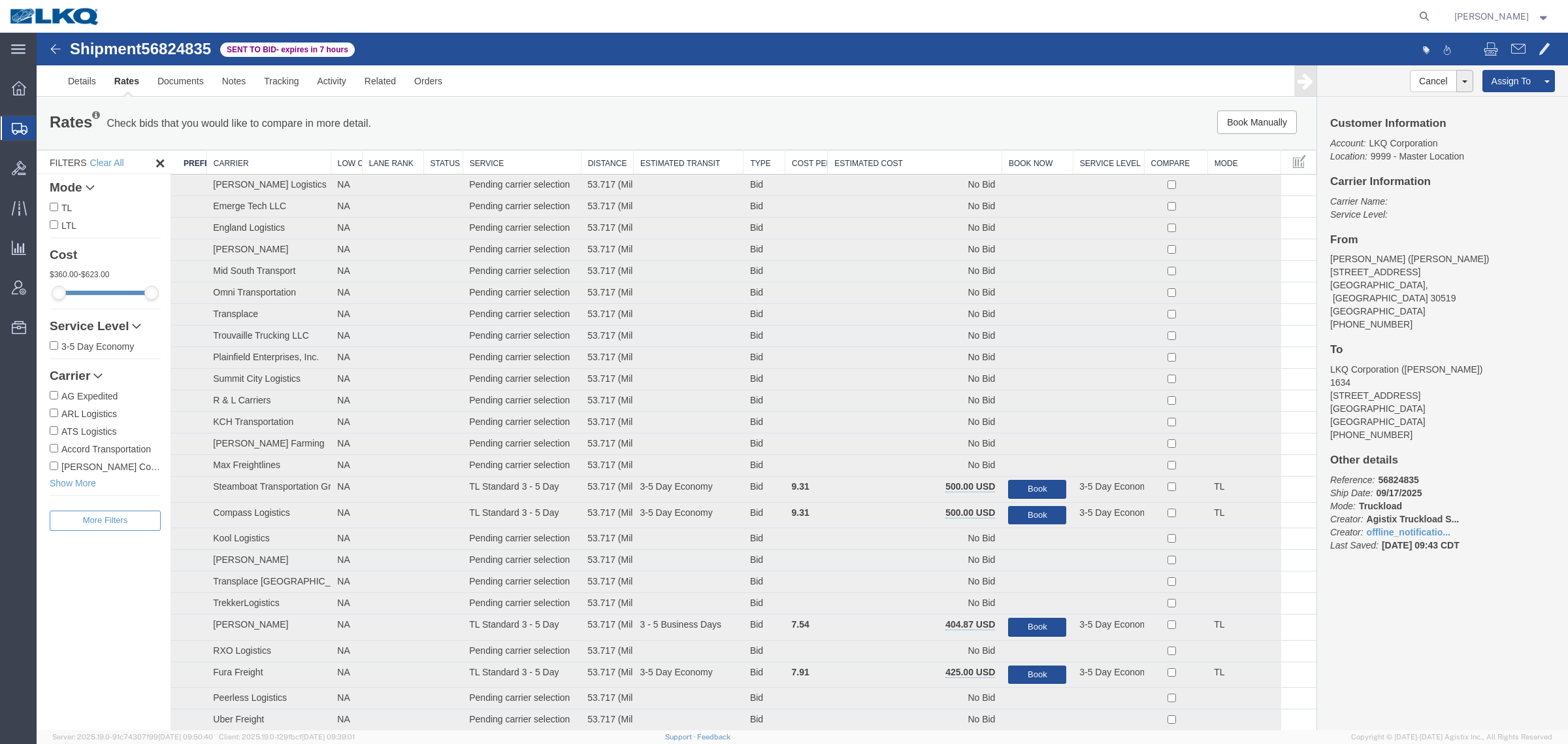
click at [552, 96] on div "Details Rates Documents Notes Tracking Activity Related Orders Cancel Withdraw …" at bounding box center [802, 81] width 1531 height 31
click at [128, 89] on link "Rates" at bounding box center [127, 81] width 43 height 31
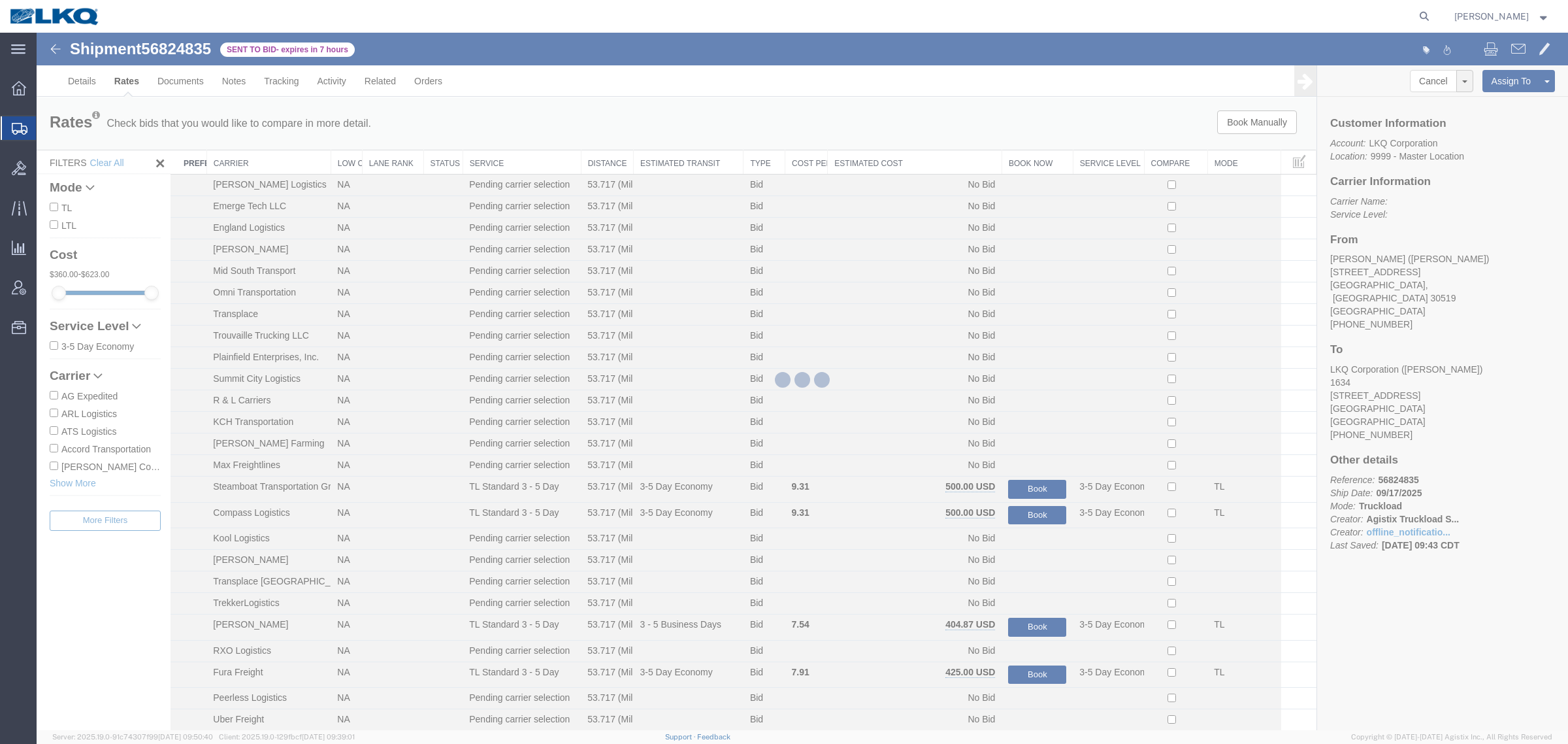
click at [497, 117] on div at bounding box center [802, 382] width 1531 height 697
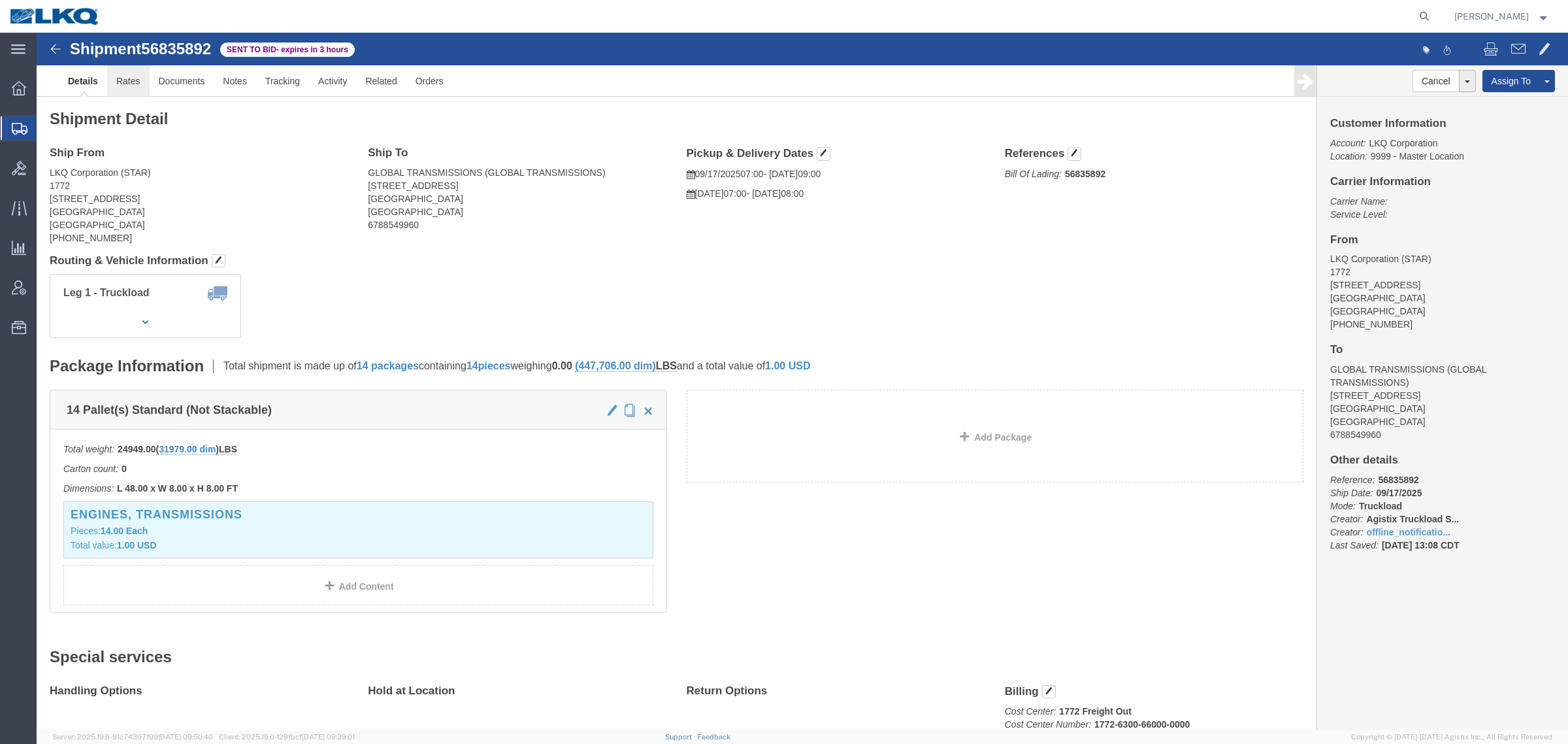
click link "Rates"
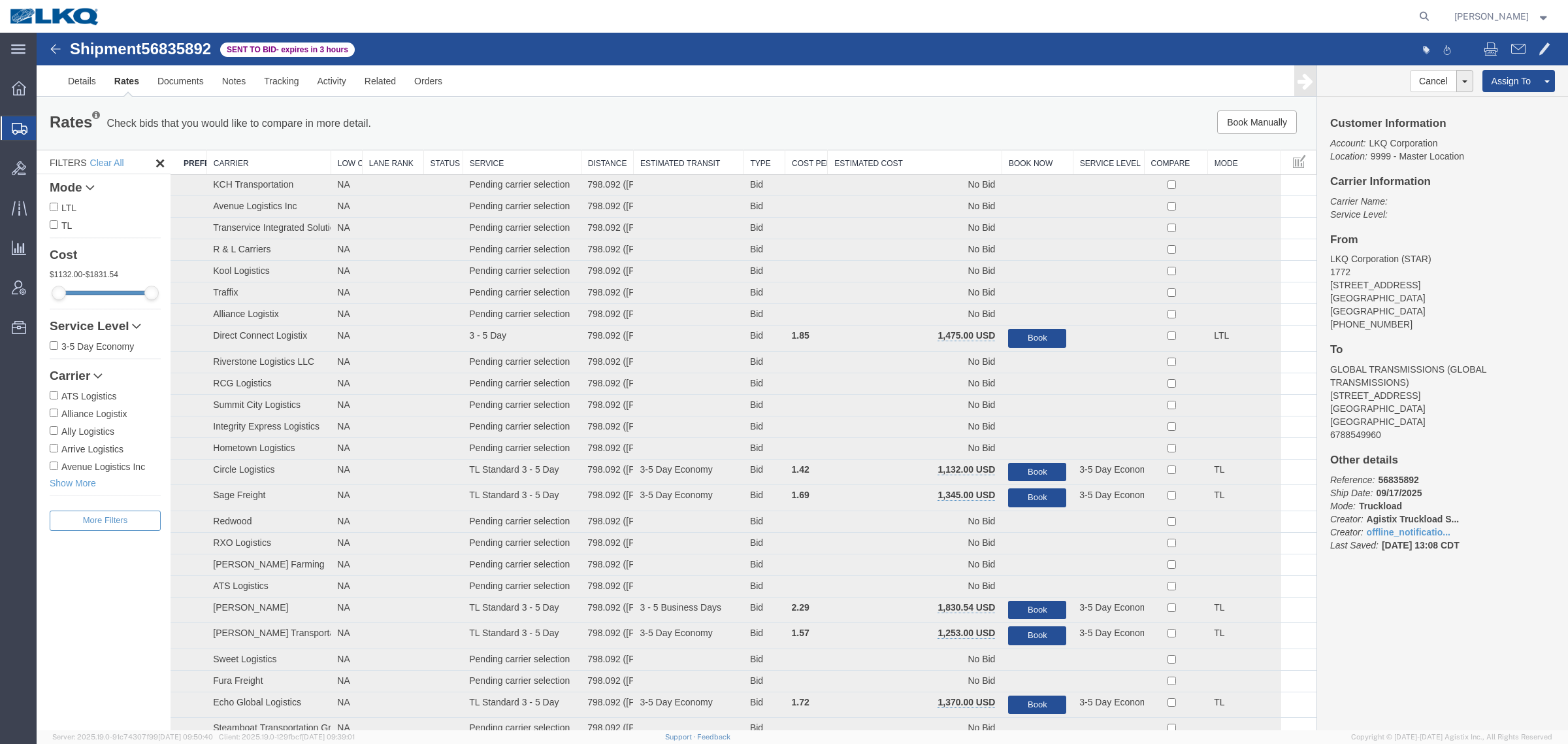
click at [893, 159] on th "Estimated Cost" at bounding box center [914, 162] width 174 height 24
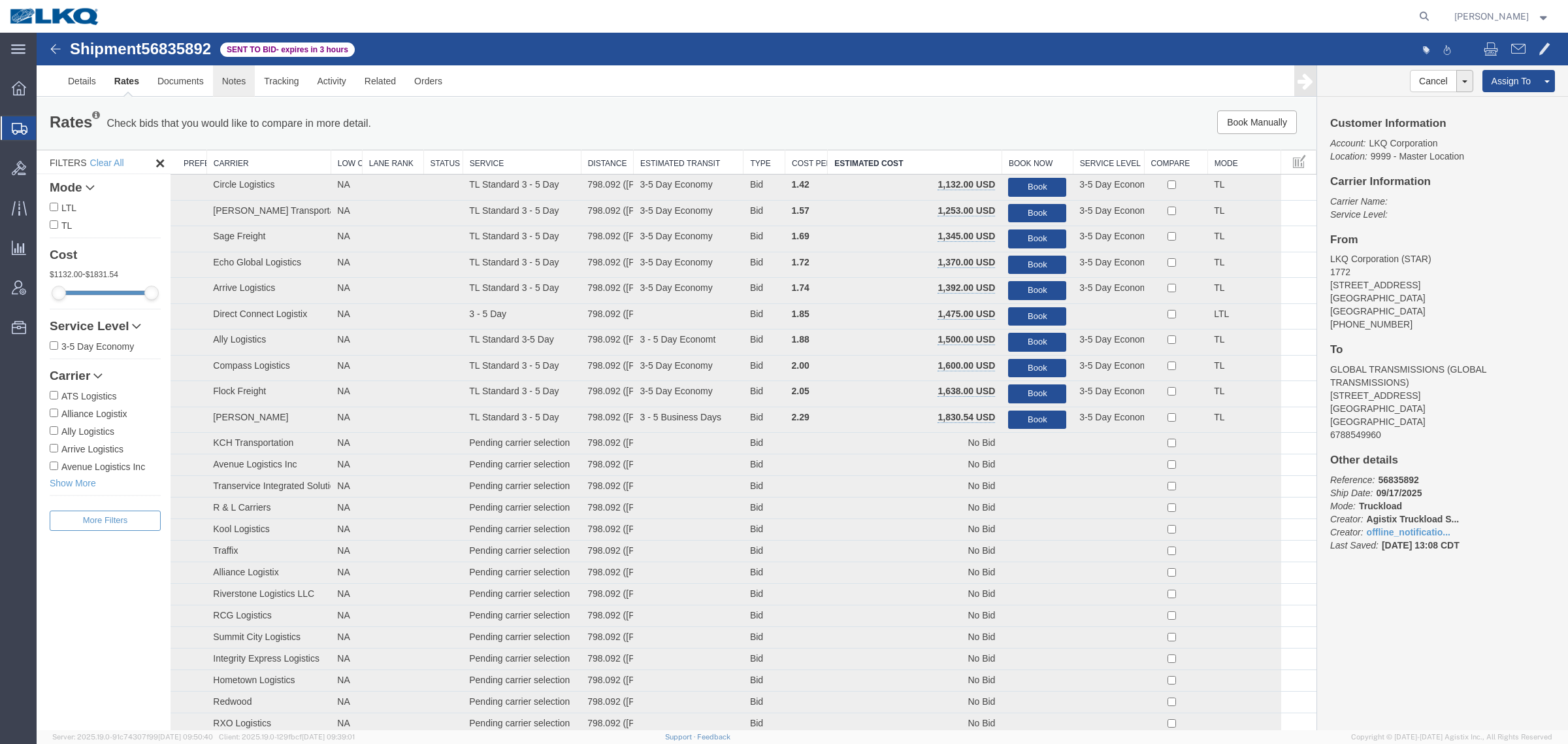
click at [233, 83] on link "Notes" at bounding box center [234, 81] width 42 height 31
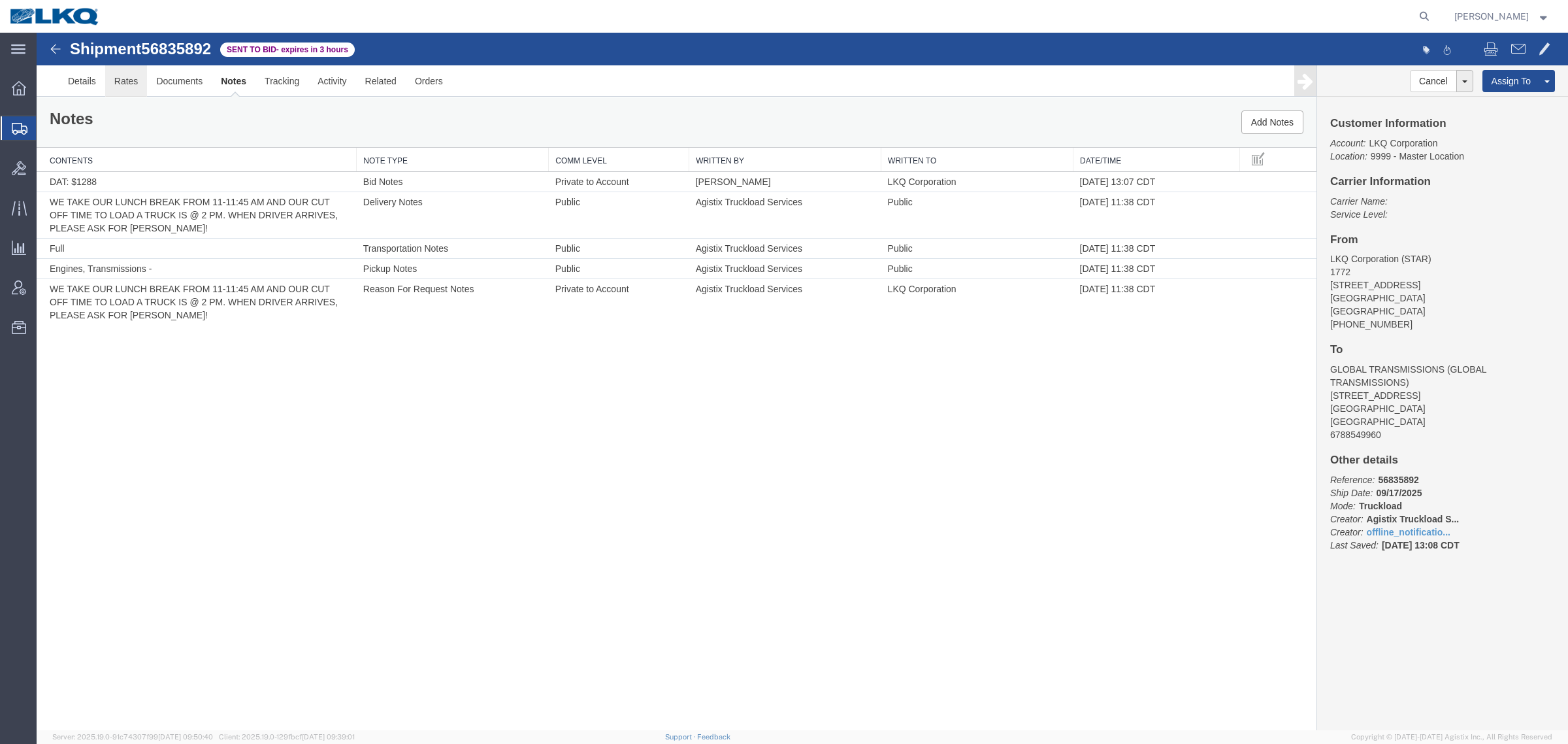
click at [119, 82] on link "Rates" at bounding box center [127, 81] width 42 height 31
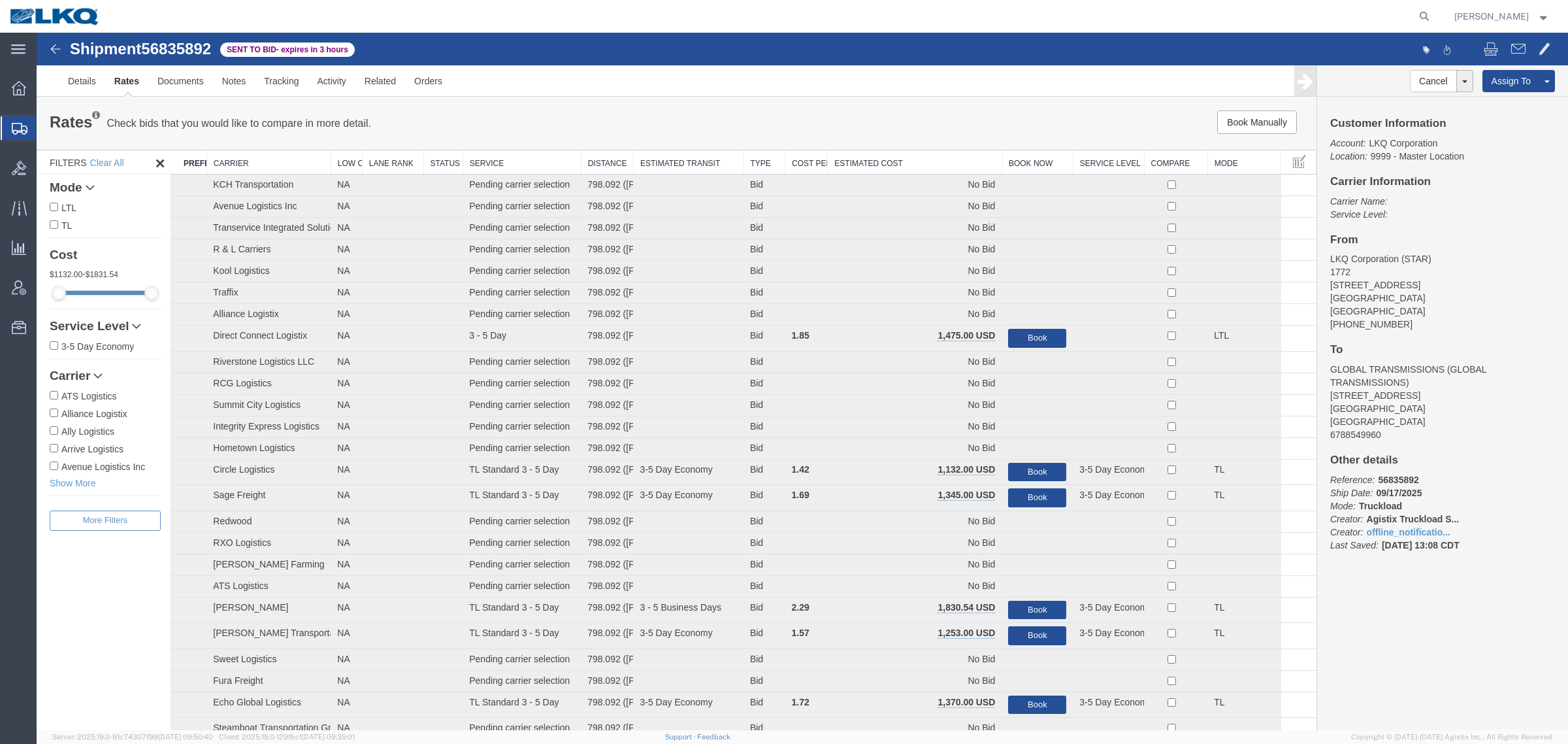
click at [905, 159] on th "Estimated Cost" at bounding box center [914, 162] width 174 height 24
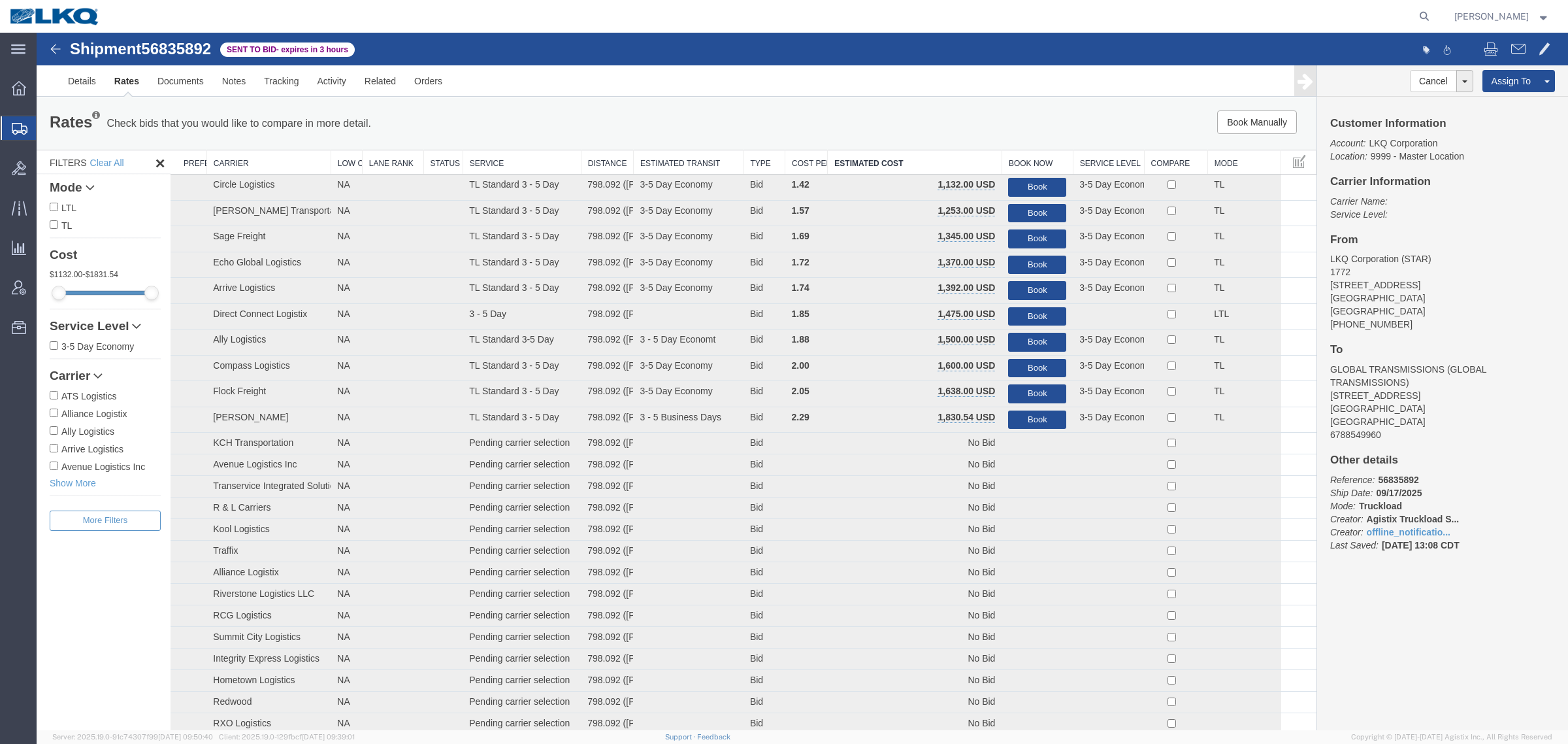
click at [187, 54] on span "56835892" at bounding box center [176, 48] width 70 height 17
copy span "56835892"
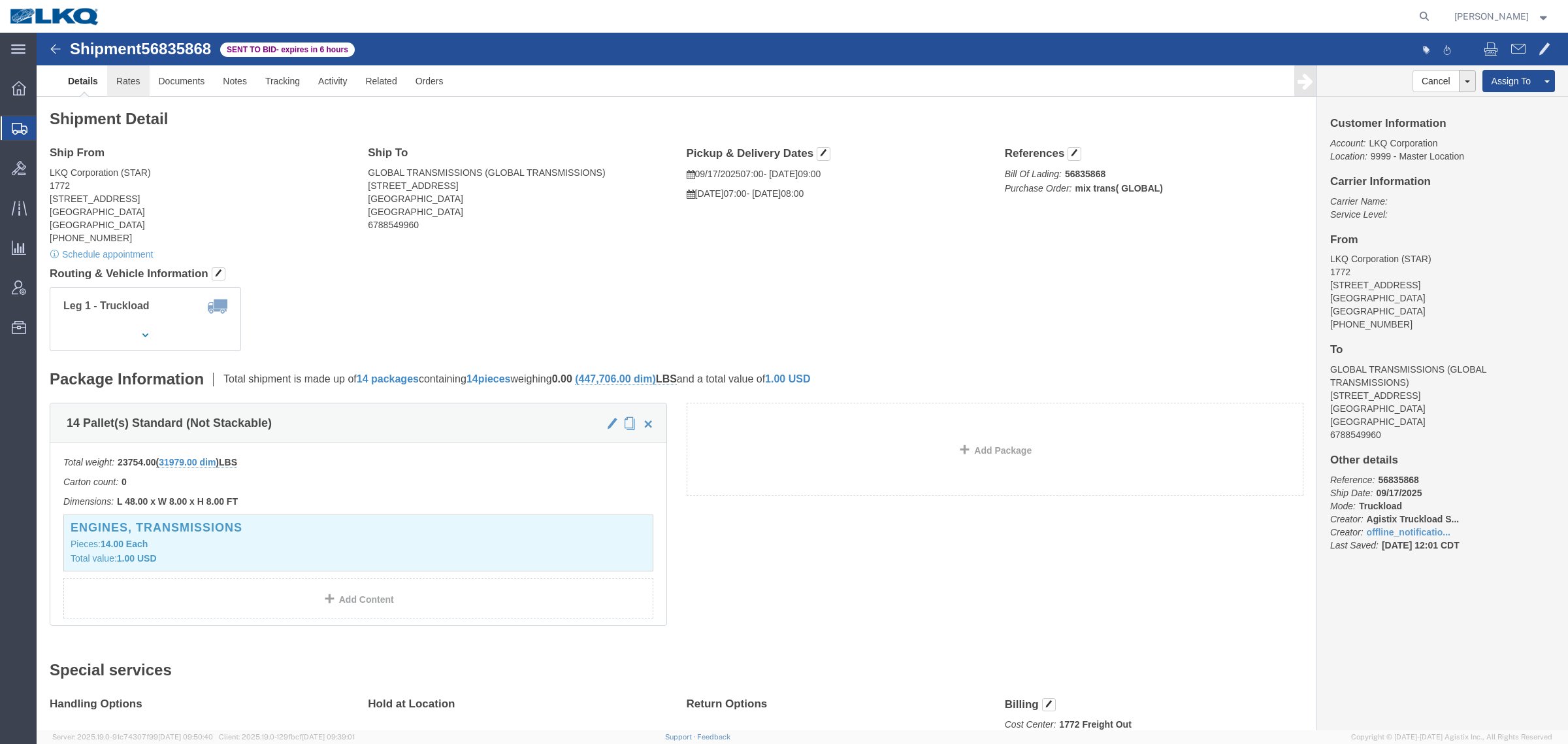
click link "Rates"
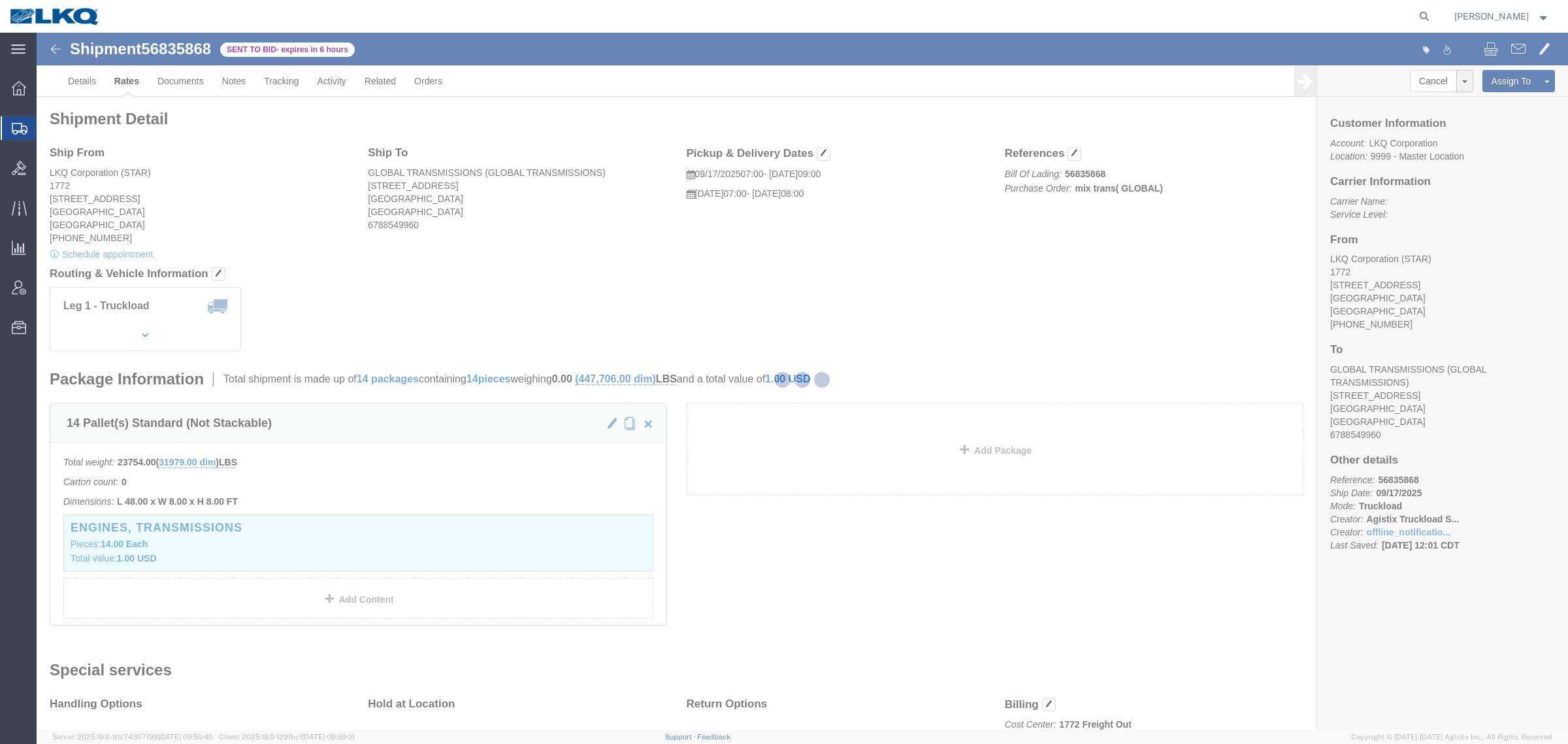
click at [988, 278] on div at bounding box center [802, 382] width 1531 height 697
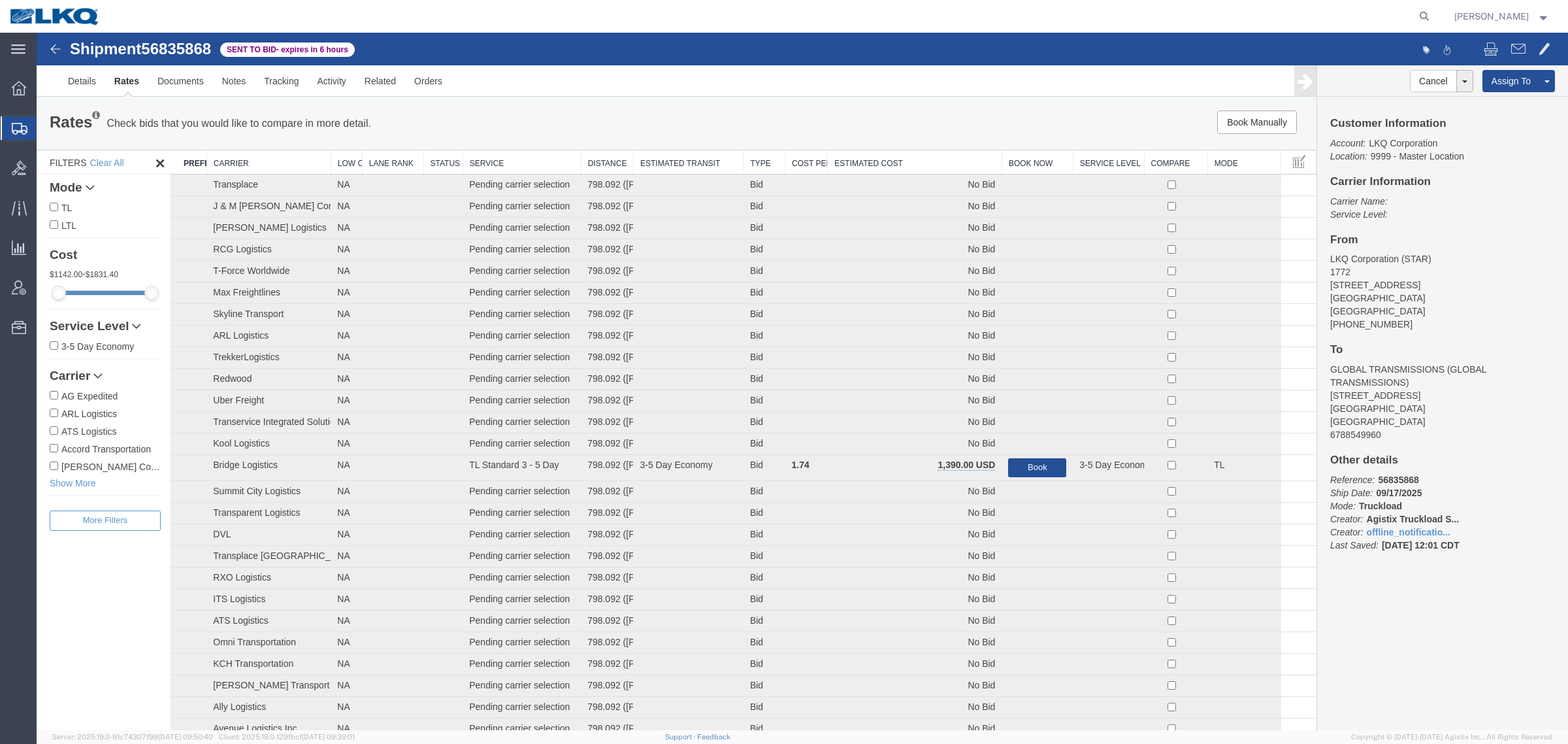
click at [537, 102] on div "Rates Check bids that you would like to compare in more detail. Compare Filter …" at bounding box center [676, 123] width 1279 height 52
click at [869, 161] on th "Estimated Cost" at bounding box center [914, 162] width 174 height 24
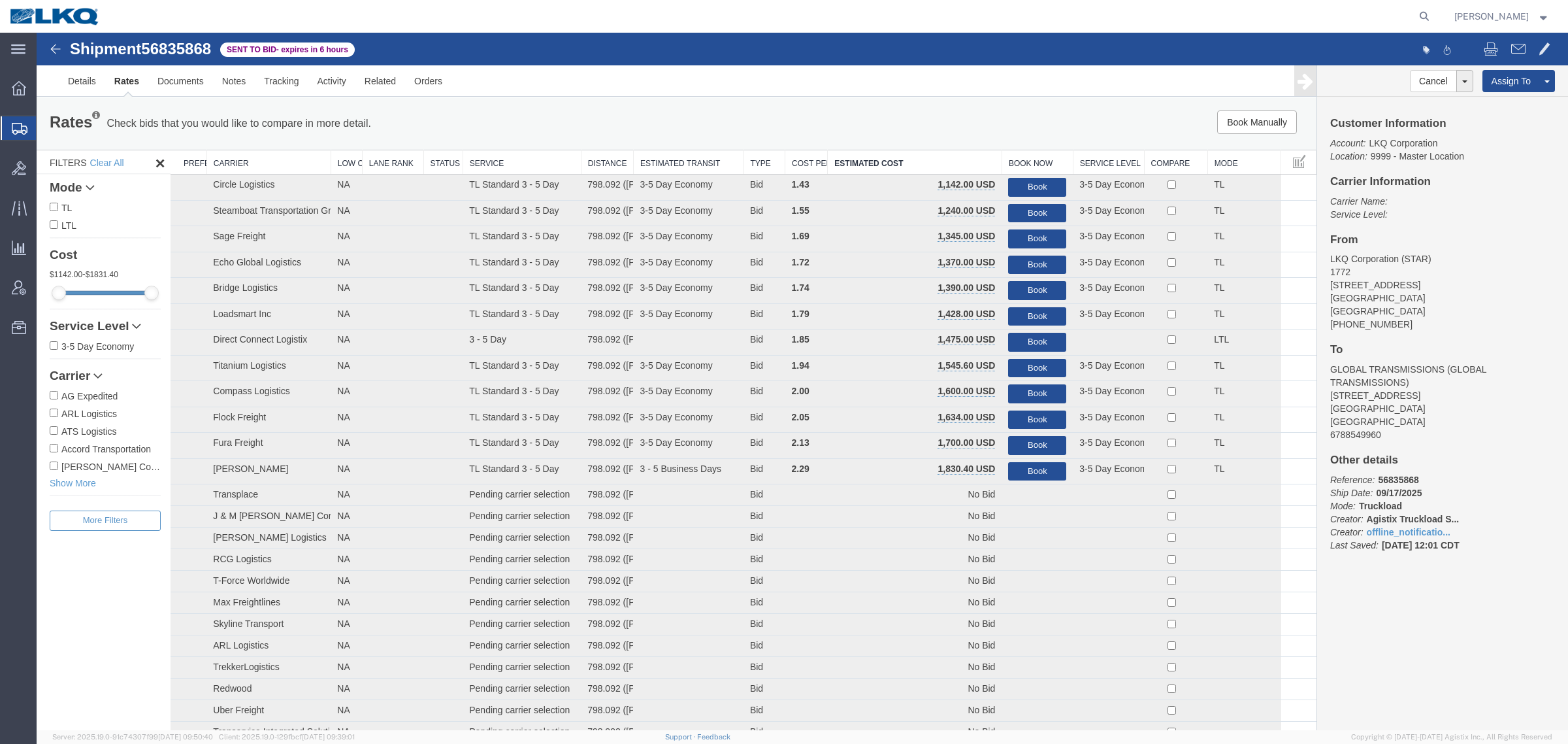
click at [802, 94] on ul "Details Rates Documents Notes Tracking Activity Related Orders" at bounding box center [801, 80] width 1486 height 30
click at [233, 82] on link "Notes" at bounding box center [234, 81] width 42 height 31
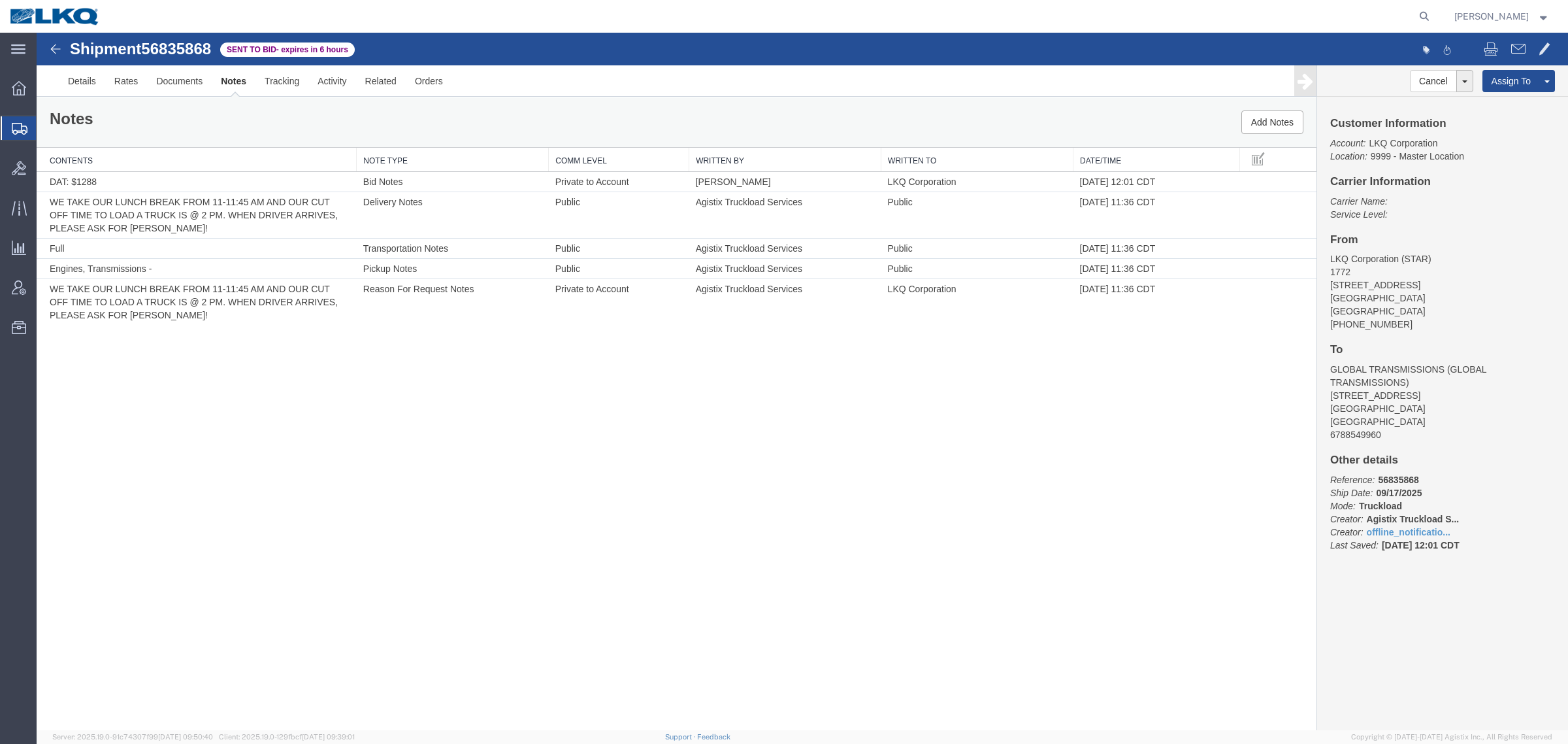
click at [171, 50] on span "56835868" at bounding box center [176, 48] width 70 height 17
copy span "56835868"
drag, startPoint x: 812, startPoint y: 390, endPoint x: 793, endPoint y: 391, distance: 19.0
click at [812, 390] on div "Shipment 56835868 5 of 5 Sent to Bid - expires in 6 hours Details Rates Documen…" at bounding box center [802, 382] width 1531 height 697
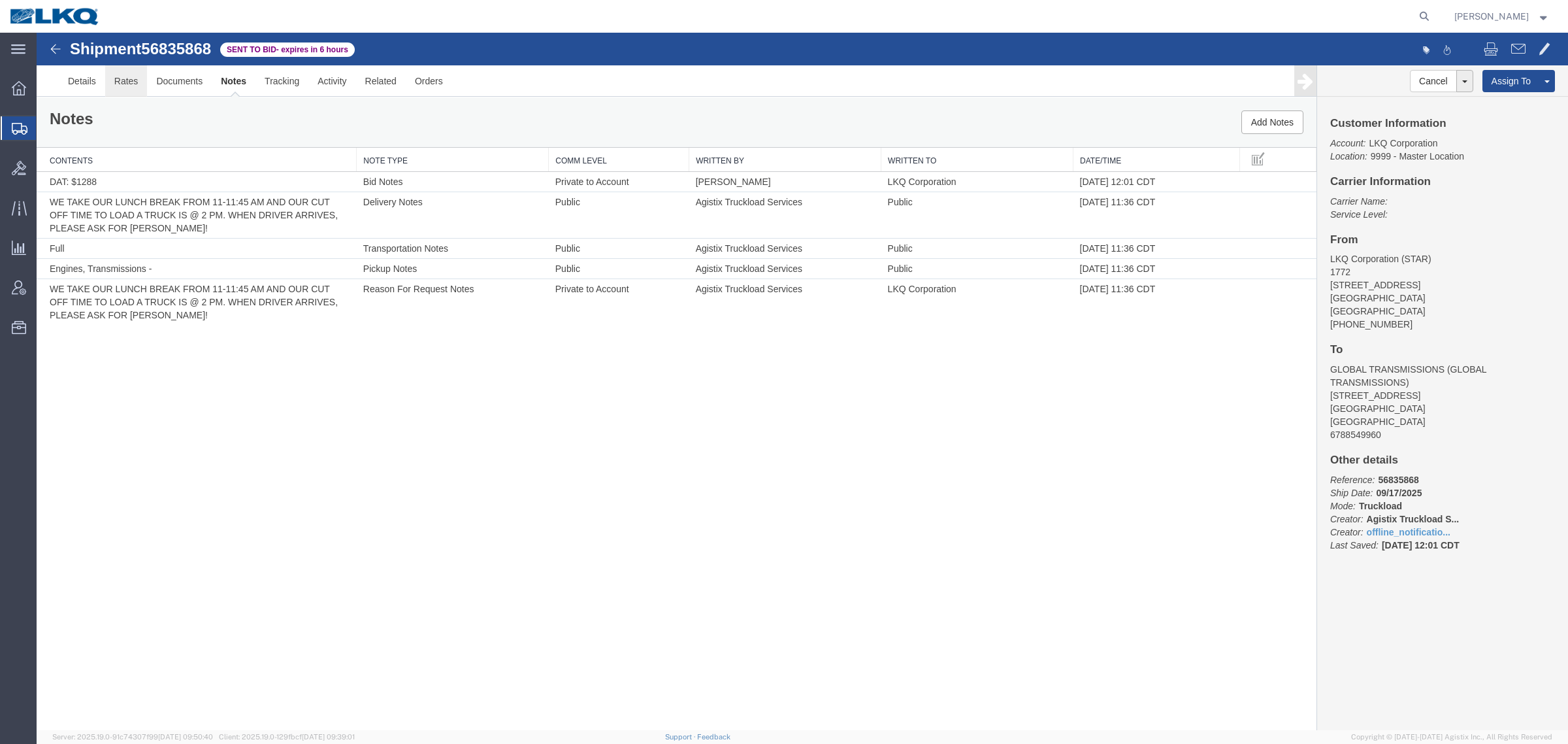
click at [126, 83] on link "Rates" at bounding box center [127, 81] width 42 height 31
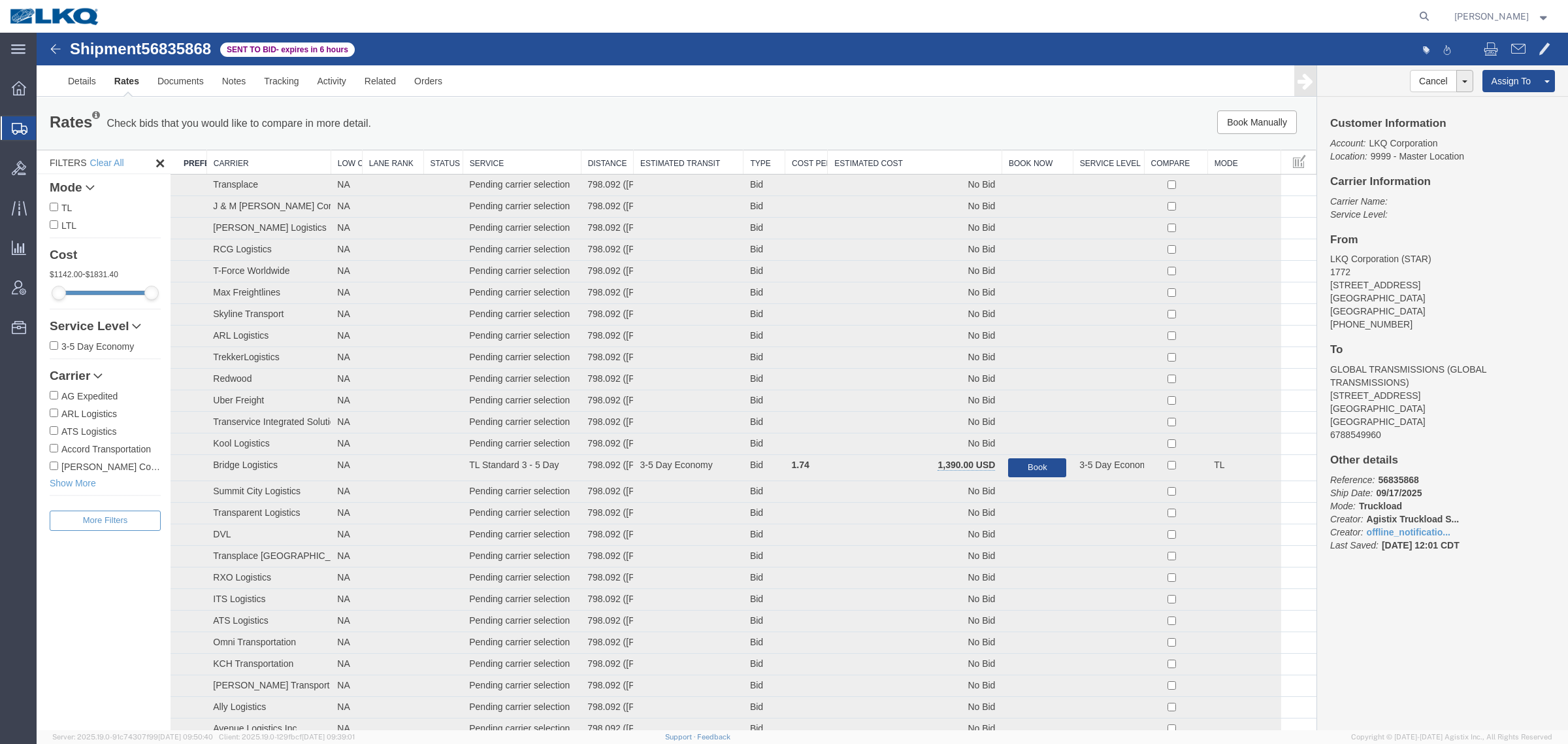
click at [867, 150] on th "Estimated Cost" at bounding box center [914, 162] width 174 height 24
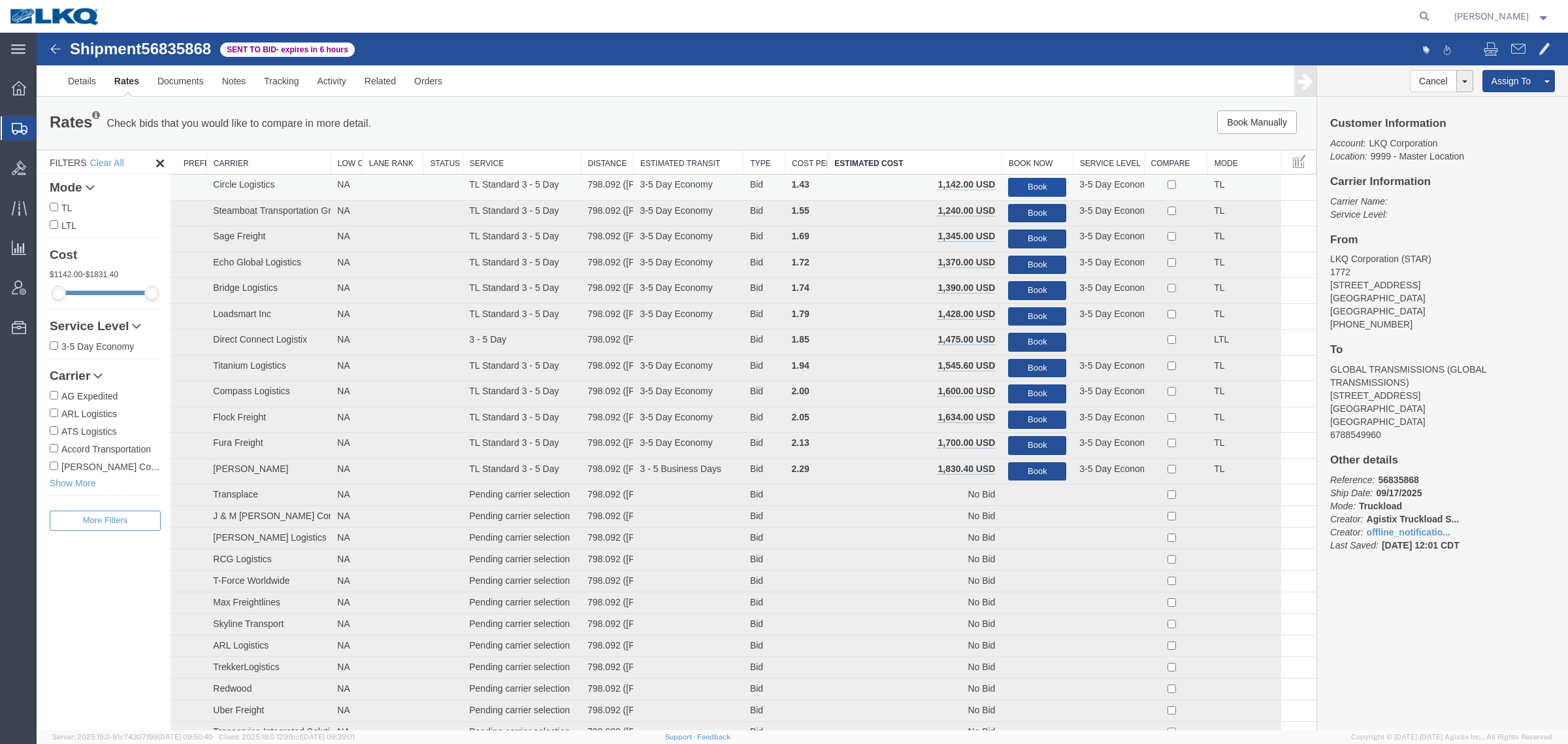
click at [1039, 178] on button "Book" at bounding box center [1036, 187] width 58 height 19
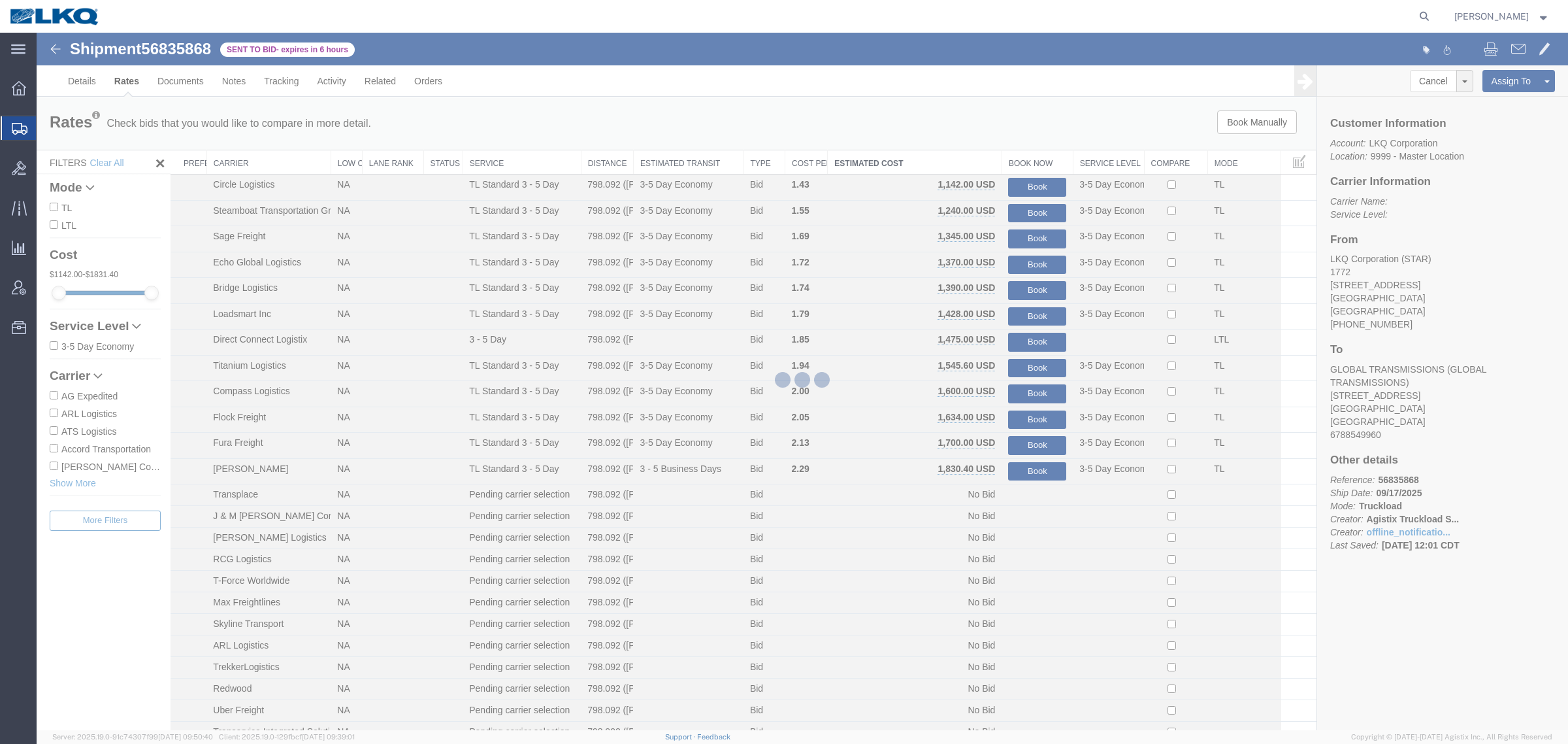
click at [990, 131] on div at bounding box center [802, 382] width 1531 height 697
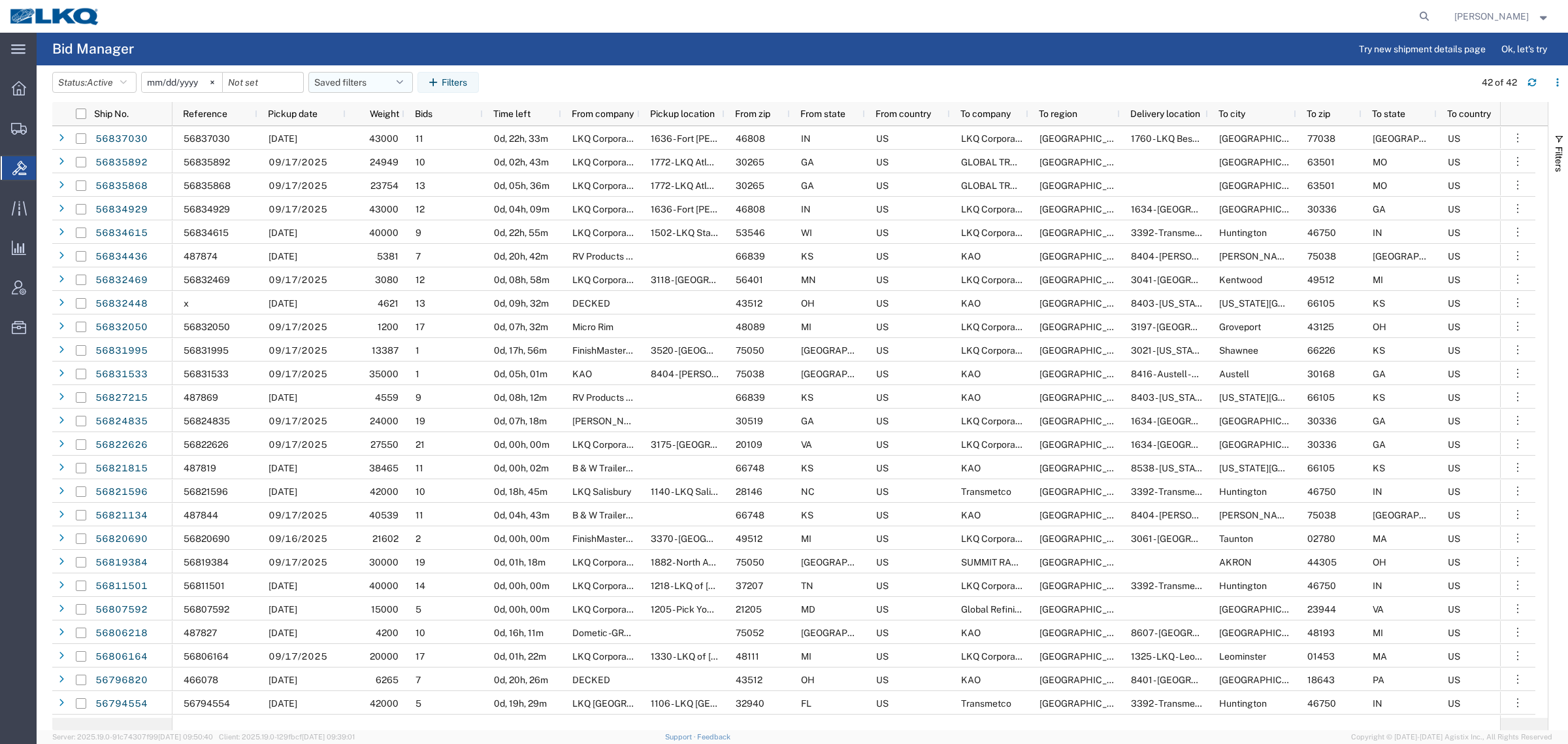
click at [351, 78] on button "Saved filters" at bounding box center [360, 82] width 105 height 21
drag, startPoint x: 369, startPoint y: 136, endPoint x: 469, endPoint y: 108, distance: 103.8
click at [370, 136] on span "Bid Board" at bounding box center [395, 139] width 171 height 24
type input "2024-12-01"
type input "2025-12-31"
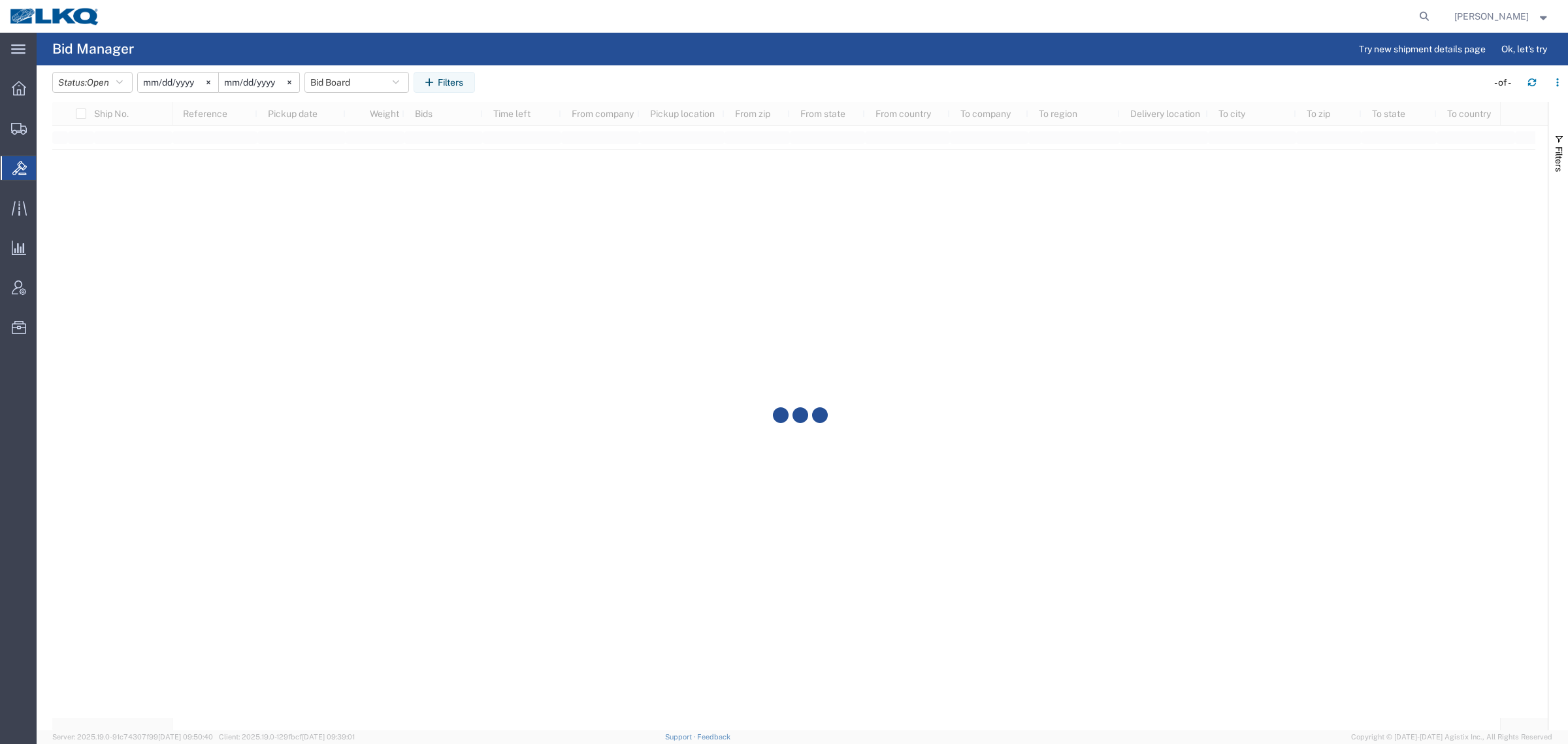
click at [615, 85] on agx-table-filter-chips "Status: Open Active All Awaiting Confirmation Awarded Closed Expired Open Withd…" at bounding box center [766, 86] width 1428 height 30
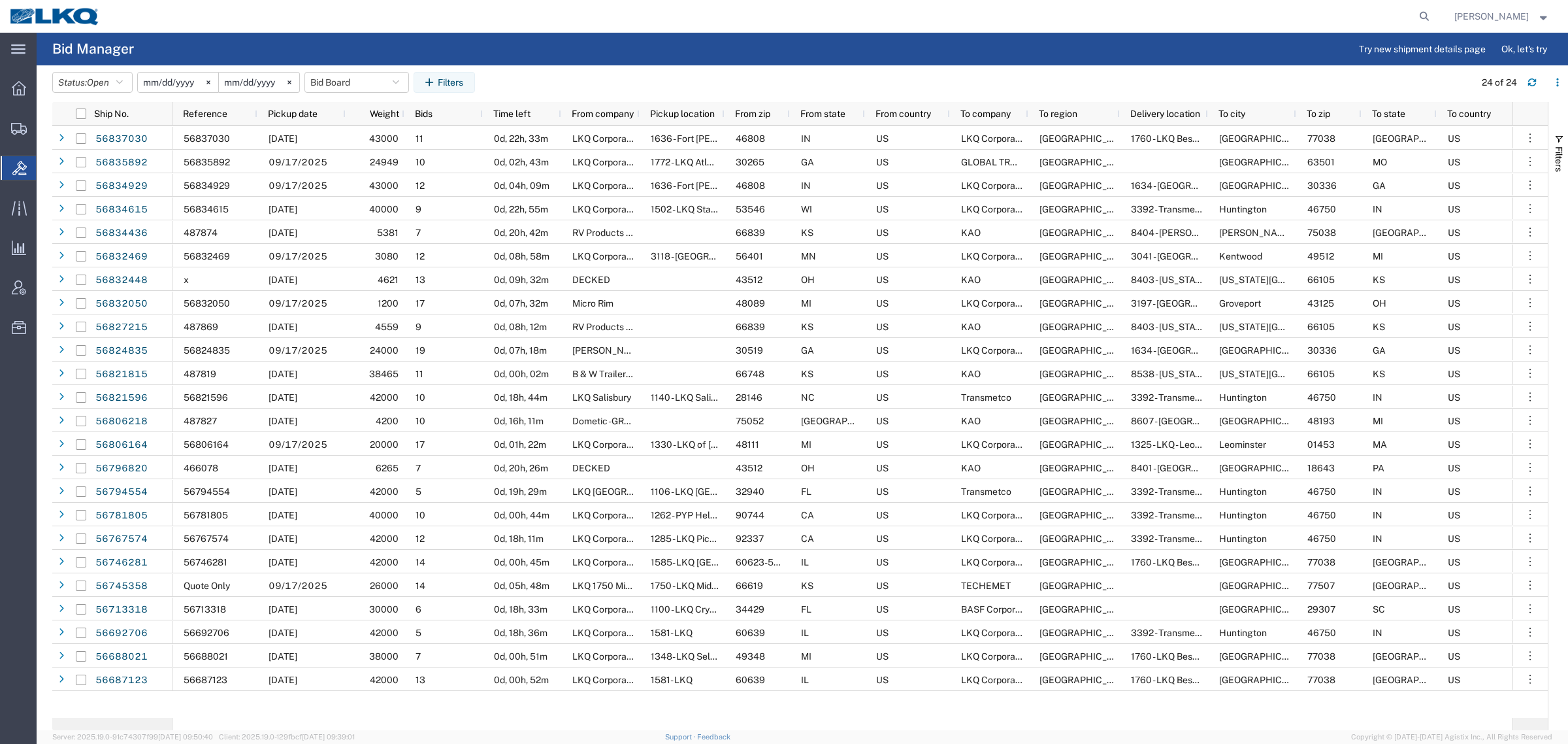
click at [945, 75] on agx-table-filter-chips "Status: Open Active All Awaiting Confirmation Awarded Closed Expired Open Withd…" at bounding box center [760, 86] width 1416 height 30
click at [650, 65] on header "Status: Open Active All Awaiting Confirmation Awarded Closed Expired Open Withd…" at bounding box center [810, 83] width 1516 height 37
click at [642, 73] on agx-table-filter-chips "Status: Open Active All Awaiting Confirmation Awarded Closed Expired Open Withd…" at bounding box center [760, 86] width 1416 height 30
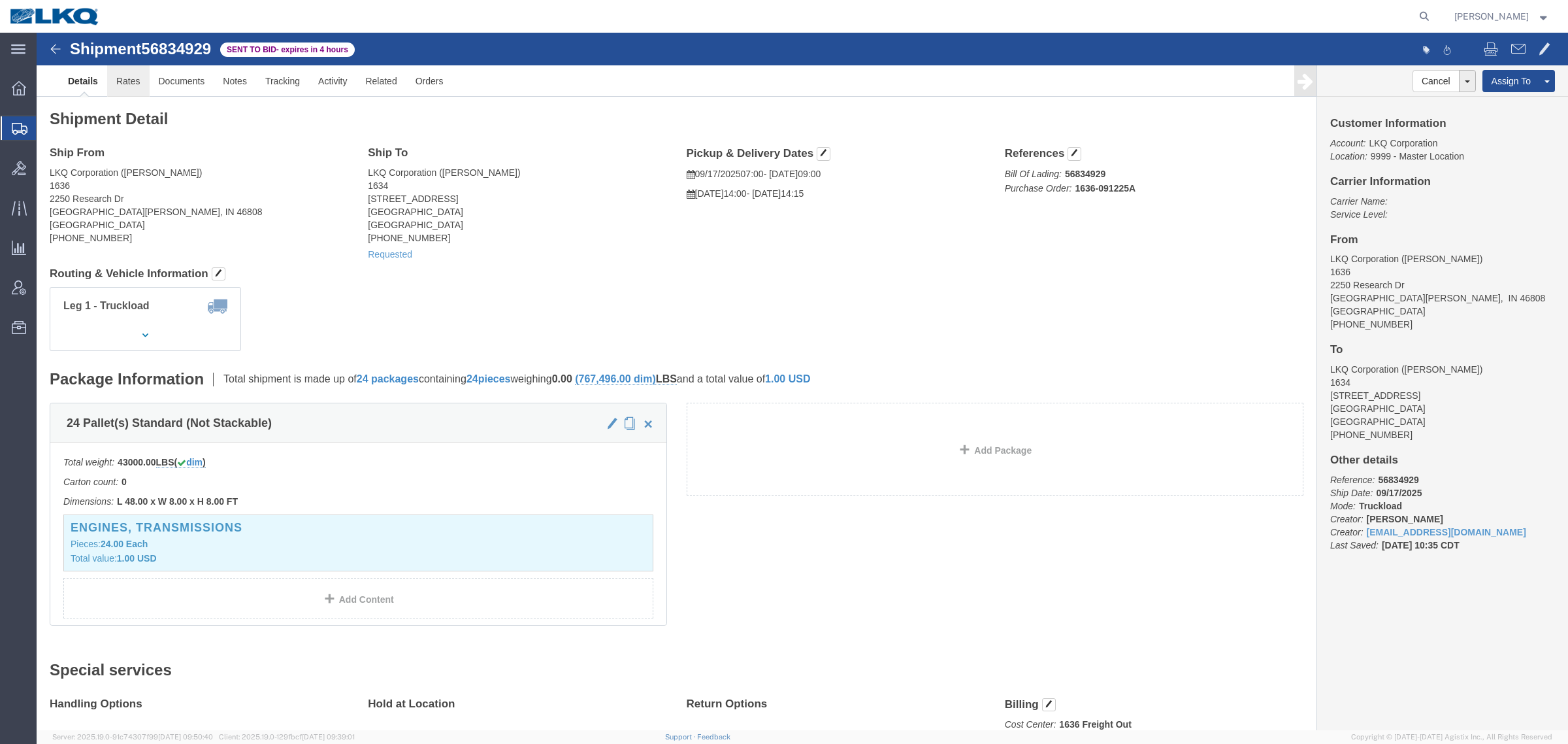
click link "Rates"
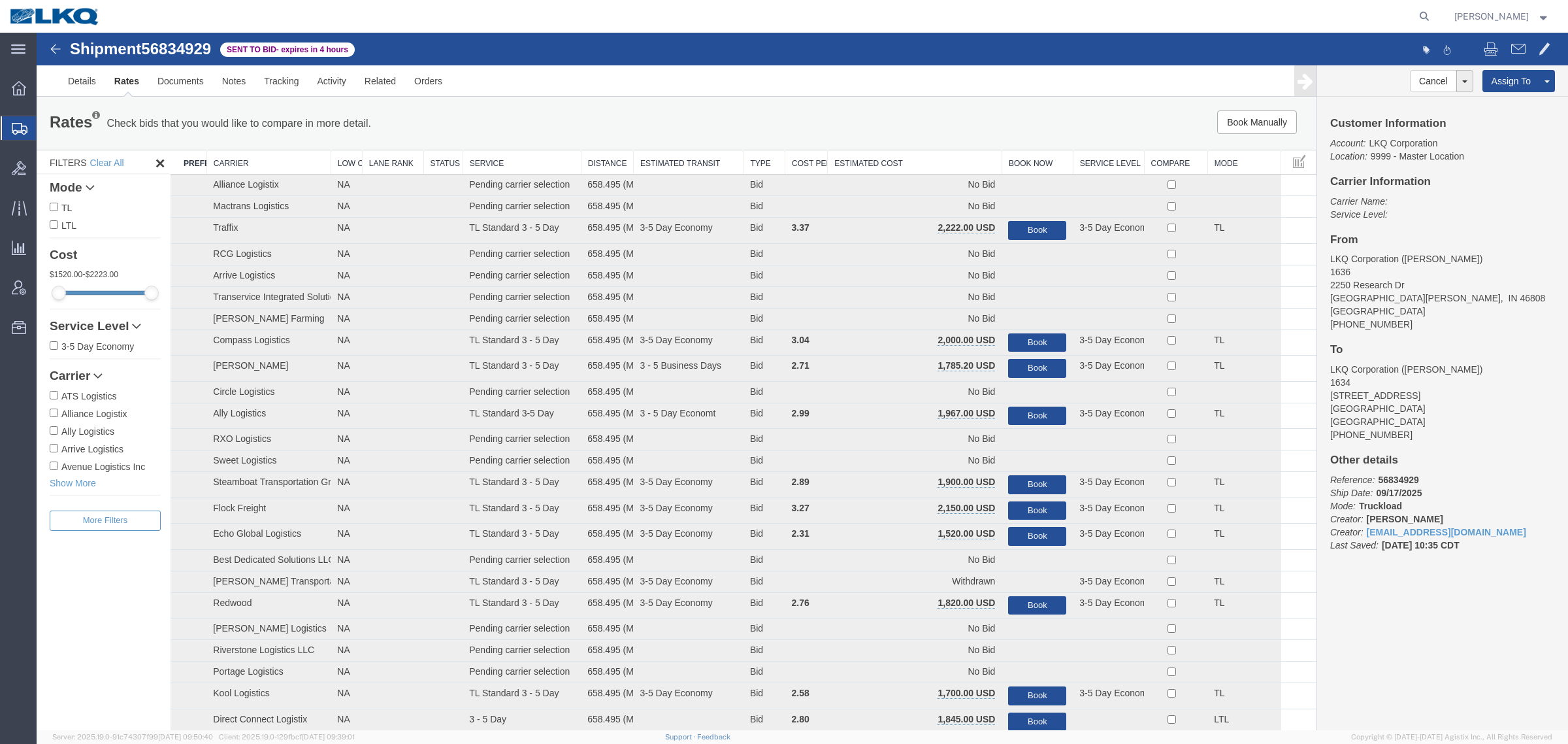
click at [921, 164] on th "Estimated Cost" at bounding box center [914, 162] width 174 height 24
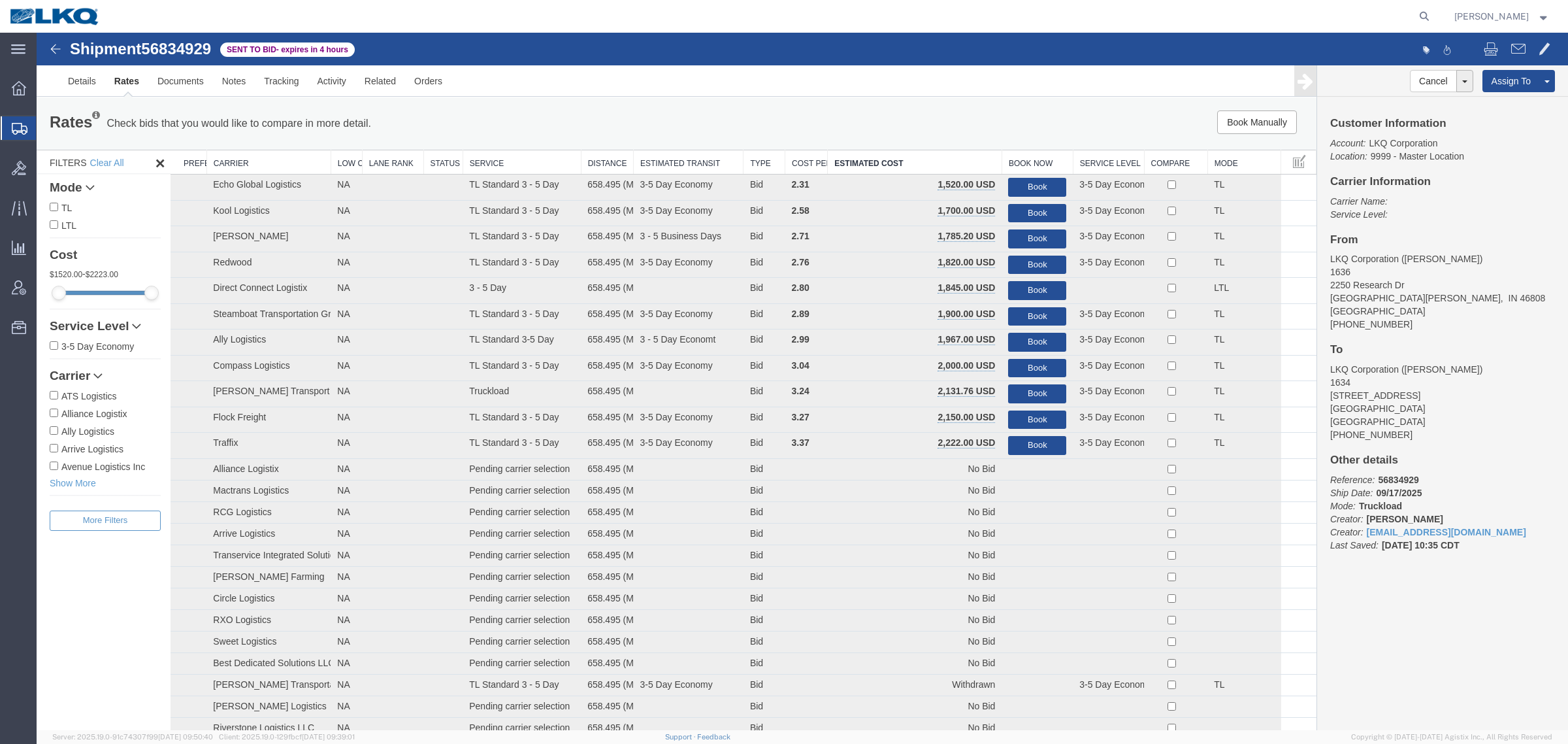
click at [185, 44] on span "56834929" at bounding box center [176, 48] width 70 height 17
copy span "56834929"
click at [941, 135] on div "Rates Check bids that you would like to compare in more detail. Compare Filter …" at bounding box center [676, 123] width 1273 height 26
click at [82, 76] on link "Details" at bounding box center [82, 81] width 47 height 31
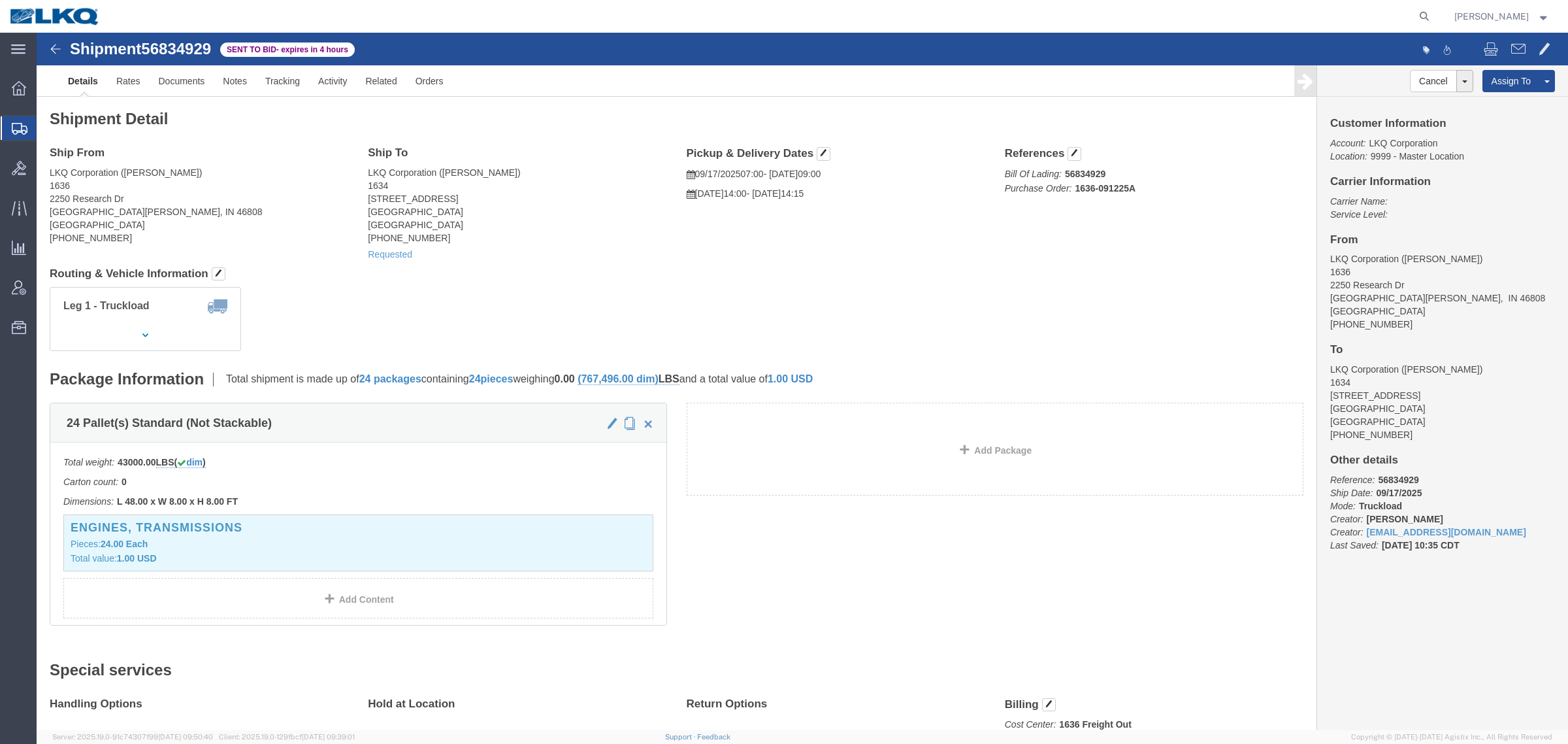
click span "56834929"
copy span "56834929"
drag, startPoint x: 601, startPoint y: 213, endPoint x: 556, endPoint y: 216, distance: 45.1
click div "Ship To LKQ Corporation (TODD) 1634 6320 Boat Rock Blvd SW Atlanta, GA 30336 Un…"
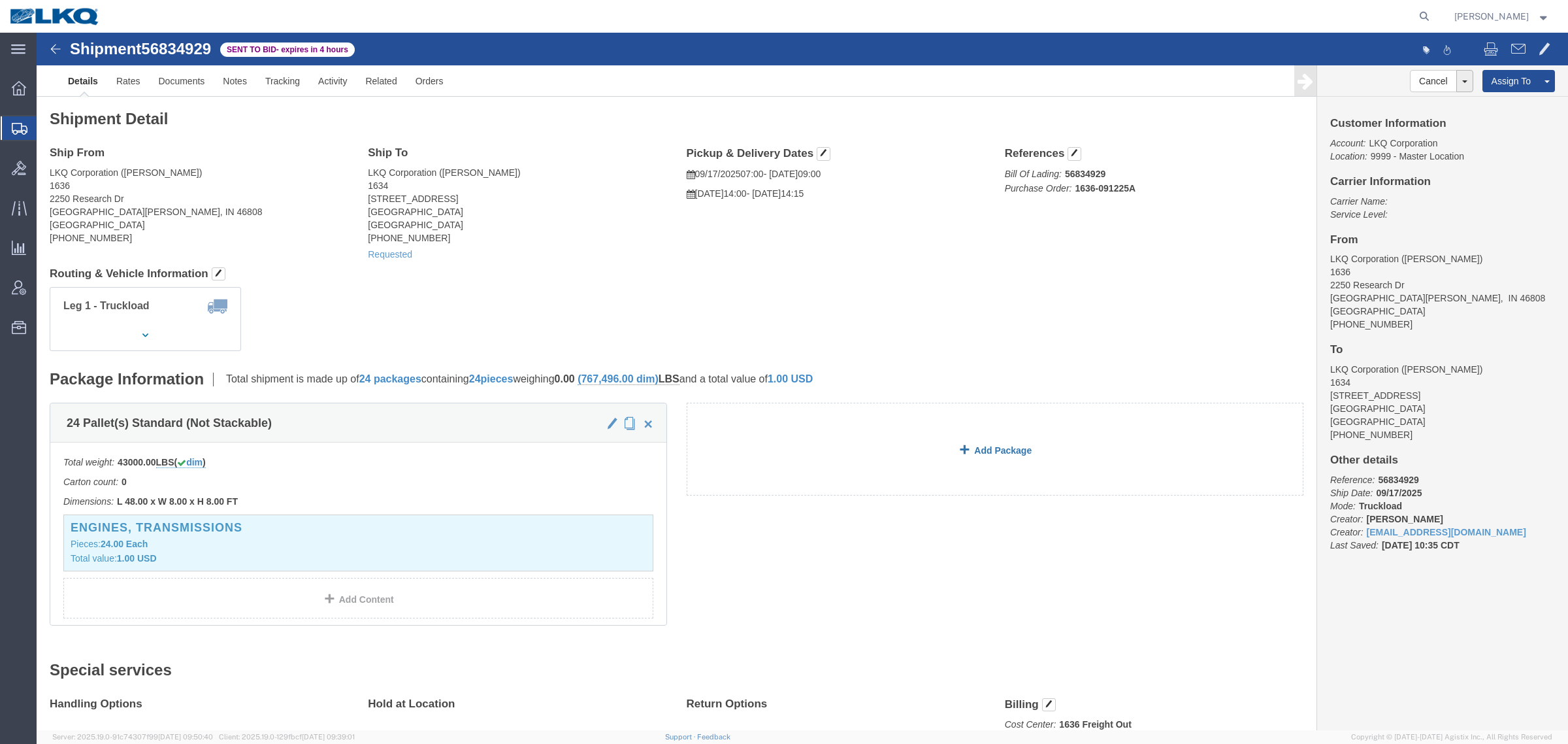
drag, startPoint x: 1074, startPoint y: 451, endPoint x: 1098, endPoint y: 451, distance: 24.0
click link "Add Package"
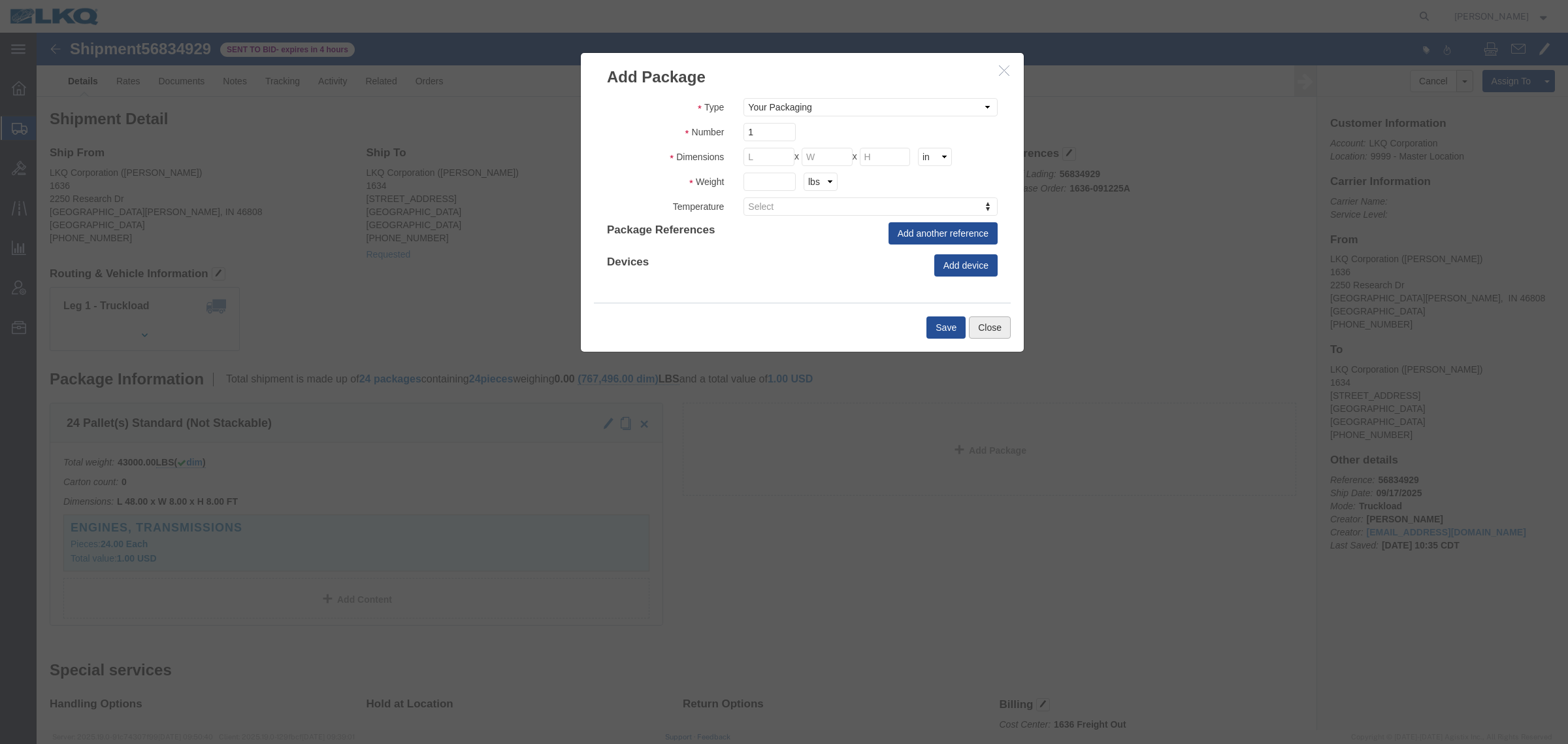
click button "Close"
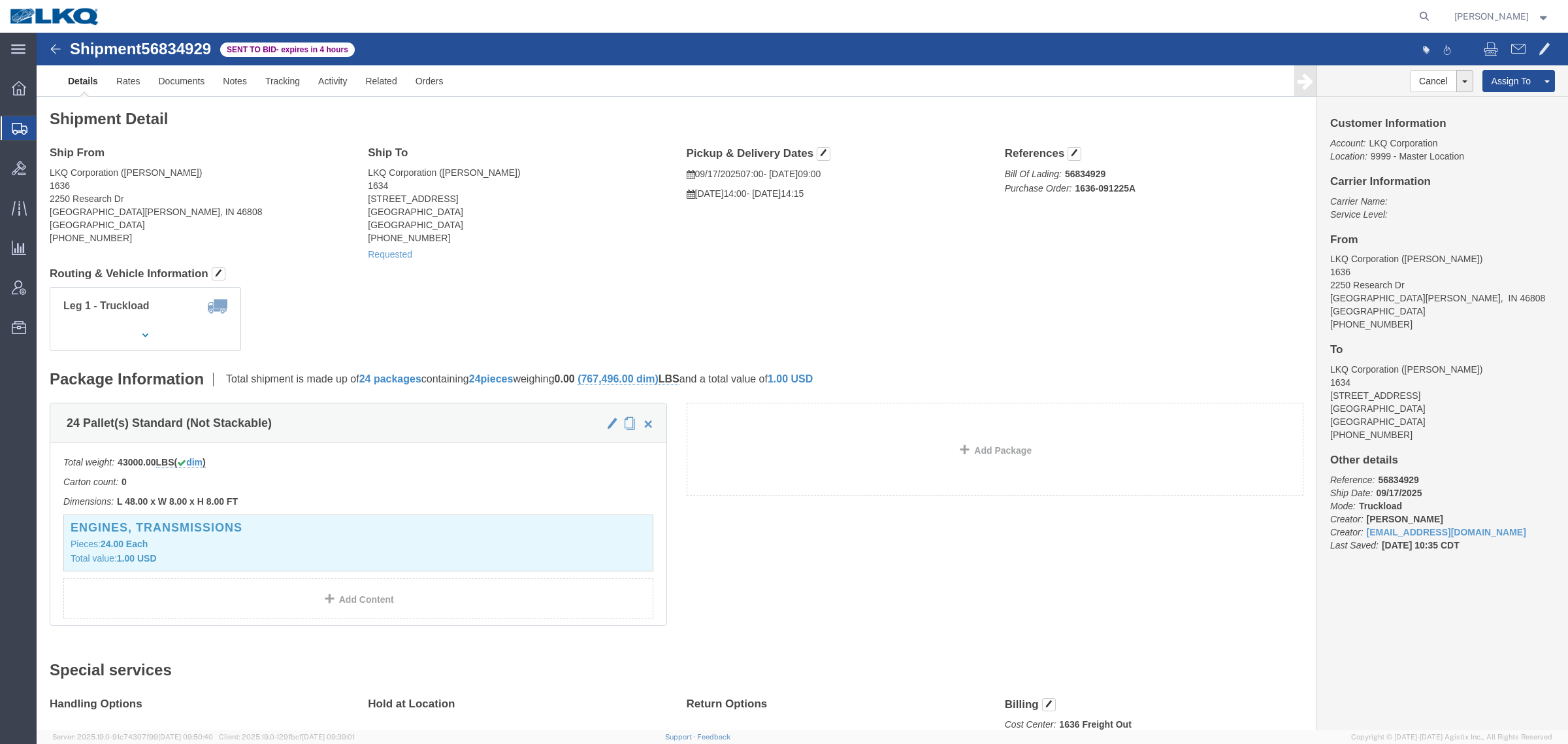
drag, startPoint x: 565, startPoint y: 257, endPoint x: 651, endPoint y: 260, distance: 86.1
click div "Leg 1 - Truckload Vehicle 1: Standard Dry Van (53 Feet) Number of trucks: 1"
click at [1425, 17] on icon at bounding box center [1424, 17] width 18 height 18
paste input "56834929"
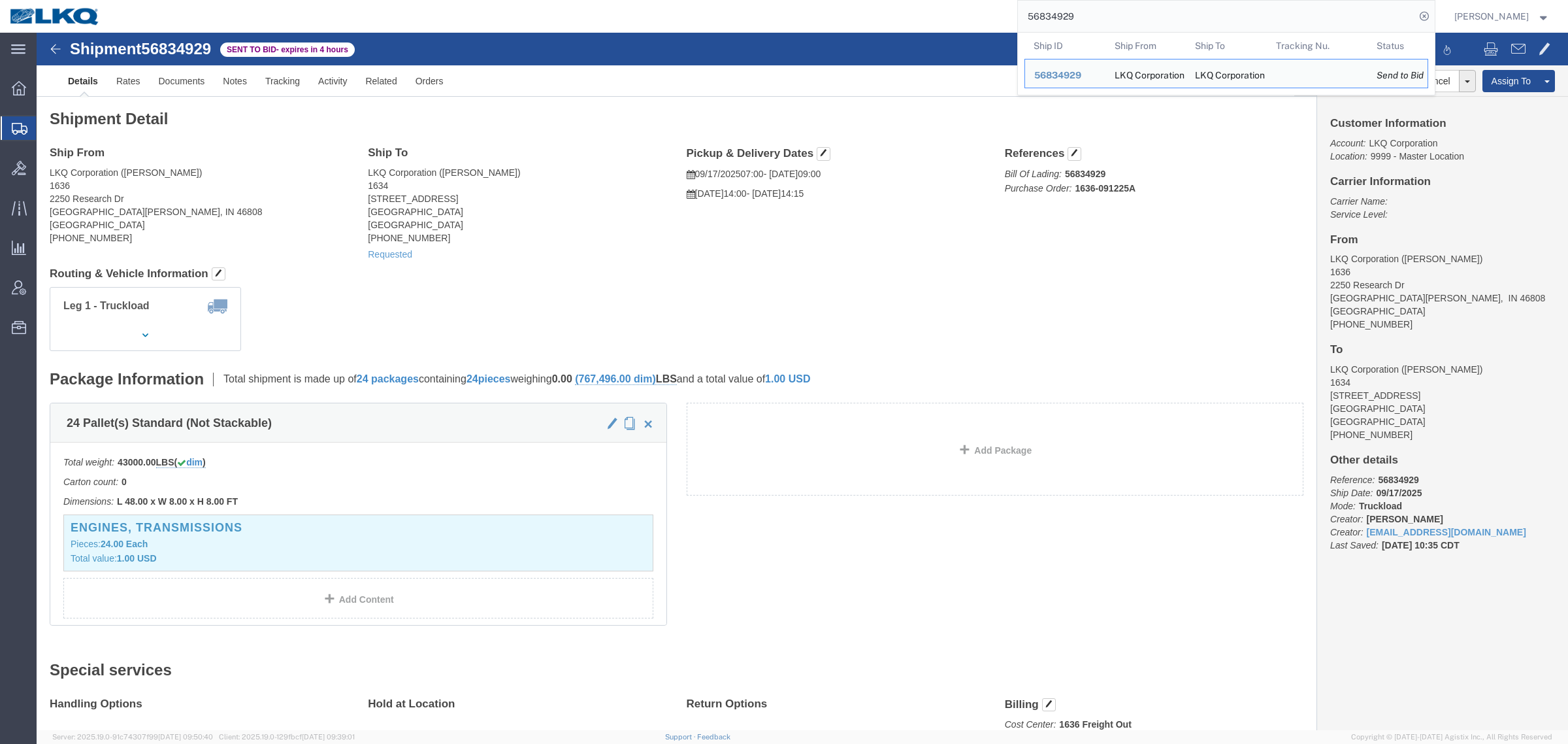
drag, startPoint x: 1099, startPoint y: 14, endPoint x: 827, endPoint y: 18, distance: 272.0
click at [843, 17] on div "56834929 Ship ID Ship From Ship To Tracking Nu. Status Ship ID 56834929 Ship Fr…" at bounding box center [772, 17] width 1325 height 33
paste input "06164"
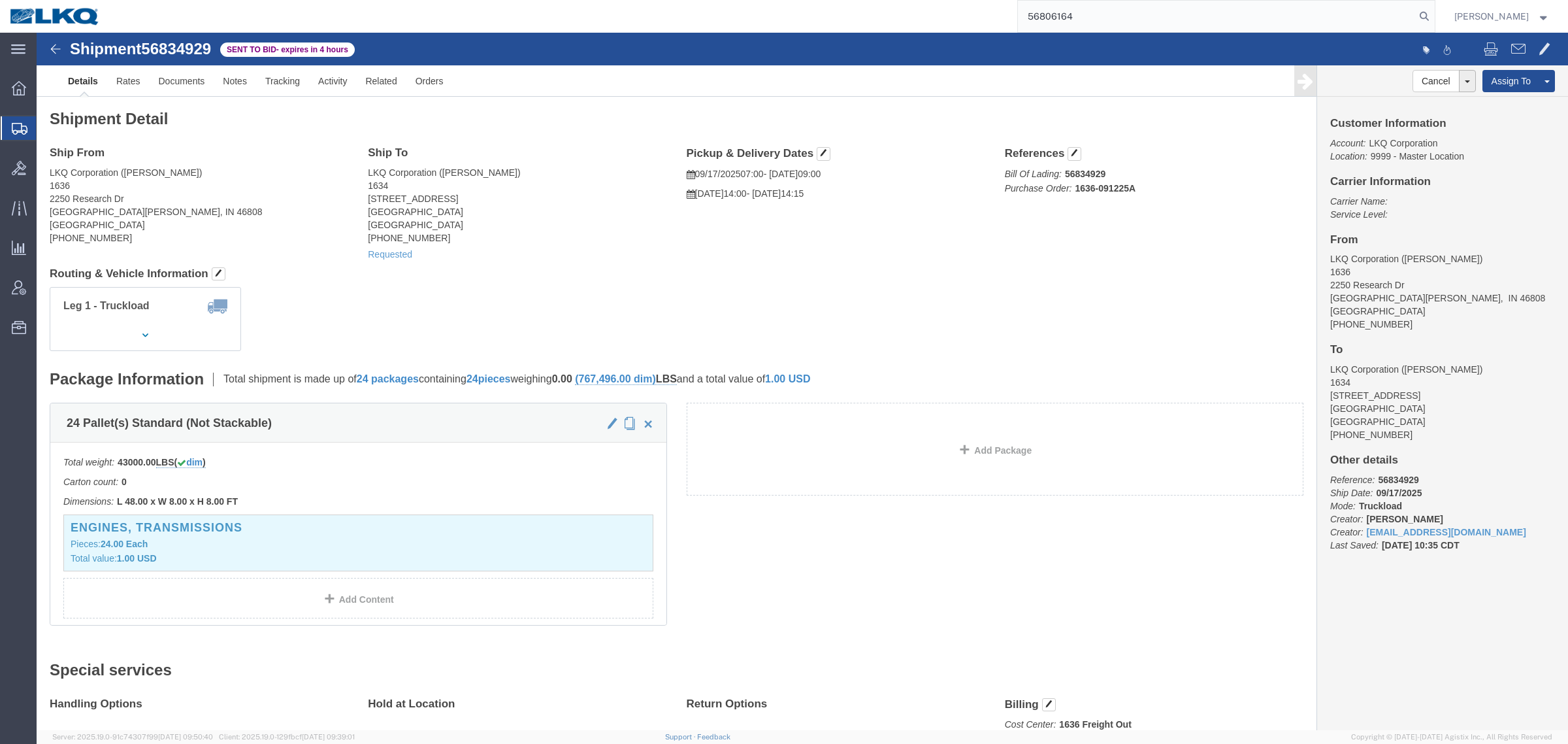
type input "56806164"
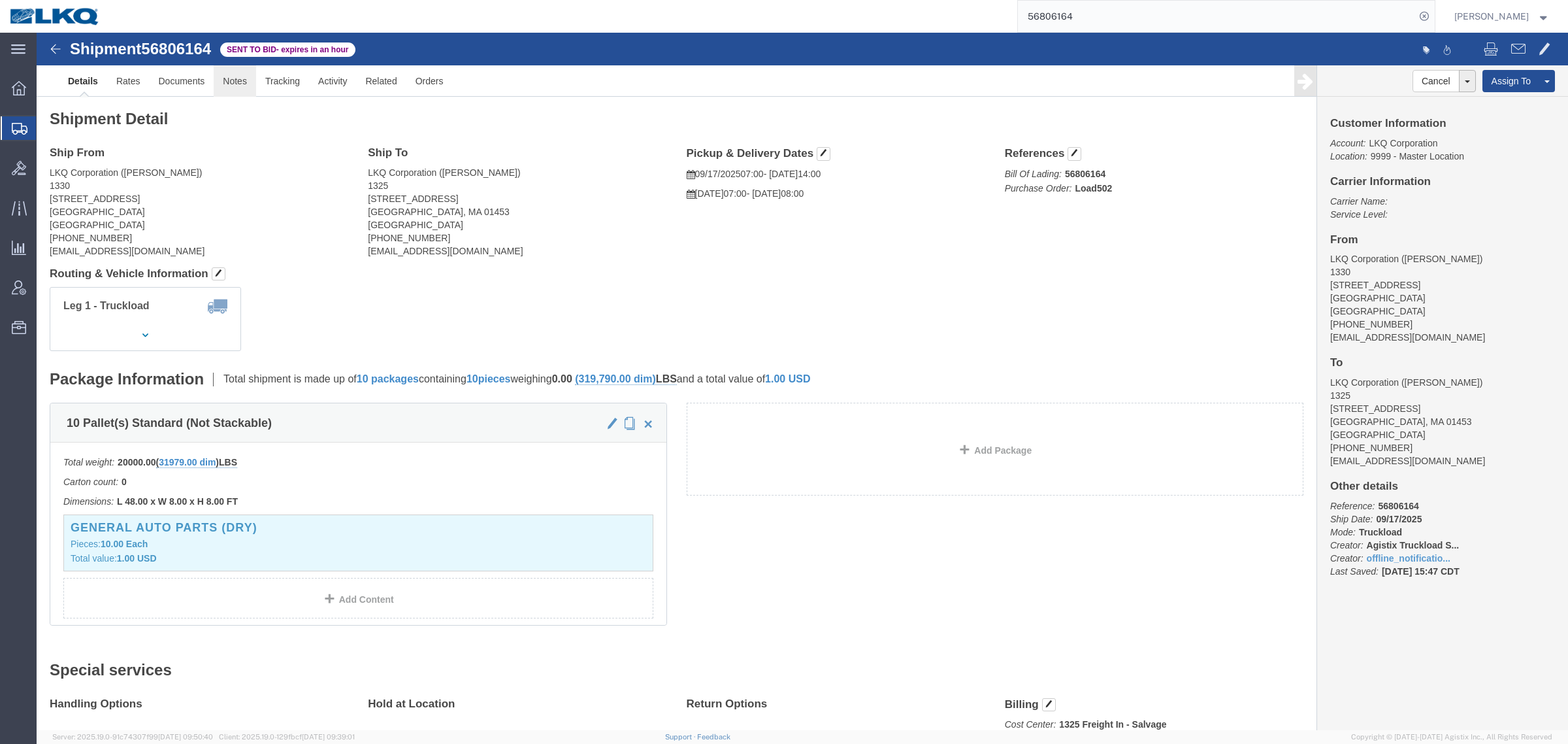
click link "Notes"
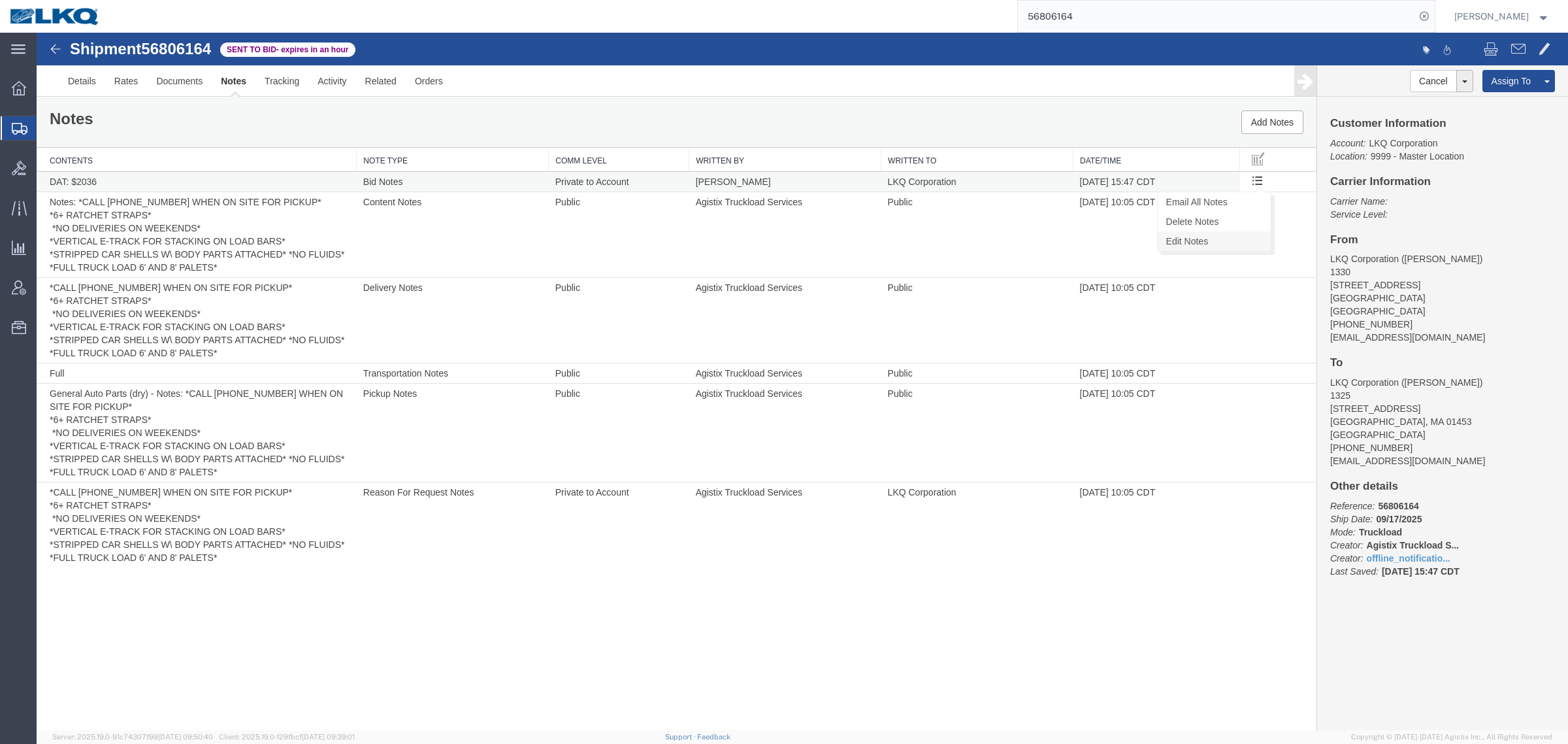
click at [1228, 237] on link "Edit Notes" at bounding box center [1213, 240] width 113 height 19
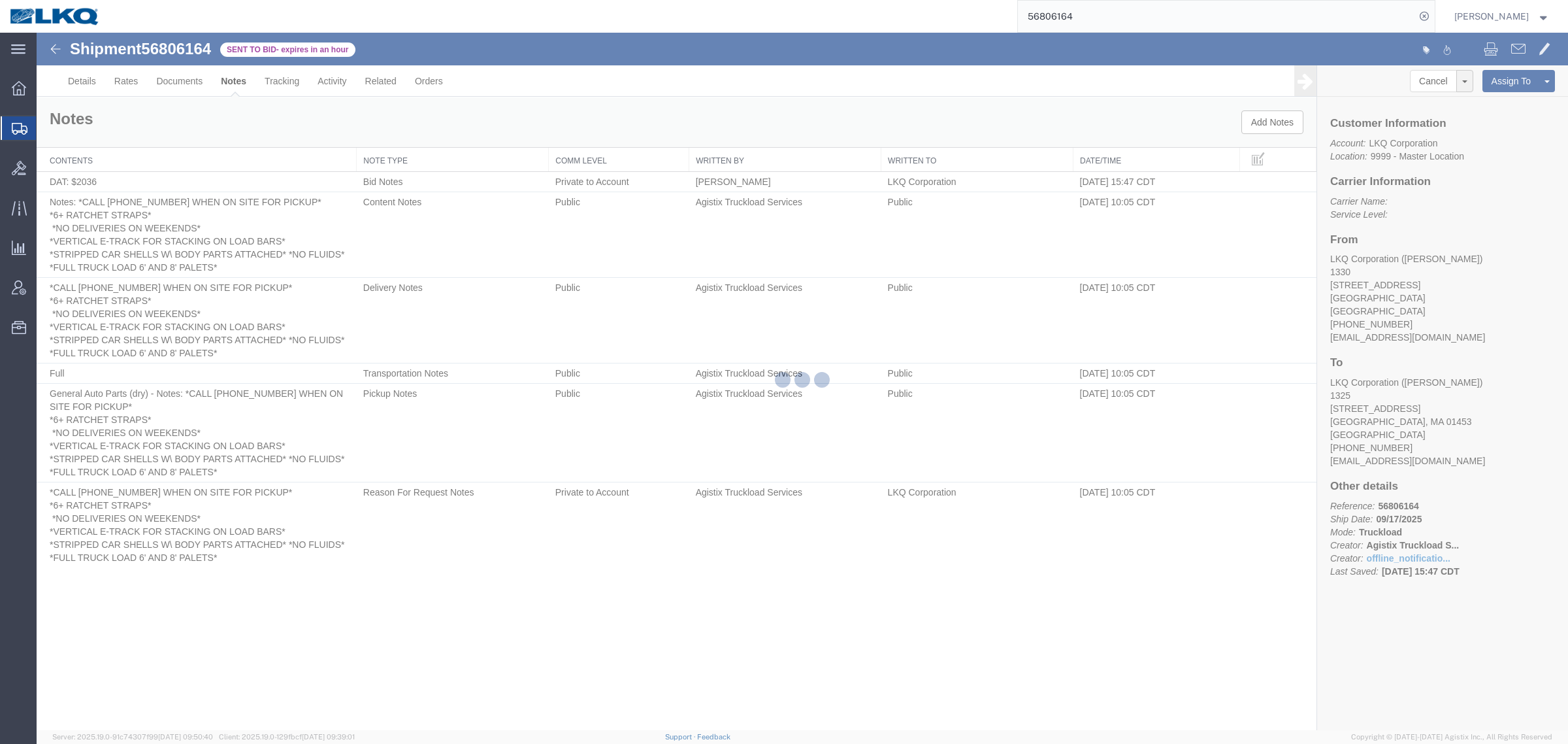
select select "BID_NOTES"
select select "PRIVATE_TO_ACCOUNT"
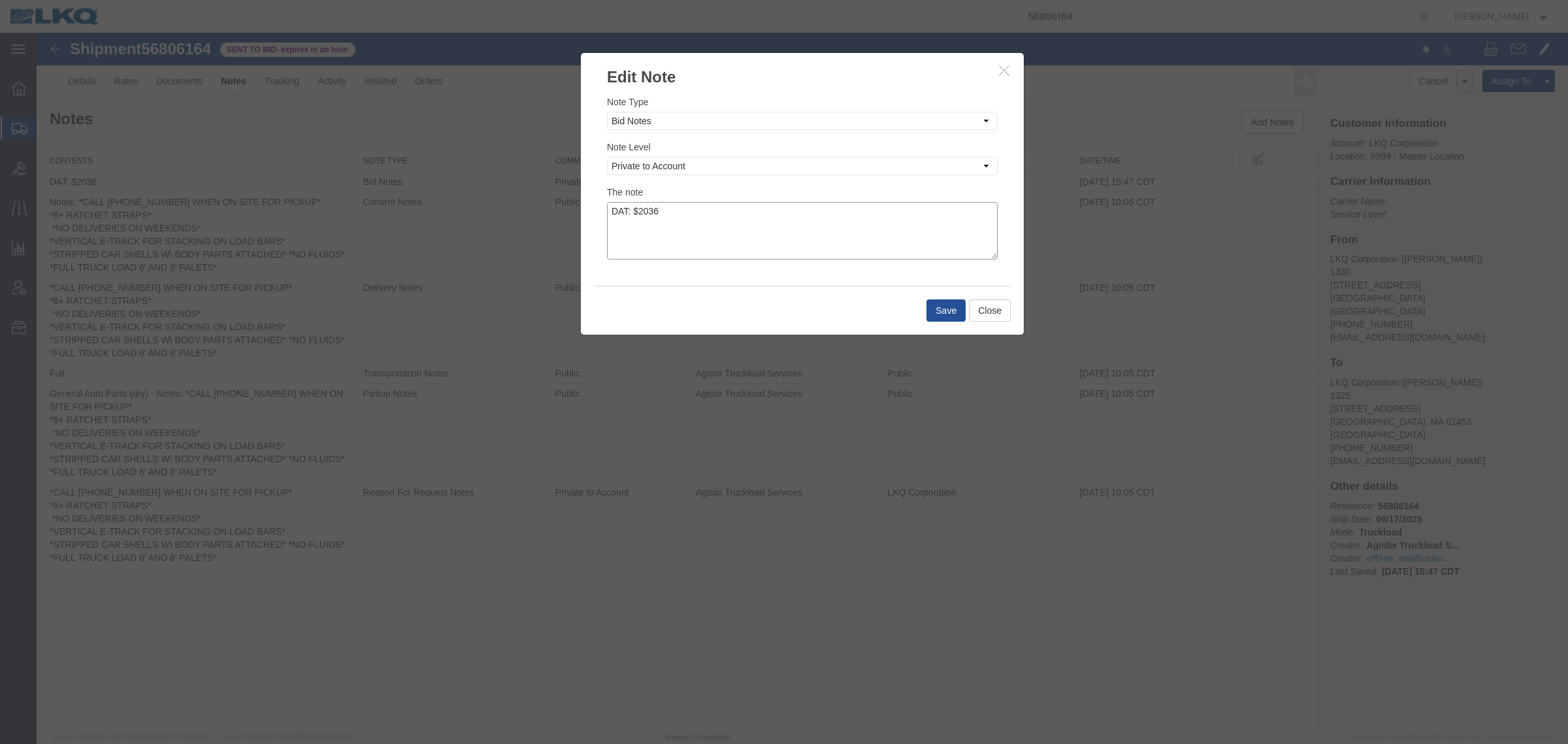
click at [723, 209] on textarea "DAT: $2036" at bounding box center [802, 230] width 391 height 58
type textarea "DAT: $2036, Original: $2087"
click at [953, 307] on button "Save" at bounding box center [945, 310] width 39 height 22
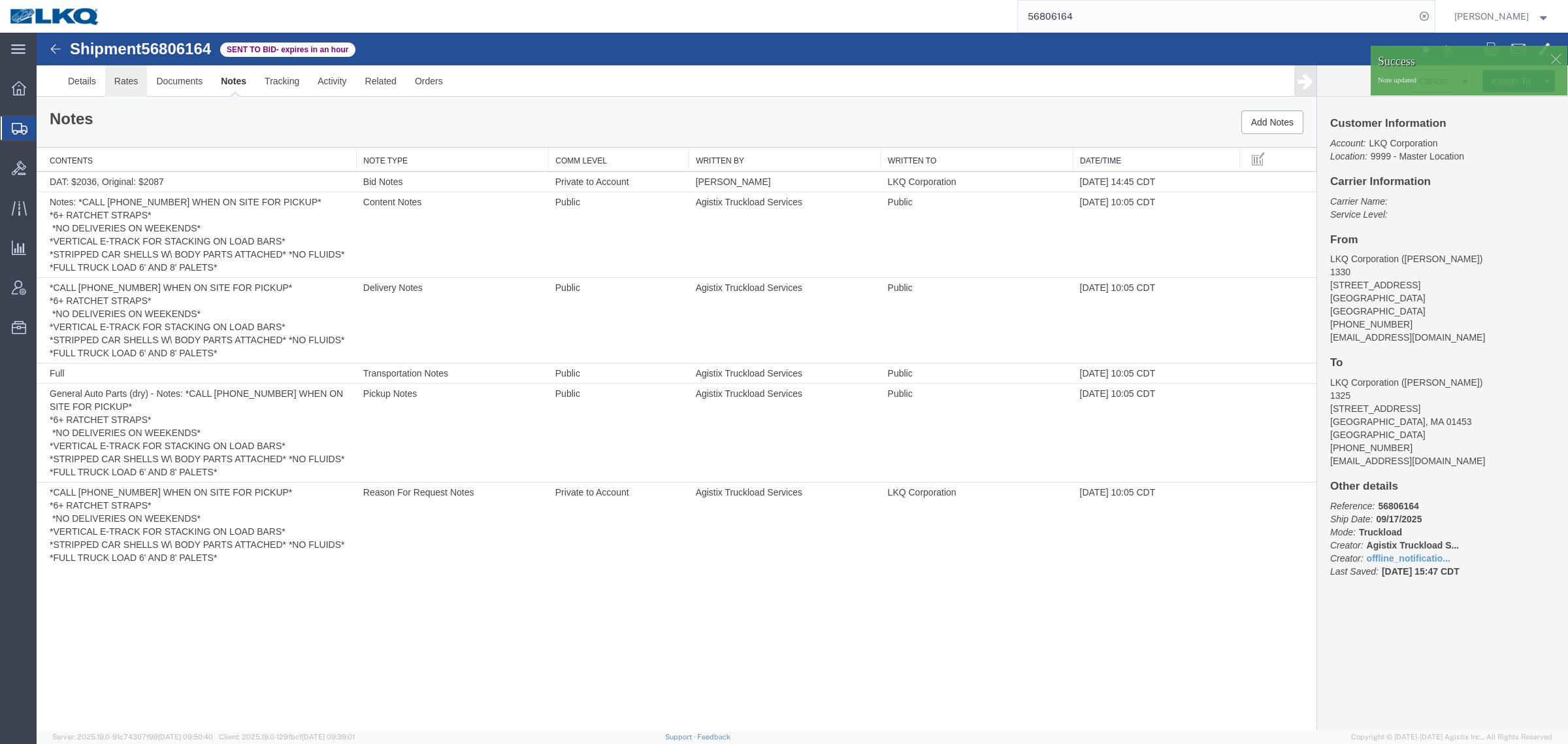
click at [127, 81] on link "Rates" at bounding box center [127, 81] width 42 height 31
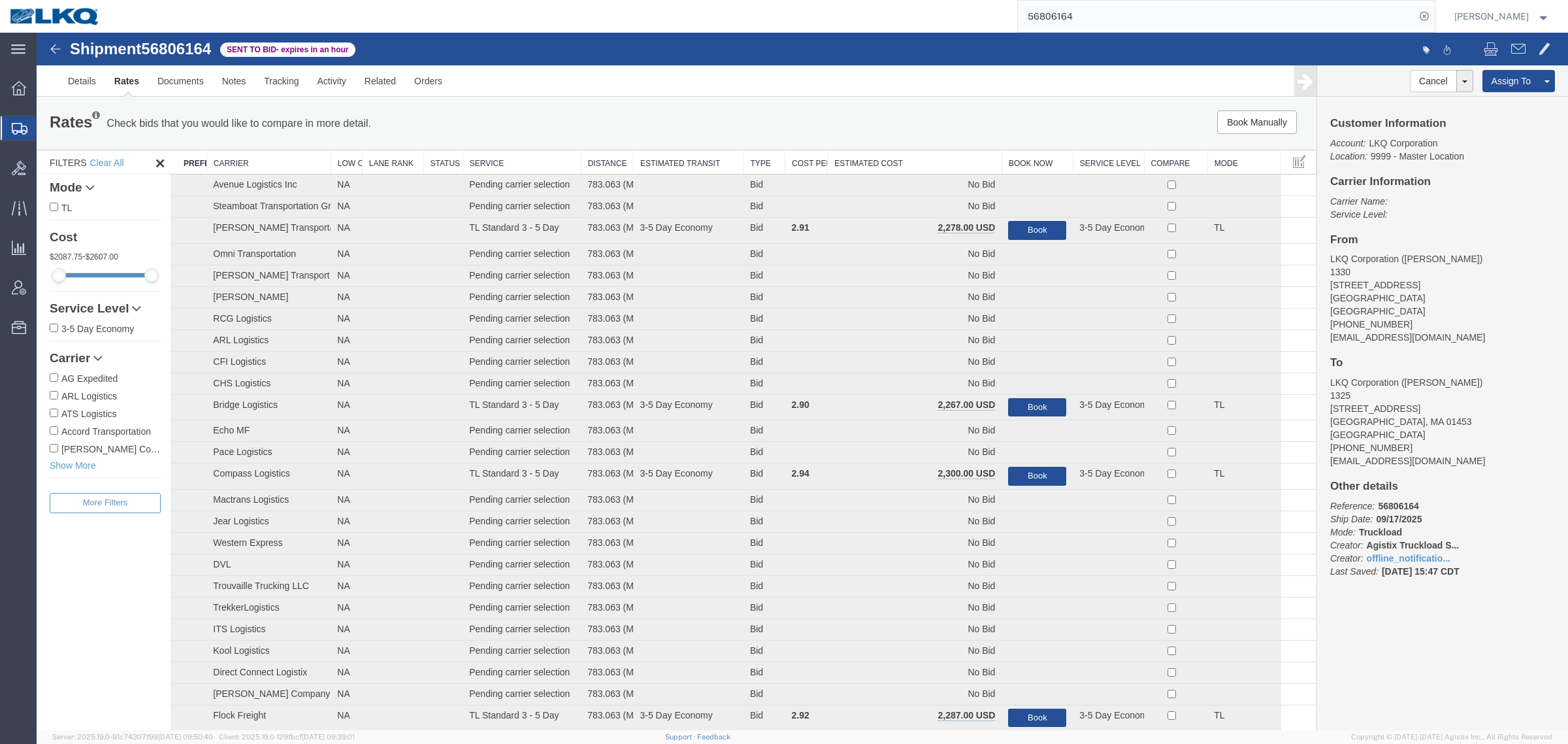
click at [907, 159] on th "Estimated Cost" at bounding box center [914, 162] width 174 height 24
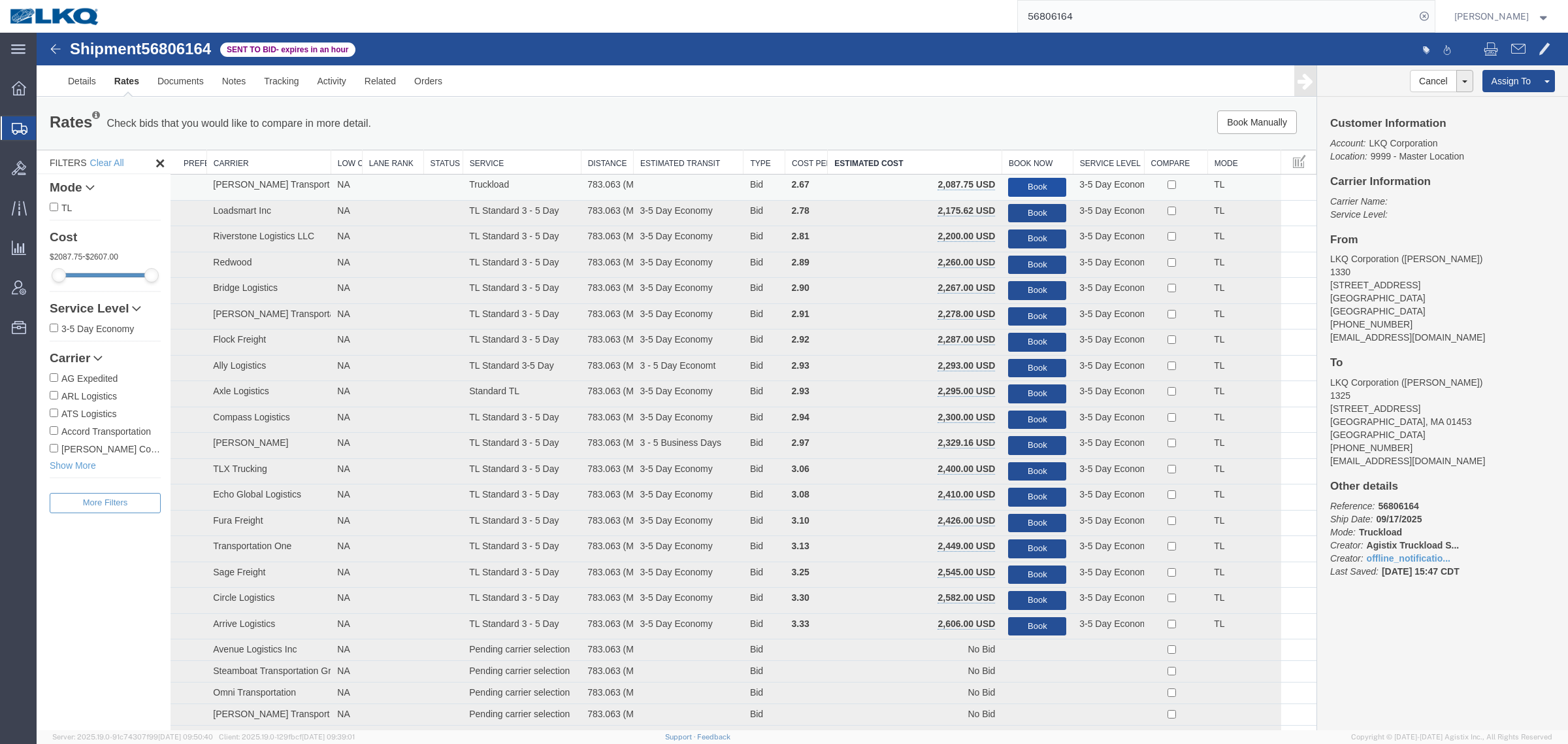
click at [1027, 187] on button "Book" at bounding box center [1036, 187] width 58 height 19
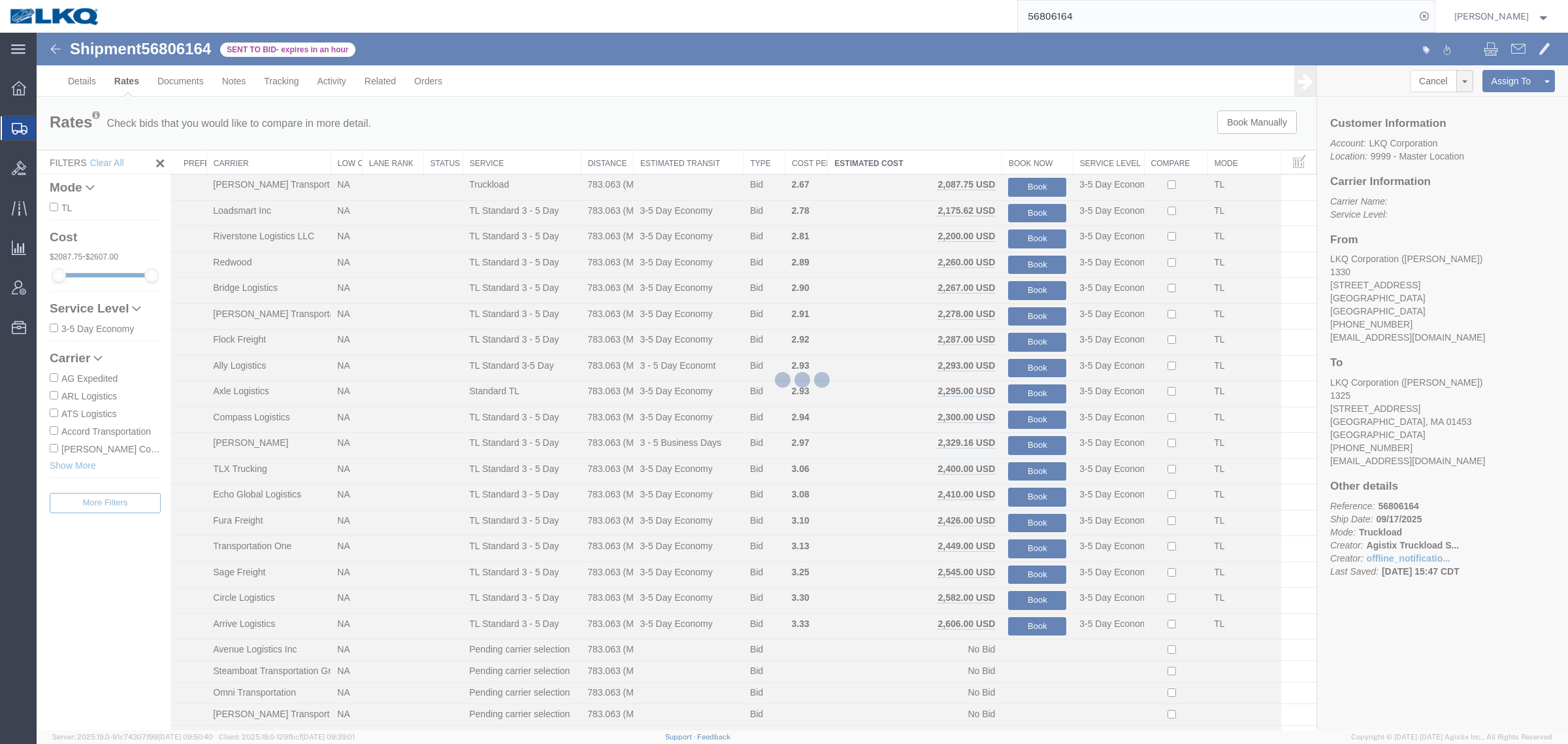
click at [980, 161] on div at bounding box center [802, 382] width 1531 height 697
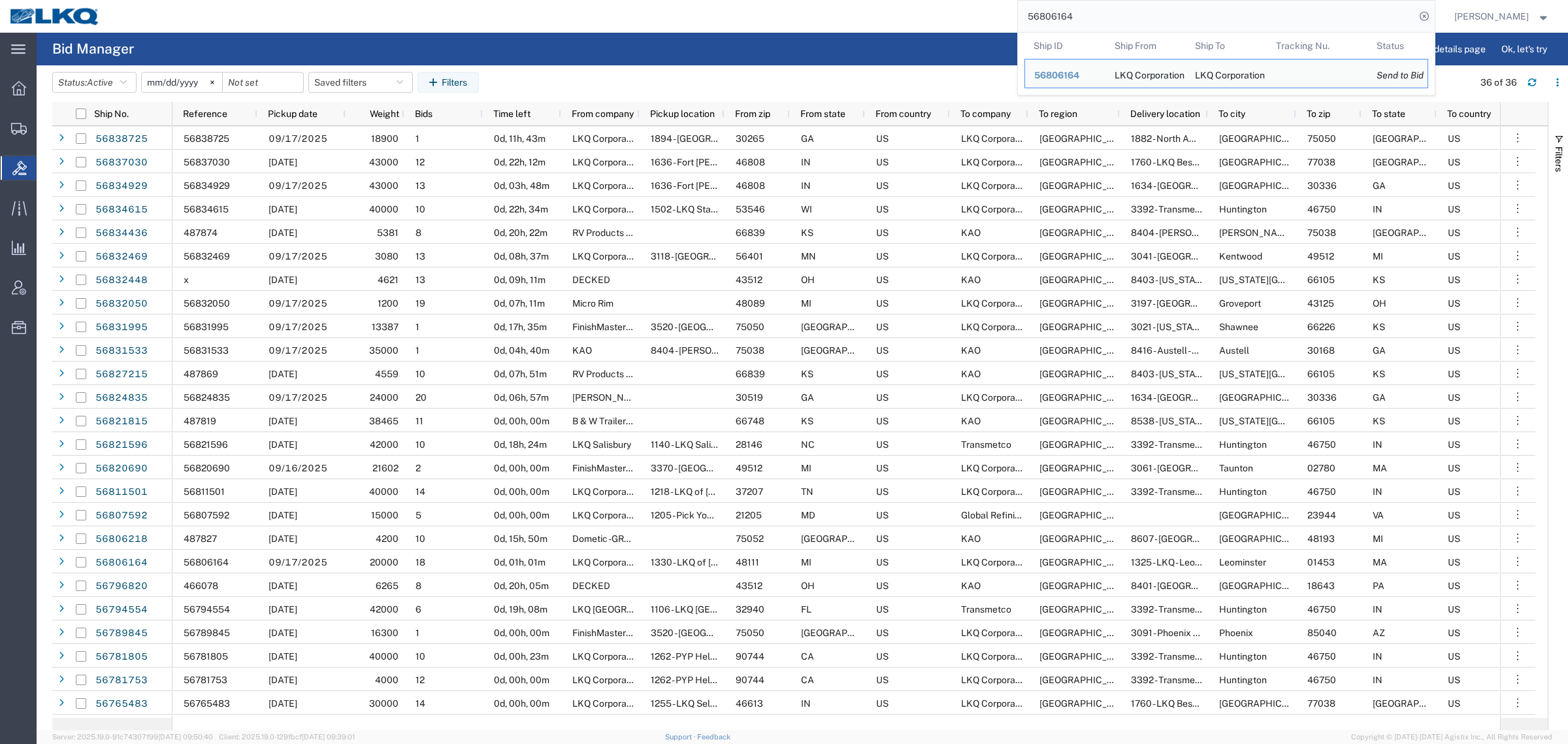
click at [1104, 10] on input "56806164" at bounding box center [1216, 17] width 397 height 31
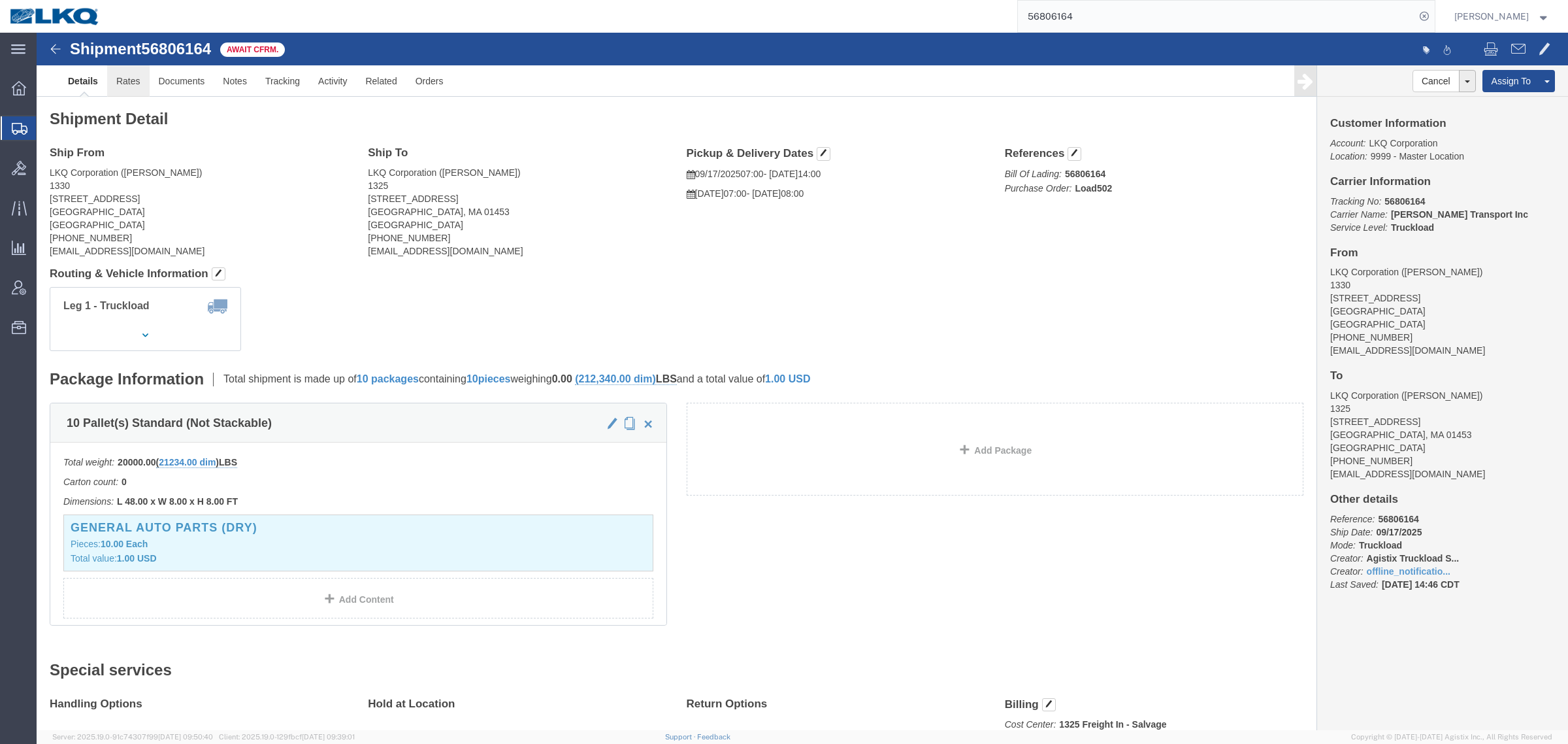
click link "Rates"
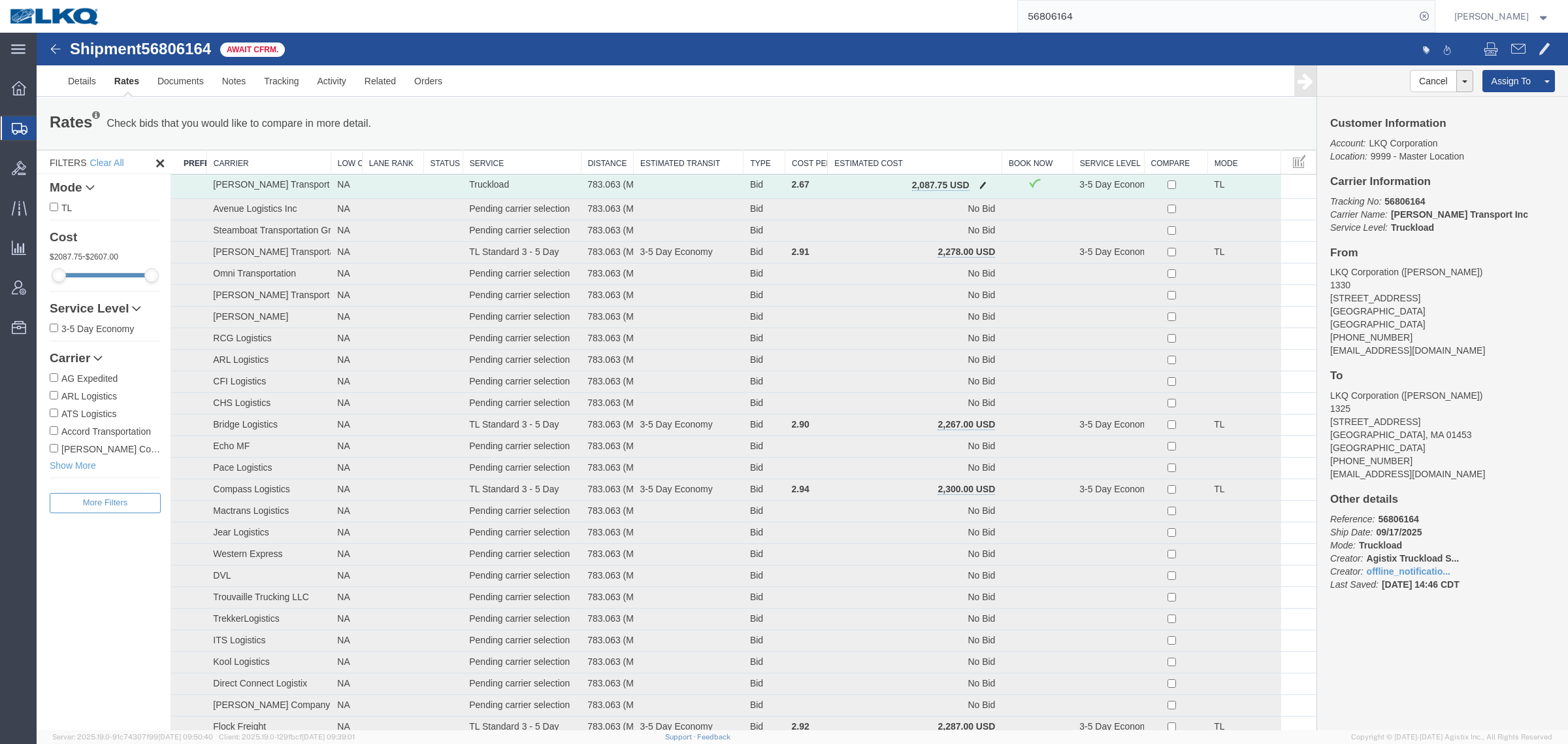
click at [980, 185] on span "button" at bounding box center [983, 185] width 7 height 9
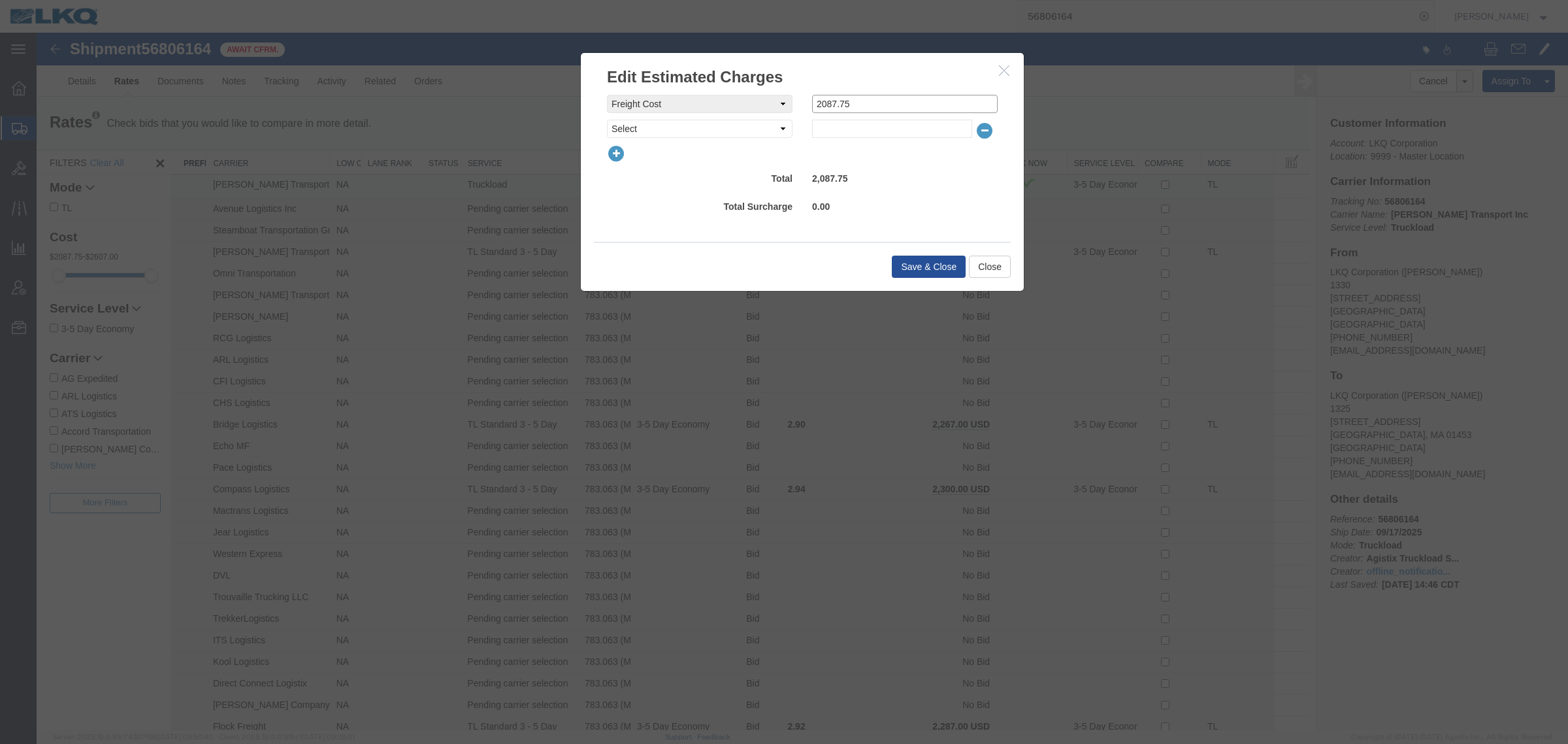
click at [909, 101] on input "2087.75" at bounding box center [904, 104] width 185 height 18
type input "2050"
click at [903, 258] on button "Save & Close" at bounding box center [928, 267] width 73 height 22
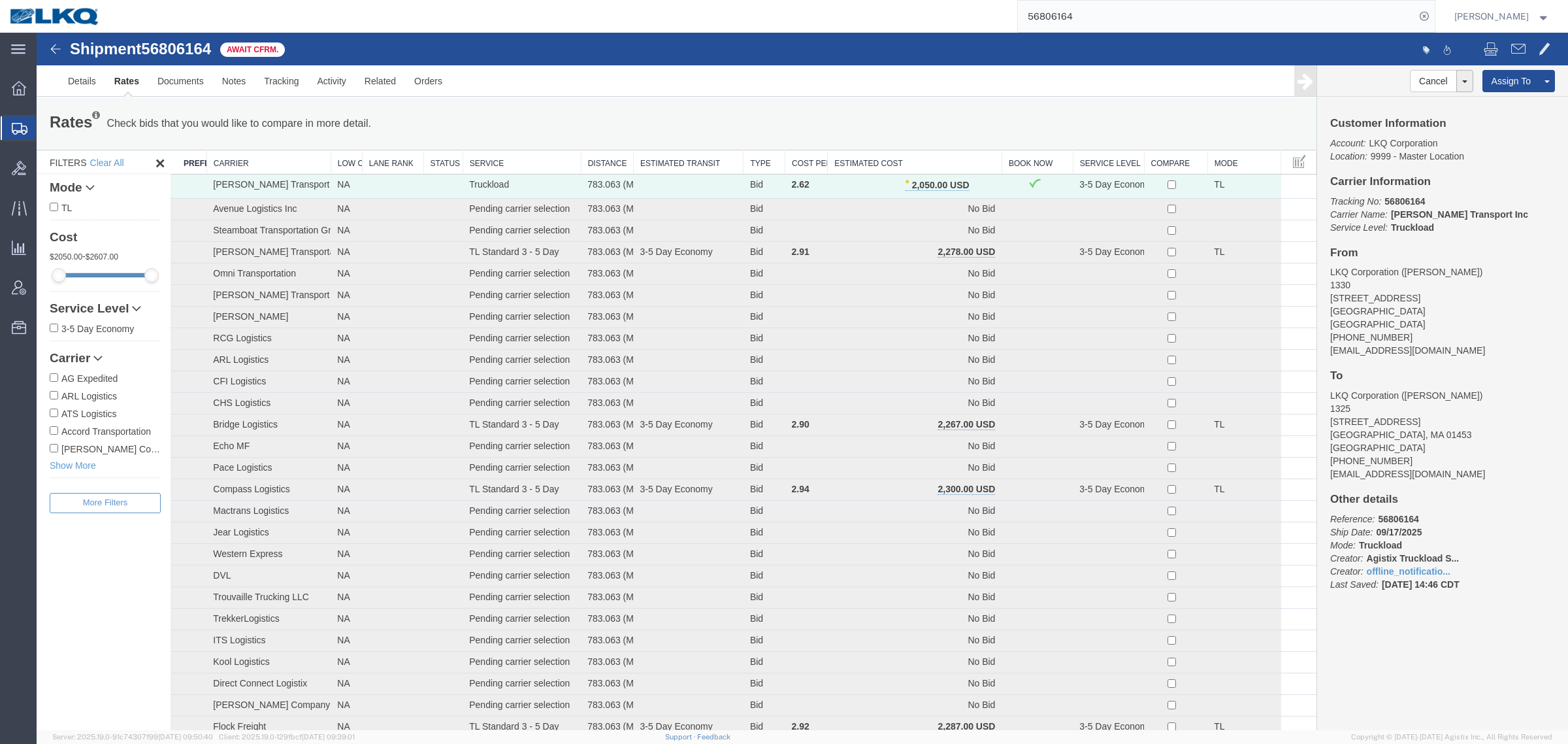
click at [572, 88] on ul "Details Rates Documents Notes Tracking Activity Related Orders" at bounding box center [801, 80] width 1486 height 30
click at [776, 115] on div "Rates Check bids that you would like to compare in more detail. Compare Filter" at bounding box center [411, 123] width 743 height 26
click at [723, 122] on div "Rates Check bids that you would like to compare in more detail. Compare Filter" at bounding box center [411, 123] width 743 height 26
drag, startPoint x: 696, startPoint y: 111, endPoint x: 993, endPoint y: 37, distance: 306.1
click at [716, 101] on div "Rates Check bids that you would like to compare in more detail. Compare Filter …" at bounding box center [676, 123] width 1279 height 52
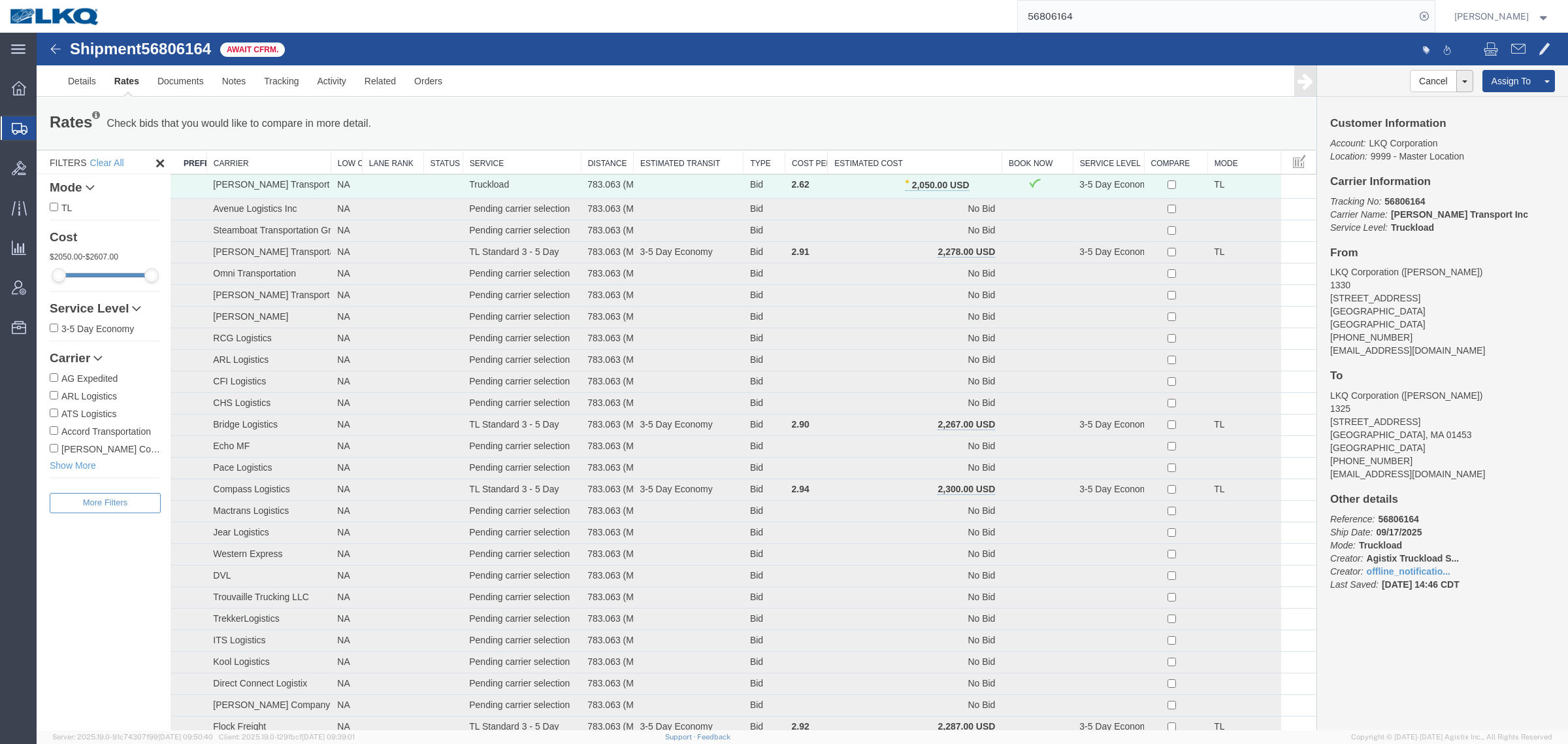
drag, startPoint x: 1014, startPoint y: 54, endPoint x: 766, endPoint y: 41, distance: 248.3
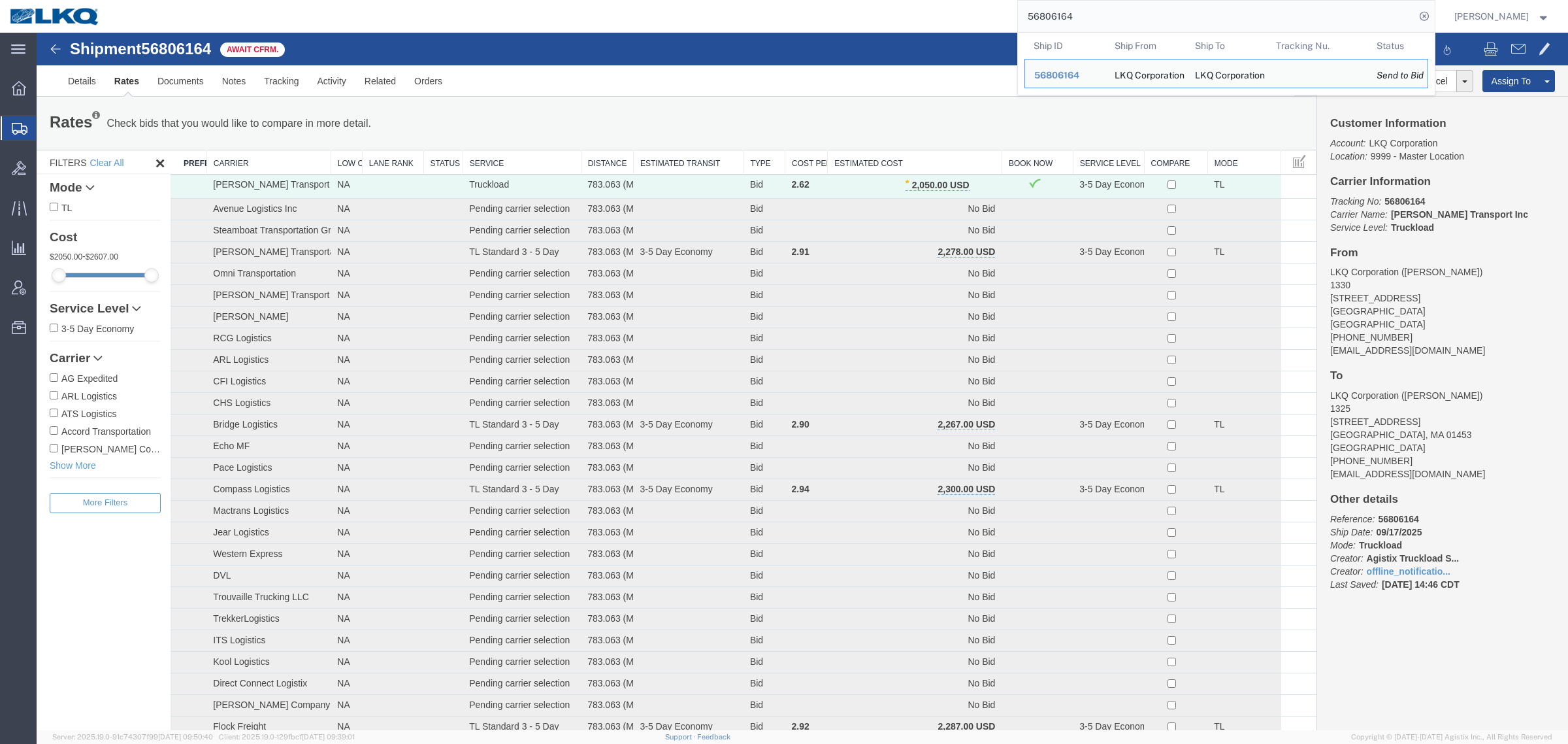
paste input "76757"
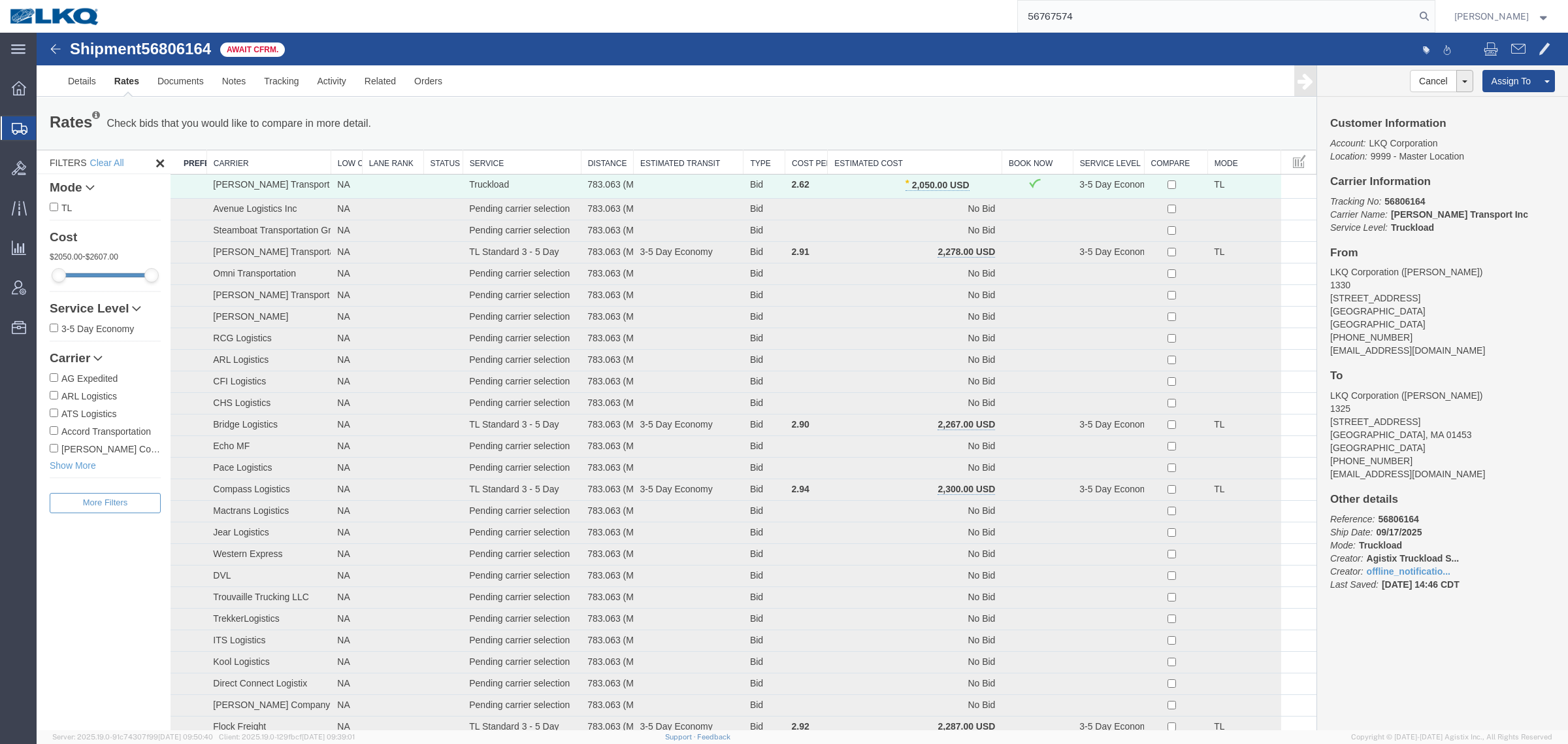
type input "56767574"
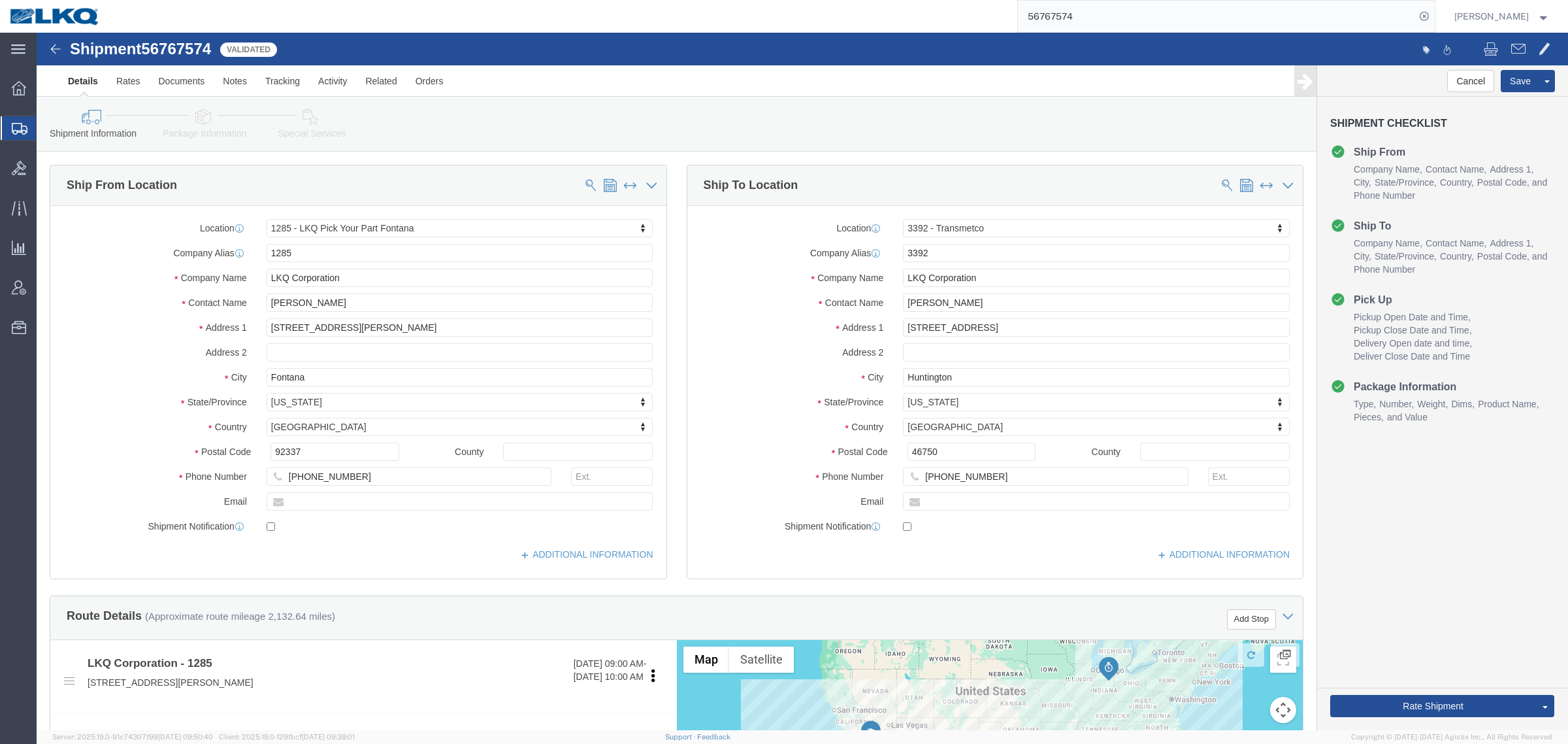
select select "27478"
select select "28018"
click div "Shipment Information Package Information Special Services Loading Routing"
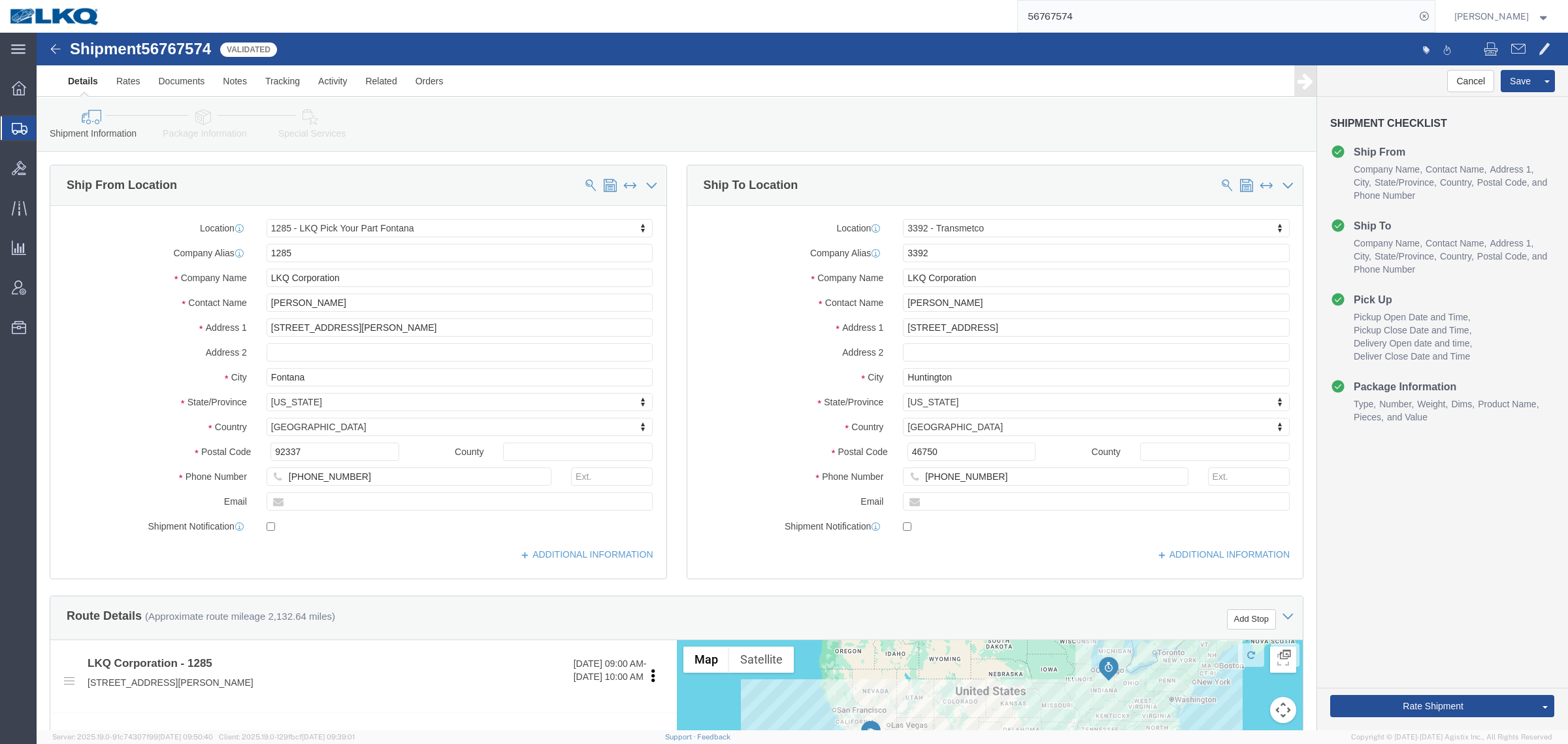
click div "Shipment Information Package Information Special Services Loading Routing"
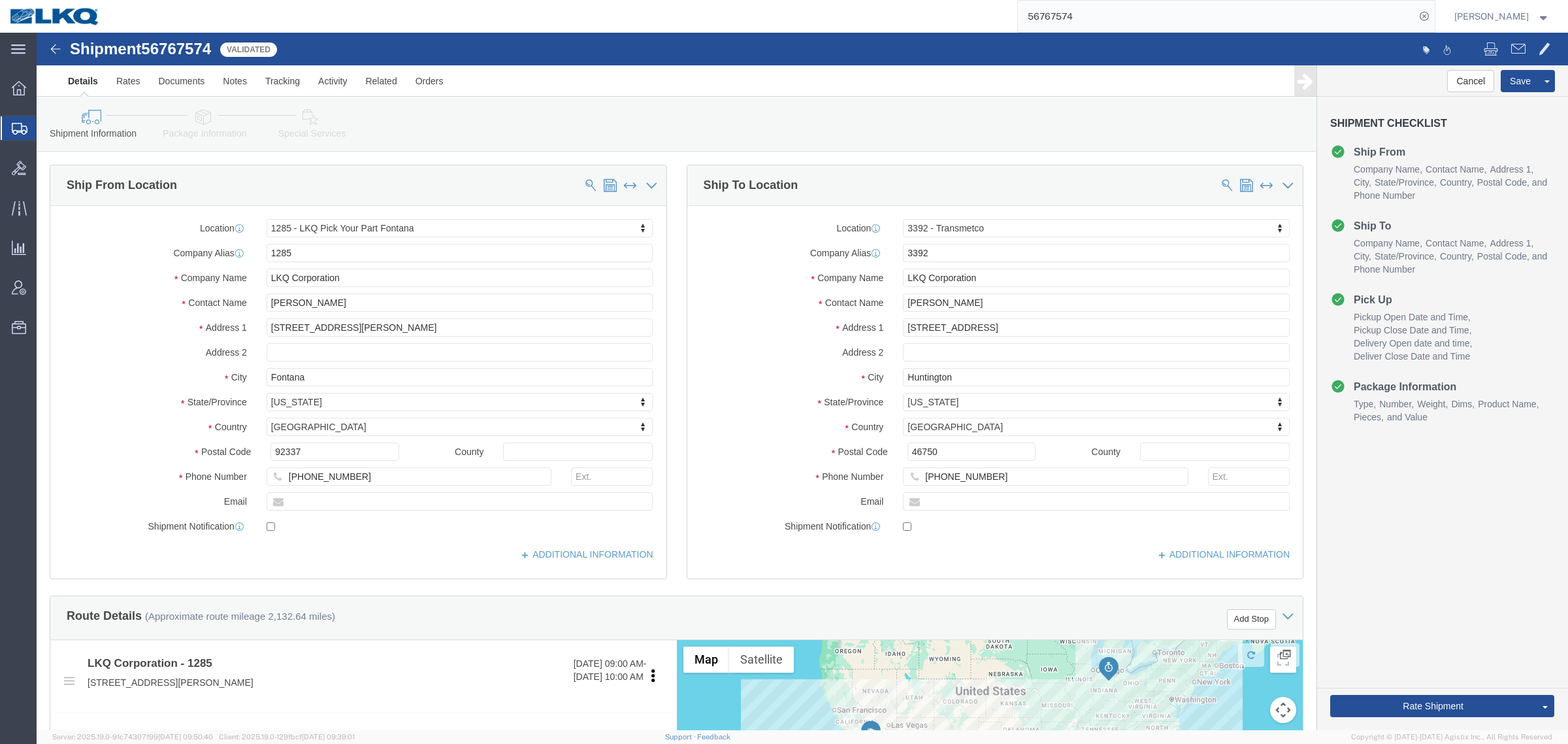
click div "Shipment Information Package Information Special Services Loading Routing"
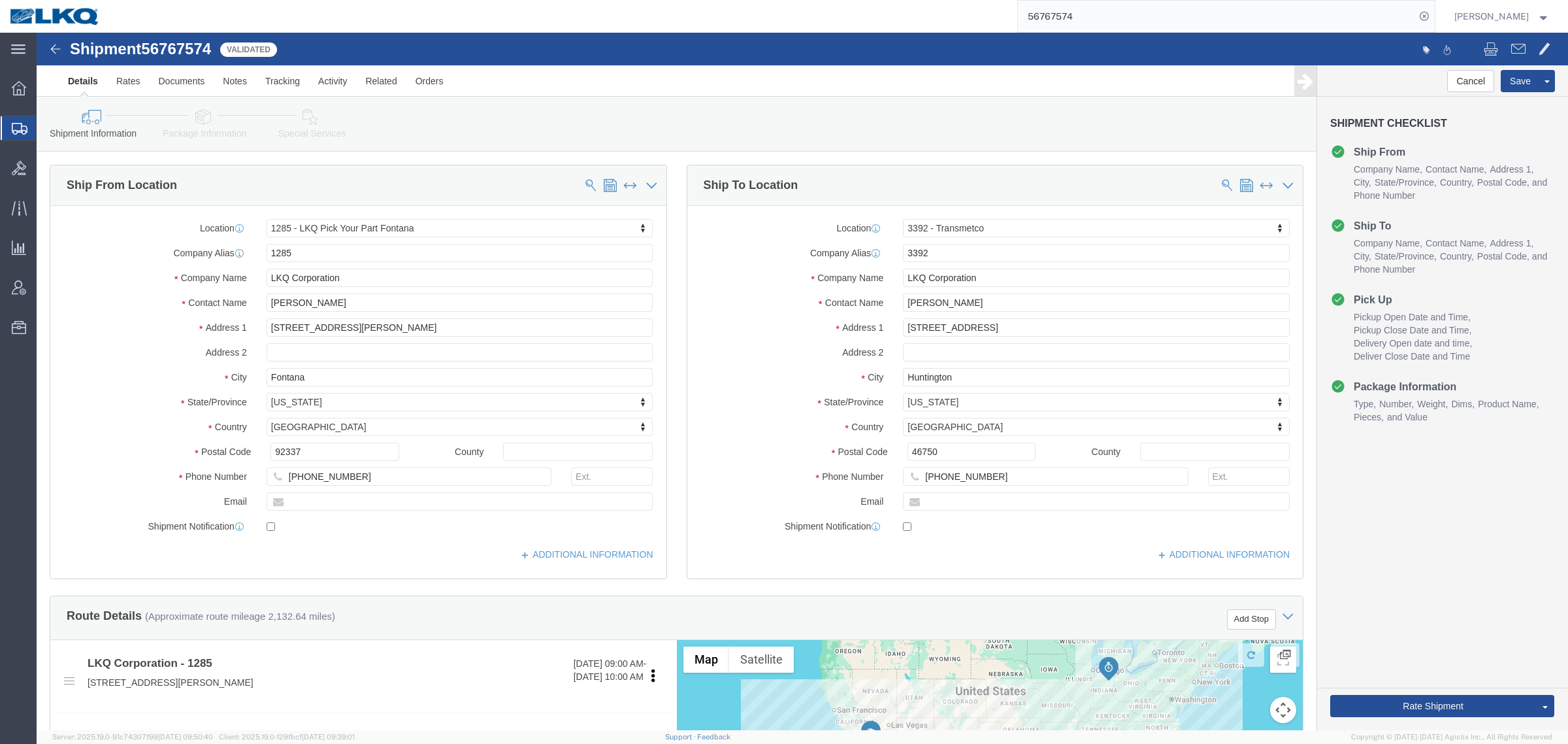
click div "Shipment Information Package Information Special Services Loading Routing"
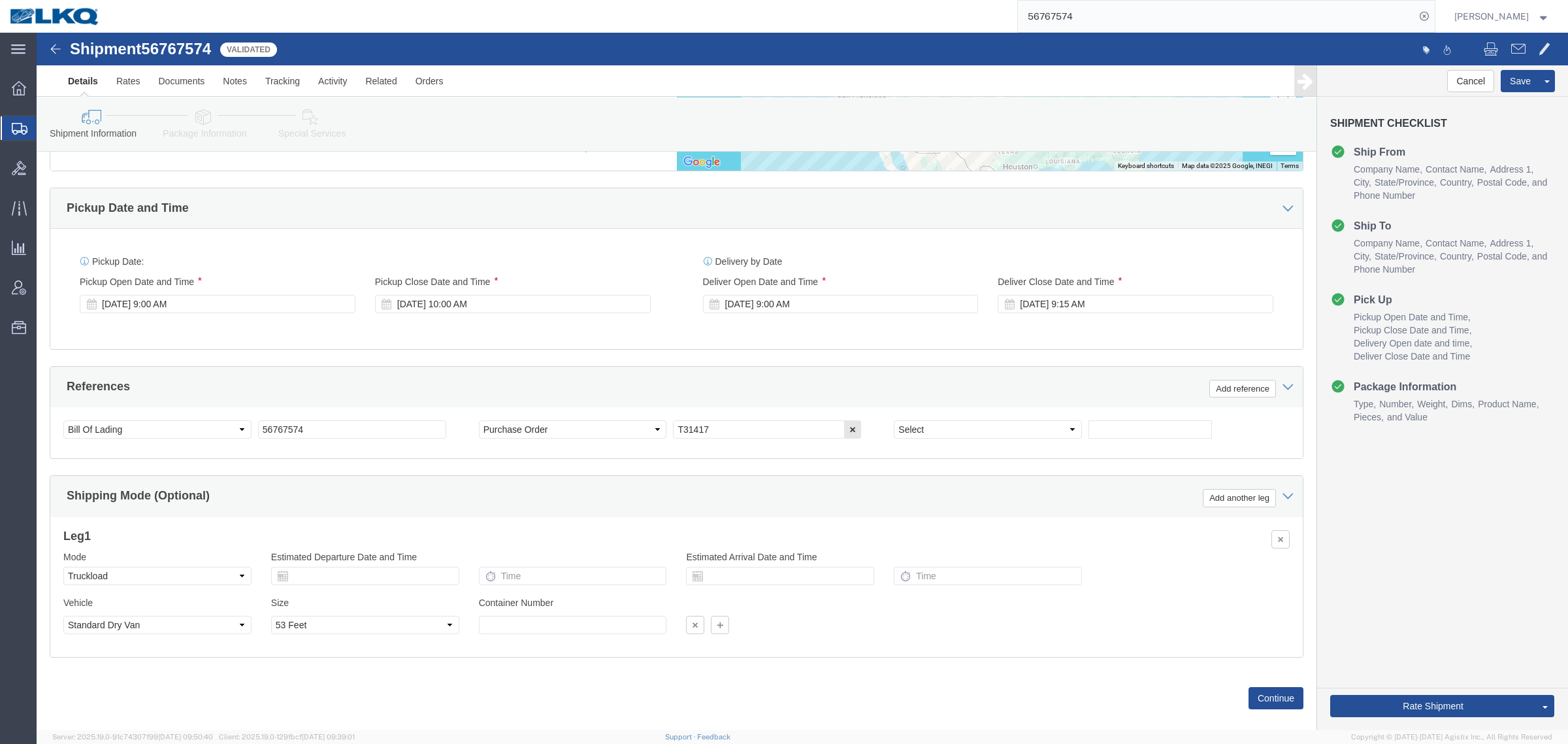
scroll to position [638, 0]
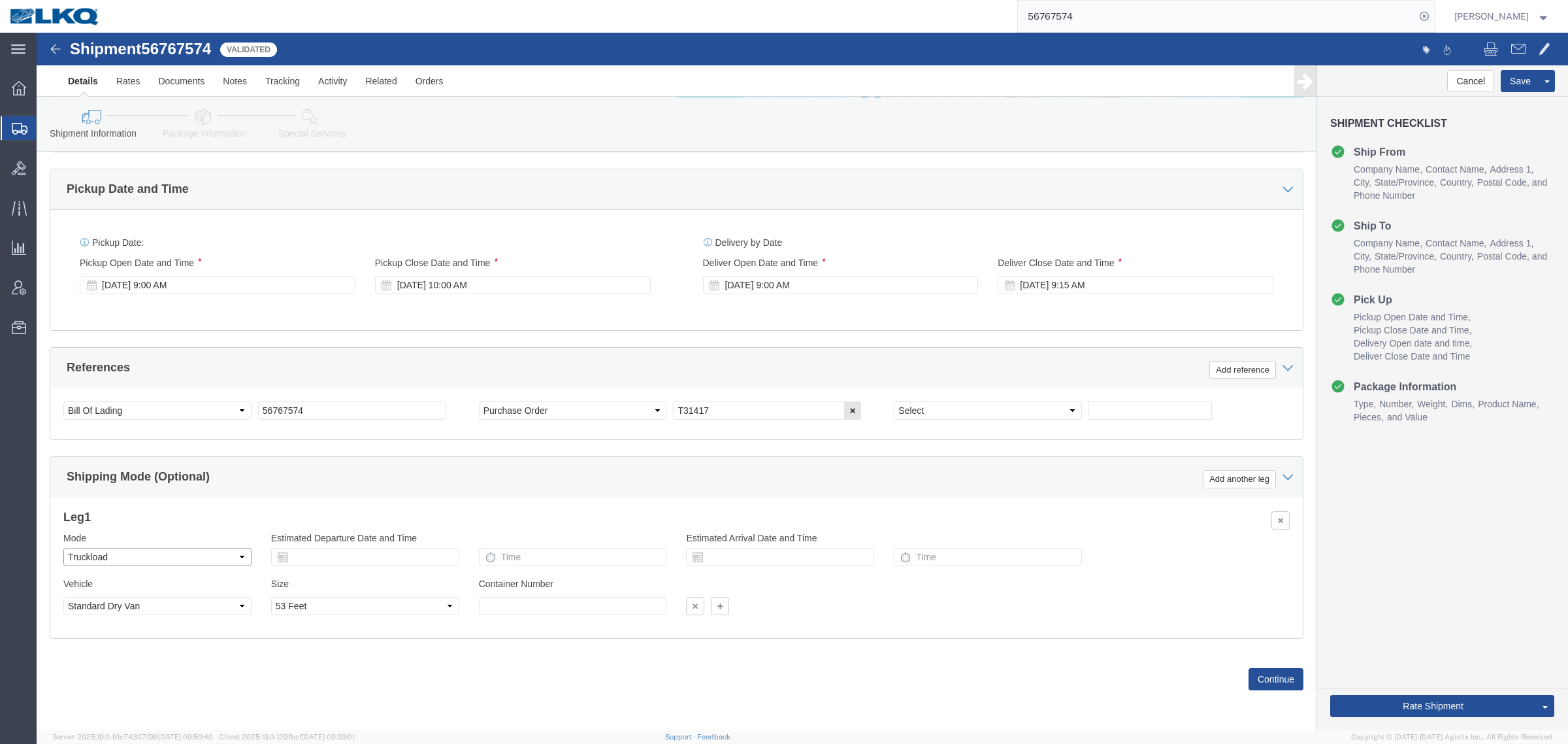
click select "Select Air Less than Truckload Multi-Leg Ocean Freight Rail Small Parcel Truckl…"
select select "RAIL"
click select "Select Air Less than Truckload Multi-Leg Ocean Freight Rail Small Parcel Truckl…"
click icon
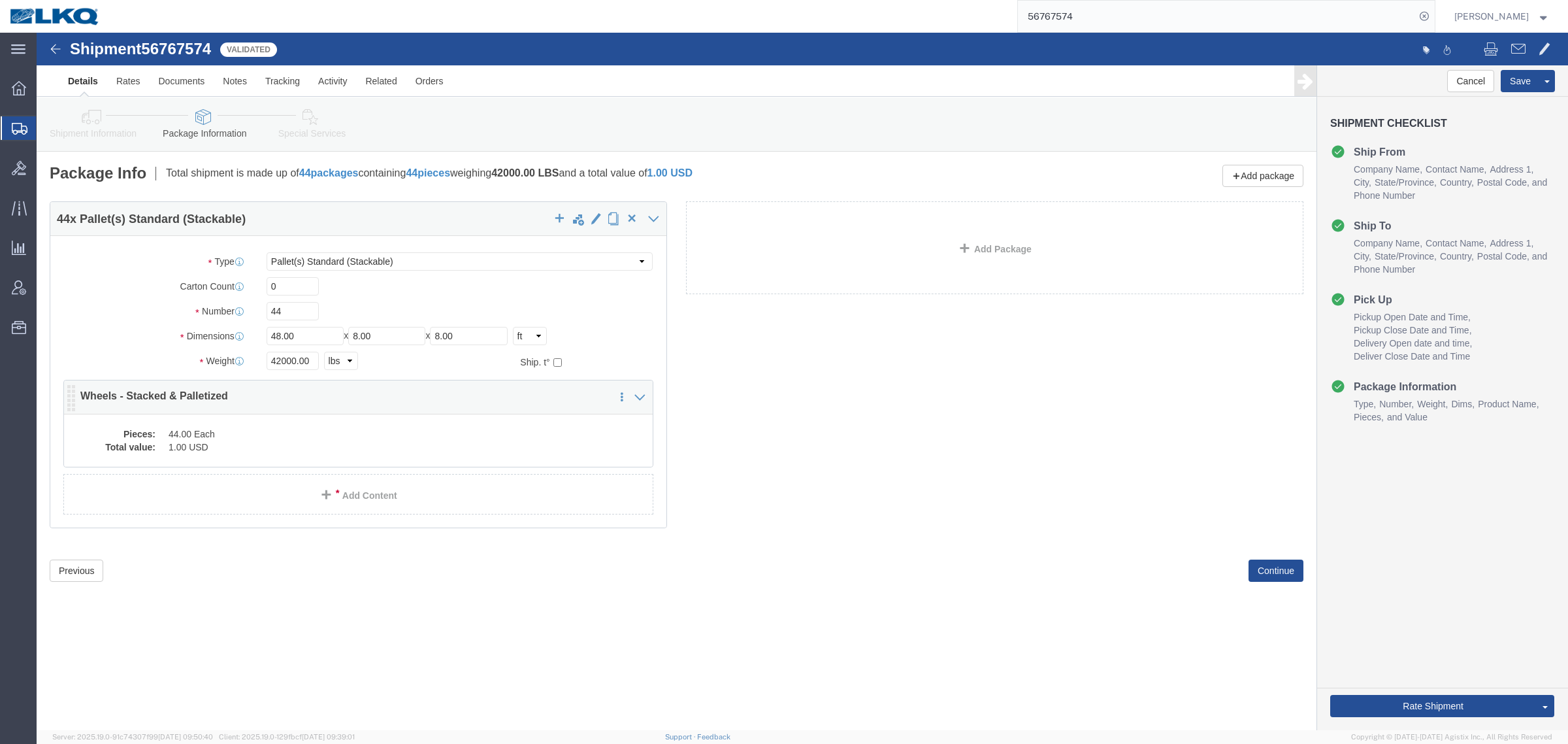
click dd "1.00 USD"
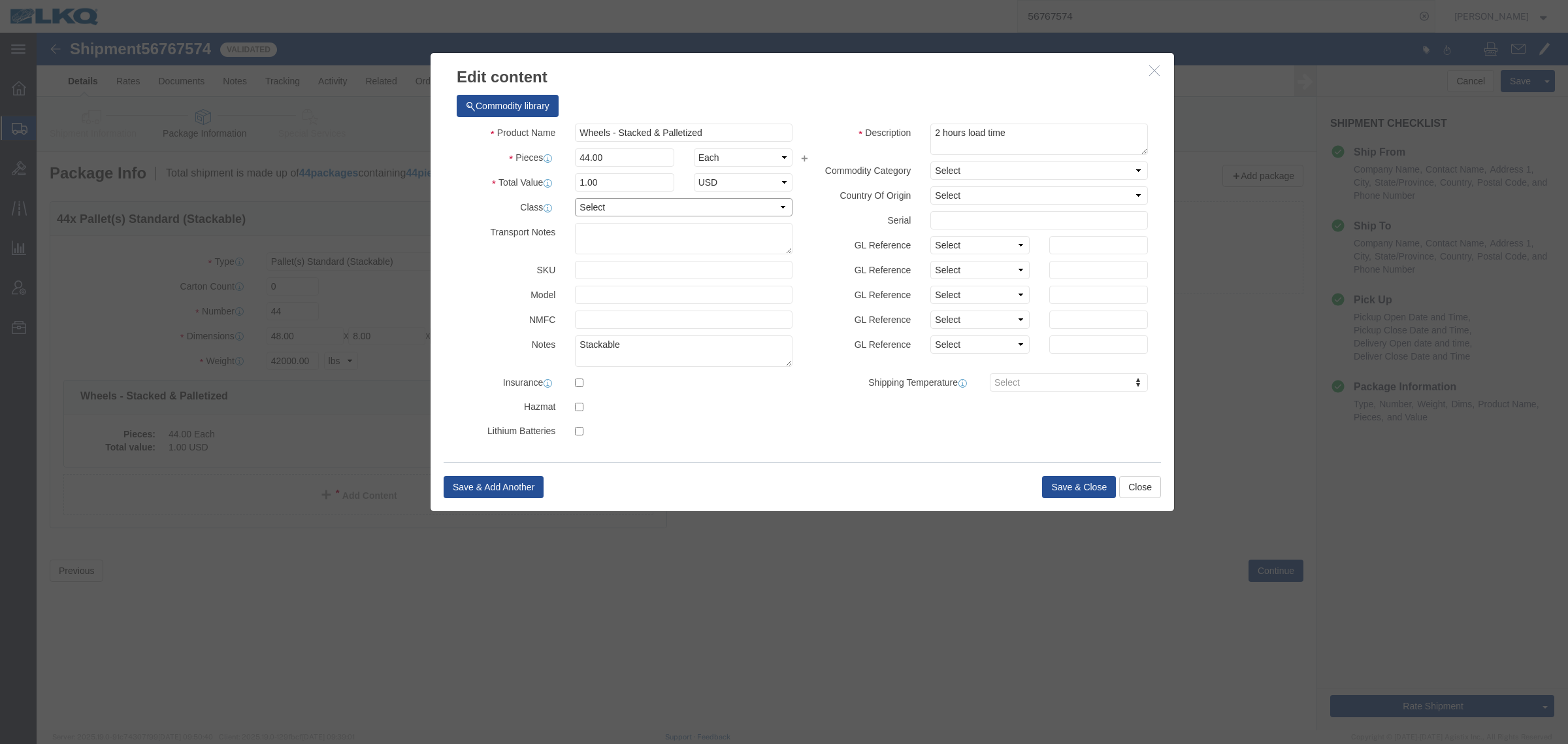
click select "Select 50 55 60 65 70 85 92.5 100 125 175 250 300 400"
select select "92.5"
click select "Select 50 55 60 65 70 85 92.5 100 125 175 250 300 400"
click button "Save & Close"
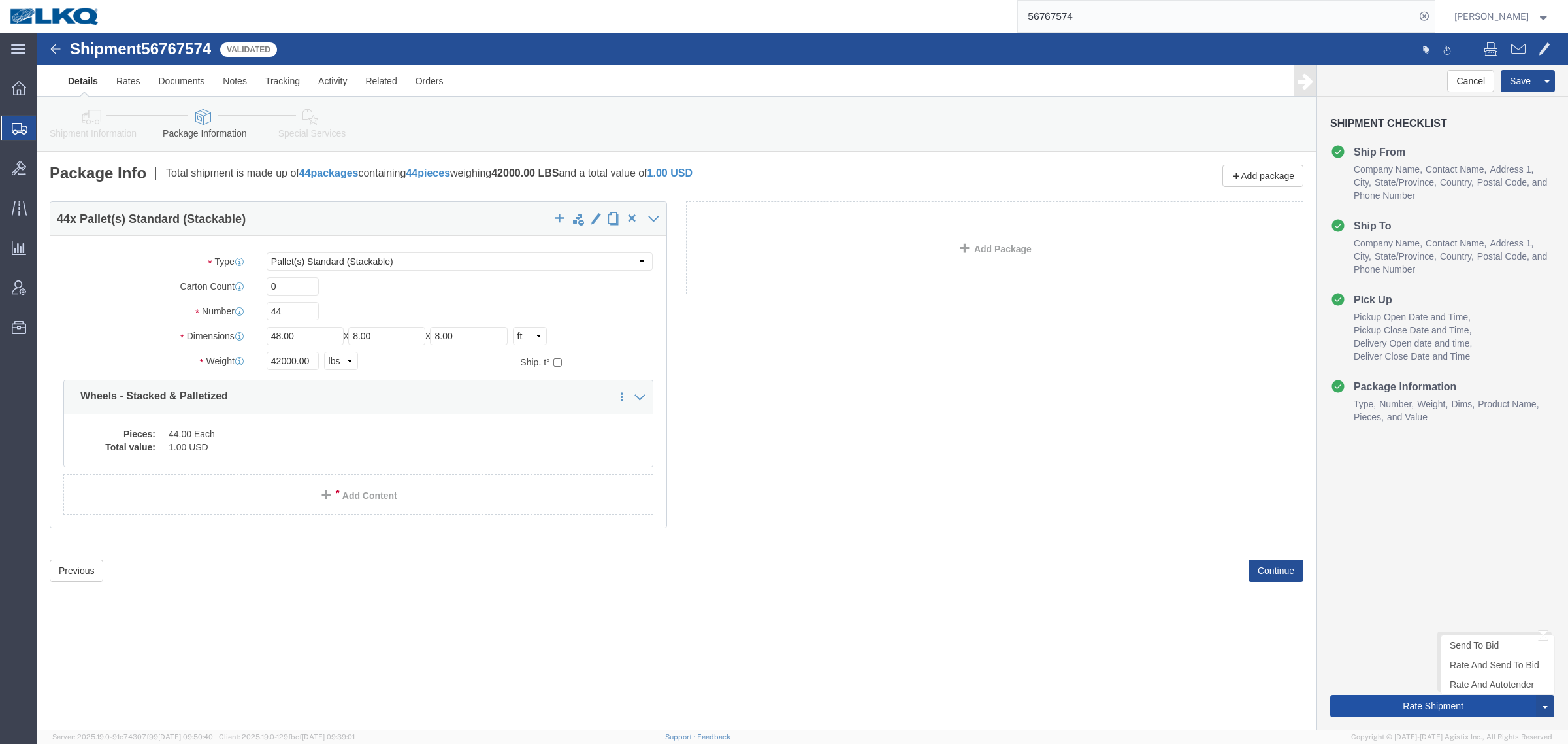
click button "Rate Shipment"
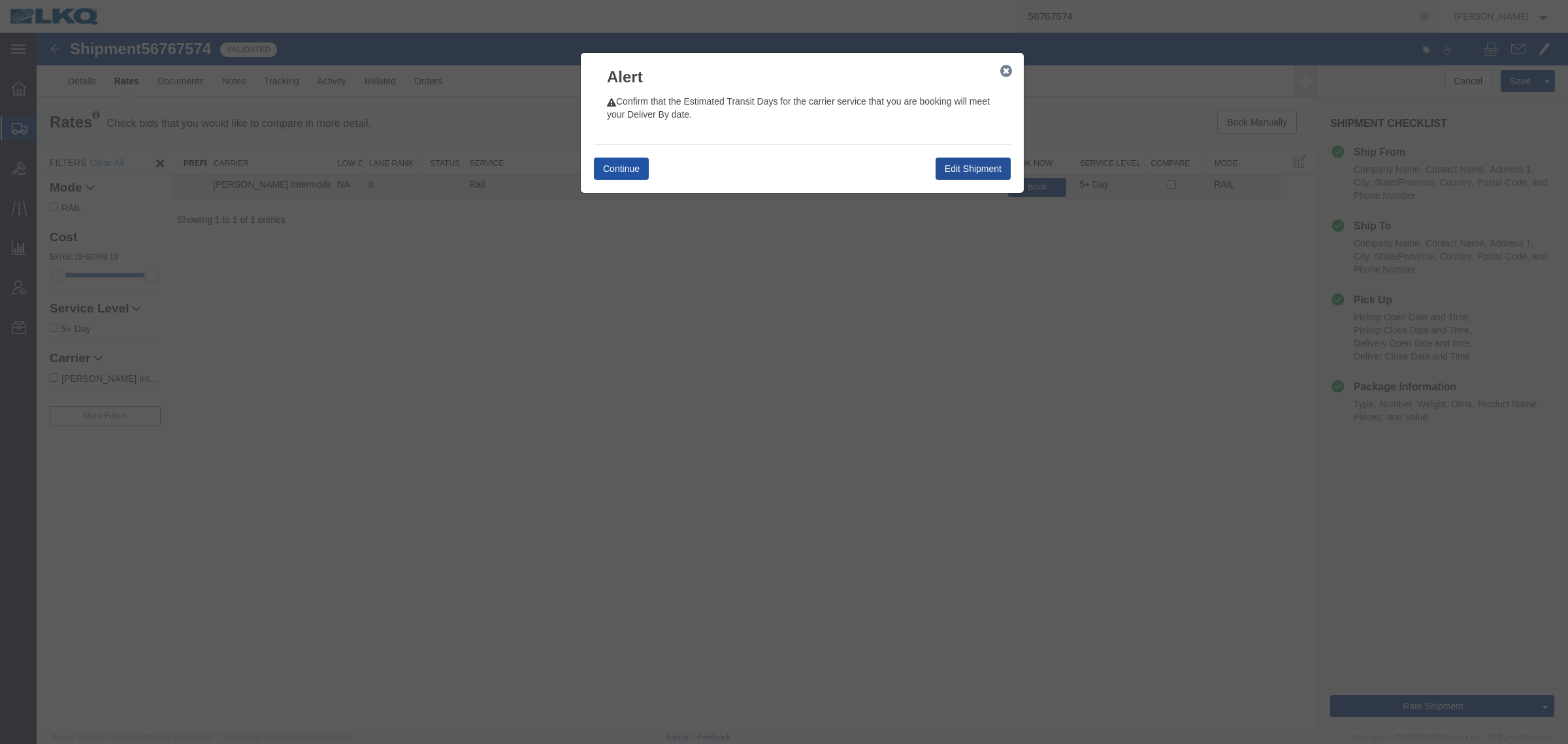
click at [624, 180] on button "Continue" at bounding box center [621, 169] width 55 height 22
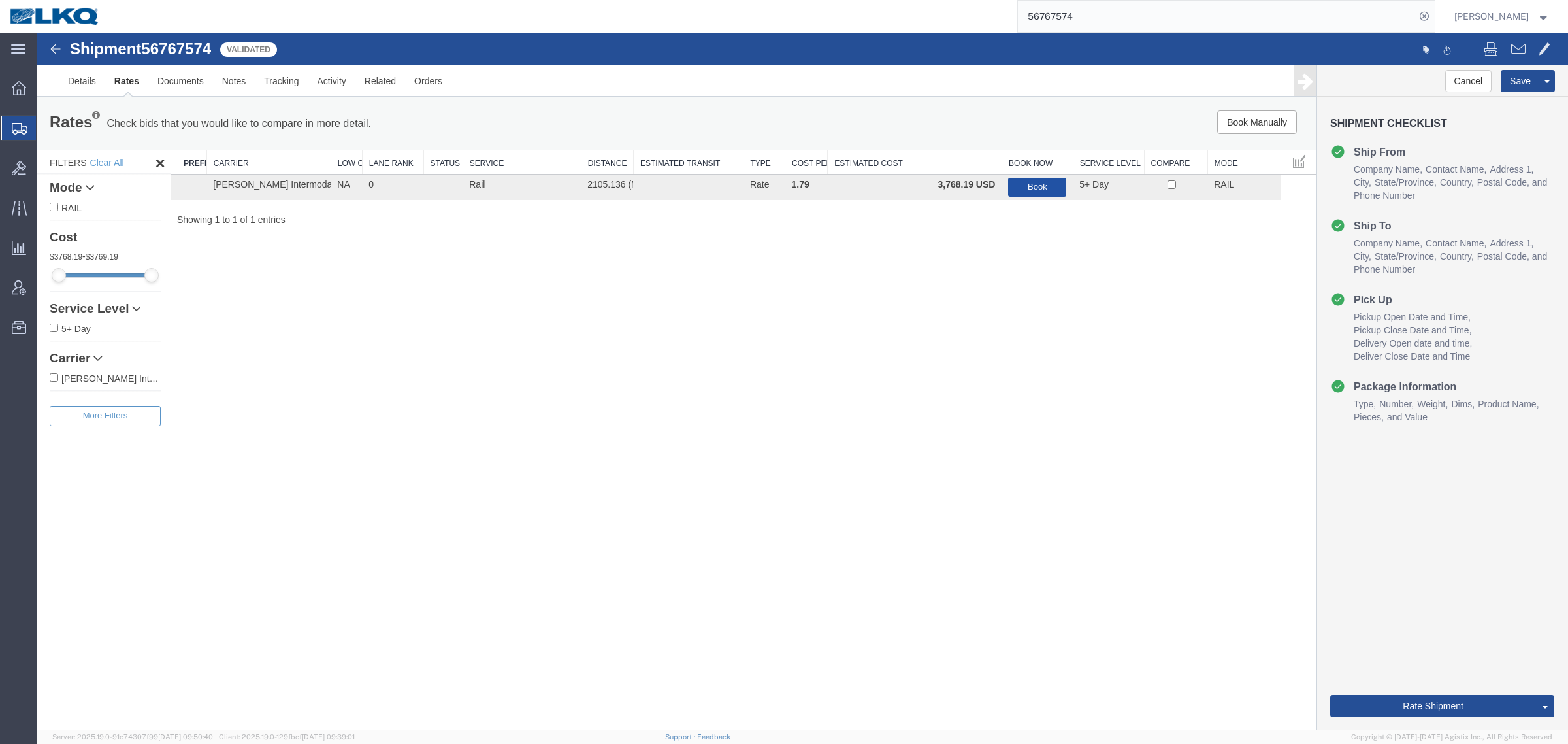
click at [1043, 187] on button "Book" at bounding box center [1036, 187] width 58 height 19
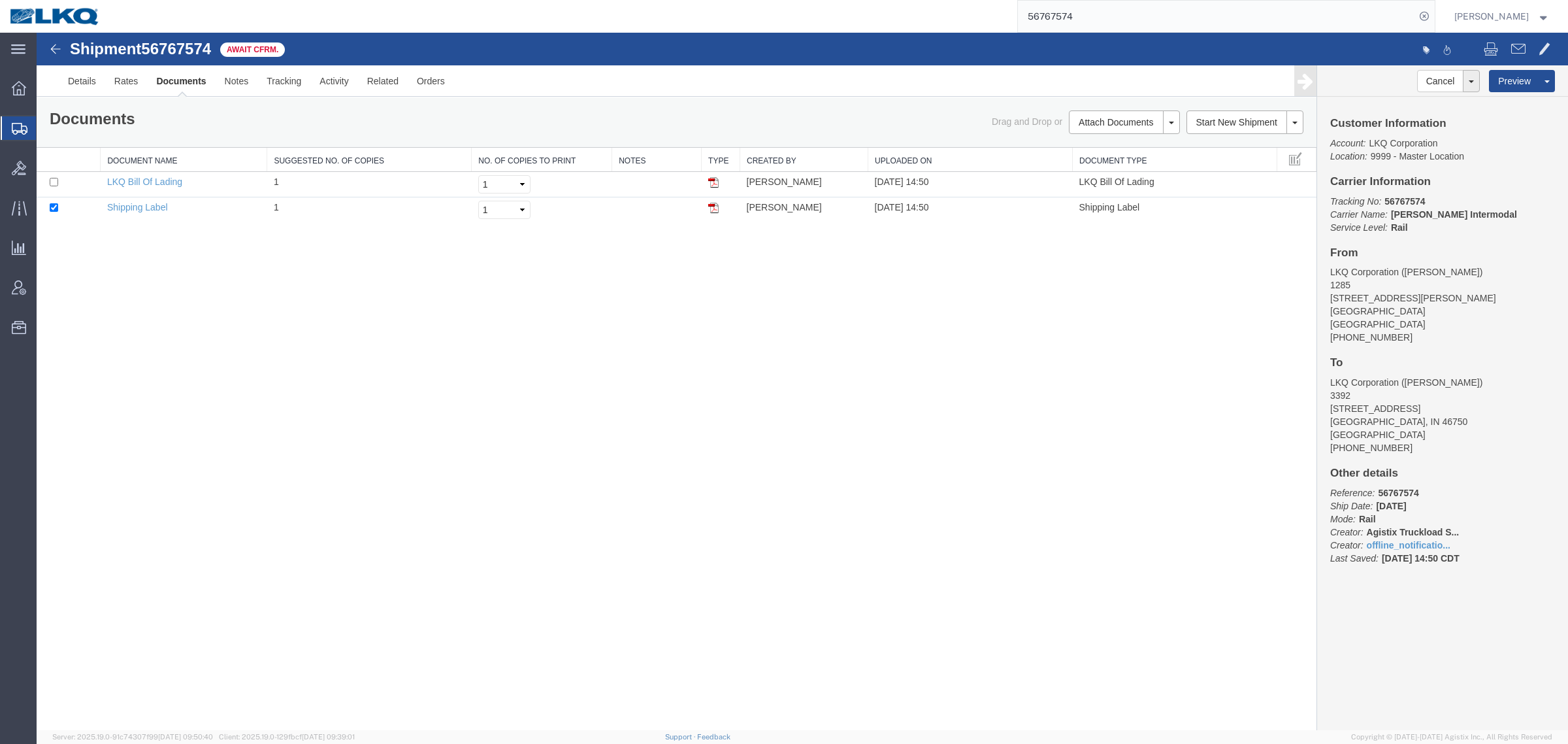
click at [443, 260] on div "Shipment 56767574 2 of 2 Await Cfrm. Details Rates Documents Notes Tracking Act…" at bounding box center [802, 382] width 1531 height 697
click at [442, 142] on div "Documents Ship Label Format: Plain Thermal Drag and Drop or Attach Documents Pr…" at bounding box center [676, 122] width 1279 height 50
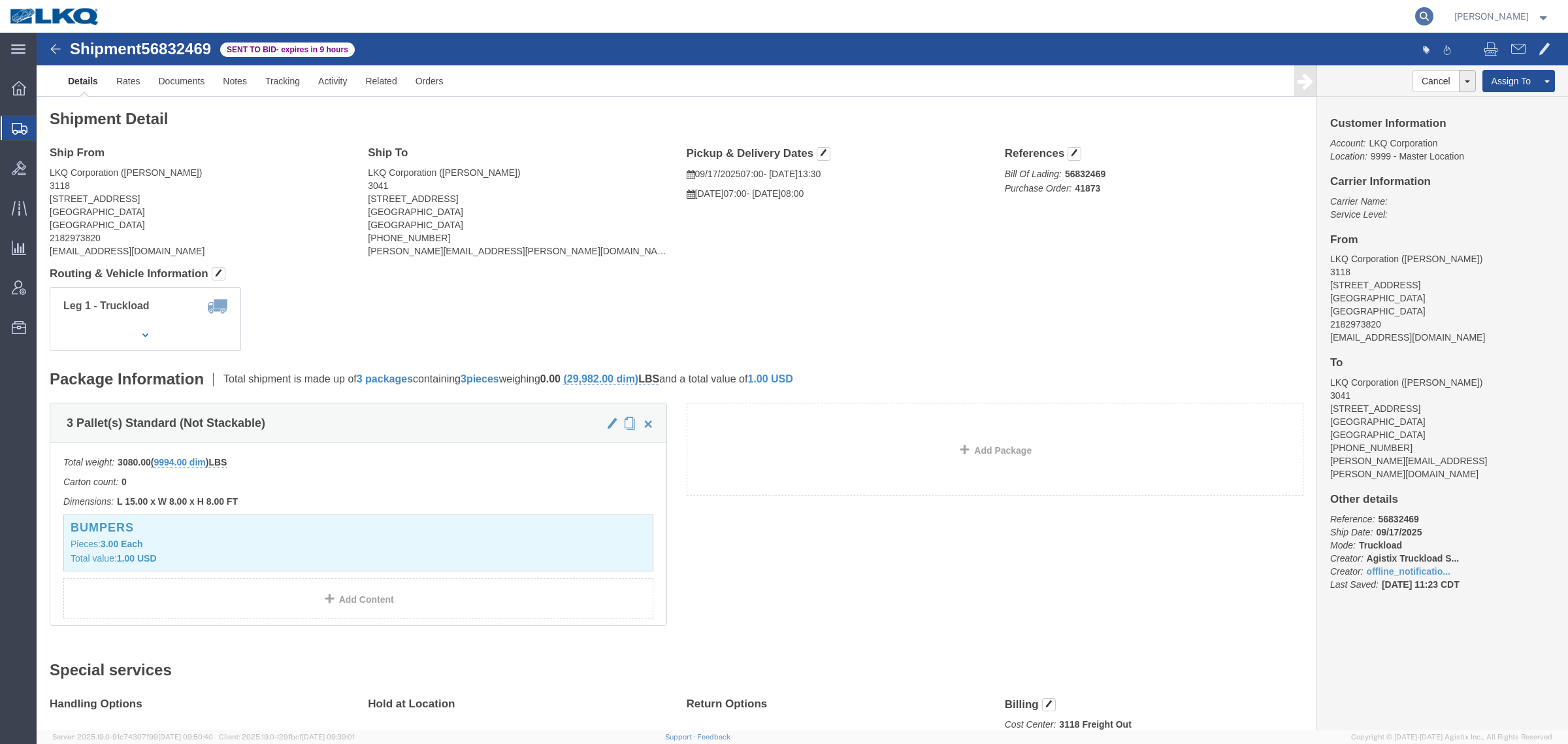
click at [1428, 17] on icon at bounding box center [1424, 17] width 18 height 18
paste input "56704180"
type input "56704180"
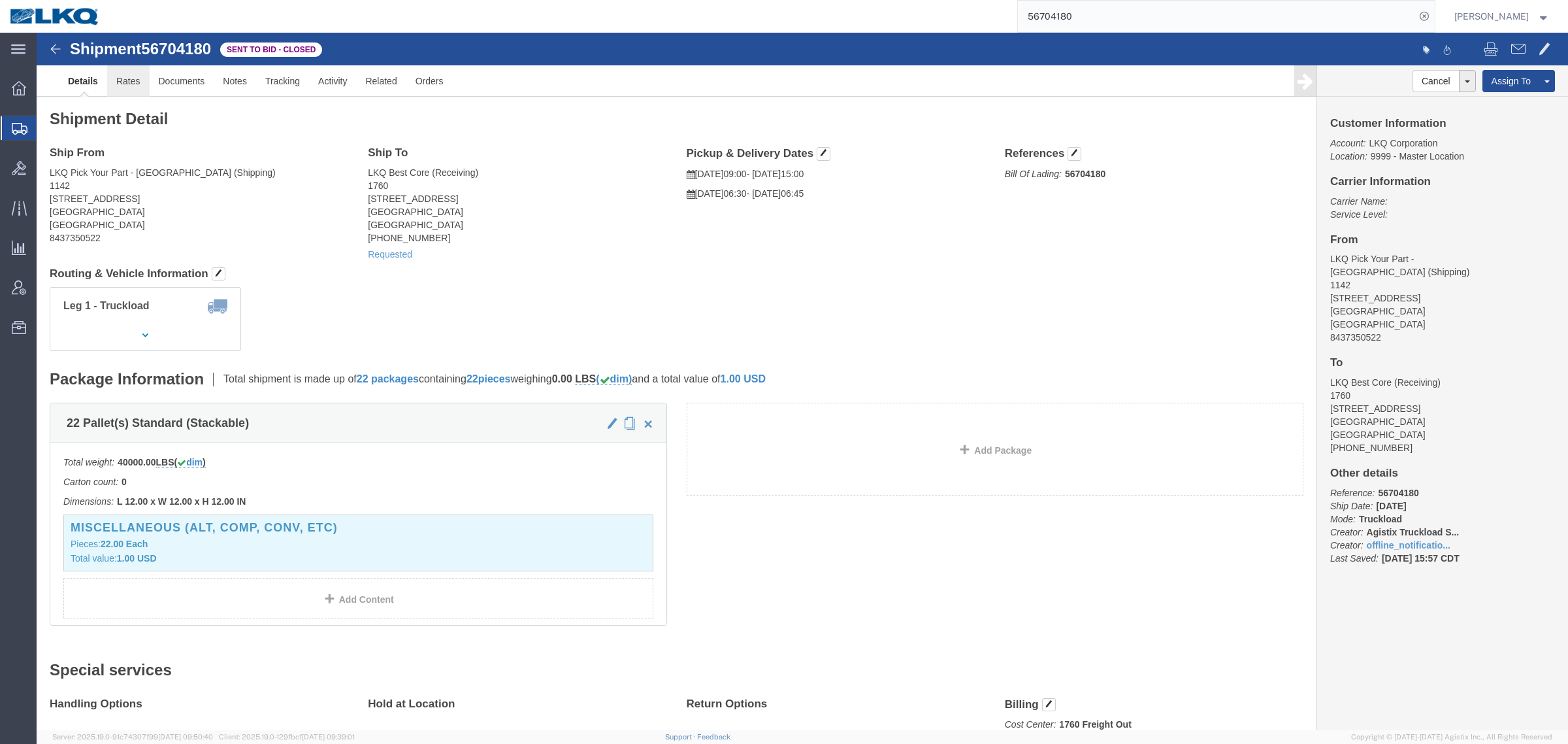
click link "Rates"
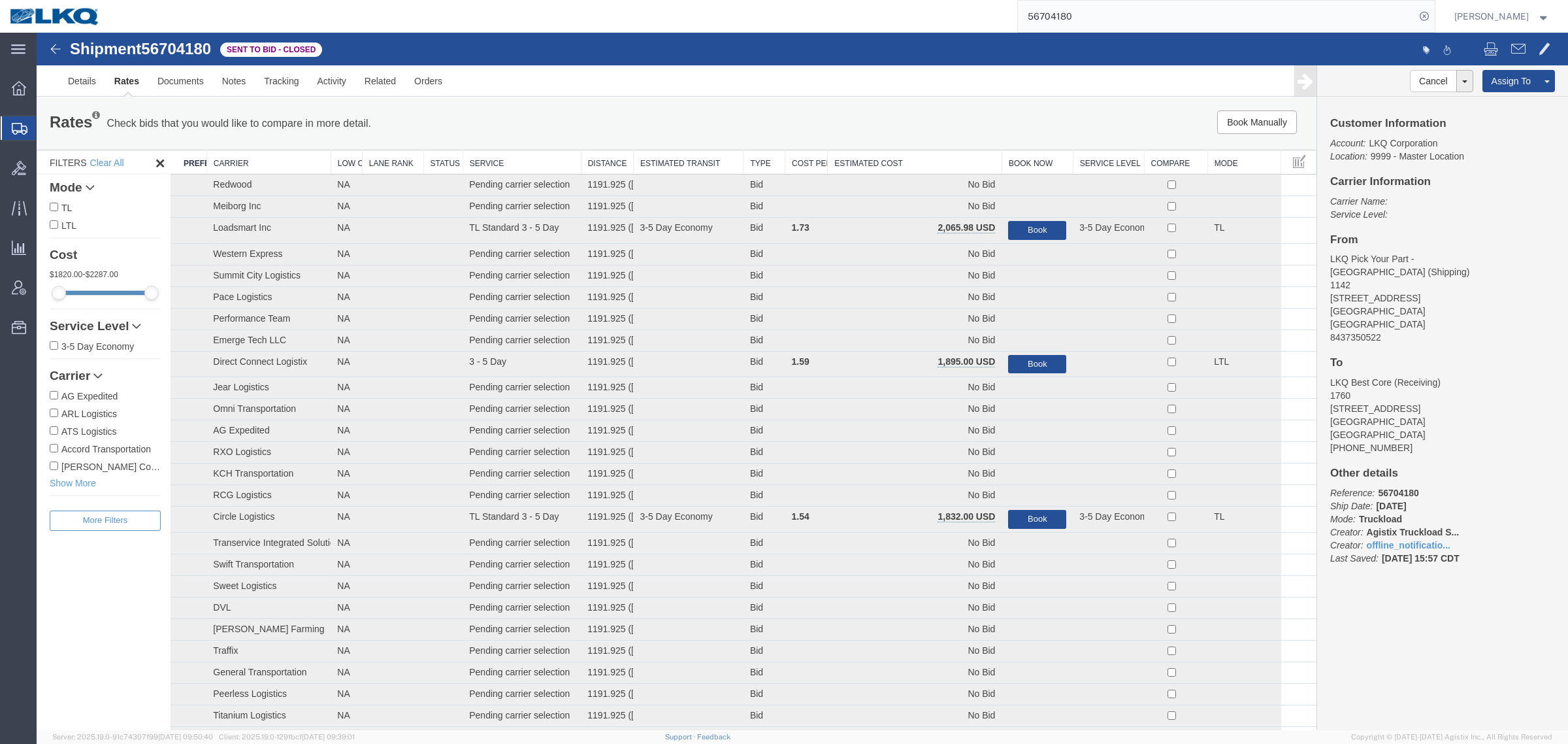
click at [925, 167] on th "Estimated Cost" at bounding box center [914, 162] width 174 height 24
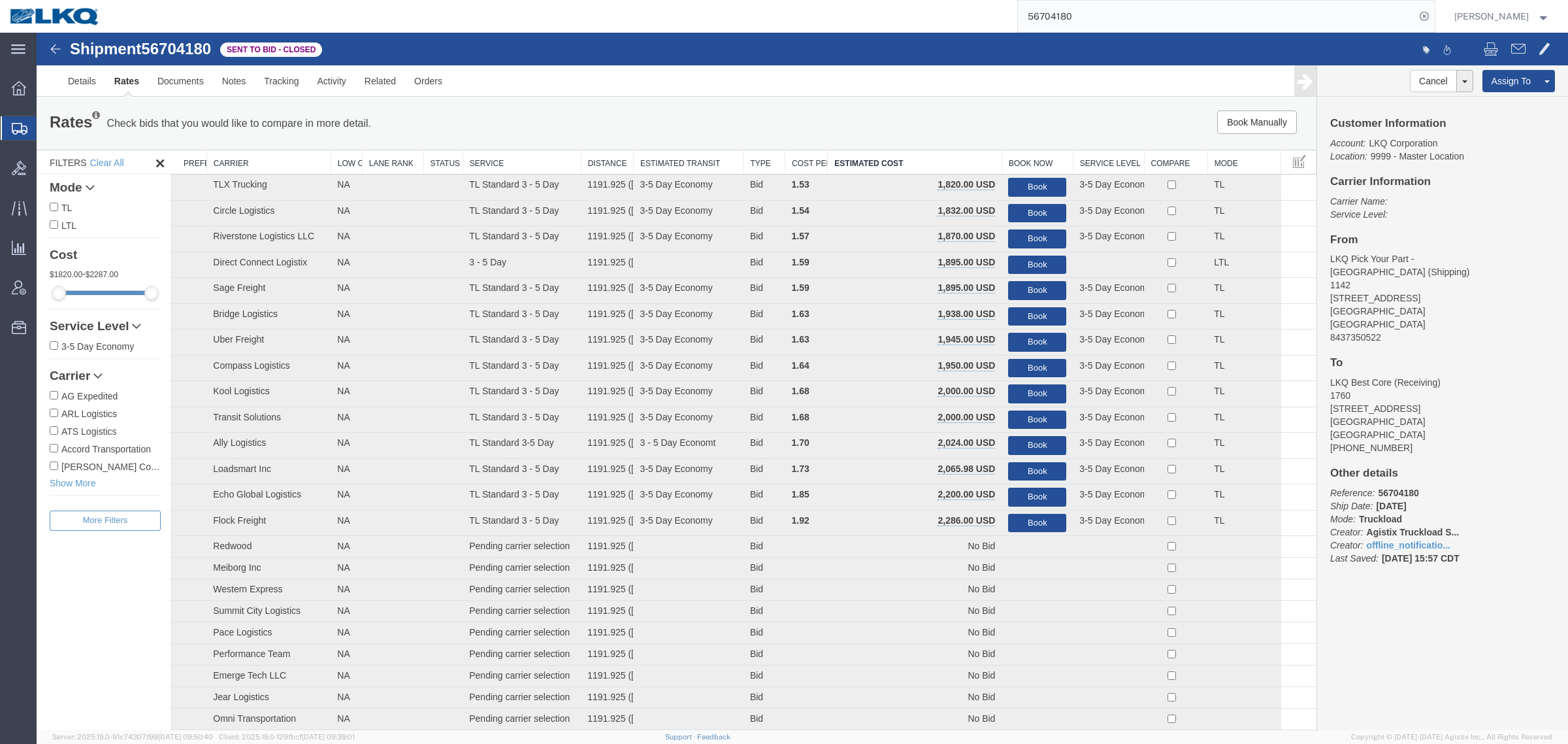
click at [902, 135] on div "Rates Check bids that you would like to compare in more detail. Compare Filter …" at bounding box center [676, 123] width 1273 height 26
click at [1024, 210] on button "Book" at bounding box center [1036, 213] width 58 height 19
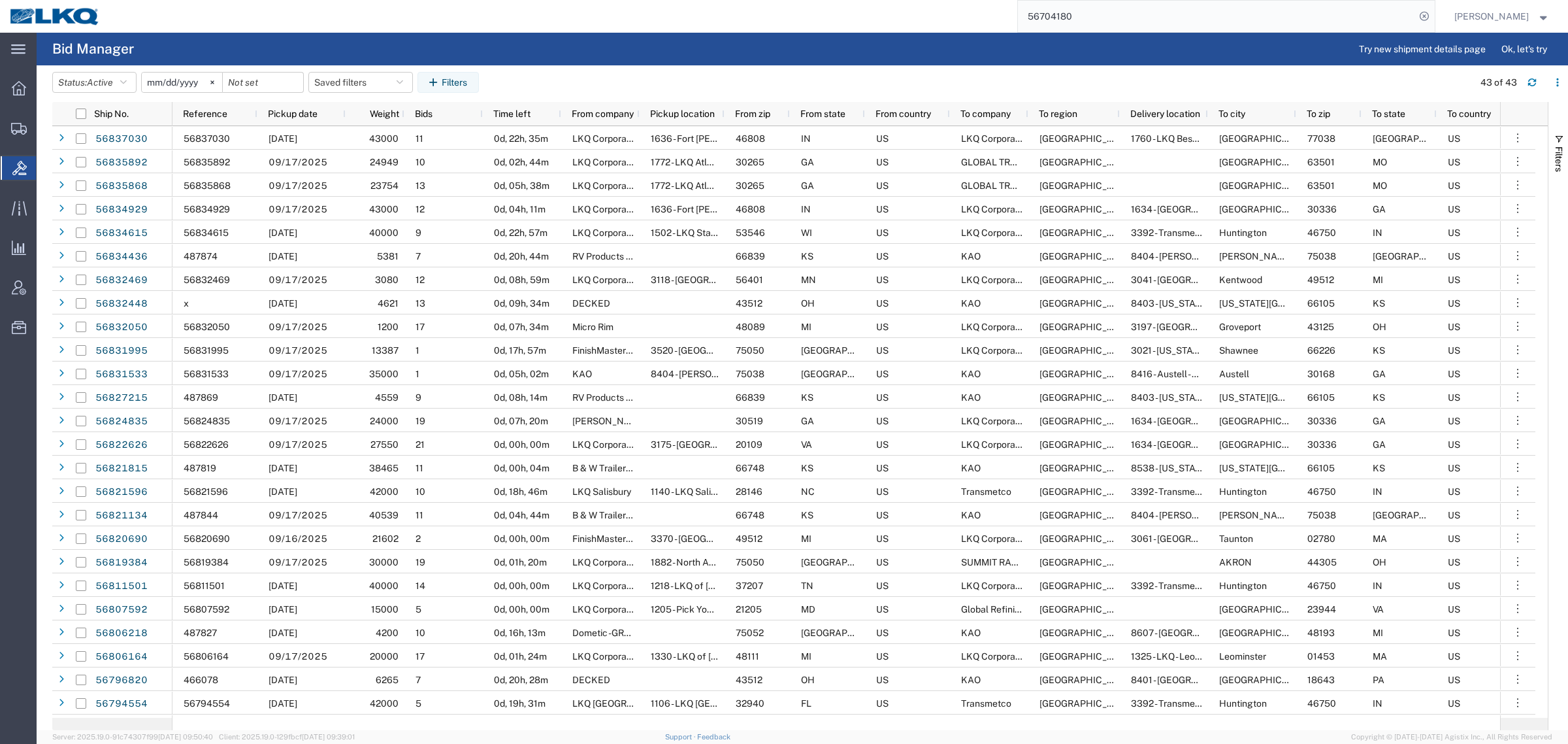
click at [739, 50] on agx-page-header "Bid Manager Try new shipment details page Ok, let's try" at bounding box center [802, 50] width 1531 height 33
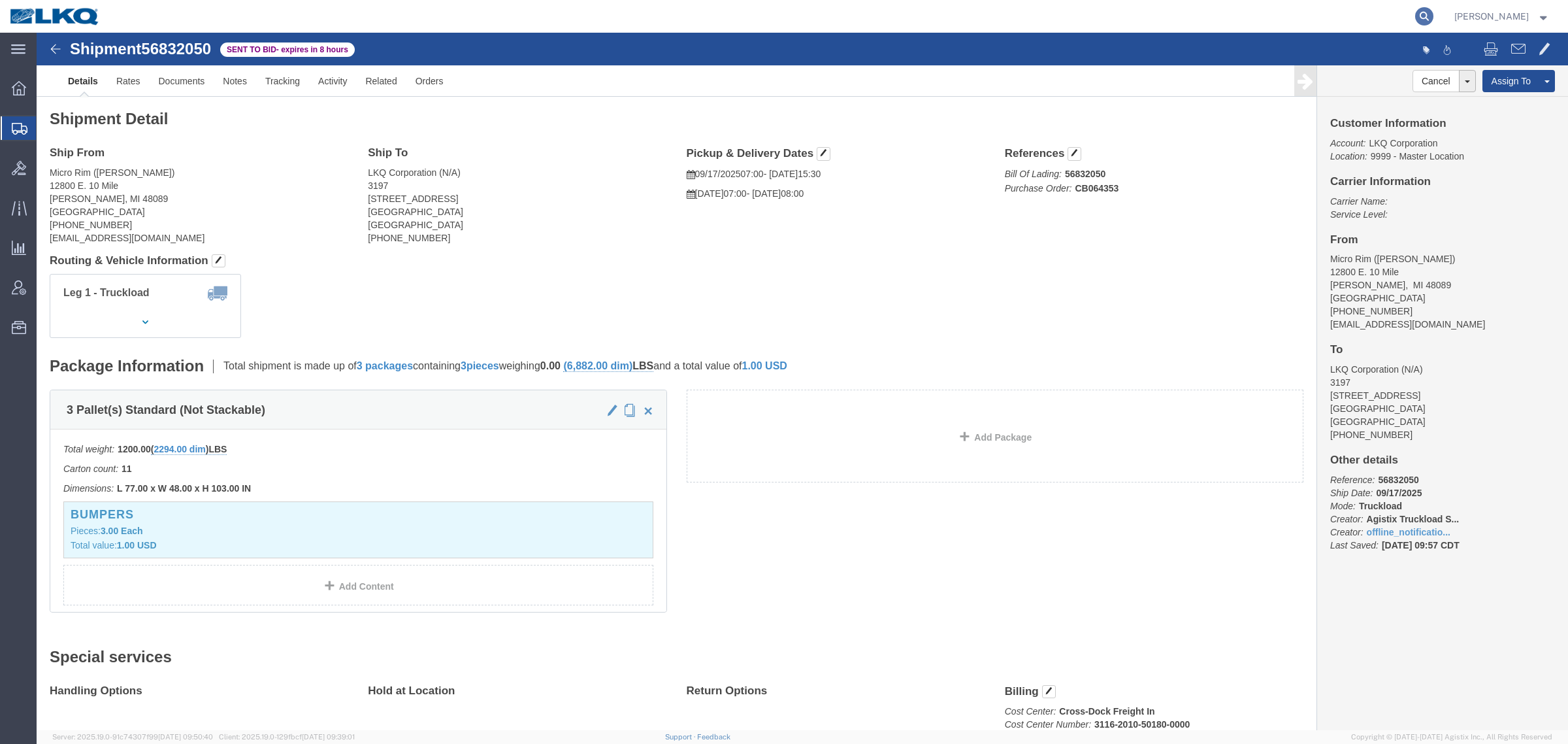
click at [1427, 17] on icon at bounding box center [1424, 17] width 18 height 18
paste input "56822626"
type input "56822626"
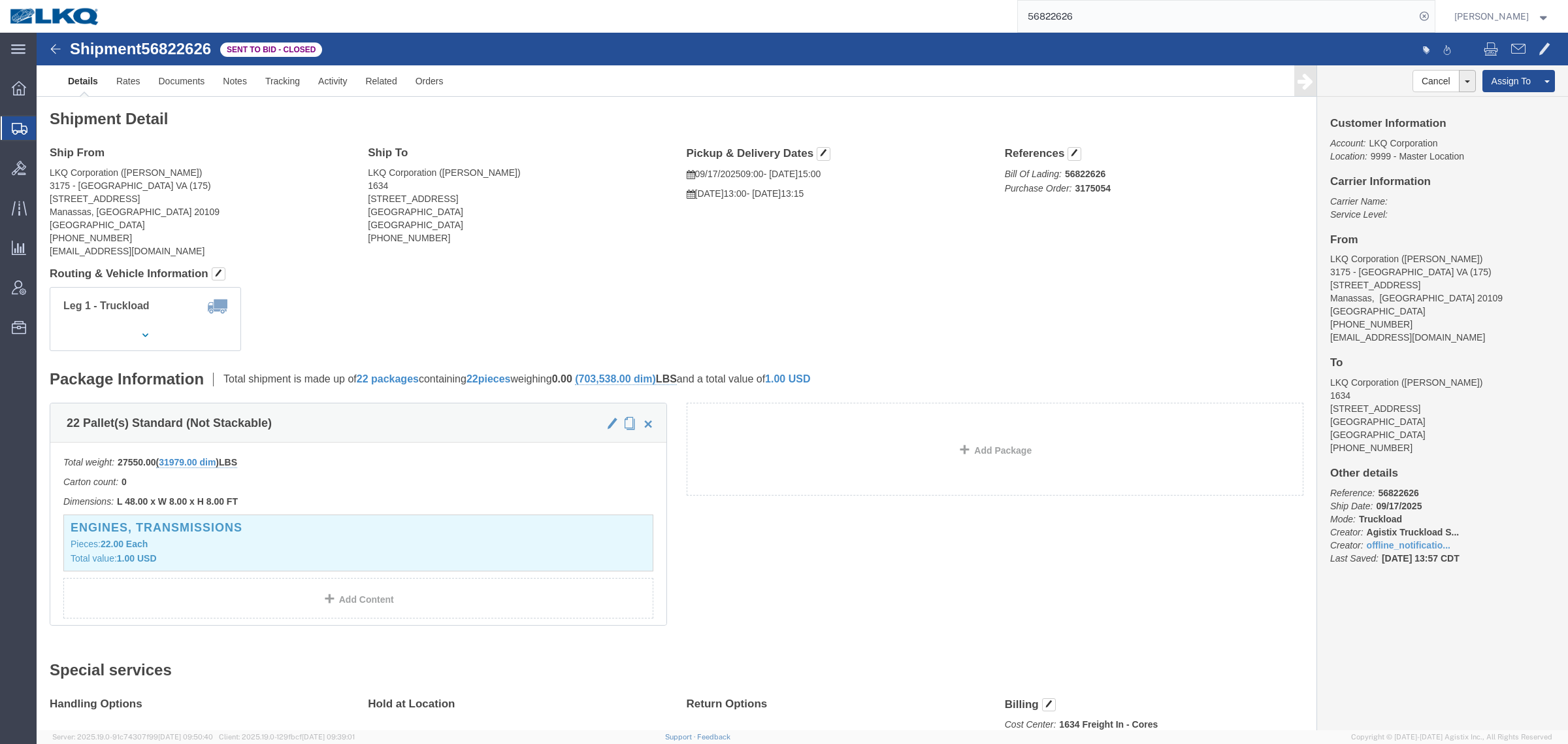
click div "Shipment Detail Ship From LKQ Corporation ([PERSON_NAME]) 3175 - [GEOGRAPHIC_DA…"
click address "LKQ Corporation ([PERSON_NAME]) 3175 - [GEOGRAPHIC_DATA] VA (175) [STREET_ADDRE…"
click h4 "Routing & Vehicle Information"
click link "Notes"
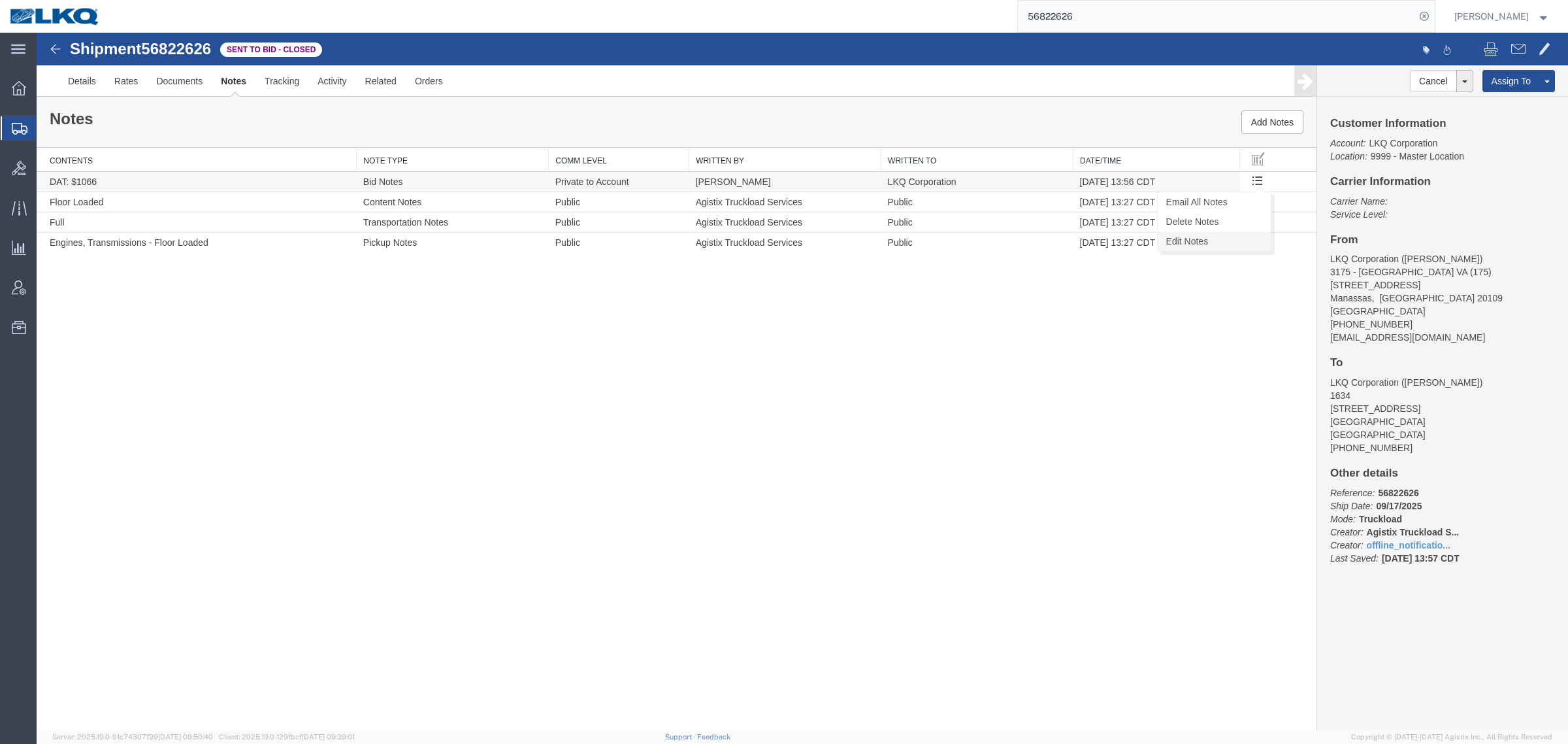
click at [1213, 238] on link "Edit Notes" at bounding box center [1213, 240] width 113 height 19
select select "BID_NOTES"
select select "PRIVATE_TO_ACCOUNT"
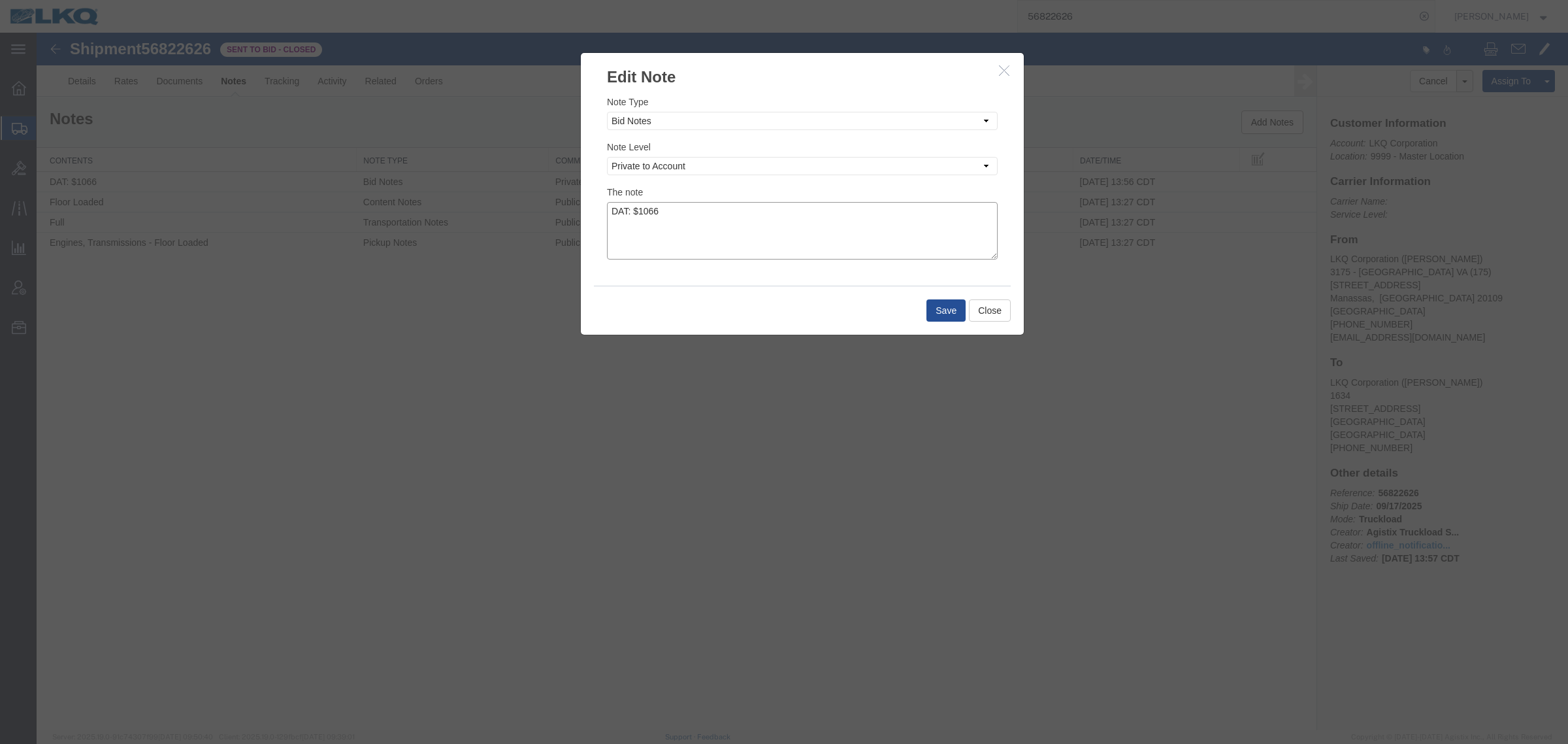
click at [717, 209] on textarea "DAT: $1066" at bounding box center [802, 230] width 391 height 58
type textarea "DAT: $1066, Original: $1062"
click at [945, 310] on button "Save" at bounding box center [945, 310] width 39 height 22
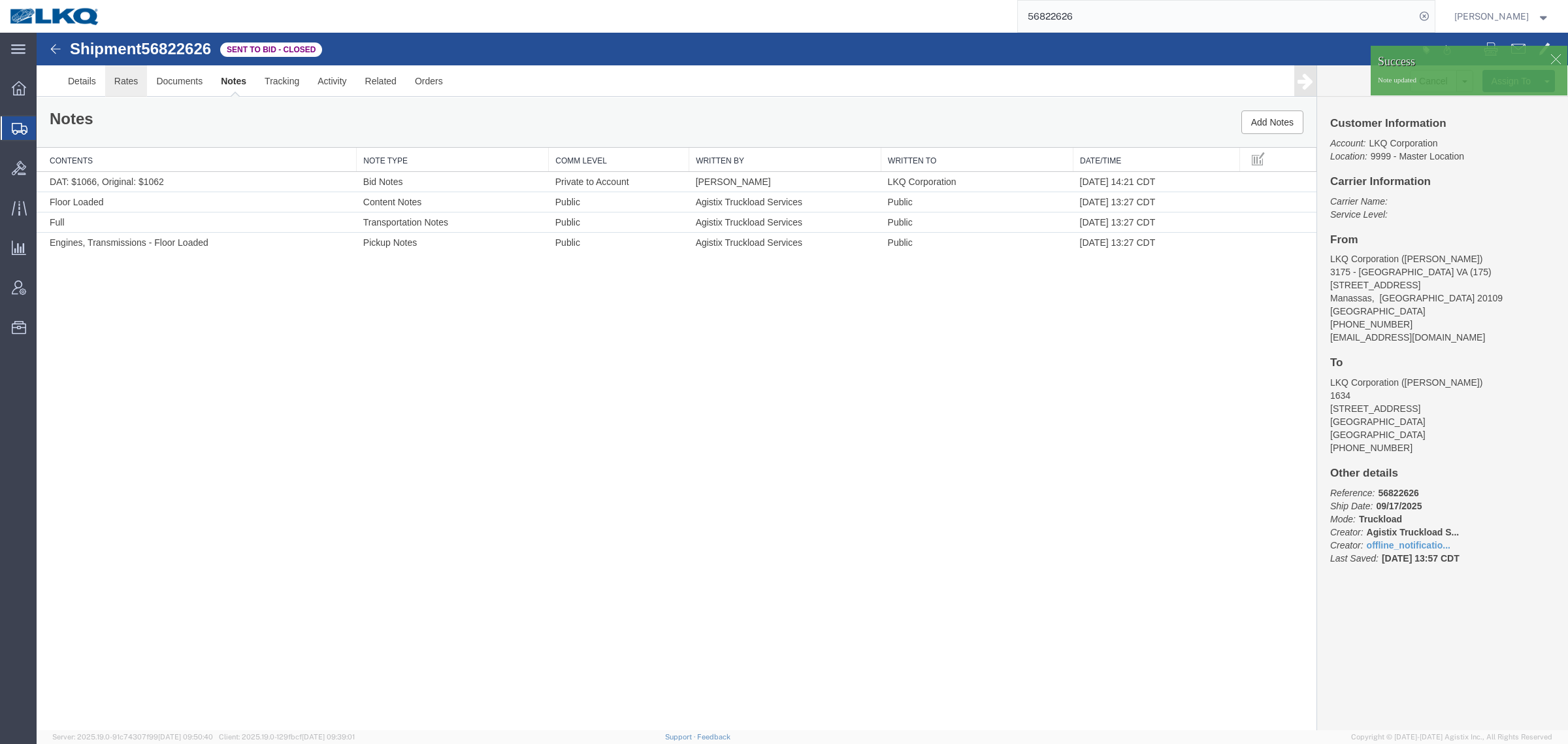
click at [128, 85] on link "Rates" at bounding box center [127, 81] width 42 height 31
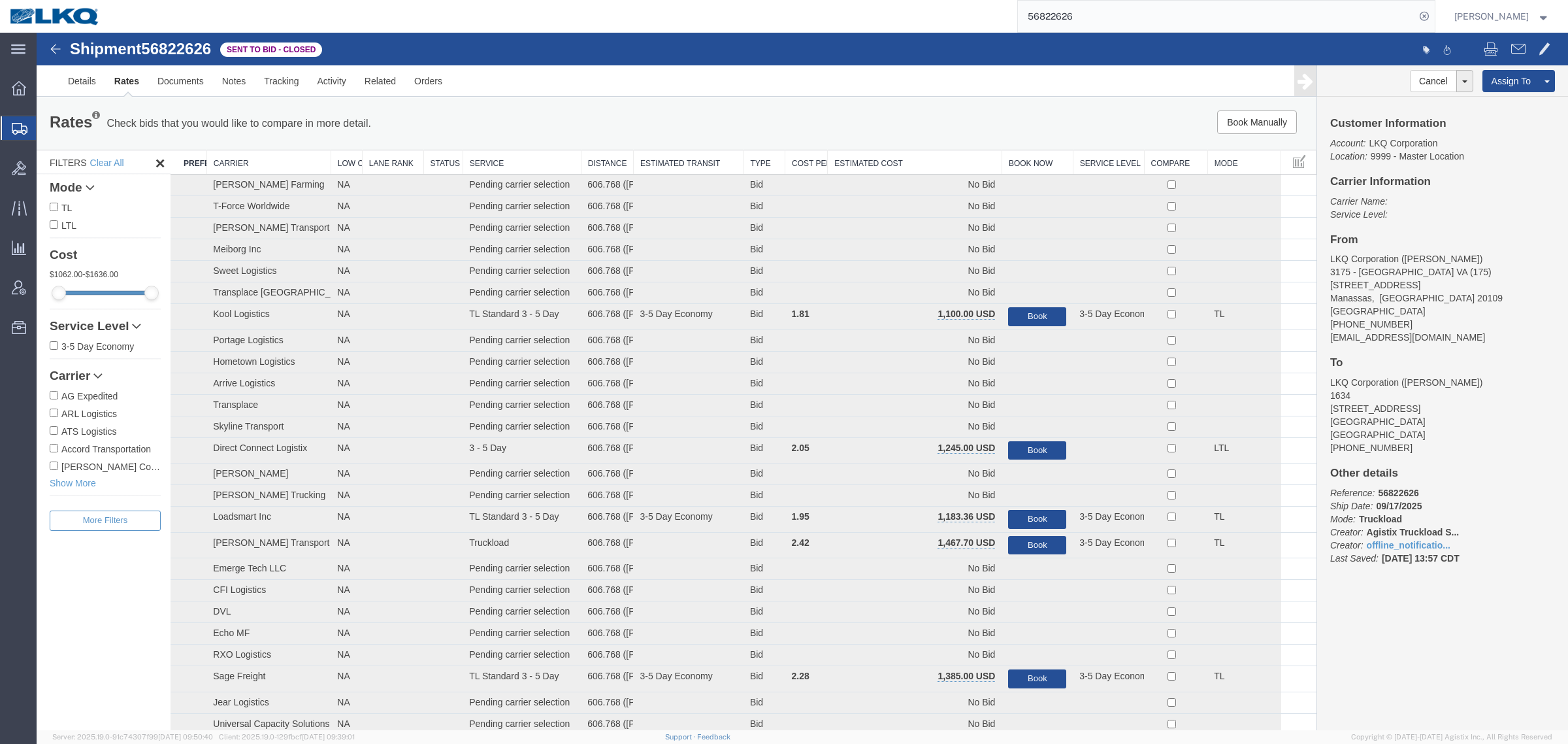
click at [896, 151] on th "Estimated Cost" at bounding box center [914, 162] width 174 height 24
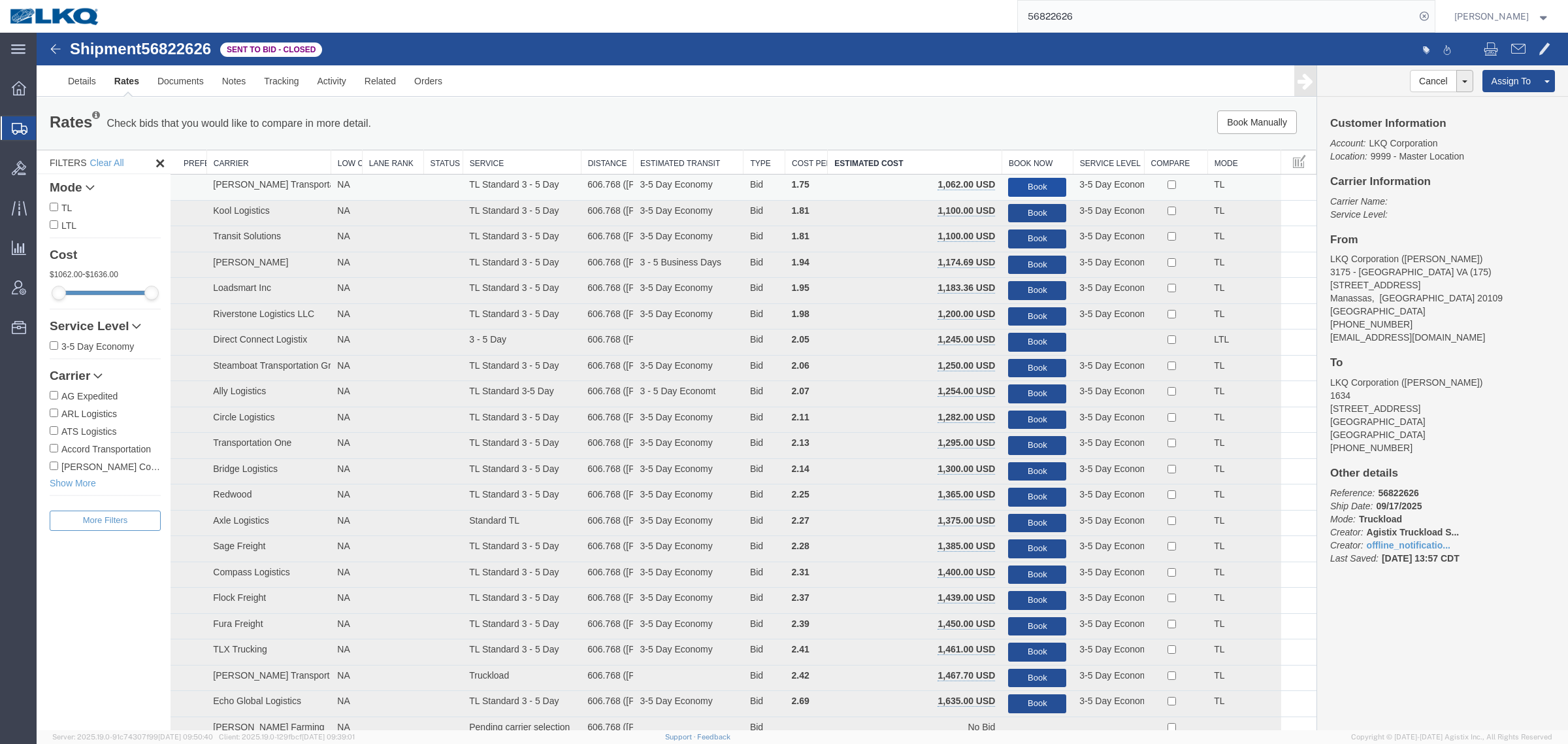
click at [1018, 178] on button "Book" at bounding box center [1036, 187] width 58 height 19
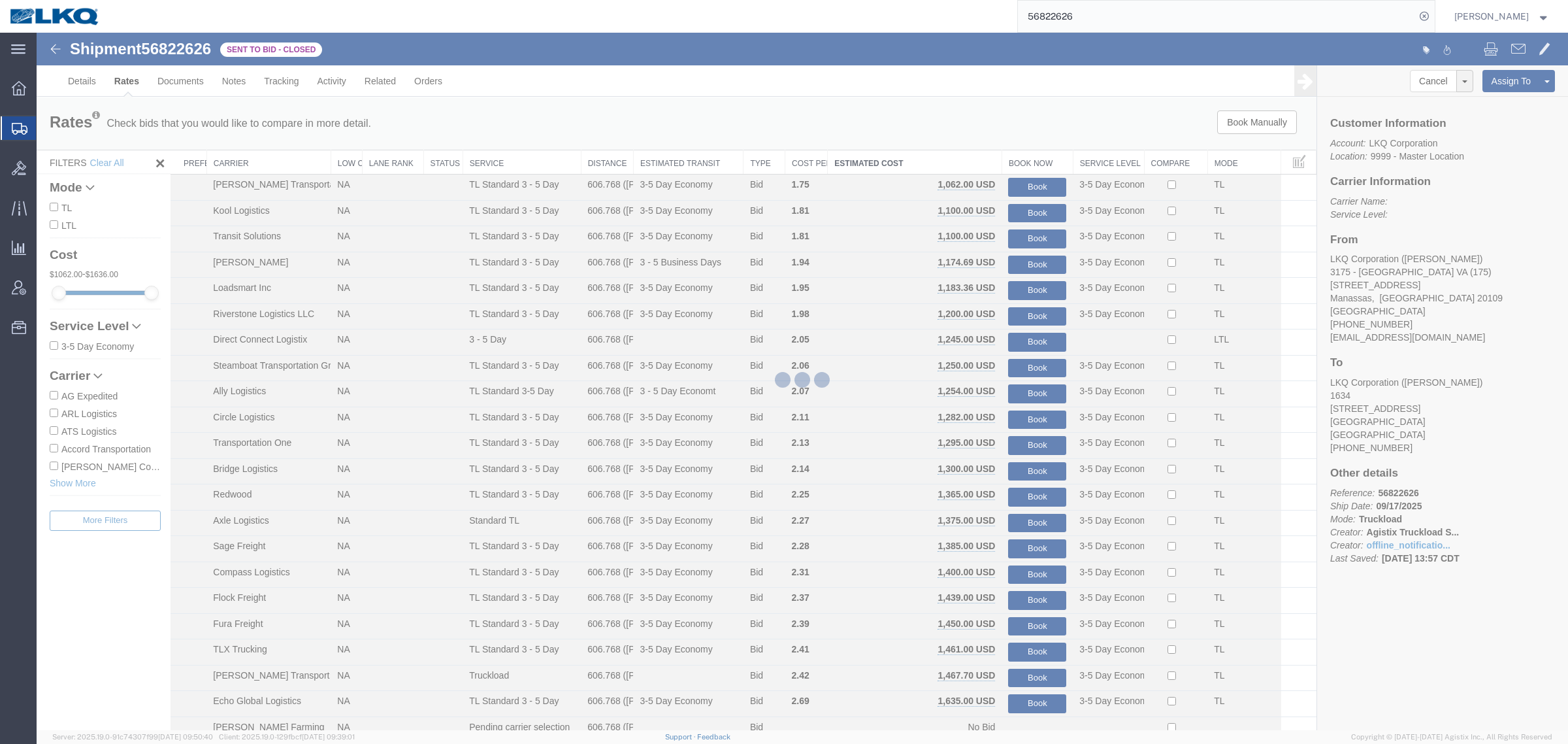
click at [991, 142] on div at bounding box center [802, 382] width 1531 height 697
click at [1109, 11] on input "56822626" at bounding box center [1216, 17] width 397 height 31
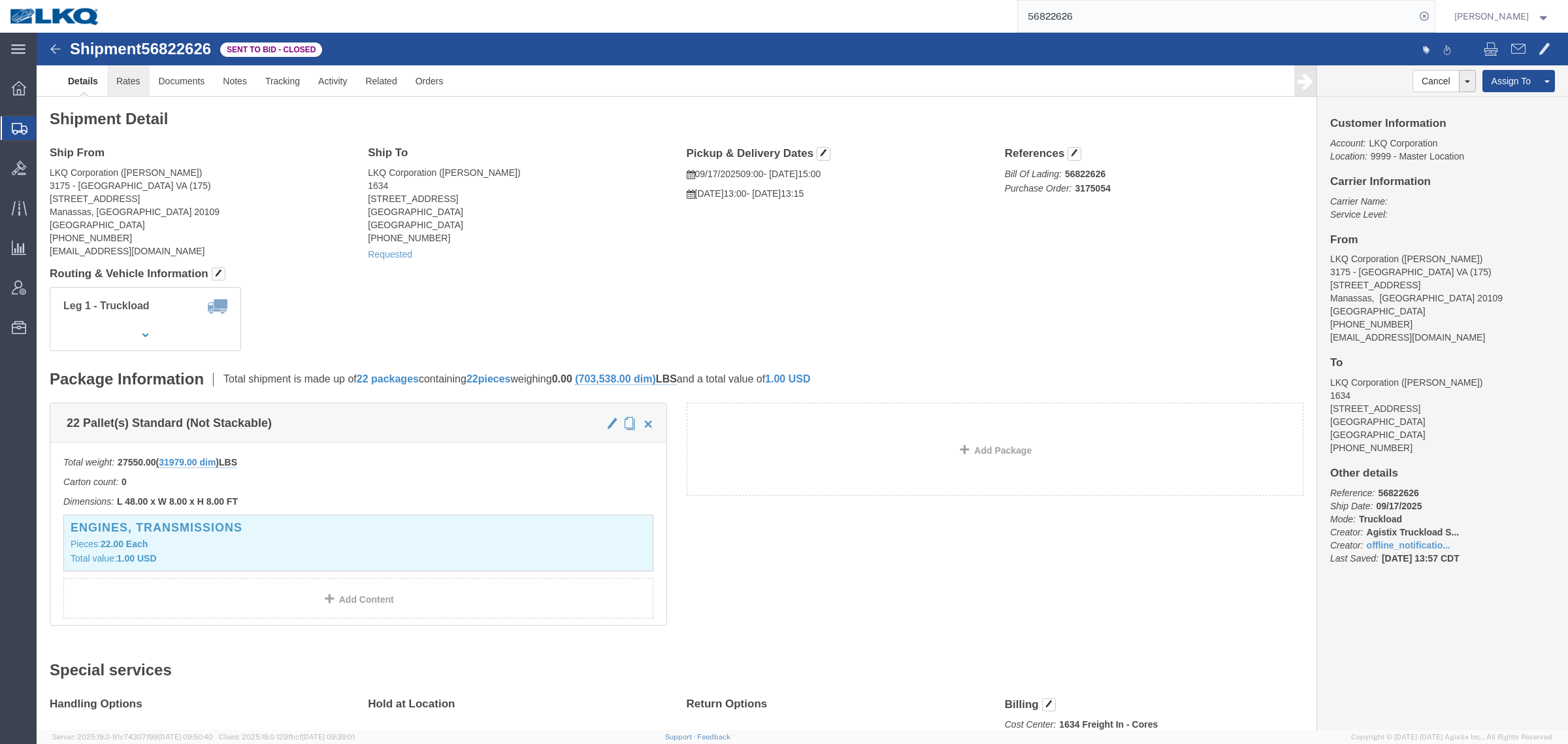
click link "Rates"
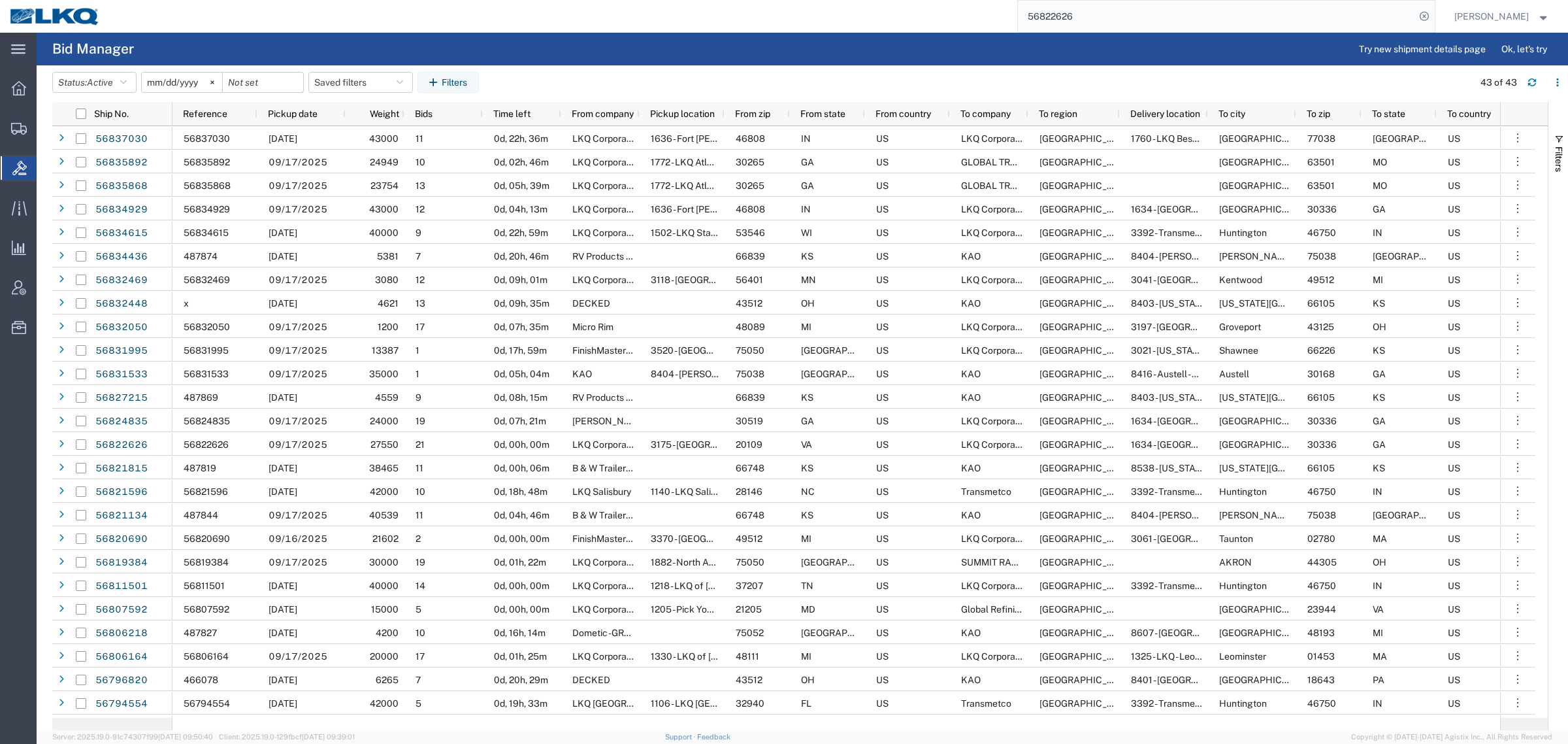
click at [1154, 18] on input "56822626" at bounding box center [1216, 17] width 397 height 31
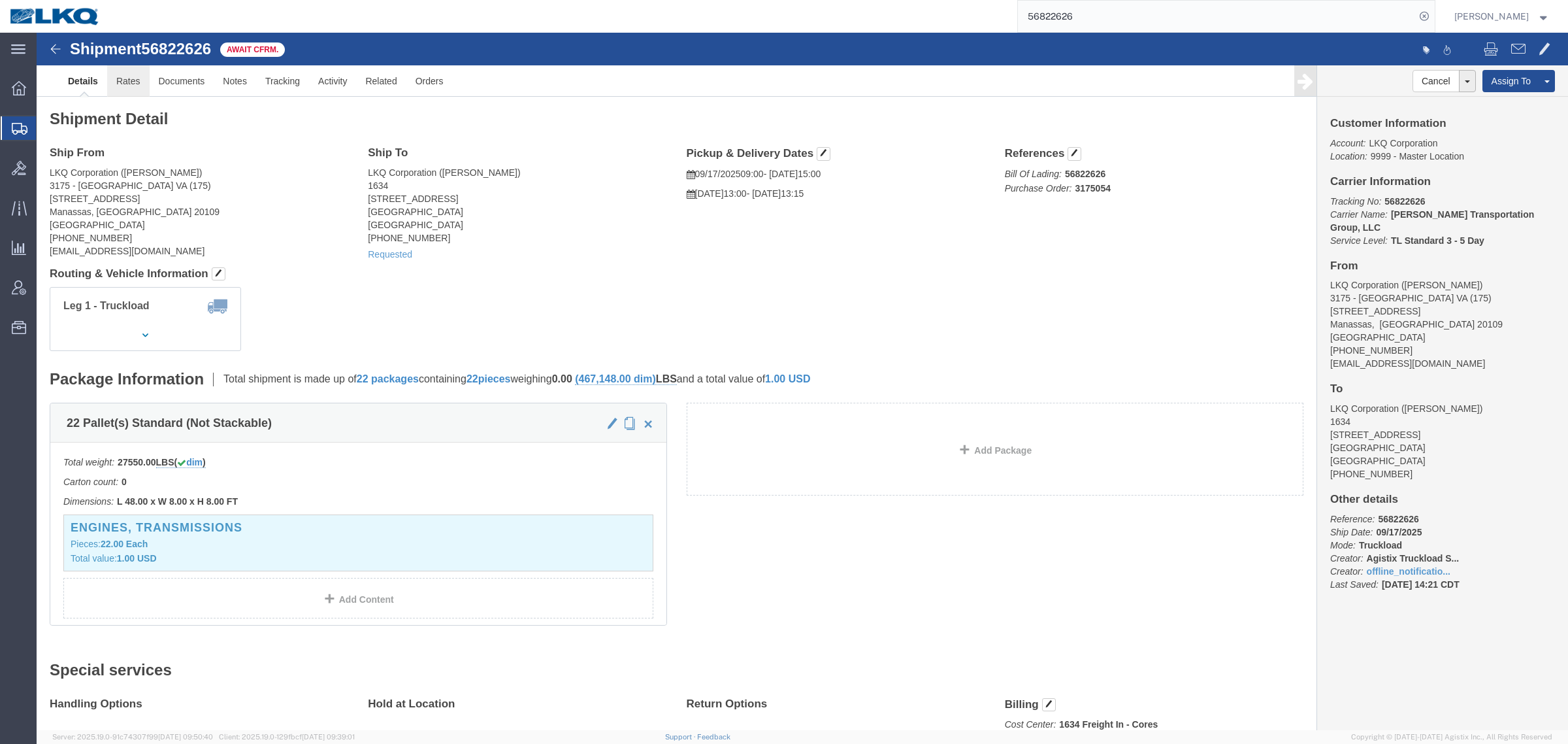
click link "Rates"
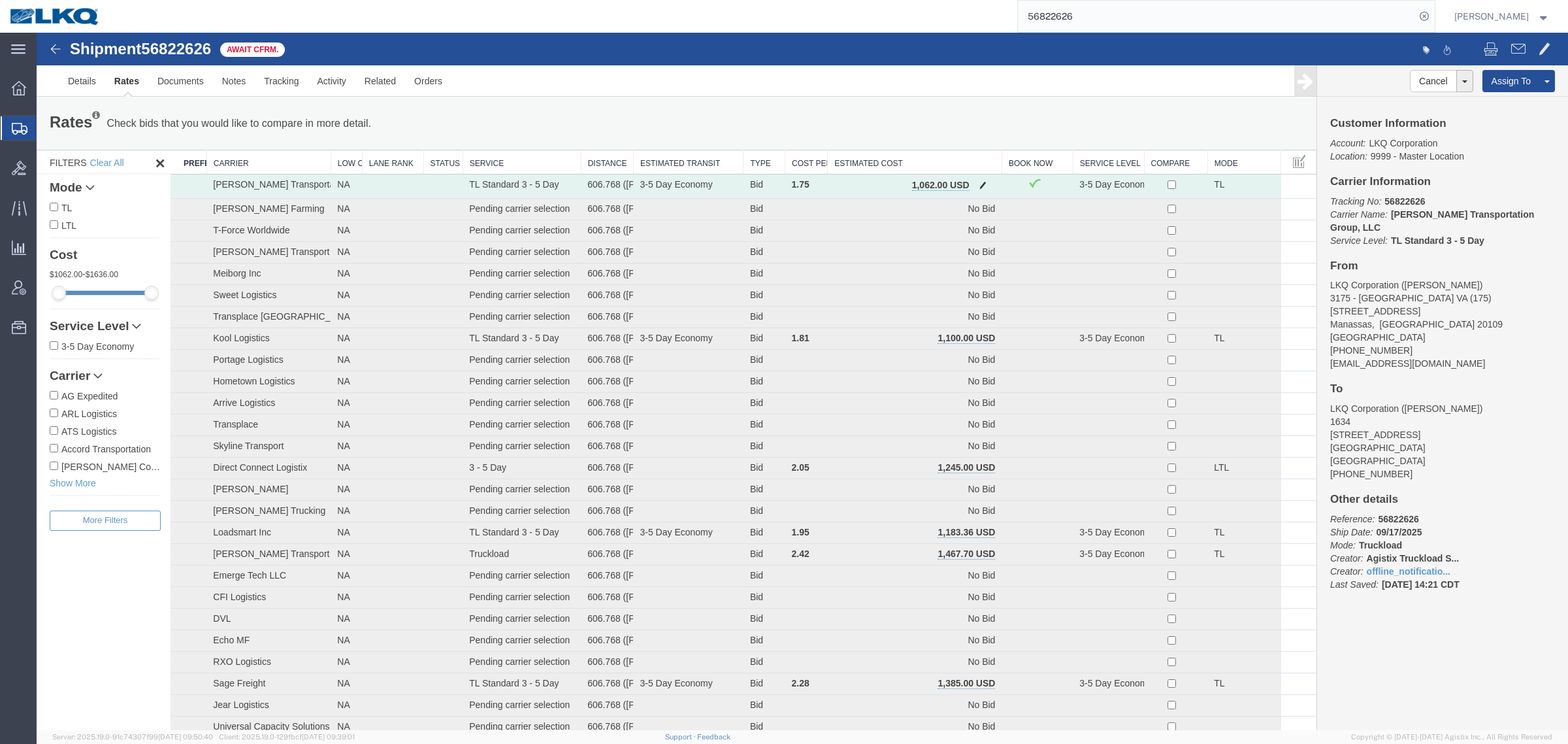
click at [979, 178] on button "button" at bounding box center [982, 186] width 17 height 17
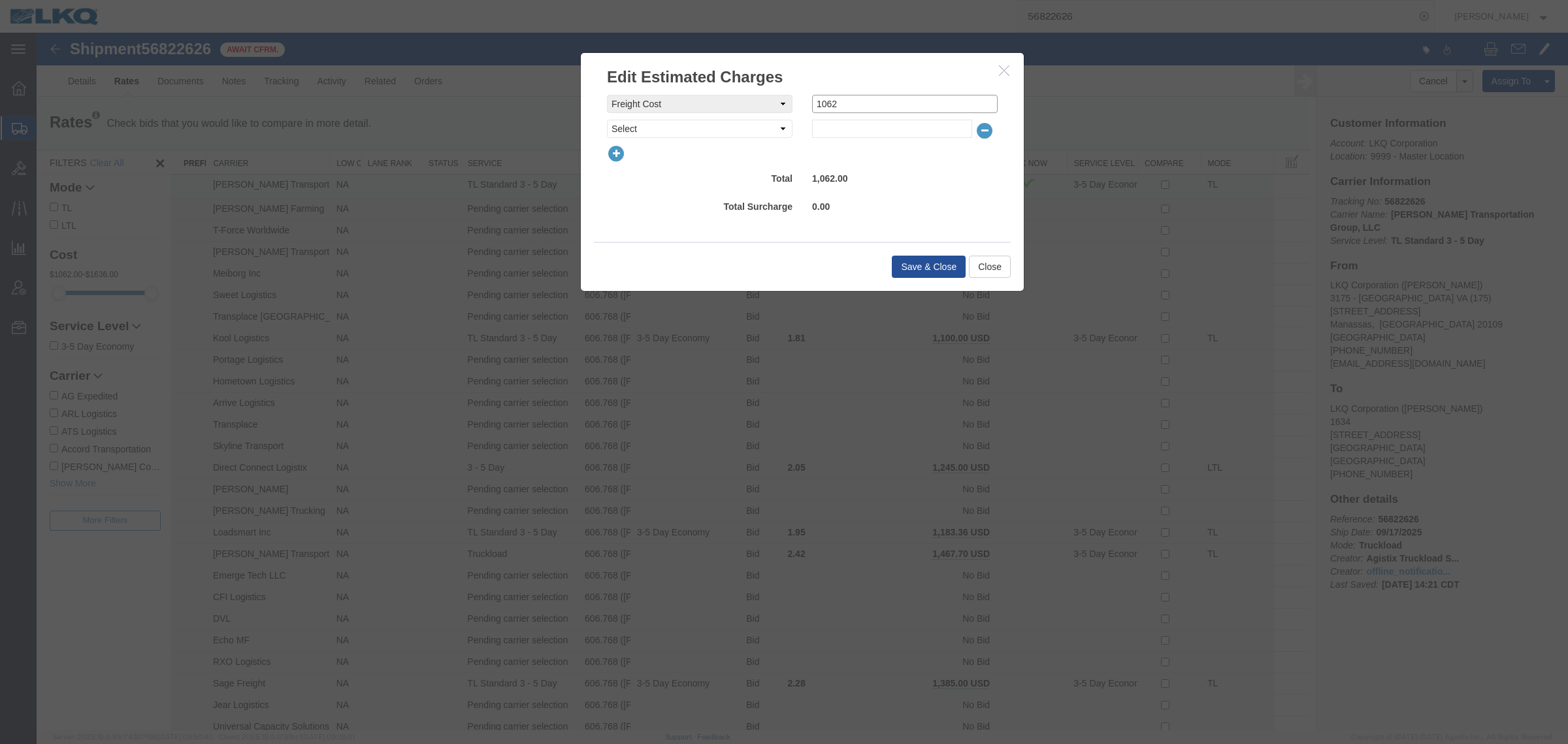
click at [908, 105] on input "1062" at bounding box center [904, 104] width 185 height 18
type input "1040"
click at [884, 259] on div "Save & Close Close" at bounding box center [801, 266] width 416 height 49
click at [900, 263] on button "Save & Close" at bounding box center [928, 267] width 73 height 22
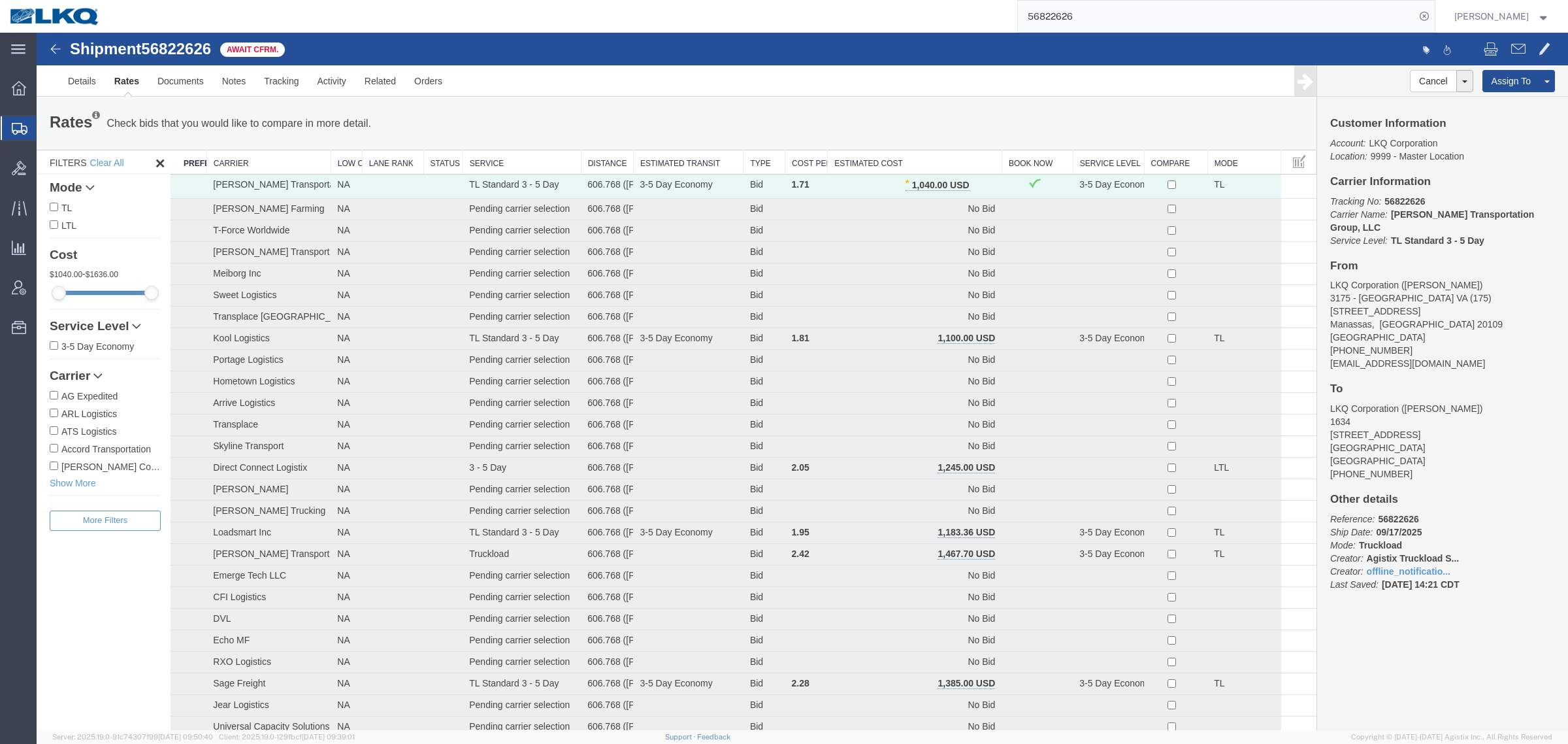
click at [788, 110] on div "Pause Continue" at bounding box center [1047, 110] width 530 height 1
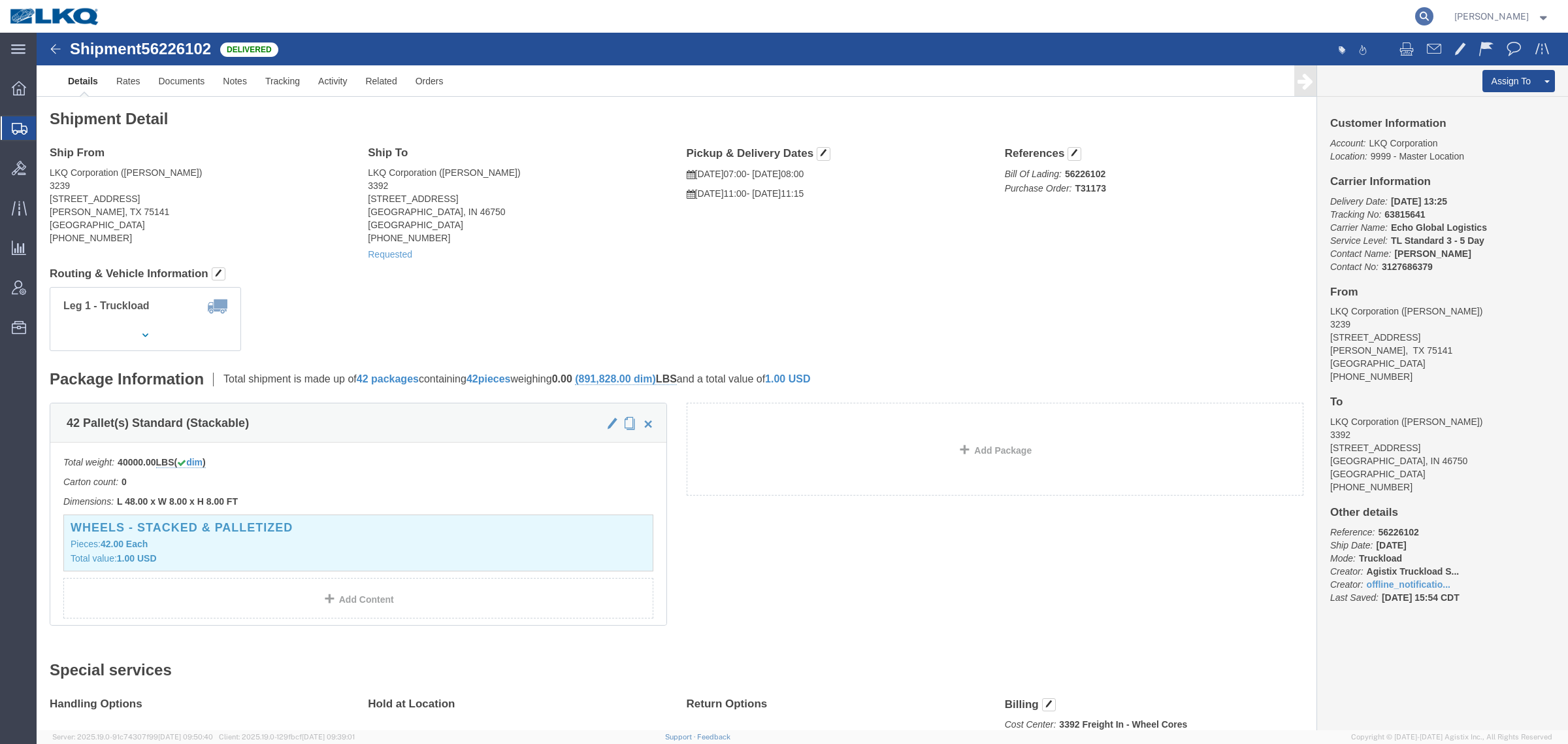
click at [1430, 14] on icon at bounding box center [1424, 17] width 18 height 18
paste input "56767574"
type input "56767574"
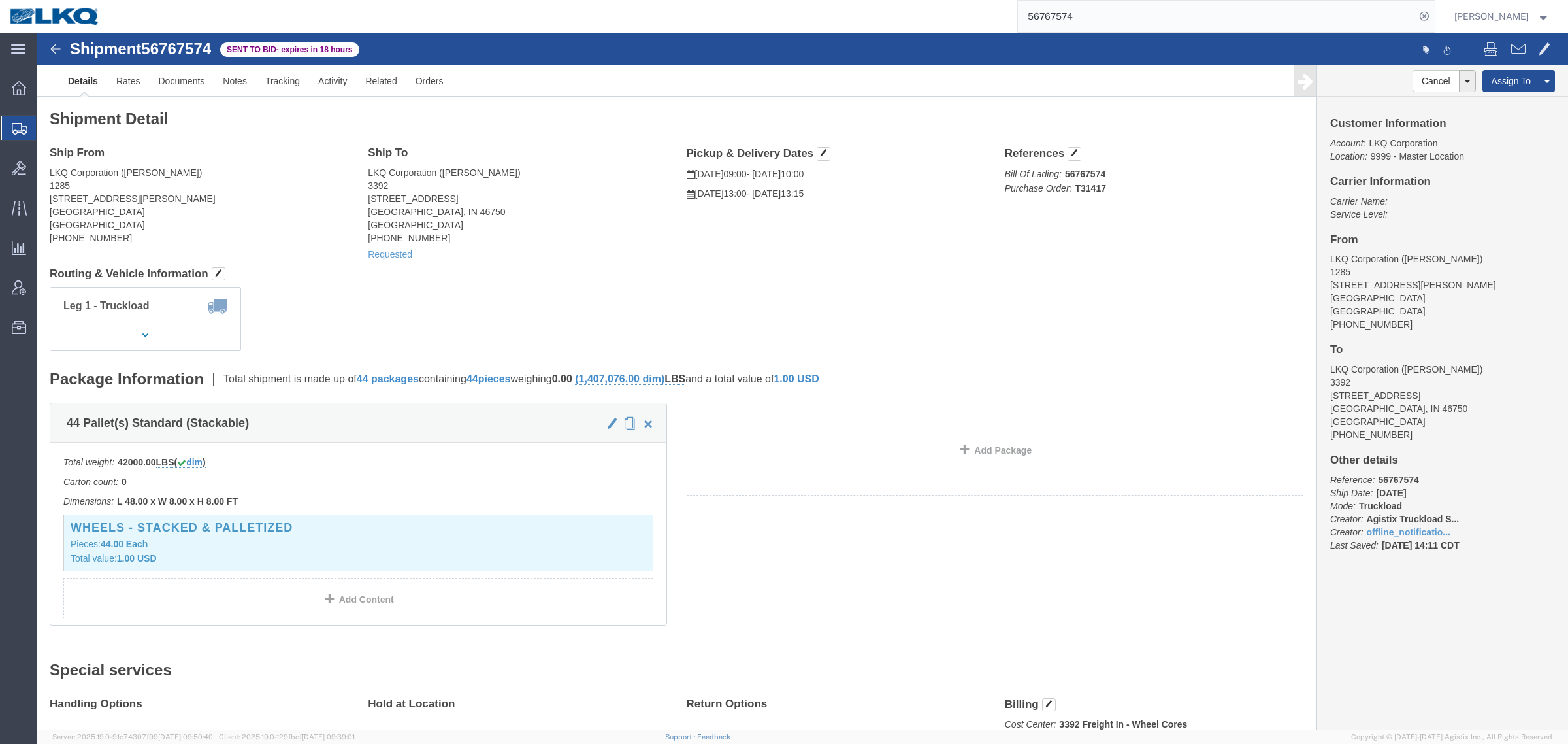
click h4 "Routing & Vehicle Information"
click address "LKQ Corporation ([PERSON_NAME]) 3392 [STREET_ADDRESS][PERSON_NAME] [PHONE_NUMBE…"
click div "Requested"
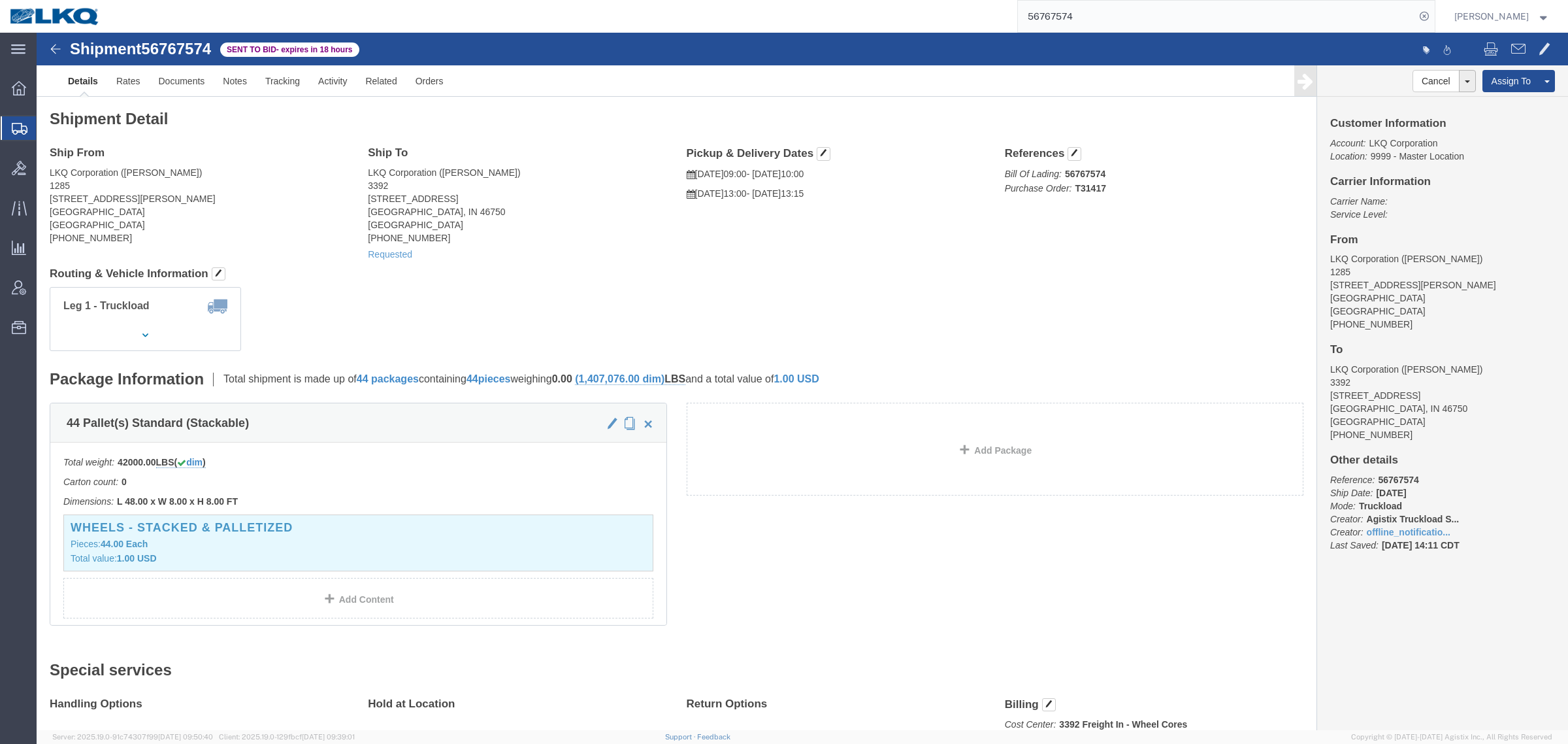
click div "Leg 1 - Truckload Vehicle 1: Standard Dry Van (53 Feet) Number of trucks: 1"
drag, startPoint x: 515, startPoint y: 260, endPoint x: 450, endPoint y: 257, distance: 65.1
click div "Leg 1 - Truckload Vehicle 1: Standard Dry Van (53 Feet) Number of trucks: 1"
click h4 "Routing & Vehicle Information"
click address "LKQ Corporation ([PERSON_NAME]) 3392 [STREET_ADDRESS][PERSON_NAME] [PHONE_NUMBE…"
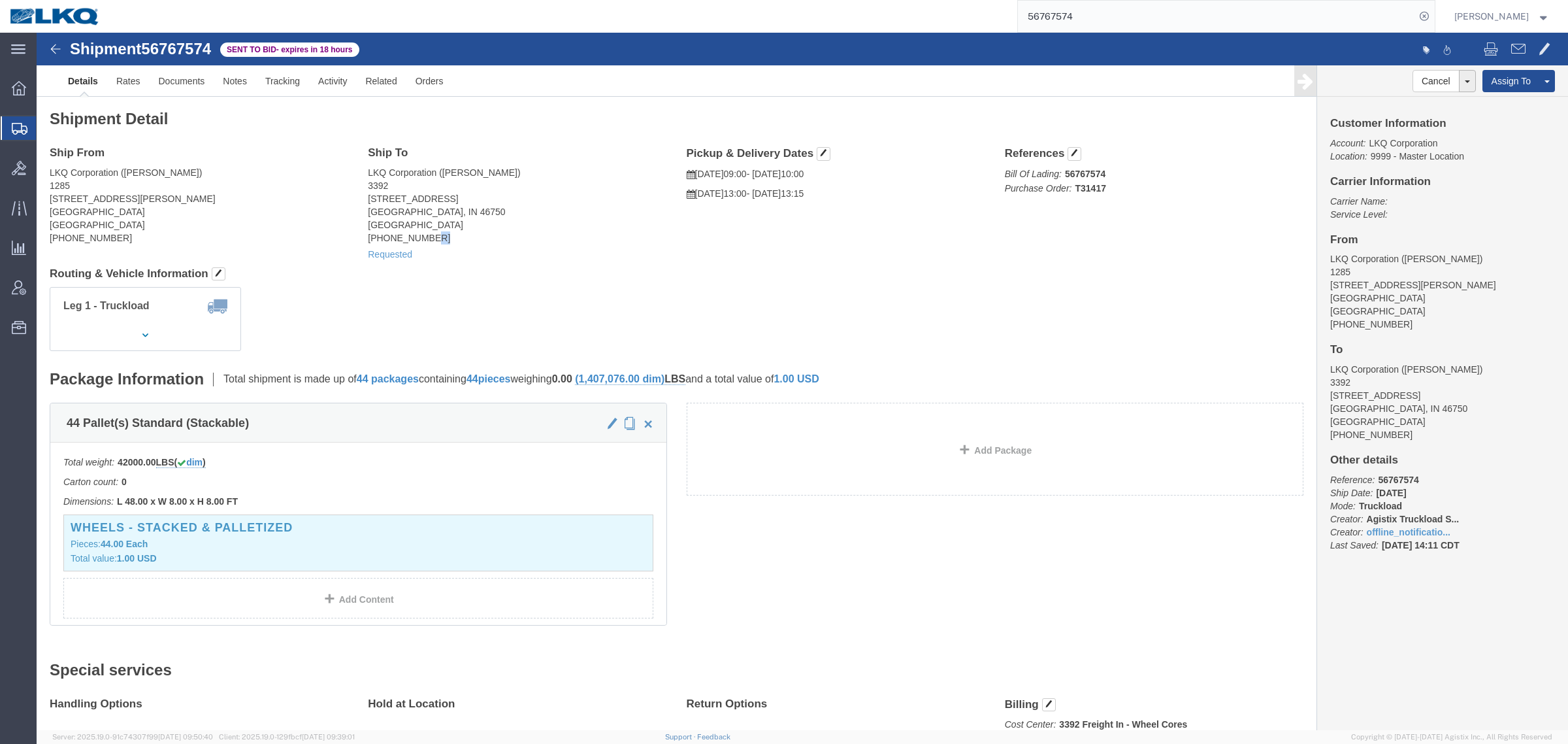
click address "LKQ Corporation ([PERSON_NAME]) 3392 [STREET_ADDRESS][PERSON_NAME] [PHONE_NUMBE…"
click div "Leg 1 - Truckload Vehicle 1: Standard Dry Van (53 Feet) Number of trucks: 1"
click link "Notes"
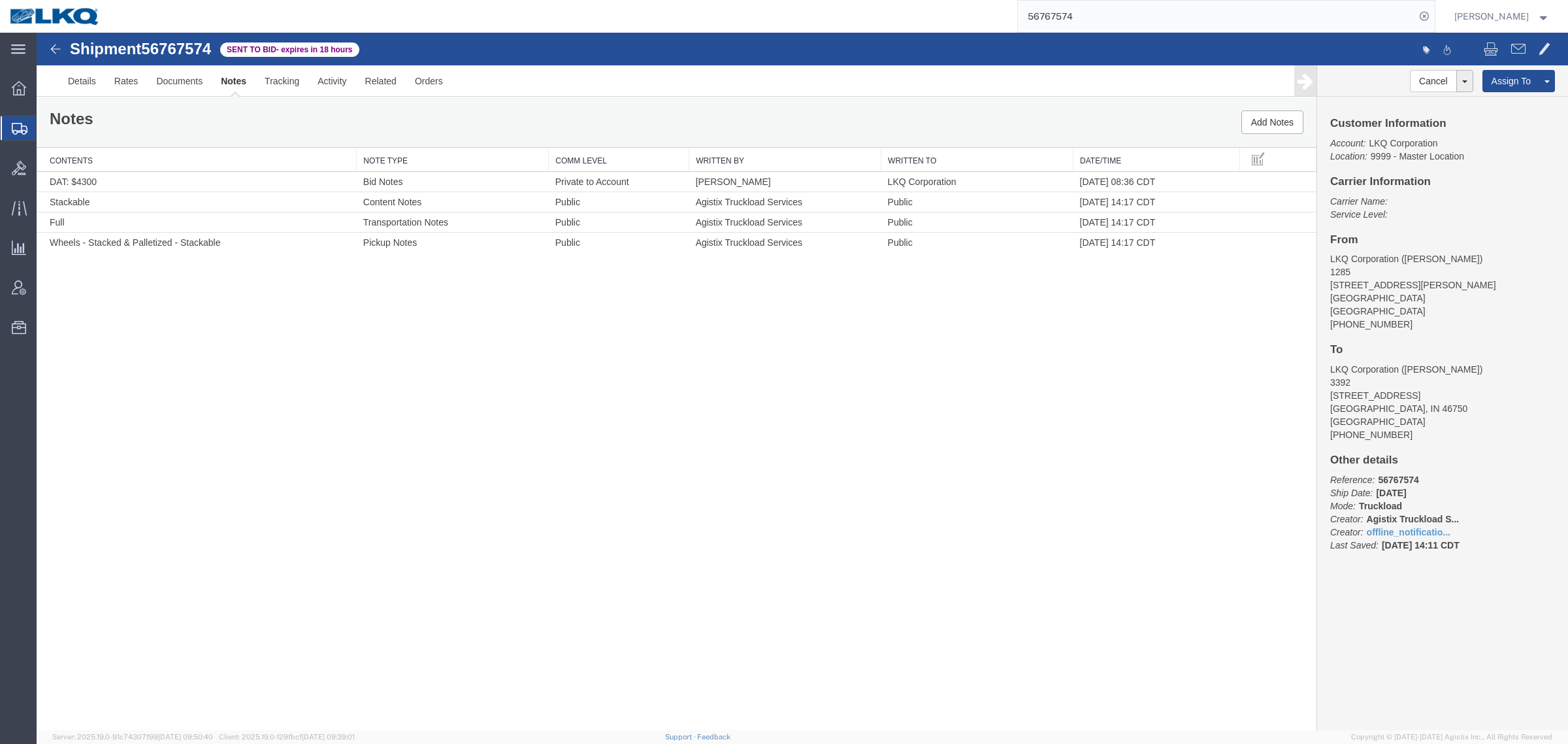
click at [128, 115] on div "Notes Add Notes" at bounding box center [676, 122] width 1279 height 50
click at [78, 81] on link "Details" at bounding box center [82, 81] width 47 height 31
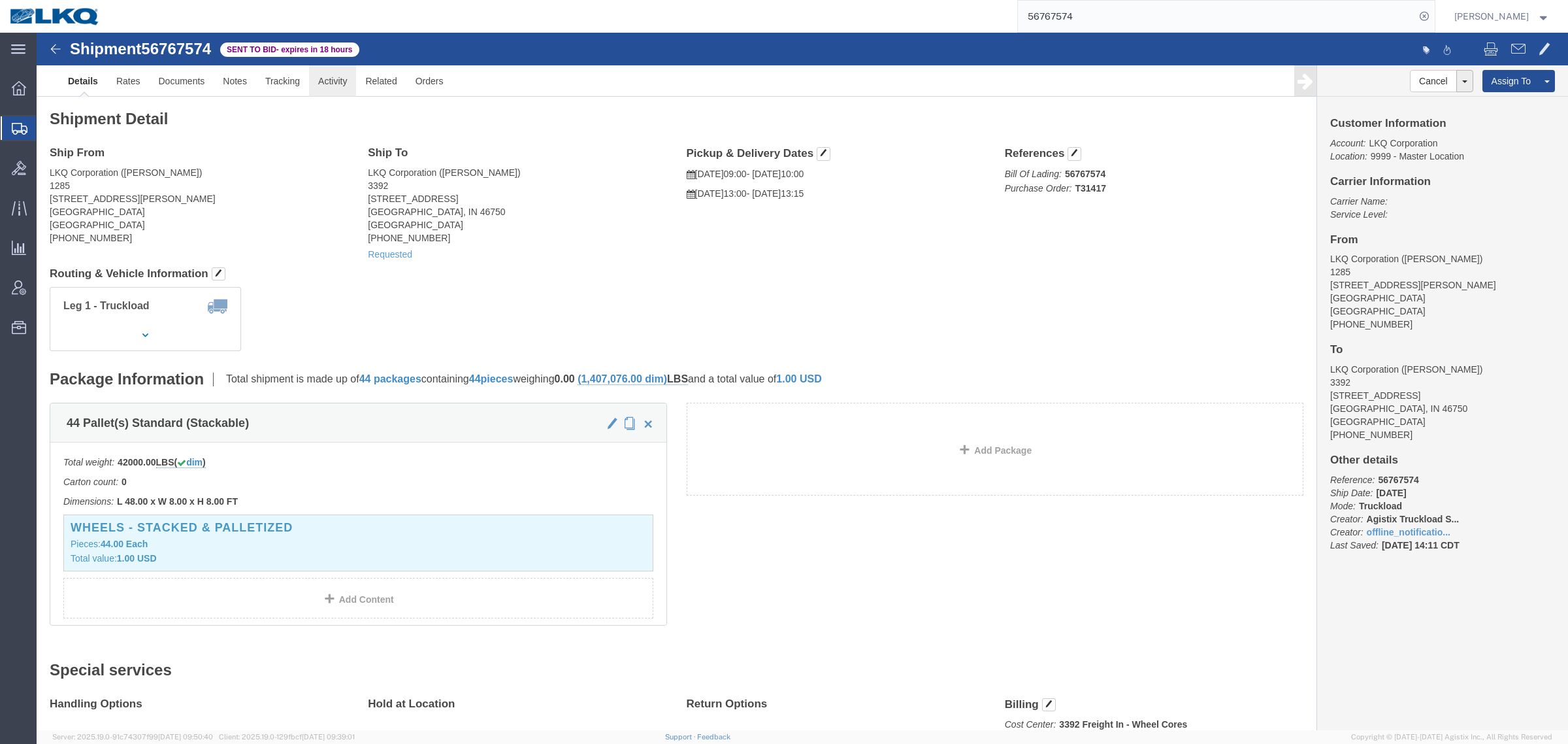
click link "Activity"
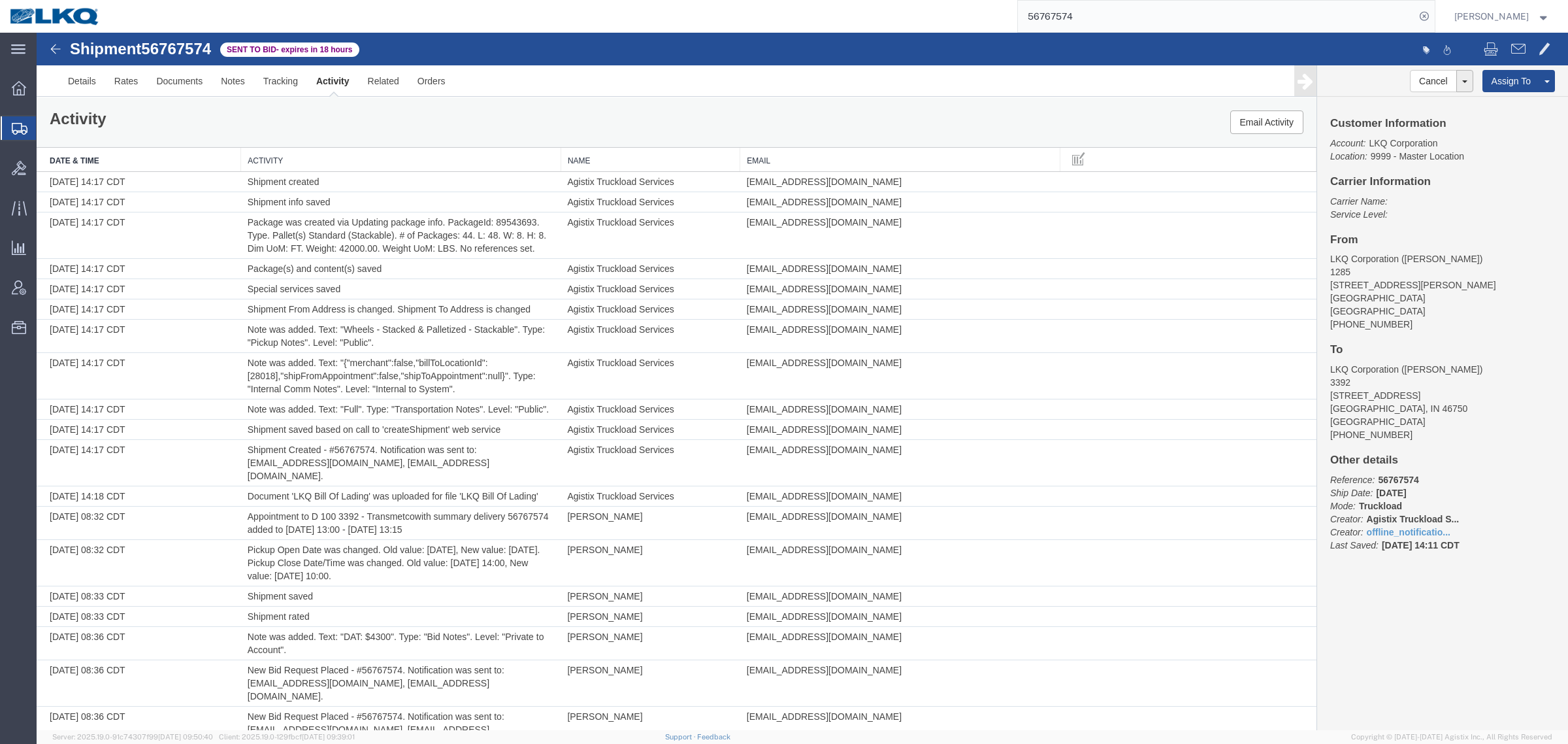
click at [174, 50] on span "56767574" at bounding box center [176, 48] width 70 height 17
copy span "56767574"
click at [73, 87] on link "Details" at bounding box center [82, 81] width 47 height 31
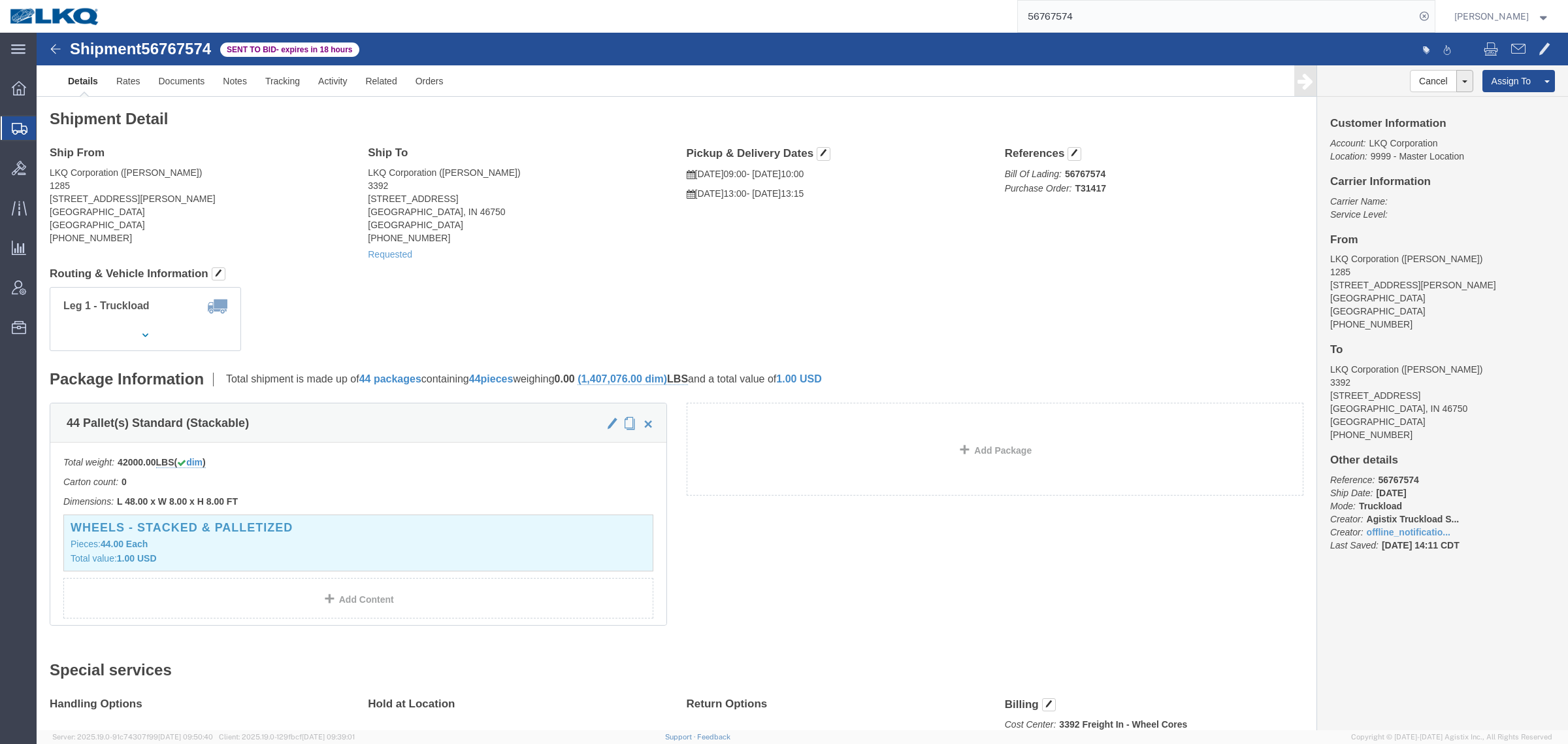
click h4 "Routing & Vehicle Information"
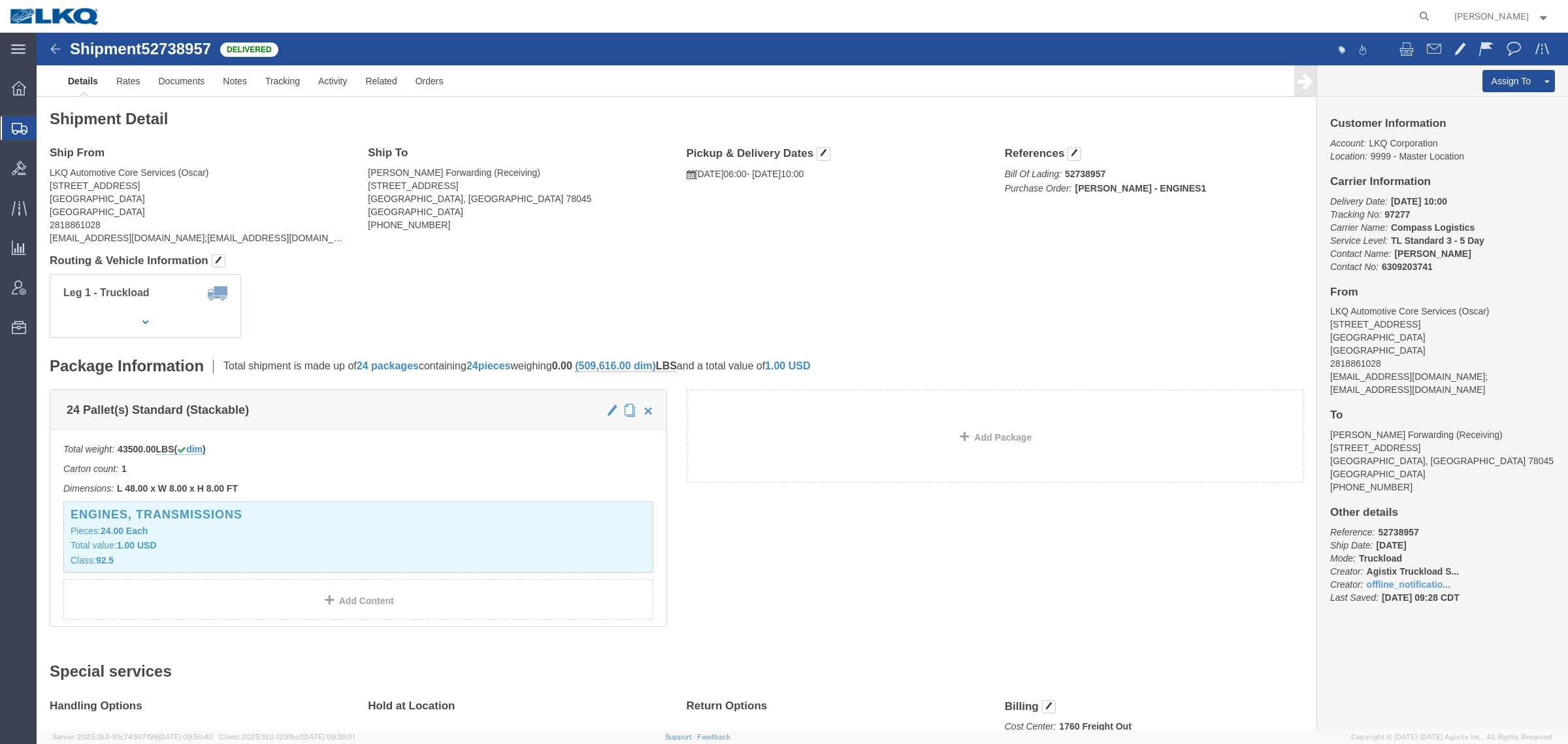
click address "LKQ Automotive Core Services (Oscar) 1714 West Mout Houston Rd Houston, TX 7703…"
click at [0, 0] on span "Location Appointment" at bounding box center [0, 0] width 0 height 0
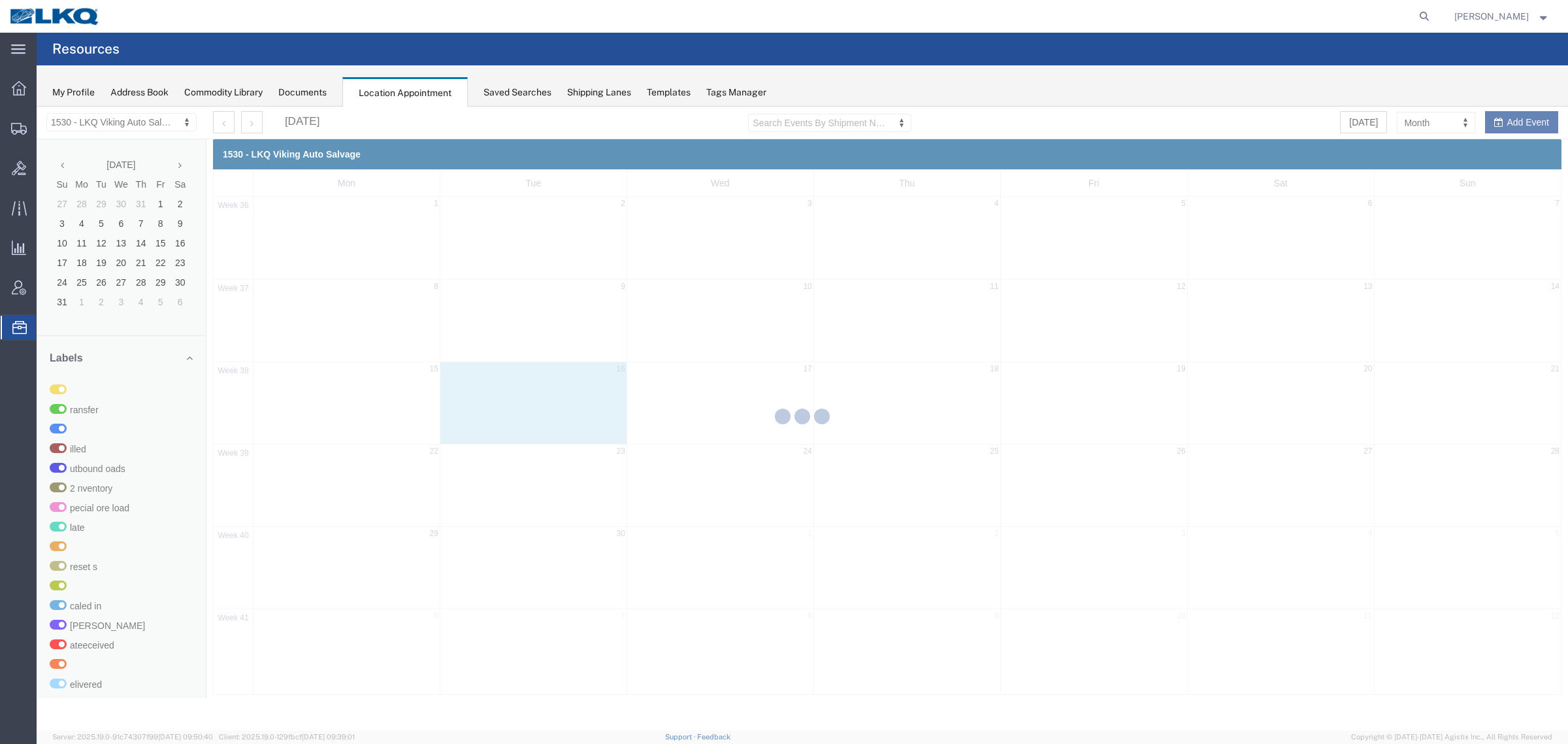
click at [87, 118] on div at bounding box center [802, 418] width 1531 height 624
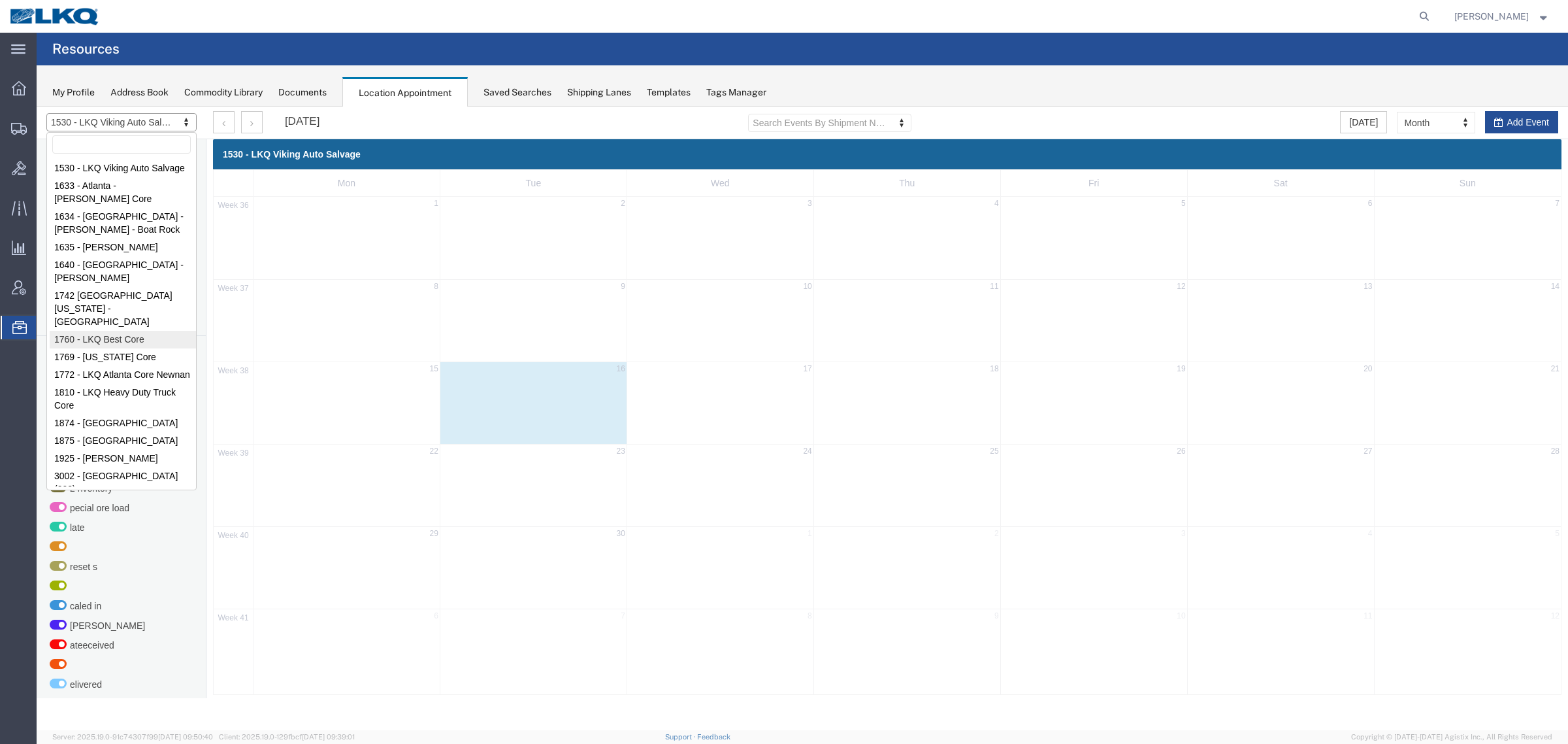
select select "27634"
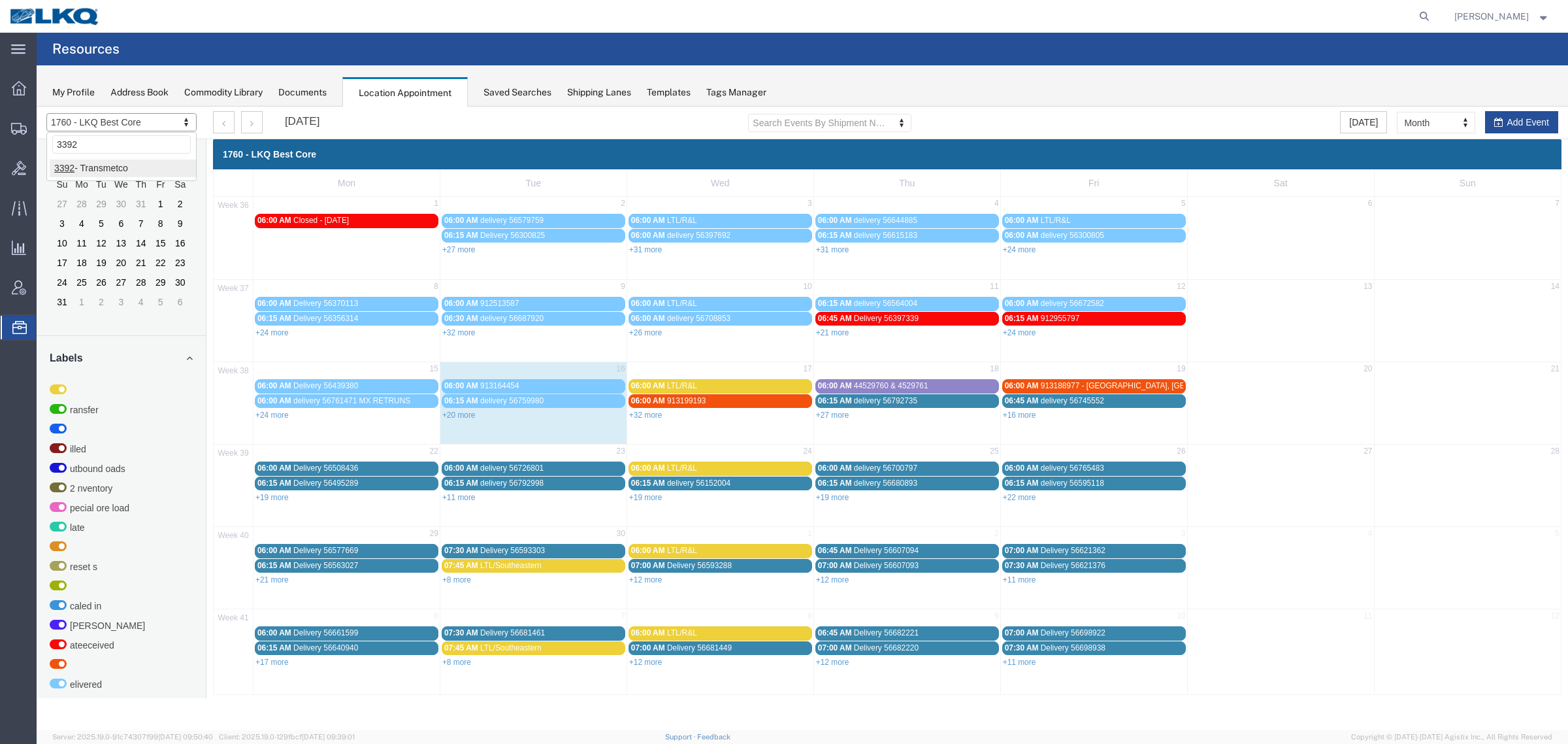
type input "3392"
select select "28018"
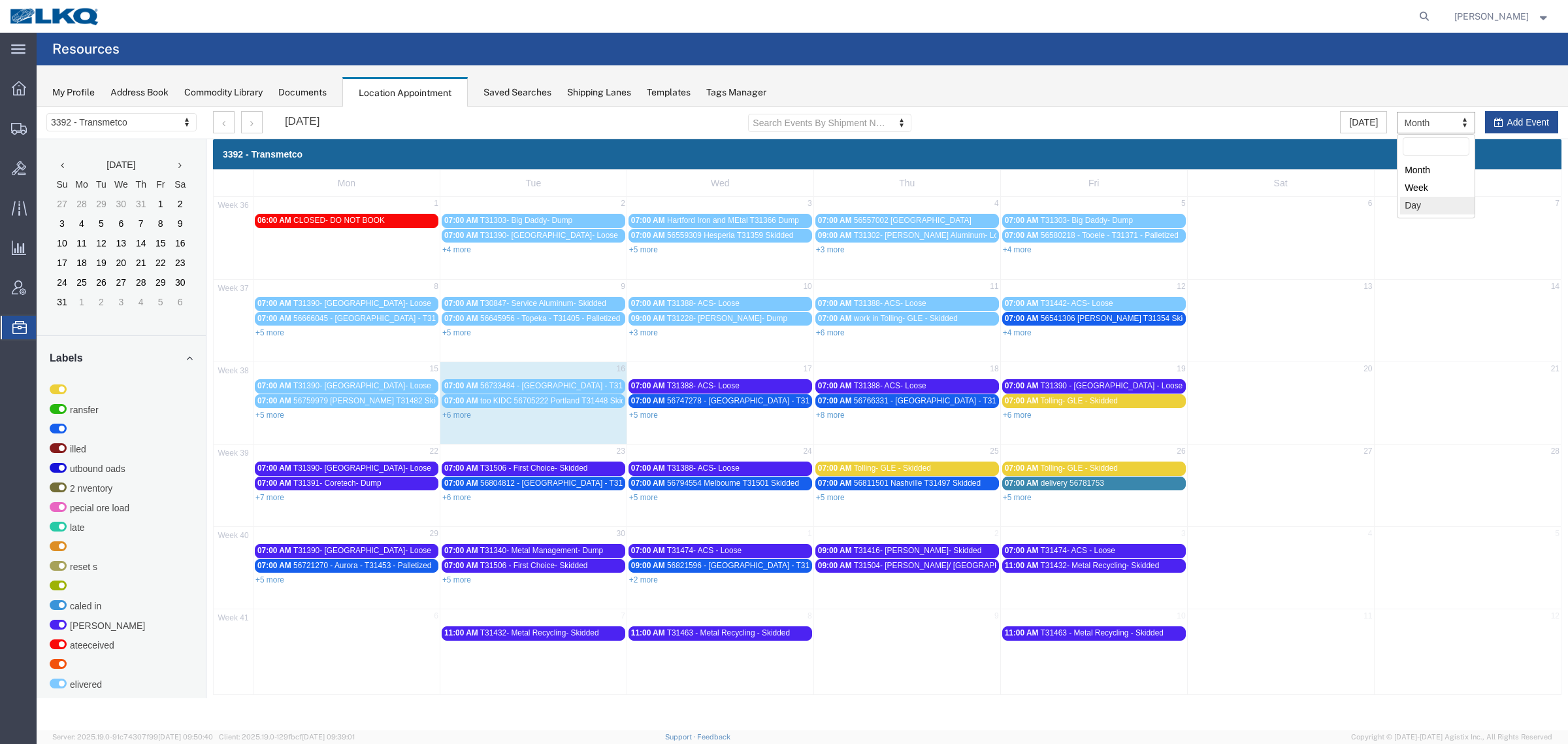
select select "agendaWeek"
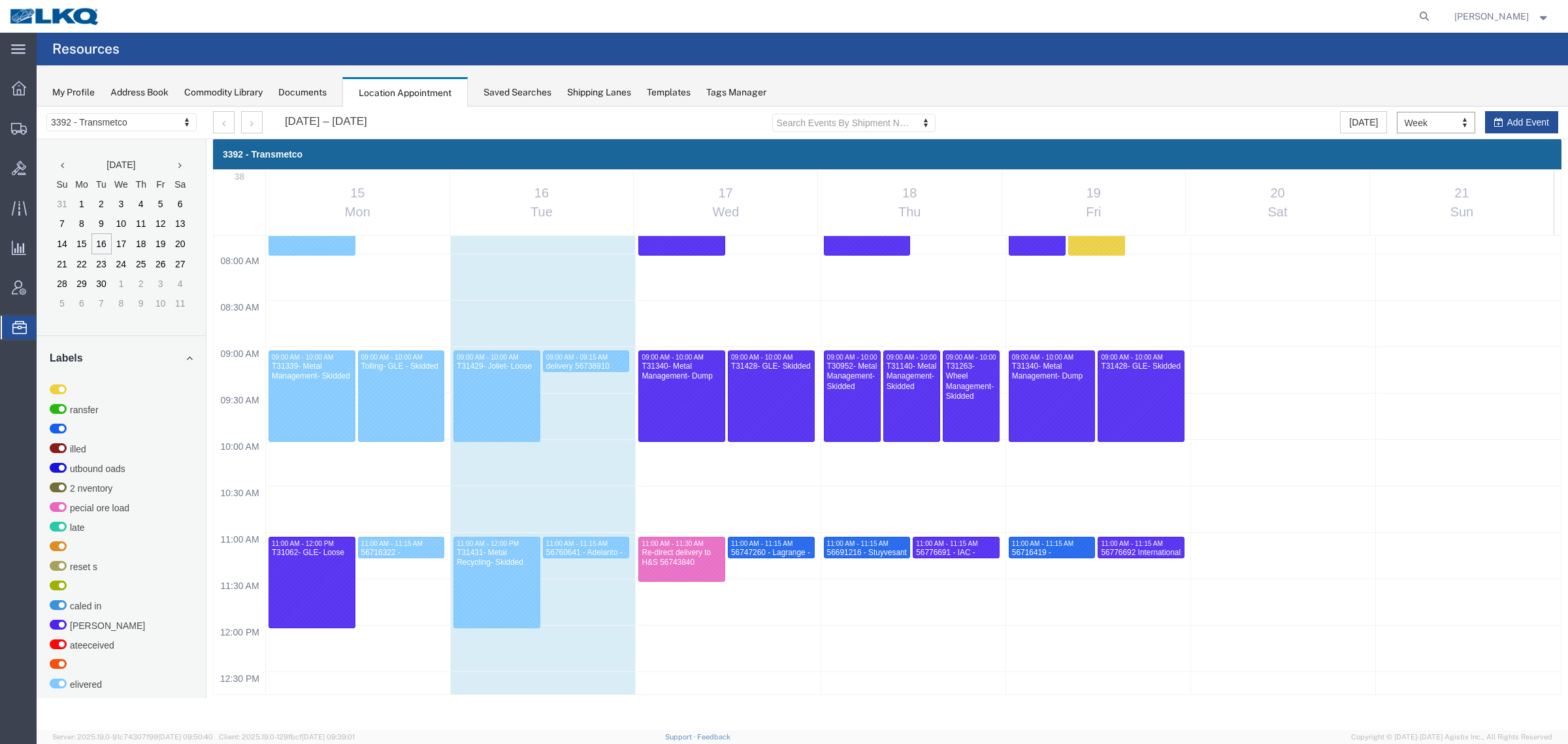
scroll to position [805, 0]
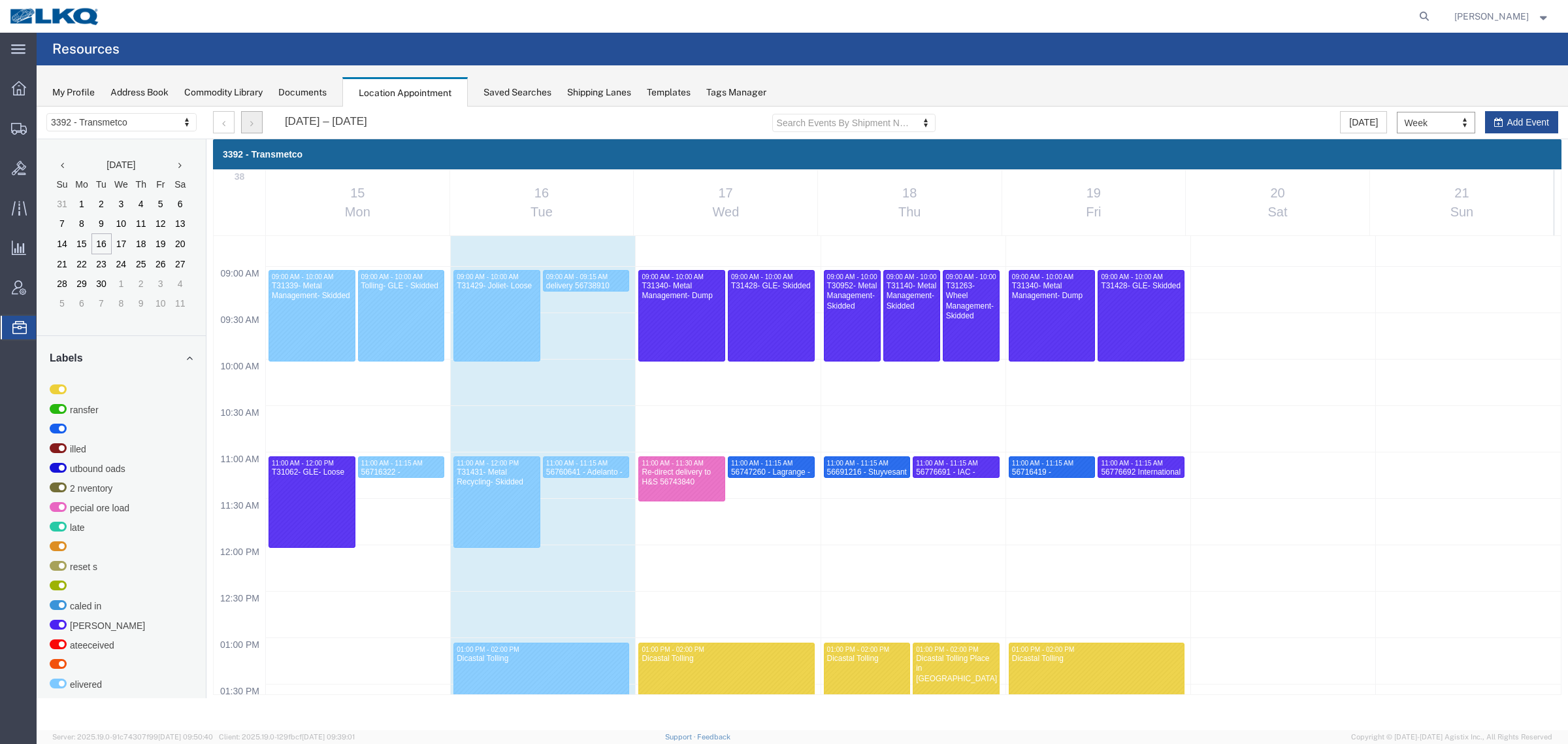
click at [250, 113] on button "button" at bounding box center [252, 122] width 22 height 22
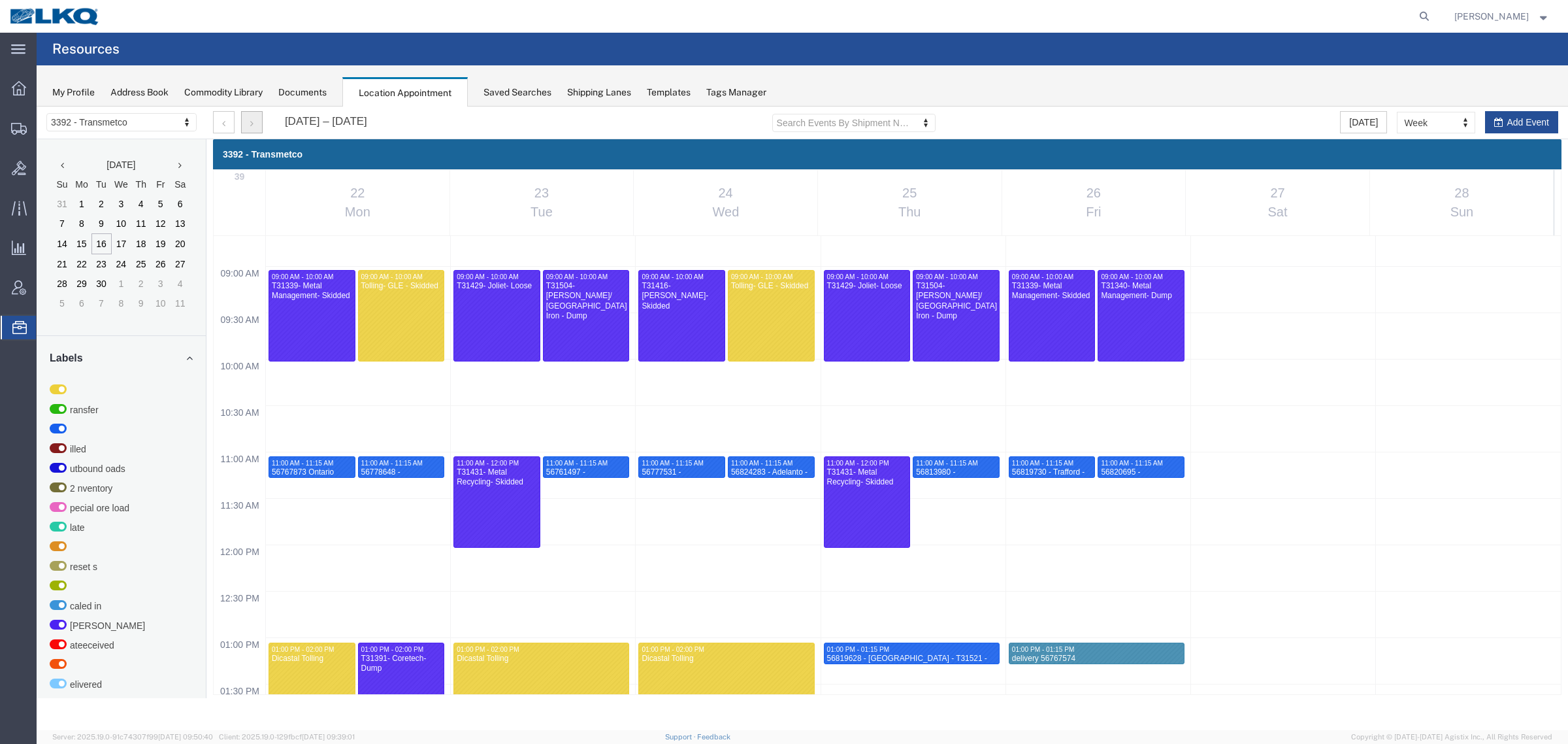
scroll to position [560, 0]
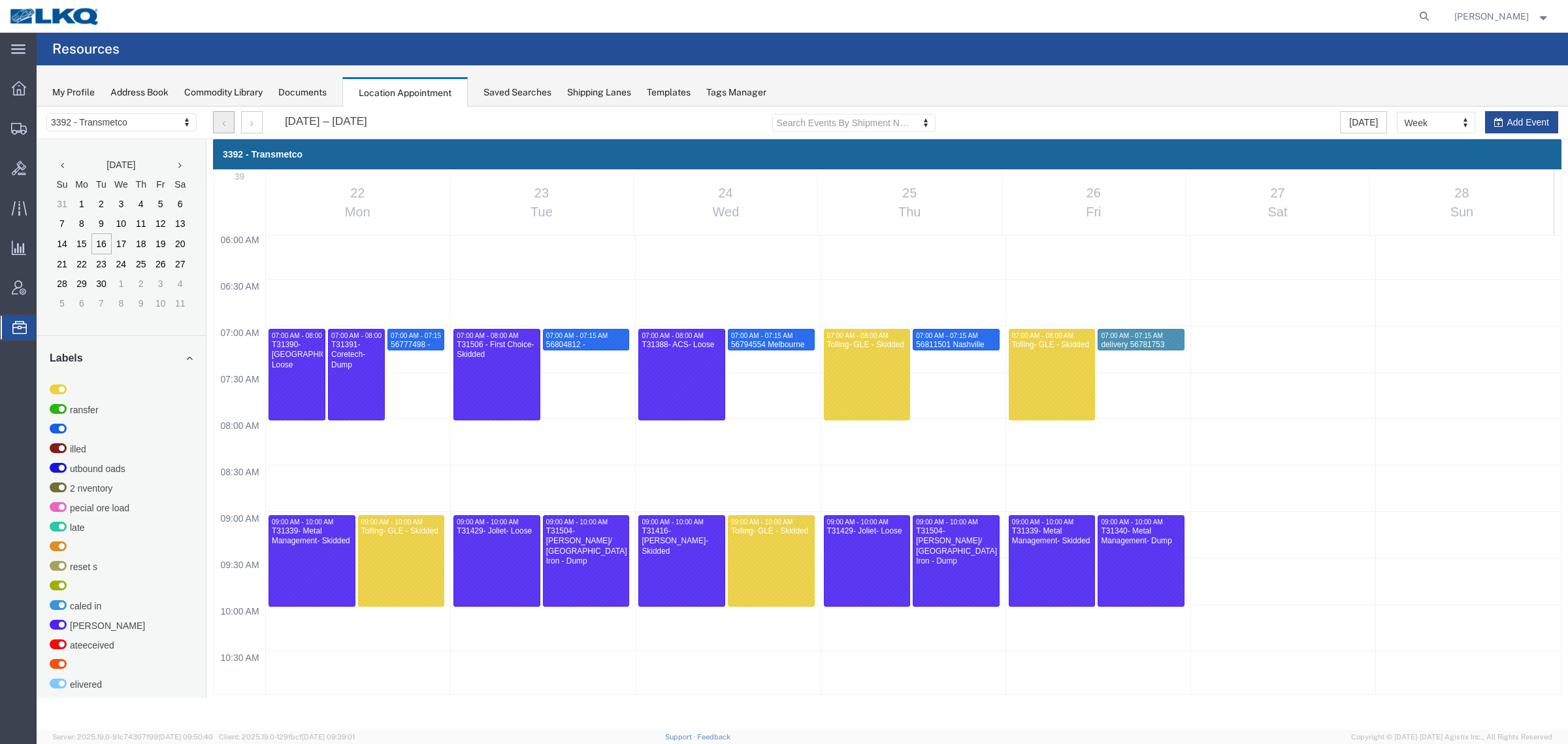
click at [221, 119] on button "button" at bounding box center [224, 122] width 22 height 22
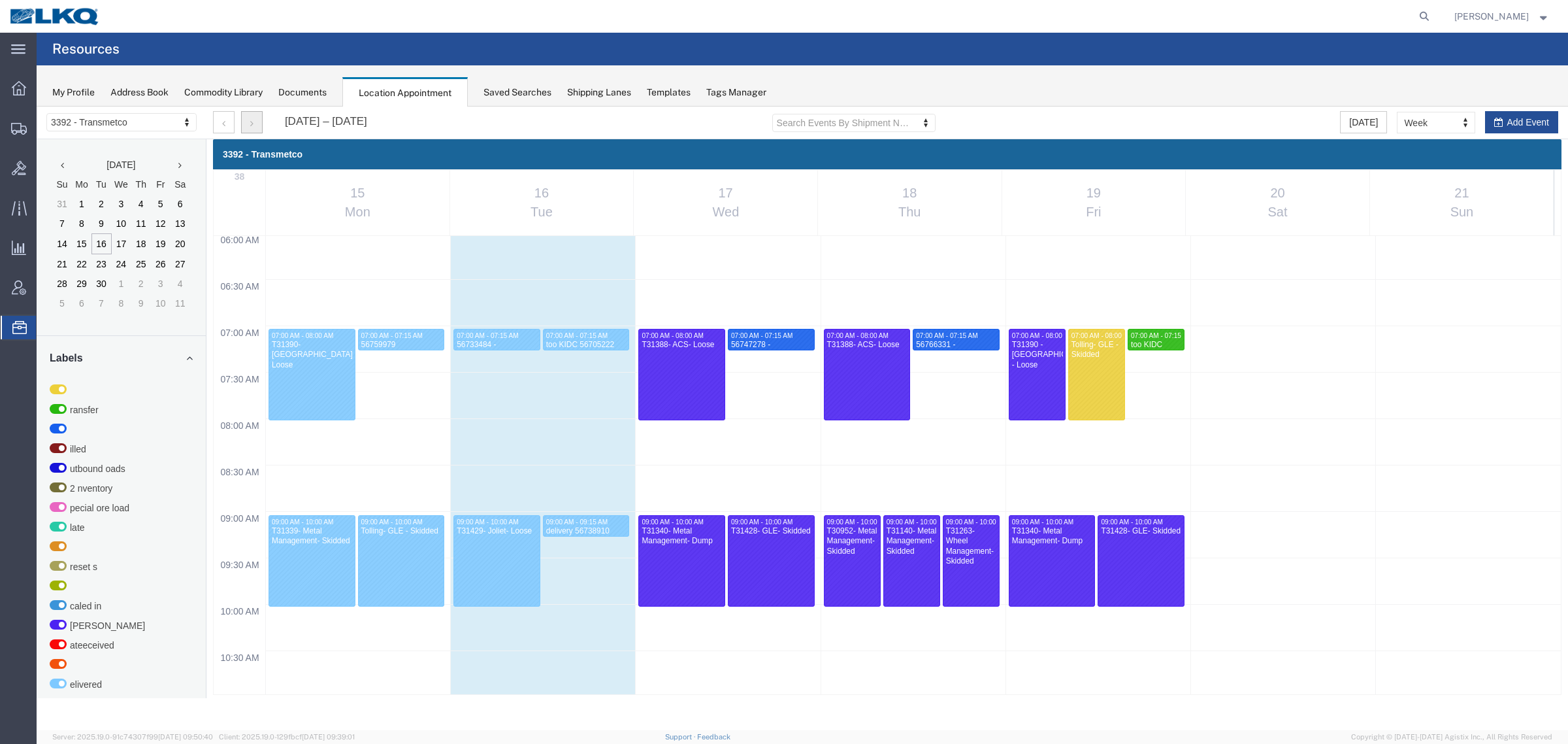
click at [253, 115] on button "button" at bounding box center [252, 122] width 22 height 22
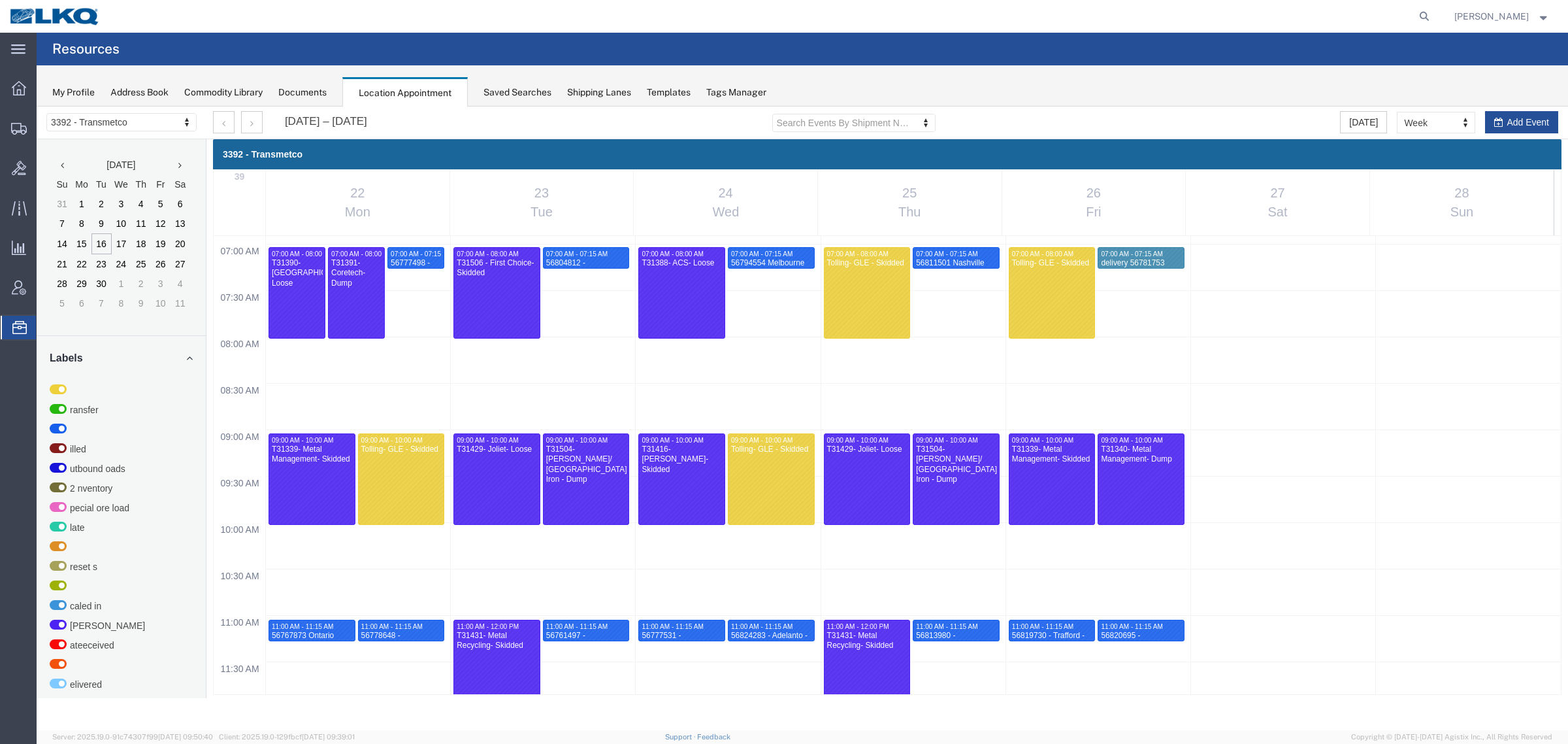
scroll to position [723, 0]
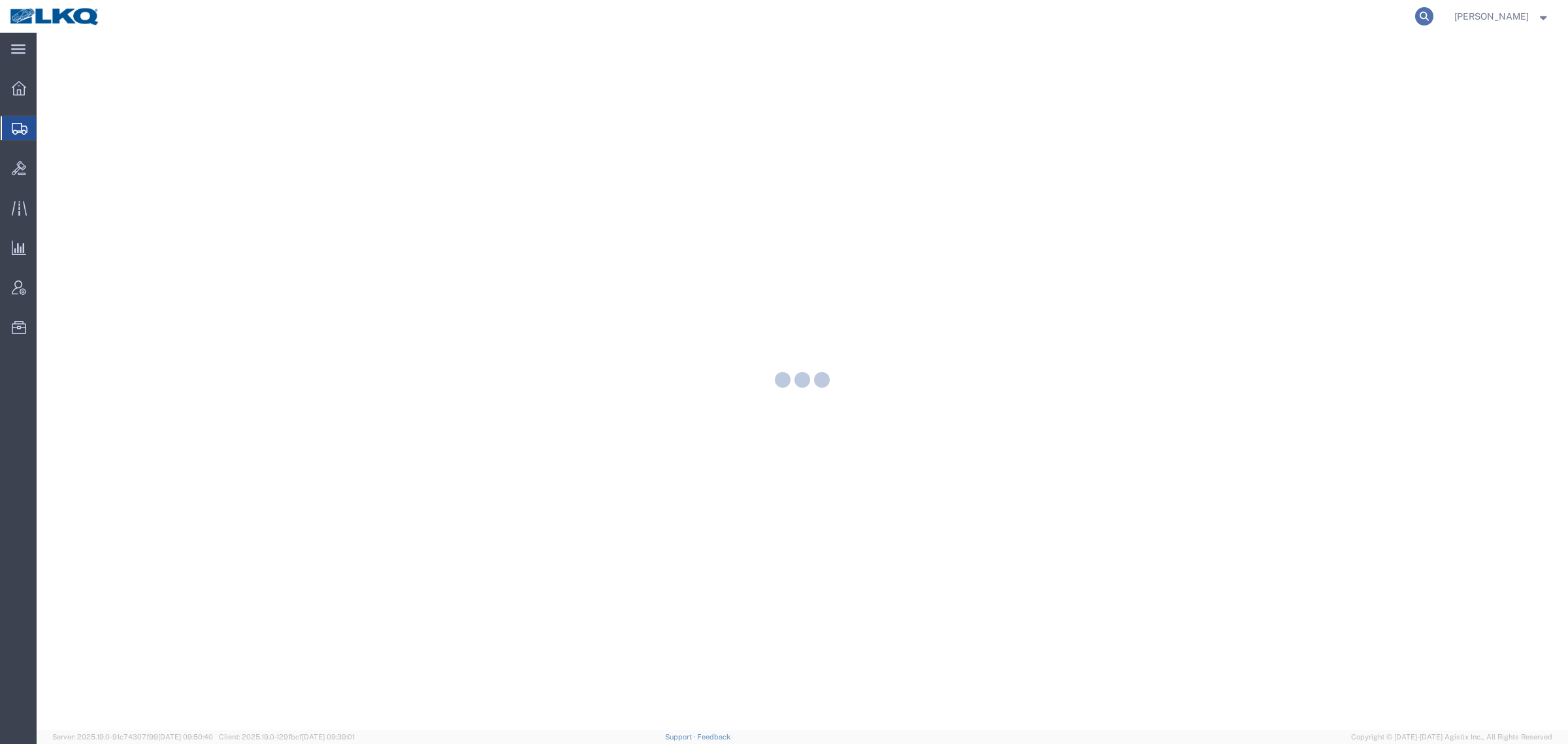
click at [1429, 17] on icon at bounding box center [1424, 17] width 18 height 18
paste input "56835892"
type input "56835892"
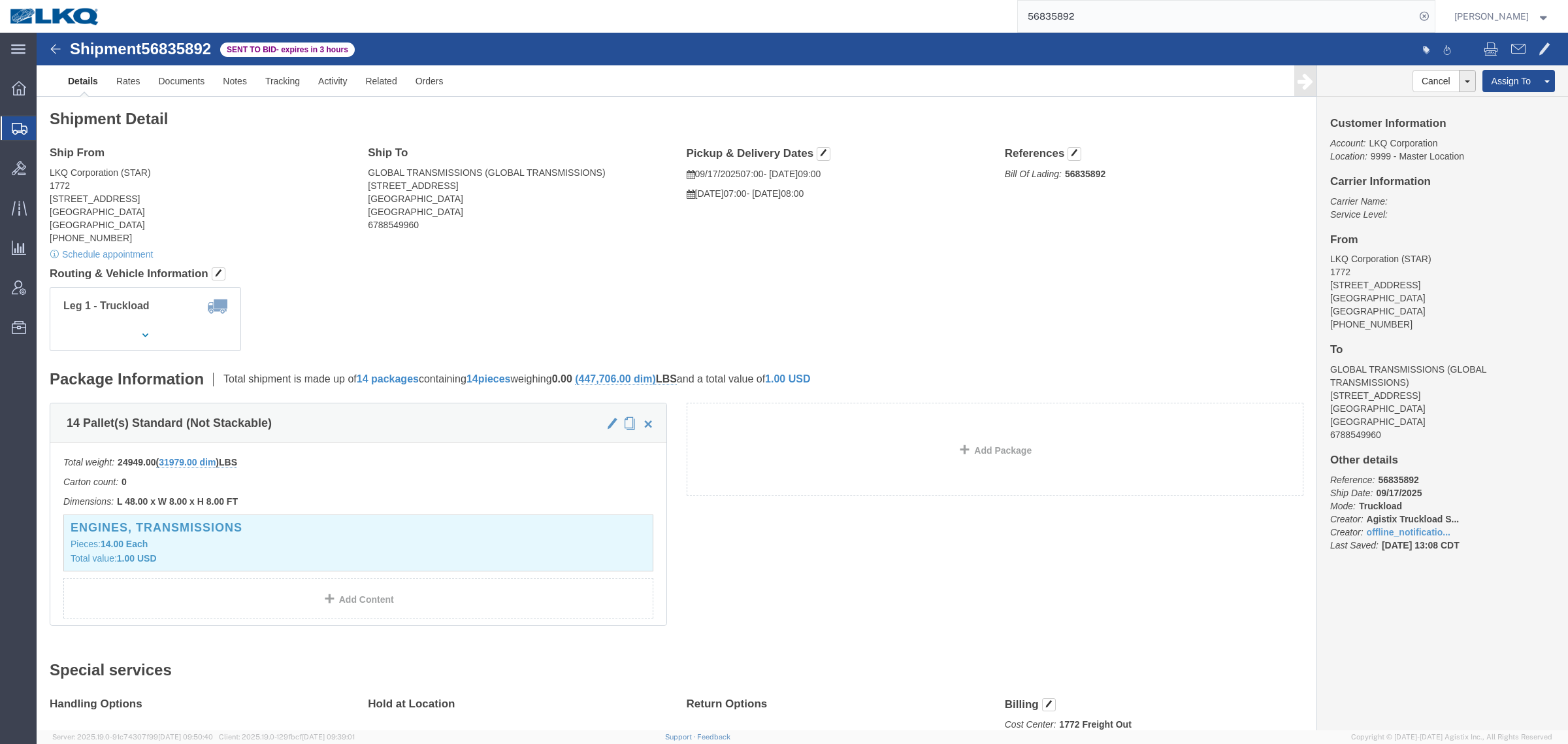
click div "Ship From LKQ Corporation (STAR) [STREET_ADDRESS] [PHONE_NUMBER] Schedule appoi…"
click link "Notes"
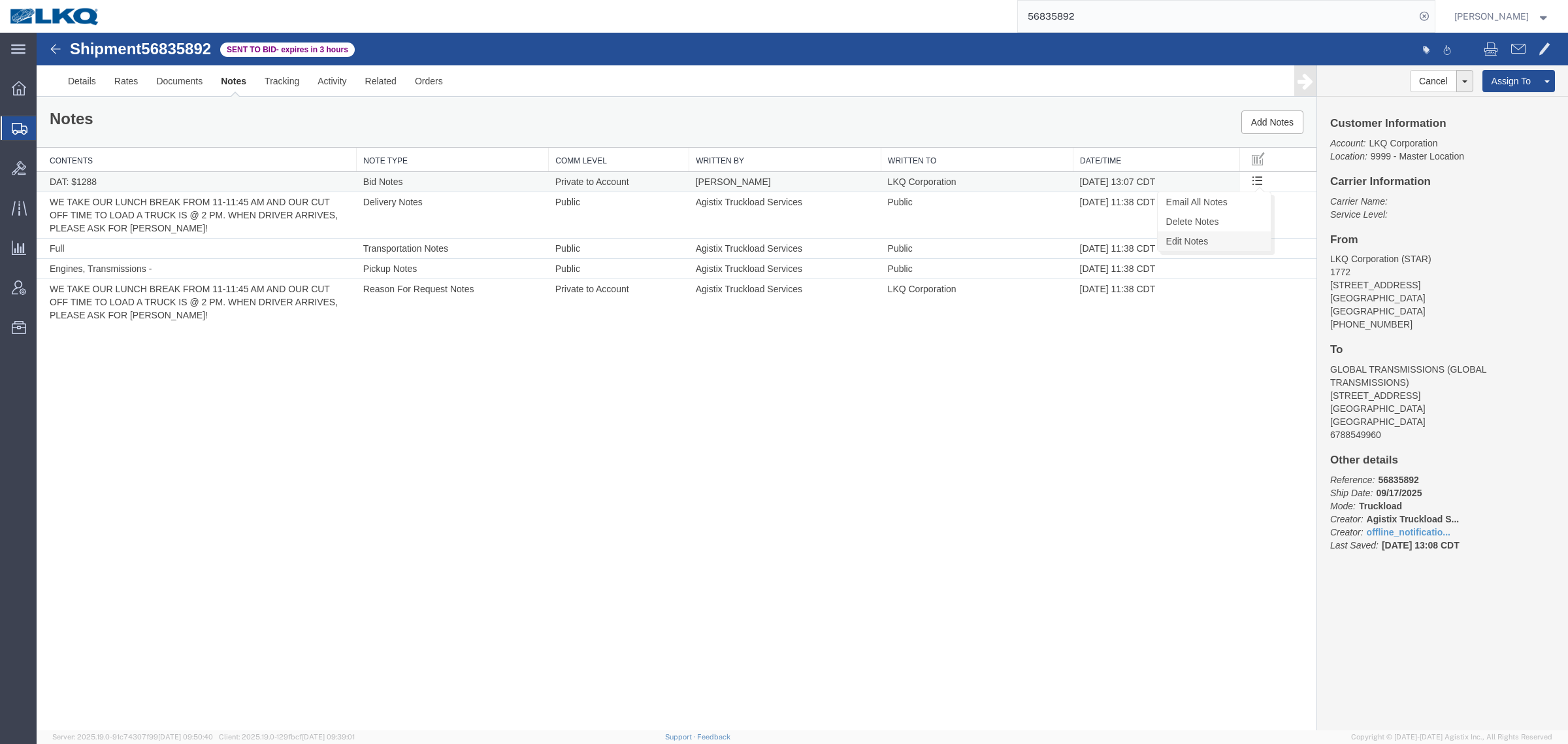
click at [1238, 238] on link "Edit Notes" at bounding box center [1213, 240] width 113 height 19
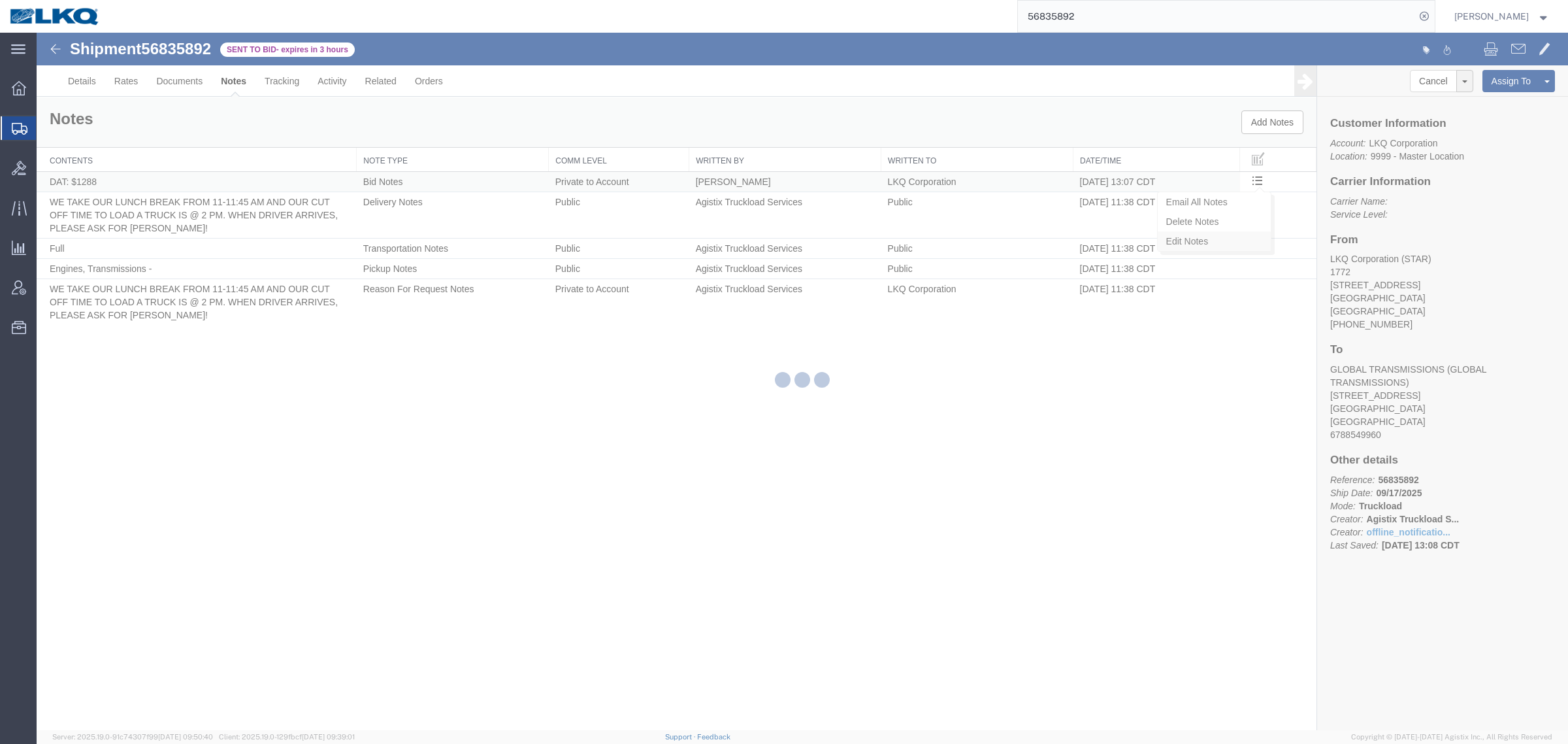
select select "BID_NOTES"
select select "PRIVATE_TO_ACCOUNT"
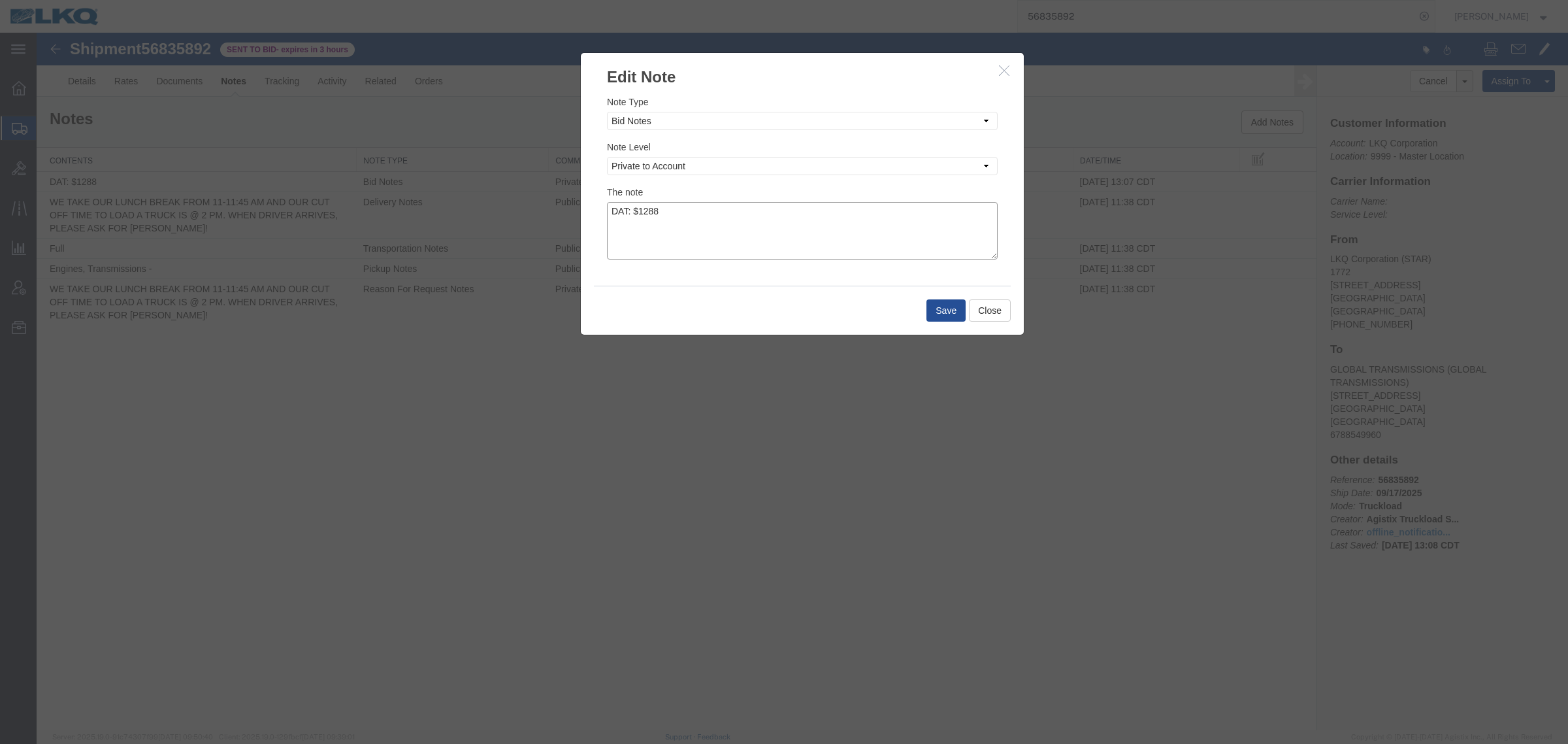
click at [674, 211] on textarea "DAT: $1288" at bounding box center [802, 230] width 391 height 58
type textarea "DAT: $1288, Original: $1115"
click at [944, 305] on button "Save" at bounding box center [945, 310] width 39 height 22
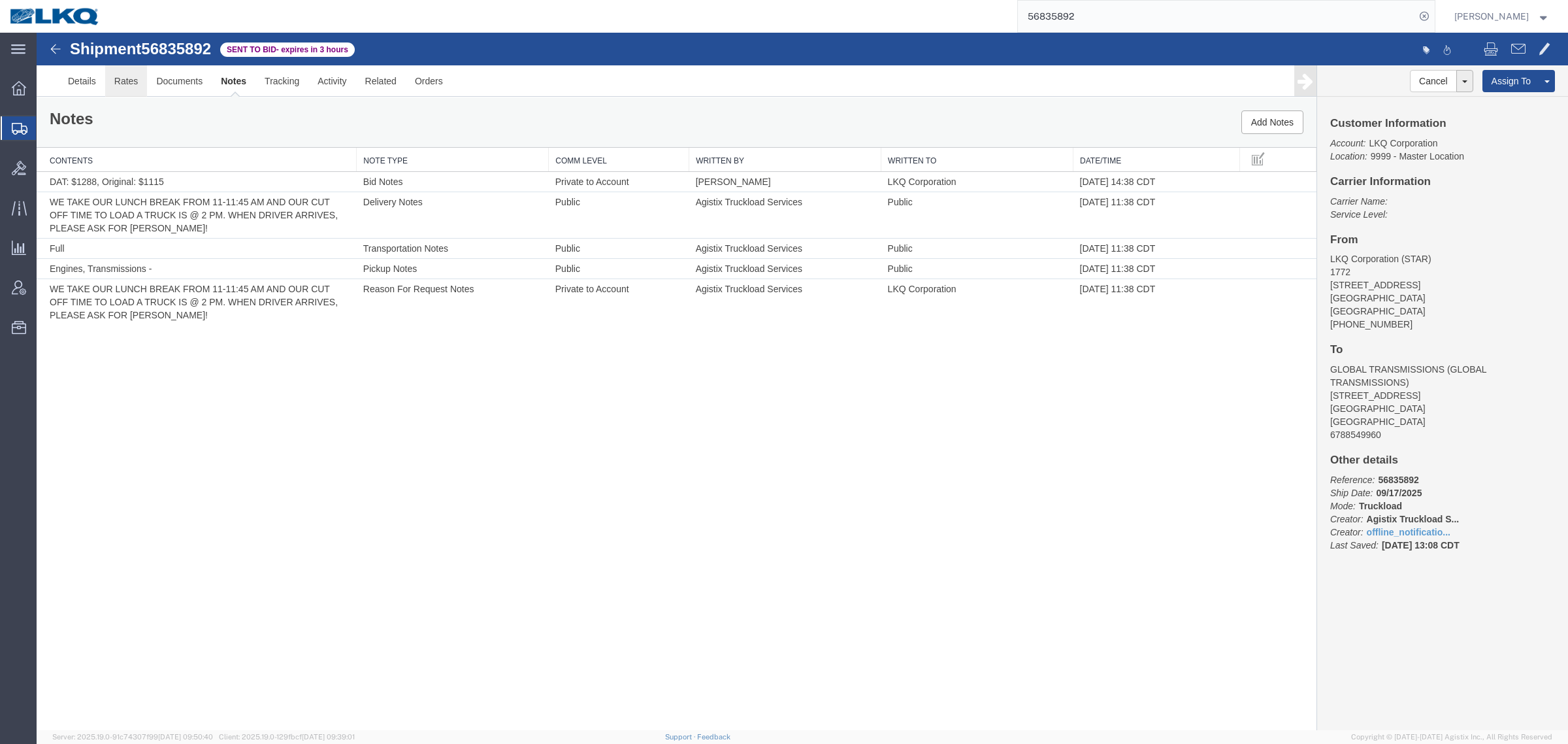
click at [113, 90] on link "Rates" at bounding box center [127, 81] width 42 height 31
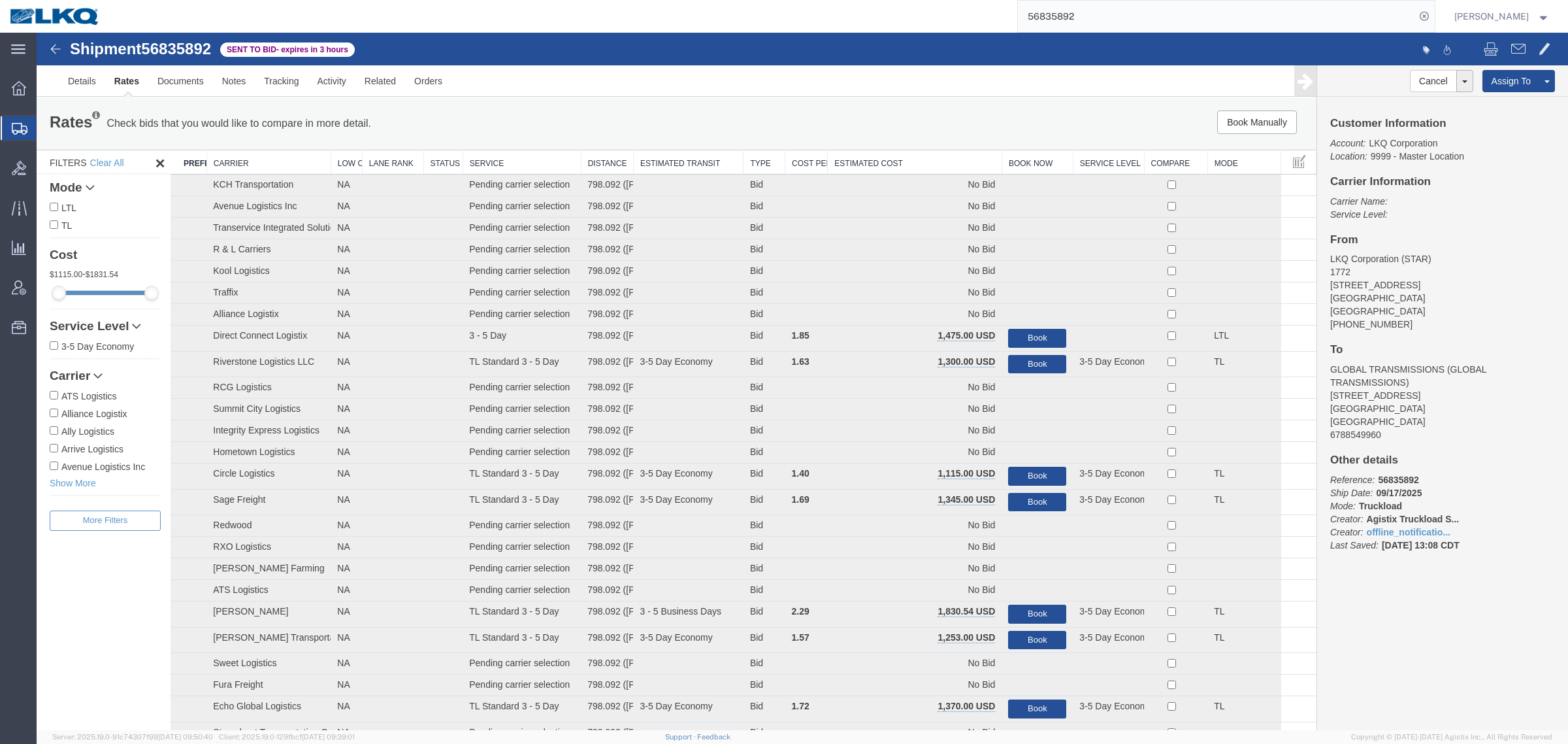
click at [900, 158] on th "Estimated Cost" at bounding box center [914, 162] width 174 height 24
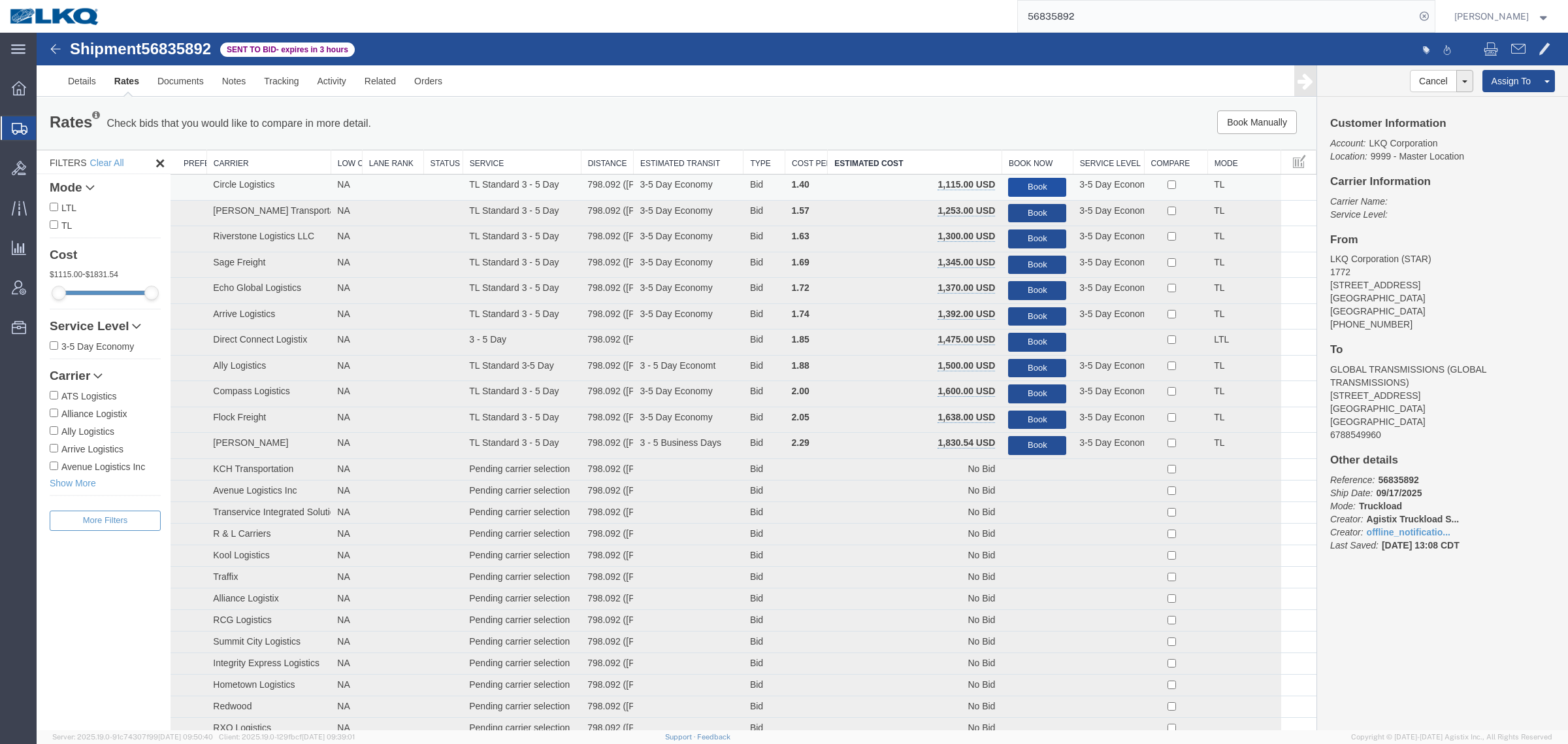
click at [1016, 180] on button "Book" at bounding box center [1036, 187] width 58 height 19
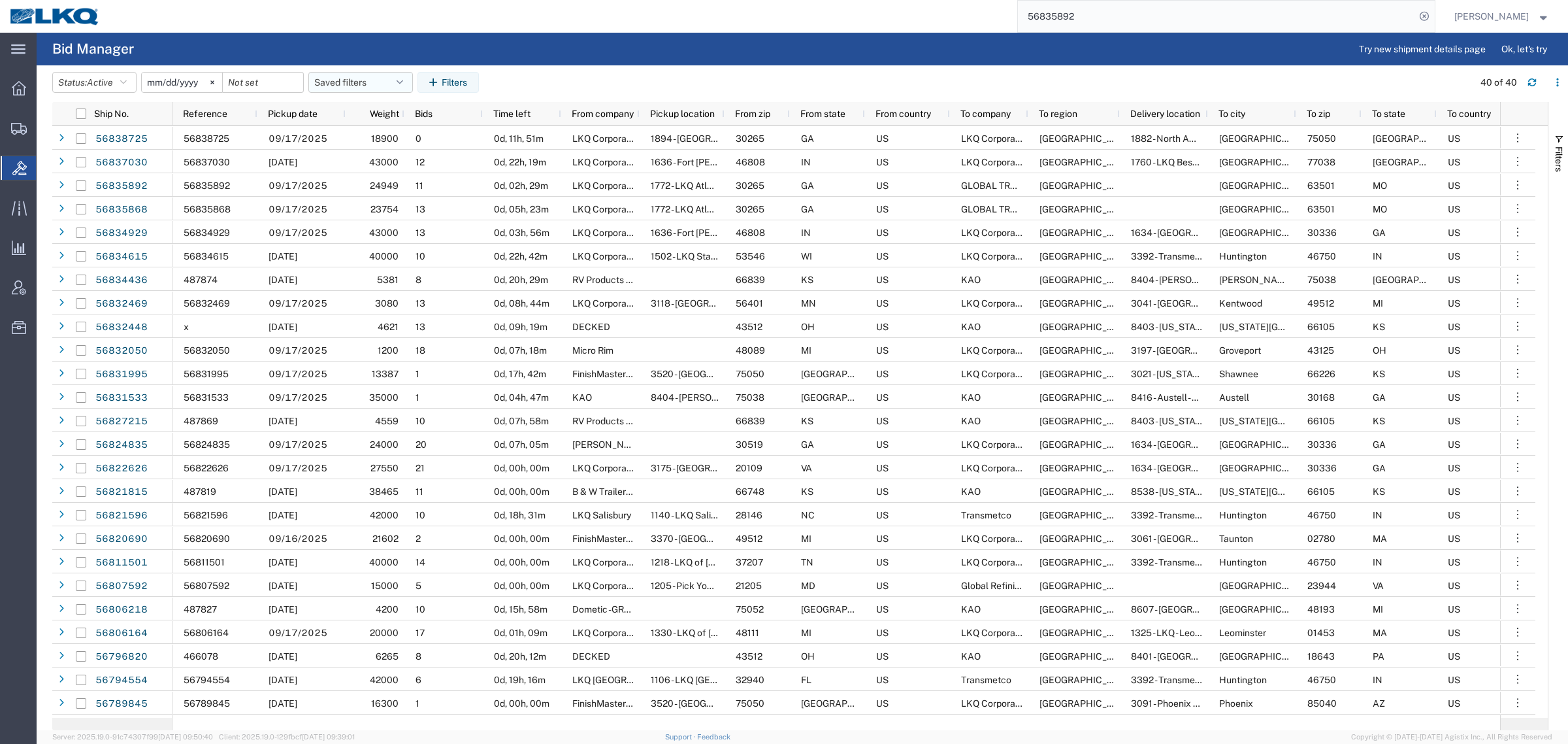
click at [351, 77] on button "Saved filters" at bounding box center [360, 82] width 105 height 21
click at [378, 139] on span "Bid Board" at bounding box center [395, 139] width 171 height 24
type input "2024-12-01"
type input "2025-12-31"
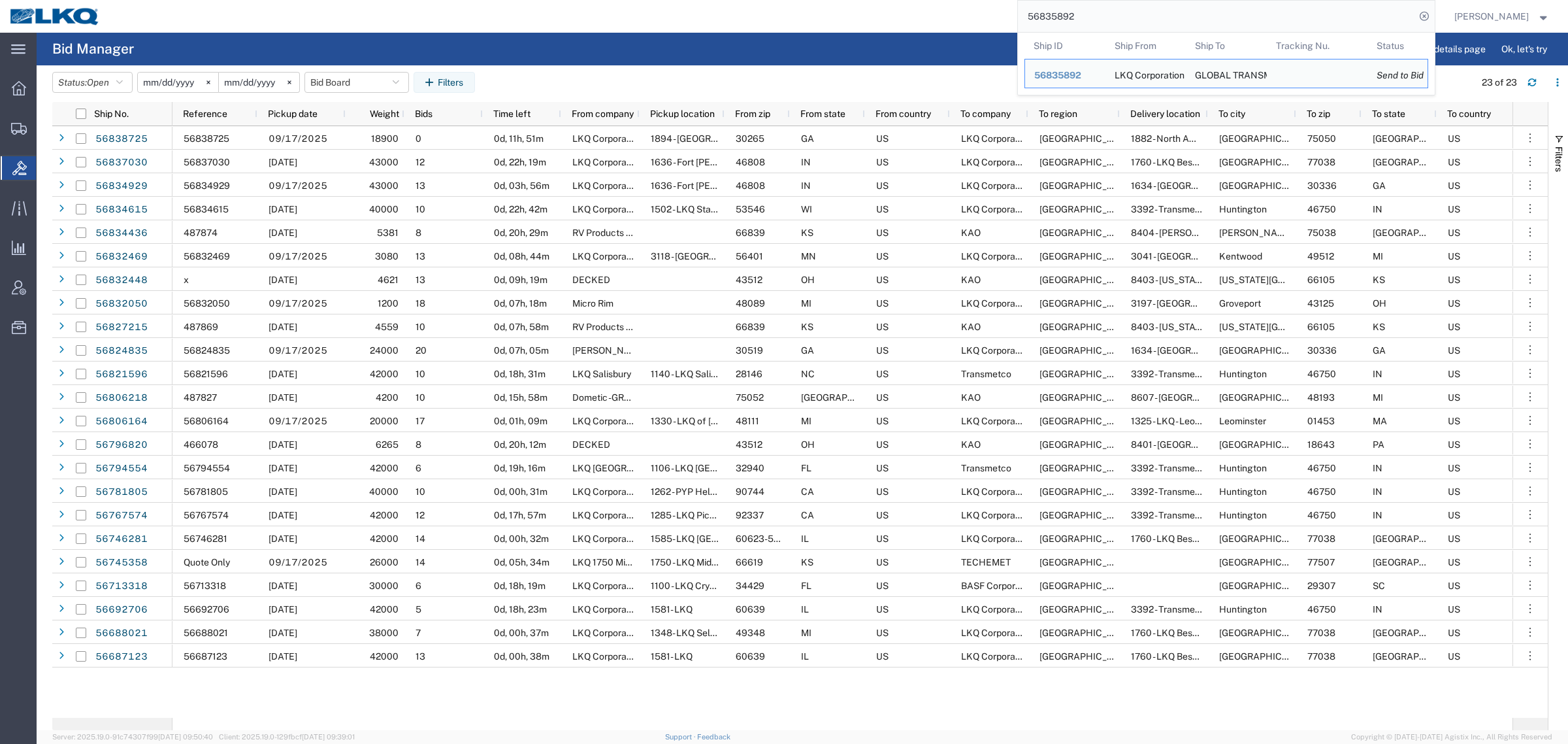
click at [1117, 18] on input "56835892" at bounding box center [1216, 17] width 397 height 31
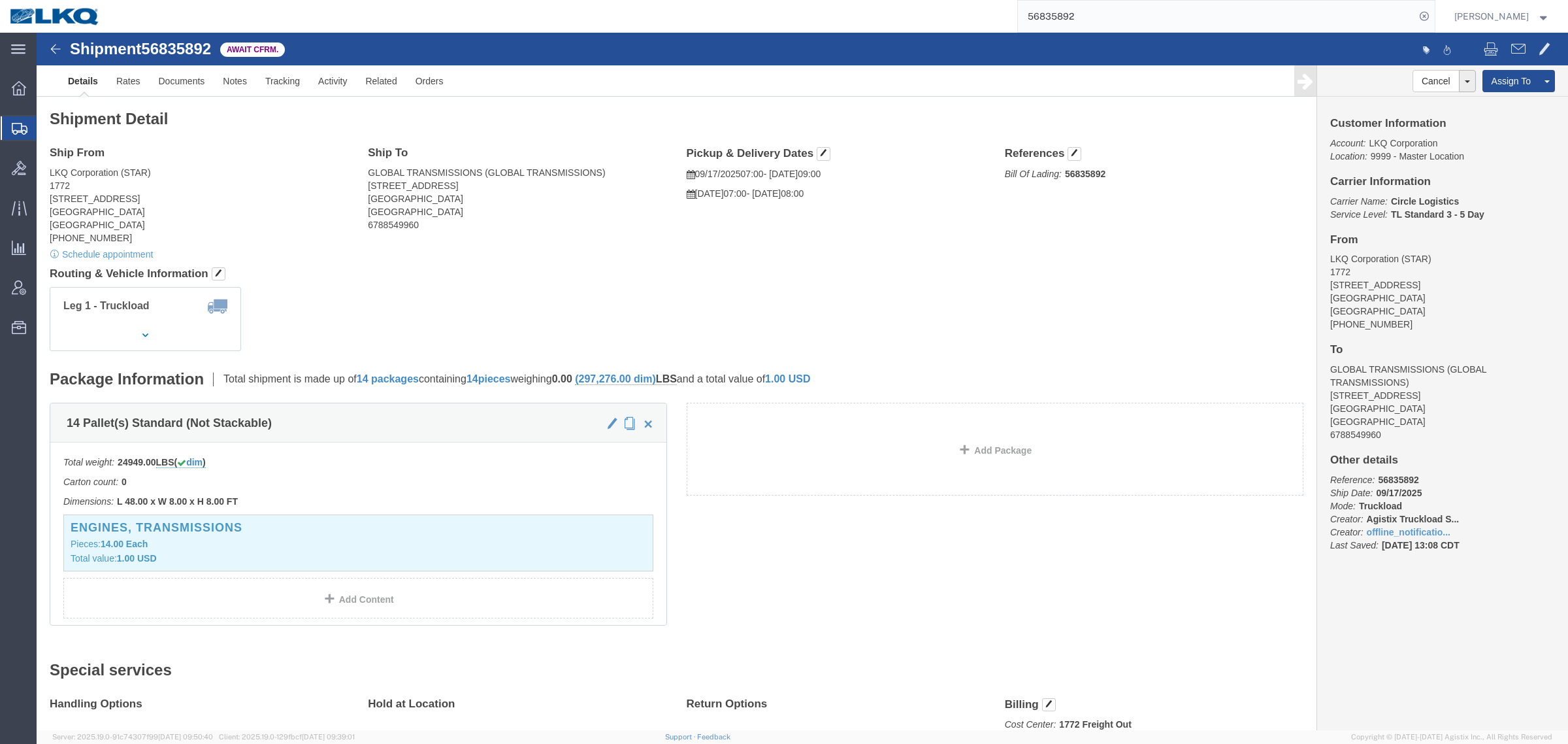
click div "Shipment Detail Ship From LKQ Corporation (STAR) 1772 32 Dart Rd Newnan, GA 302…"
click div "Leg 1 - Truckload Vehicle 1: Standard Dry Van (53 Feet) Number of trucks: 1"
click address "LKQ Corporation (STAR) 1772 32 Dart Rd Newnan, GA 30265 United States 678-854-9…"
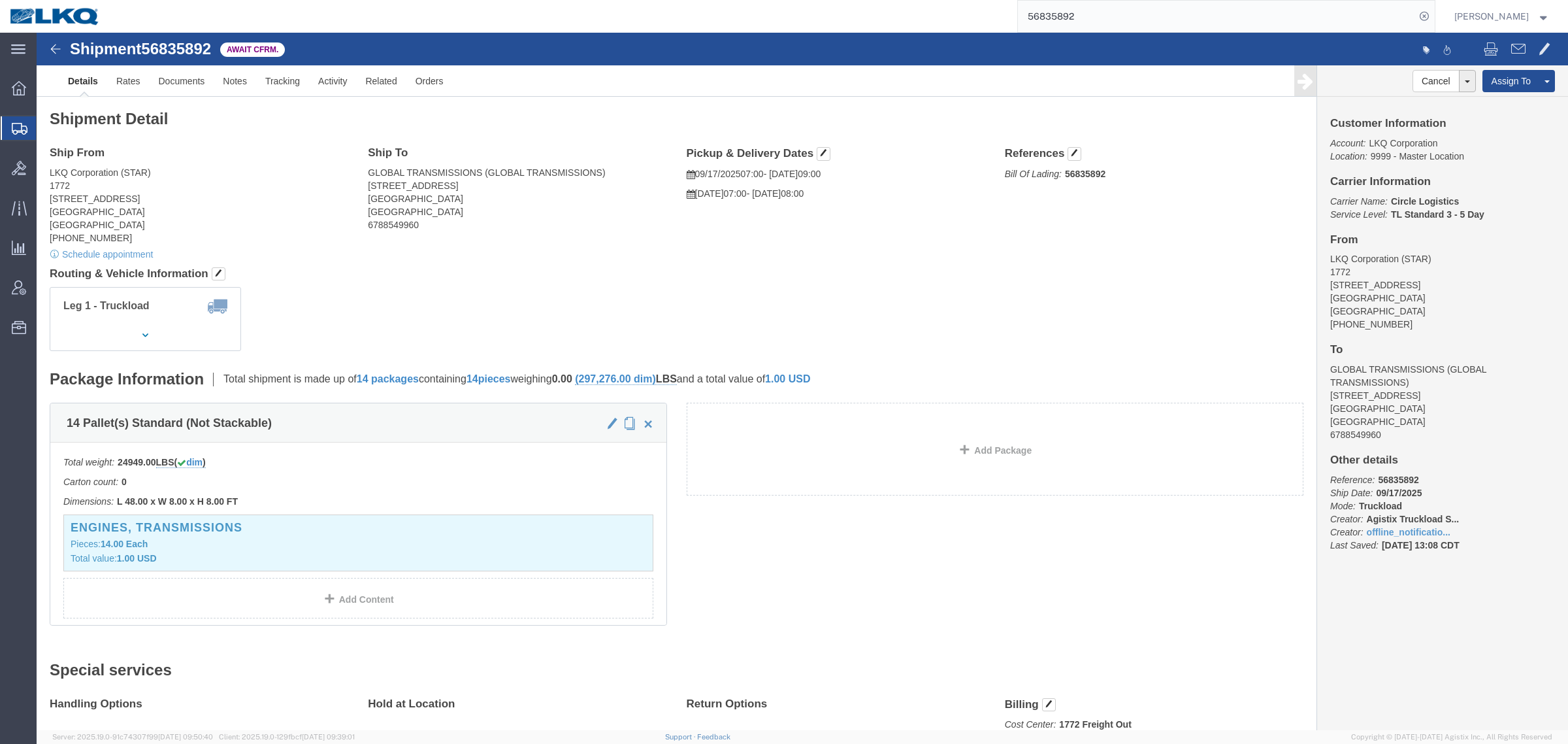
click div "Leg 1 - Truckload Vehicle 1: Standard Dry Van (53 Feet) Number of trucks: 1"
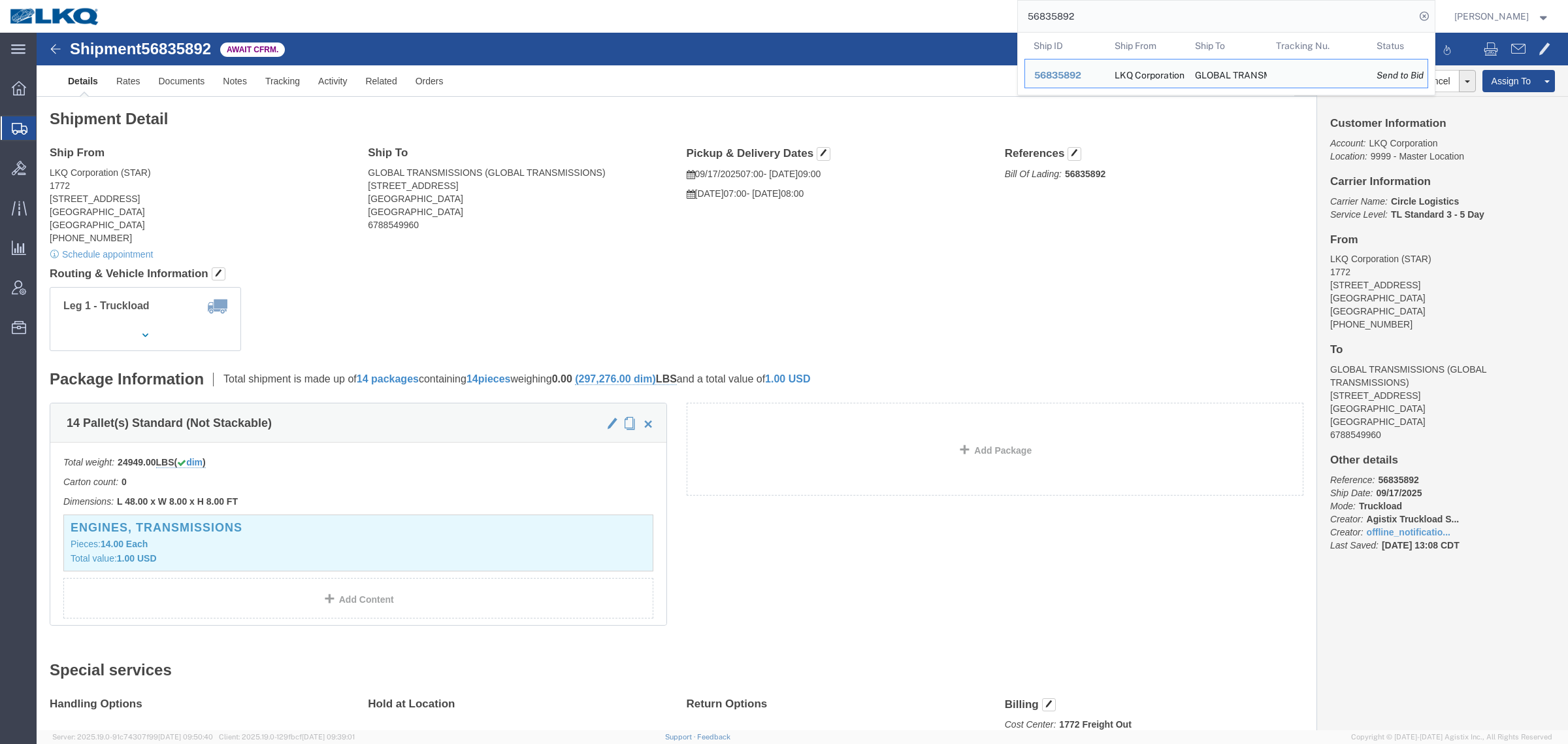
drag, startPoint x: 1135, startPoint y: 15, endPoint x: 743, endPoint y: 26, distance: 392.2
click at [745, 25] on div "56835892 Ship ID Ship From Ship To Tracking Nu. Status Ship ID 56835892 Ship Fr…" at bounding box center [772, 17] width 1325 height 33
paste input "767574"
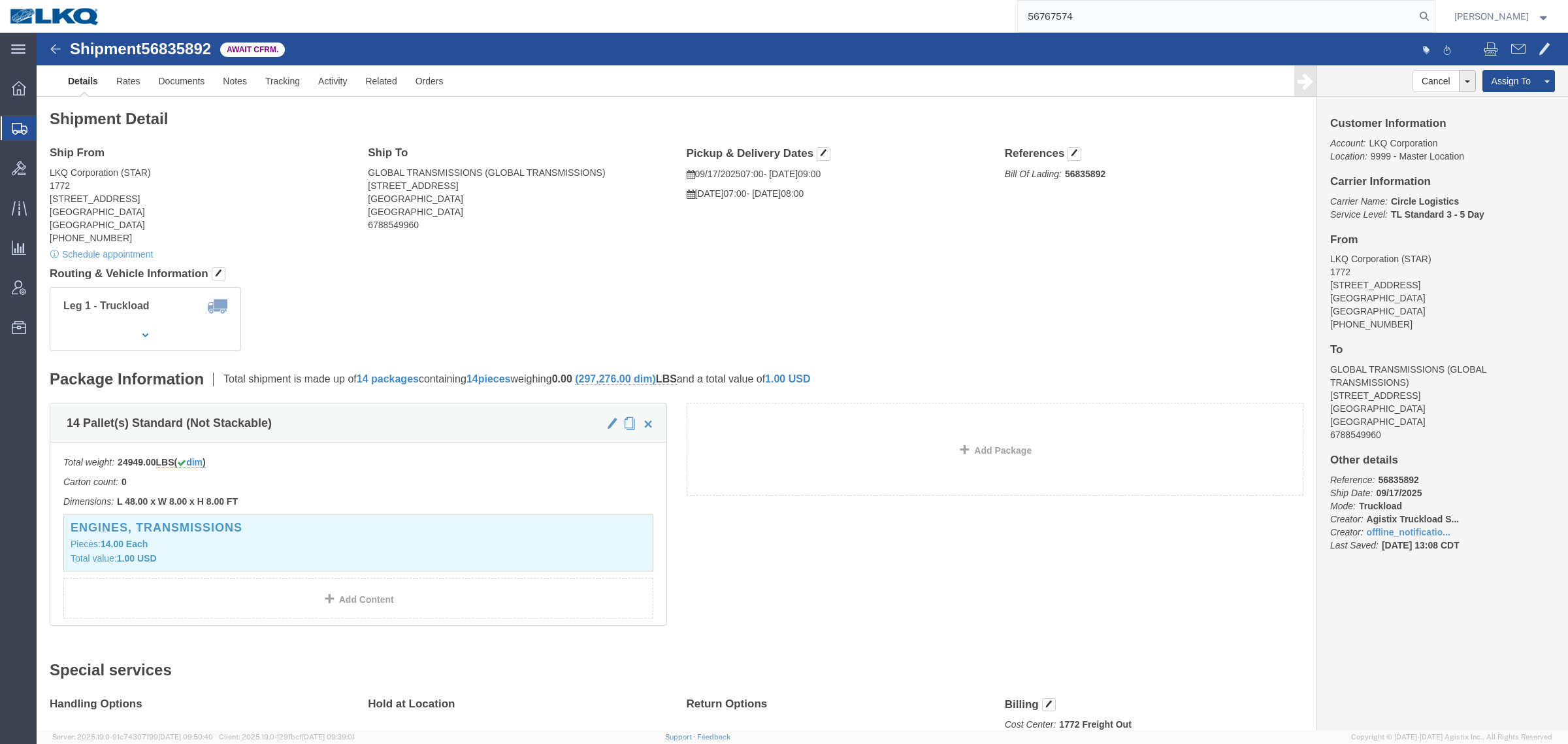
type input "56767574"
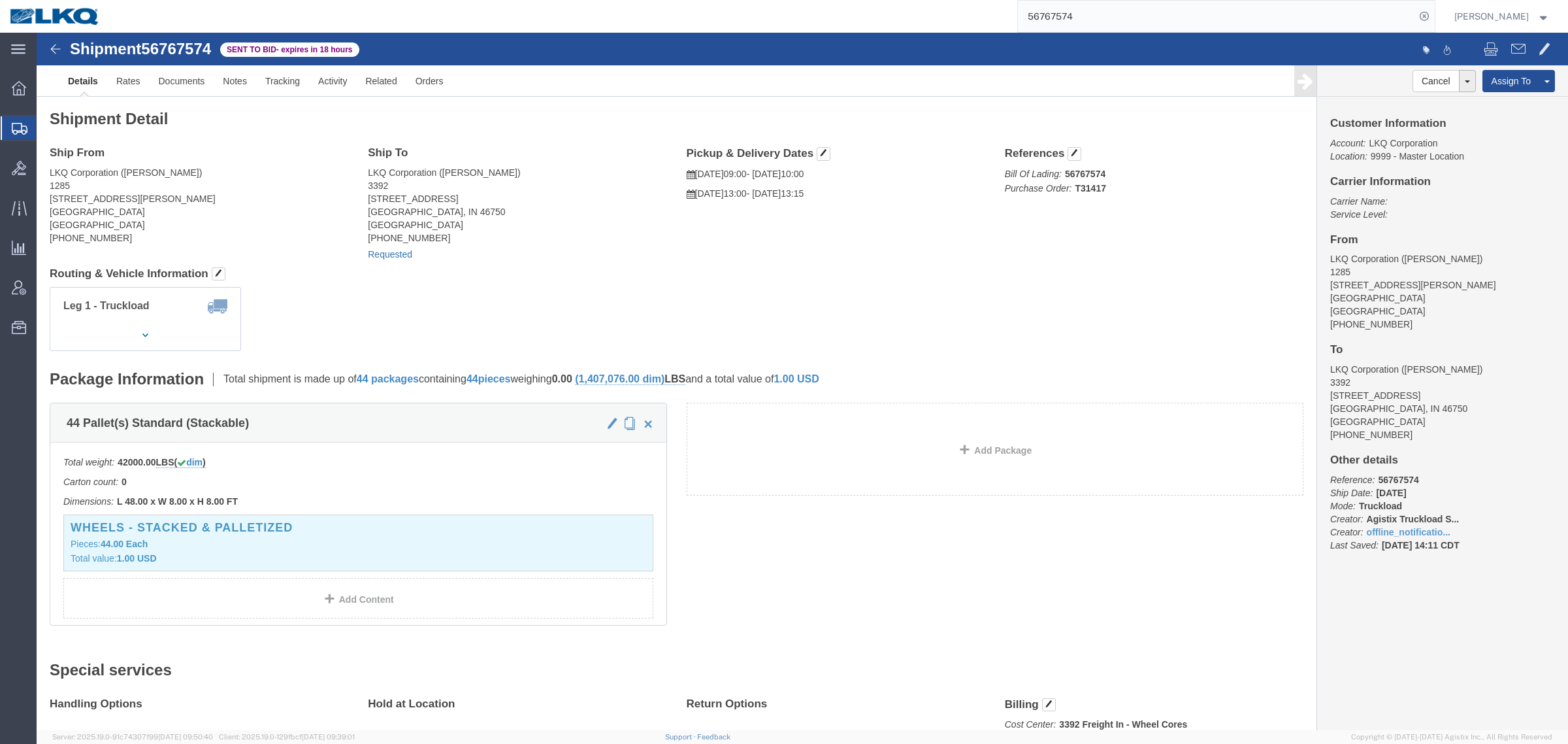
click link "Requested"
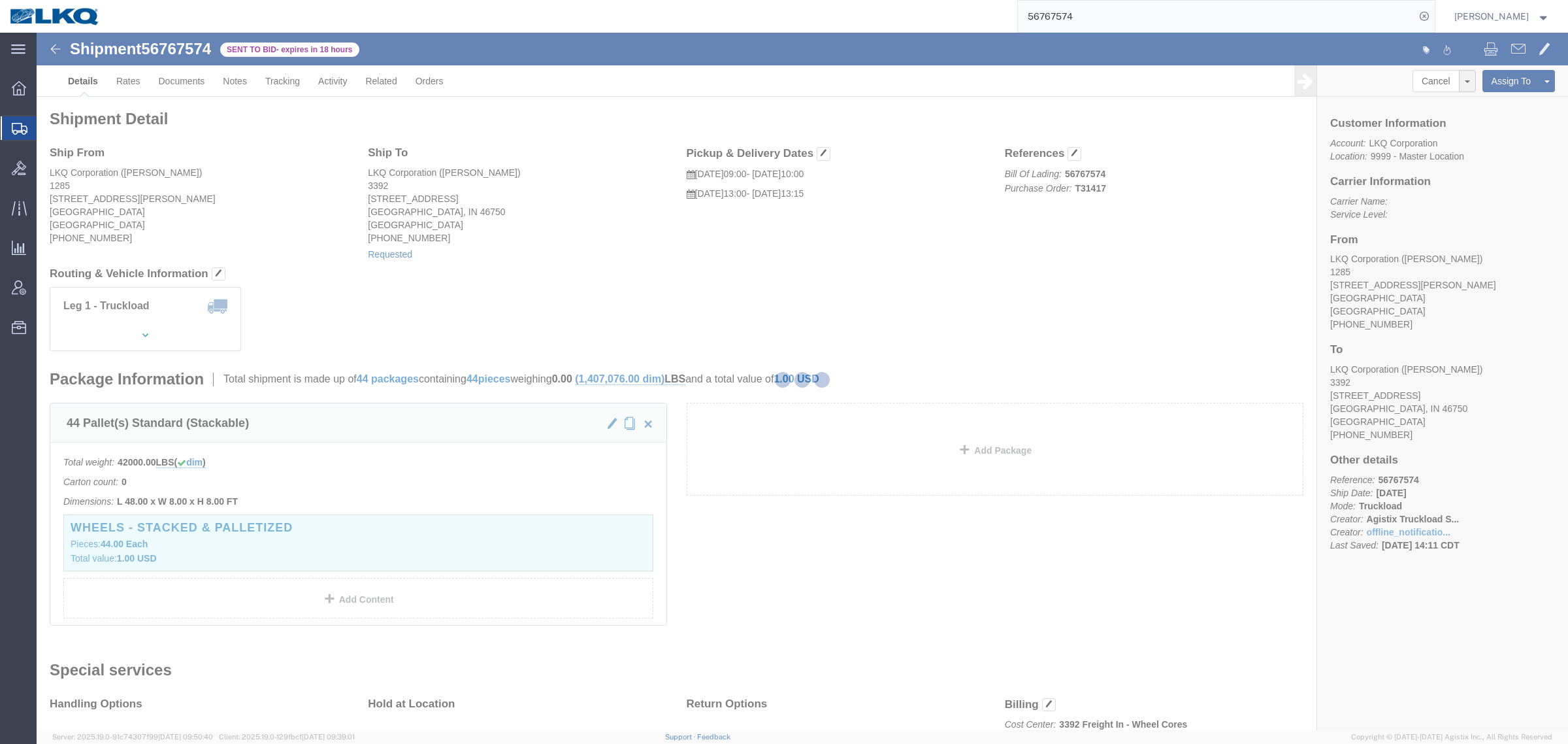
select select "1"
select select
select select "15"
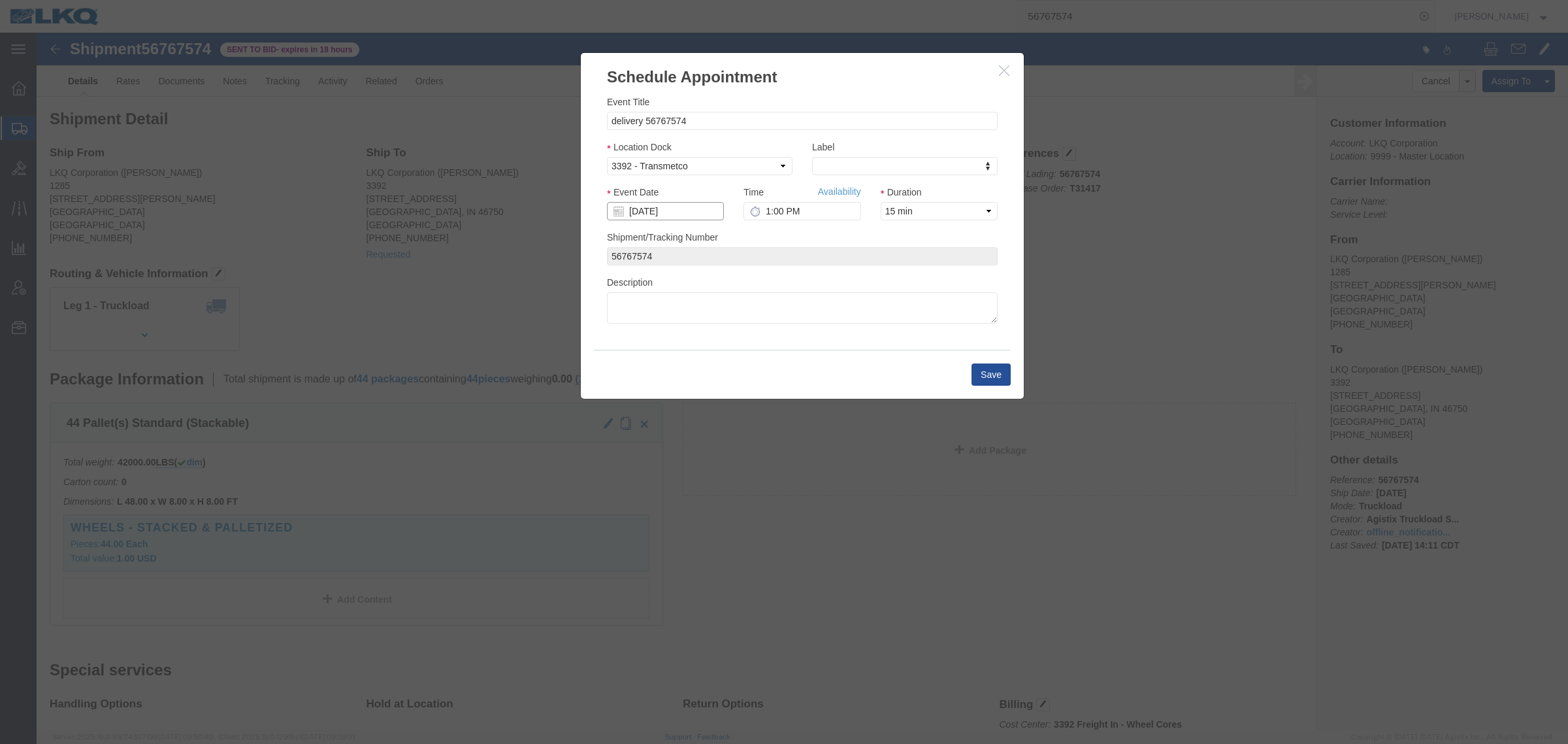
click input "[DATE]"
click td "25"
type input "09/25/2025"
click input "1:00 PM"
type input "9:00 AM"
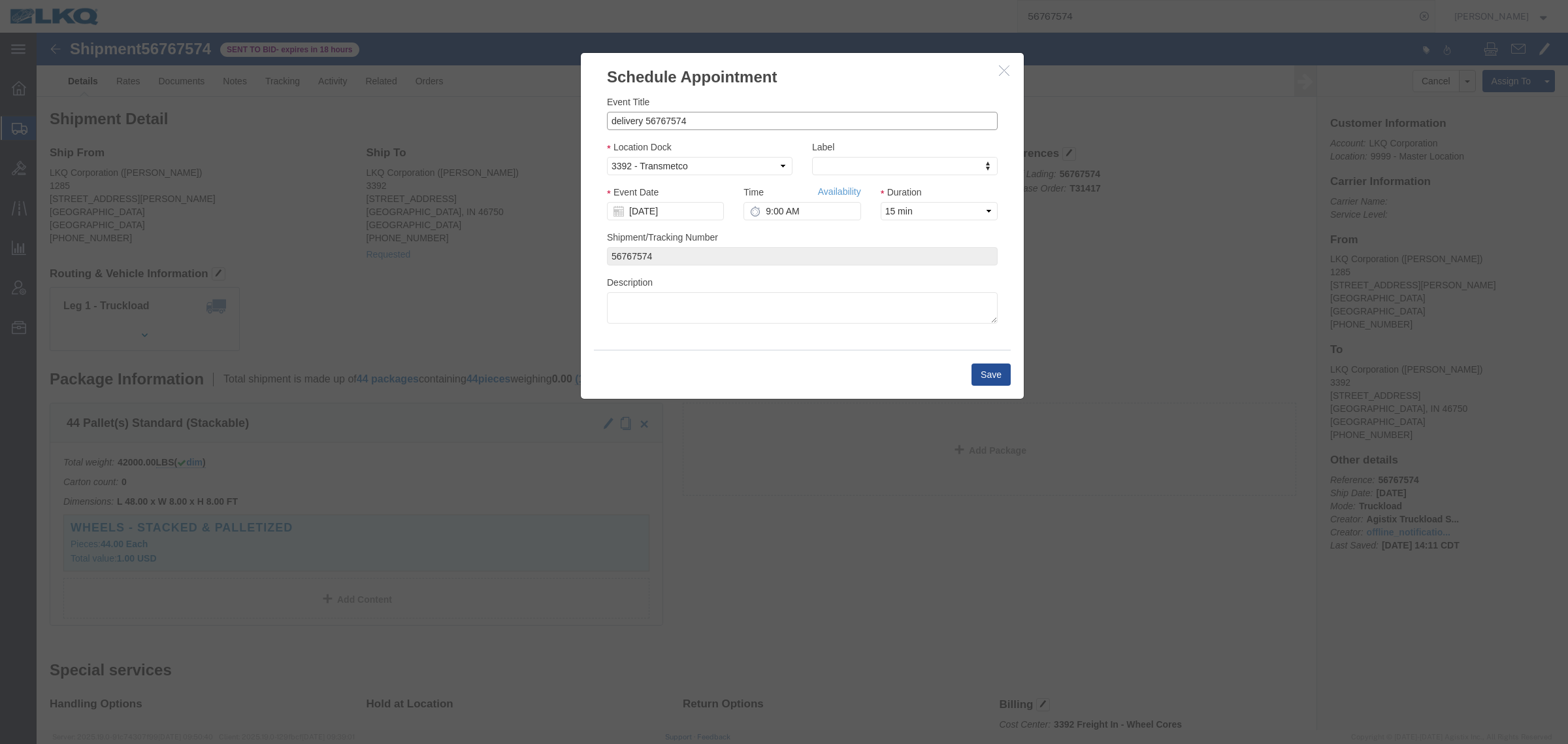
click input "delivery 56767574"
type input "delivery 56767574 - **** Ryan Work - In***"
click button "Save"
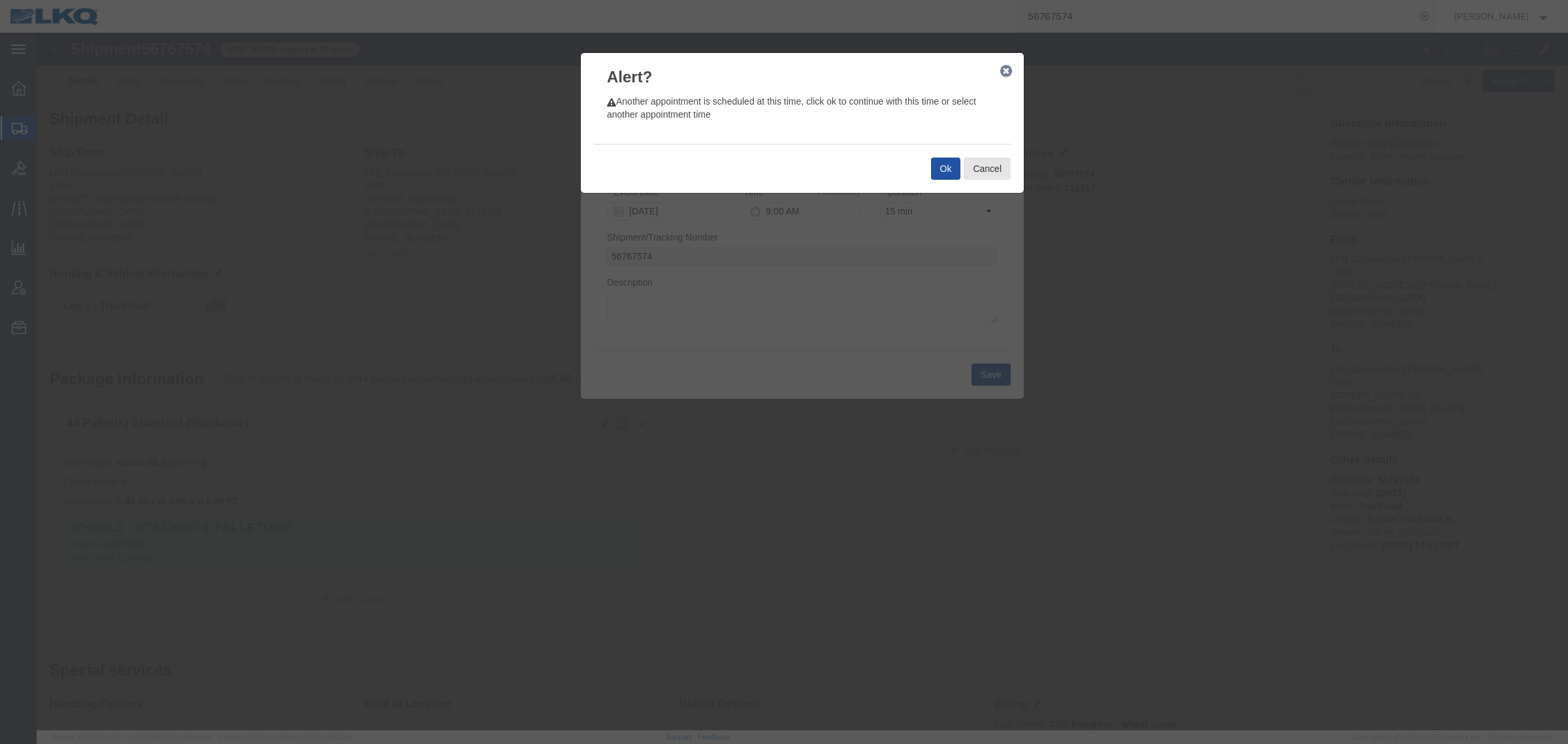
click button "Ok"
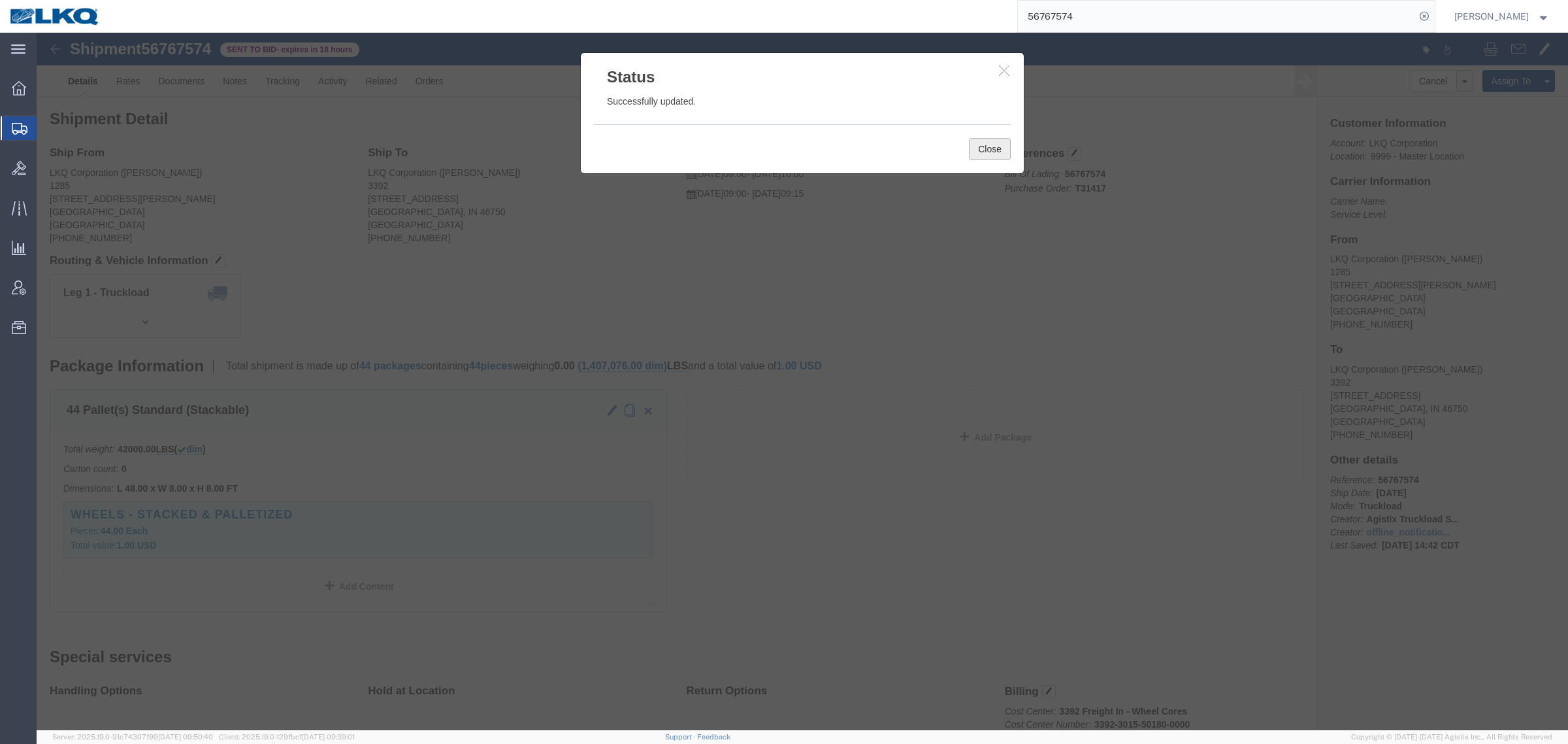
click button "Close"
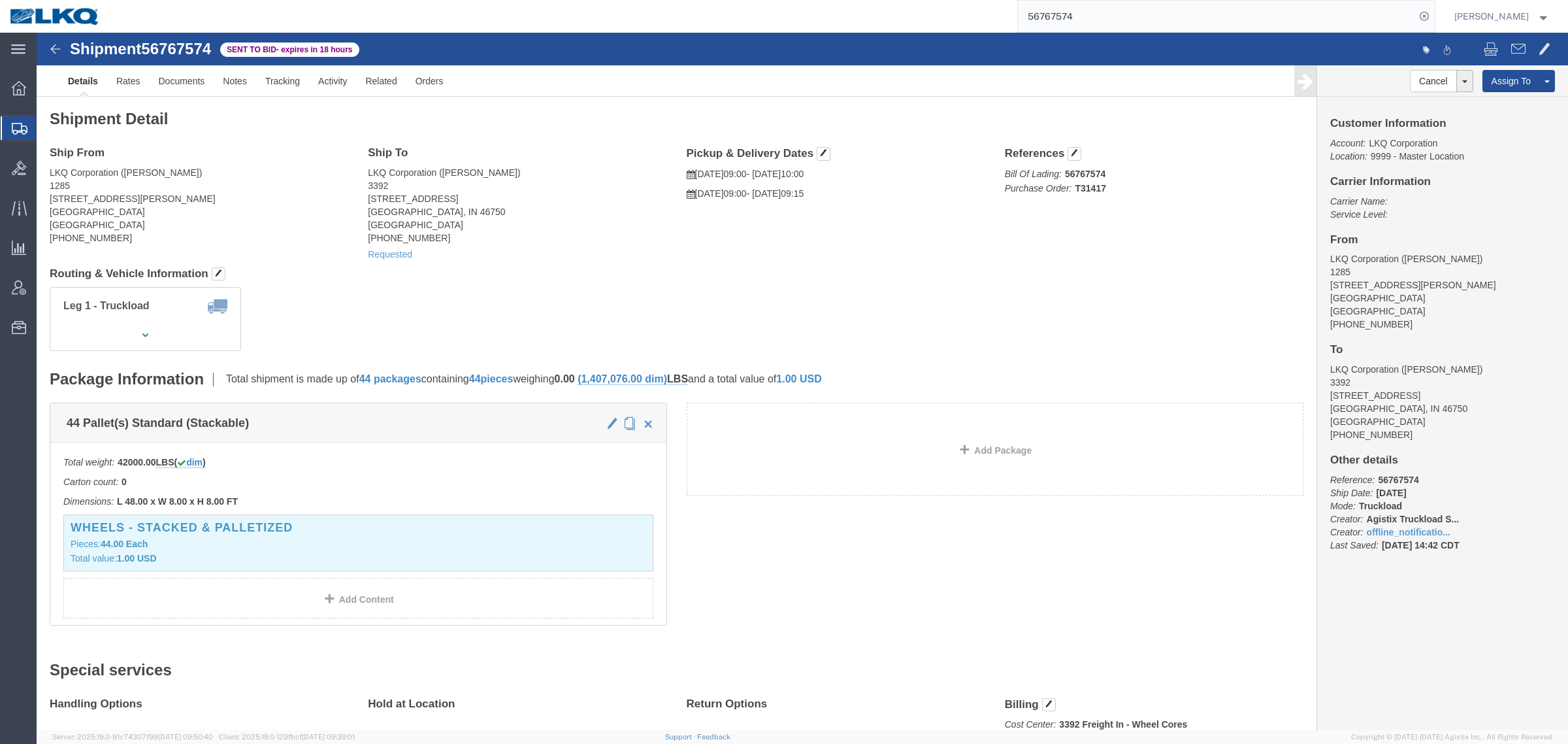
click address "LKQ Corporation (Crystal Vargas) 1285 15228 Boyle Avenue Fontana, CA 92337 Unit…"
click div "Leg 1 - Truckload Vehicle 1: Standard Dry Van (53 Feet) Number of trucks: 1"
click span "button"
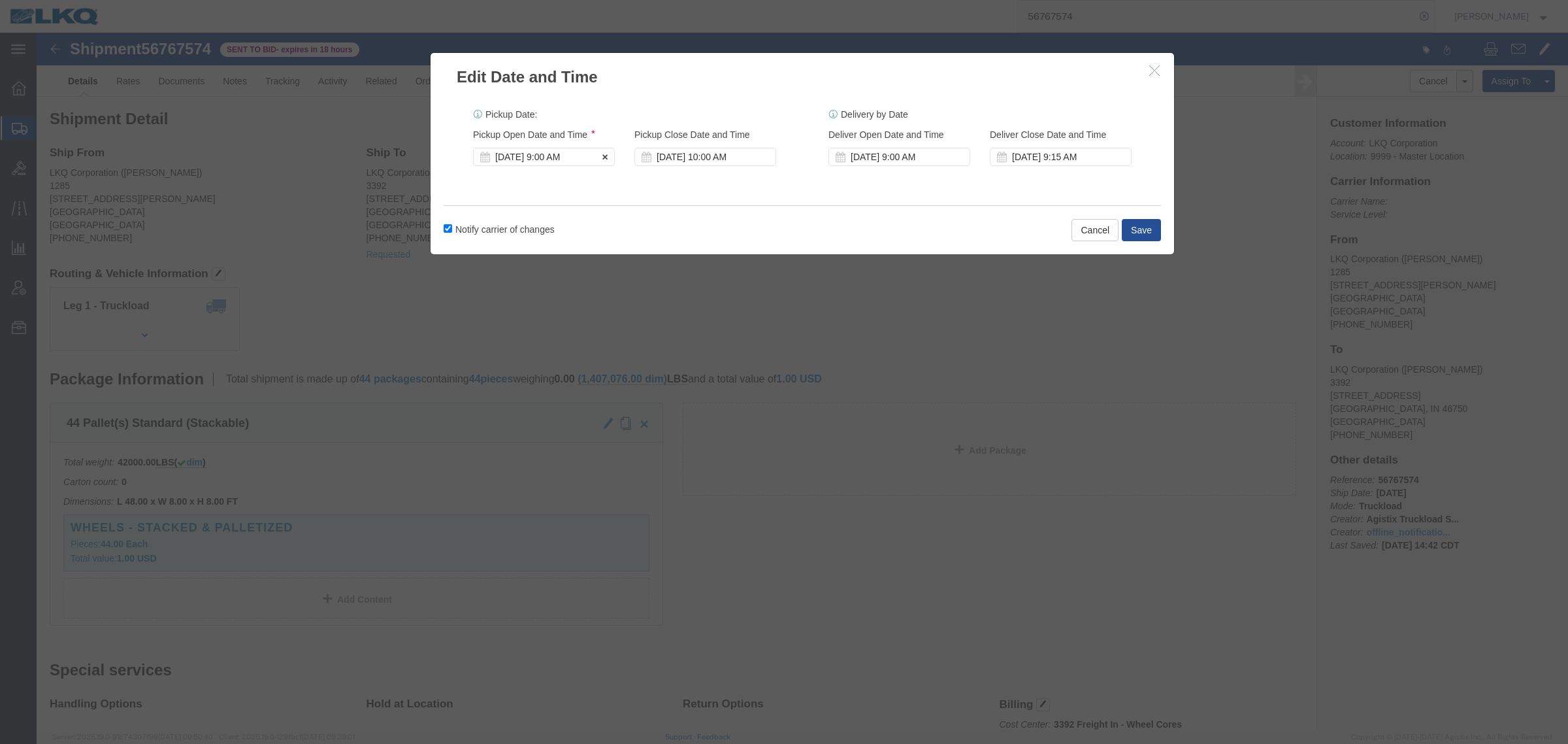
click div "Sep 22 2025 9:00 AM"
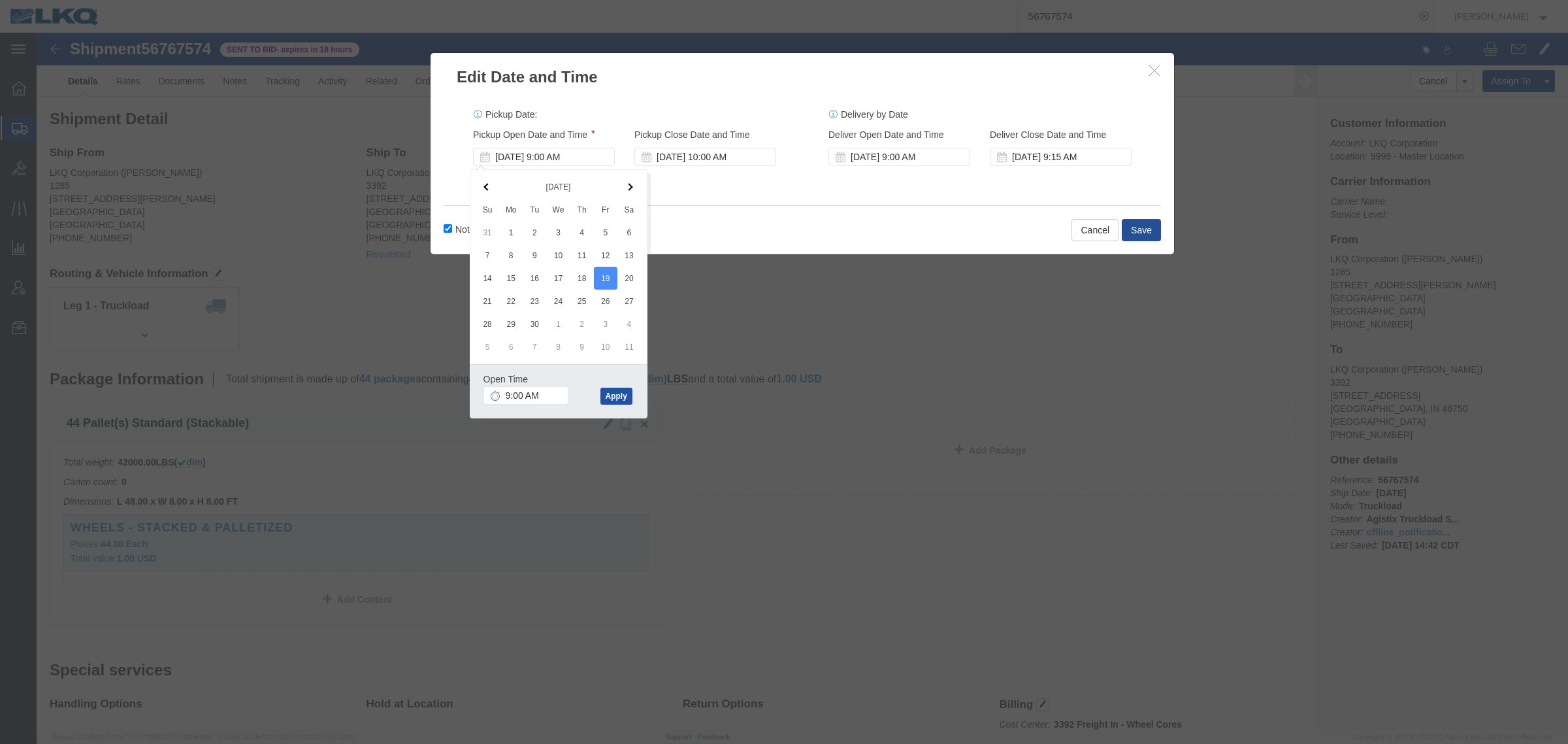
click button "Apply"
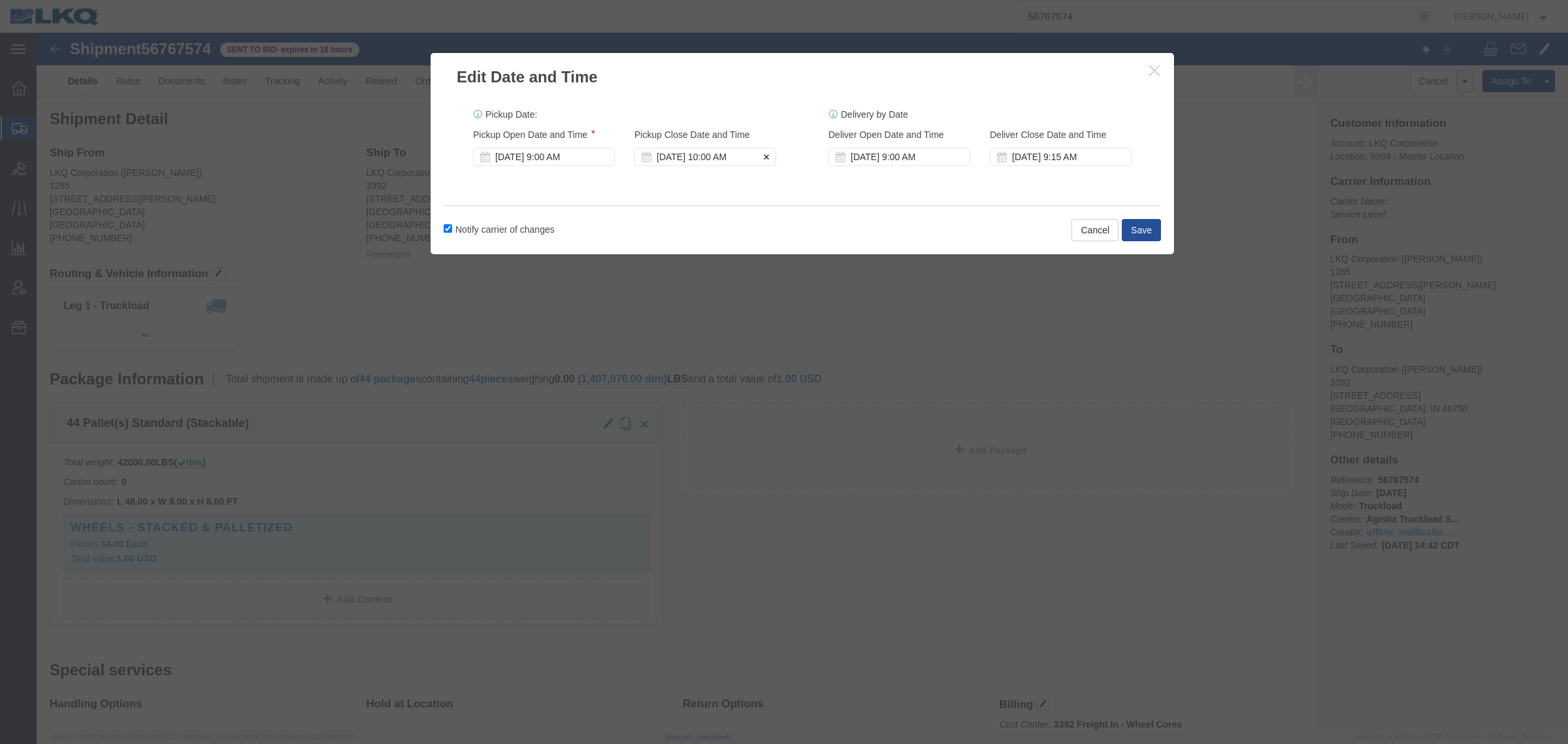
click div "Sep 22 2025 10:00 AM"
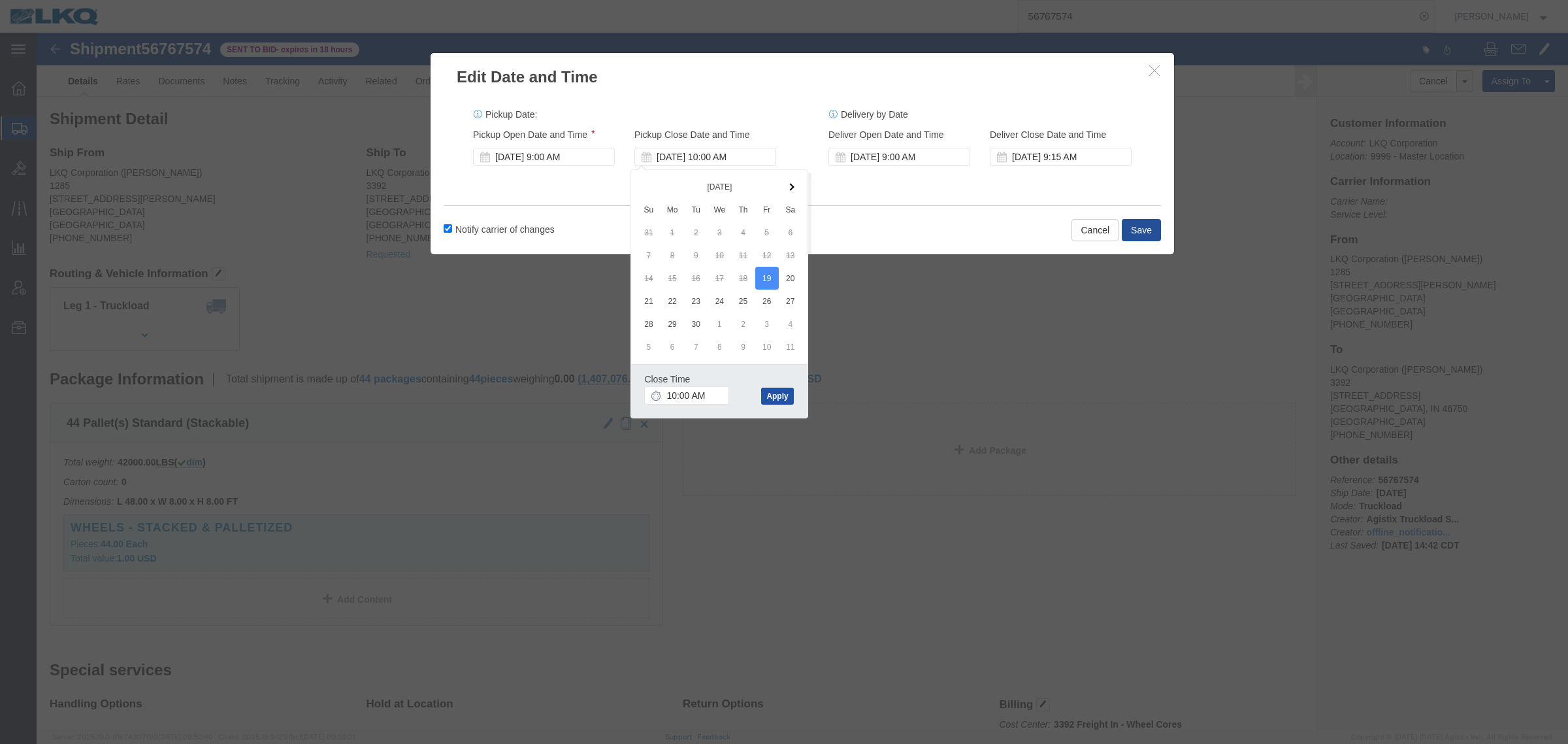
click button "Apply"
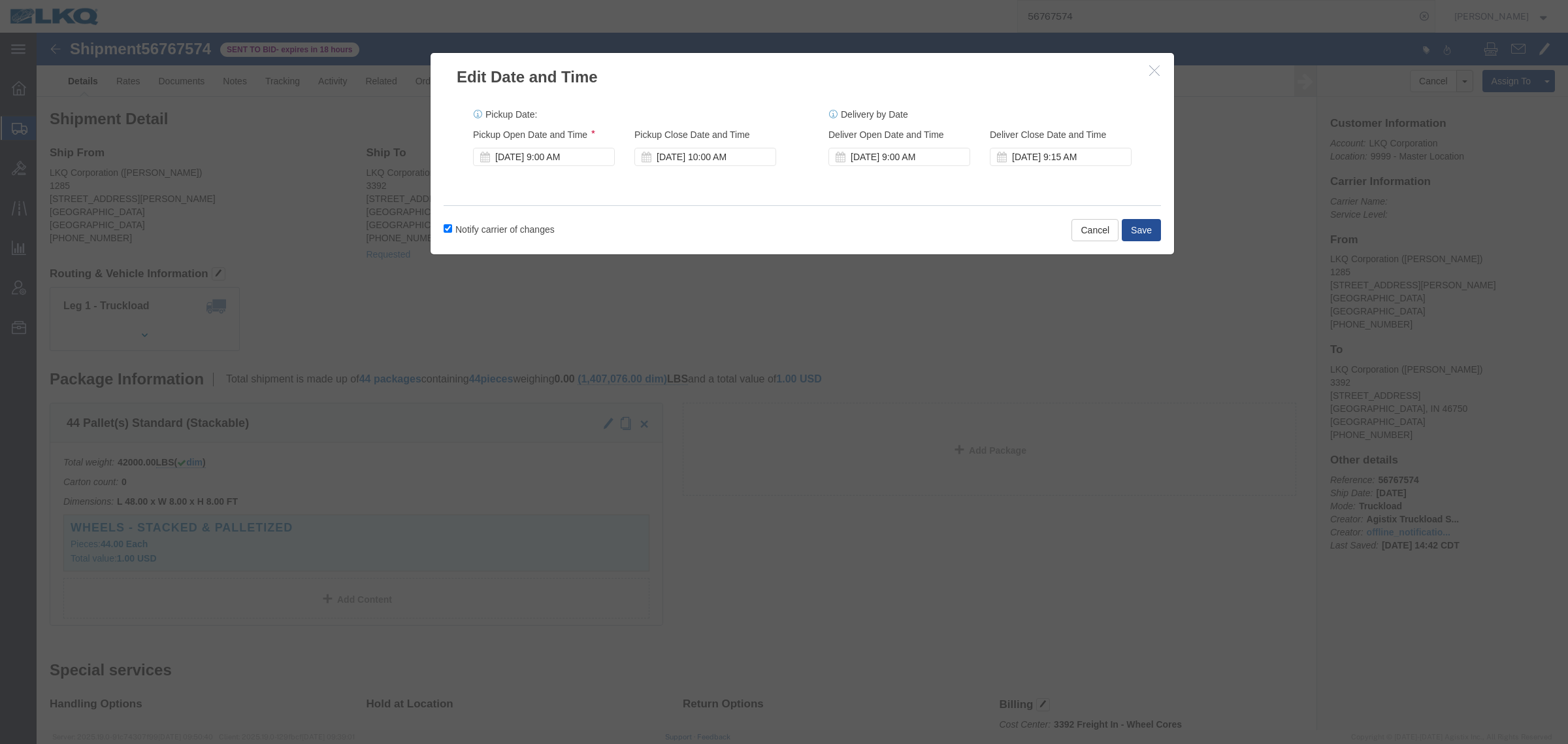
click label "Notify carrier of changes"
click input "Notify carrier of changes"
checkbox input "false"
click button "Save"
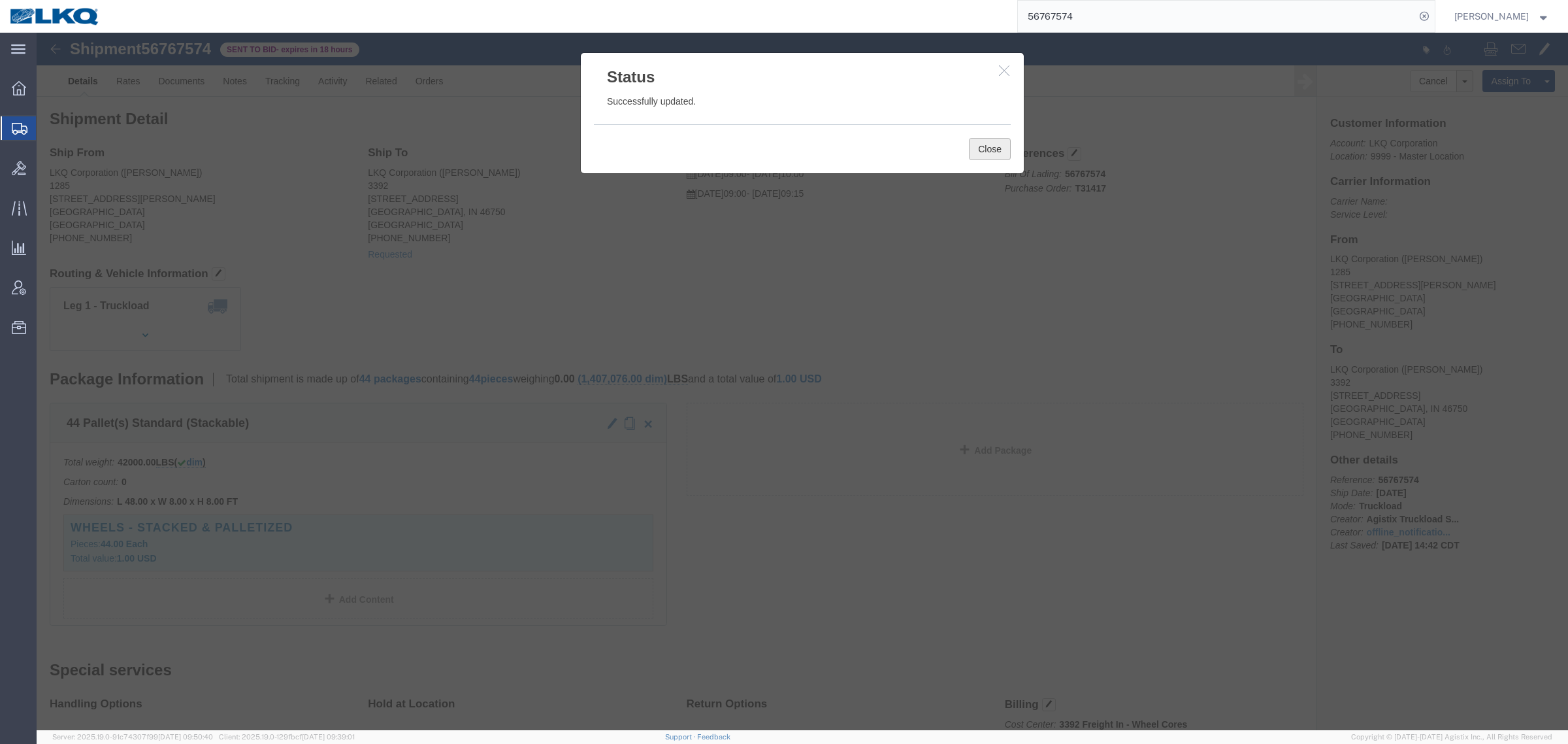
click button "Close"
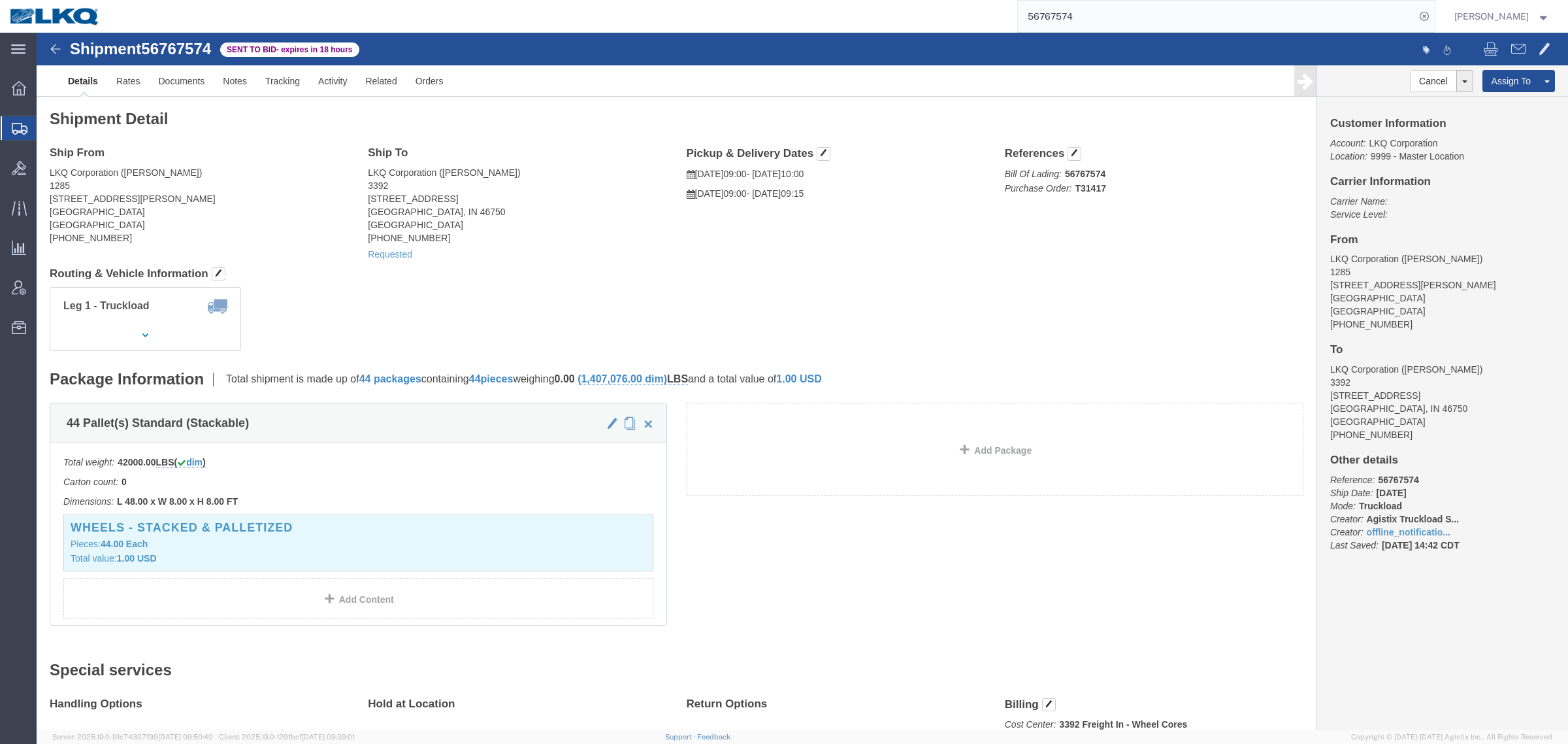
click address "LKQ Corporation (Ryan Gledhill) 3392 1750 Riverfork Dr Huntington, IN 46750 Uni…"
drag, startPoint x: 515, startPoint y: 233, endPoint x: 668, endPoint y: 226, distance: 153.2
click div "Shipment Detail Ship From LKQ Corporation (Crystal Vargas) 1285 15228 Boyle Ave…"
click link "Withdraw Bid"
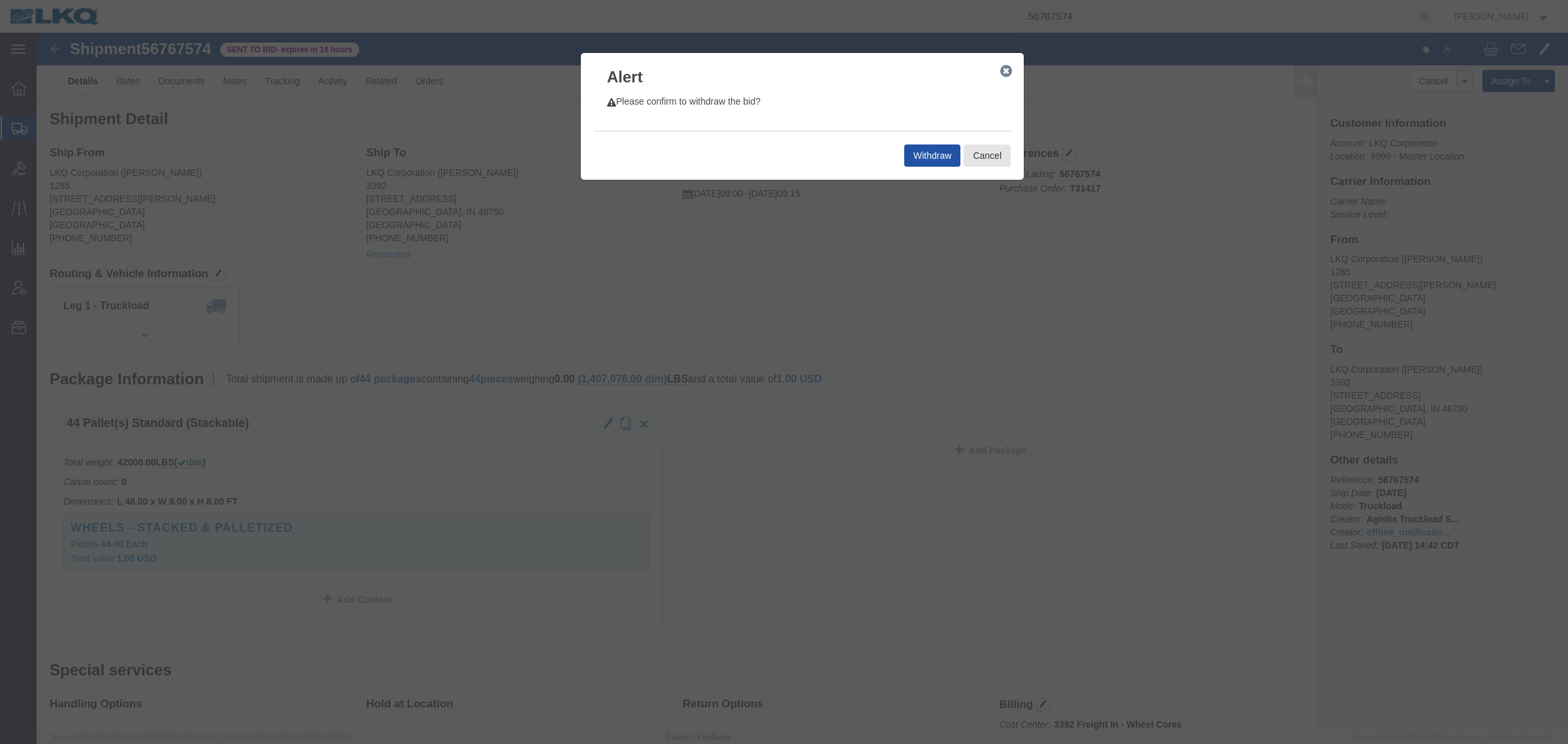
click button "Withdraw"
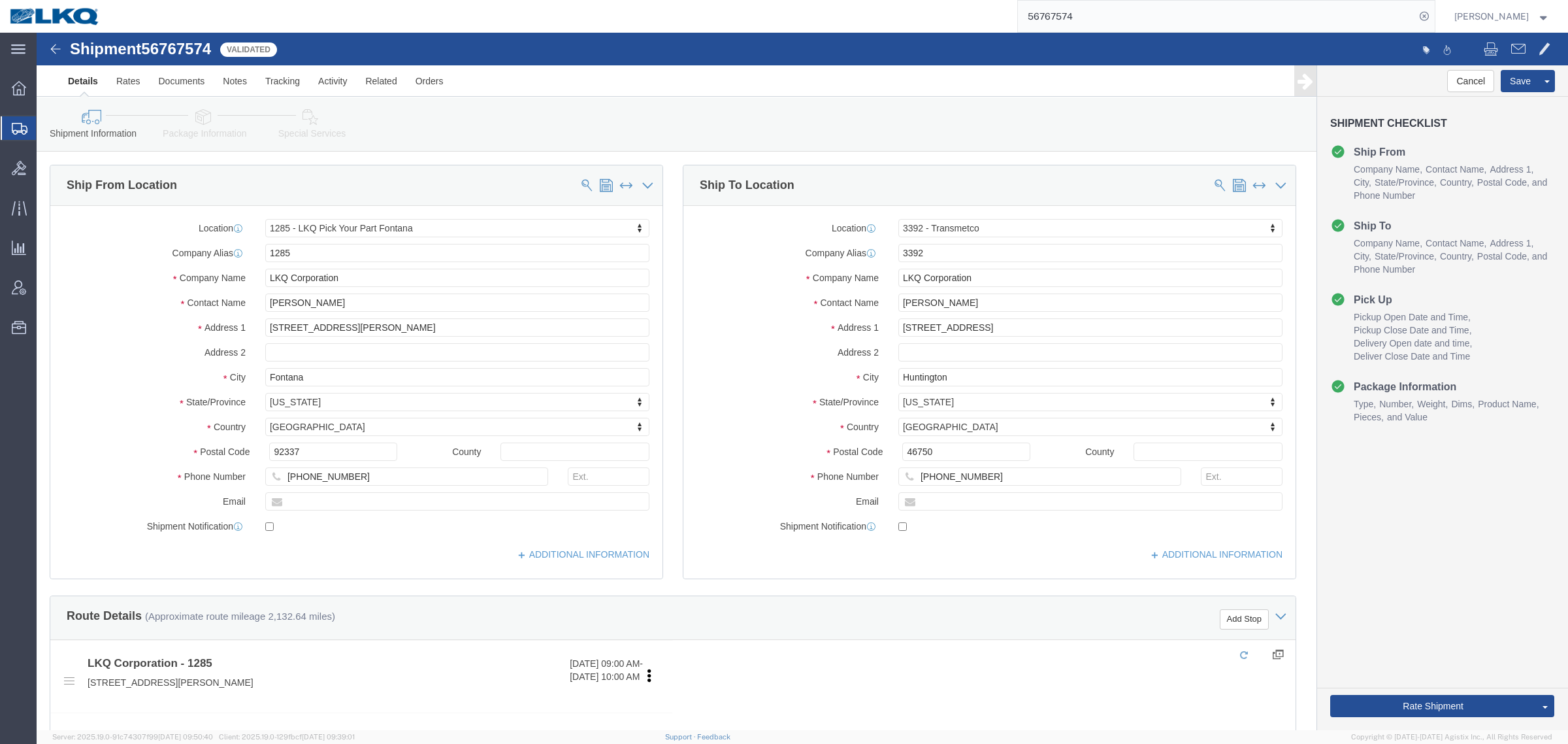
select select "27478"
select select "28018"
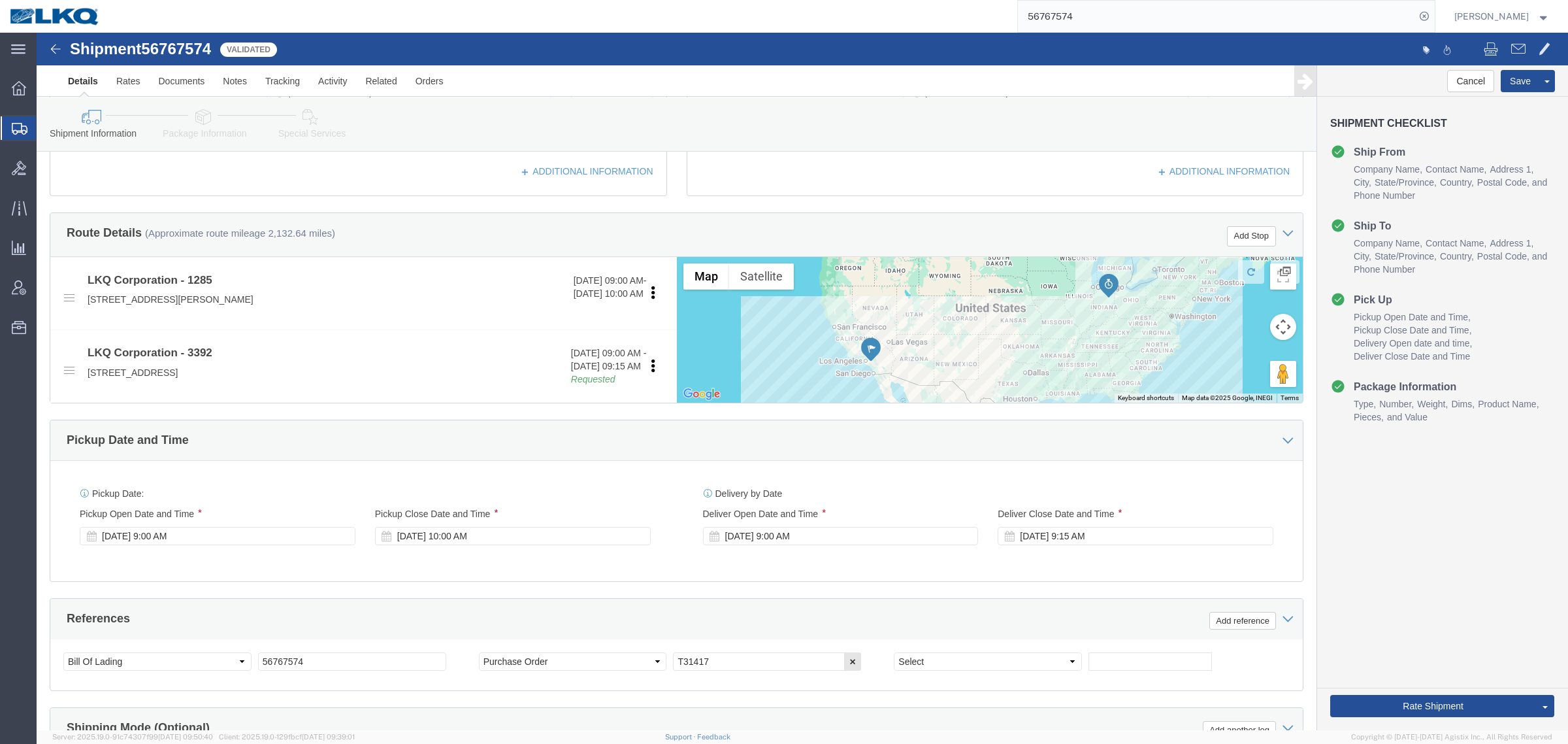
scroll to position [490, 0]
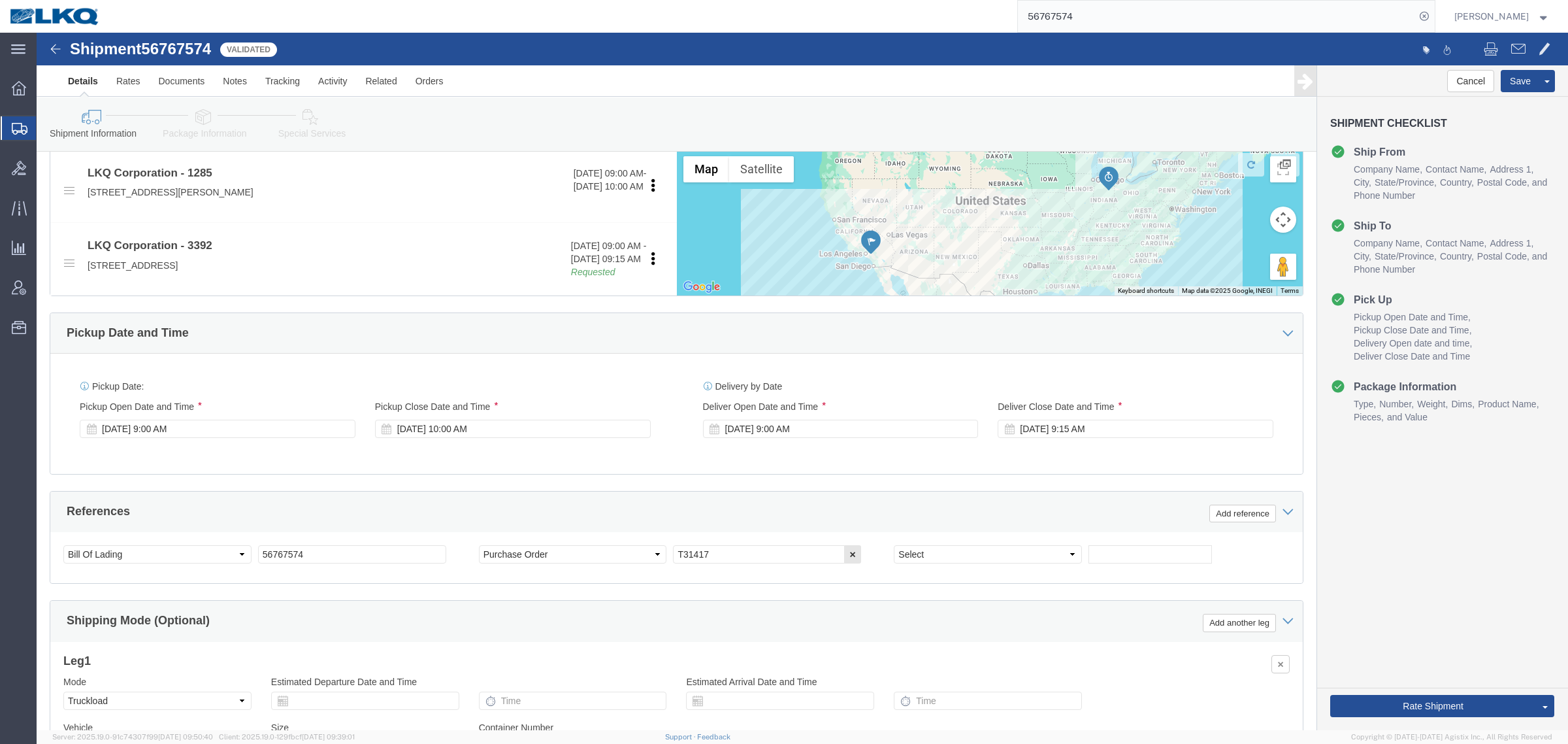
click span "56767574"
copy span "56767574"
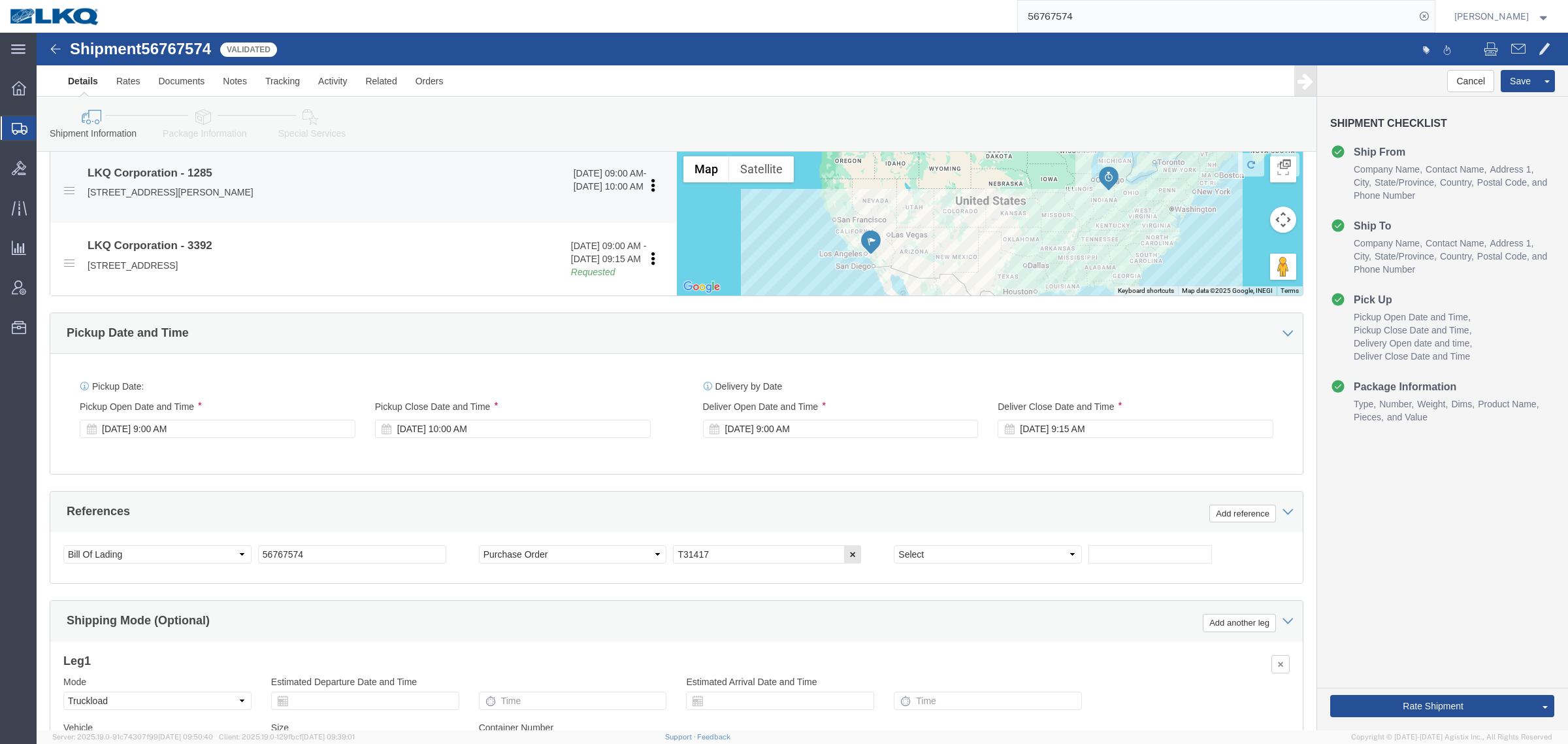
click p "15228 Boyle Avenue, Fontana, CA, 92337, US"
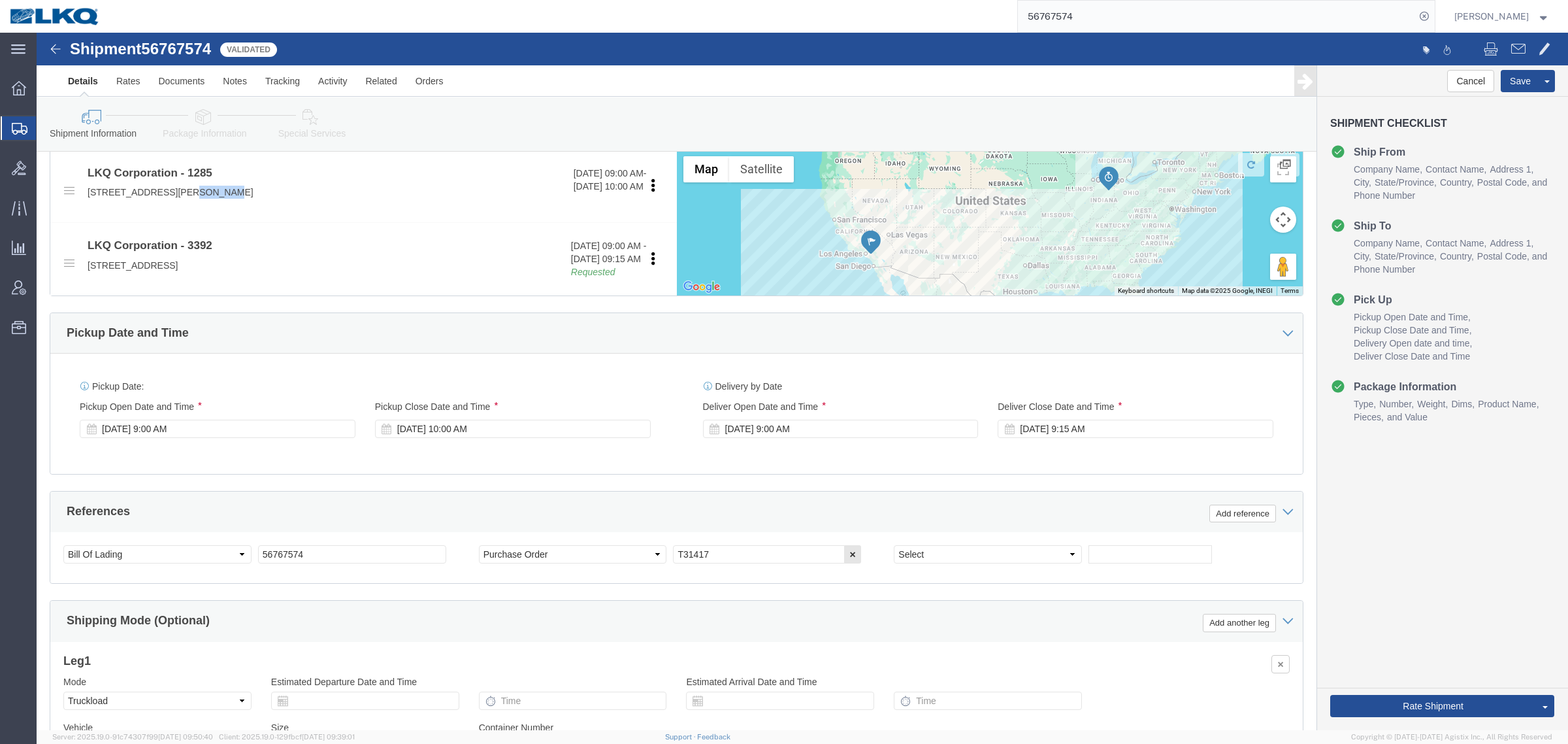
copy p "Fontana"
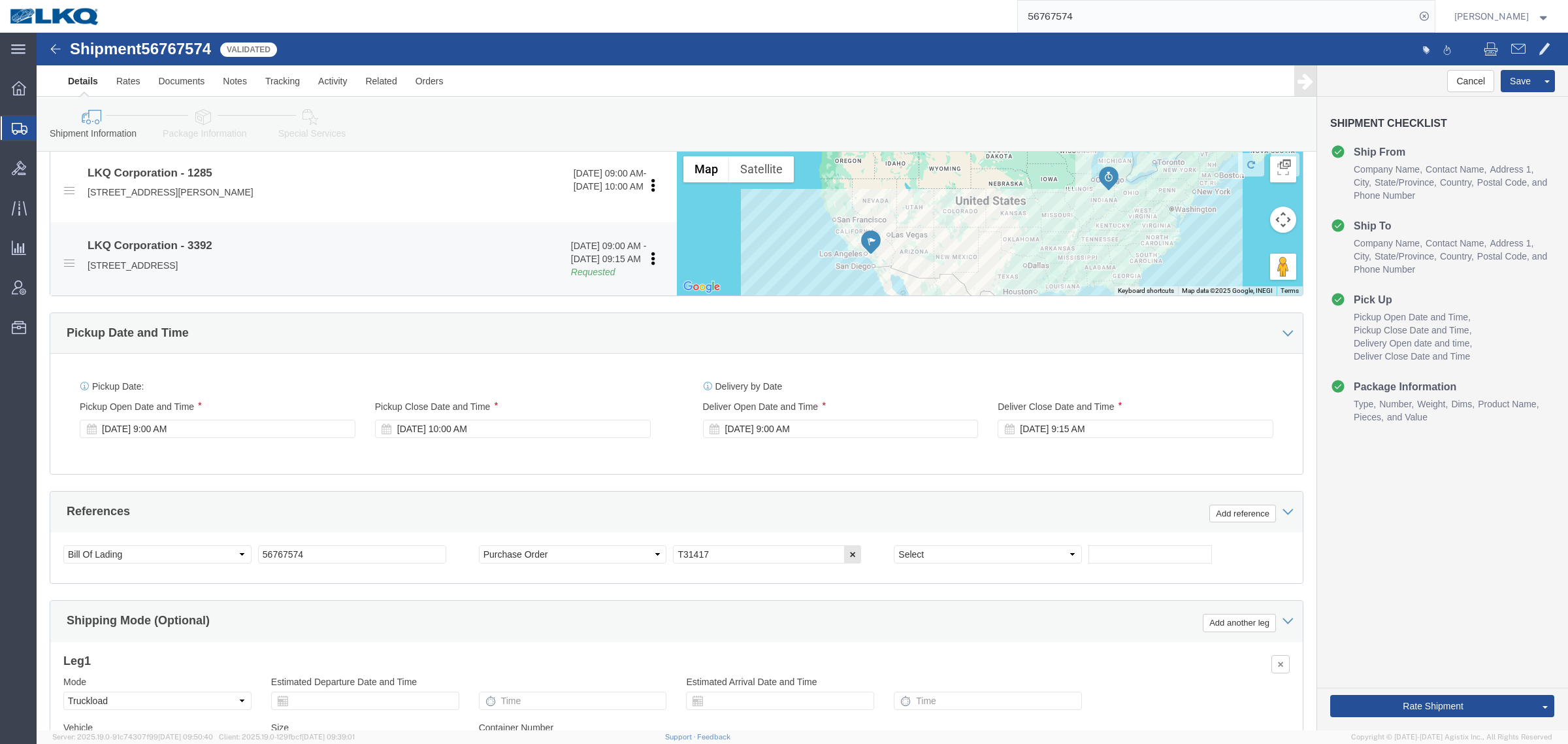
click p "1750 Riverfork Dr, Huntington, IN, 46750, US"
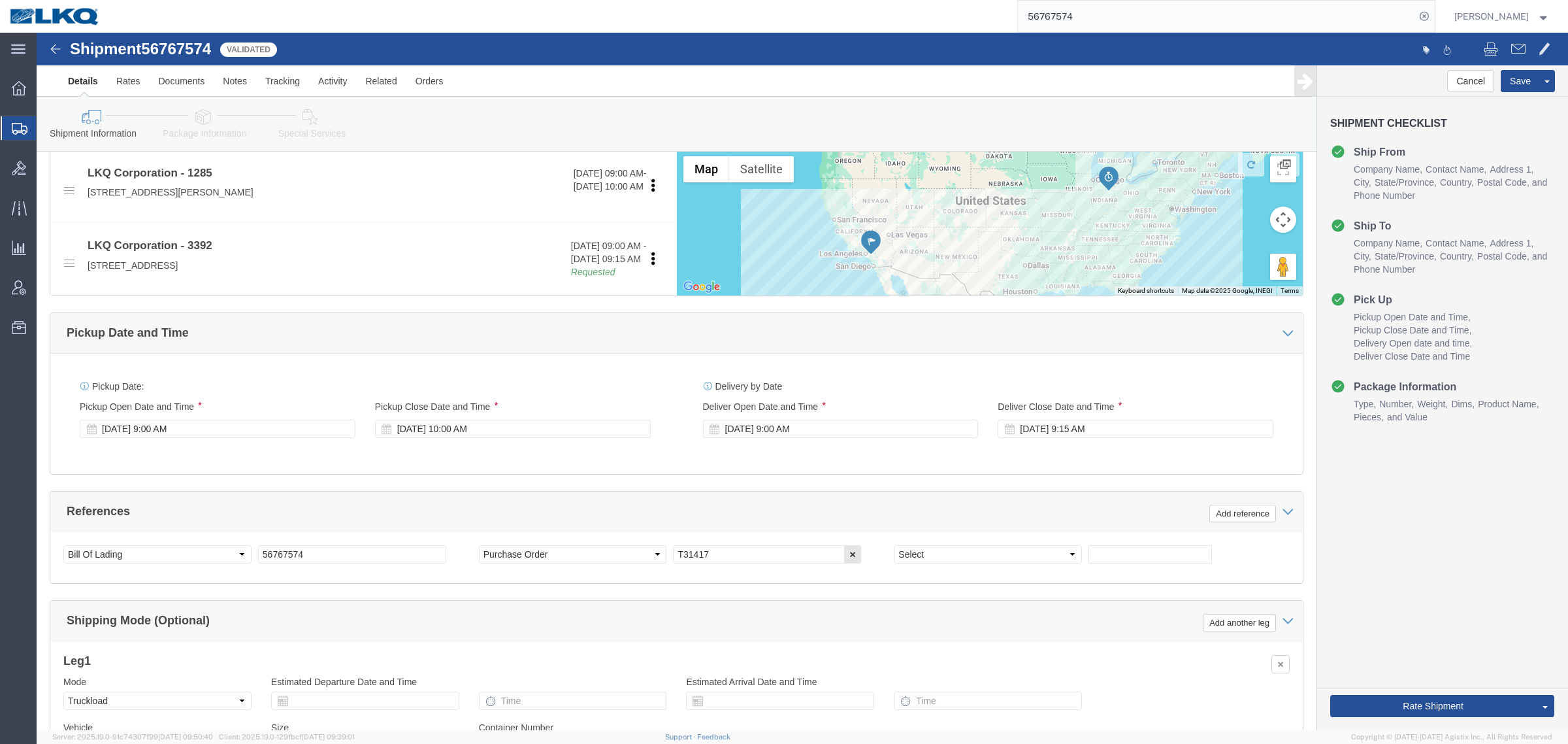
copy p "Huntington"
drag, startPoint x: 525, startPoint y: 89, endPoint x: 512, endPoint y: 22, distance: 68.2
click div "Shipment Information Package Information Special Services Loading Routing"
drag, startPoint x: 1091, startPoint y: 12, endPoint x: 928, endPoint y: 15, distance: 163.0
click at [932, 13] on div "56767574" at bounding box center [772, 17] width 1325 height 33
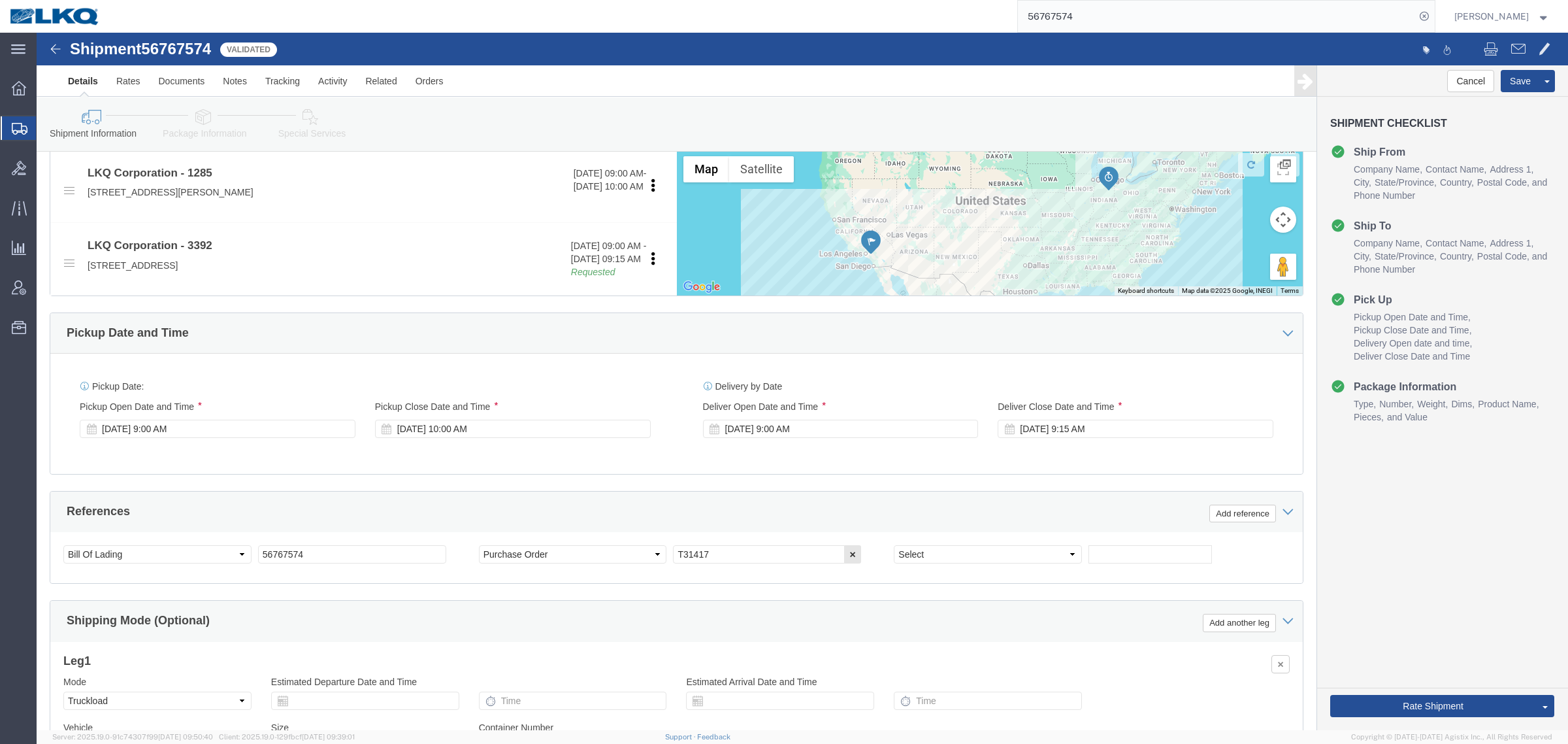
paste input "45358"
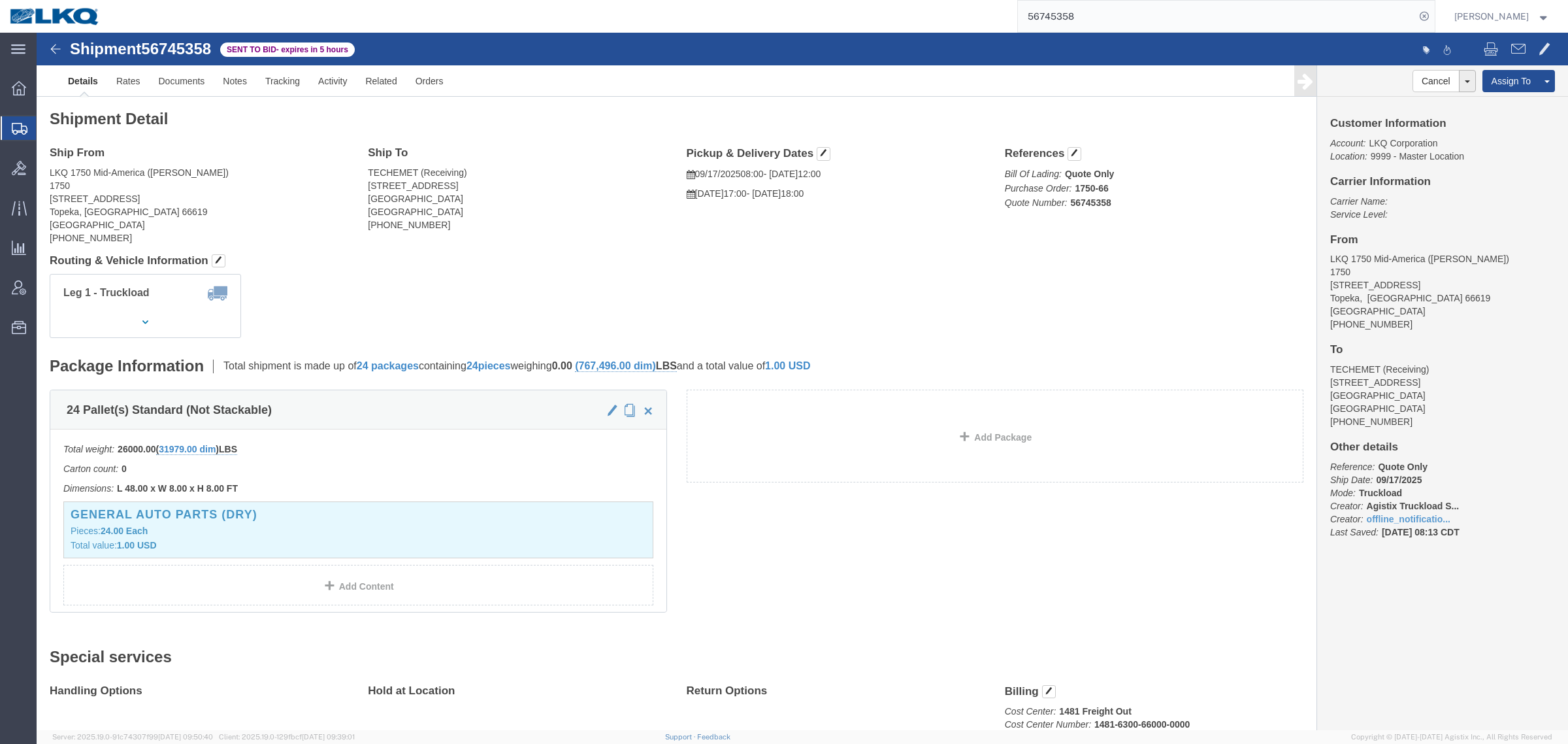
click h4 "Routing & Vehicle Information"
click at [1113, 25] on input "56745358" at bounding box center [1216, 17] width 397 height 31
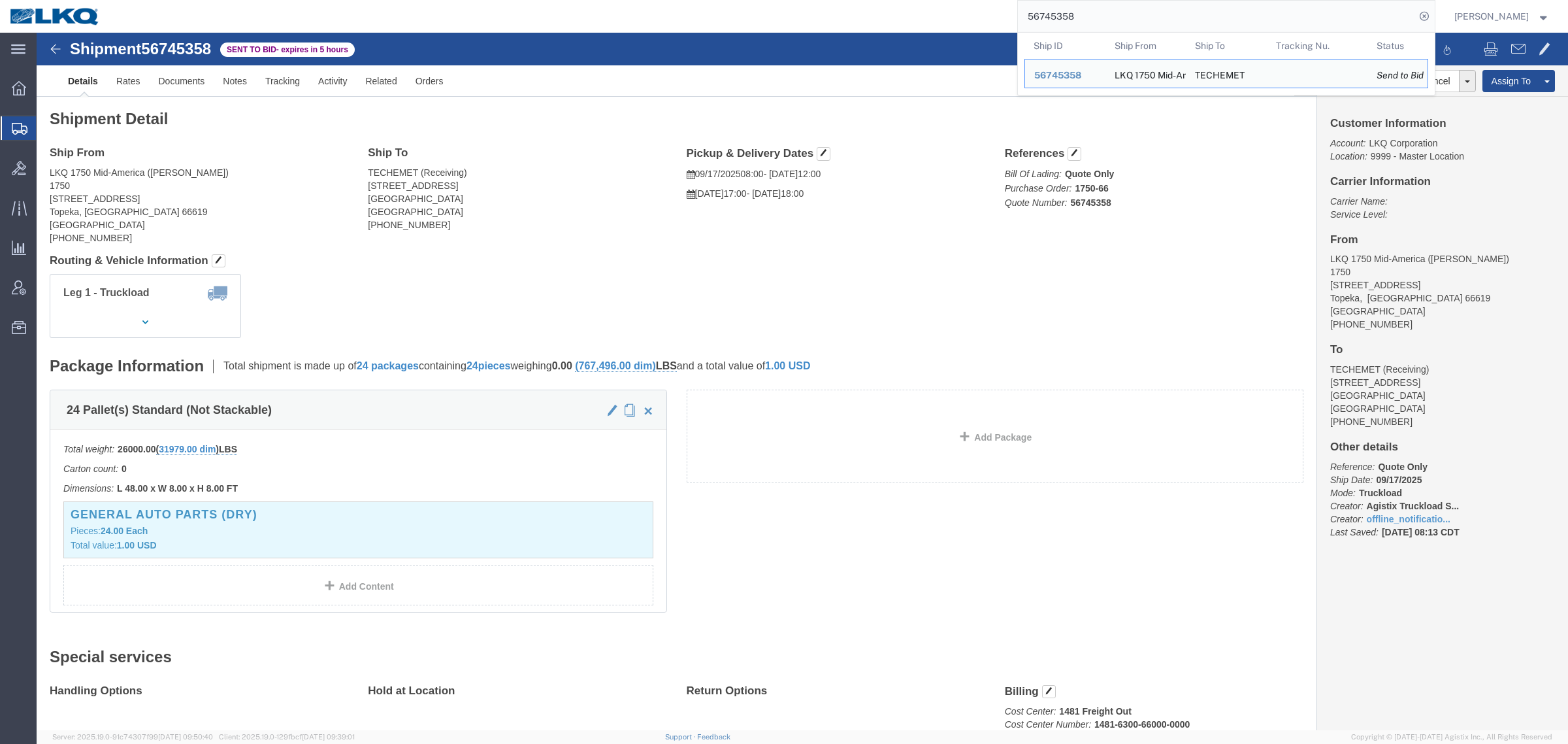
paste input "56832469"
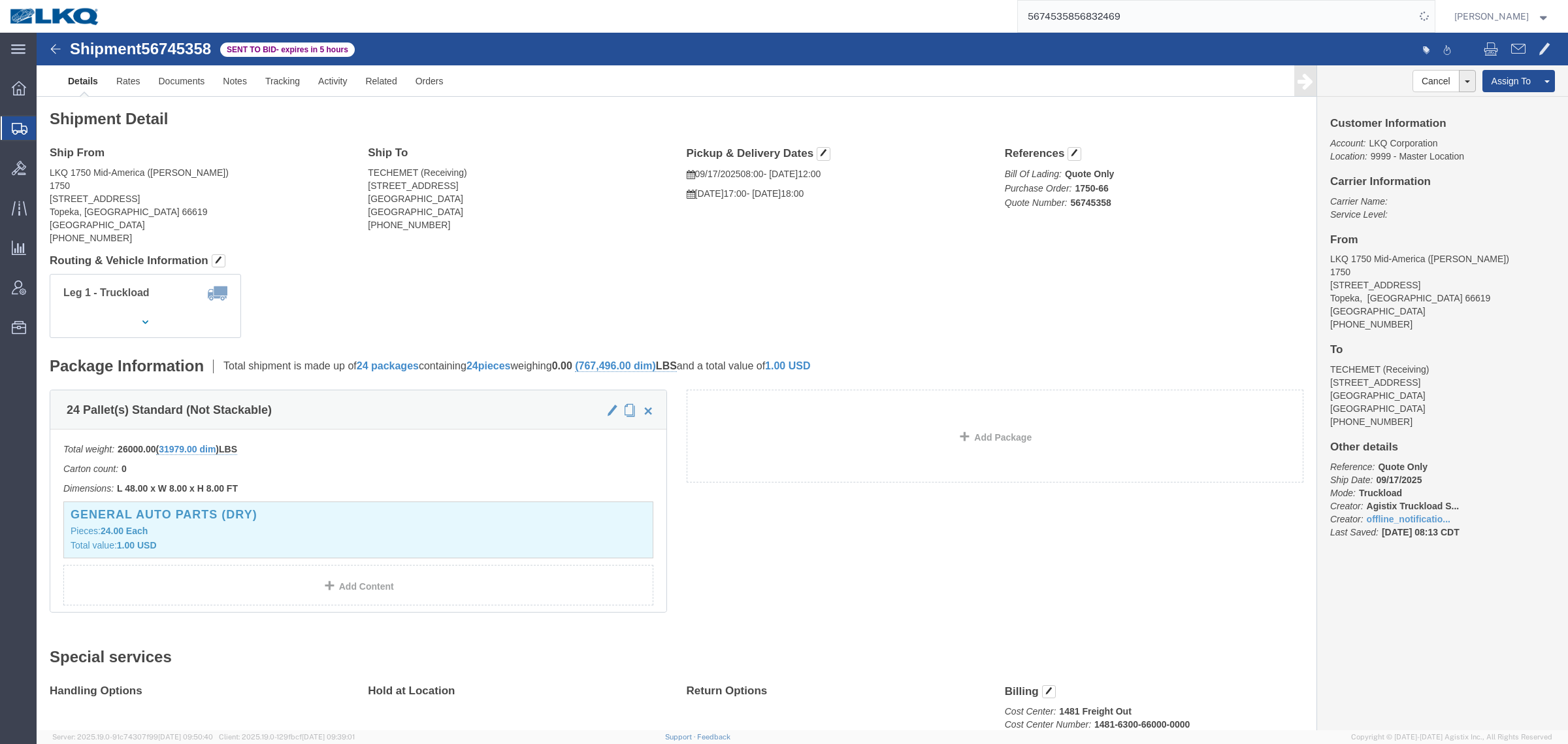
click at [1123, 20] on input "5674535856832469" at bounding box center [1216, 17] width 397 height 31
click at [1123, 19] on input "5674535856832469" at bounding box center [1216, 17] width 397 height 31
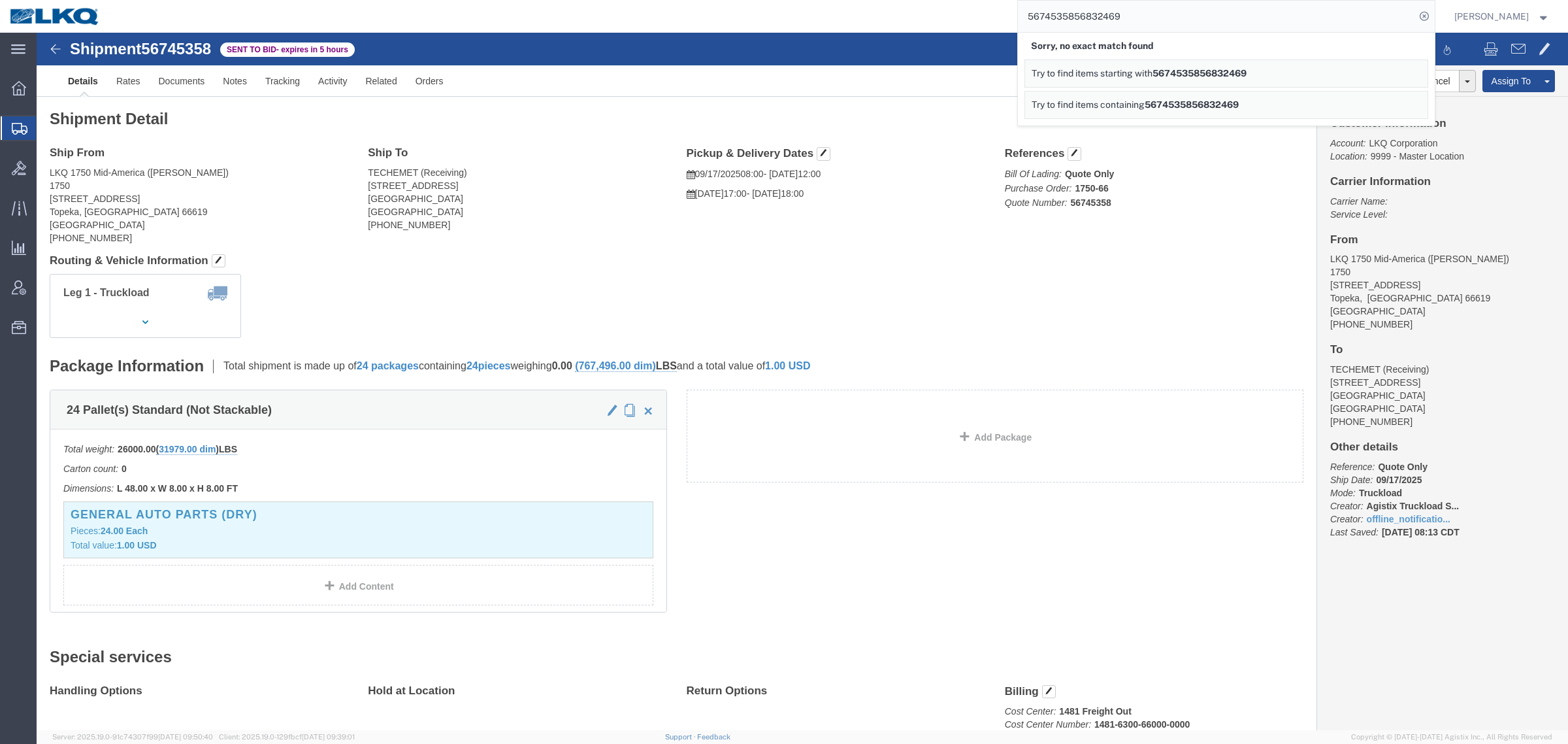
paste input "search"
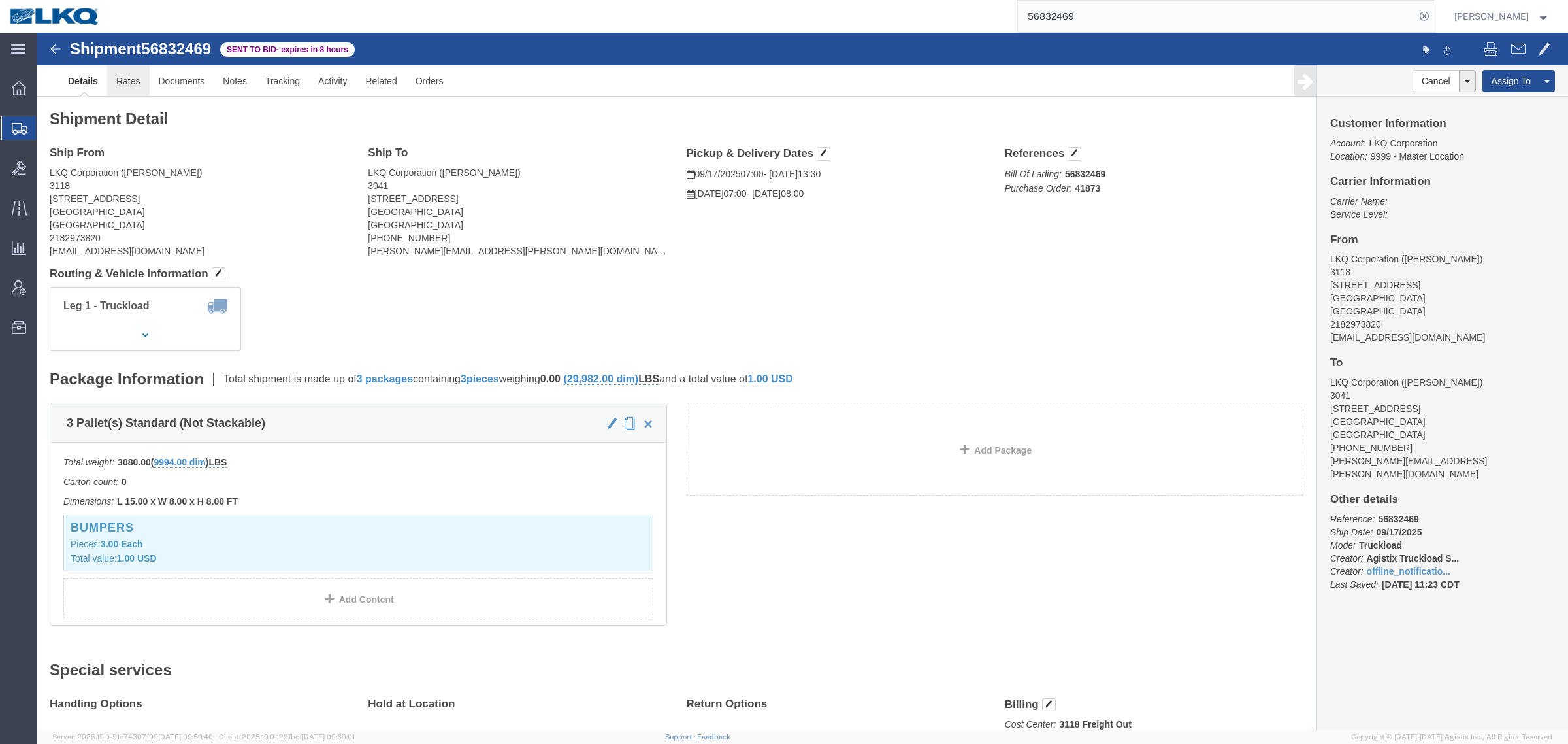
click link "Rates"
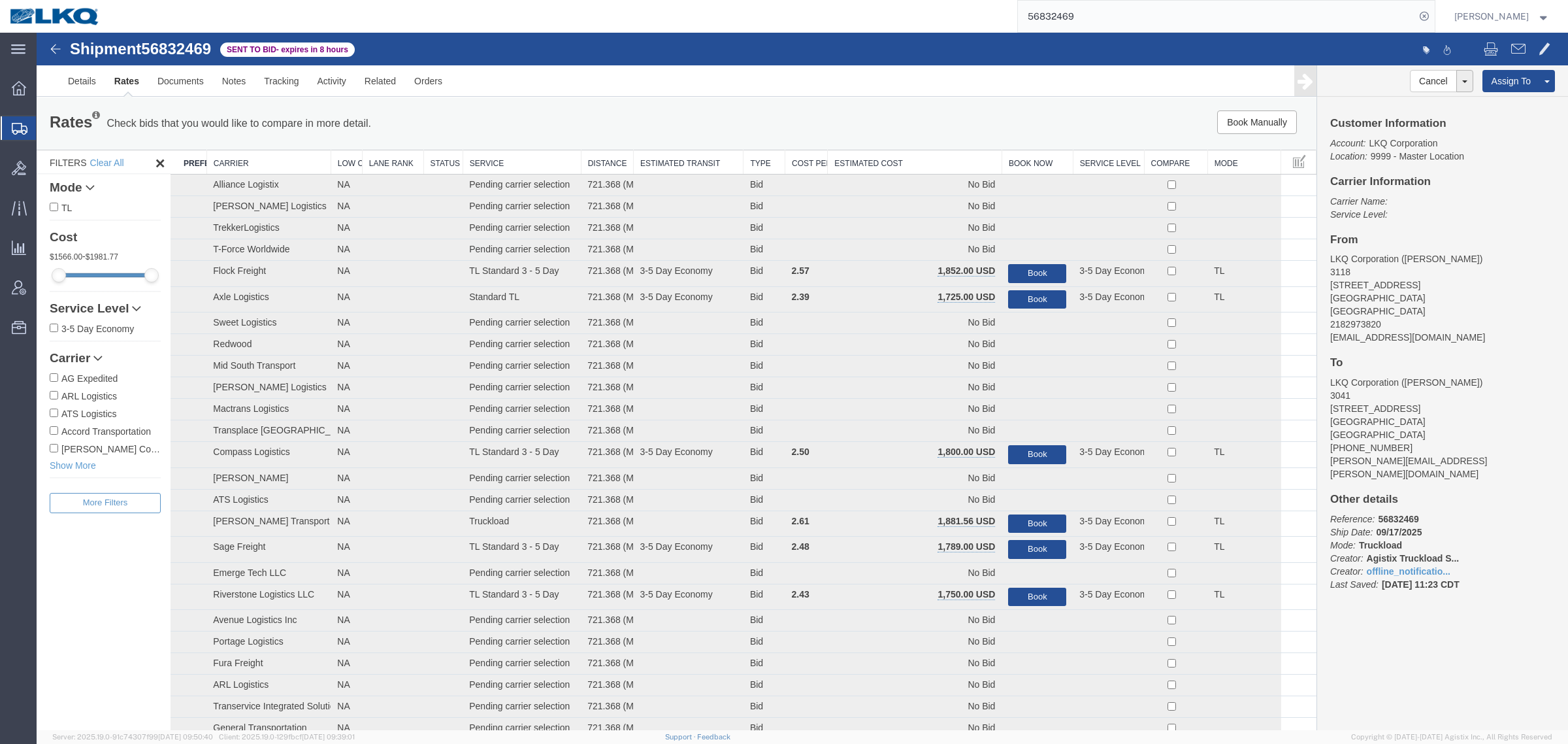
click at [920, 158] on th "Estimated Cost" at bounding box center [914, 162] width 174 height 24
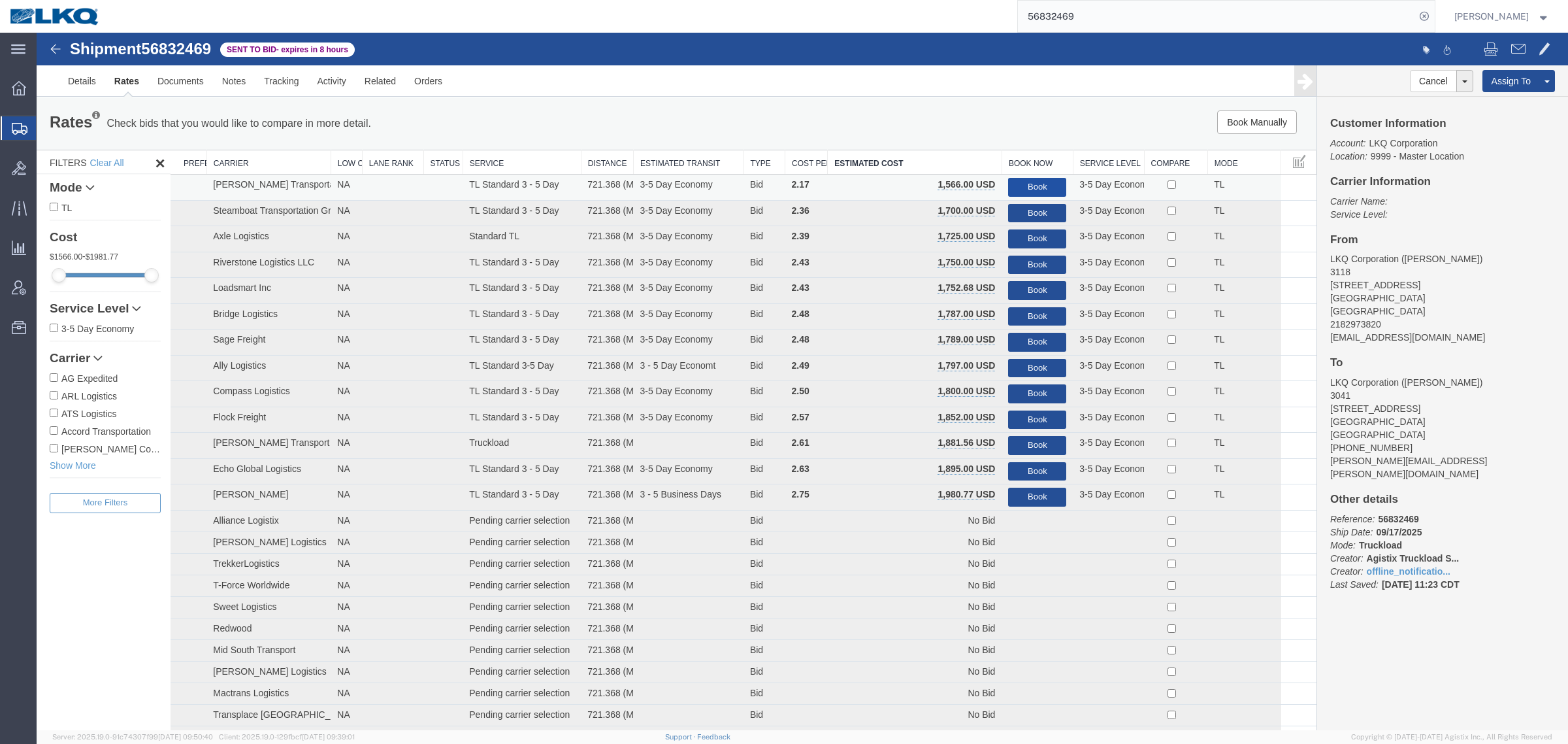
click at [1022, 181] on button "Book" at bounding box center [1036, 187] width 58 height 19
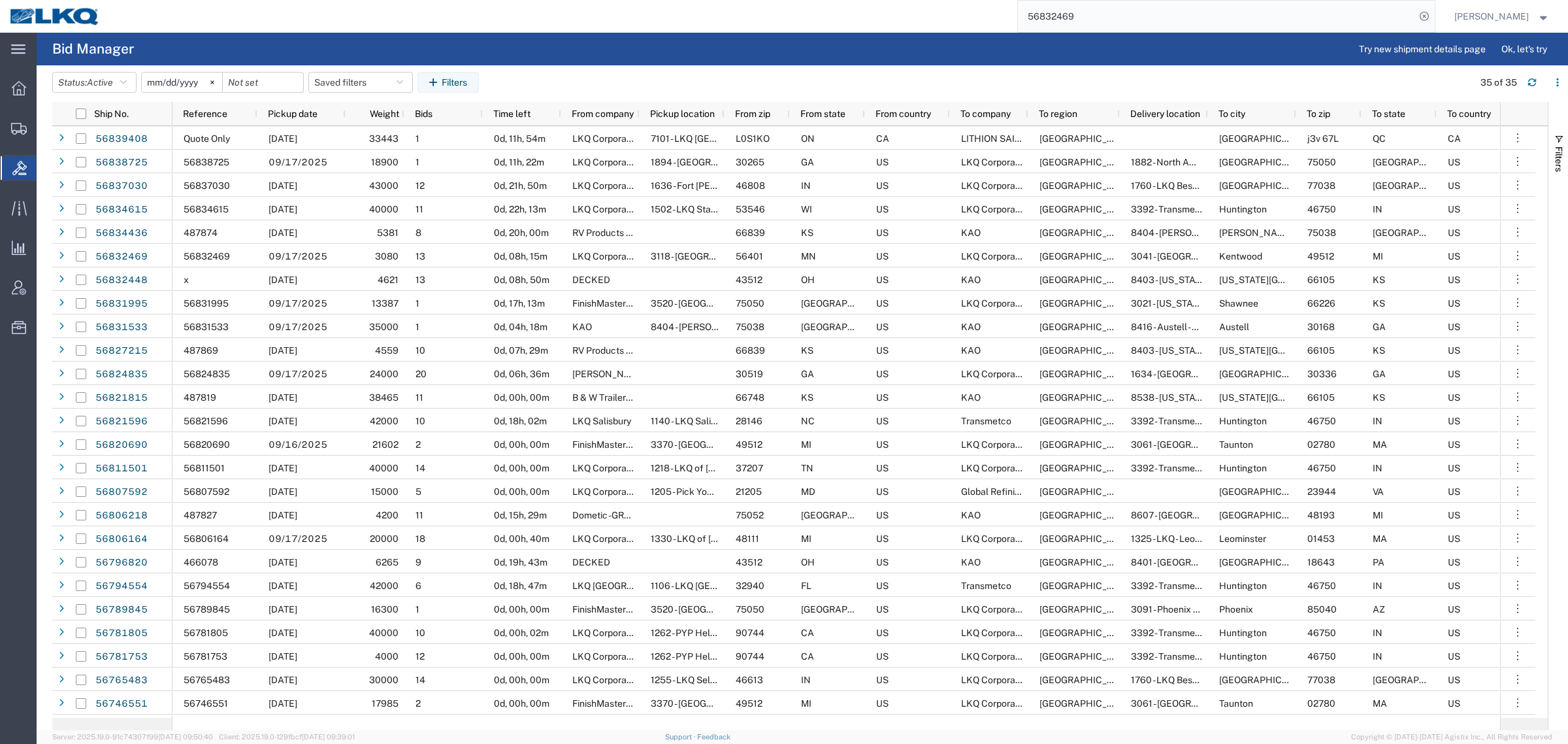
drag, startPoint x: 1109, startPoint y: 11, endPoint x: 779, endPoint y: 17, distance: 330.1
click at [786, 17] on div "56832469" at bounding box center [772, 17] width 1325 height 33
paste input "5892"
type input "56835892"
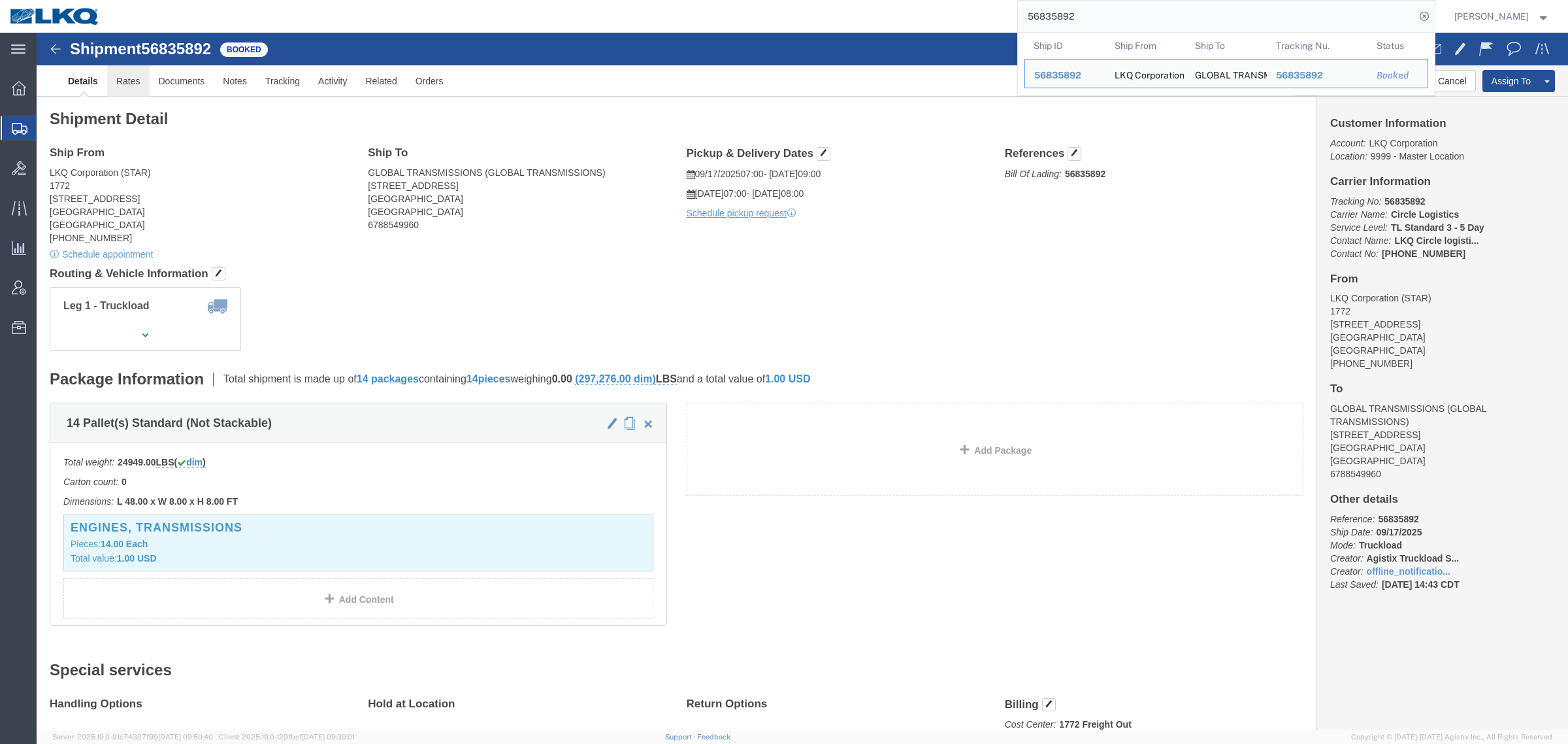
click link "Rates"
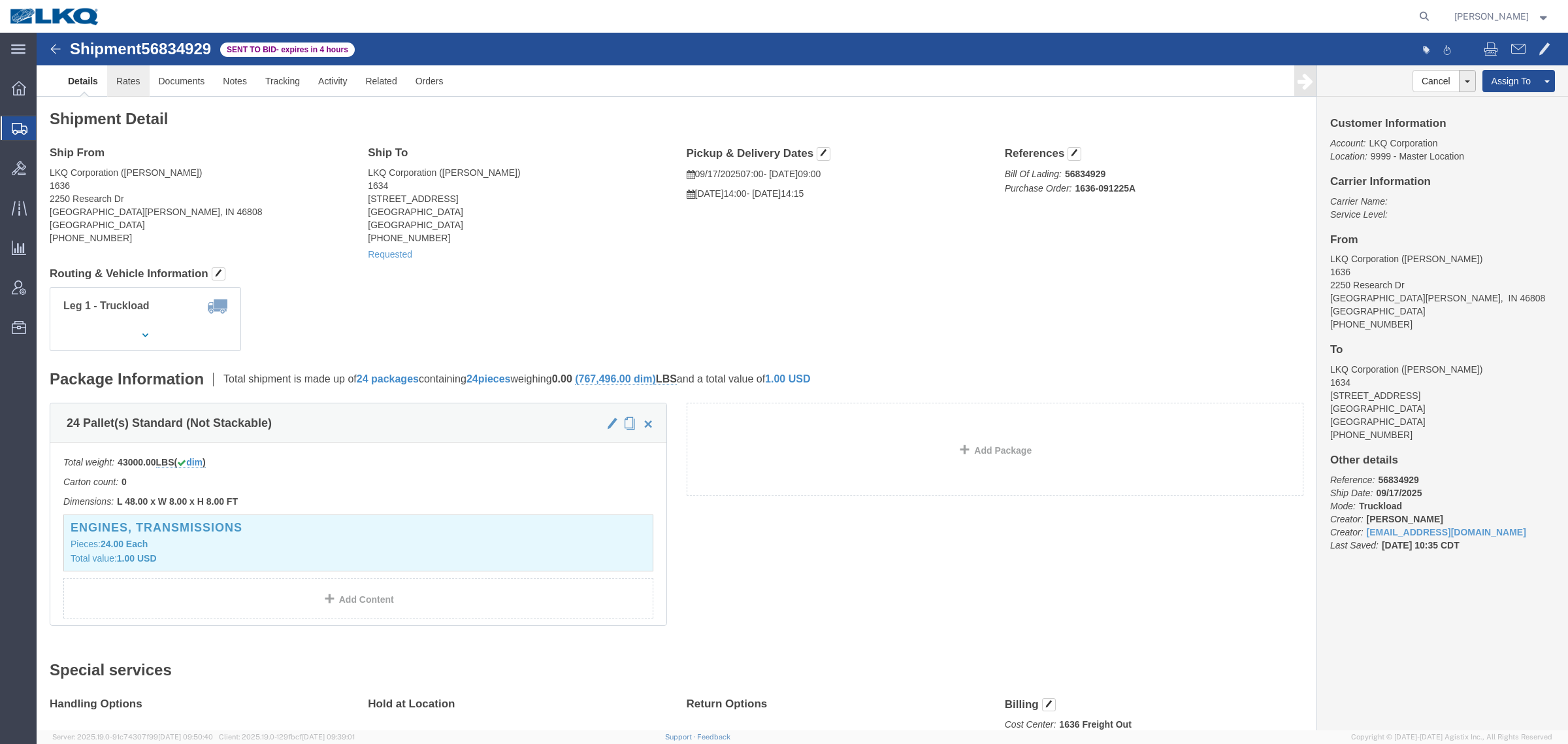
click link "Rates"
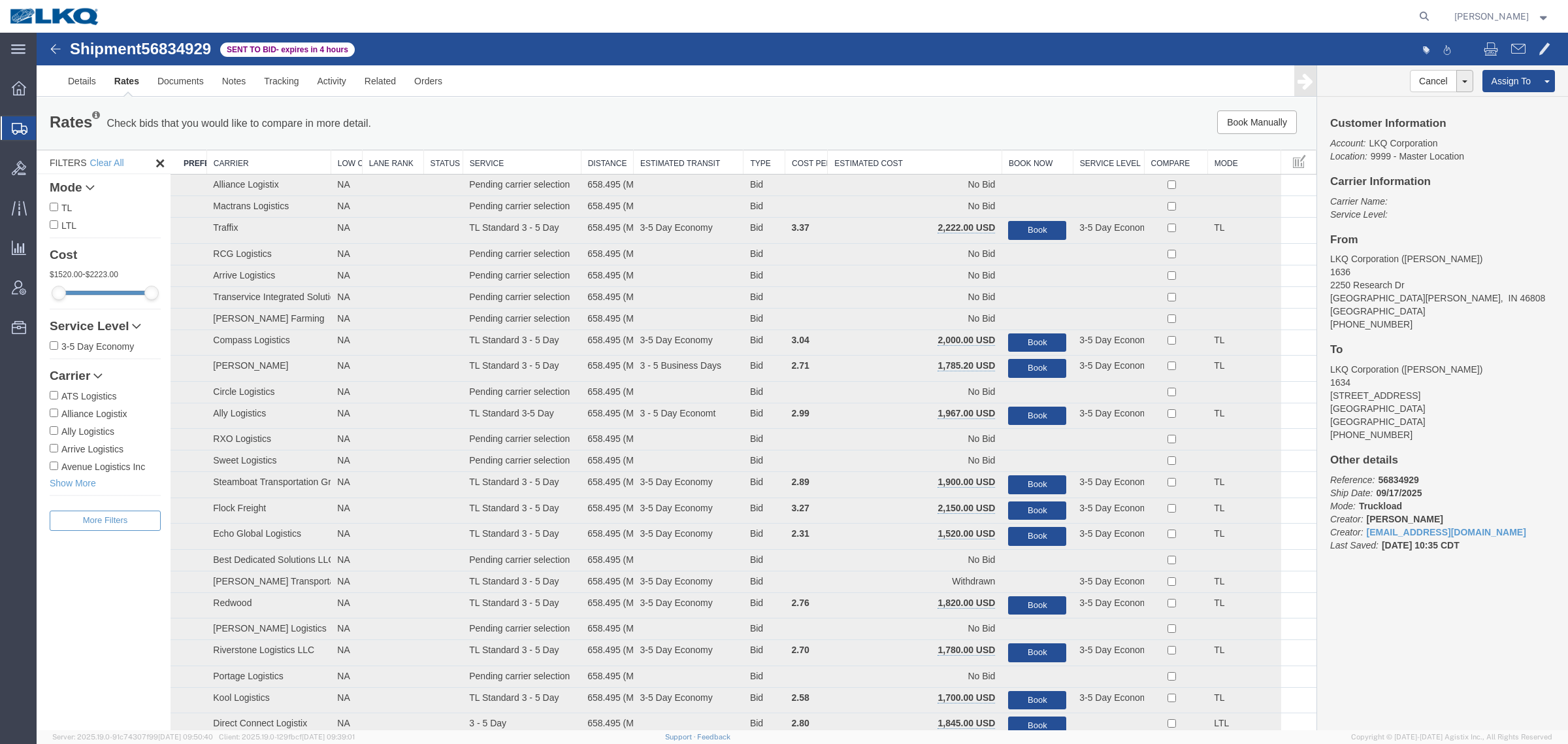
click at [864, 158] on th "Estimated Cost" at bounding box center [914, 162] width 174 height 24
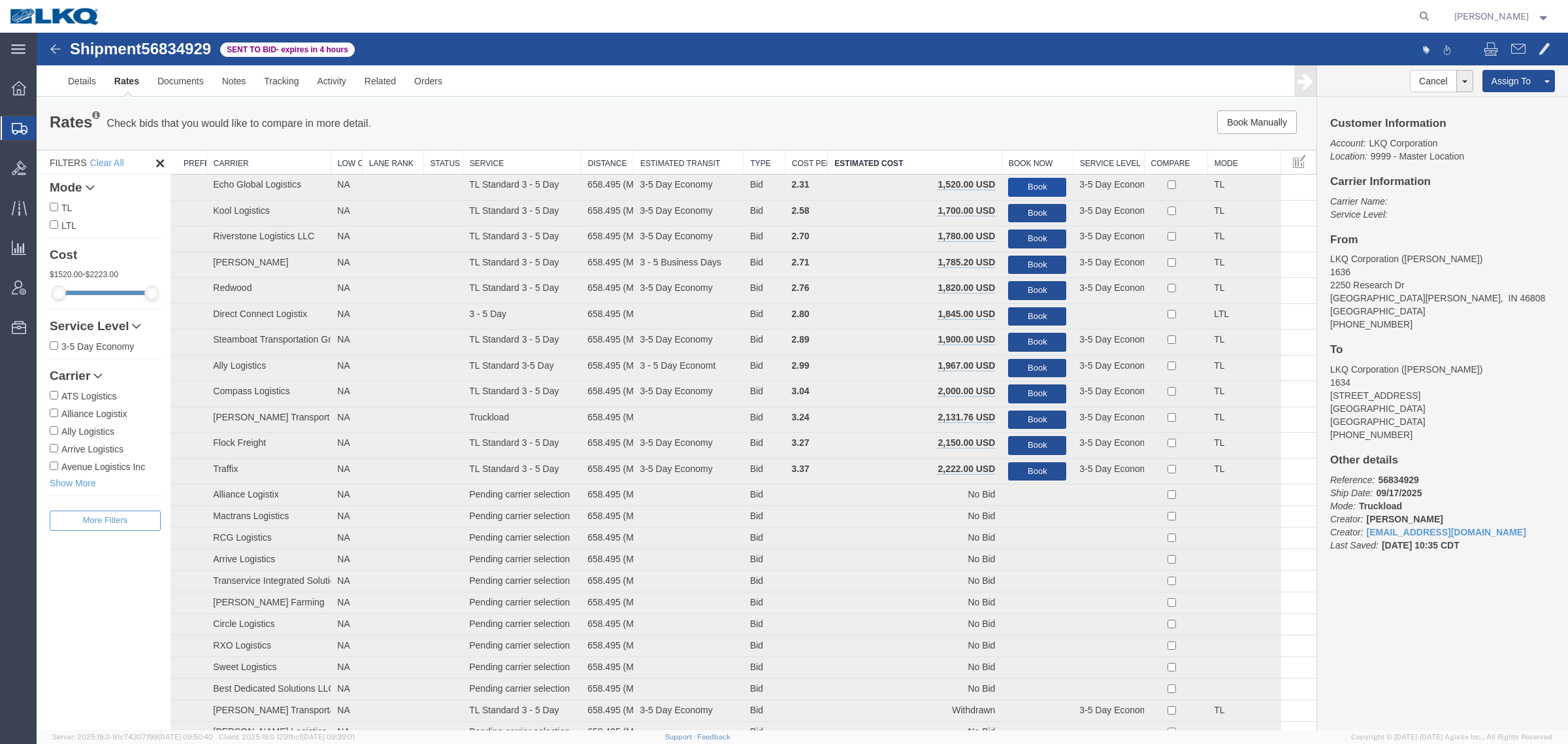
drag, startPoint x: 1031, startPoint y: 184, endPoint x: 1014, endPoint y: 176, distance: 18.8
click at [1031, 184] on button "Book" at bounding box center [1036, 187] width 58 height 19
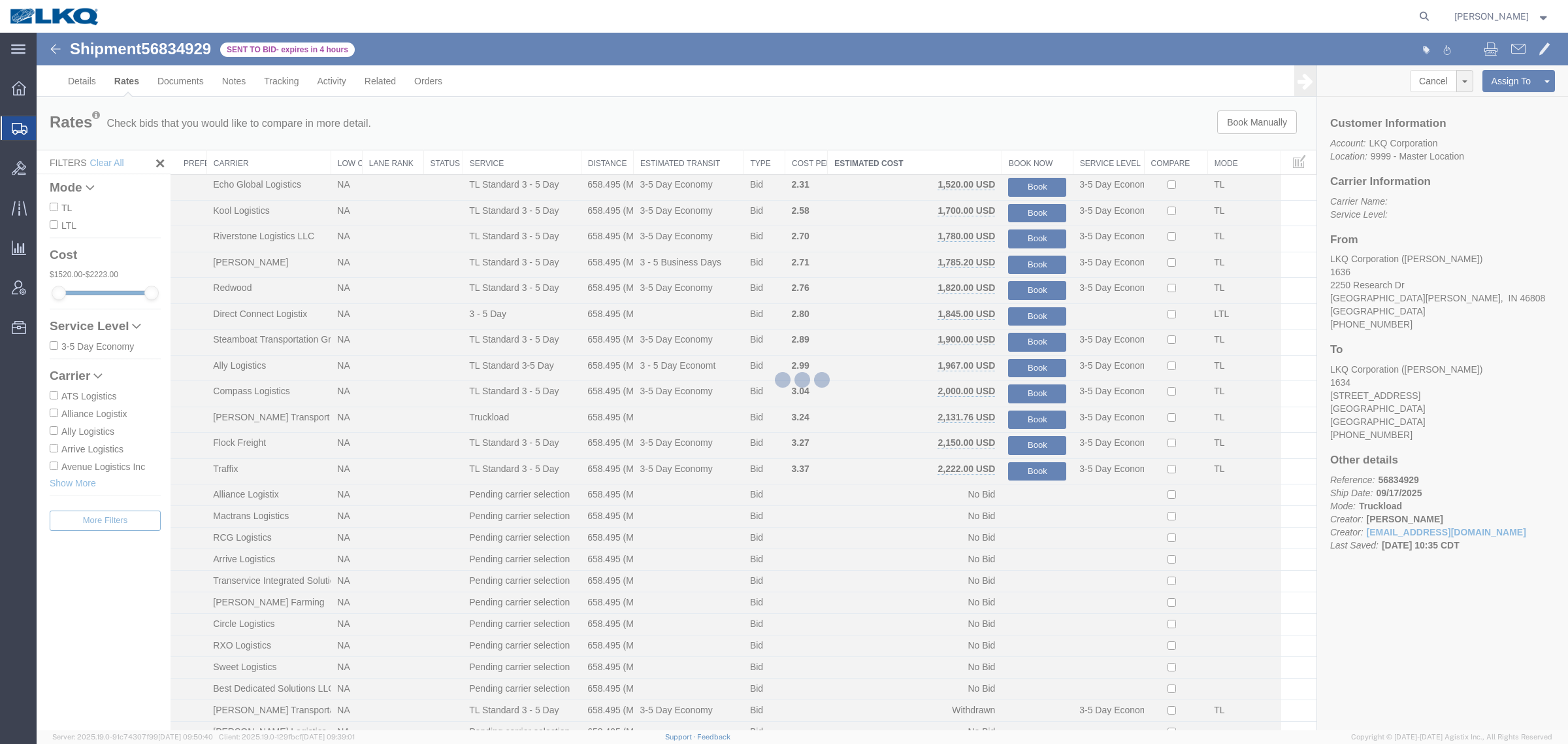
click at [957, 138] on div at bounding box center [802, 382] width 1531 height 697
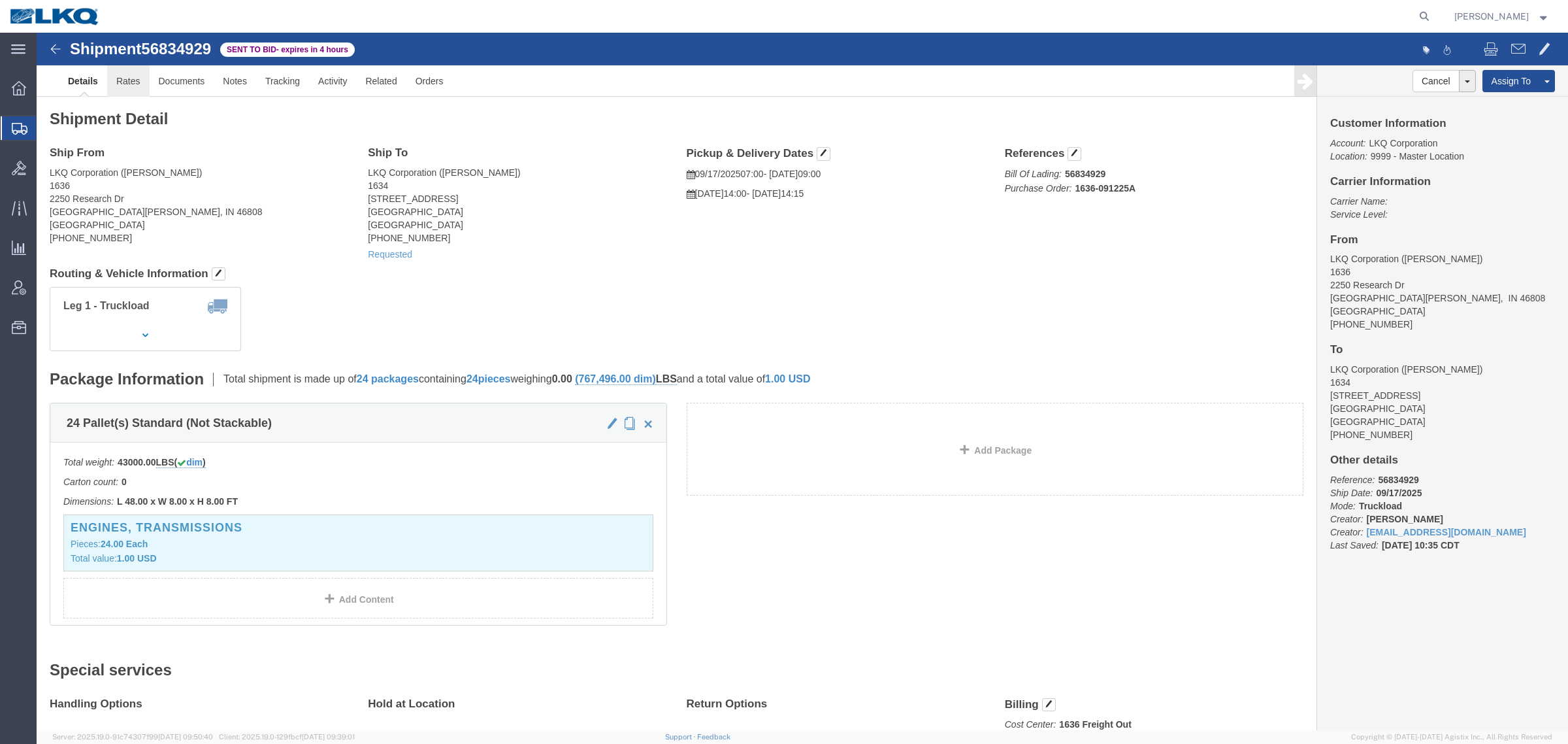
click link "Rates"
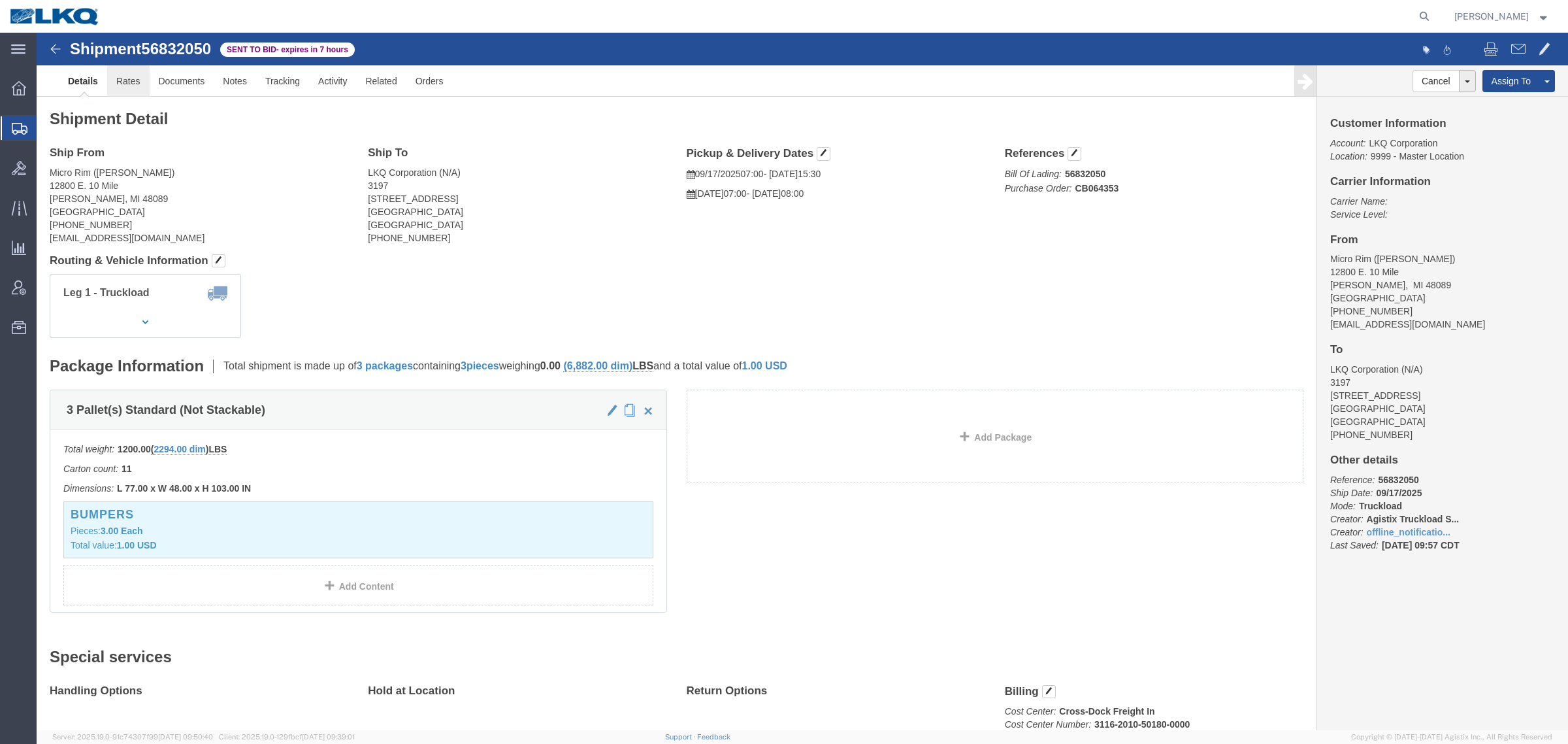
click link "Rates"
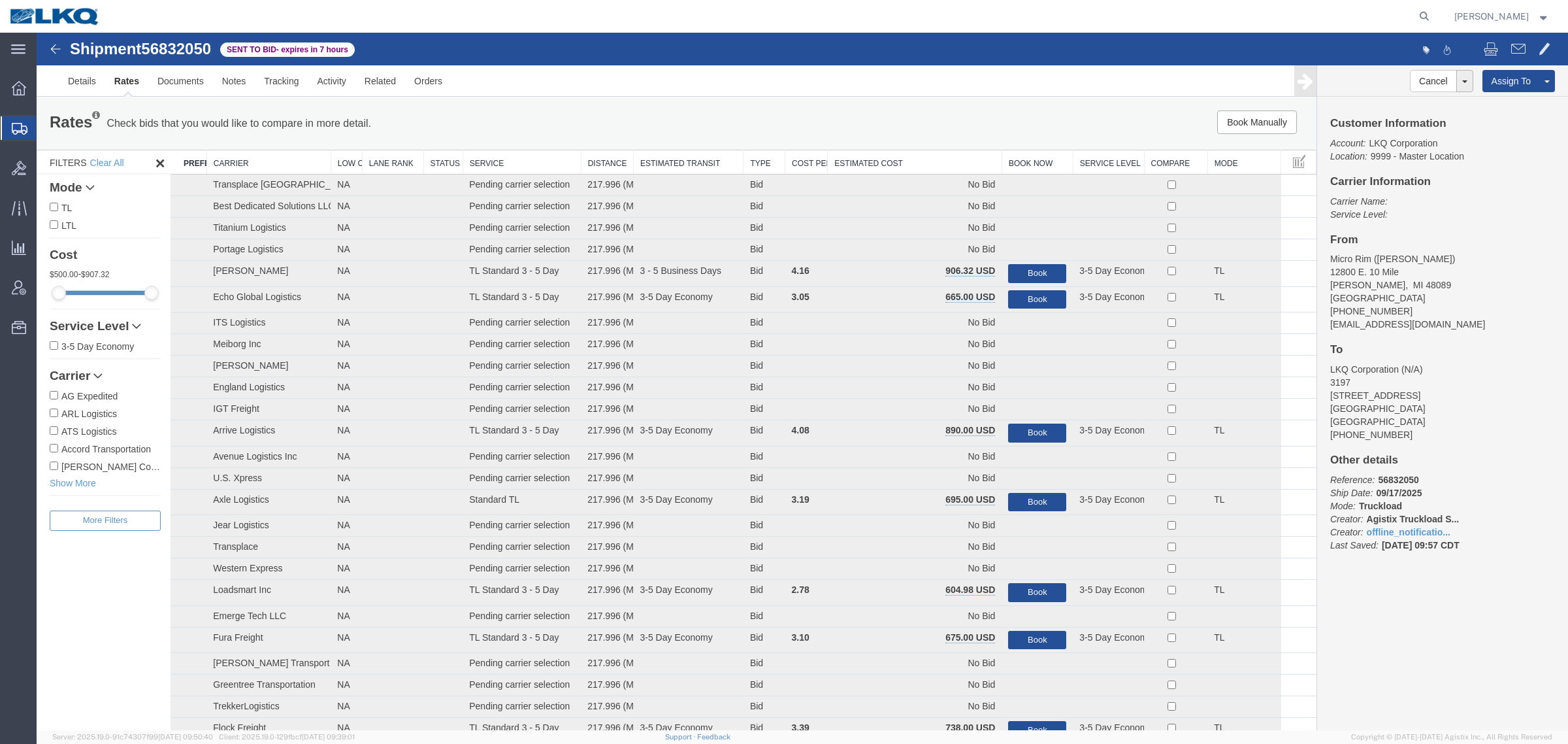
click at [932, 133] on div "Book Manually Pause Continue" at bounding box center [1047, 122] width 530 height 24
click at [928, 159] on th "Estimated Cost" at bounding box center [914, 162] width 174 height 24
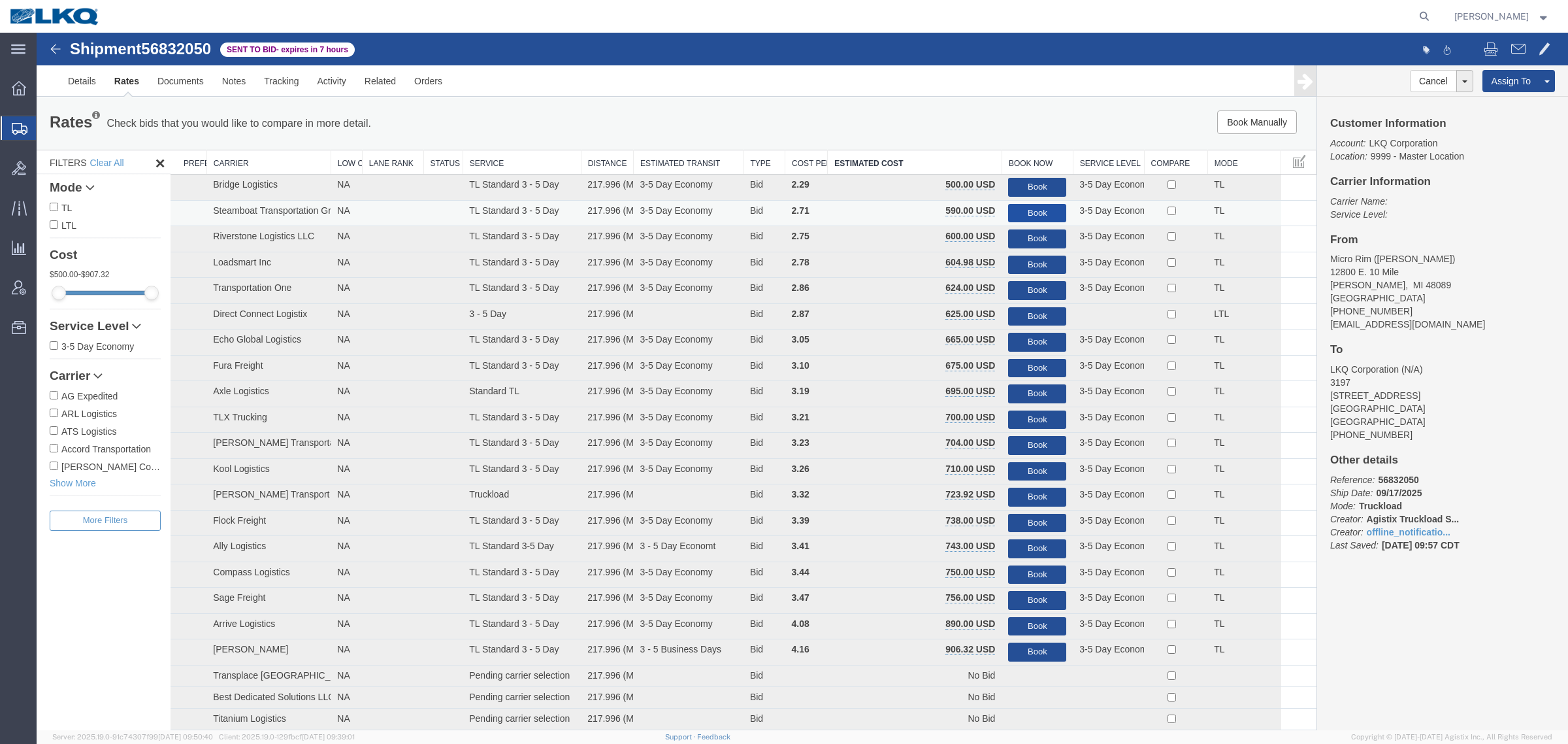
click at [1016, 207] on button "Book" at bounding box center [1036, 213] width 58 height 19
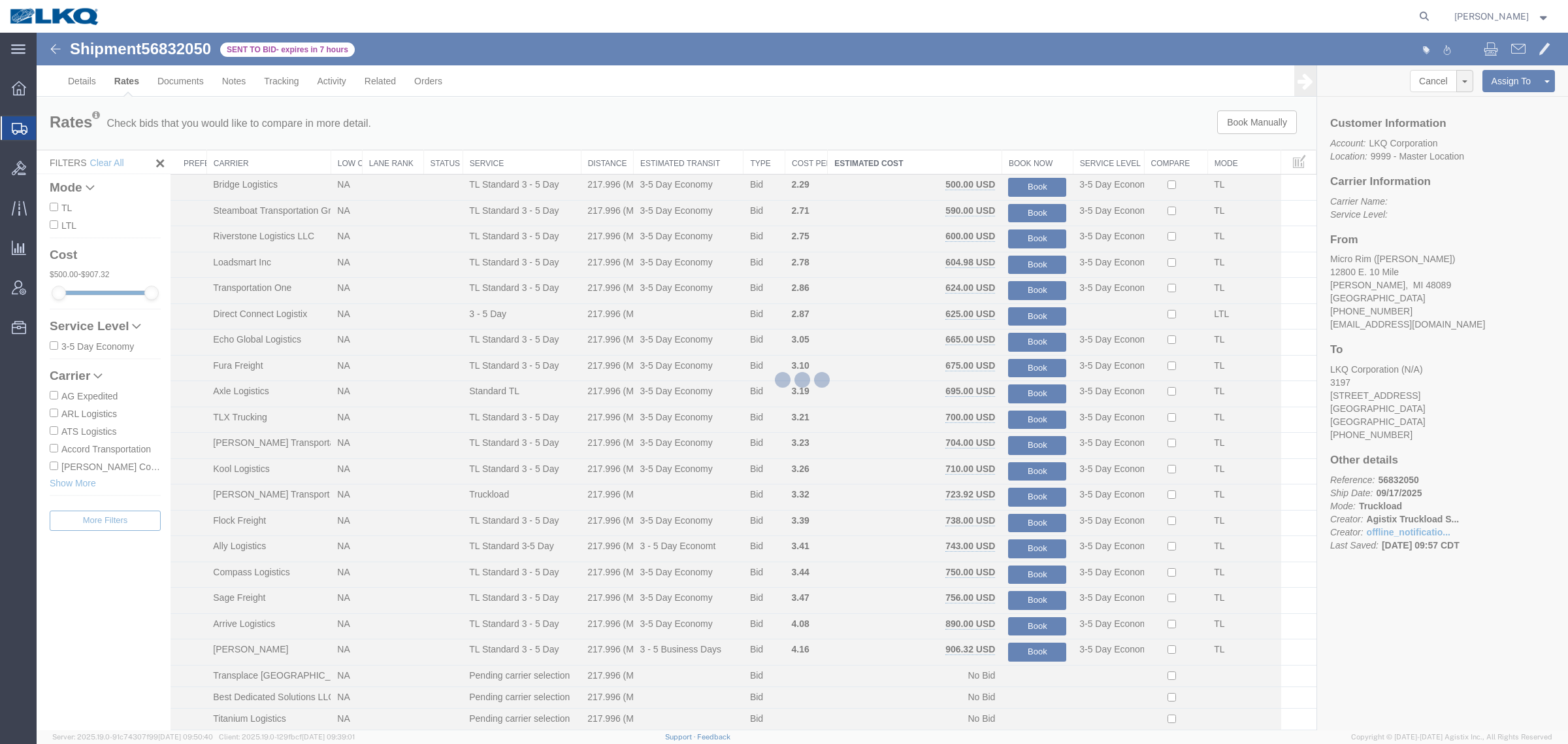
click at [1007, 132] on div at bounding box center [802, 382] width 1531 height 697
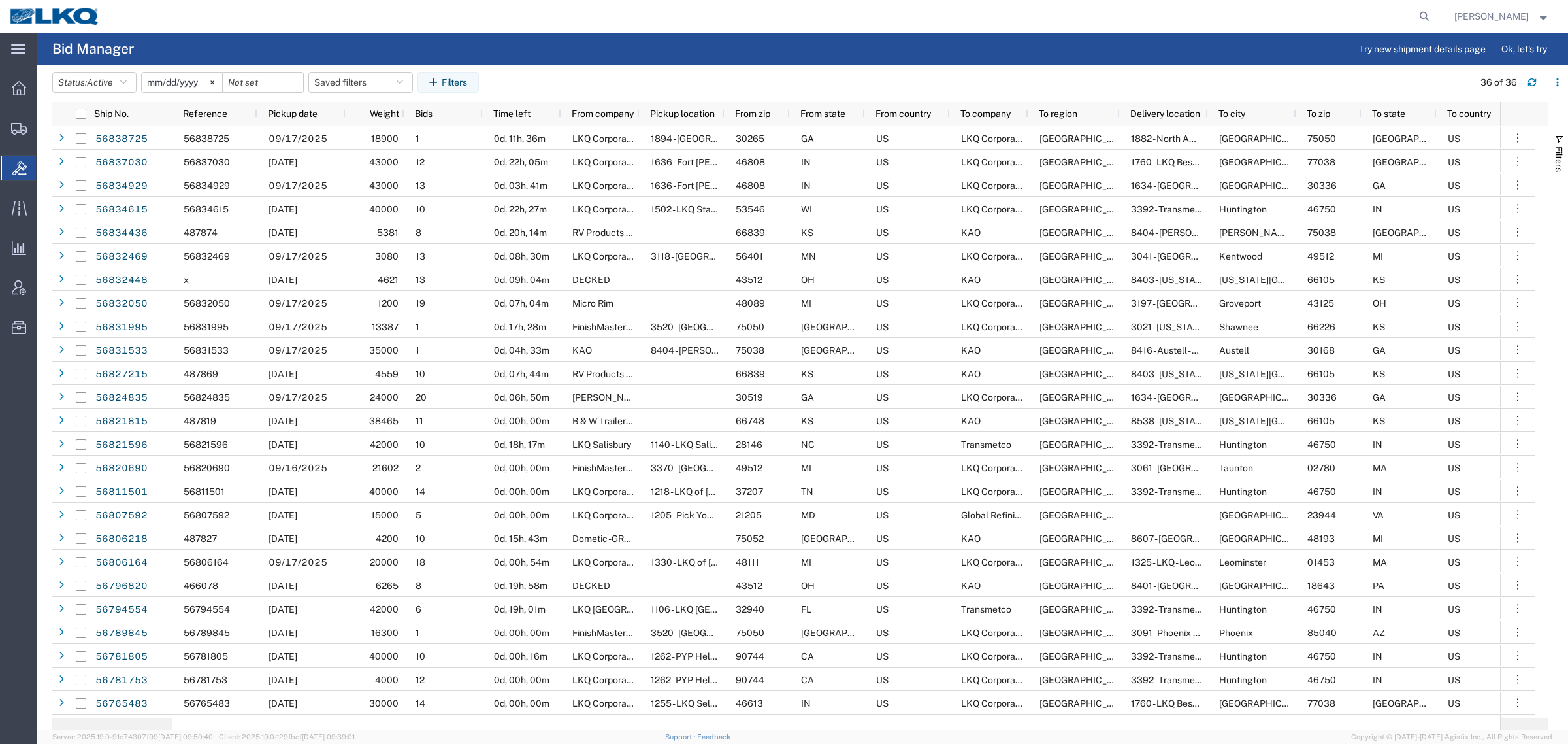
click at [337, 67] on header "Status: Active Active All Awaiting Confirmation Awarded Closed Expired Open Wit…" at bounding box center [810, 83] width 1516 height 37
click at [344, 78] on button "Saved filters" at bounding box center [360, 82] width 105 height 21
drag, startPoint x: 367, startPoint y: 134, endPoint x: 541, endPoint y: 62, distance: 188.3
click at [369, 134] on span "Bid Board" at bounding box center [395, 139] width 171 height 24
type input "2024-12-01"
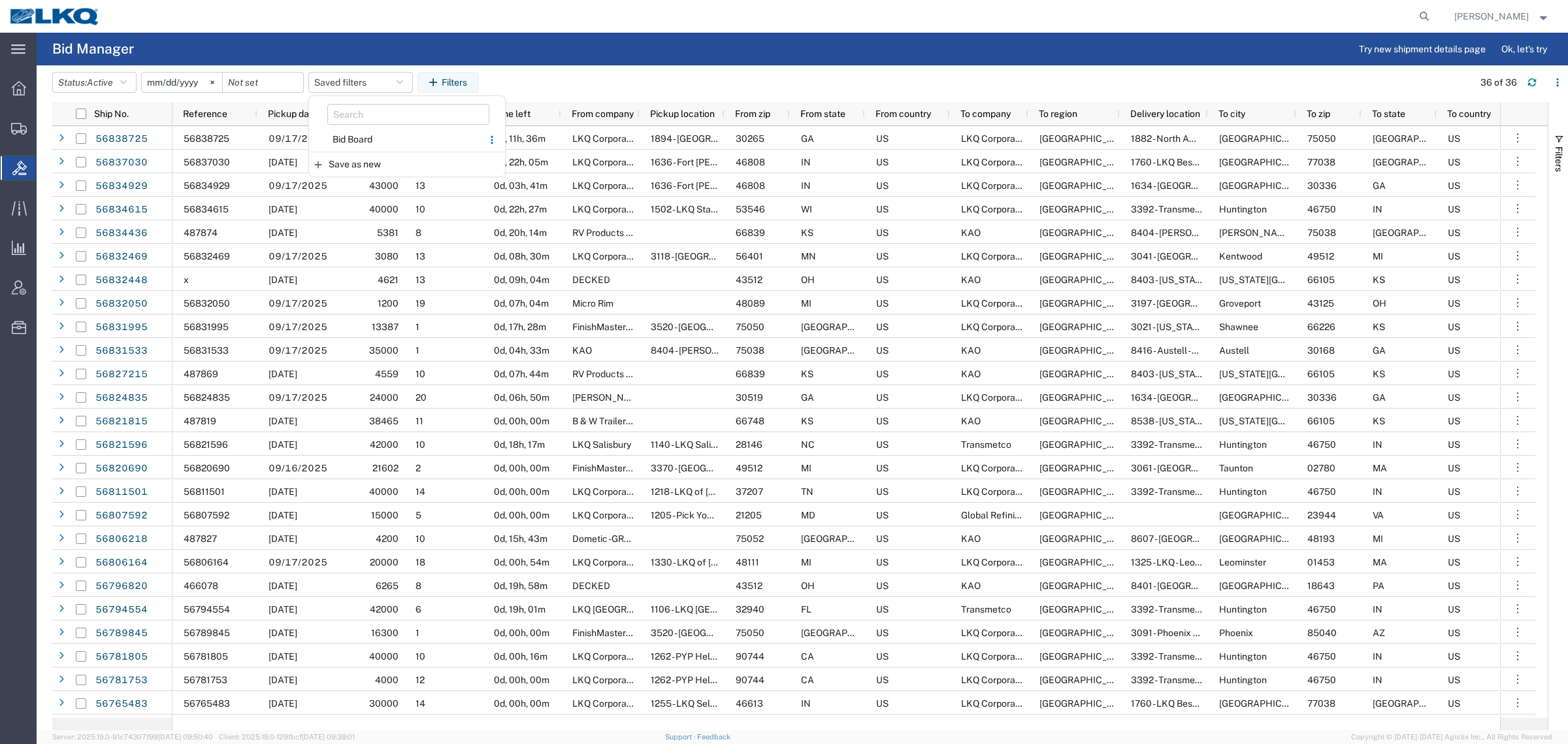
type input "[DATE]"
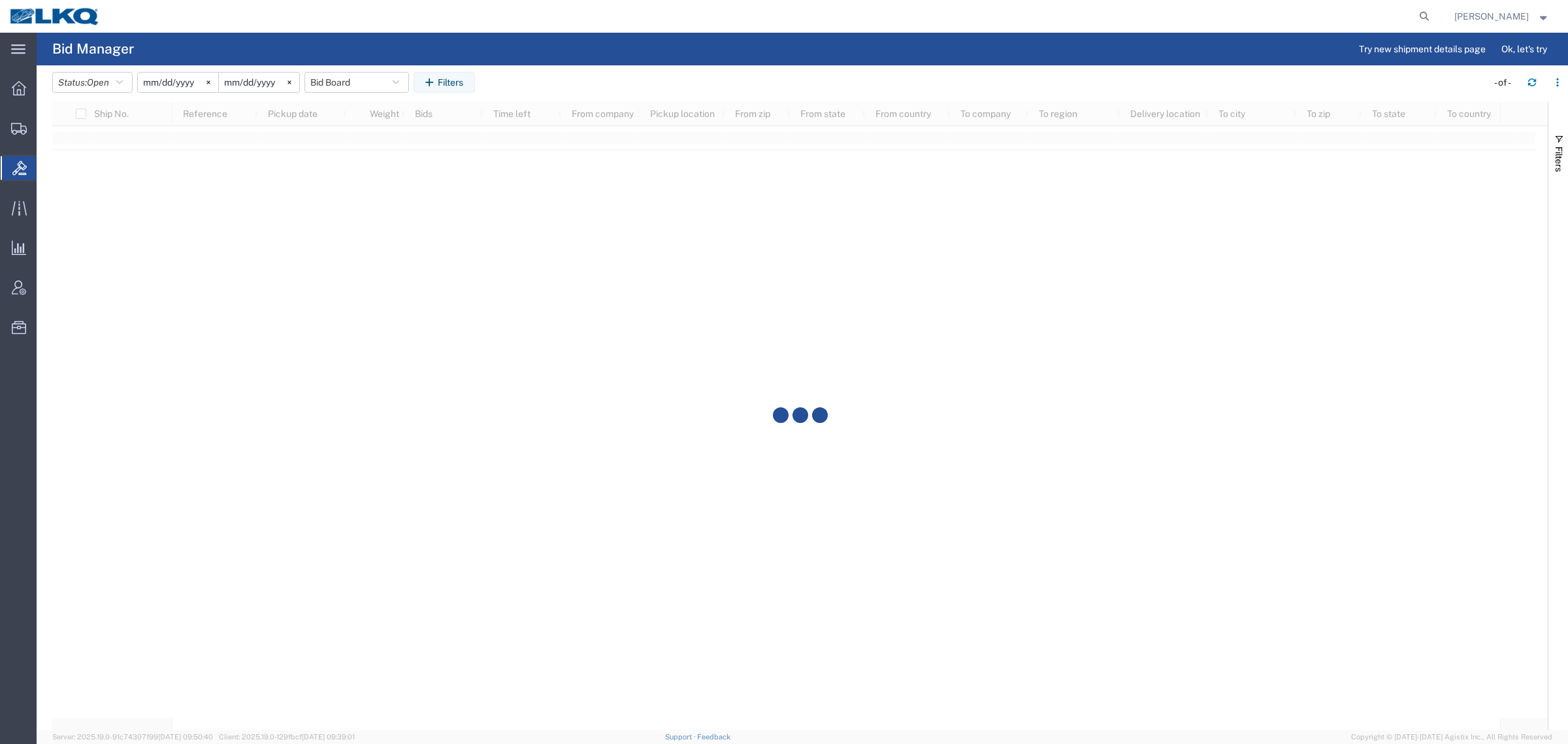
click at [582, 47] on agx-page-header "Bid Manager Try new shipment details page Ok, let's try" at bounding box center [802, 50] width 1531 height 33
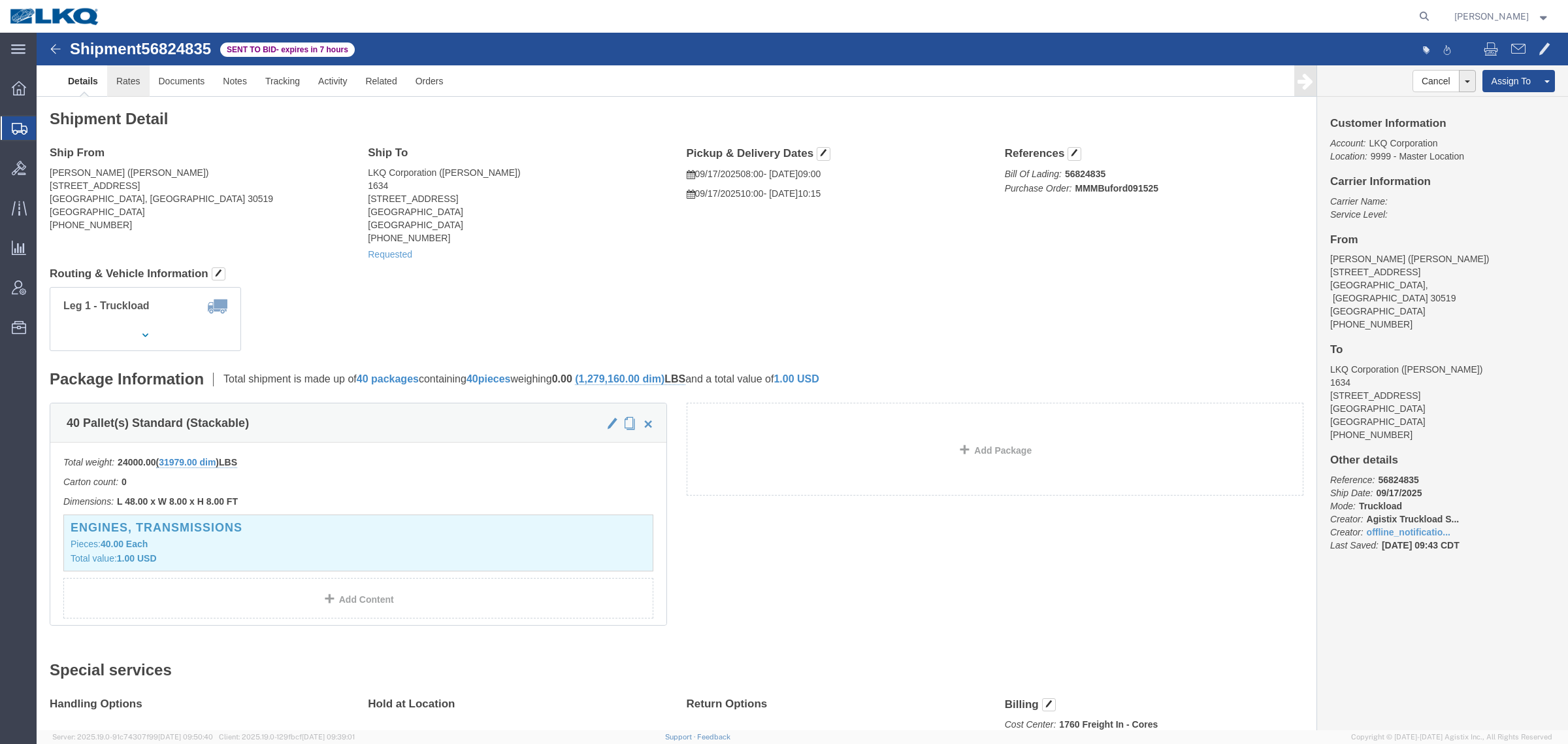
click link "Rates"
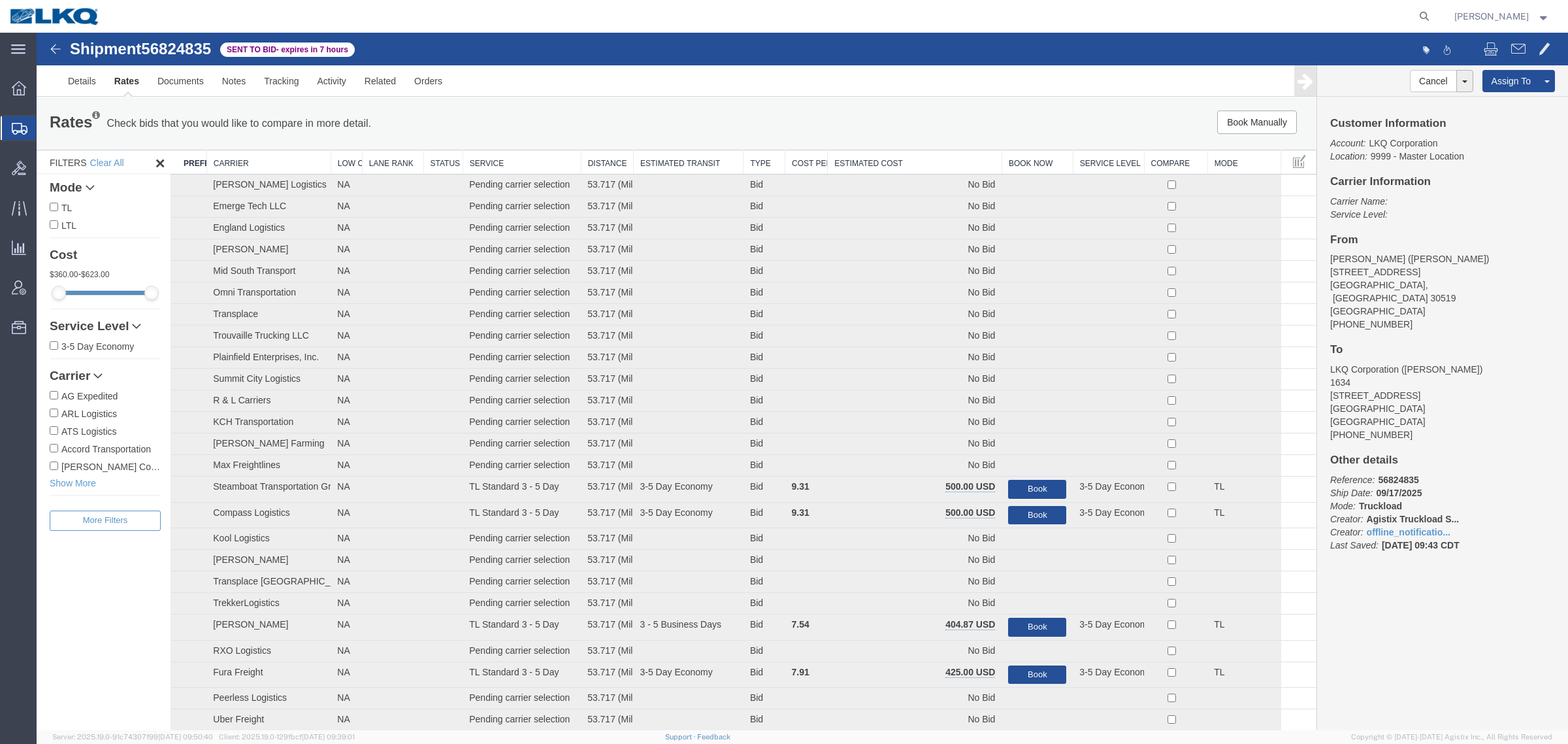
click at [924, 162] on th "Estimated Cost" at bounding box center [914, 162] width 174 height 24
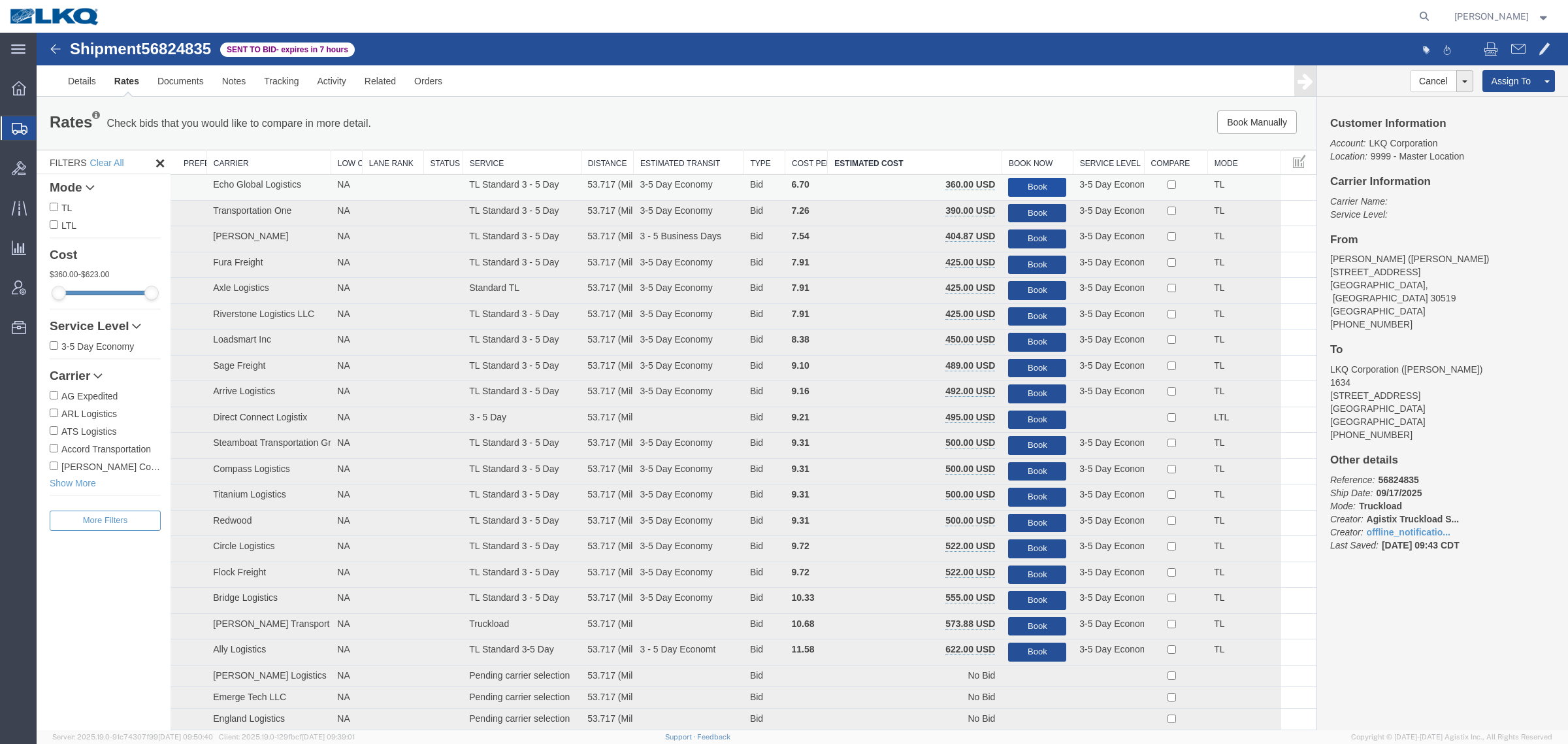
click at [1035, 183] on button "Book" at bounding box center [1036, 187] width 58 height 19
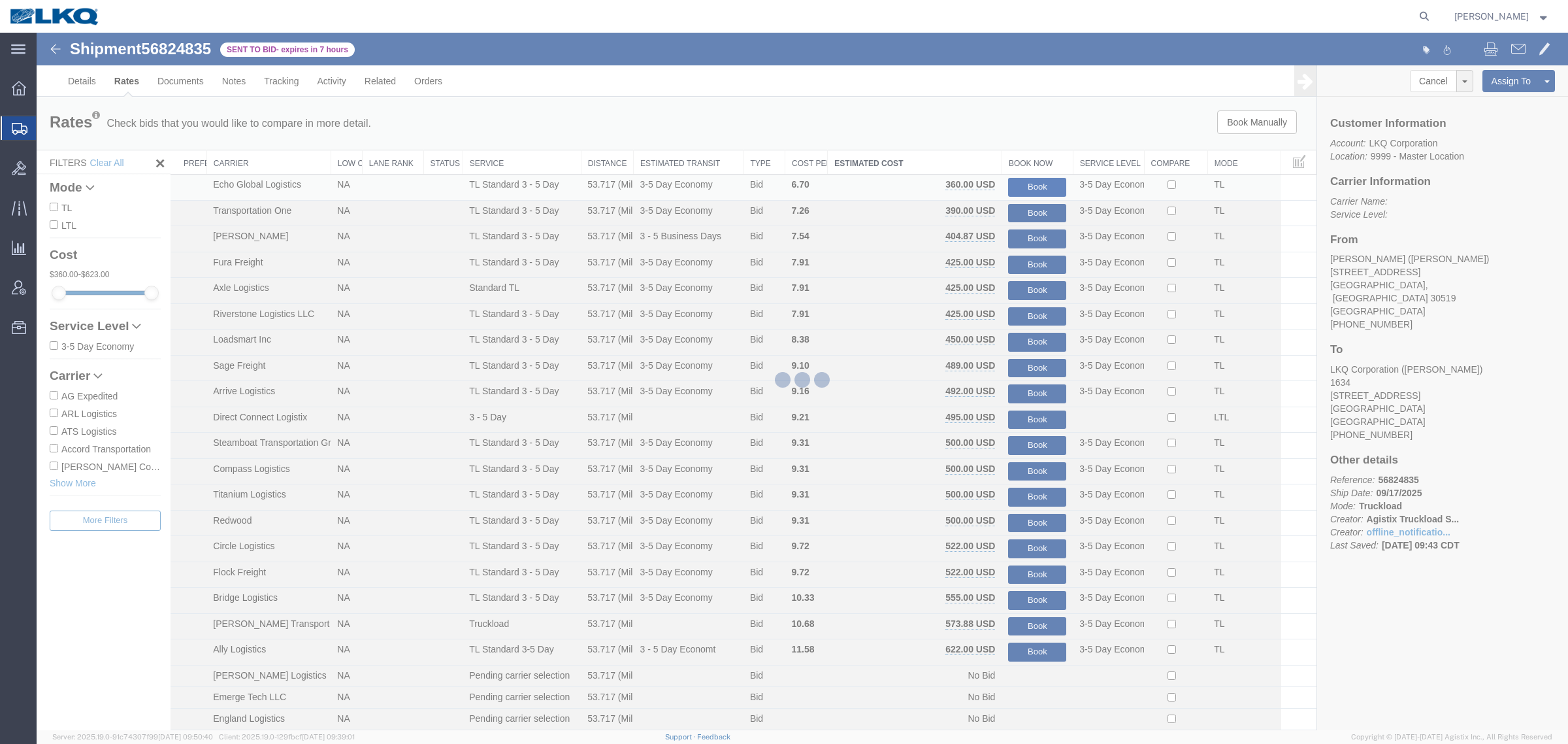
click at [995, 96] on div at bounding box center [802, 382] width 1531 height 697
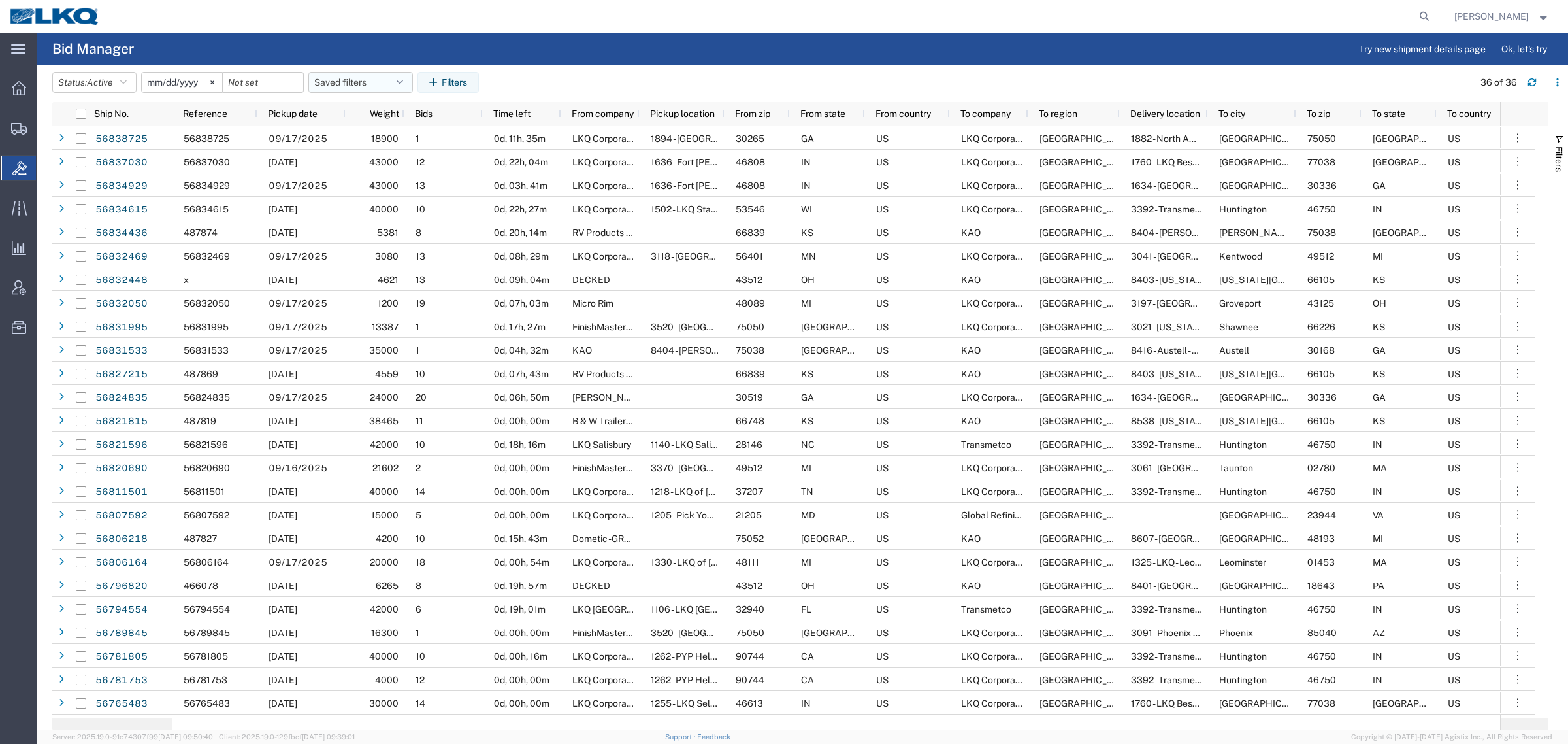
click at [330, 75] on button "Saved filters" at bounding box center [360, 82] width 105 height 21
drag, startPoint x: 378, startPoint y: 133, endPoint x: 419, endPoint y: 113, distance: 45.6
click at [379, 133] on span "Bid Board" at bounding box center [395, 139] width 171 height 24
type input "[DATE]"
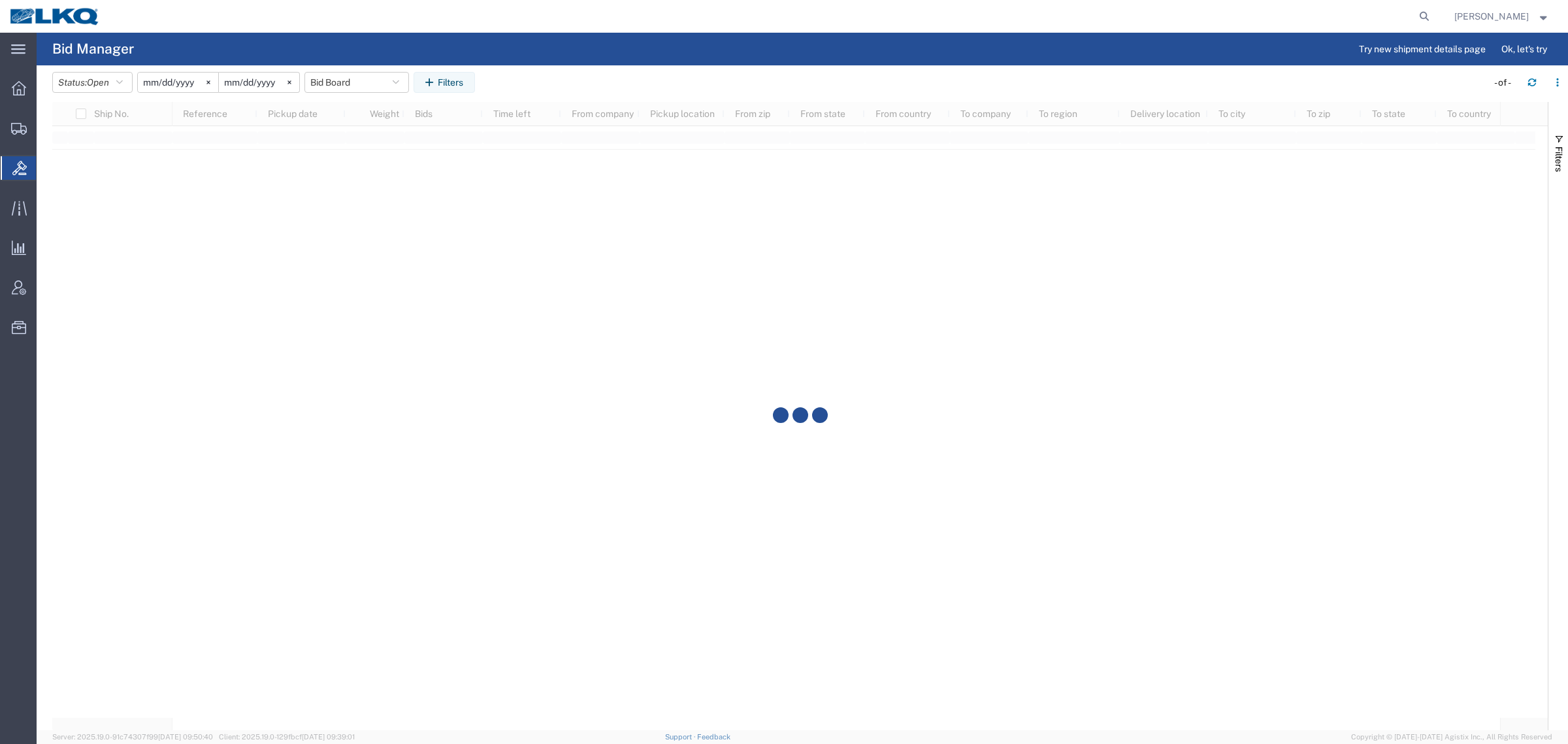
click at [543, 70] on header "Status: Open Active All Awaiting Confirmation Awarded Closed Expired Open Withd…" at bounding box center [810, 83] width 1516 height 37
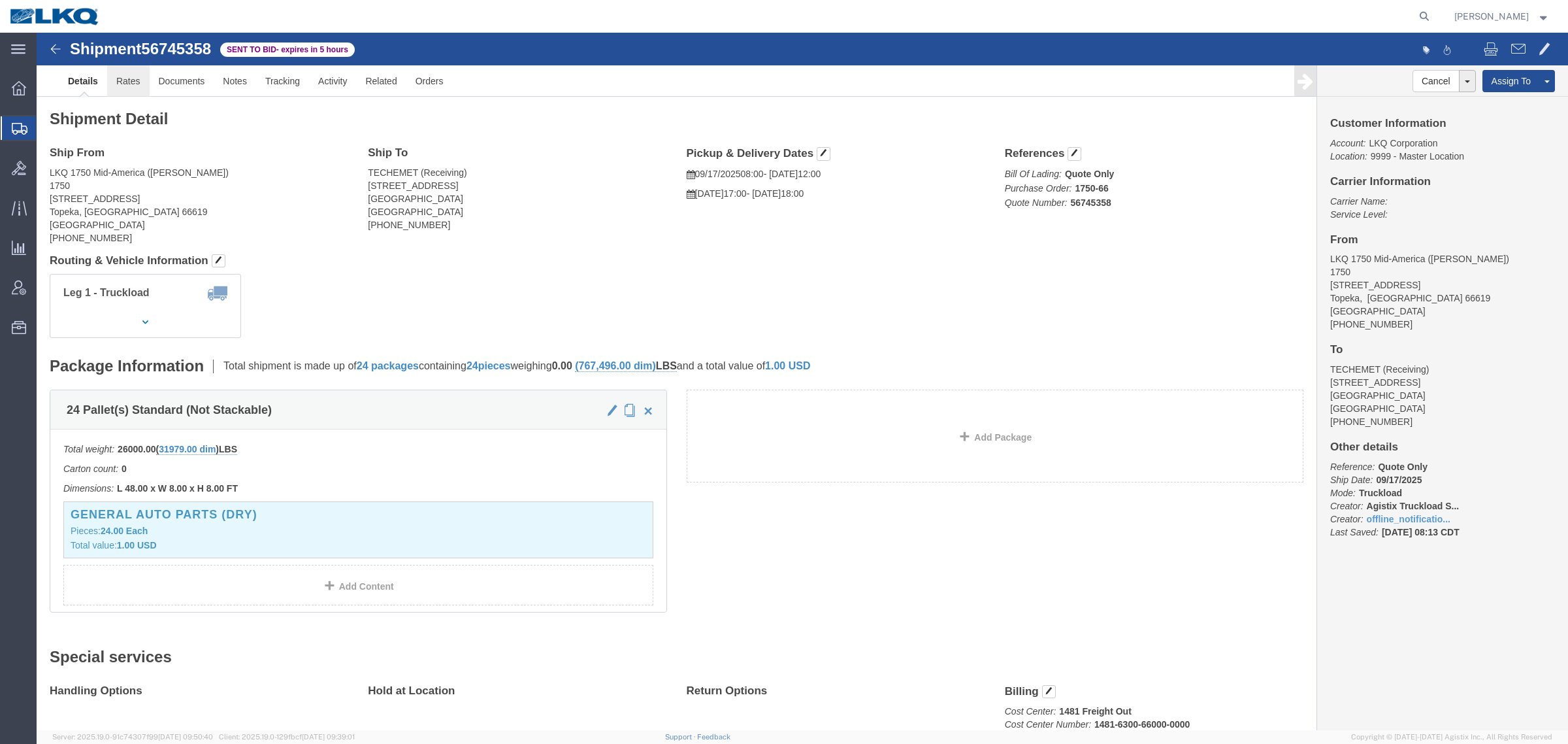
click link "Rates"
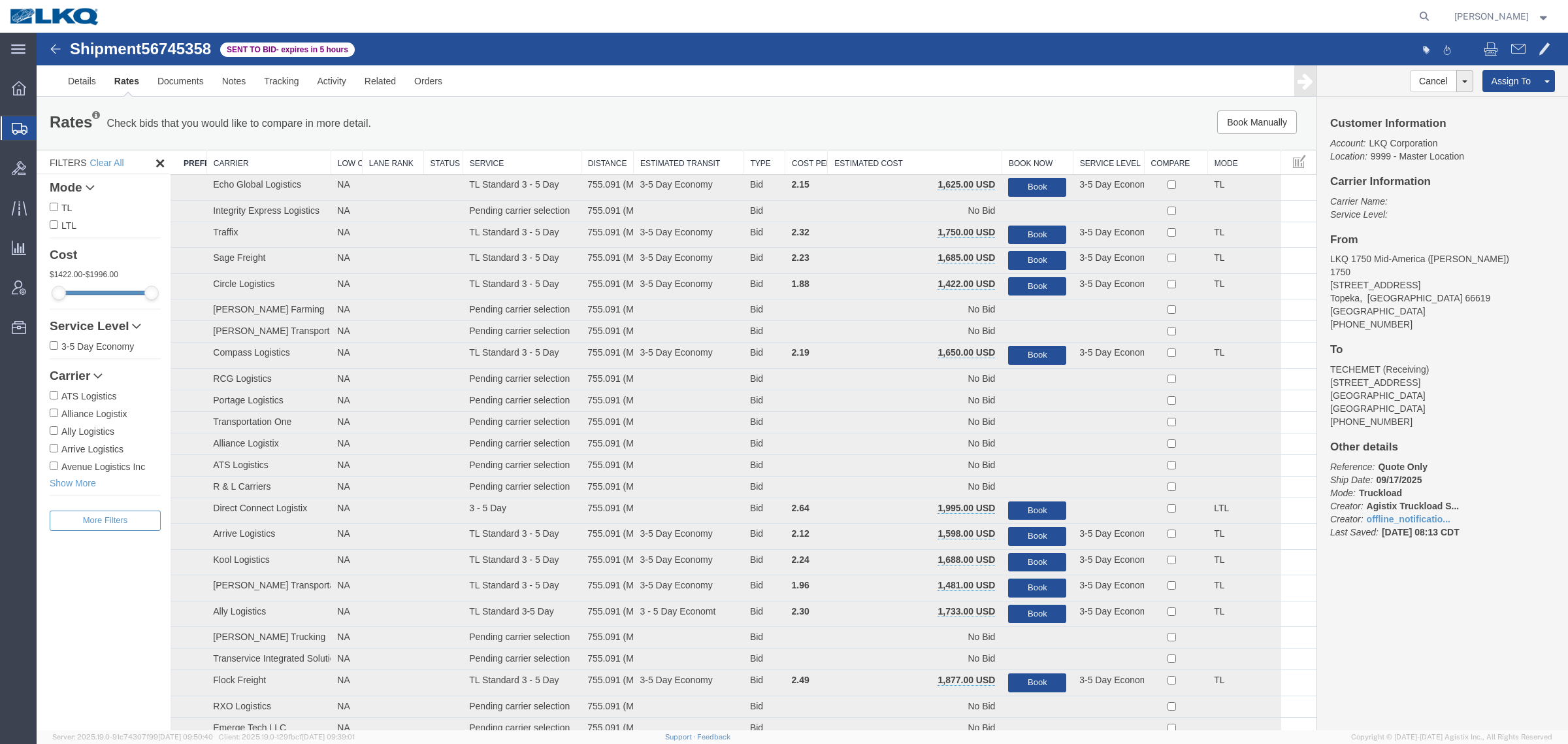
click at [943, 158] on th "Estimated Cost" at bounding box center [914, 162] width 174 height 24
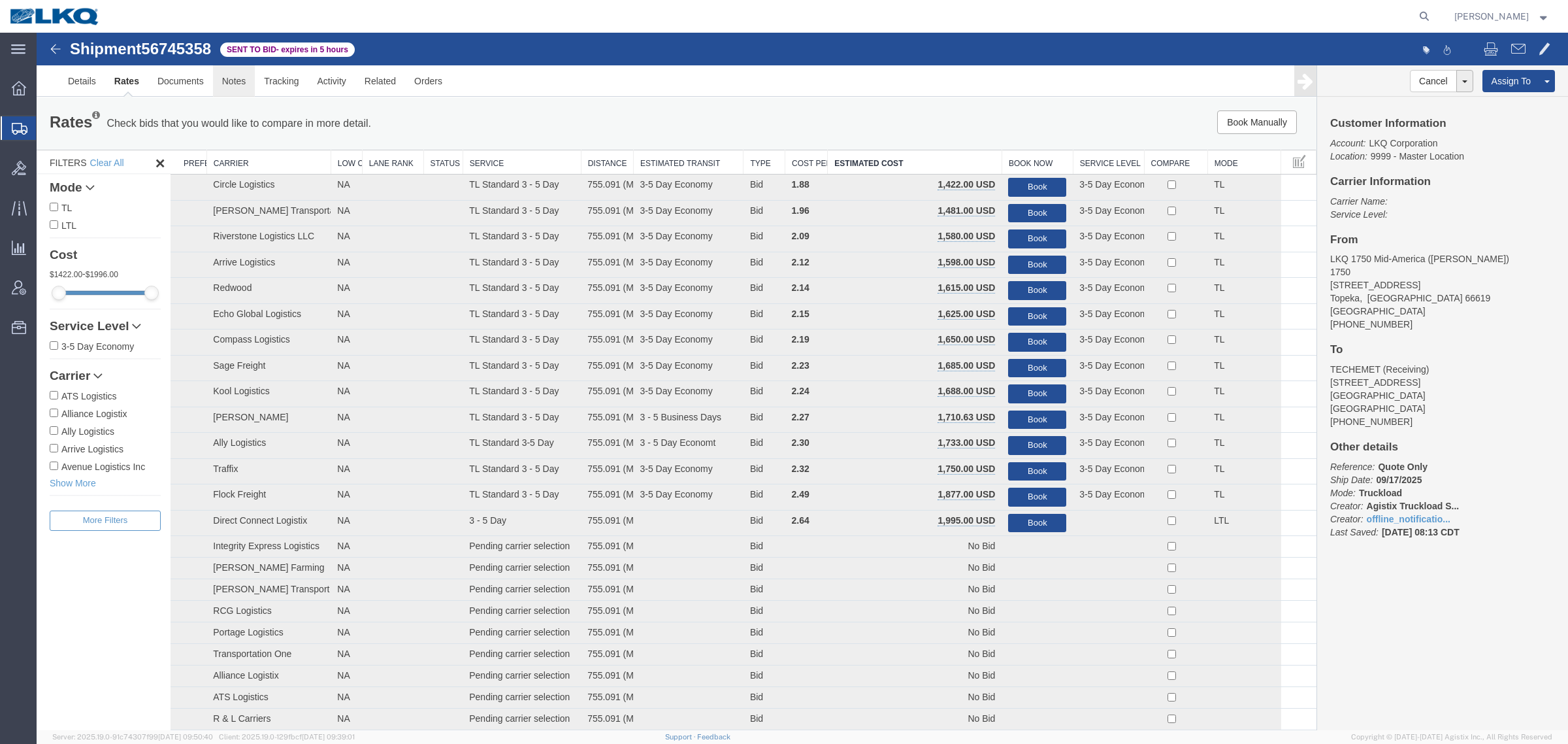
click at [236, 76] on link "Notes" at bounding box center [234, 81] width 42 height 31
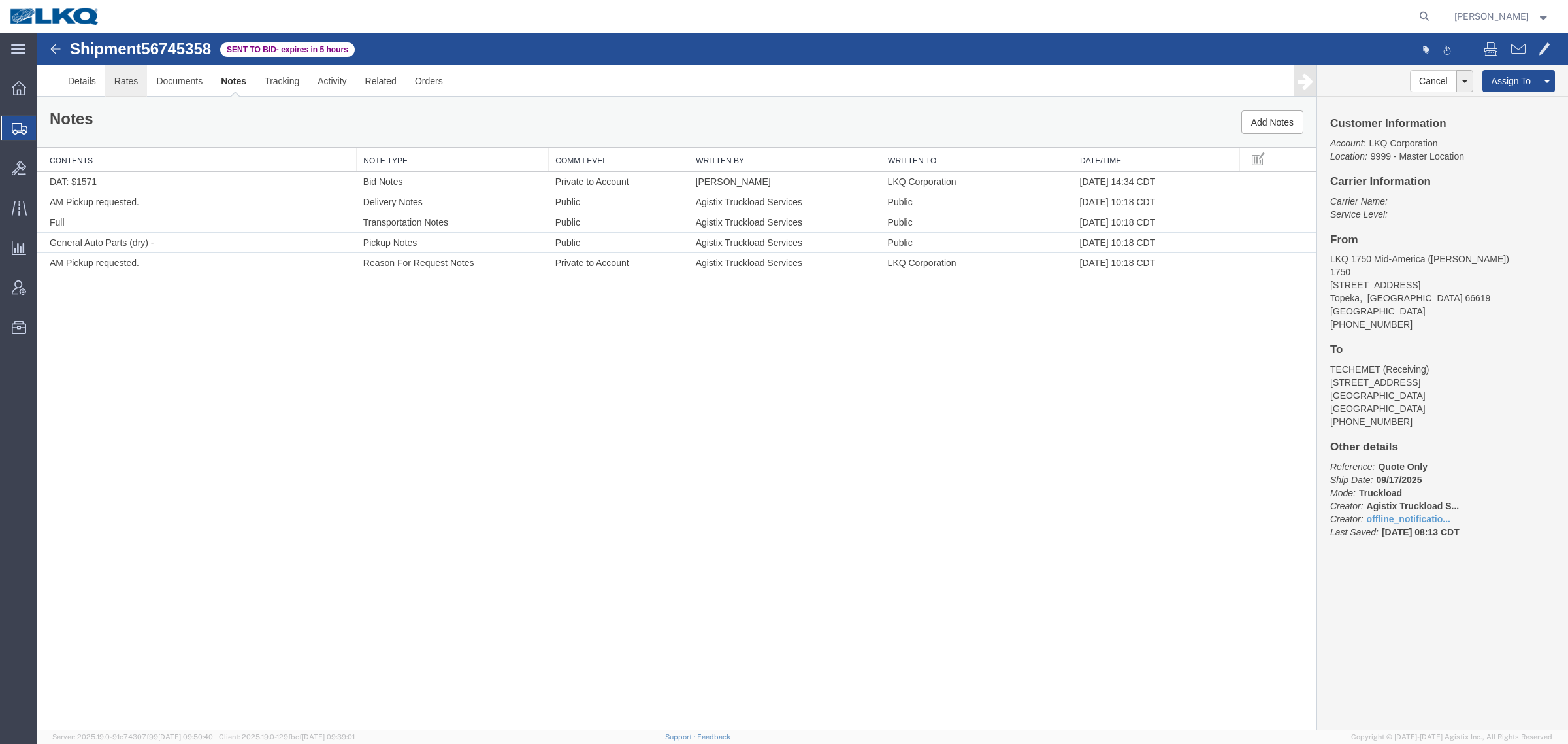
click at [126, 76] on link "Rates" at bounding box center [127, 81] width 42 height 31
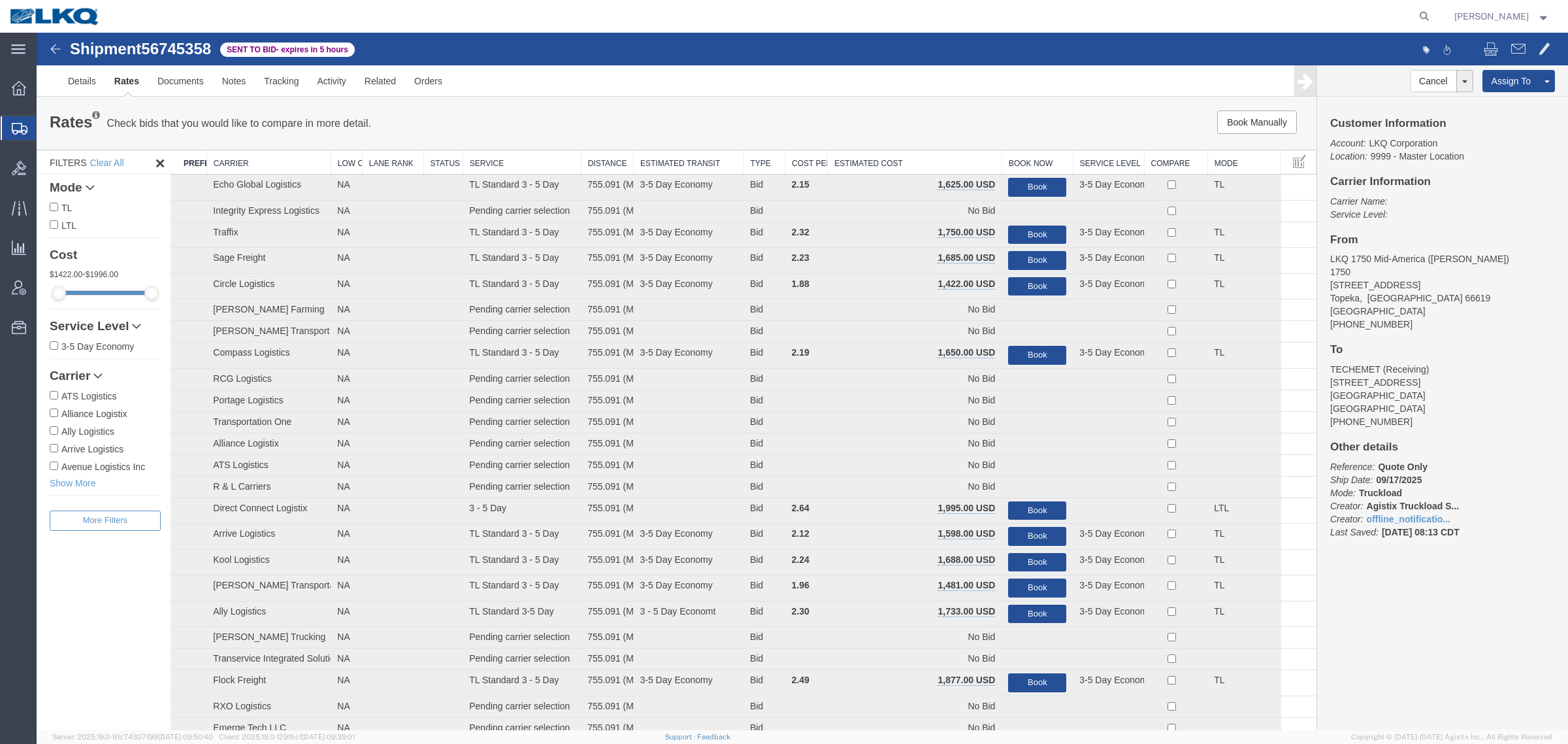
click at [913, 162] on th "Estimated Cost" at bounding box center [914, 162] width 174 height 24
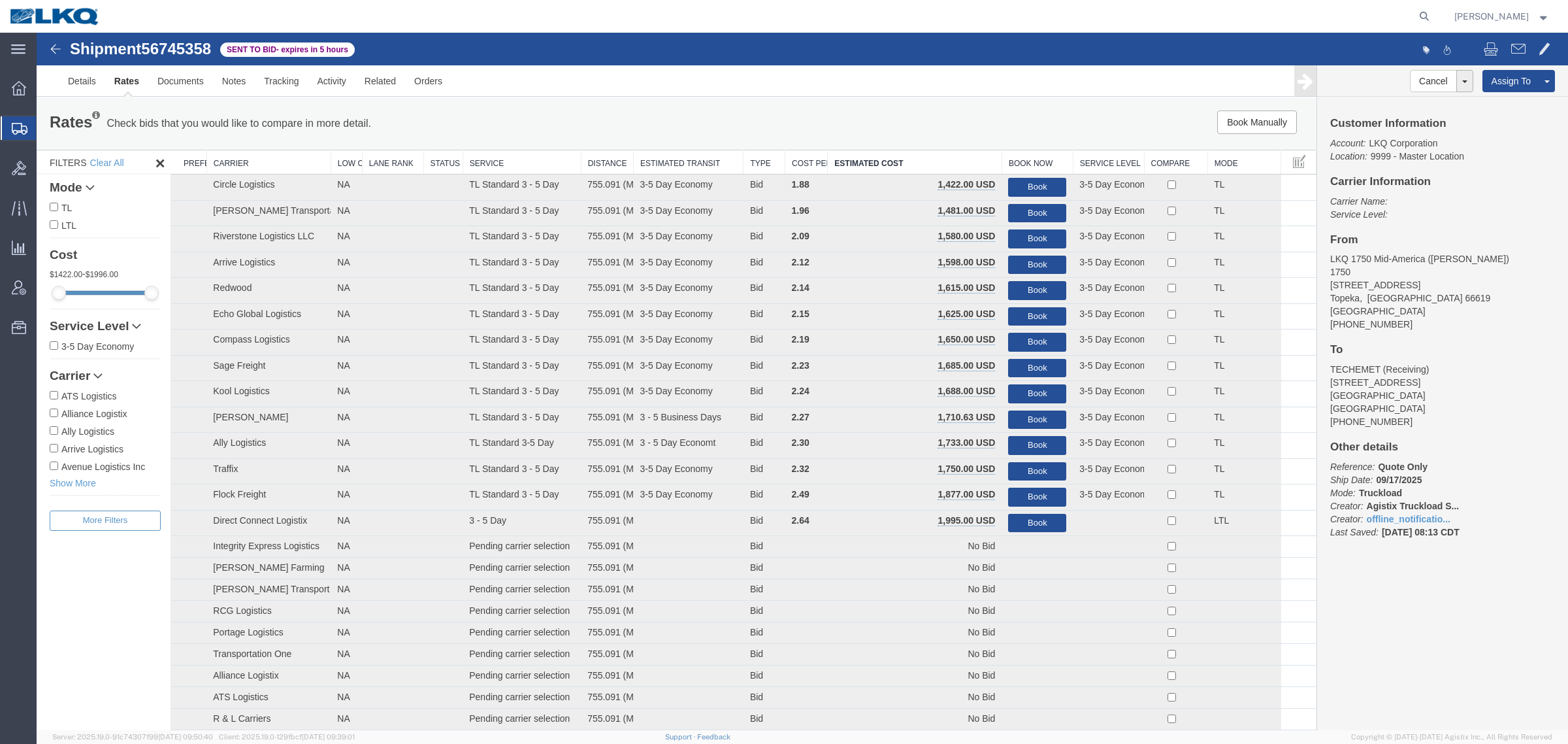
click at [171, 59] on div "Shipment 56745358 39 of 39 Sent to Bid - expires in 5 hours" at bounding box center [419, 52] width 764 height 25
click at [171, 47] on span "56745358" at bounding box center [176, 48] width 70 height 17
copy span "56745358"
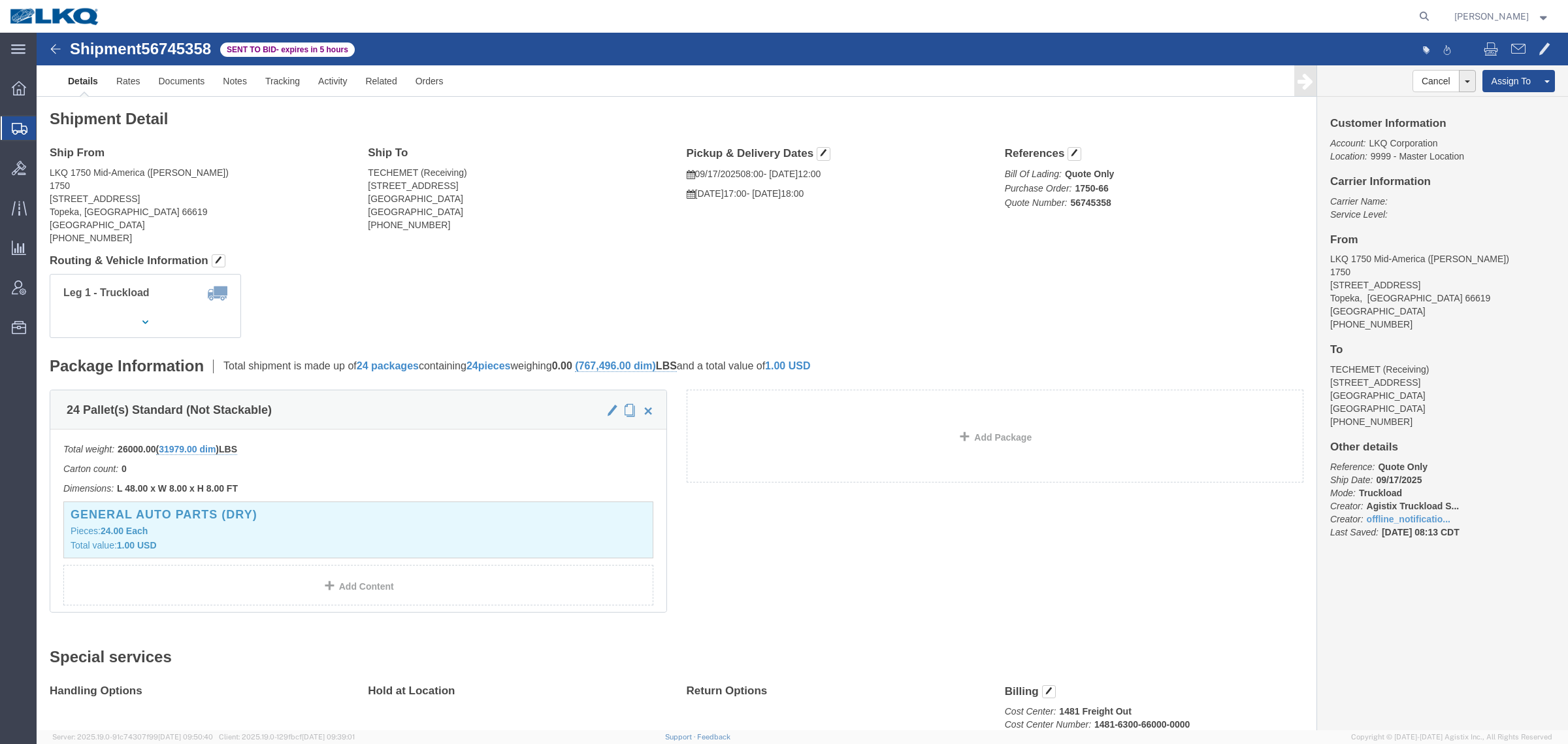
click span "56745358"
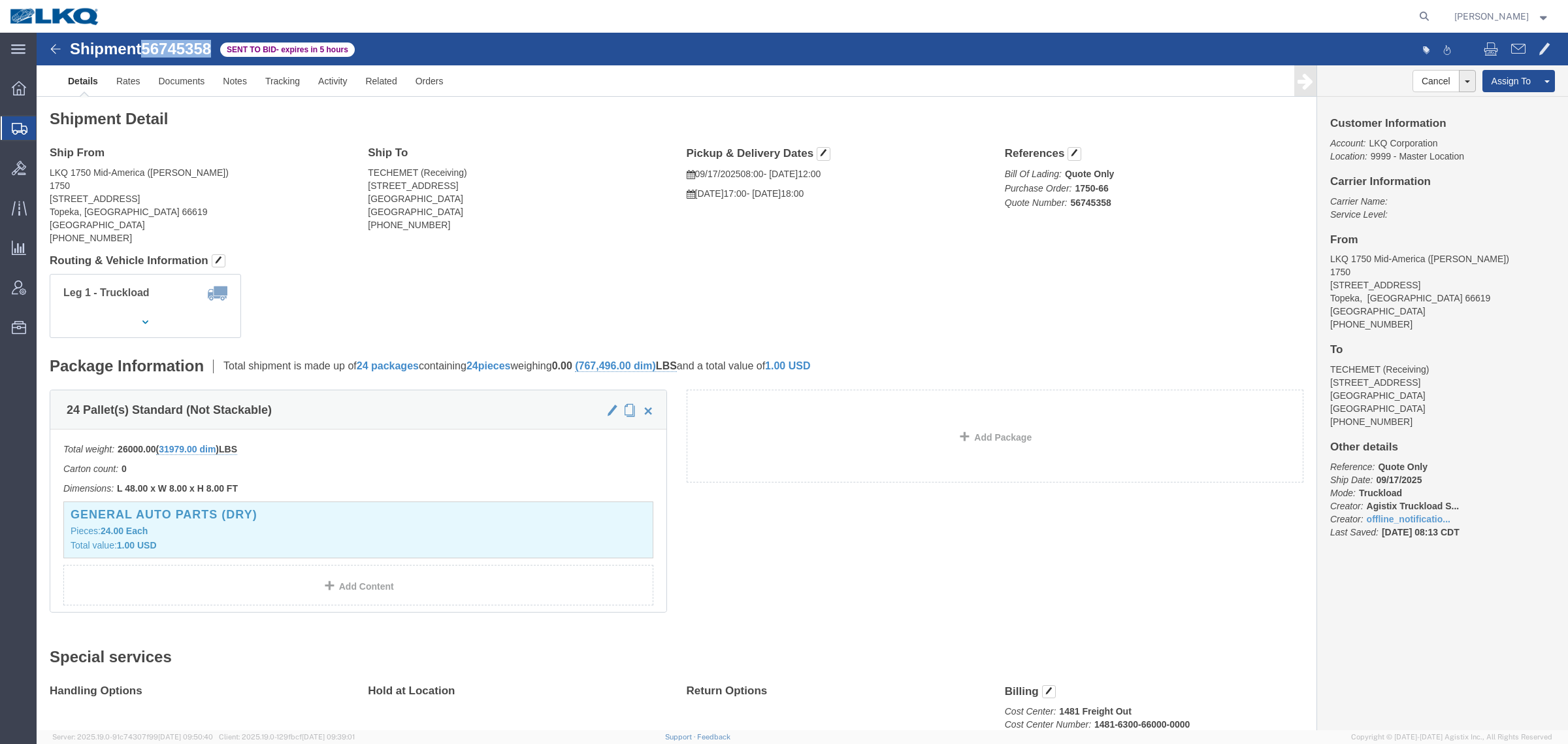
click span "56745358"
copy span "56745358"
click link "Rates"
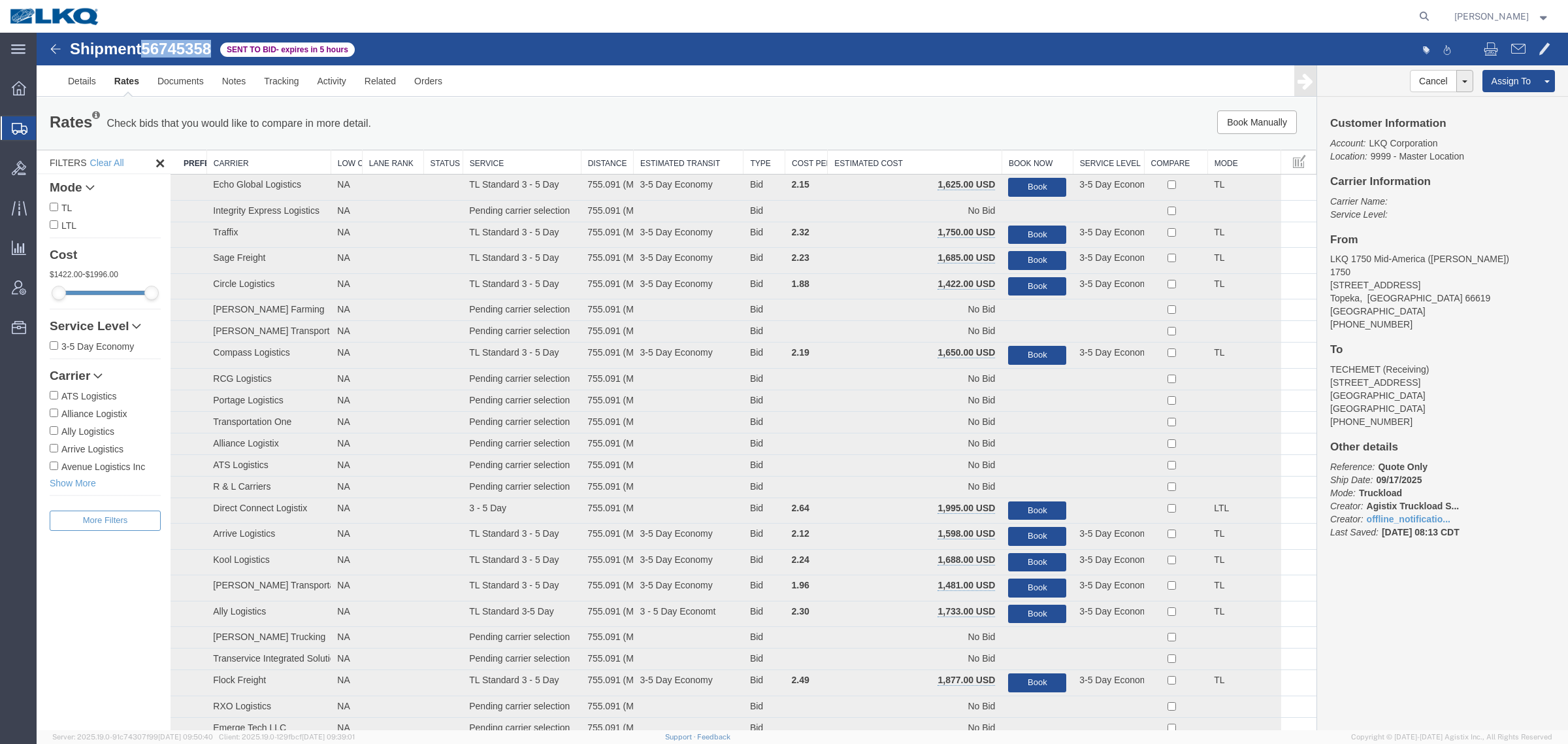
click at [893, 158] on th "Estimated Cost" at bounding box center [914, 162] width 174 height 24
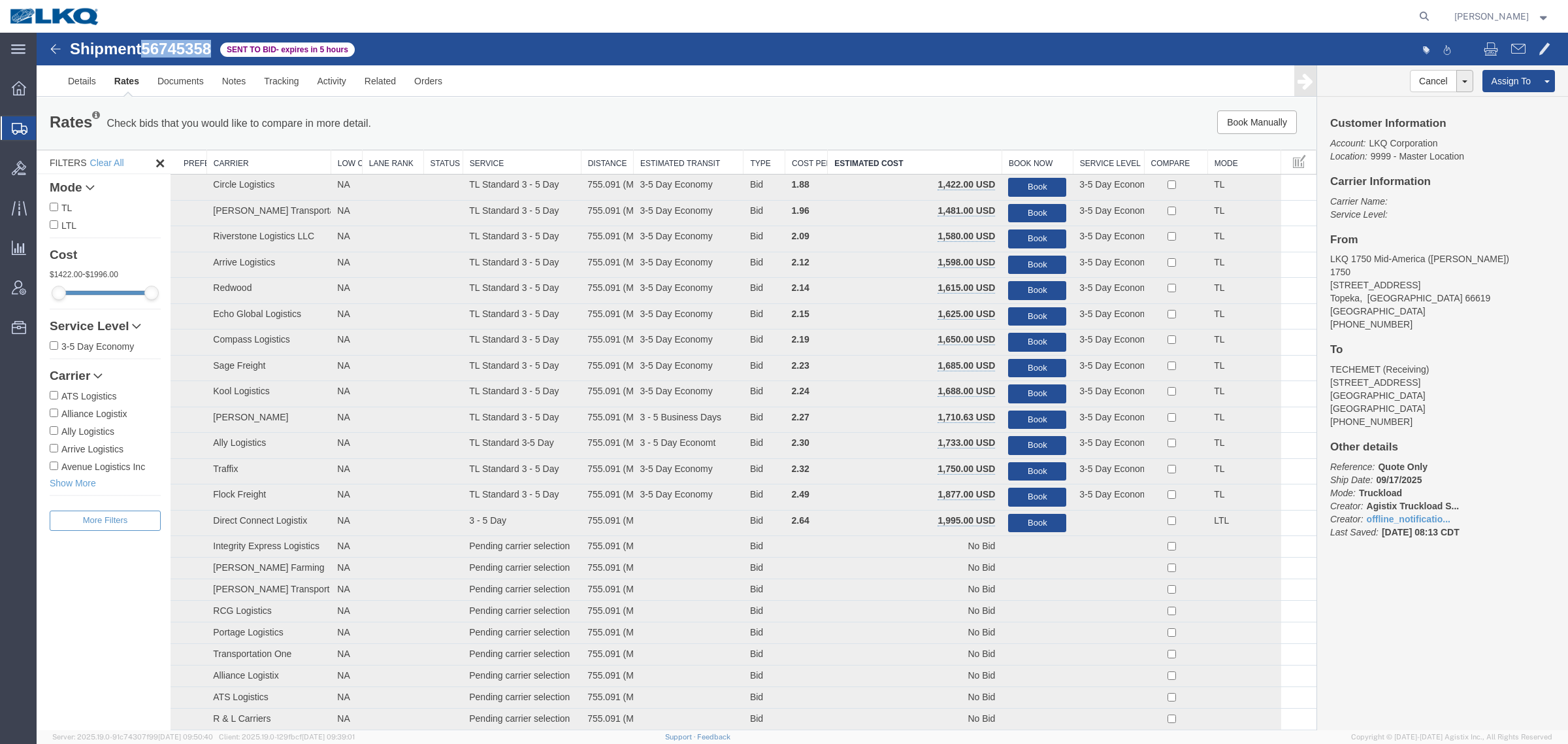
click at [748, 87] on ul "Details Rates Documents Notes Tracking Activity Related Orders" at bounding box center [801, 80] width 1486 height 30
click at [73, 67] on link "Details" at bounding box center [82, 81] width 47 height 31
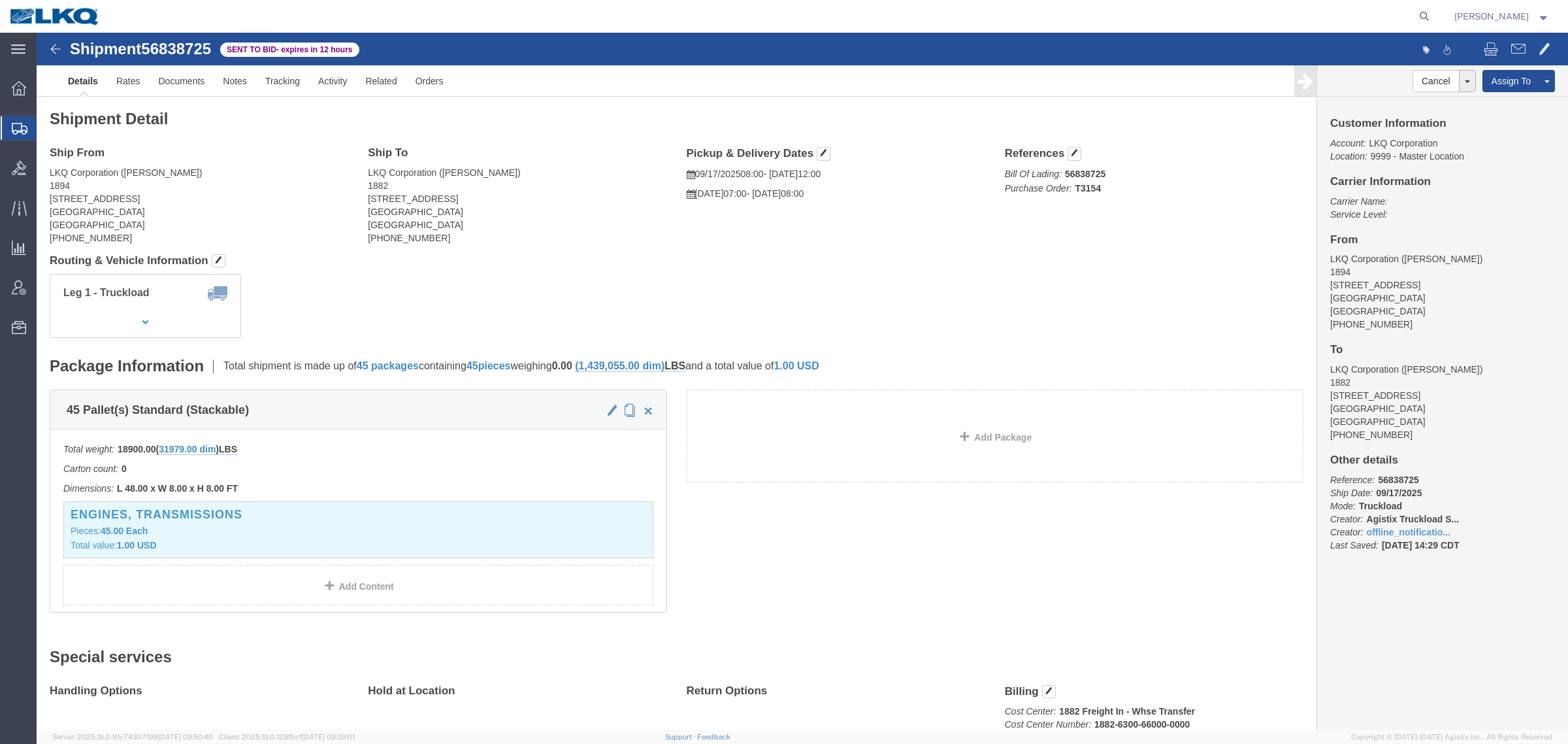
drag, startPoint x: 457, startPoint y: 205, endPoint x: 418, endPoint y: 192, distance: 41.1
click address "LKQ Corporation ([PERSON_NAME]) 1882 [STREET_ADDRESS] [PHONE_NUMBER]"
click link "Rates"
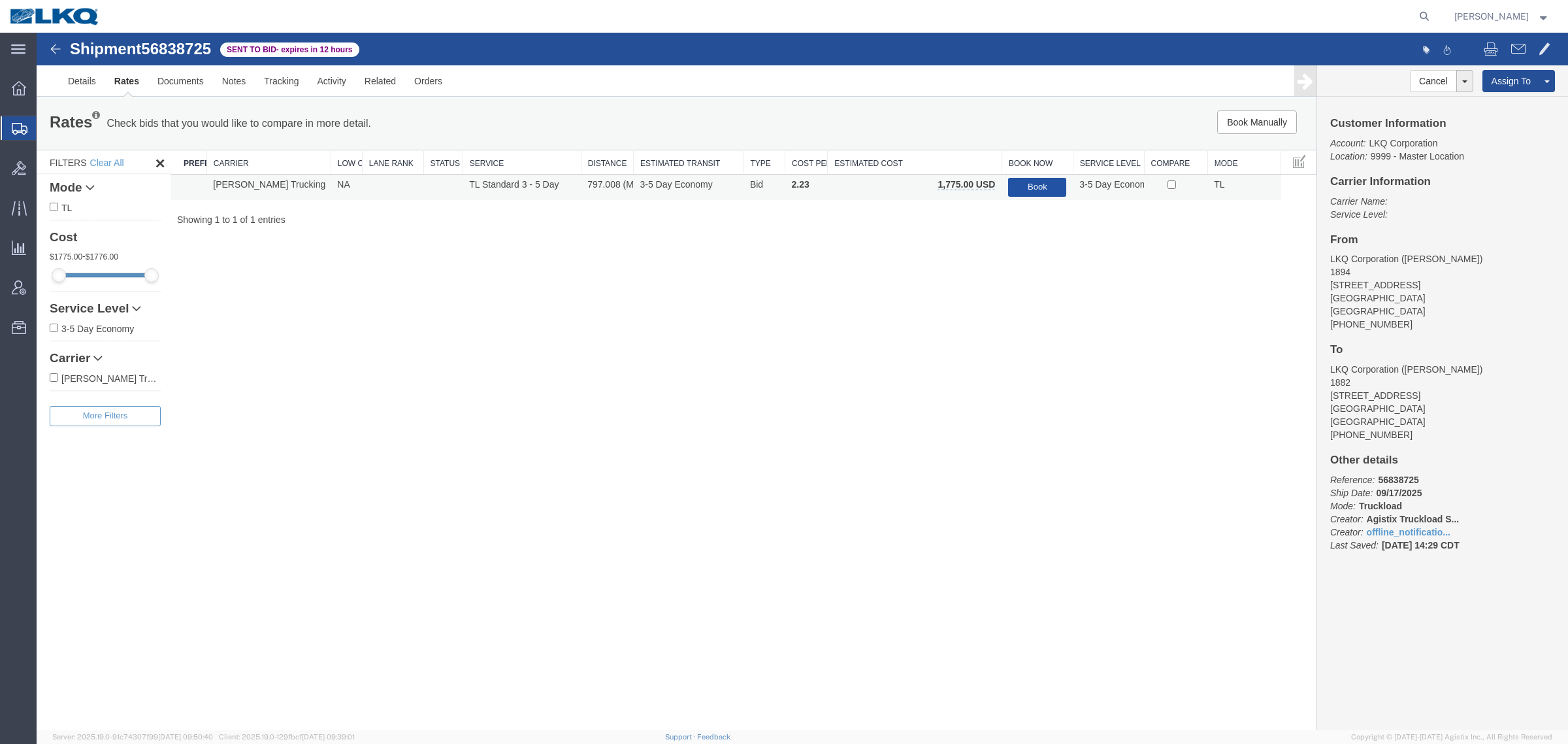
click at [1024, 185] on button "Book" at bounding box center [1036, 187] width 58 height 19
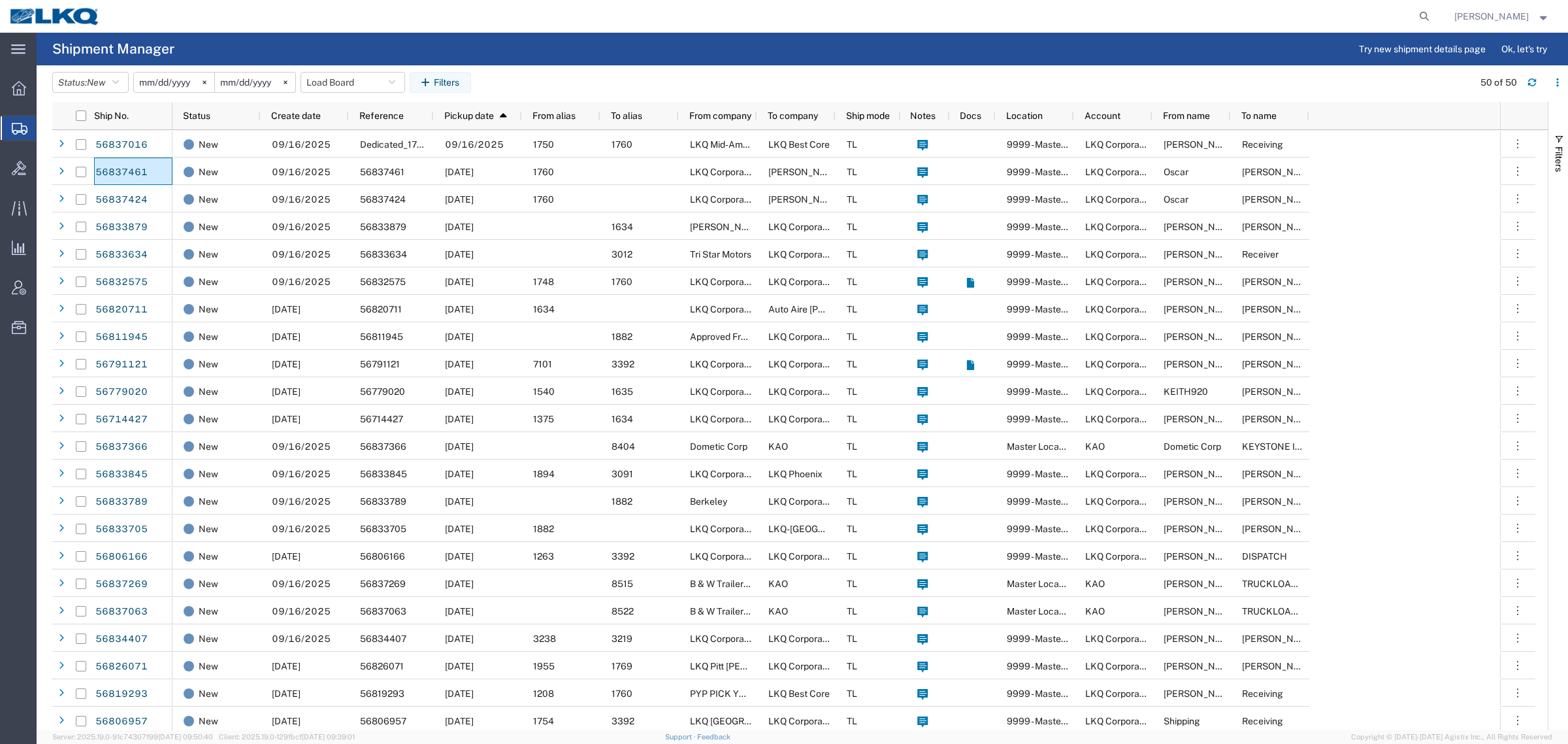
click at [526, 73] on agx-table-filter-chips "Status: New Active All Approved Booked Canceled Delivered Denied New On Hold Pe…" at bounding box center [759, 86] width 1414 height 30
click at [333, 87] on button "Load Board" at bounding box center [353, 82] width 105 height 21
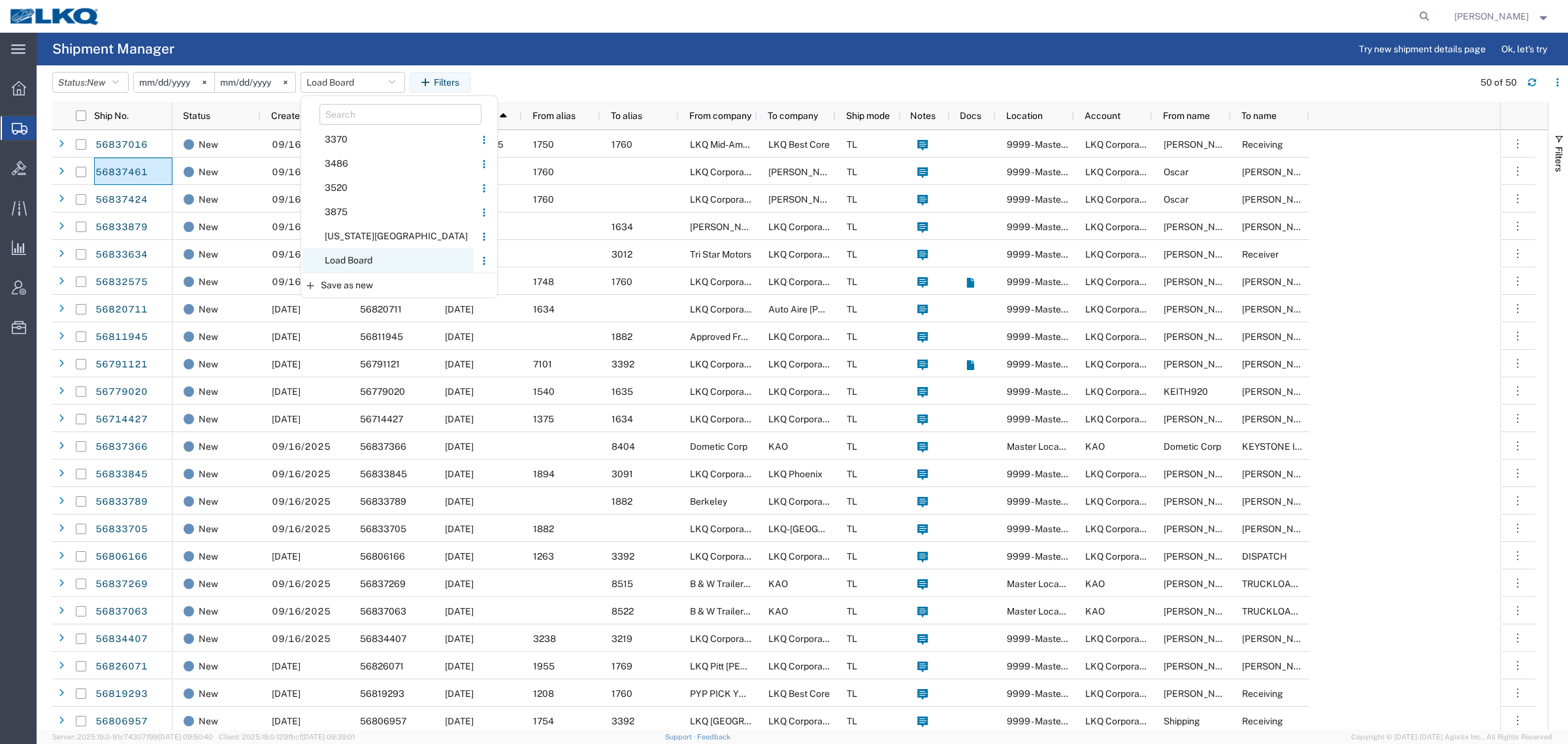
click at [370, 257] on span "Load Board" at bounding box center [388, 261] width 171 height 24
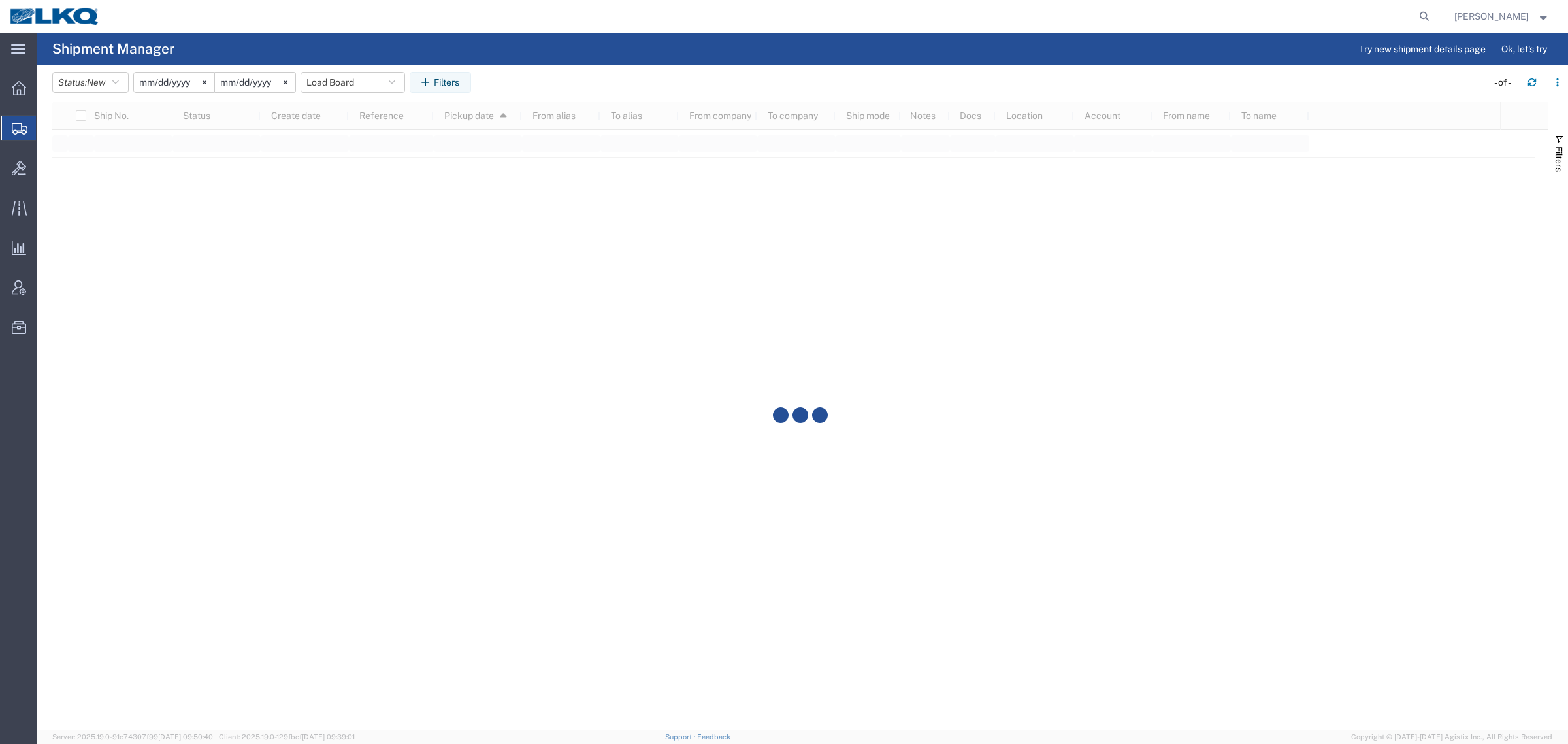
click at [595, 77] on agx-table-filter-chips "Status: New Active All Approved Booked Canceled Delivered Denied New On Hold Pe…" at bounding box center [766, 86] width 1428 height 30
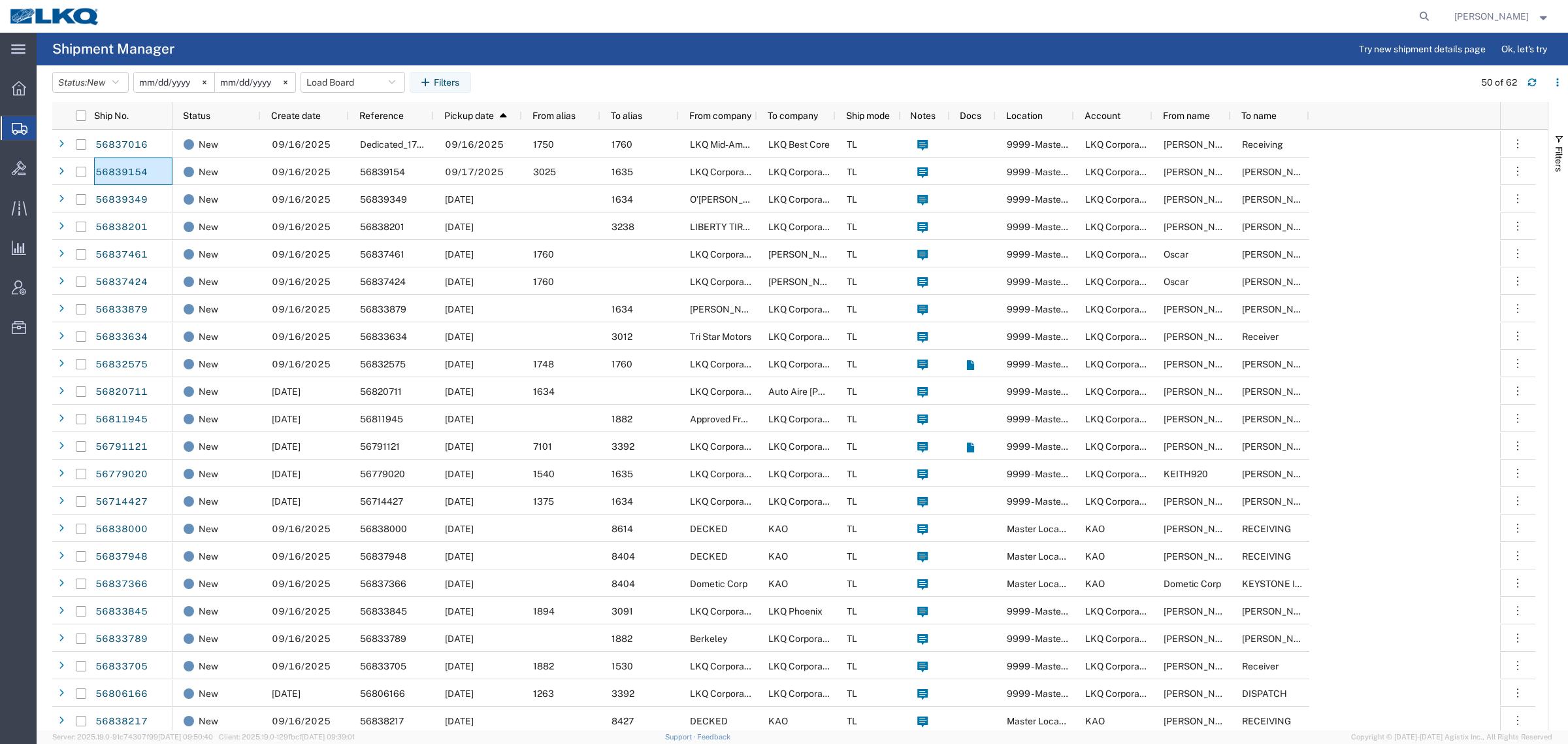
click at [575, 28] on div at bounding box center [772, 17] width 1325 height 33
click at [334, 78] on button "Load Board" at bounding box center [353, 82] width 105 height 21
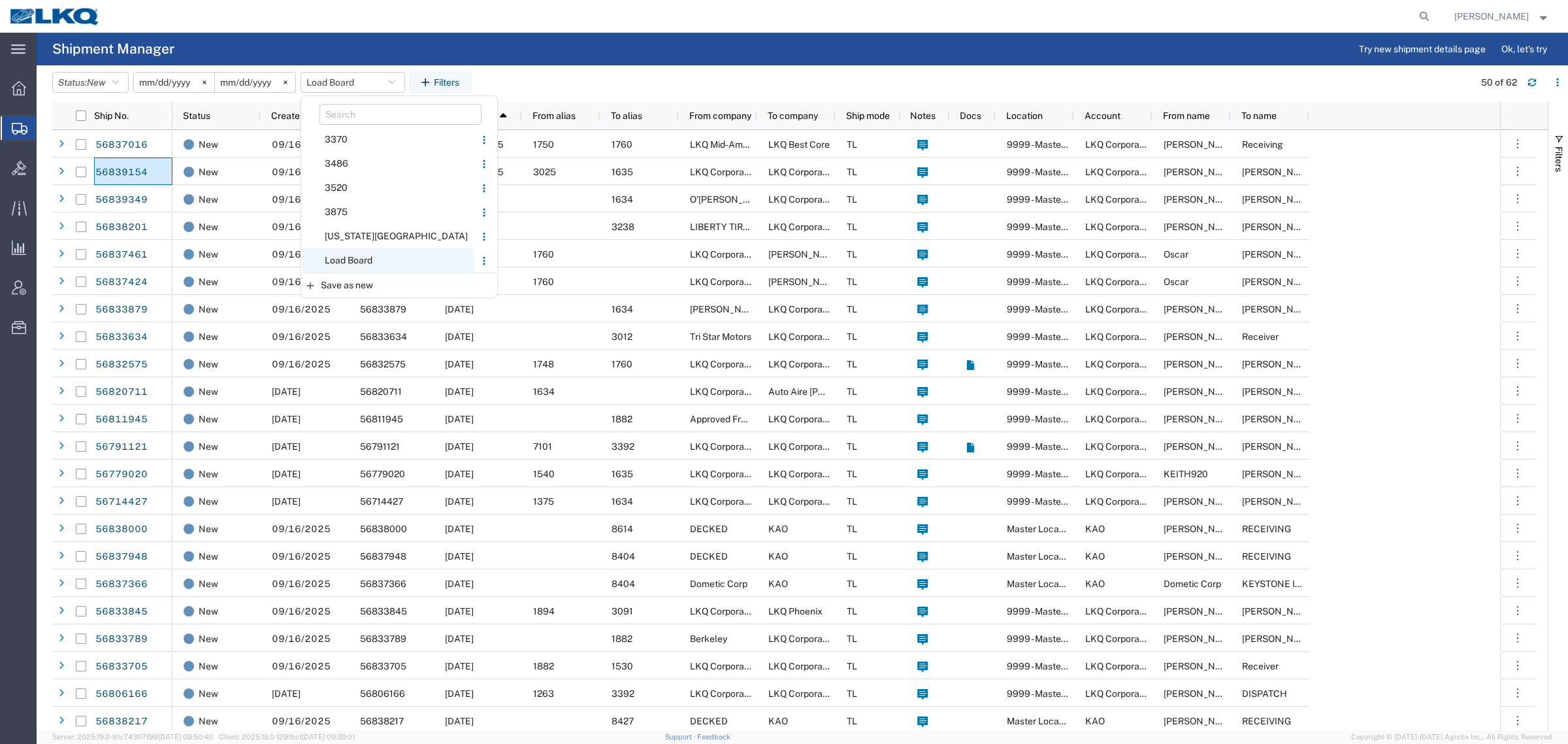
click at [356, 262] on span "Load Board" at bounding box center [388, 261] width 171 height 24
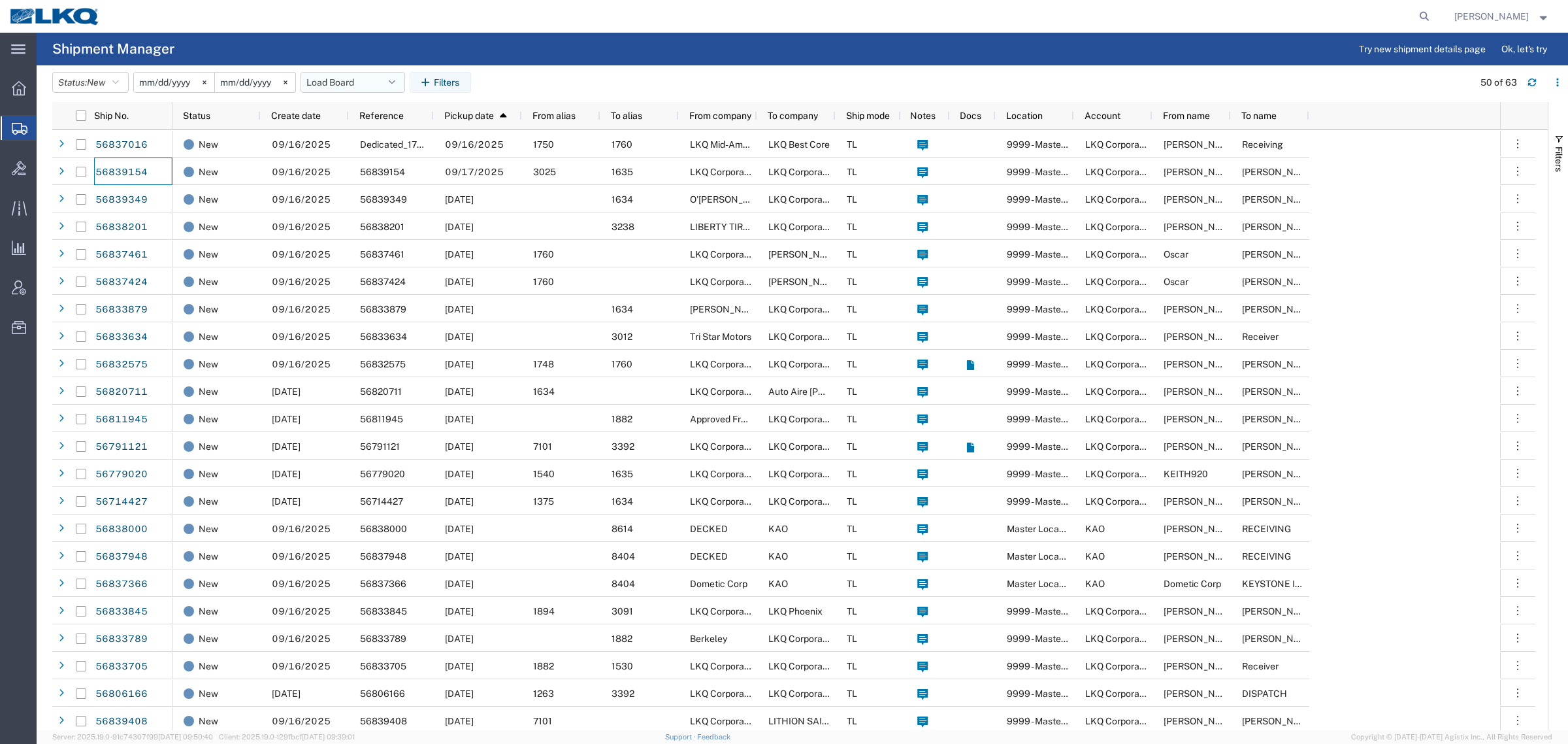
click at [356, 83] on button "Load Board" at bounding box center [353, 82] width 105 height 21
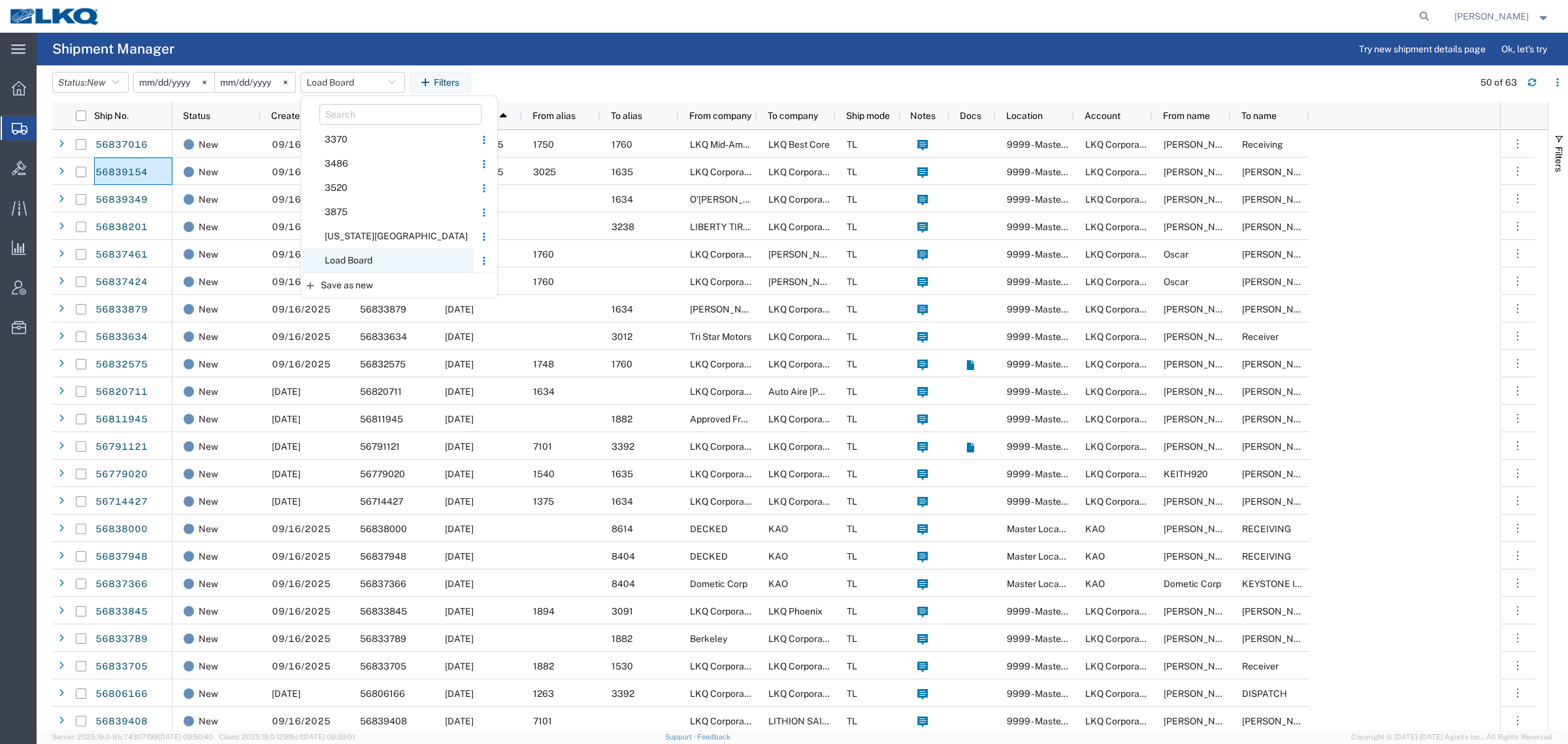
click at [373, 258] on span "Load Board" at bounding box center [388, 261] width 171 height 24
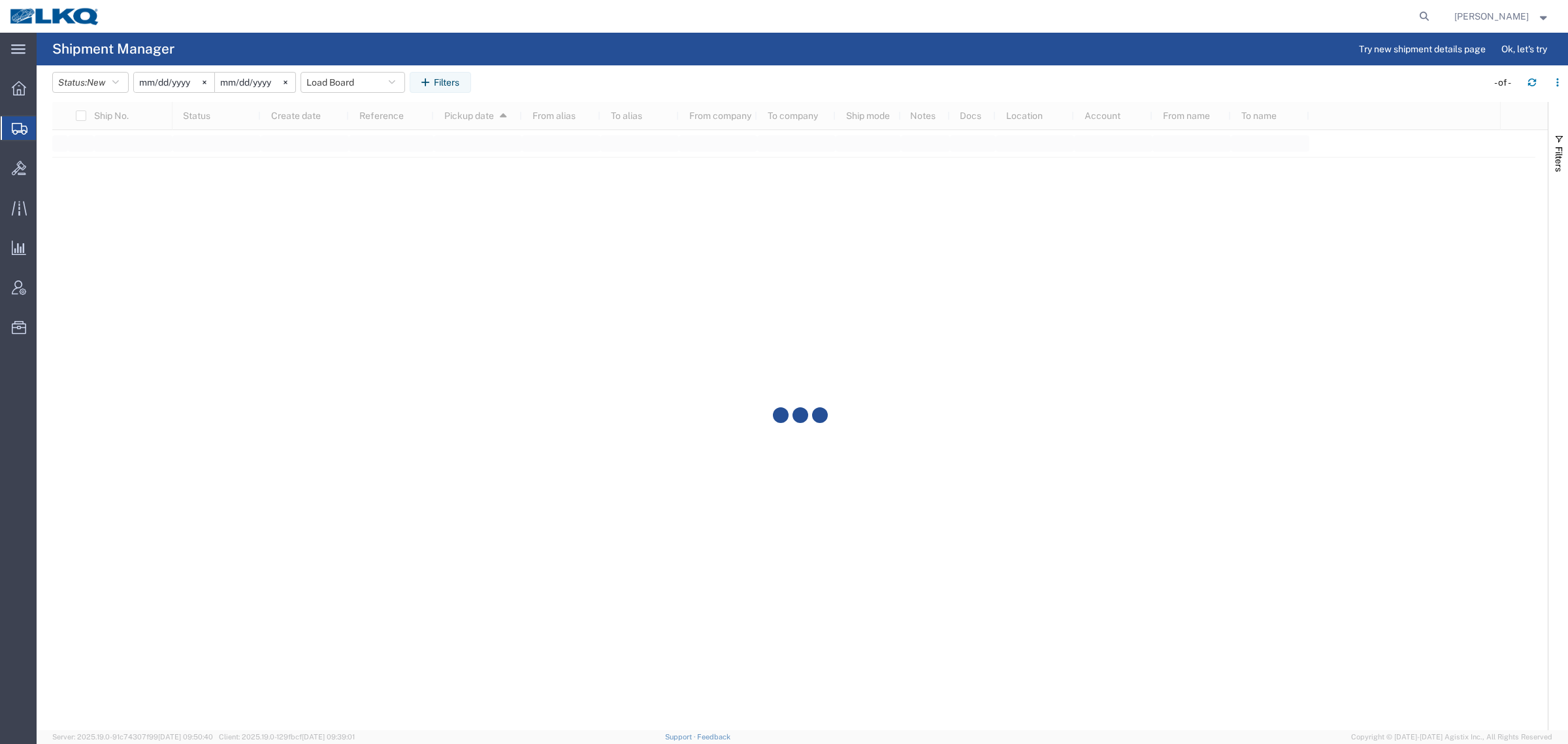
click at [566, 88] on agx-table-filter-chips "Status: New Active All Approved Booked Canceled Delivered Denied New On Hold Pe…" at bounding box center [766, 86] width 1428 height 30
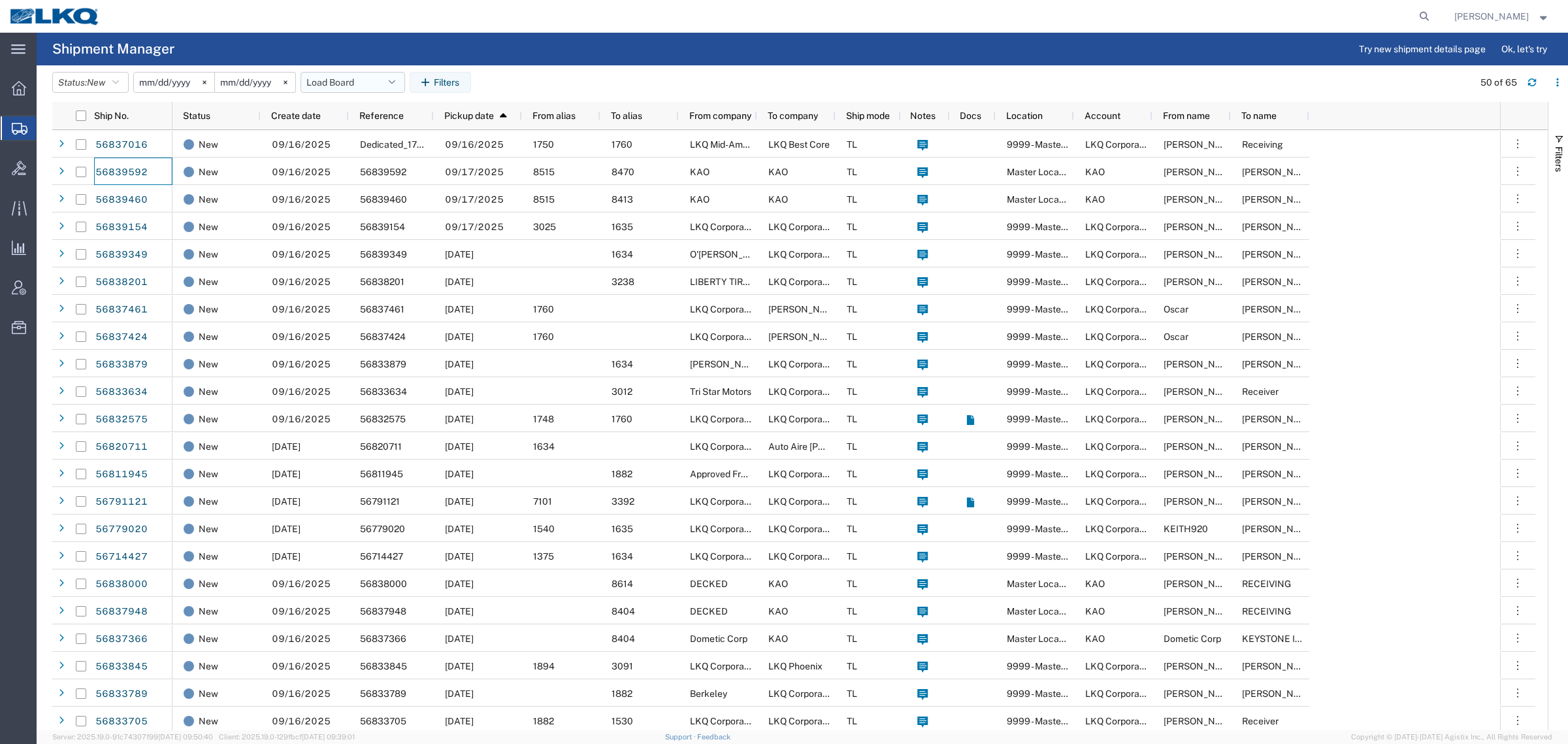
click at [354, 80] on button "Load Board" at bounding box center [353, 82] width 105 height 21
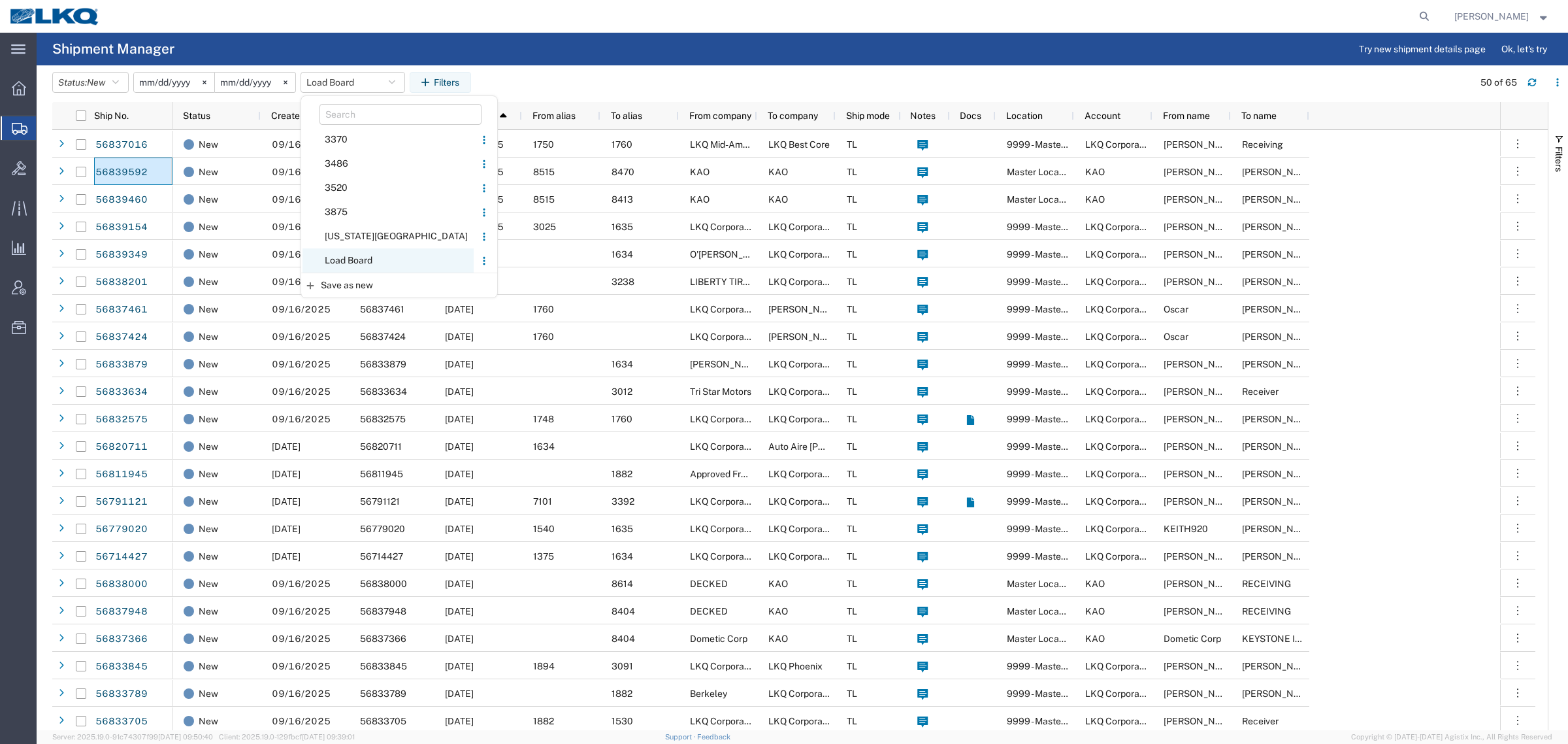
click at [370, 268] on span "Load Board" at bounding box center [388, 261] width 171 height 24
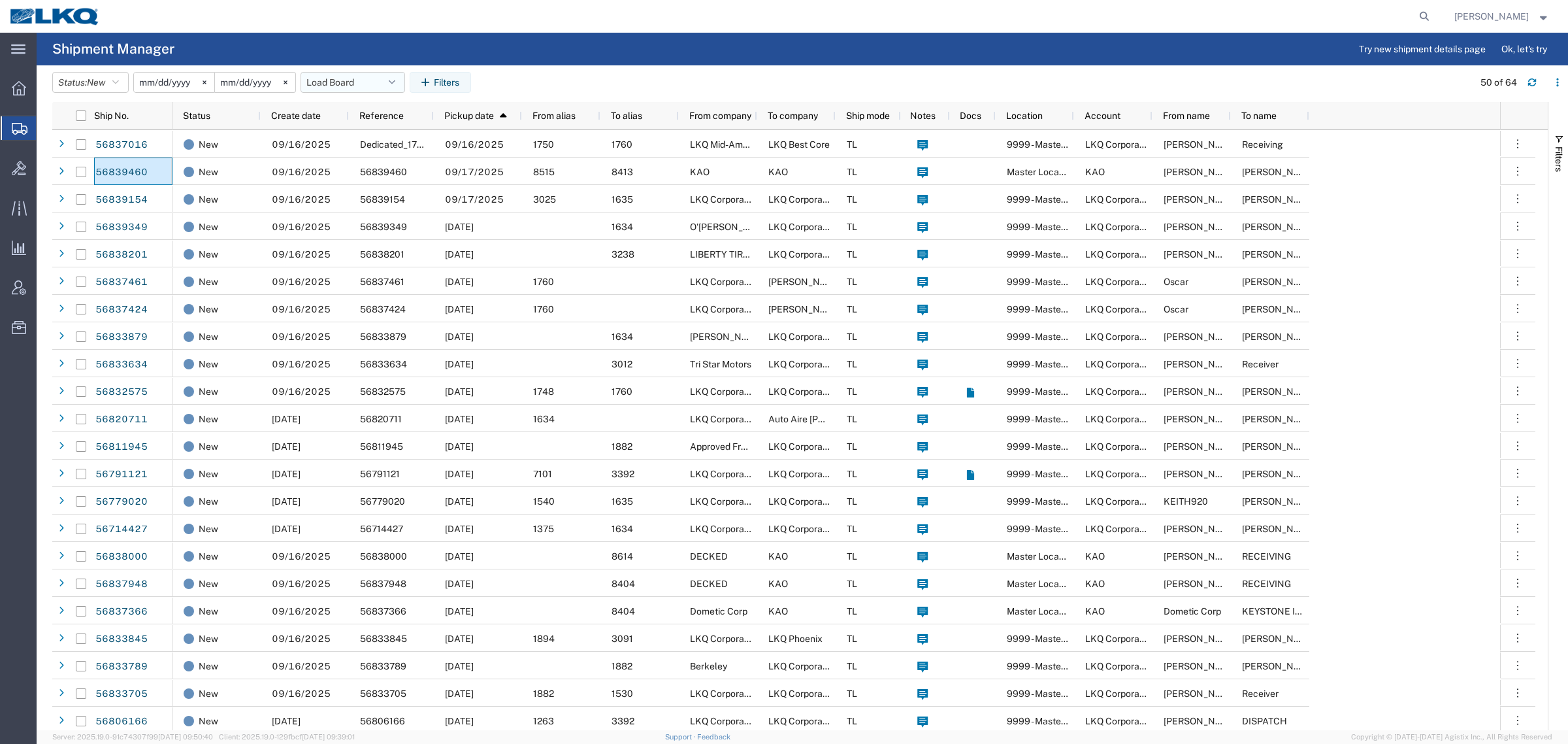
drag, startPoint x: 345, startPoint y: 72, endPoint x: 350, endPoint y: 90, distance: 18.7
click at [345, 72] on button "Load Board" at bounding box center [353, 82] width 105 height 21
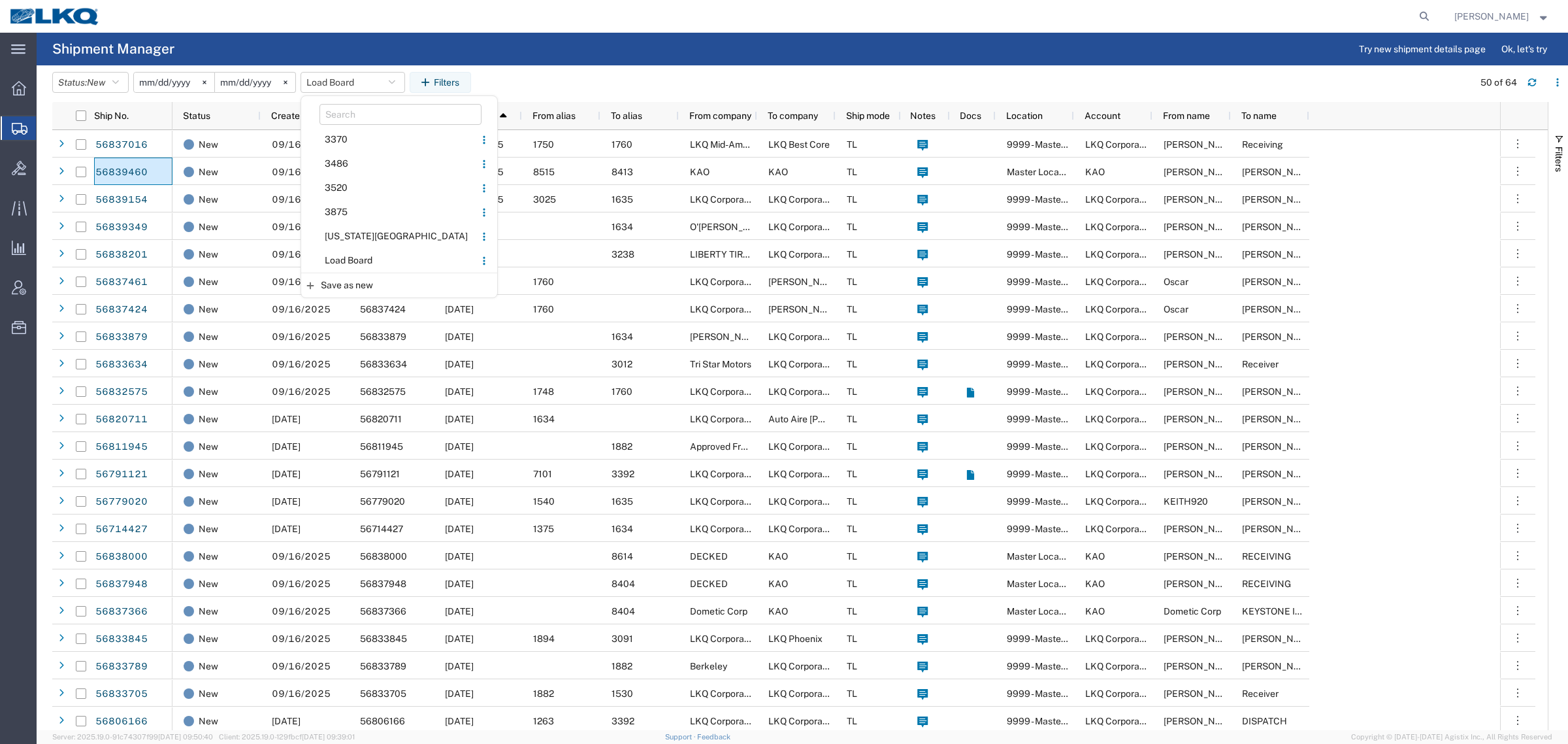
drag, startPoint x: 370, startPoint y: 256, endPoint x: 464, endPoint y: 161, distance: 133.6
click at [373, 252] on span "Load Board" at bounding box center [388, 261] width 171 height 24
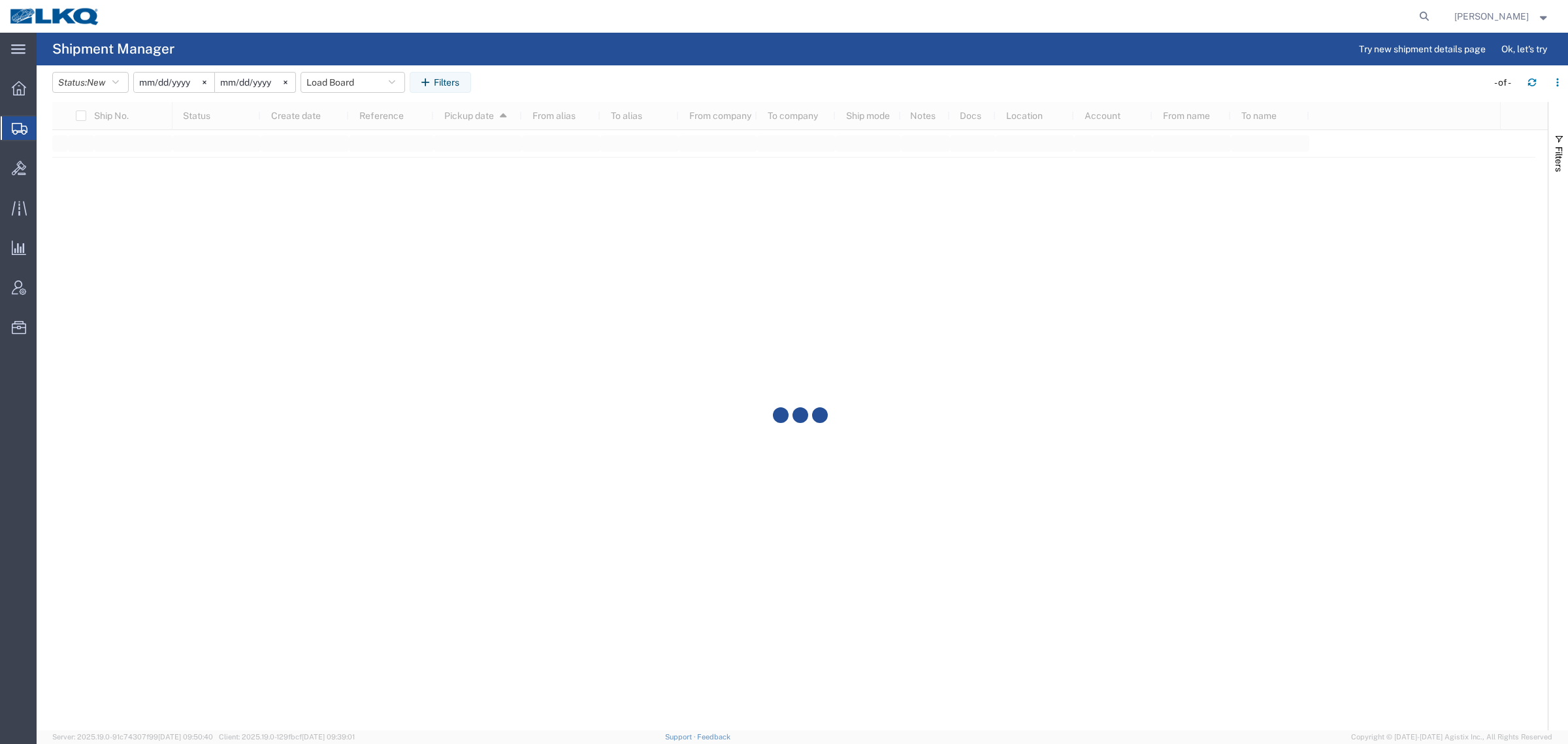
click at [548, 85] on agx-table-filter-chips "Status: New Active All Approved Booked Canceled Delivered Denied New On Hold Pe…" at bounding box center [766, 86] width 1428 height 30
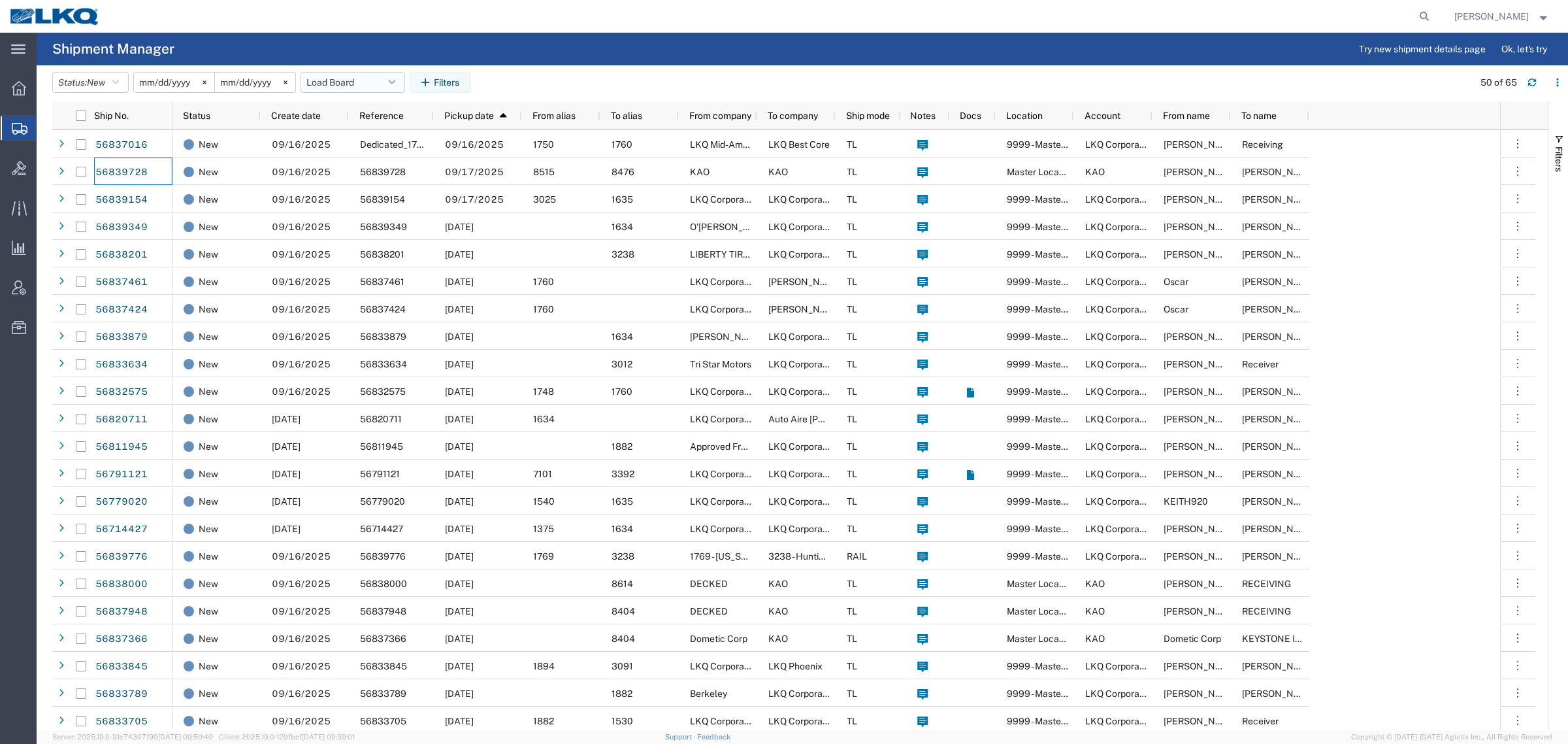
click at [356, 77] on button "Load Board" at bounding box center [353, 82] width 105 height 21
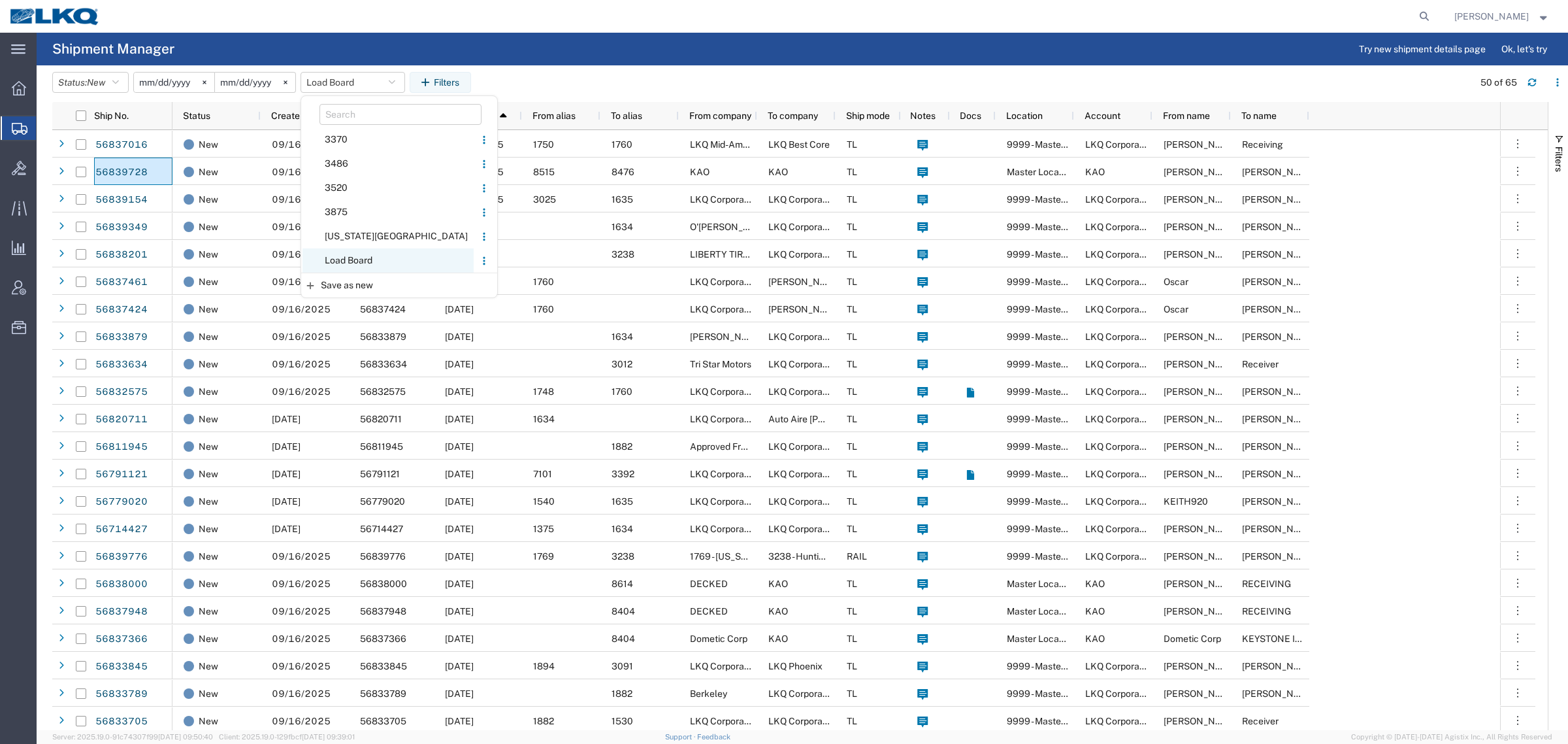
click at [384, 250] on span "Load Board" at bounding box center [388, 261] width 171 height 24
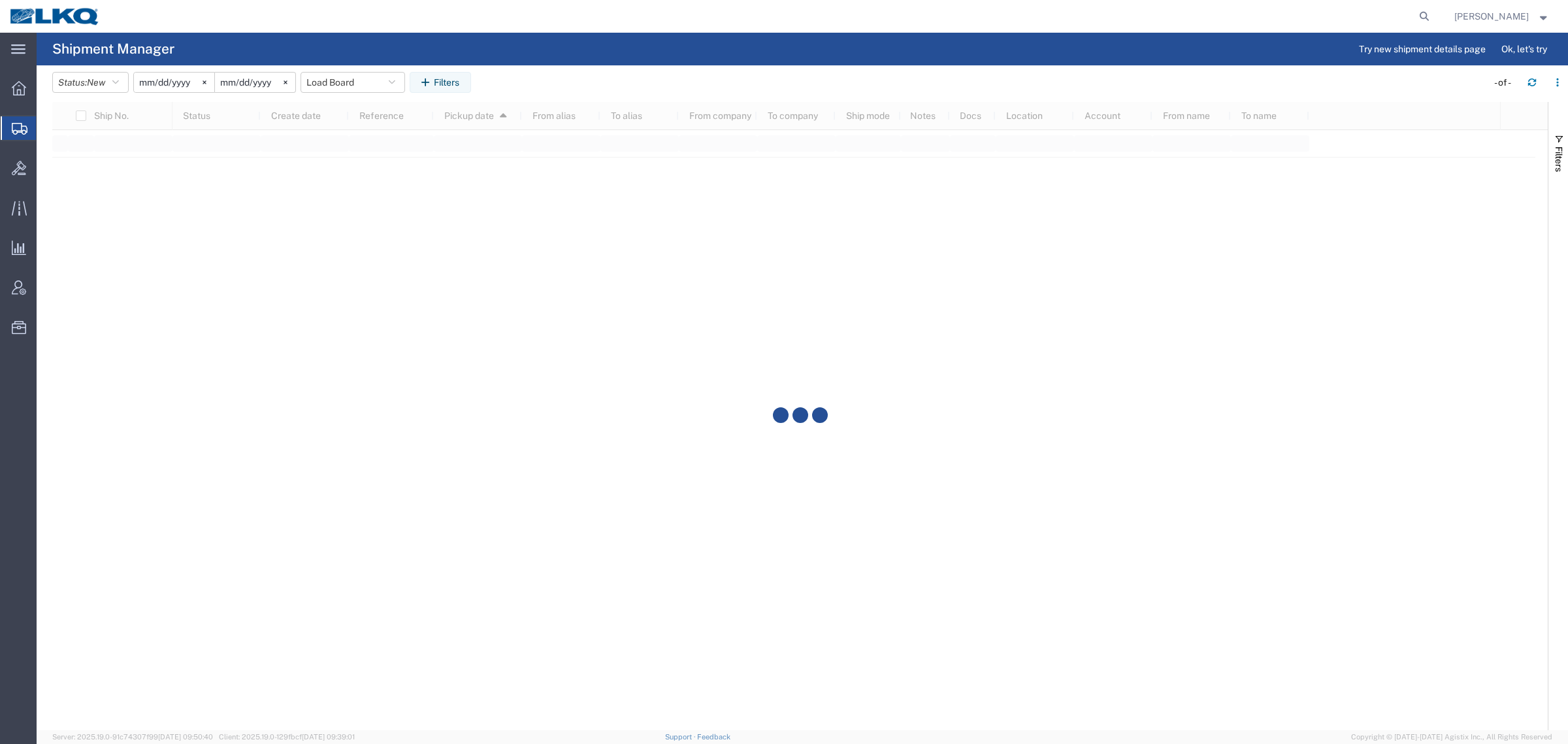
click at [611, 82] on agx-table-filter-chips "Status: New Active All Approved Booked Canceled Delivered Denied New On Hold Pe…" at bounding box center [766, 86] width 1428 height 30
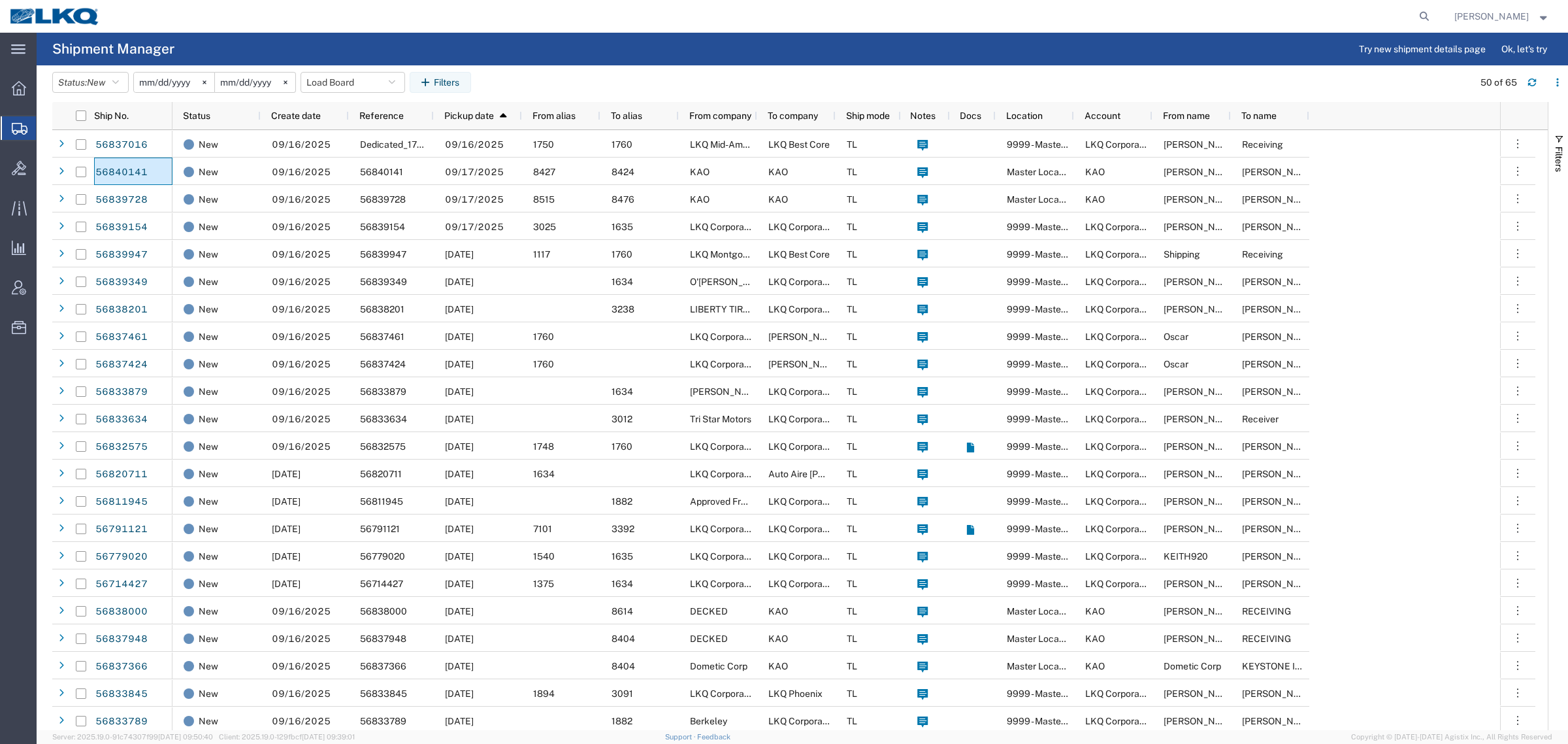
click at [650, 81] on agx-table-filter-chips "Status: New Active All Approved Booked Canceled Delivered Denied New On Hold Pe…" at bounding box center [759, 86] width 1414 height 30
click at [360, 85] on button "Load Board" at bounding box center [353, 82] width 105 height 21
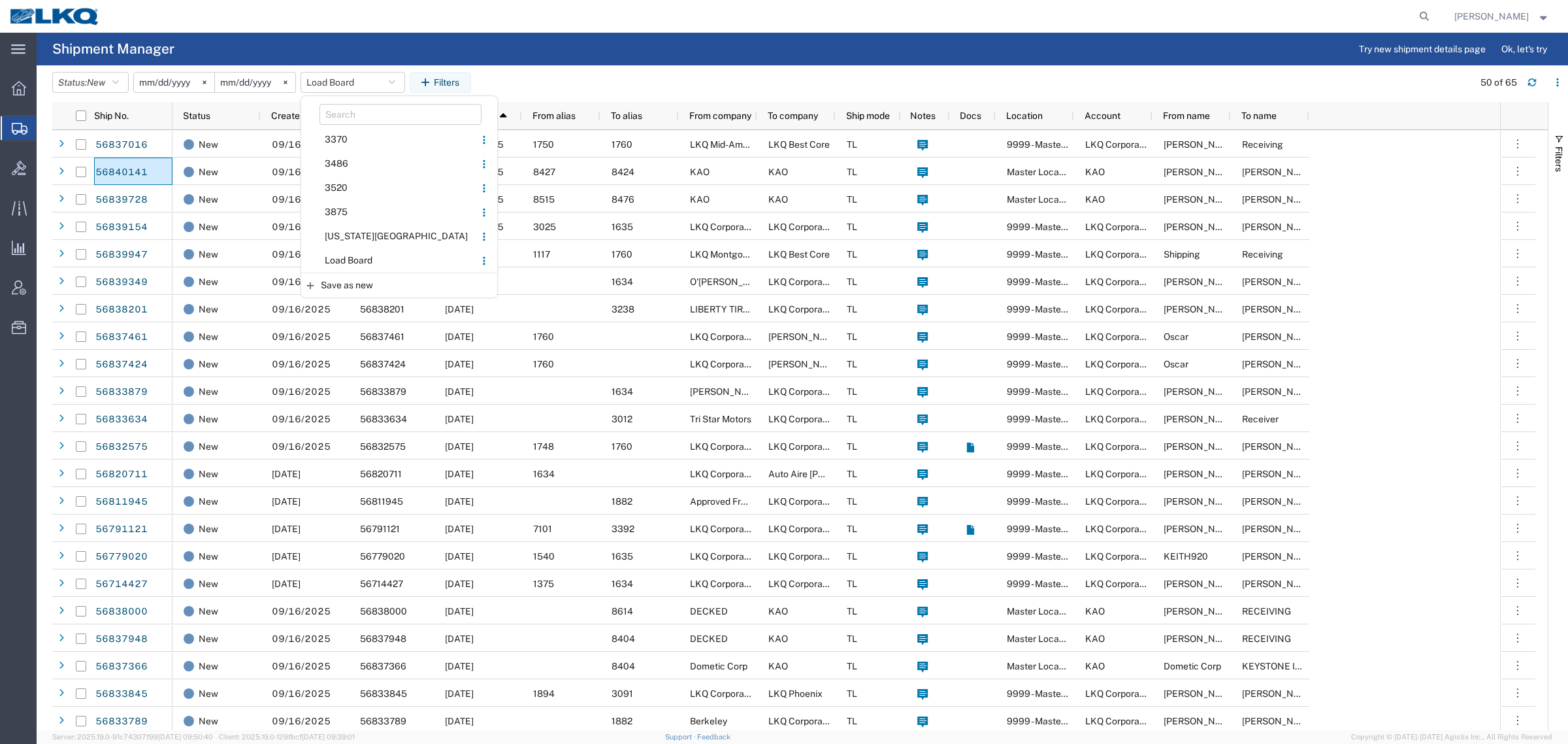
drag, startPoint x: 353, startPoint y: 256, endPoint x: 422, endPoint y: 192, distance: 94.1
click at [354, 256] on span "Load Board" at bounding box center [388, 261] width 171 height 24
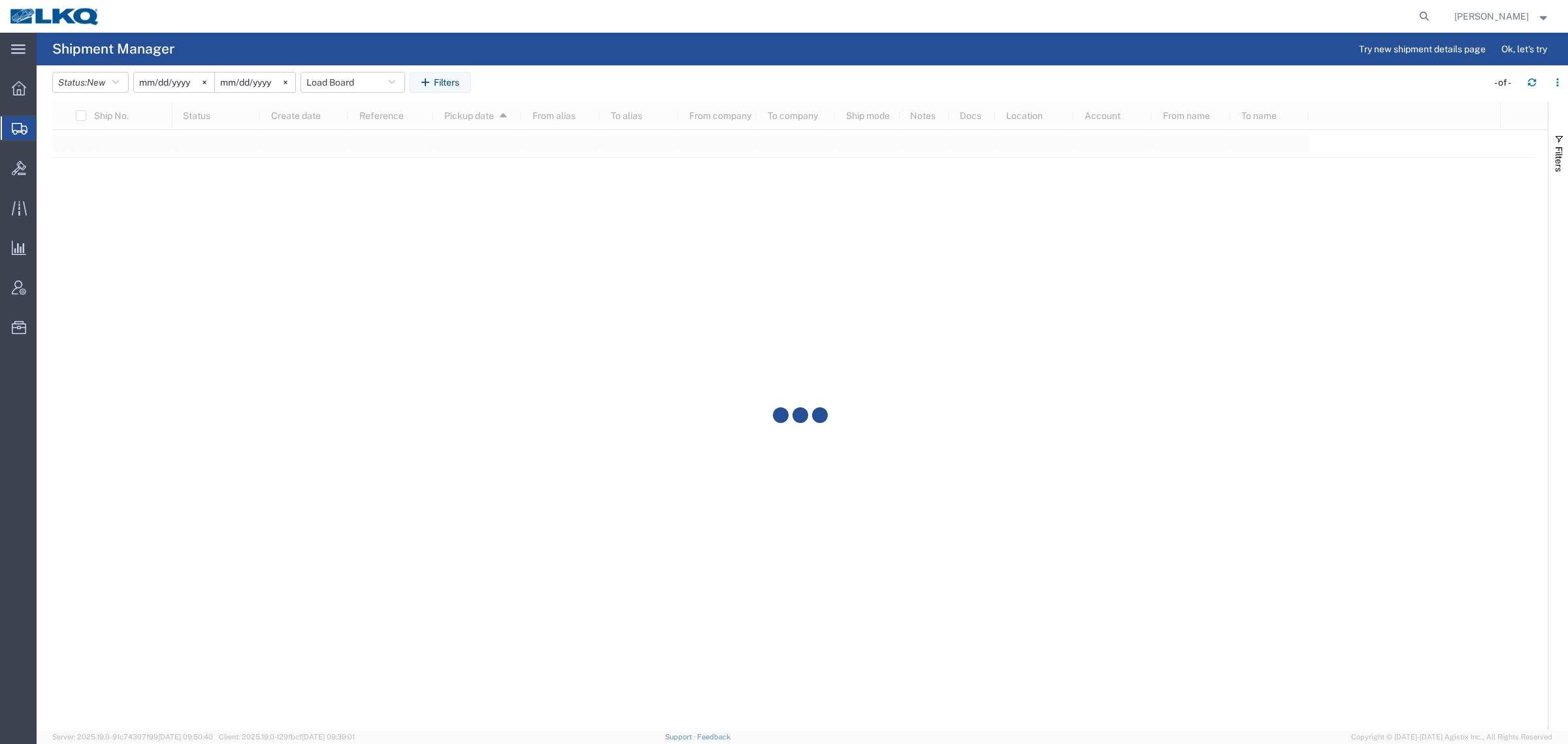
click at [536, 78] on agx-table-filter-chips "Status: New Active All Approved Booked Canceled Delivered Denied New On Hold Pe…" at bounding box center [766, 86] width 1428 height 30
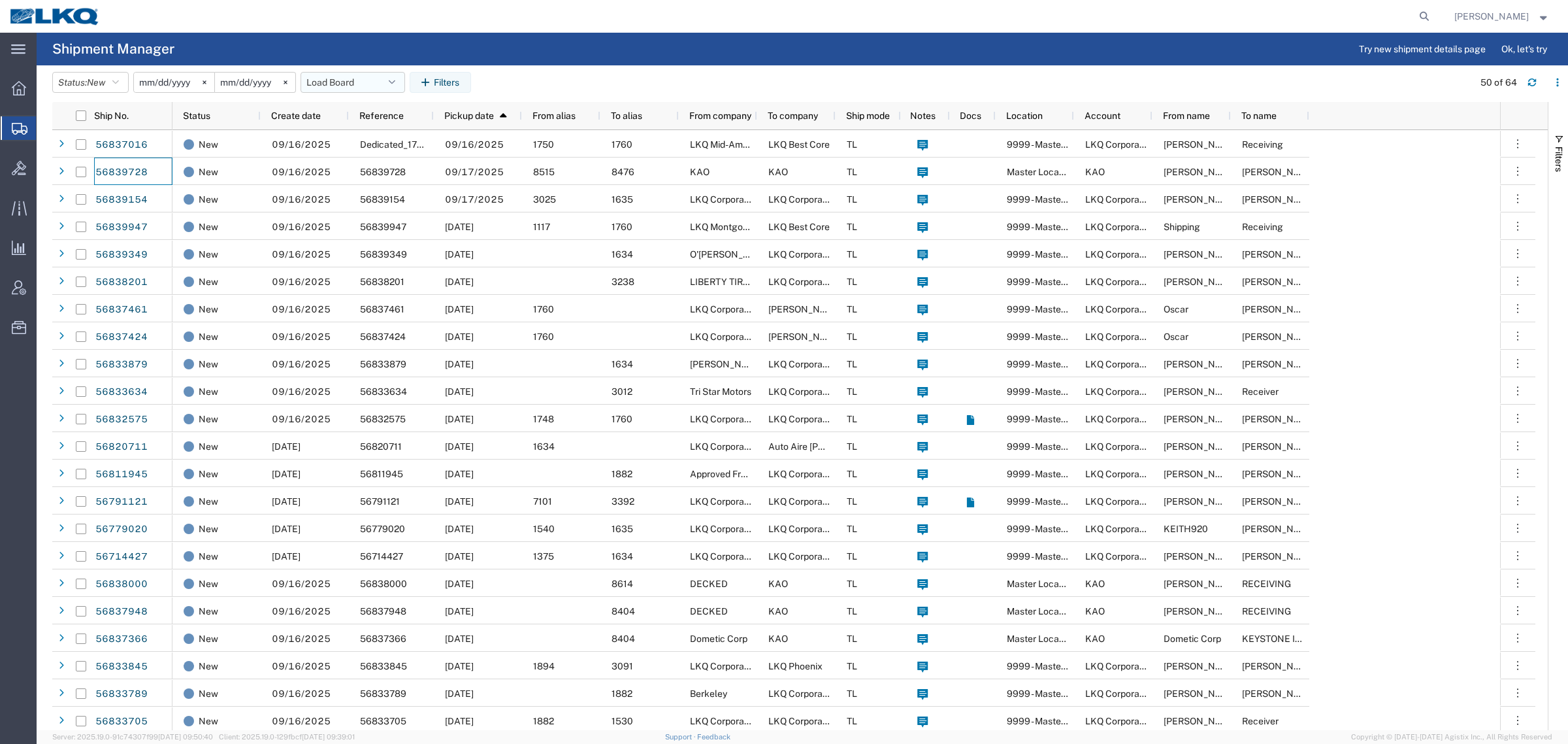
click at [349, 88] on button "Load Board" at bounding box center [353, 82] width 105 height 21
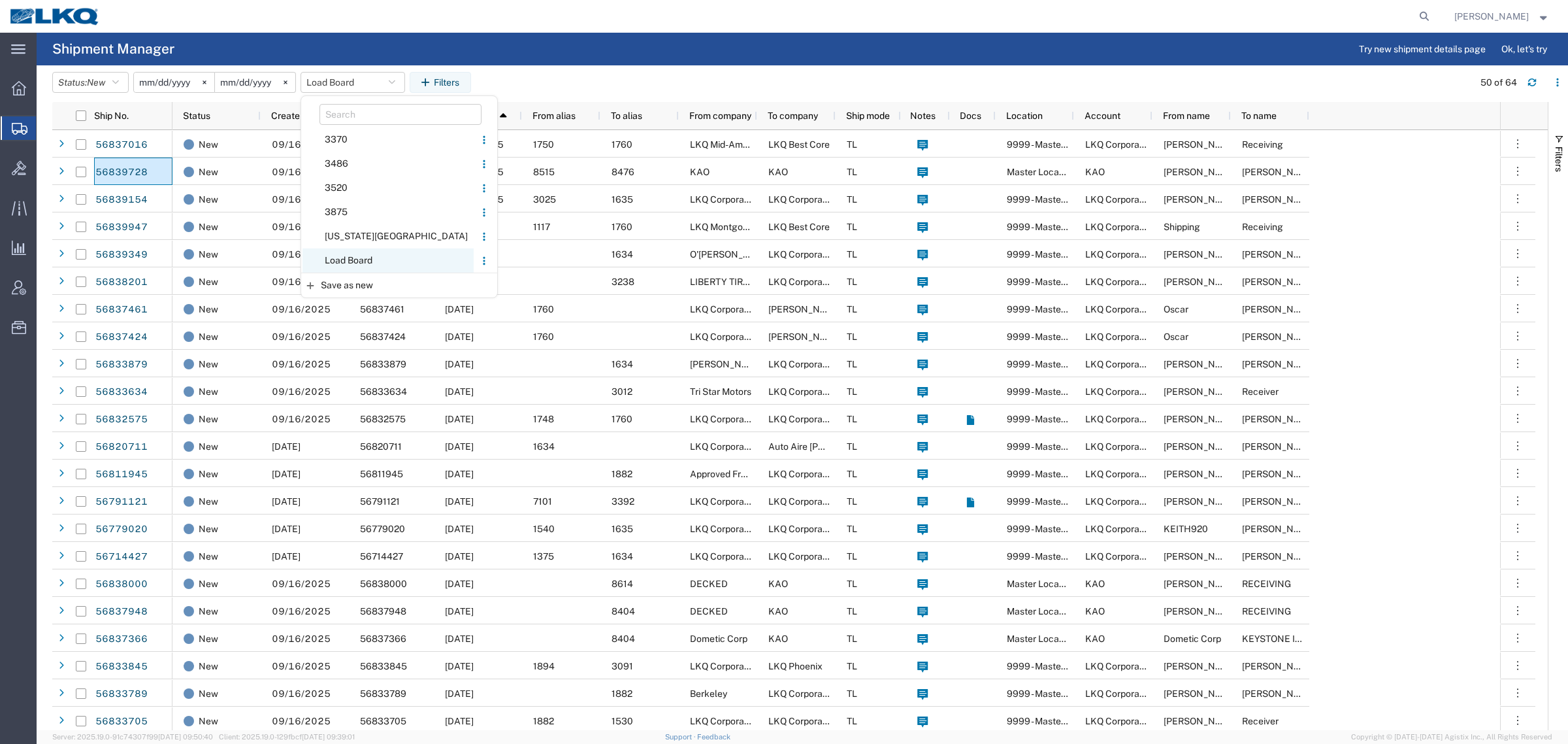
click at [380, 256] on span "Load Board" at bounding box center [388, 261] width 171 height 24
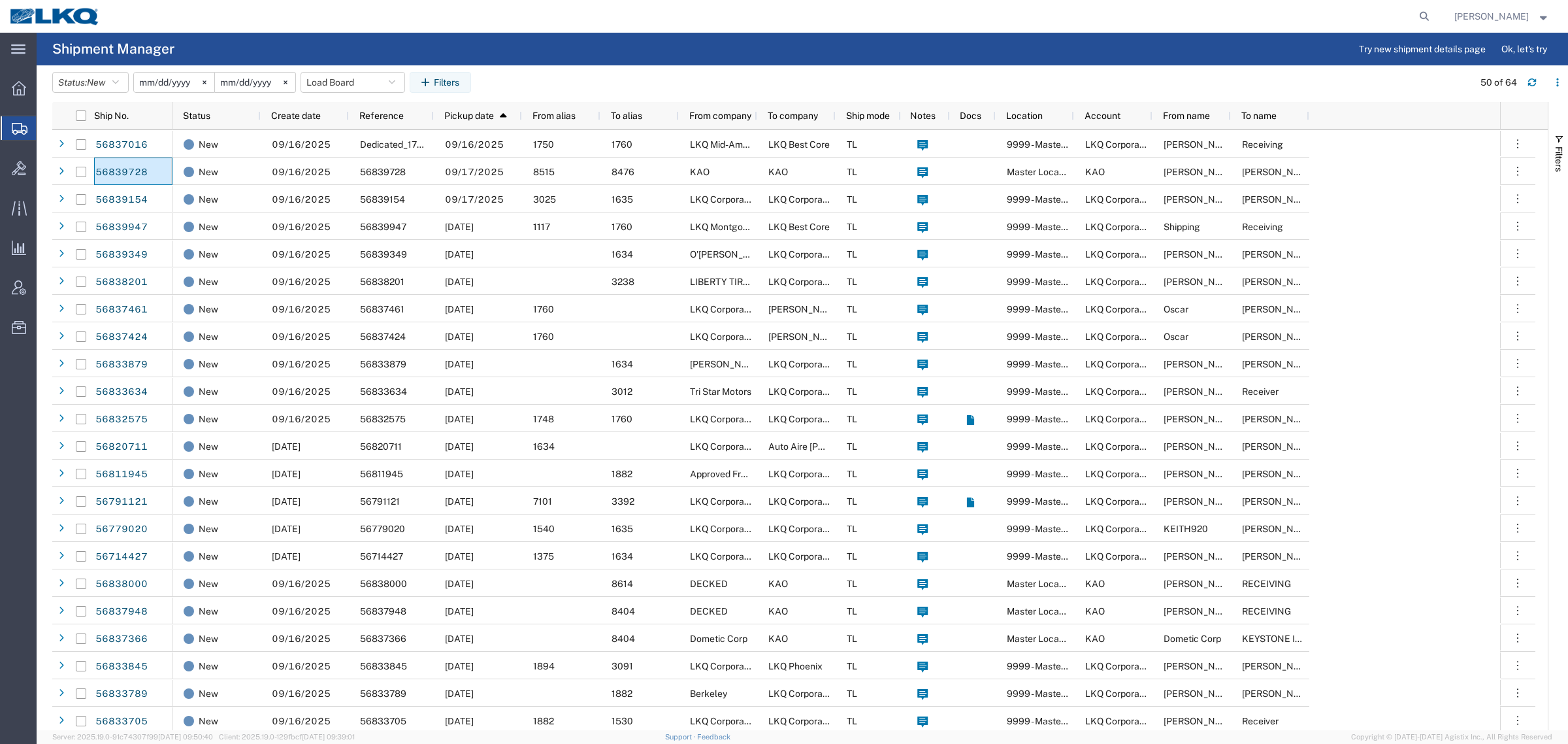
click at [624, 76] on agx-table-filter-chips "Status: New Active All Approved Booked Canceled Delivered Denied New On Hold Pe…" at bounding box center [759, 86] width 1414 height 30
click at [356, 80] on button "Load Board" at bounding box center [353, 82] width 105 height 21
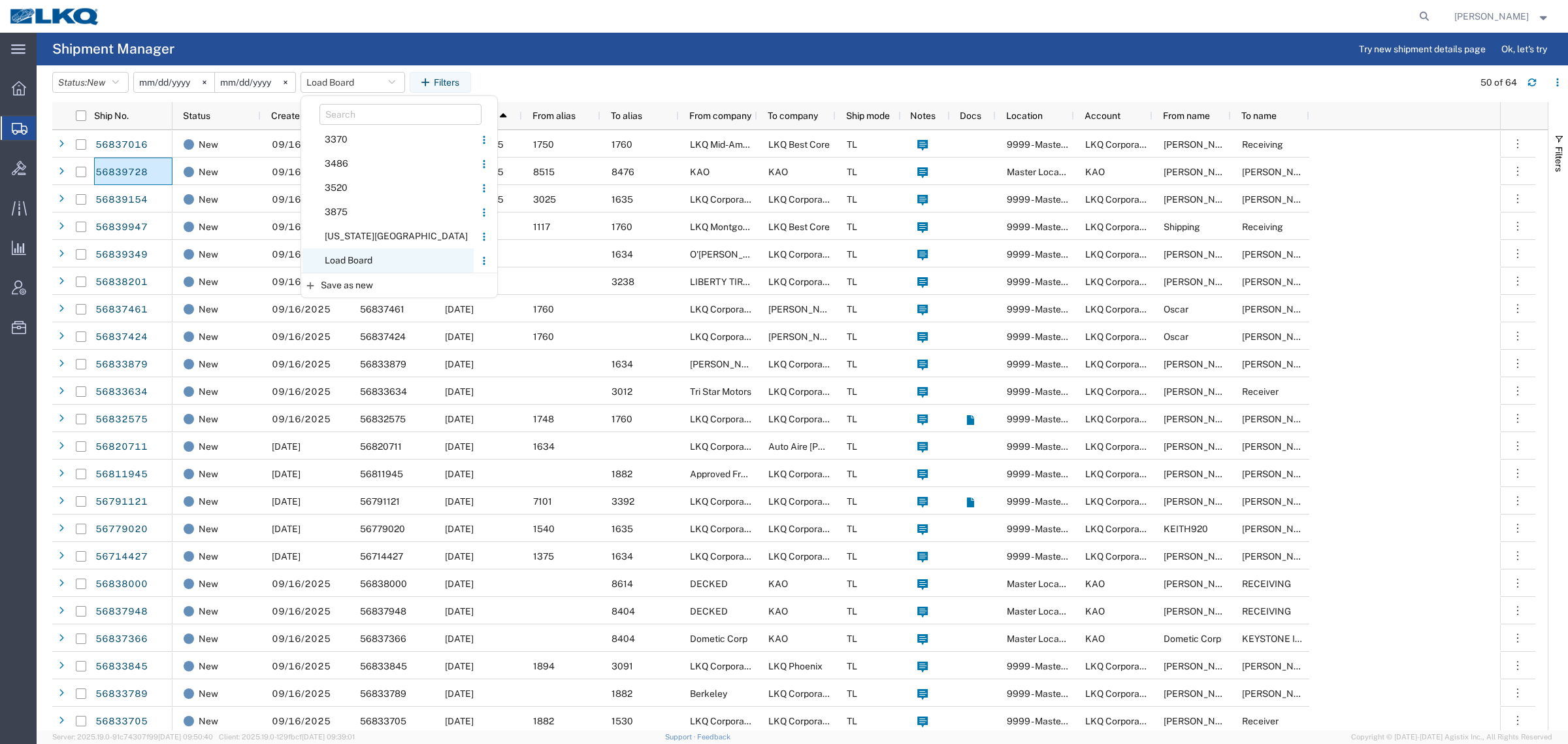
drag, startPoint x: 372, startPoint y: 256, endPoint x: 533, endPoint y: 117, distance: 212.7
click at [373, 255] on span "Load Board" at bounding box center [388, 261] width 171 height 24
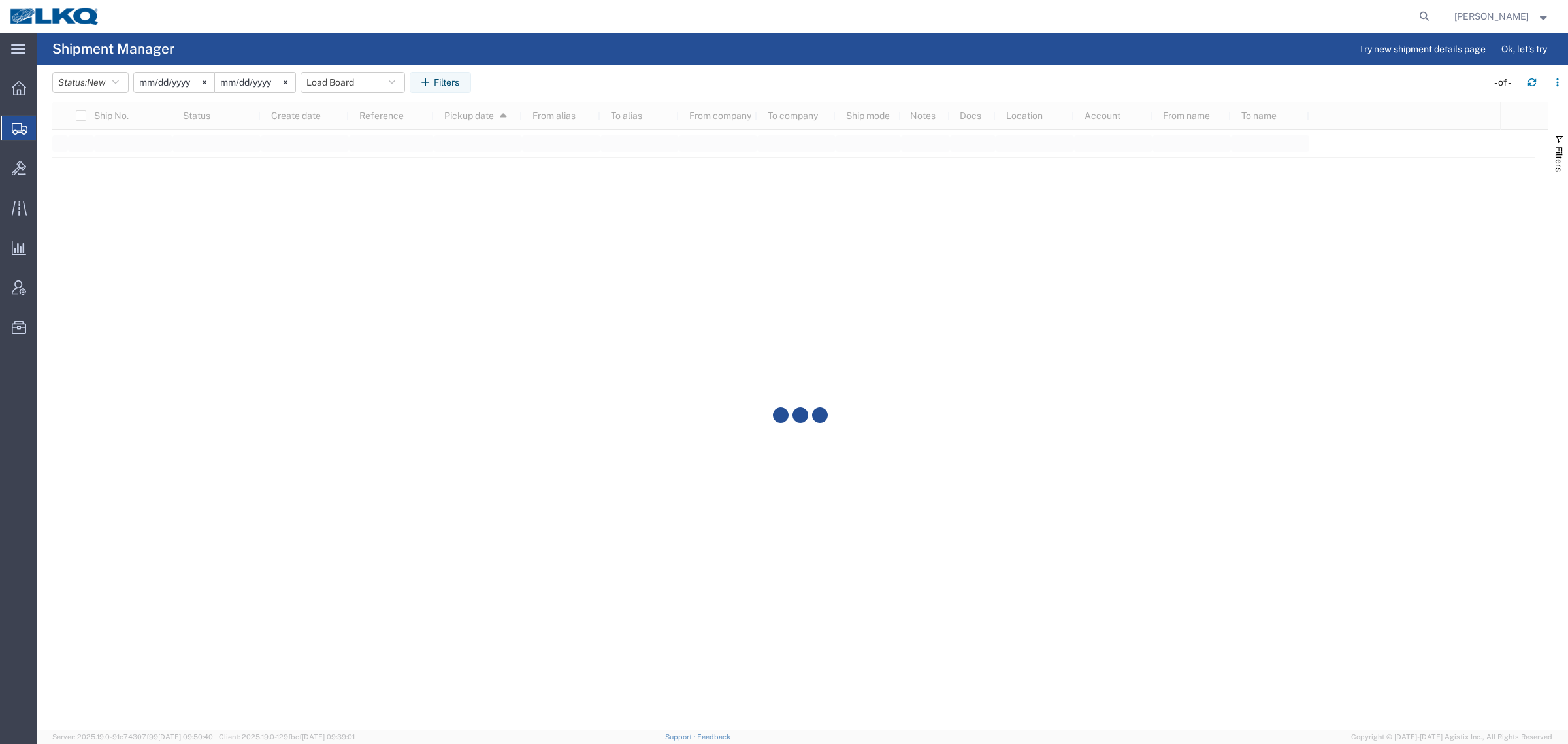
click at [562, 83] on agx-table-filter-chips "Status: New Active All Approved Booked Canceled Delivered Denied New On Hold Pe…" at bounding box center [766, 86] width 1428 height 30
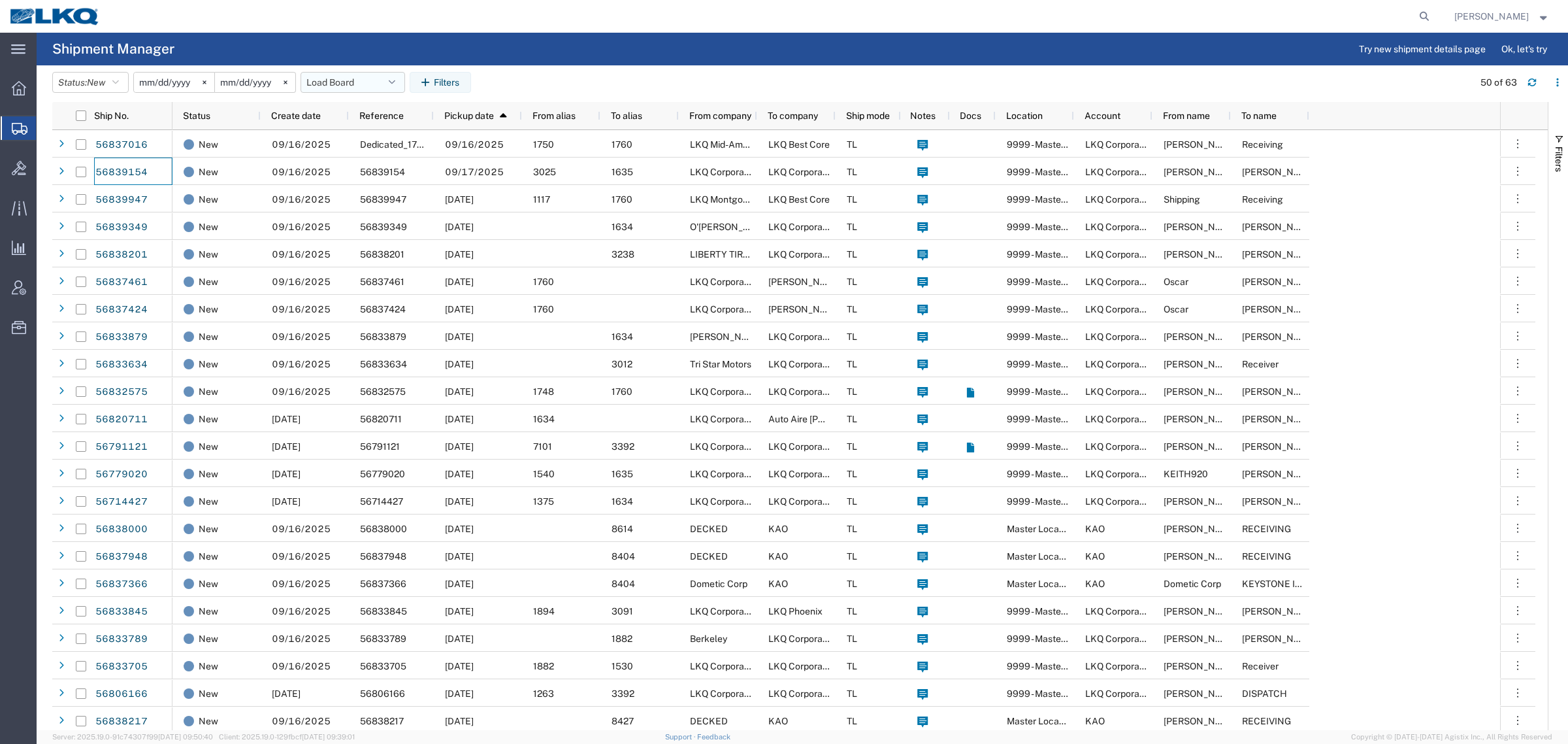
click at [348, 80] on button "Load Board" at bounding box center [353, 82] width 105 height 21
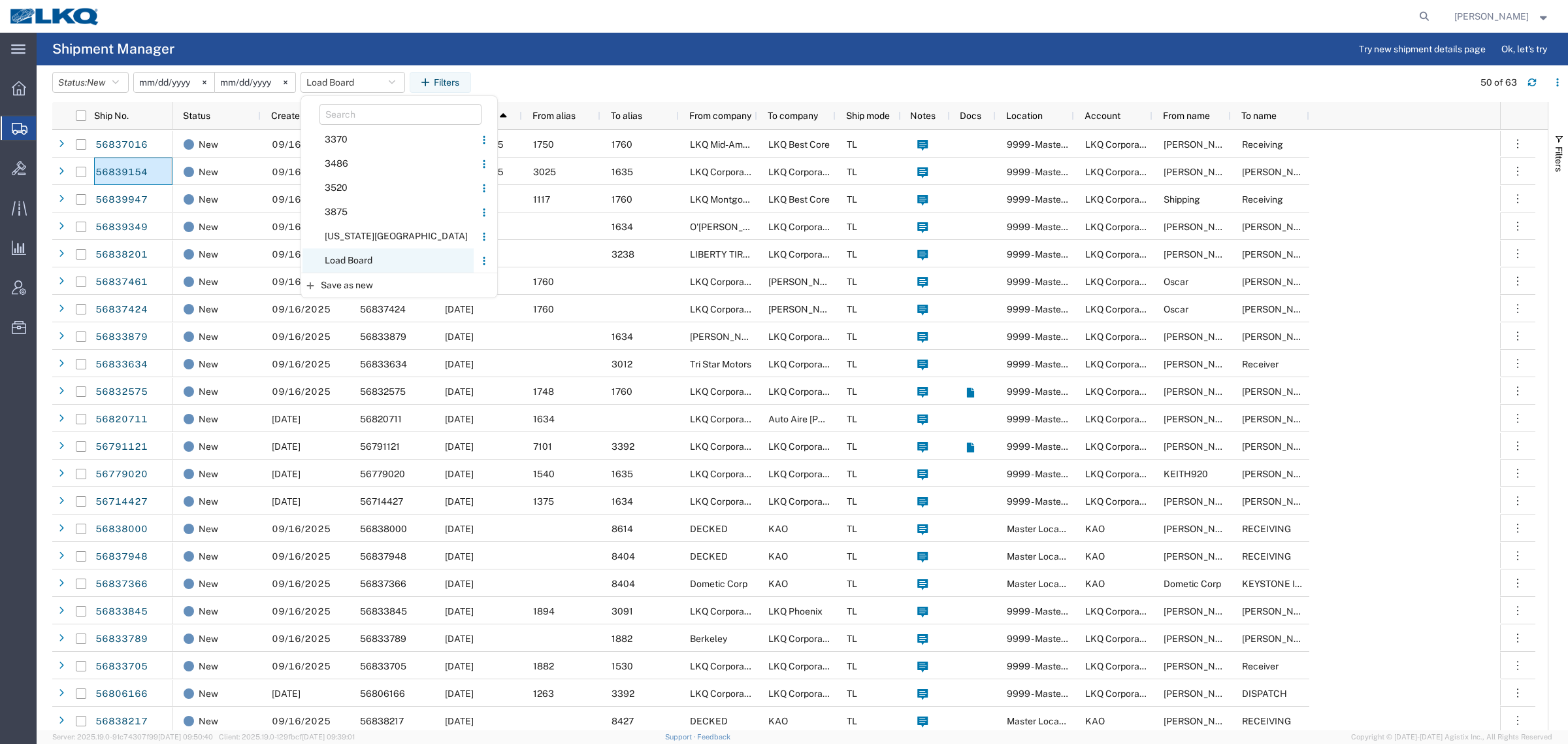
click at [369, 258] on span "Load Board" at bounding box center [388, 261] width 171 height 24
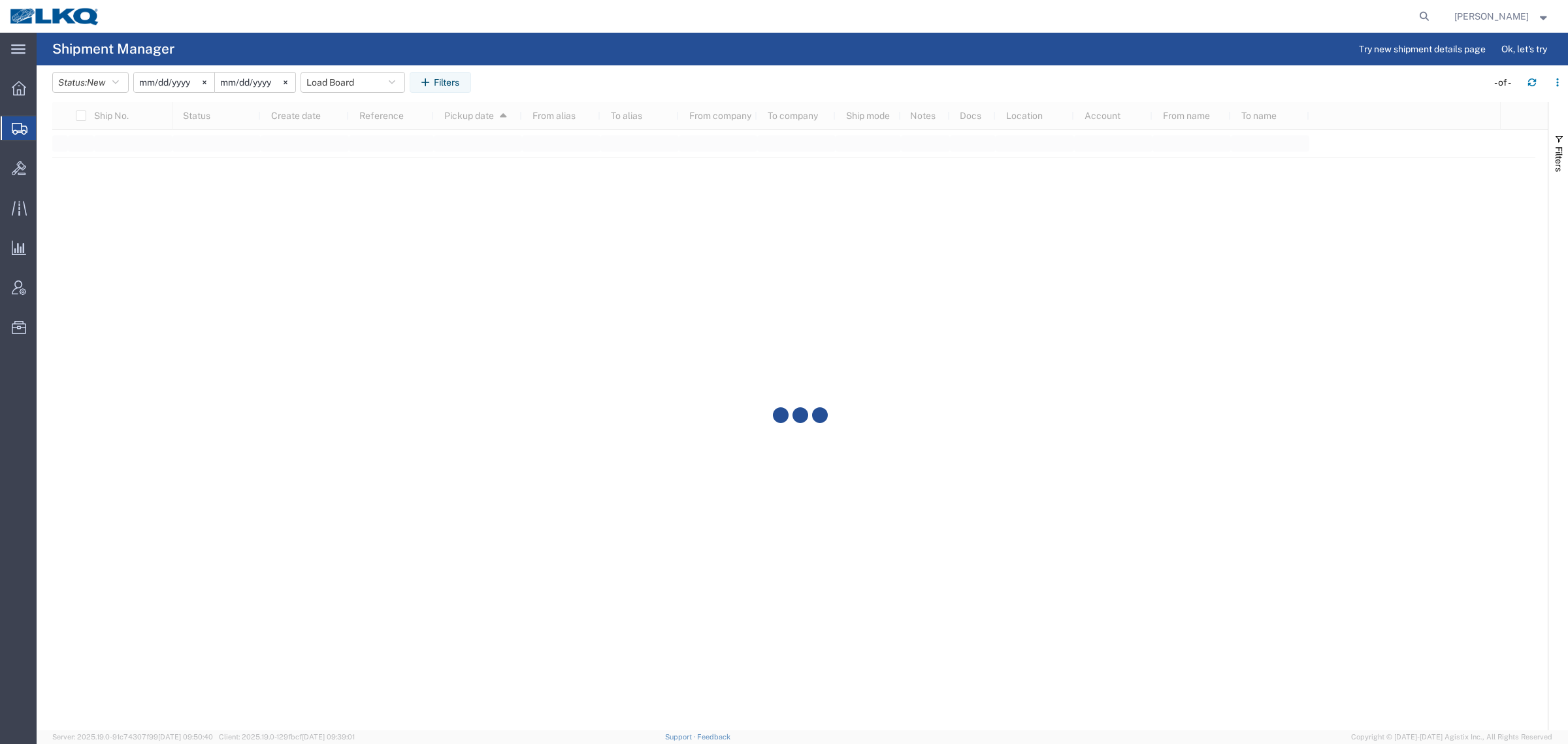
click at [550, 67] on header "Status: New Active All Approved Booked Canceled Delivered Denied New On Hold Pe…" at bounding box center [810, 83] width 1516 height 37
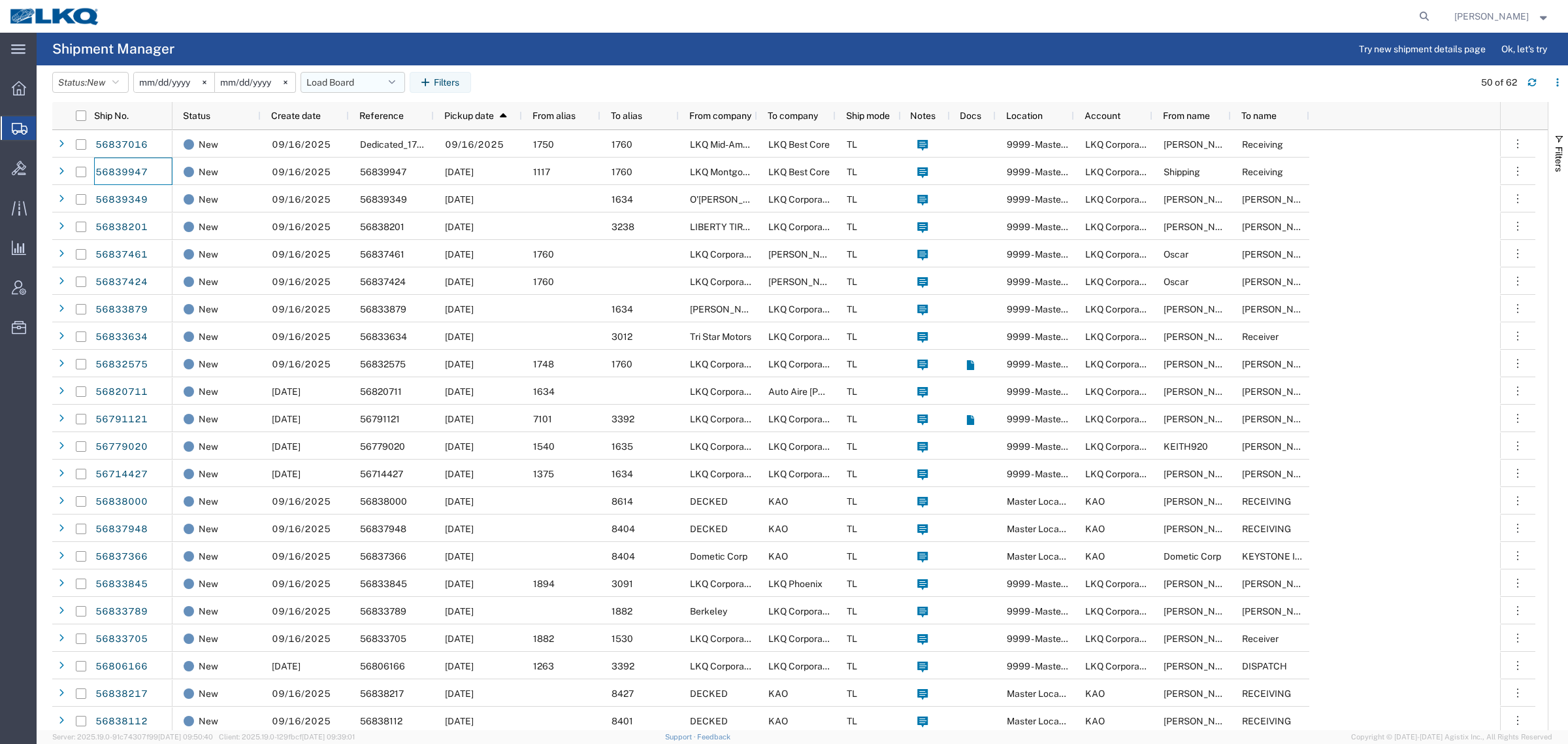
click at [364, 83] on button "Load Board" at bounding box center [353, 82] width 105 height 21
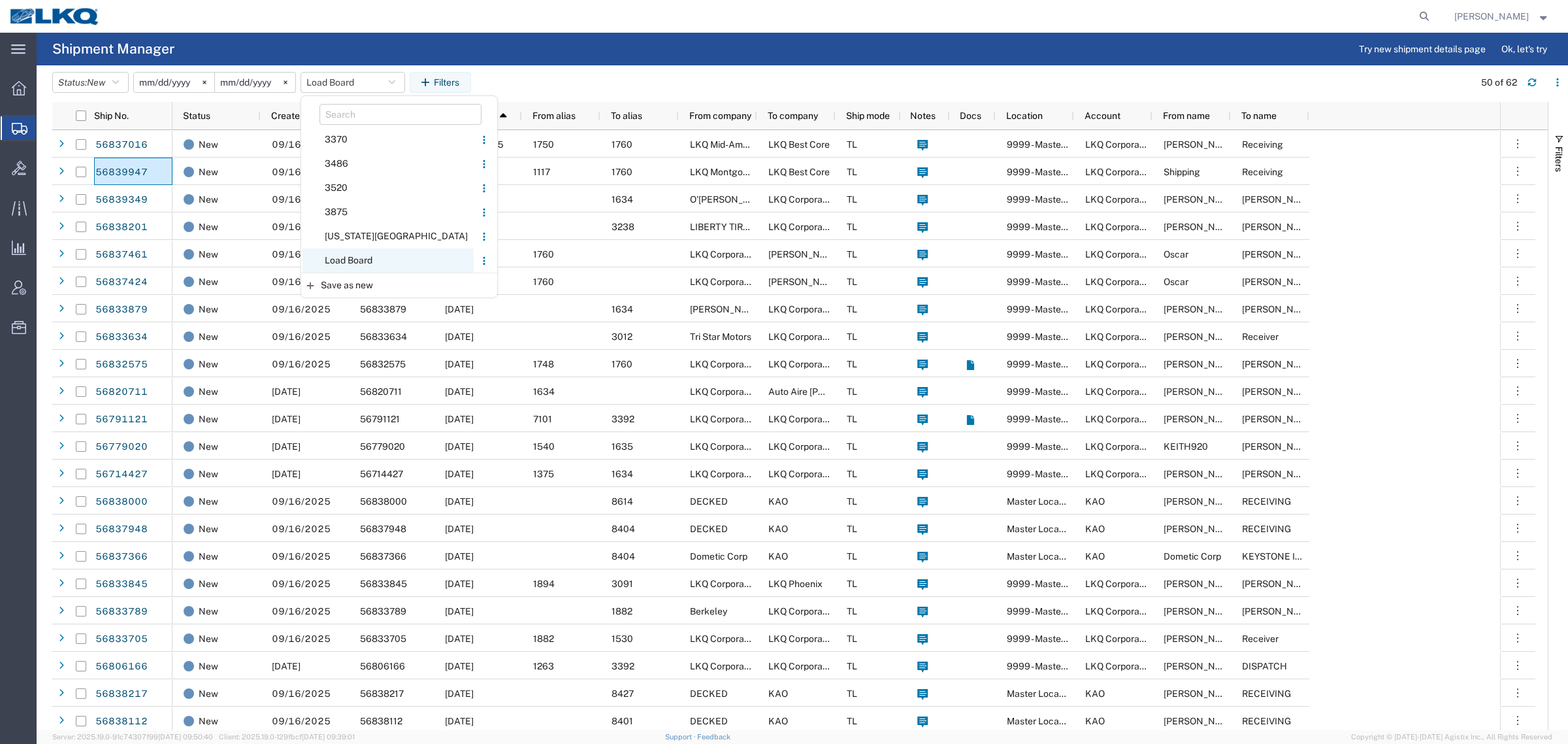
click at [368, 263] on span "Load Board" at bounding box center [388, 261] width 171 height 24
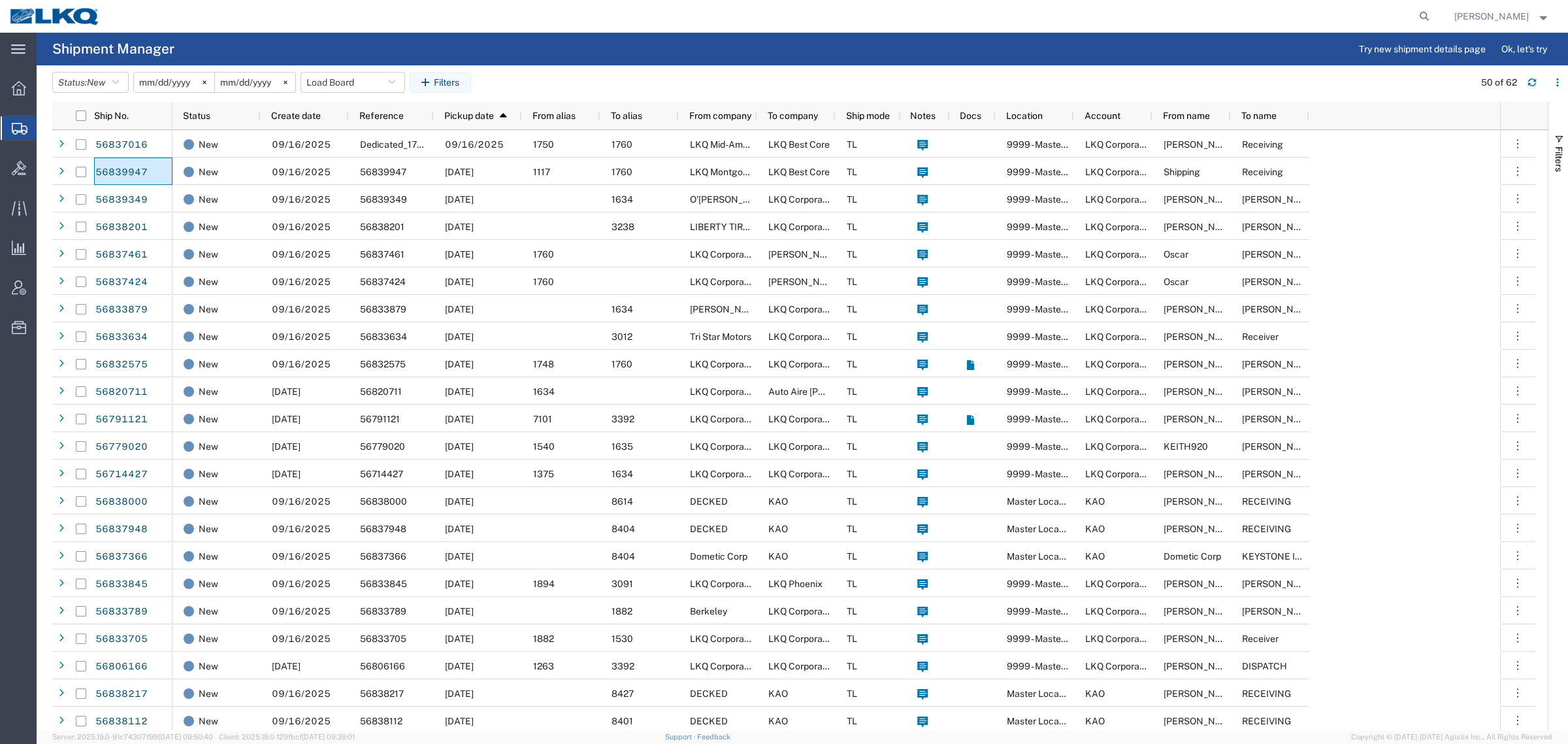
click at [821, 82] on agx-table-filter-chips "Status: New Active All Approved Booked Canceled Delivered Denied New On Hold Pe…" at bounding box center [759, 86] width 1415 height 30
click at [886, 87] on agx-table-filter-chips "Status: New Active All Approved Booked Canceled Delivered Denied New On Hold Pe…" at bounding box center [759, 86] width 1415 height 30
drag, startPoint x: 343, startPoint y: 78, endPoint x: 351, endPoint y: 87, distance: 12.0
click at [343, 79] on button "Load Board" at bounding box center [353, 82] width 105 height 21
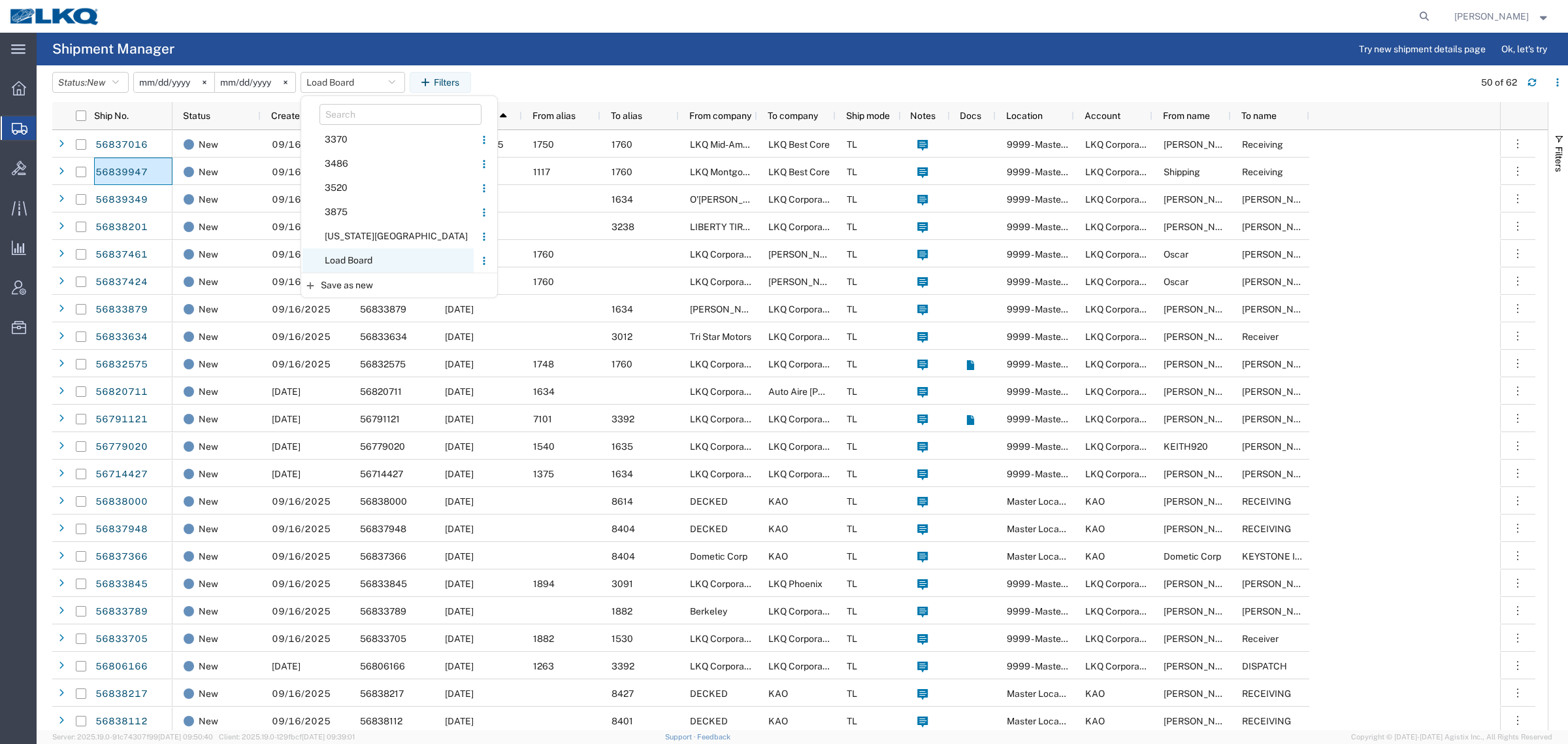
click at [364, 256] on span "Load Board" at bounding box center [388, 261] width 171 height 24
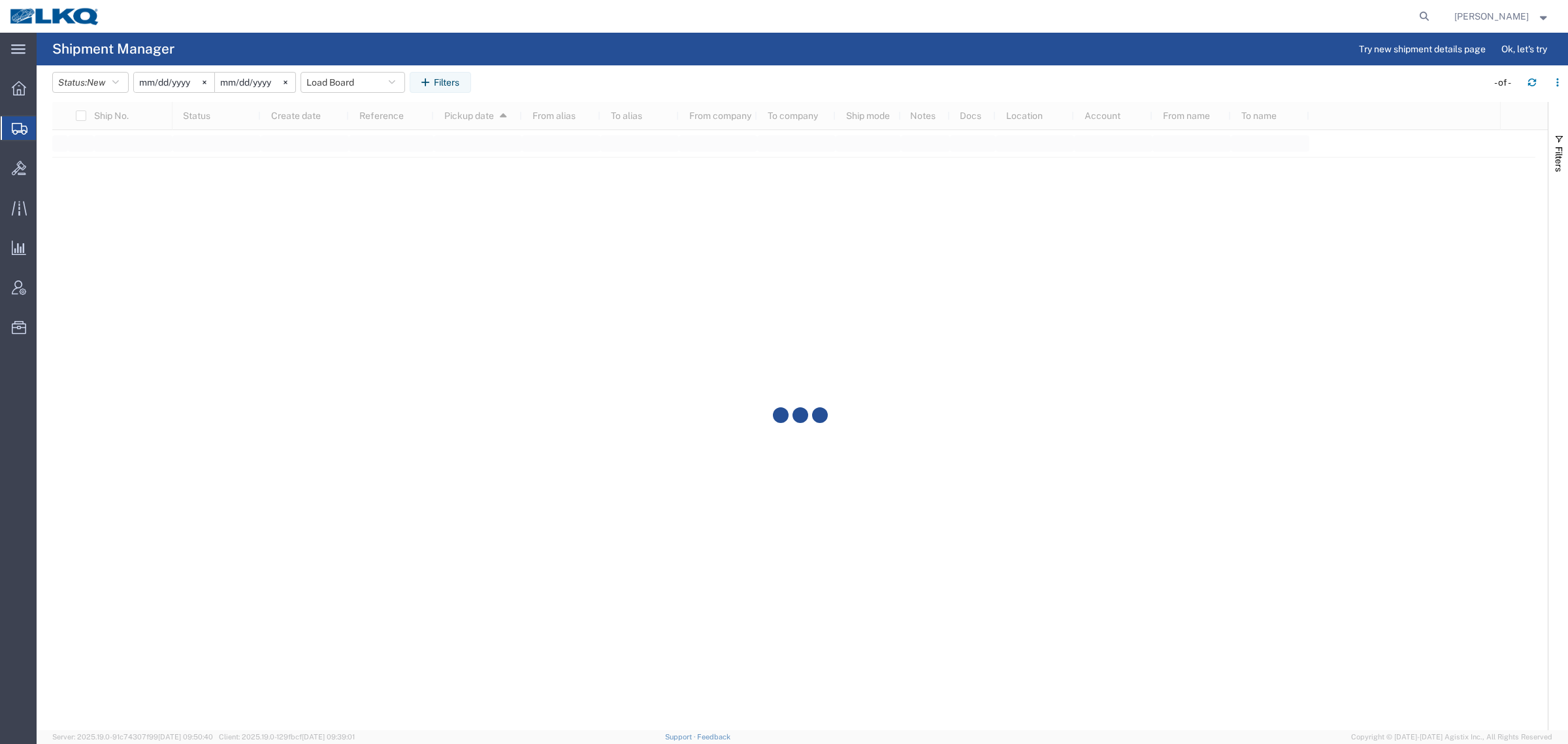
click at [579, 73] on agx-table-filter-chips "Status: New Active All Approved Booked Canceled Delivered Denied New On Hold Pe…" at bounding box center [766, 86] width 1428 height 30
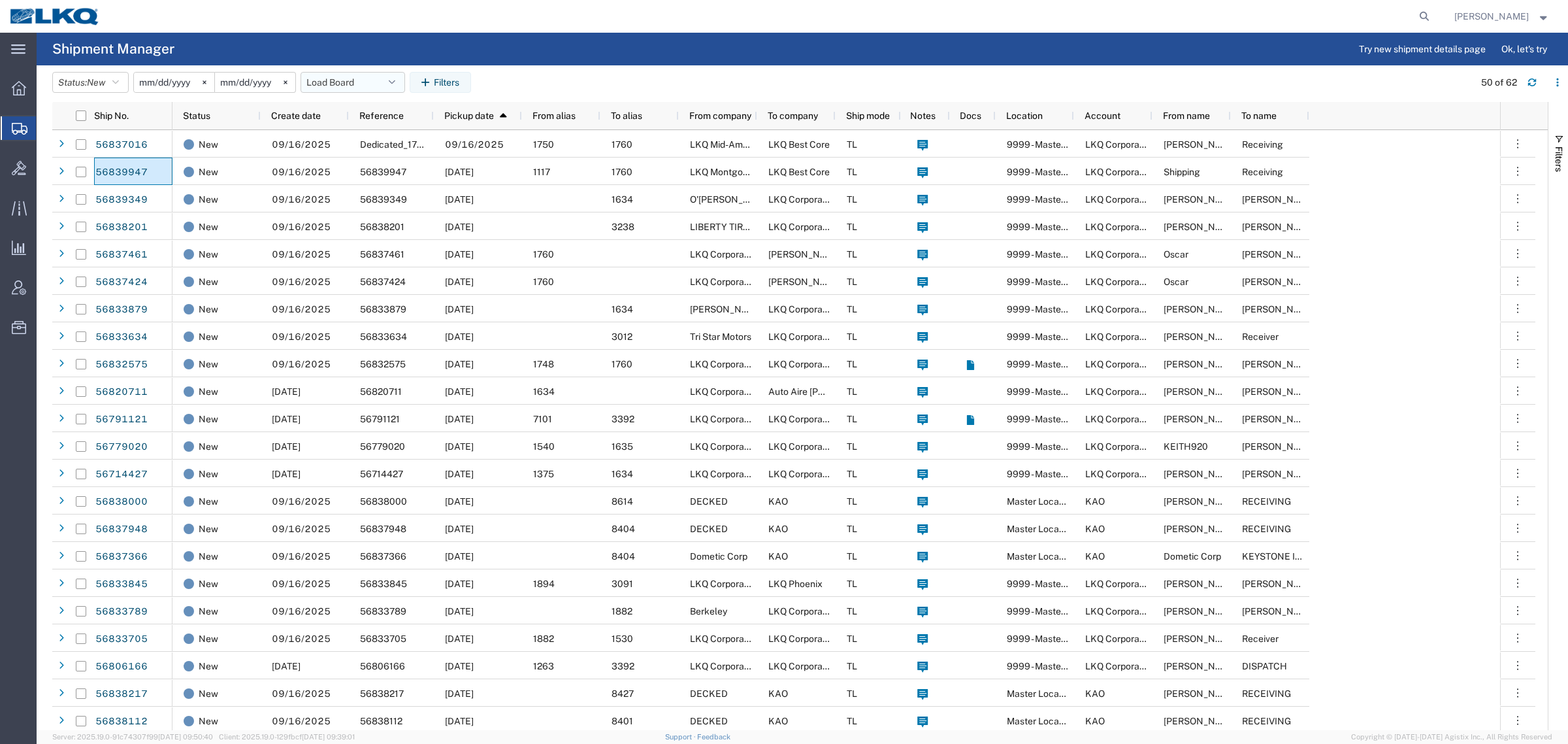
click at [351, 81] on button "Load Board" at bounding box center [353, 82] width 105 height 21
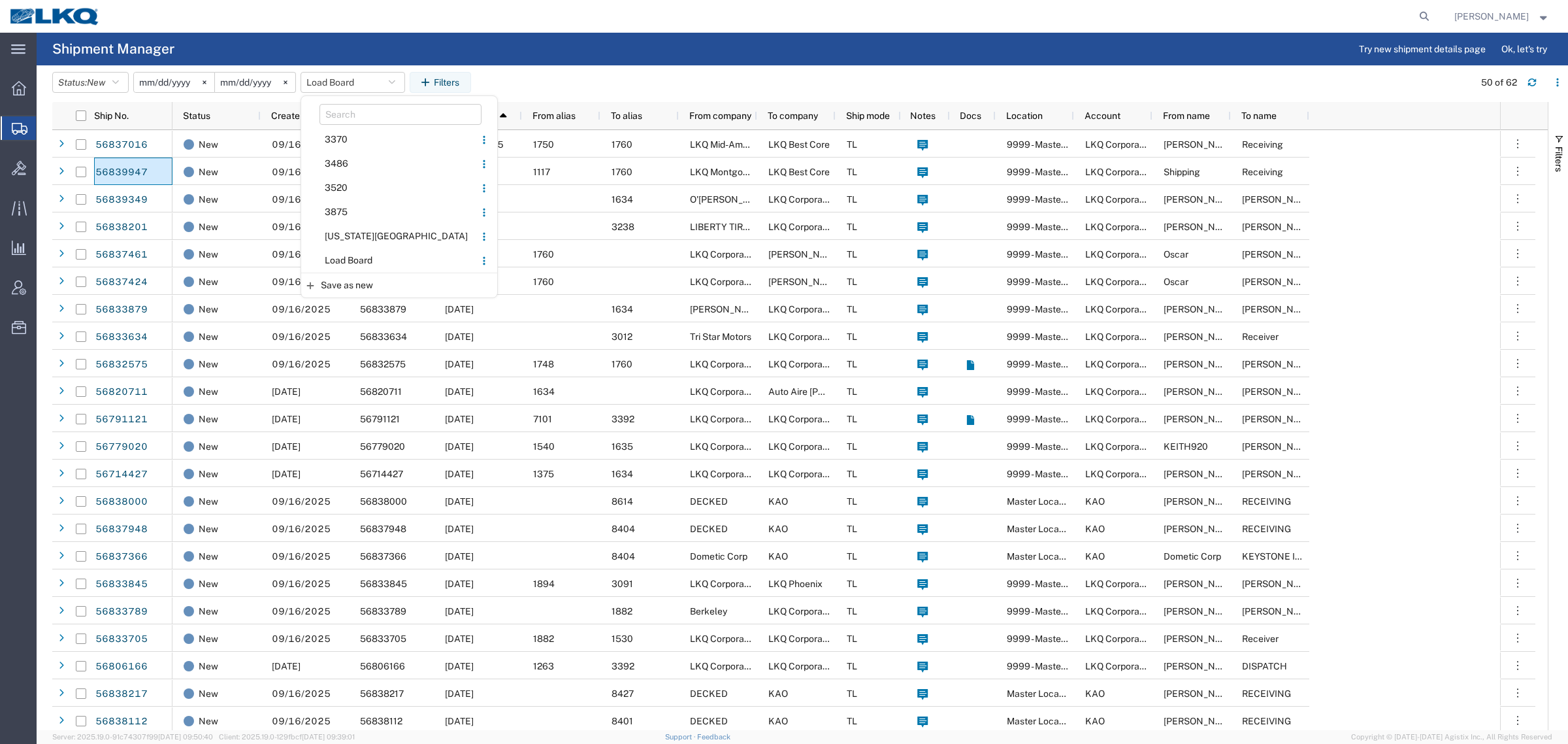
drag, startPoint x: 364, startPoint y: 257, endPoint x: 448, endPoint y: 203, distance: 99.9
click at [367, 257] on span "Load Board" at bounding box center [388, 261] width 171 height 24
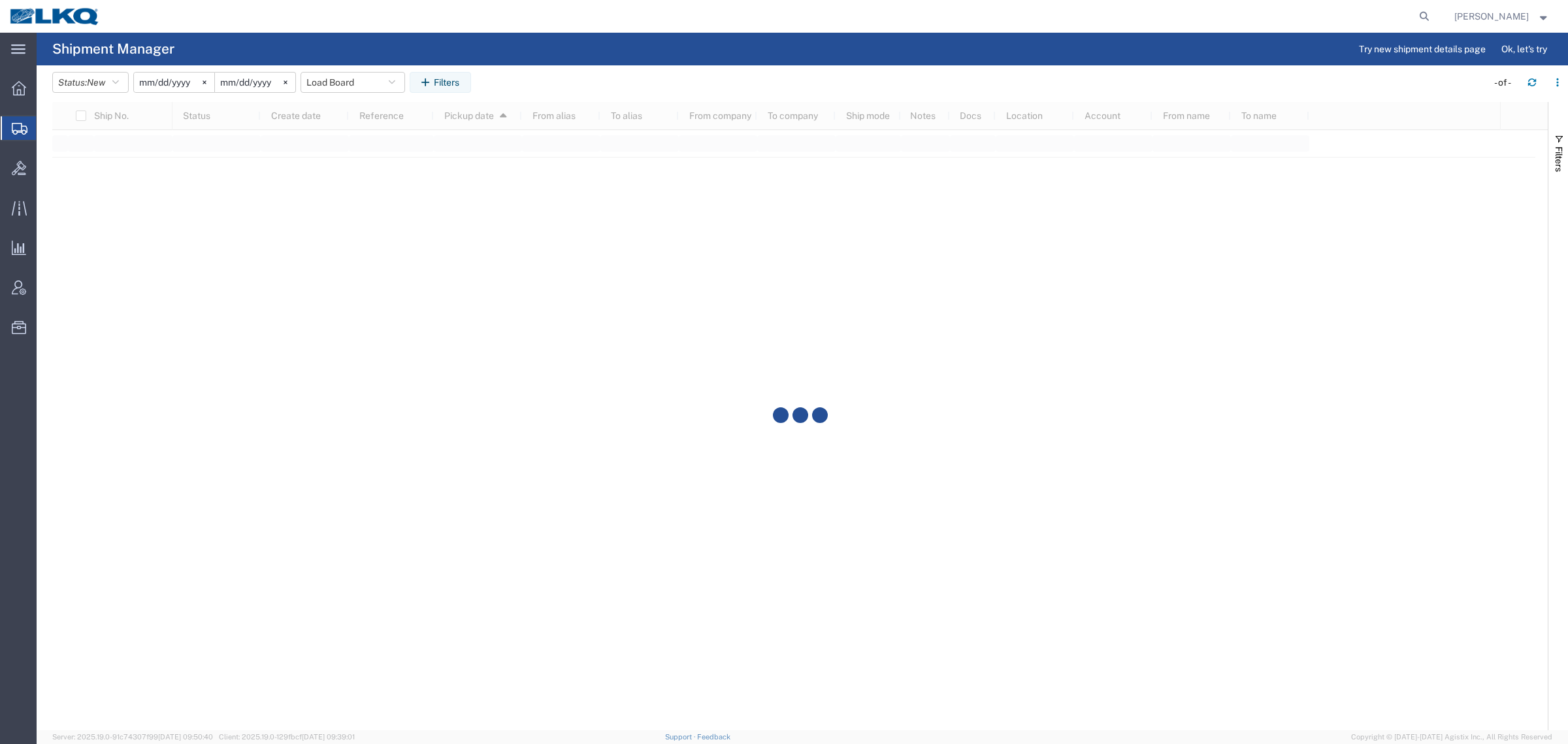
click at [598, 83] on agx-table-filter-chips "Status: New Active All Approved Booked Canceled Delivered Denied New On Hold Pe…" at bounding box center [766, 86] width 1428 height 30
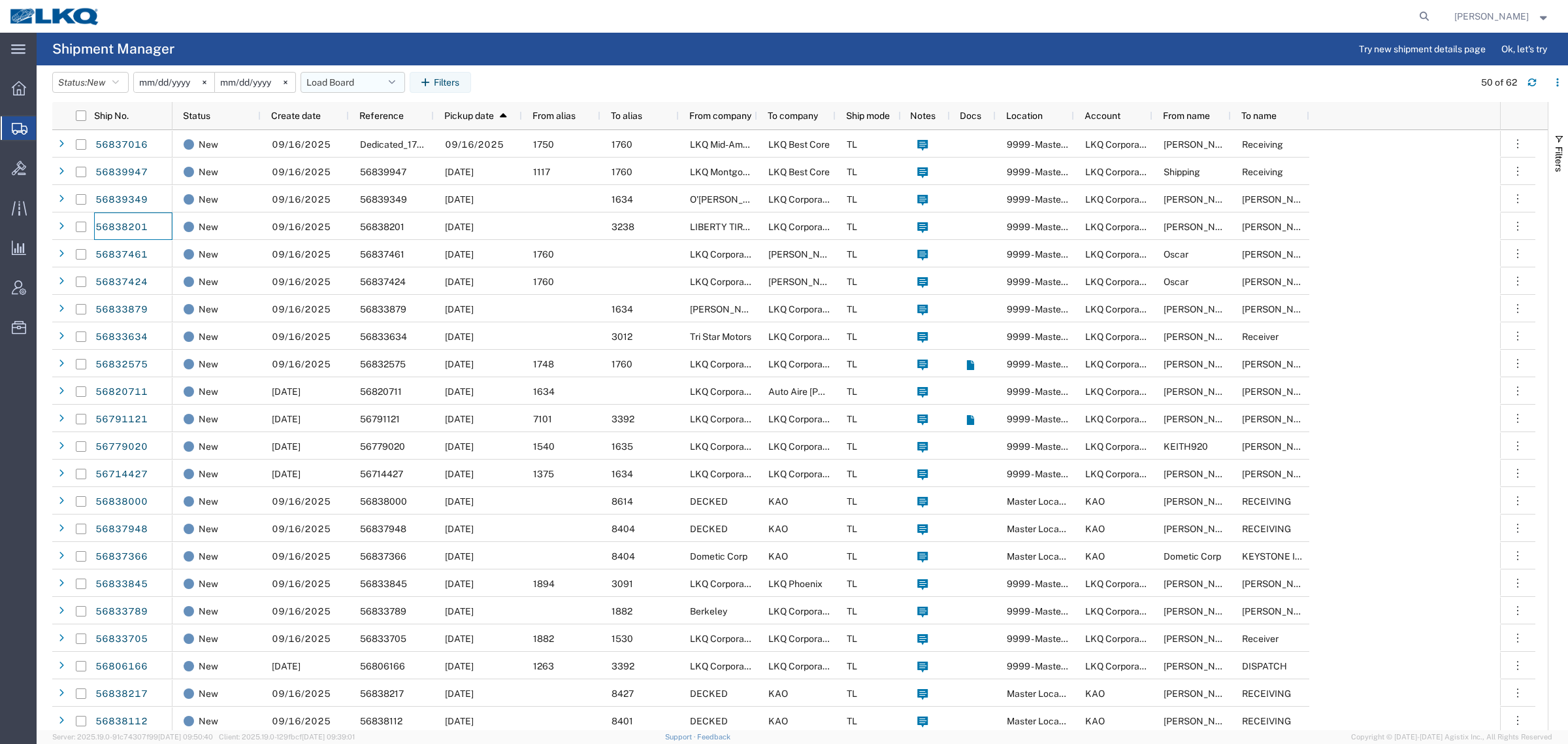
click at [326, 79] on button "Load Board" at bounding box center [353, 82] width 105 height 21
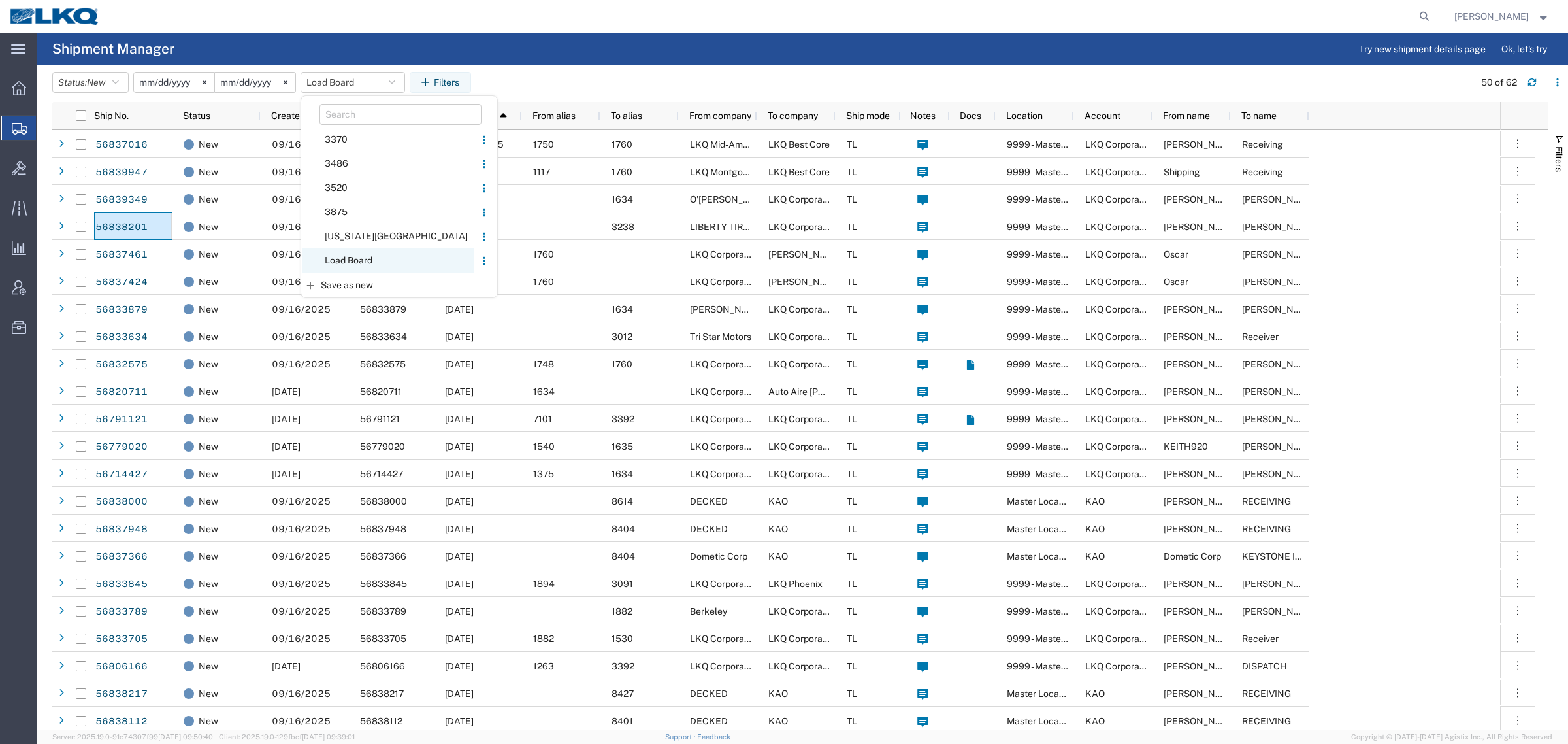
click at [373, 257] on span "Load Board" at bounding box center [388, 261] width 171 height 24
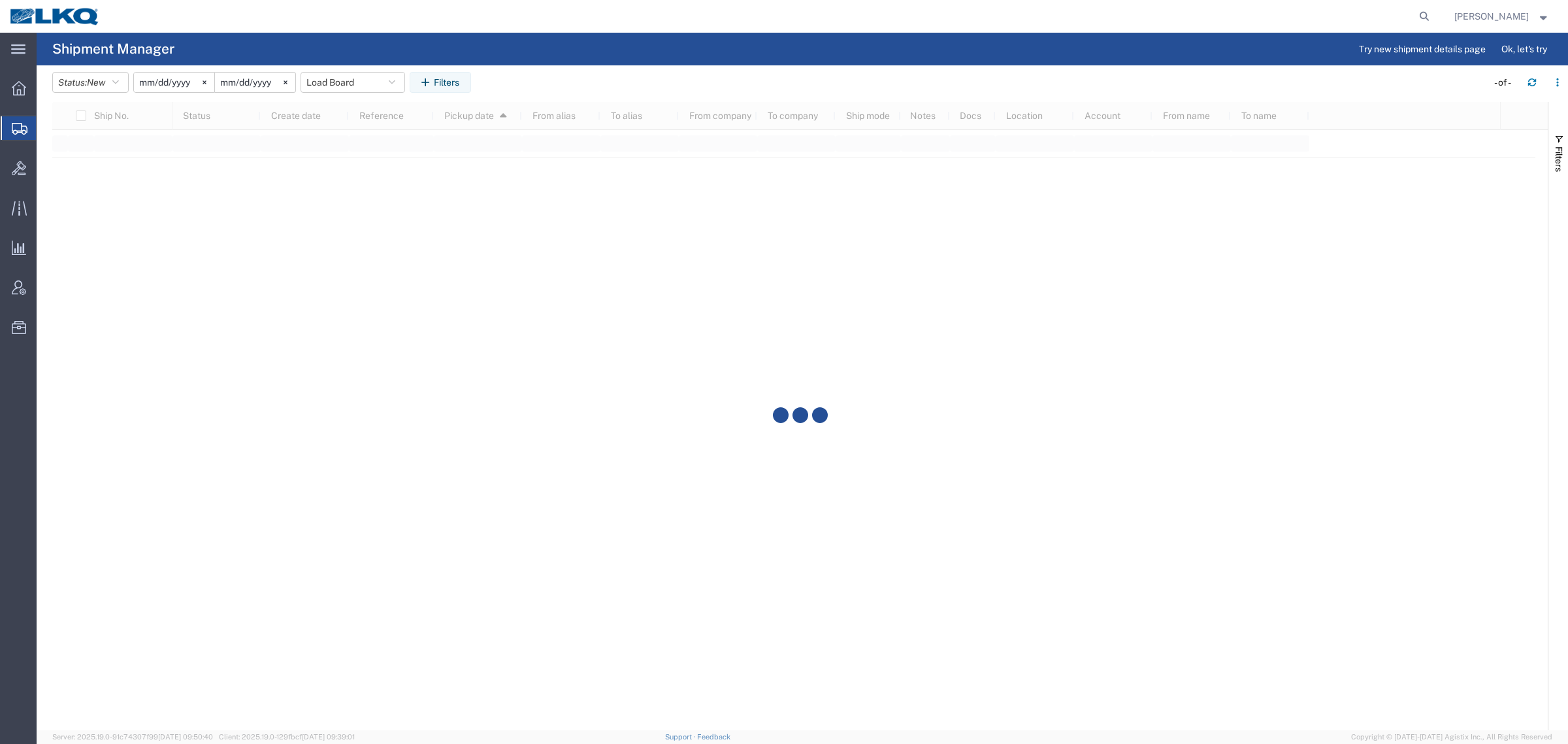
click at [625, 83] on agx-table-filter-chips "Status: New Active All Approved Booked Canceled Delivered Denied New On Hold Pe…" at bounding box center [766, 86] width 1428 height 30
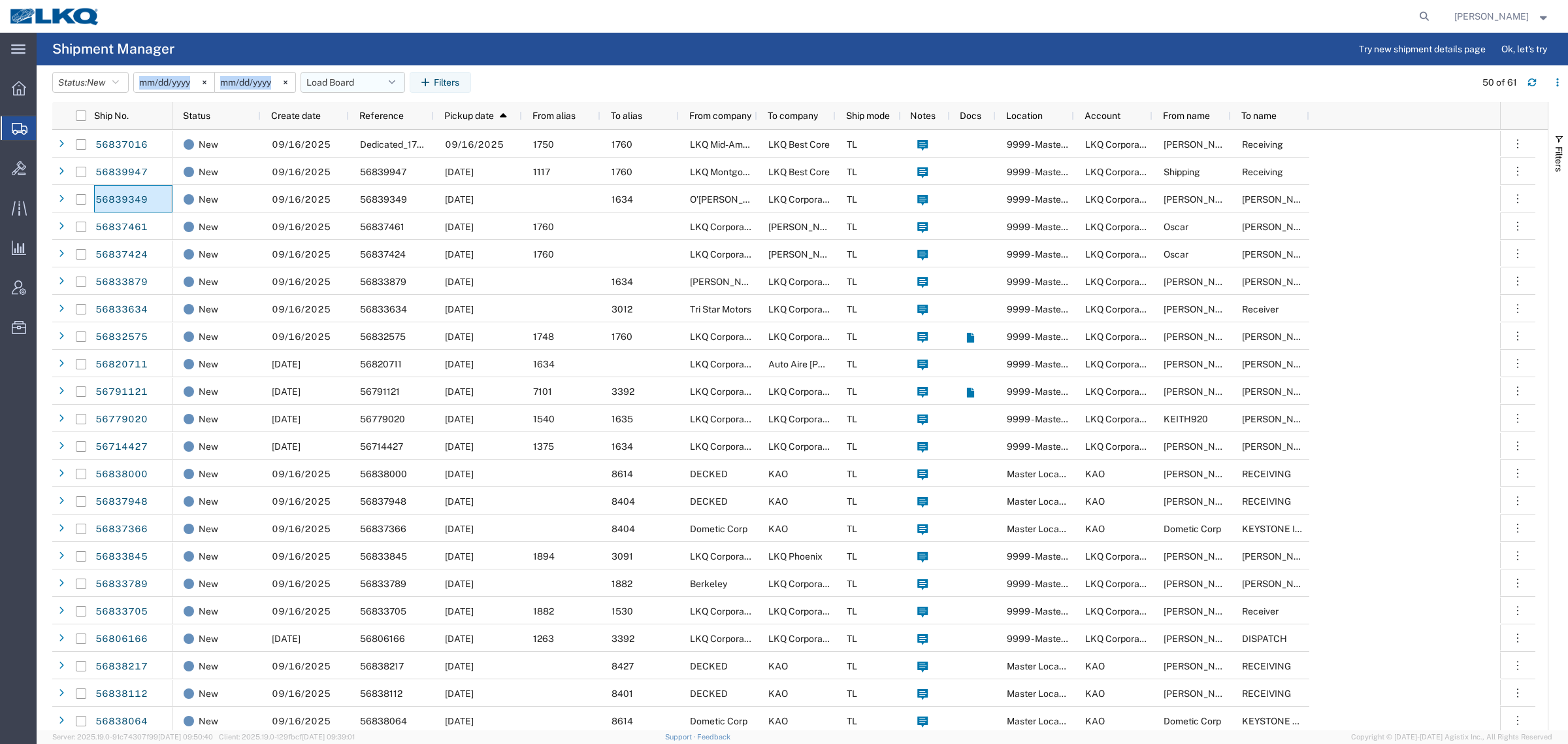
click at [339, 73] on header "Status: New Active All Approved Booked Canceled Delivered Denied New On Hold Pe…" at bounding box center [810, 83] width 1516 height 37
click at [340, 76] on button "Load Board" at bounding box center [353, 82] width 105 height 21
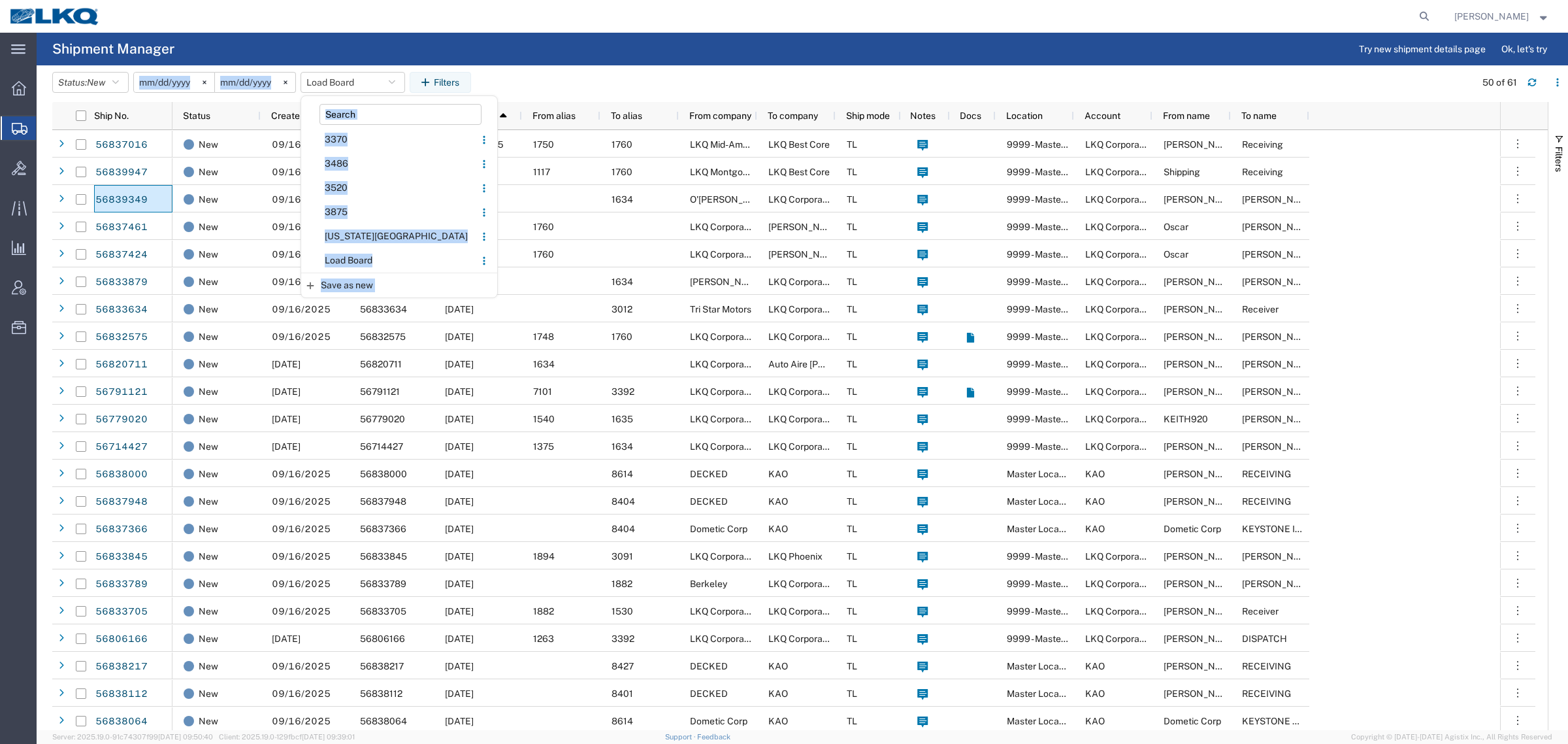
click at [674, 75] on agx-table-filter-chips "Status: New Active All Approved Booked Canceled Delivered Denied New On Hold Pe…" at bounding box center [760, 86] width 1416 height 30
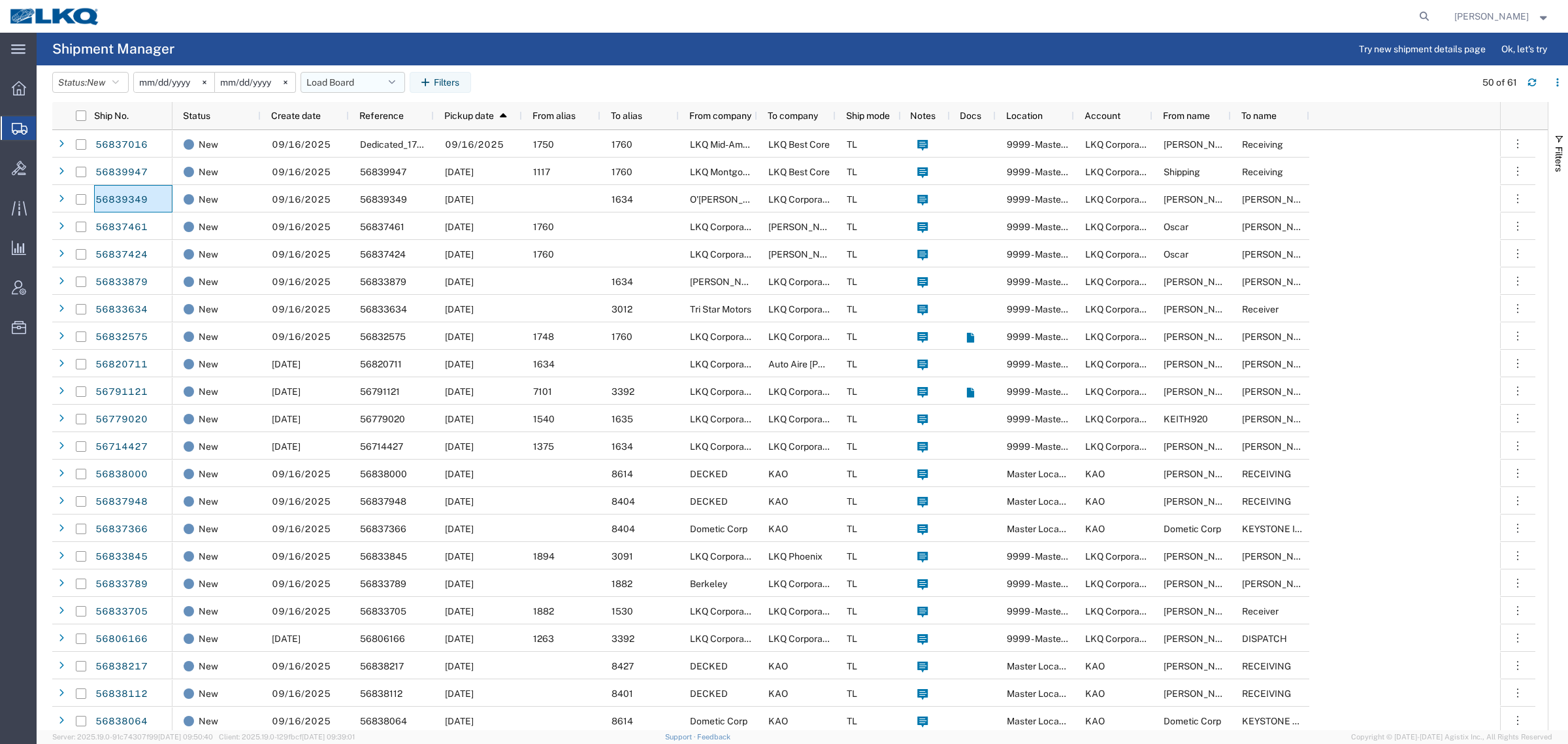
click at [335, 80] on button "Load Board" at bounding box center [353, 82] width 105 height 21
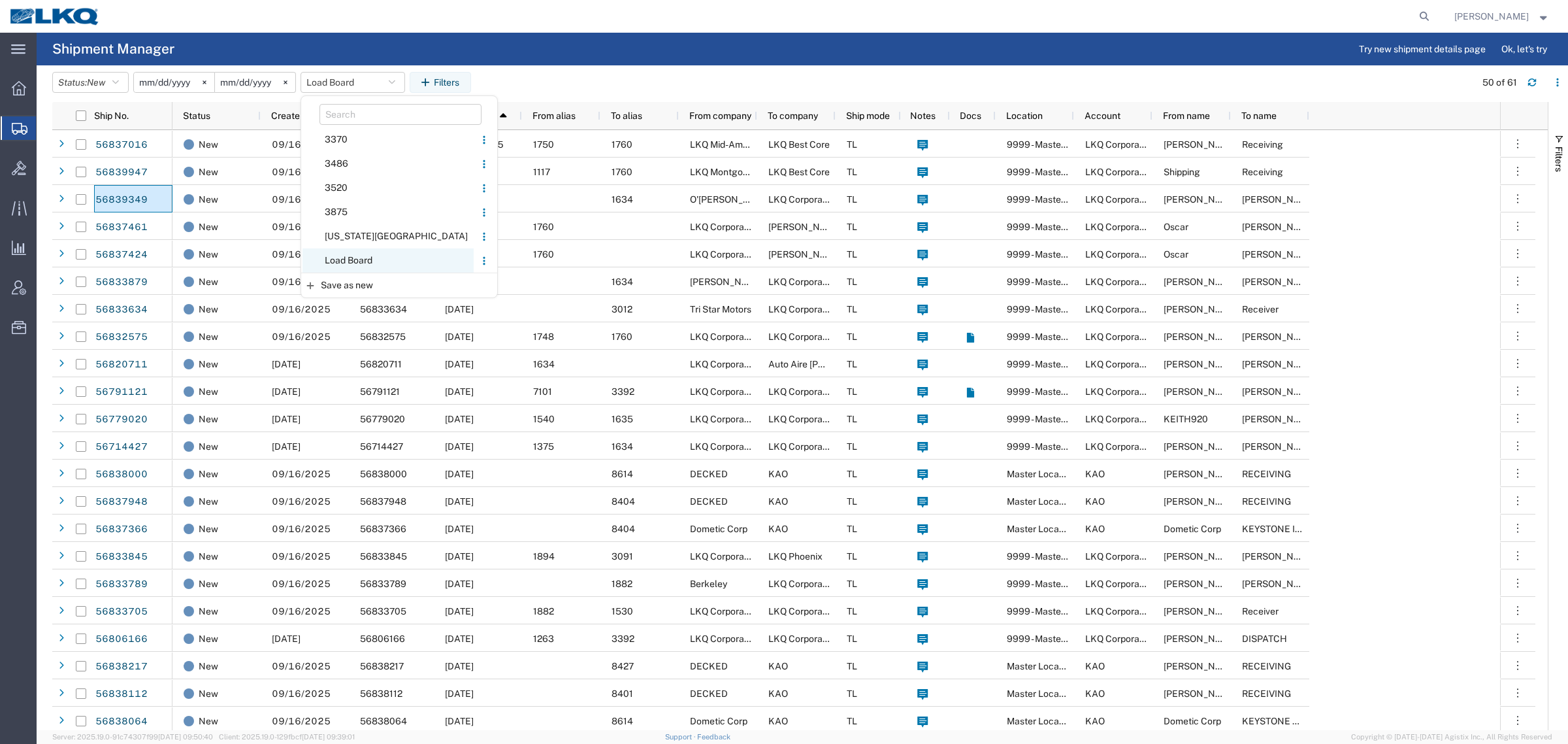
click at [364, 262] on span "Load Board" at bounding box center [388, 261] width 171 height 24
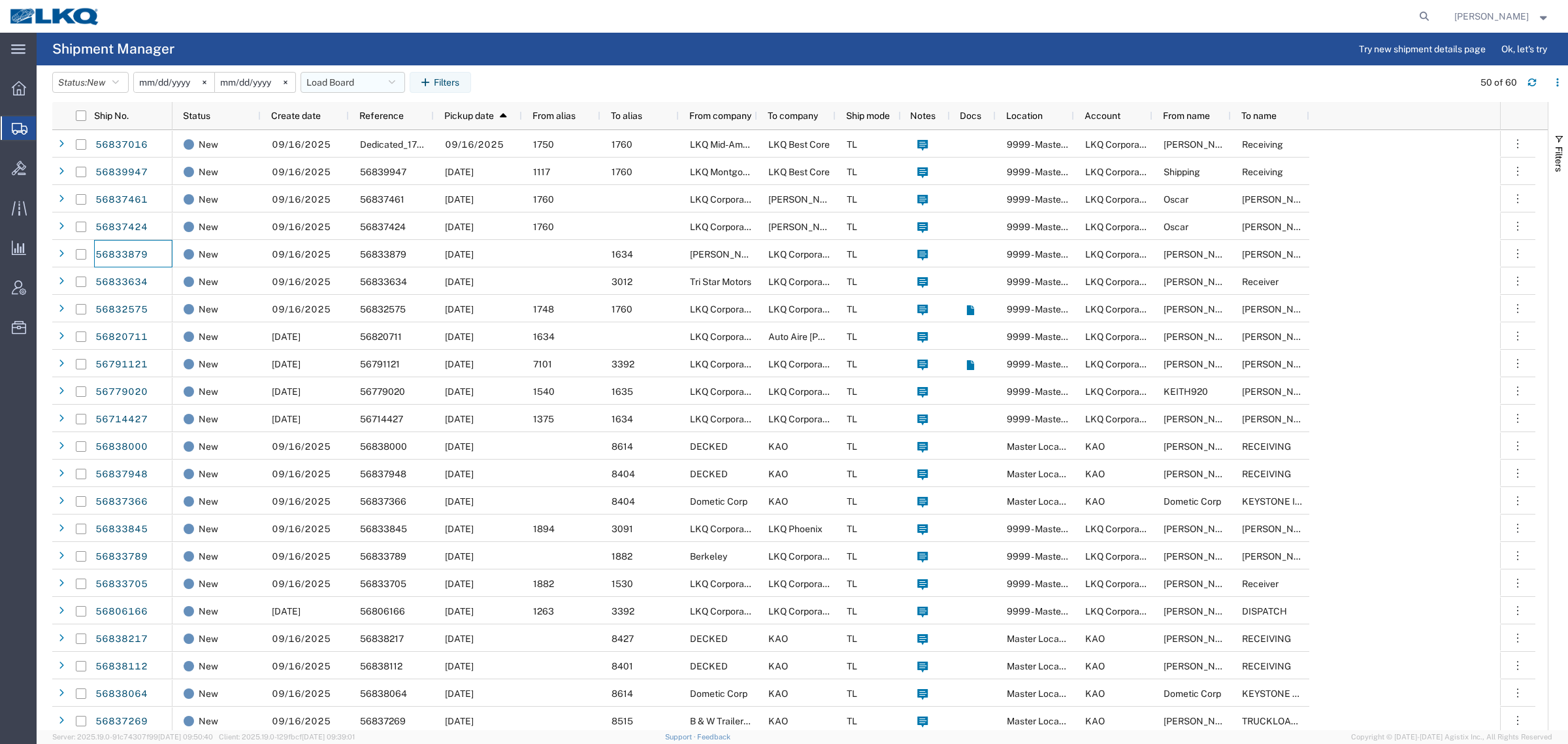
drag, startPoint x: 330, startPoint y: 88, endPoint x: 337, endPoint y: 102, distance: 15.7
click at [331, 90] on button "Load Board" at bounding box center [353, 82] width 105 height 21
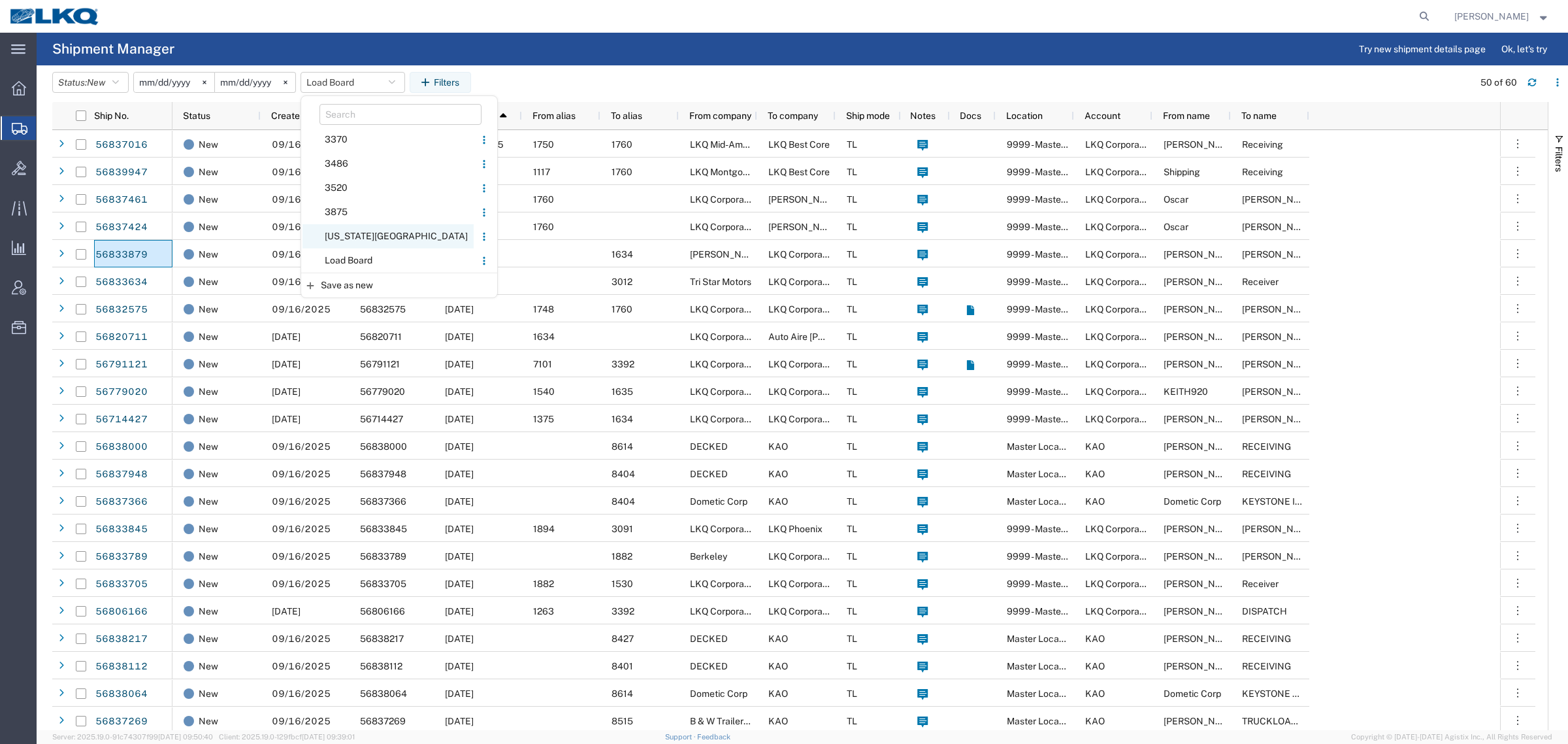
drag, startPoint x: 371, startPoint y: 257, endPoint x: 399, endPoint y: 228, distance: 40.3
click at [381, 247] on ul "3370 Update... Change name... Duplicate... Pin to top Always apply on page load…" at bounding box center [399, 200] width 196 height 145
click at [560, 56] on agx-page-header "Shipment Manager Try new shipment details page Ok, let's try" at bounding box center [802, 50] width 1531 height 33
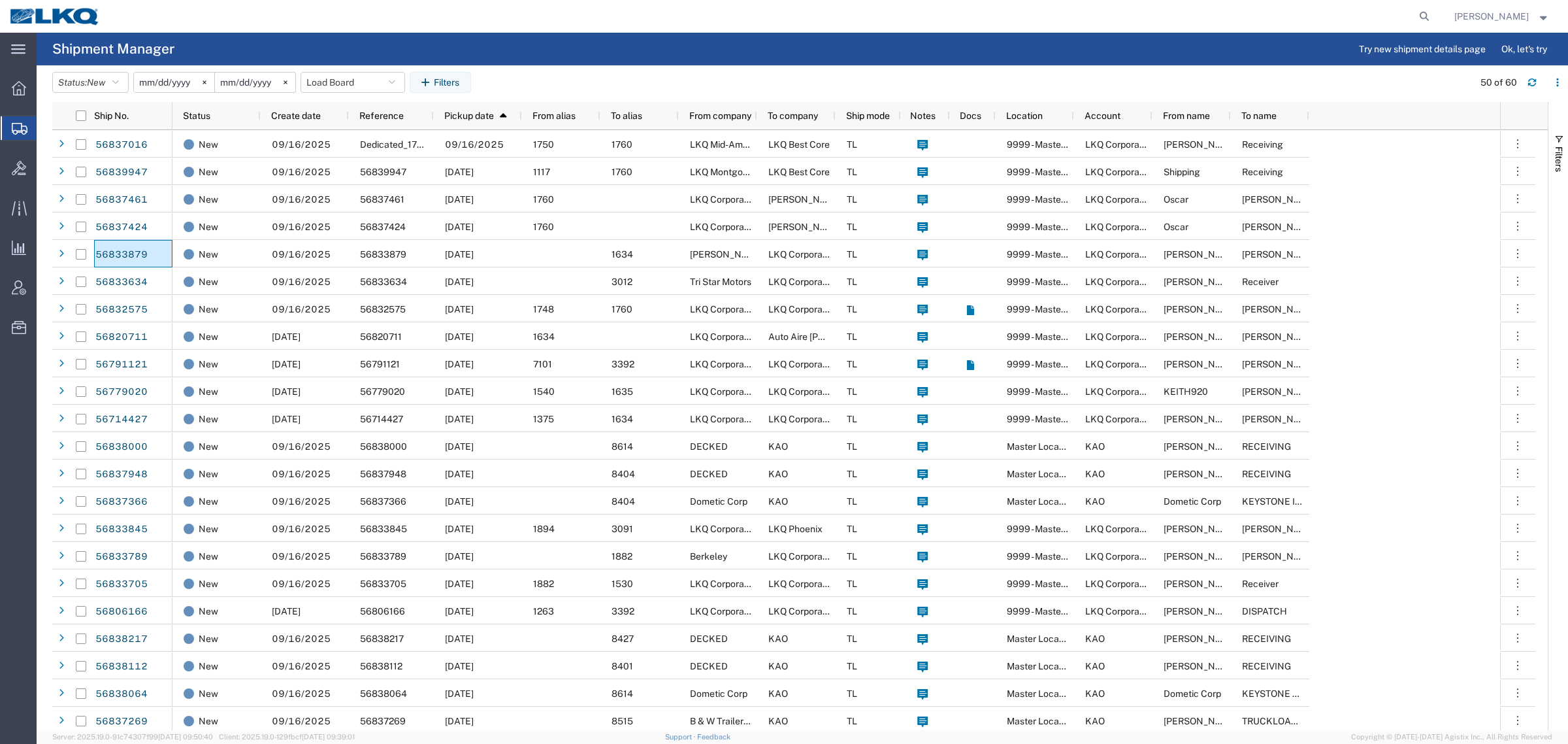
click at [358, 70] on header "Status: New Active All Approved Booked Canceled Delivered Denied New On Hold Pe…" at bounding box center [810, 83] width 1516 height 37
click at [358, 83] on button "Load Board" at bounding box center [353, 82] width 105 height 21
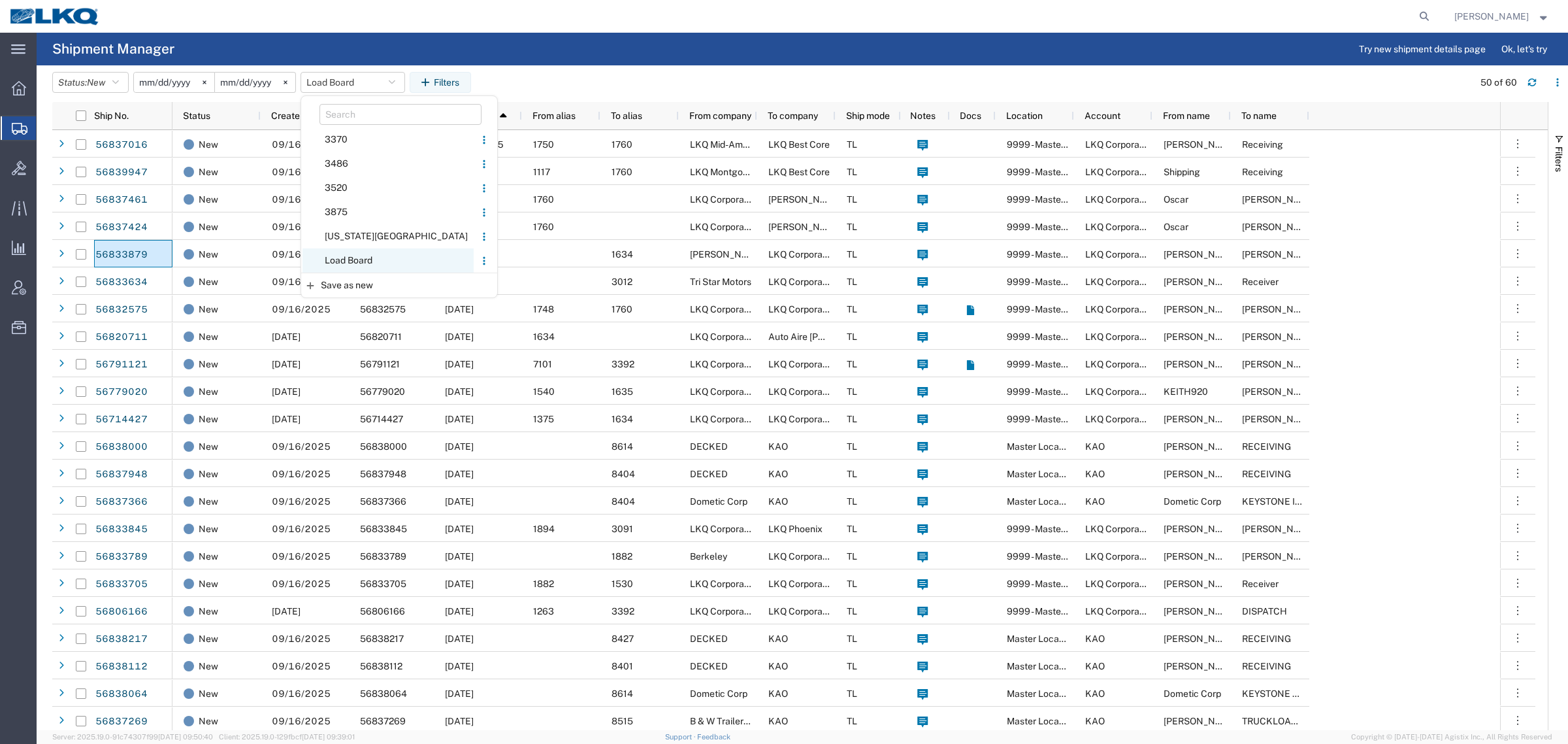
click at [390, 253] on span "Load Board" at bounding box center [388, 261] width 171 height 24
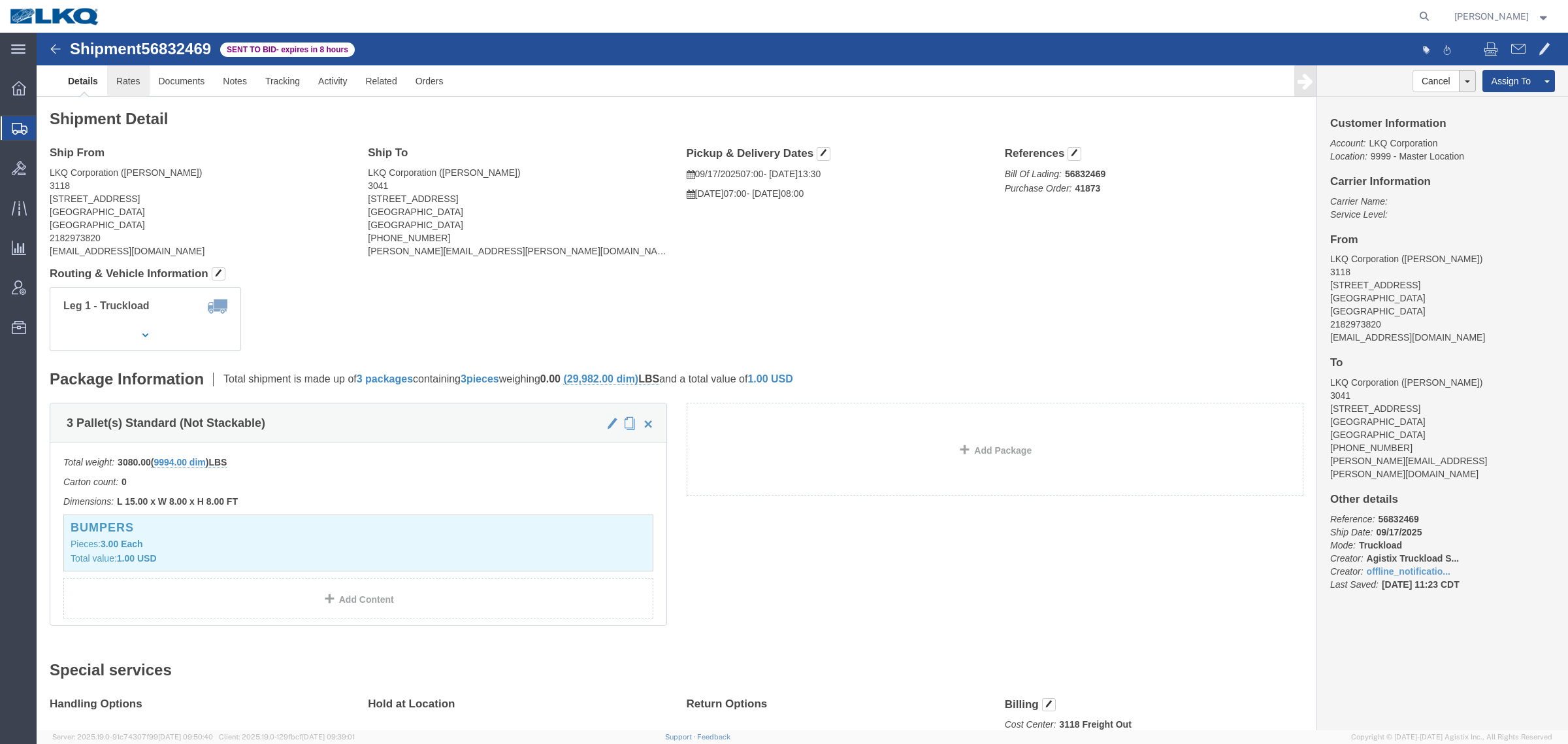
click link "Rates"
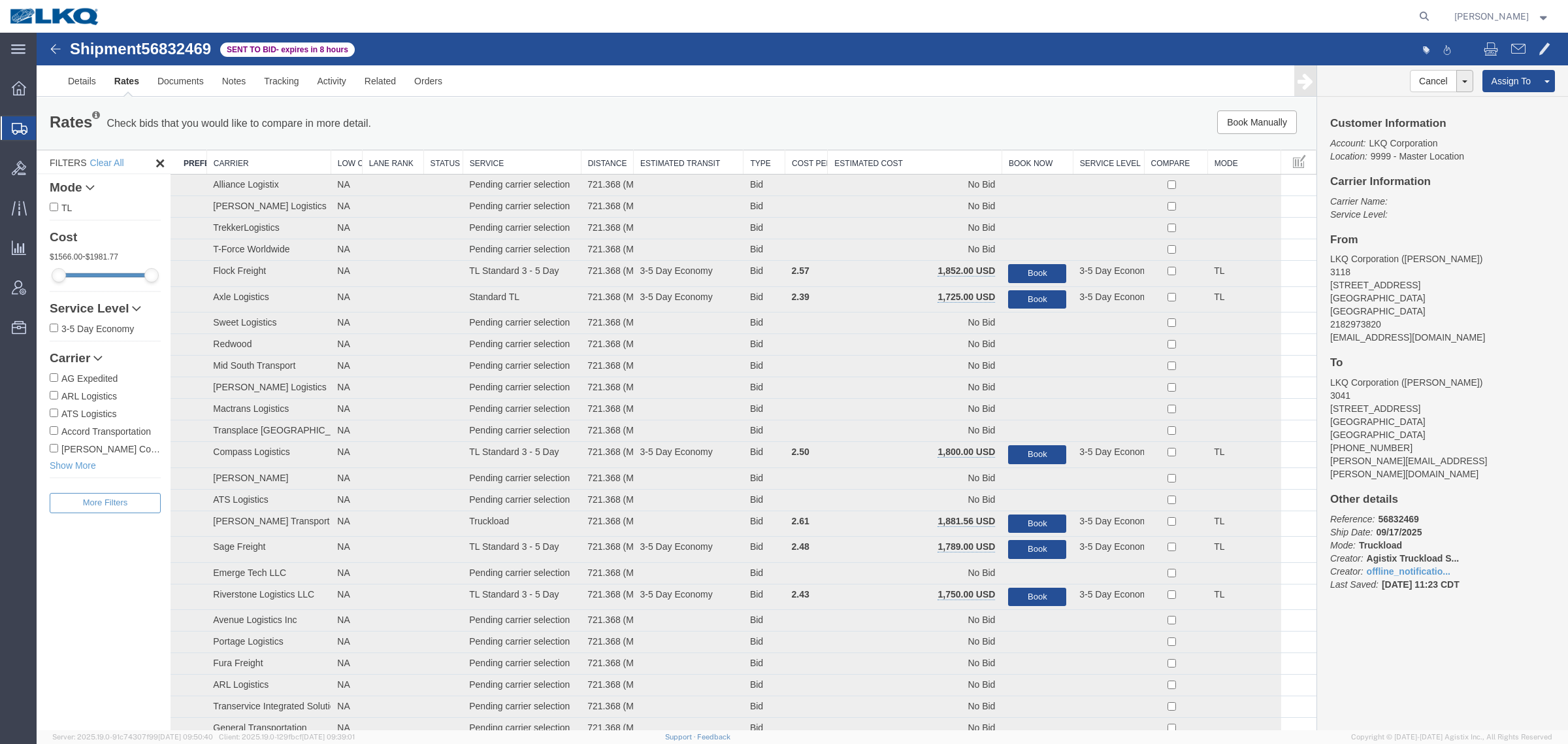
click at [887, 154] on th "Estimated Cost" at bounding box center [914, 162] width 174 height 24
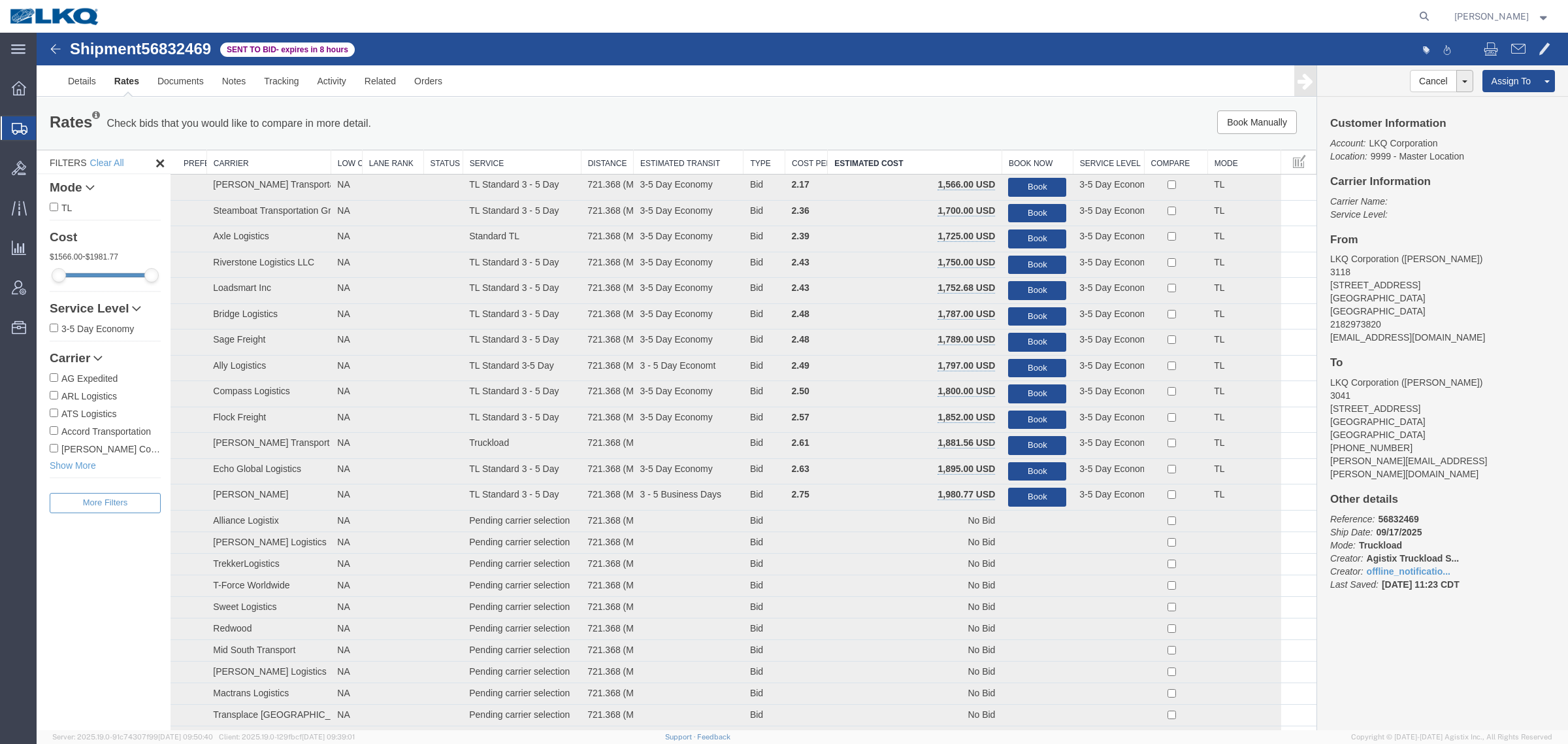
click at [791, 125] on div "Book Manually Pause Continue" at bounding box center [1047, 122] width 530 height 24
click at [628, 117] on div "Rates Check bids that you would like to compare in more detail. Compare Filter" at bounding box center [411, 123] width 743 height 26
click at [614, 117] on div "Rates Check bids that you would like to compare in more detail. Compare Filter" at bounding box center [411, 123] width 743 height 26
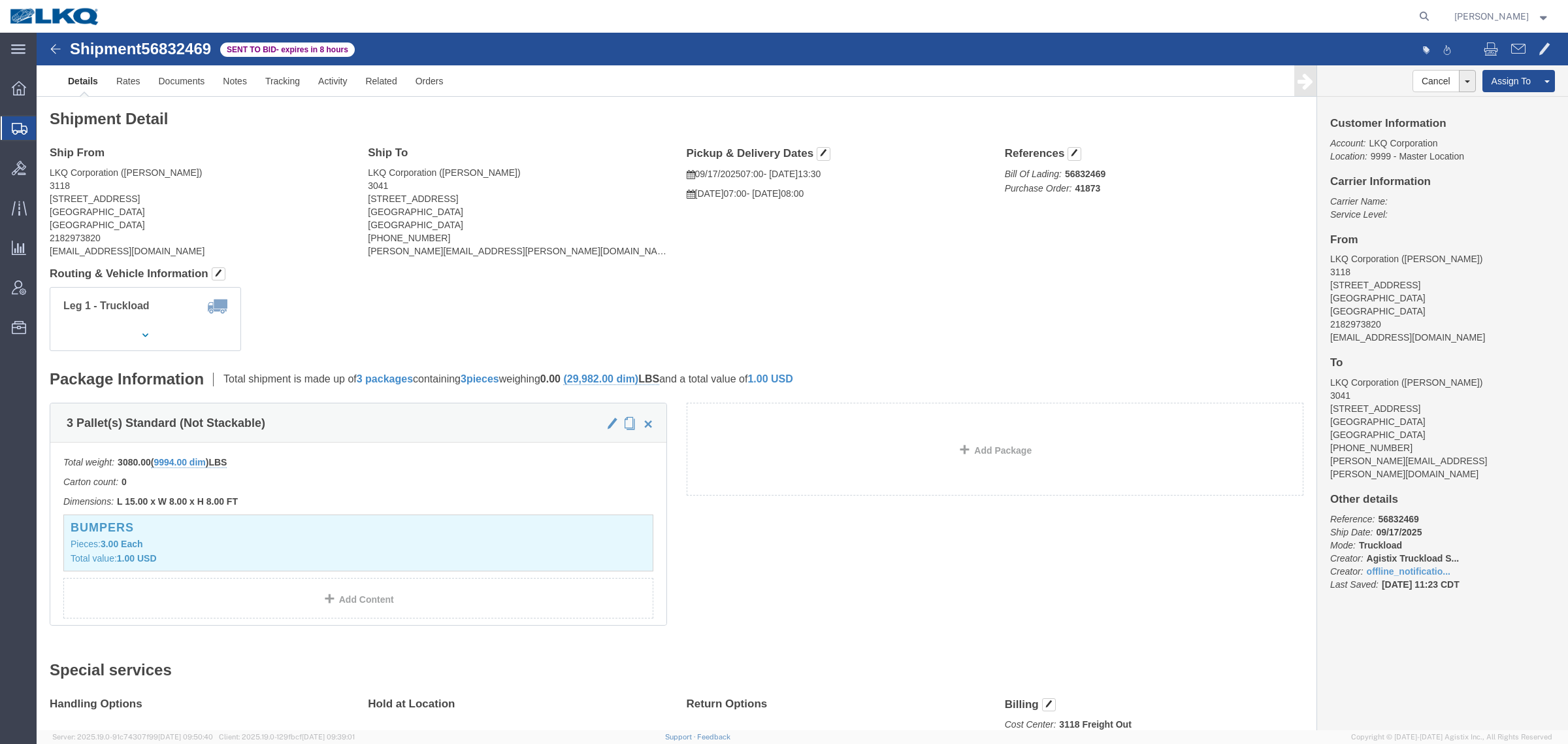
click at [475, 18] on div at bounding box center [772, 17] width 1325 height 33
click h2 "Shipment Detail"
click address "LKQ Corporation ([PERSON_NAME]) 3118 [STREET_ADDRESS] 2182973820 [EMAIL_ADDRESS…"
click div "Shipment Detail Ship From LKQ Corporation ([PERSON_NAME]) 3118 [STREET_ADDRESS]…"
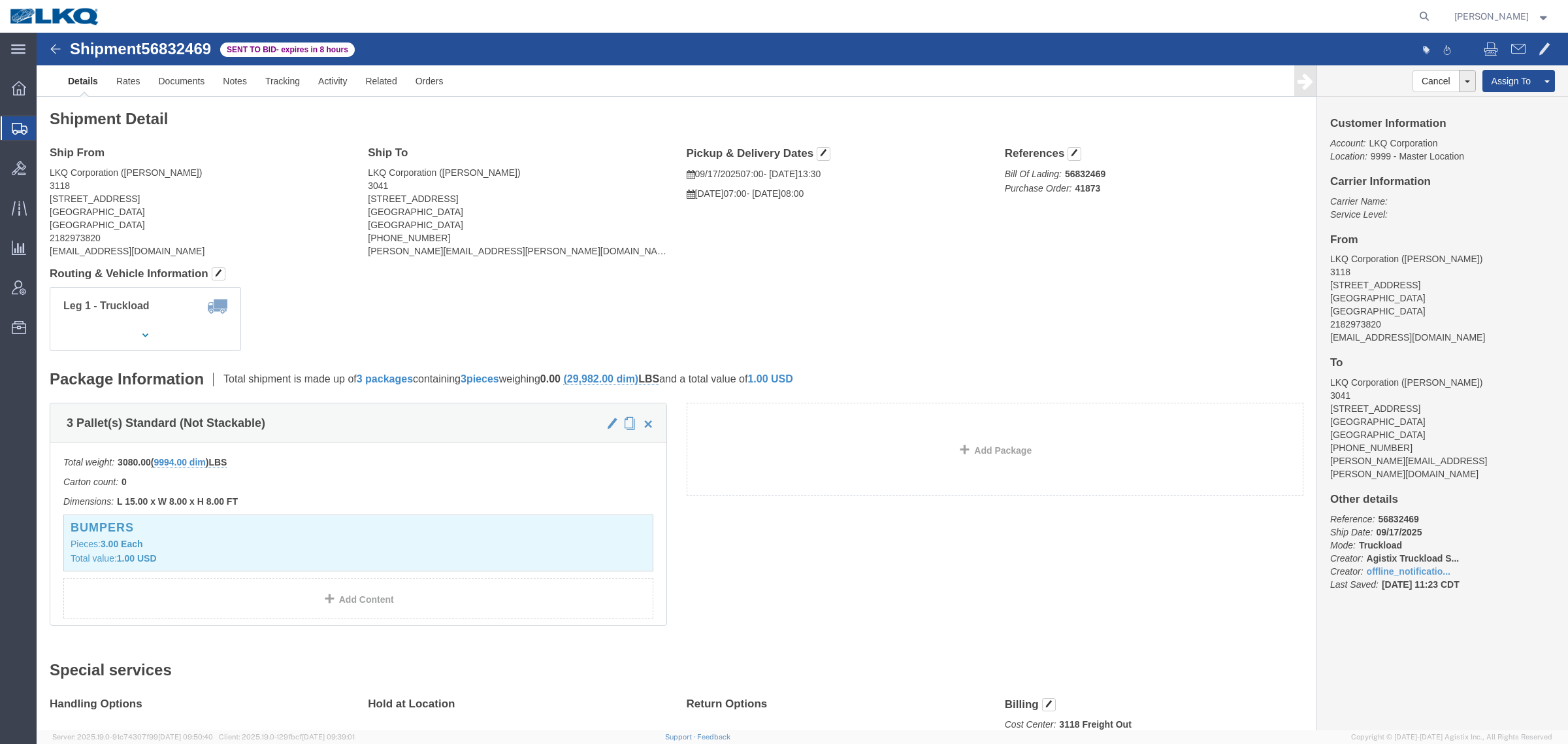
drag, startPoint x: 612, startPoint y: 92, endPoint x: 974, endPoint y: 210, distance: 380.7
click div "Shipment Detail Ship From LKQ Corporation (Mark Tabor) 3118 2110 South10TH Stre…"
click h4 "Ship To"
drag, startPoint x: 576, startPoint y: 86, endPoint x: 1056, endPoint y: 242, distance: 504.7
click div "Shipment Detail Ship From LKQ Corporation (Mark Tabor) 3118 2110 South10TH Stre…"
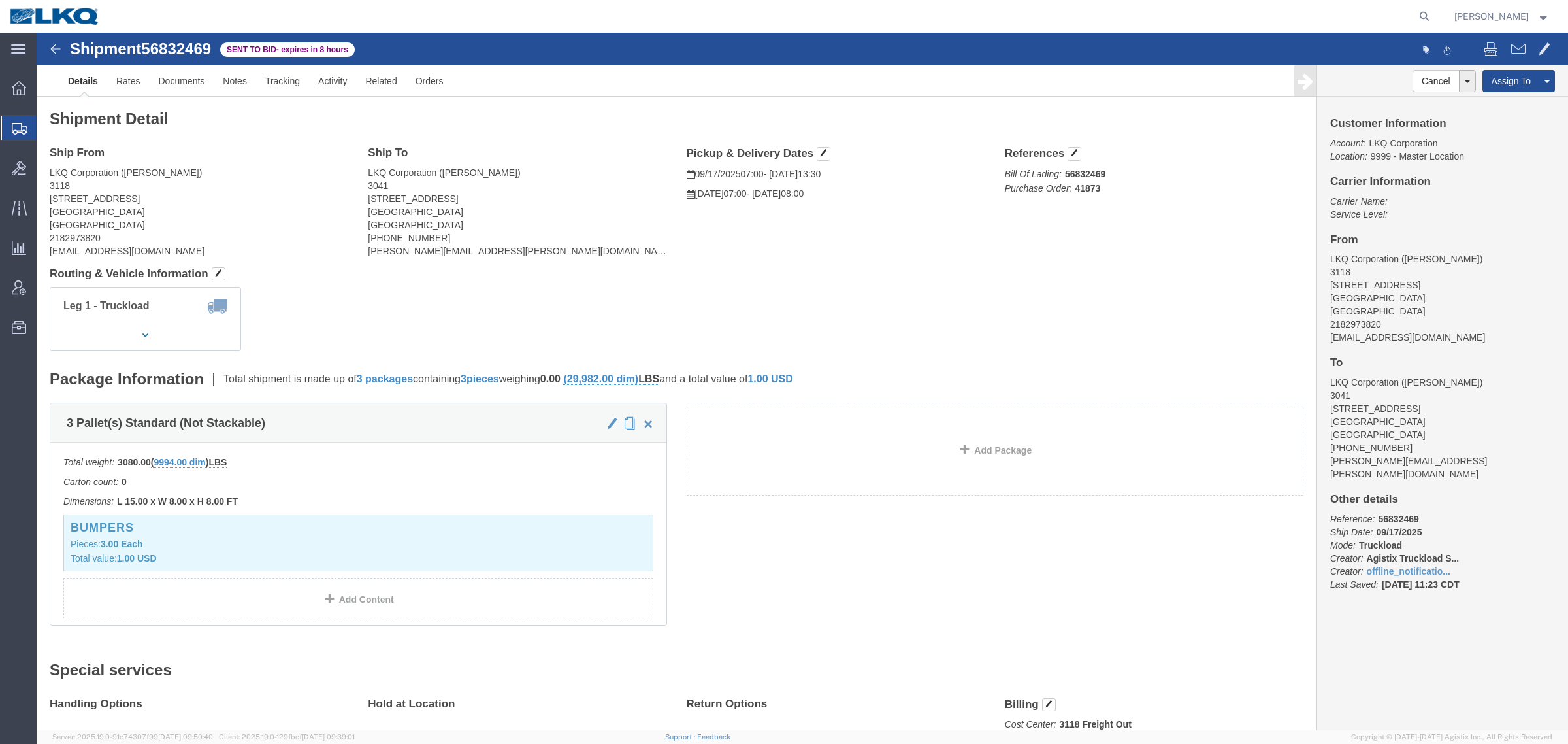
click div "Ship From LKQ Corporation (Mark Tabor) 3118 2110 South10TH Street Brainerd, MN …"
drag, startPoint x: 614, startPoint y: 99, endPoint x: 1029, endPoint y: 193, distance: 425.5
click div "Shipment Detail Ship From LKQ Corporation (Mark Tabor) 3118 2110 South10TH Stre…"
click div "Ship From LKQ Corporation (Mark Tabor) 3118 2110 South10TH Street Brainerd, MN …"
drag, startPoint x: 612, startPoint y: 90, endPoint x: 1190, endPoint y: 206, distance: 589.5
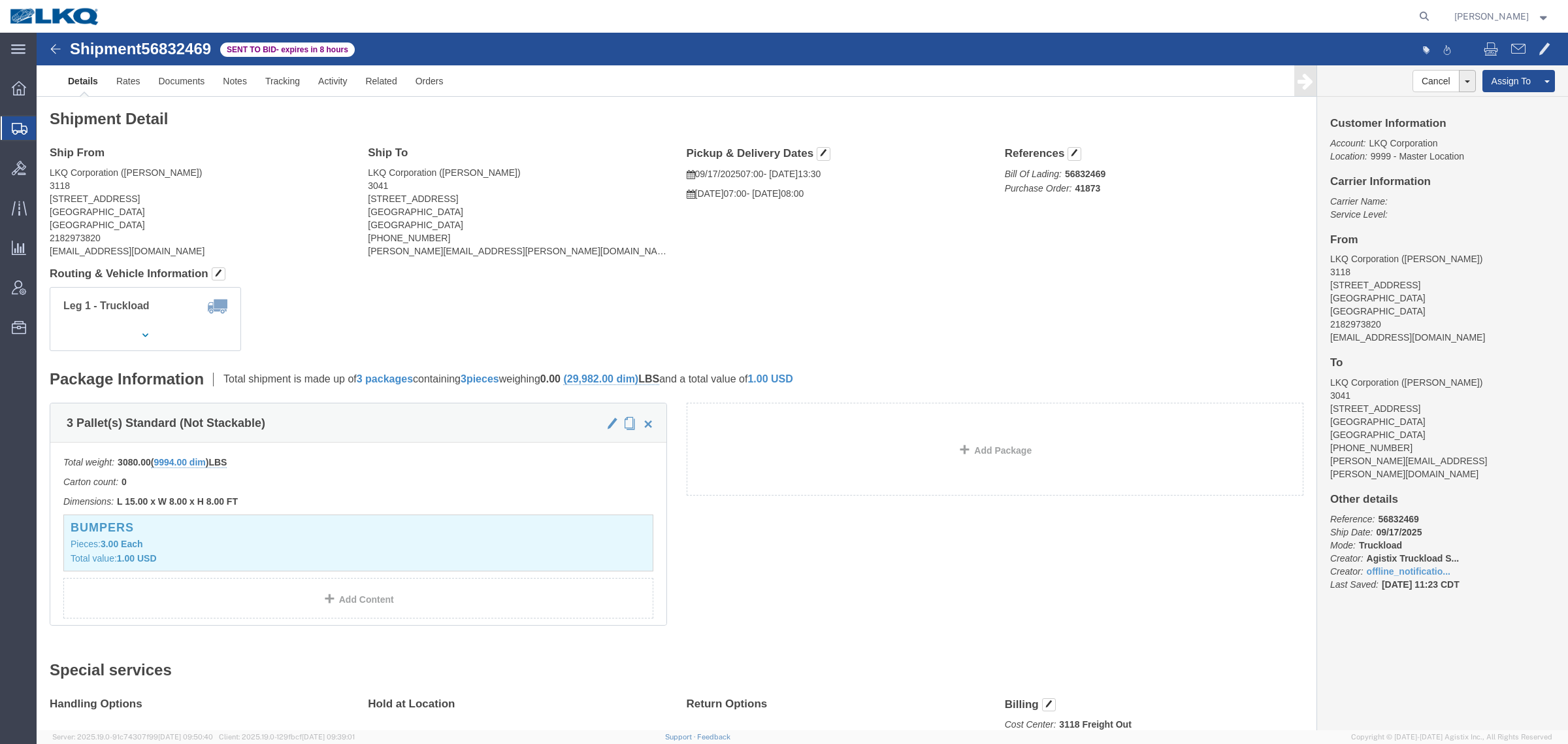
click div "Shipment Detail Ship From LKQ Corporation (Mark Tabor) 3118 2110 South10TH Stre…"
drag, startPoint x: 1084, startPoint y: 210, endPoint x: 863, endPoint y: 196, distance: 221.4
click div "Ship From LKQ Corporation (Mark Tabor) 3118 2110 South10TH Street Brainerd, MN …"
drag, startPoint x: 591, startPoint y: 92, endPoint x: 1061, endPoint y: 224, distance: 488.2
click div "Shipment Detail Ship From LKQ Corporation (Mark Tabor) 3118 2110 South10TH Stre…"
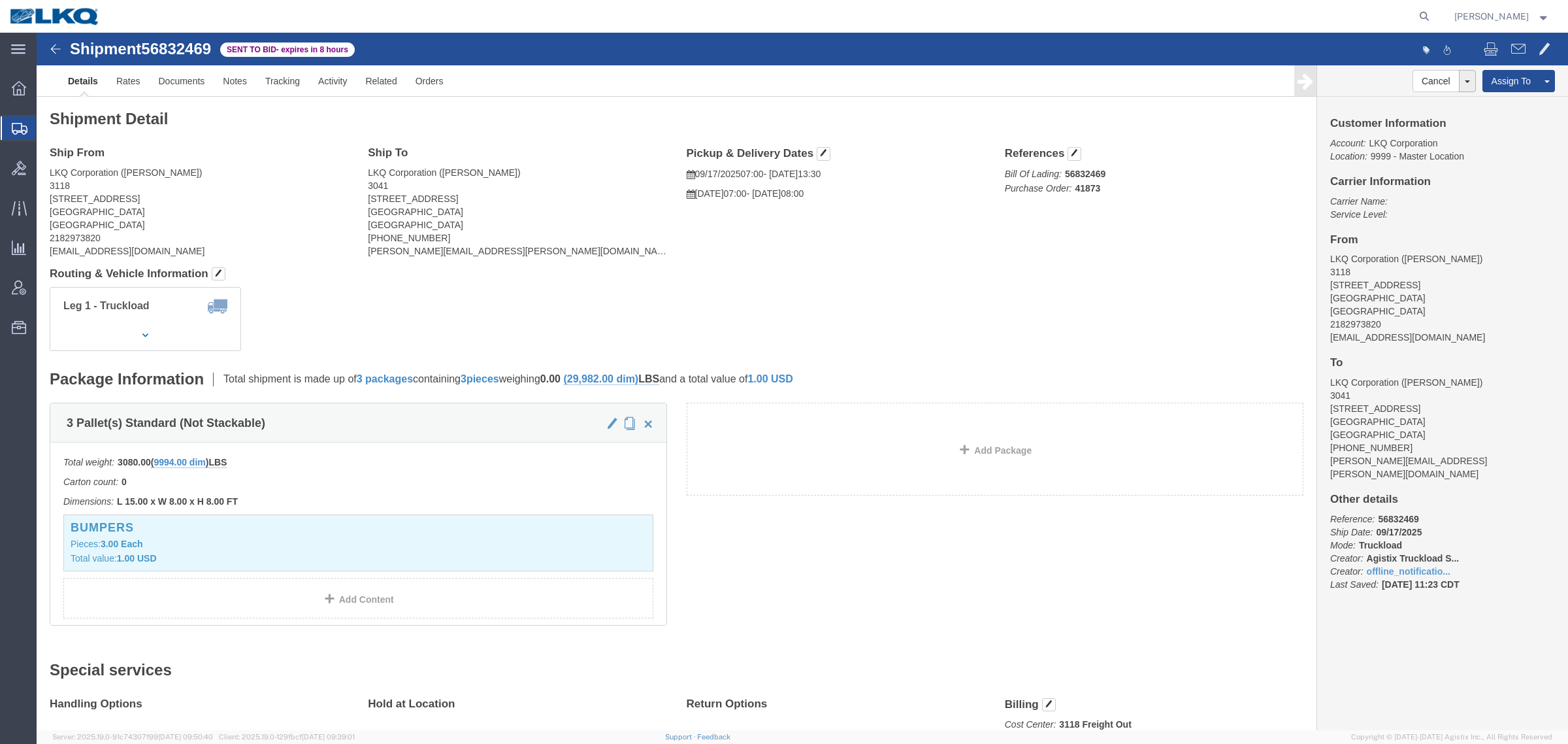
click div "Ship From LKQ Corporation (Mark Tabor) 3118 2110 South10TH Street Brainerd, MN …"
drag, startPoint x: 687, startPoint y: 112, endPoint x: 1082, endPoint y: 217, distance: 408.7
click div "Shipment Detail Ship From LKQ Corporation (Mark Tabor) 3118 2110 South10TH Stre…"
click div "Ship From LKQ Corporation (Mark Tabor) 3118 2110 South10TH Street Brainerd, MN …"
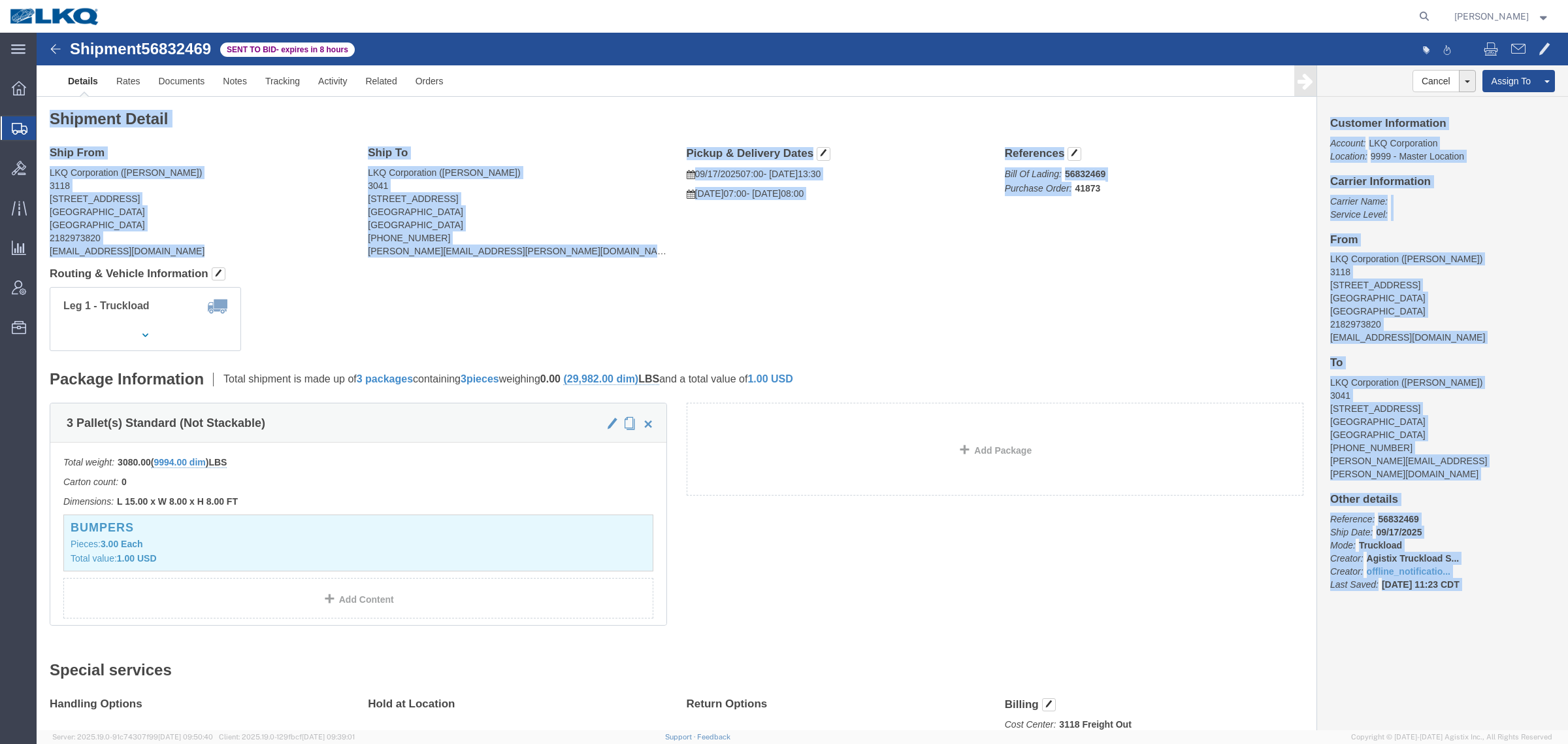
drag, startPoint x: 888, startPoint y: 122, endPoint x: 1130, endPoint y: 197, distance: 253.4
click form "Shipment 56832469 Sent to Bid - expires in 8 hours Details Rates Documents Note…"
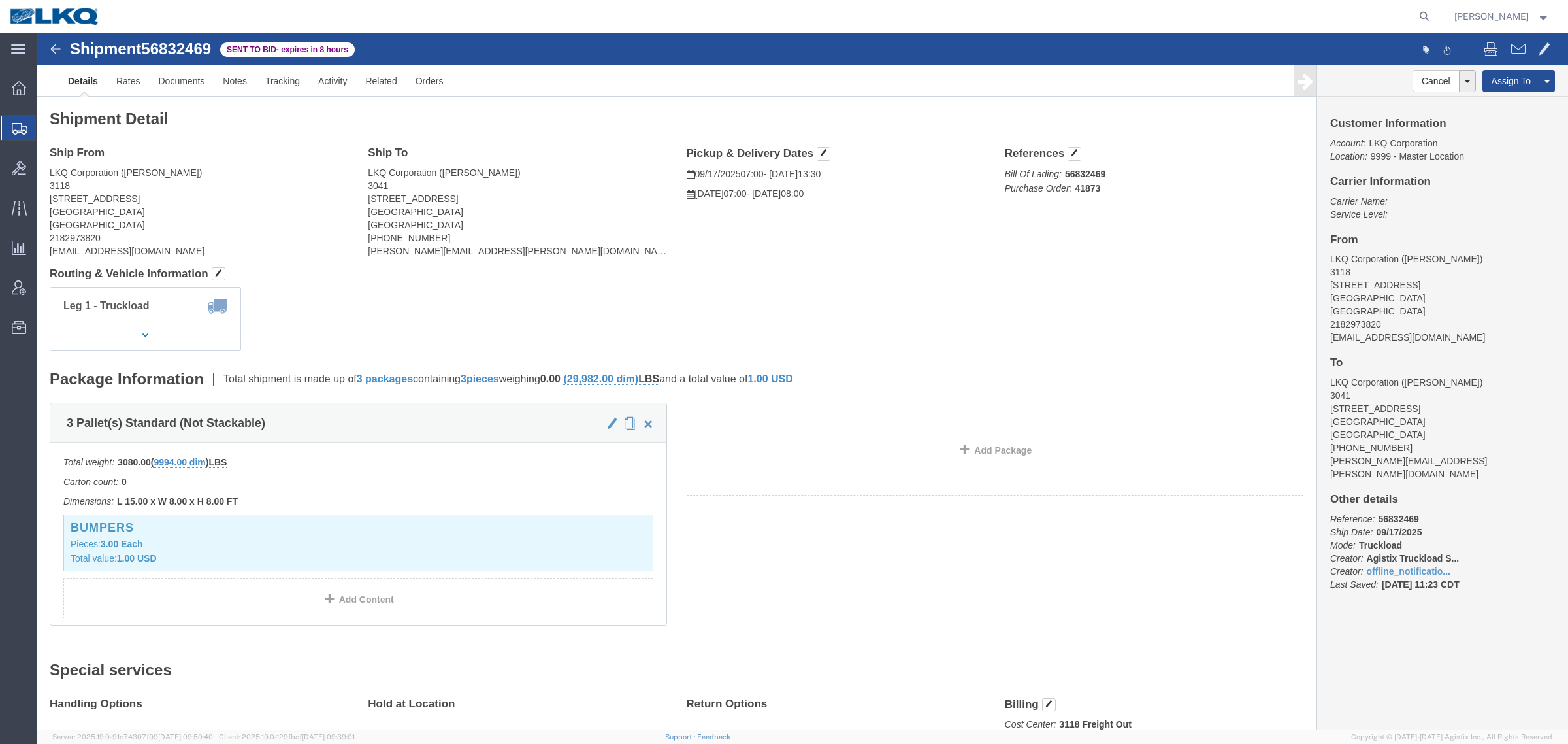
click div "Ship From LKQ Corporation (Mark Tabor) 3118 2110 South10TH Street Brainerd, MN …"
click link "Rates"
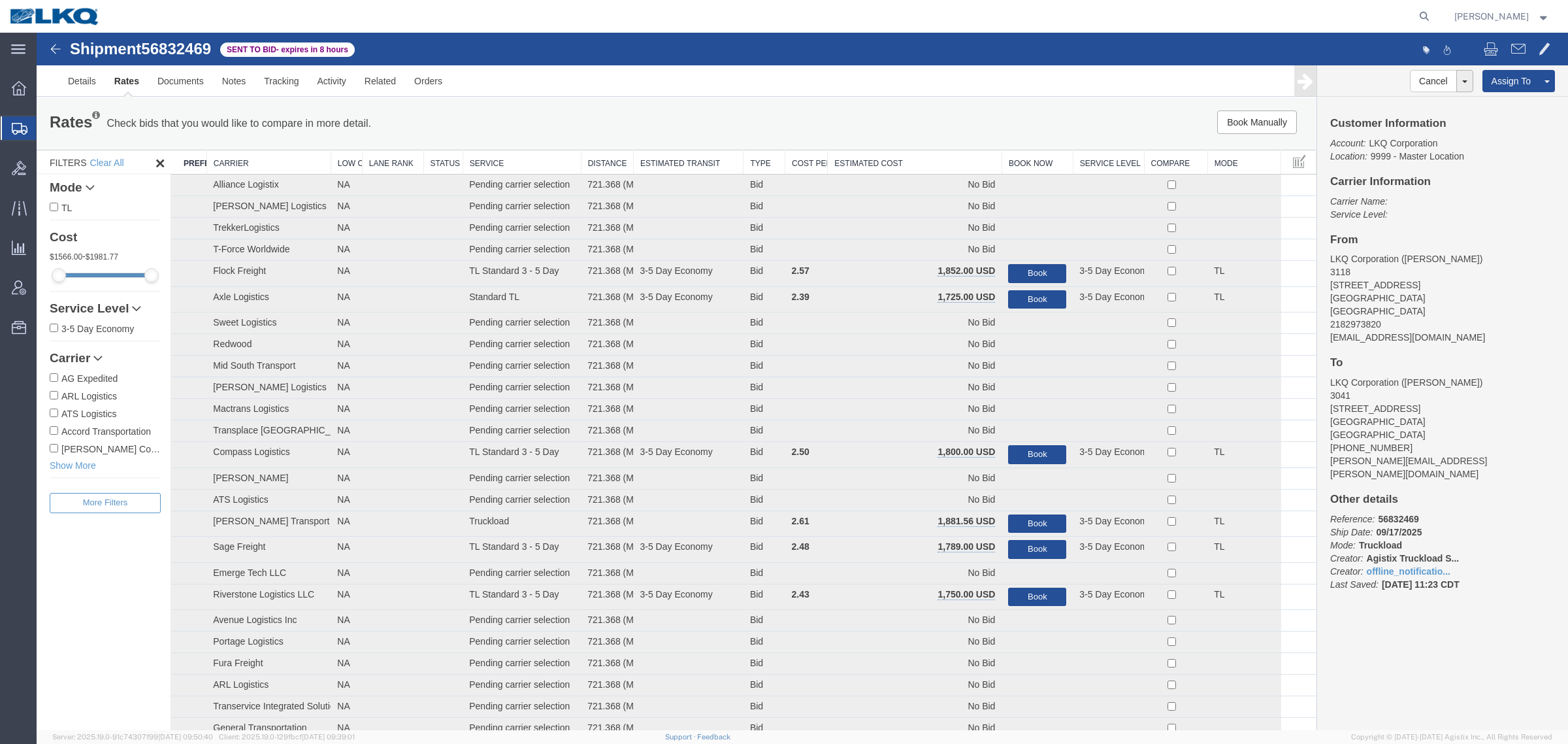
click at [898, 161] on th "Estimated Cost" at bounding box center [914, 162] width 174 height 24
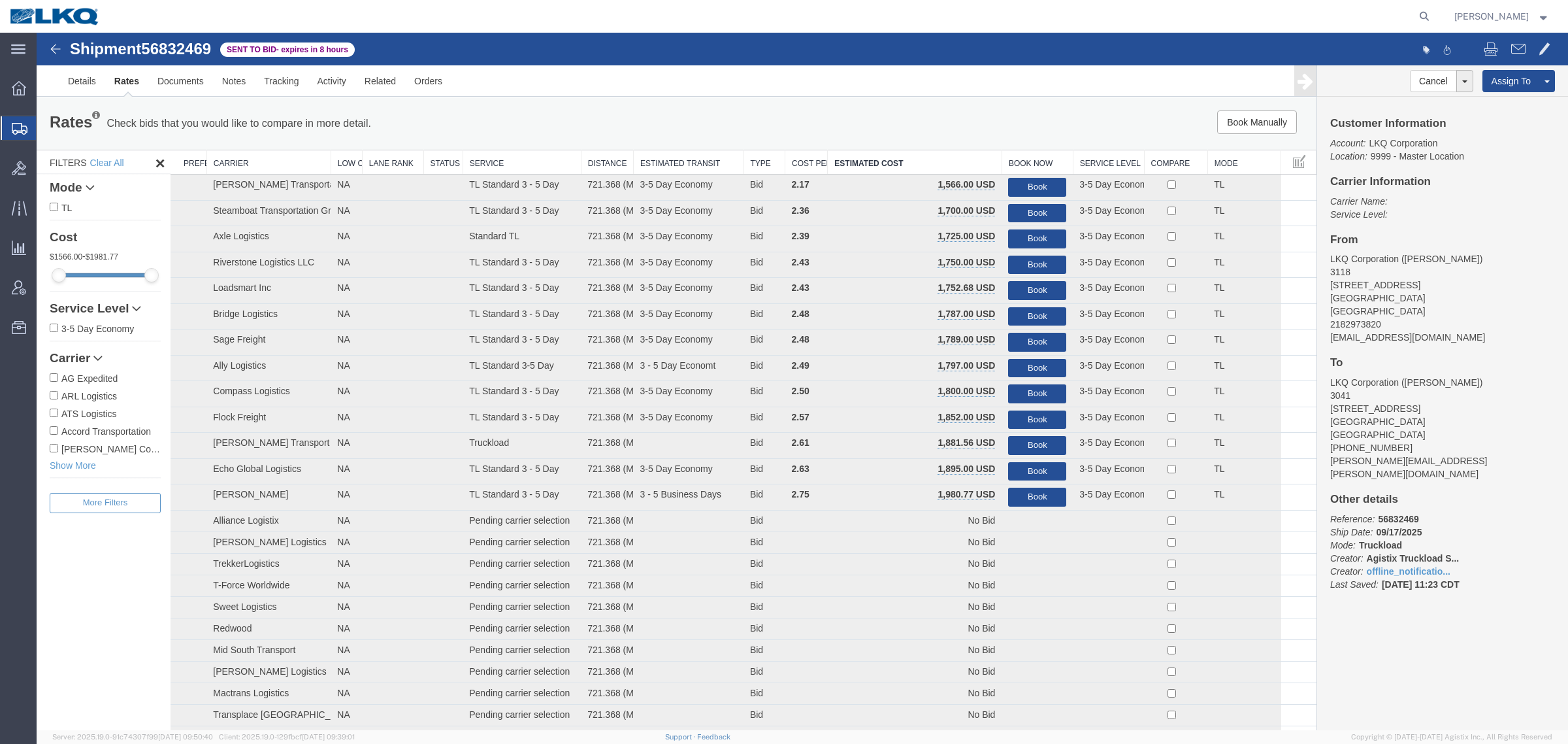
click at [882, 132] on div "Book Manually Pause Continue" at bounding box center [1047, 122] width 530 height 24
click at [174, 47] on span "56832469" at bounding box center [176, 48] width 70 height 17
copy span "56832469"
drag, startPoint x: 875, startPoint y: 122, endPoint x: 867, endPoint y: 126, distance: 8.9
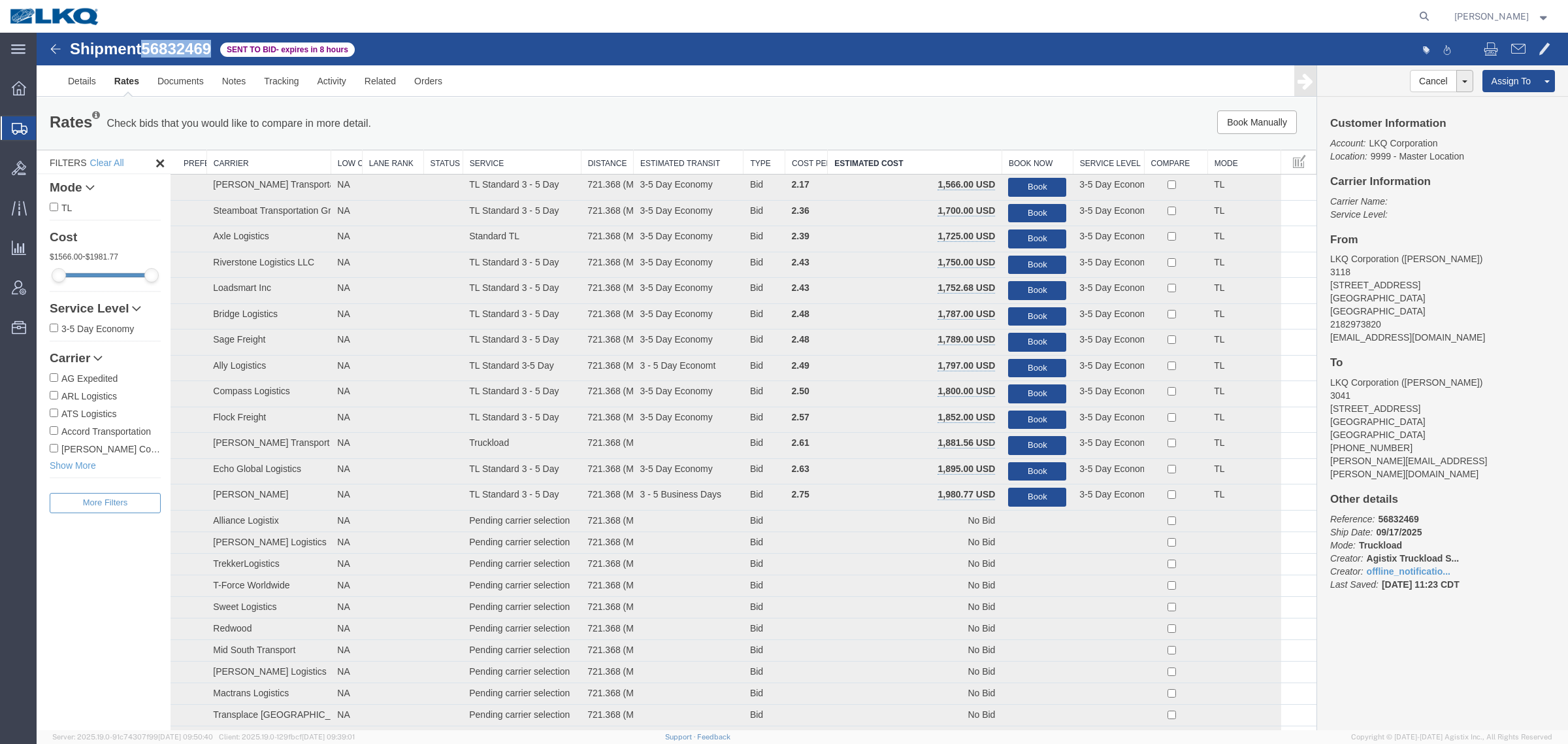
click at [875, 122] on div "Book Manually Pause Continue" at bounding box center [1047, 122] width 530 height 24
click at [63, 79] on link "Details" at bounding box center [82, 81] width 47 height 31
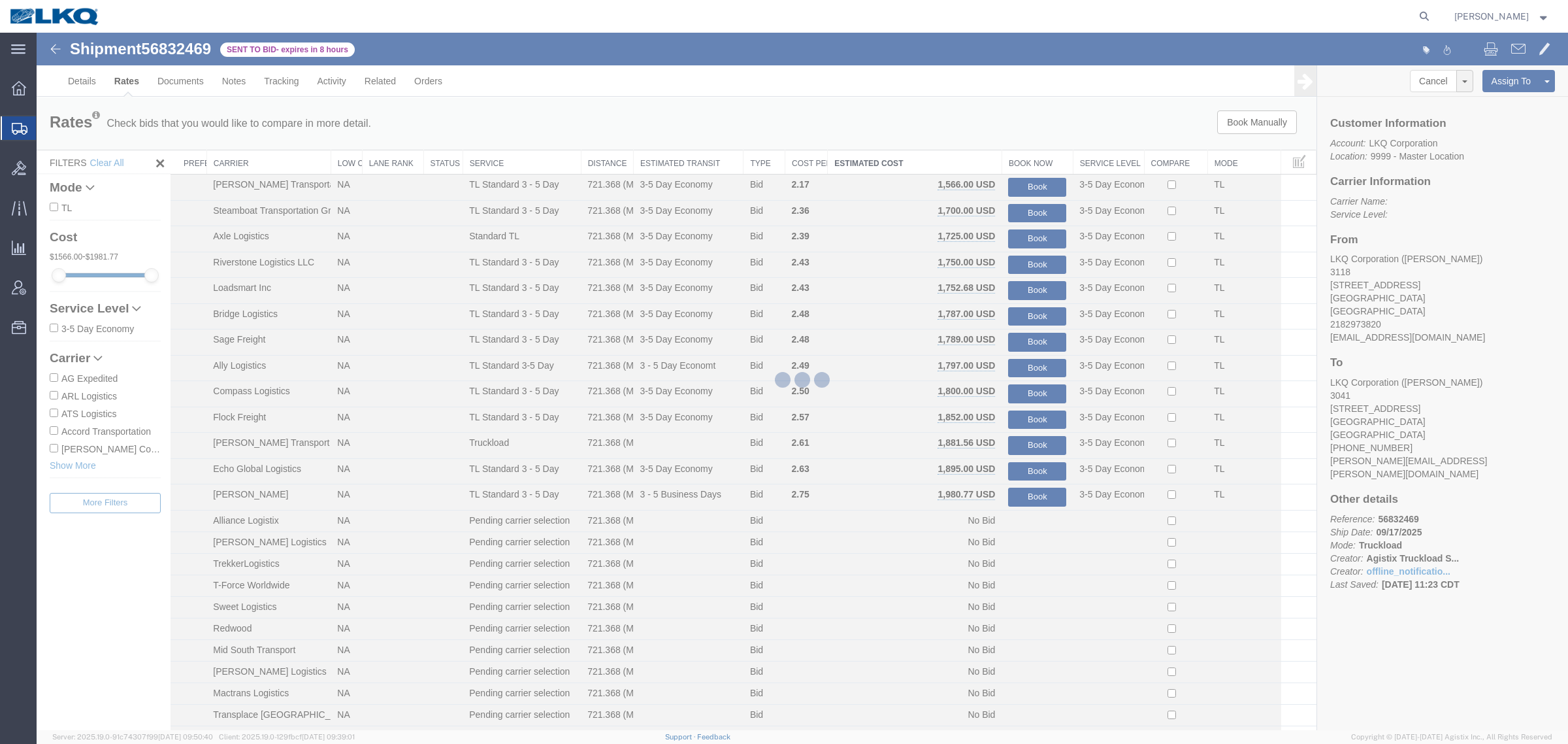
click at [63, 79] on div at bounding box center [802, 382] width 1531 height 697
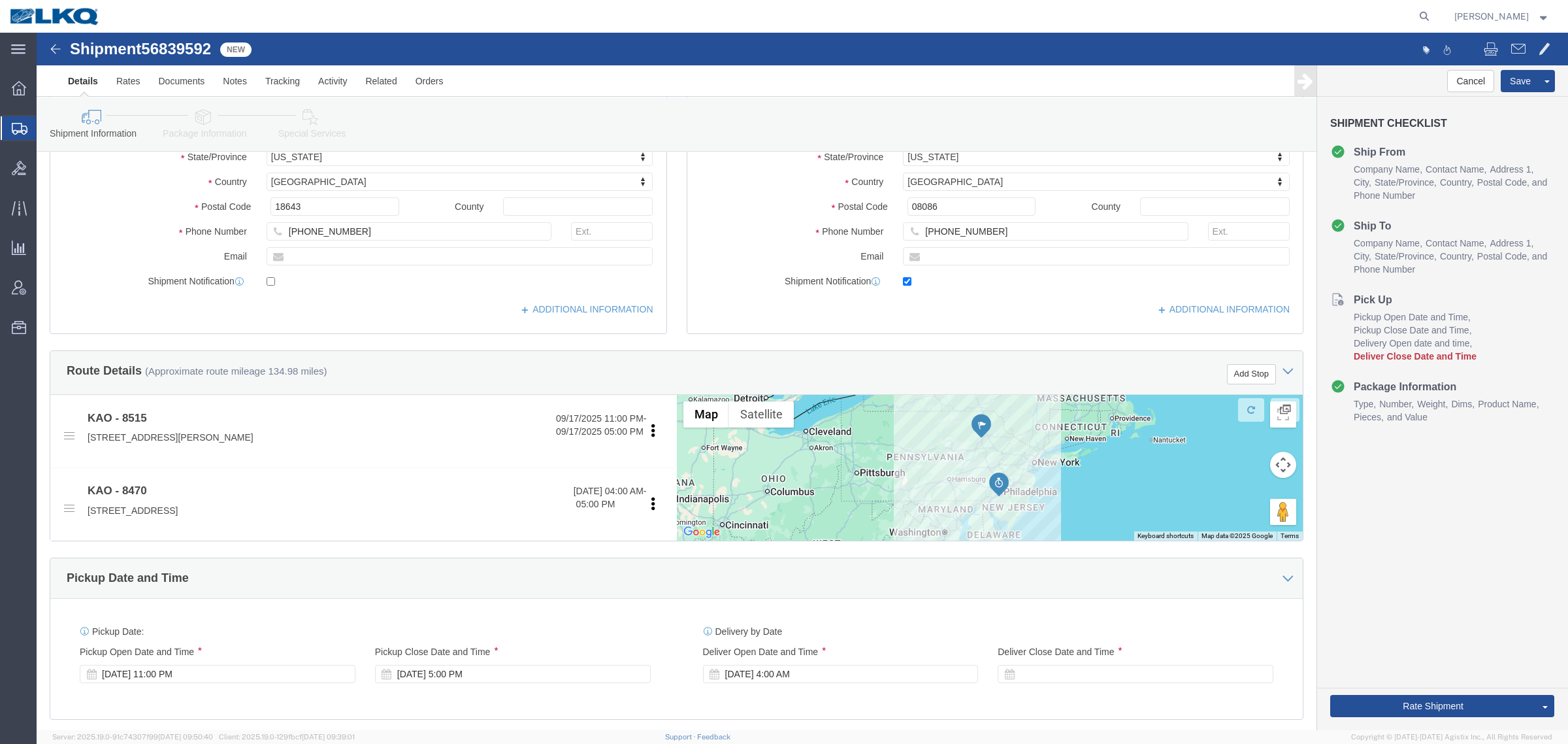
select select "30588"
select select "30578"
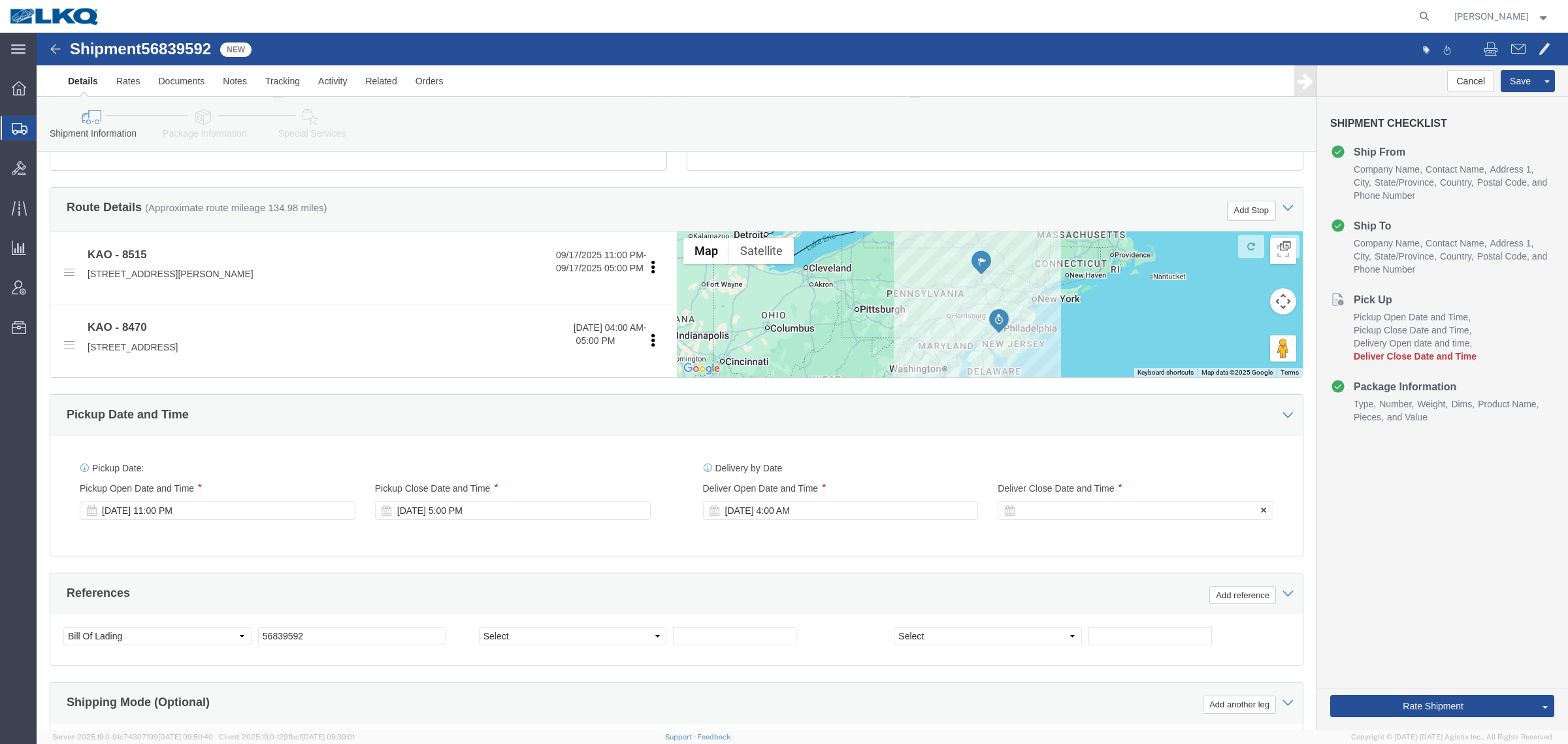
click div
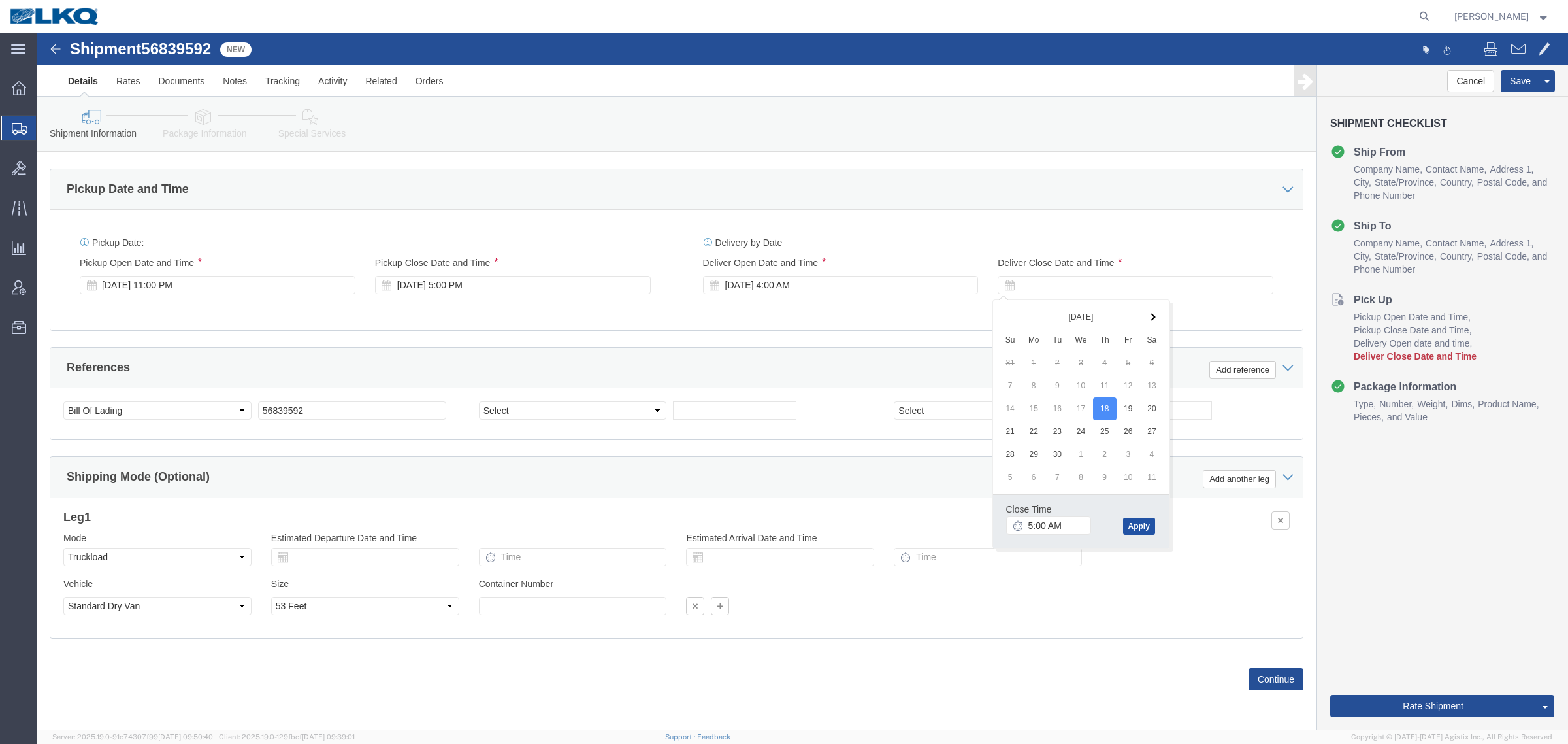
click button "Apply"
click div "Select Account Type Activity ID Airline Appointment Number ASN Batch Request # …"
click div "References Add reference"
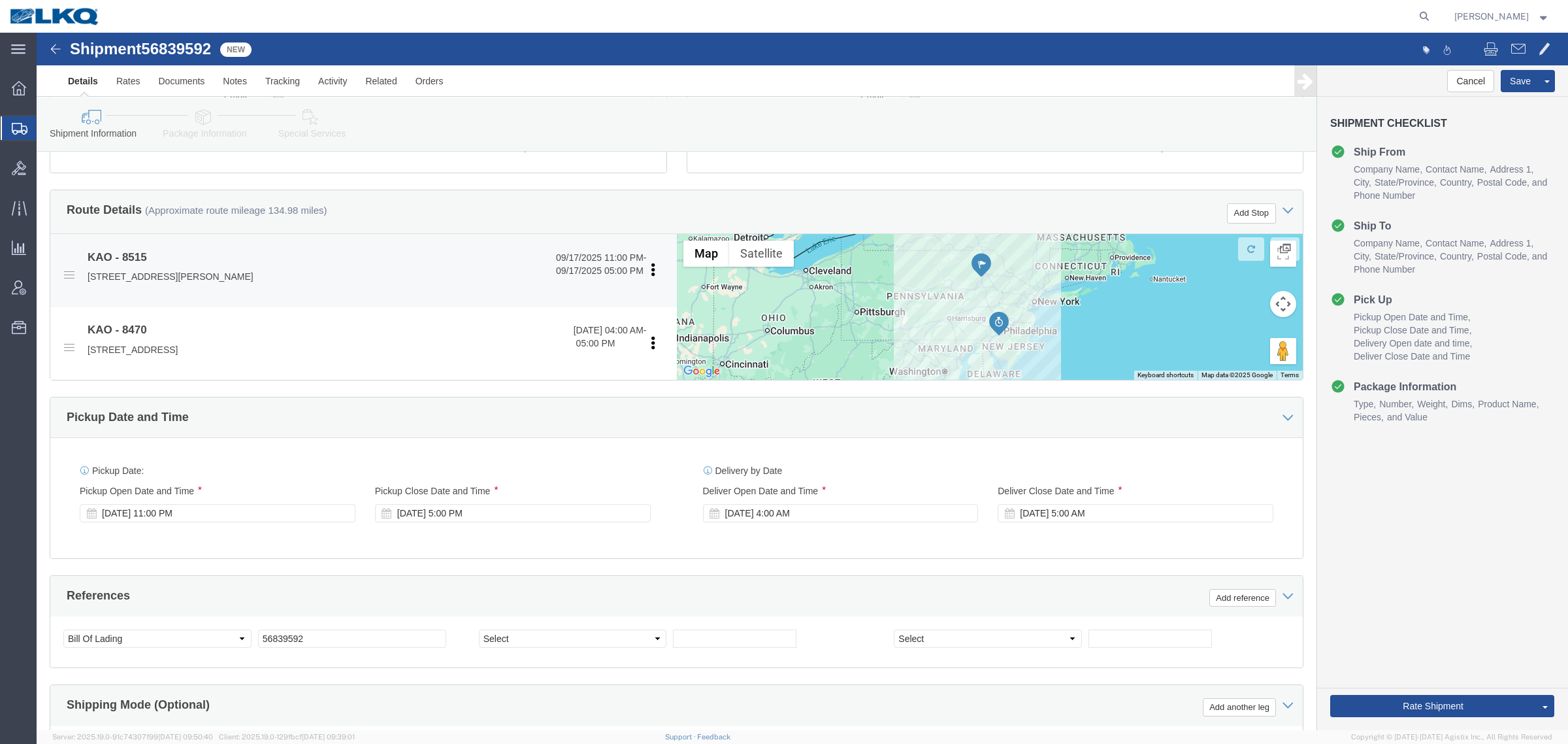
scroll to position [393, 0]
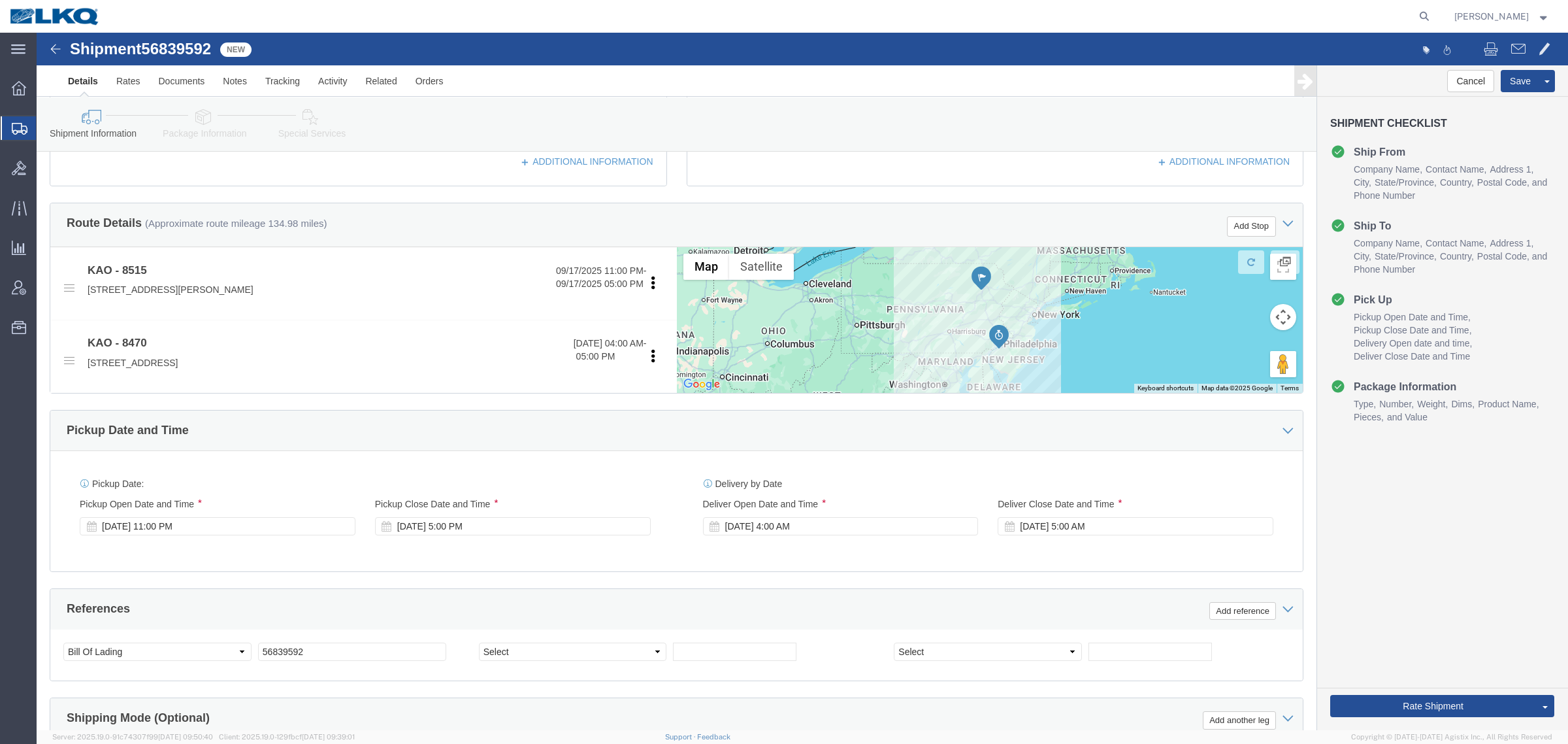
click span "56839592"
copy span "56839592"
click div "Shipment 56839592 New Details Rates Documents Notes Tracking Activity Related O…"
click link "Notes"
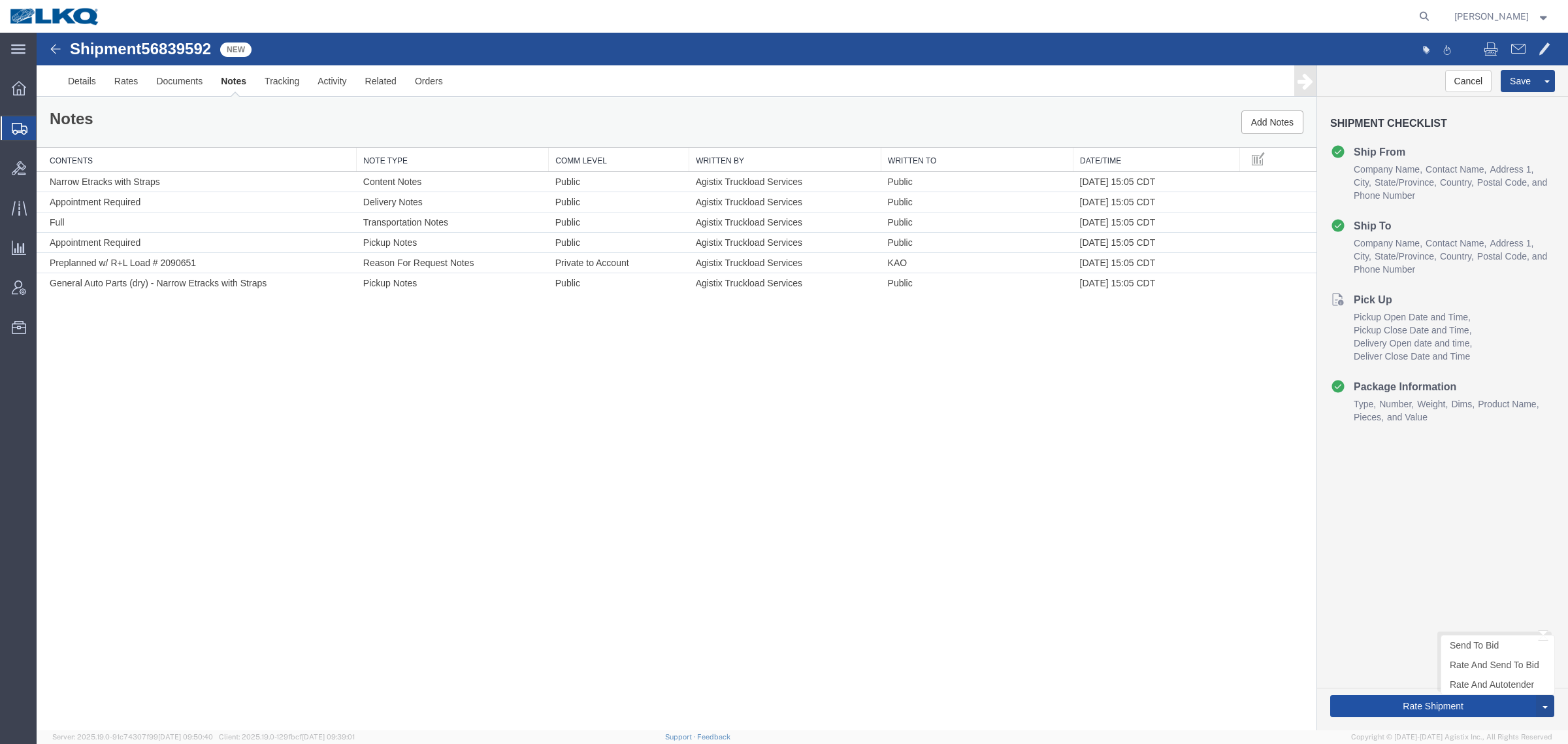
click at [1456, 699] on button "Rate Shipment" at bounding box center [1432, 705] width 205 height 22
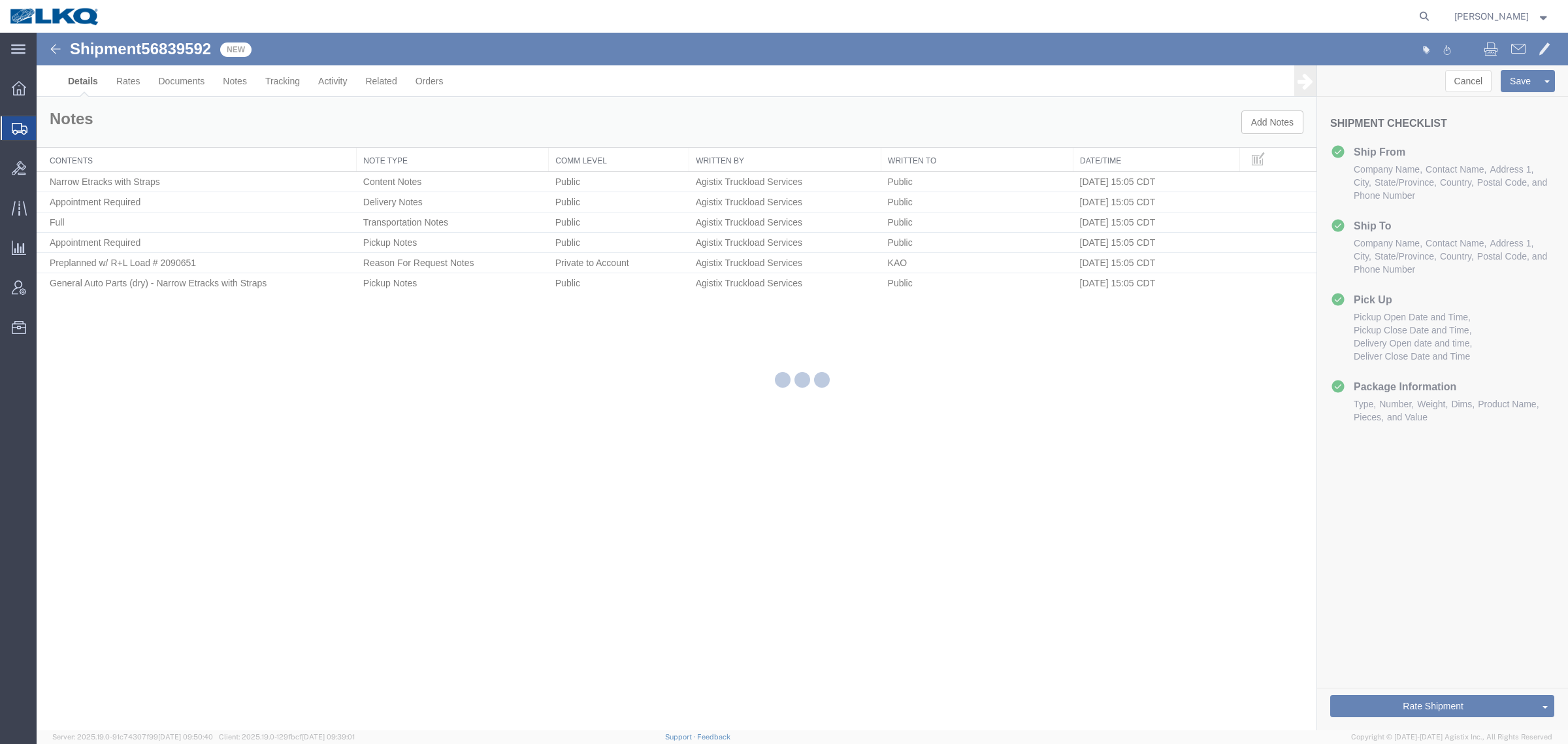
select select "30588"
select select "30578"
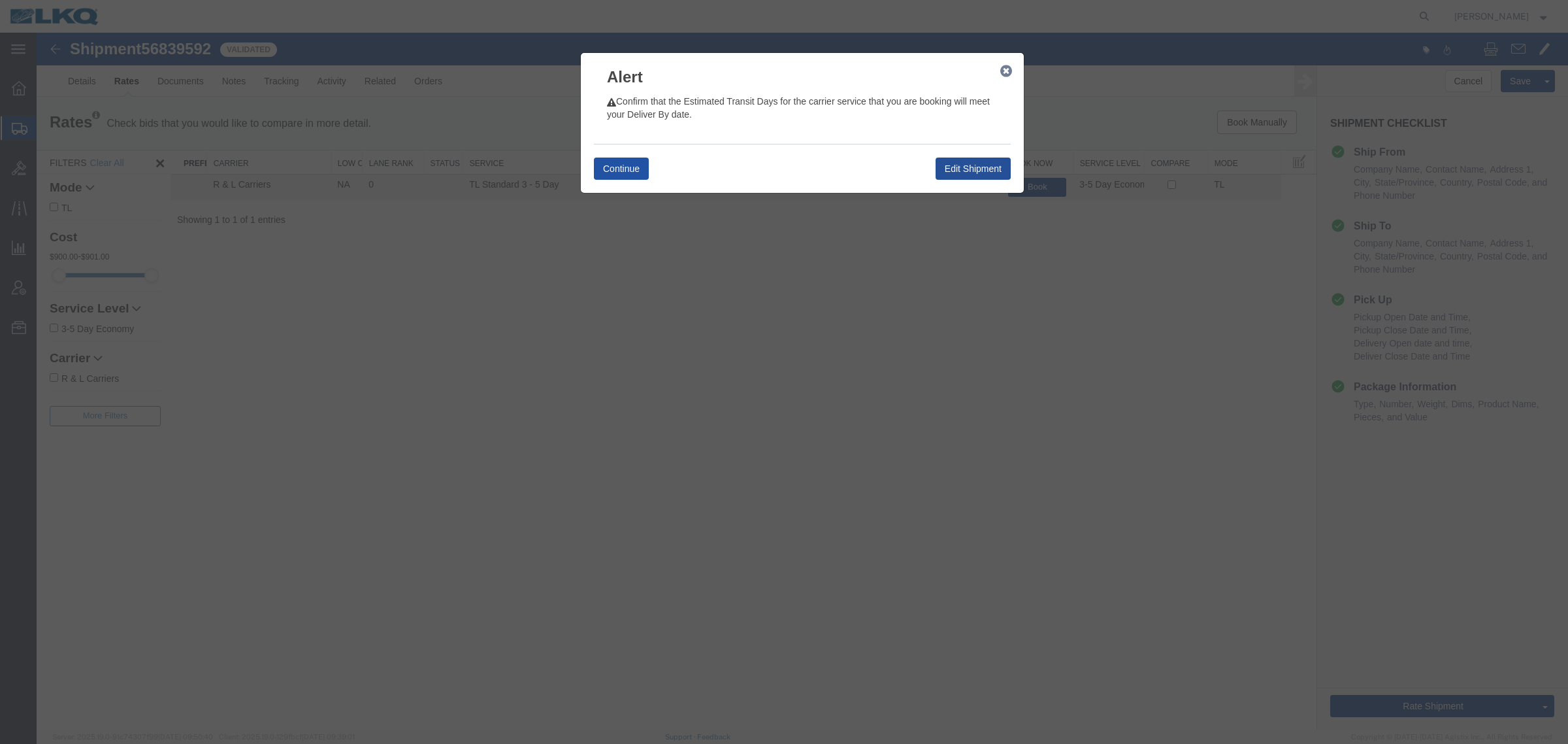
click at [630, 164] on button "Continue" at bounding box center [621, 169] width 55 height 22
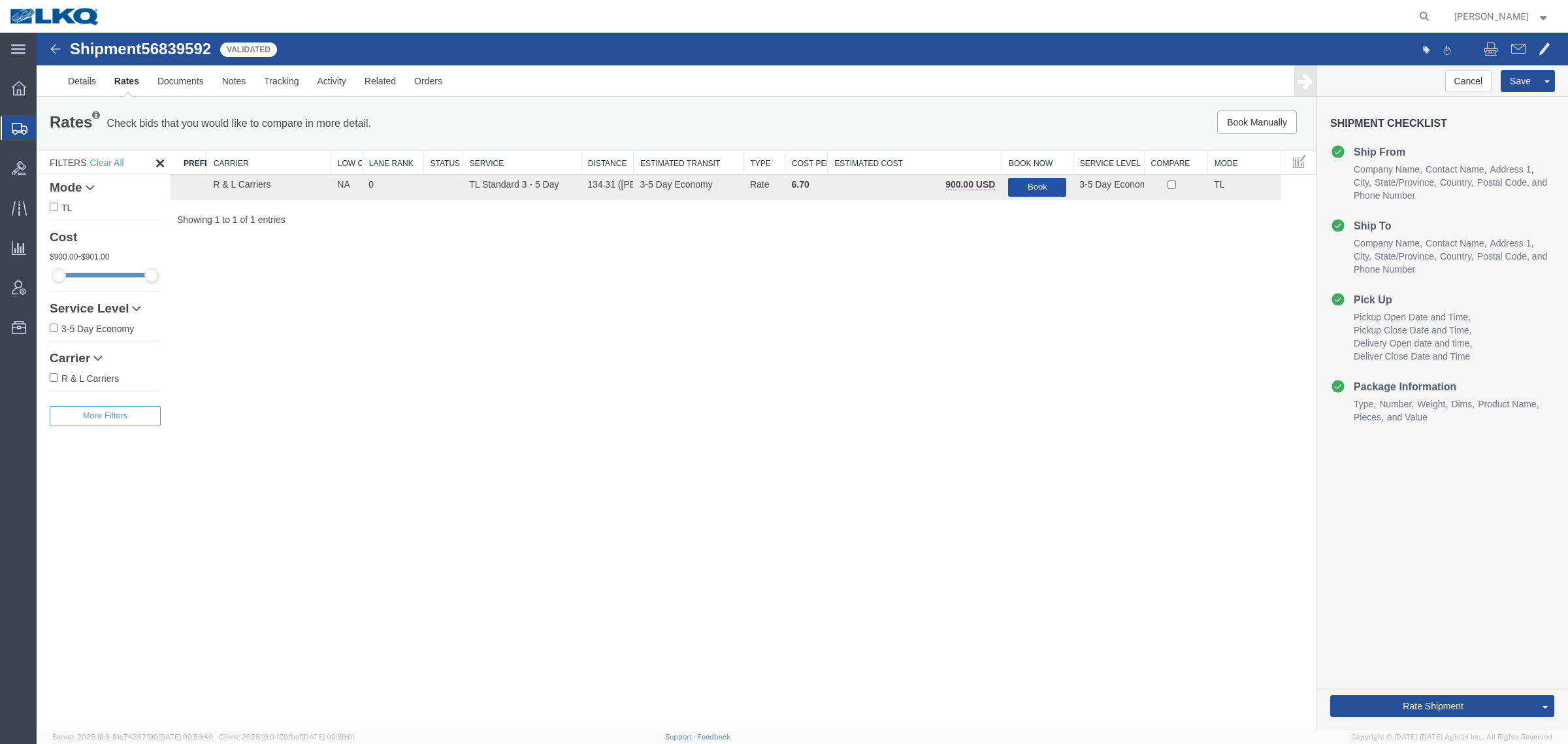
click at [1030, 187] on button "Book" at bounding box center [1036, 187] width 58 height 19
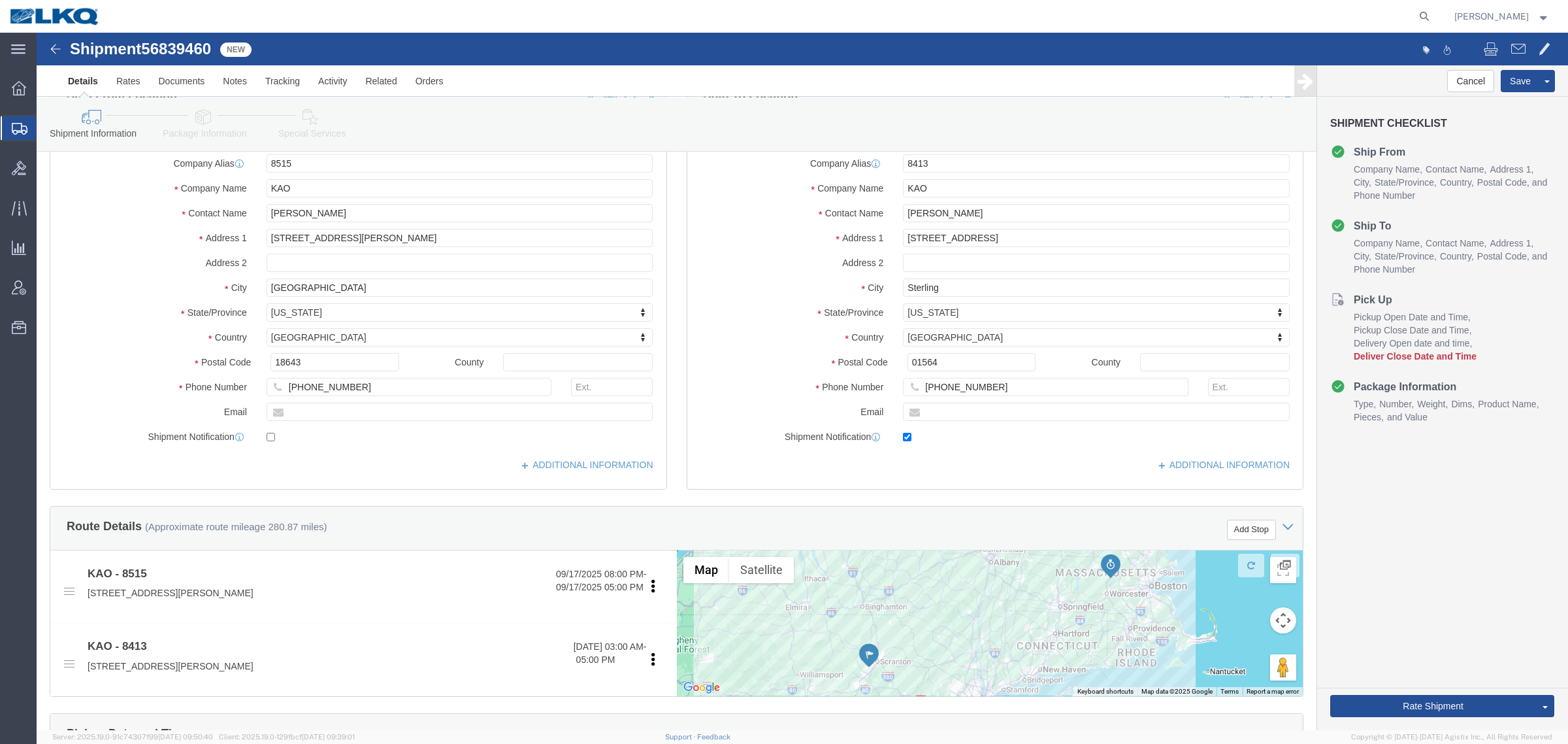
scroll to position [245, 0]
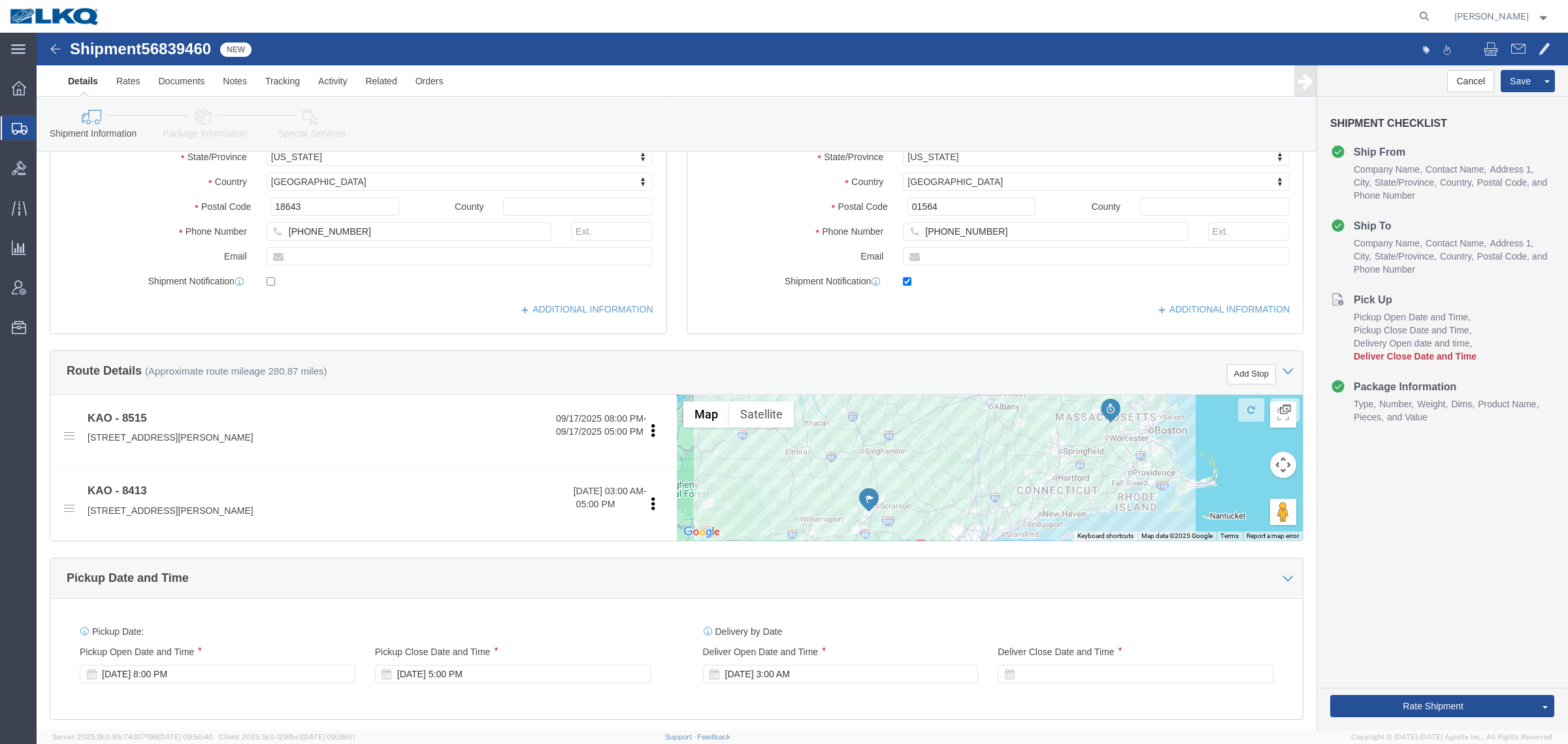
select select "30588"
select select "30530"
click link "Notes"
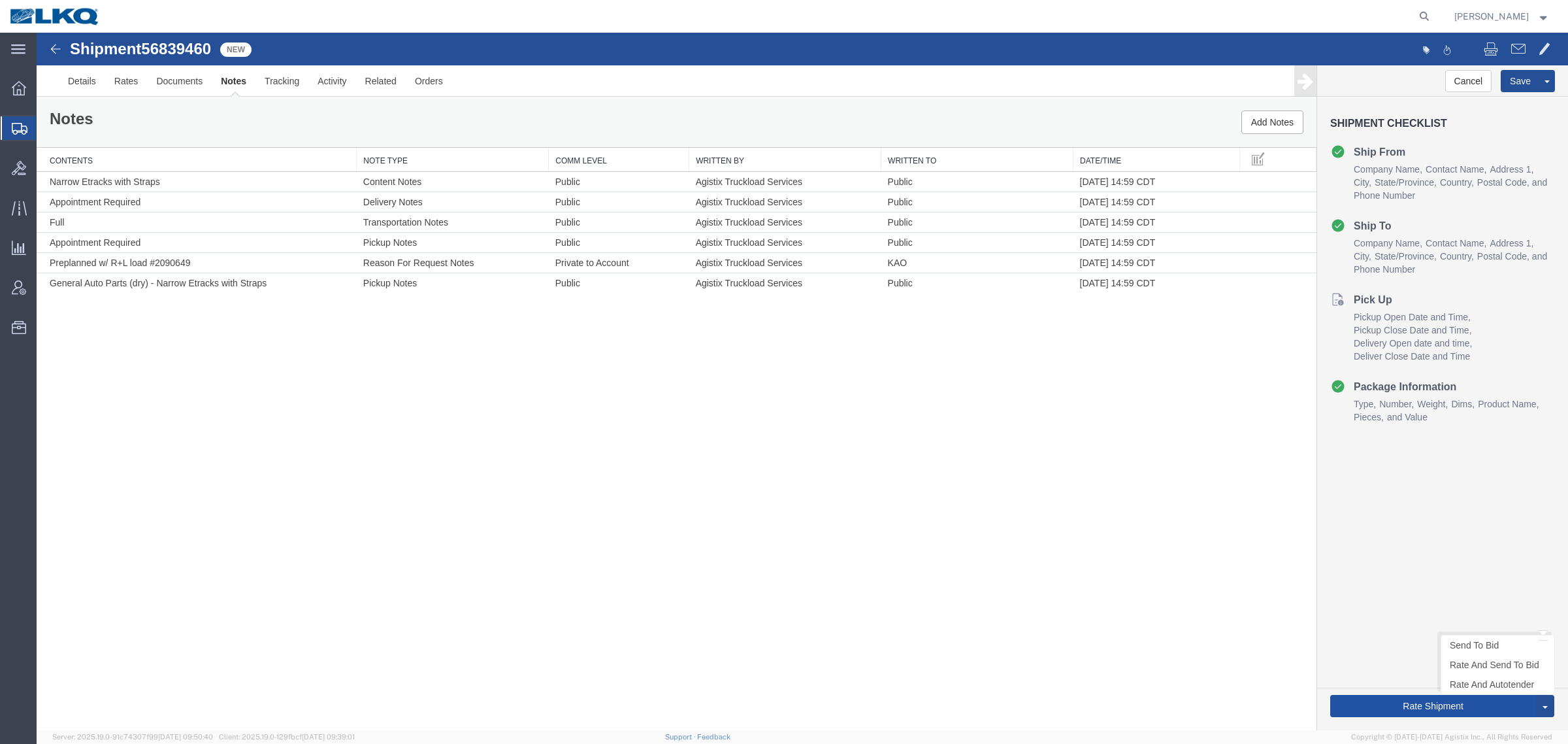
click at [1437, 701] on button "Rate Shipment" at bounding box center [1432, 705] width 205 height 22
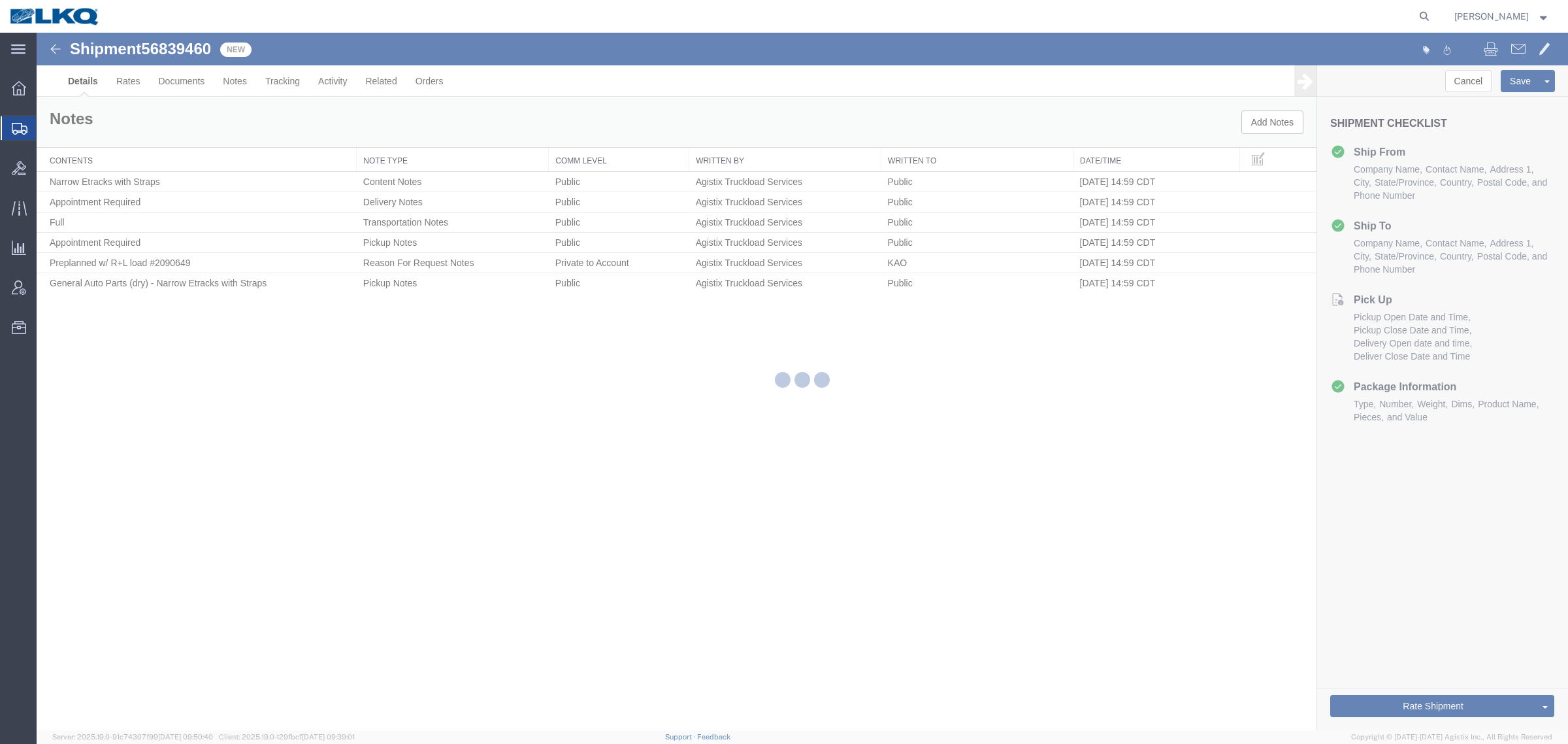
select select "30588"
select select "30530"
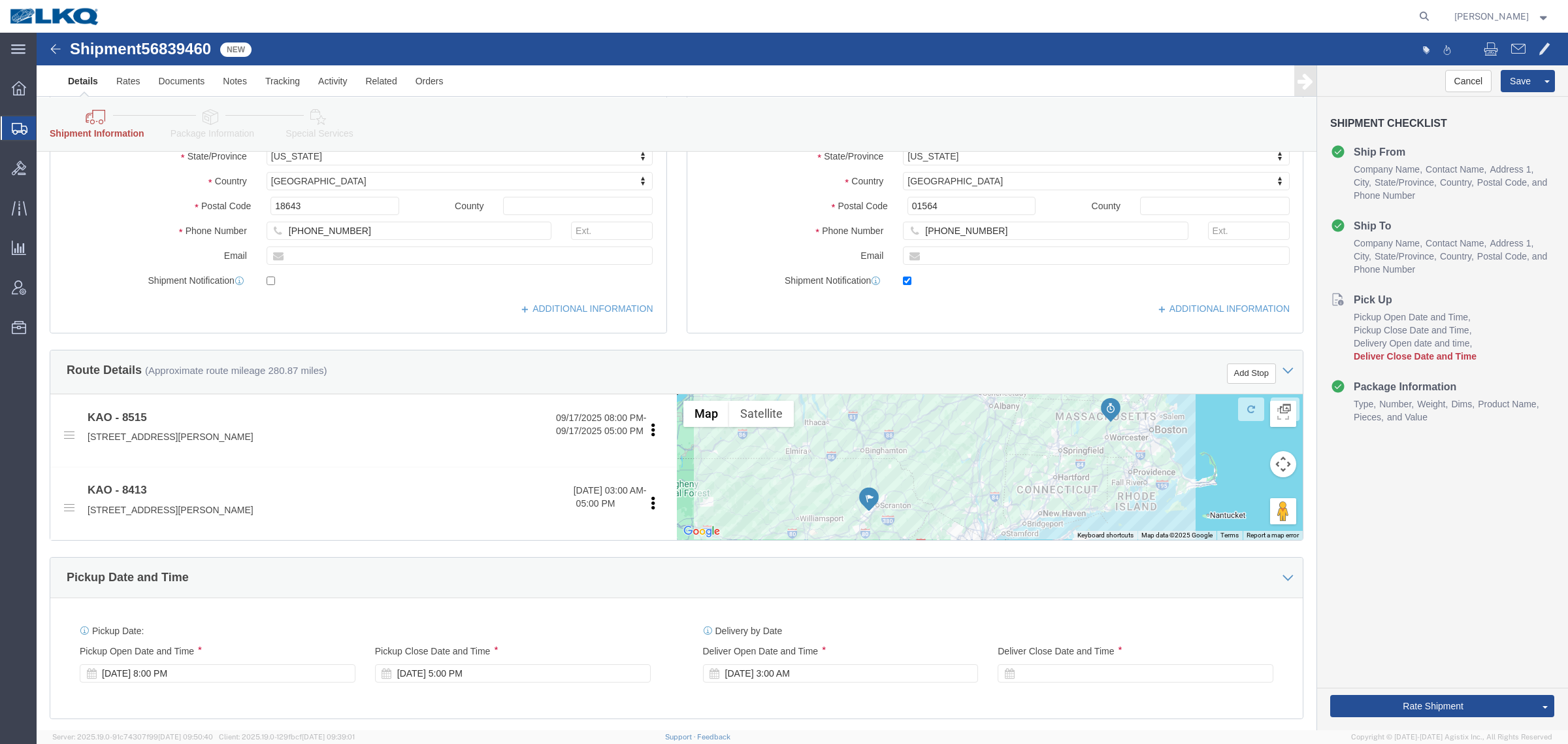
scroll to position [245, 0]
click div
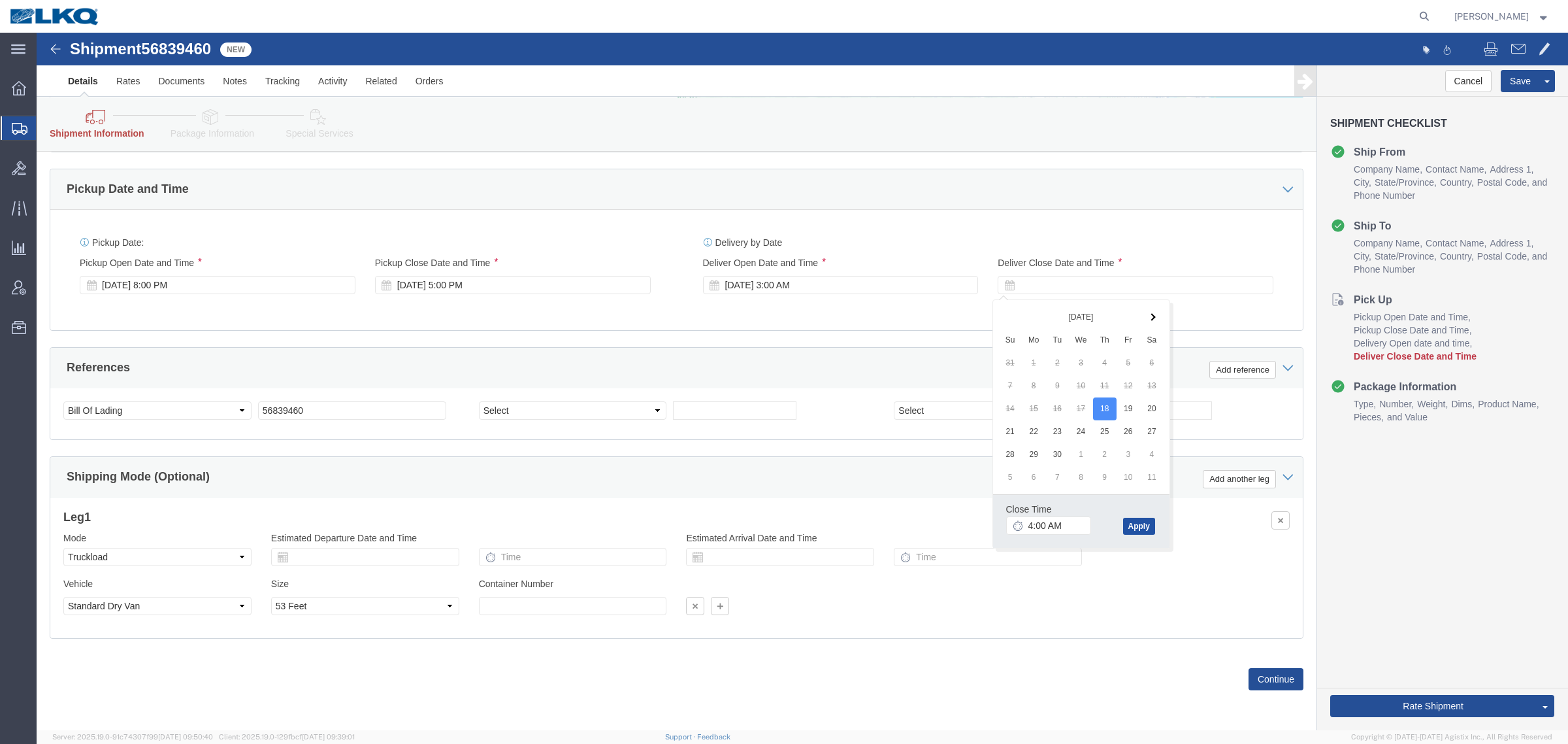
click button "Apply"
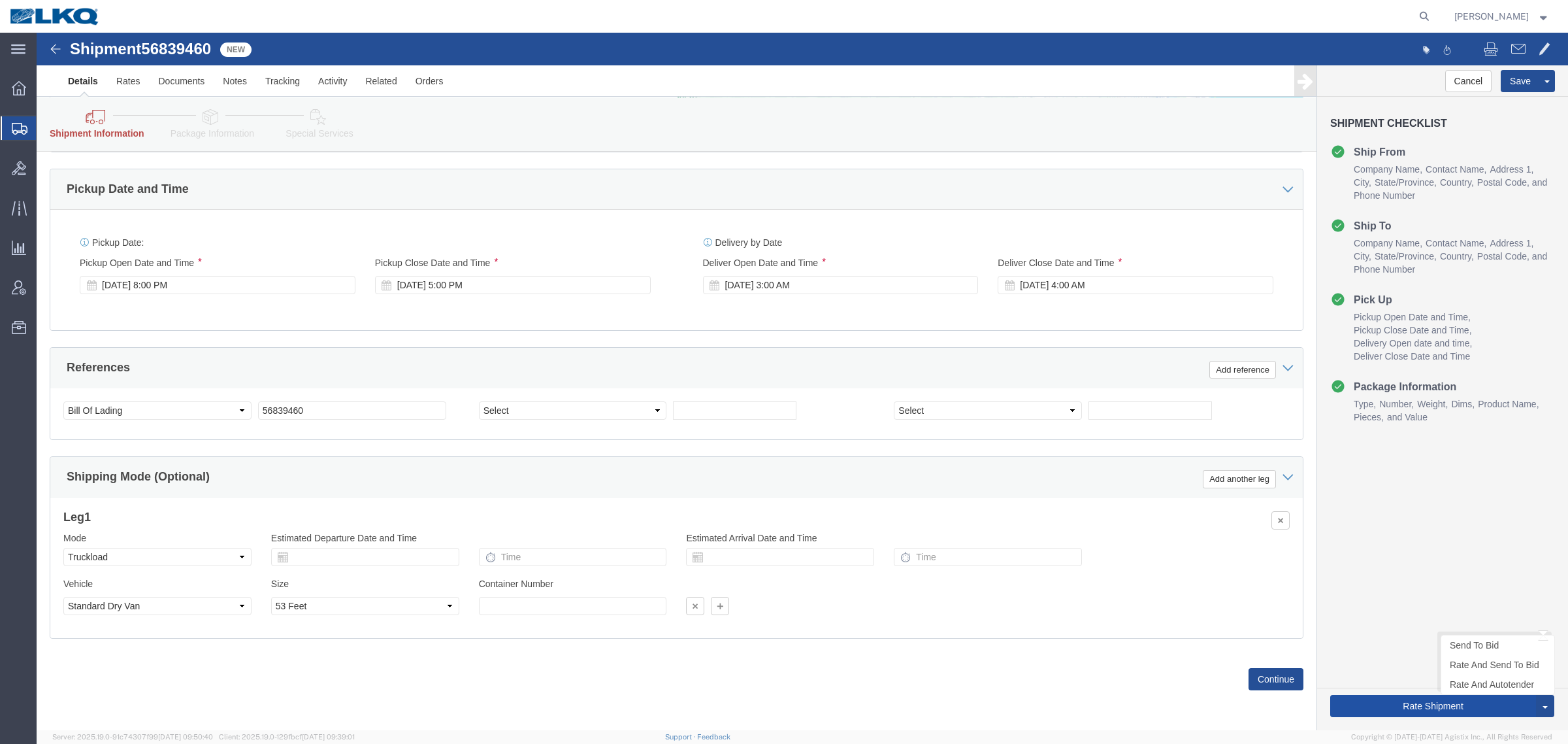
click button "Rate Shipment"
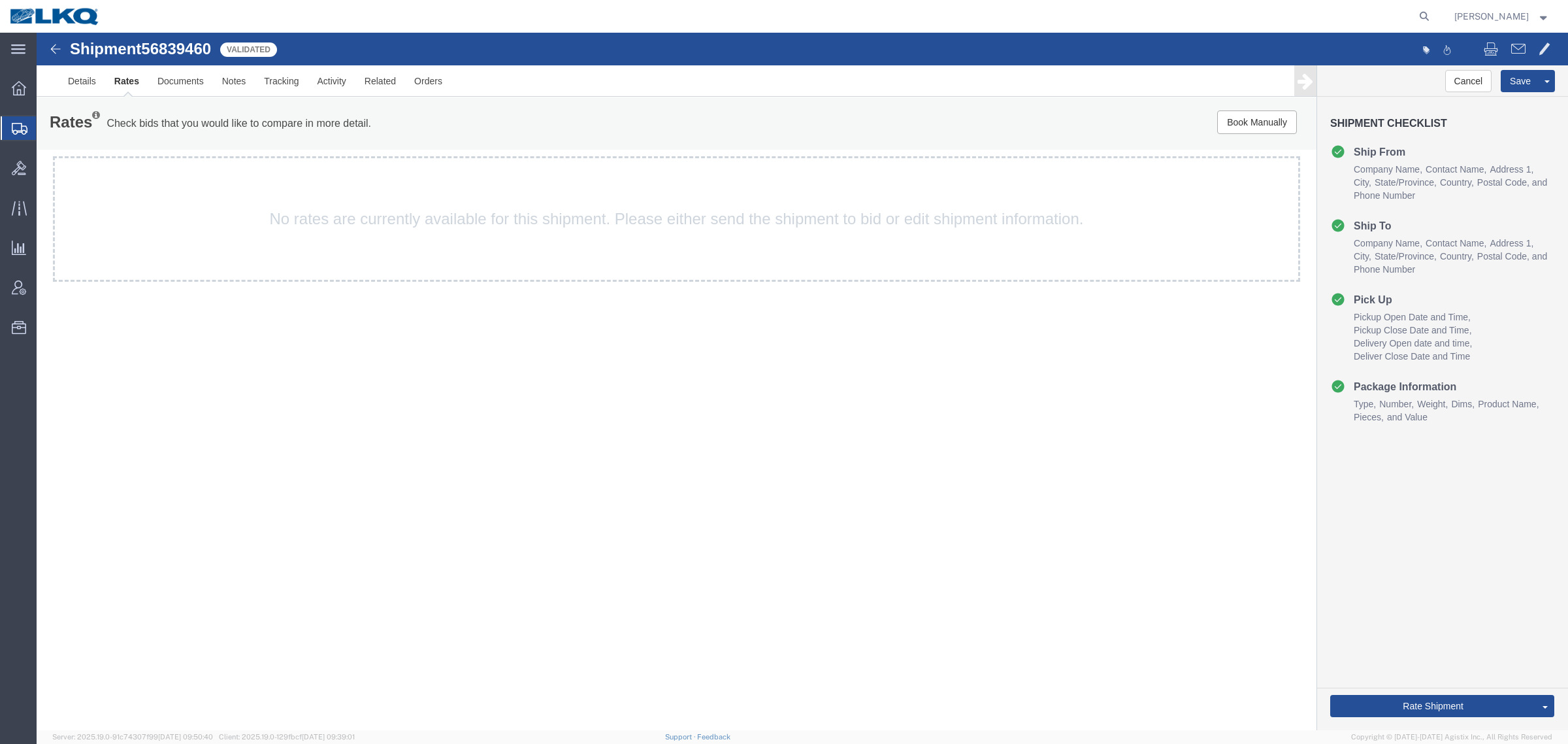
drag, startPoint x: 488, startPoint y: 441, endPoint x: 761, endPoint y: 469, distance: 274.4
click at [495, 441] on div "Shipment 56839460 6 of 6 Validated Details Rates Documents Notes Tracking Activ…" at bounding box center [802, 382] width 1531 height 697
click at [178, 53] on span "56839460" at bounding box center [176, 48] width 70 height 17
copy span "56839460"
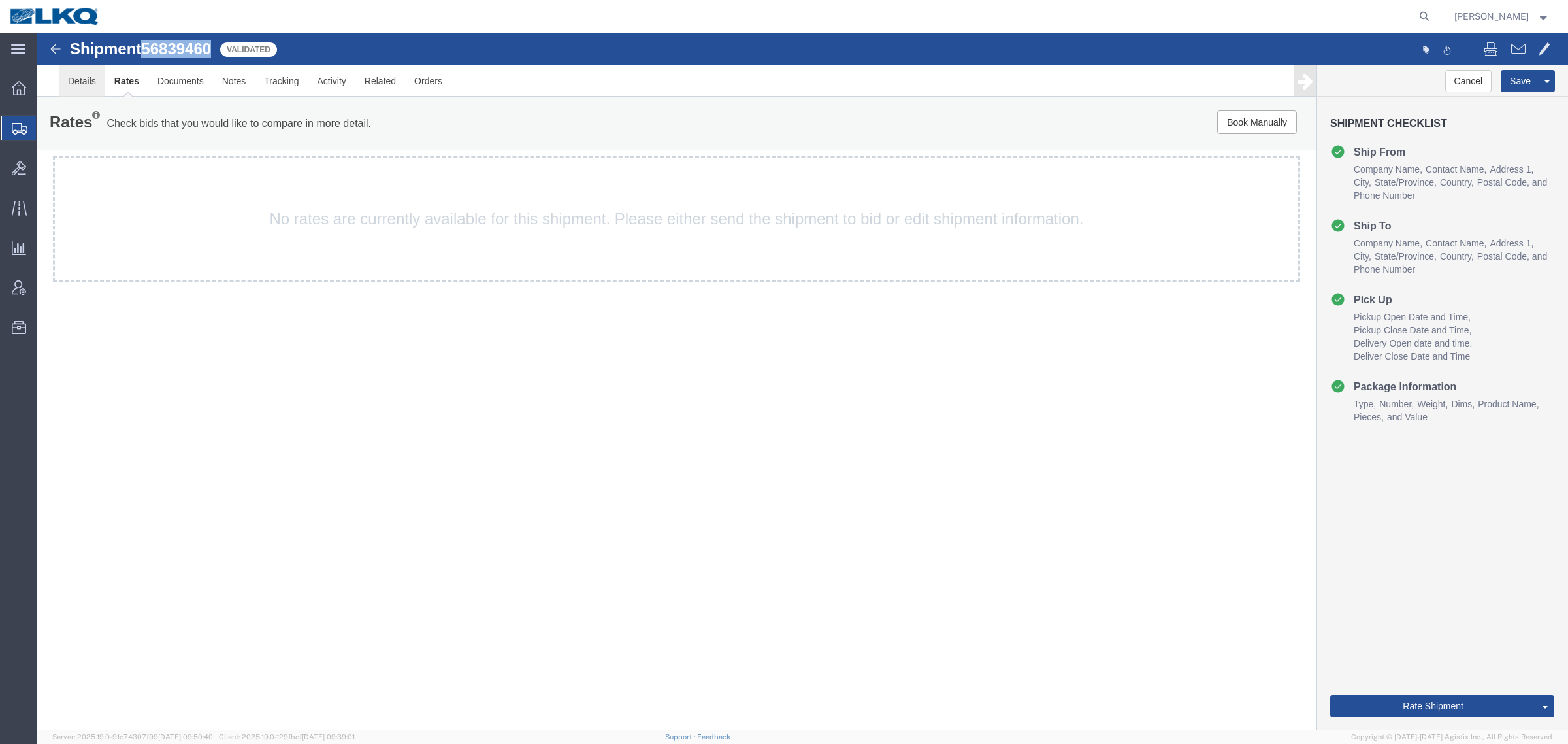
click at [75, 72] on link "Details" at bounding box center [82, 81] width 47 height 31
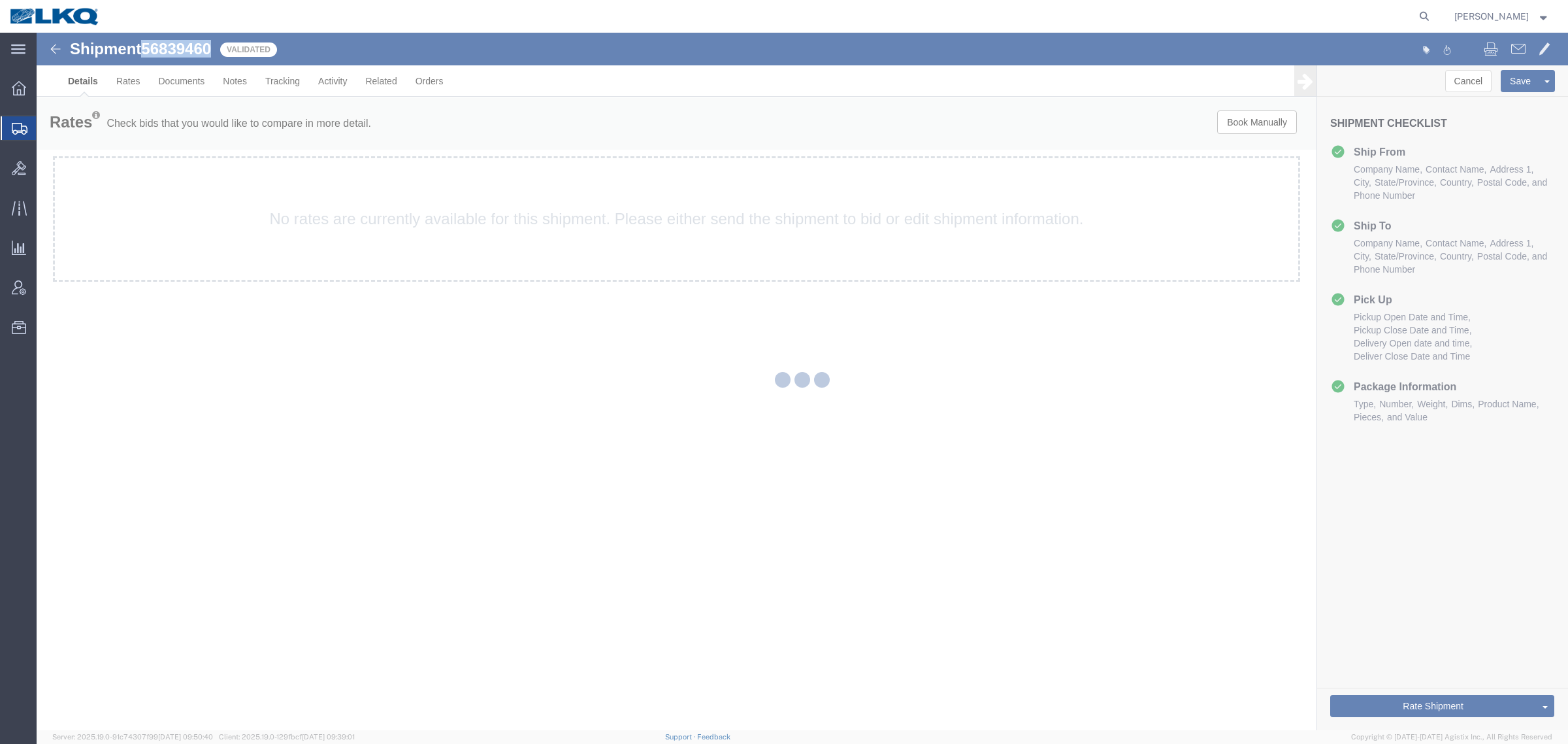
select select "30588"
select select "30530"
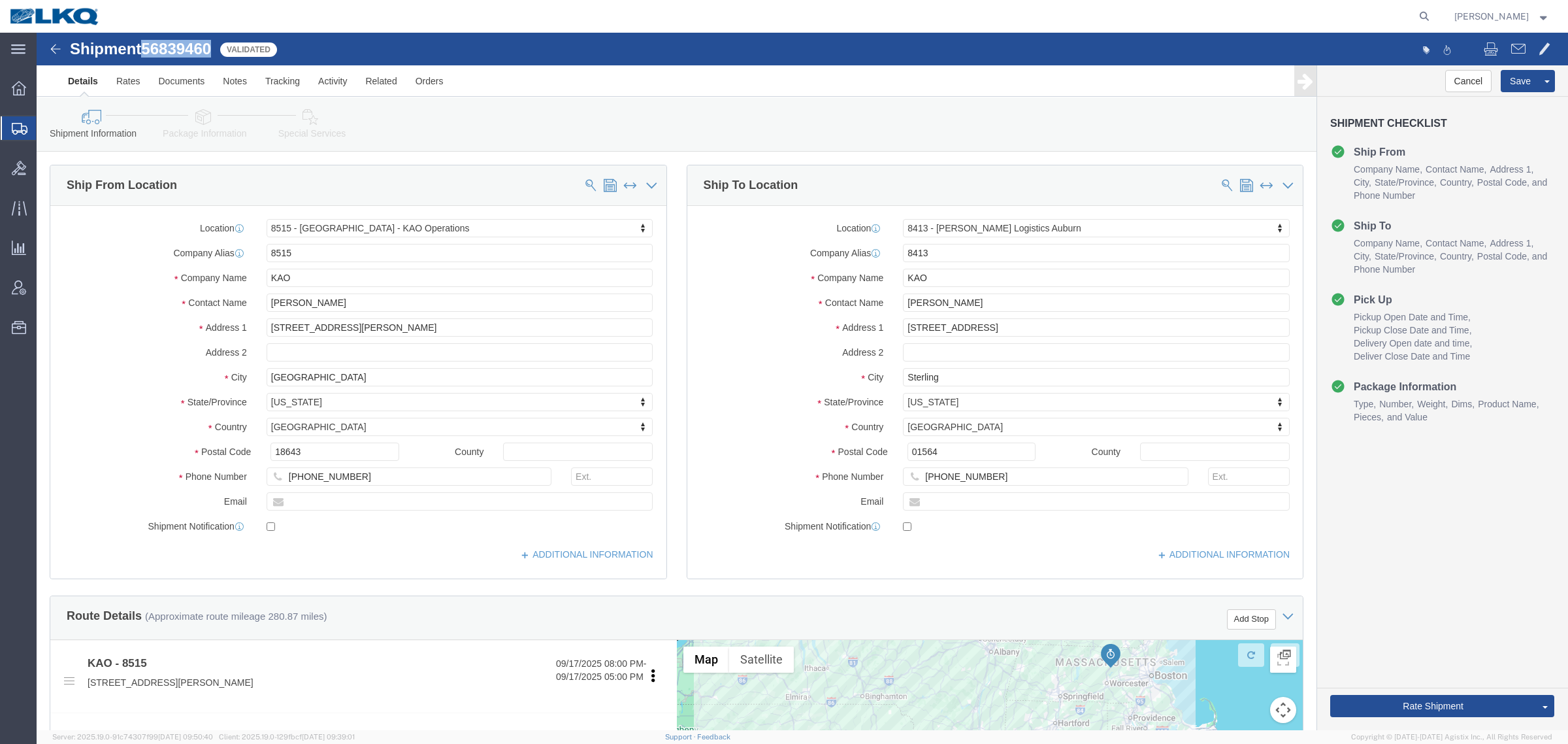
drag, startPoint x: 684, startPoint y: 66, endPoint x: 938, endPoint y: 272, distance: 327.0
click div "Shipment Information Package Information Special Services Loading Routing"
click link "Send To Bid"
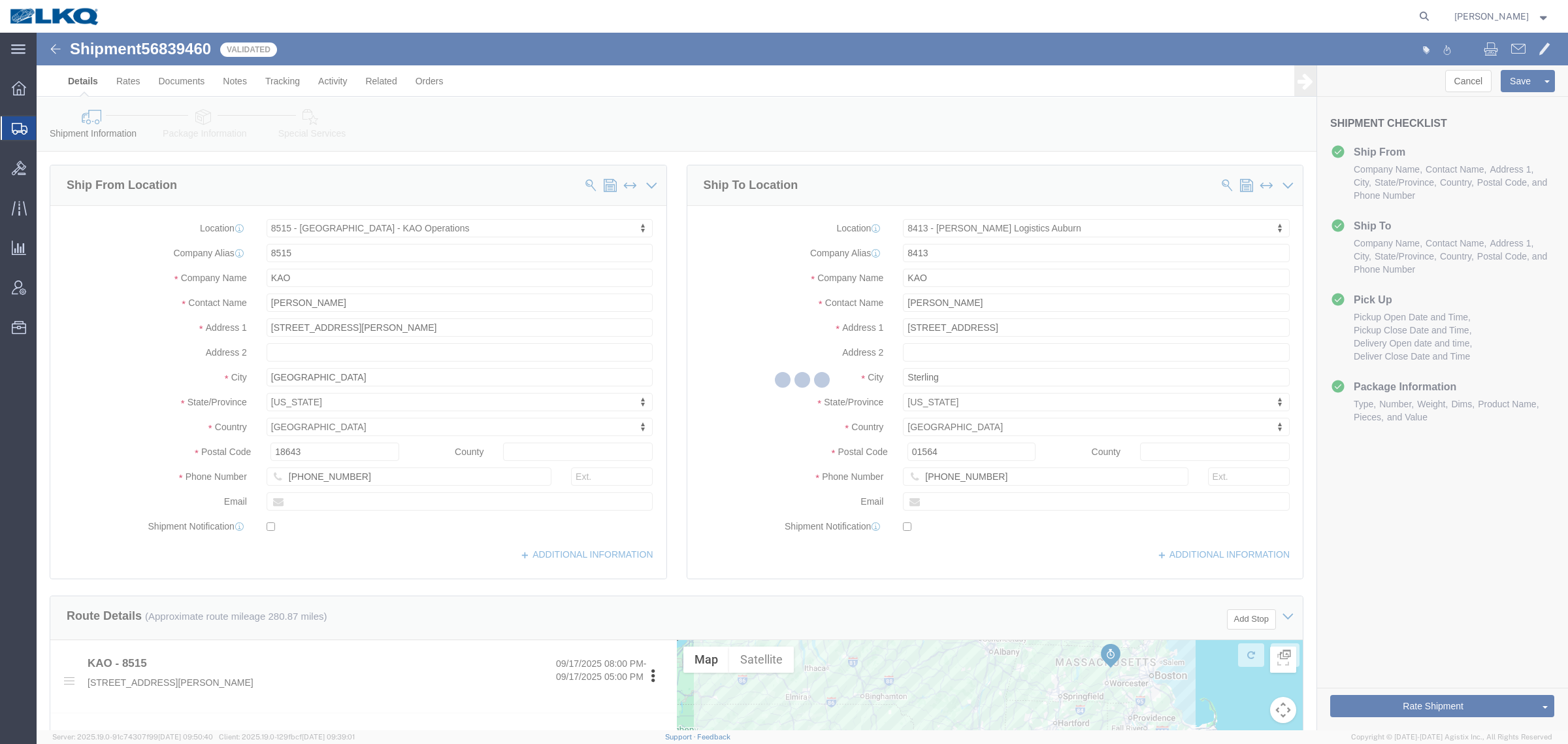
select select "TL"
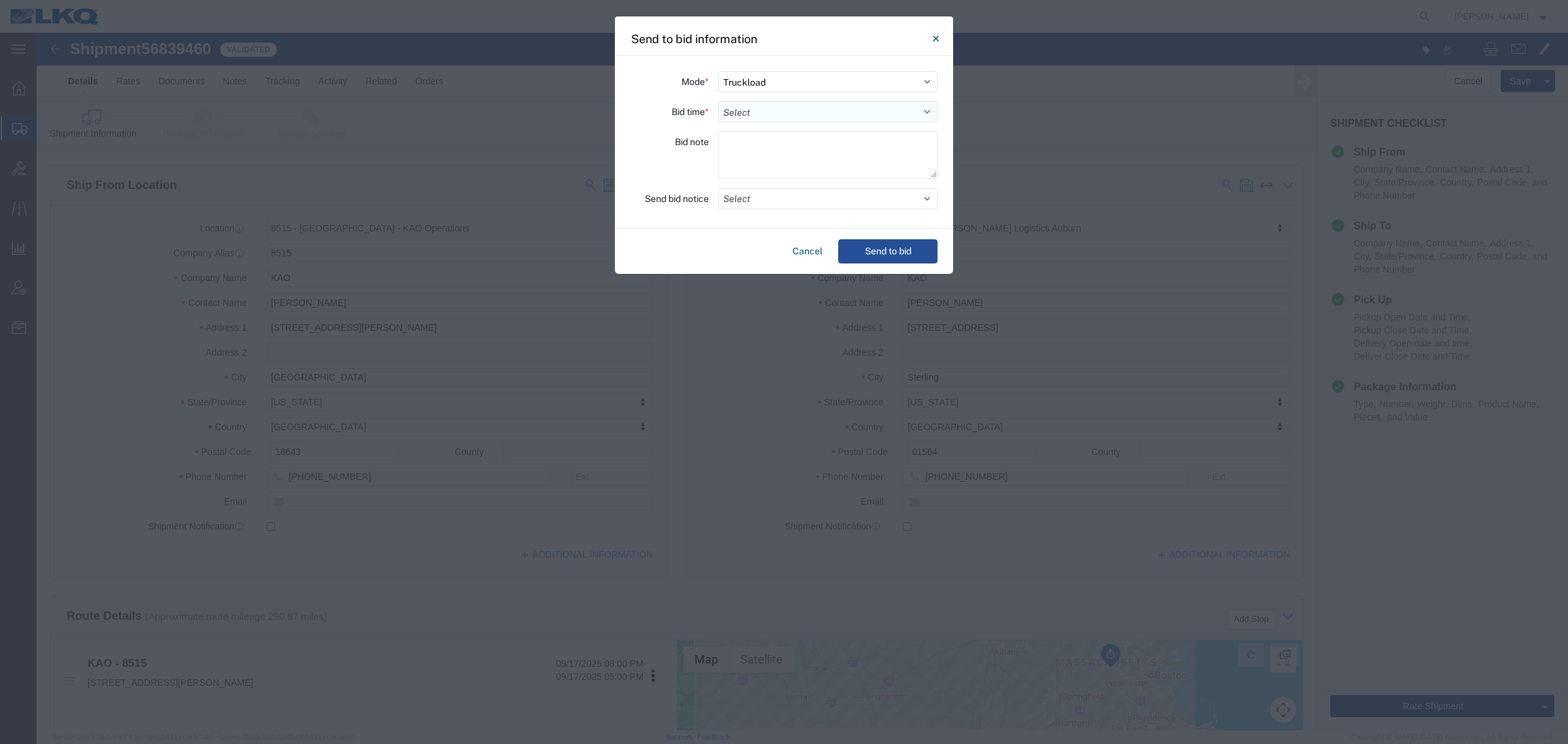
click at [838, 115] on select "Select 30 Min (Rush) 1 Hour (Rush) 2 Hours (Rush) 4 Hours (Rush) 8 Hours (Rush)…" at bounding box center [827, 111] width 219 height 21
select select "12"
click at [718, 101] on select "Select 30 Min (Rush) 1 Hour (Rush) 2 Hours (Rush) 4 Hours (Rush) 8 Hours (Rush)…" at bounding box center [827, 111] width 219 height 21
click at [807, 201] on button "Select" at bounding box center [827, 198] width 219 height 21
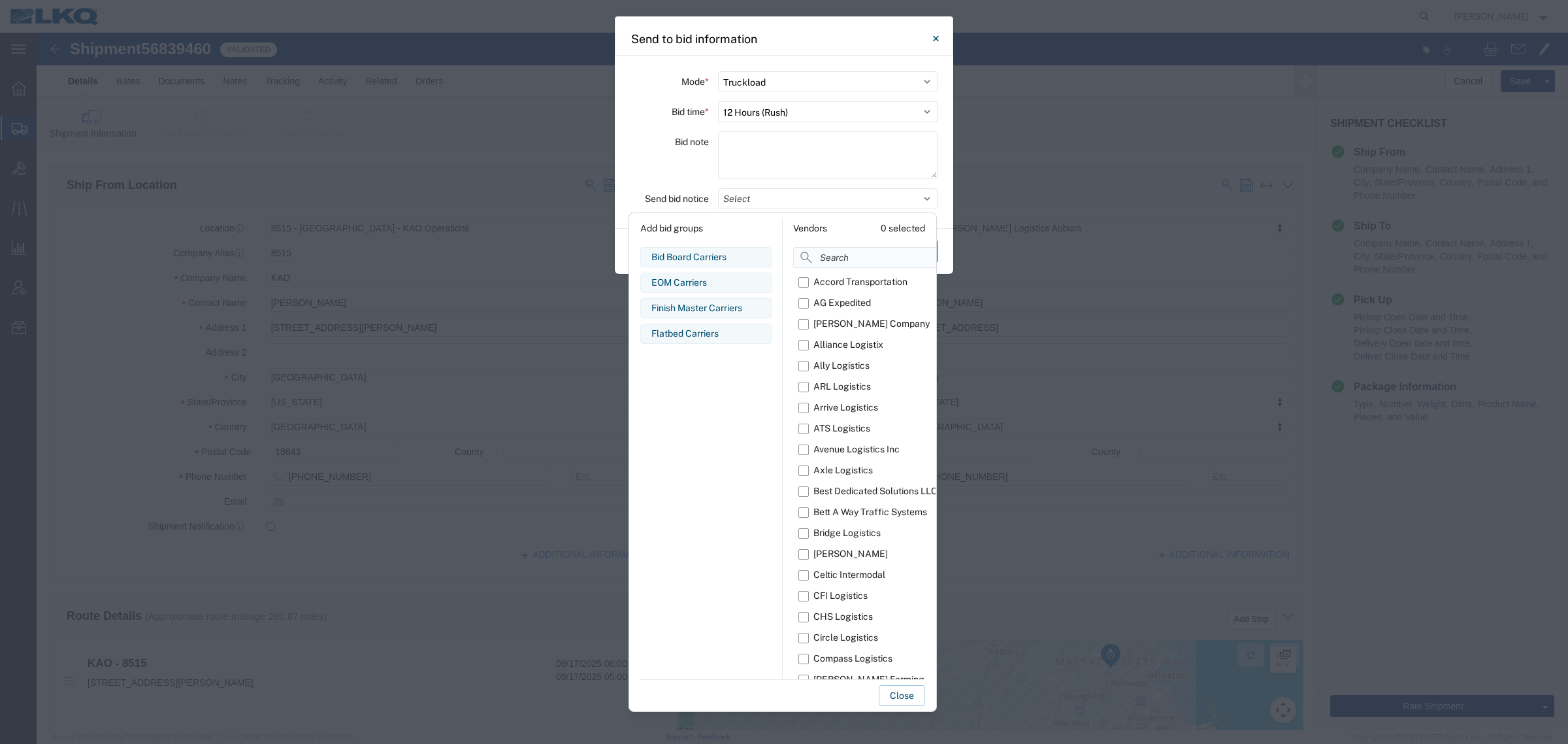
click at [837, 259] on input at bounding box center [896, 257] width 206 height 21
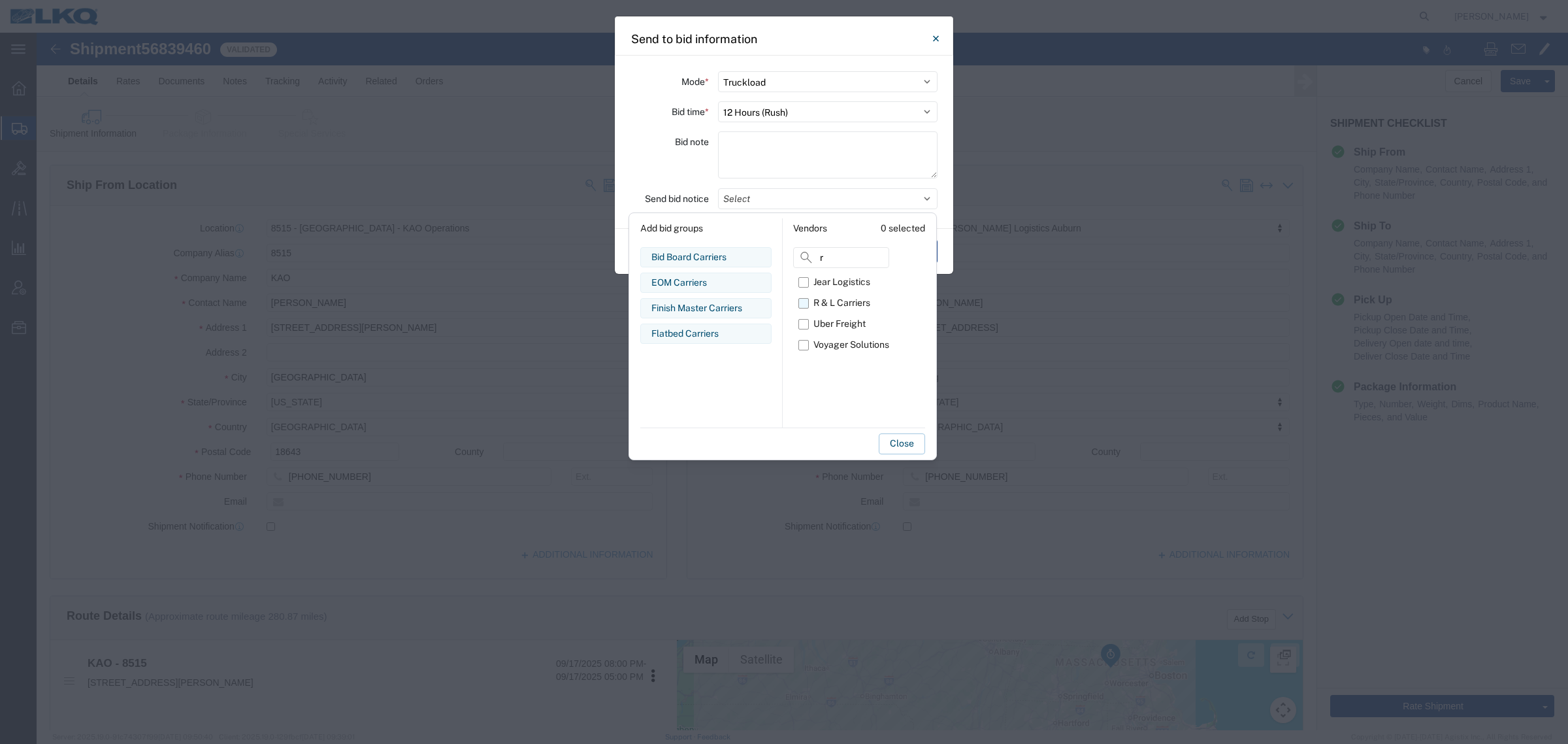
type input "r"
click at [828, 296] on div "R & L Carriers" at bounding box center [842, 303] width 57 height 14
click at [0, 0] on input "R & L Carriers" at bounding box center [0, 0] width 0 height 0
click at [900, 442] on button "Close" at bounding box center [901, 443] width 47 height 21
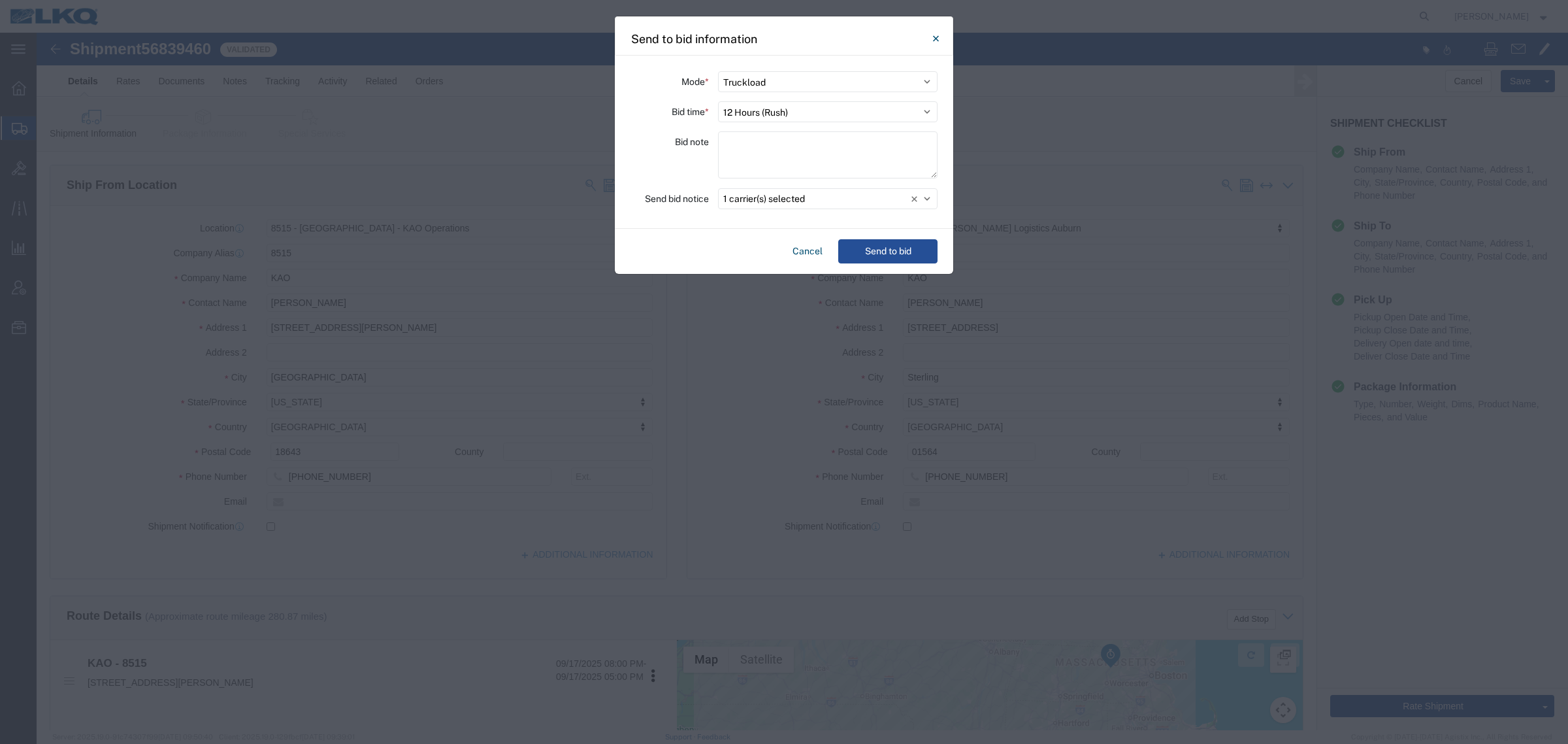
click at [864, 237] on div "Cancel Send to bid" at bounding box center [783, 250] width 338 height 45
click at [866, 243] on button "Send to bid" at bounding box center [888, 251] width 99 height 24
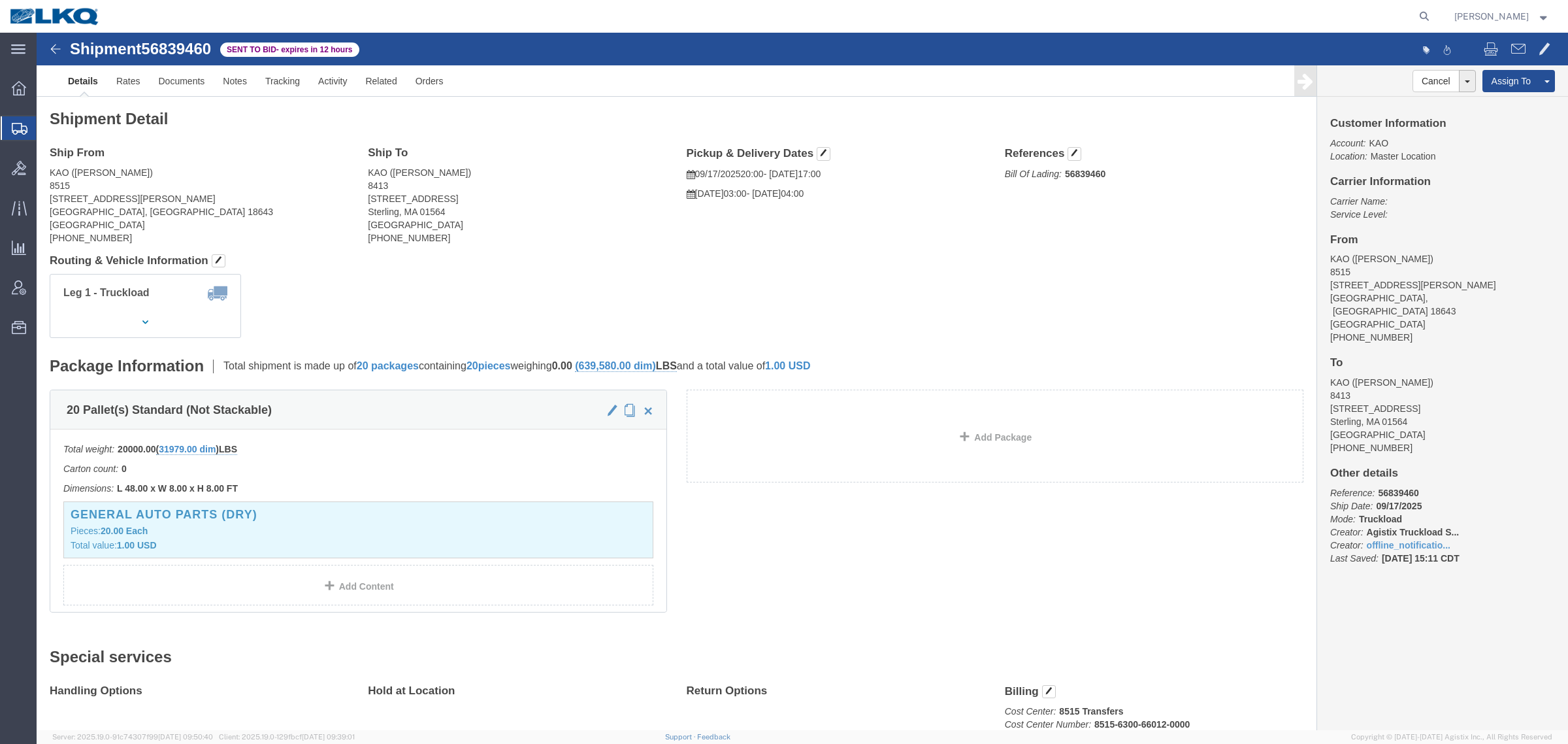
click h4 "Routing & Vehicle Information"
click link "Notes"
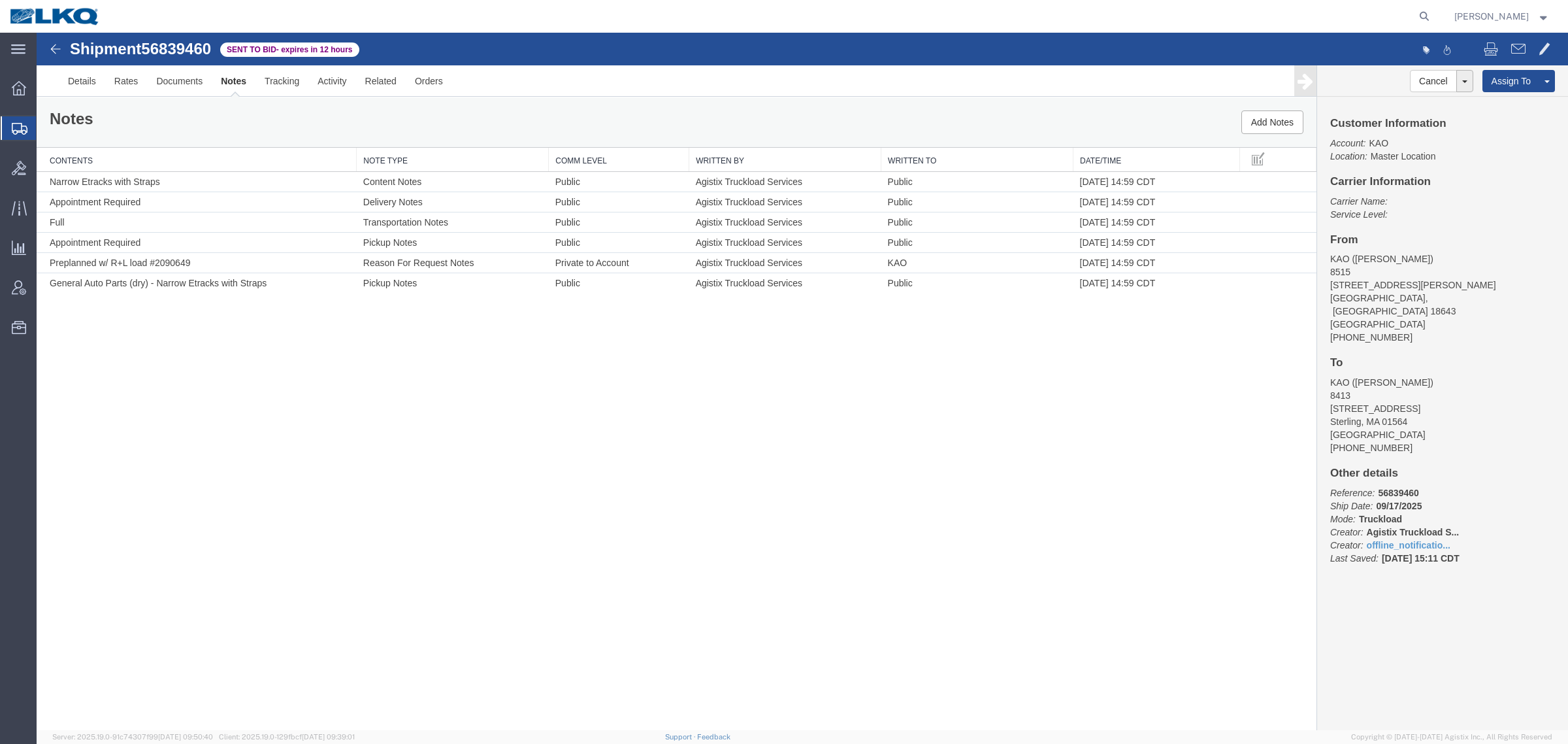
click at [1012, 552] on div "Shipment 56839460 6 of 6 Sent to Bid - expires in 12 hours Details Rates Docume…" at bounding box center [802, 382] width 1531 height 697
click at [128, 86] on link "Rates" at bounding box center [127, 81] width 42 height 31
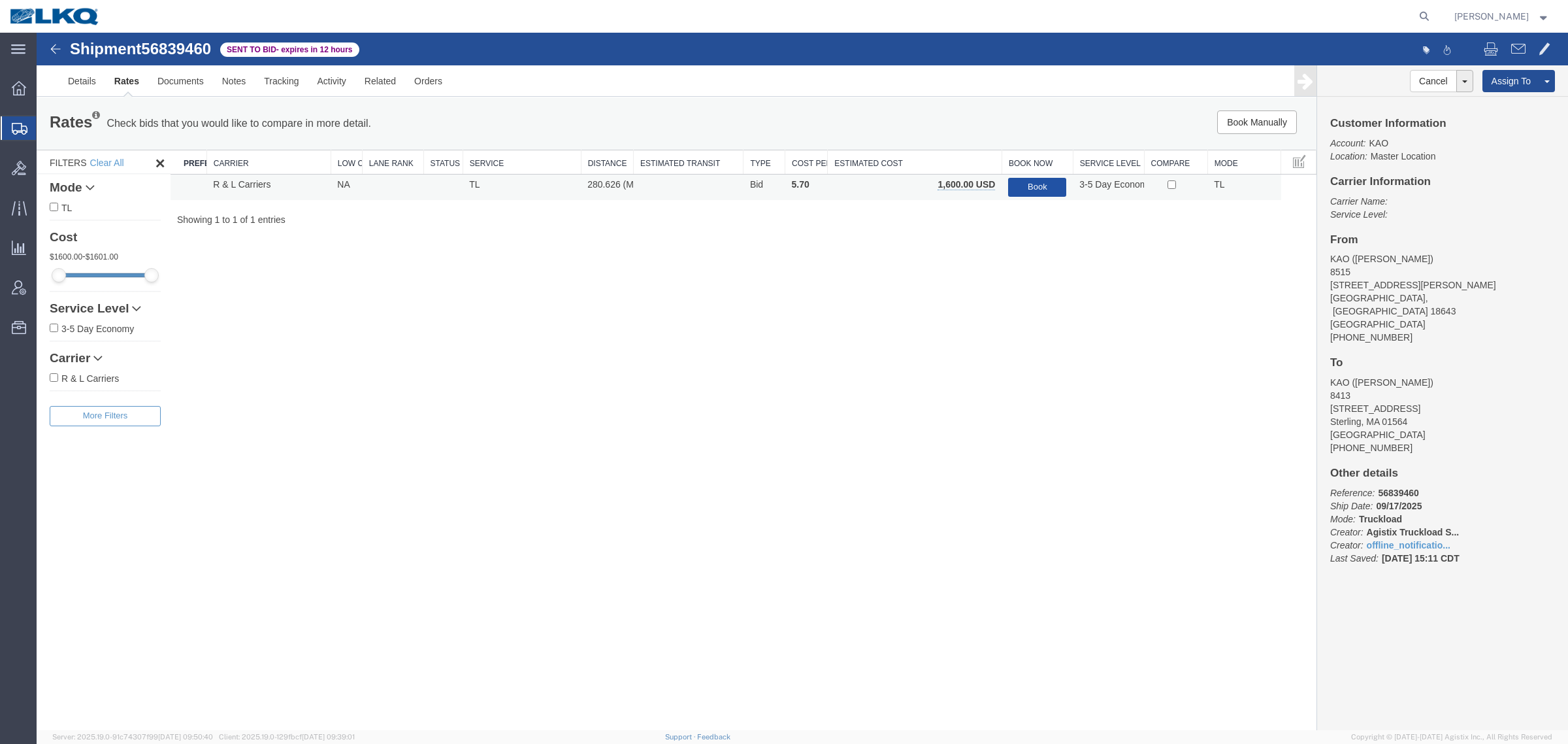
click at [1040, 181] on button "Book" at bounding box center [1036, 187] width 58 height 19
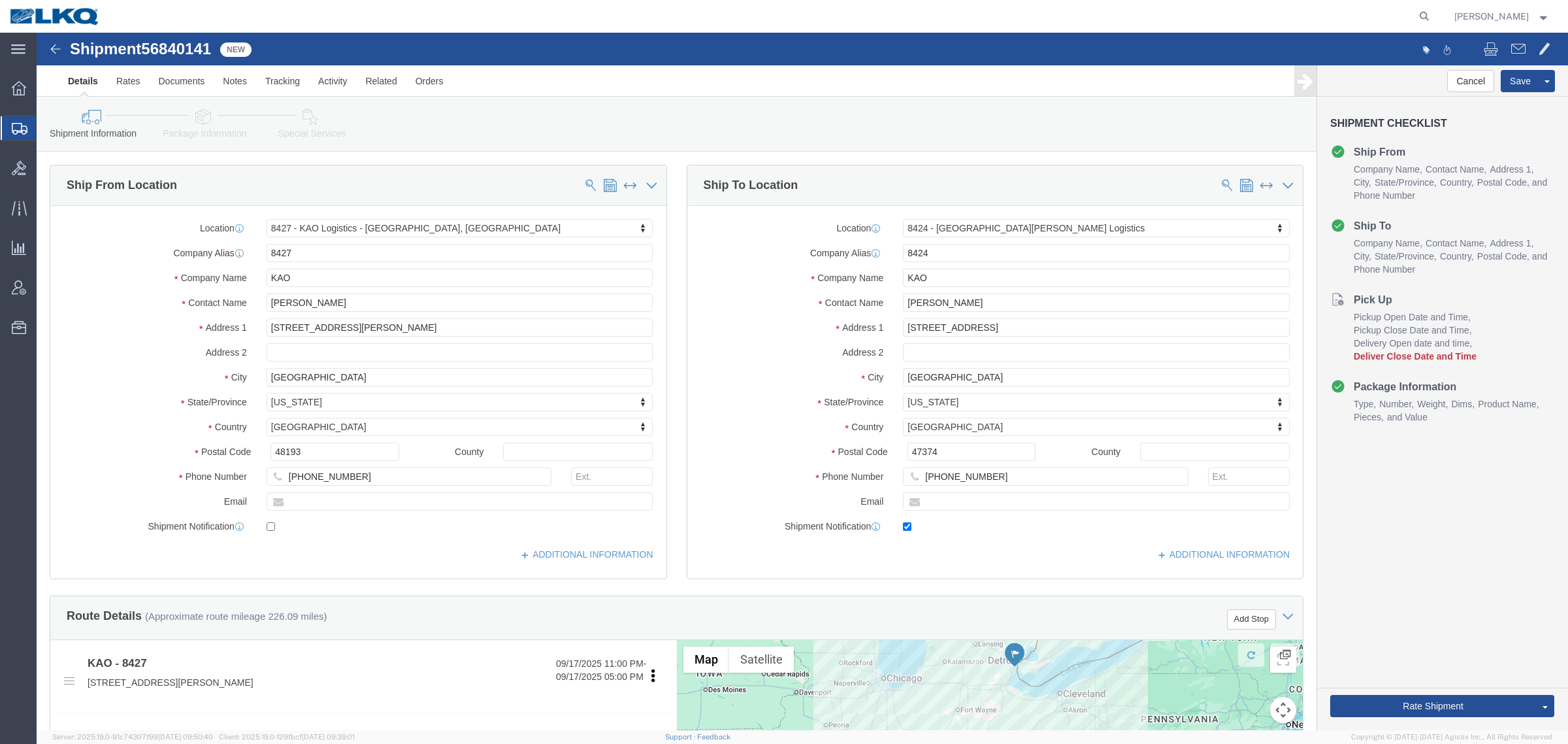
select select "30543"
select select "30541"
click div "Please fix the following errors Ship From Location Location 8427 - [GEOGRAPHIC_…"
click div "Shipment Information Package Information Special Services Loading Routing"
click div "Details Rates Documents Notes Tracking Activity Related Orders Cancel Save Assi…"
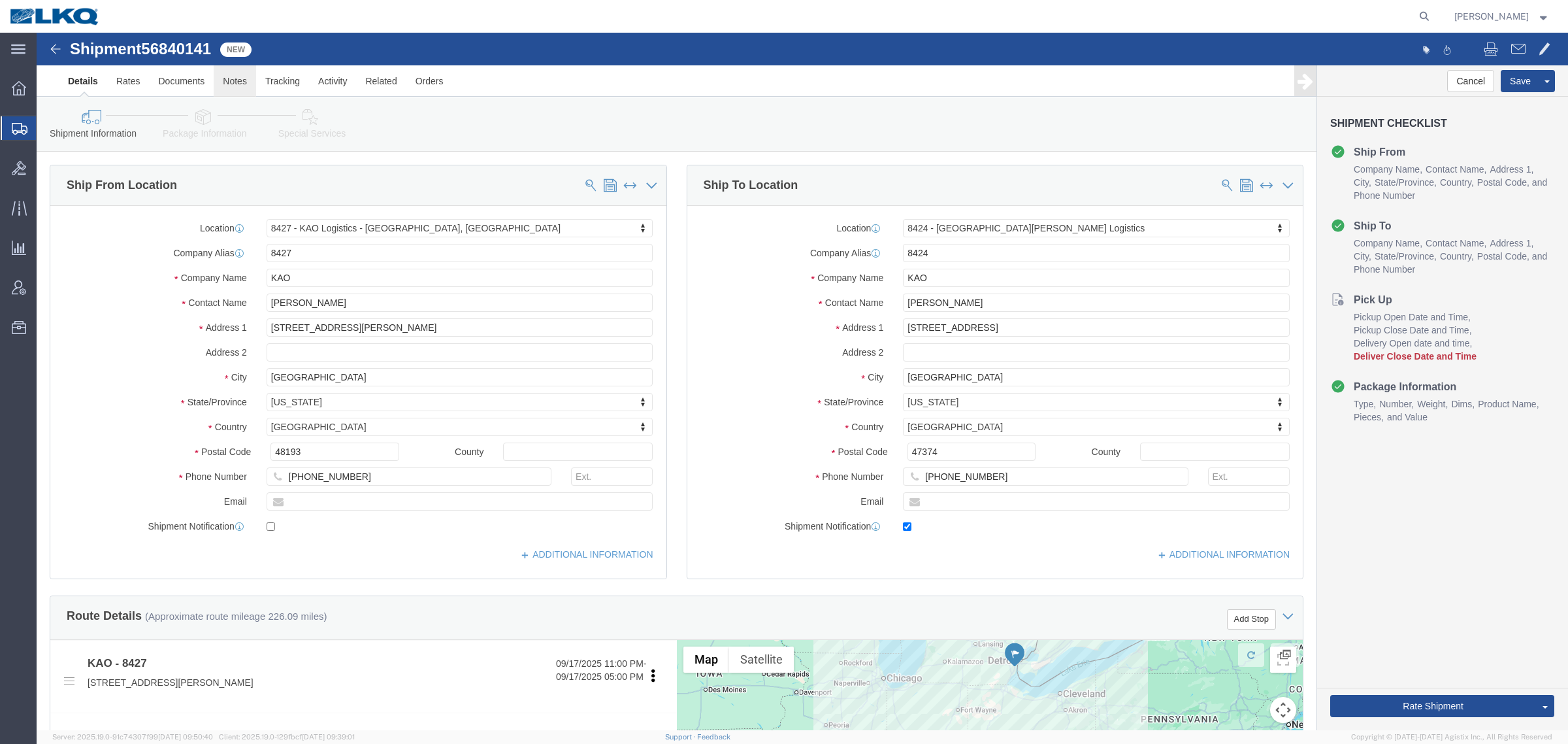
click link "Notes"
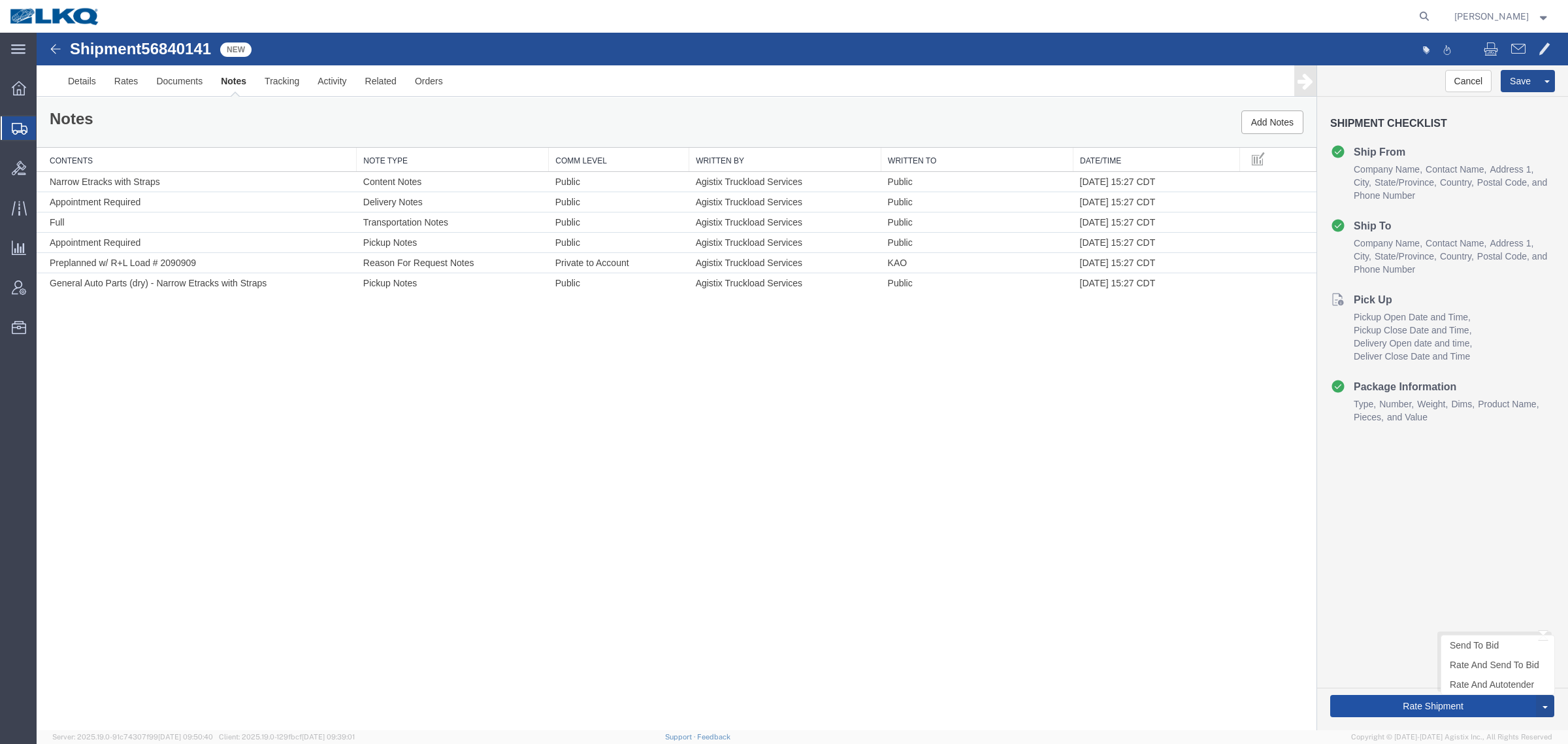
click at [1421, 710] on button "Rate Shipment" at bounding box center [1432, 705] width 205 height 22
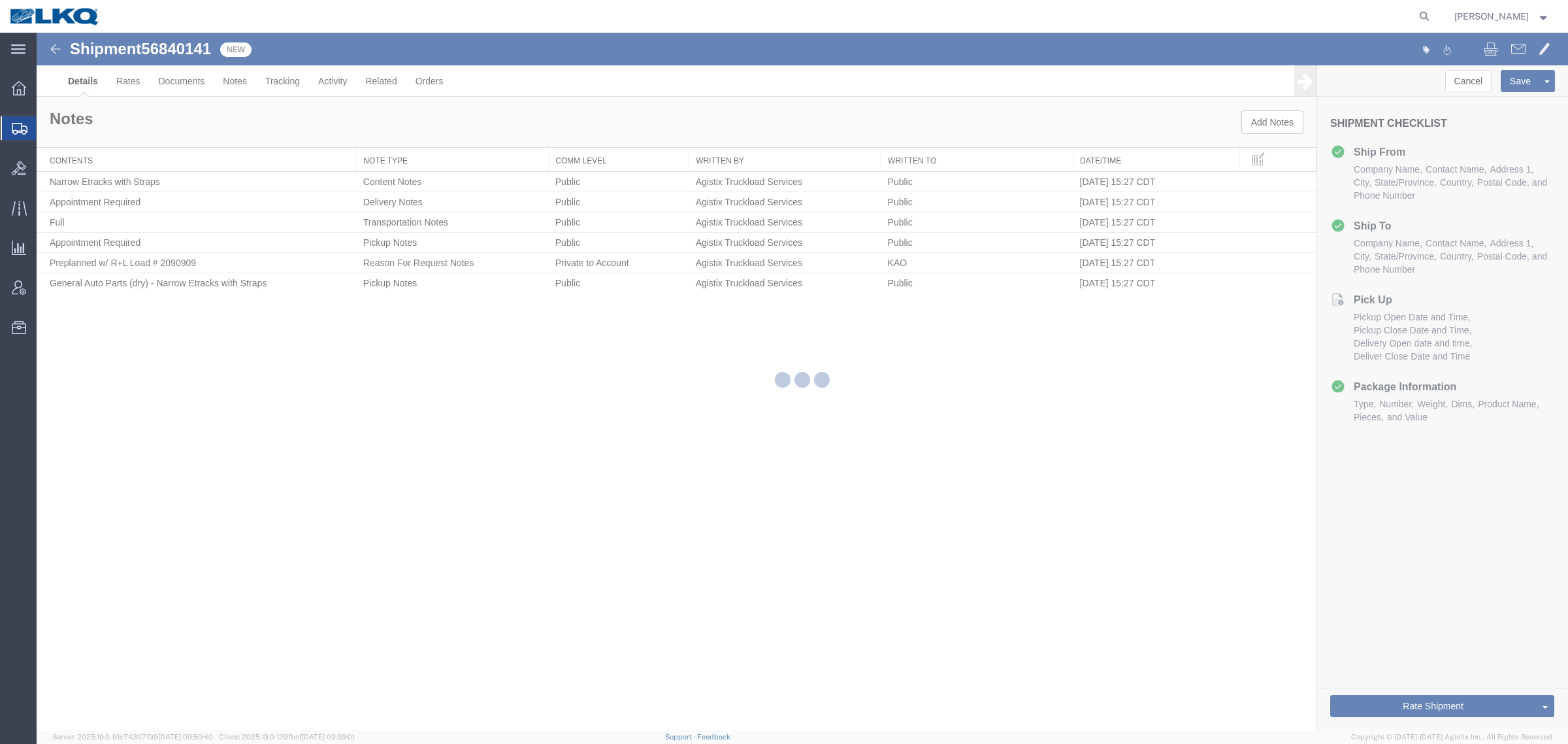
select select "30543"
select select "30541"
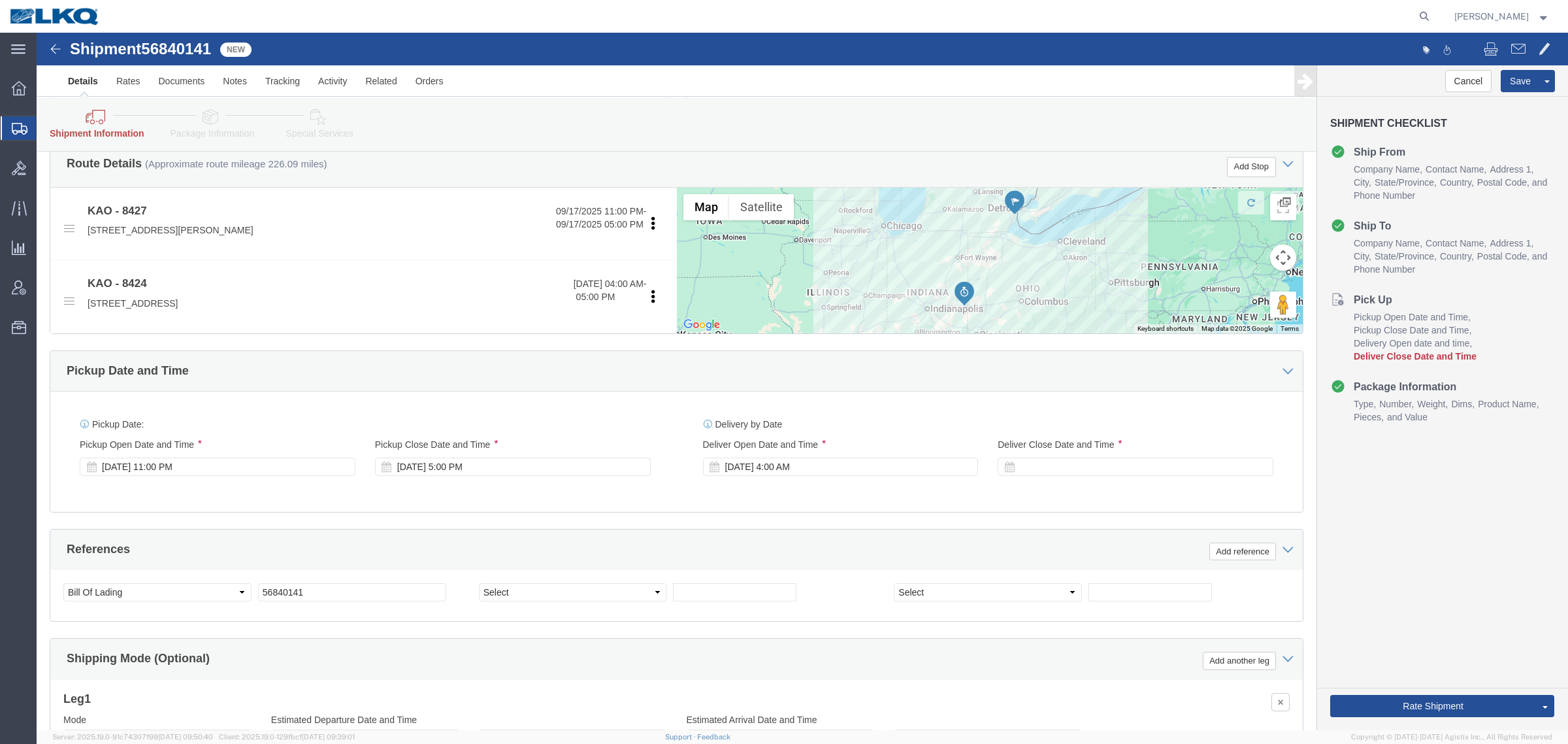
scroll to position [572, 0]
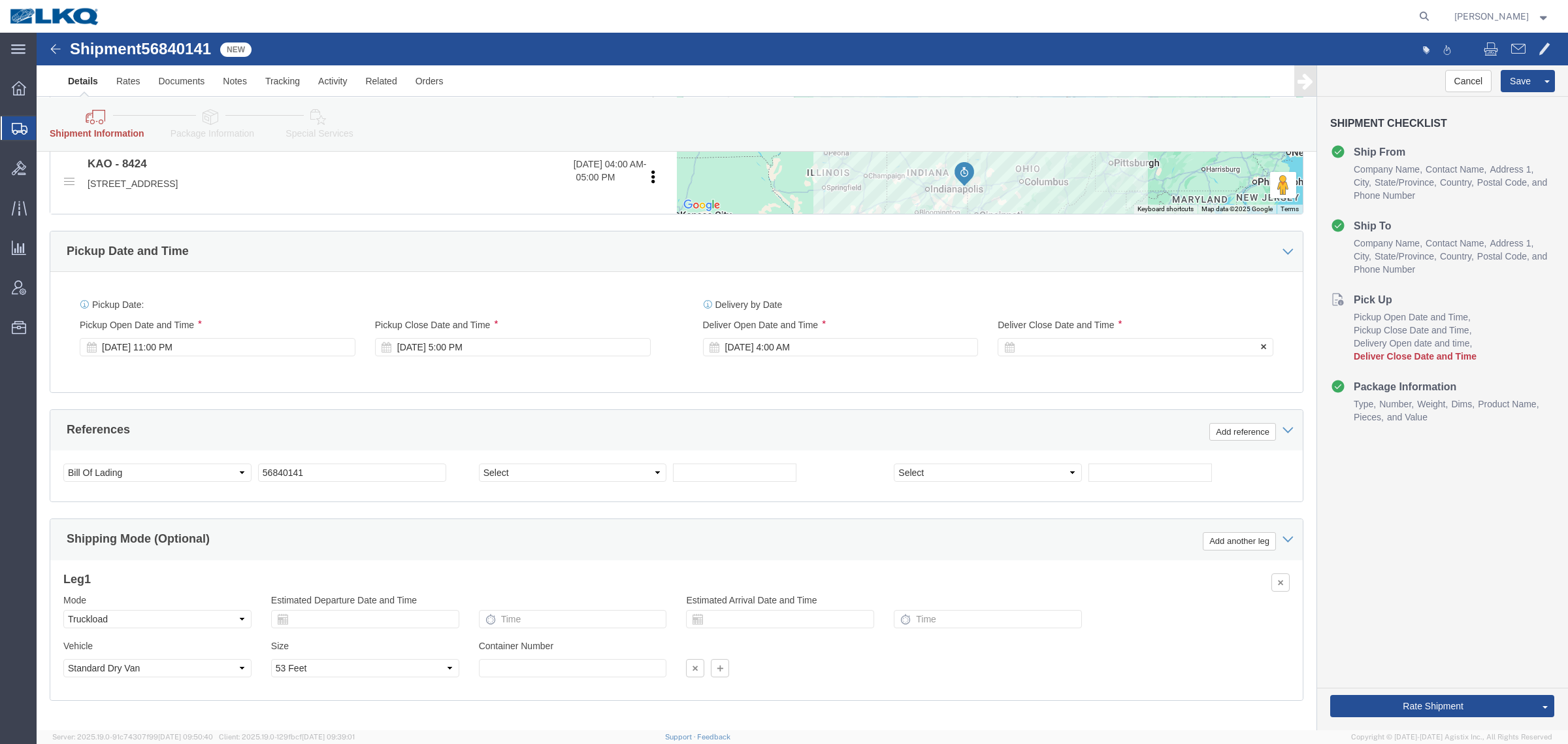
click div
click button "Apply"
click button "Rate Shipment"
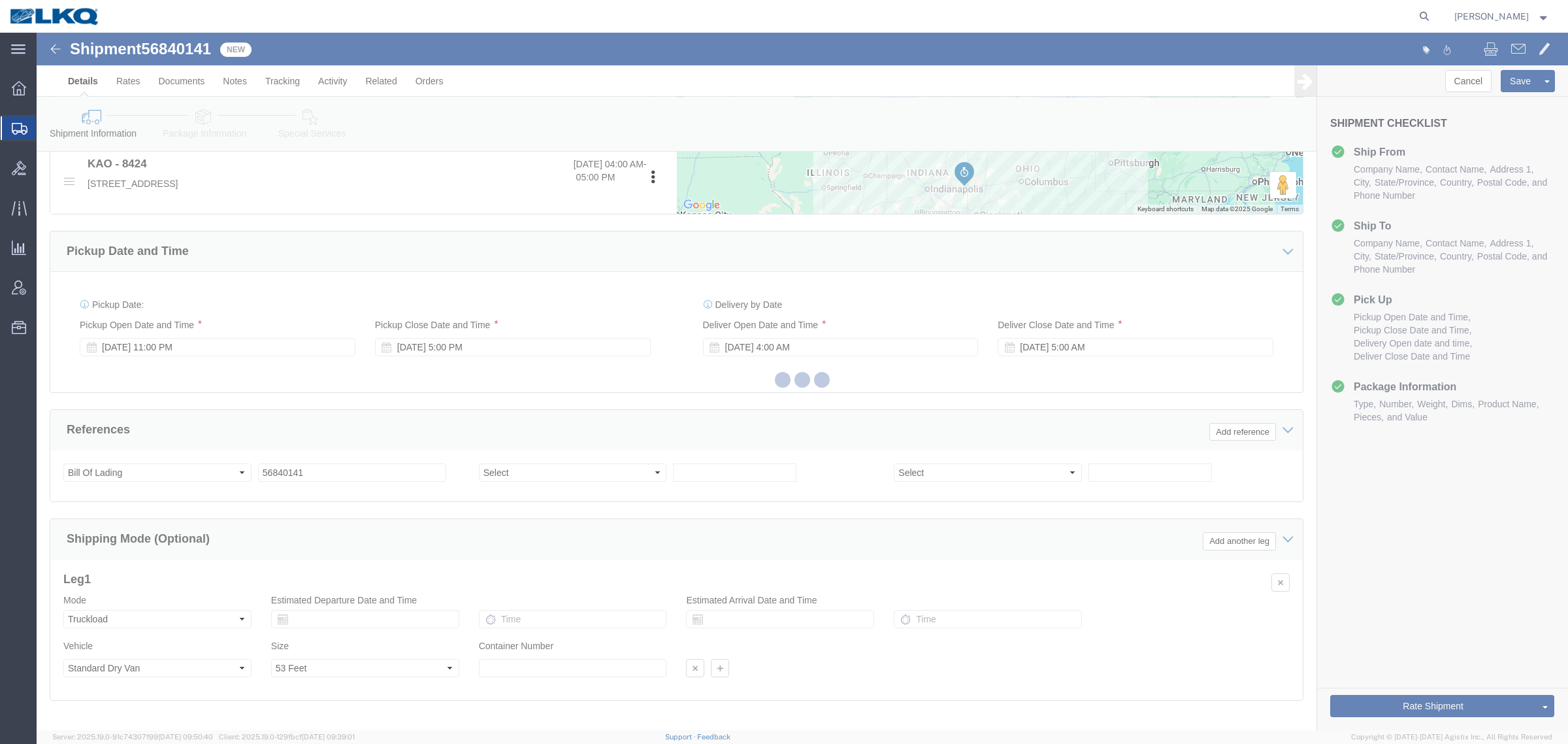
scroll to position [0, 0]
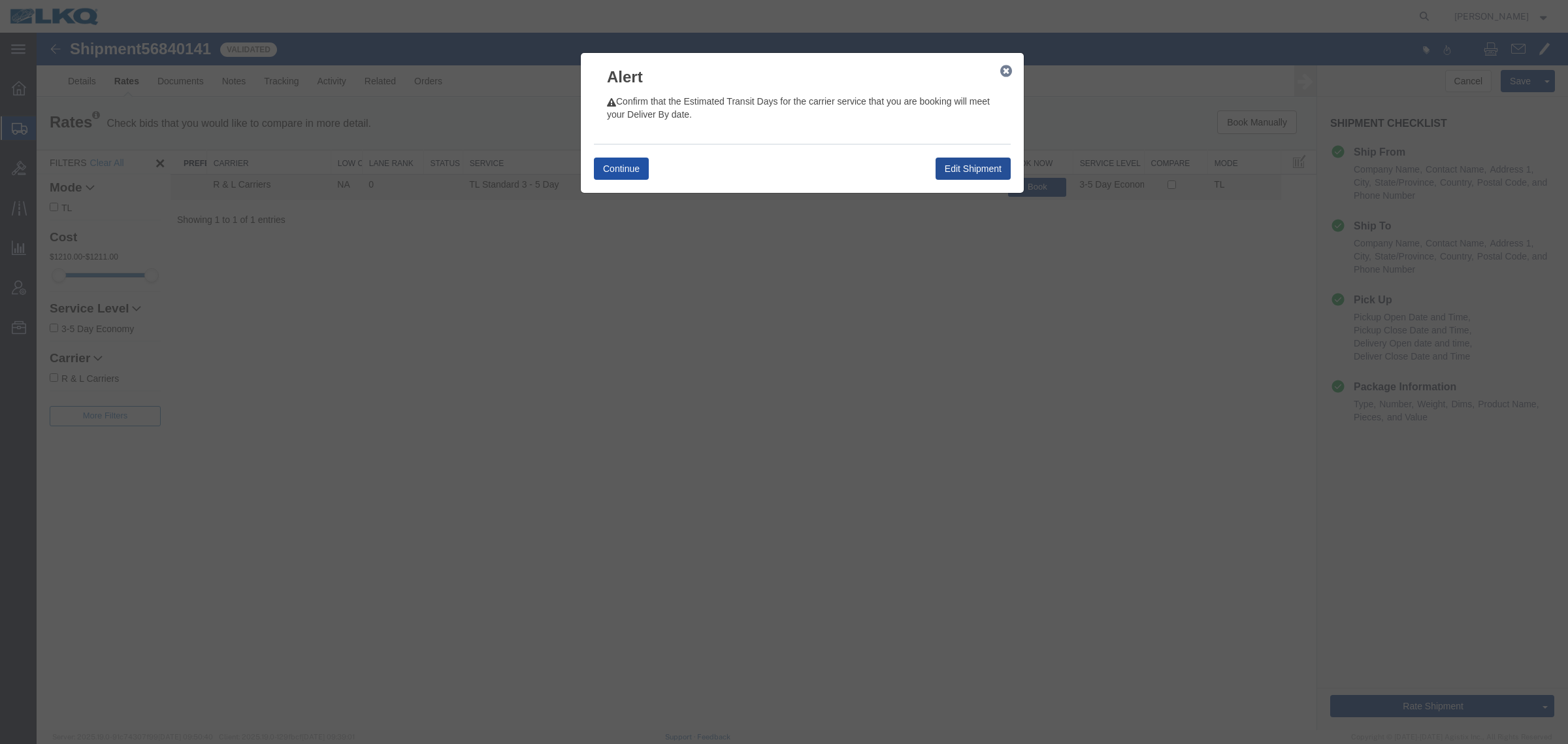
click at [610, 161] on button "Continue" at bounding box center [621, 169] width 55 height 22
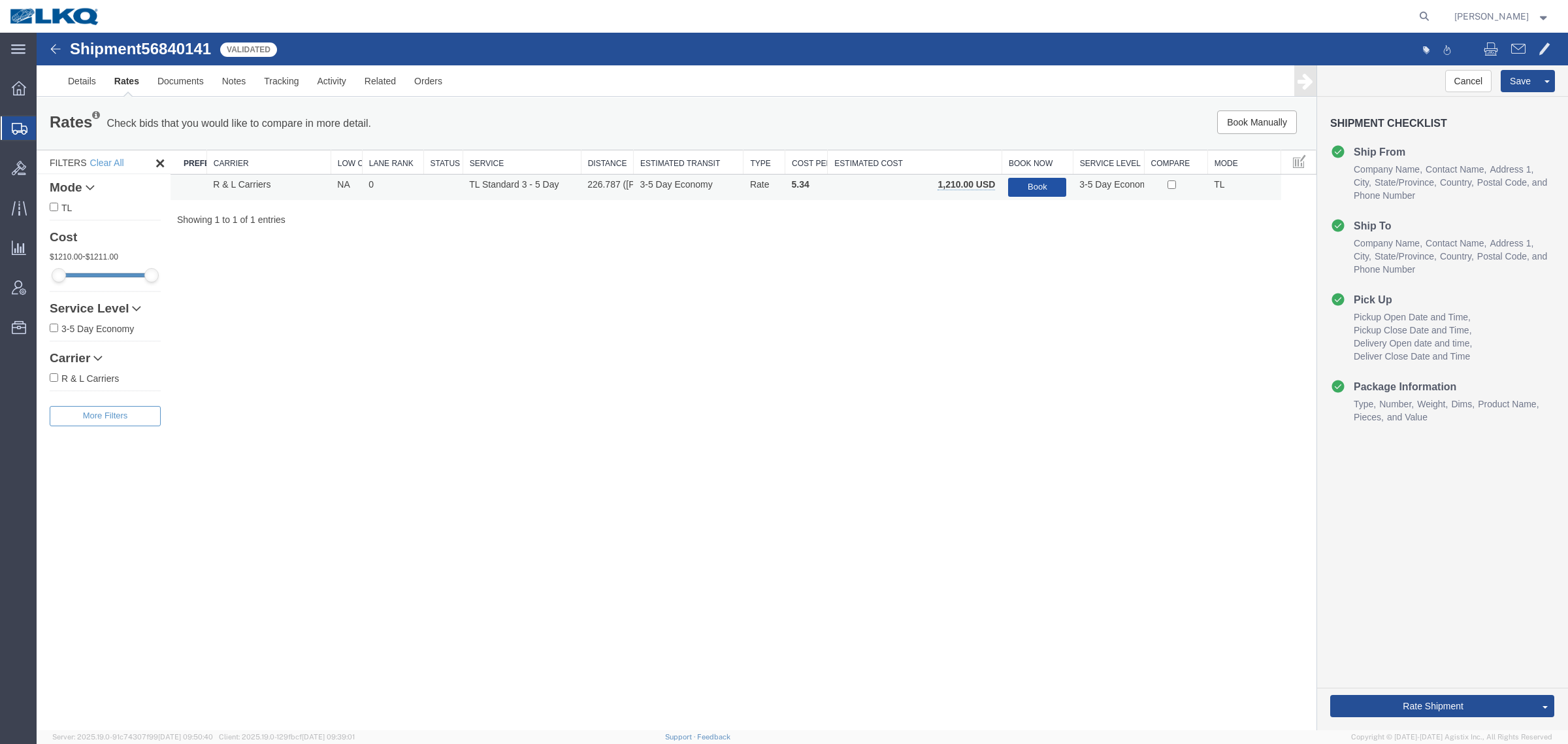
click at [1036, 183] on button "Book" at bounding box center [1036, 187] width 58 height 19
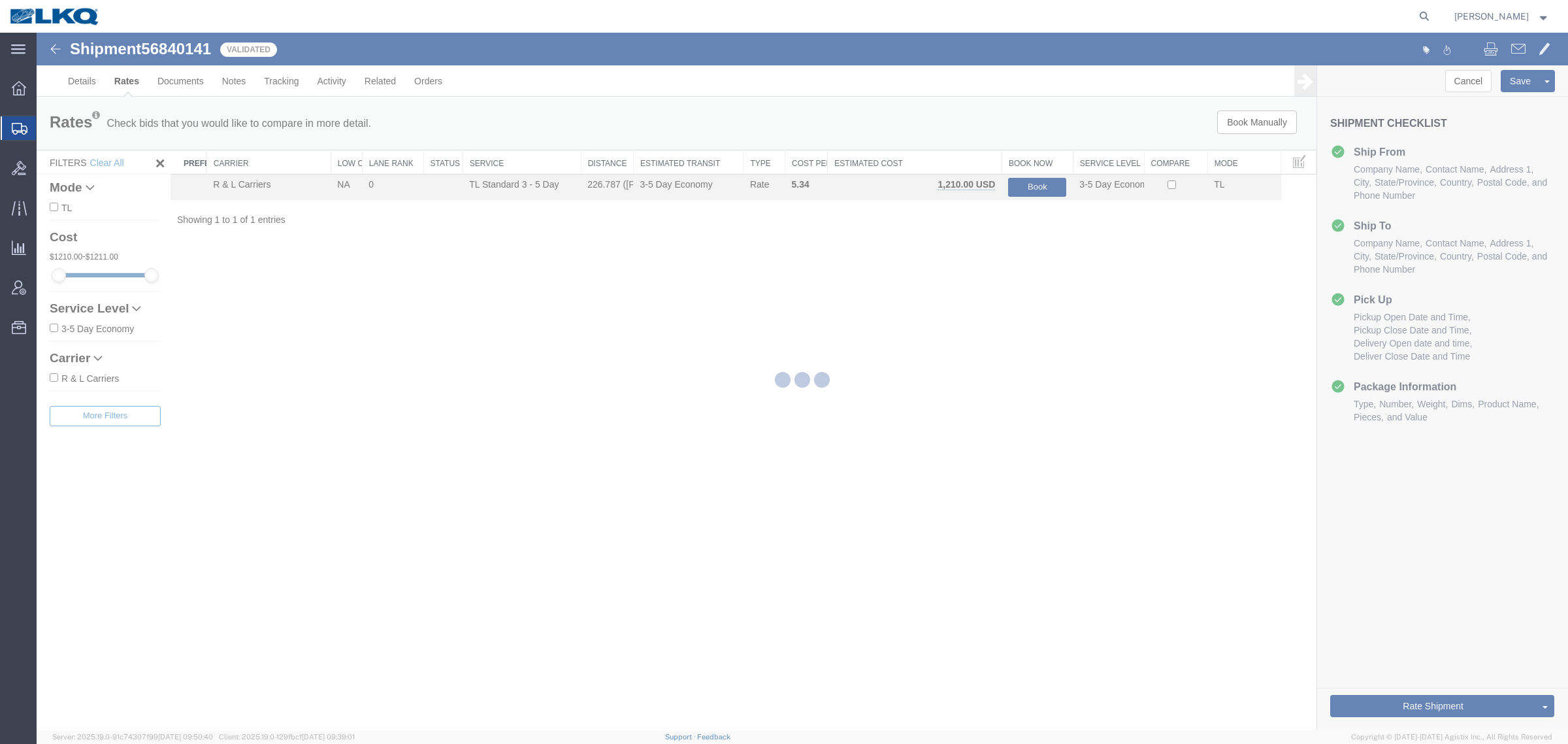
click at [841, 373] on div at bounding box center [802, 382] width 1531 height 697
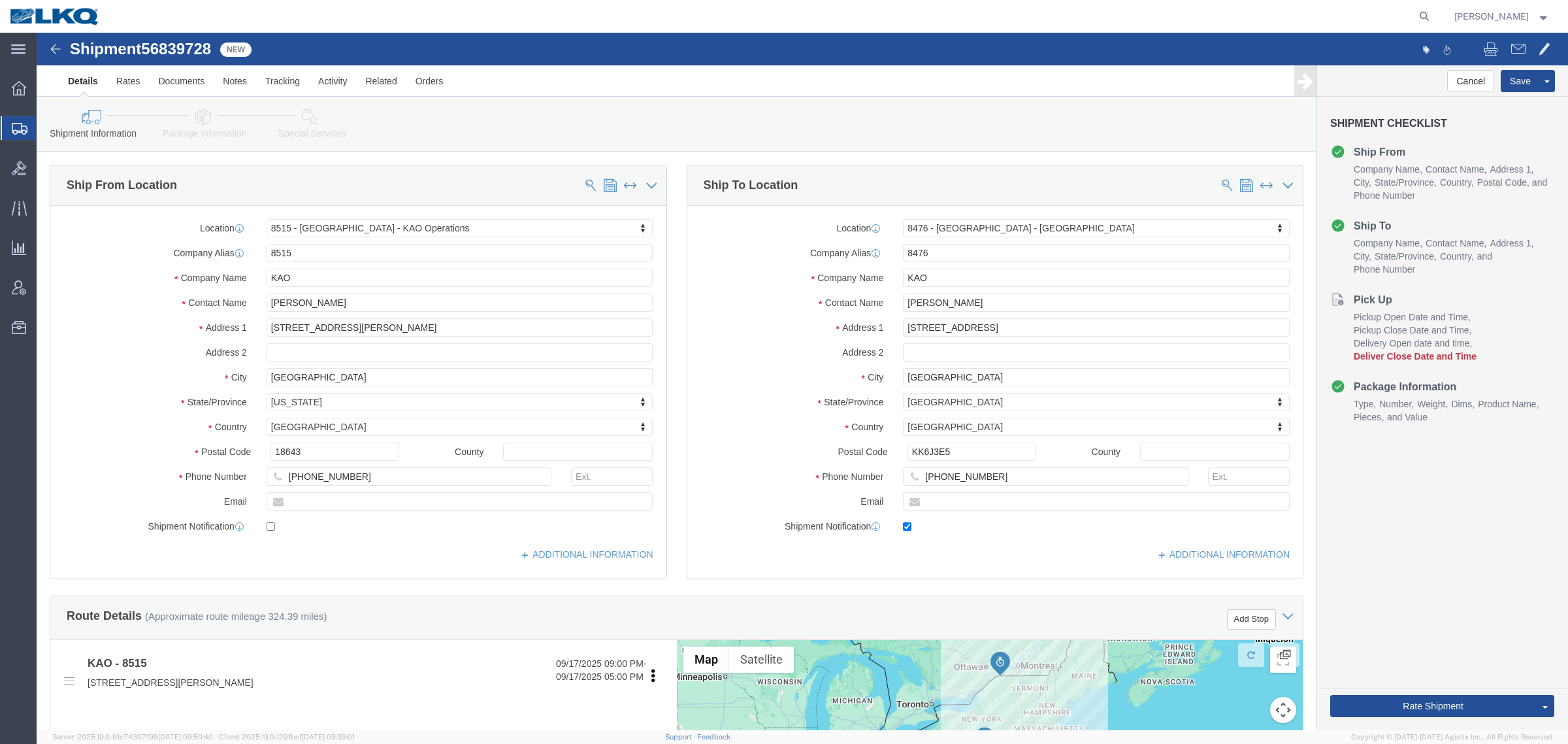
select select "30588"
select select "30581"
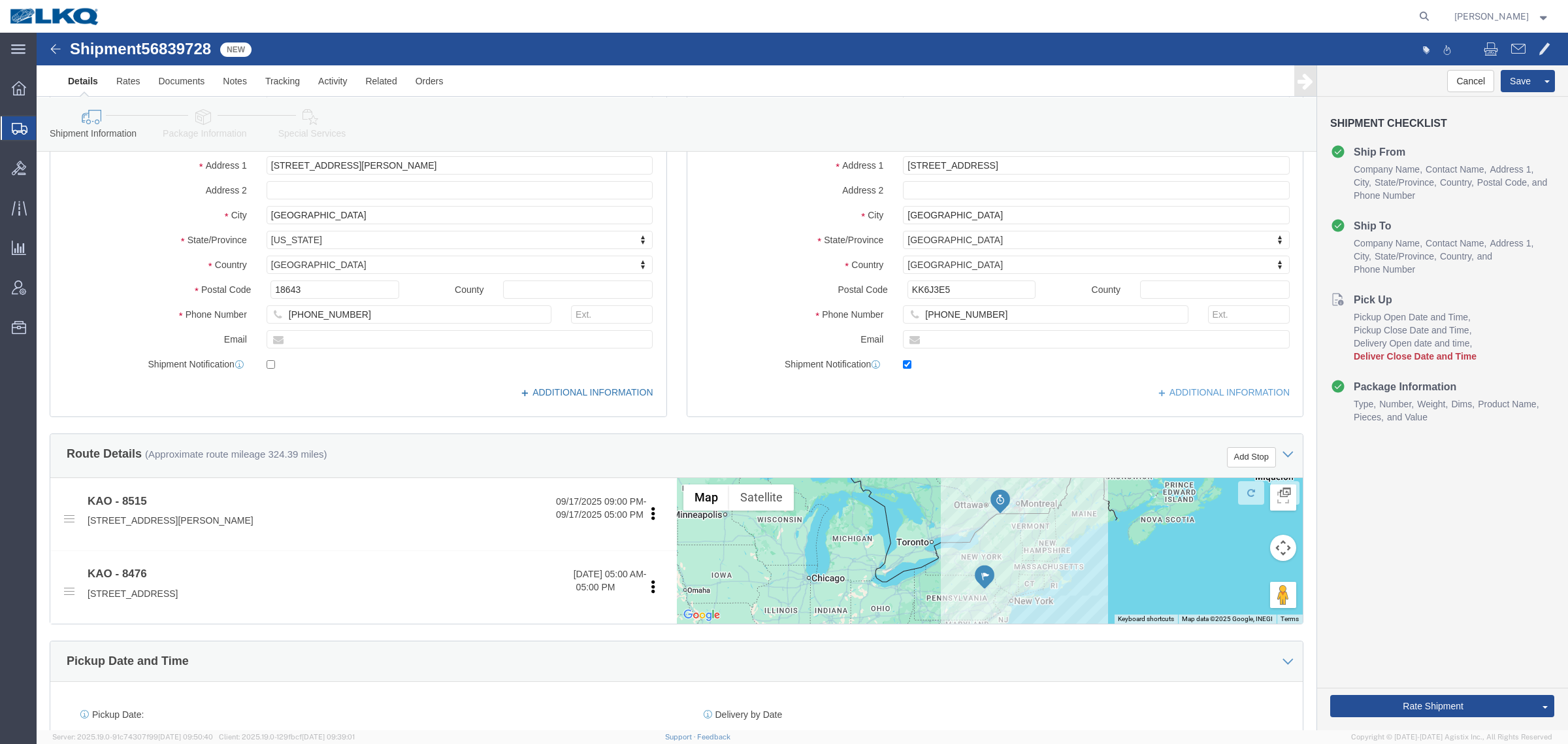
scroll to position [163, 0]
click link "Notes"
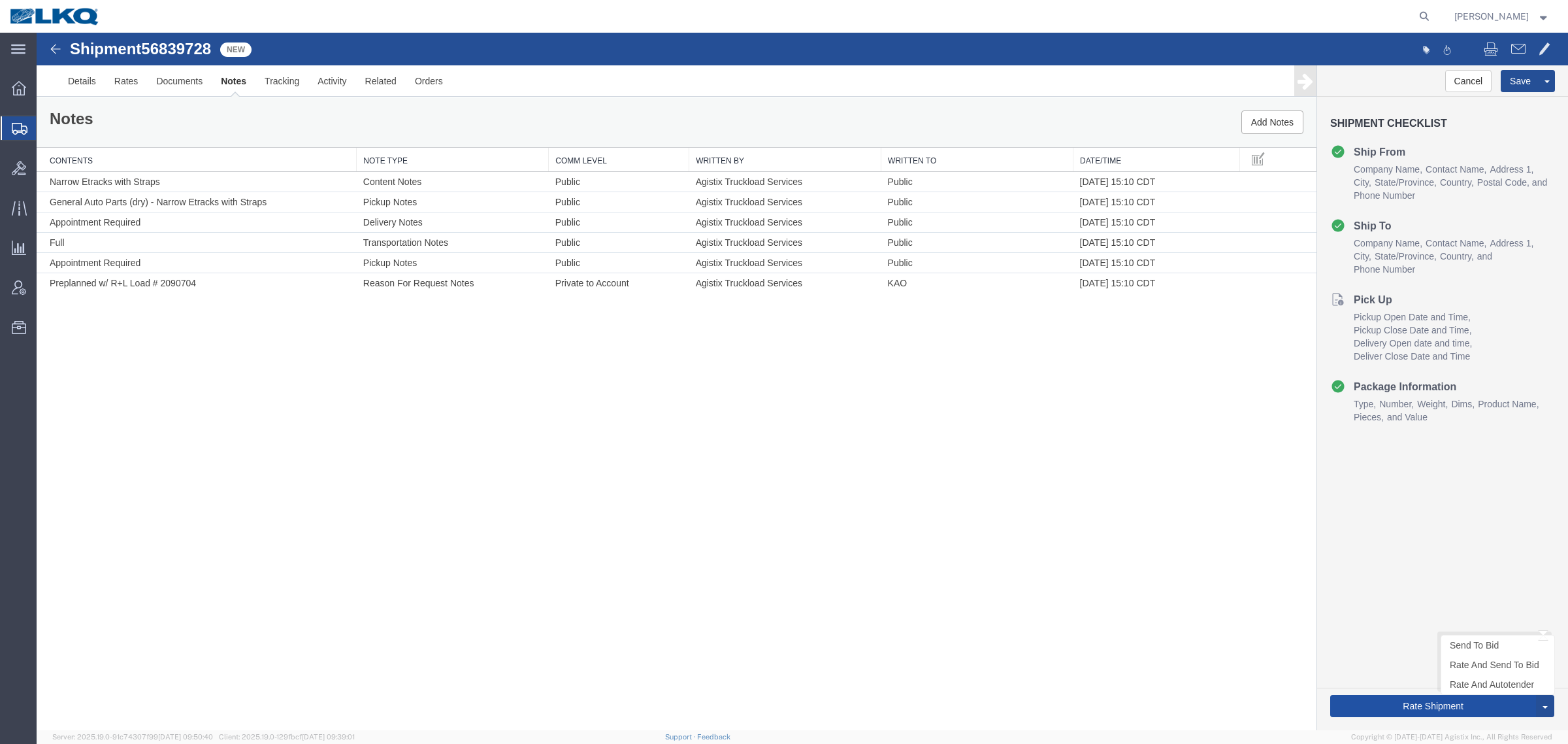
click at [1445, 709] on button "Rate Shipment" at bounding box center [1432, 705] width 205 height 22
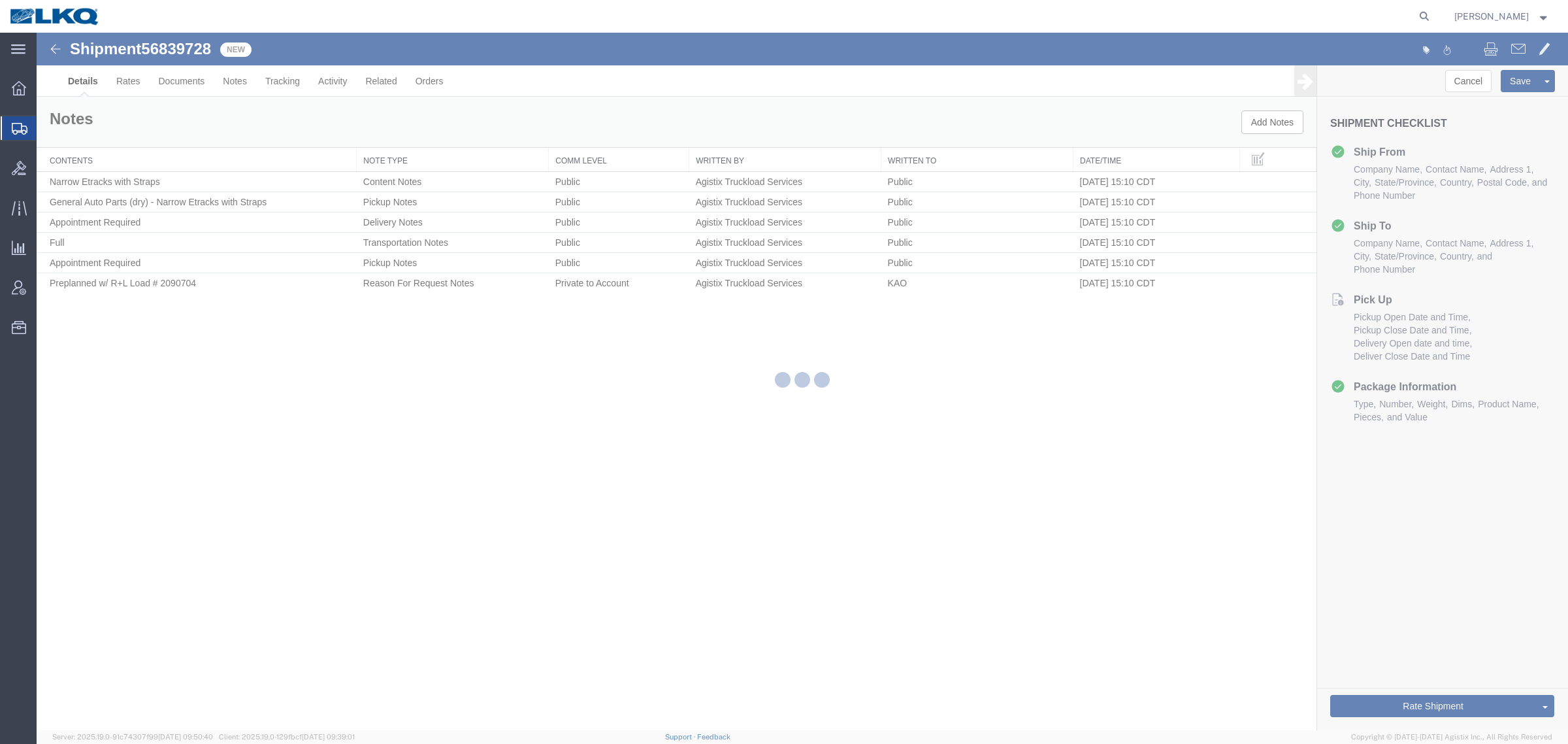
select select "30588"
select select "30581"
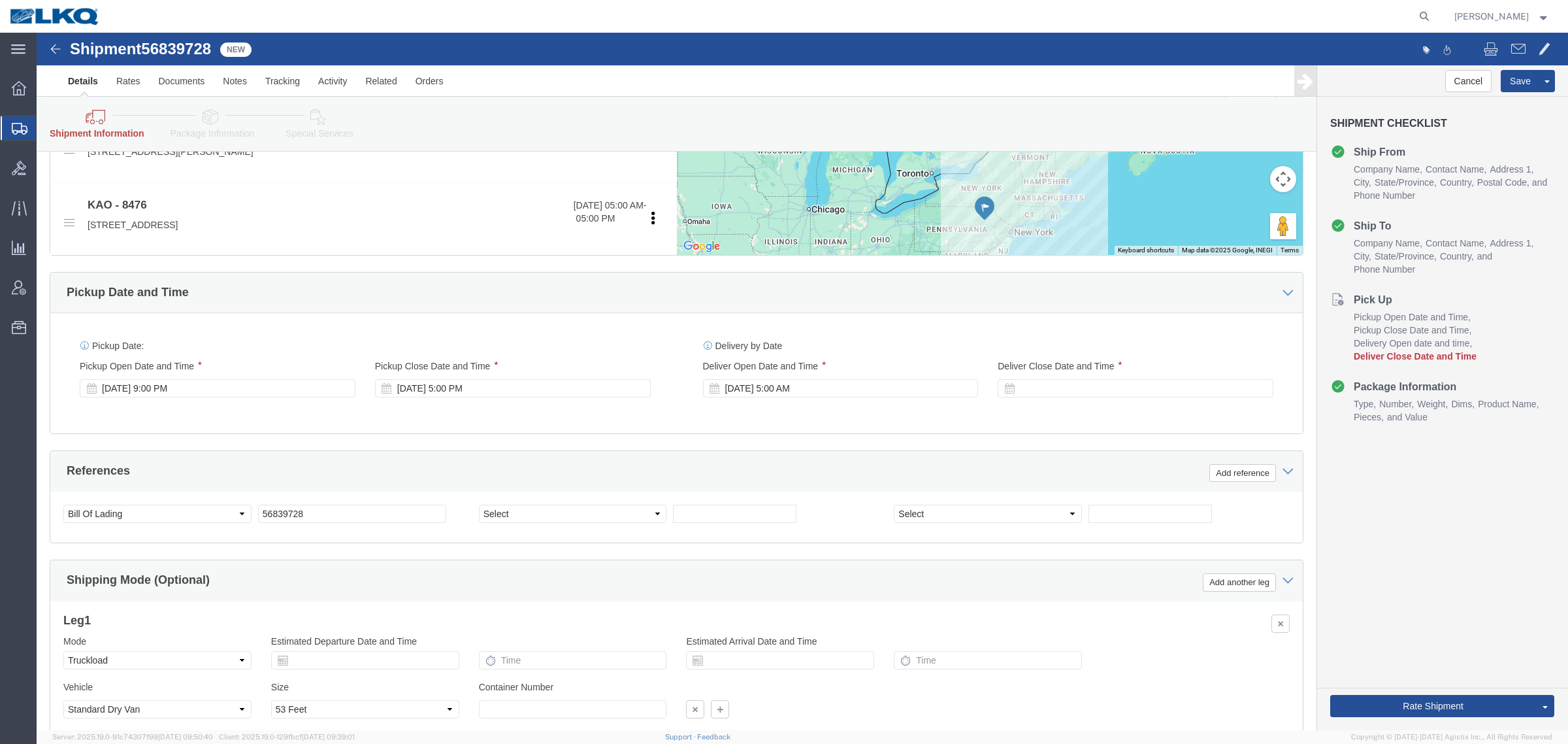
scroll to position [572, 0]
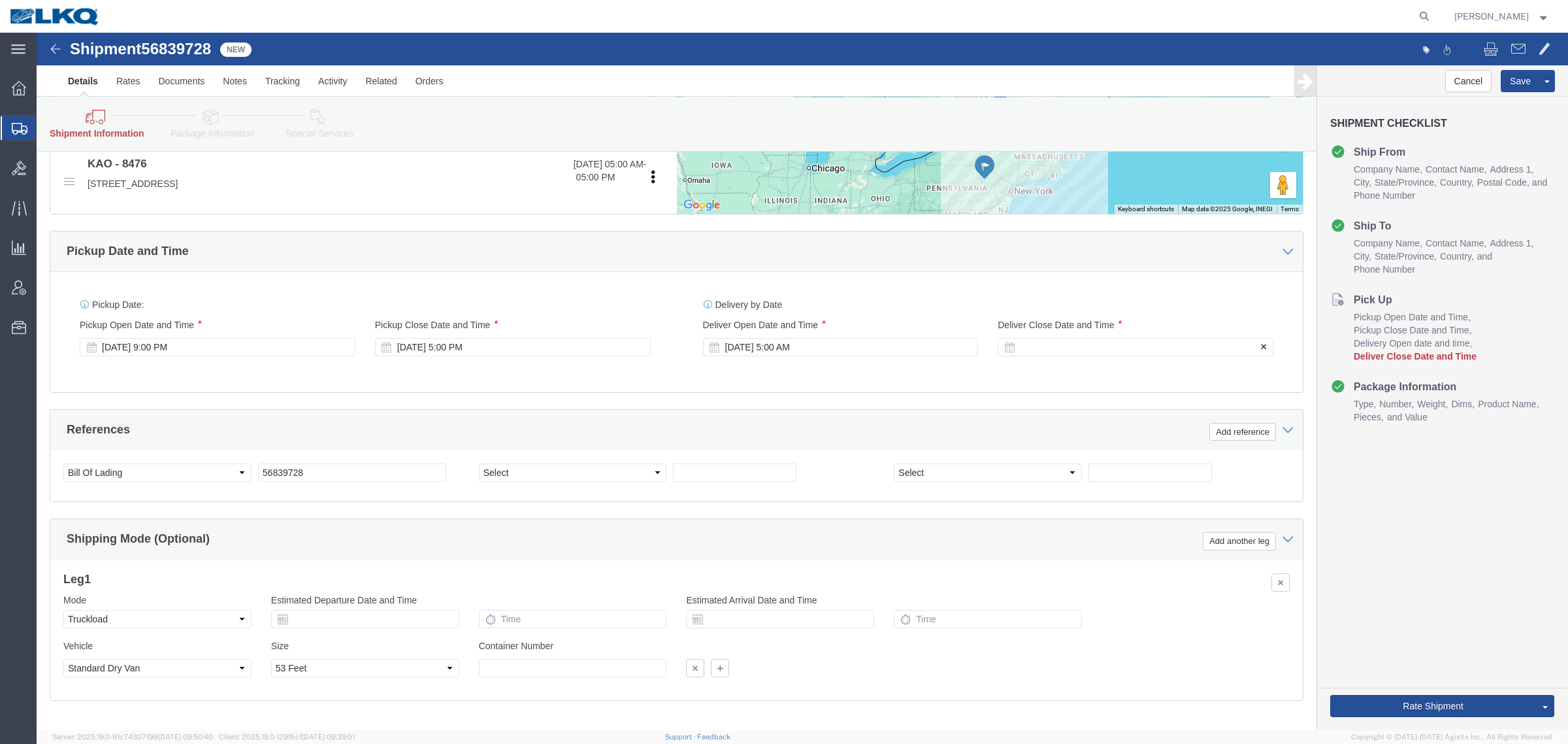
click div
click button "Apply"
click button "Rate Shipment"
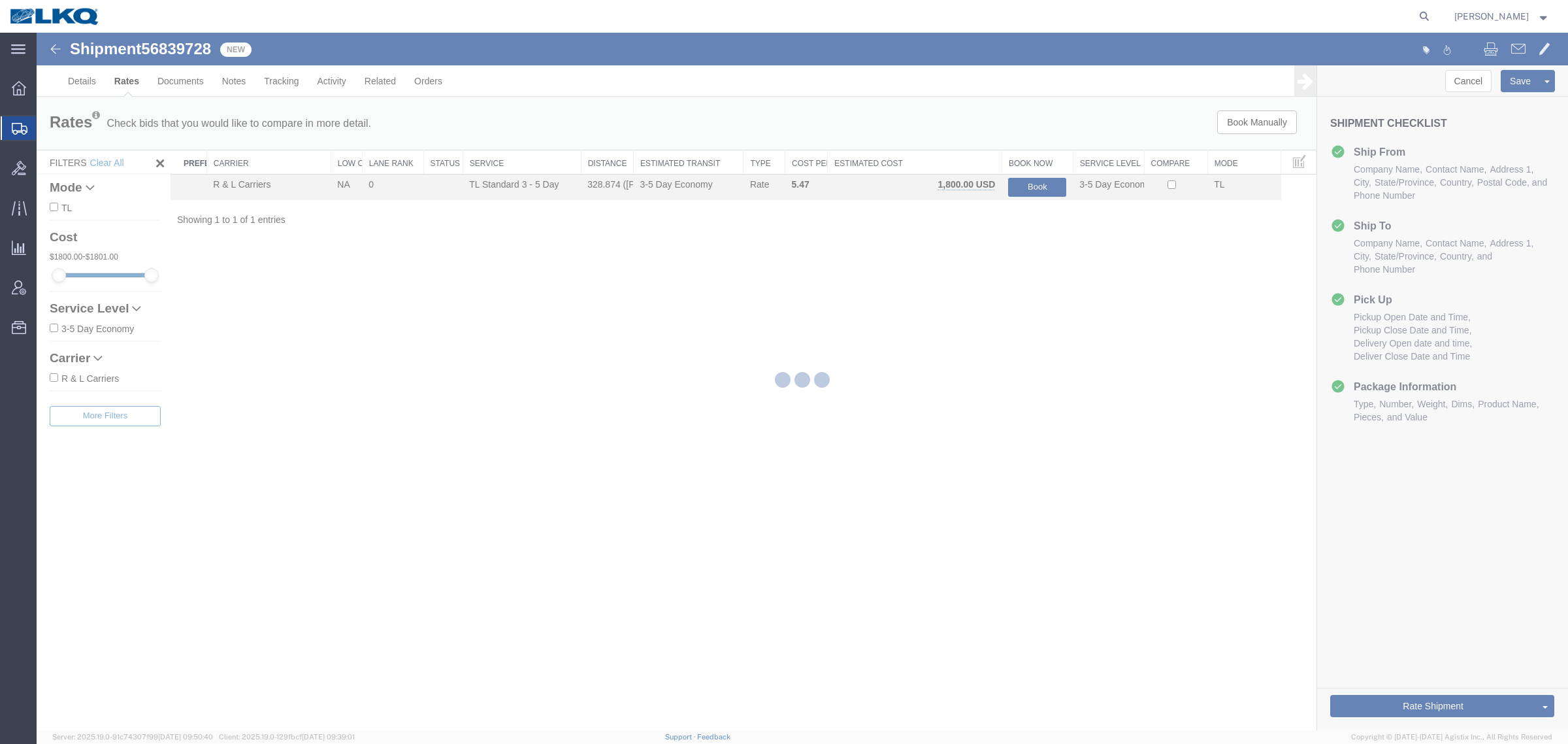
scroll to position [0, 0]
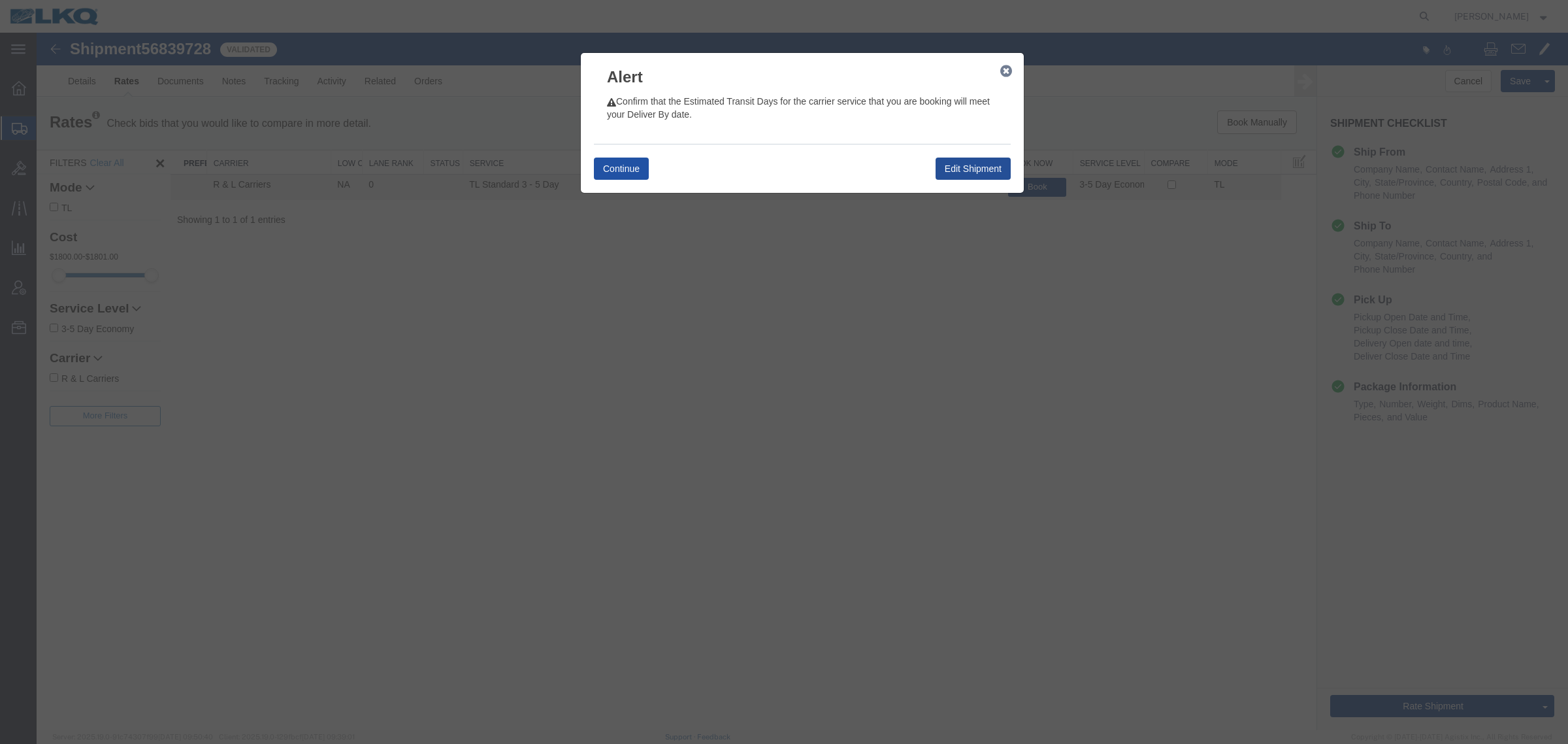
drag, startPoint x: 611, startPoint y: 168, endPoint x: 680, endPoint y: 171, distance: 69.1
click at [611, 169] on button "Continue" at bounding box center [621, 169] width 55 height 22
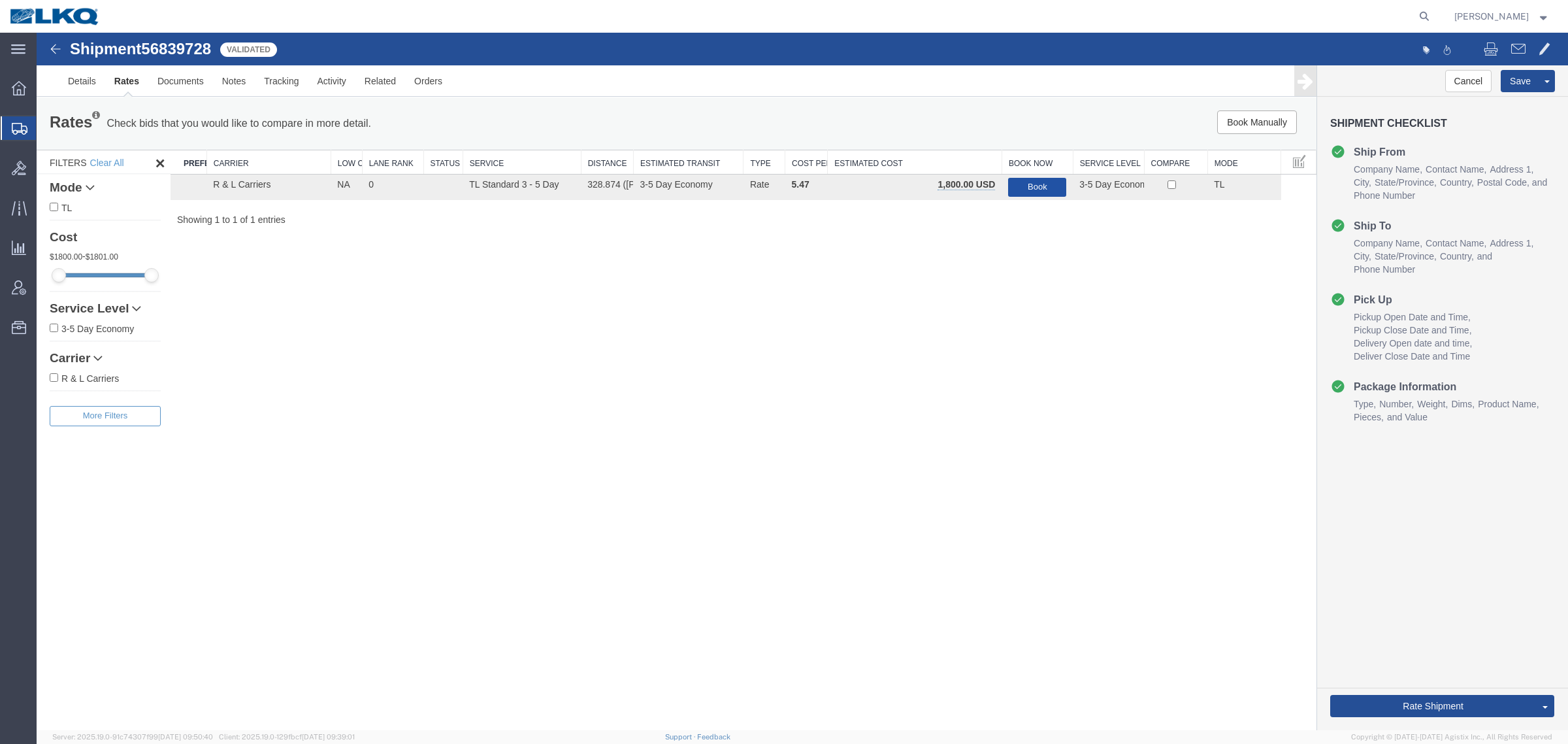
click at [1021, 186] on button "Book" at bounding box center [1036, 187] width 58 height 19
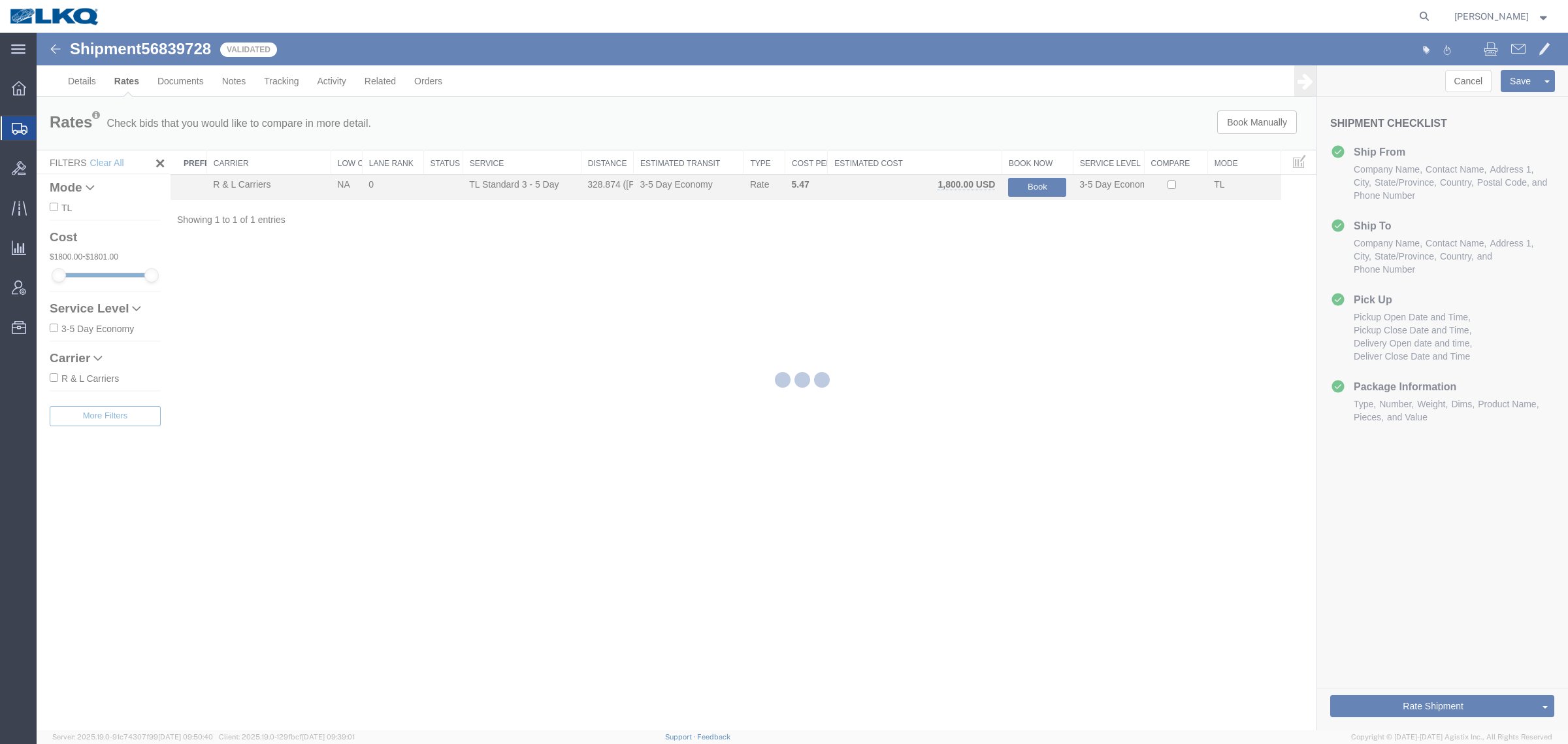
click at [950, 247] on div at bounding box center [802, 382] width 1531 height 697
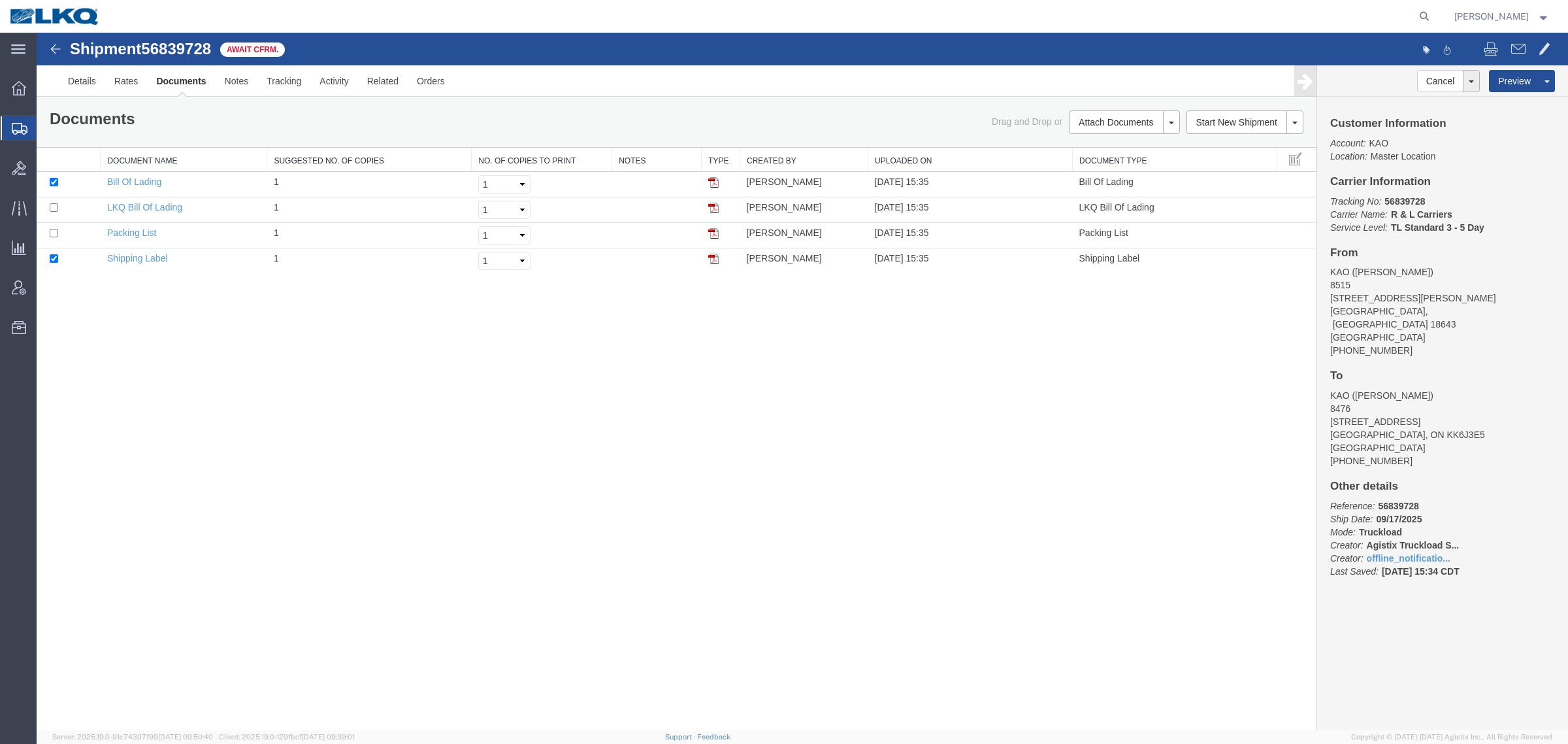
click at [807, 494] on div "Shipment 56839728 4 of 4 Await Cfrm. Details Rates Documents Notes Tracking Act…" at bounding box center [802, 382] width 1531 height 697
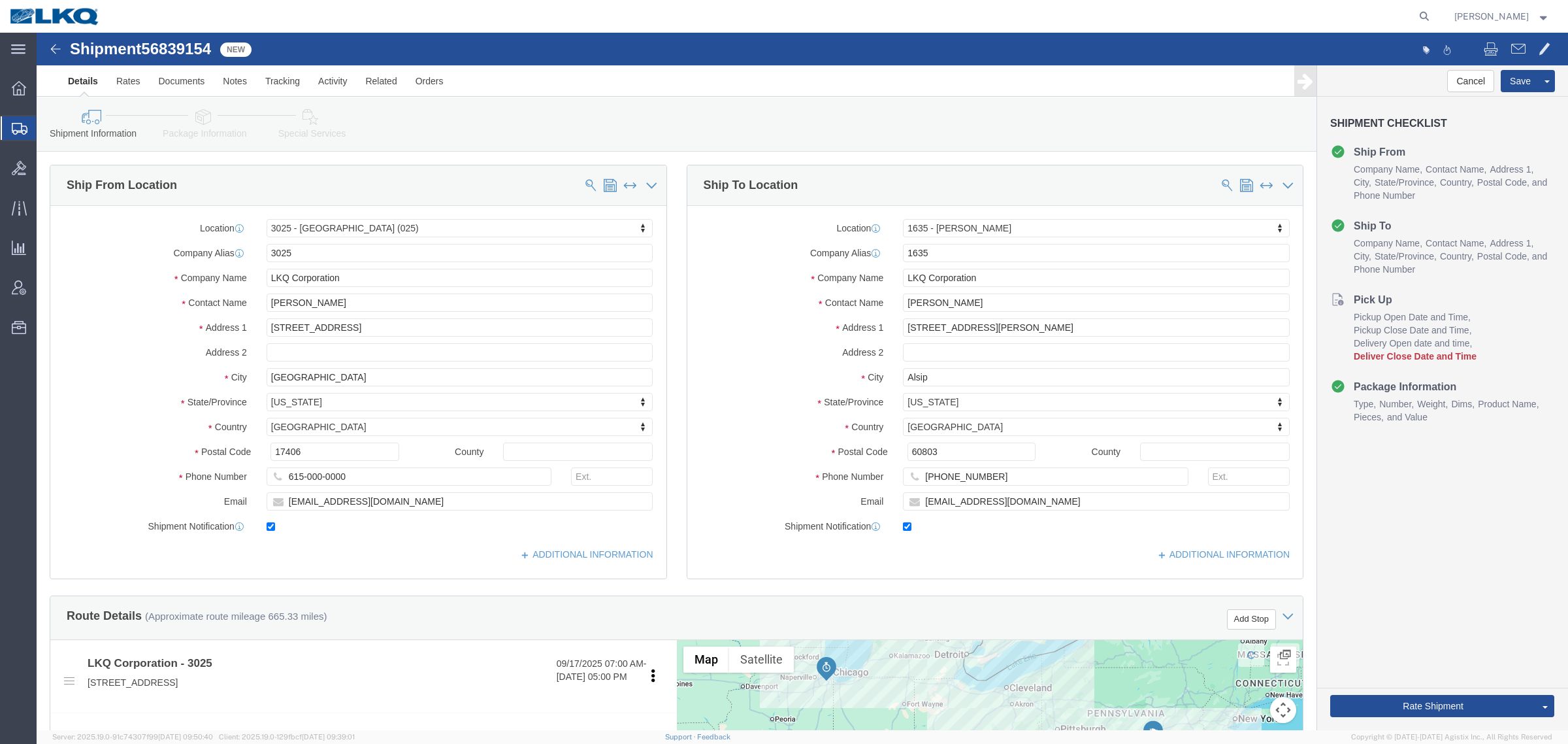
click span "56839154"
copy span "56839154"
select select "27742"
select select "27578"
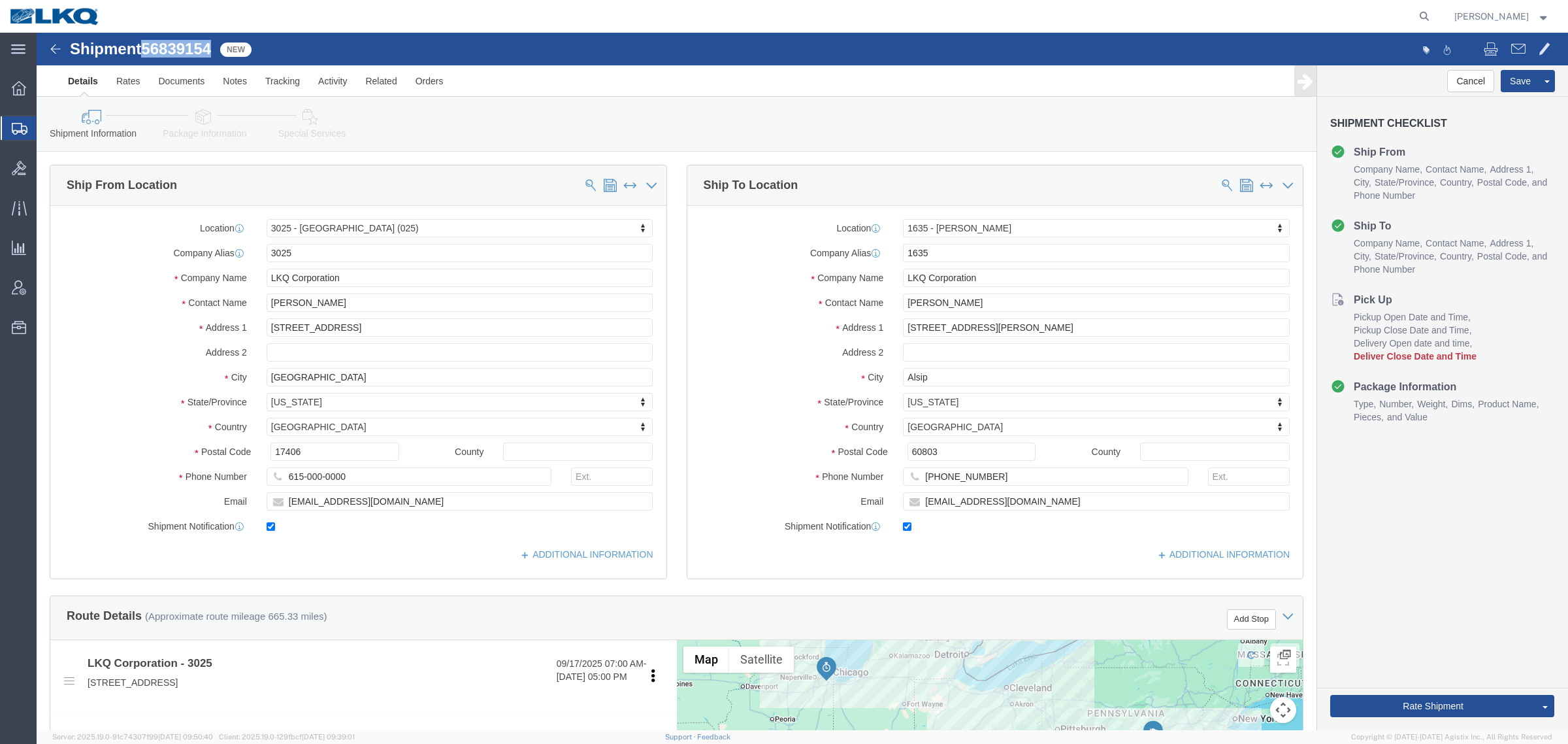
drag, startPoint x: 278, startPoint y: 83, endPoint x: 308, endPoint y: 99, distance: 34.0
click icon
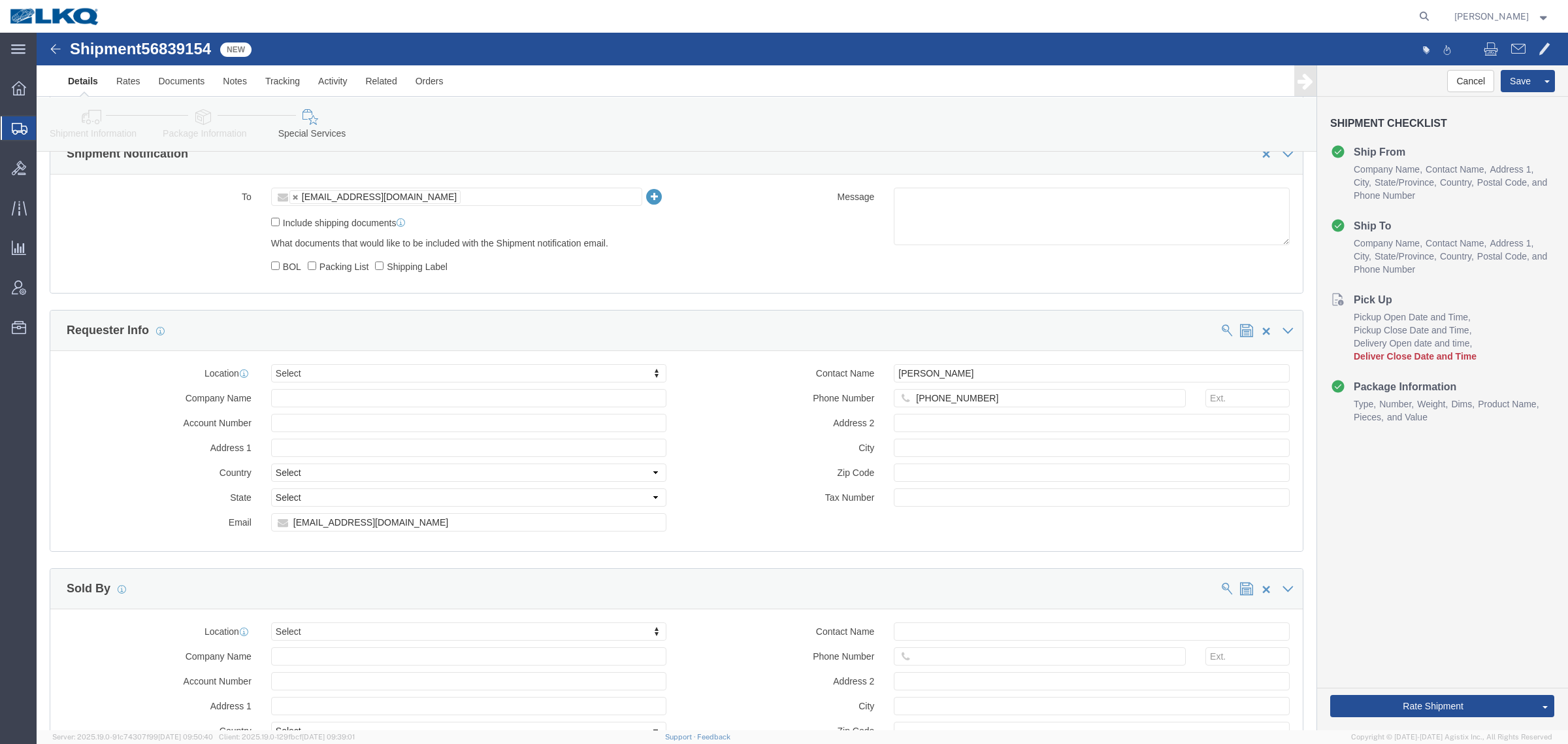
scroll to position [1144, 0]
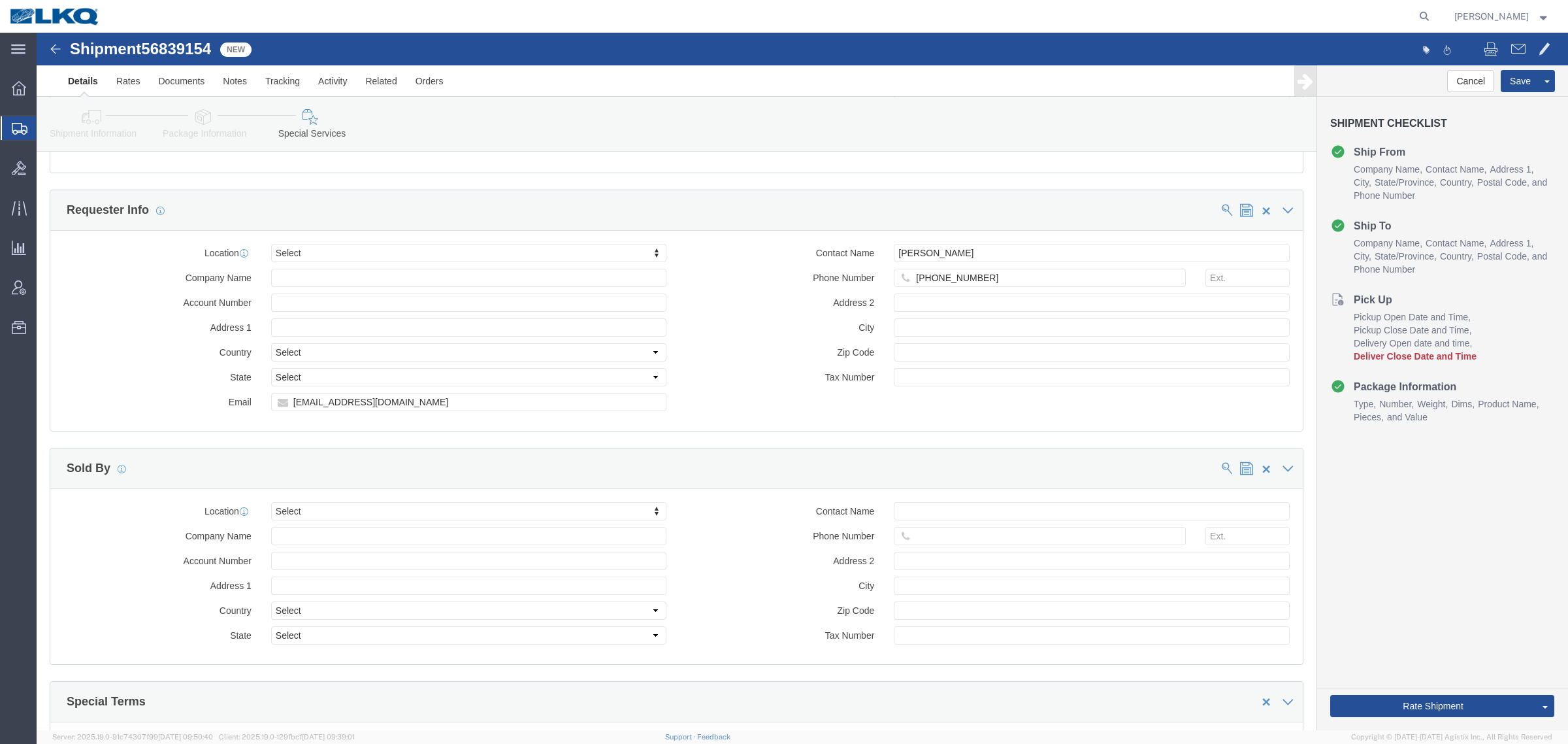
click div "Location Select Select My Profile Location 1100 - LKQ Crystal River 1103 - LKQ …"
click input "llbaumgardner@lkqcorp.com"
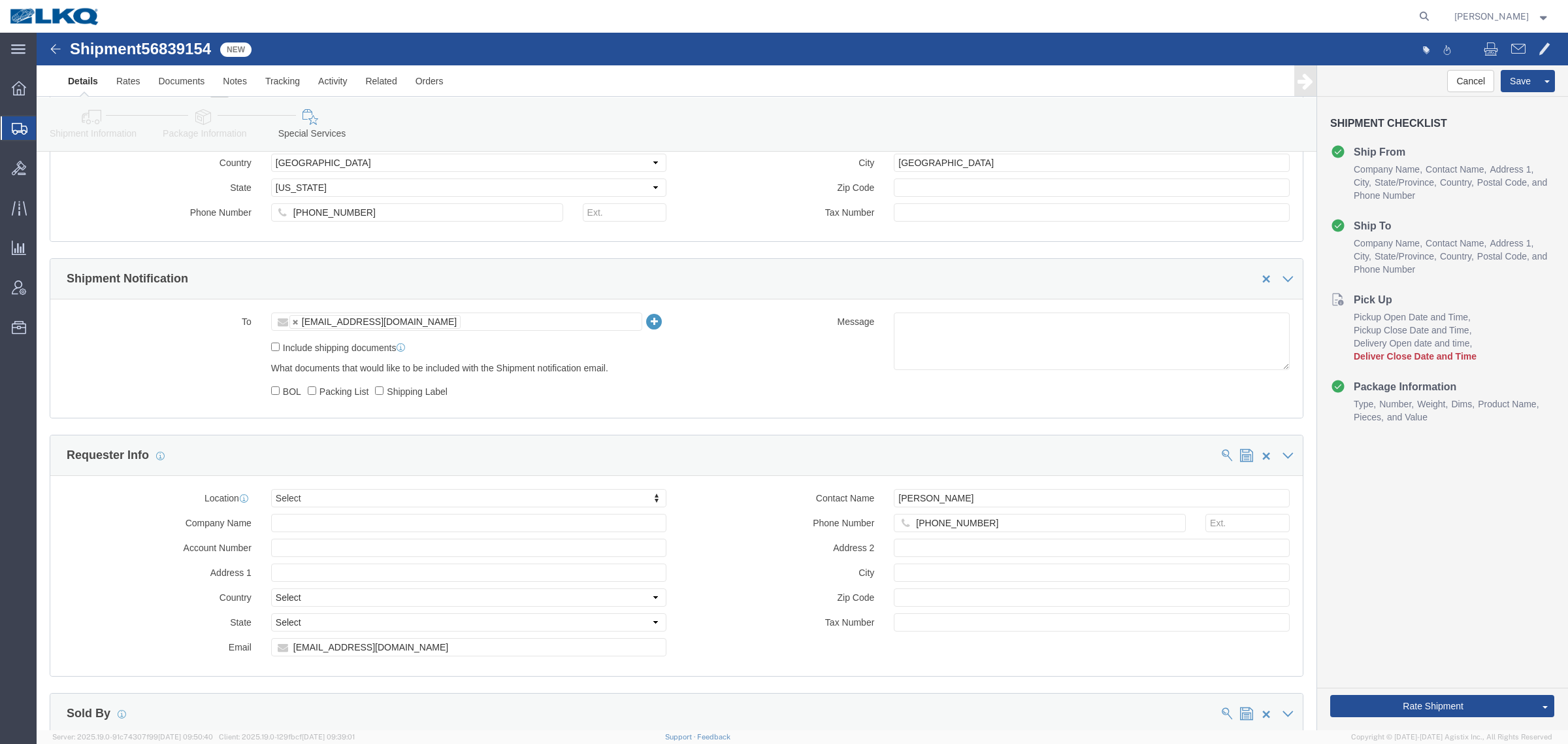
click link "Shipment Information"
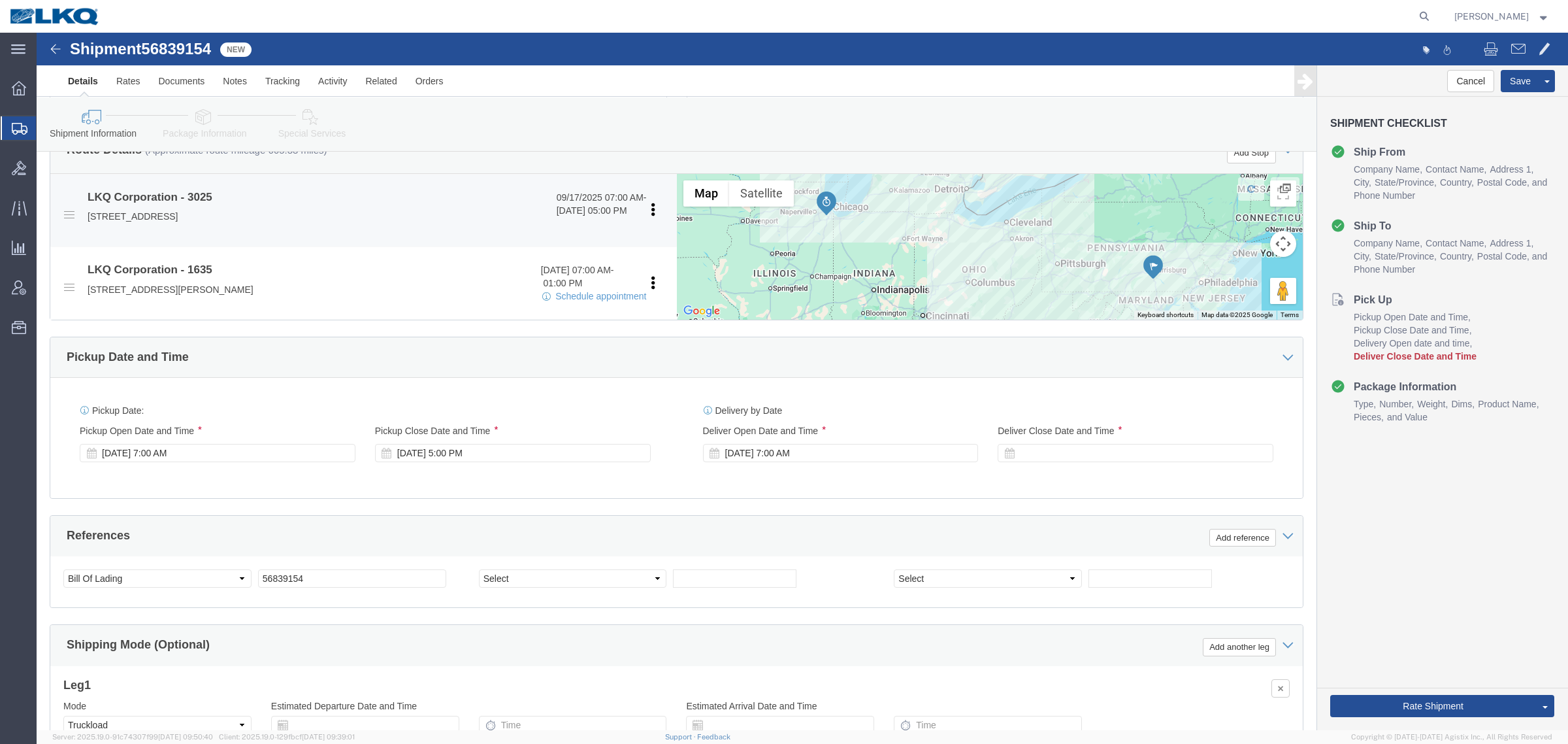
scroll to position [311, 0]
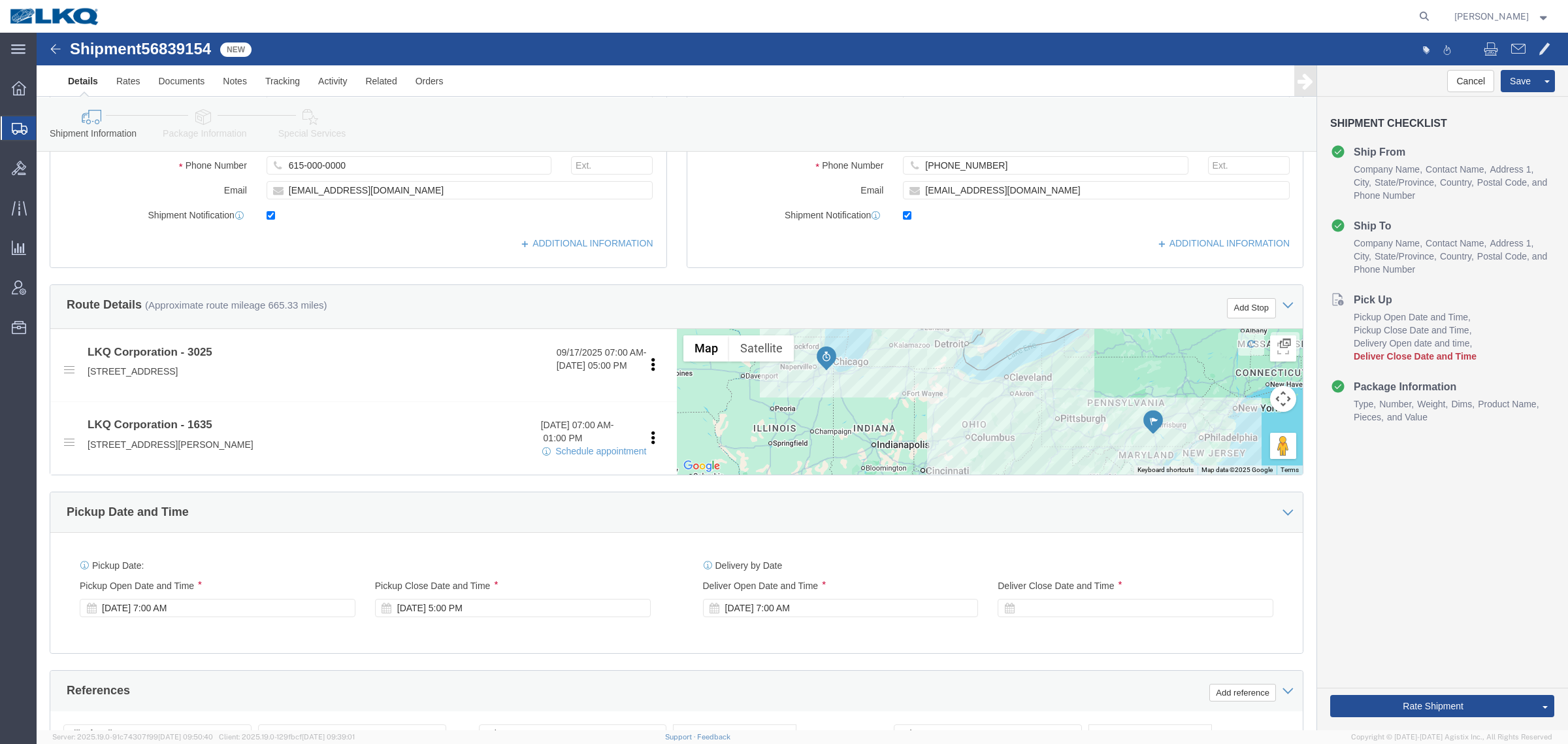
drag, startPoint x: 687, startPoint y: 494, endPoint x: 891, endPoint y: 505, distance: 204.3
click div "Pickup Date and Time"
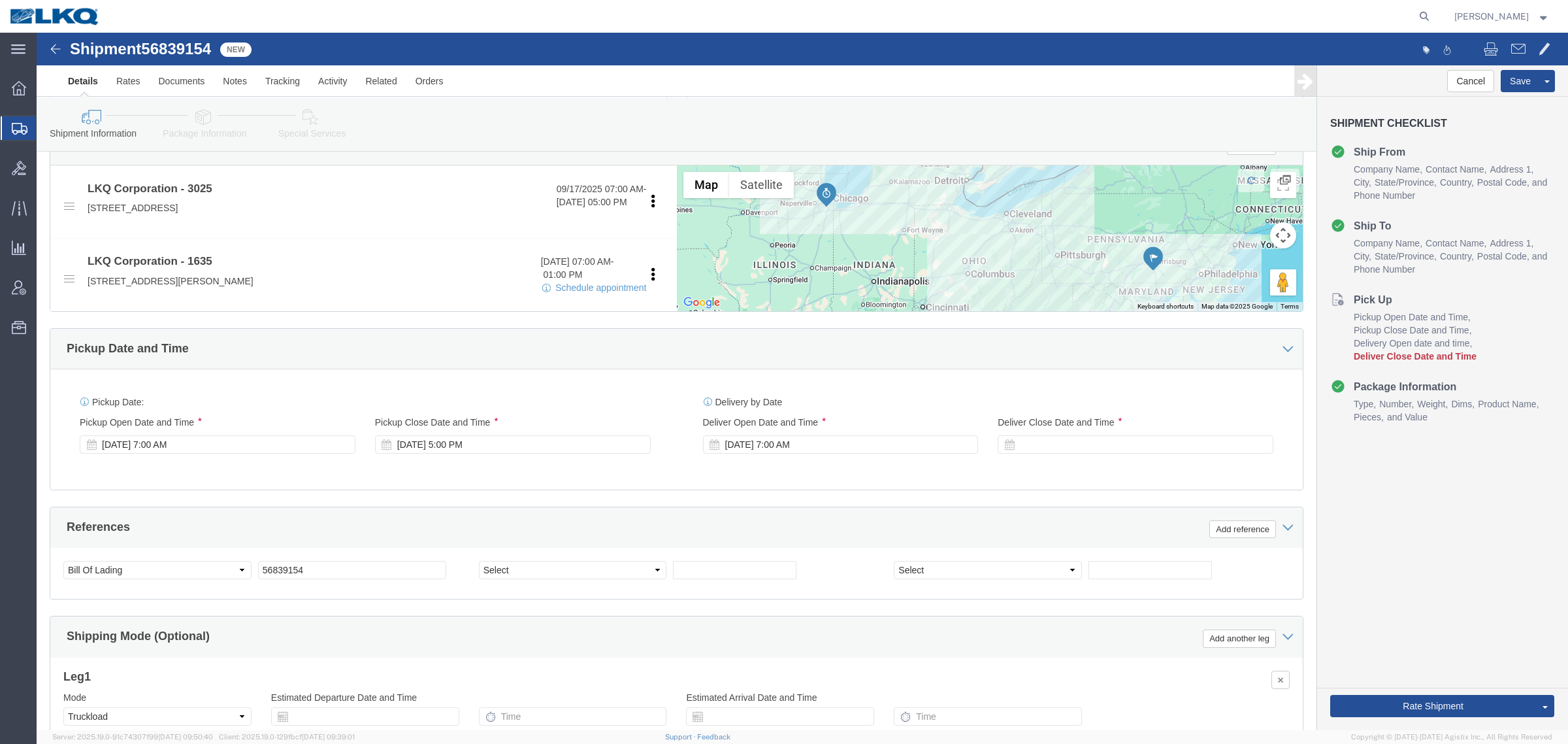
scroll to position [393, 0]
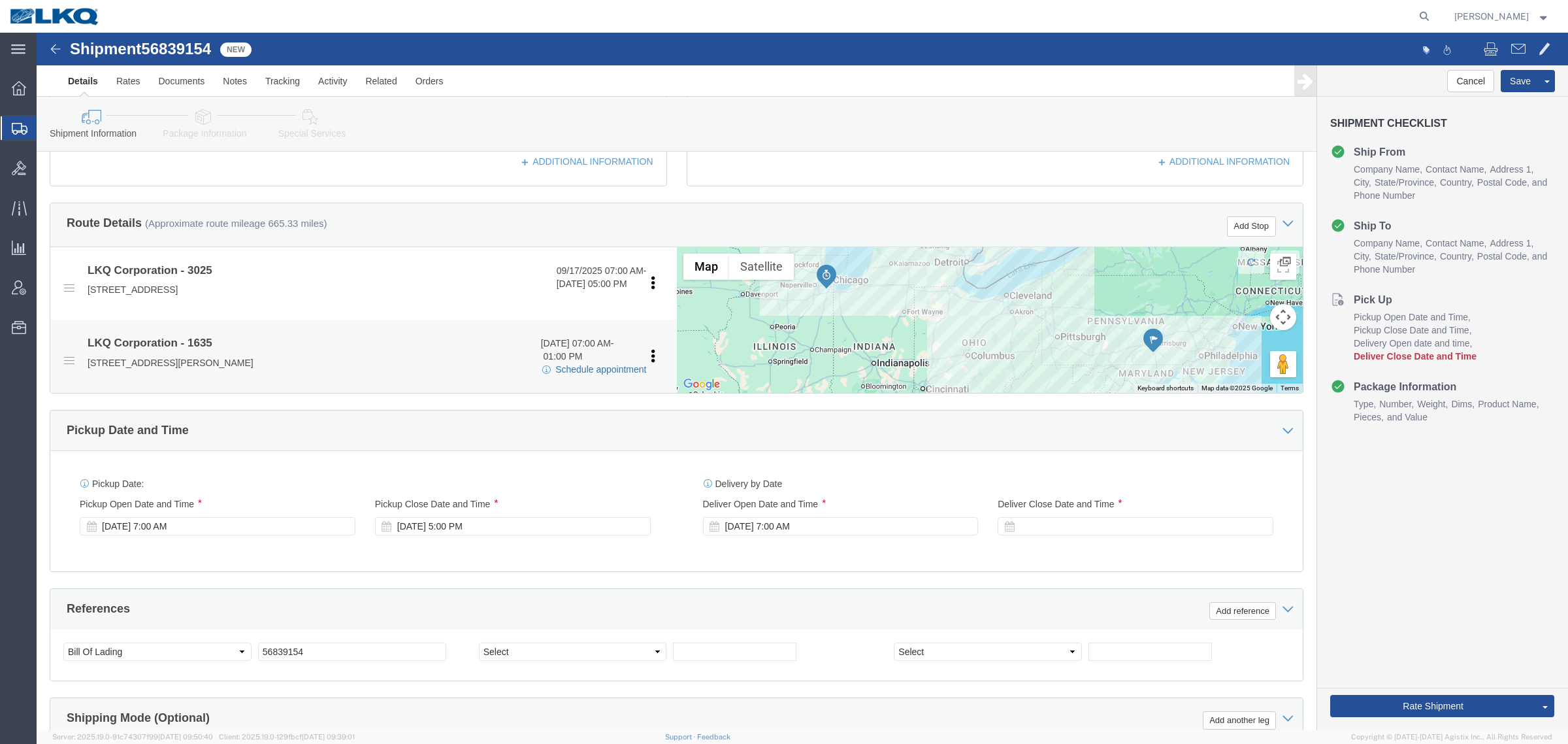
click link "Schedule appointment"
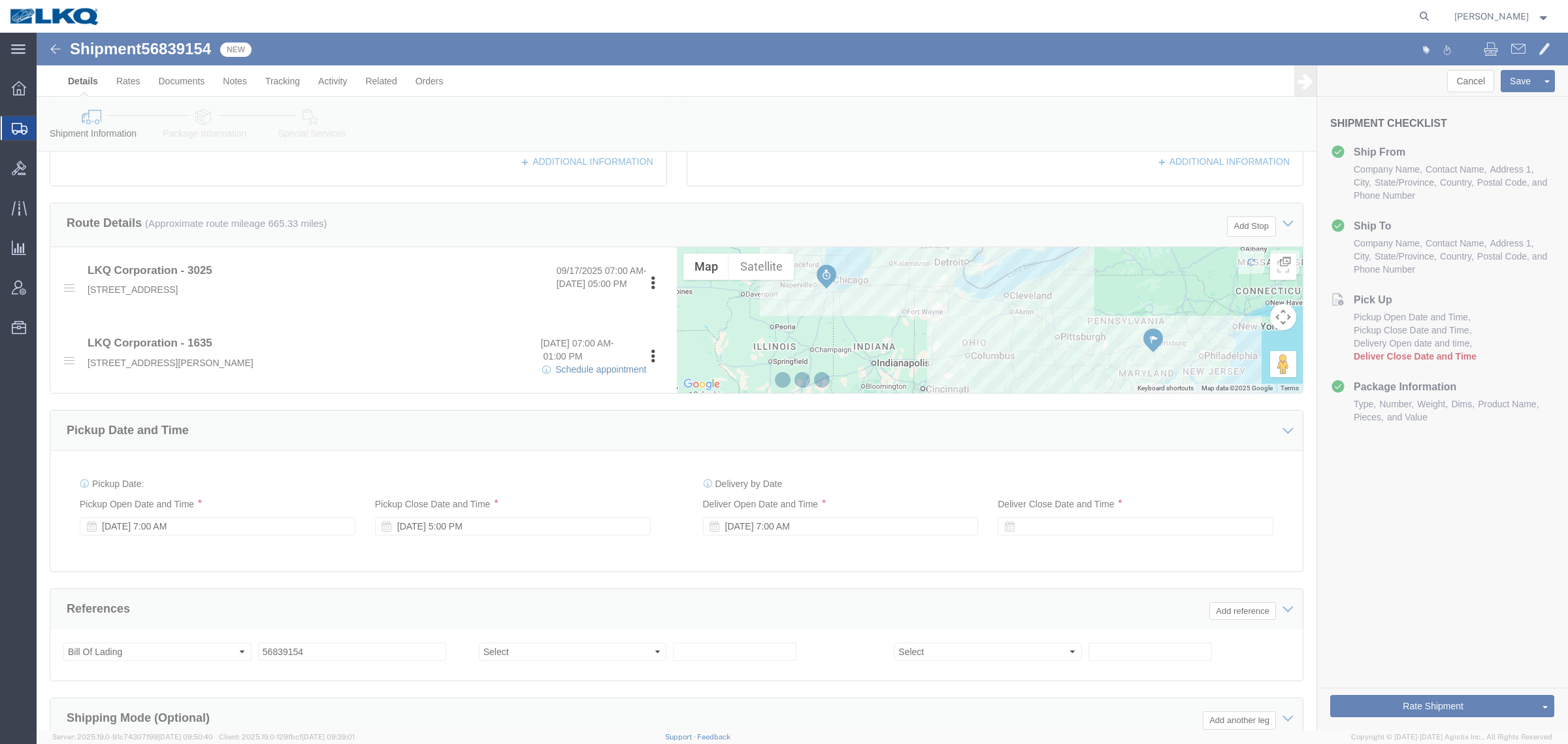
select select
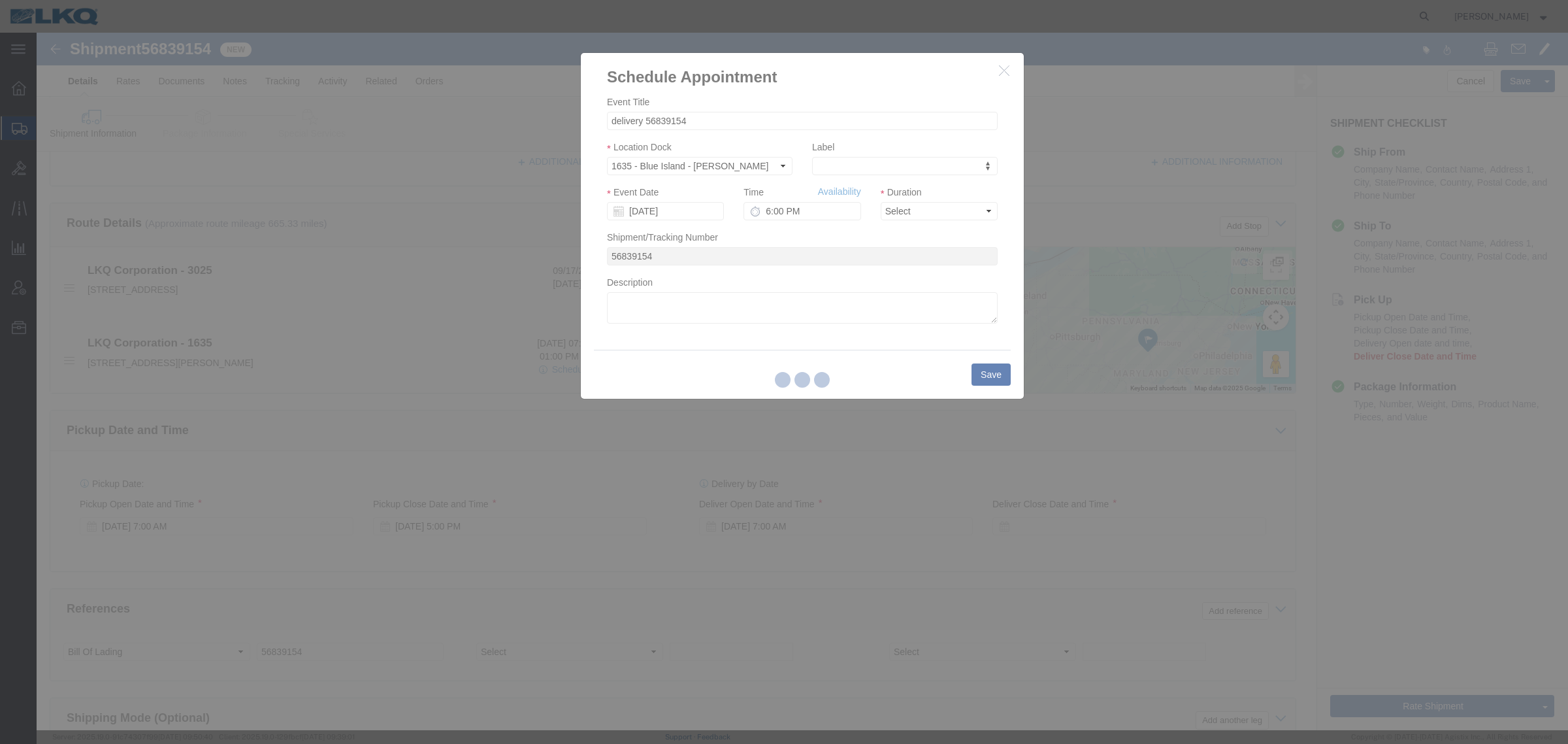
click at [657, 203] on div at bounding box center [802, 382] width 1531 height 697
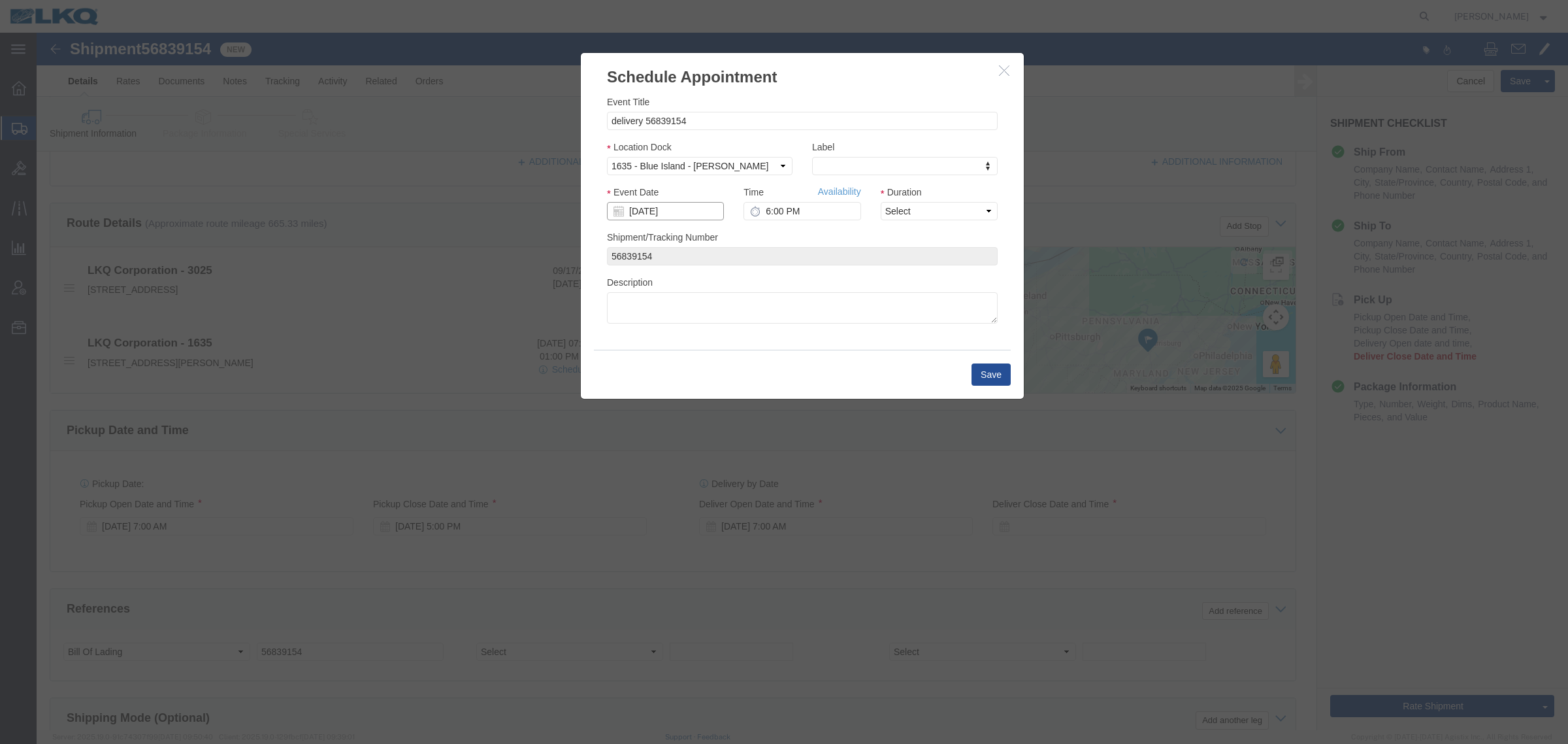
click input "[DATE]"
click button "button"
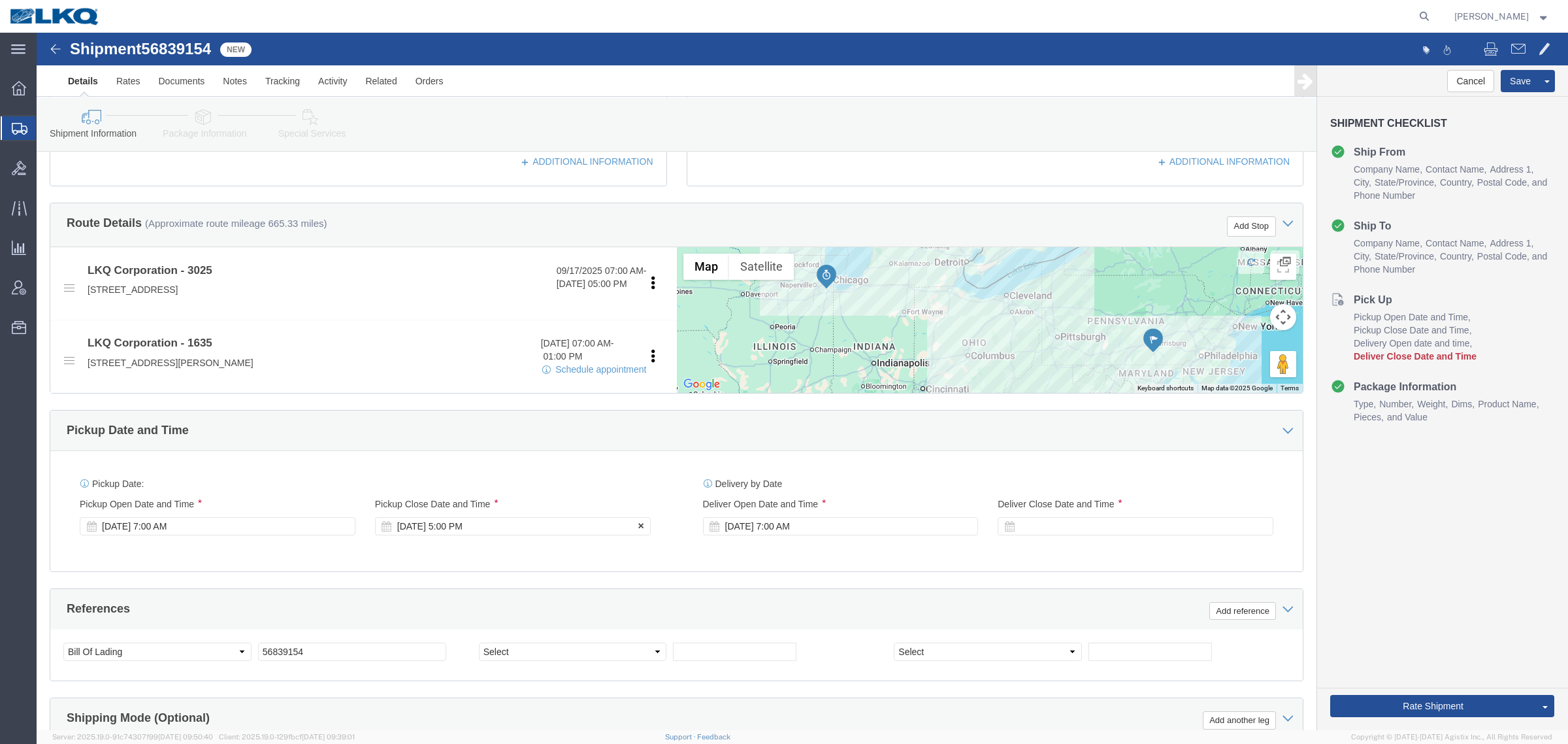
click div "Sep 22 2025 5:00 PM"
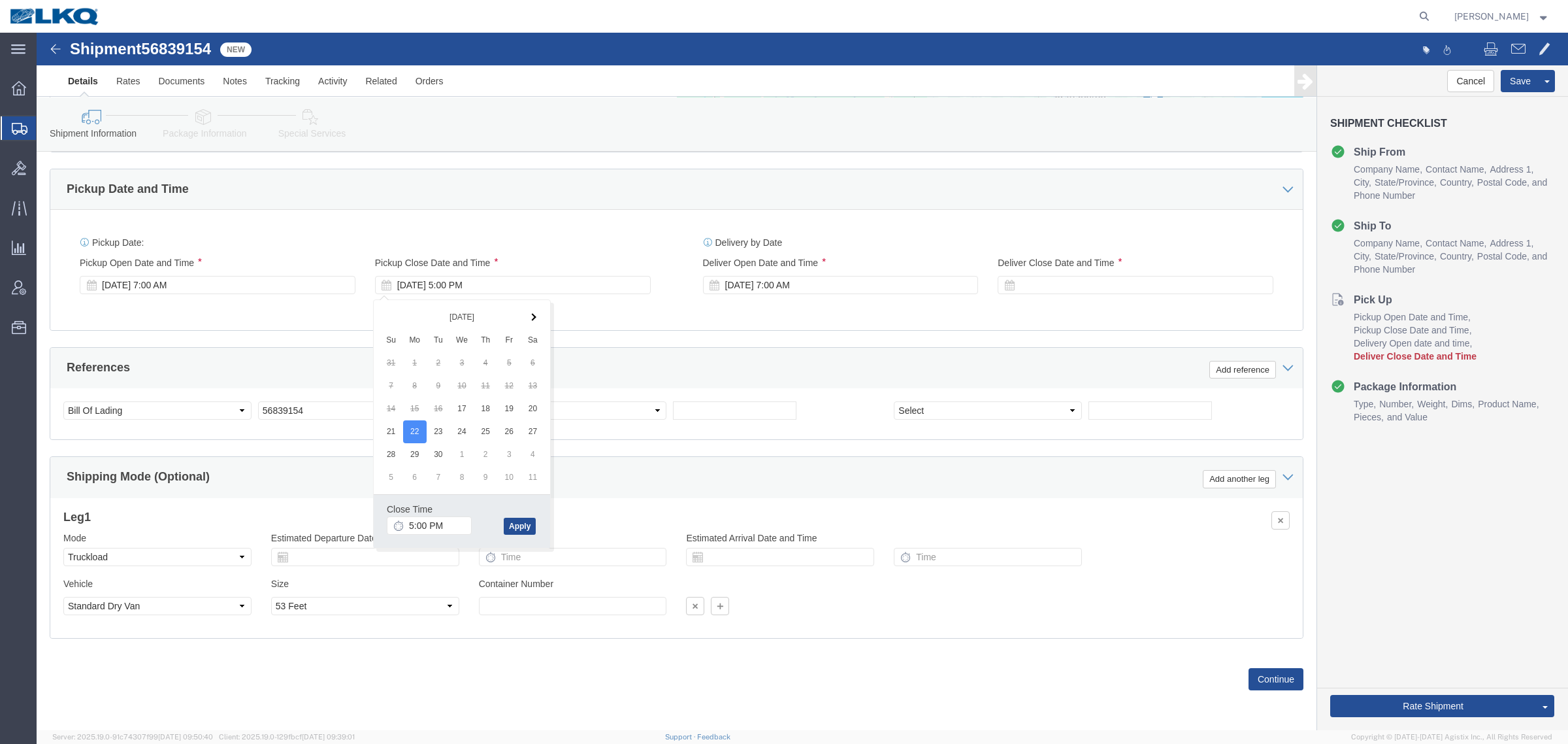
click div "Close Time 5:00 PM Sep 22 2025 5:00 PM - Sep 22 2025 5:00 PM Cancel Apply"
click button "Apply"
click div "Sep 17 2025 7:00 AM"
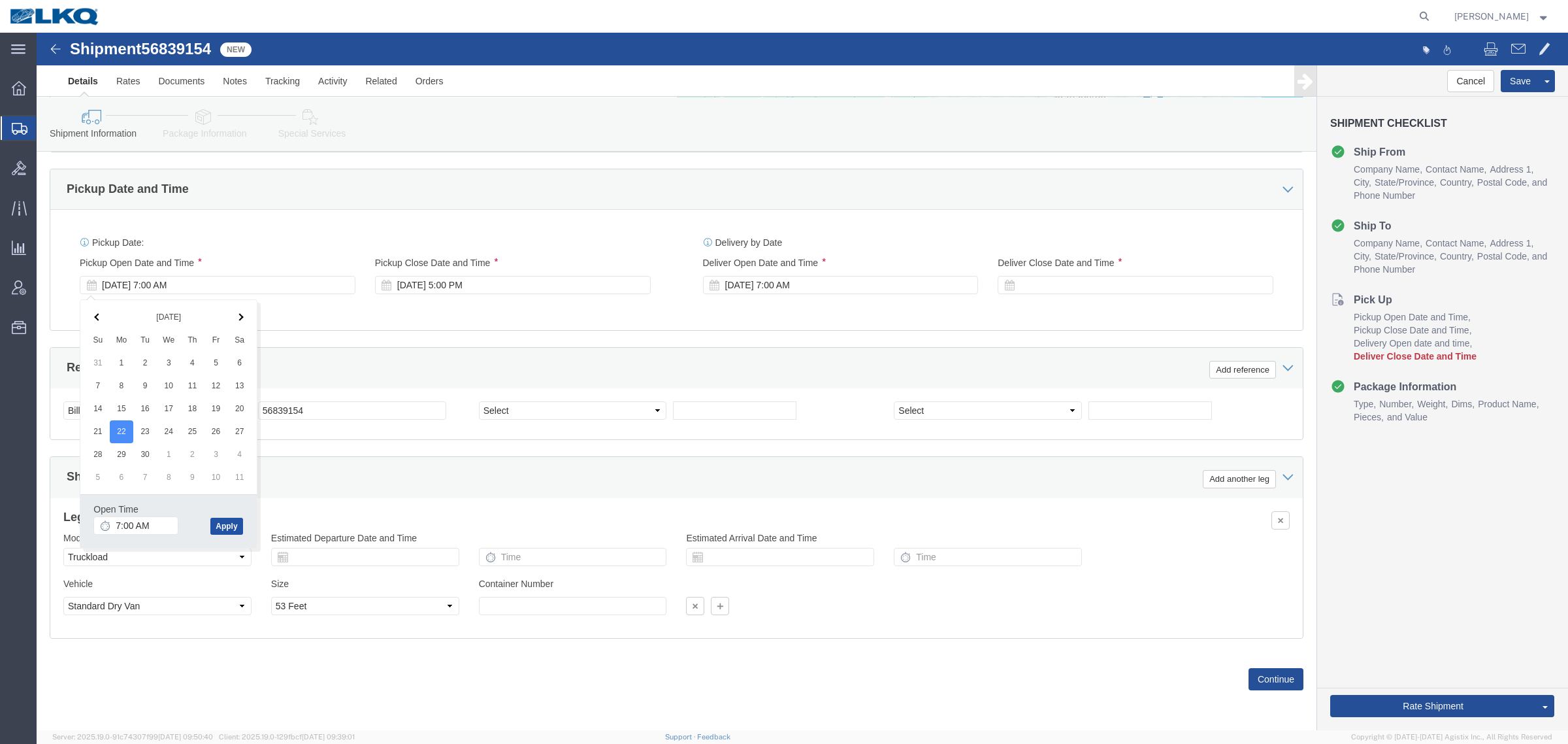
click button "Apply"
click div "Ship From Location Location 3025 - York PA (025) My Profile Location 1100 - LKQ…"
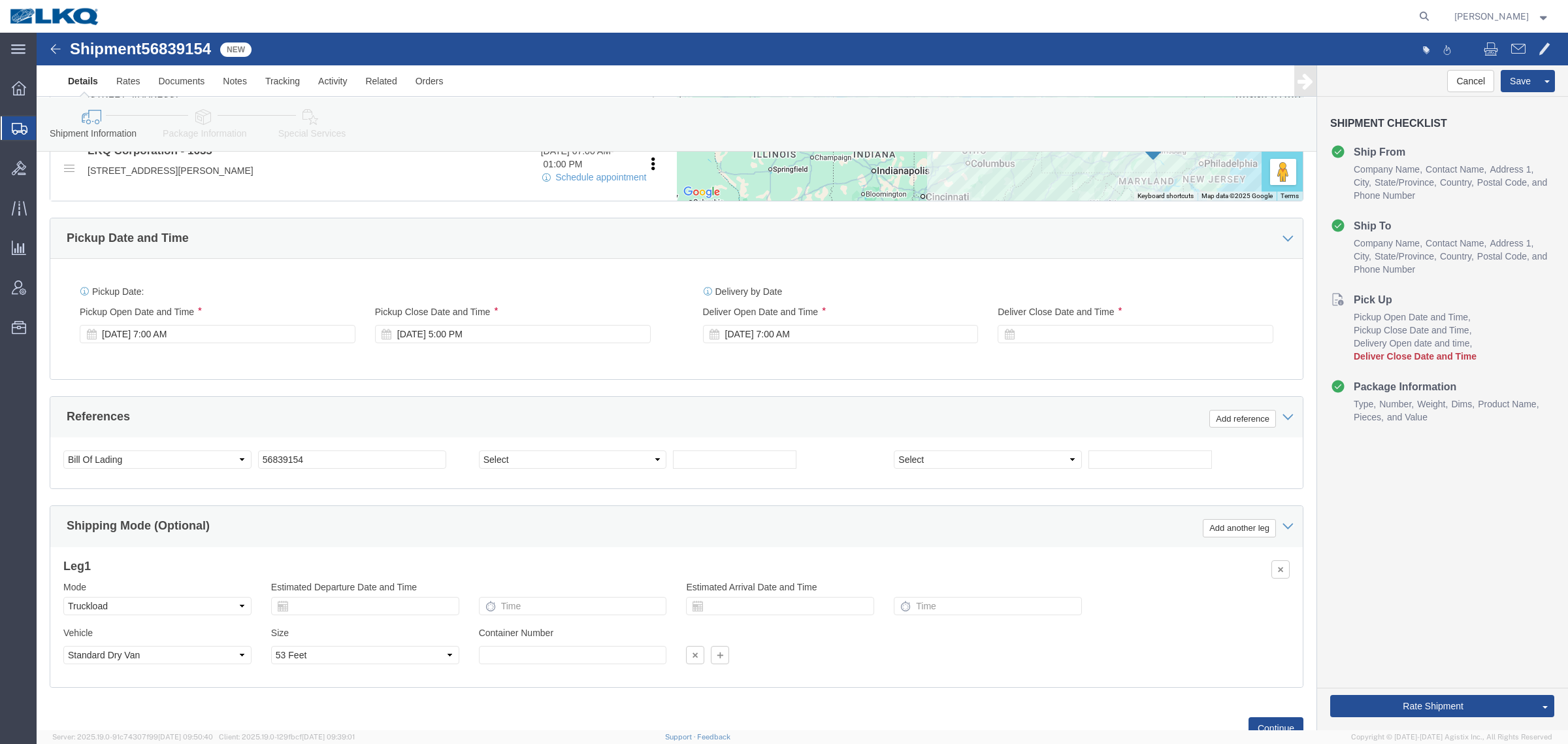
scroll to position [556, 0]
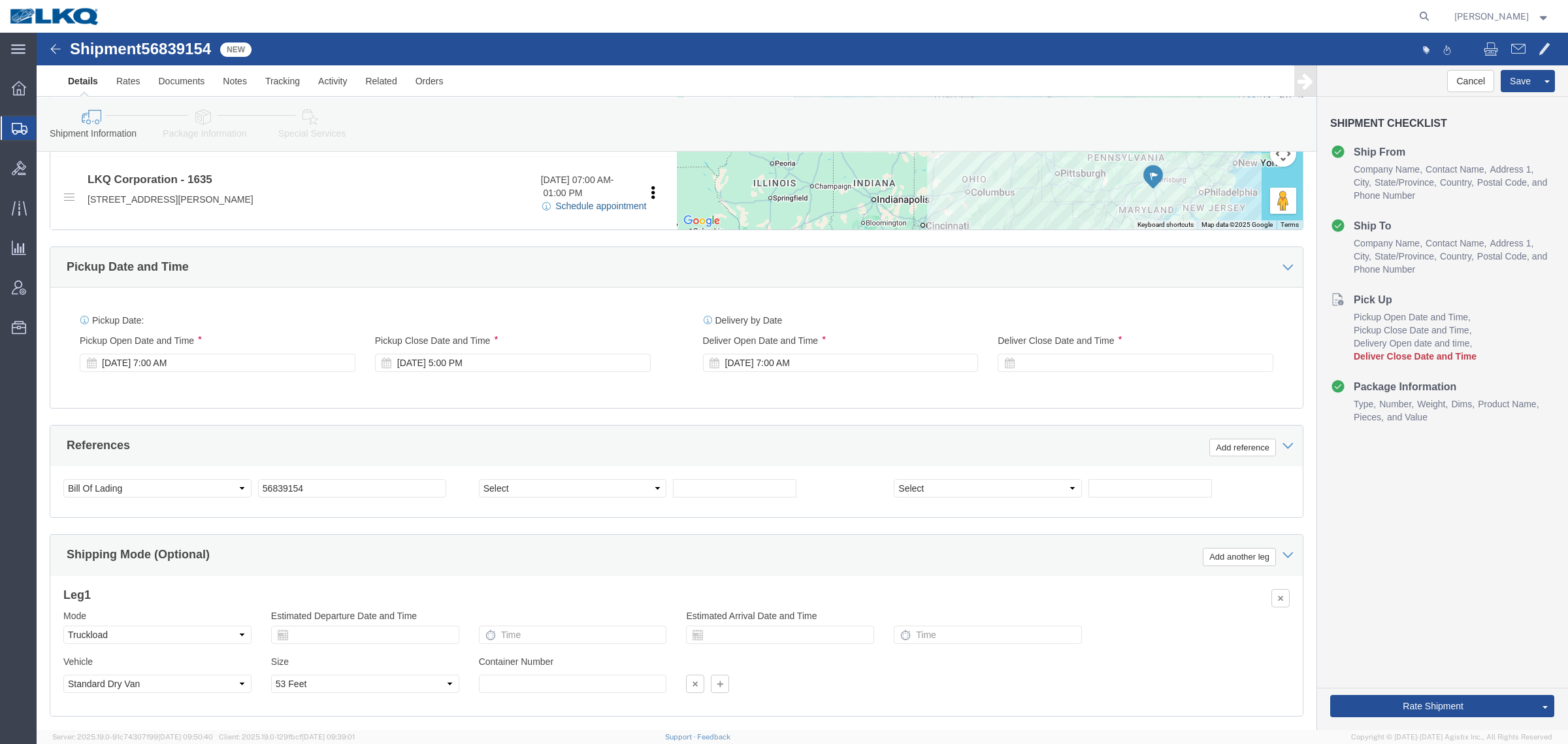
click link "Schedule appointment"
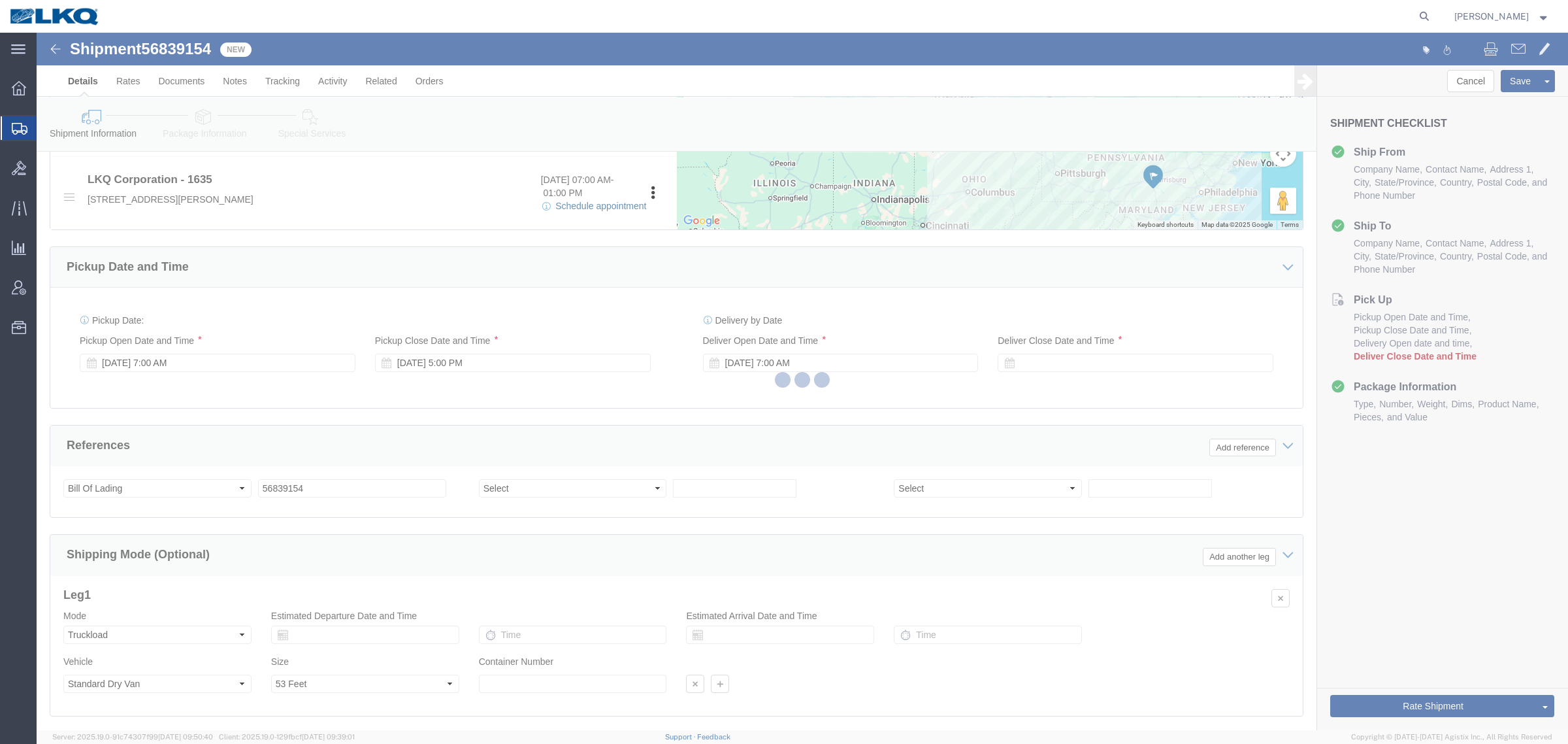
type input "delivery 56839154"
type input "[DATE]"
type input "6:00 PM"
type input "56839154"
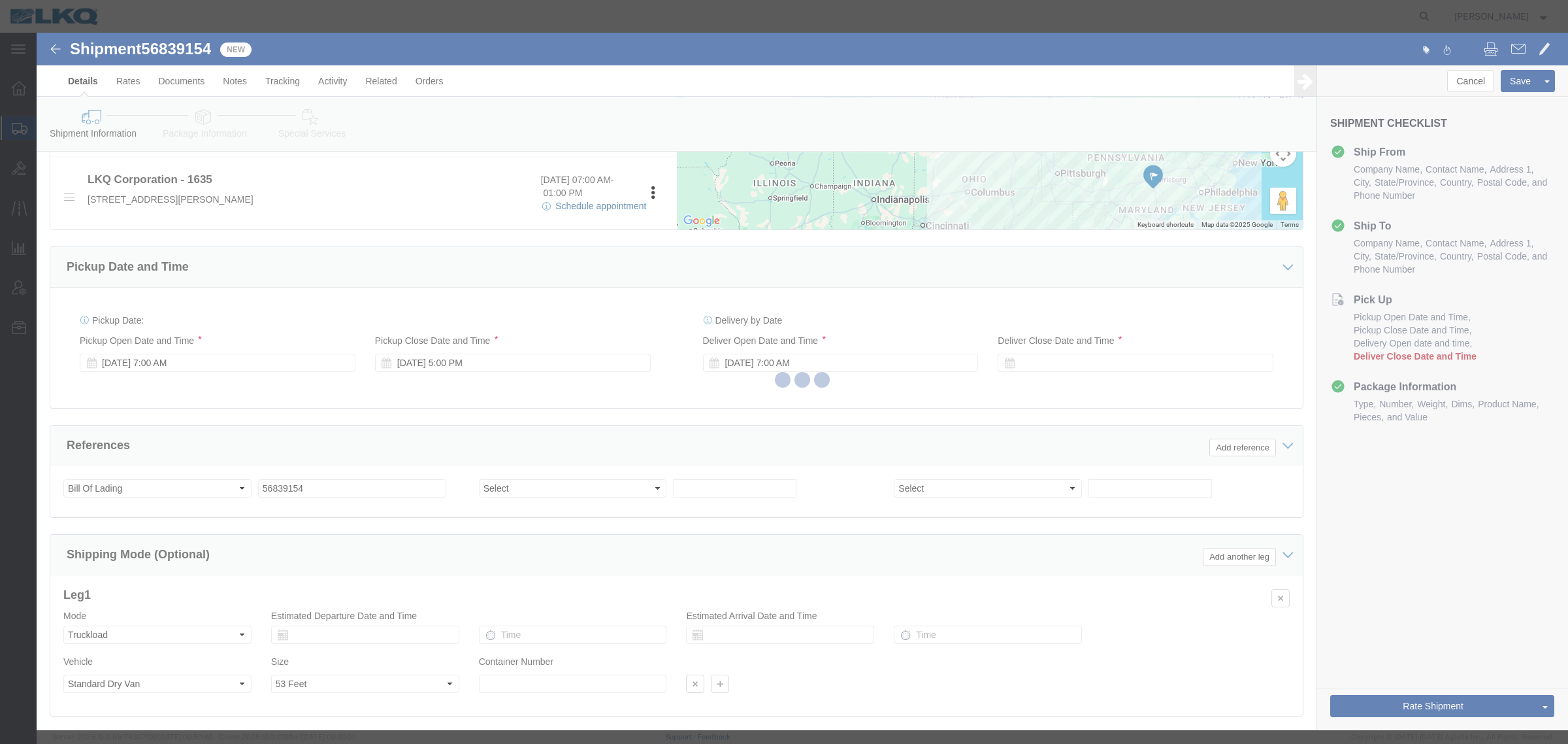
select select
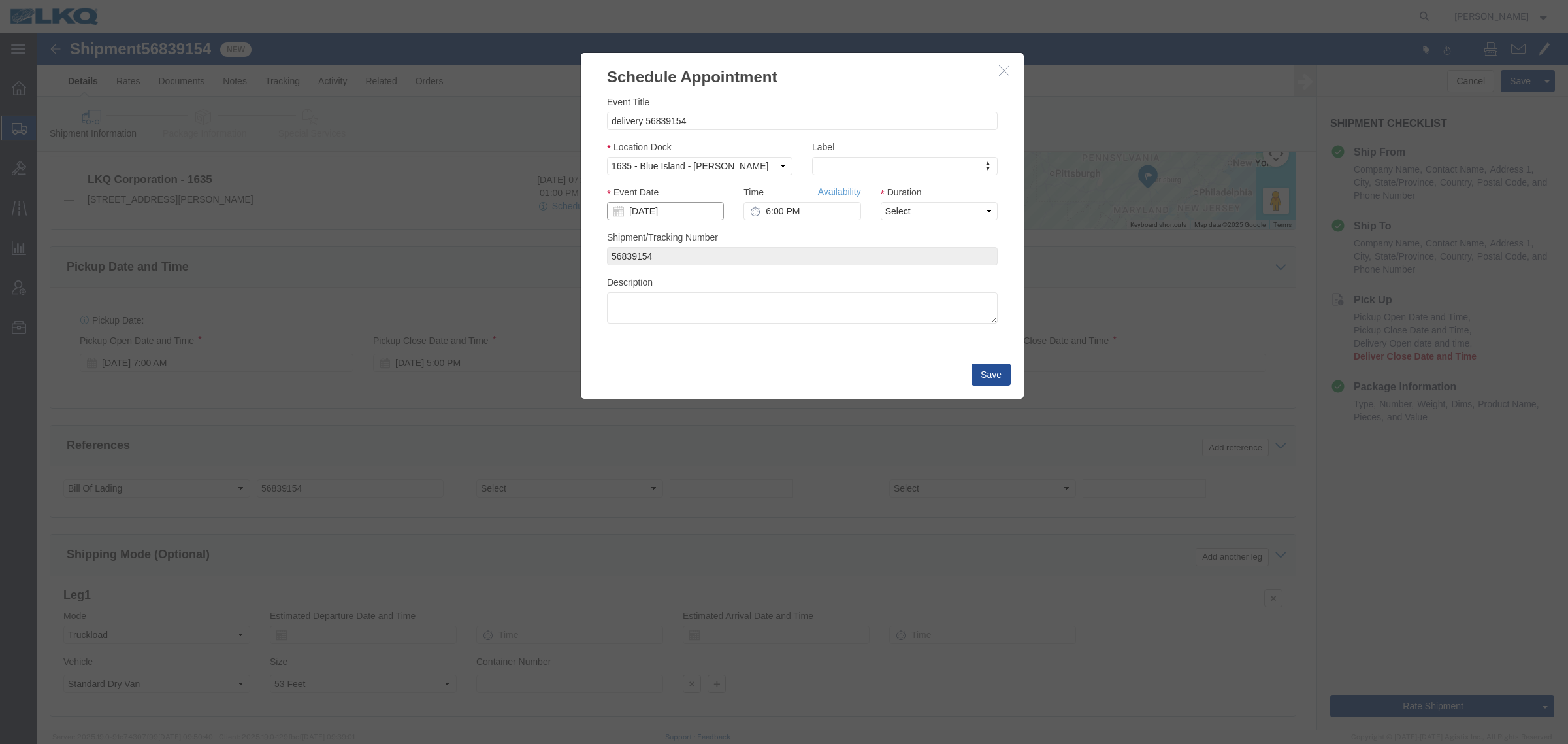
click input "[DATE]"
click td "23"
type input "[DATE]"
click link "Availability"
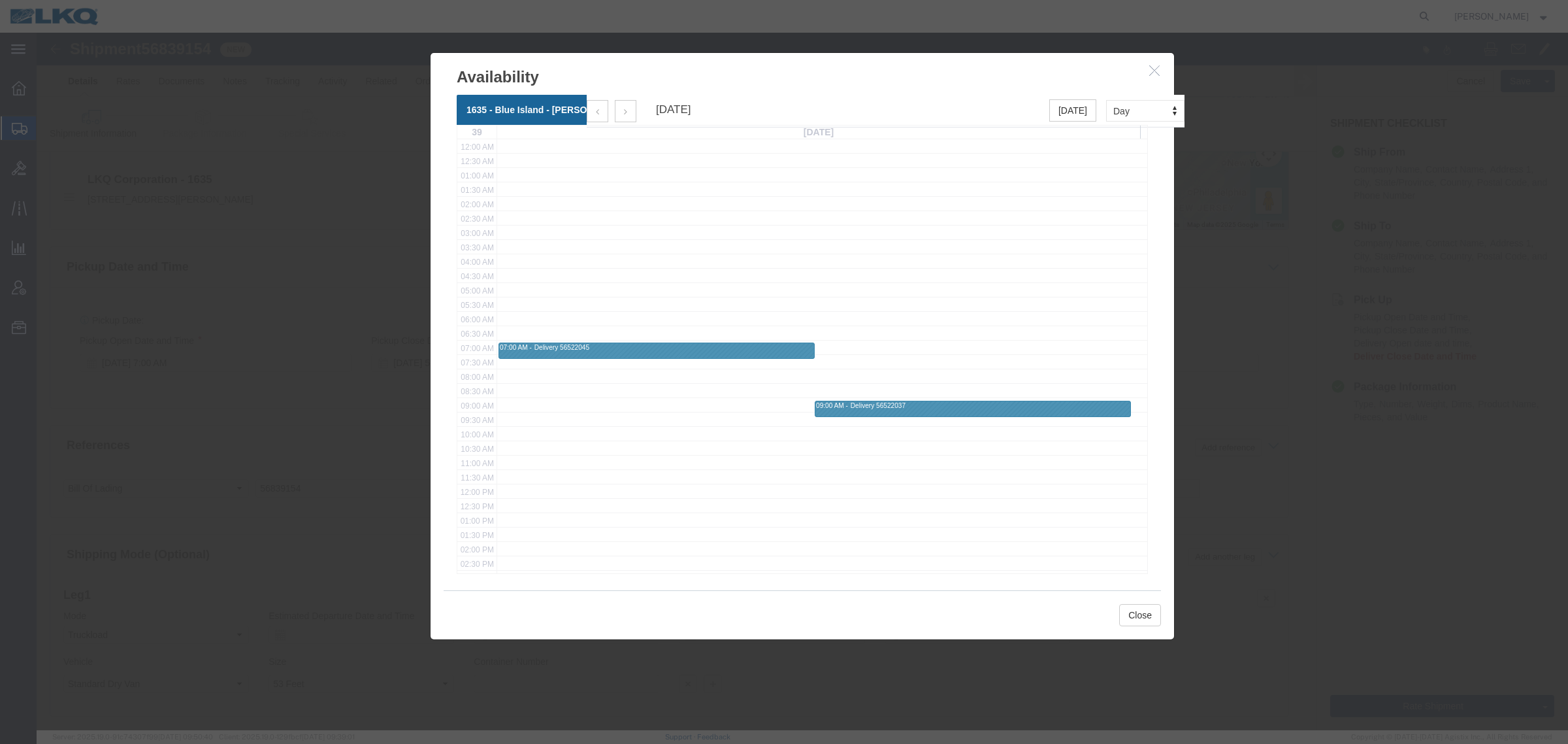
scroll to position [82, 0]
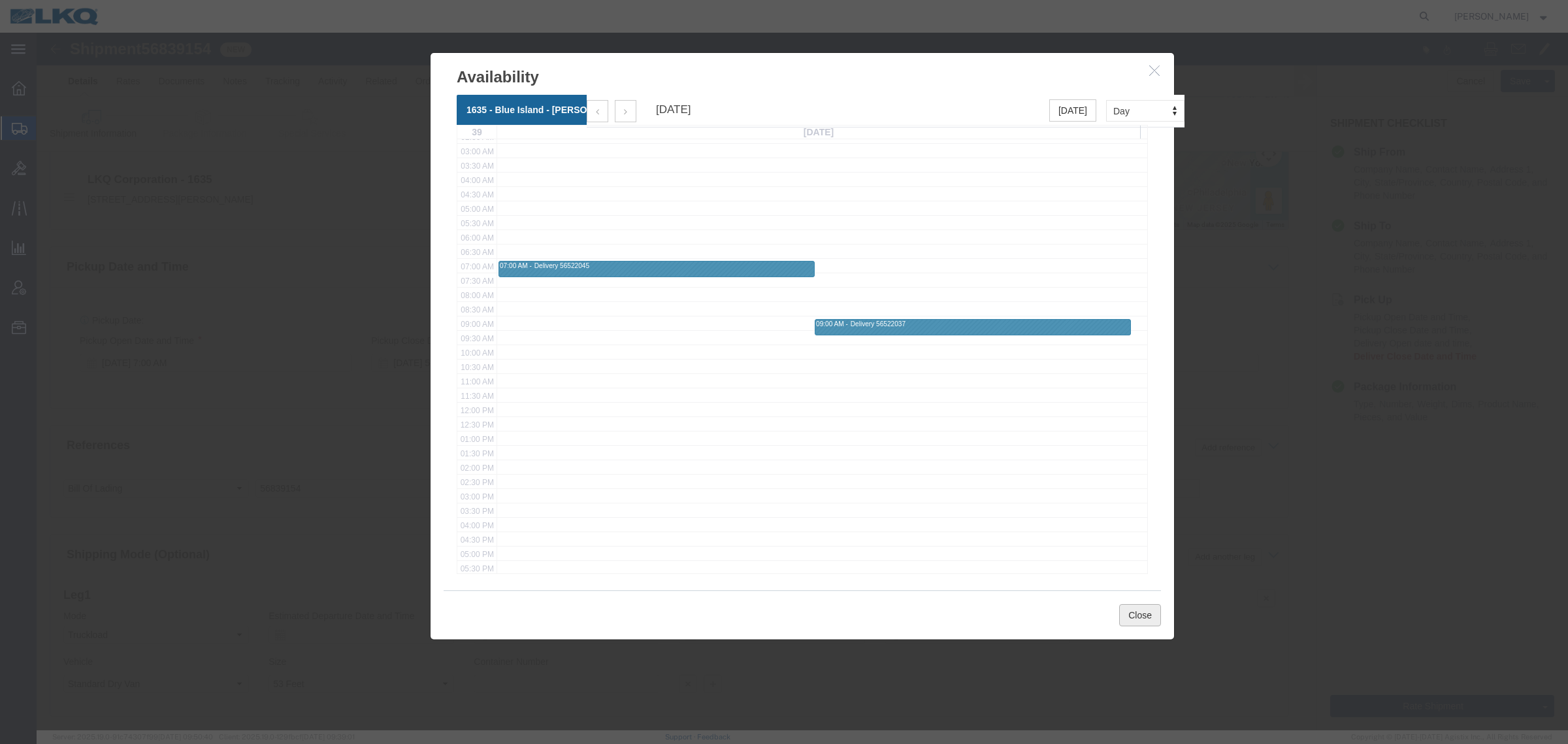
click button "Close"
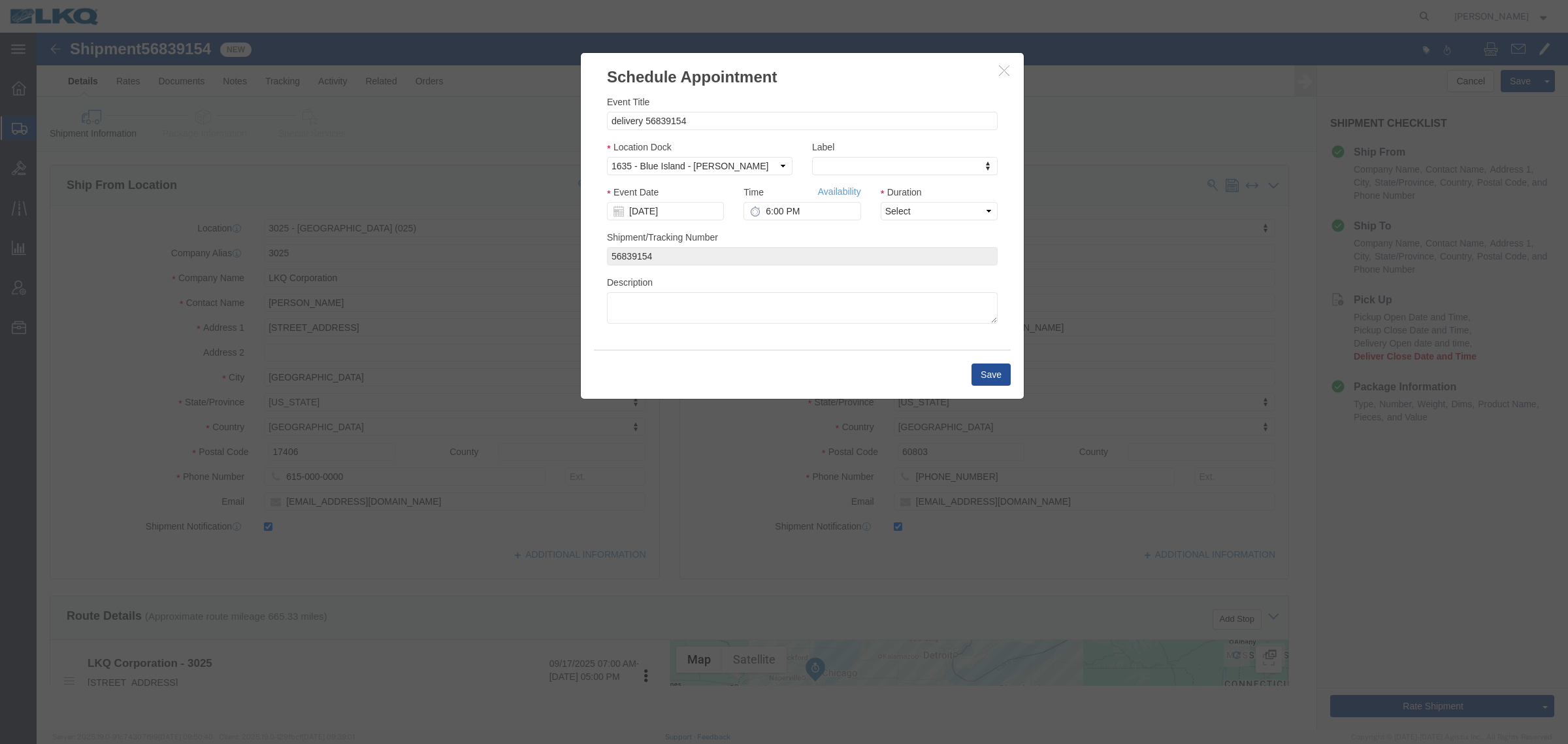
scroll to position [0, 0]
click input "6:00 PM"
type input "11:00 AM"
click select "Select 15 min 30 min 45 min 1 hr 2 hr 3 hr 4 hr"
select select "15"
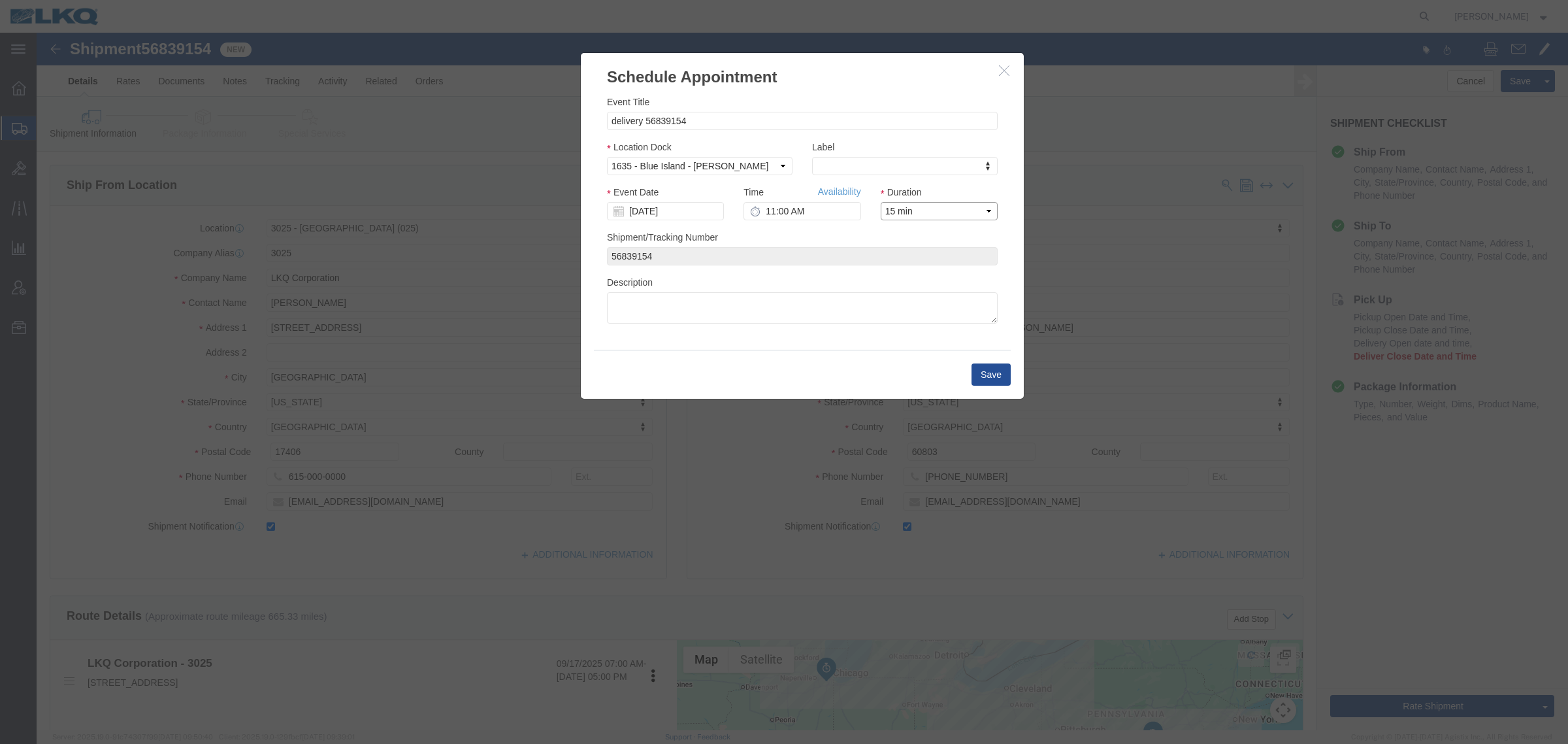
click select "Select 15 min 30 min 45 min 1 hr 2 hr 3 hr 4 hr"
click div "Save"
click button "Save"
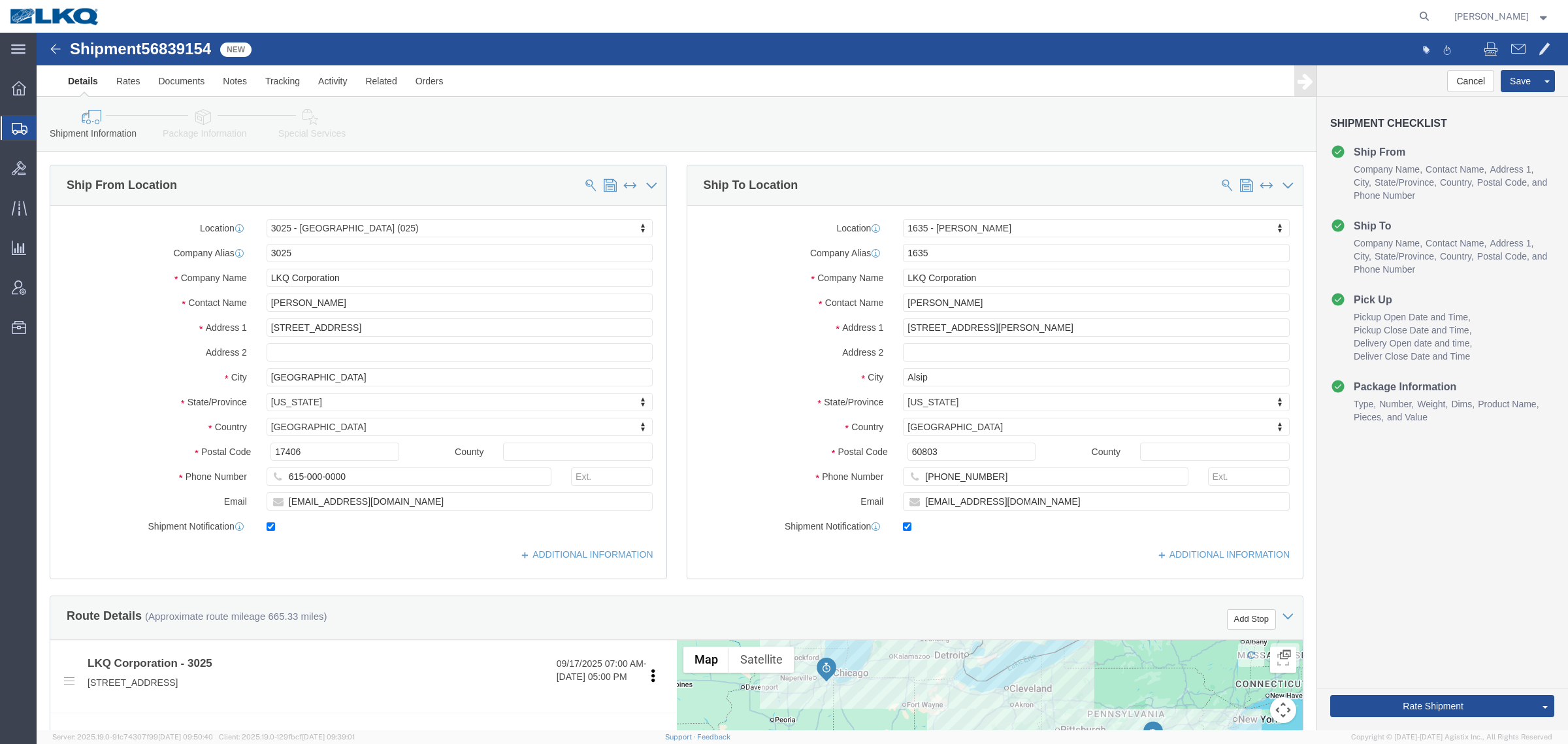
click span "56839154"
copy span "56839154"
click div "Shipment Information Package Information Special Services Loading Routing"
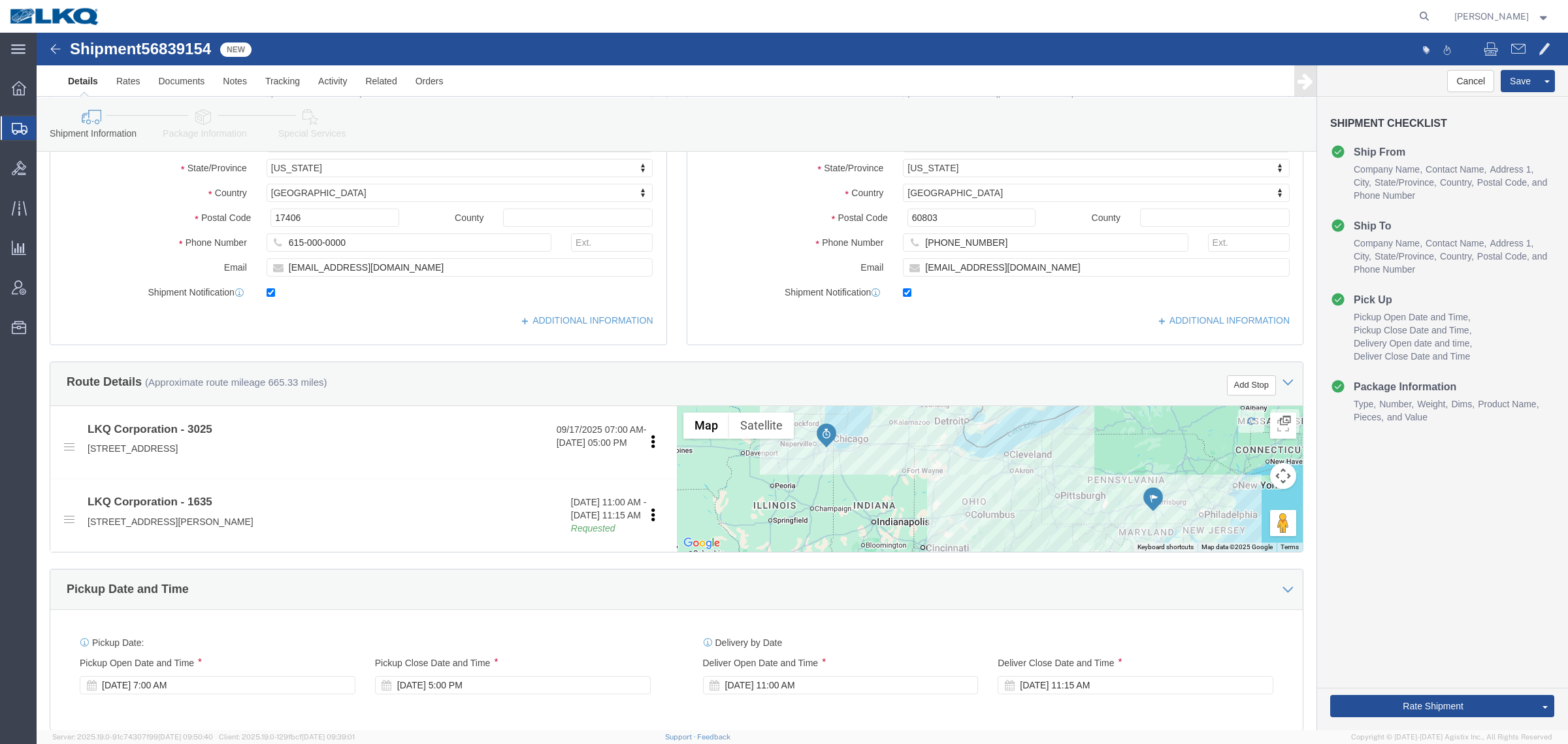
scroll to position [327, 0]
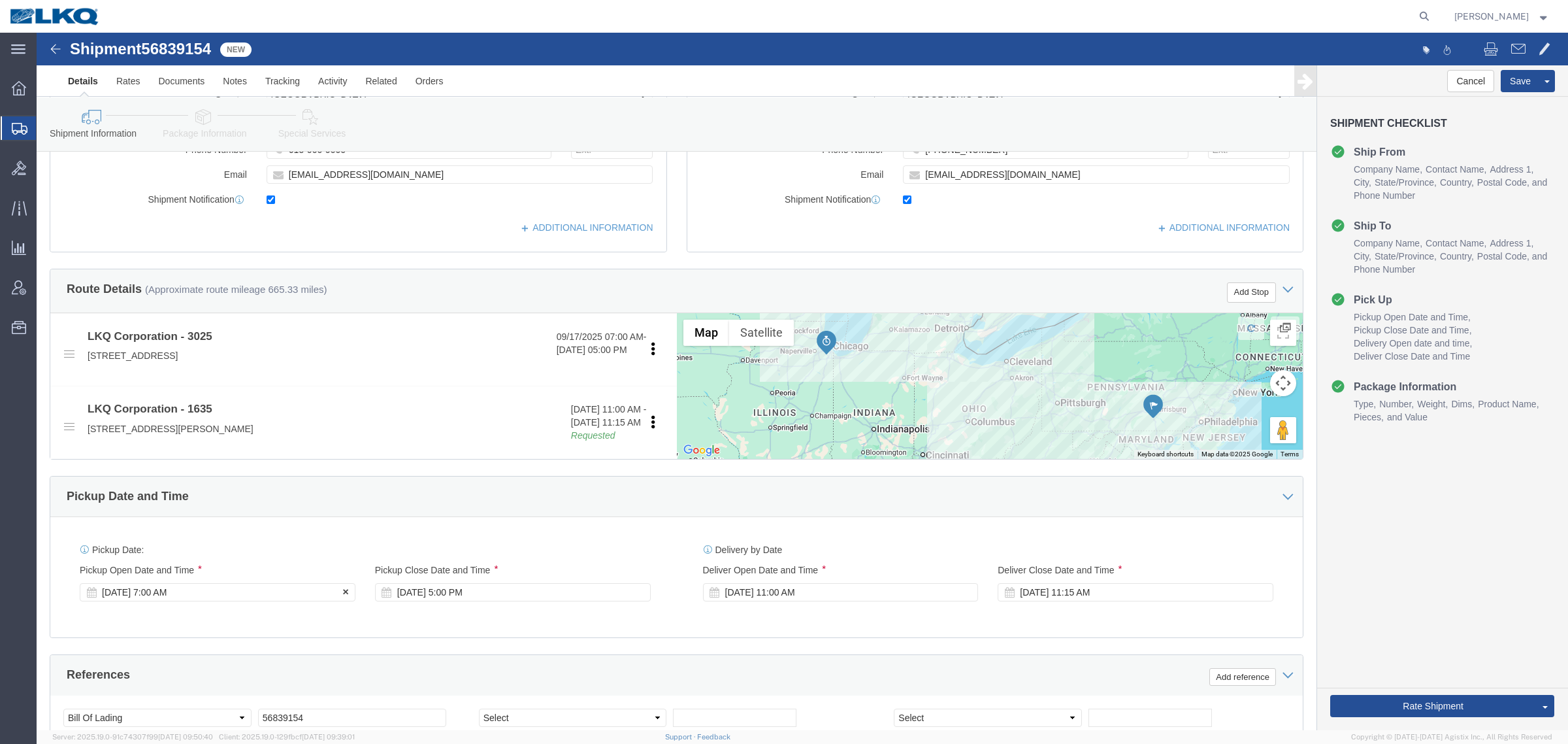
click div "Sep 22 2025 7:00 AM"
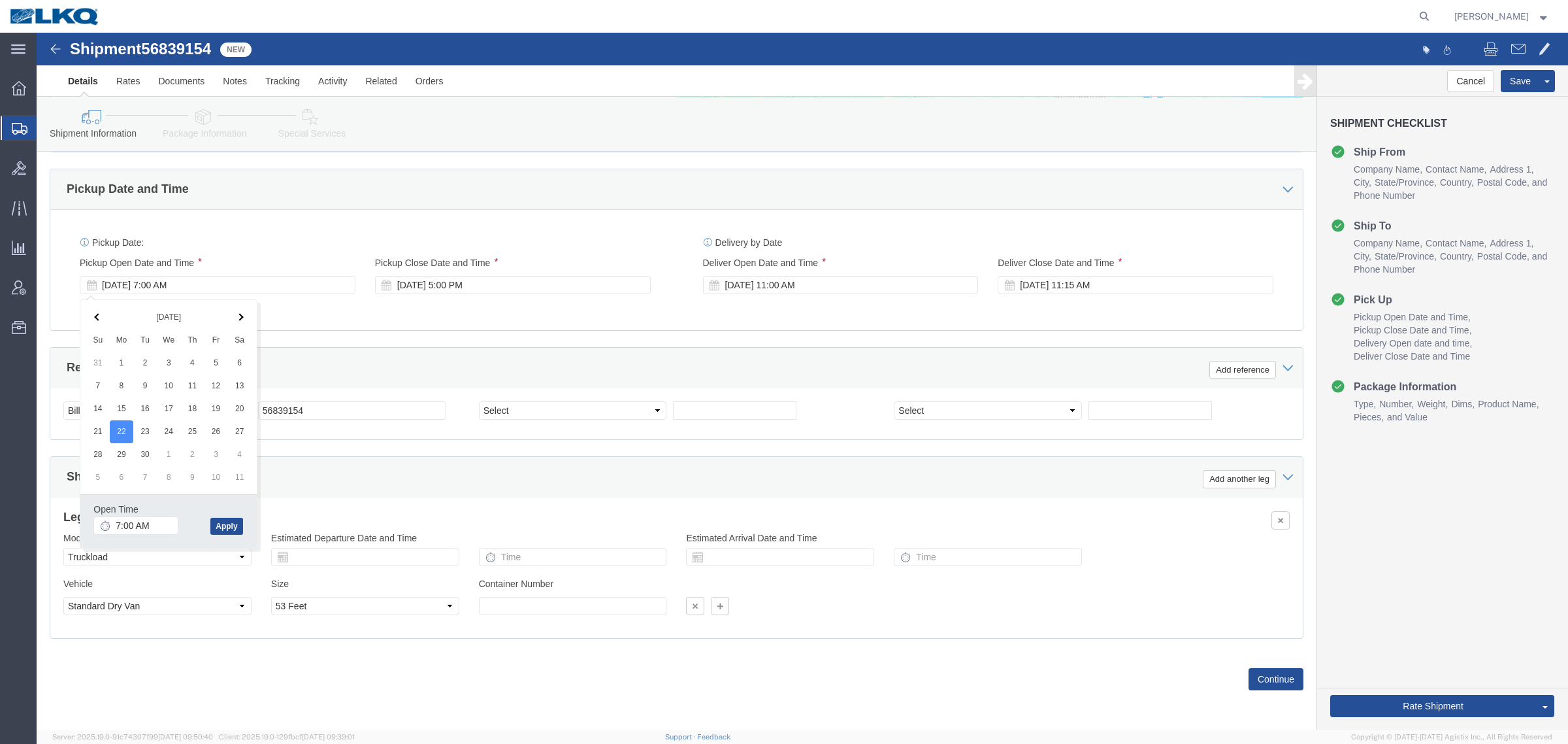
drag, startPoint x: 814, startPoint y: 452, endPoint x: 1064, endPoint y: 504, distance: 255.4
click div "Shipping Mode (Optional) Add another leg"
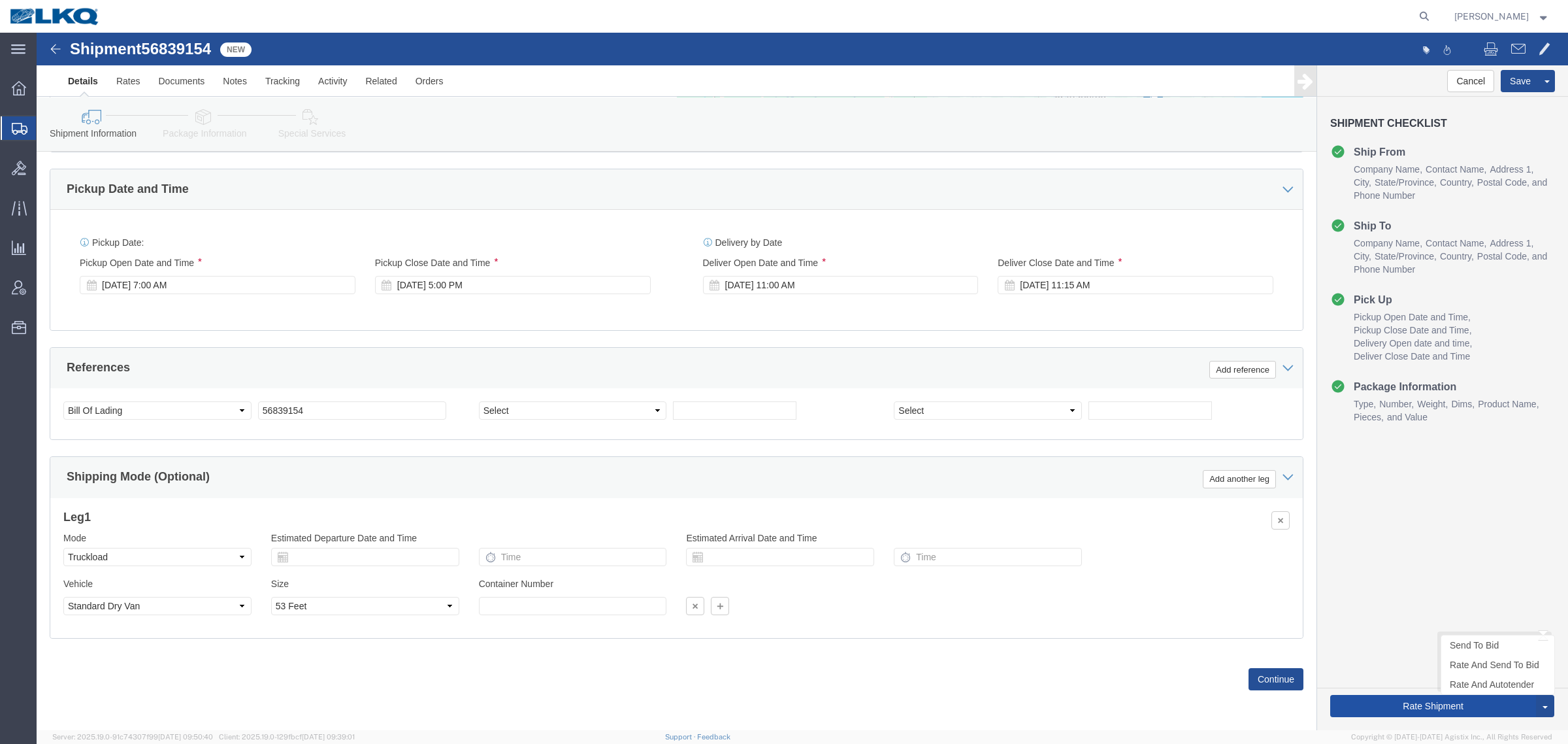
click button "Rate Shipment"
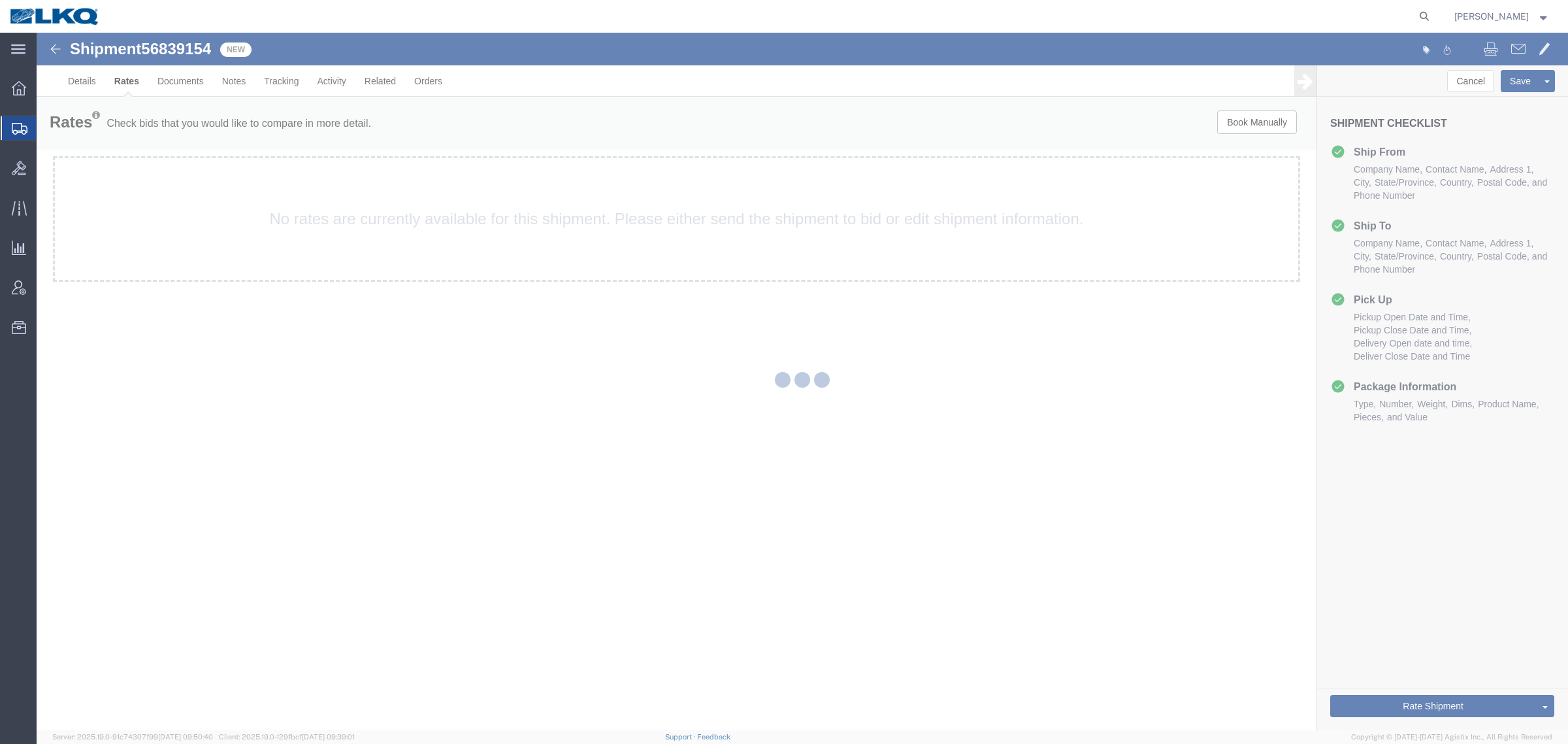
scroll to position [0, 0]
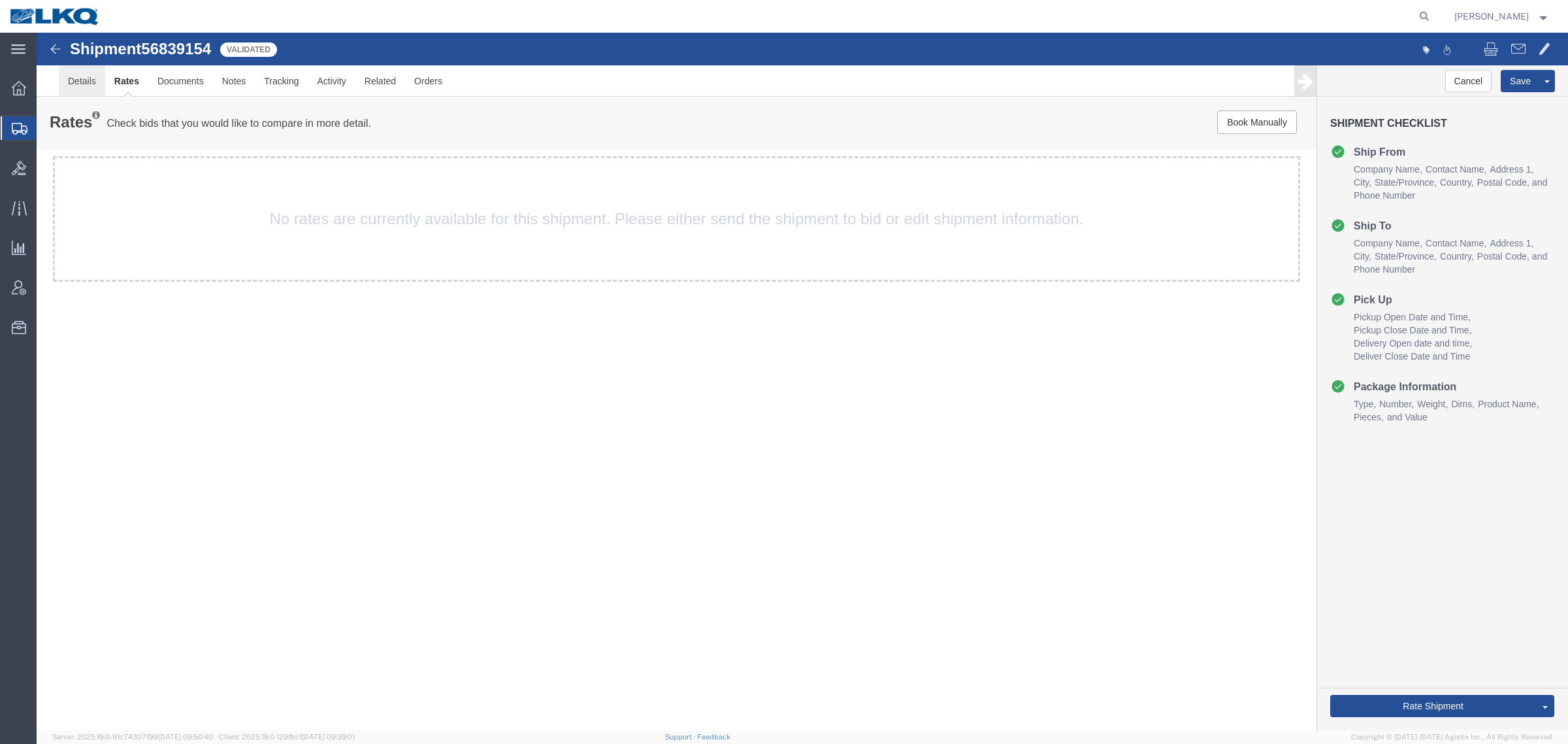
click at [90, 73] on link "Details" at bounding box center [82, 81] width 47 height 31
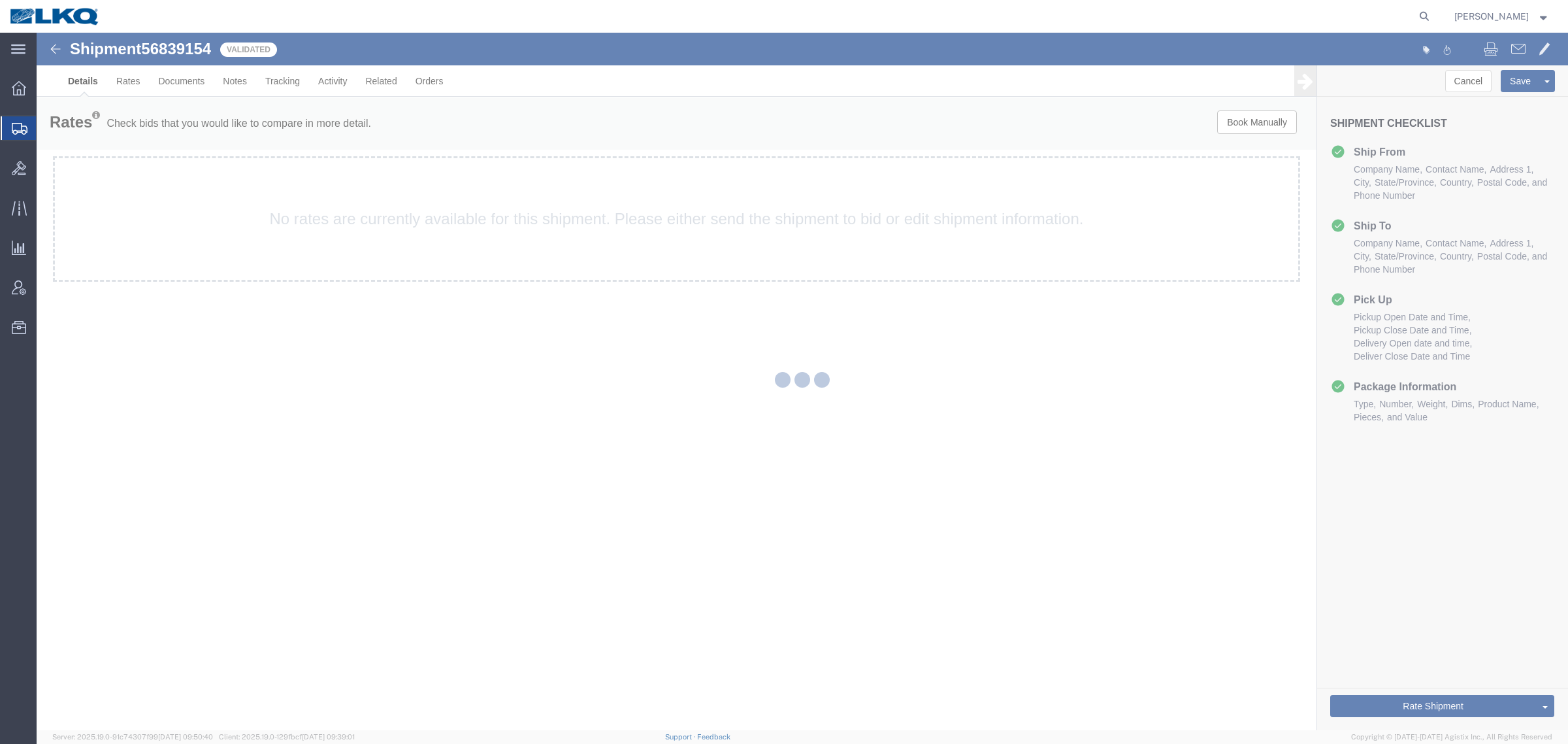
click at [475, 422] on div at bounding box center [802, 382] width 1531 height 697
select select "27742"
select select "27578"
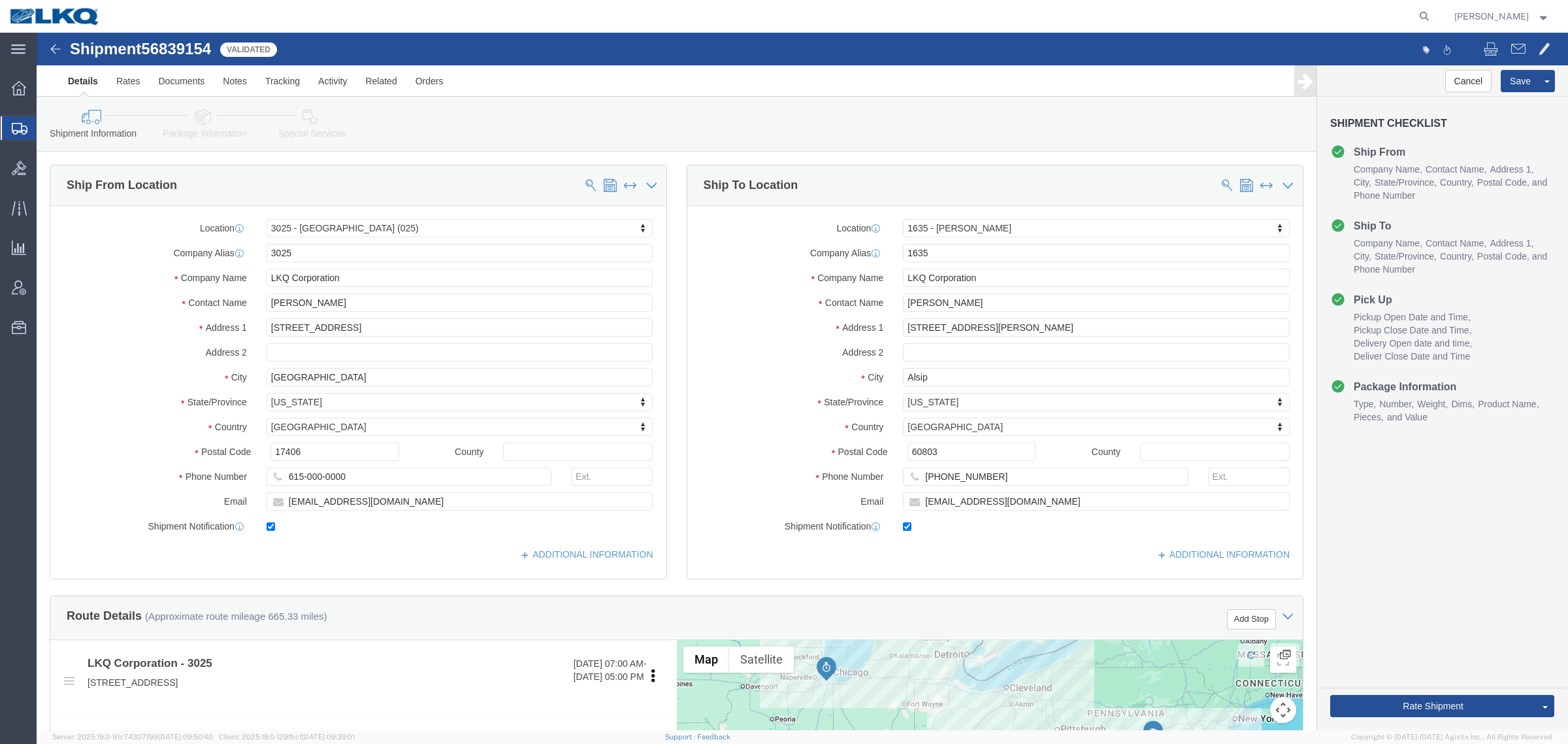
click span "56839154"
copy span "56839154"
click ul "Details Rates Documents Notes Tracking Activity Related Orders"
click div "Shipment Information Package Information Special Services Loading Routing"
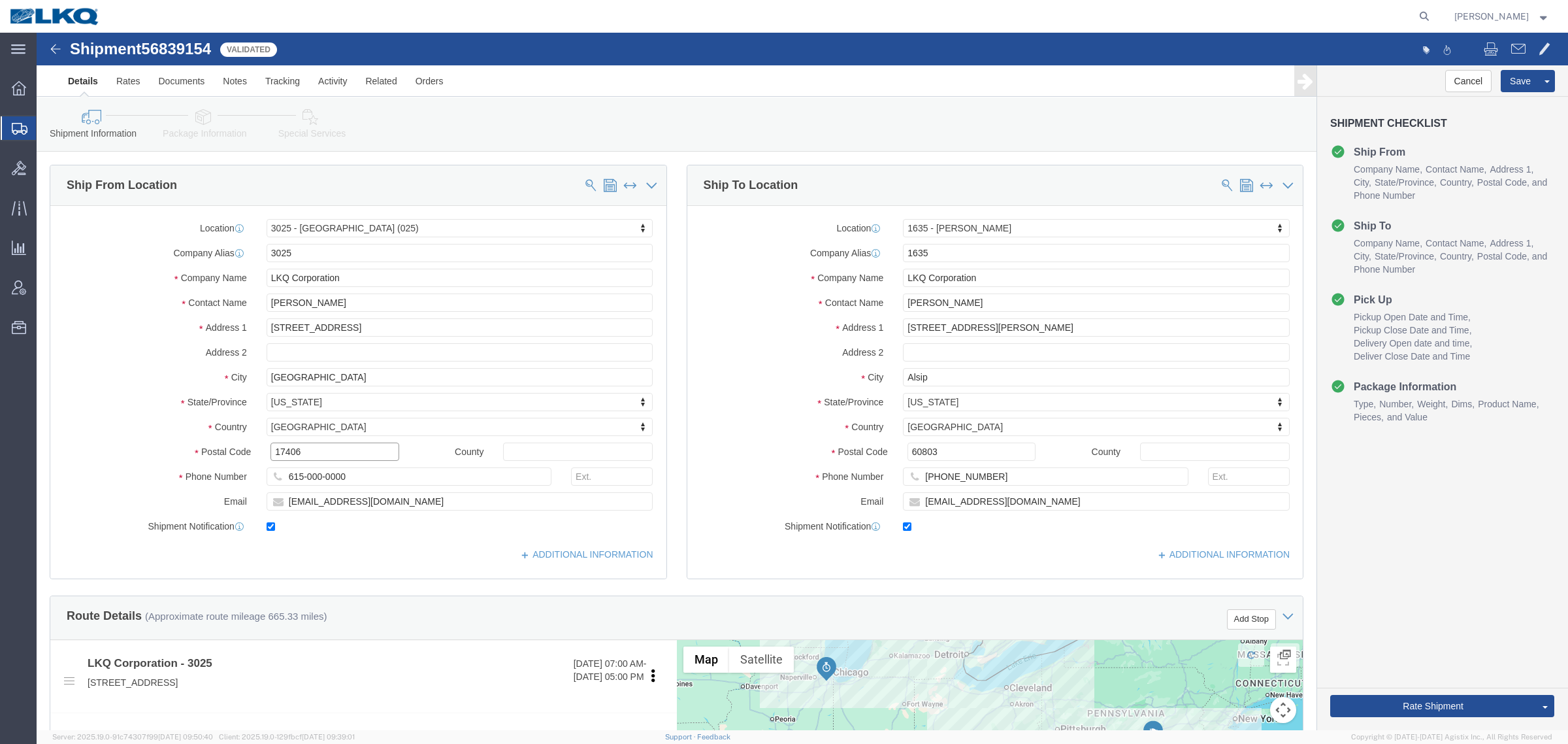
click input "17406"
click input "60803"
click link "Notes"
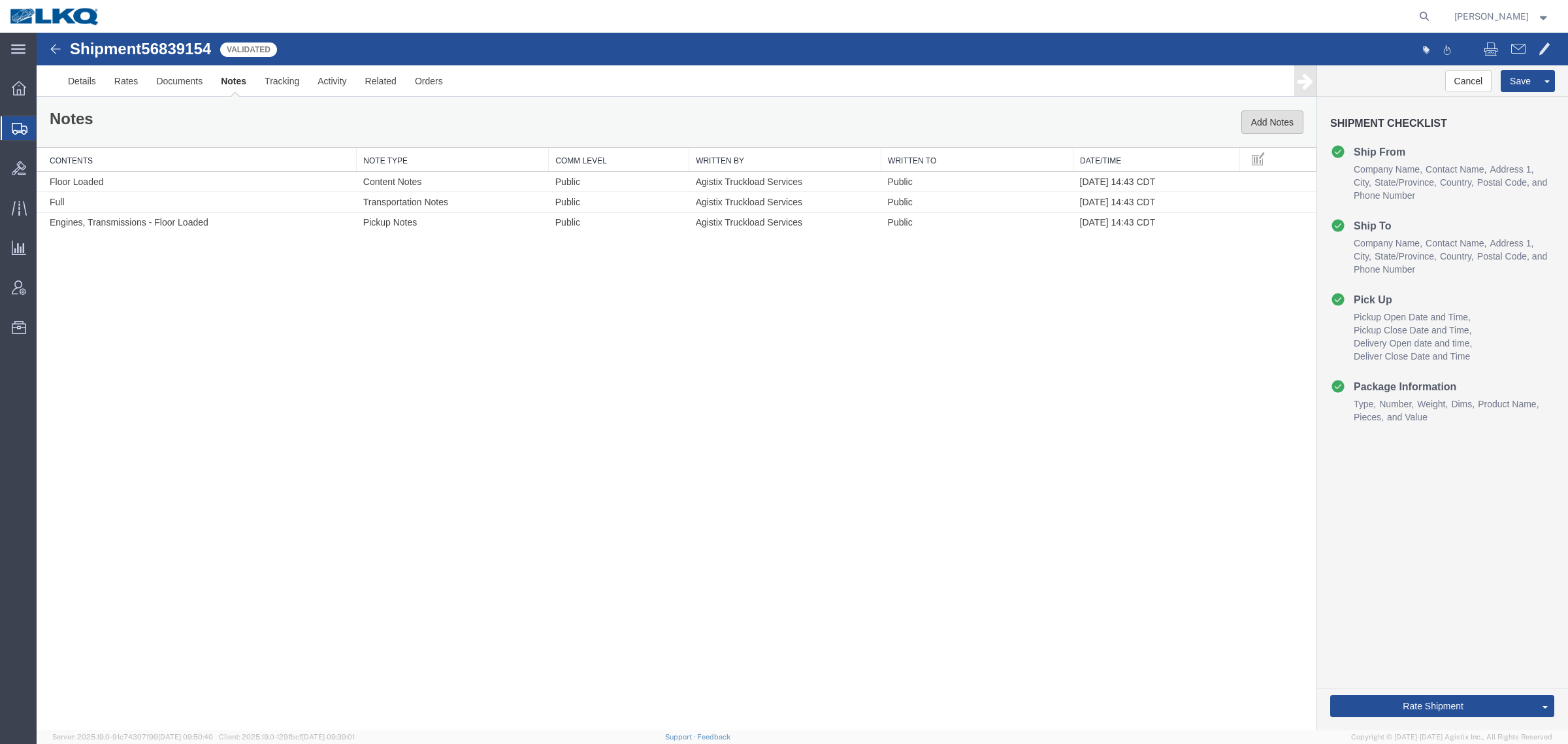
click at [1288, 123] on button "Add Notes" at bounding box center [1272, 122] width 62 height 24
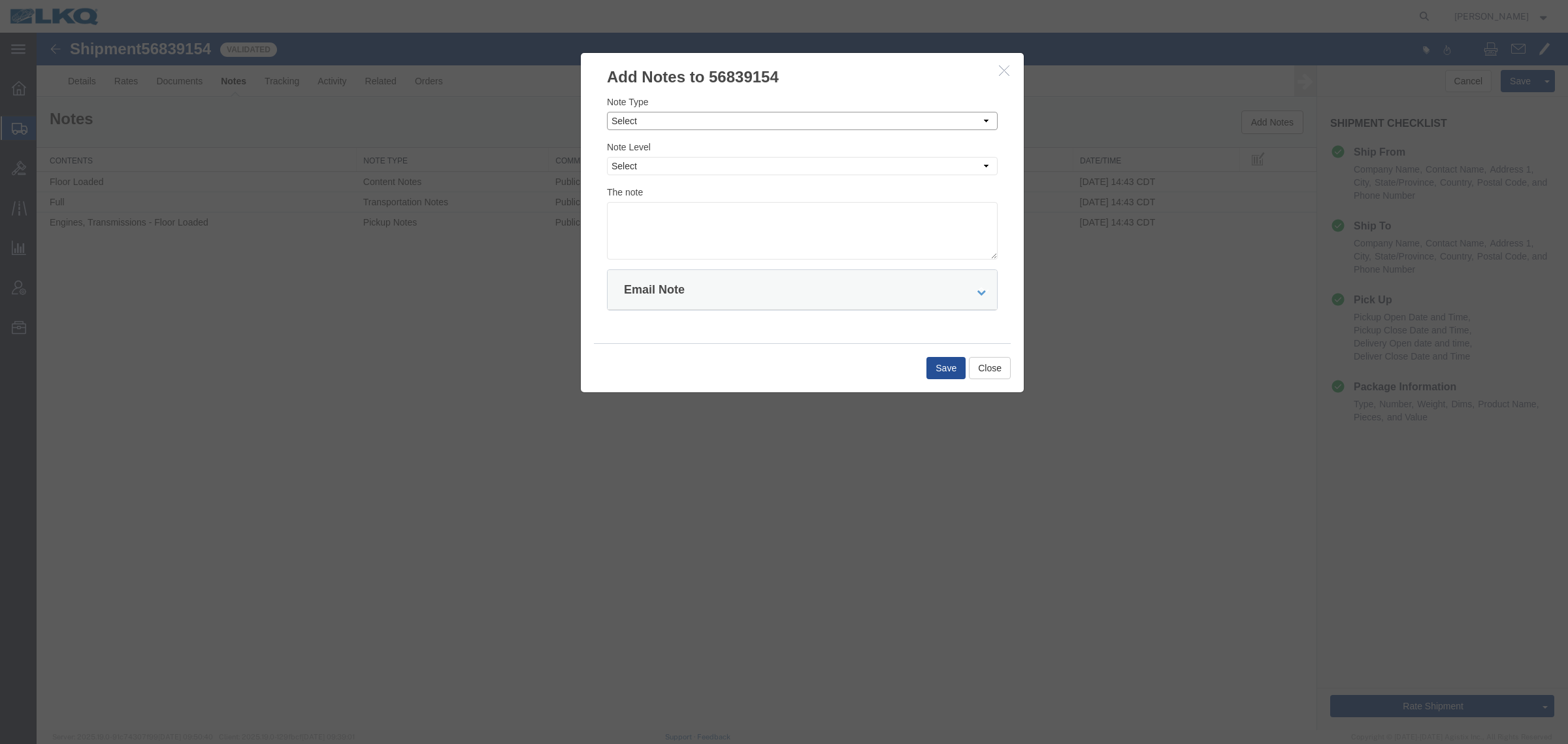
drag, startPoint x: 921, startPoint y: 117, endPoint x: 916, endPoint y: 129, distance: 13.0
click at [916, 128] on select "Select Approval Bid Notes Carrier Change Notes Claim Notes Content Hazmat Notes…" at bounding box center [802, 121] width 391 height 18
select select "BID_NOTES"
click at [607, 112] on select "Select Approval Bid Notes Carrier Change Notes Claim Notes Content Hazmat Notes…" at bounding box center [802, 121] width 391 height 18
click at [834, 169] on select "Select Private to Account Private to Vendor Public" at bounding box center [802, 166] width 391 height 18
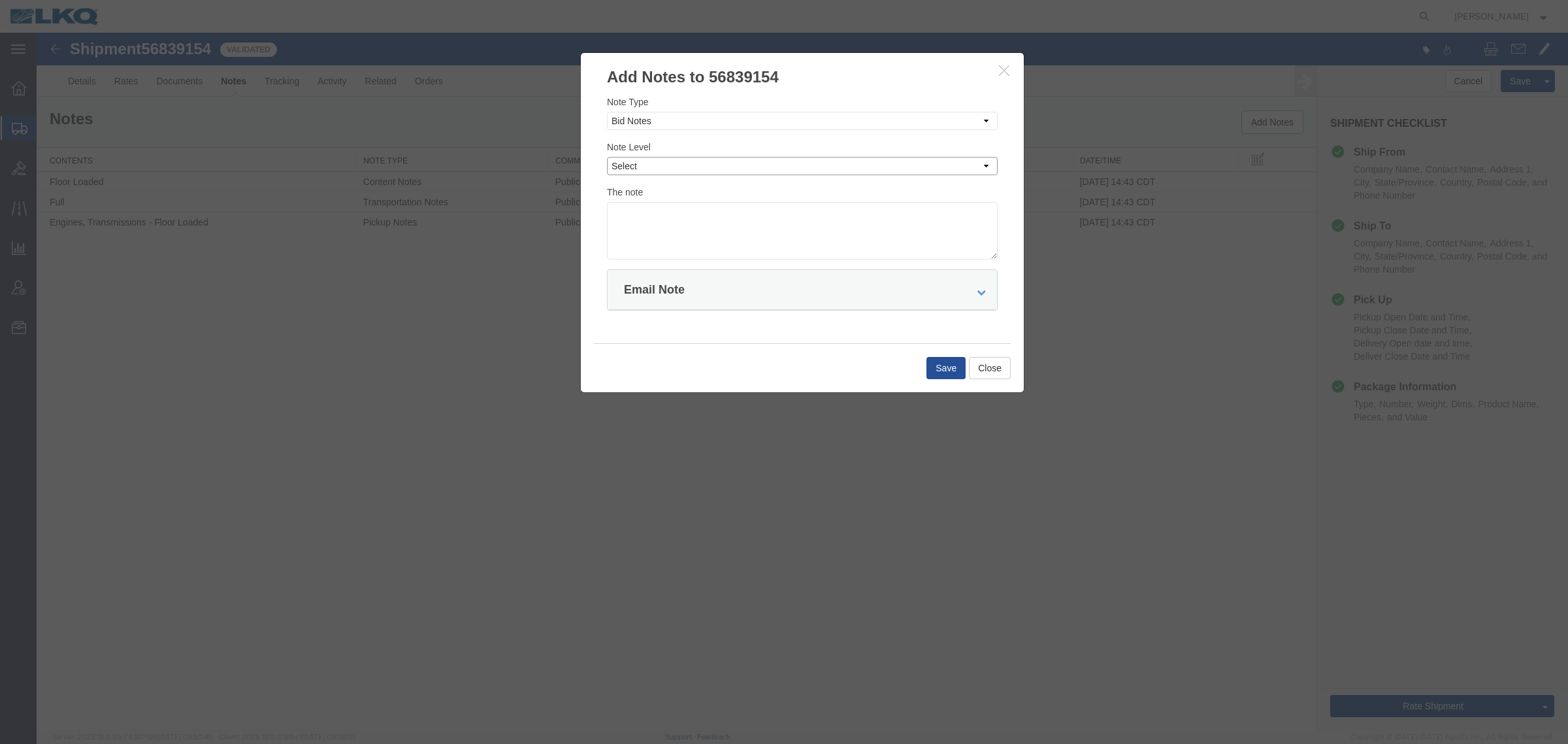
select select "PRIVATE_TO_ACCOUNT"
click at [607, 157] on select "Select Private to Account Private to Vendor Public" at bounding box center [802, 166] width 391 height 18
click at [814, 217] on textarea at bounding box center [802, 230] width 391 height 58
type textarea "DAT: $991"
click at [929, 363] on button "Save" at bounding box center [945, 368] width 39 height 22
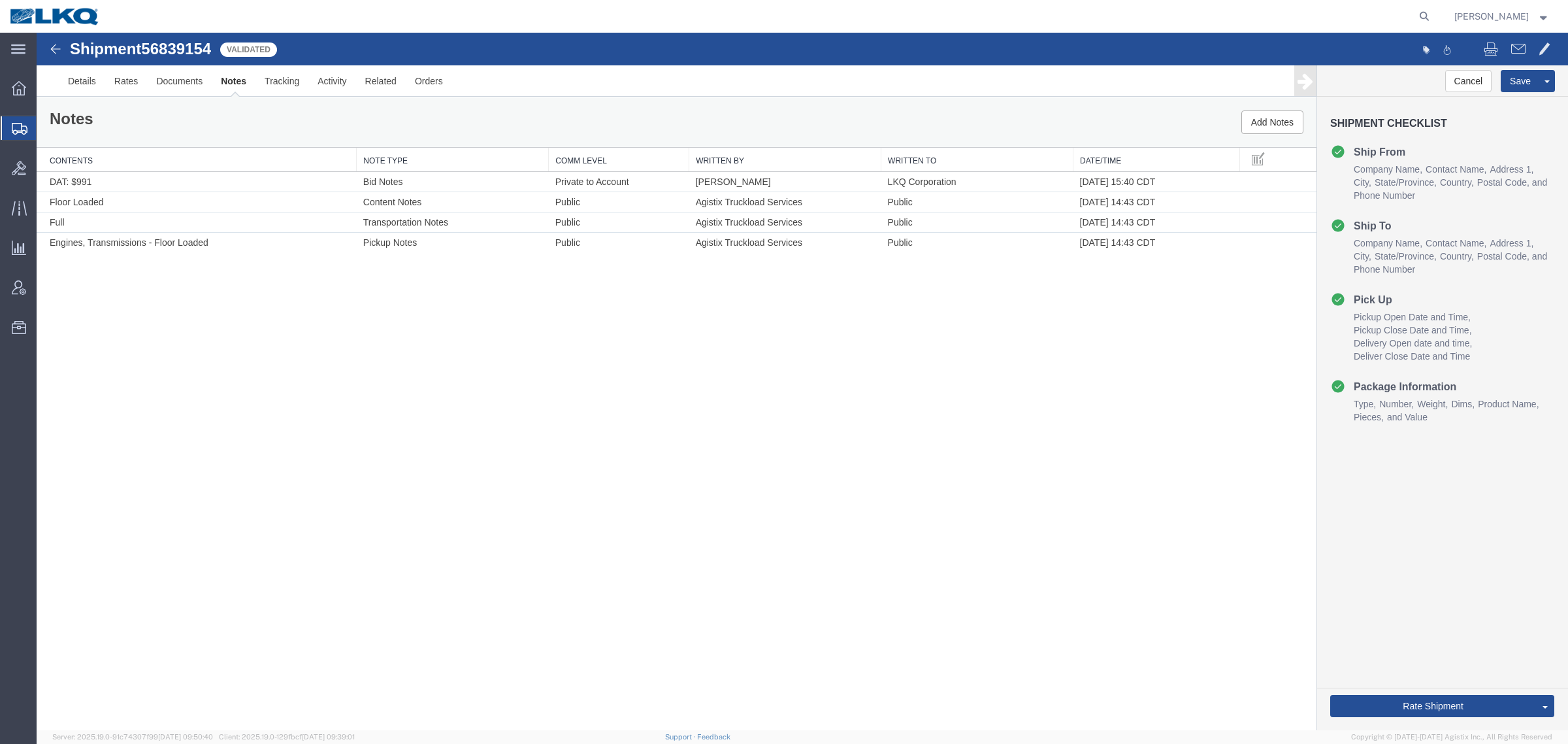
drag, startPoint x: 635, startPoint y: 433, endPoint x: 944, endPoint y: 497, distance: 315.6
click at [641, 433] on div "Shipment 56839154 4 of 4 Validated Details Rates Documents Notes Tracking Activ…" at bounding box center [802, 382] width 1531 height 697
drag, startPoint x: 1397, startPoint y: 697, endPoint x: 1321, endPoint y: 698, distance: 76.0
click at [1395, 697] on button "Rate Shipment" at bounding box center [1432, 705] width 205 height 22
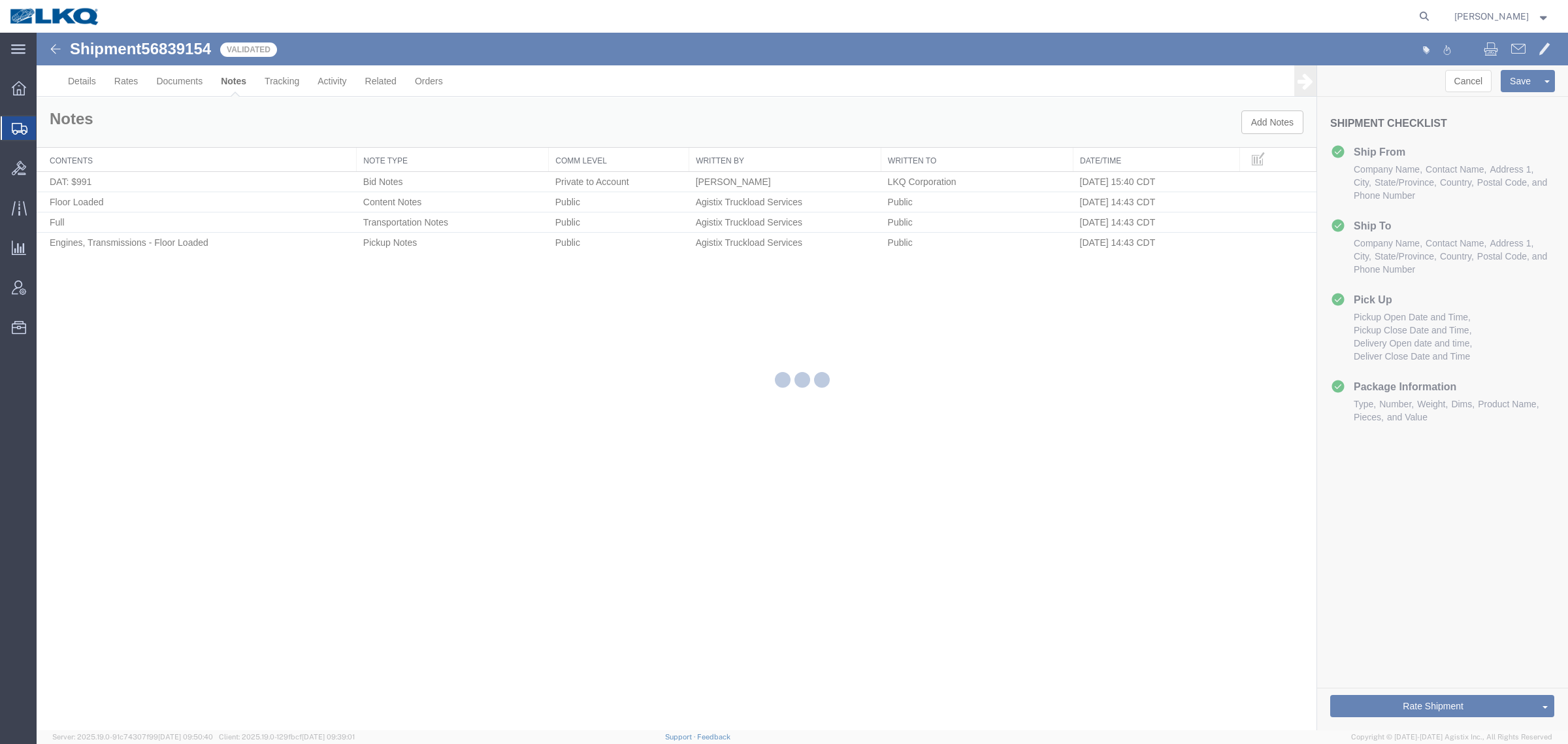
click at [1132, 676] on div at bounding box center [802, 382] width 1531 height 697
select select "27742"
select select "27578"
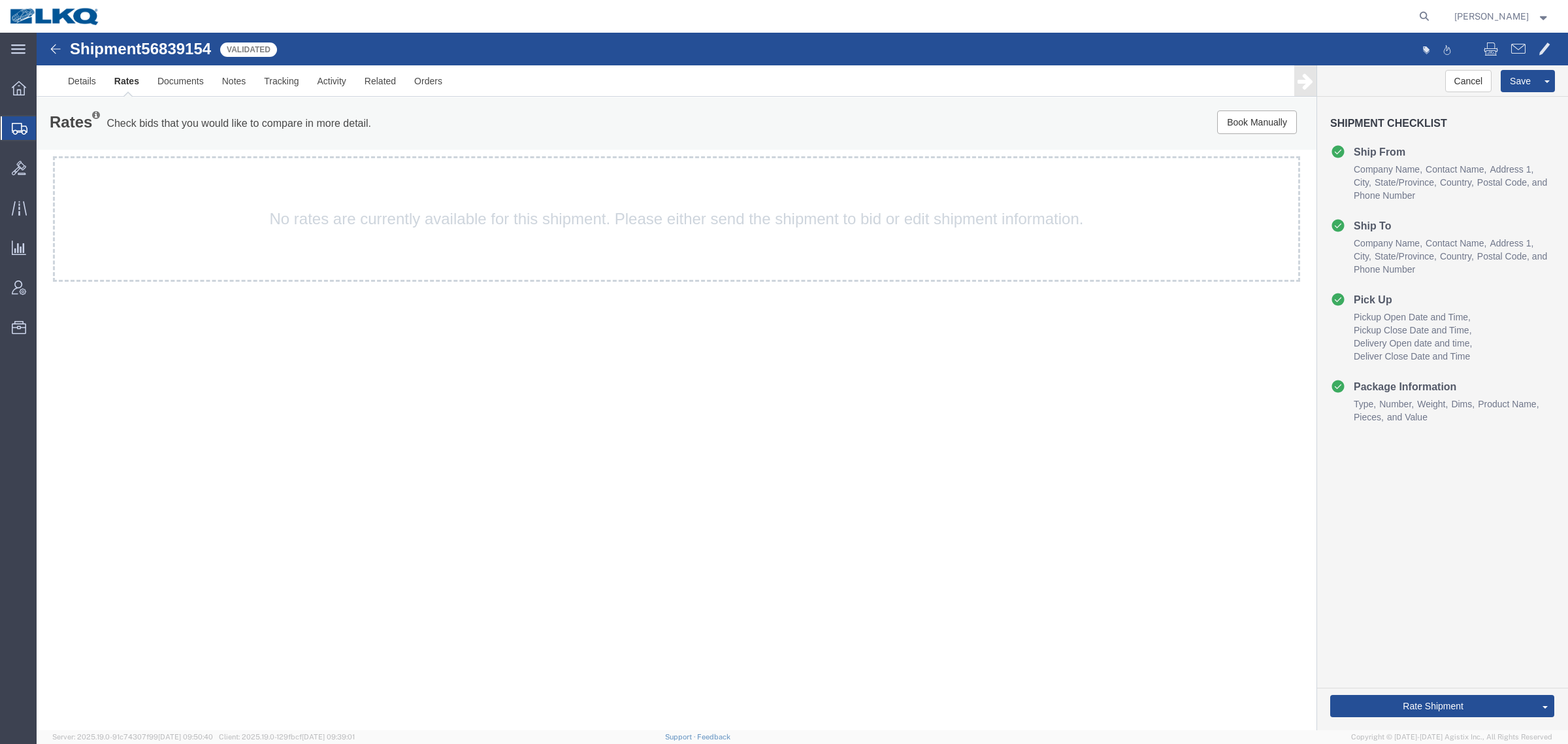
drag, startPoint x: 796, startPoint y: 492, endPoint x: 981, endPoint y: 503, distance: 185.3
click at [812, 494] on div "Shipment 56839154 4 of 4 Validated Details Rates Documents Notes Tracking Activ…" at bounding box center [802, 382] width 1531 height 697
click at [1487, 649] on link "Send To Bid" at bounding box center [1496, 644] width 113 height 19
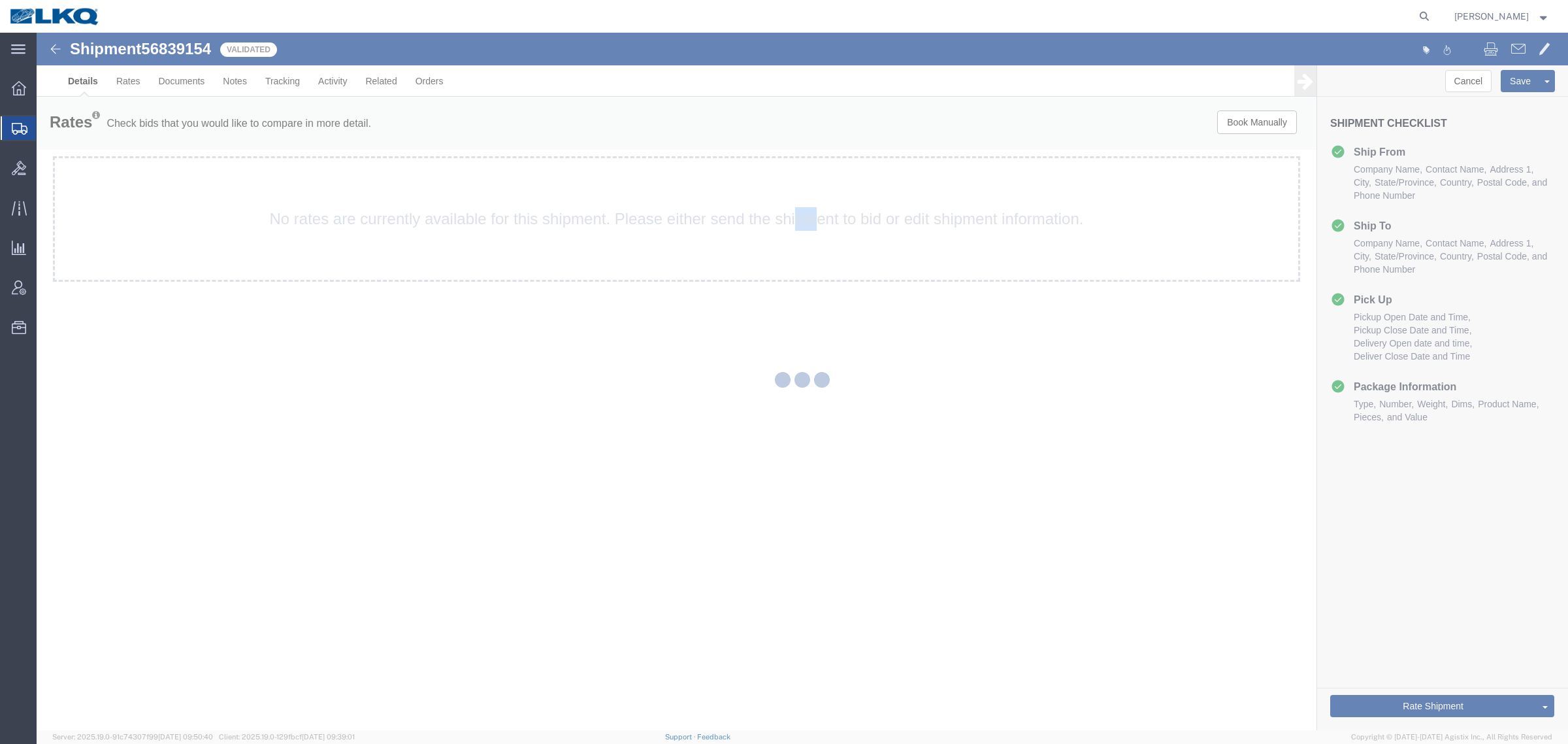
select select "27742"
select select "27578"
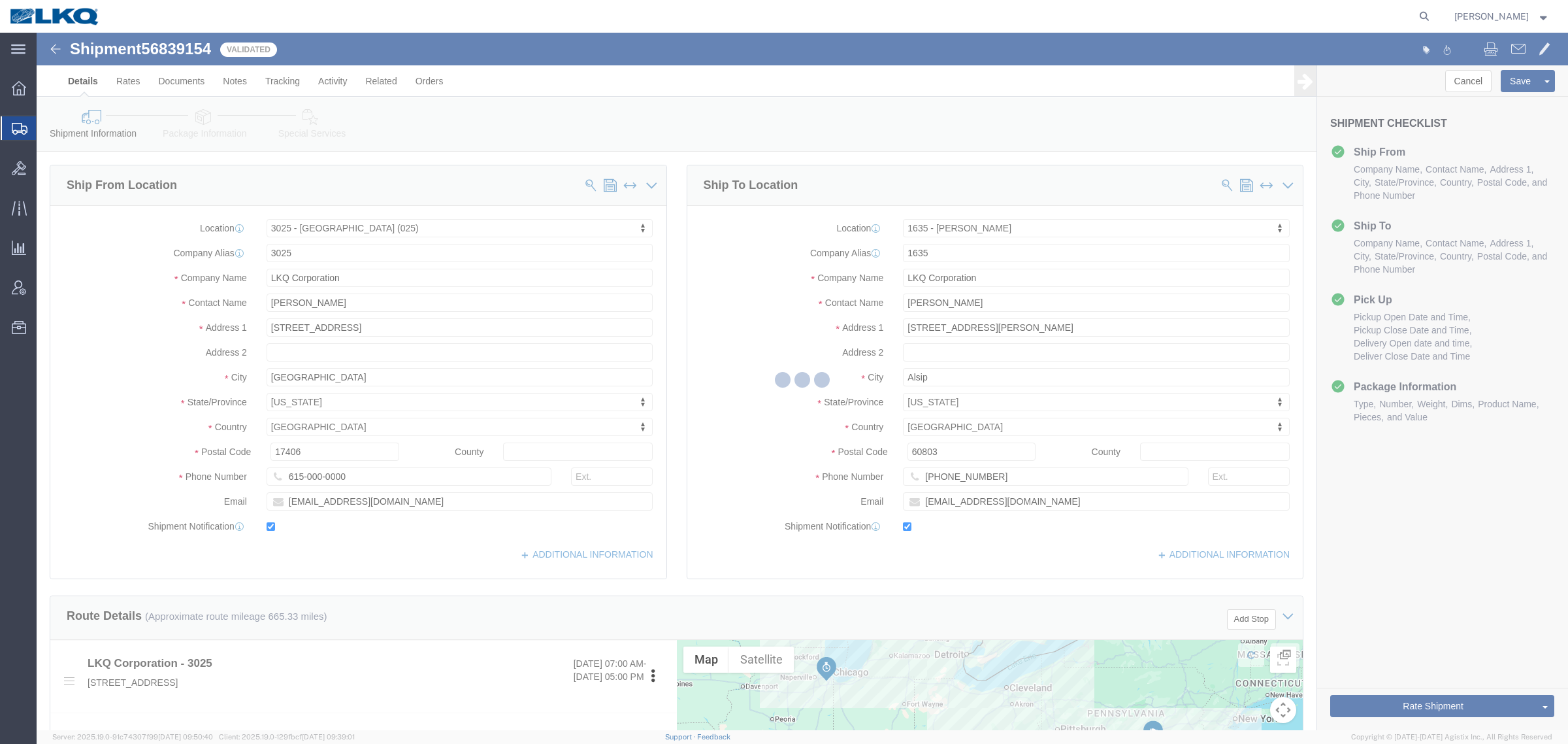
select select "TL"
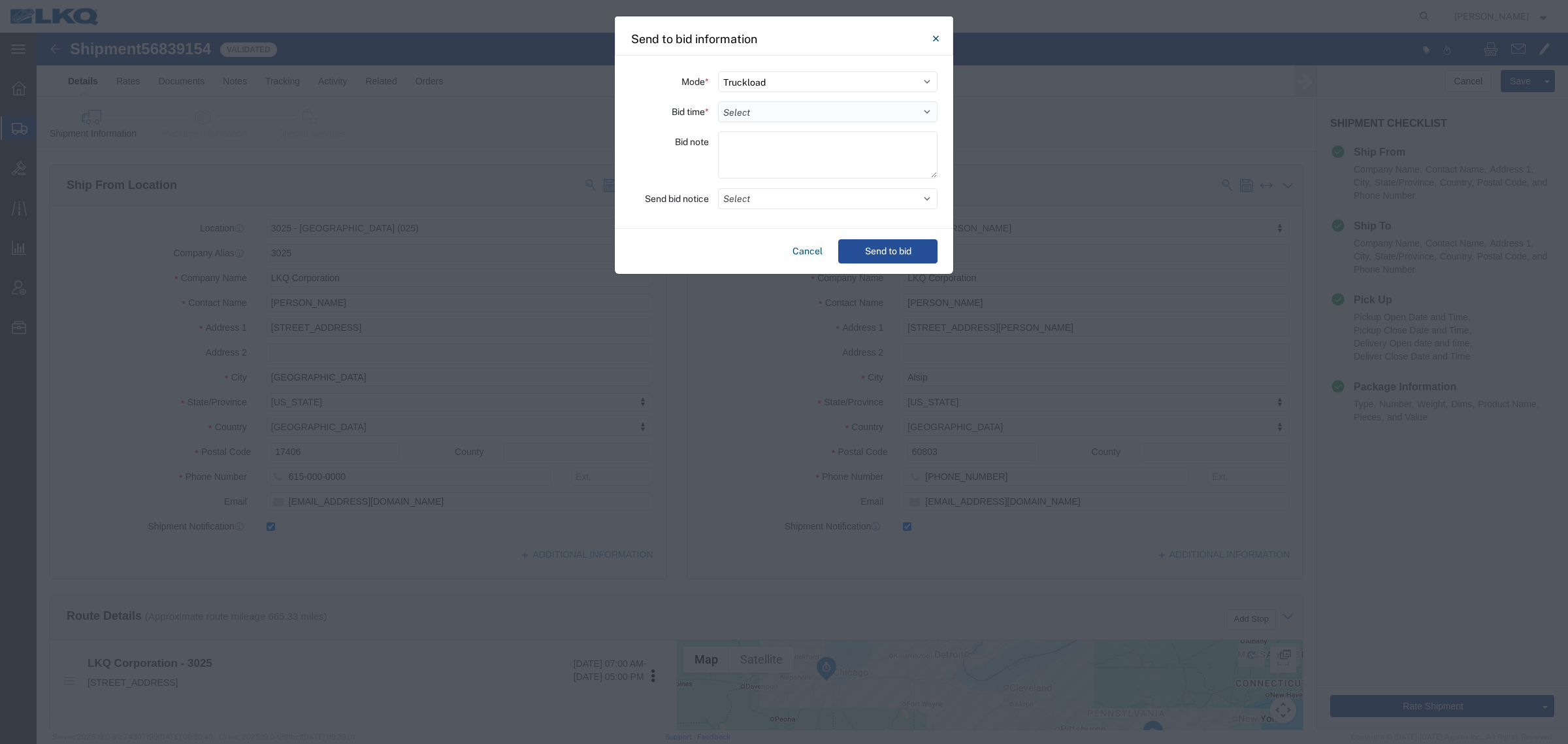
click at [798, 112] on select "Select 30 Min (Rush) 1 Hour (Rush) 2 Hours (Rush) 4 Hours (Rush) 8 Hours (Rush)…" at bounding box center [827, 111] width 219 height 21
select select "24"
click at [718, 101] on select "Select 30 Min (Rush) 1 Hour (Rush) 2 Hours (Rush) 4 Hours (Rush) 8 Hours (Rush)…" at bounding box center [827, 111] width 219 height 21
click at [878, 239] on button "Send to bid" at bounding box center [888, 251] width 99 height 24
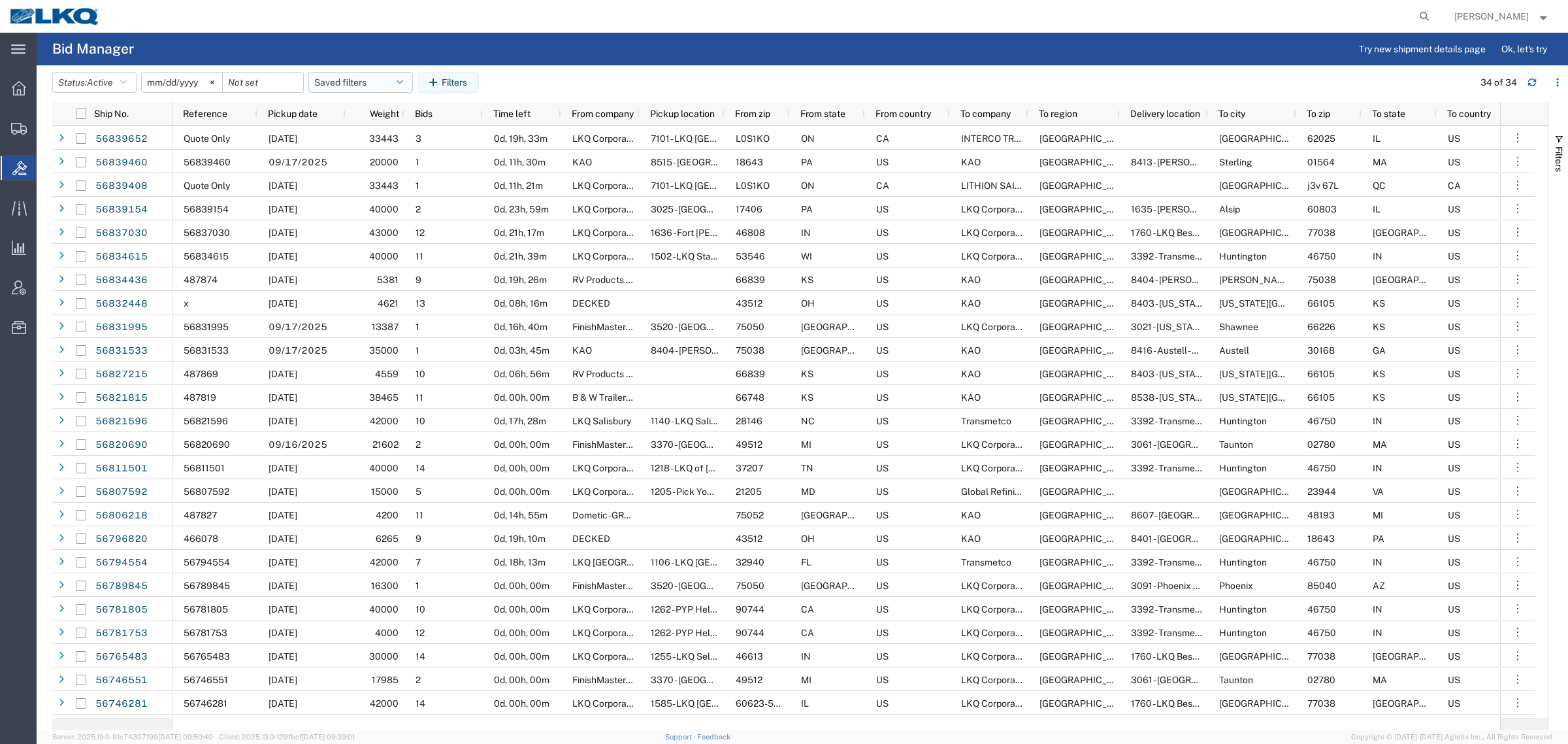
click at [332, 79] on button "Saved filters" at bounding box center [360, 82] width 105 height 21
click at [359, 144] on span "Bid Board" at bounding box center [395, 139] width 171 height 24
type input "2024-12-01"
type input "2025-12-31"
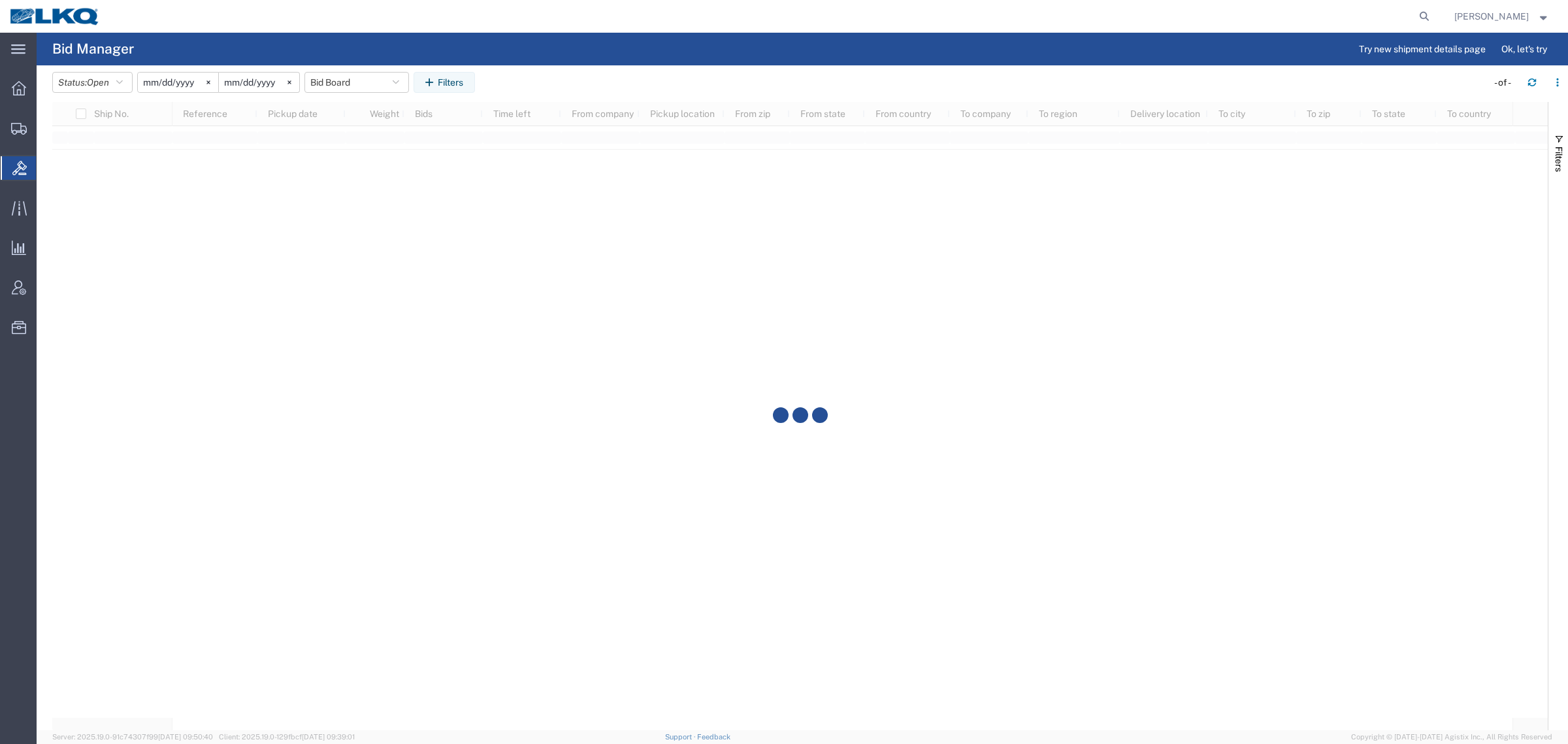
click at [601, 83] on agx-table-filter-chips "Status: Open Active All Awaiting Confirmation Awarded Closed Expired Open Withd…" at bounding box center [766, 86] width 1428 height 30
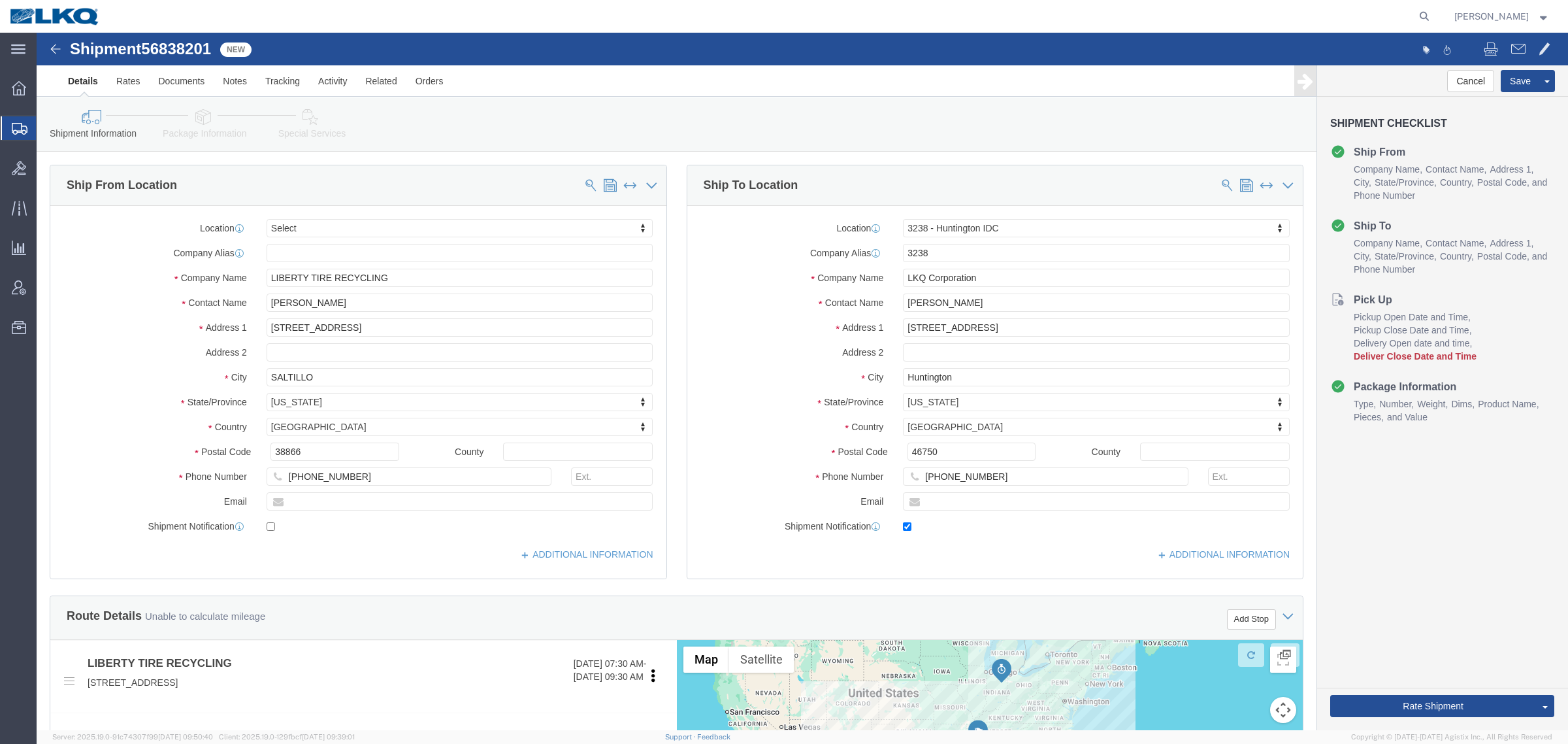
click span "56838201"
select select
select select "27940"
copy span "56838201"
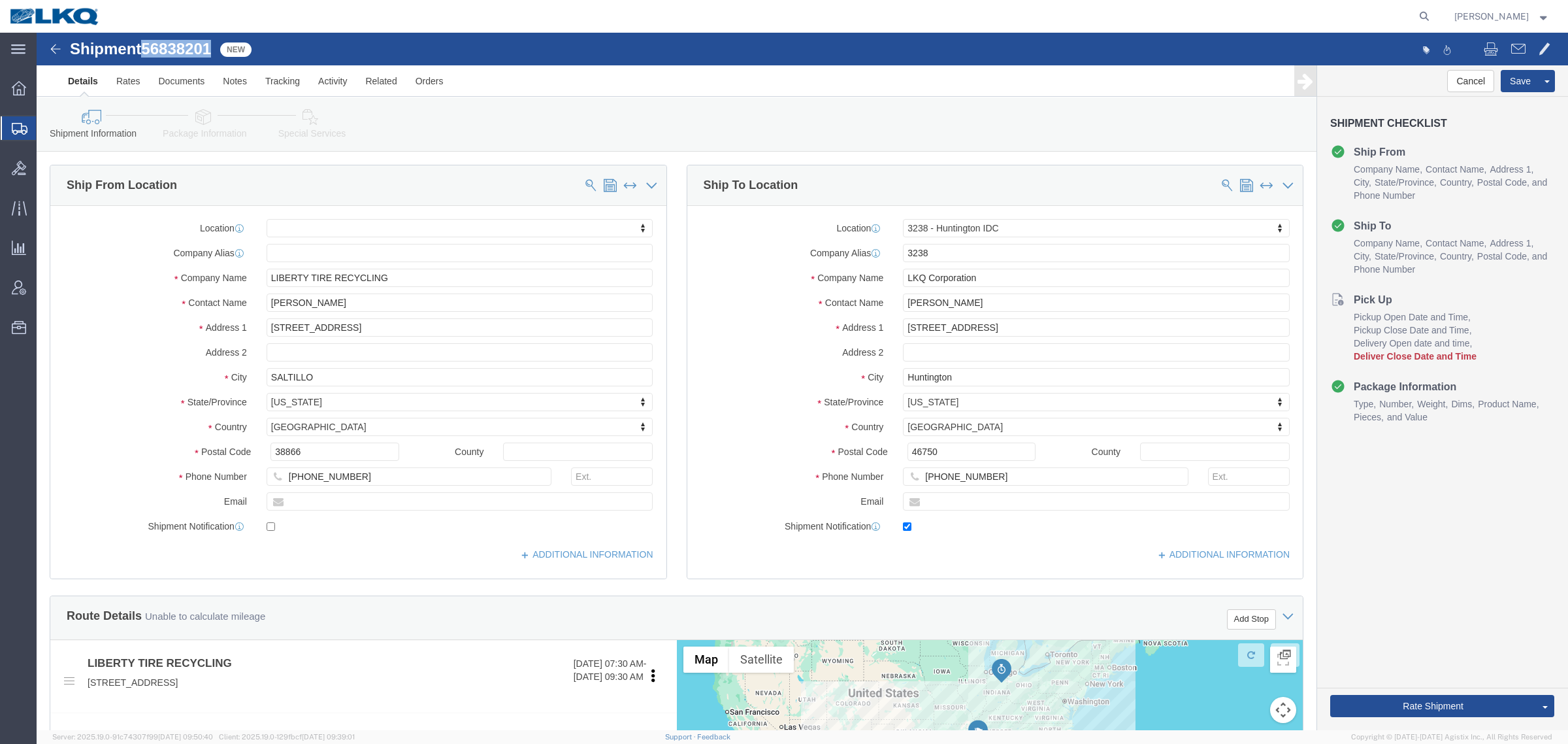
click icon
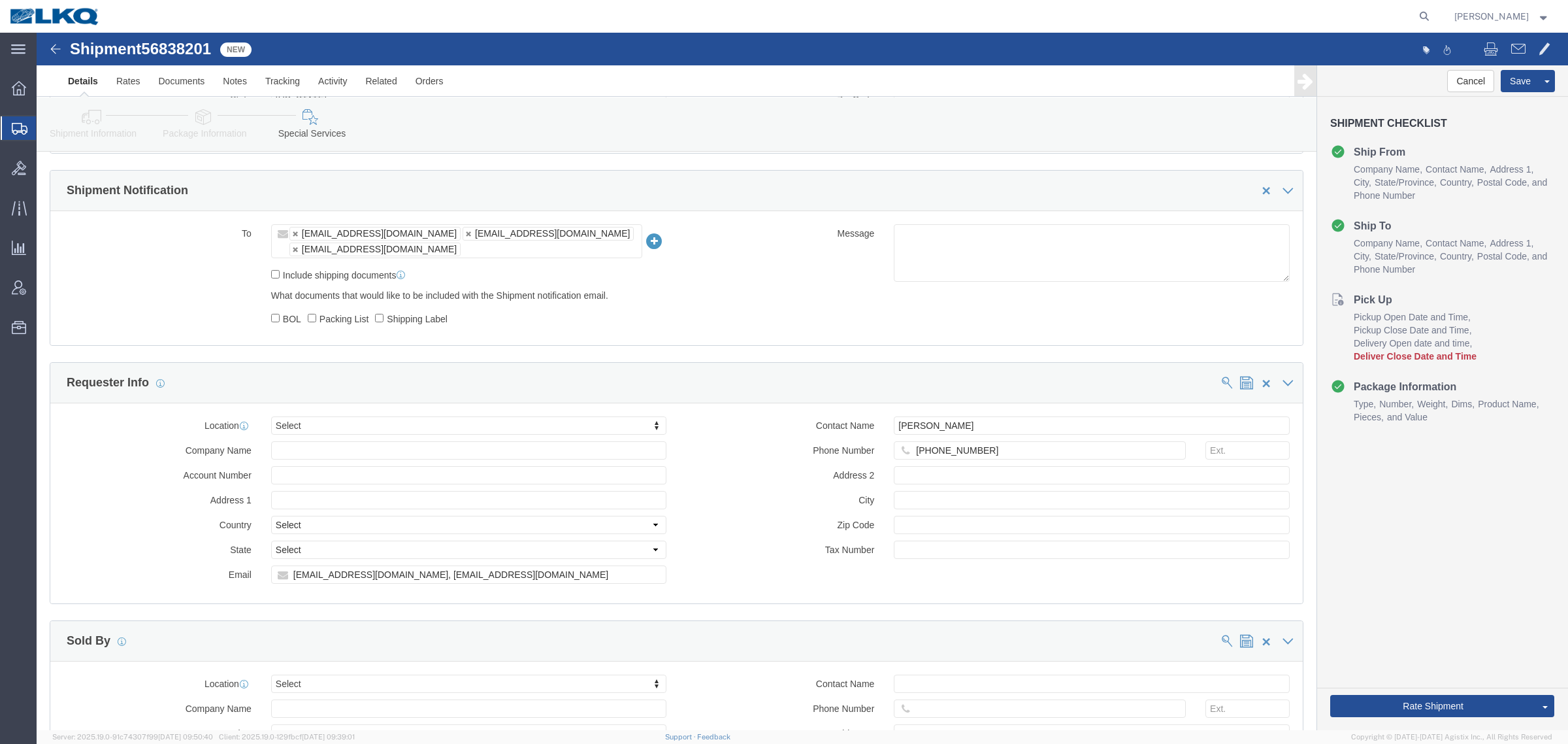
scroll to position [1226, 0]
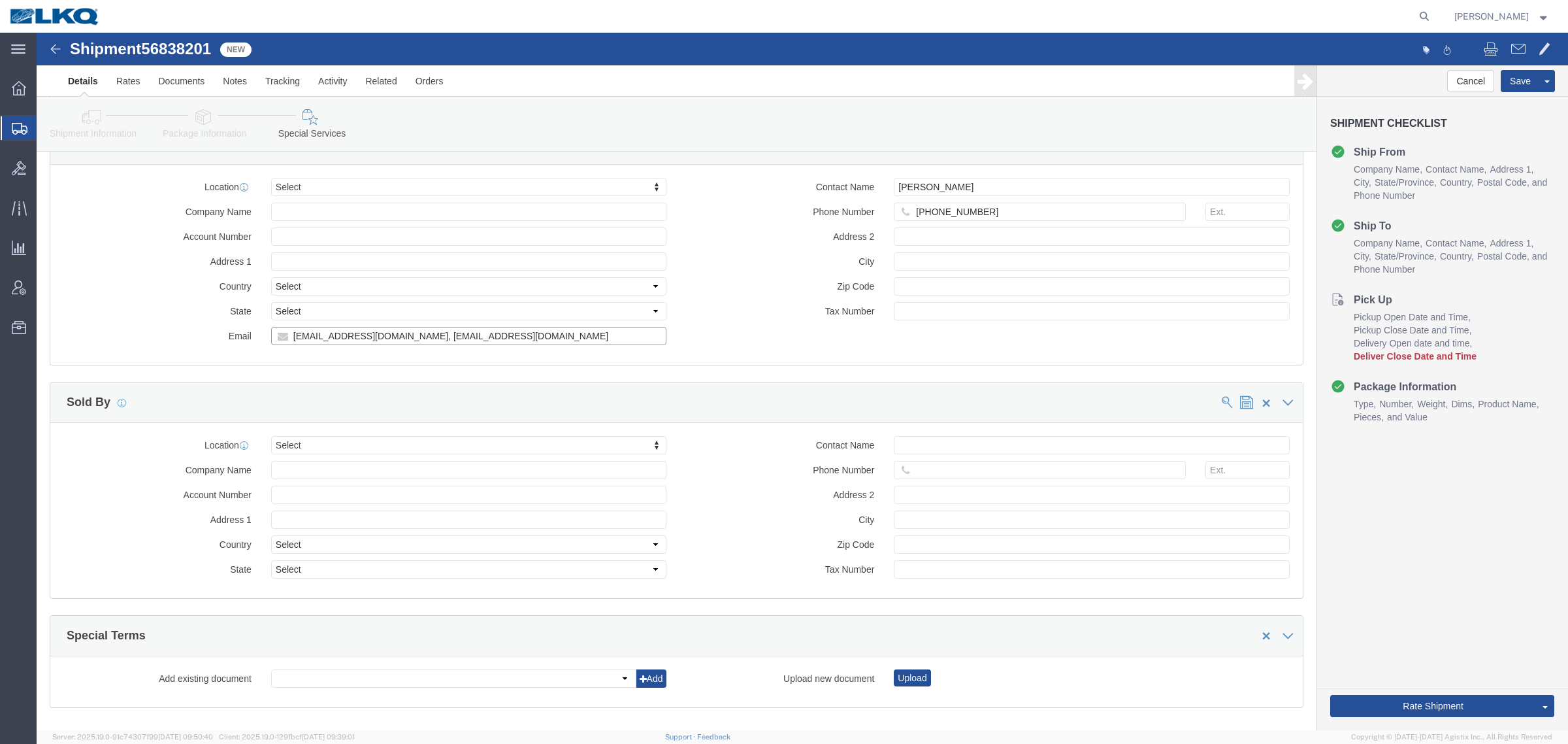
drag, startPoint x: 349, startPoint y: 307, endPoint x: 528, endPoint y: 301, distance: 179.1
click input "drsnead@lkqcorp.com, bbenson@lkqcorp.com"
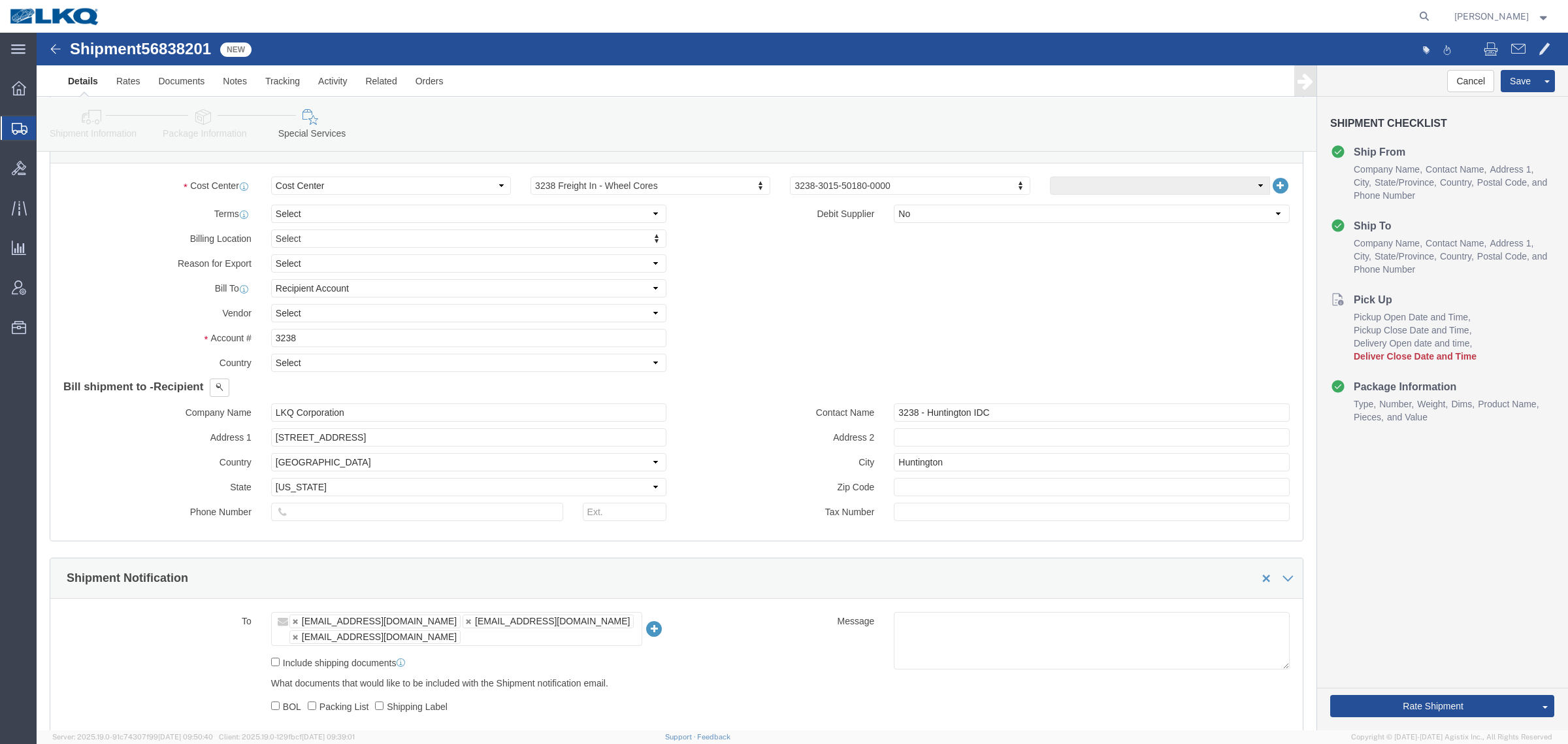
scroll to position [572, 0]
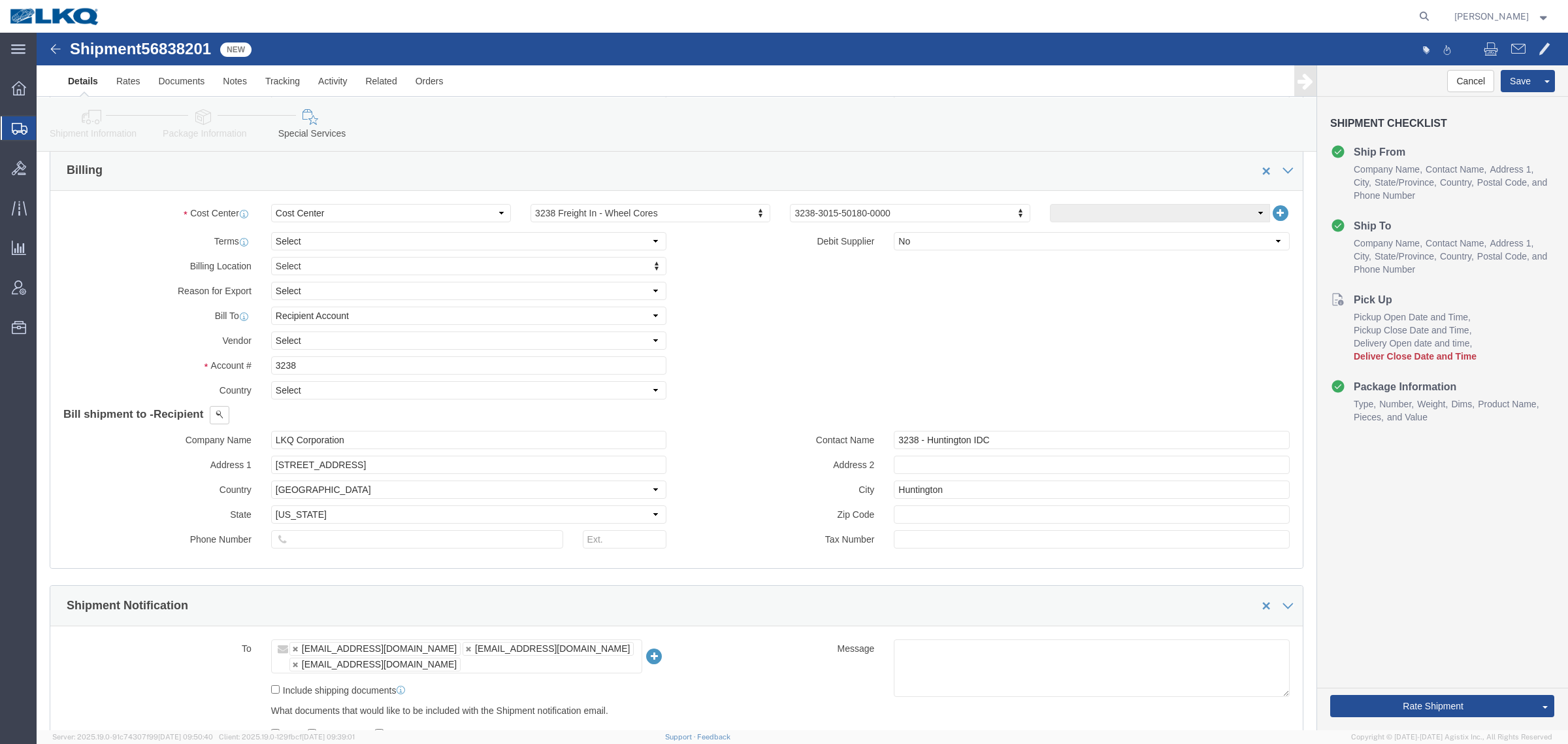
click link "Shipment Information"
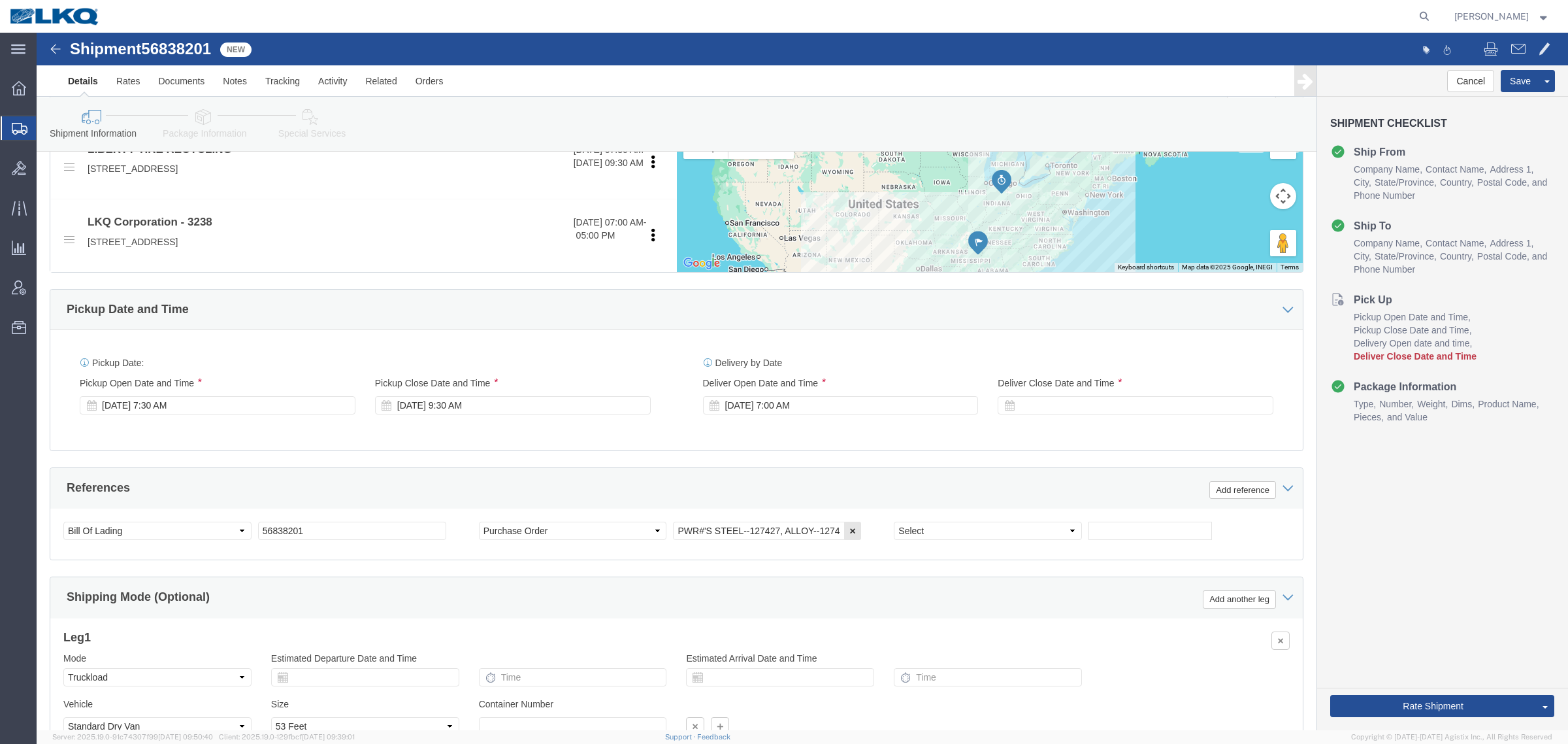
scroll to position [638, 0]
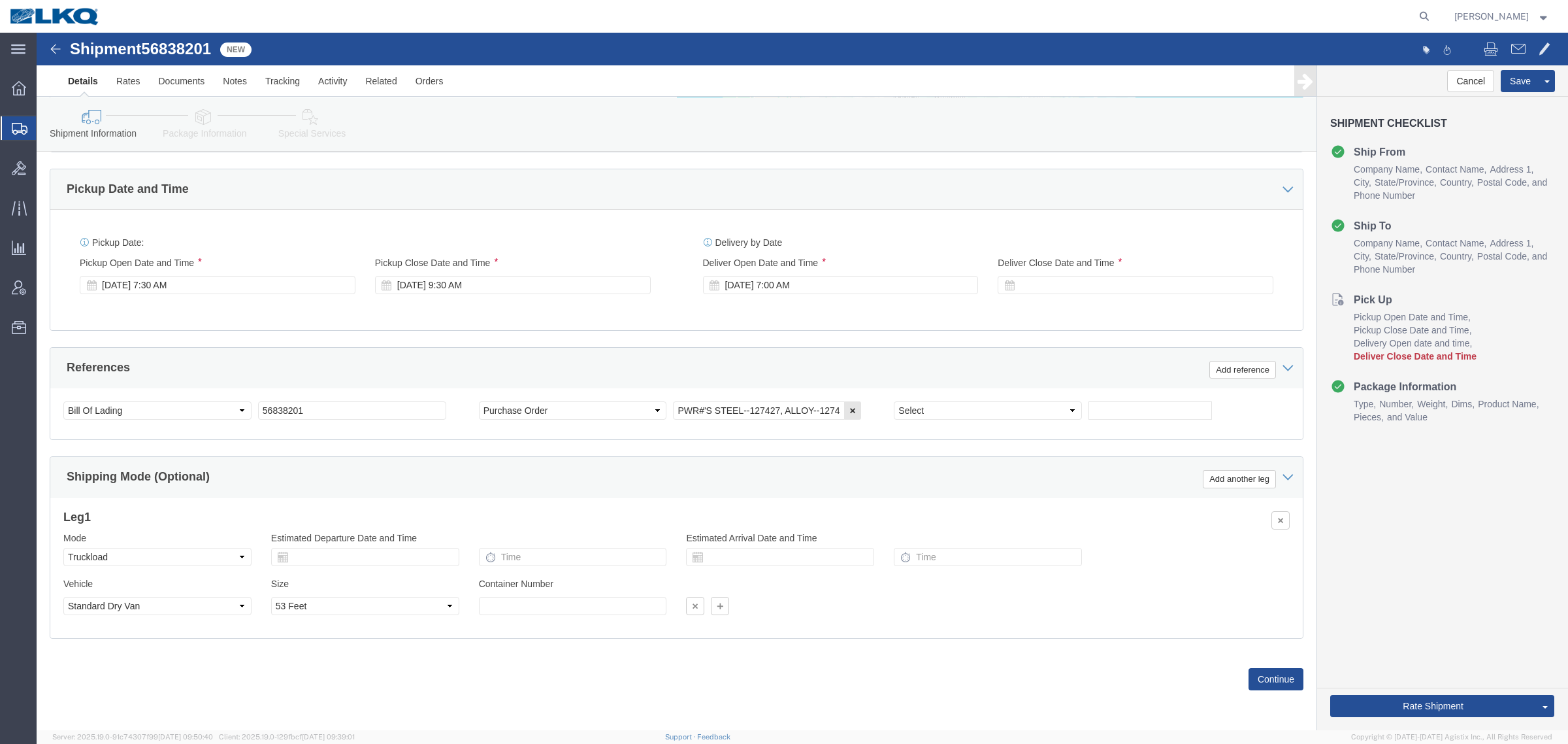
click div "Cancel Save Assign To Clone Shipment Save As Template Shipment Checklist Ship F…"
click button "Rate Shipment"
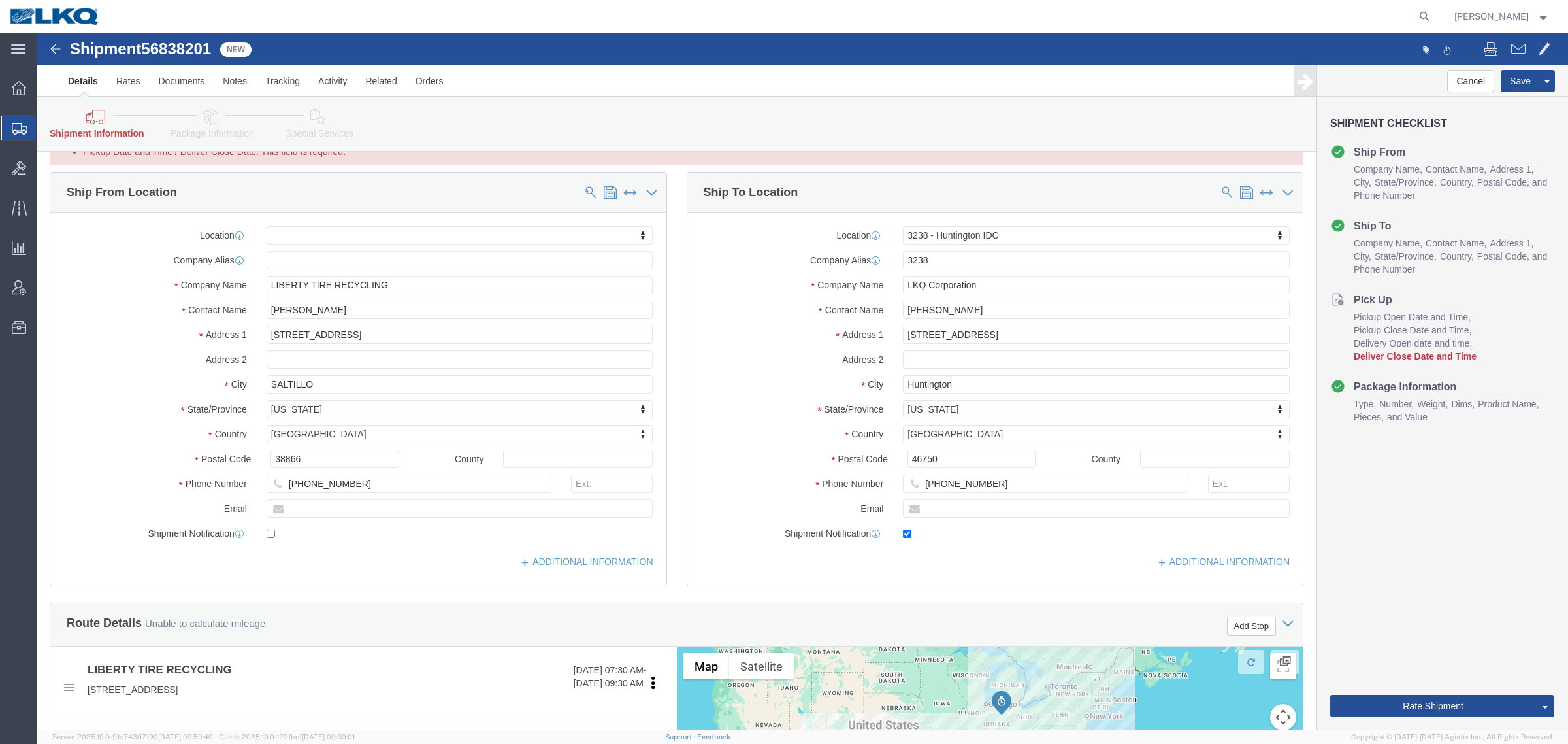
scroll to position [408, 0]
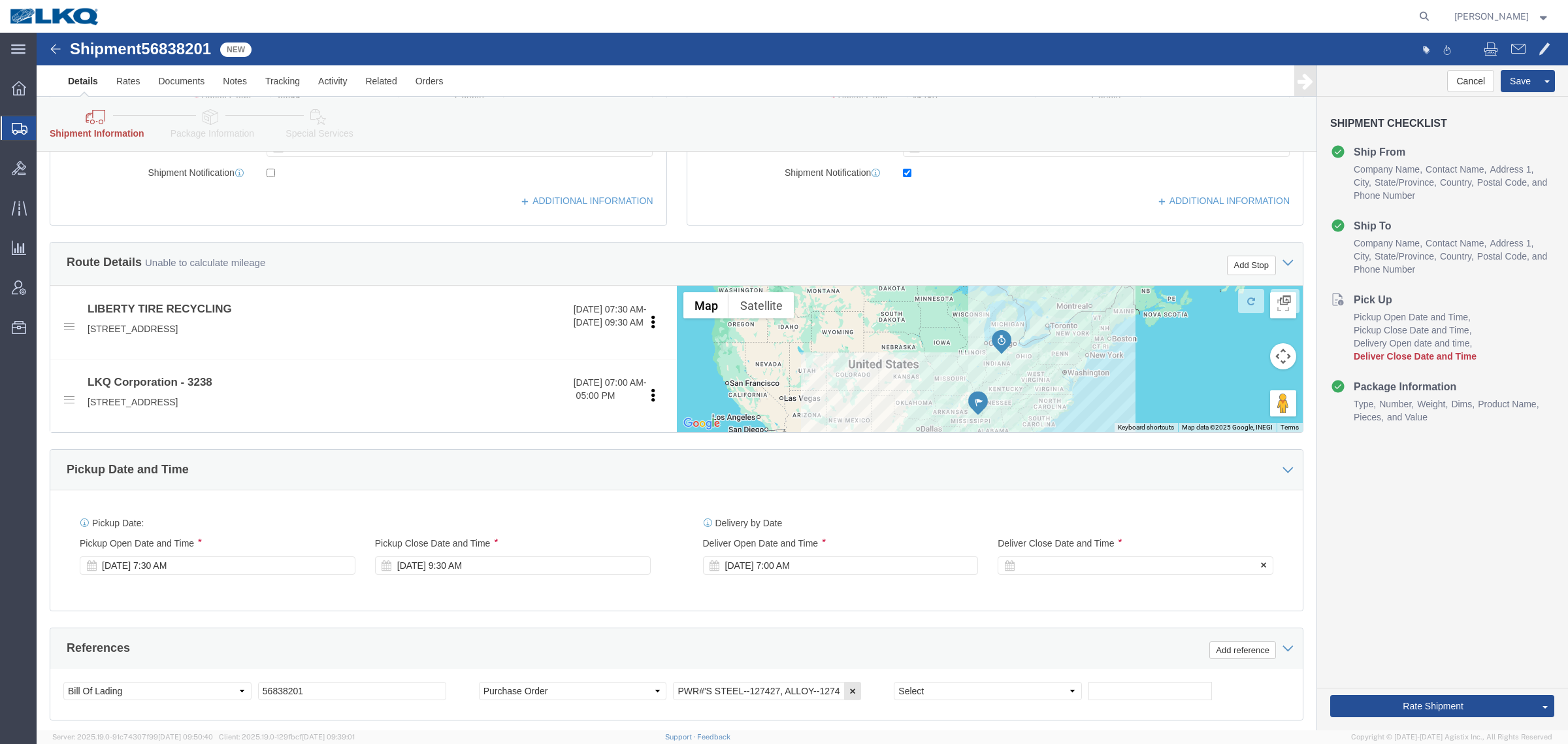
click div
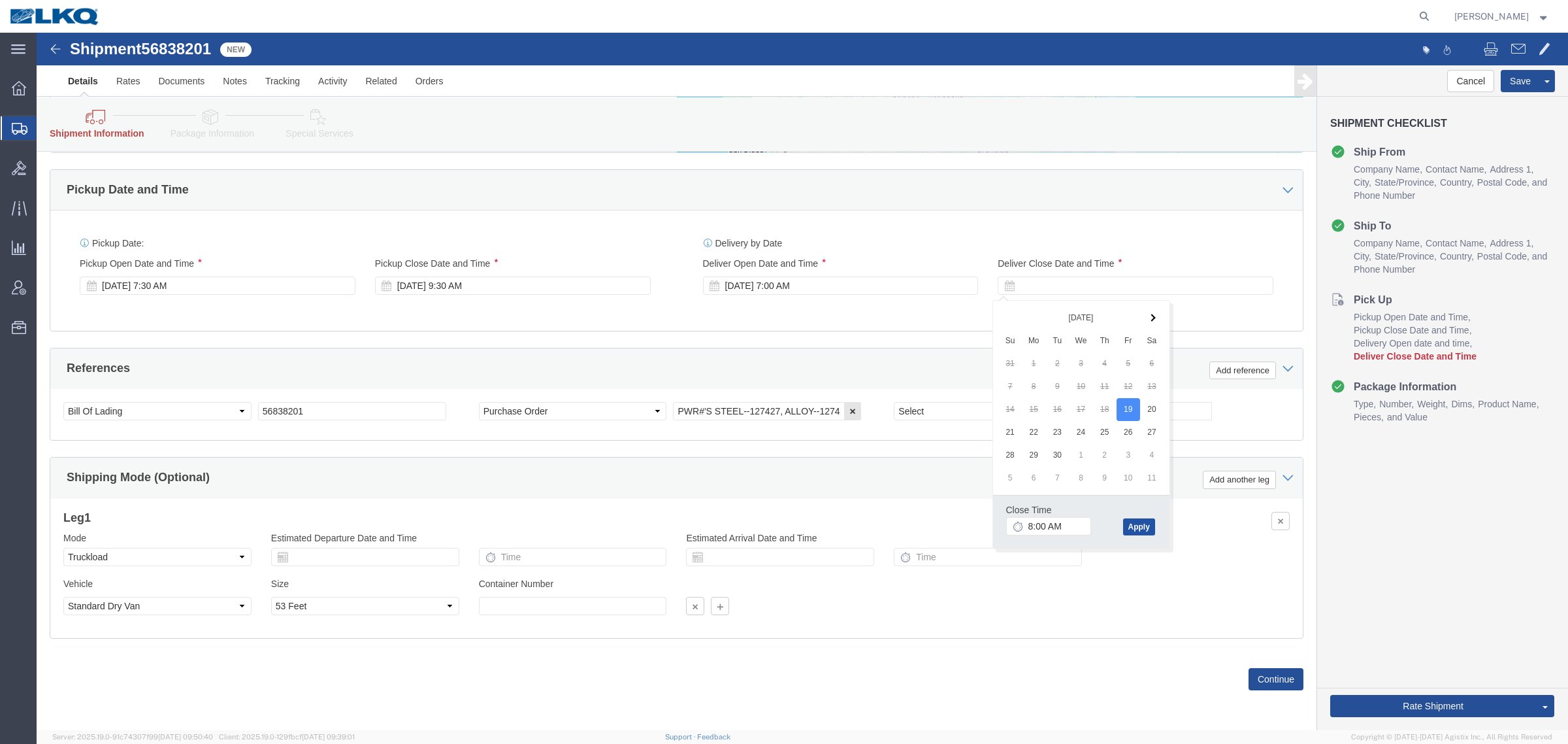
drag, startPoint x: 1097, startPoint y: 490, endPoint x: 1165, endPoint y: 546, distance: 88.1
click button "Apply"
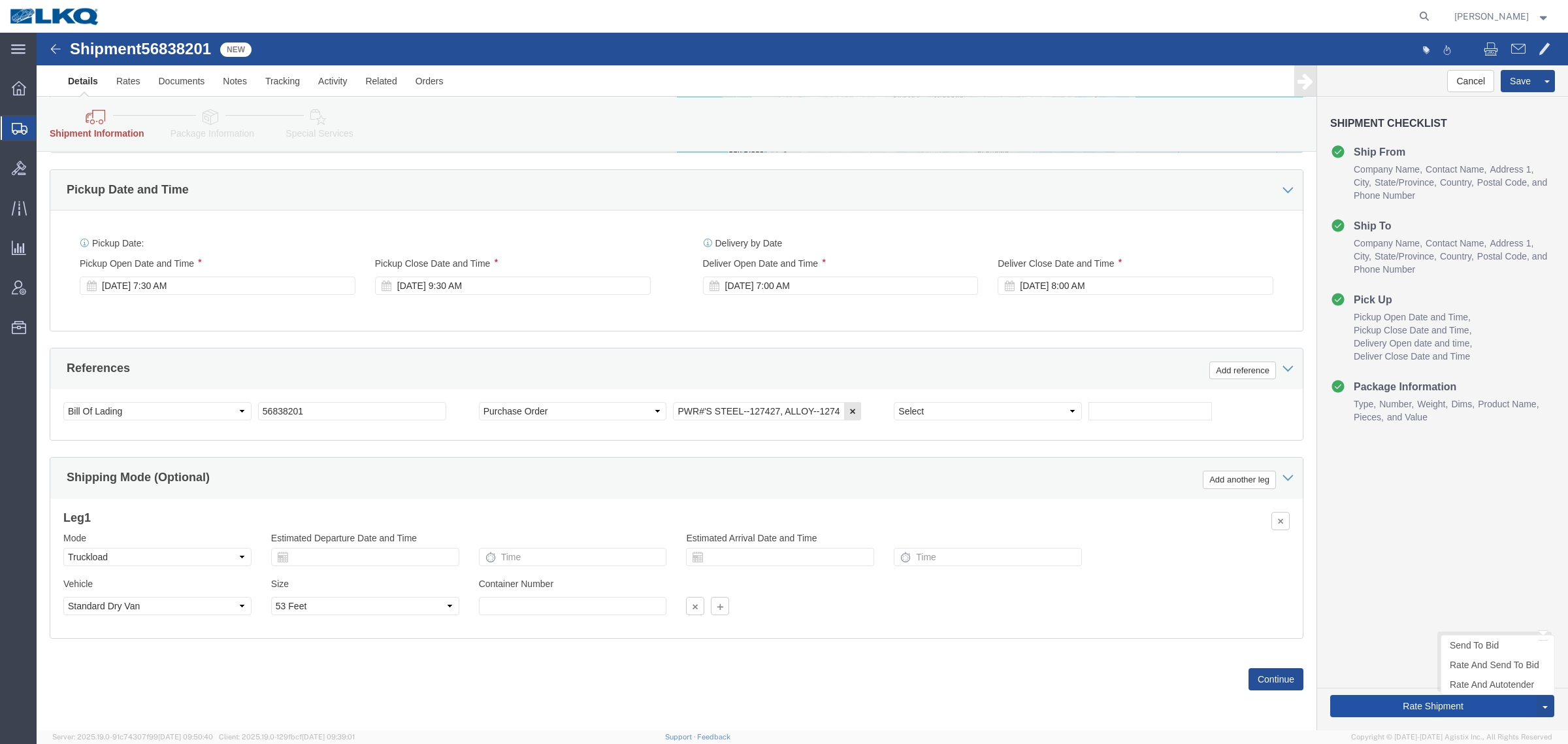
click button "Rate Shipment"
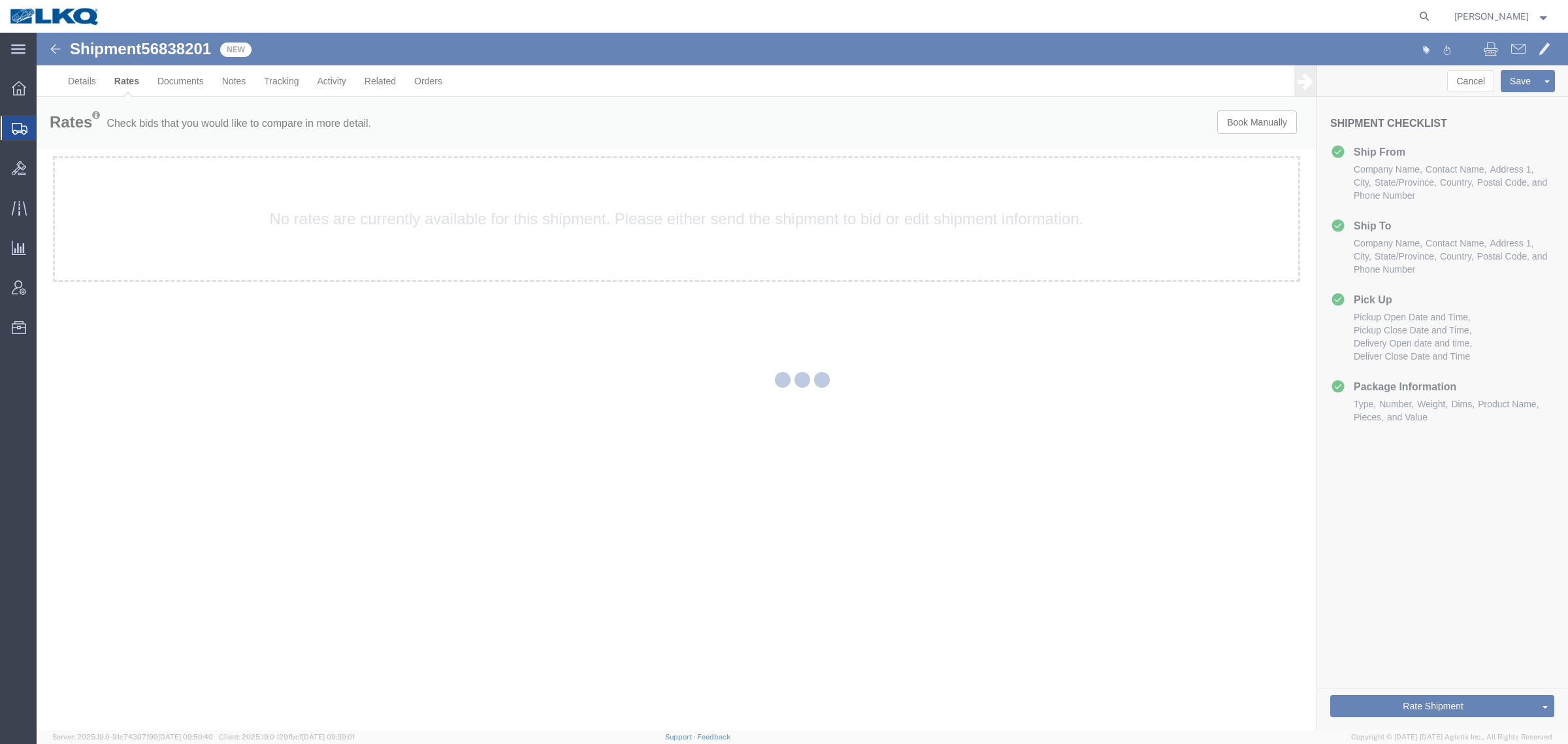
scroll to position [0, 0]
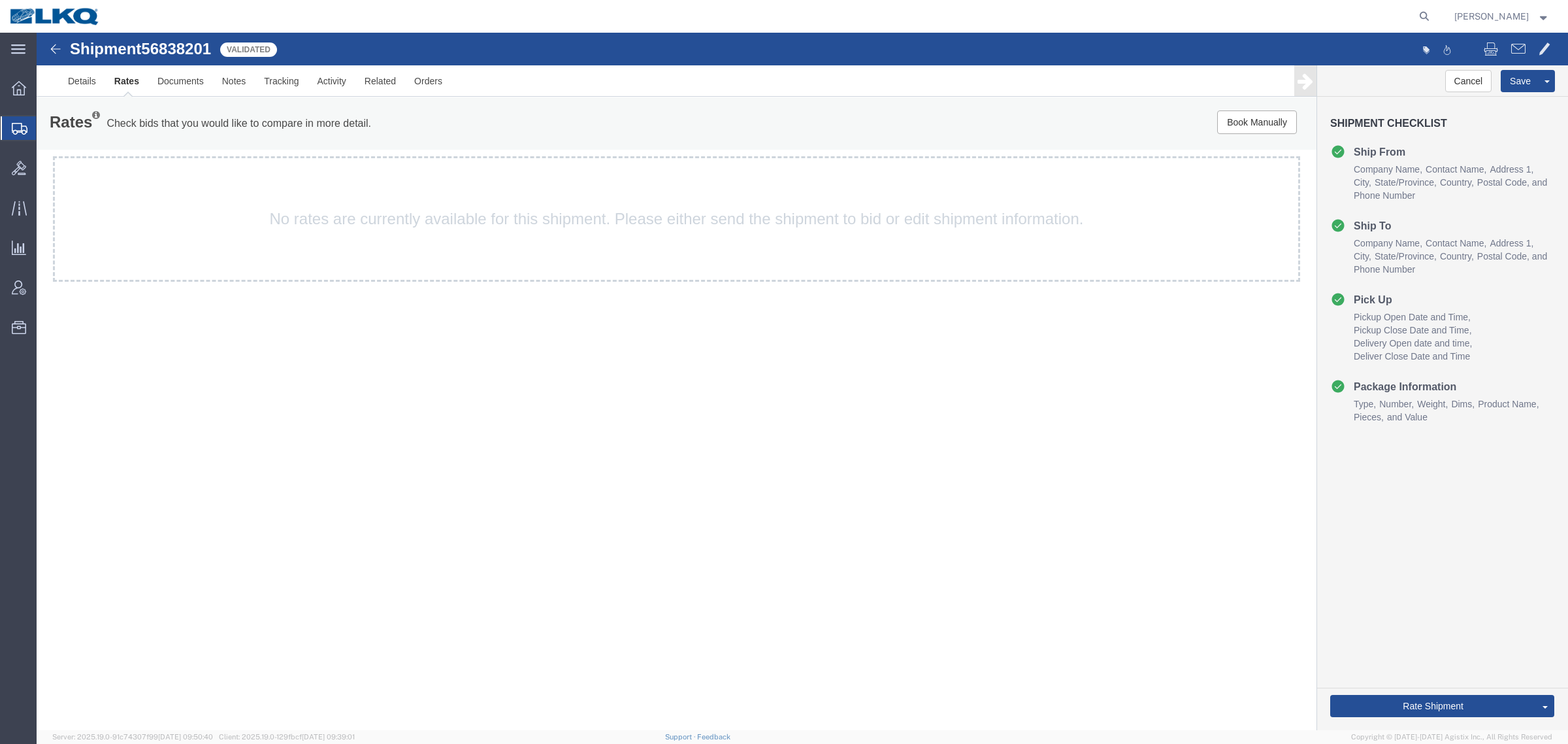
click at [292, 361] on div "Shipment 56838201 Validated Details Rates Documents Notes Tracking Activity Rel…" at bounding box center [802, 382] width 1531 height 697
click at [72, 86] on link "Details" at bounding box center [82, 81] width 47 height 31
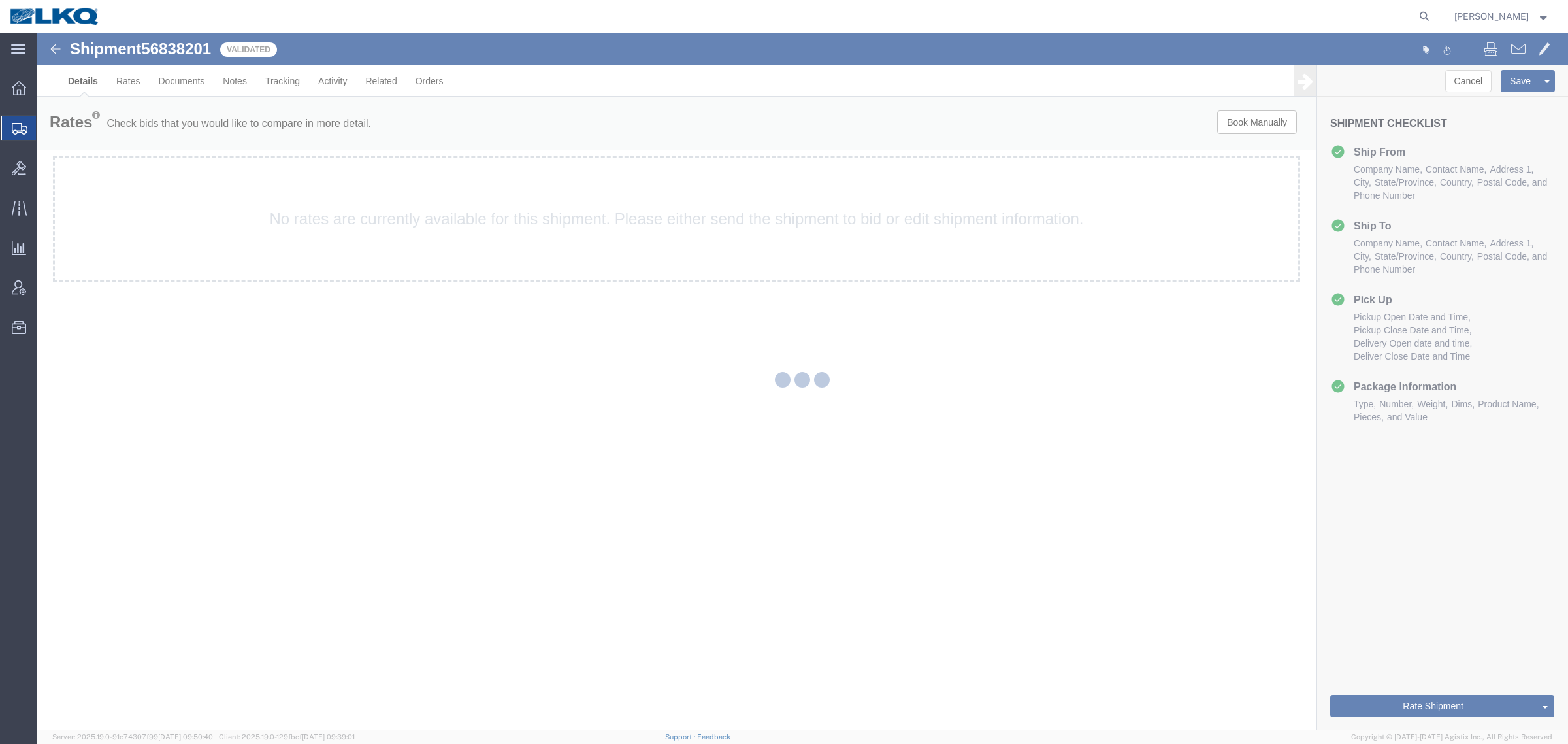
select select "27940"
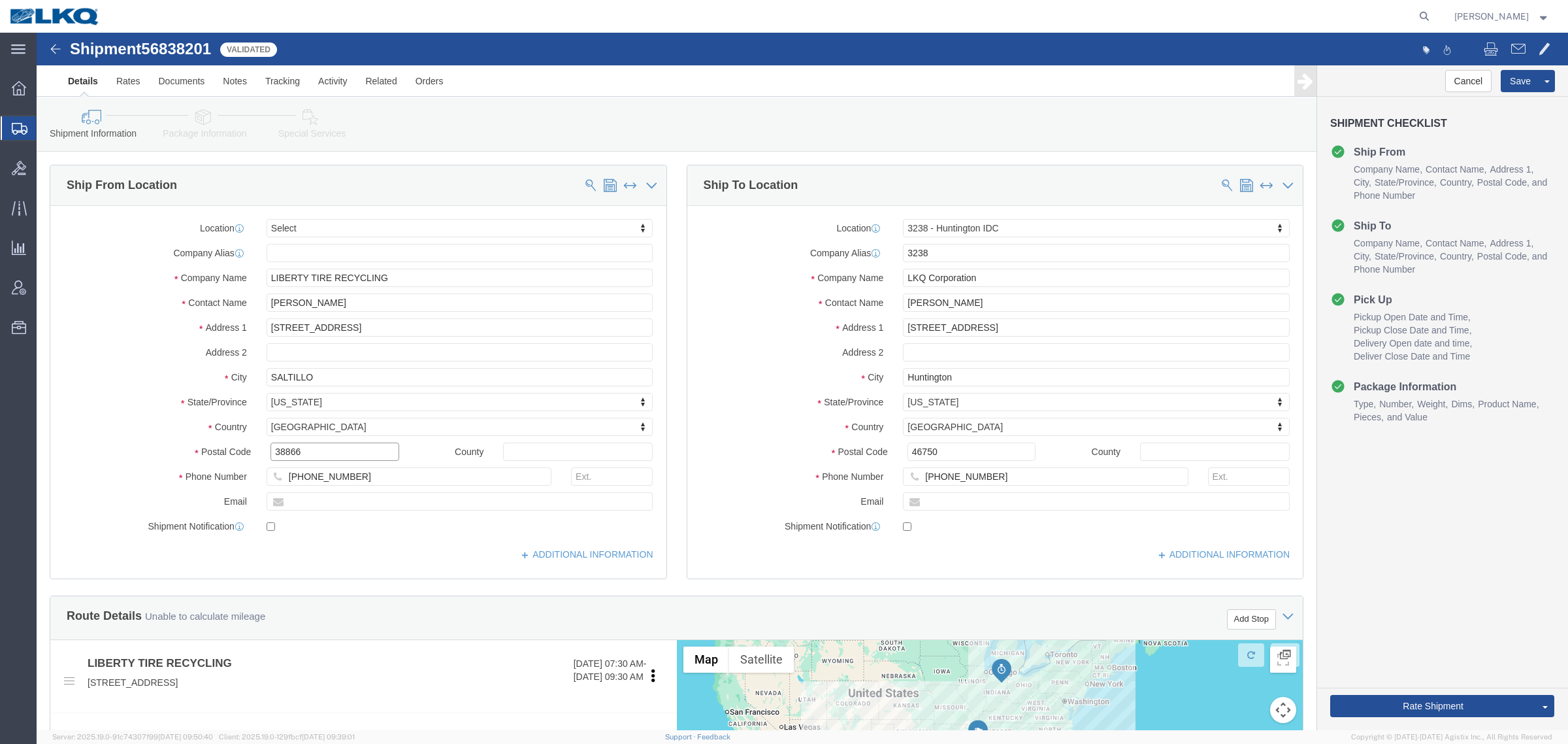
click input "38866"
click input "46750"
click link "Notes"
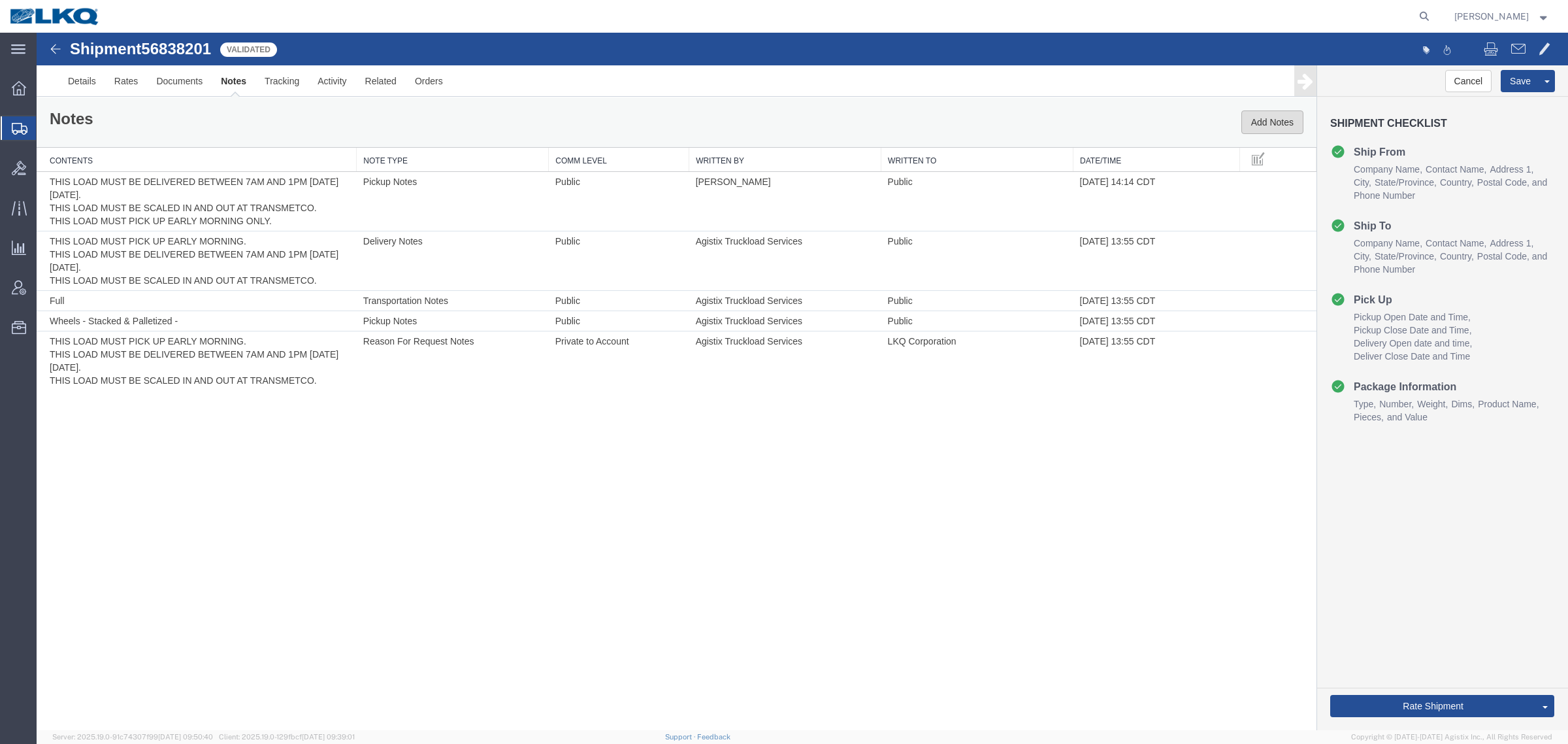
click at [1265, 128] on button "Add Notes" at bounding box center [1272, 122] width 62 height 24
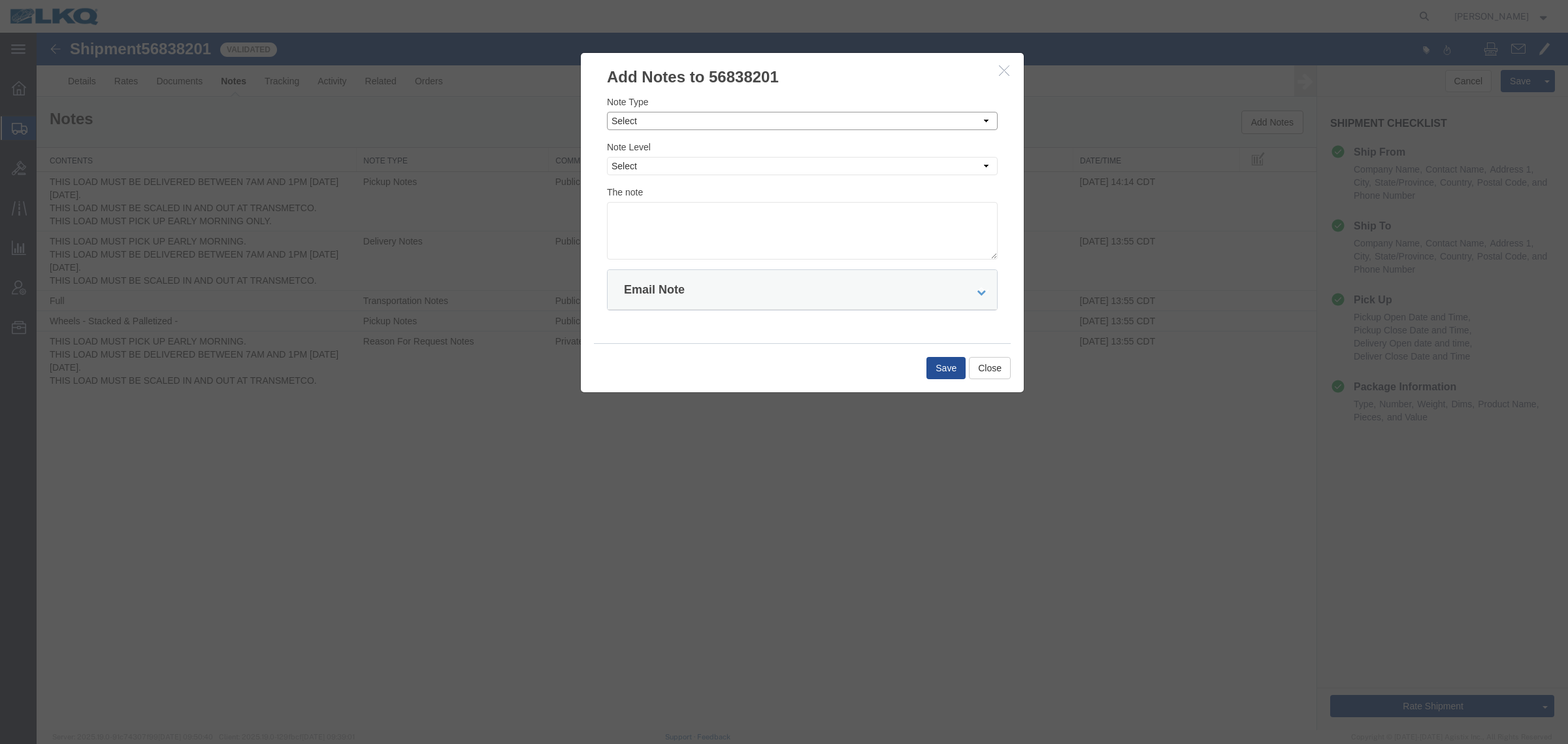
click at [821, 122] on select "Select Approval Bid Notes Carrier Change Notes Claim Notes Content Hazmat Notes…" at bounding box center [802, 121] width 391 height 18
select select "BID_NOTES"
click at [607, 112] on select "Select Approval Bid Notes Carrier Change Notes Claim Notes Content Hazmat Notes…" at bounding box center [802, 121] width 391 height 18
drag, startPoint x: 794, startPoint y: 164, endPoint x: 798, endPoint y: 172, distance: 8.9
click at [796, 167] on select "Select Private to Account Private to Vendor Public" at bounding box center [802, 166] width 391 height 18
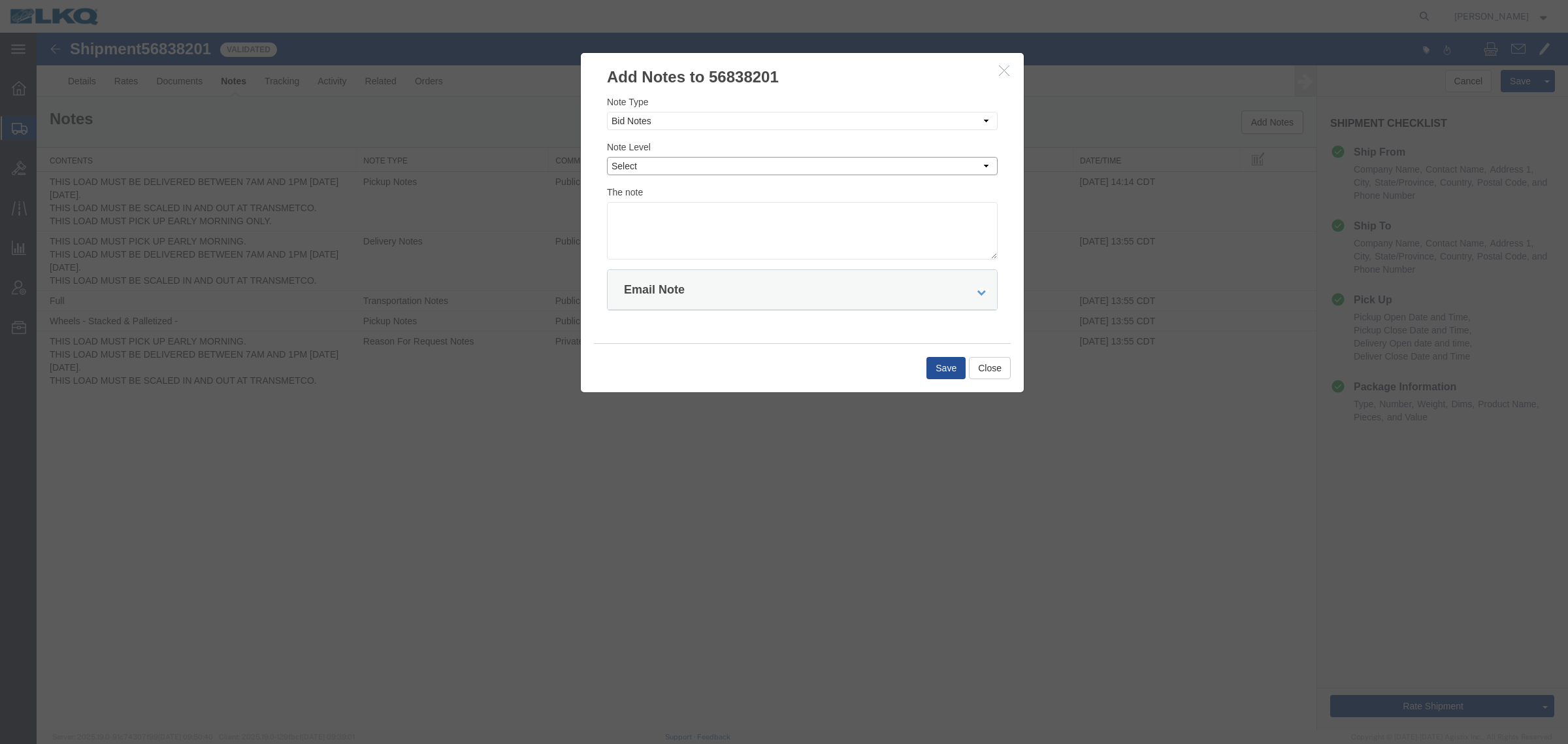
select select "PRIVATE_TO_ACCOUNT"
click at [607, 157] on select "Select Private to Account Private to Vendor Public" at bounding box center [802, 166] width 391 height 18
click at [819, 253] on textarea at bounding box center [802, 230] width 391 height 58
type textarea "DAT: $1214"
drag, startPoint x: 922, startPoint y: 364, endPoint x: 929, endPoint y: 366, distance: 7.3
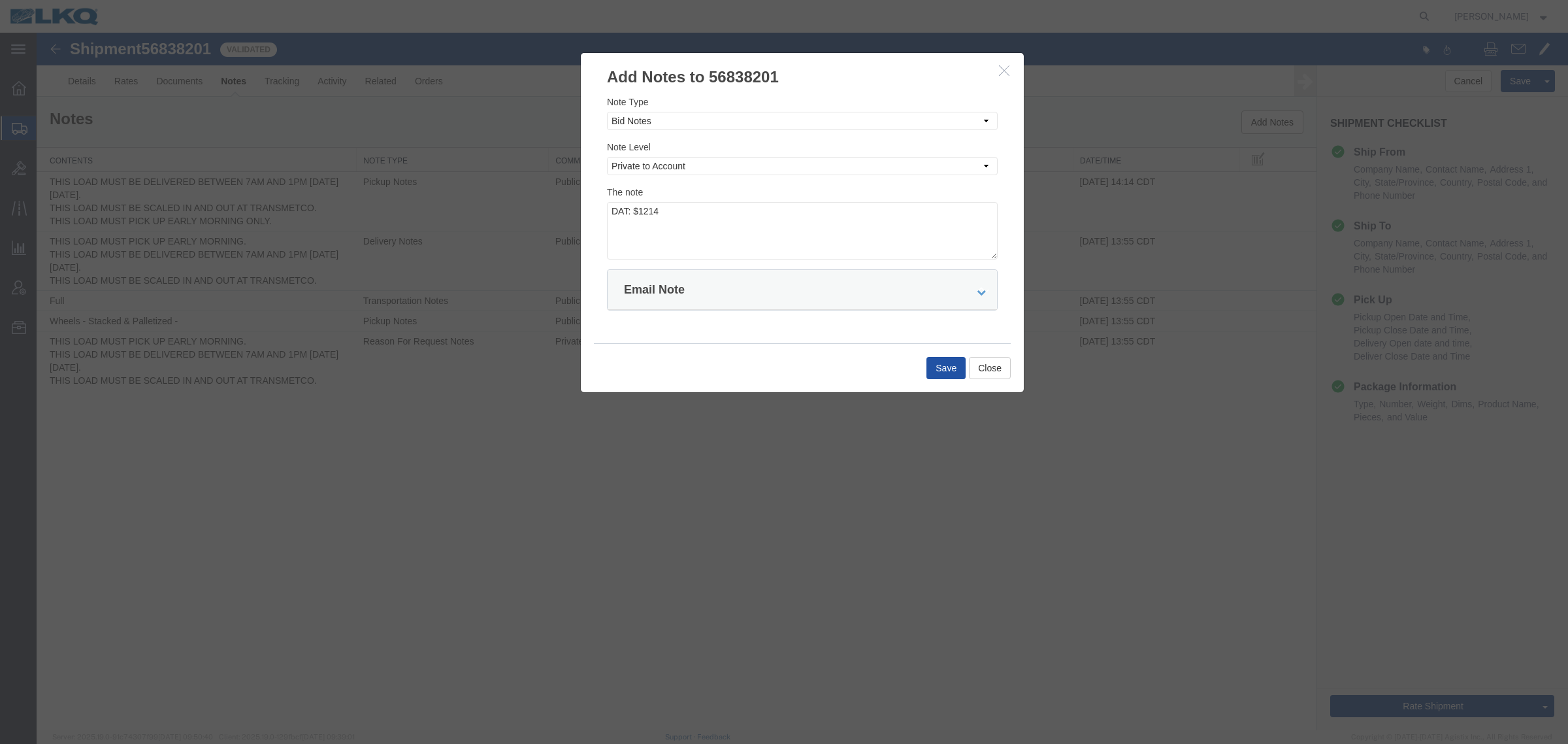
click at [925, 364] on div "Save Close" at bounding box center [801, 367] width 416 height 49
click at [941, 366] on button "Save" at bounding box center [945, 368] width 39 height 22
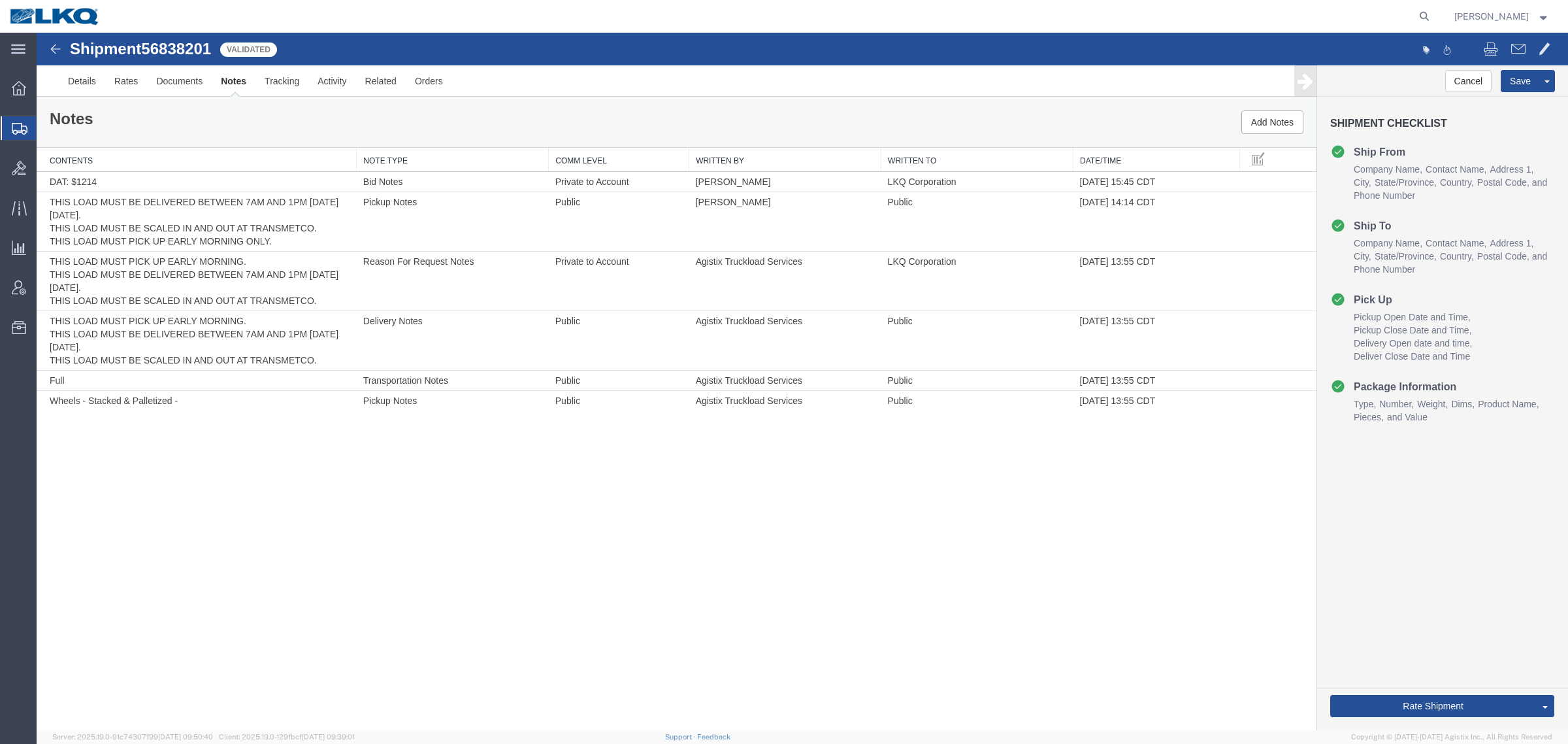
drag, startPoint x: 389, startPoint y: 47, endPoint x: 390, endPoint y: 38, distance: 9.1
click at [390, 38] on div "Shipment 56838201 6 of 6 Validated Details Rates Documents Notes Tracking Activ…" at bounding box center [802, 65] width 1531 height 64
click at [1480, 642] on link "Send To Bid" at bounding box center [1496, 644] width 113 height 19
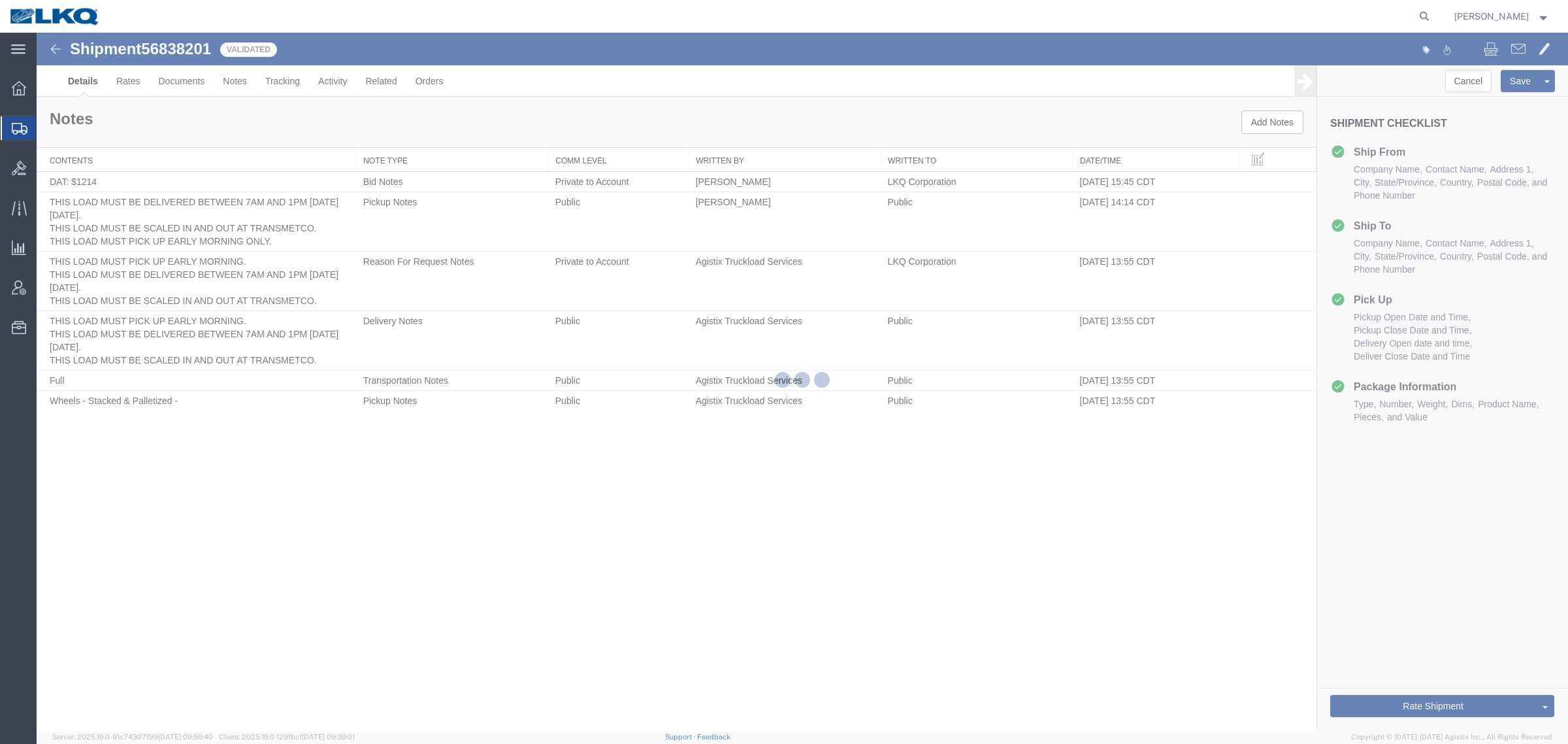
select select "27940"
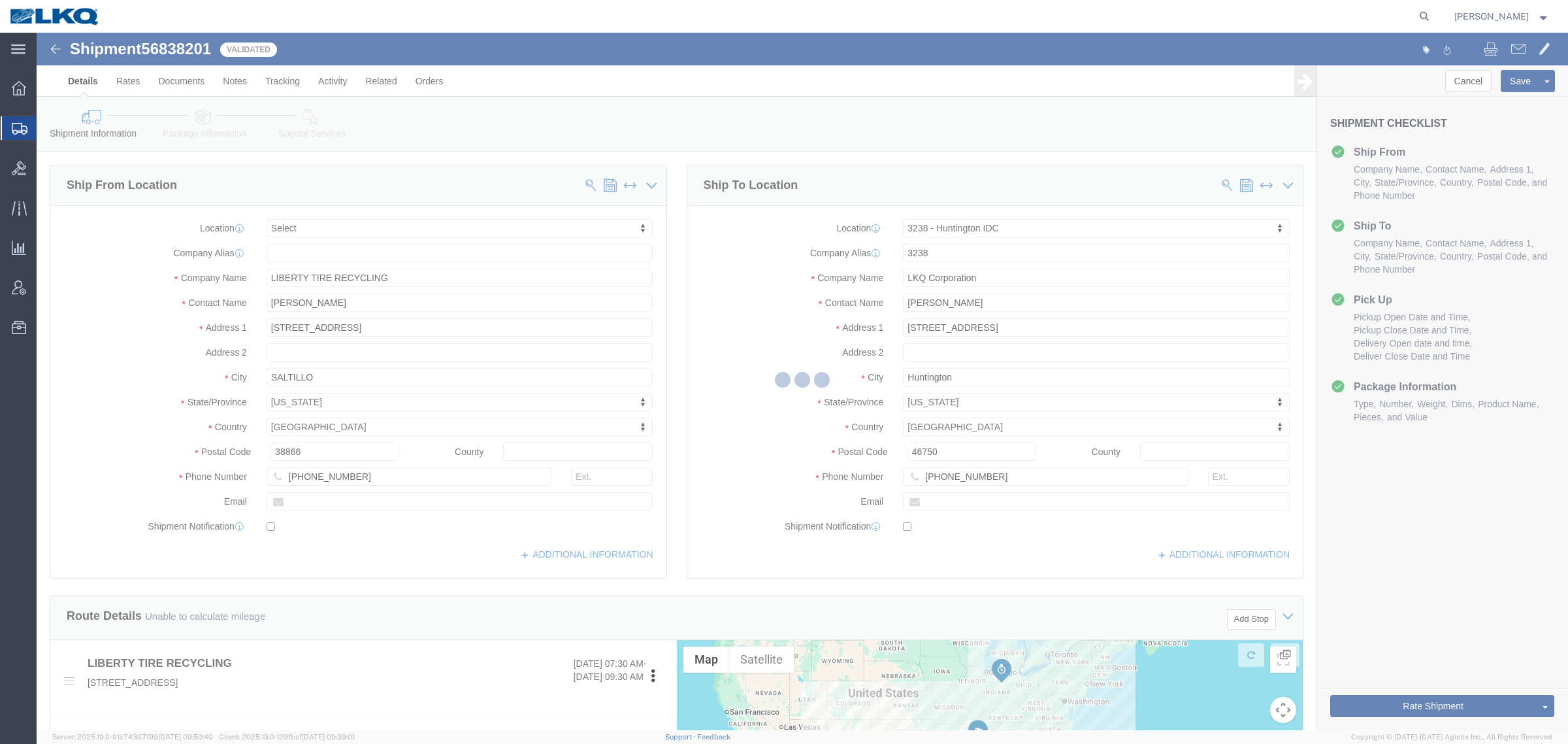
select select "TL"
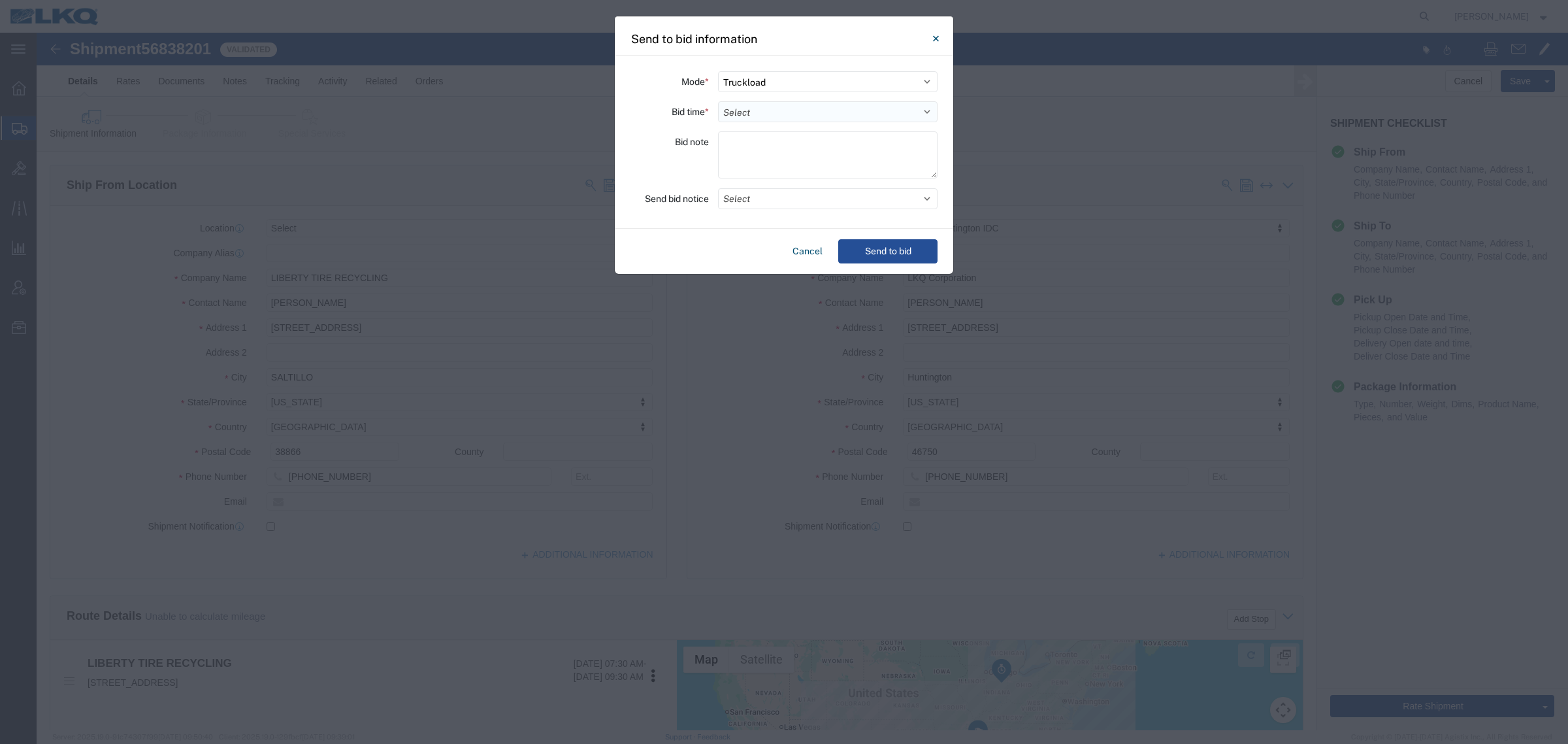
click at [769, 117] on select "Select 30 Min (Rush) 1 Hour (Rush) 2 Hours (Rush) 4 Hours (Rush) 8 Hours (Rush)…" at bounding box center [827, 111] width 219 height 21
select select "24"
click at [718, 101] on select "Select 30 Min (Rush) 1 Hour (Rush) 2 Hours (Rush) 4 Hours (Rush) 8 Hours (Rush)…" at bounding box center [827, 111] width 219 height 21
click at [906, 239] on button "Send to bid" at bounding box center [888, 251] width 99 height 24
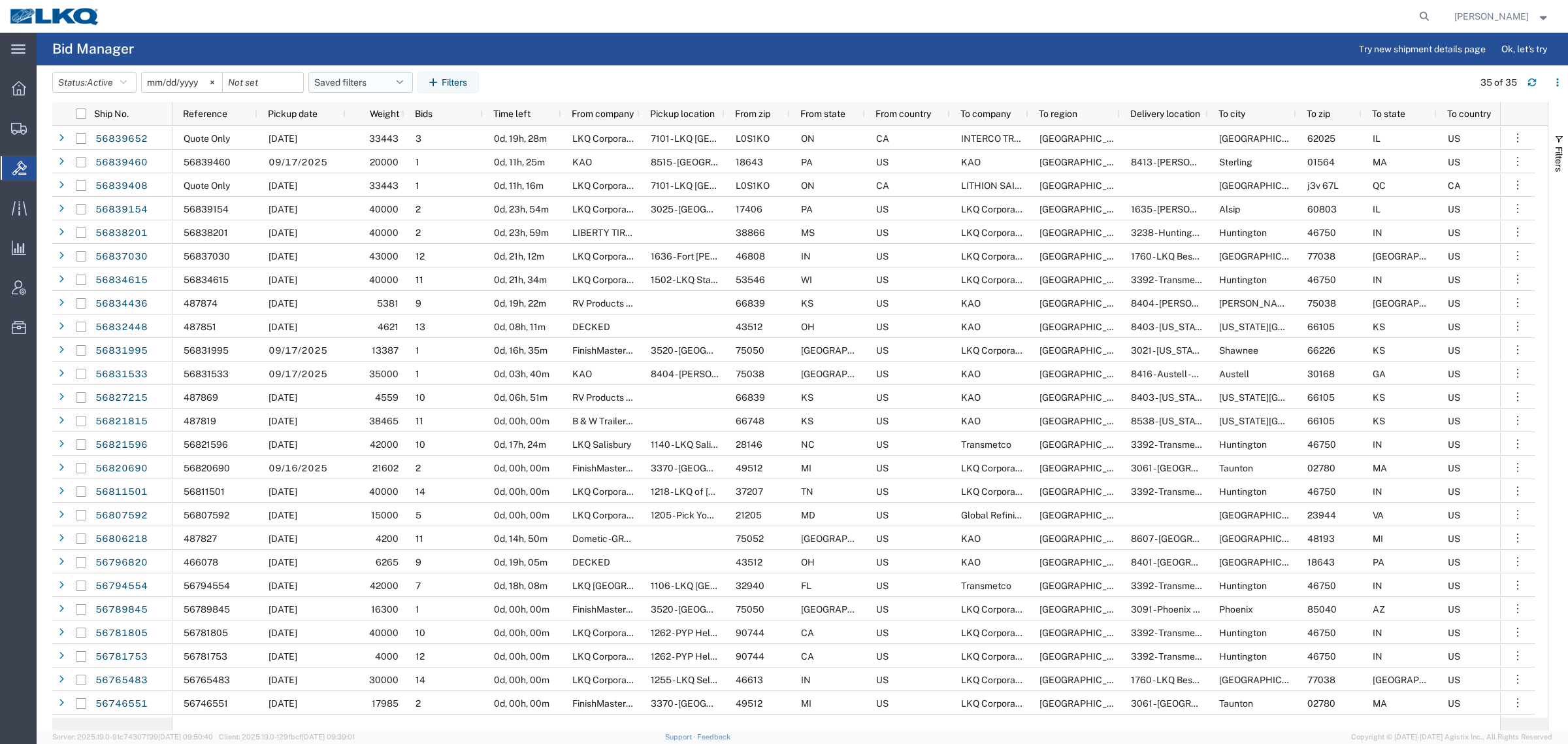
click at [364, 85] on button "Saved filters" at bounding box center [360, 82] width 105 height 21
drag, startPoint x: 377, startPoint y: 144, endPoint x: 442, endPoint y: 118, distance: 70.0
click at [379, 142] on span "Bid Board" at bounding box center [395, 139] width 171 height 24
type input "[DATE]"
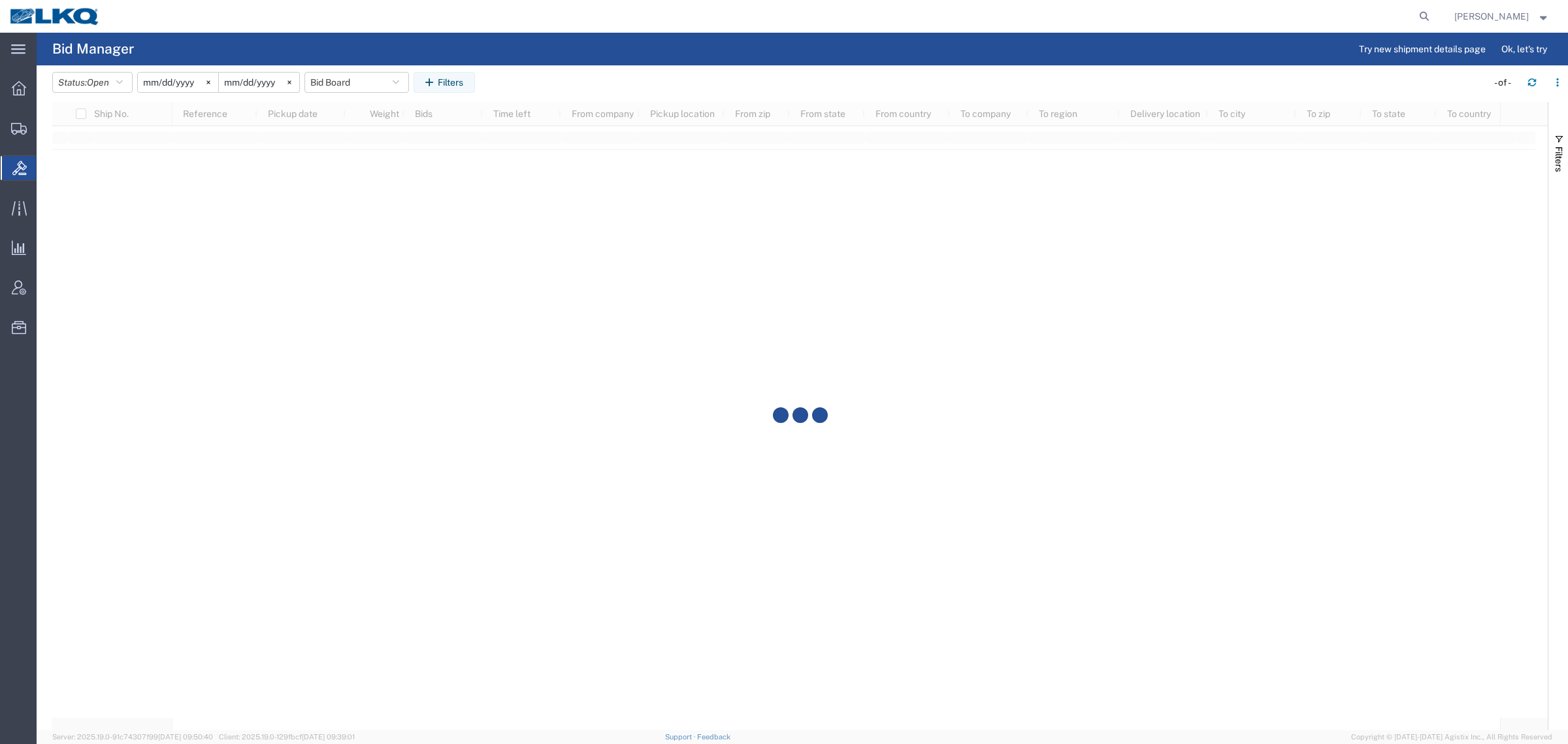
click at [596, 82] on agx-table-filter-chips "Status: Open Active All Awaiting Confirmation Awarded Closed Expired Open Withd…" at bounding box center [766, 86] width 1428 height 30
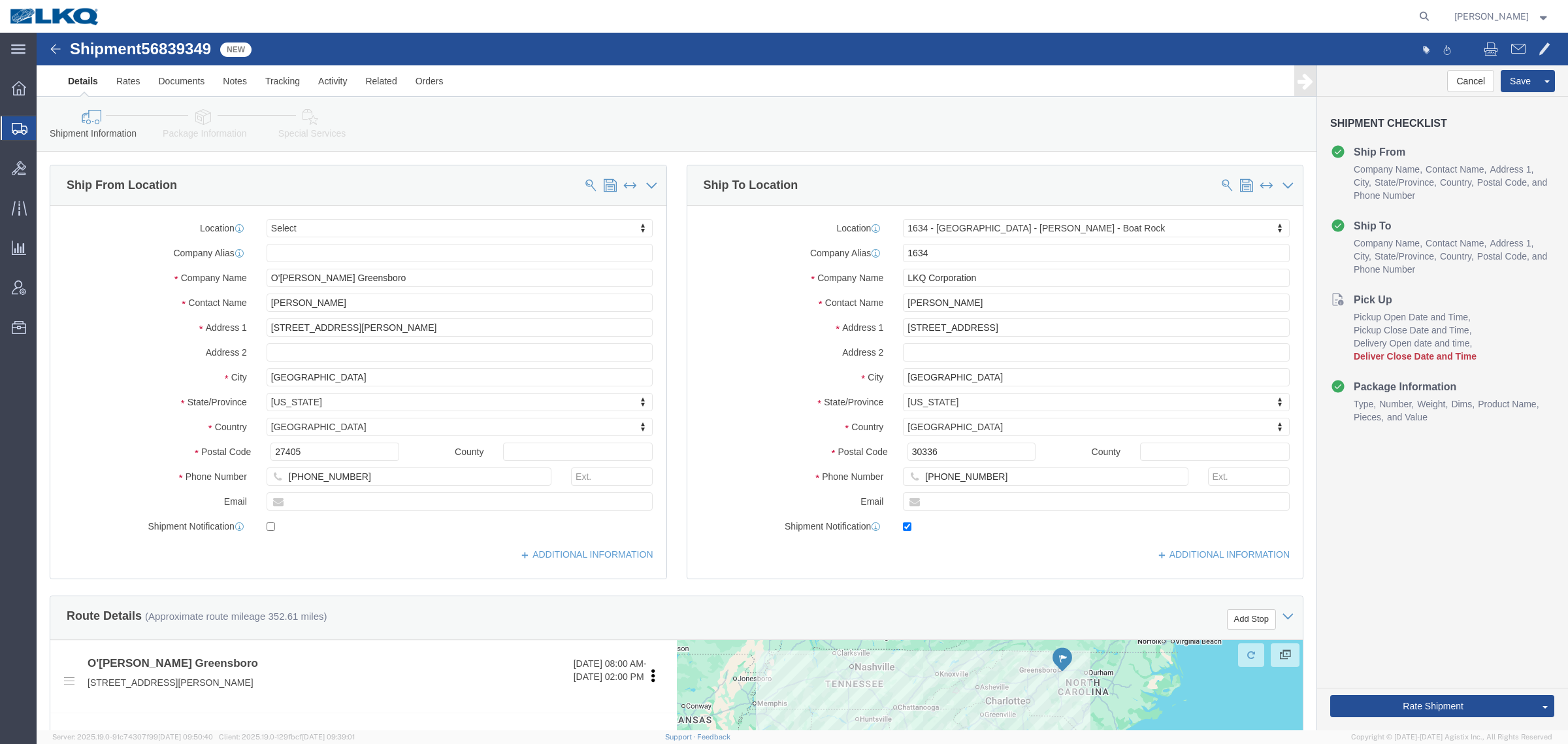
click span "56839349"
select select
select select "28712"
click icon
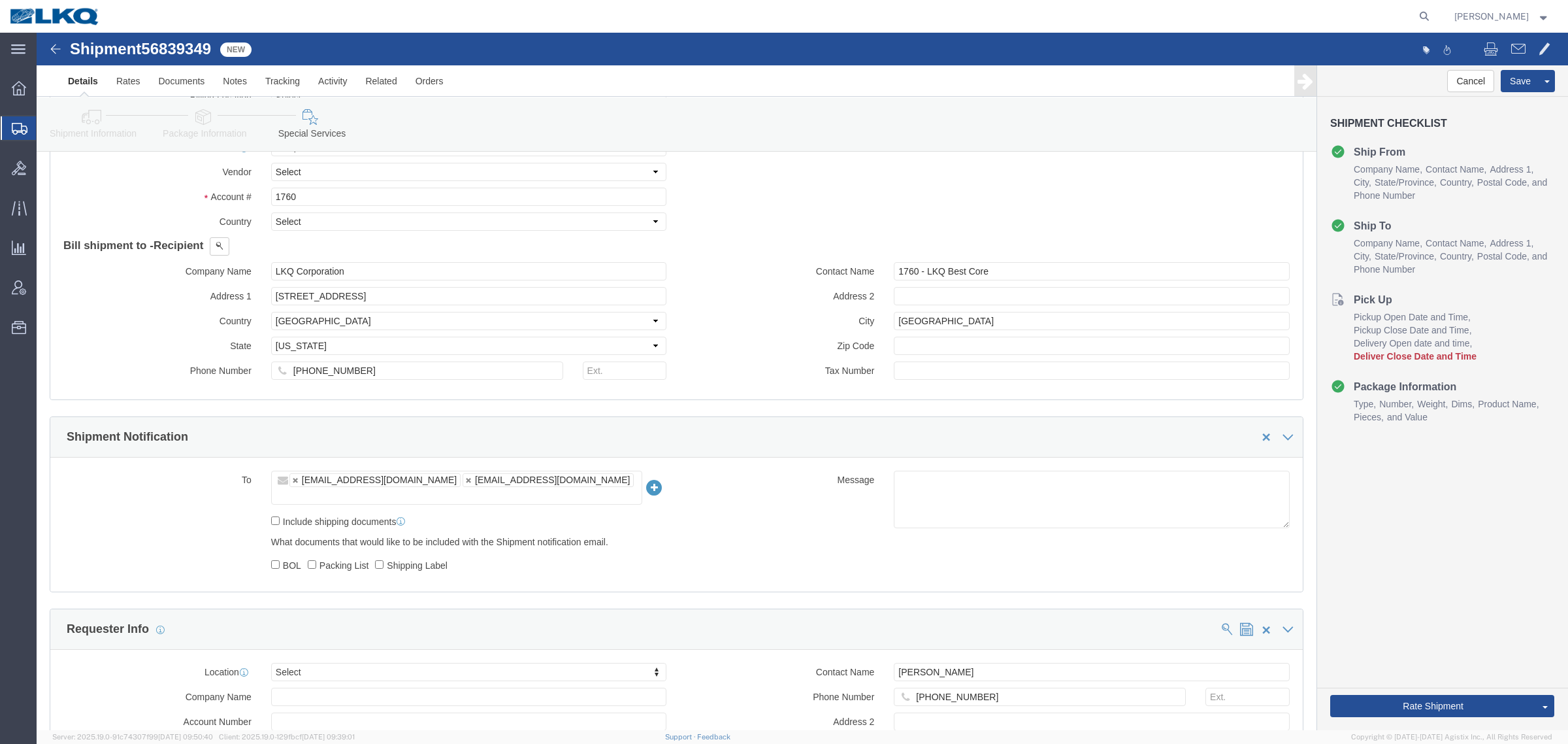
scroll to position [898, 0]
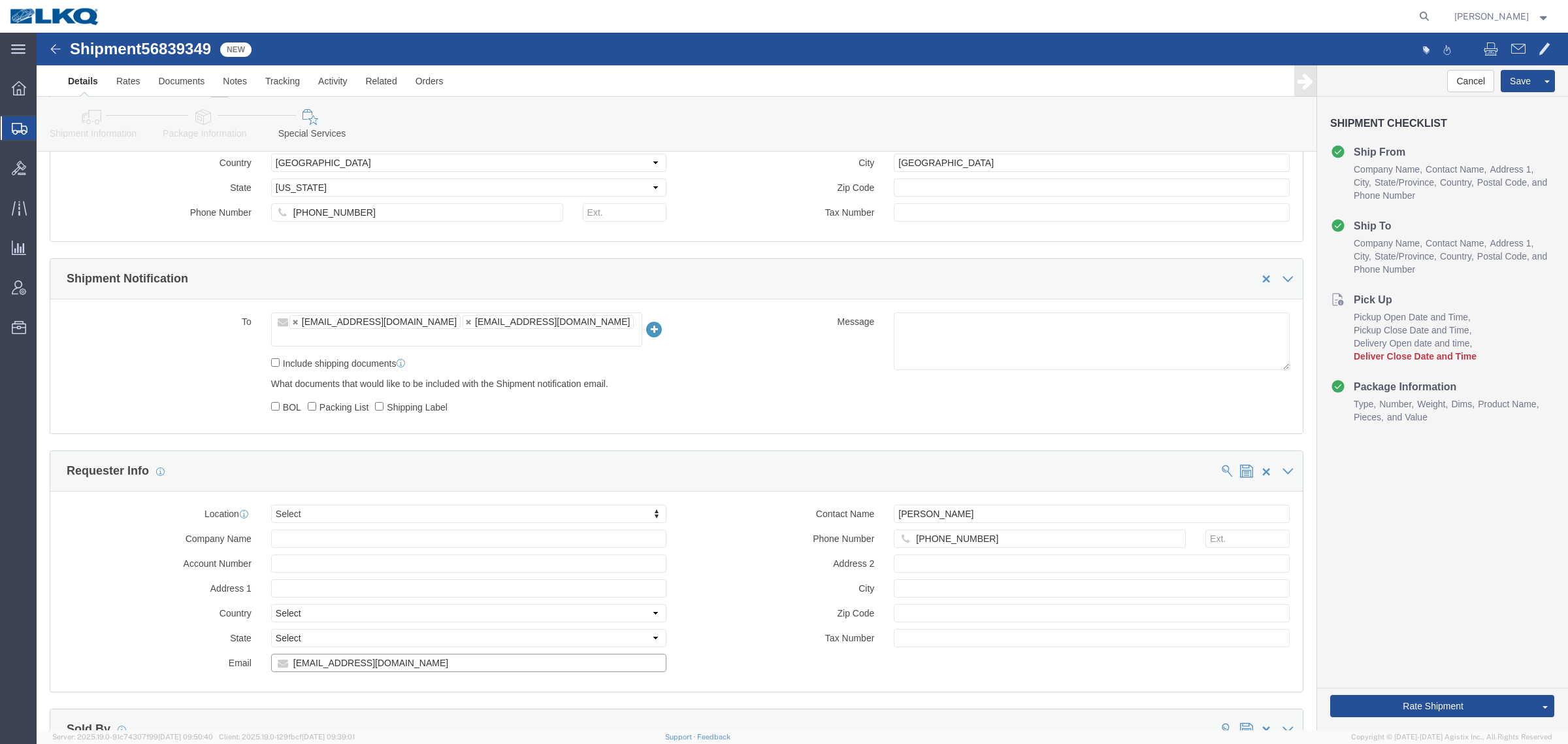
click input "[EMAIL_ADDRESS][DOMAIN_NAME]"
click icon
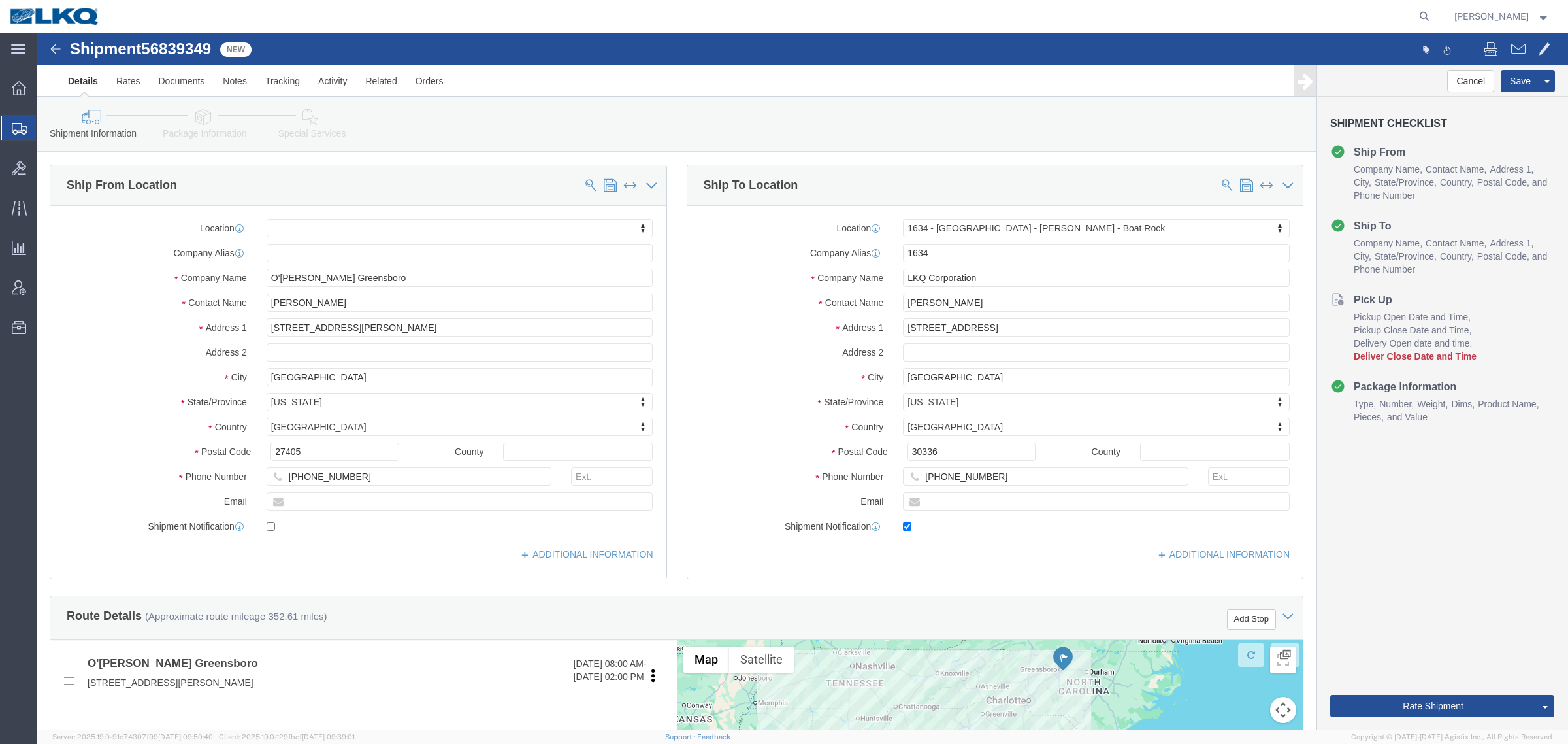
click link "Special Services"
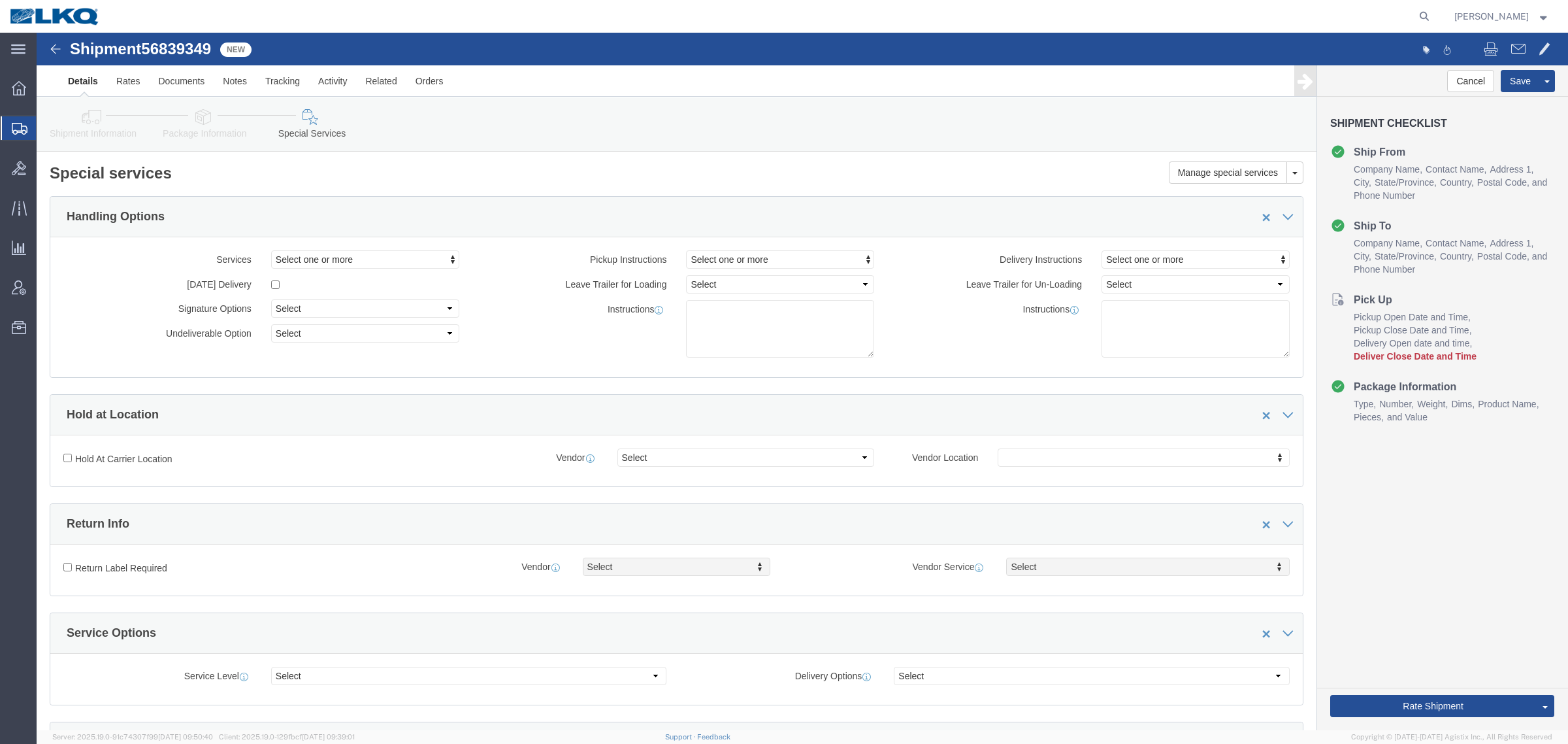
click icon
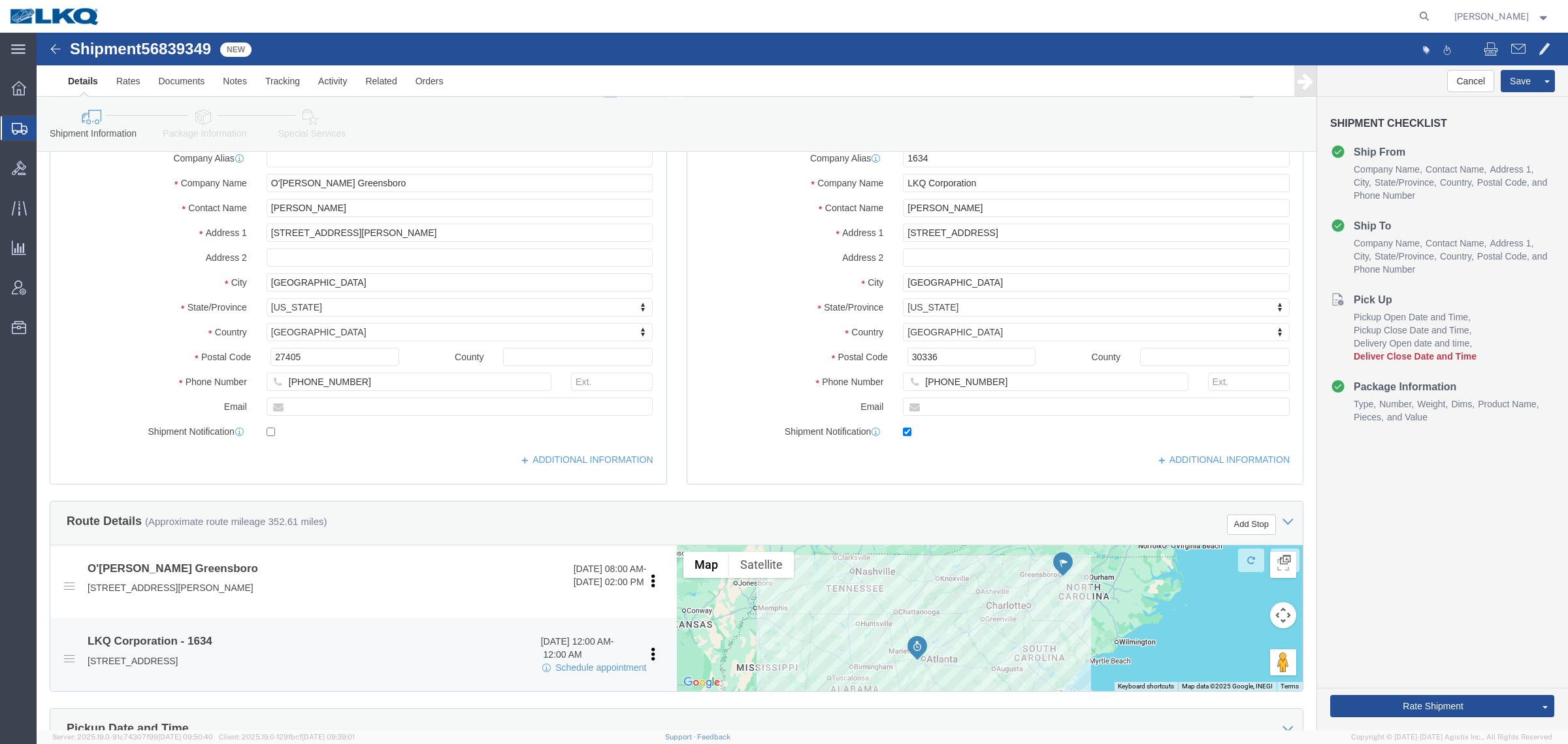
scroll to position [245, 0]
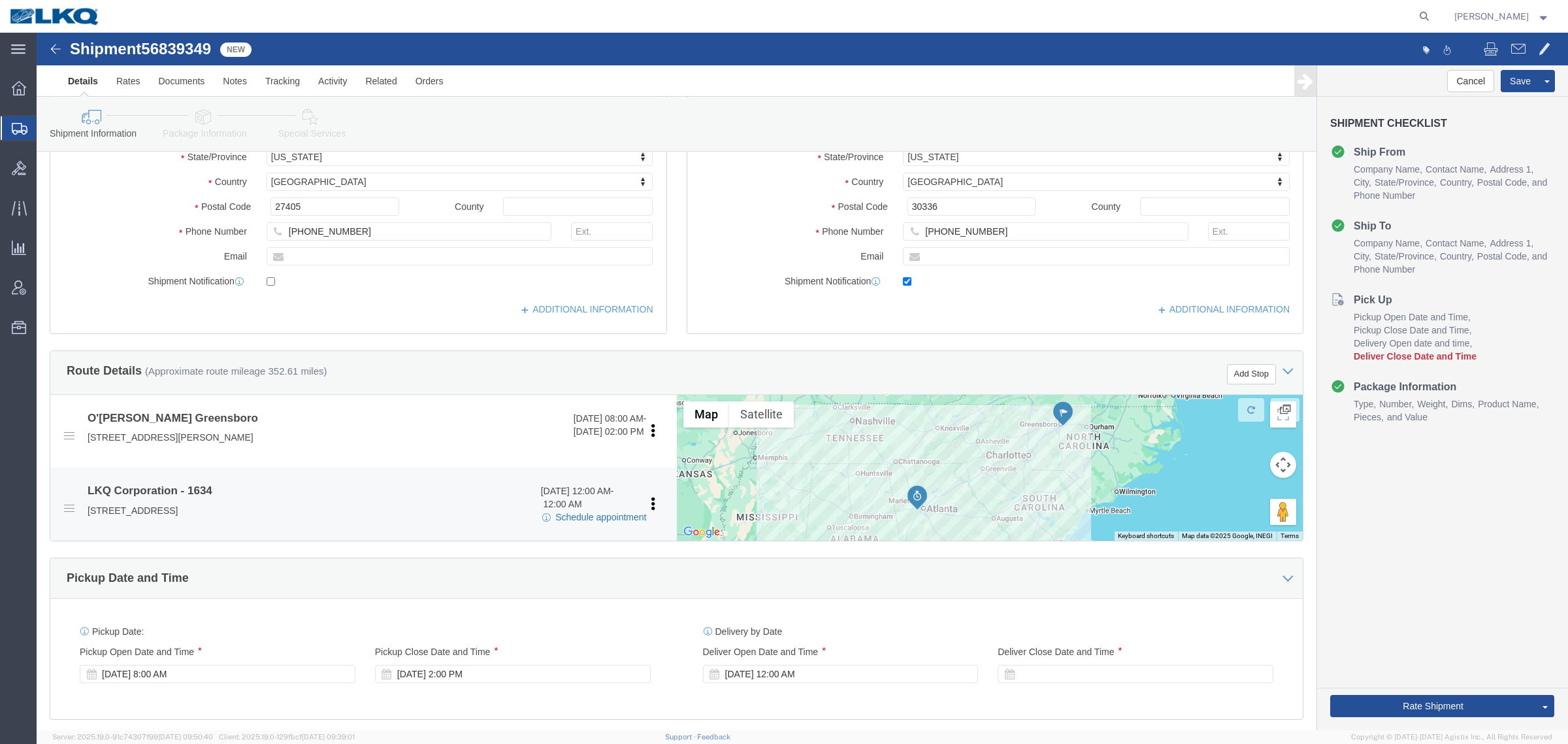
click link "Schedule appointment"
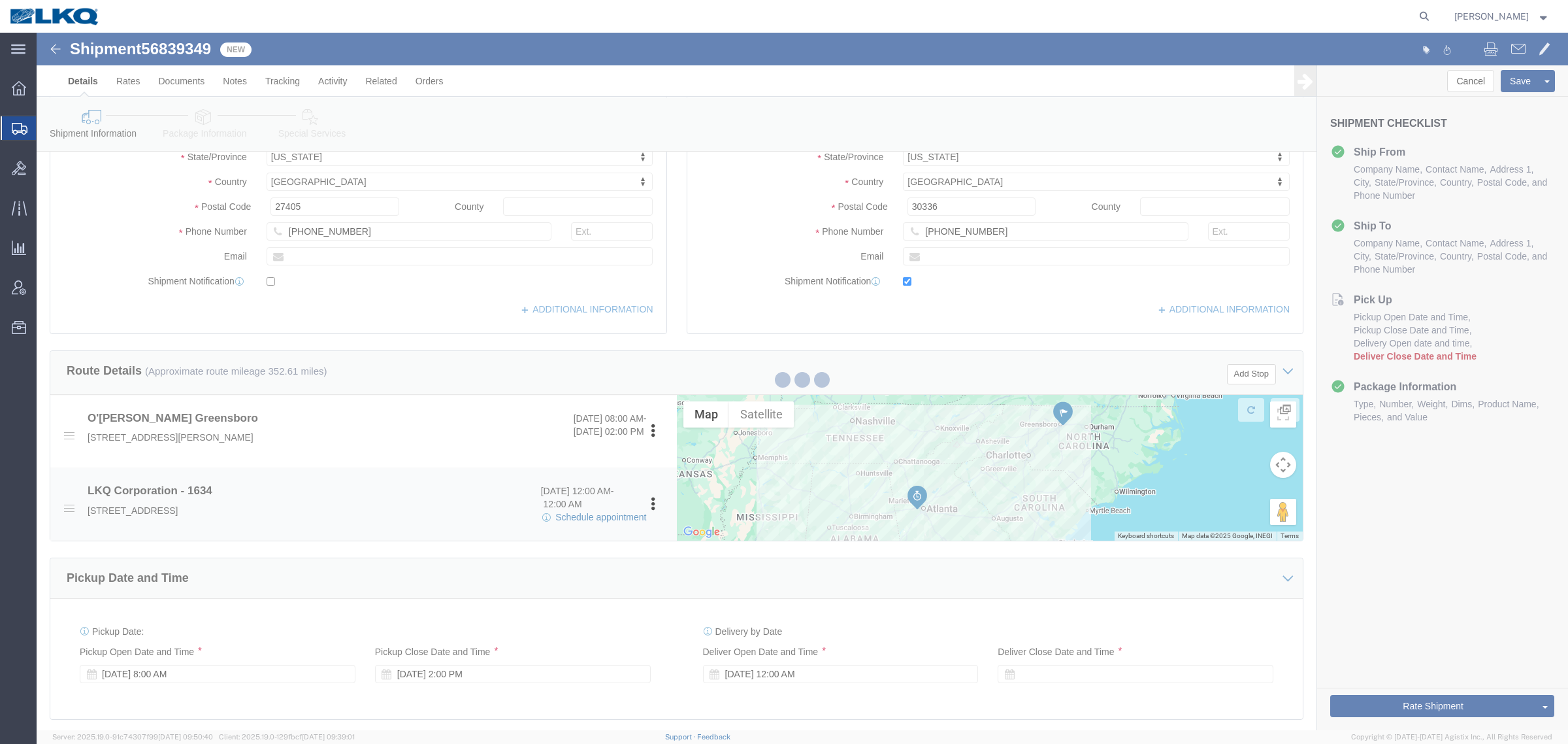
select select
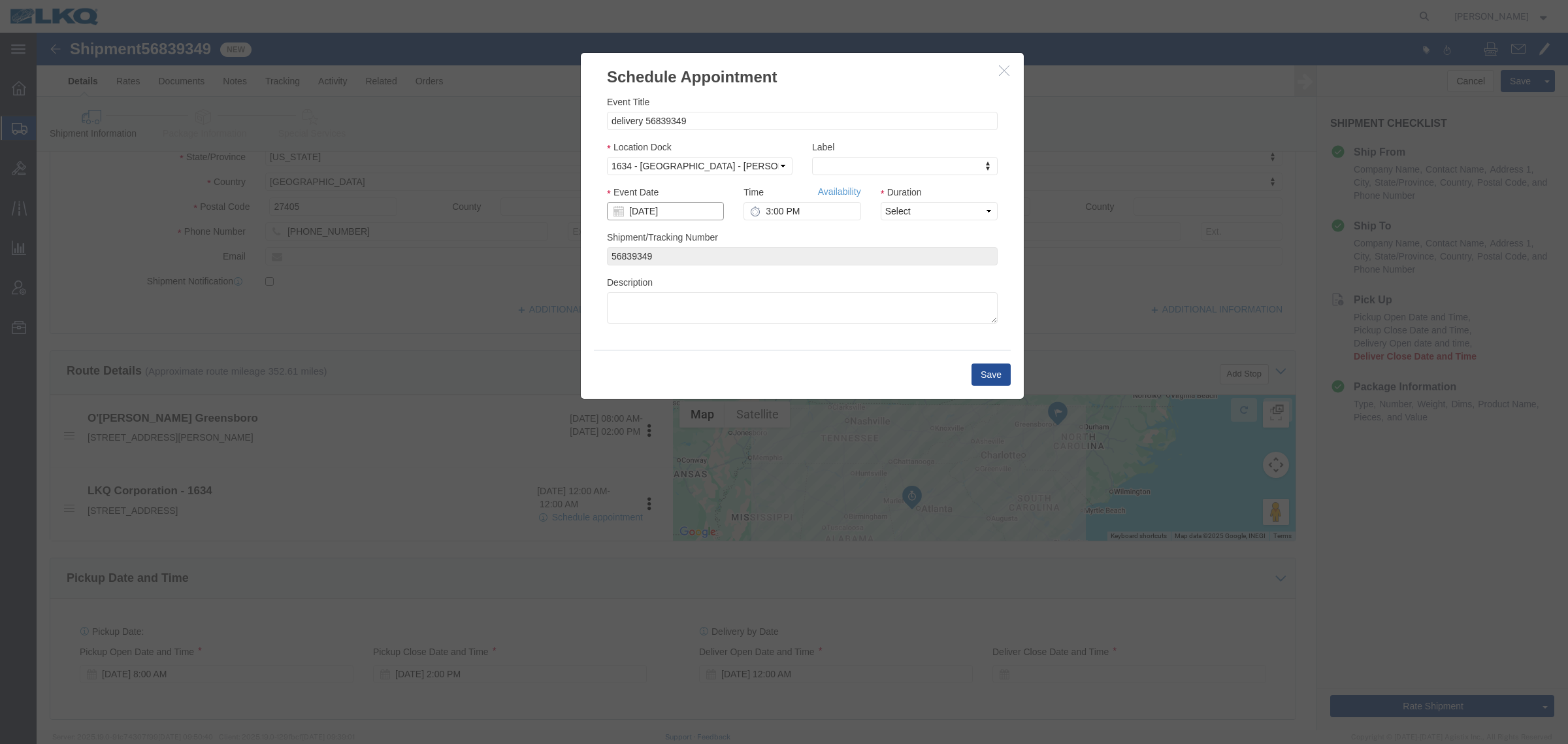
click input "[DATE]"
click td "19"
type input "[DATE]"
drag, startPoint x: 832, startPoint y: 196, endPoint x: 795, endPoint y: 163, distance: 49.6
click link "Availability"
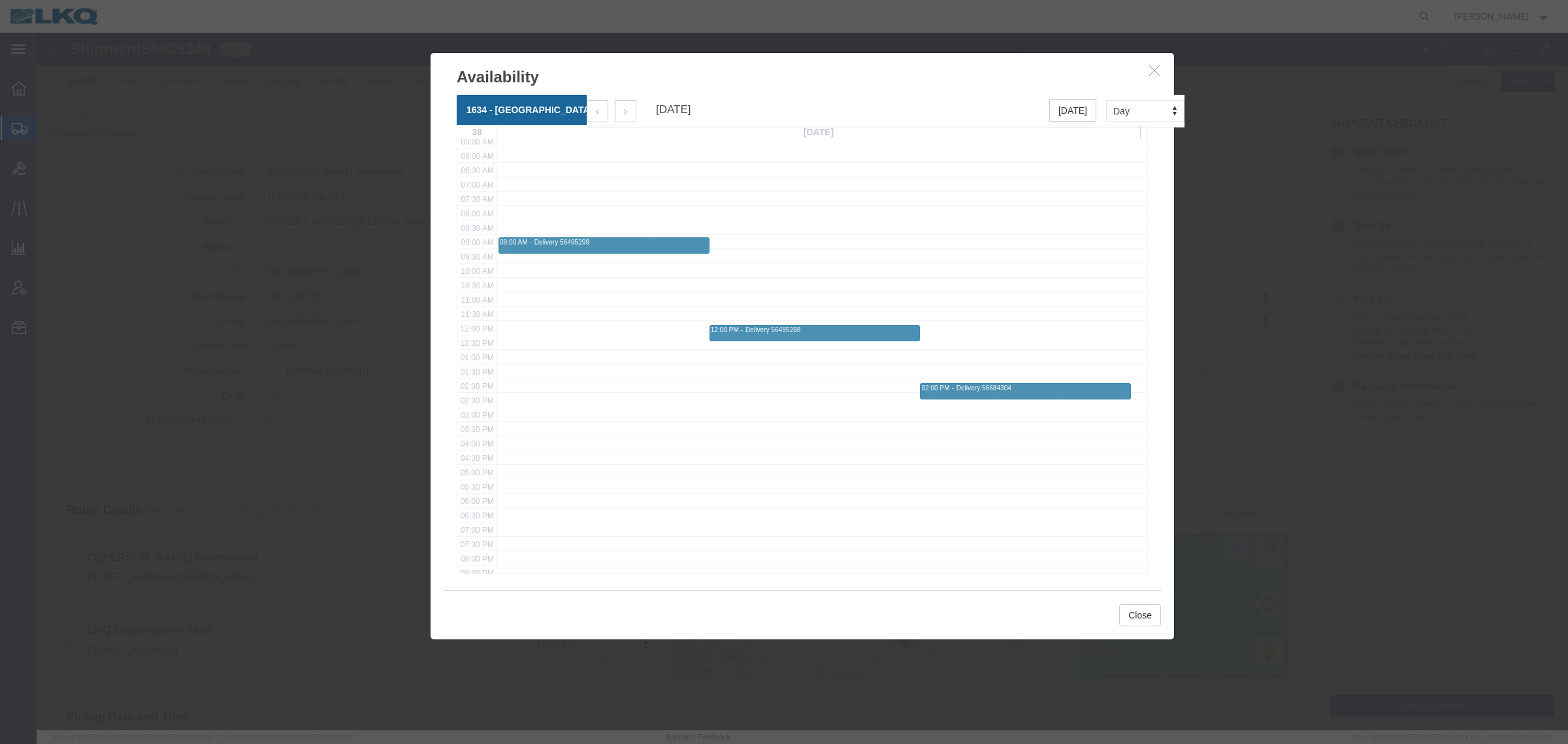
scroll to position [0, 0]
click td
click button "Close"
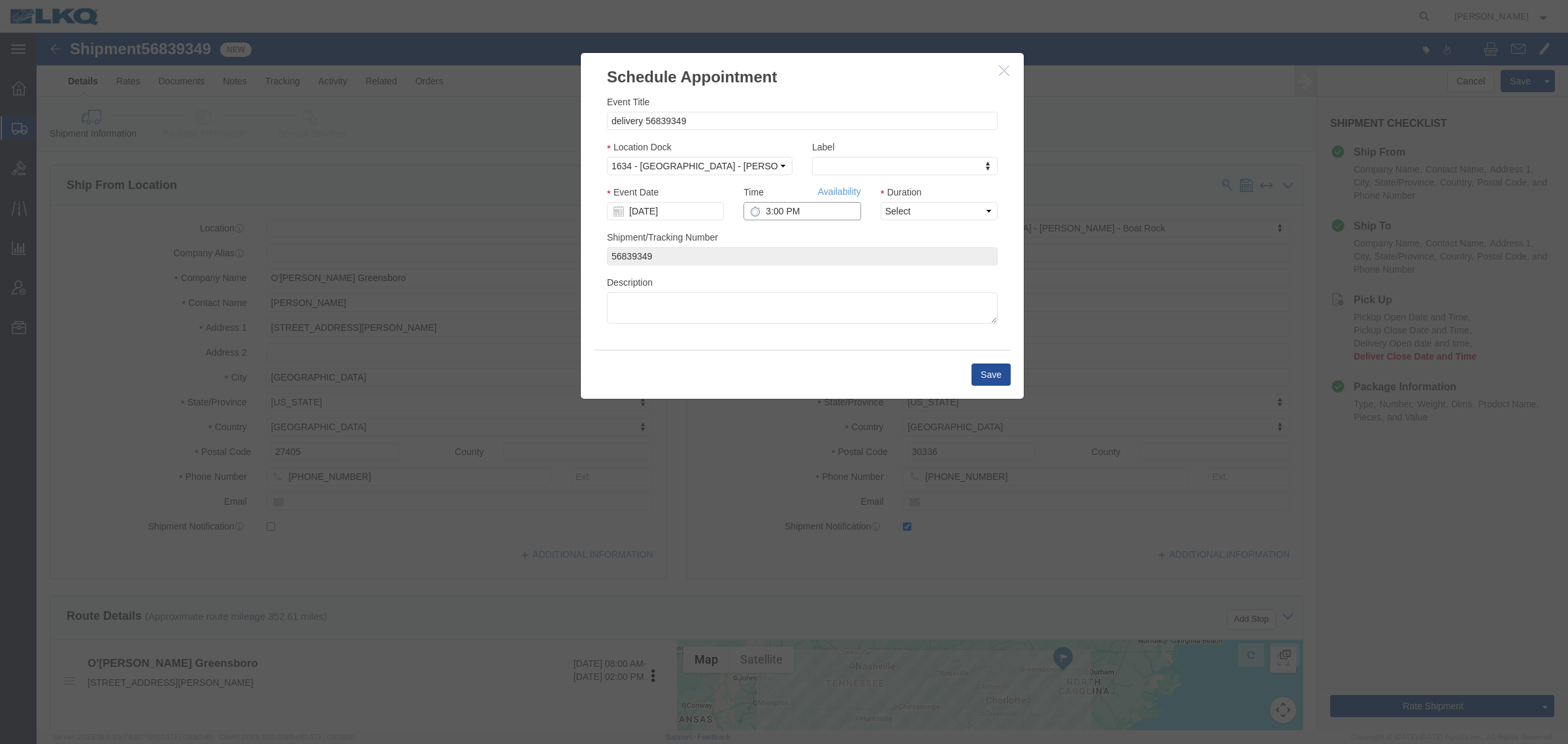
click input "3:00 PM"
type input "10:00 AM"
click select "Select 15 min 30 min 45 min 1 hr 2 hr 3 hr 4 hr"
select select "15"
click select "Select 15 min 30 min 45 min 1 hr 2 hr 3 hr 4 hr"
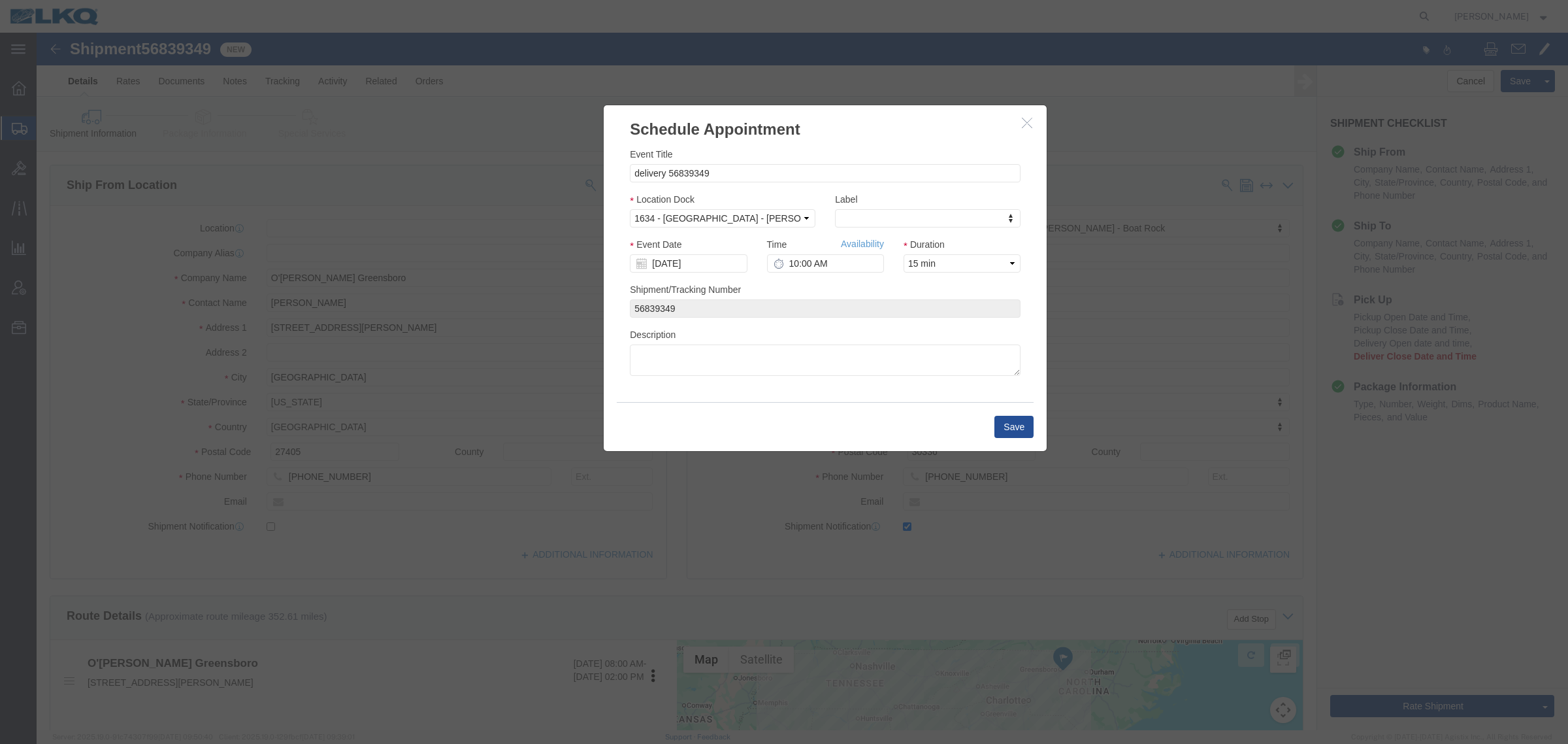
drag, startPoint x: 843, startPoint y: 35, endPoint x: 866, endPoint y: 87, distance: 56.9
click h3 "Schedule Appointment"
click button "Save"
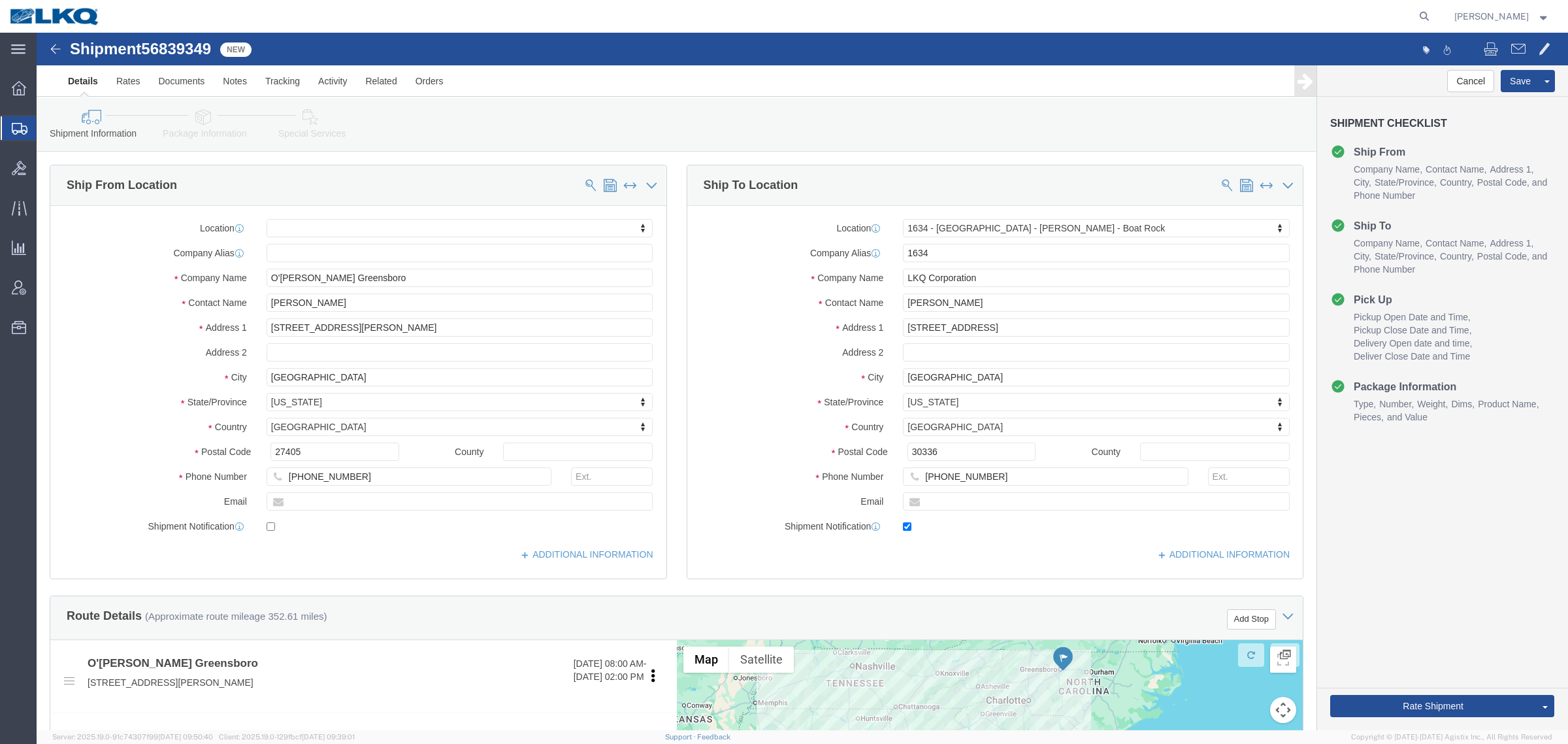
click span "56839349"
copy span "56839349"
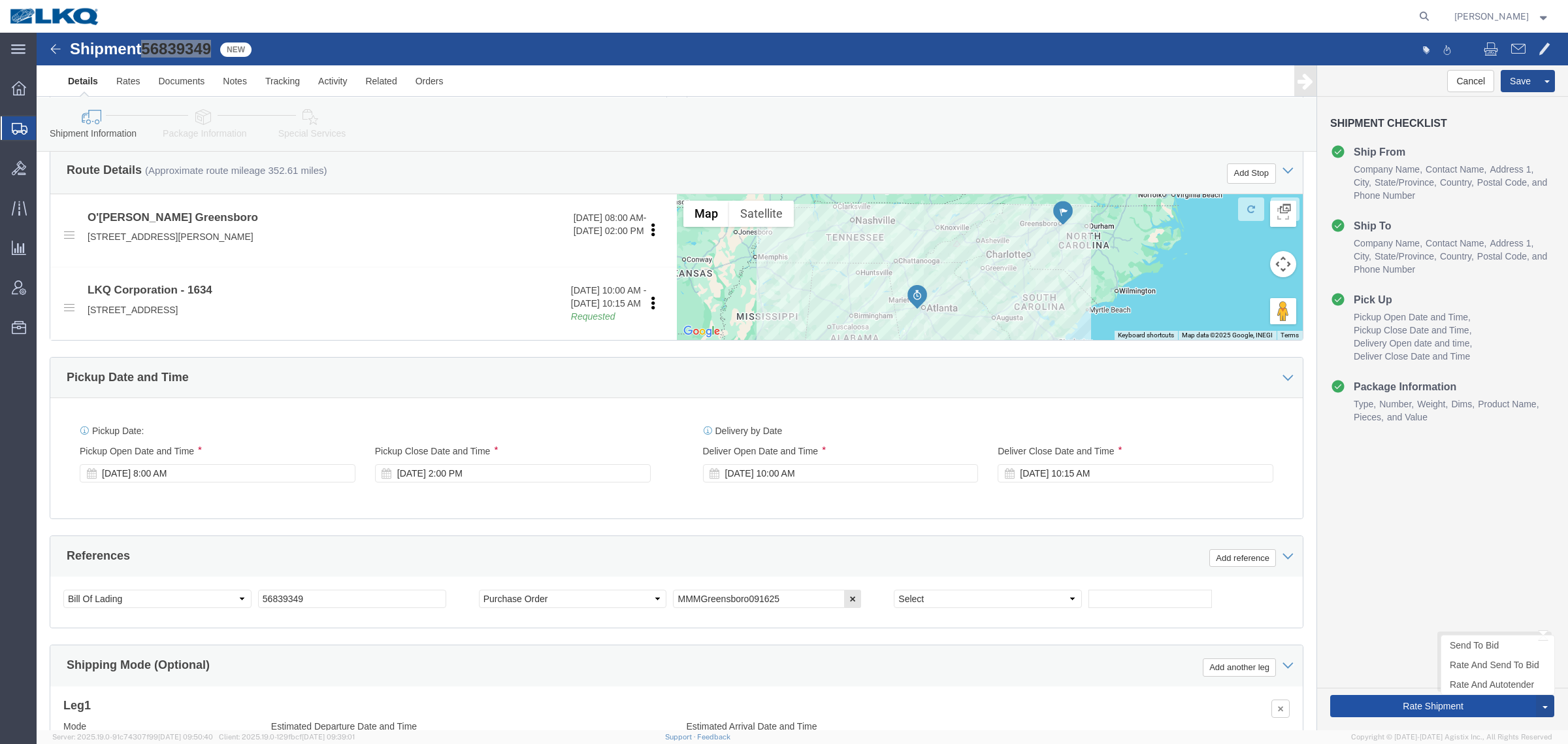
scroll to position [474, 0]
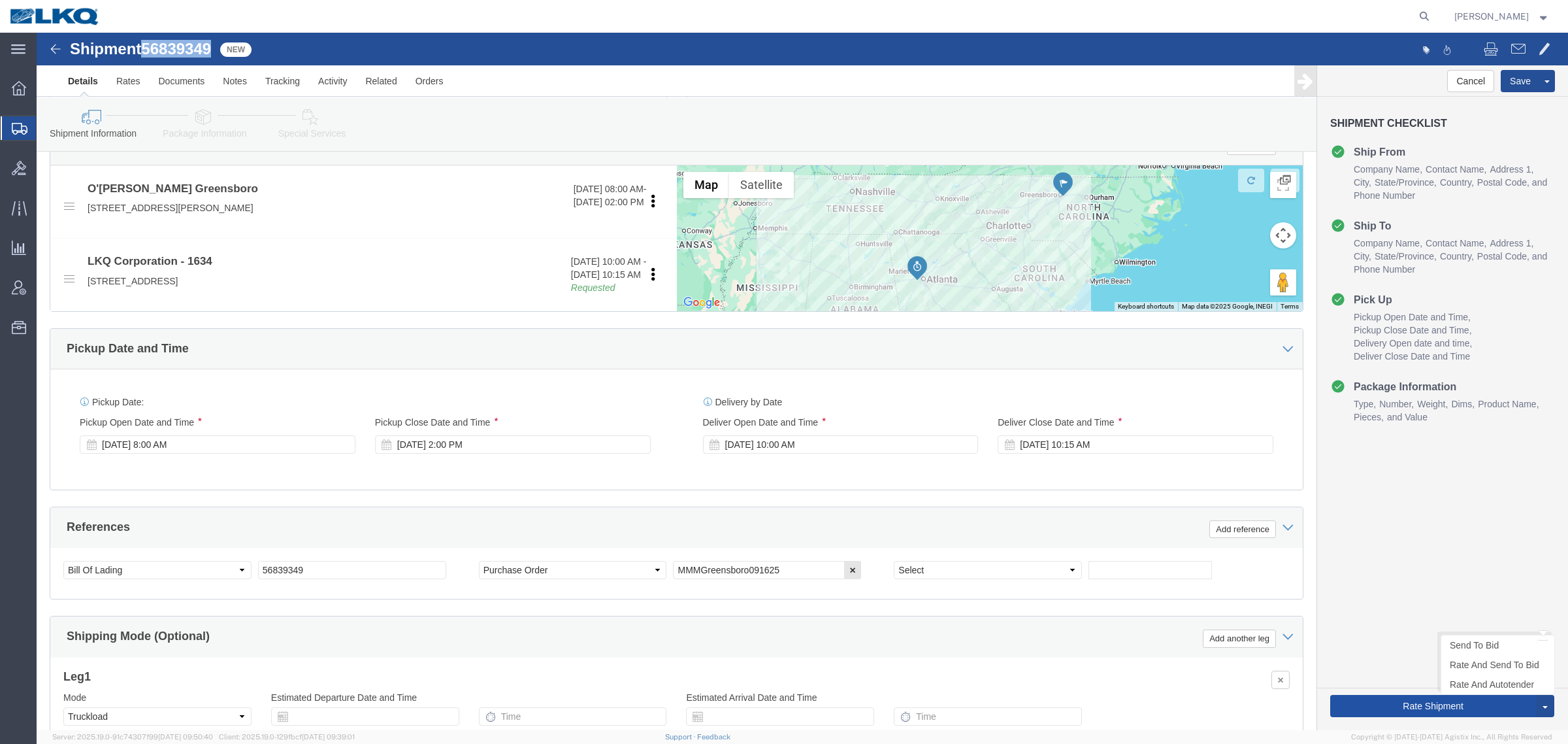
click button "Rate Shipment"
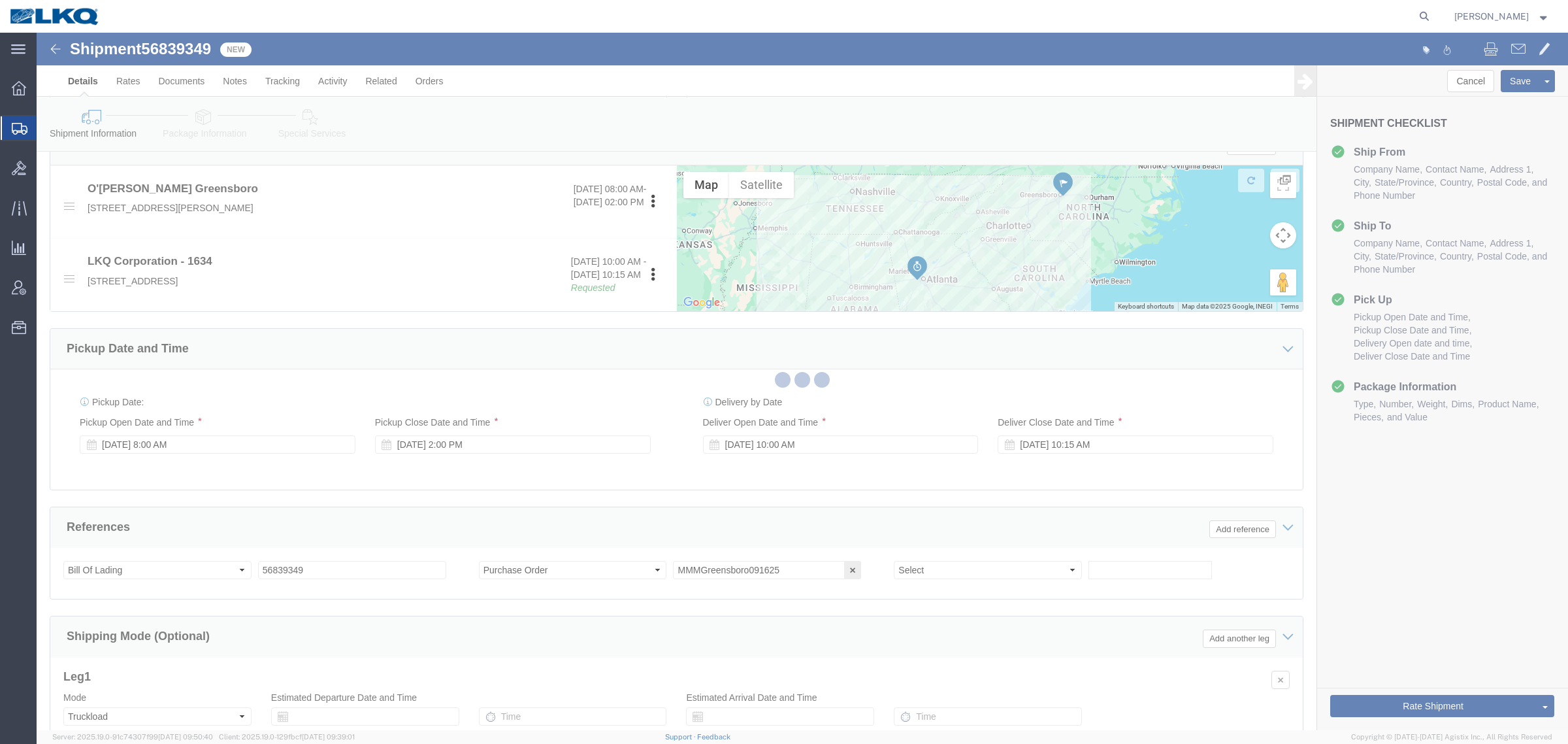
scroll to position [0, 0]
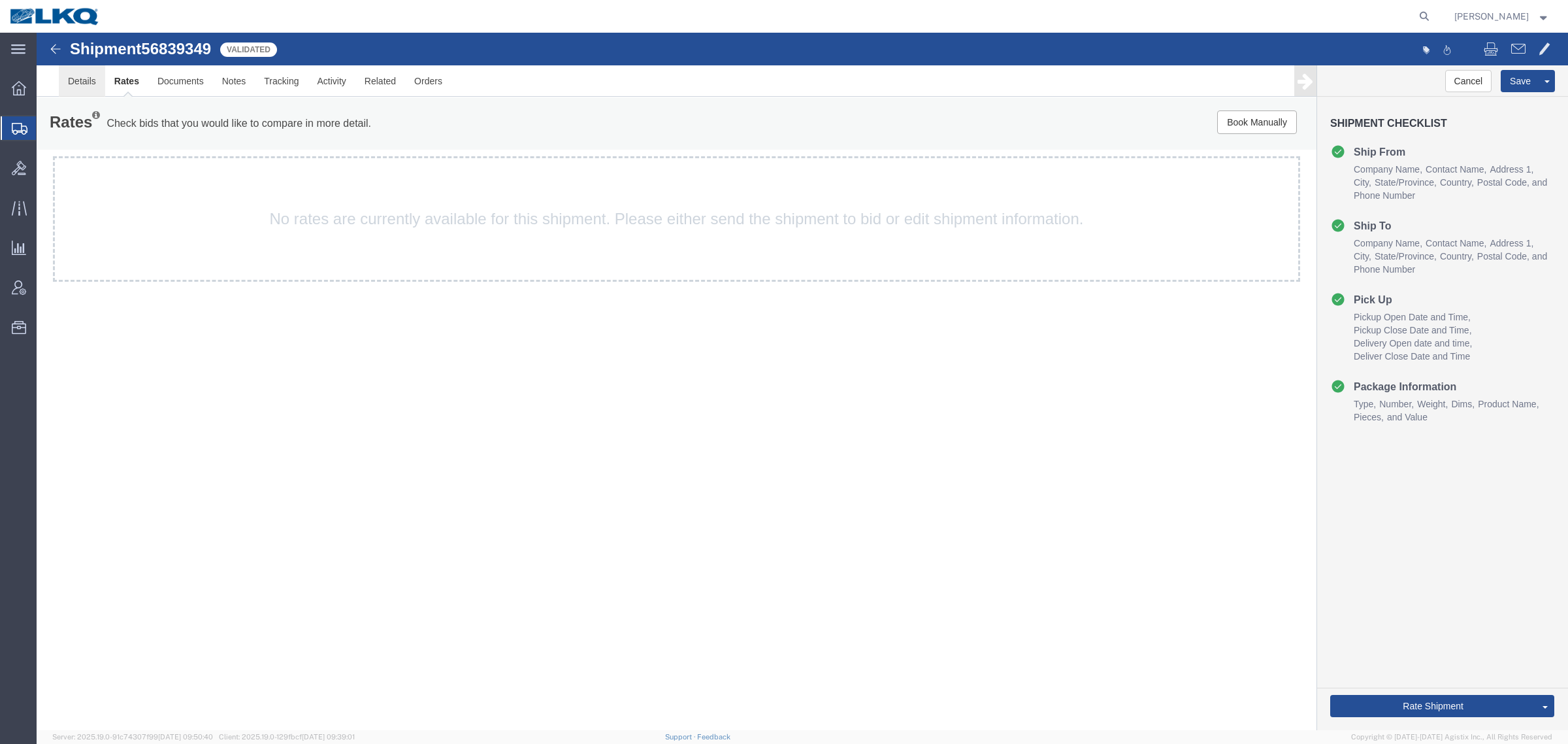
click at [99, 80] on link "Details" at bounding box center [82, 81] width 47 height 31
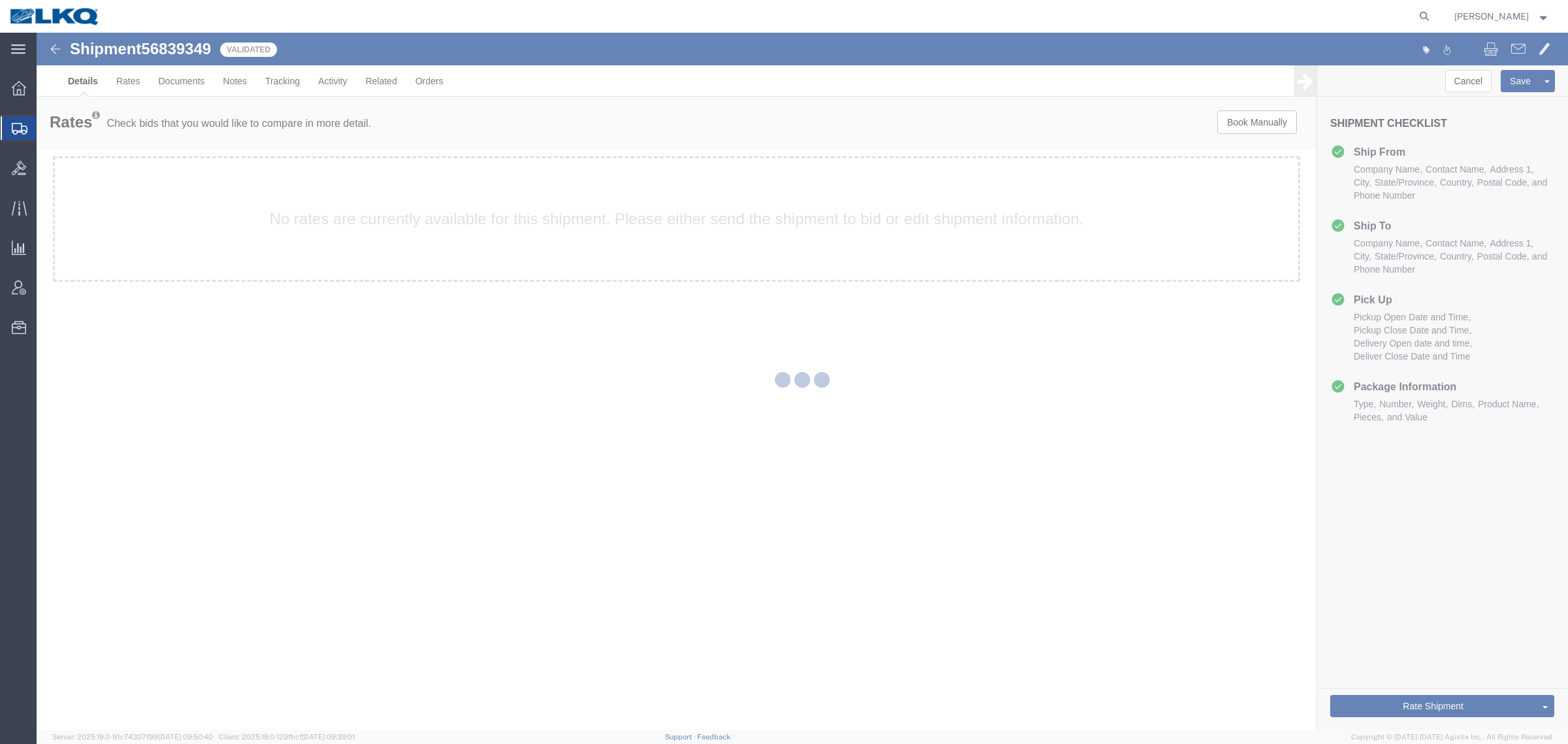
select select "28712"
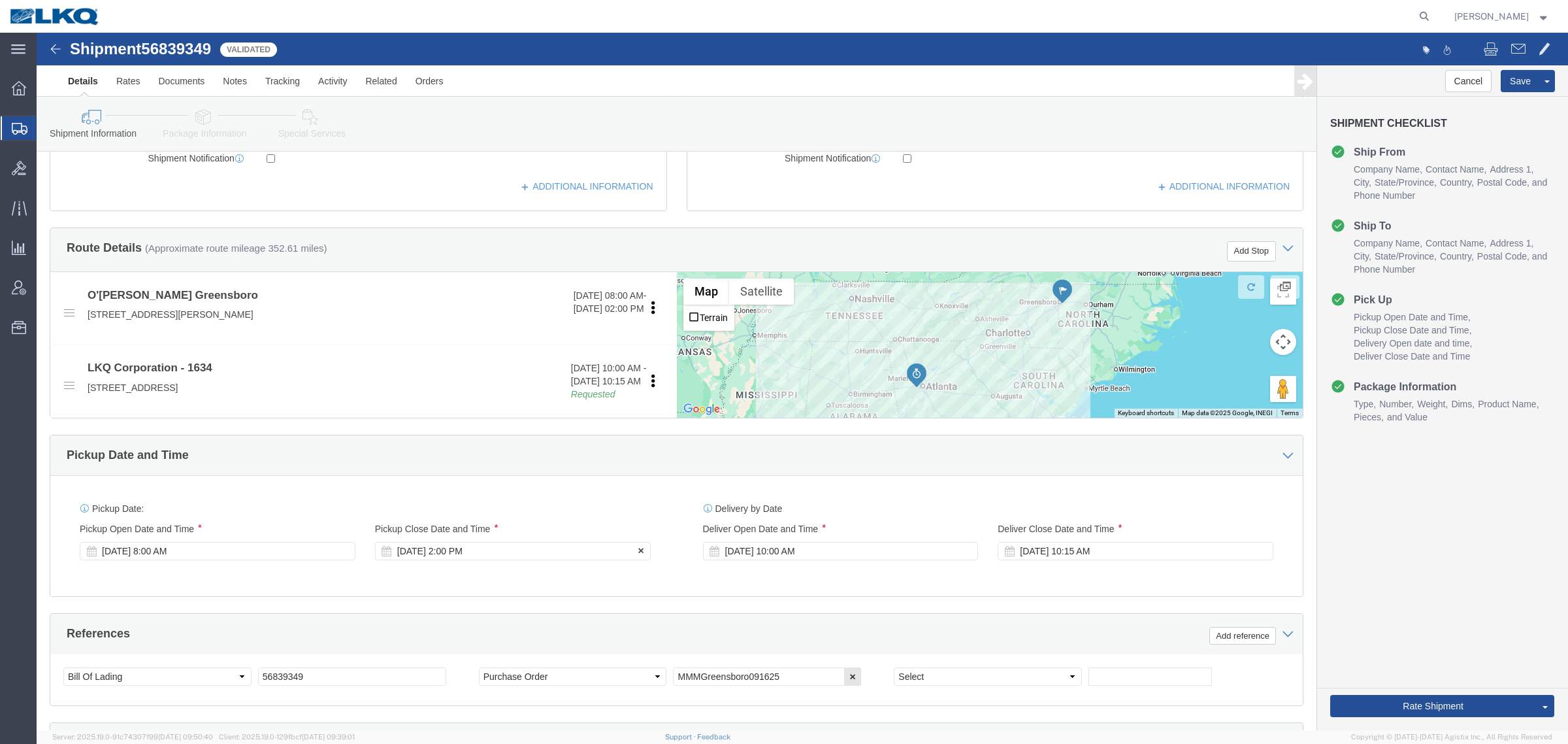
scroll to position [245, 0]
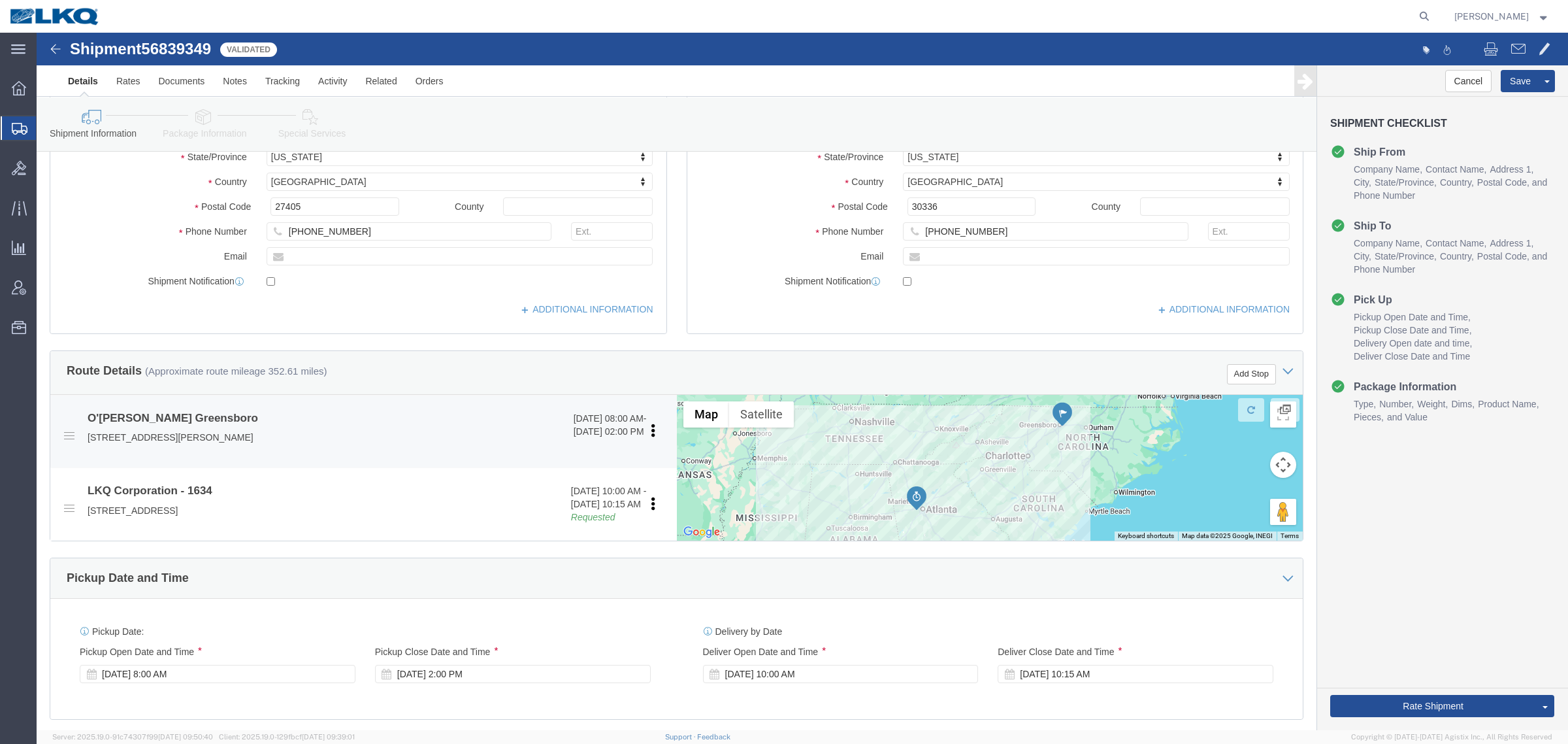
click p "4750 McConnell Center Drive, Greensboro, NC, 27405, US"
copy p "27405"
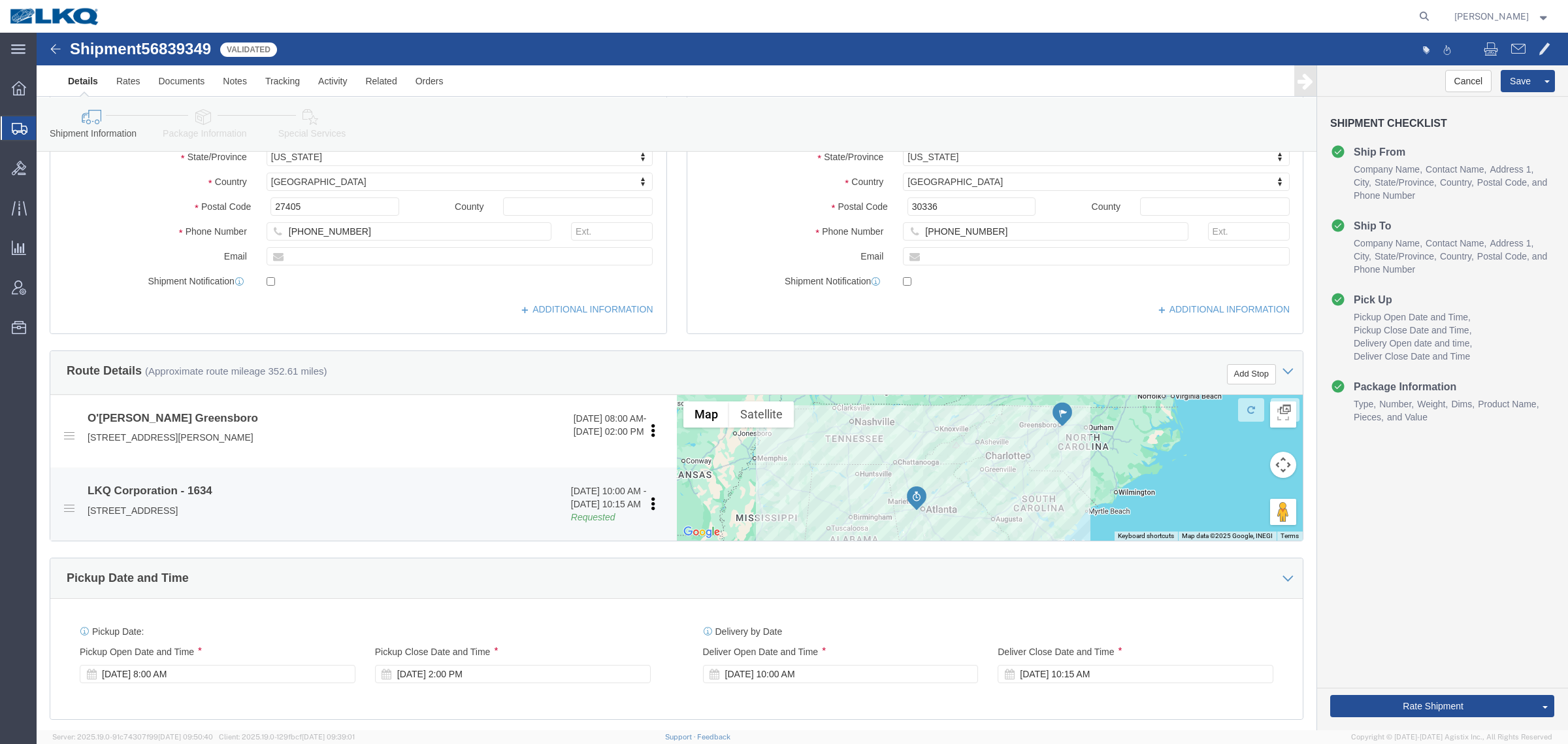
click p "6320 Boat Rock Blvd SW, Atlanta, GA, 30336, US"
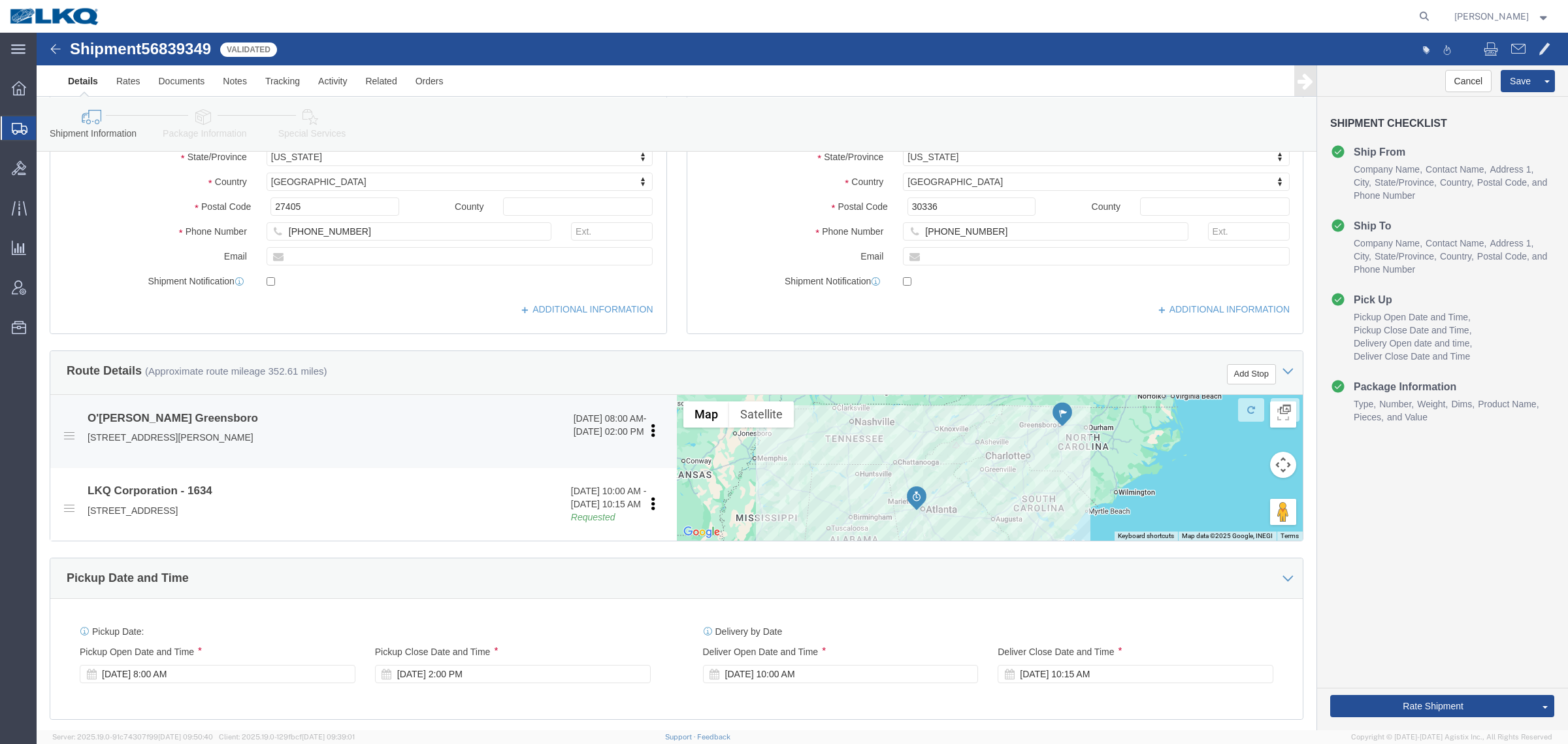
copy p "30336"
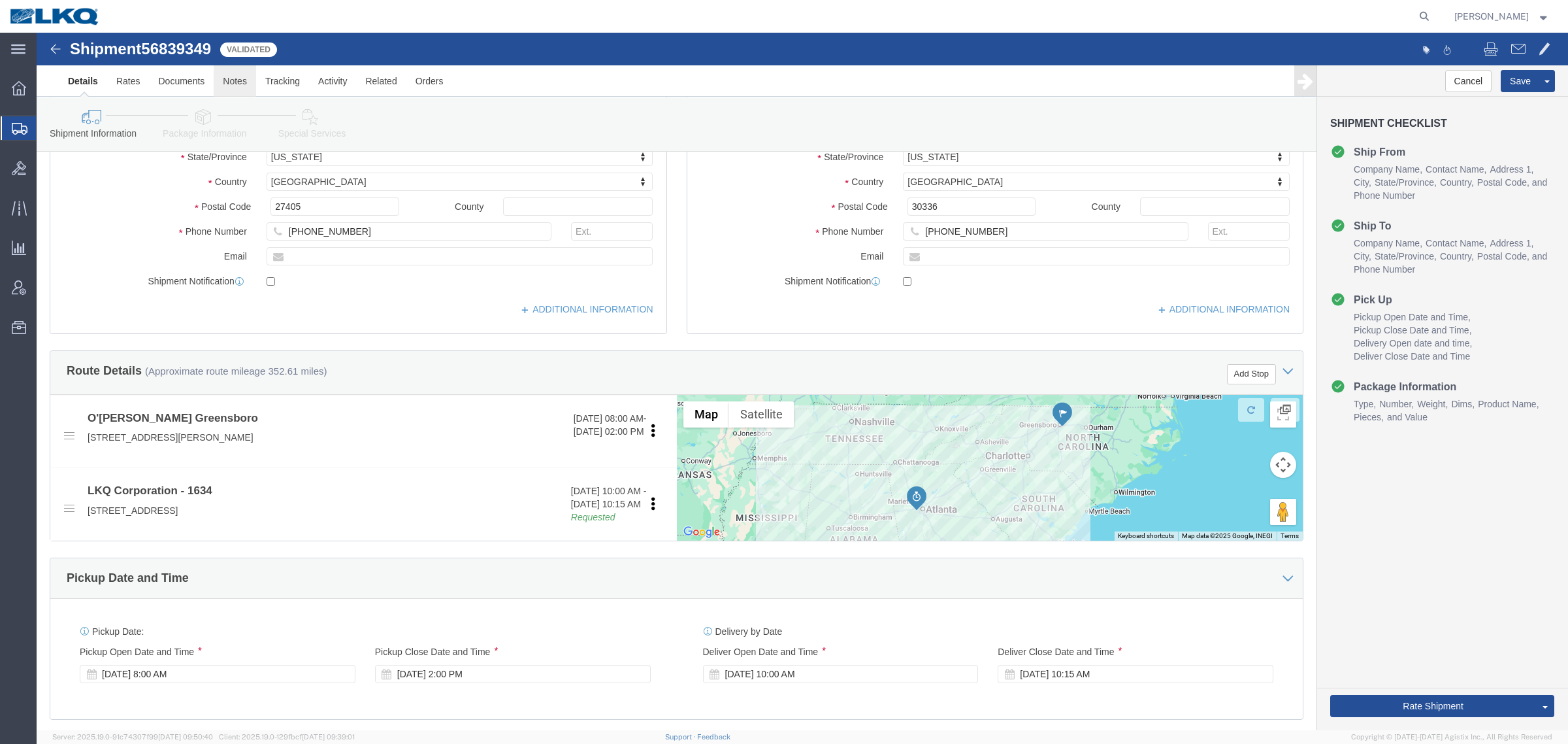
click link "Notes"
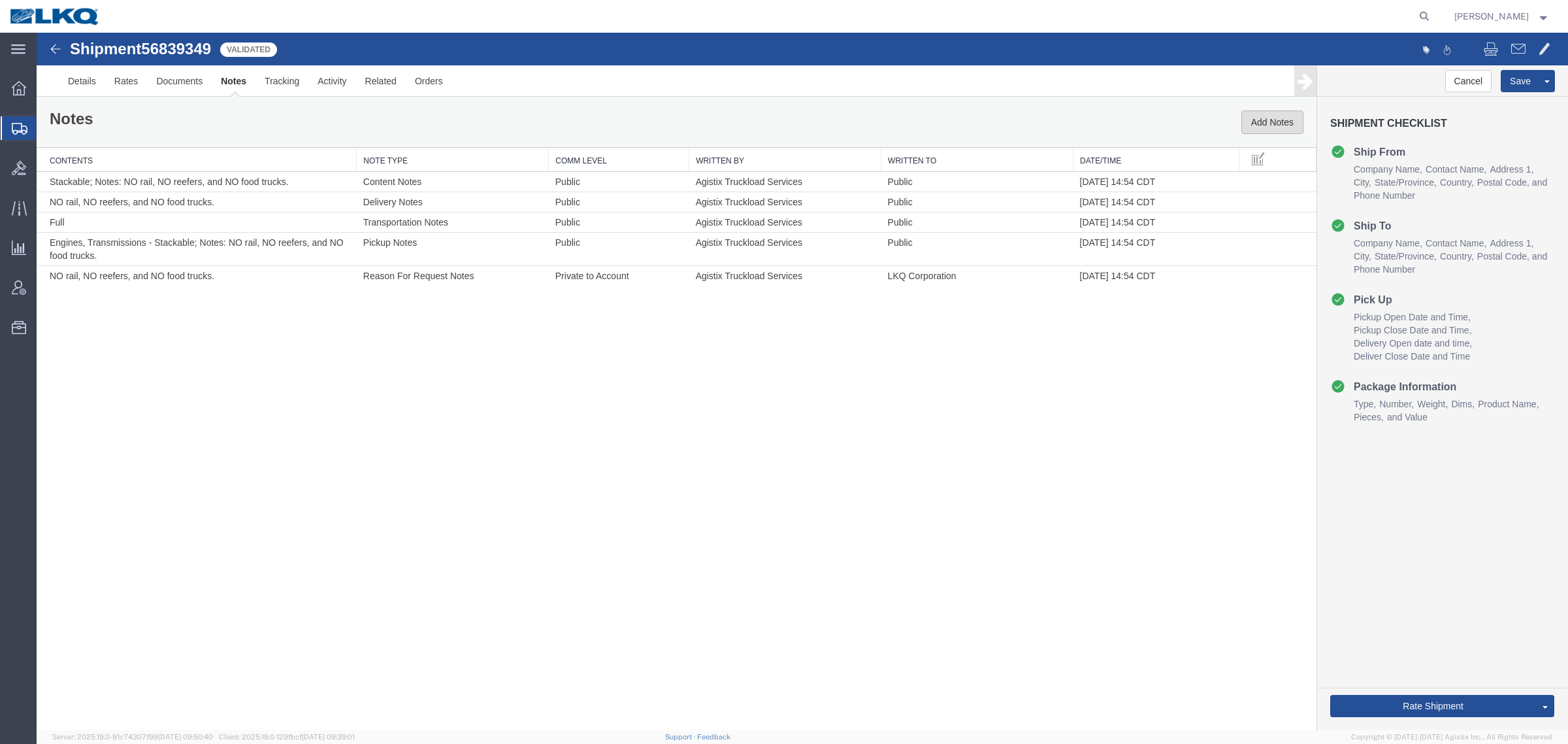
click at [1282, 126] on button "Add Notes" at bounding box center [1272, 122] width 62 height 24
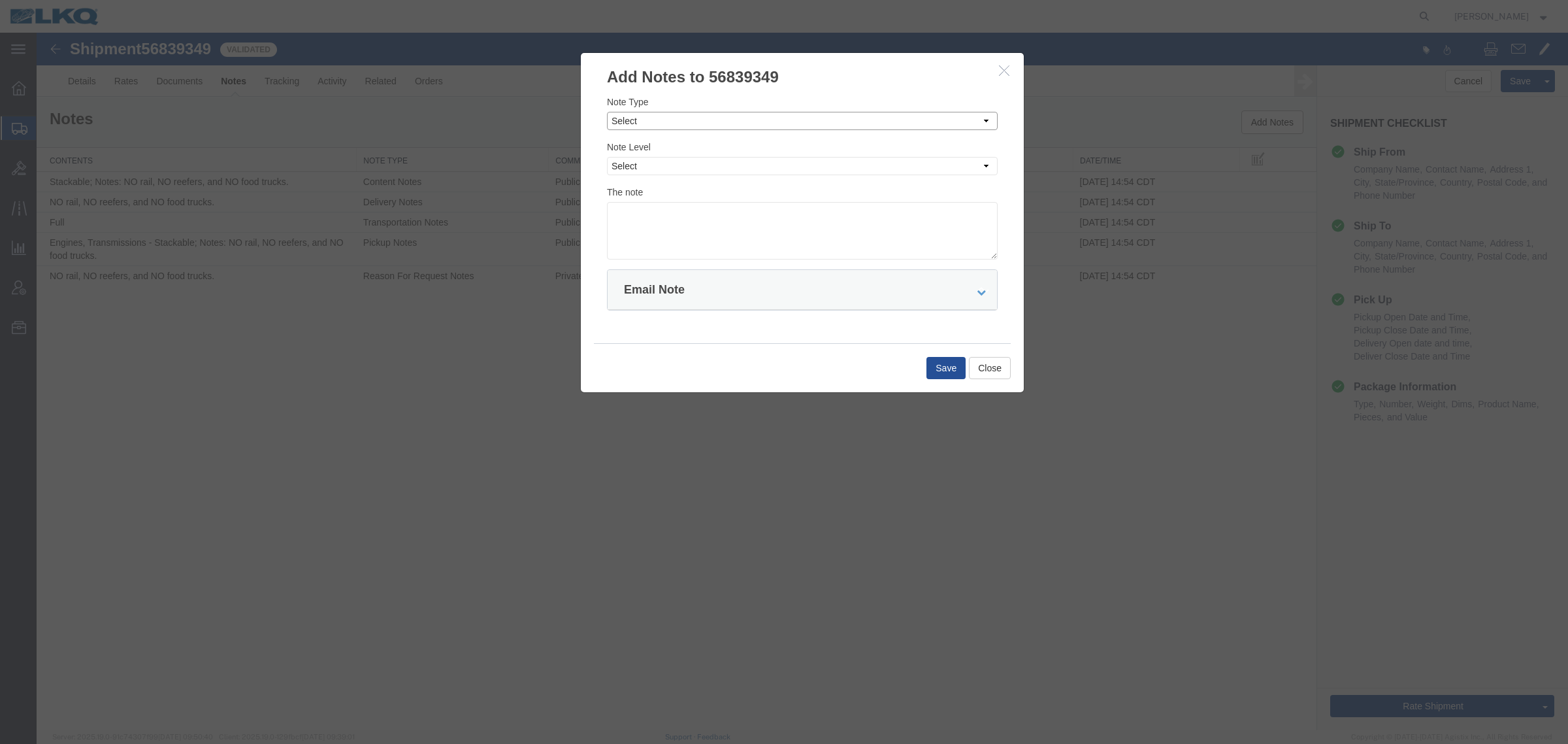
drag, startPoint x: 733, startPoint y: 124, endPoint x: 728, endPoint y: 129, distance: 7.1
click at [730, 128] on select "Select Approval Bid Notes Carrier Change Notes Claim Notes Content Hazmat Notes…" at bounding box center [802, 121] width 391 height 18
select select "BID_NOTES"
click at [607, 112] on select "Select Approval Bid Notes Carrier Change Notes Claim Notes Content Hazmat Notes…" at bounding box center [802, 121] width 391 height 18
click at [698, 178] on div "Note Type Select Approval Bid Notes Carrier Change Notes Claim Notes Content Ha…" at bounding box center [802, 176] width 391 height 164
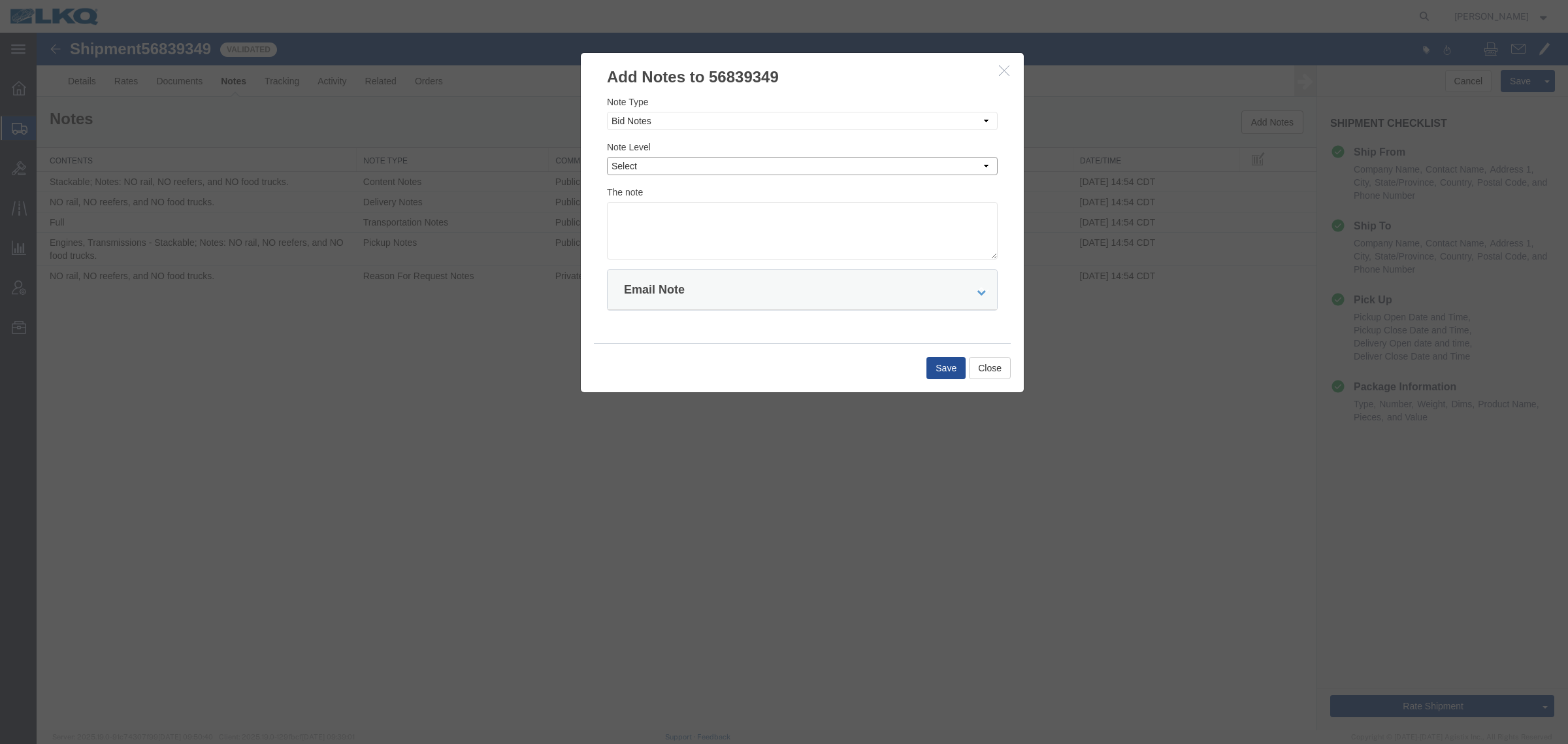
click at [697, 169] on select "Select Private to Account Private to Vendor Public" at bounding box center [802, 166] width 391 height 18
select select "PRIVATE_TO_ACCOUNT"
click at [607, 157] on select "Select Private to Account Private to Vendor Public" at bounding box center [802, 166] width 391 height 18
click at [712, 244] on textarea at bounding box center [802, 230] width 391 height 58
type textarea "DAT: $733"
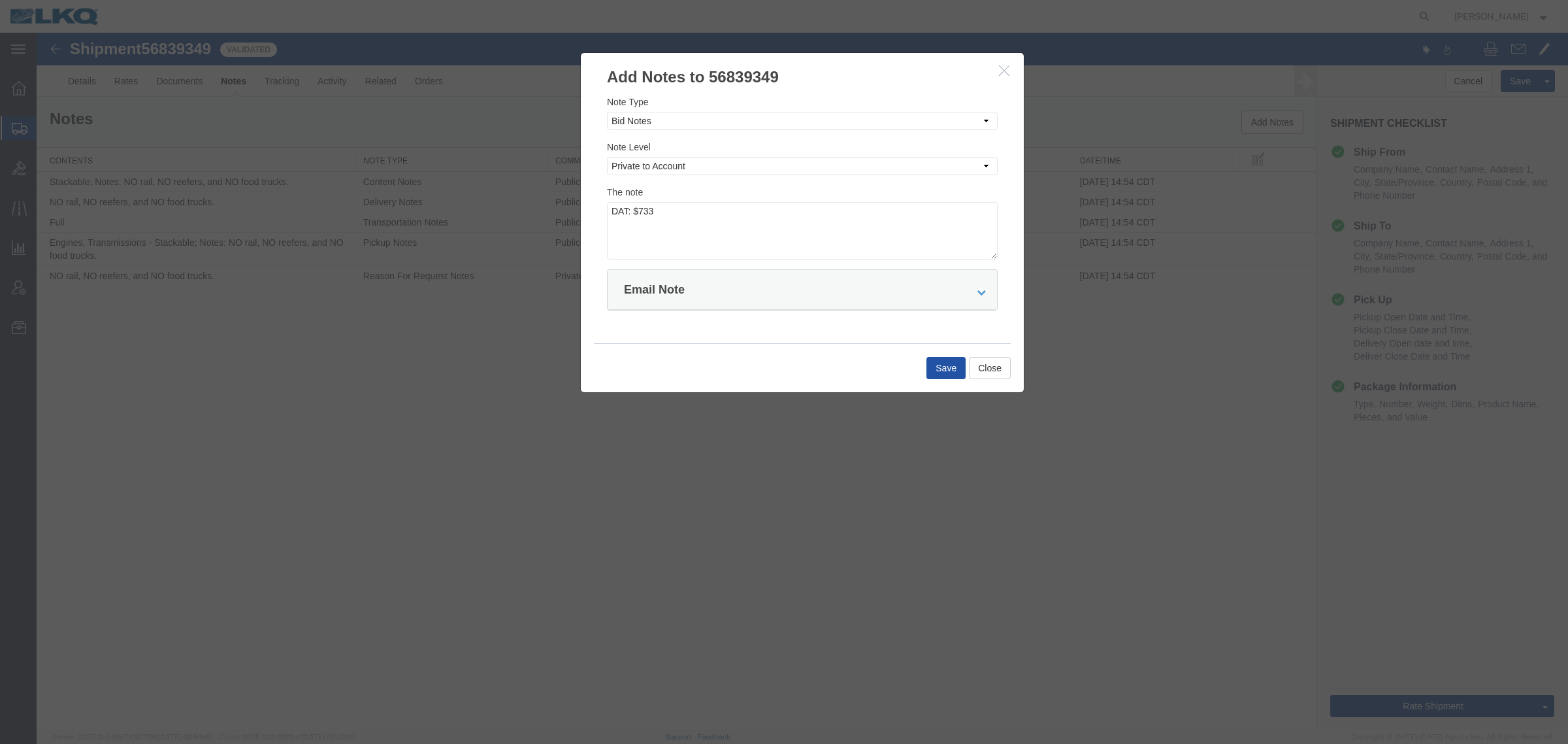
click at [945, 362] on button "Save" at bounding box center [945, 368] width 39 height 22
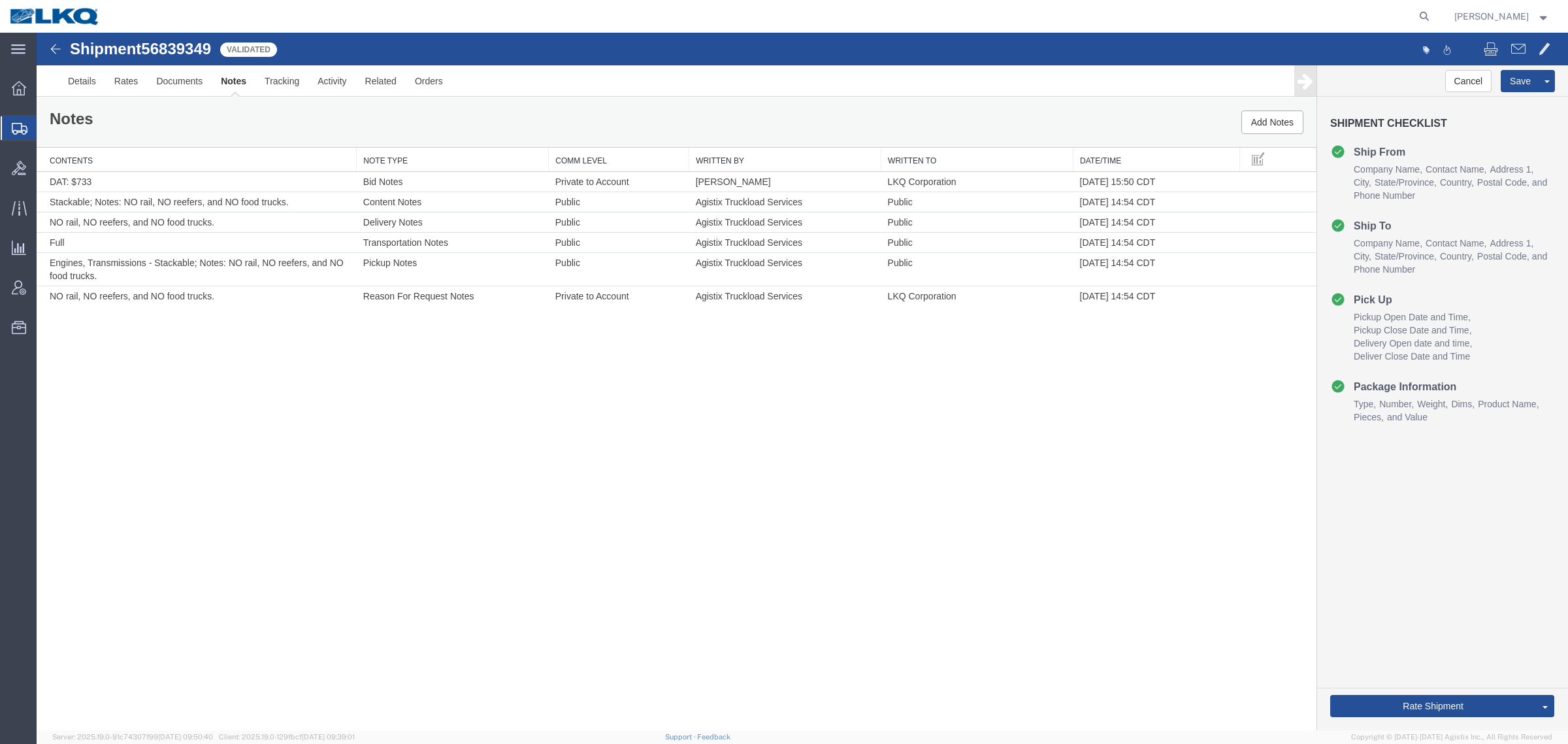
click at [716, 117] on div "Notes Add Notes" at bounding box center [676, 122] width 1279 height 50
click at [650, 464] on div "Shipment 56839349 6 of 6 Validated Details Rates Documents Notes Tracking Activ…" at bounding box center [802, 382] width 1531 height 697
click at [587, 408] on div "Shipment 56839349 6 of 6 Validated Details Rates Documents Notes Tracking Activ…" at bounding box center [802, 382] width 1531 height 697
click at [272, 447] on div "Shipment 56839349 6 of 6 Validated Details Rates Documents Notes Tracking Activ…" at bounding box center [802, 382] width 1531 height 697
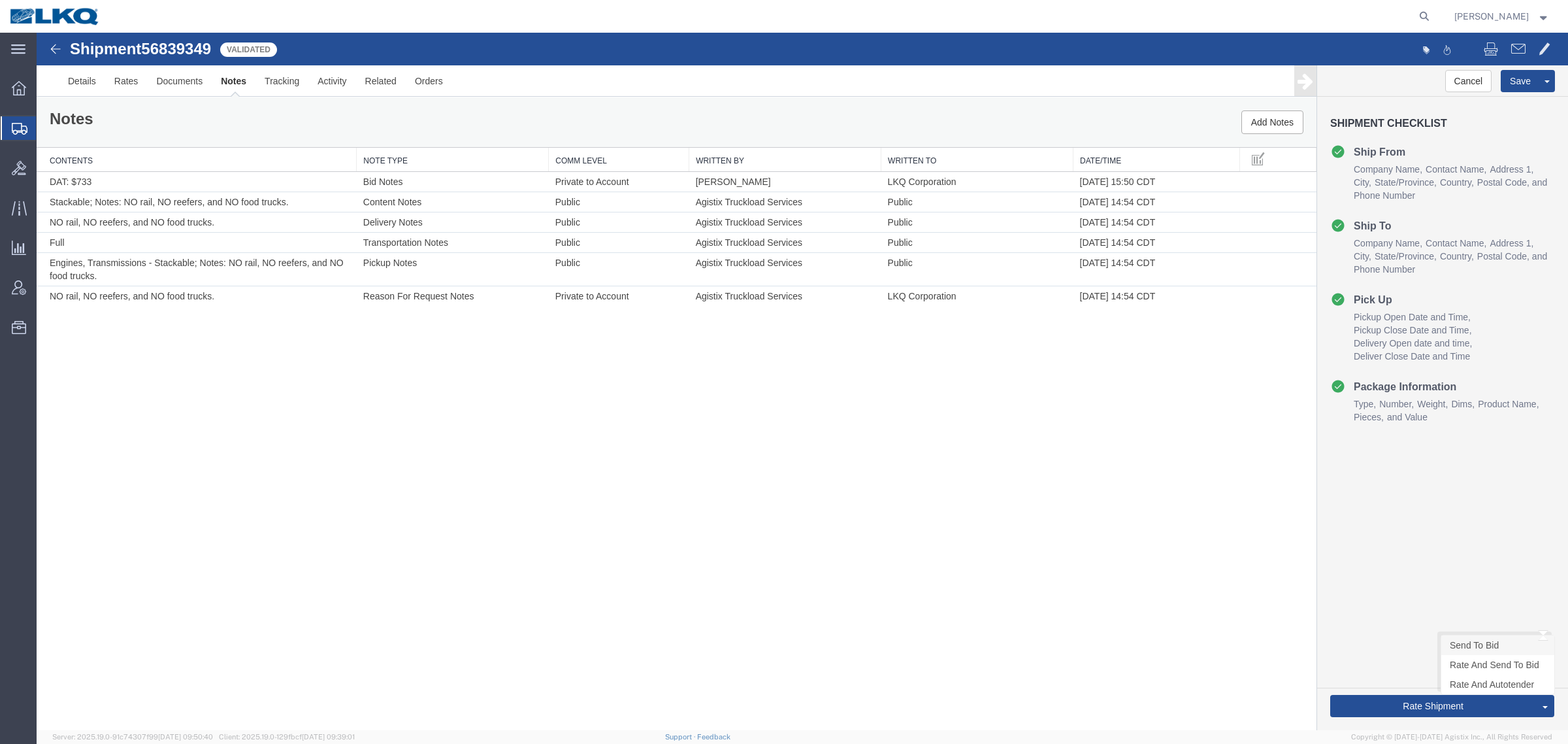
click at [1486, 641] on link "Send To Bid" at bounding box center [1496, 644] width 113 height 19
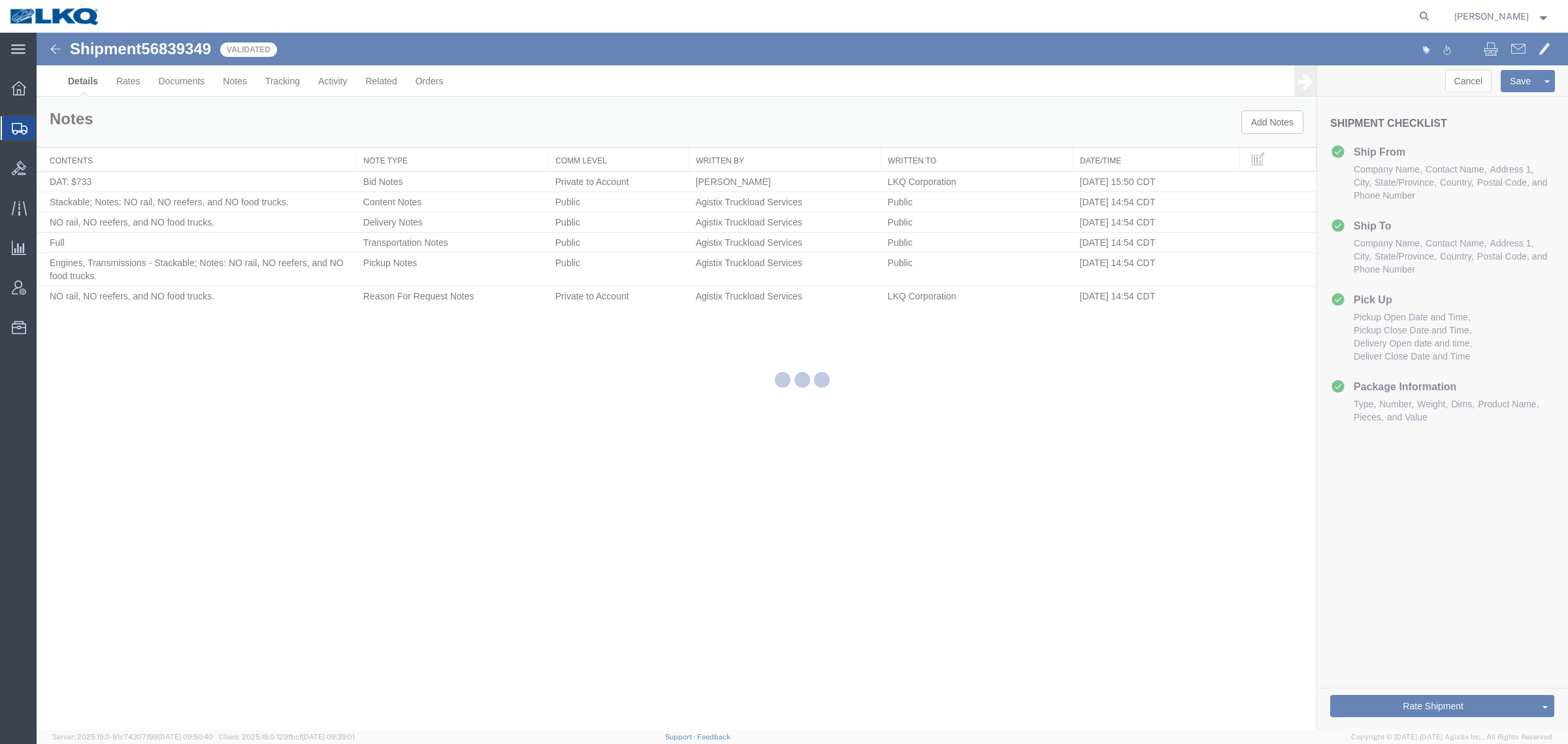
select select "28712"
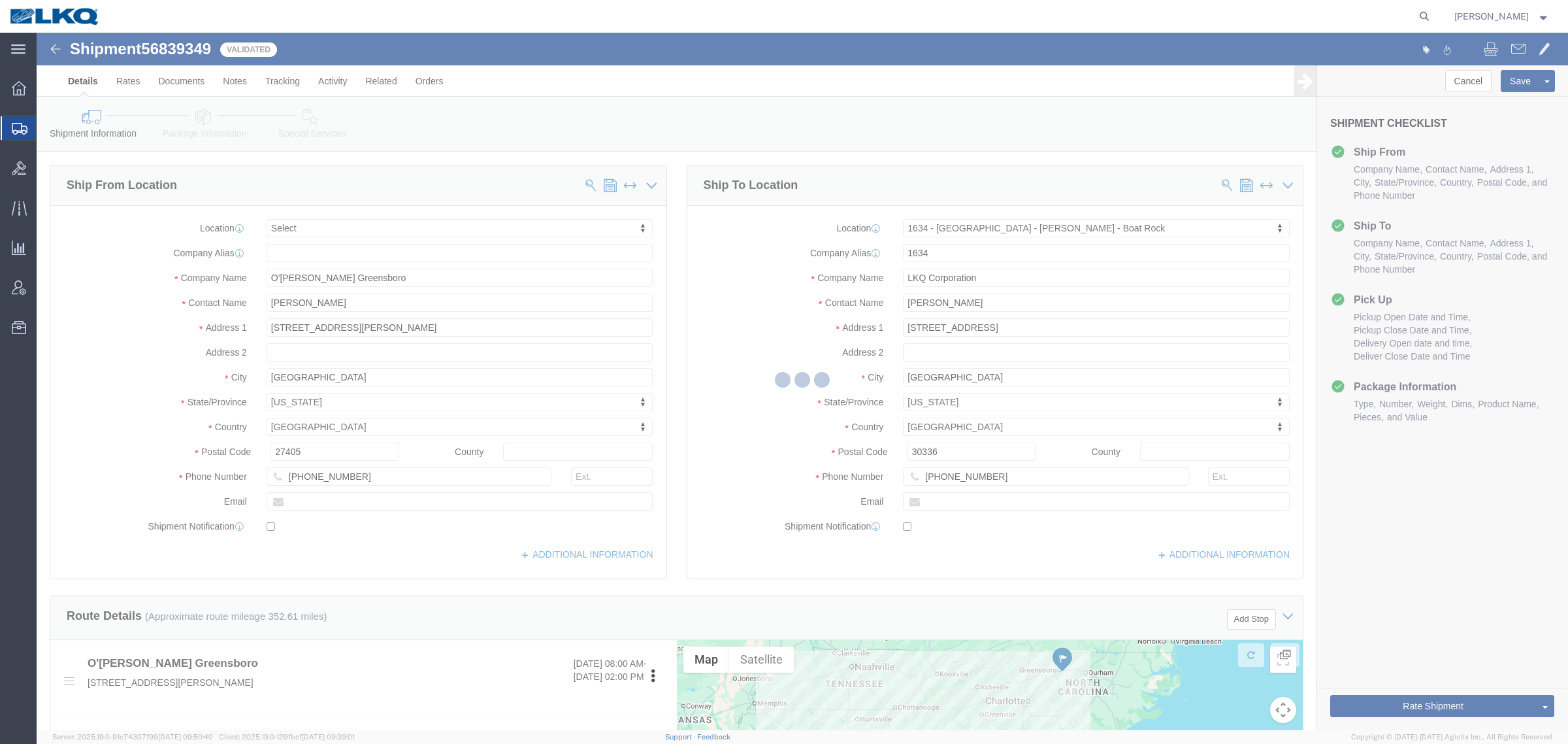
select select "TL"
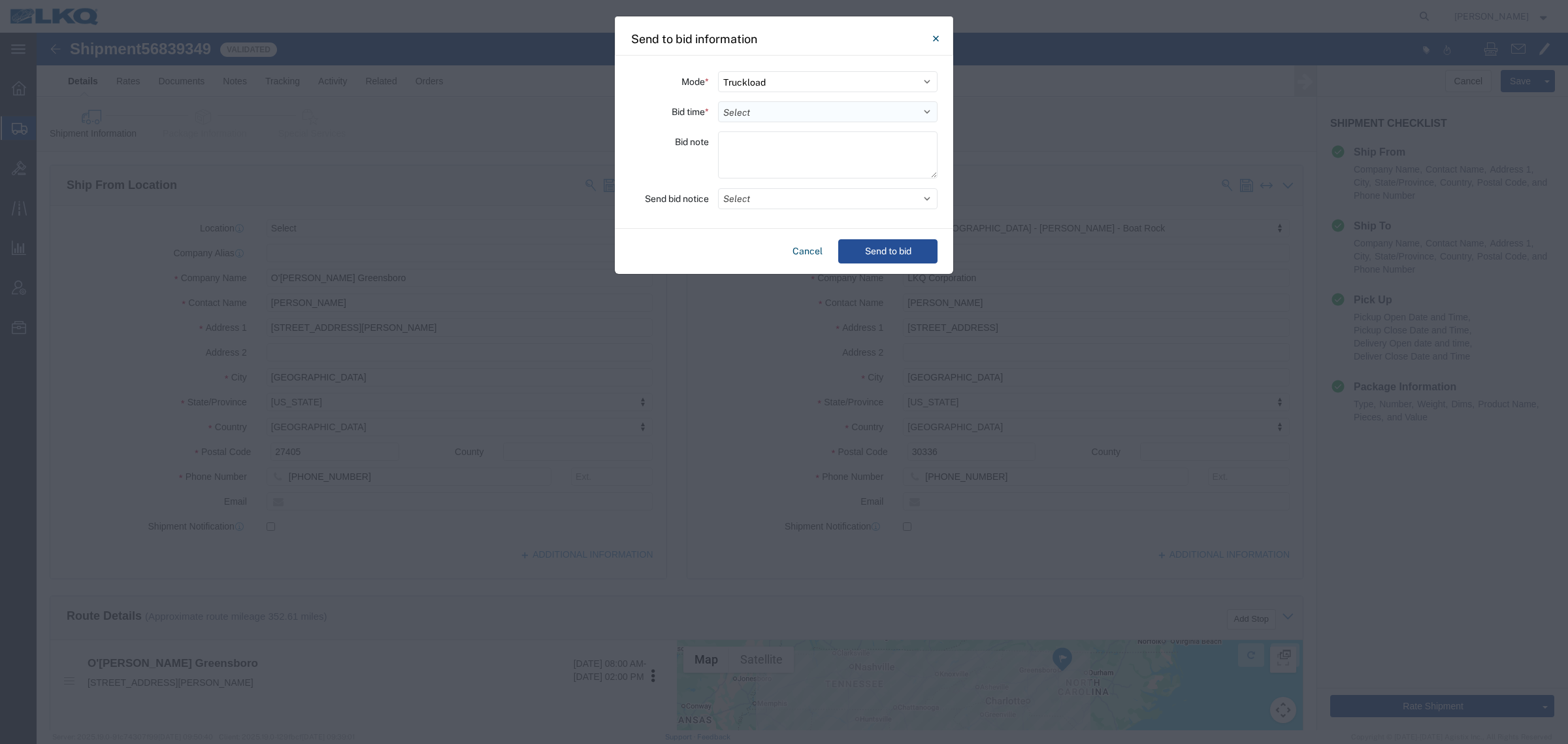
click at [759, 116] on select "Select 30 Min (Rush) 1 Hour (Rush) 2 Hours (Rush) 4 Hours (Rush) 8 Hours (Rush)…" at bounding box center [827, 111] width 219 height 21
select select "24"
click at [718, 101] on select "Select 30 Min (Rush) 1 Hour (Rush) 2 Hours (Rush) 4 Hours (Rush) 8 Hours (Rush)…" at bounding box center [827, 111] width 219 height 21
click at [876, 253] on button "Send to bid" at bounding box center [888, 251] width 99 height 24
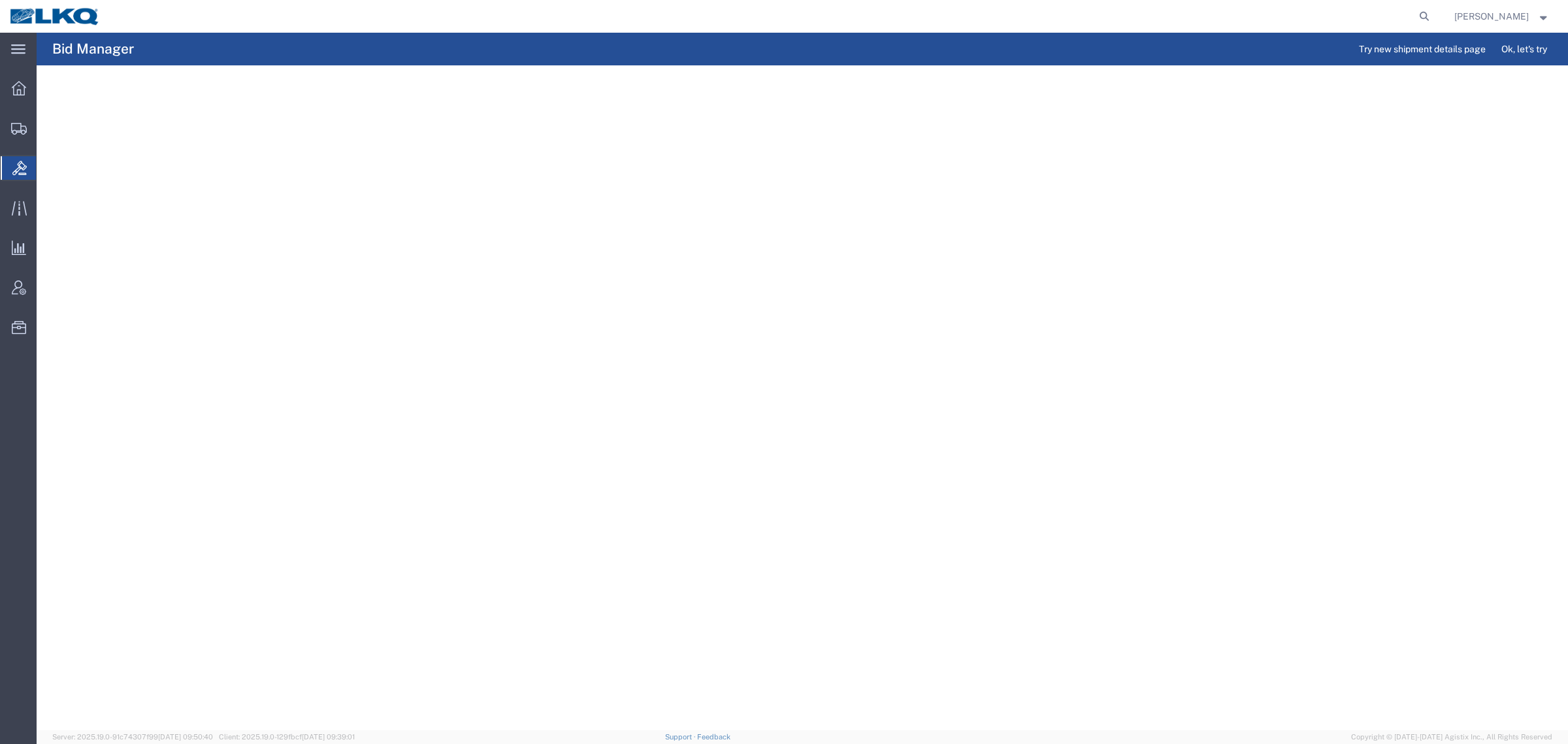
click at [569, 130] on agx-table-manager "Download Row density Default Comfort Compact" at bounding box center [802, 397] width 1531 height 664
click at [606, 69] on header "Status: Active Active All Awaiting Confirmation Awarded Closed Expired Open Wit…" at bounding box center [810, 83] width 1516 height 37
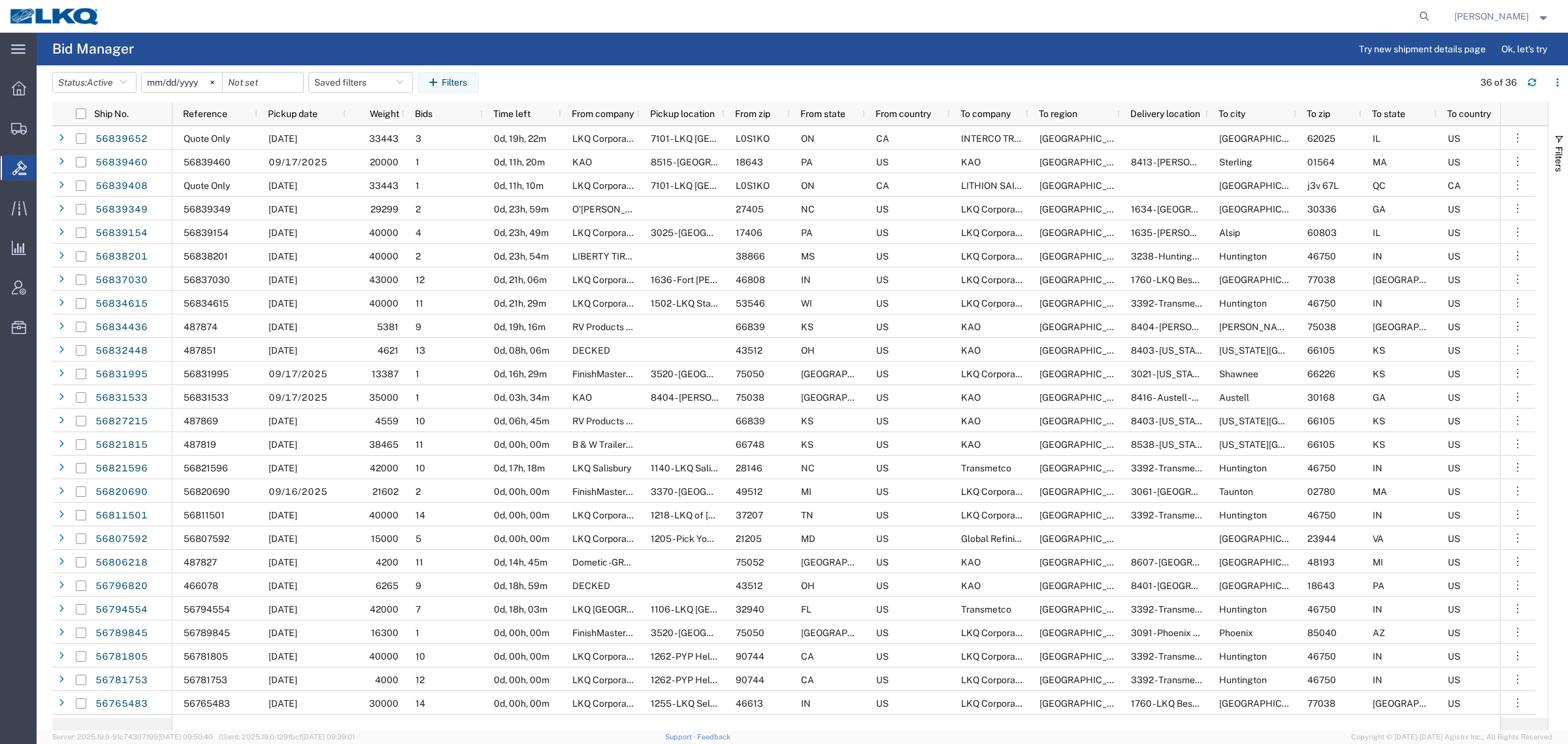
click at [416, 24] on div at bounding box center [772, 17] width 1325 height 33
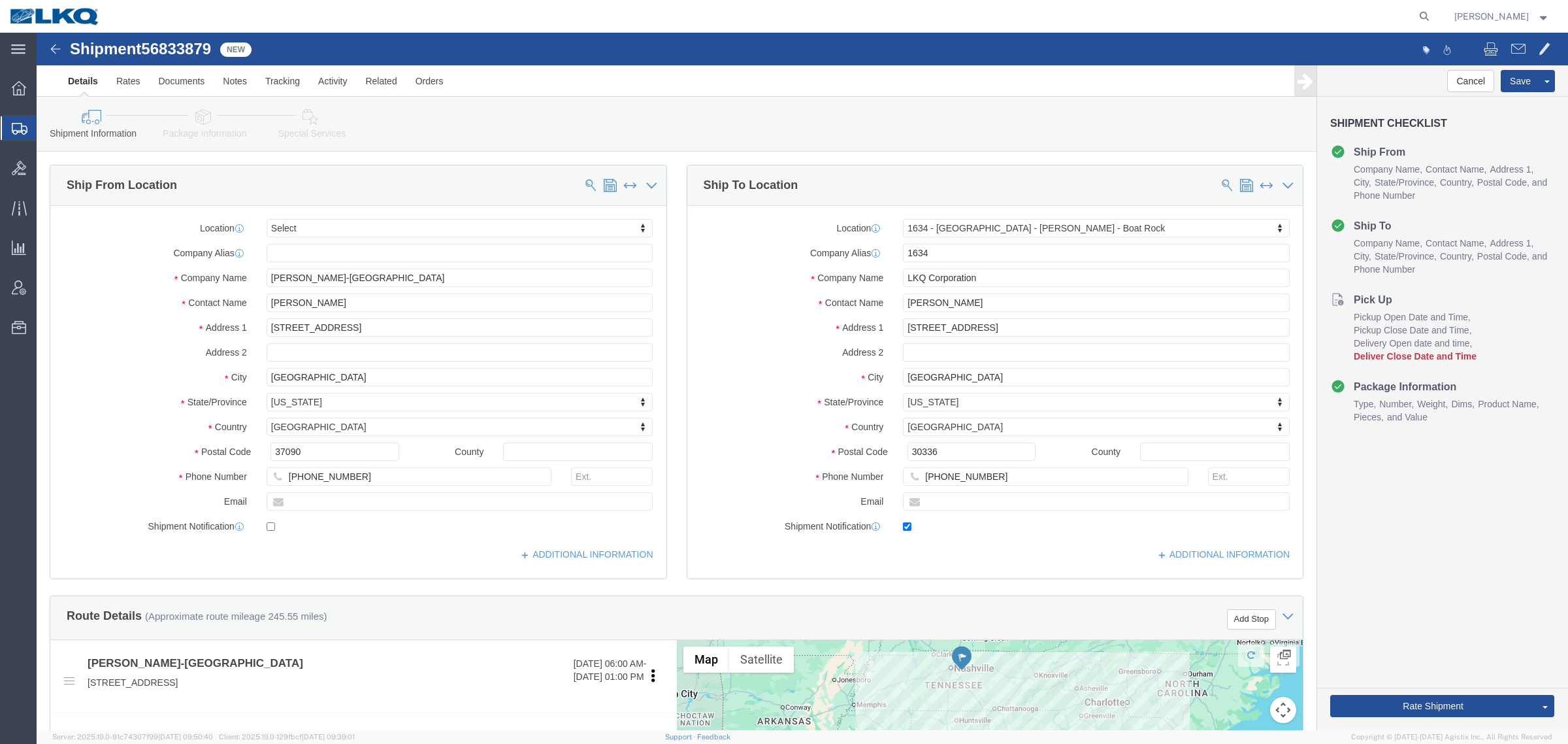
click span "56833879"
select select
select select "28712"
click span "56833879"
click icon
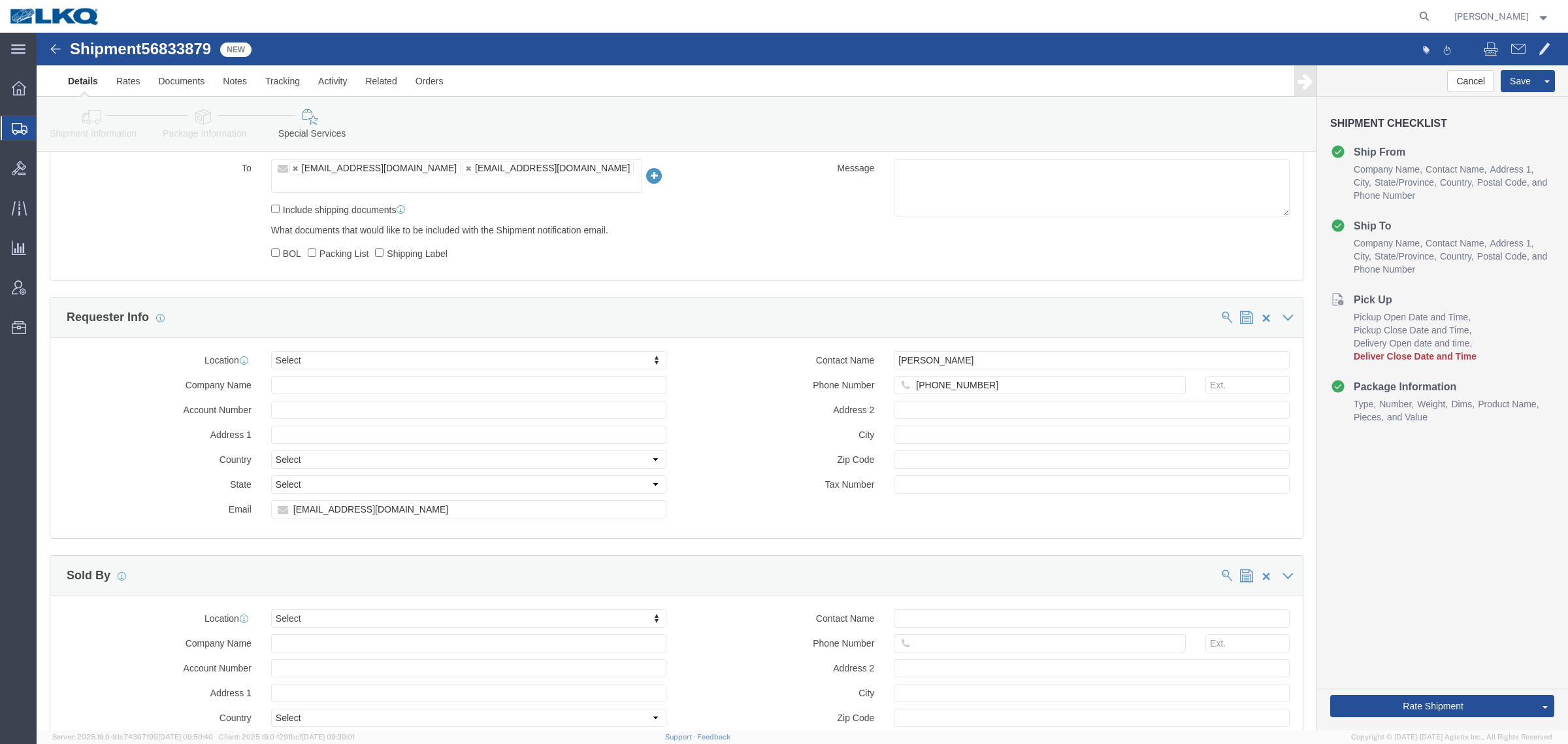
scroll to position [1144, 0]
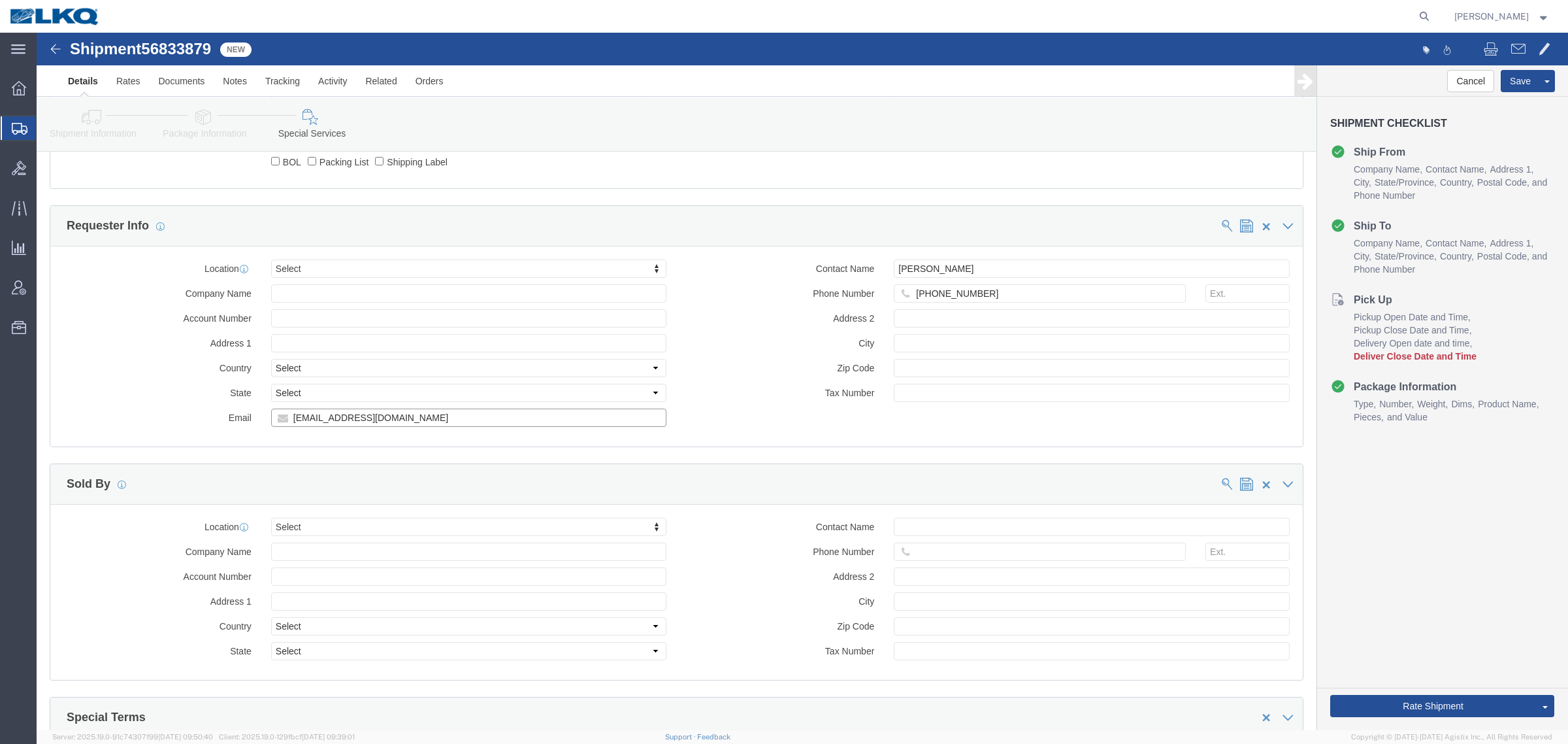
click input "[EMAIL_ADDRESS][DOMAIN_NAME]"
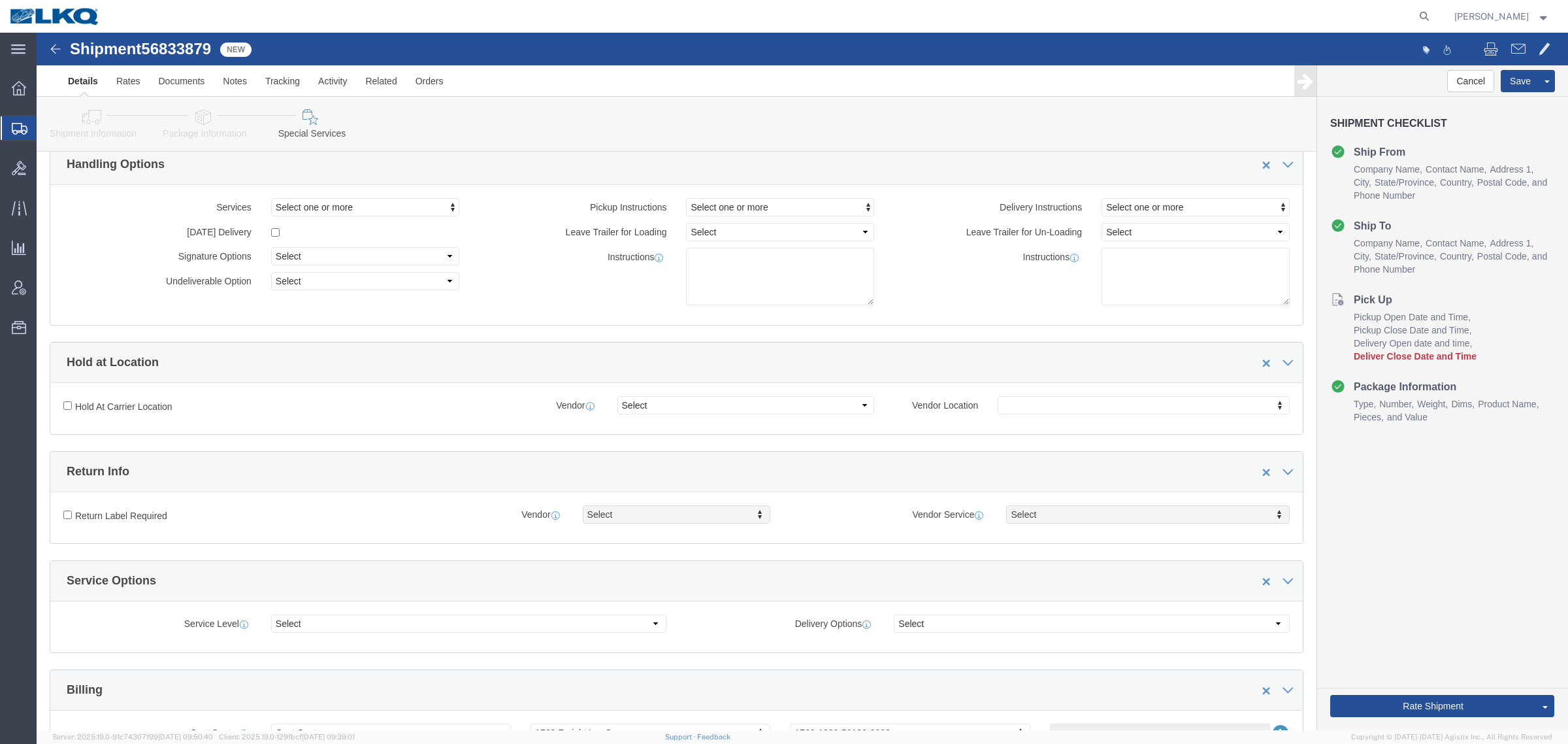
scroll to position [0, 0]
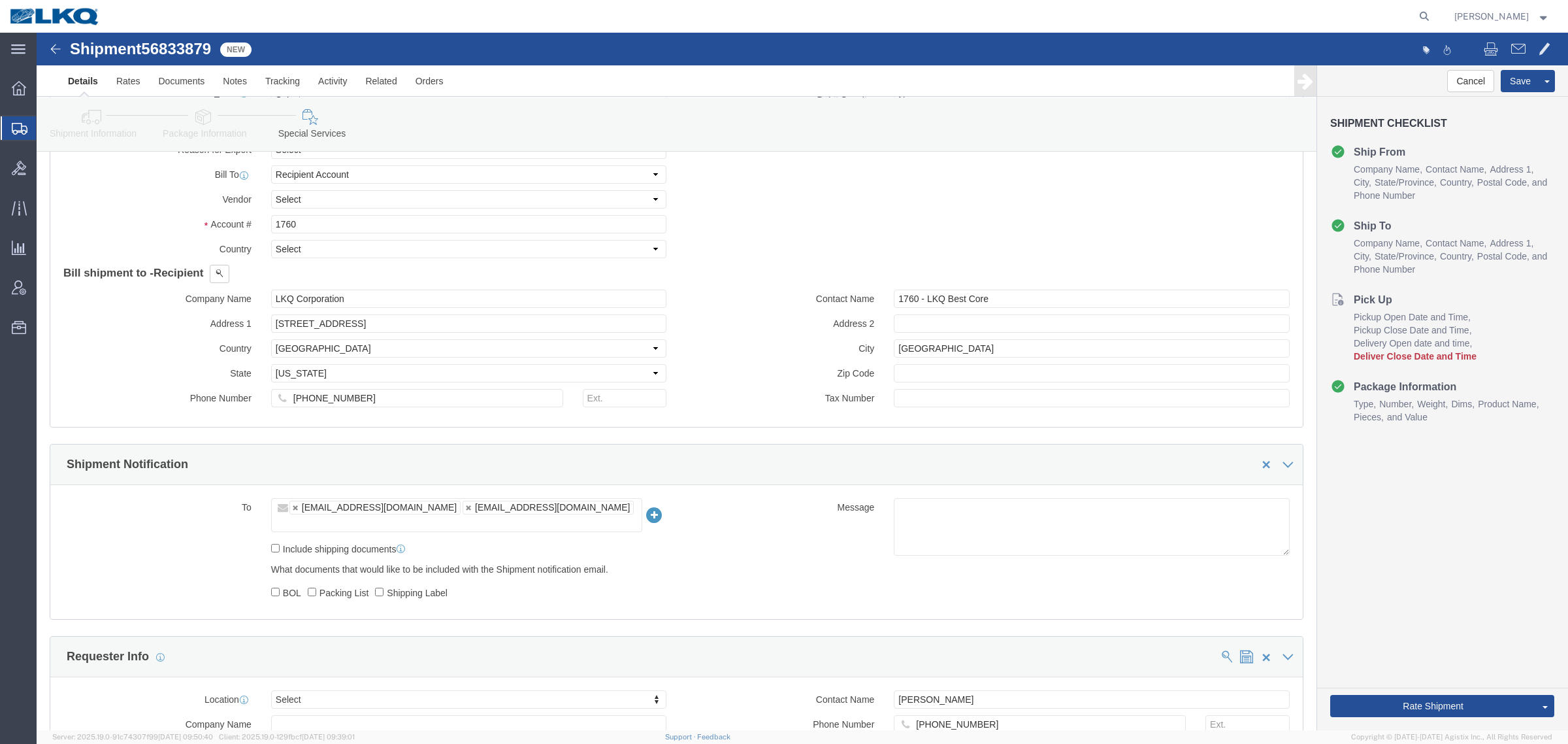
click icon
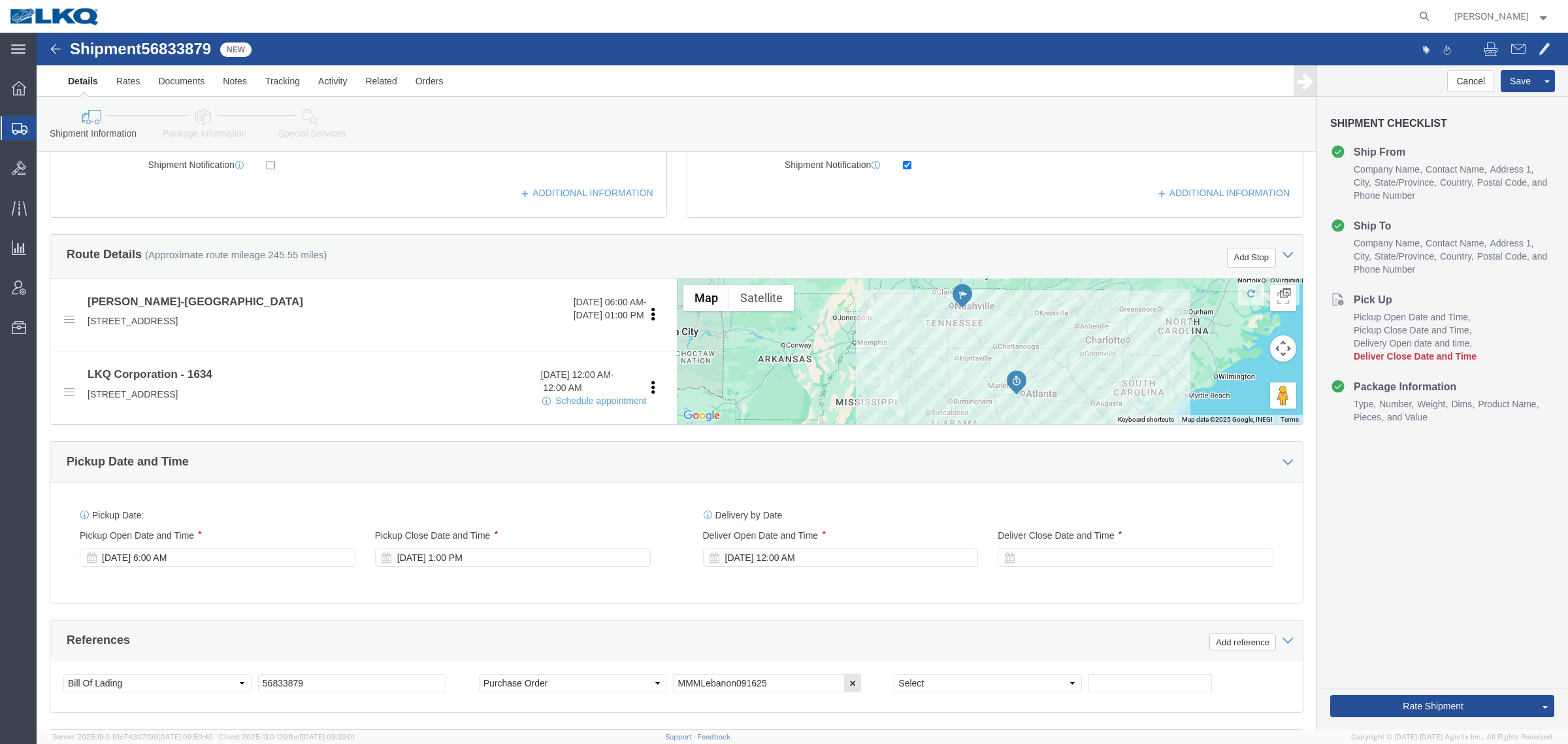
scroll to position [393, 0]
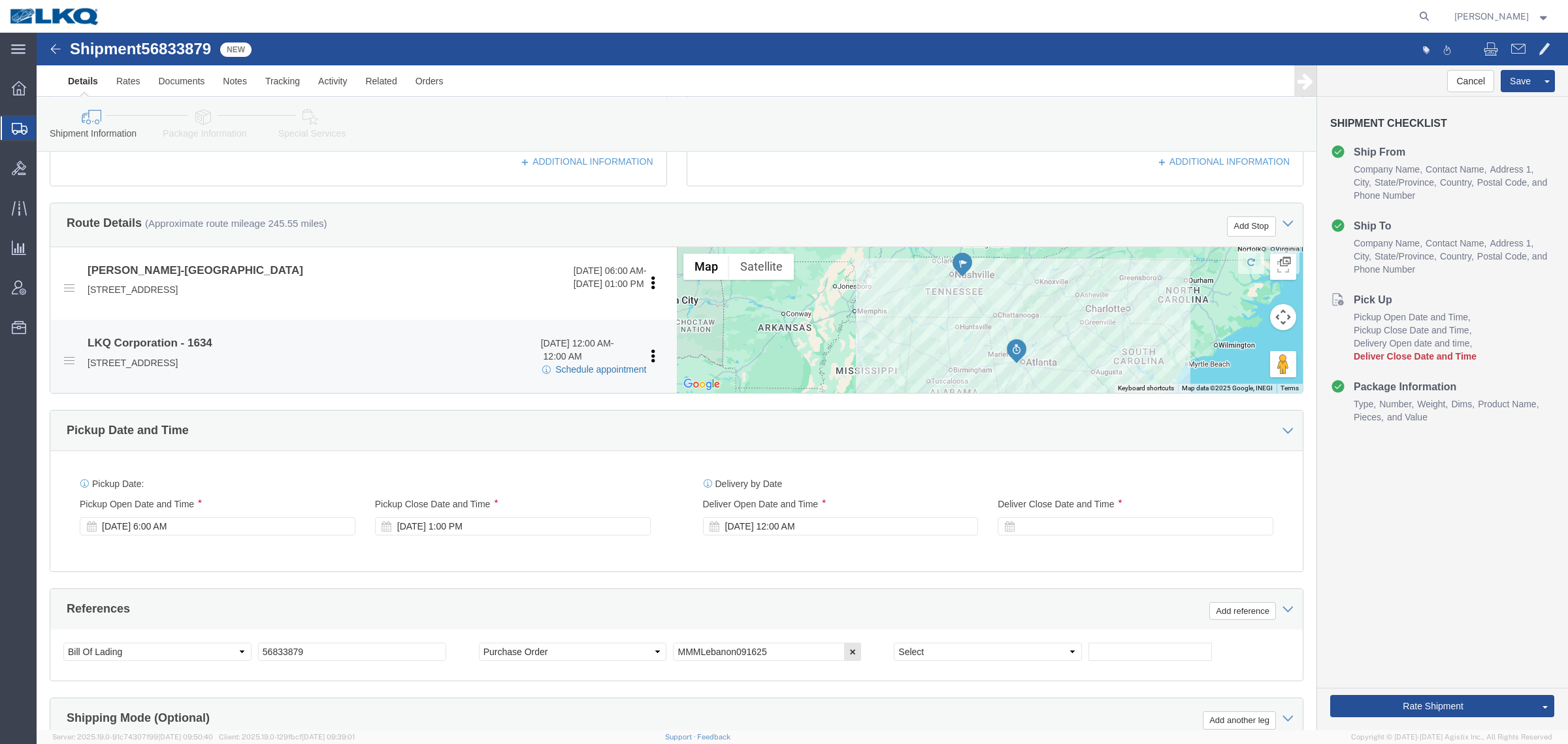
click link "Schedule appointment"
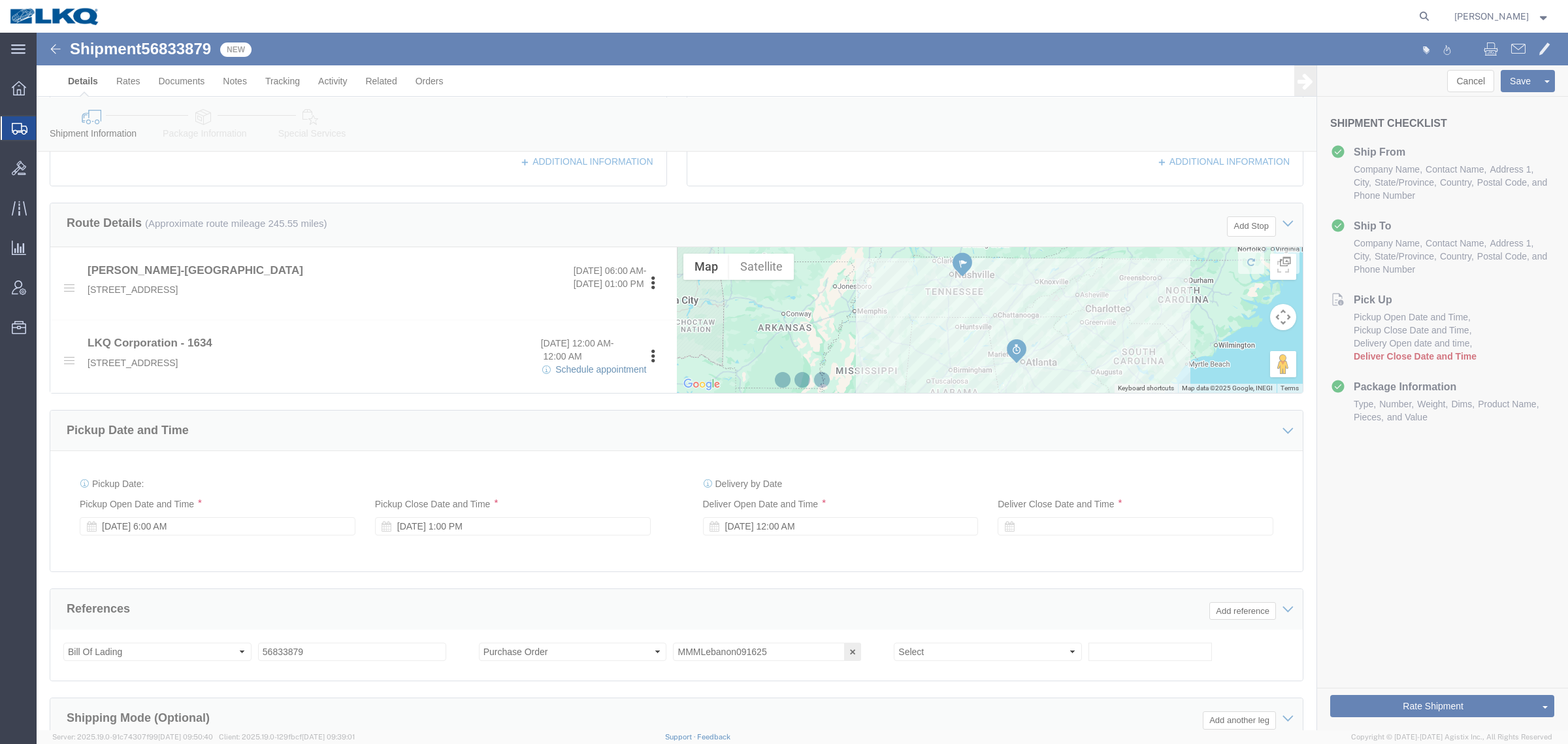
select select
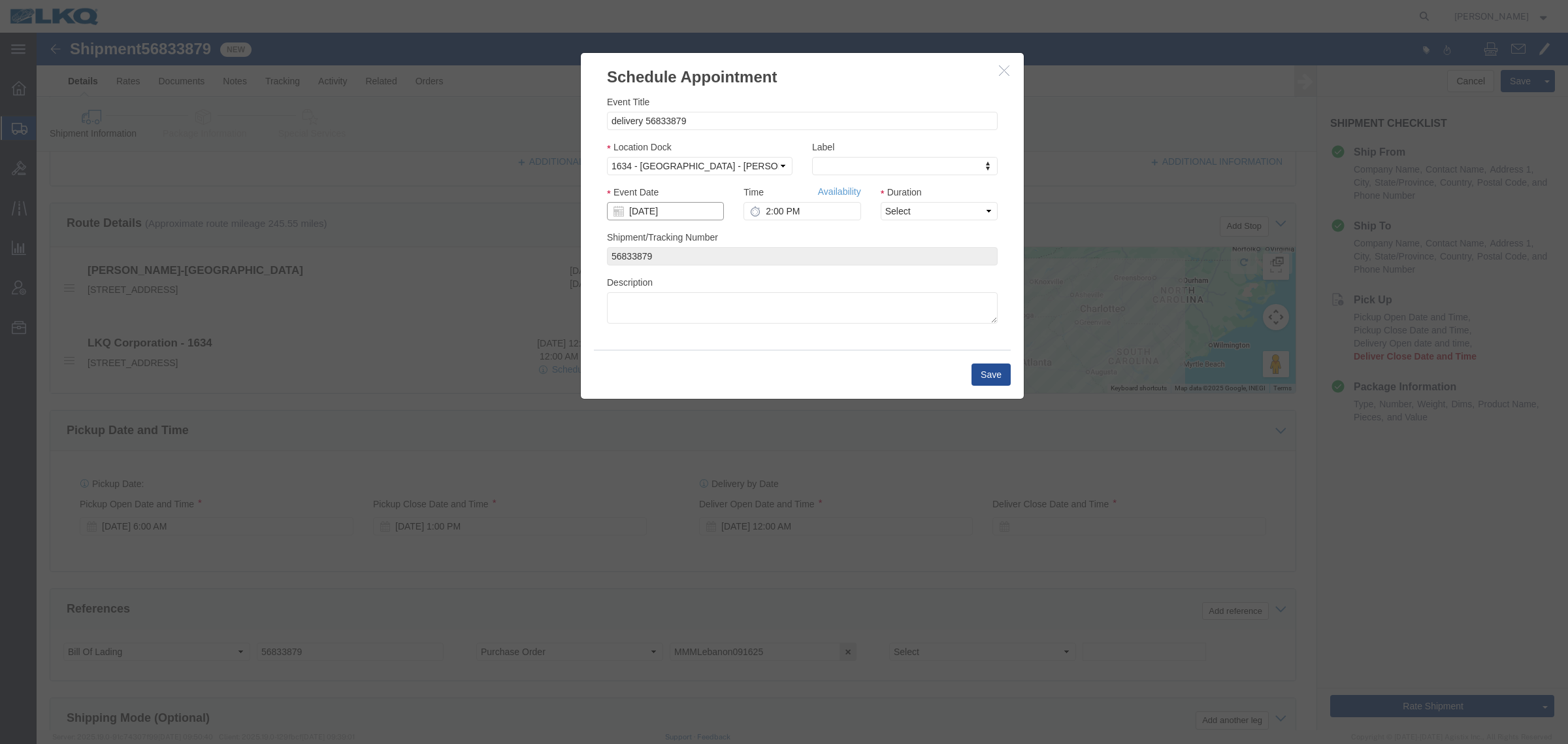
click input "[DATE]"
click td "19"
type input "[DATE]"
click link "Availability"
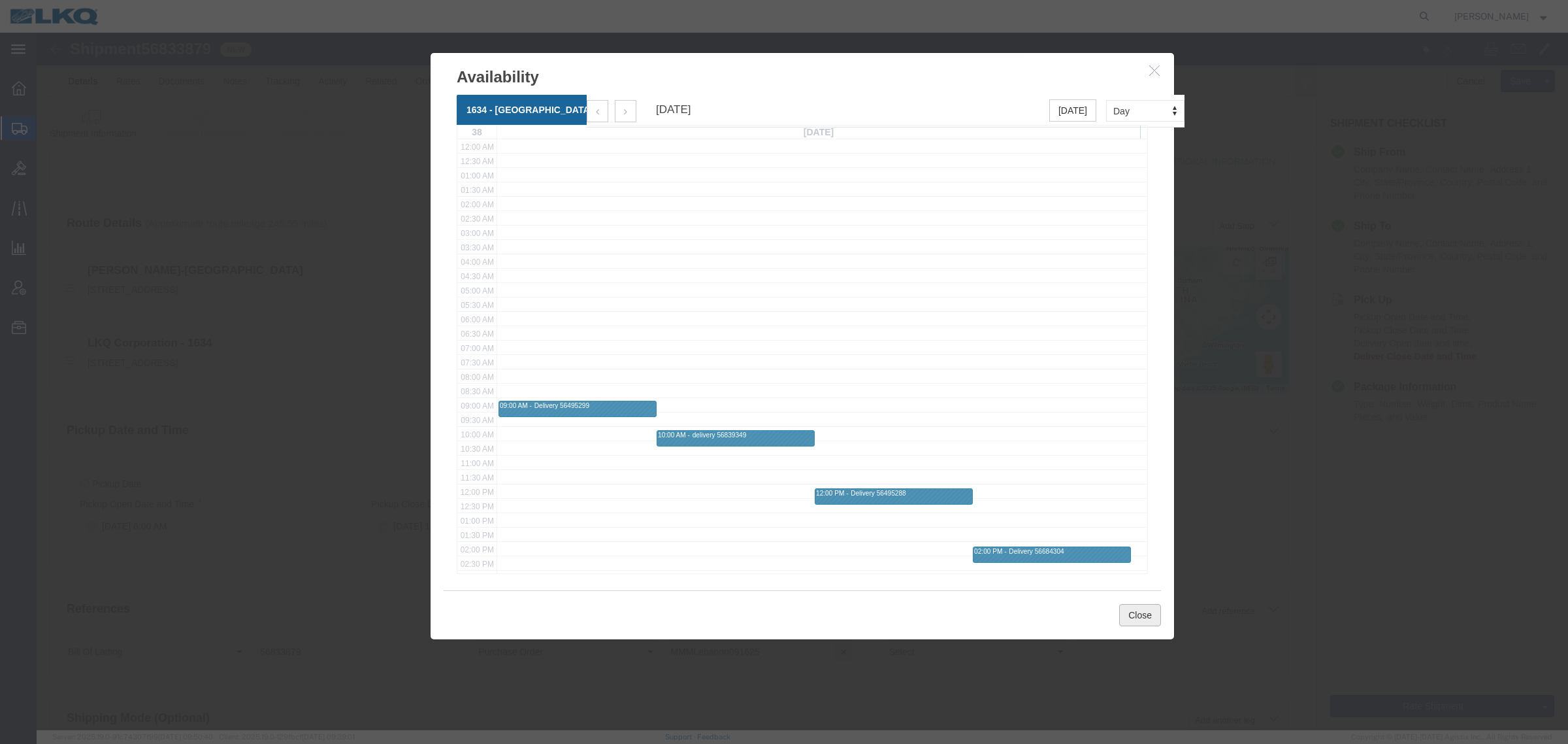
click button "Close"
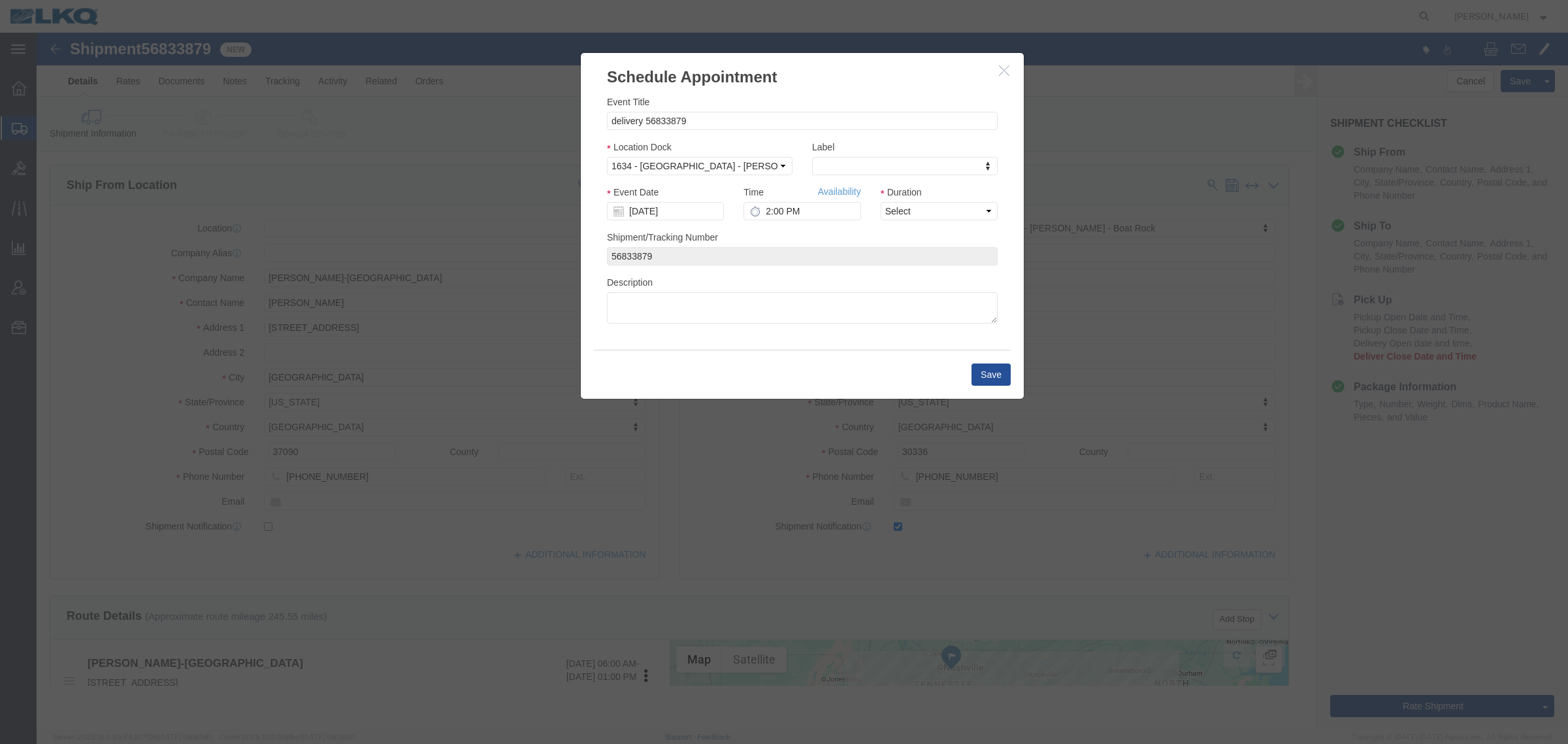
scroll to position [0, 0]
click input "2:00 PM"
type input "1:00 PM"
click select "Select 15 min 30 min 45 min 1 hr 2 hr 3 hr 4 hr"
select select "15"
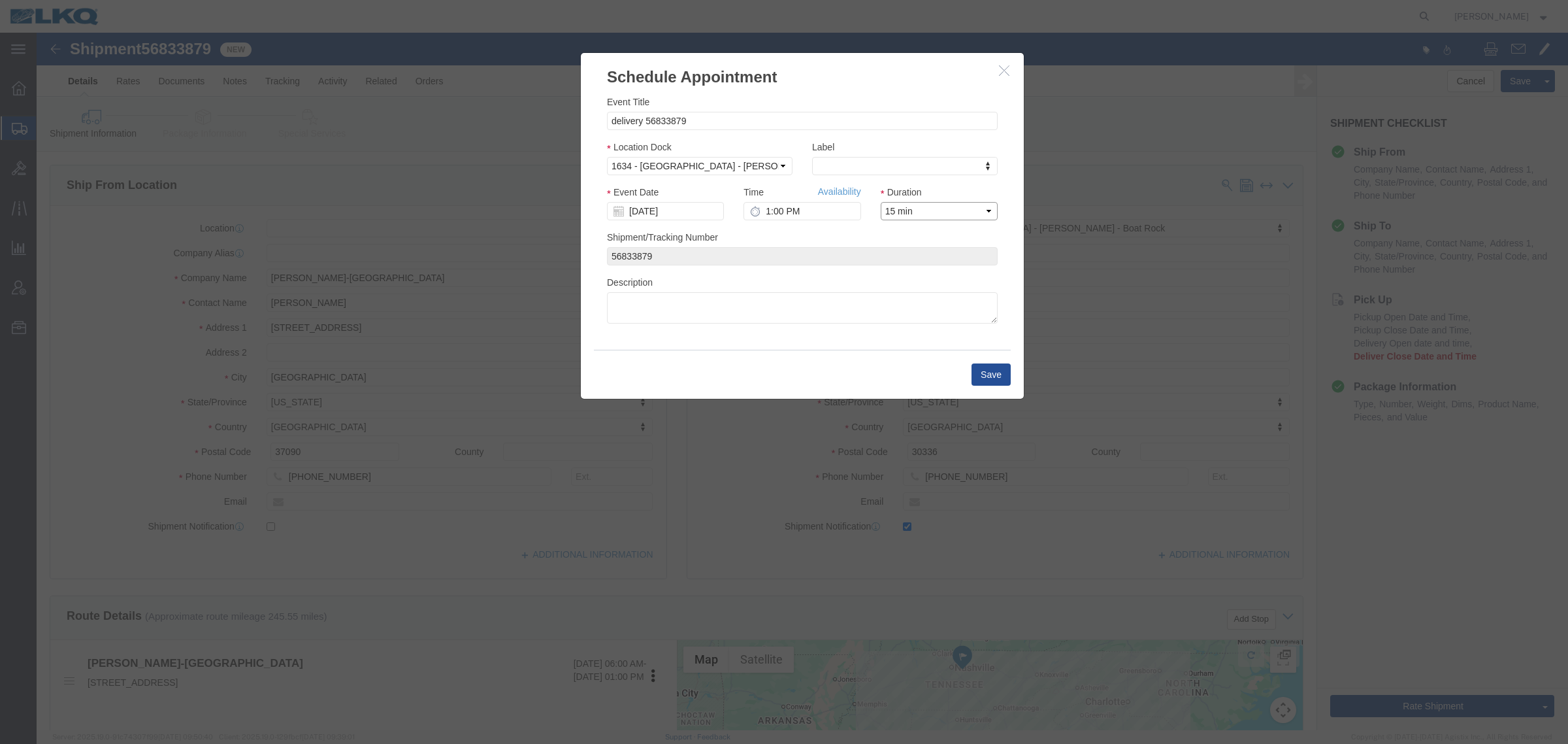
click select "Select 15 min 30 min 45 min 1 hr 2 hr 3 hr 4 hr"
click button "Save"
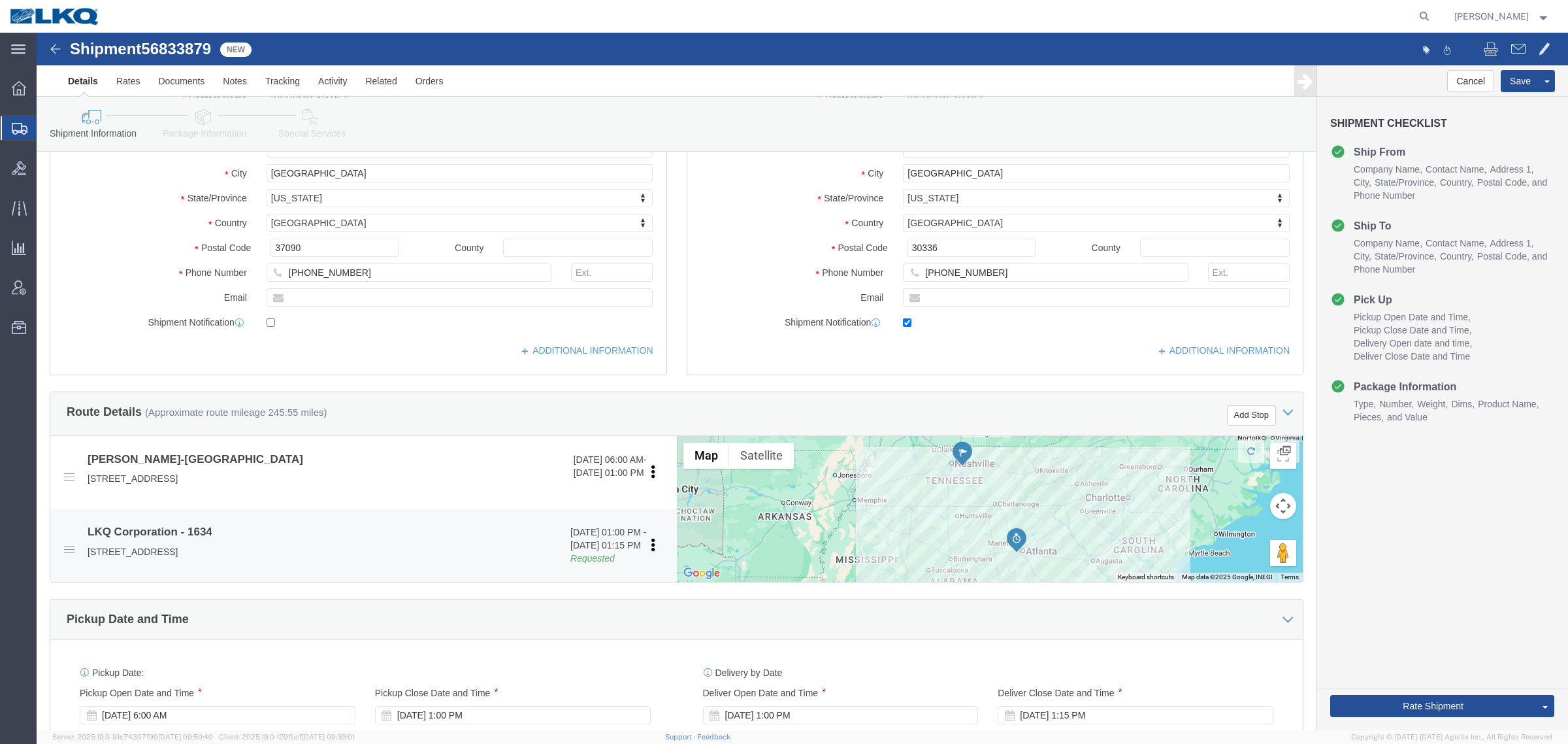
scroll to position [327, 0]
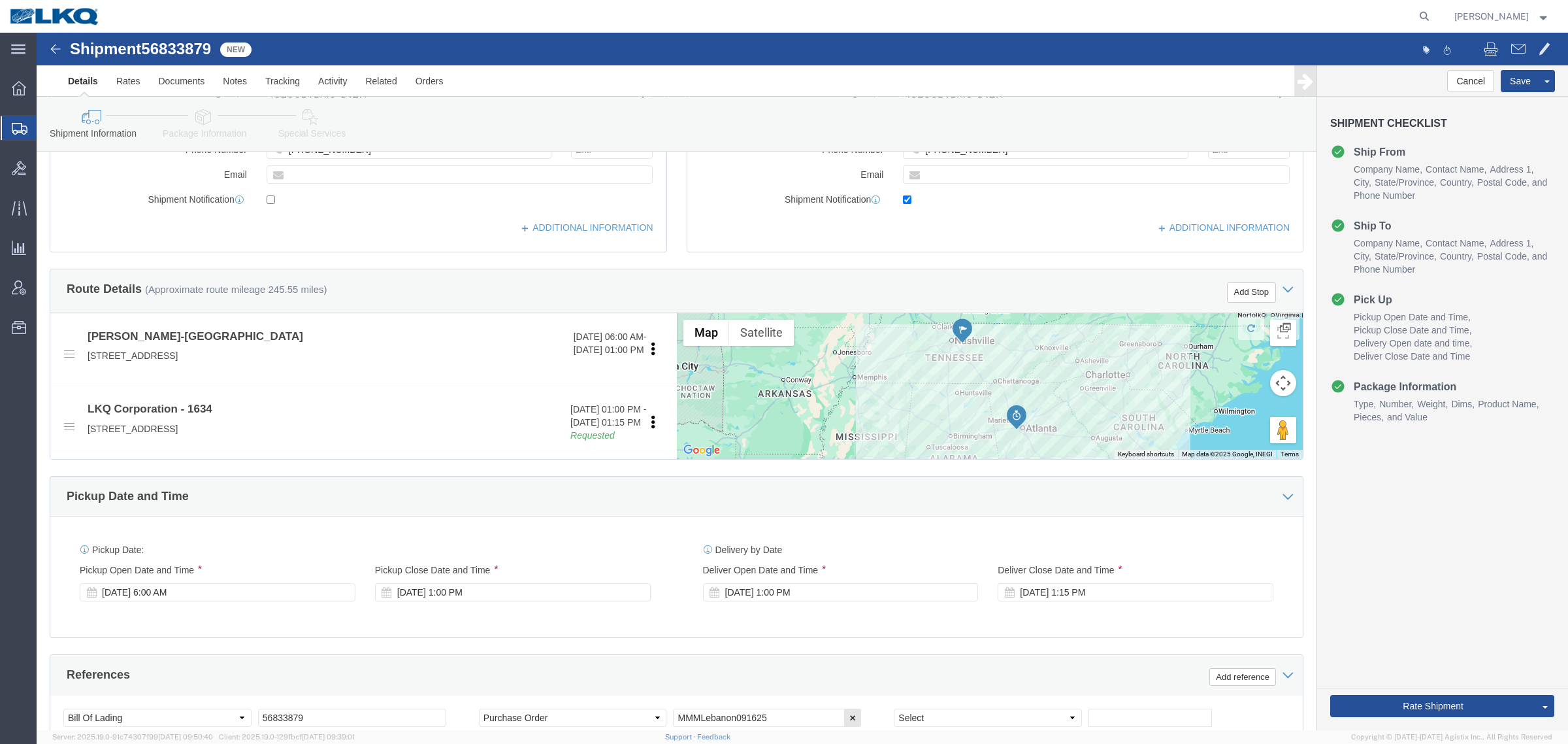
click div "Cancel Save Assign To Clone Shipment Save As Template Shipment Checklist Ship F…"
click button "Rate Shipment"
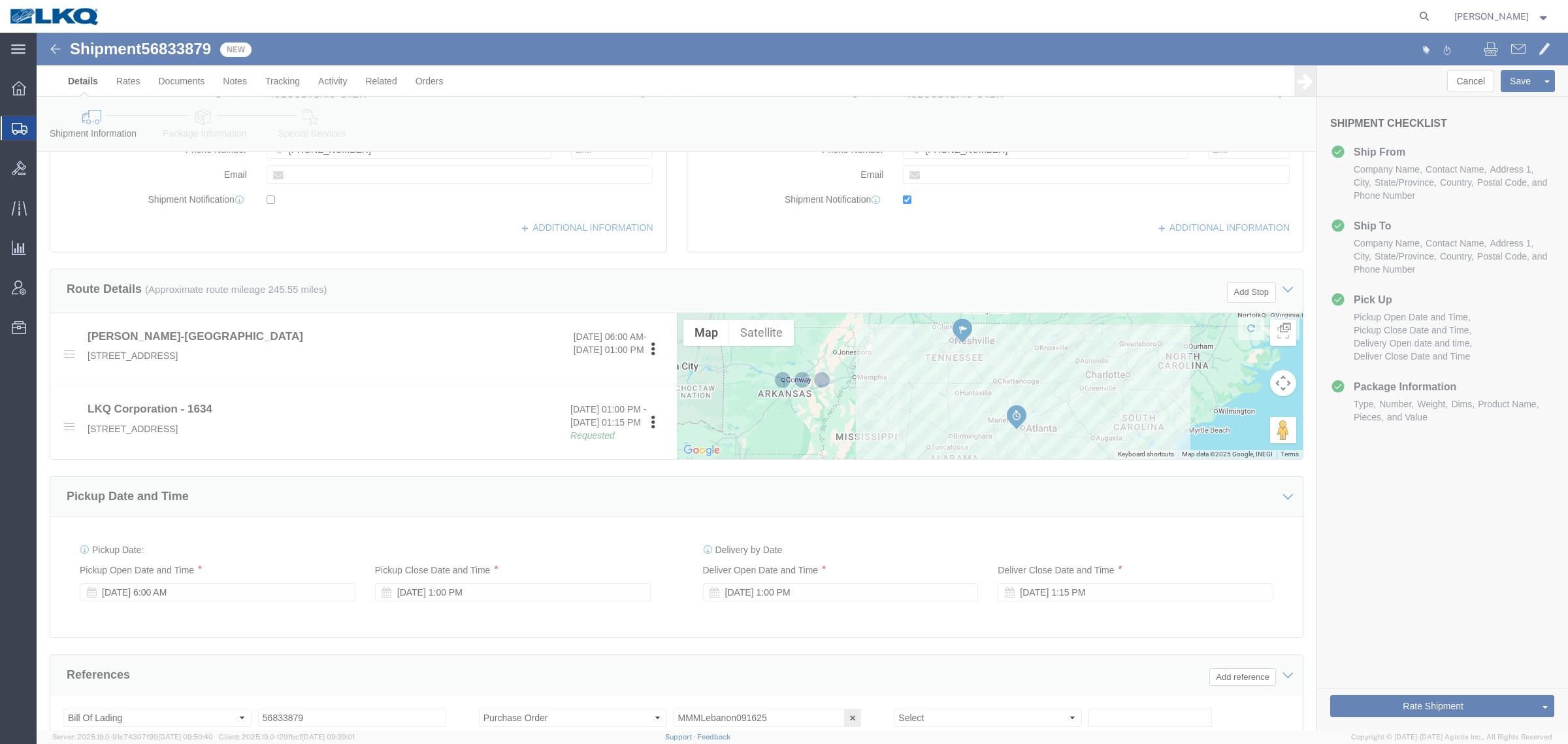
scroll to position [0, 0]
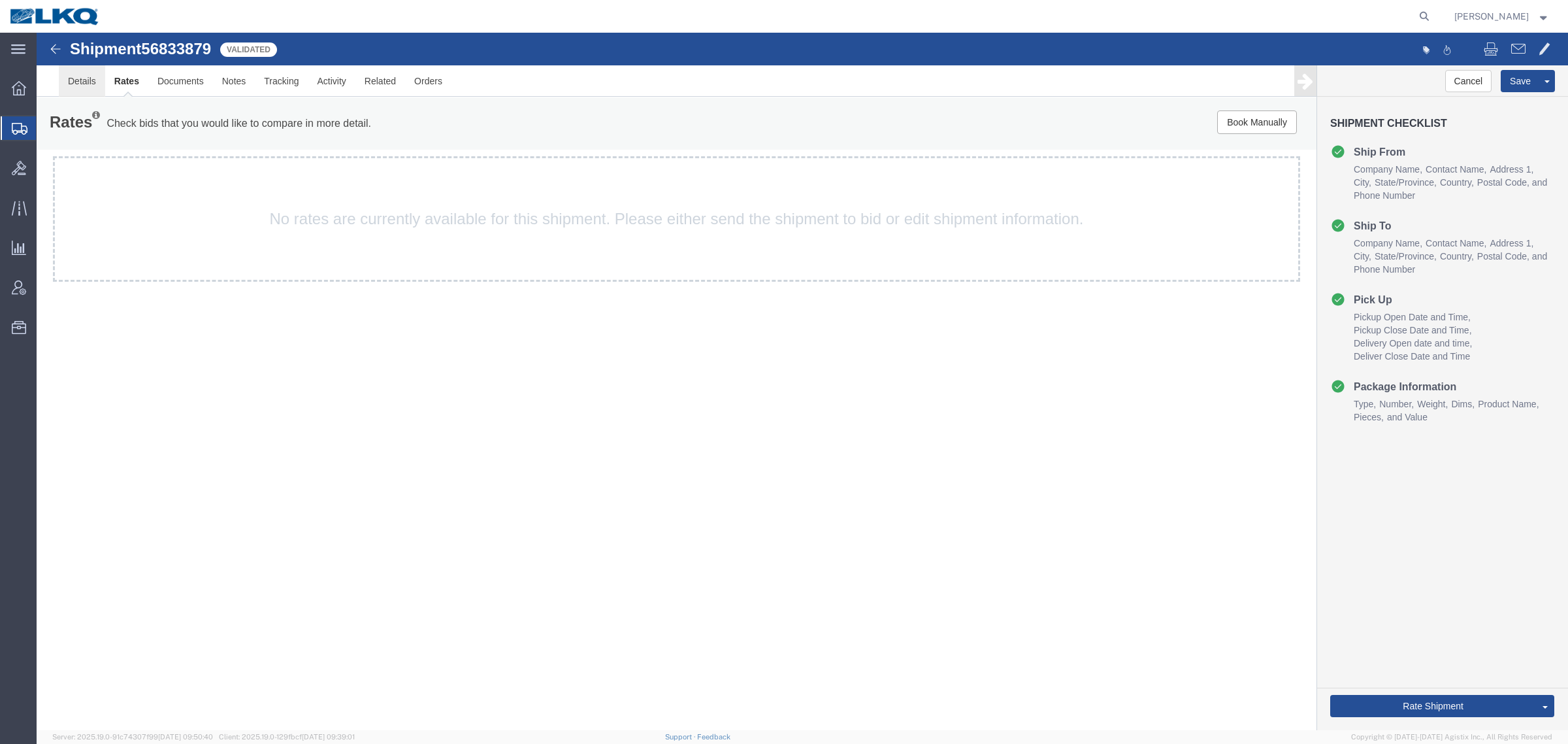
click at [76, 92] on link "Details" at bounding box center [82, 81] width 47 height 31
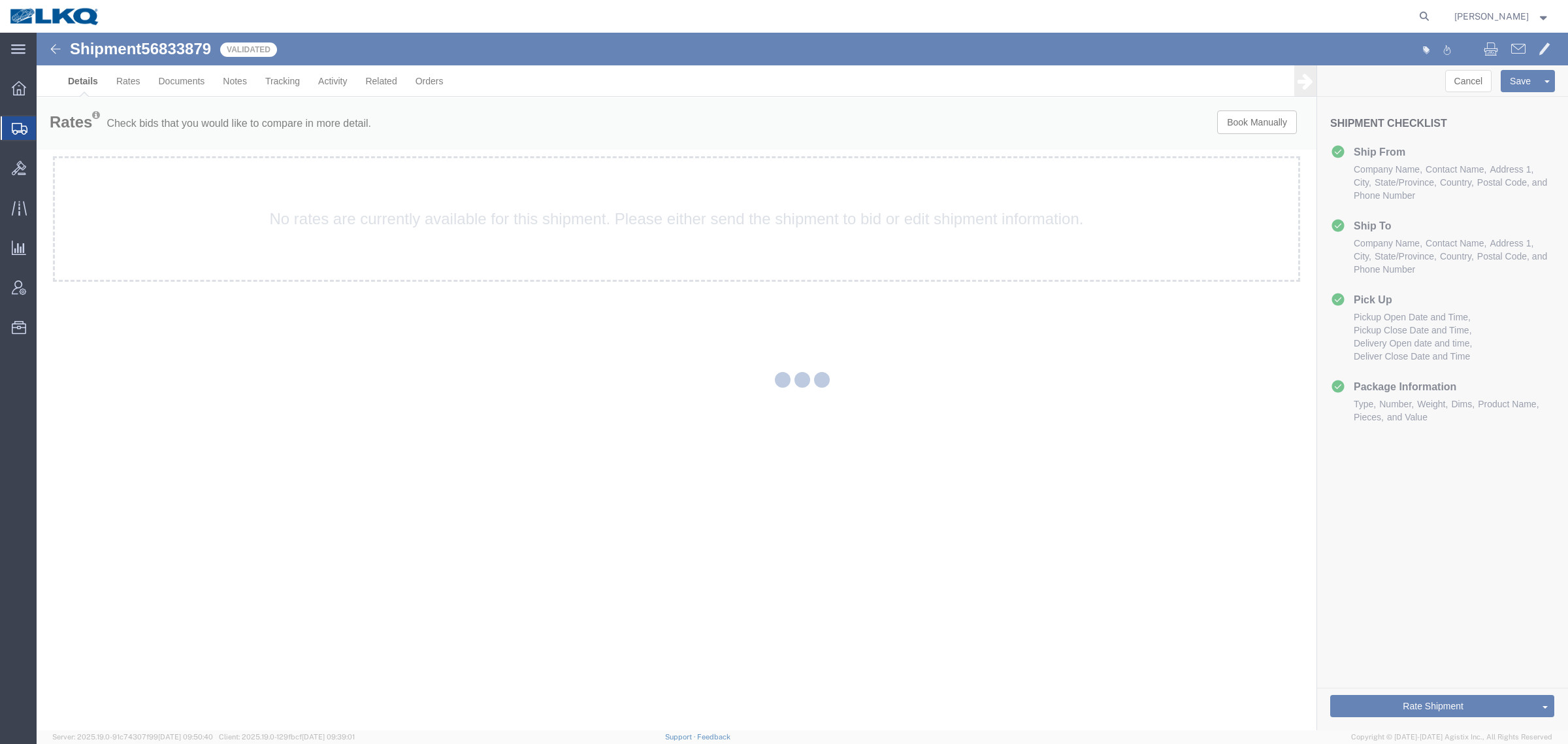
select select "28712"
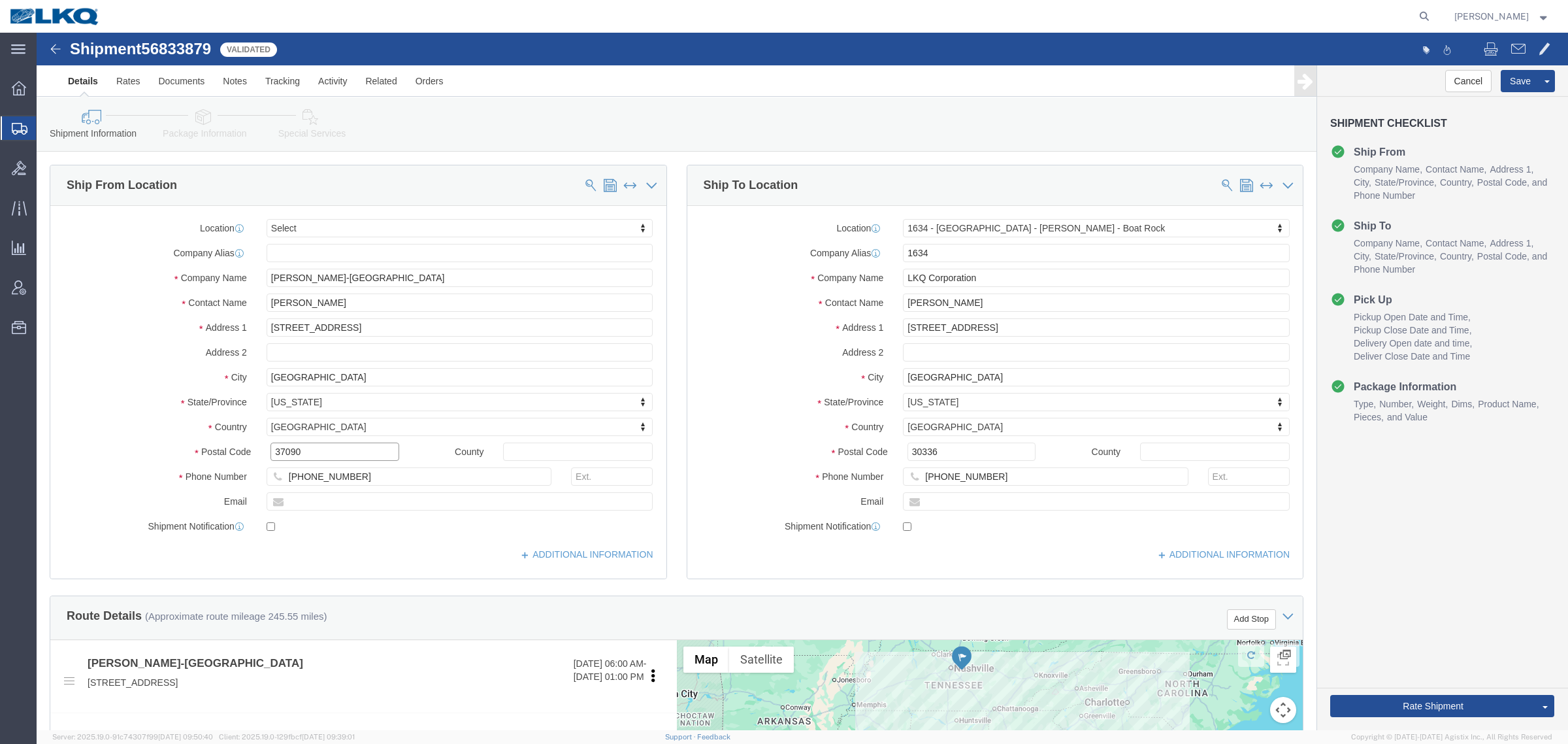
click input "37090"
click input "30336"
click link "Notes"
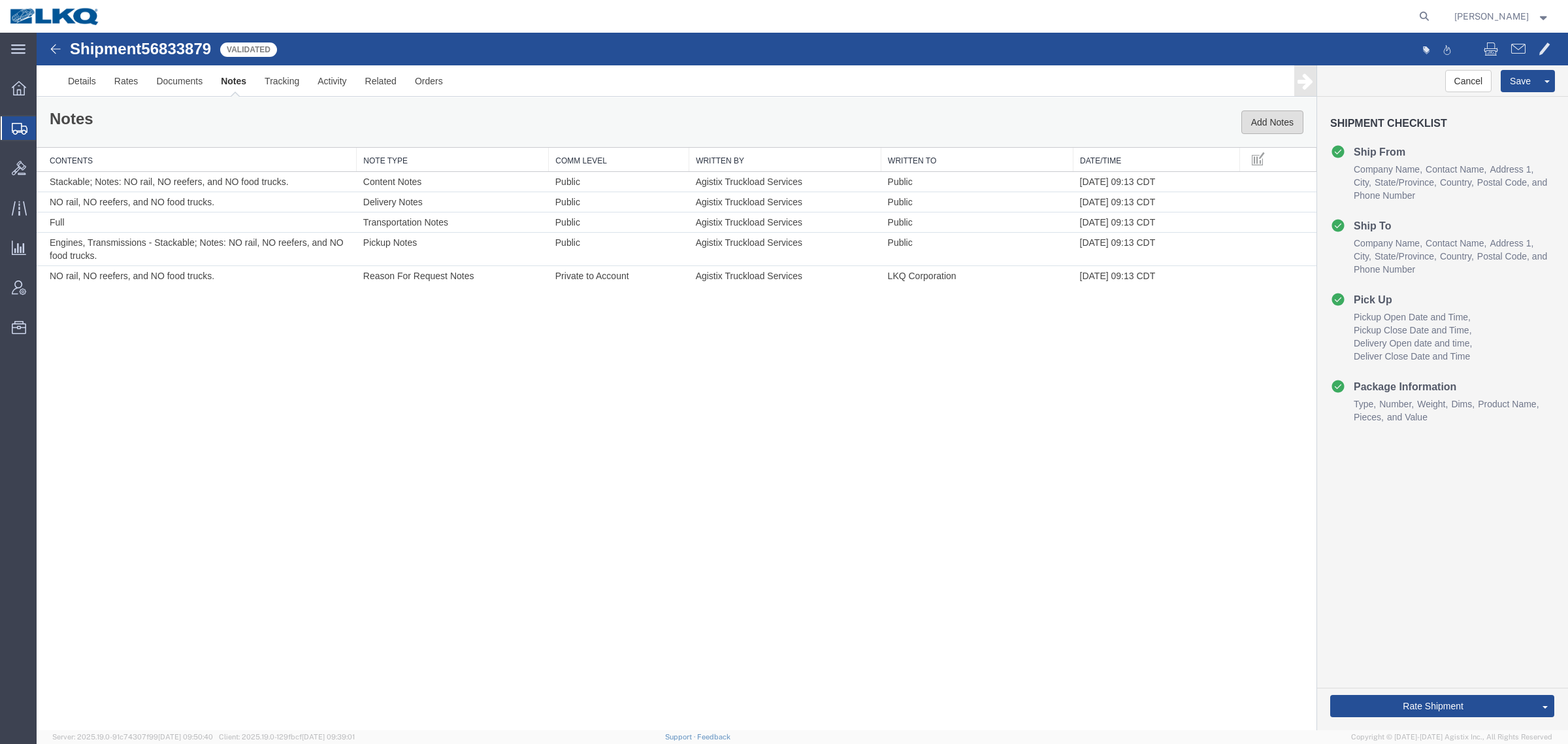
click at [1259, 130] on button "Add Notes" at bounding box center [1272, 122] width 62 height 24
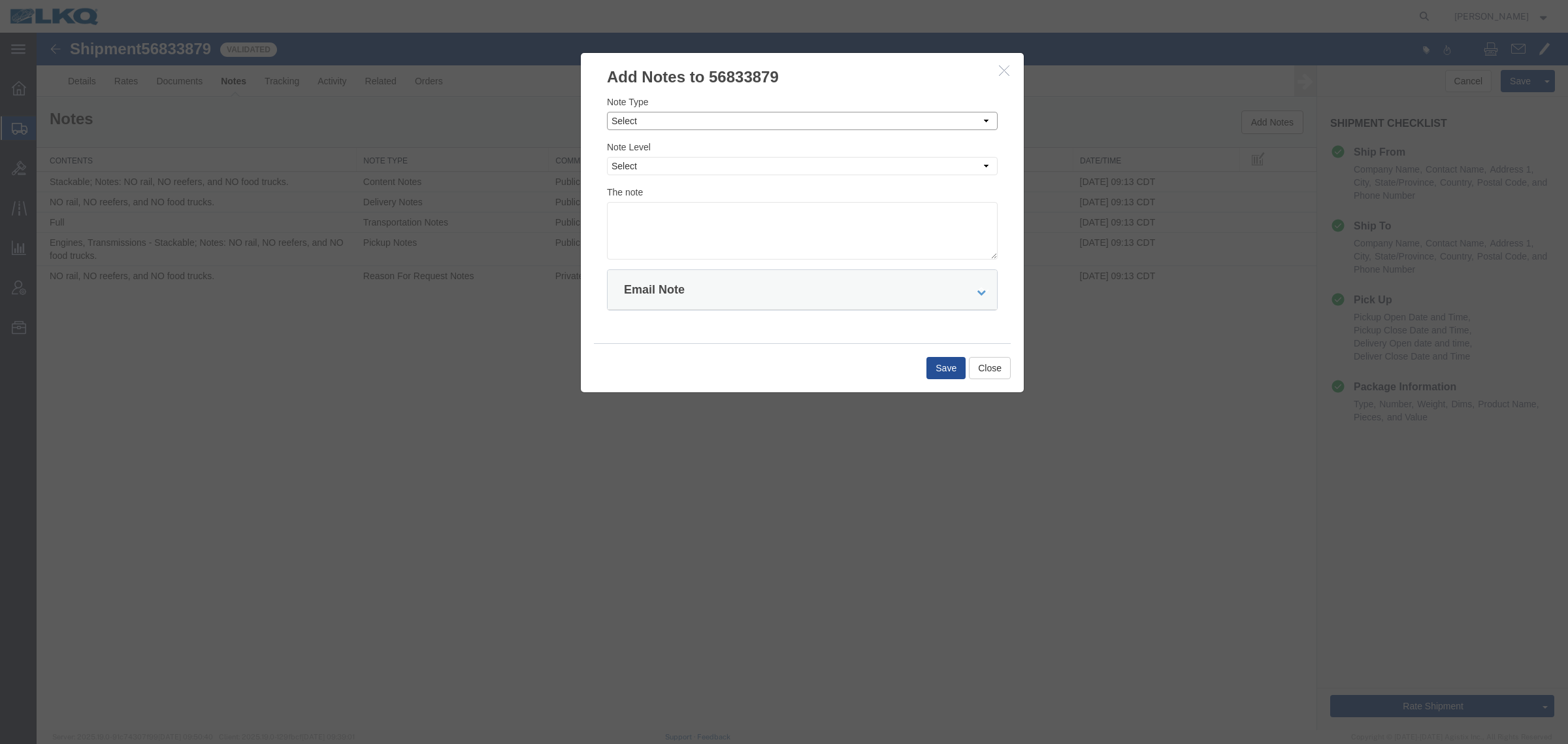
drag, startPoint x: 879, startPoint y: 121, endPoint x: 876, endPoint y: 128, distance: 7.6
click at [878, 122] on select "Select Approval Bid Notes Carrier Change Notes Claim Notes Content Hazmat Notes…" at bounding box center [802, 121] width 391 height 18
select select "BID_NOTES"
click at [607, 112] on select "Select Approval Bid Notes Carrier Change Notes Claim Notes Content Hazmat Notes…" at bounding box center [802, 121] width 391 height 18
click at [848, 170] on select "Select Private to Account Private to Vendor Public" at bounding box center [802, 166] width 391 height 18
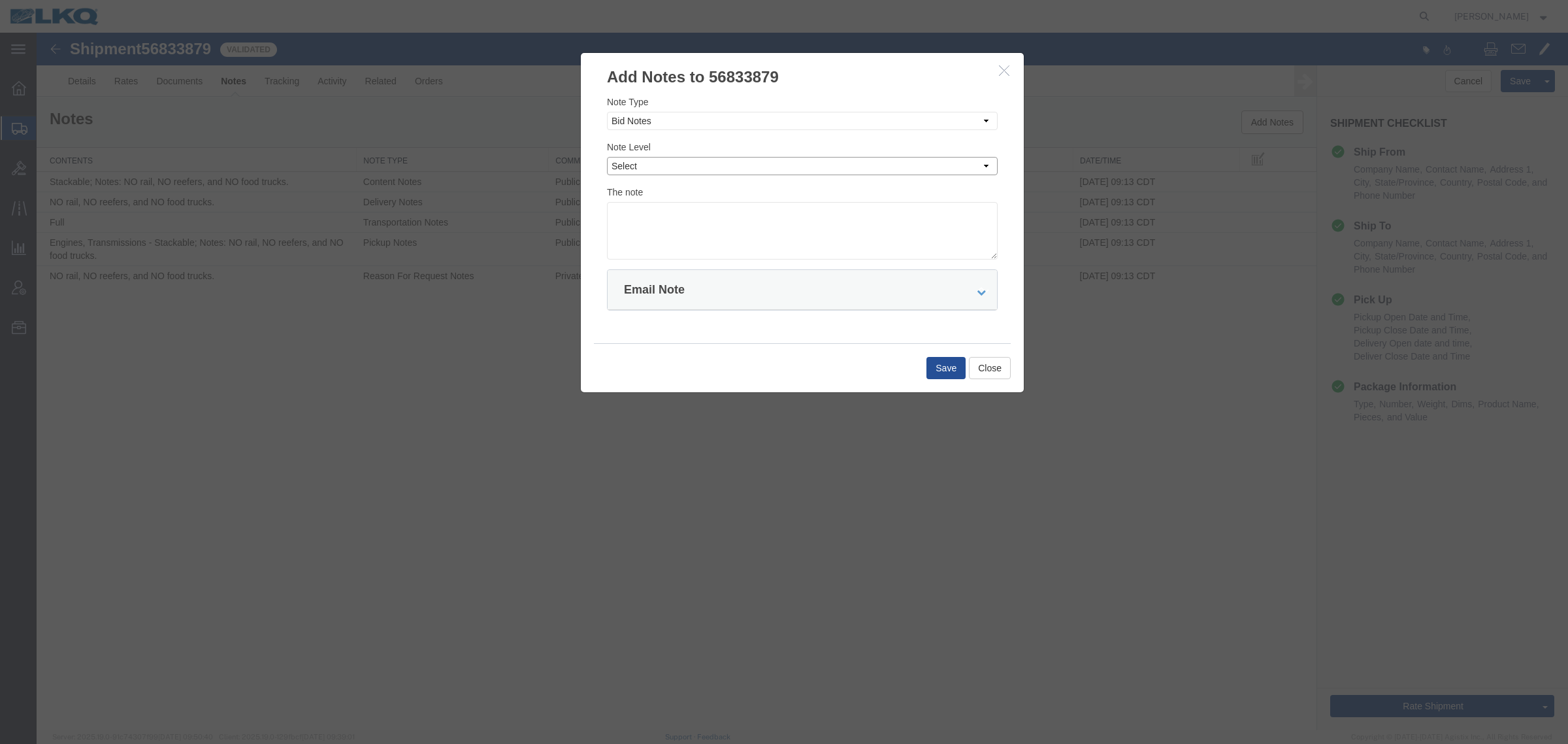
select select "PRIVATE_TO_ACCOUNT"
click at [607, 157] on select "Select Private to Account Private to Vendor Public" at bounding box center [802, 166] width 391 height 18
click at [824, 220] on textarea at bounding box center [802, 230] width 391 height 58
type textarea "DAT: $767"
click at [960, 363] on button "Save" at bounding box center [945, 368] width 39 height 22
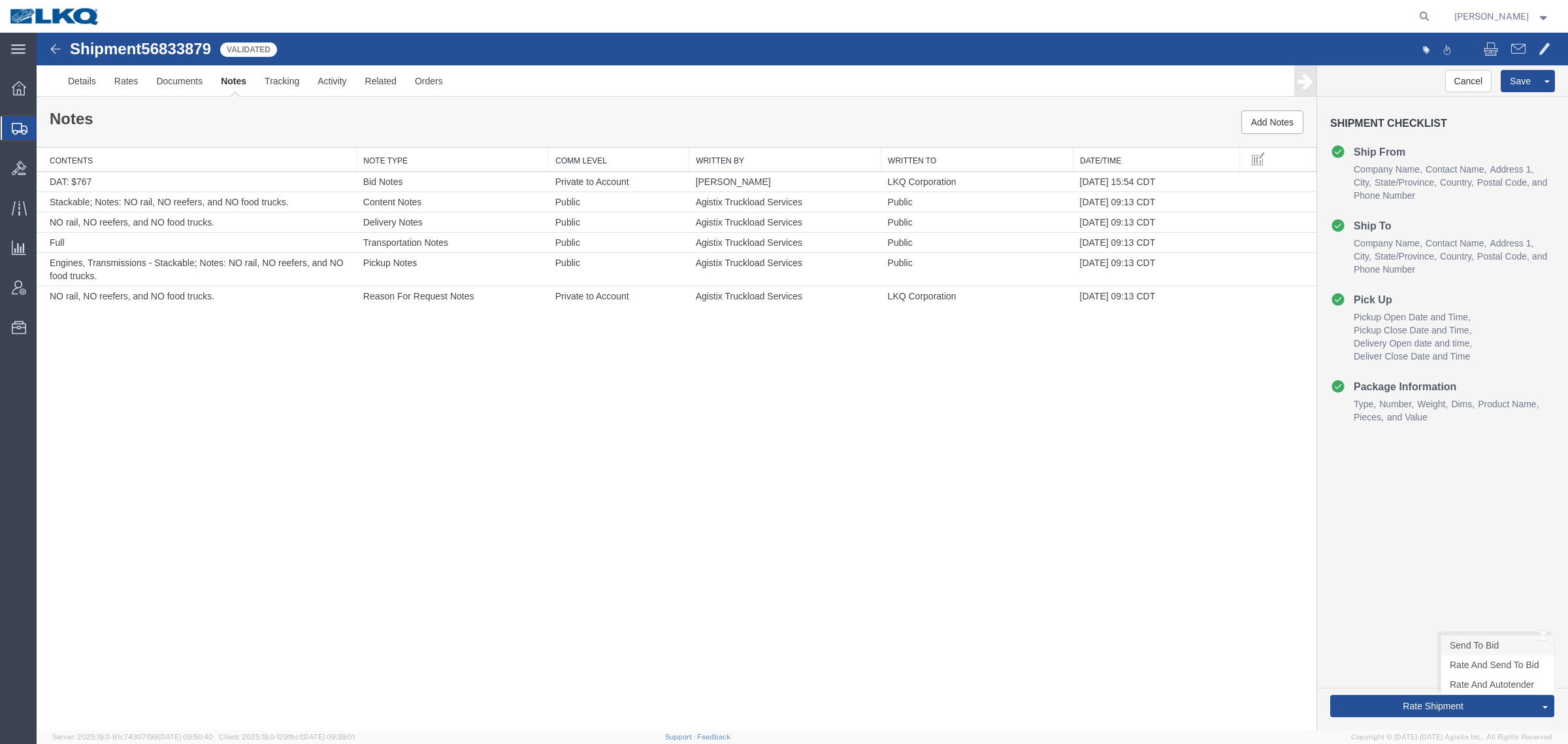
click at [1476, 639] on link "Send To Bid" at bounding box center [1496, 644] width 113 height 19
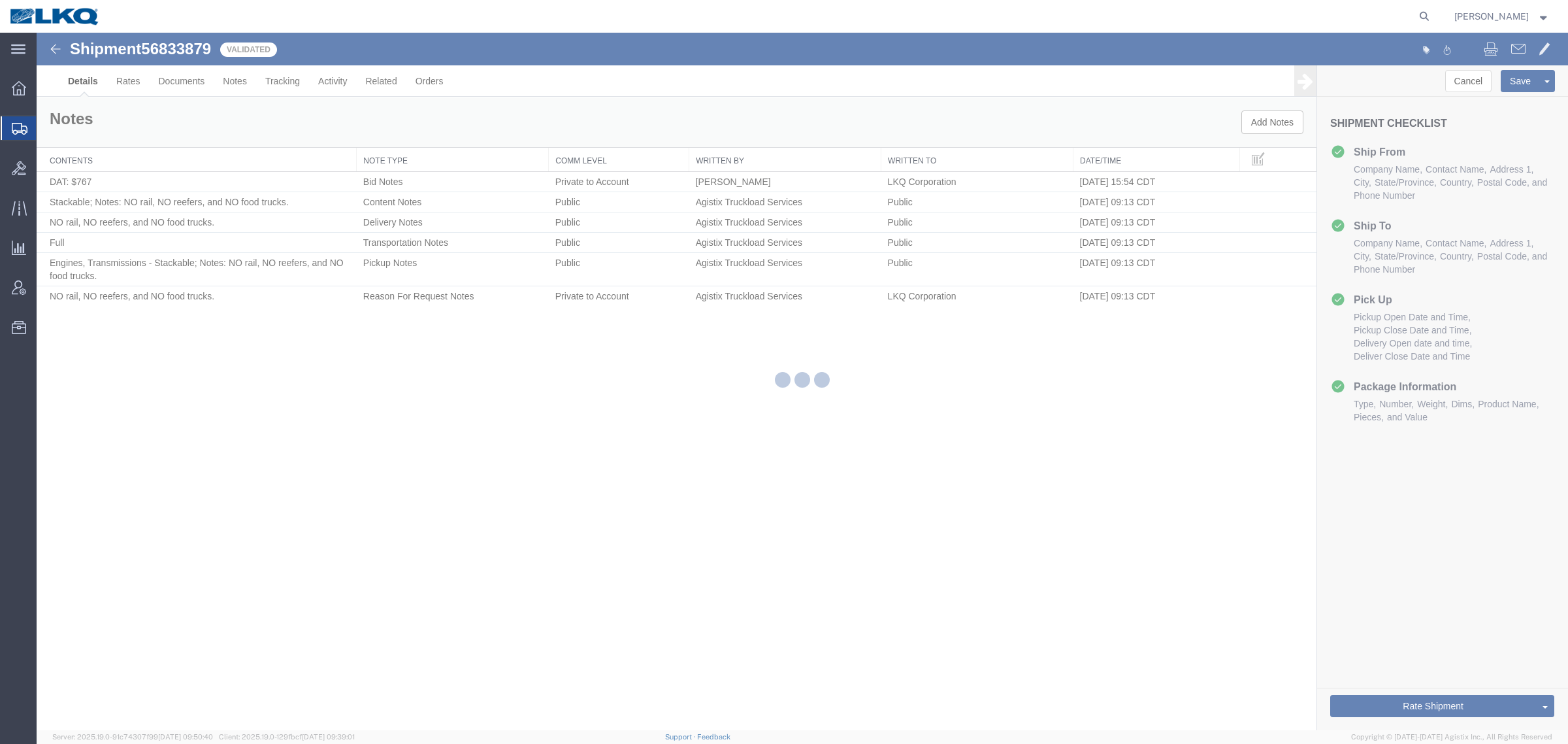
select select "28712"
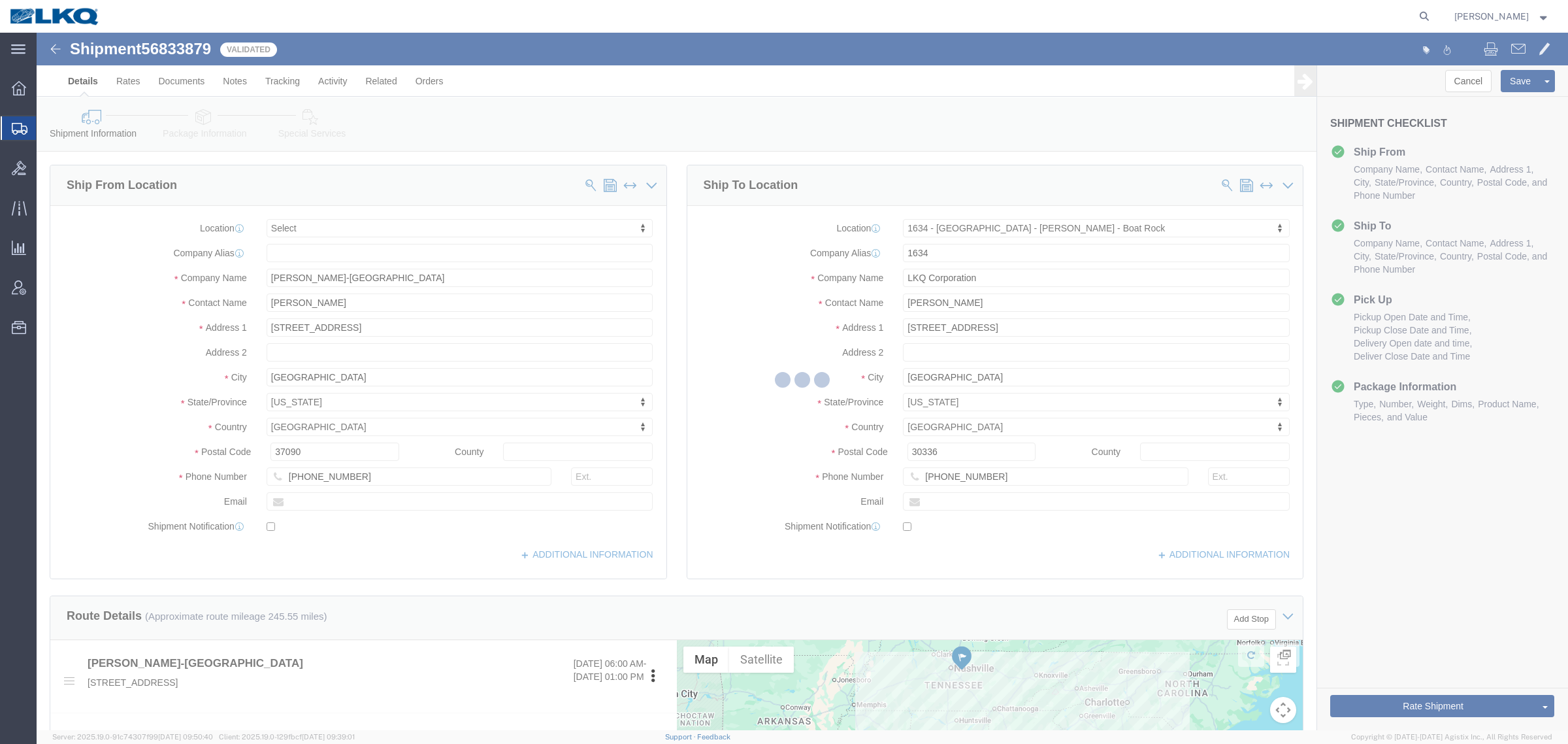
select select "TL"
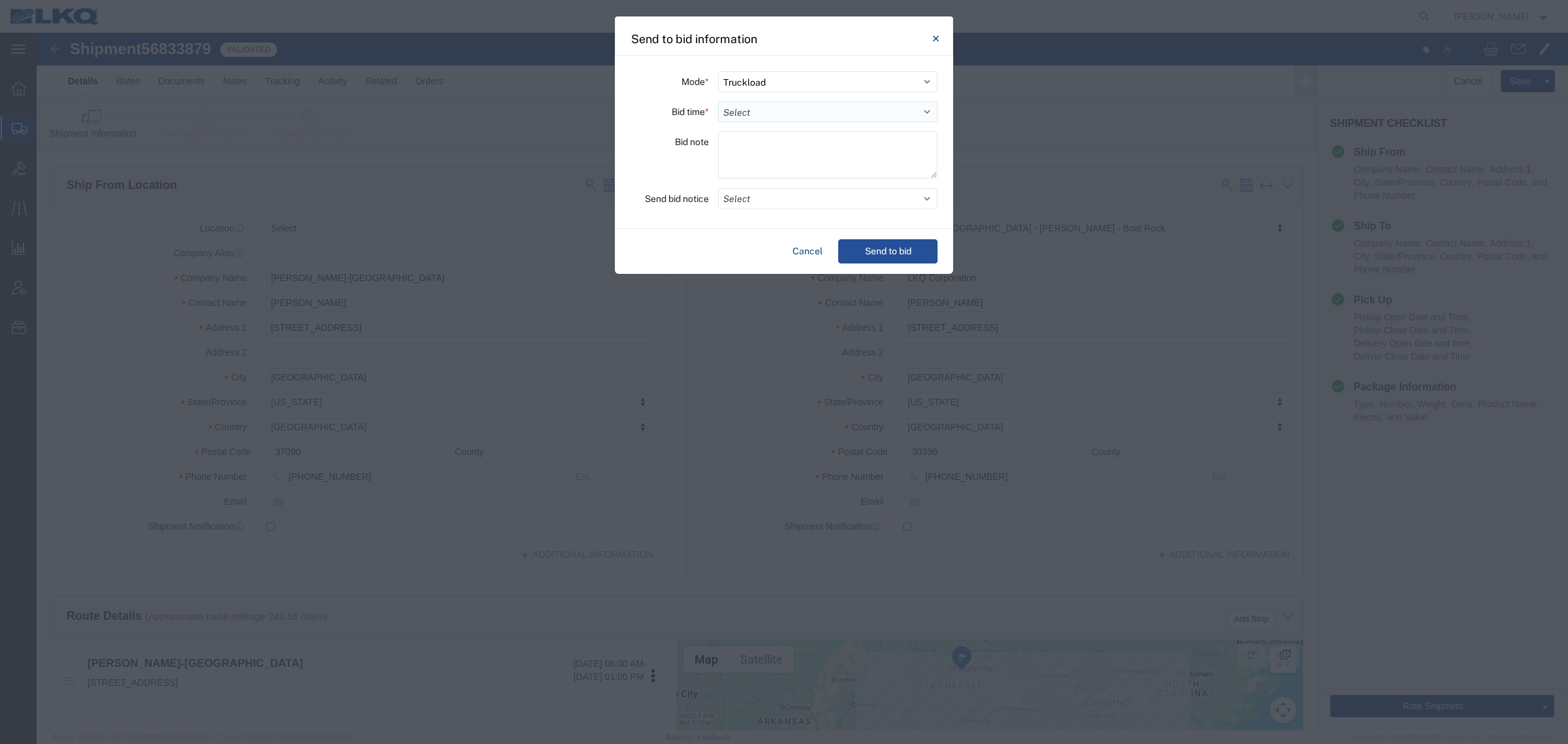
click at [812, 115] on select "Select 30 Min (Rush) 1 Hour (Rush) 2 Hours (Rush) 4 Hours (Rush) 8 Hours (Rush)…" at bounding box center [827, 111] width 219 height 21
select select "24"
click at [718, 101] on select "Select 30 Min (Rush) 1 Hour (Rush) 2 Hours (Rush) 4 Hours (Rush) 8 Hours (Rush)…" at bounding box center [827, 111] width 219 height 21
click at [887, 260] on button "Send to bid" at bounding box center [888, 251] width 99 height 24
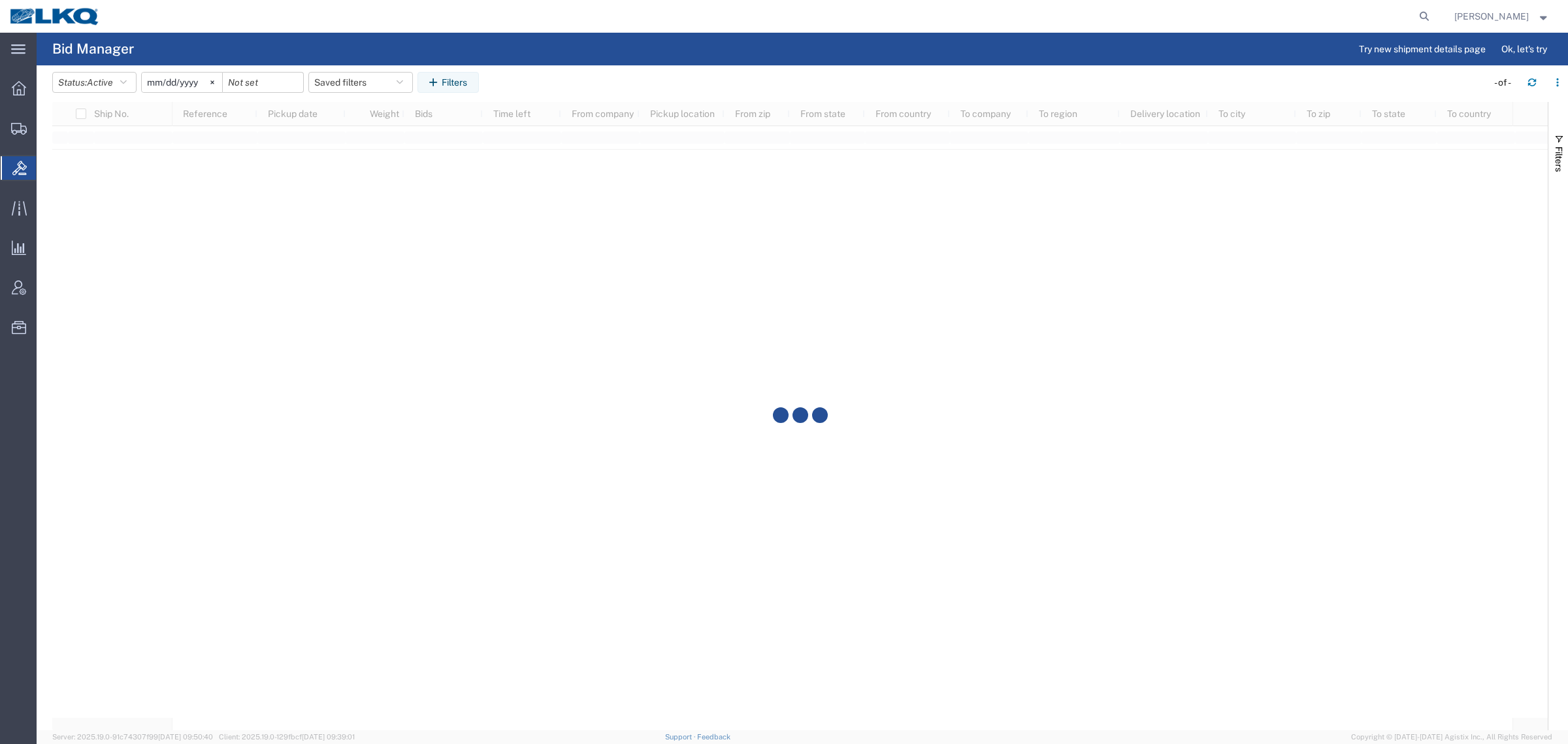
drag, startPoint x: 387, startPoint y: 25, endPoint x: 395, endPoint y: 5, distance: 21.5
click at [390, 25] on div at bounding box center [772, 17] width 1325 height 33
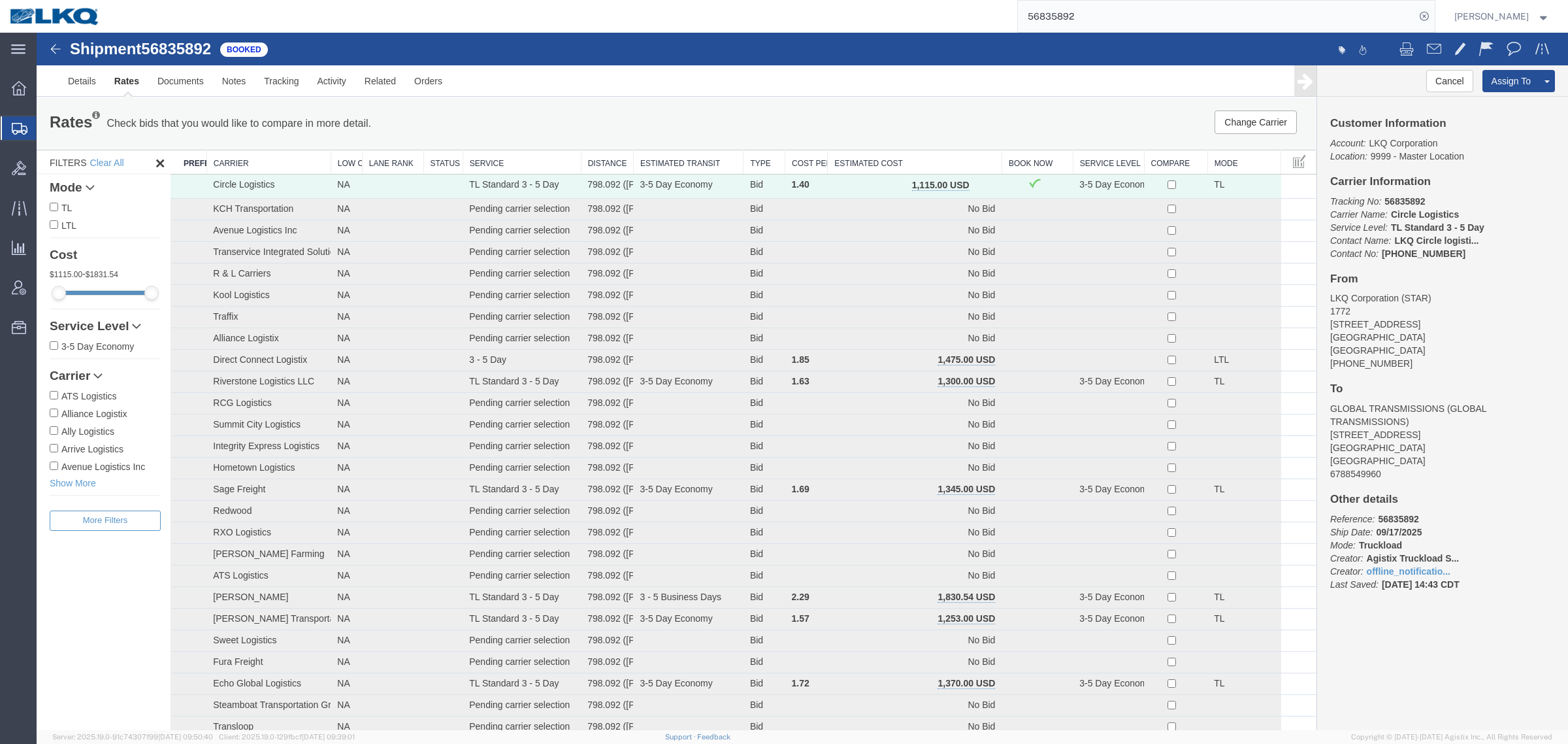
drag, startPoint x: 1112, startPoint y: 7, endPoint x: 834, endPoint y: 17, distance: 278.2
click at [834, 15] on div "56835892" at bounding box center [772, 17] width 1325 height 33
paste input "745358"
type input "56745358"
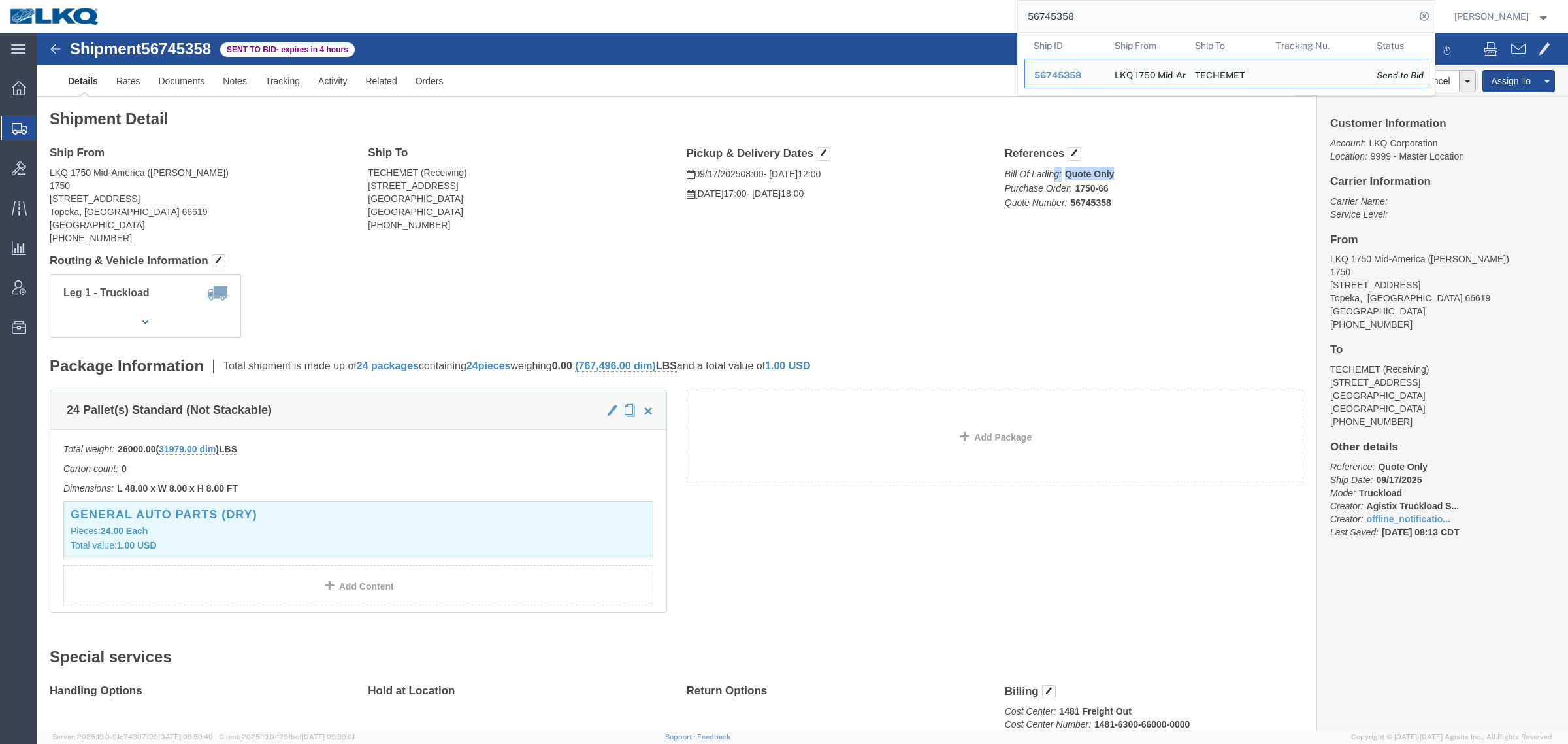
drag, startPoint x: 1015, startPoint y: 144, endPoint x: 1085, endPoint y: 148, distance: 70.1
click p "Bill Of Lading: Quote Only Purchase Order: 1750-66 Quote Number: 56745358"
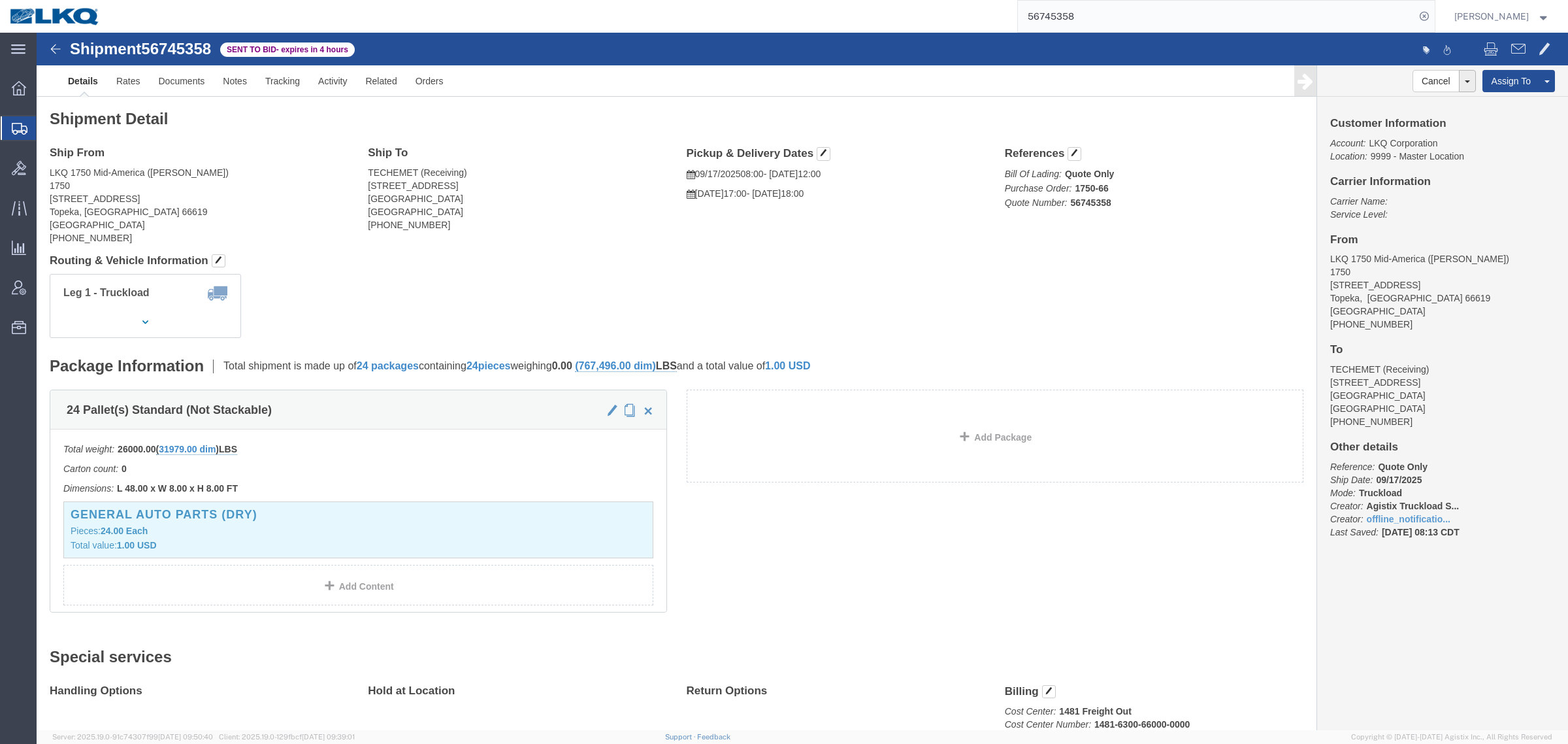
click div "Ship From LKQ 1750 Mid-America ([PERSON_NAME]) 1750 [STREET_ADDRESS] [PHONE_NUM…"
click div "Shipment Detail Ship From LKQ 1750 Mid-America ([PERSON_NAME]) 1750 [STREET_ADD…"
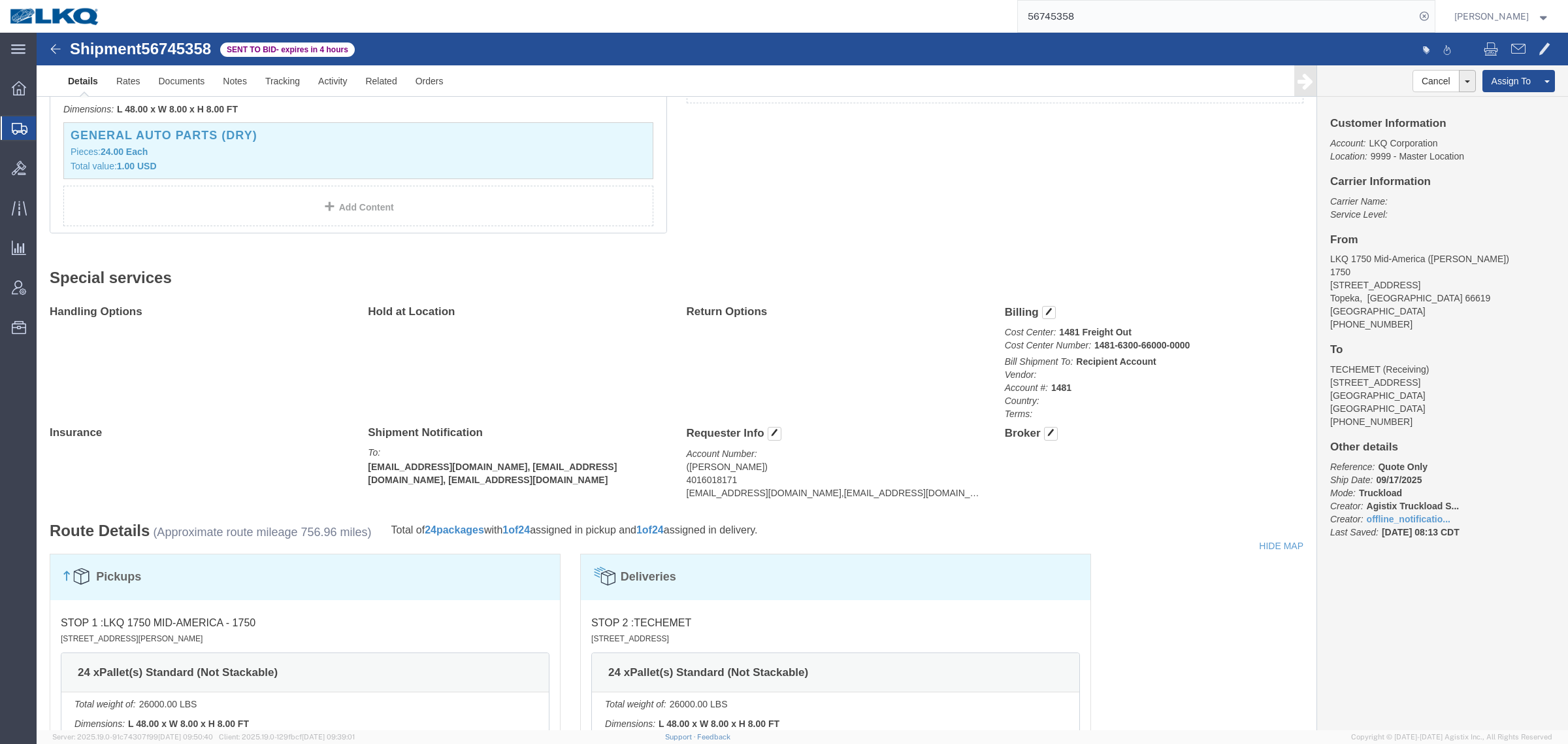
scroll to position [408, 0]
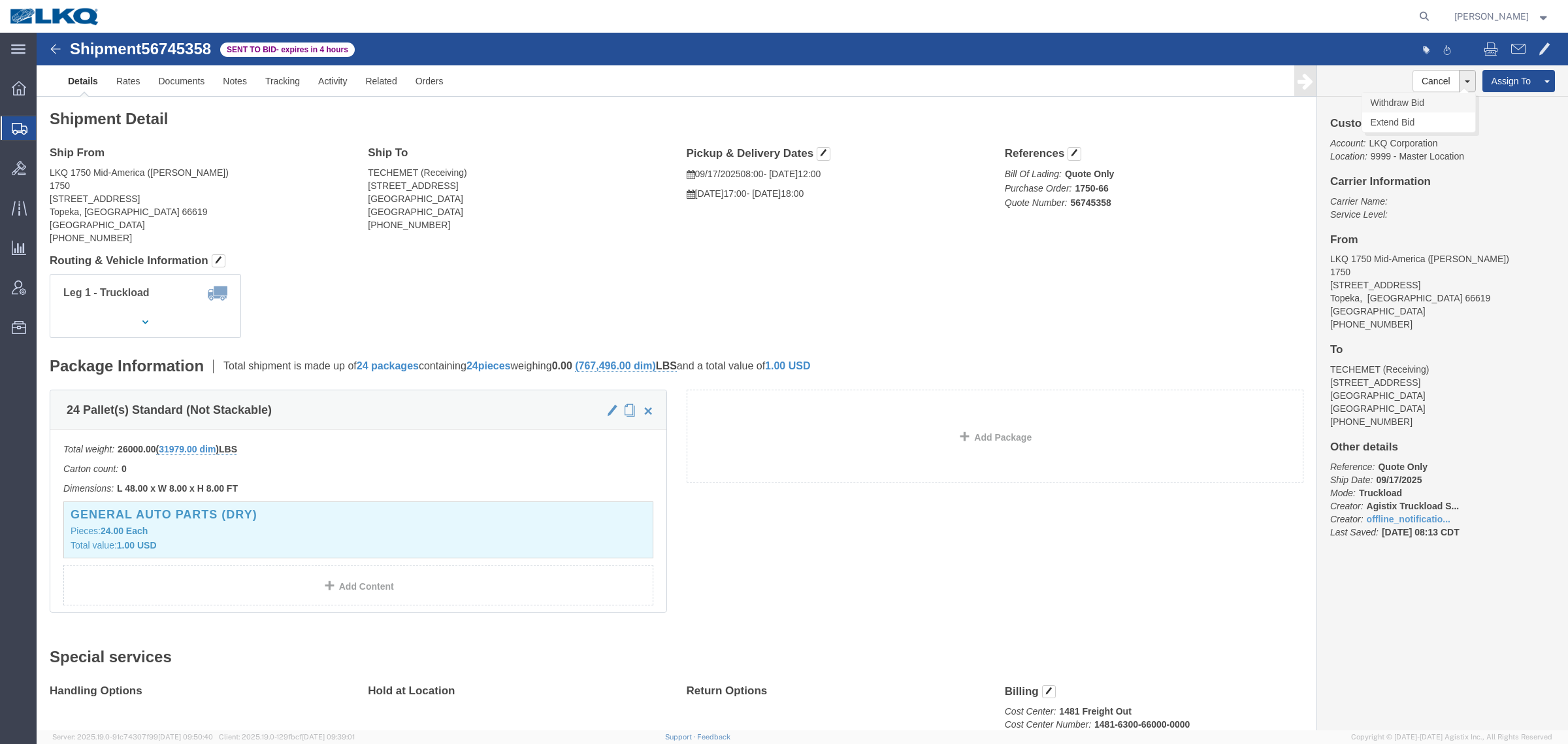
click link "Withdraw Bid"
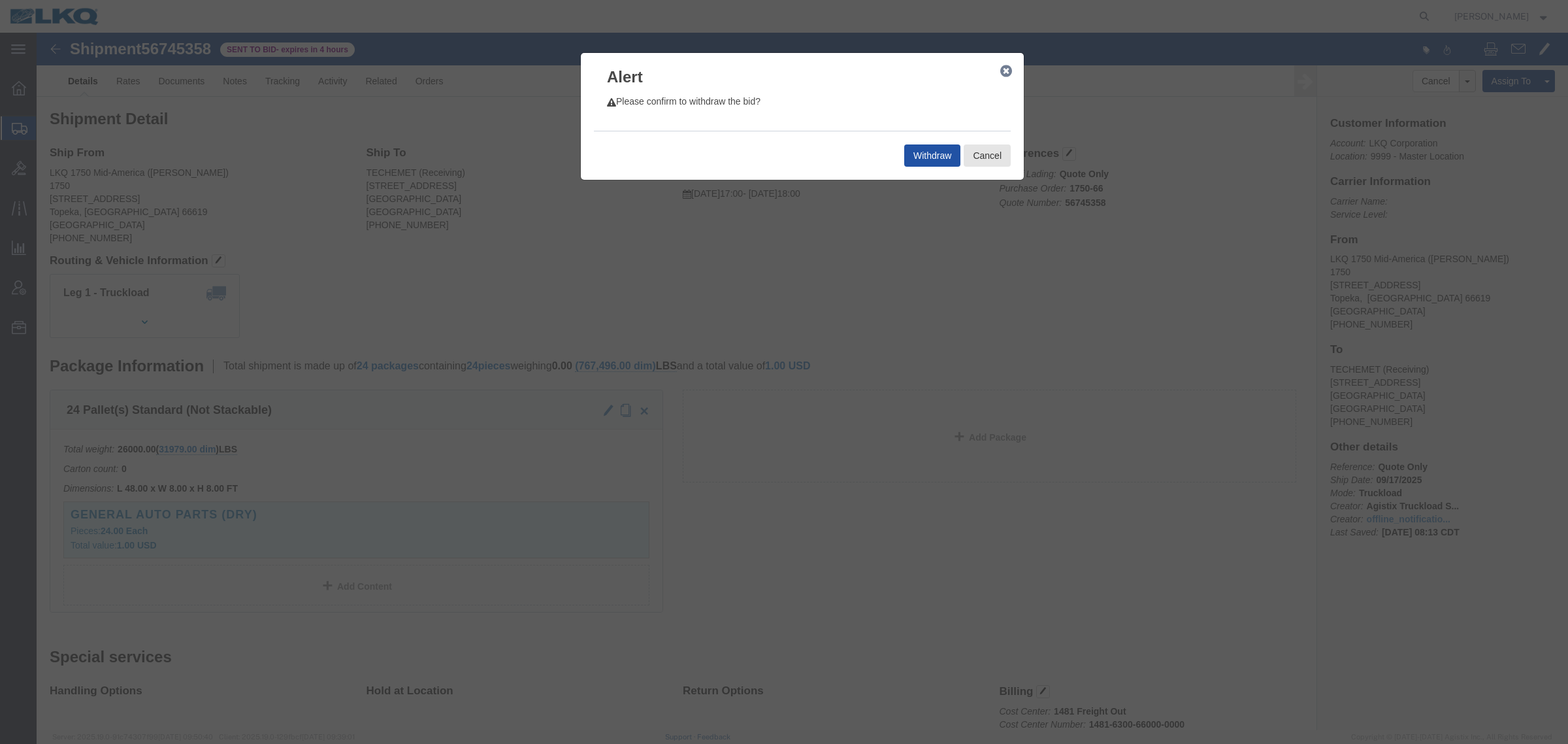
click button "Withdraw"
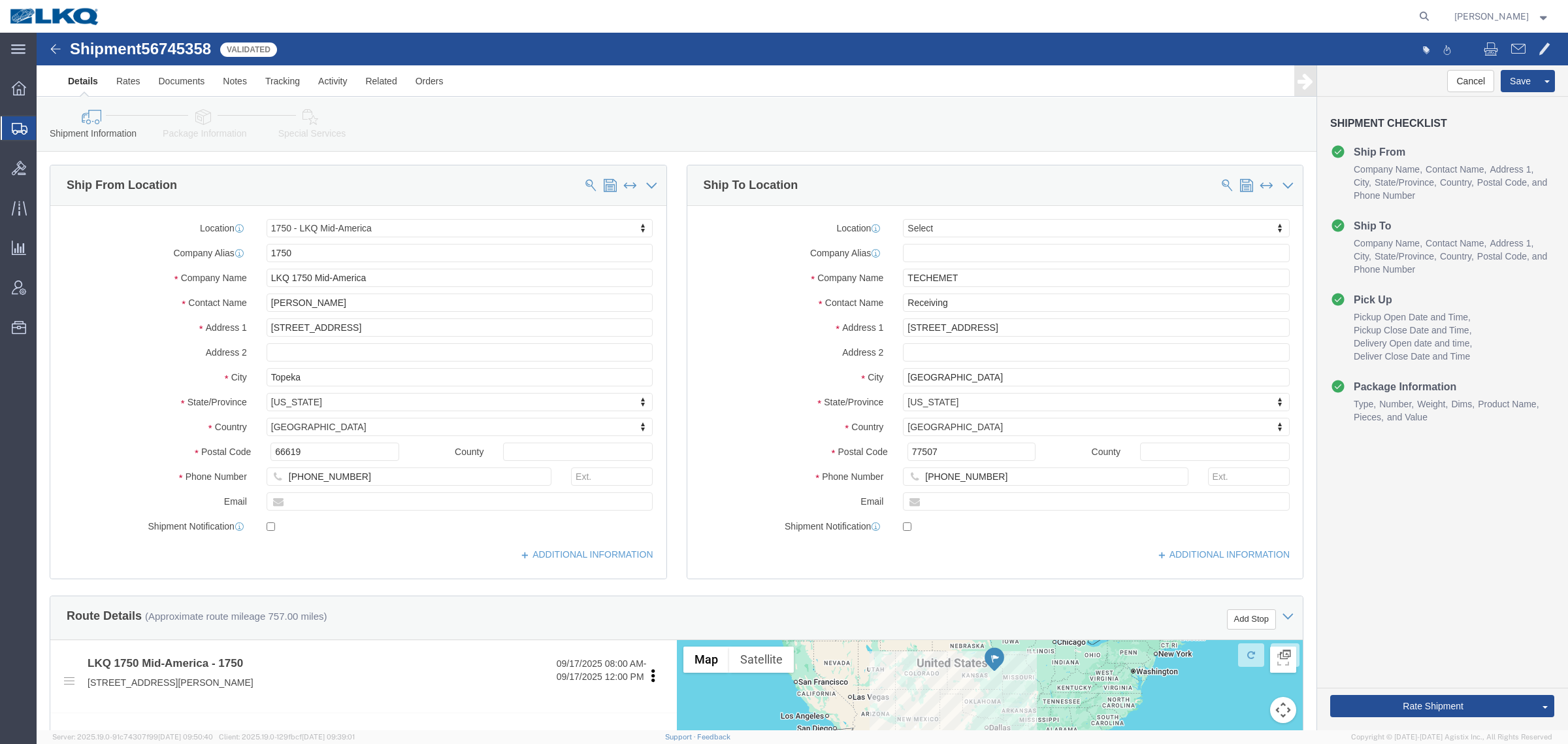
select select "27626"
select select
click button "Cancel"
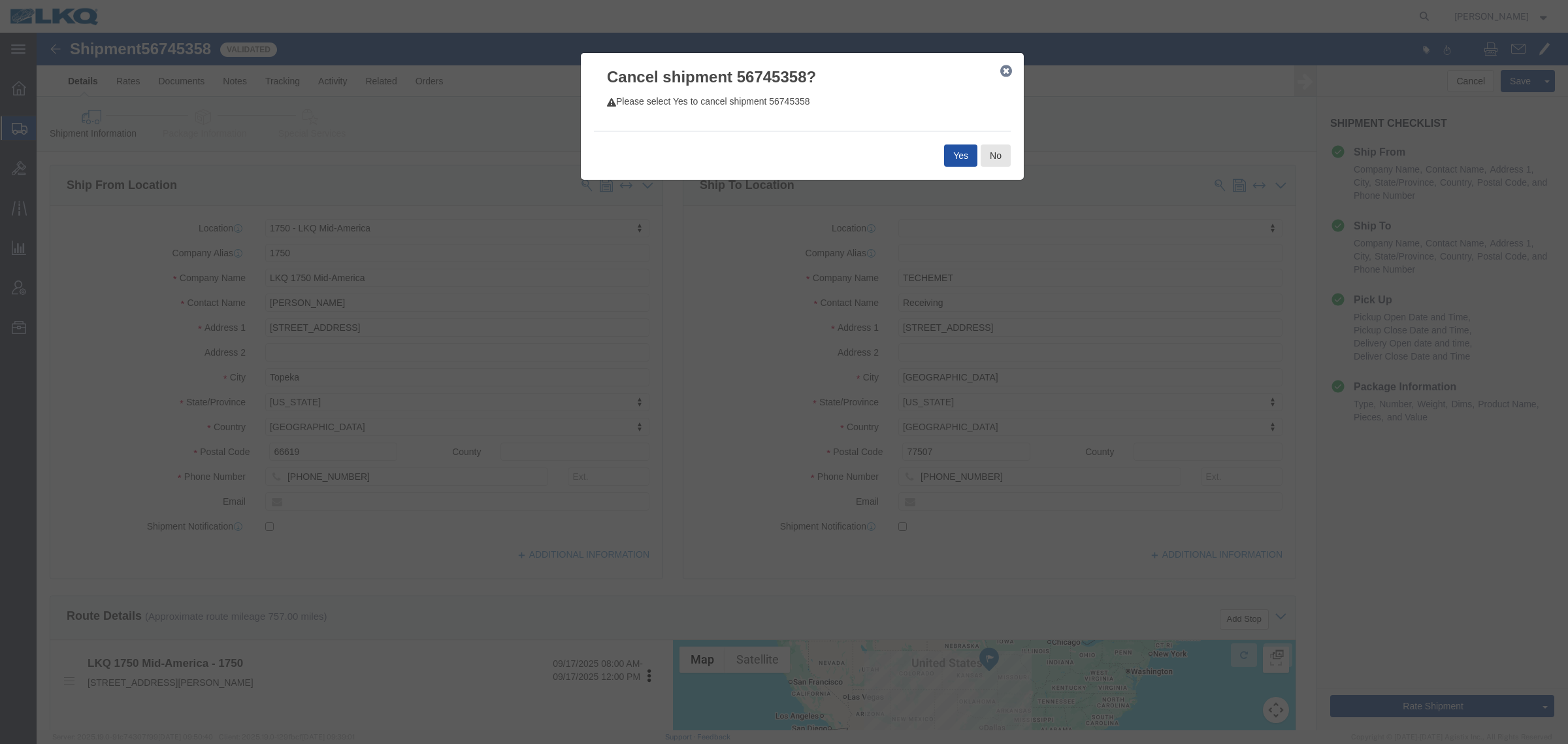
drag, startPoint x: 908, startPoint y: 117, endPoint x: 944, endPoint y: 150, distance: 48.8
click button "Yes"
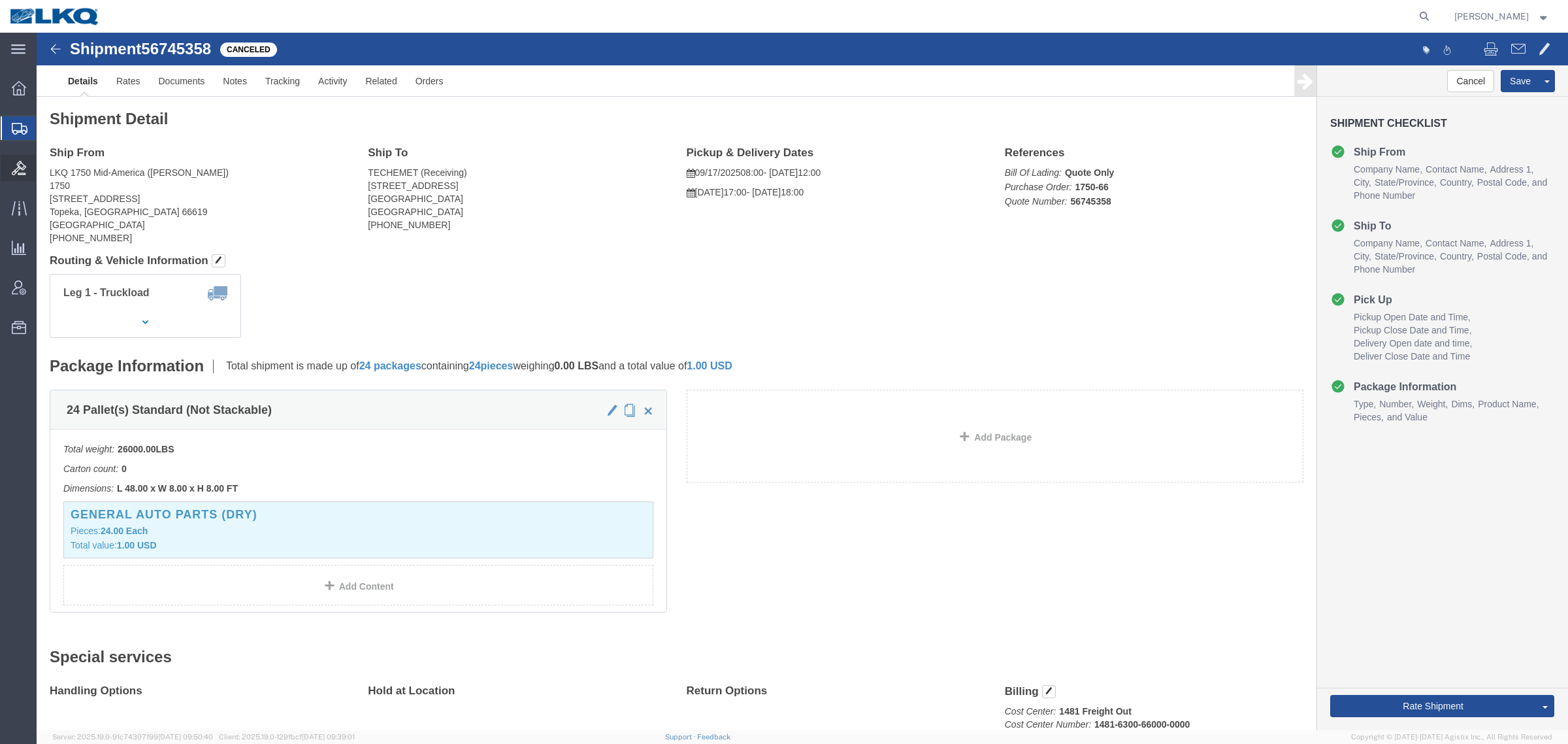
click at [21, 164] on icon at bounding box center [19, 168] width 15 height 15
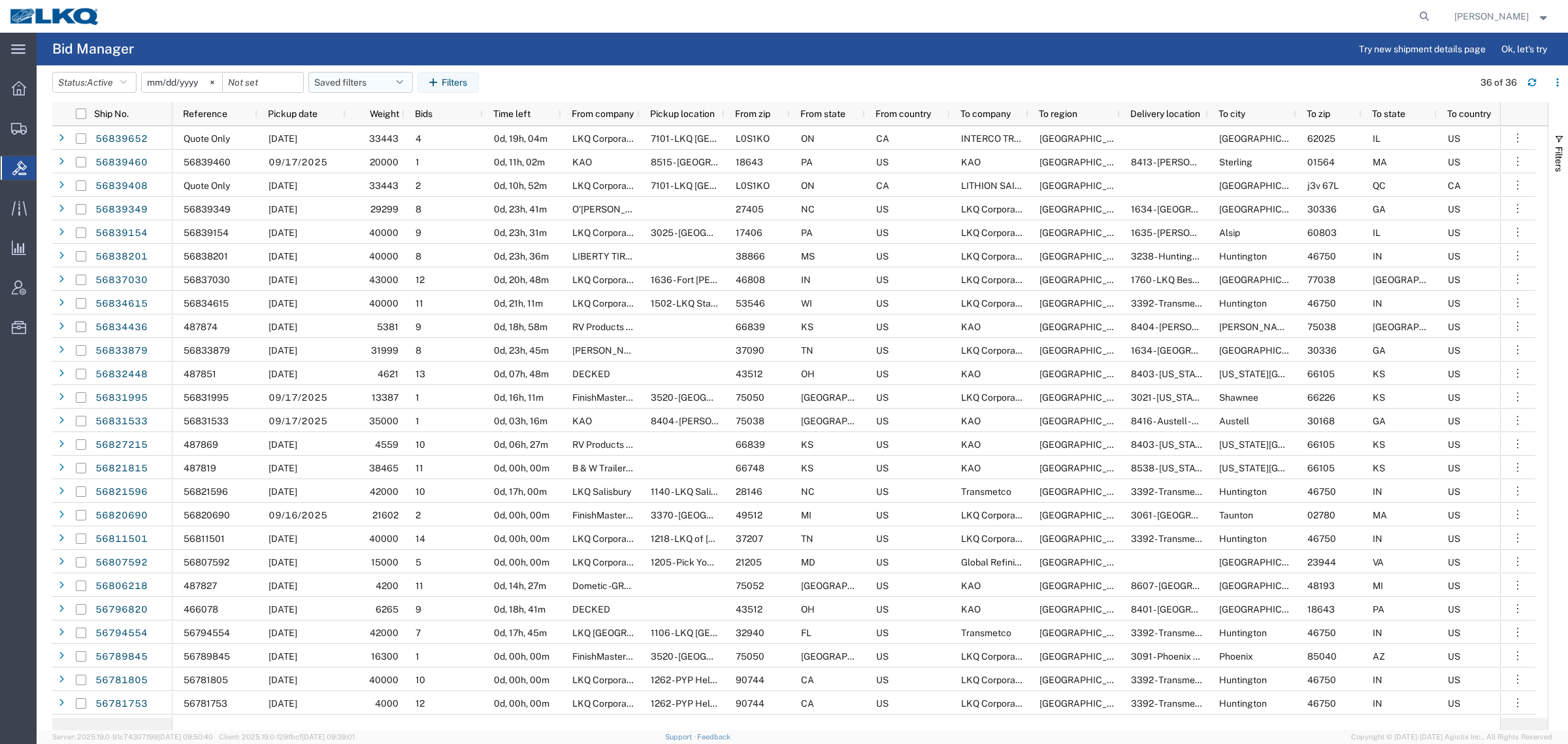
click at [370, 83] on button "Saved filters" at bounding box center [360, 82] width 105 height 21
click at [378, 139] on span "Bid Board" at bounding box center [395, 139] width 171 height 24
type input "[DATE]"
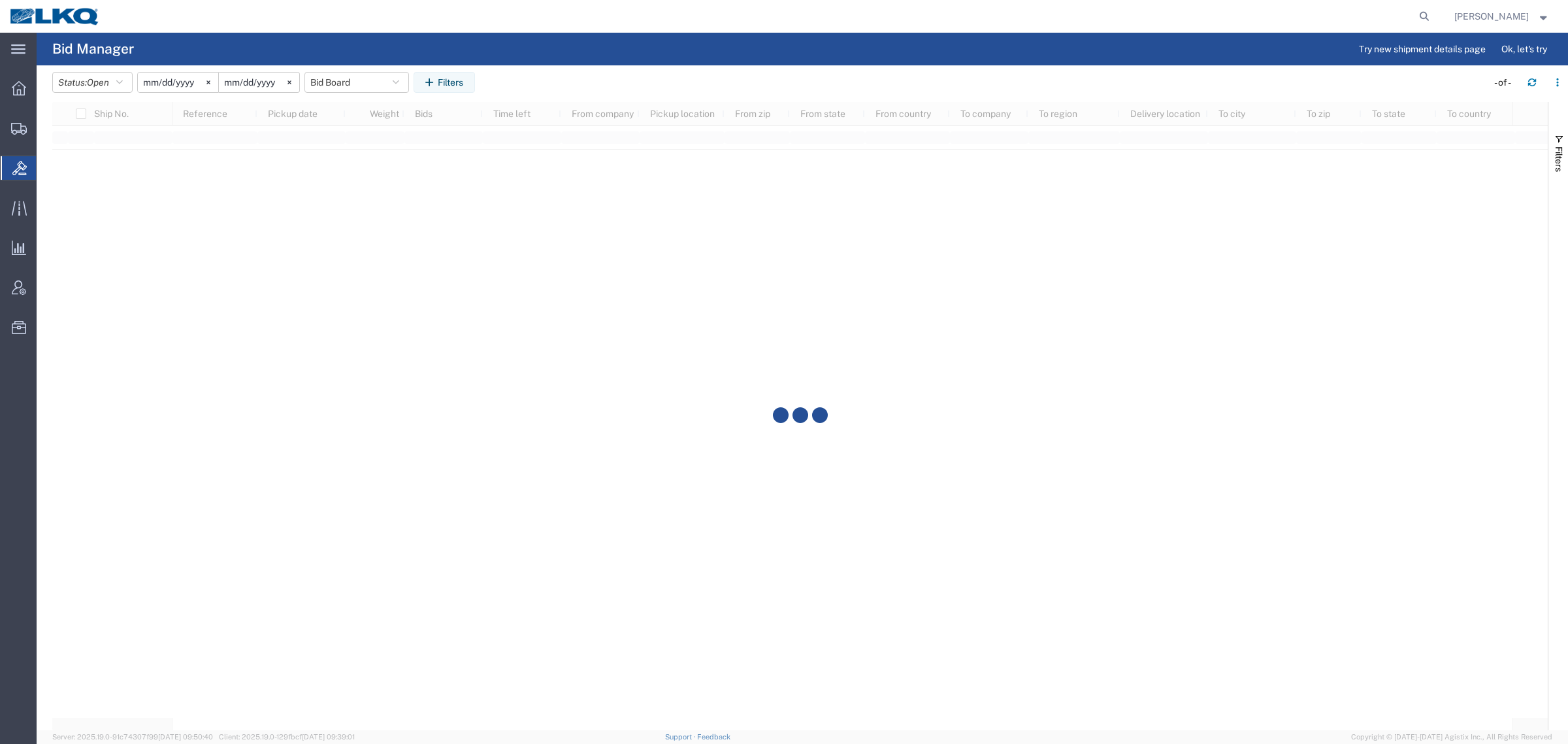
click at [431, 34] on agx-page-header "Bid Manager Try new shipment details page Ok, let's try" at bounding box center [802, 50] width 1531 height 33
